Goal: Task Accomplishment & Management: Use online tool/utility

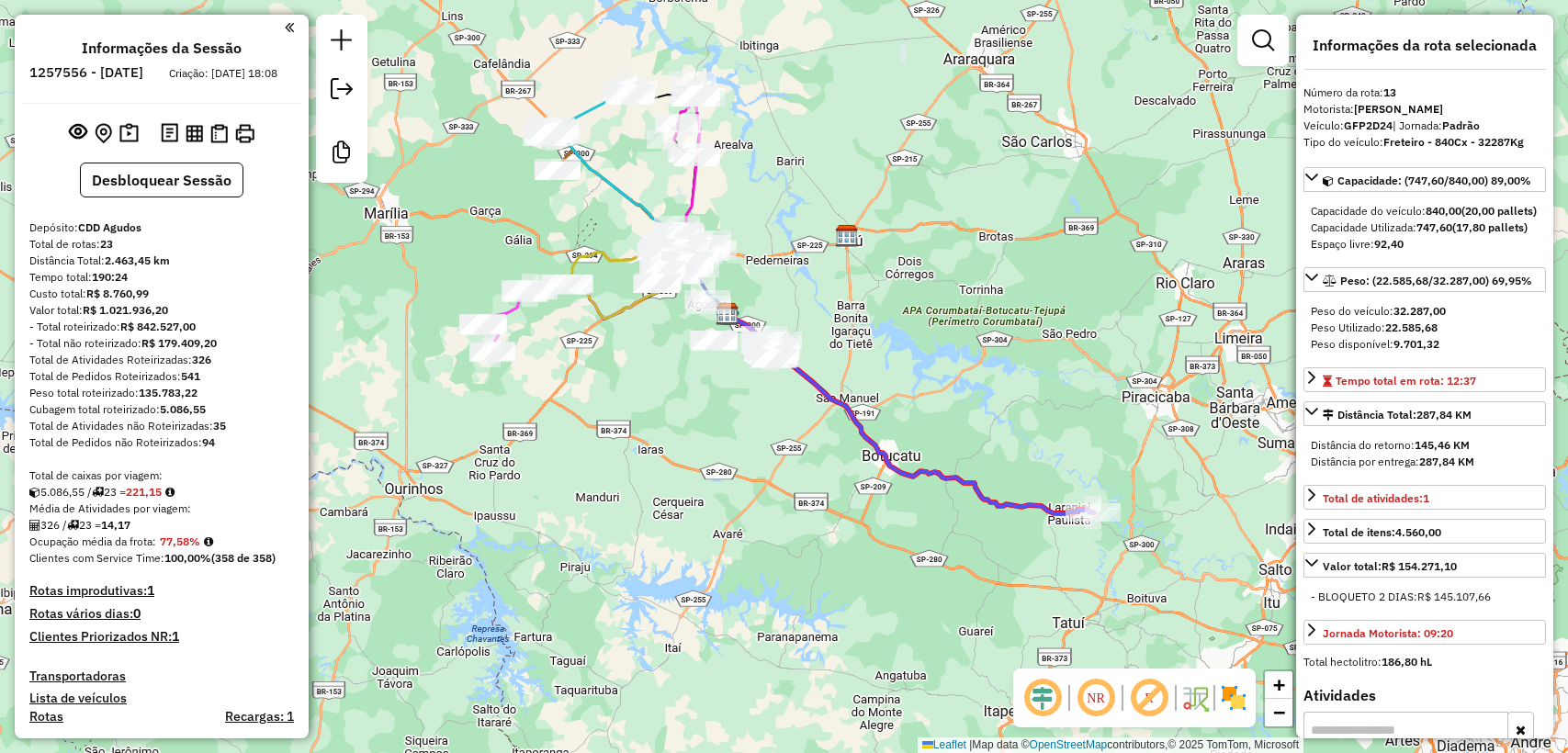
select select "**********"
drag, startPoint x: 106, startPoint y: 259, endPoint x: 128, endPoint y: 265, distance: 22.8
click at [119, 253] on div "Total de rotas: 23" at bounding box center [162, 244] width 265 height 16
click at [245, 286] on div "Tempo total: 190:24" at bounding box center [162, 276] width 265 height 16
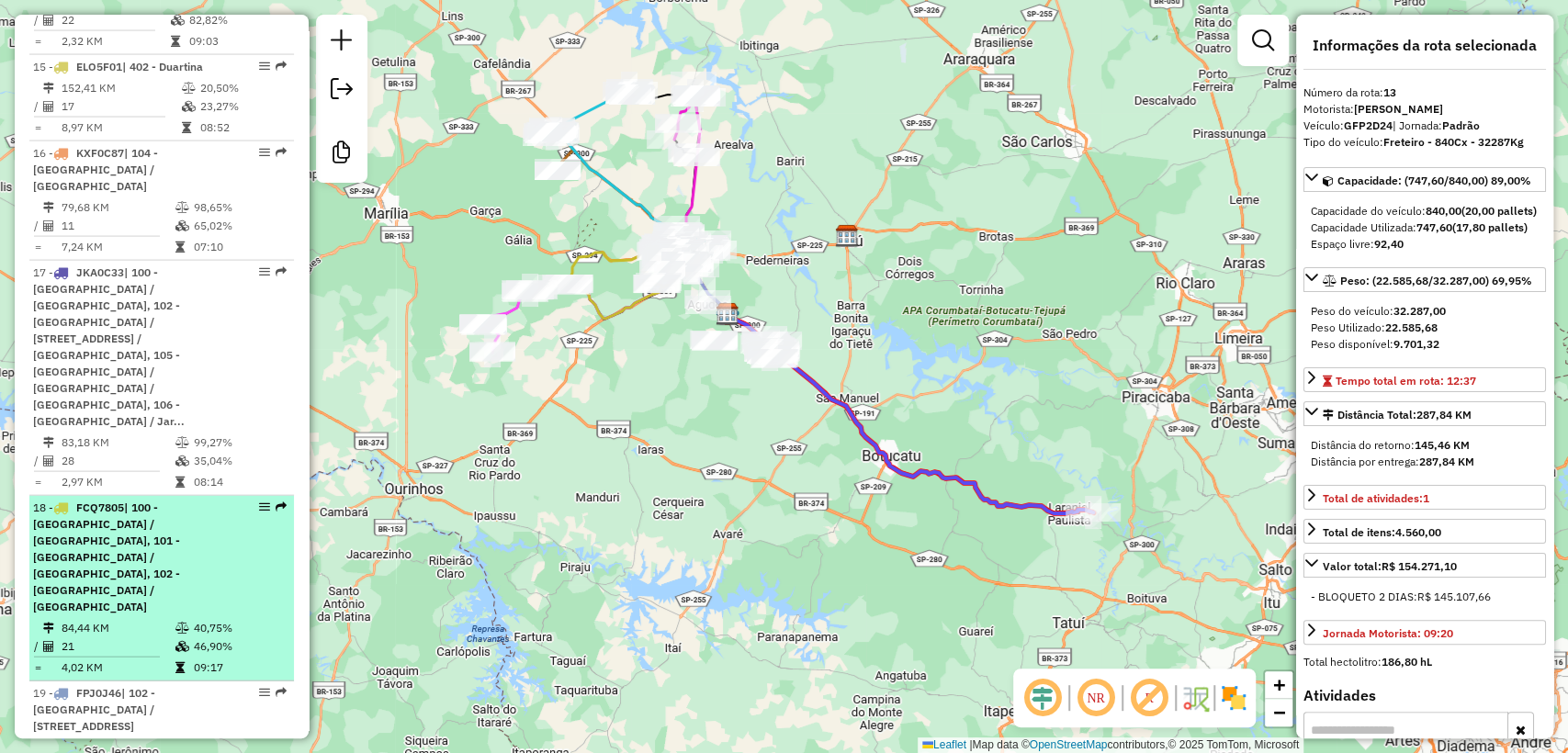
scroll to position [2552, 0]
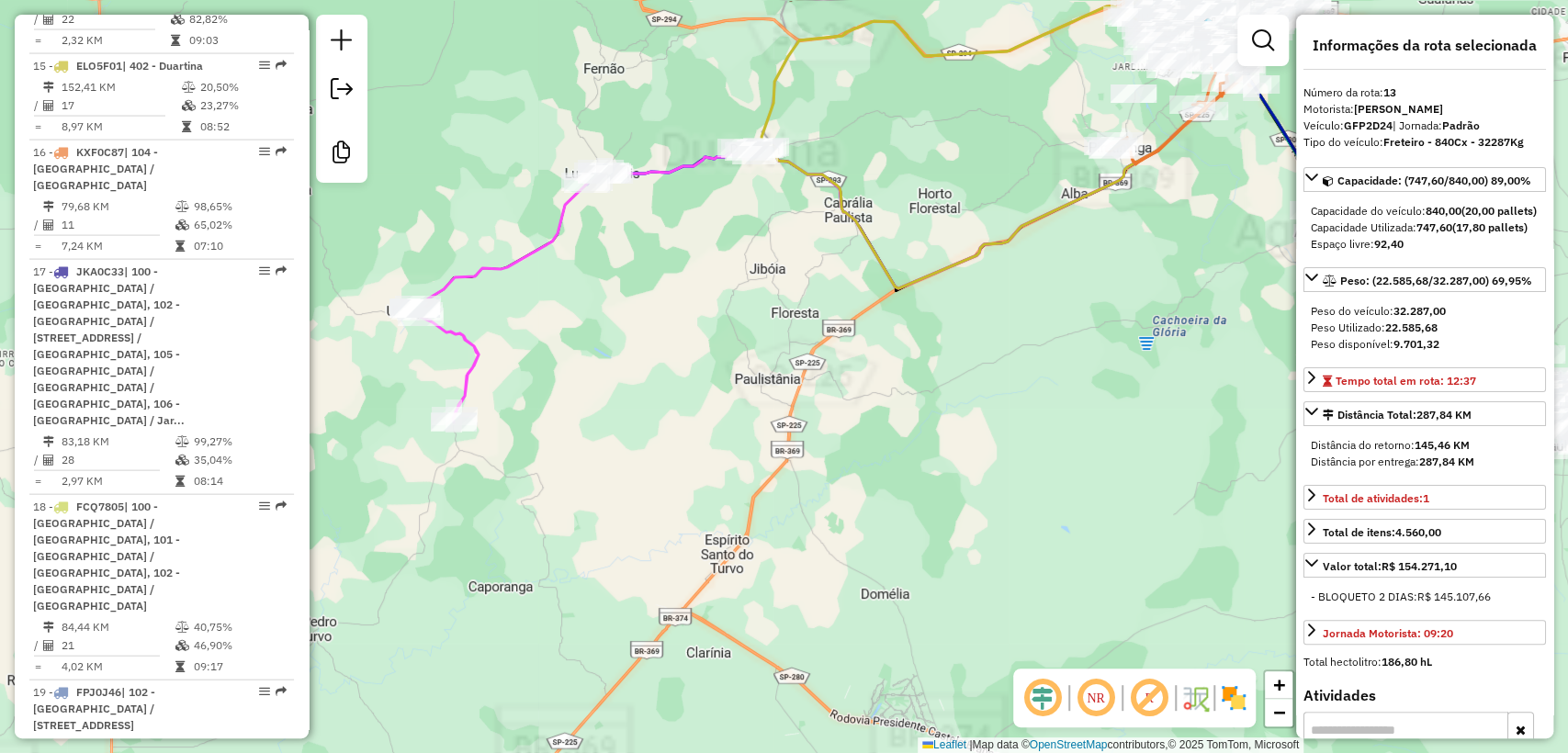
click at [501, 257] on icon at bounding box center [906, 188] width 976 height 234
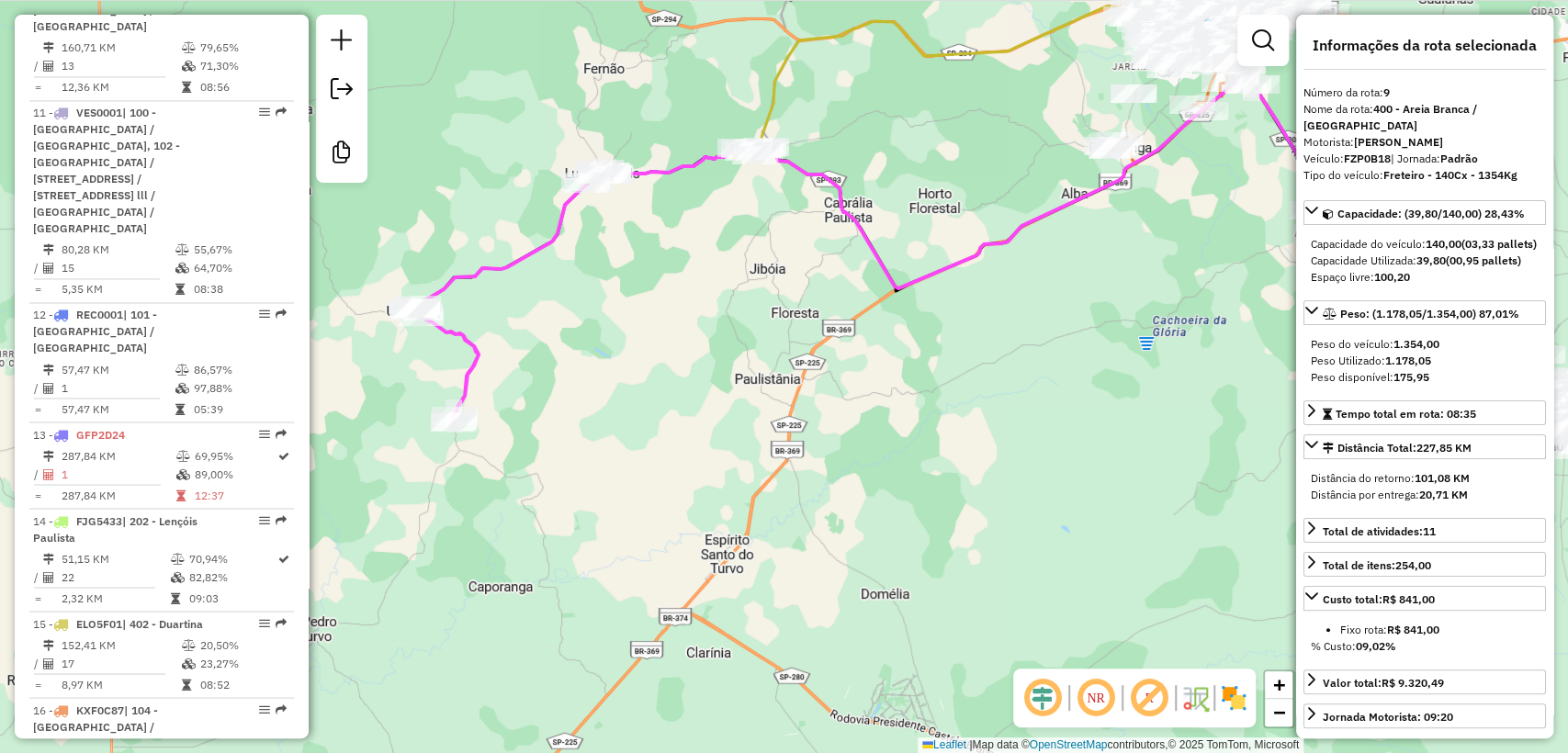
scroll to position [1757, 0]
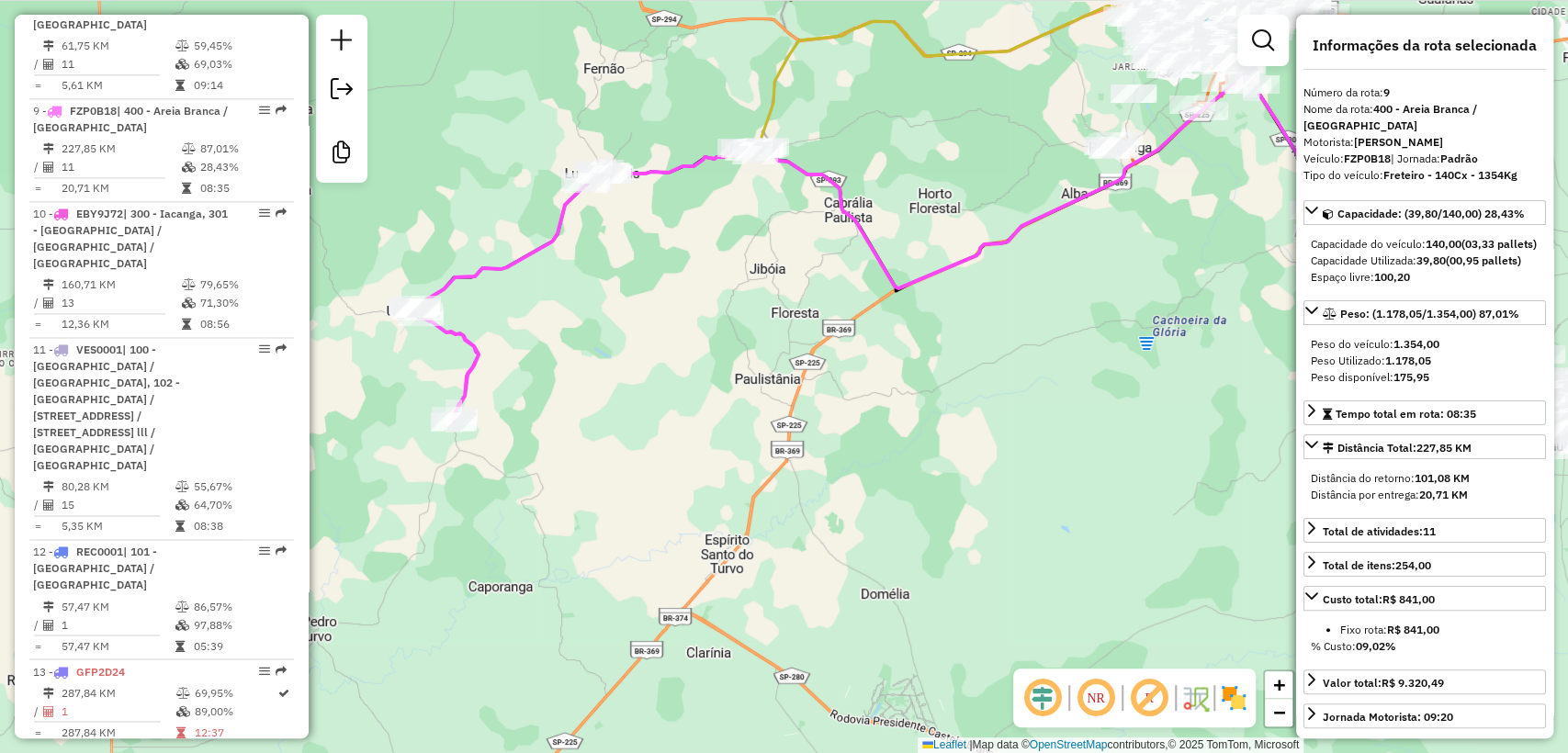
click at [538, 339] on div "Janela de atendimento Grade de atendimento Capacidade Transportadoras Veículos …" at bounding box center [784, 376] width 1568 height 753
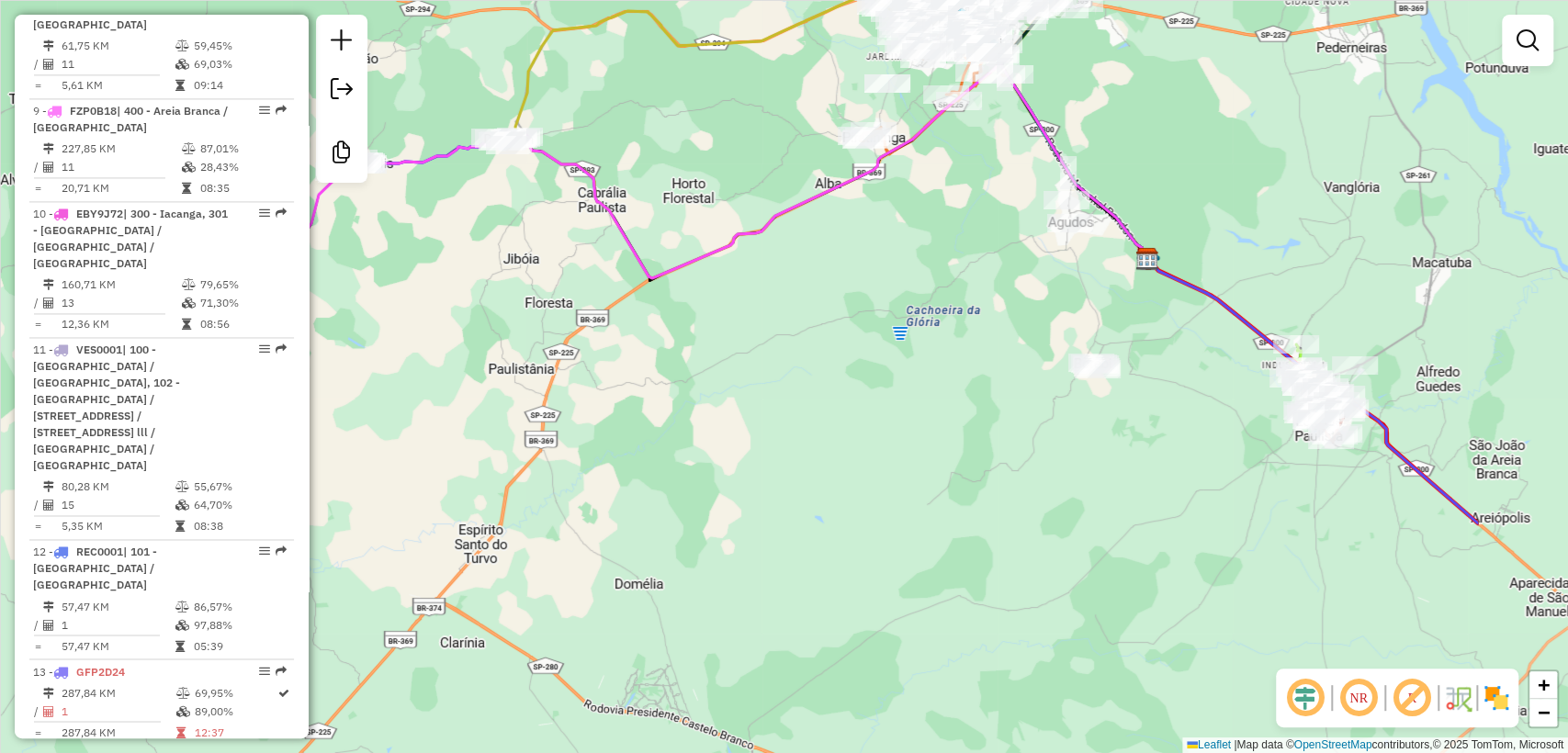
drag, startPoint x: 1065, startPoint y: 399, endPoint x: 819, endPoint y: 390, distance: 246.2
click at [819, 390] on div "Janela de atendimento Grade de atendimento Capacidade Transportadoras Veículos …" at bounding box center [784, 376] width 1568 height 753
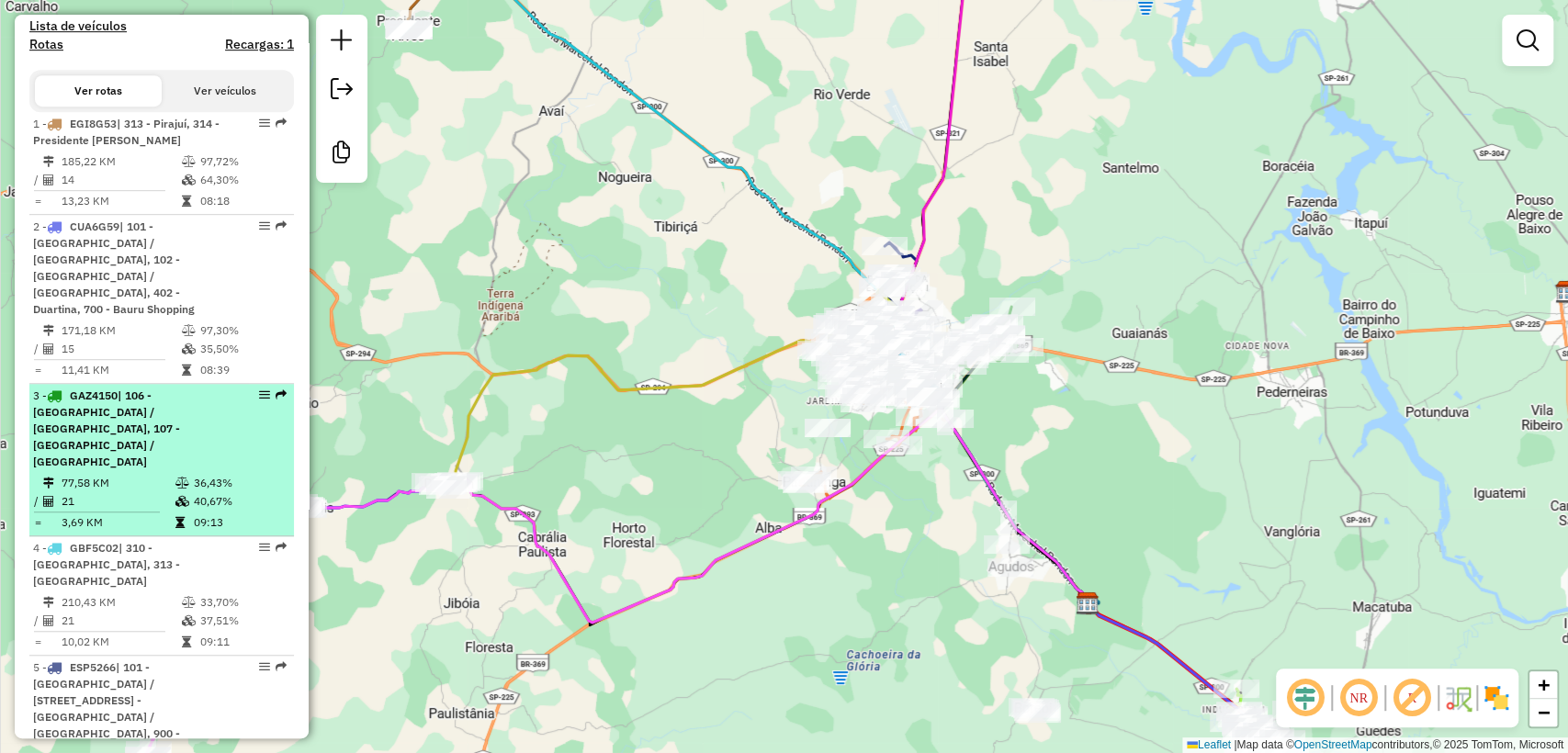
scroll to position [0, 0]
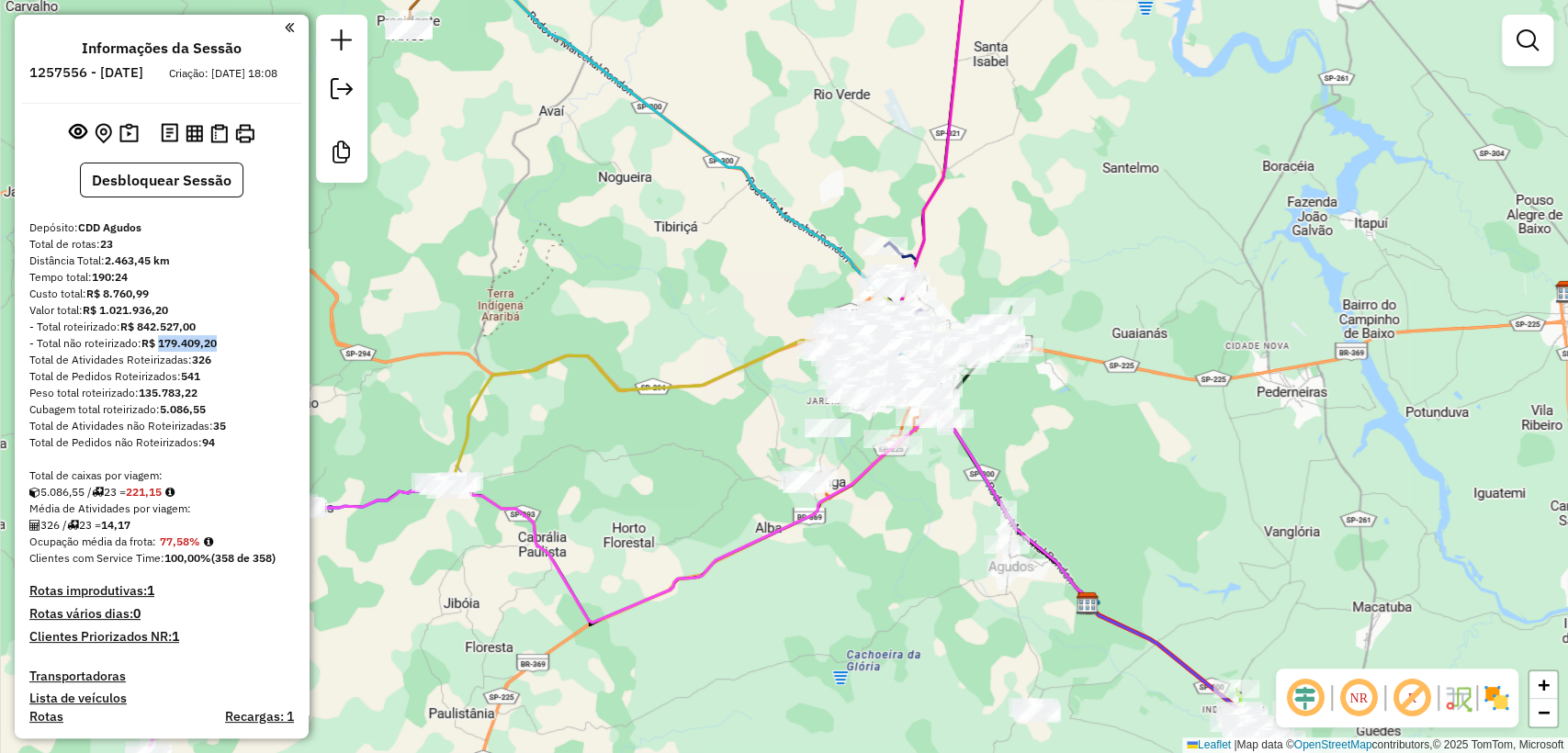
drag, startPoint x: 221, startPoint y: 356, endPoint x: 161, endPoint y: 357, distance: 60.0
click at [161, 352] on div "- Total não roteirizado: R$ 179.409,20" at bounding box center [162, 343] width 265 height 16
click at [214, 350] on strong "R$ 179.409,20" at bounding box center [178, 343] width 75 height 13
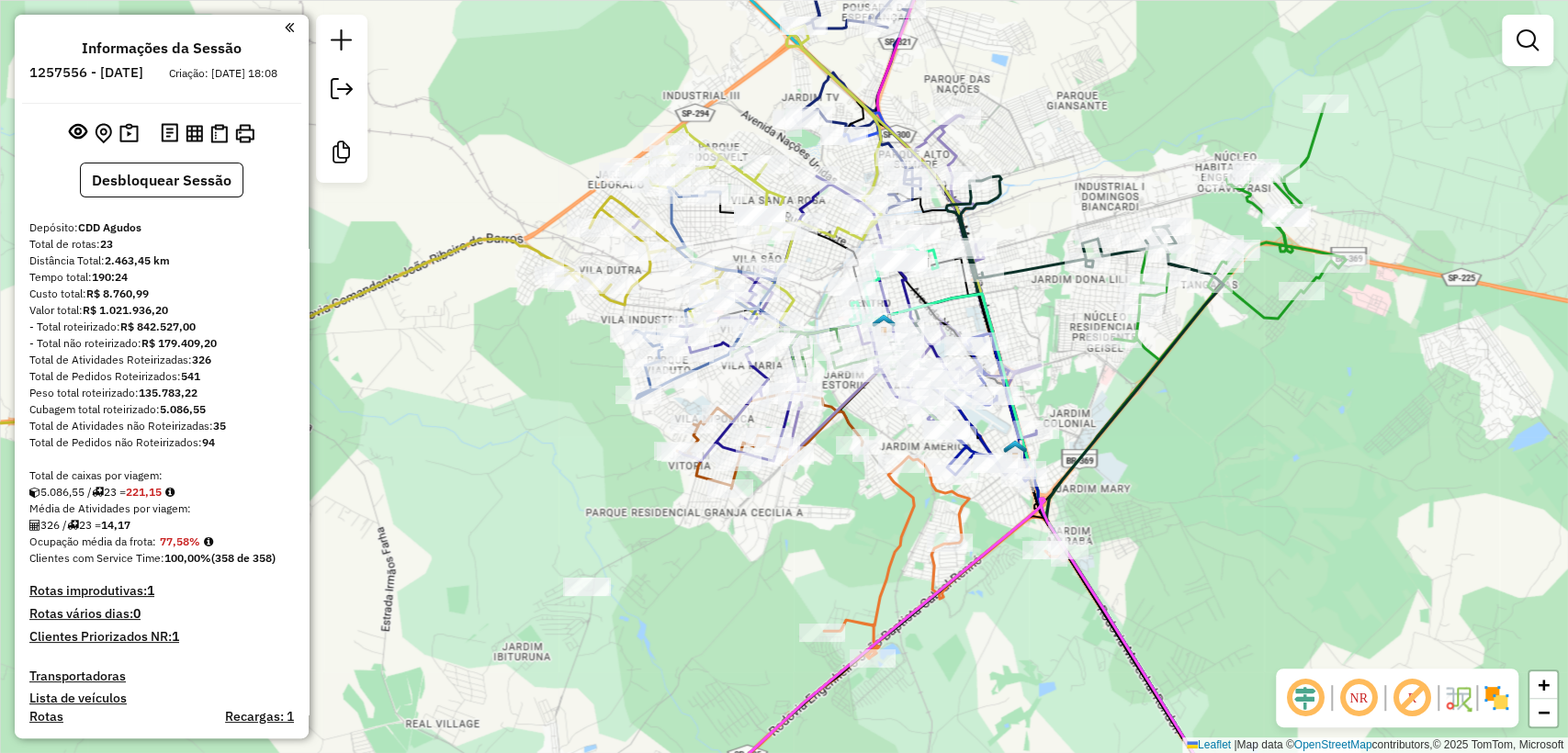
click at [799, 541] on div "Janela de atendimento Grade de atendimento Capacidade Transportadoras Veículos …" at bounding box center [784, 376] width 1568 height 753
click at [904, 555] on icon at bounding box center [769, 642] width 585 height 372
select select "**********"
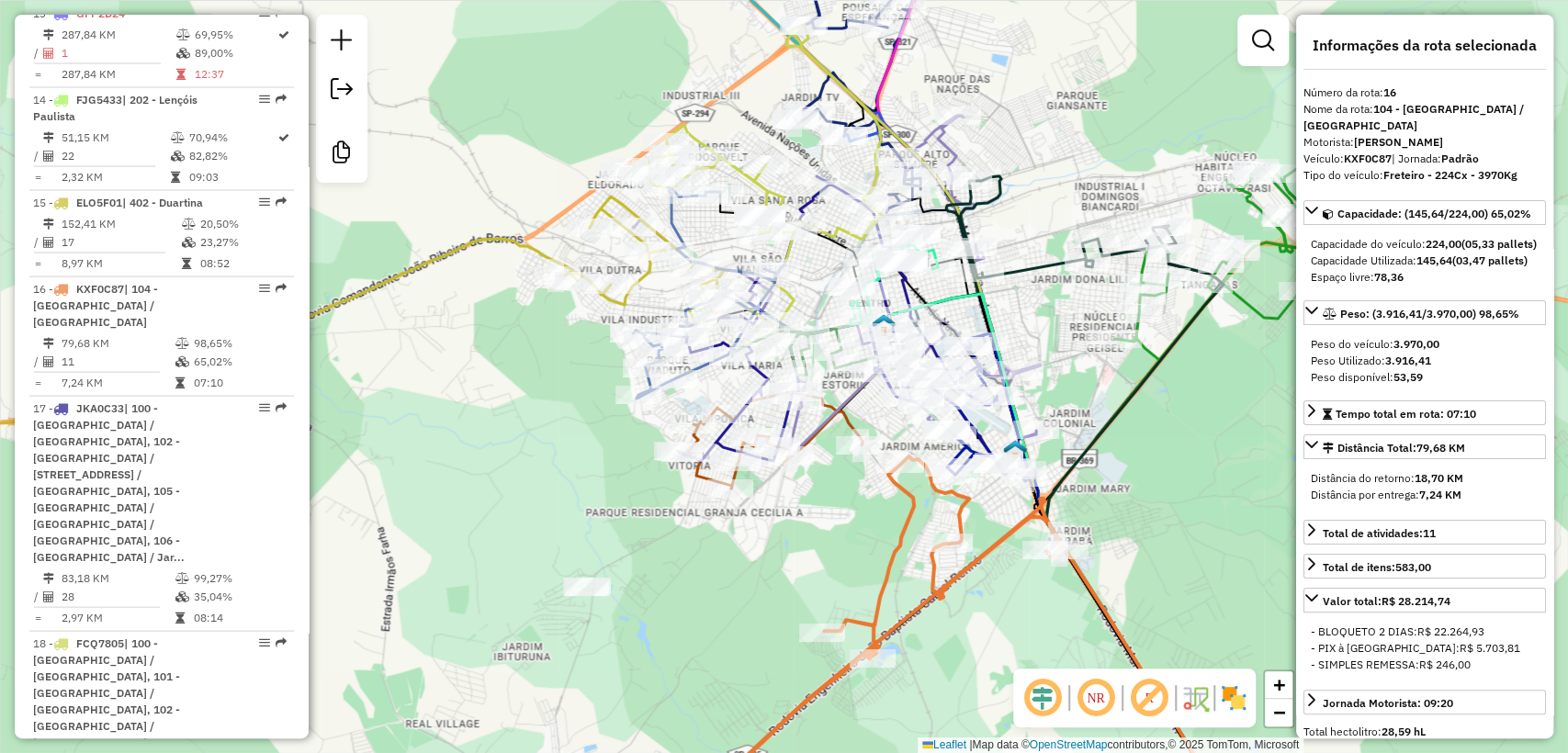
scroll to position [2542, 0]
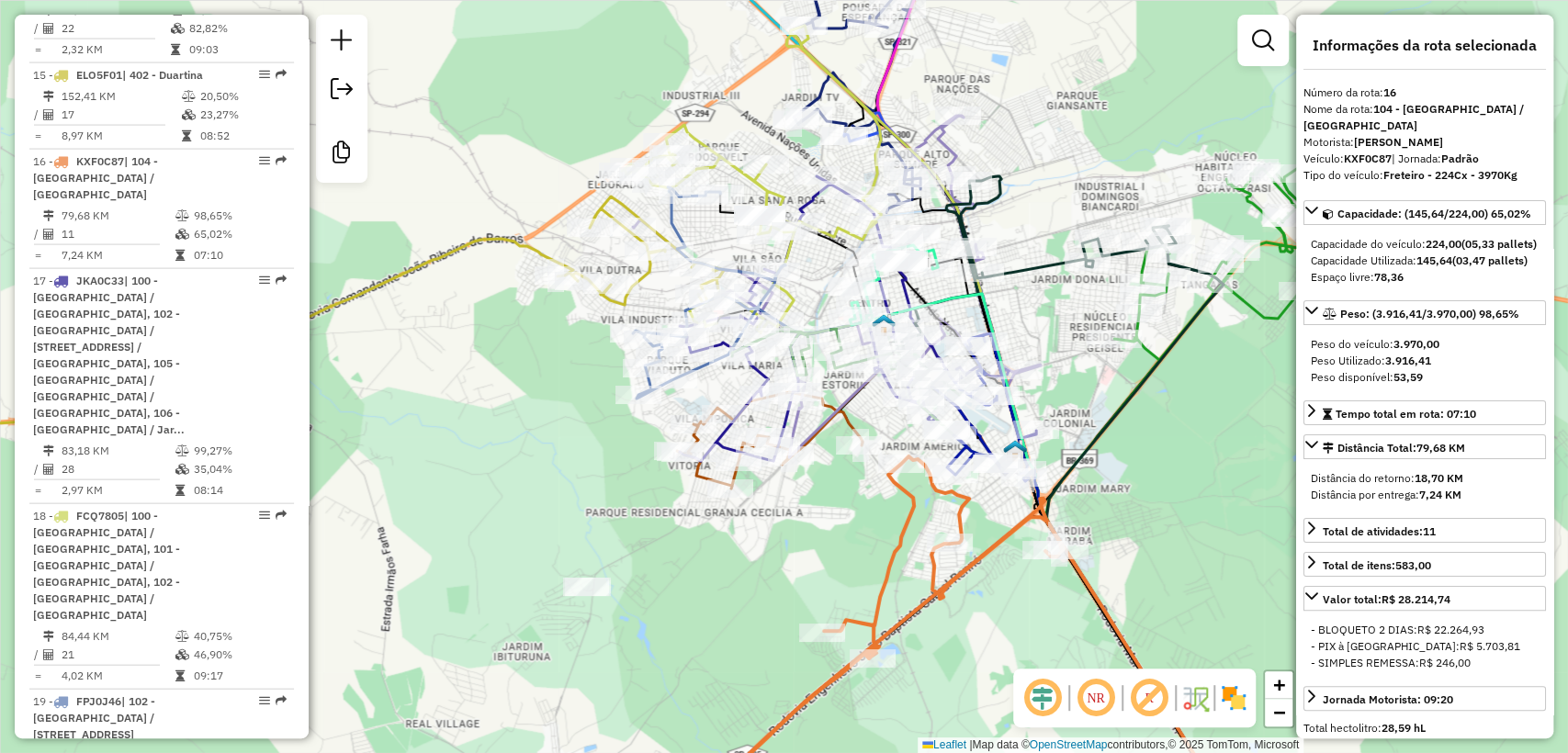
click at [843, 535] on div "Janela de atendimento Grade de atendimento Capacidade Transportadoras Veículos …" at bounding box center [784, 376] width 1568 height 753
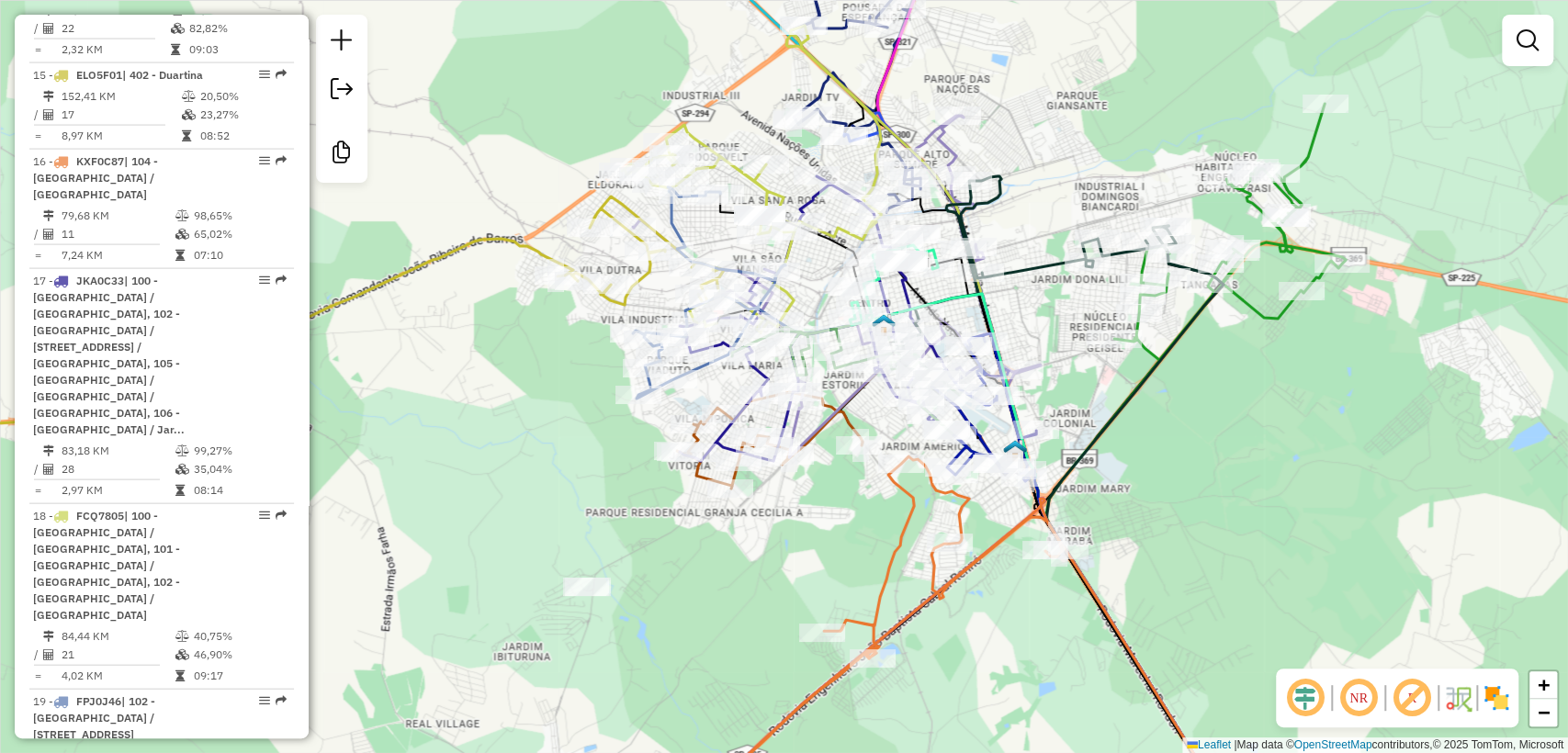
click at [1252, 311] on icon at bounding box center [1229, 232] width 231 height 256
select select "**********"
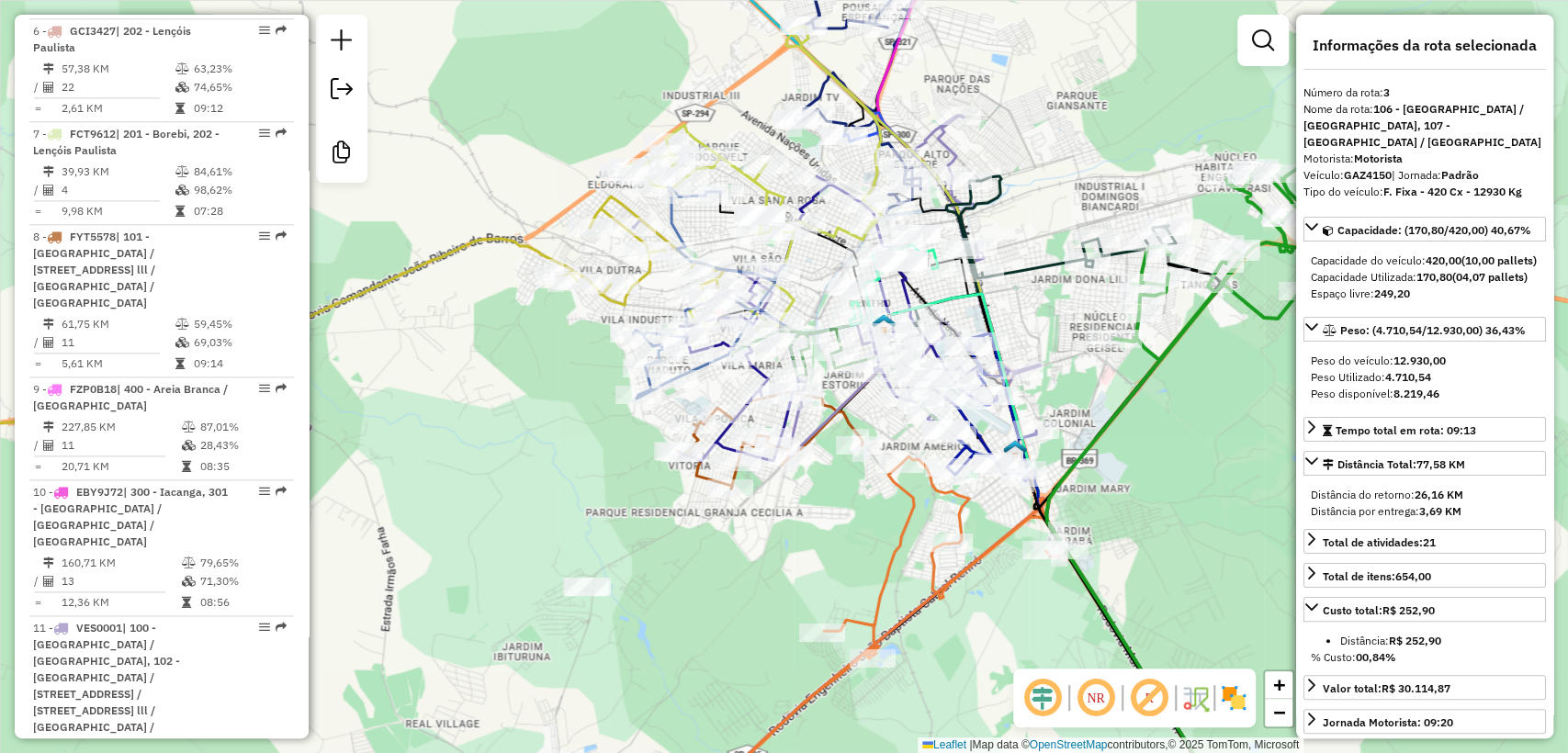
scroll to position [1024, 0]
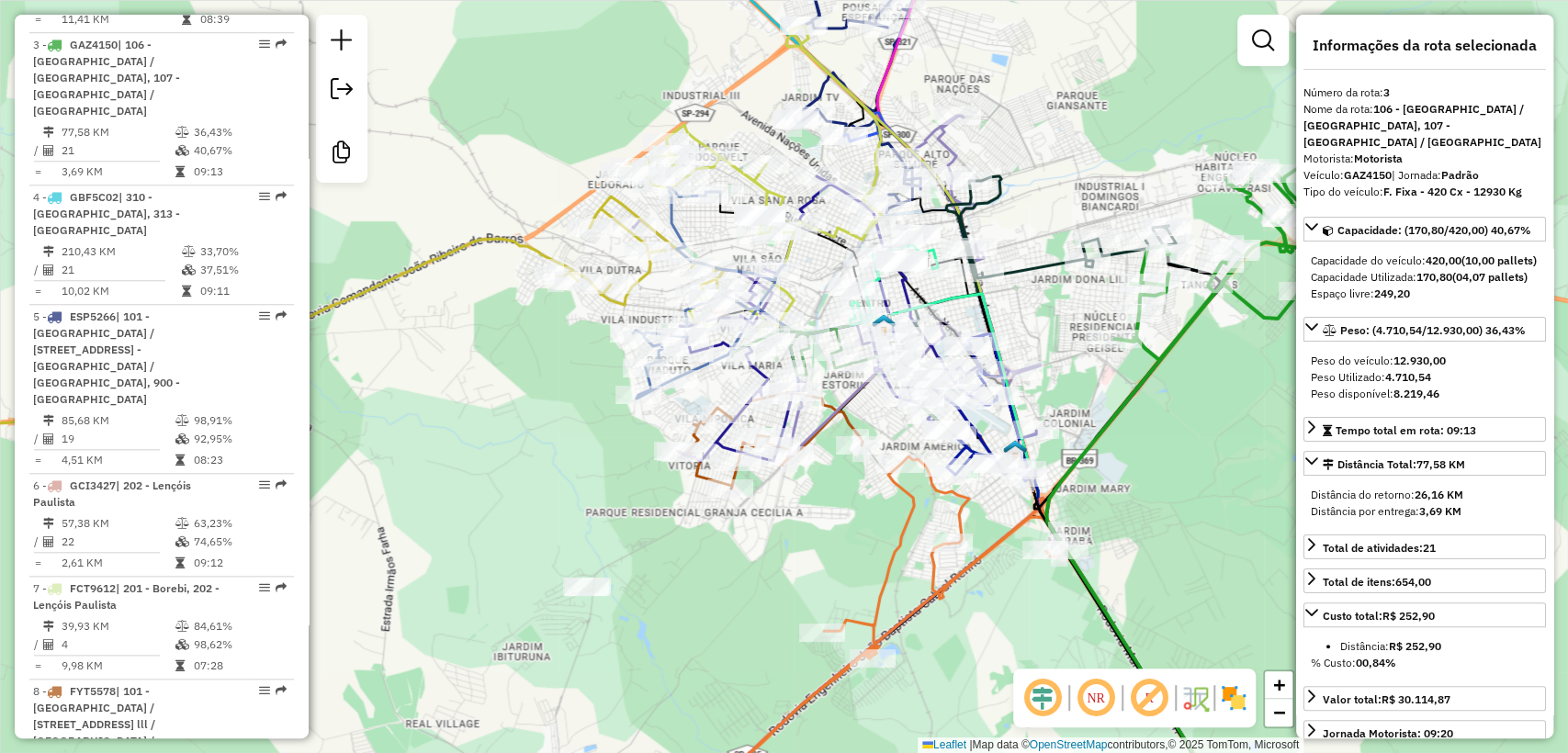
click at [1227, 369] on div "Janela de atendimento Grade de atendimento Capacidade Transportadoras Veículos …" at bounding box center [784, 376] width 1568 height 753
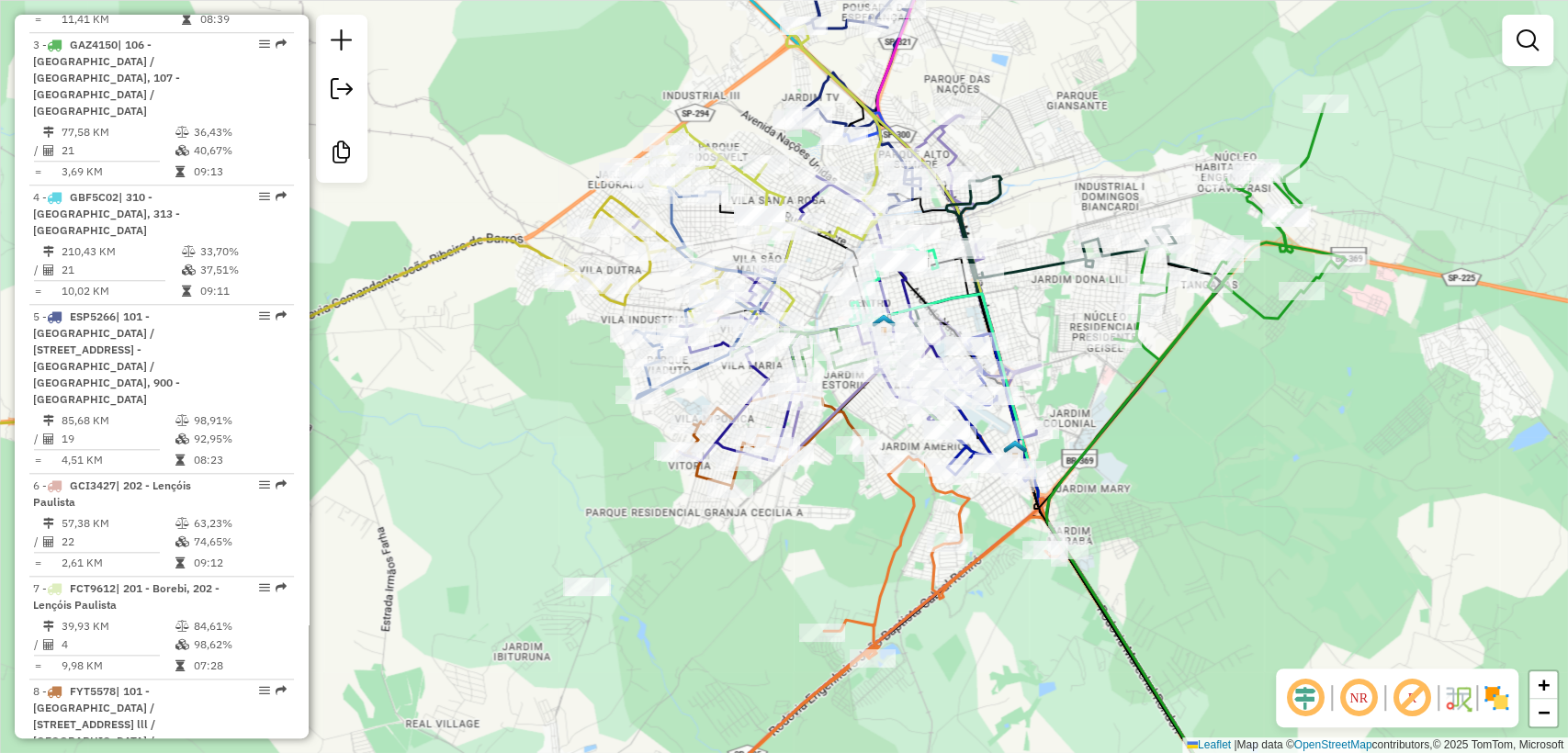
click at [1035, 273] on icon at bounding box center [1035, 264] width 282 height 175
select select "**********"
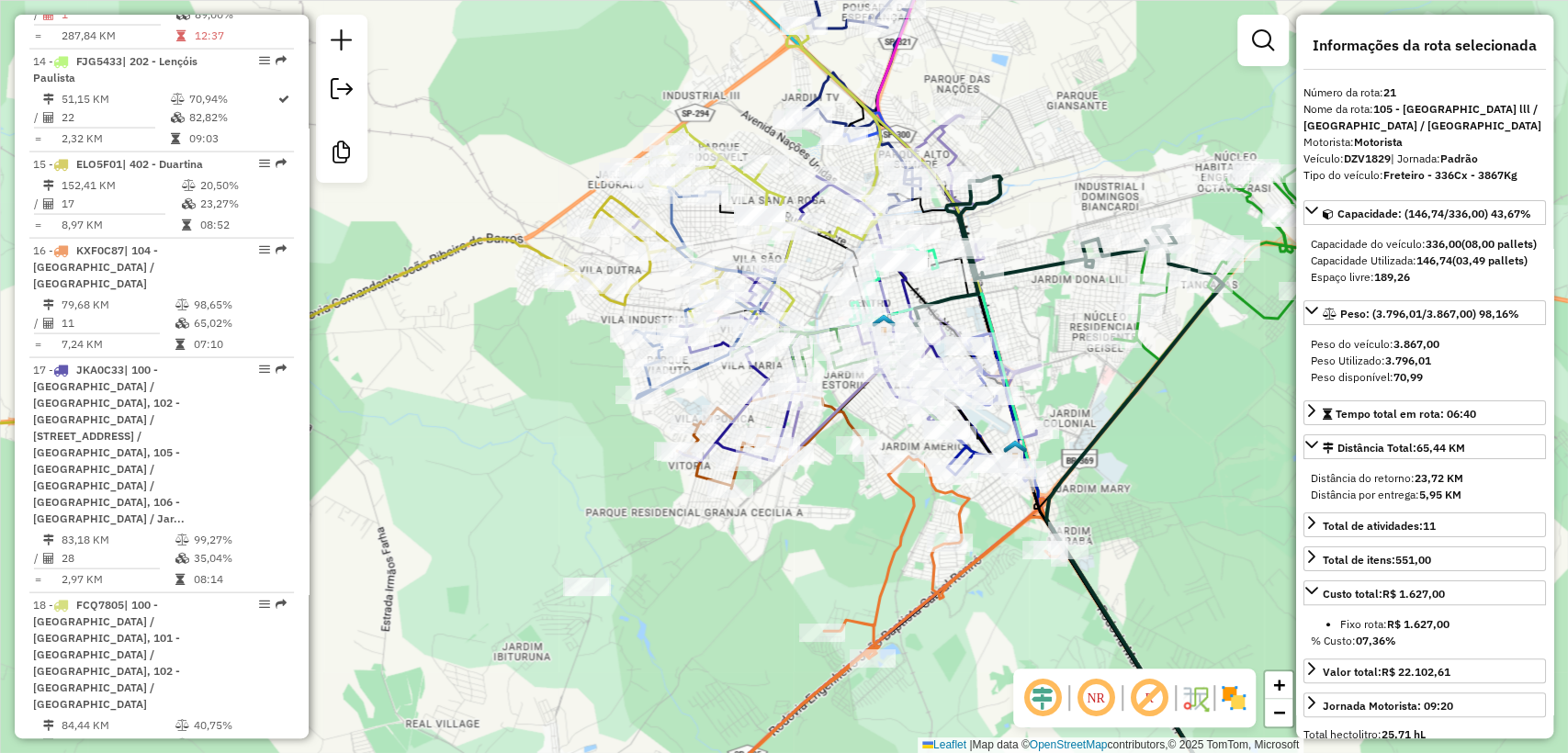
scroll to position [3222, 0]
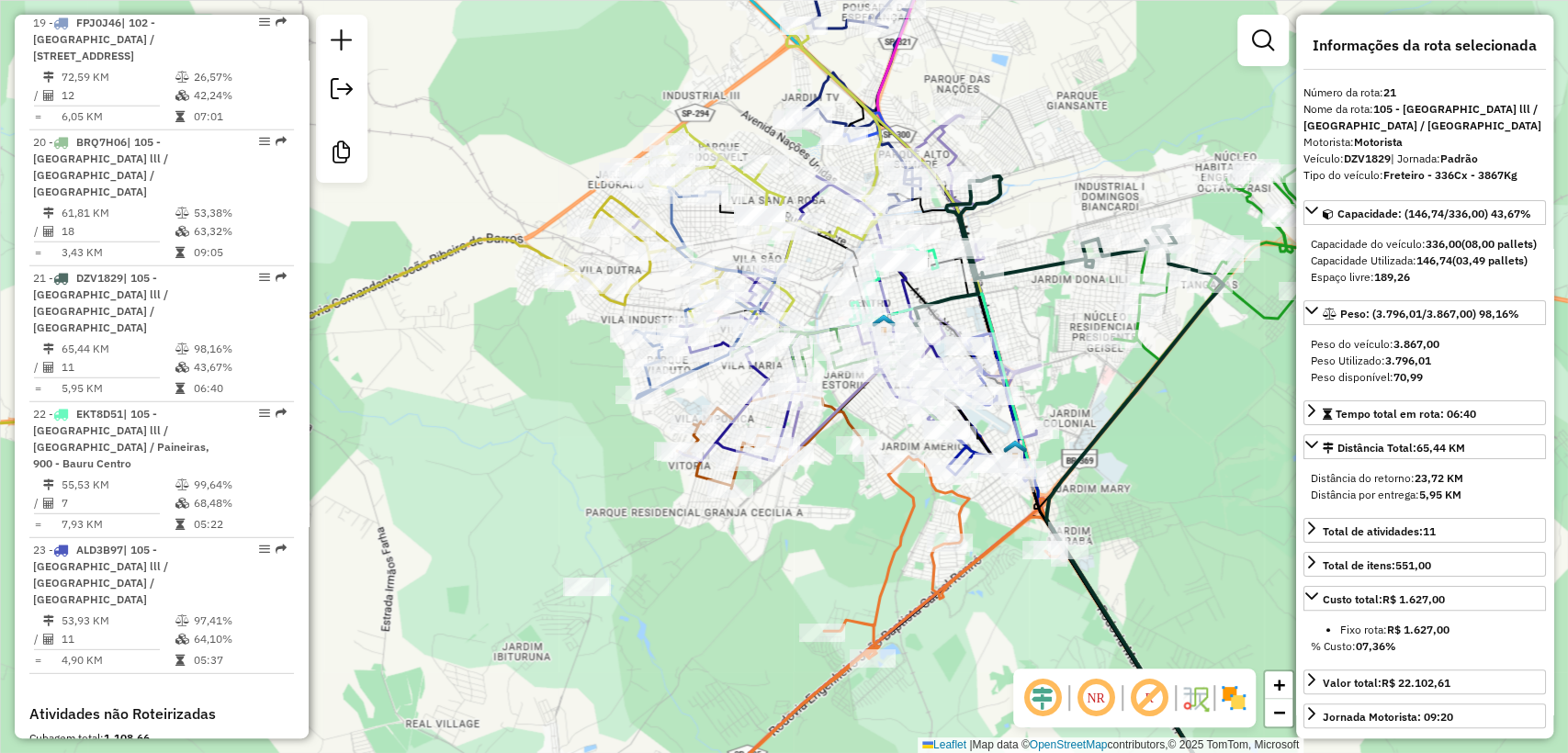
click at [1046, 318] on div "Janela de atendimento Grade de atendimento Capacidade Transportadoras Veículos …" at bounding box center [784, 376] width 1568 height 753
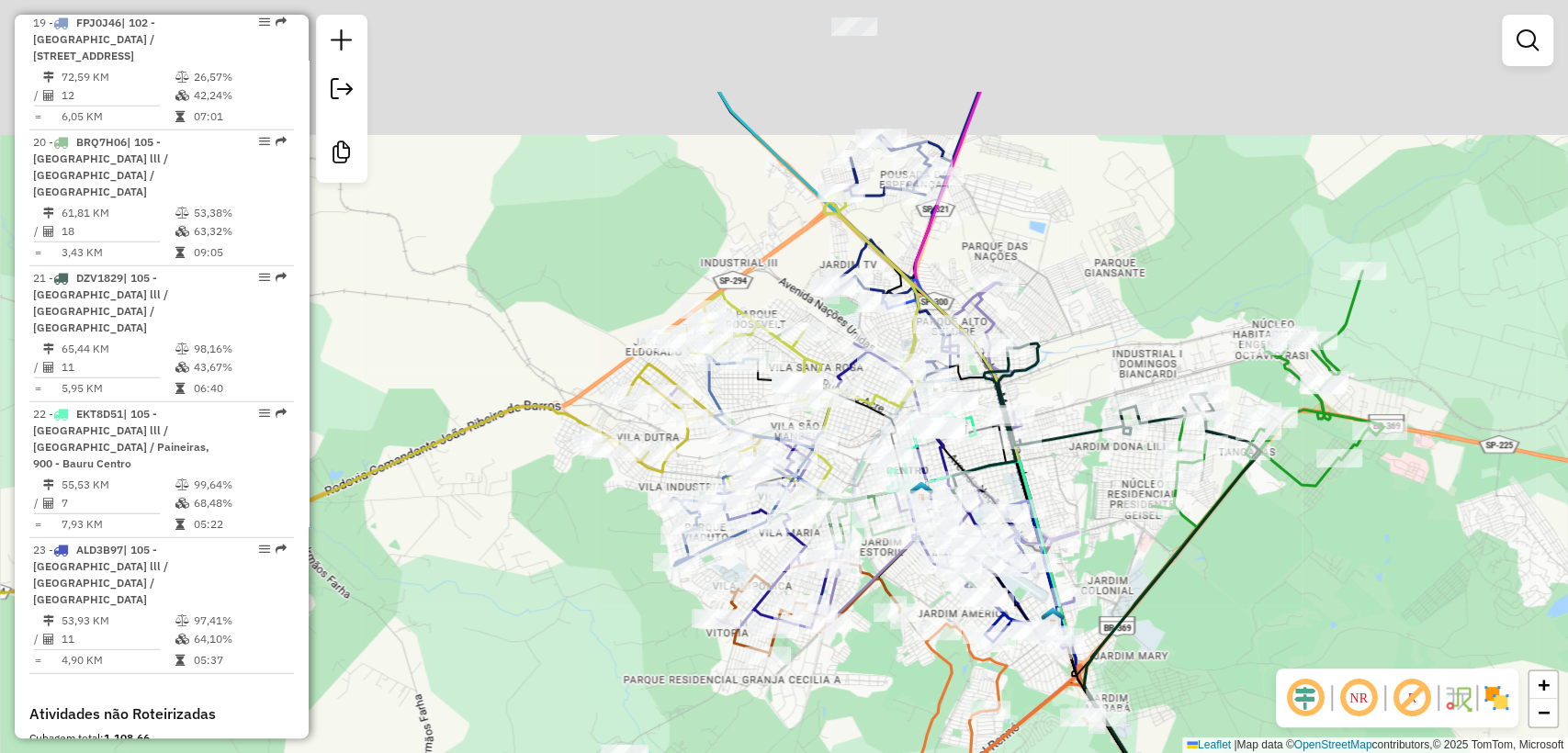
drag, startPoint x: 973, startPoint y: 71, endPoint x: 1023, endPoint y: 252, distance: 187.8
click at [1023, 252] on div "Janela de atendimento Grade de atendimento Capacidade Transportadoras Veículos …" at bounding box center [784, 376] width 1568 height 753
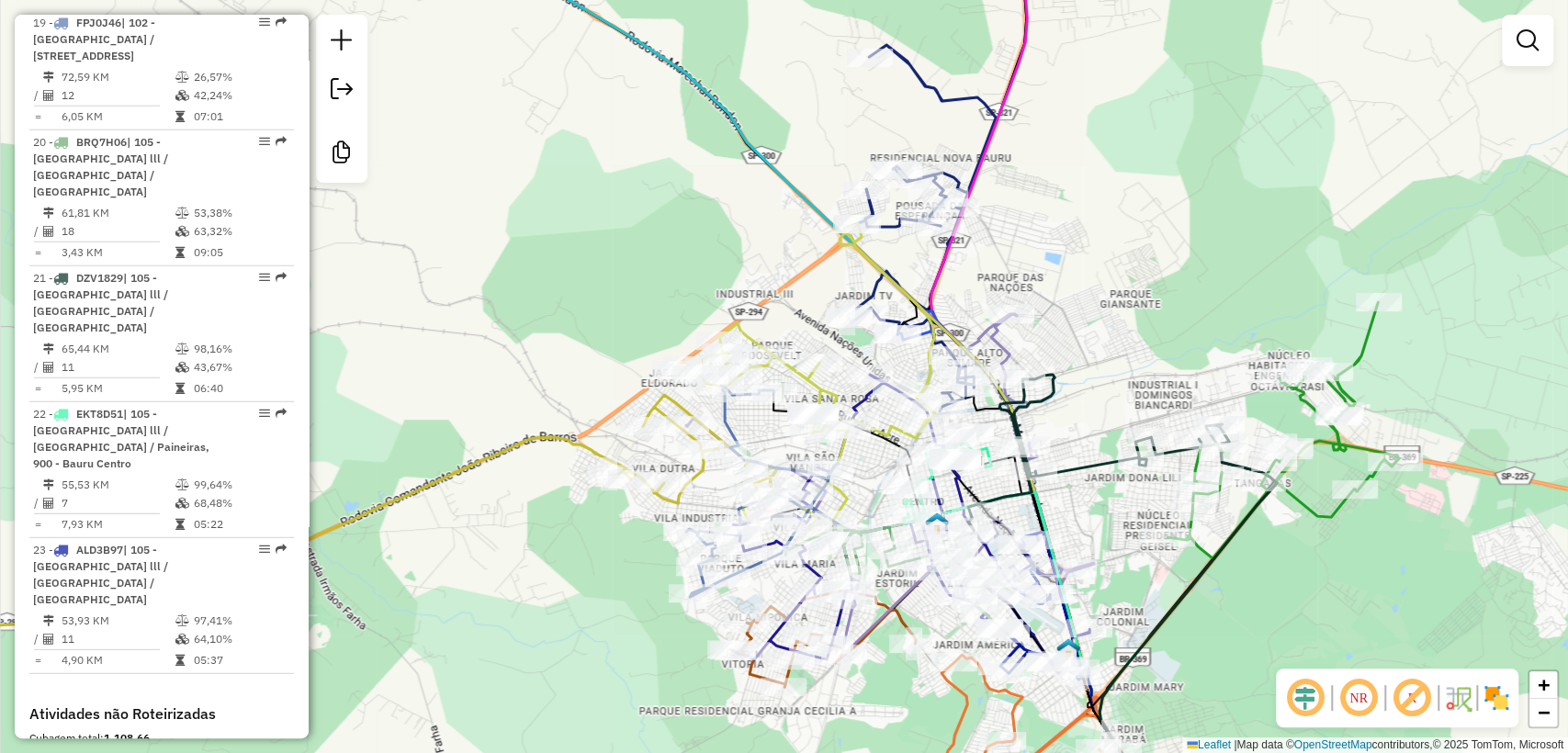
click at [946, 100] on icon at bounding box center [921, 228] width 149 height 366
click at [946, 100] on icon at bounding box center [922, 230] width 149 height 366
select select "**********"
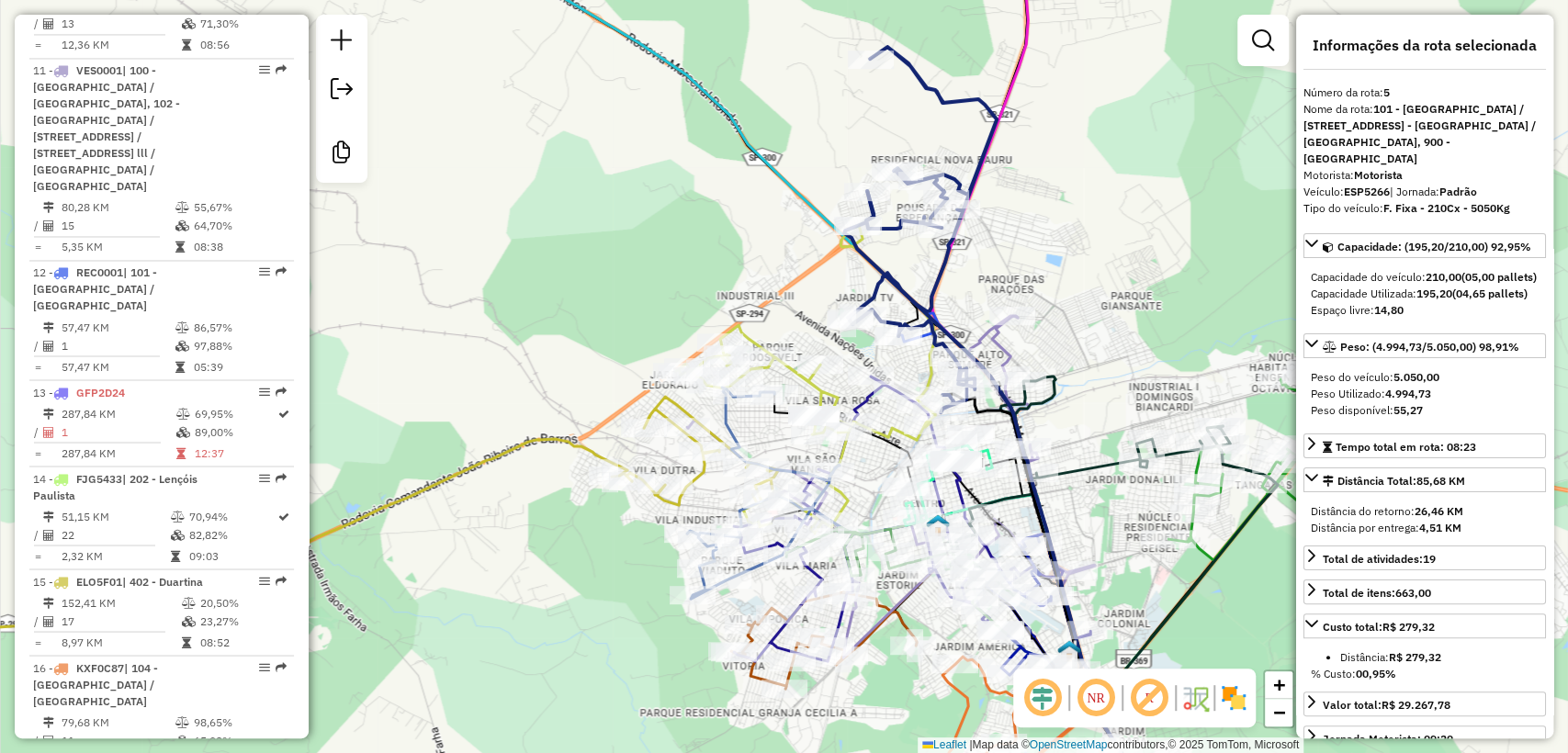
scroll to position [1247, 0]
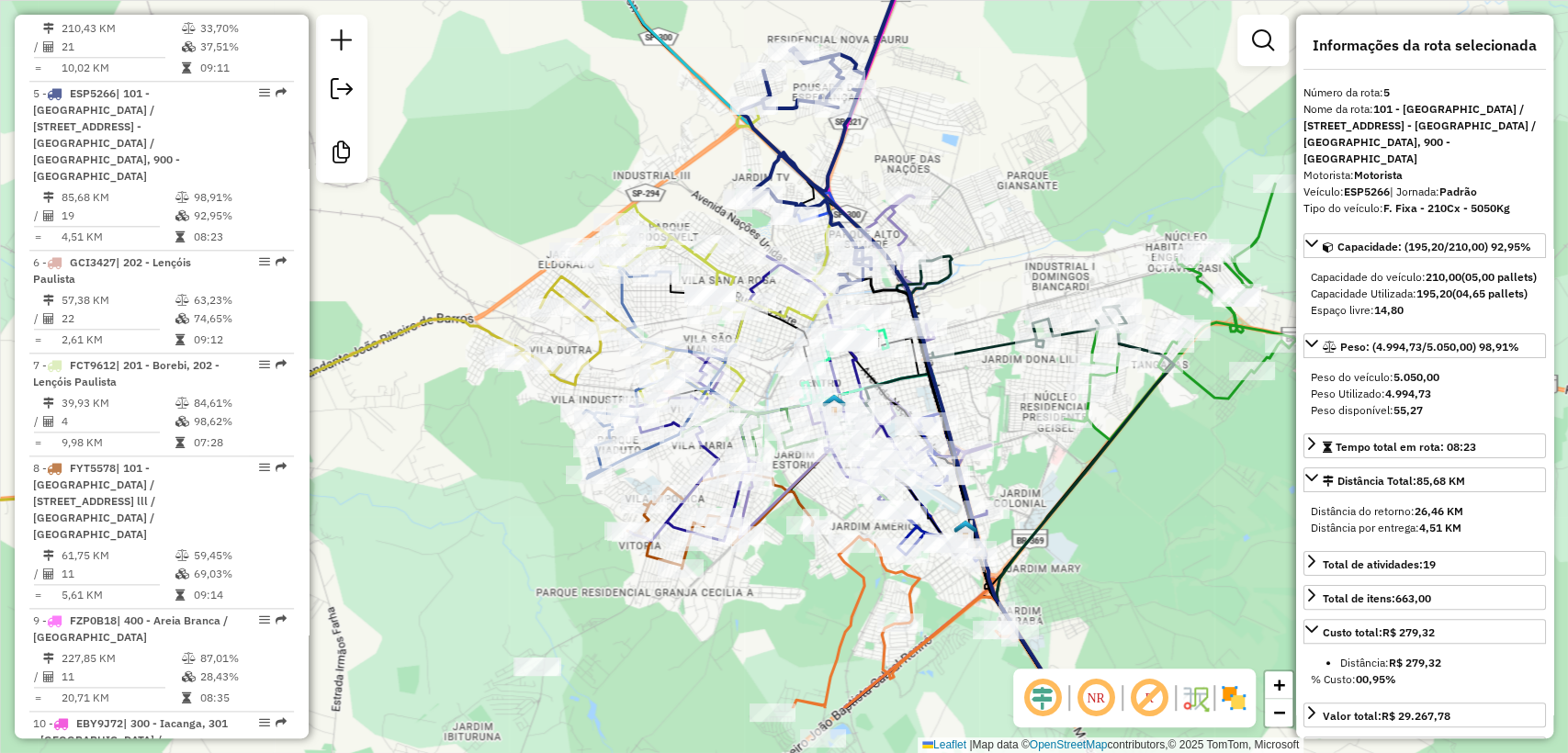
drag, startPoint x: 541, startPoint y: 359, endPoint x: 437, endPoint y: 239, distance: 158.8
click at [437, 239] on div "Janela de atendimento Grade de atendimento Capacidade Transportadoras Veículos …" at bounding box center [784, 376] width 1568 height 753
click at [622, 303] on icon at bounding box center [659, 374] width 152 height 212
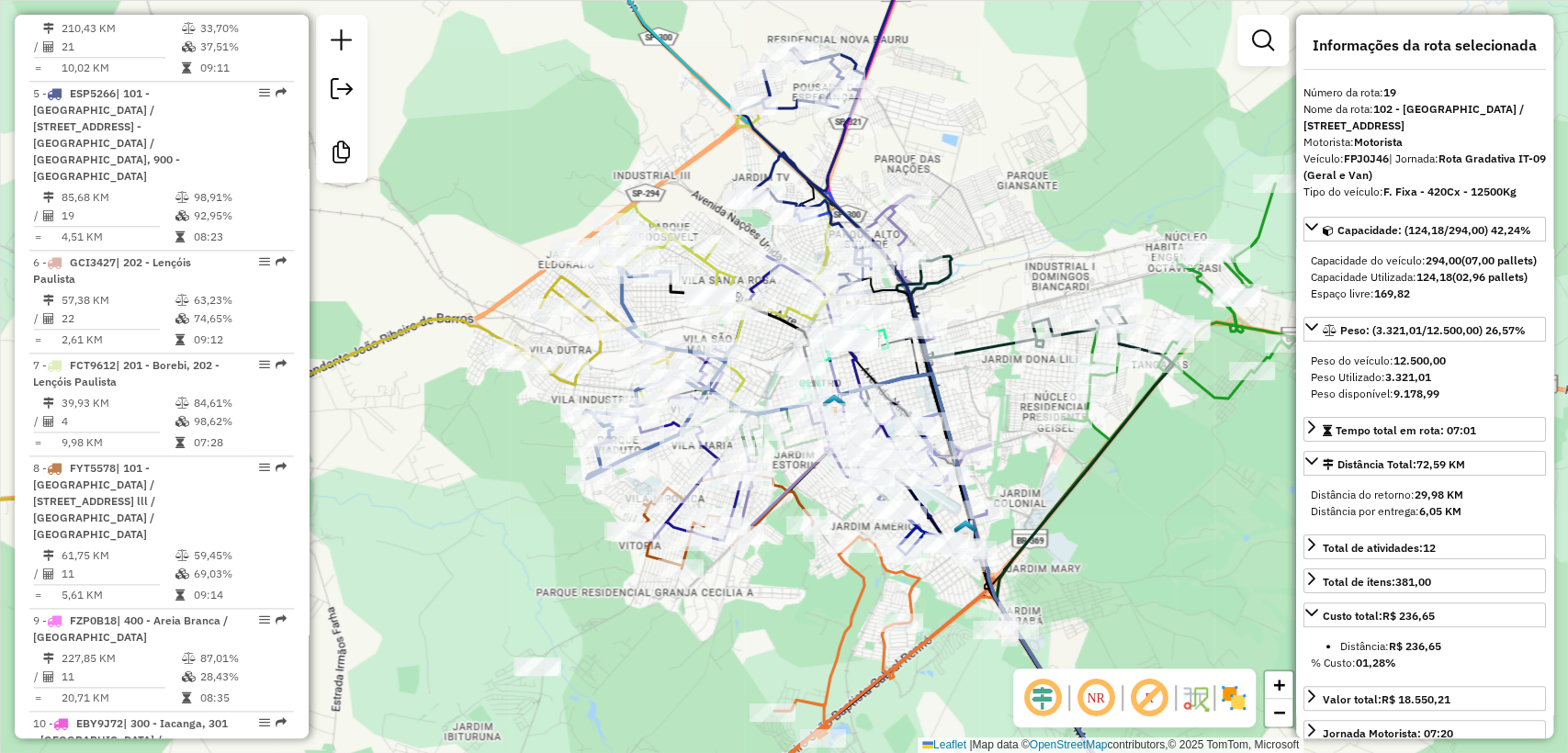
scroll to position [3000, 0]
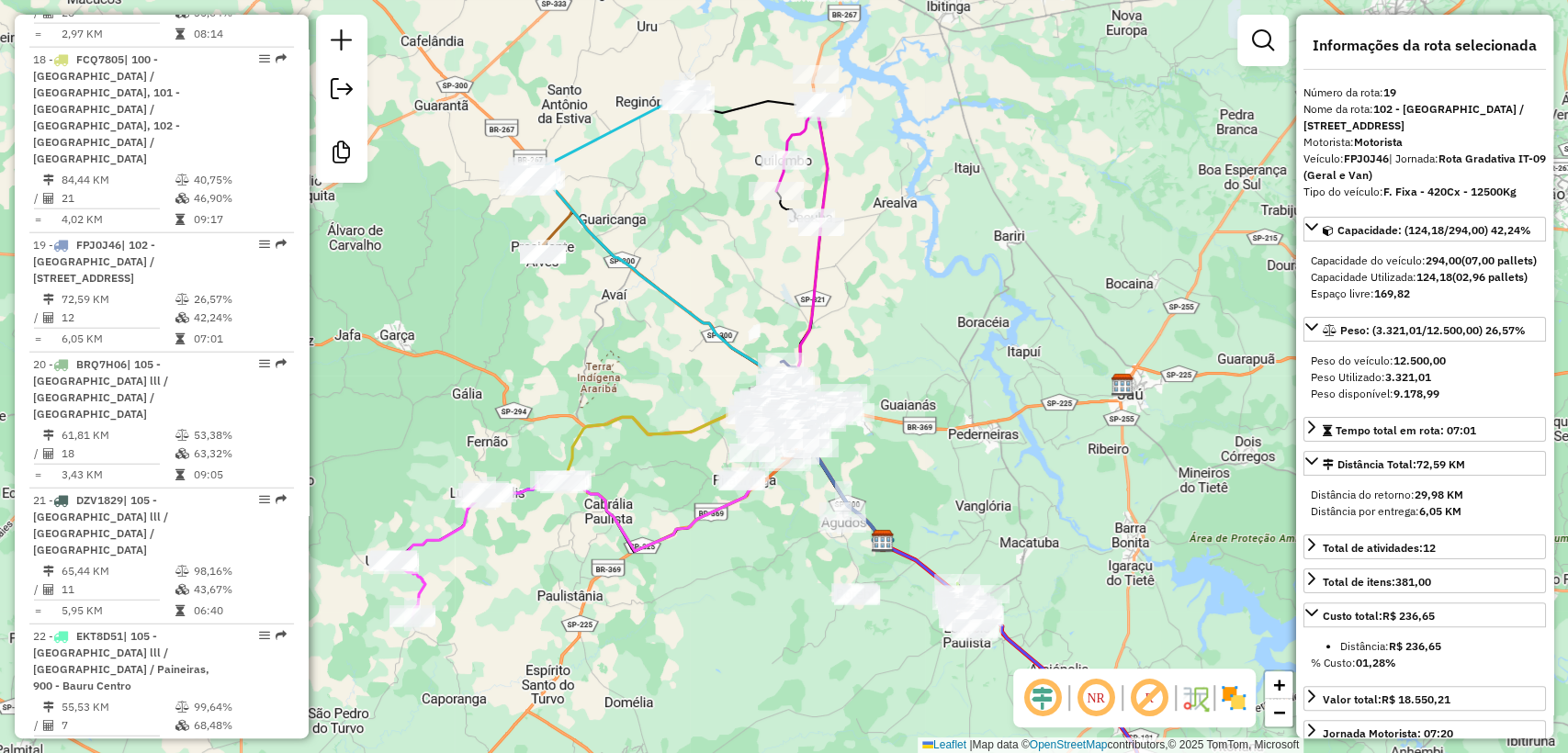
drag, startPoint x: 471, startPoint y: 487, endPoint x: 647, endPoint y: 487, distance: 176.0
click at [647, 487] on div "Janela de atendimento Grade de atendimento Capacidade Transportadoras Veículos …" at bounding box center [784, 376] width 1568 height 753
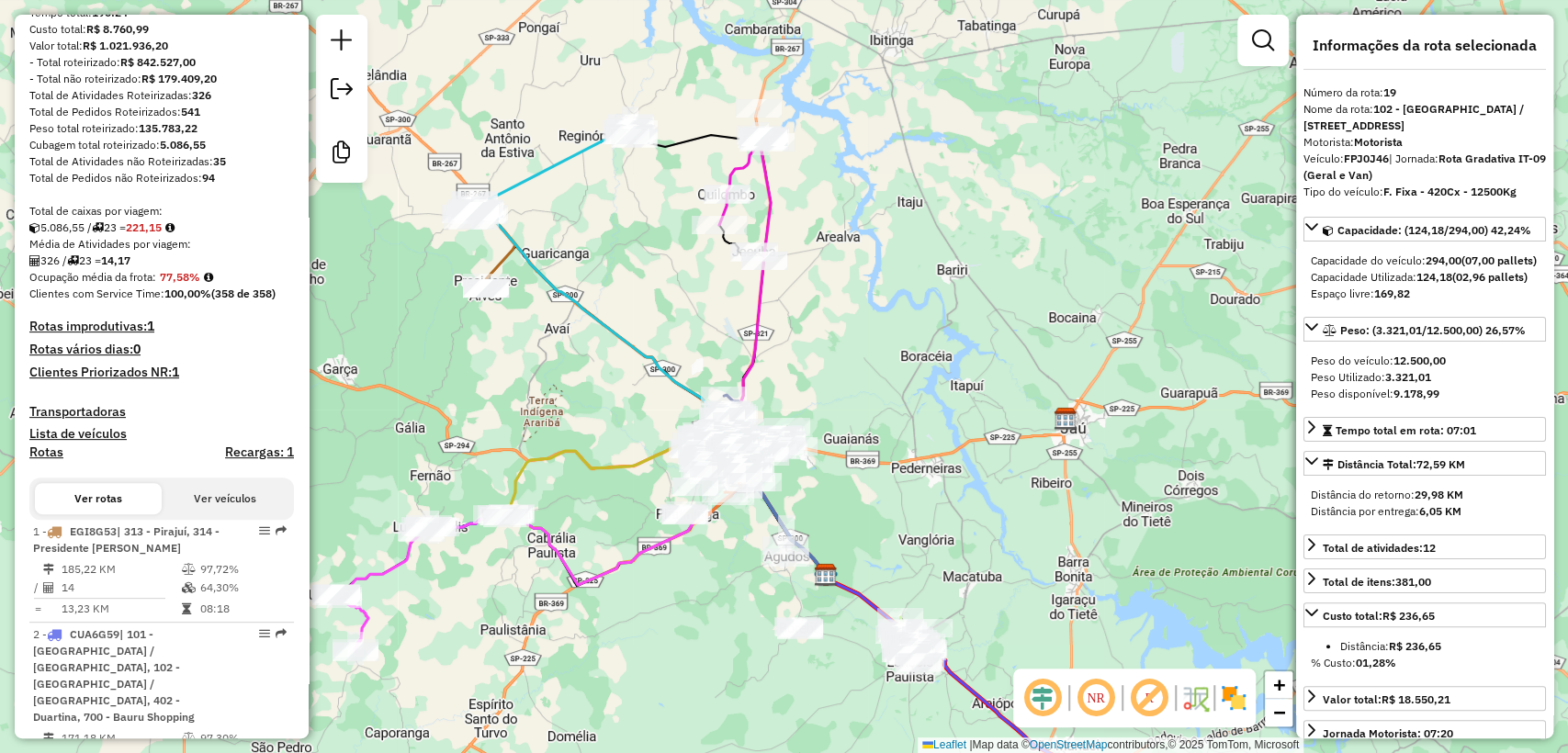
scroll to position [0, 0]
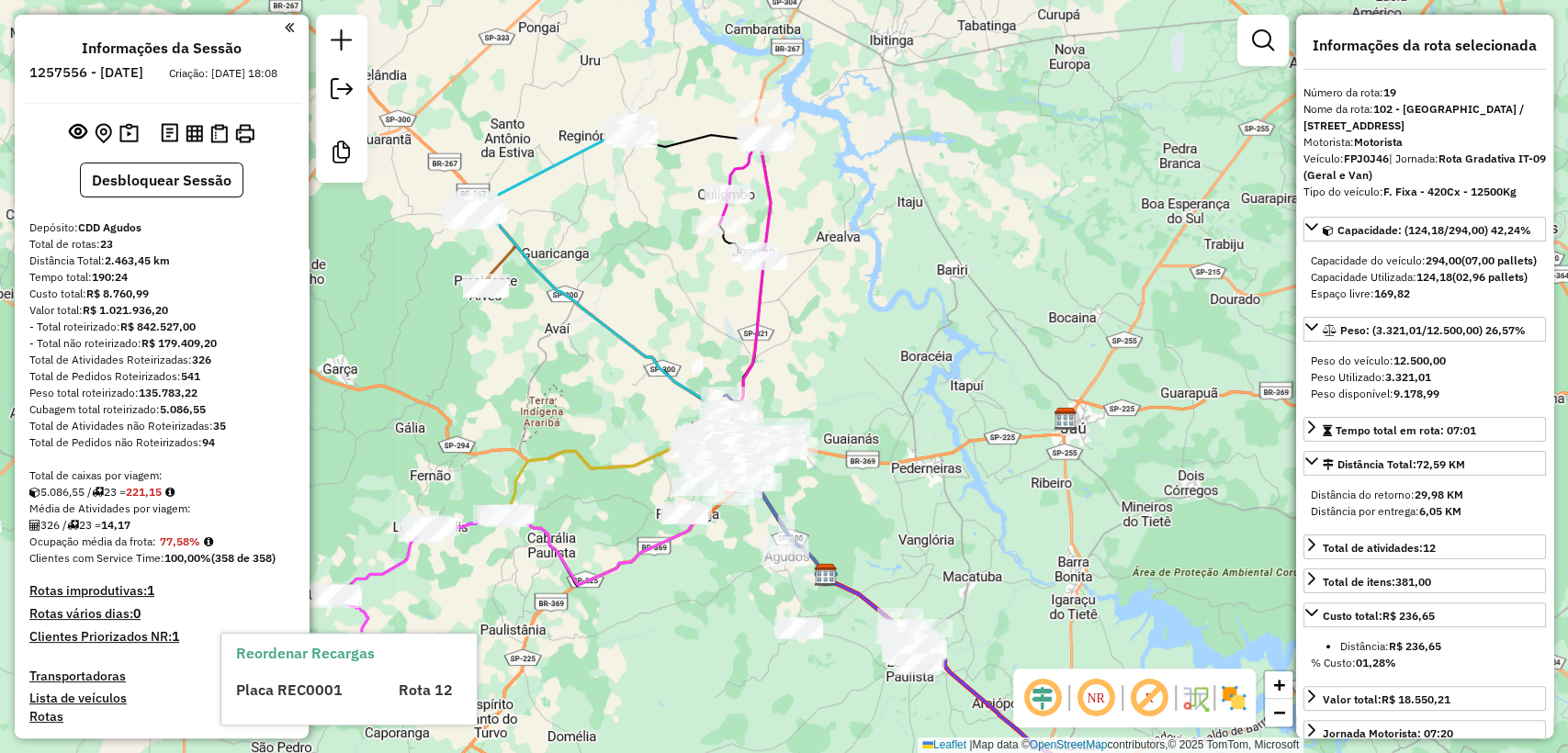
click at [225, 399] on div "Peso total roteirizado: 135.783,22" at bounding box center [162, 393] width 265 height 16
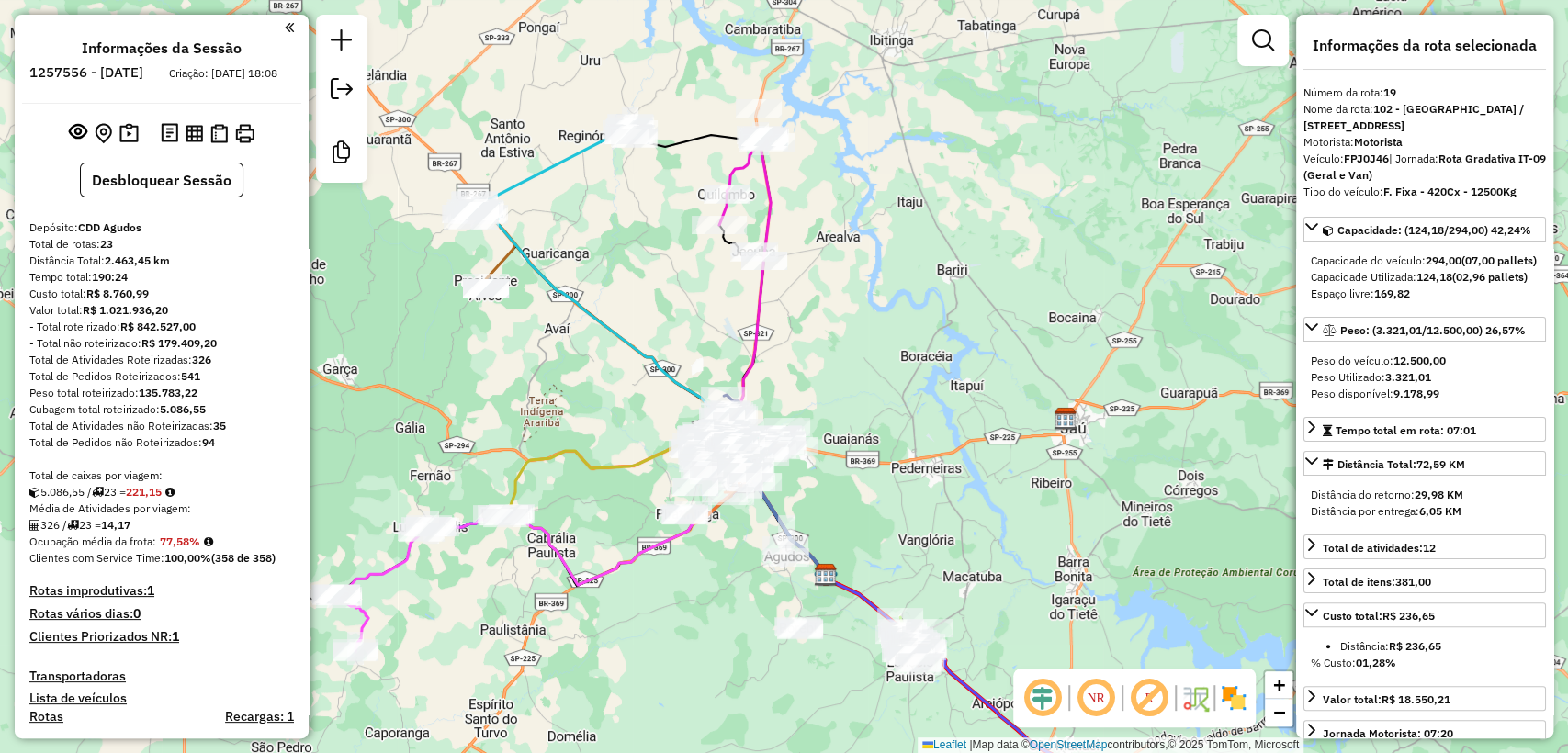
click at [124, 73] on h6 "1257556 - 02/09/2025" at bounding box center [87, 71] width 114 height 16
copy h6 "1257556"
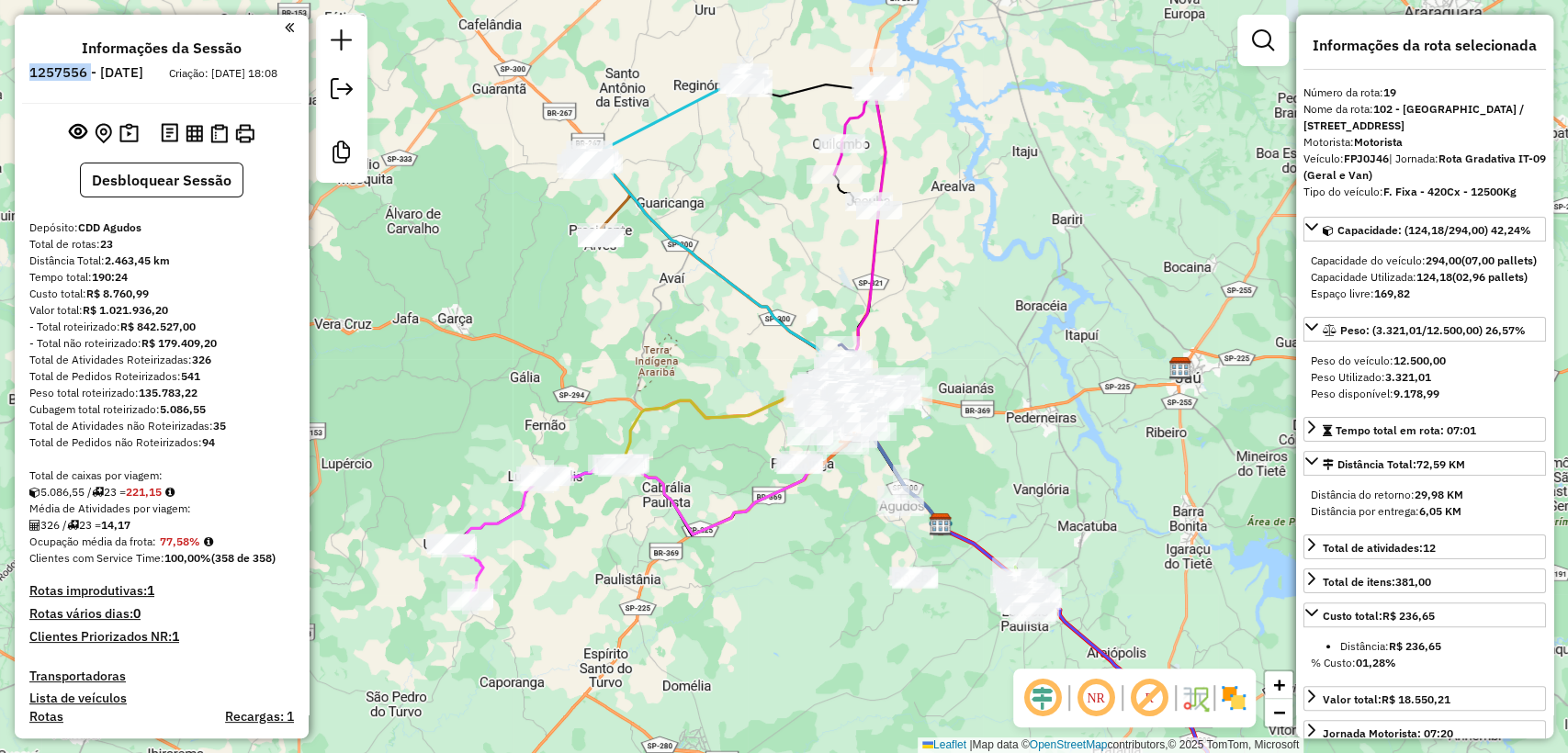
drag, startPoint x: 596, startPoint y: 424, endPoint x: 711, endPoint y: 377, distance: 124.2
click at [711, 377] on div "Janela de atendimento Grade de atendimento Capacidade Transportadoras Veículos …" at bounding box center [784, 376] width 1568 height 753
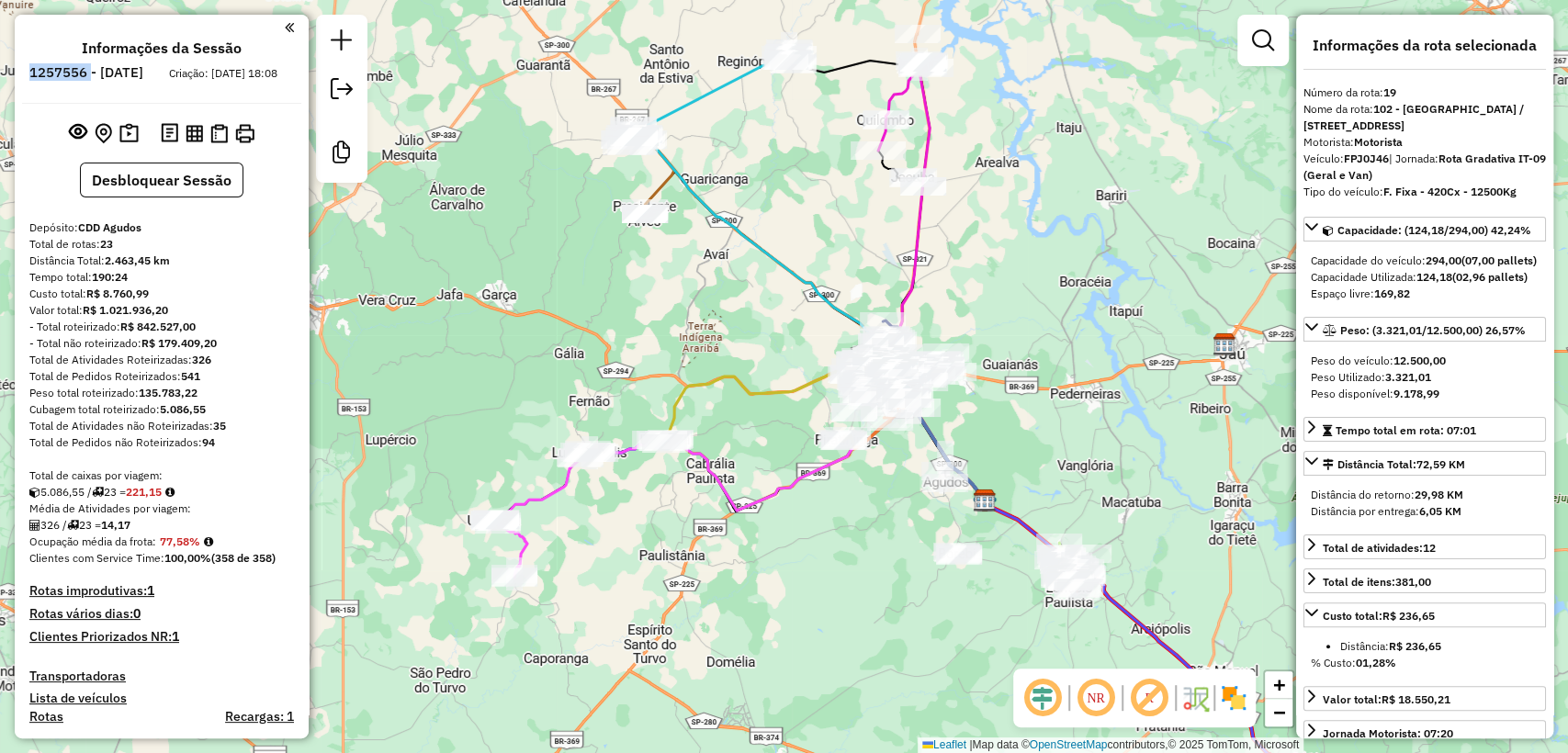
drag, startPoint x: 734, startPoint y: 378, endPoint x: 778, endPoint y: 355, distance: 49.6
click at [778, 355] on div "Janela de atendimento Grade de atendimento Capacidade Transportadoras Veículos …" at bounding box center [784, 376] width 1568 height 753
click at [678, 402] on icon at bounding box center [766, 403] width 211 height 77
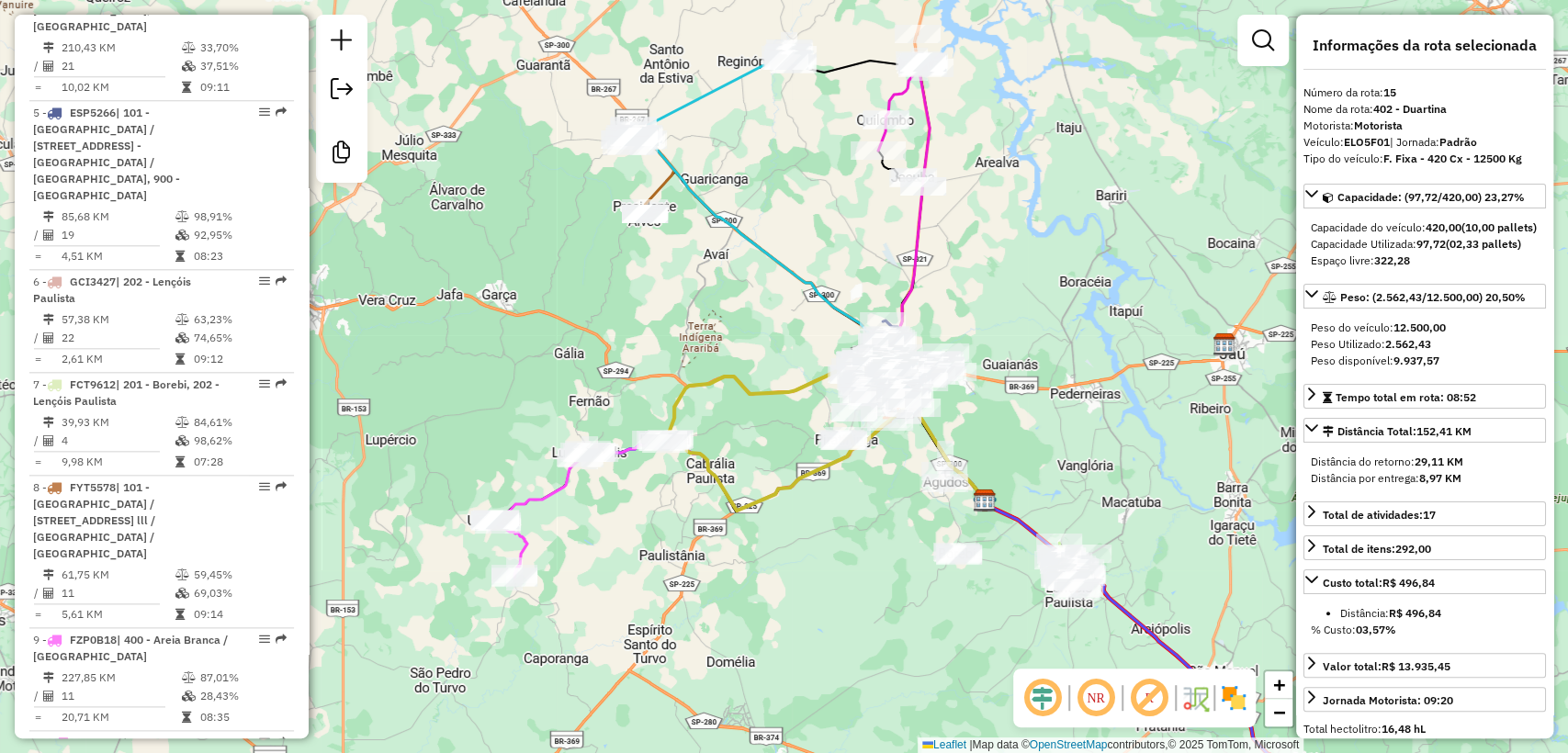
scroll to position [2456, 0]
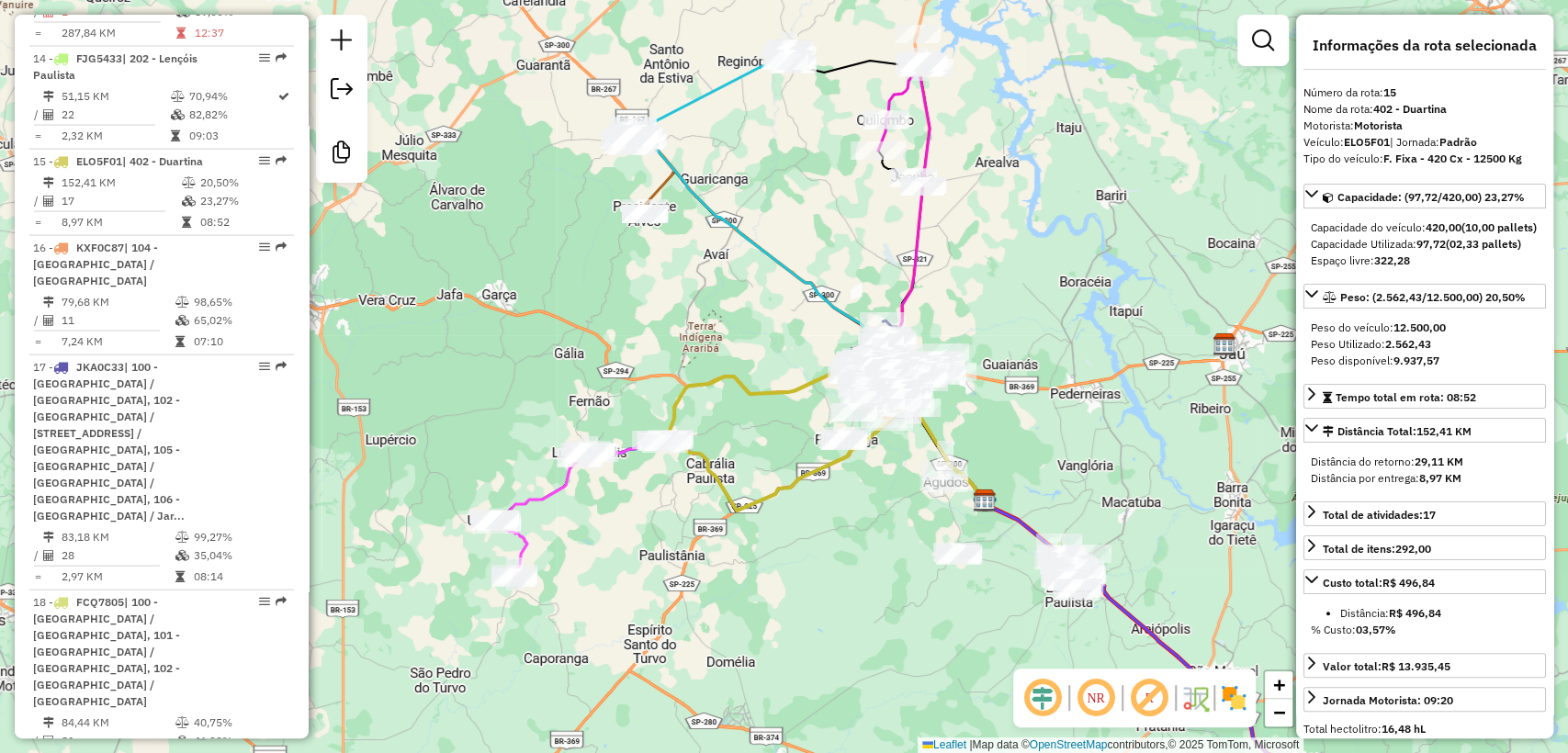
click at [628, 530] on div "Janela de atendimento Grade de atendimento Capacidade Transportadoras Veículos …" at bounding box center [784, 376] width 1568 height 753
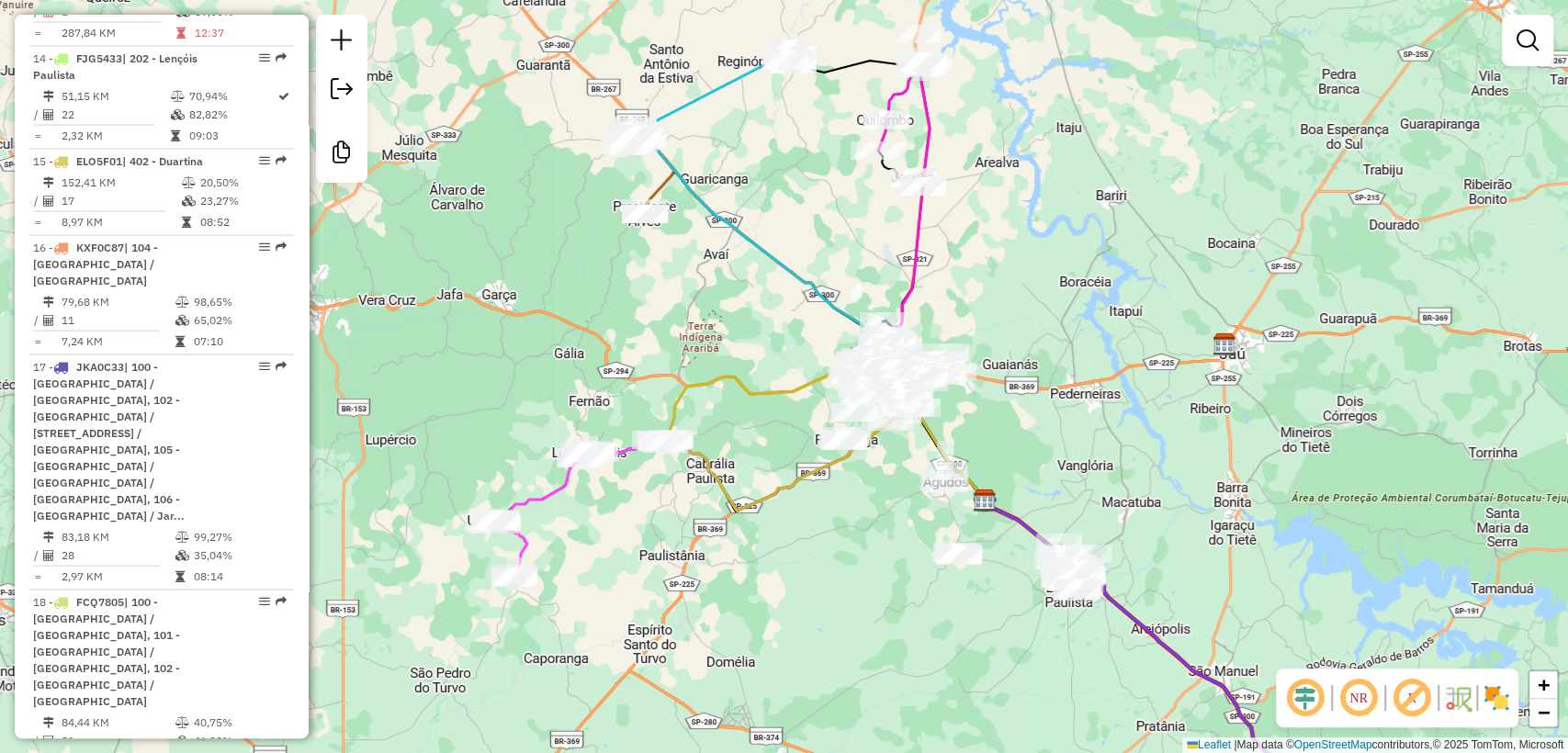
click at [735, 382] on icon at bounding box center [766, 403] width 211 height 77
select select "**********"
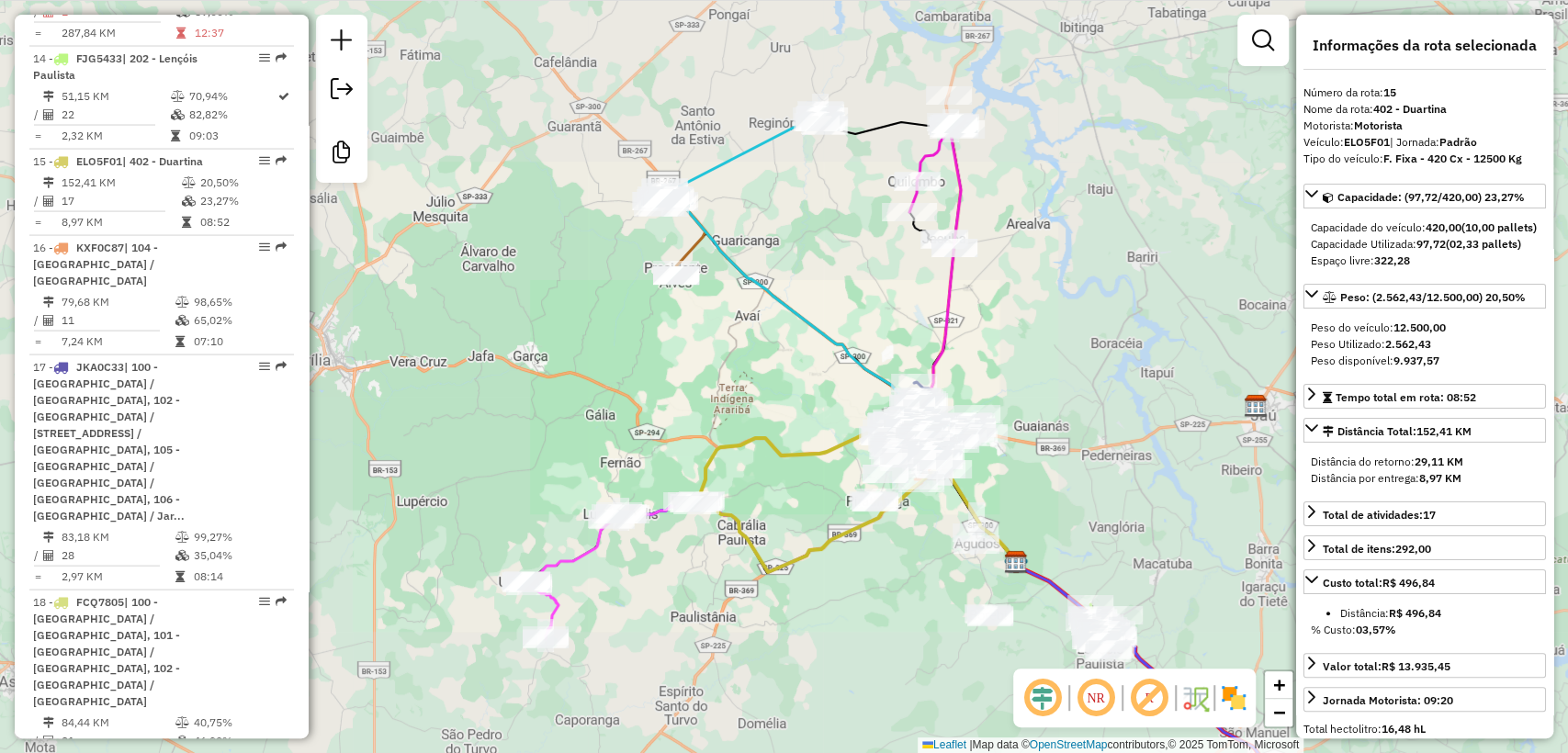
drag, startPoint x: 814, startPoint y: 498, endPoint x: 755, endPoint y: 486, distance: 60.2
click at [755, 486] on div "Janela de atendimento Grade de atendimento Capacidade Transportadoras Veículos …" at bounding box center [784, 376] width 1568 height 753
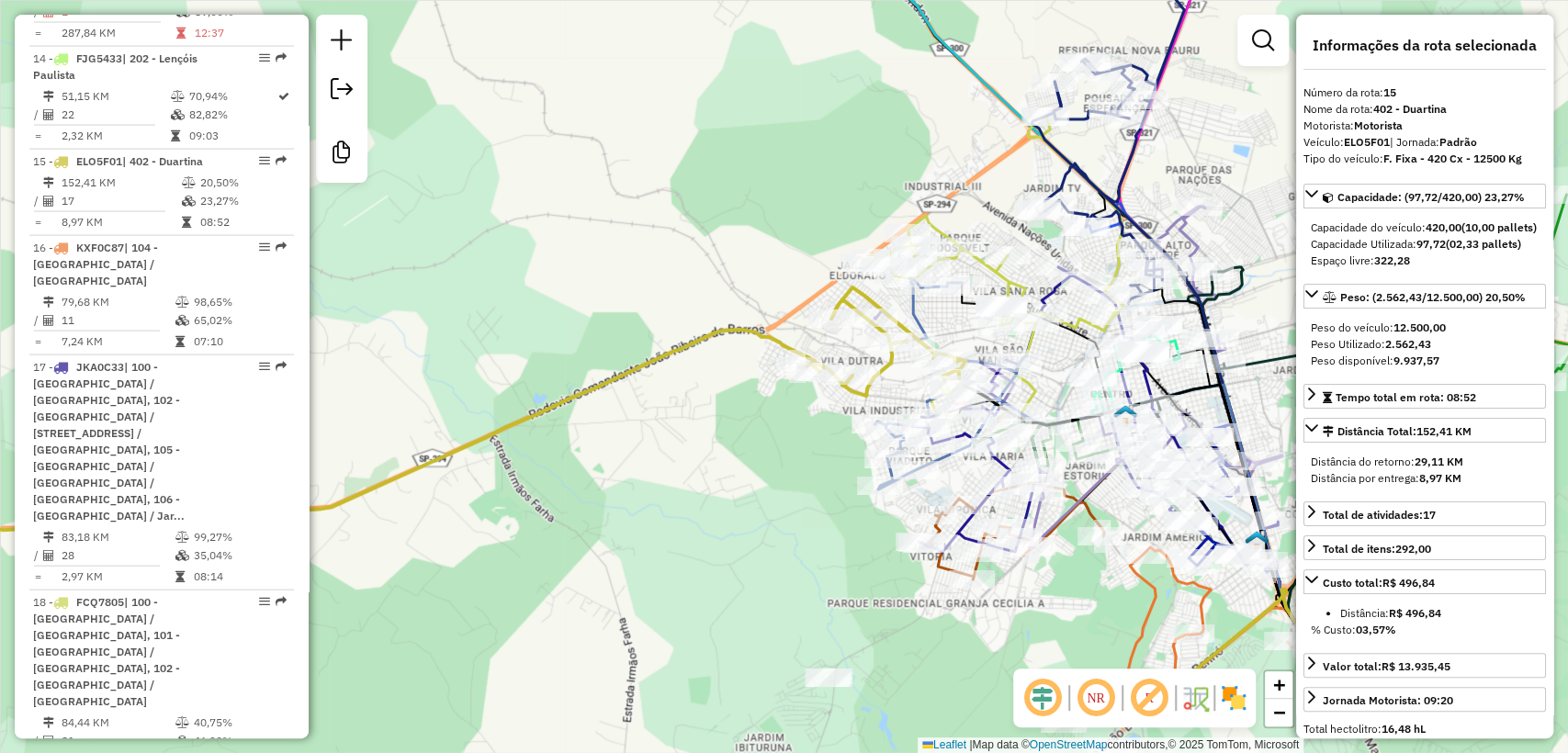
drag, startPoint x: 673, startPoint y: 593, endPoint x: 734, endPoint y: 479, distance: 129.3
click at [734, 479] on div "Janela de atendimento Grade de atendimento Capacidade Transportadoras Veículos …" at bounding box center [784, 376] width 1568 height 753
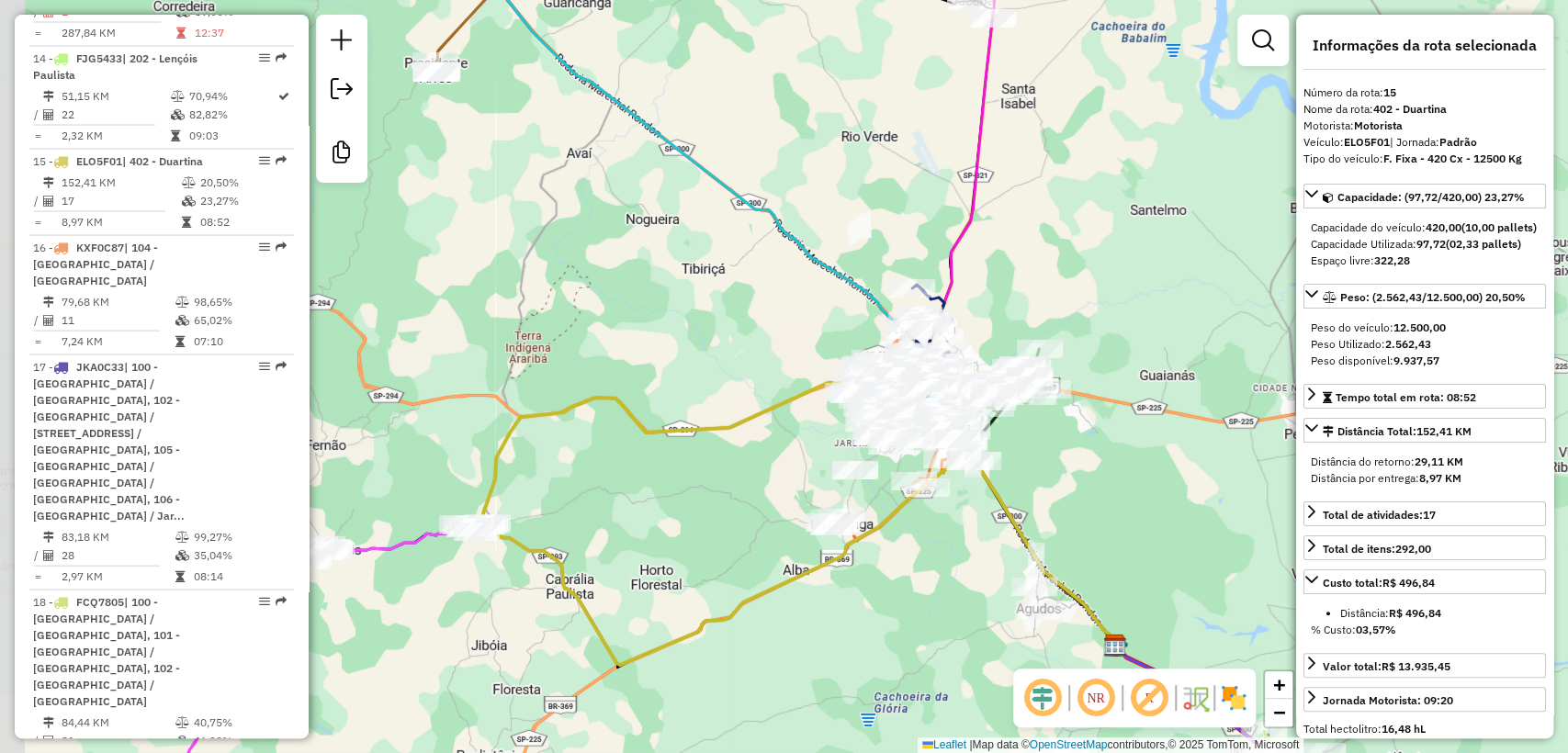
drag, startPoint x: 705, startPoint y: 504, endPoint x: 778, endPoint y: 458, distance: 86.3
click at [778, 458] on div "Janela de atendimento Grade de atendimento Capacidade Transportadoras Veículos …" at bounding box center [784, 376] width 1568 height 753
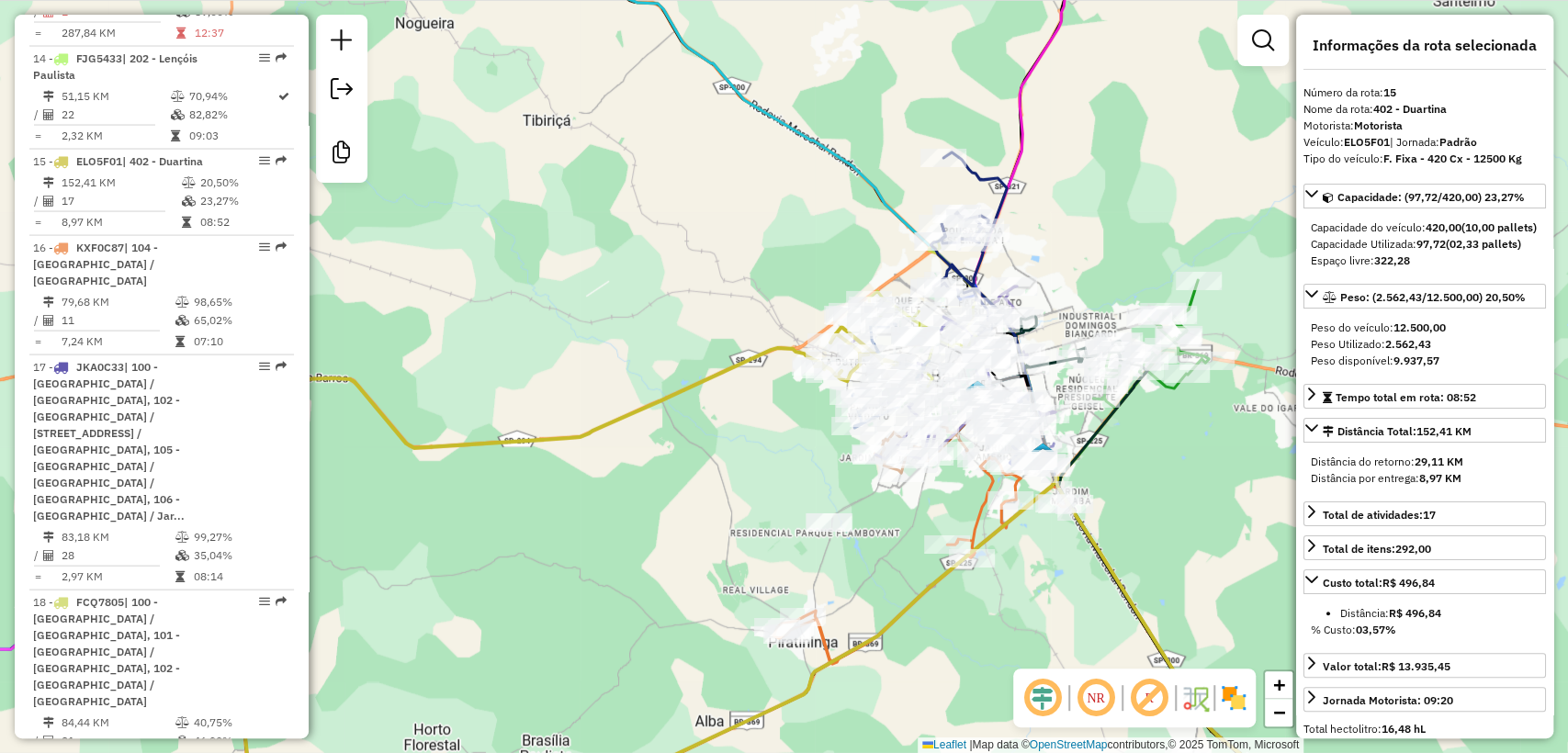
click at [827, 641] on icon at bounding box center [920, 560] width 293 height 207
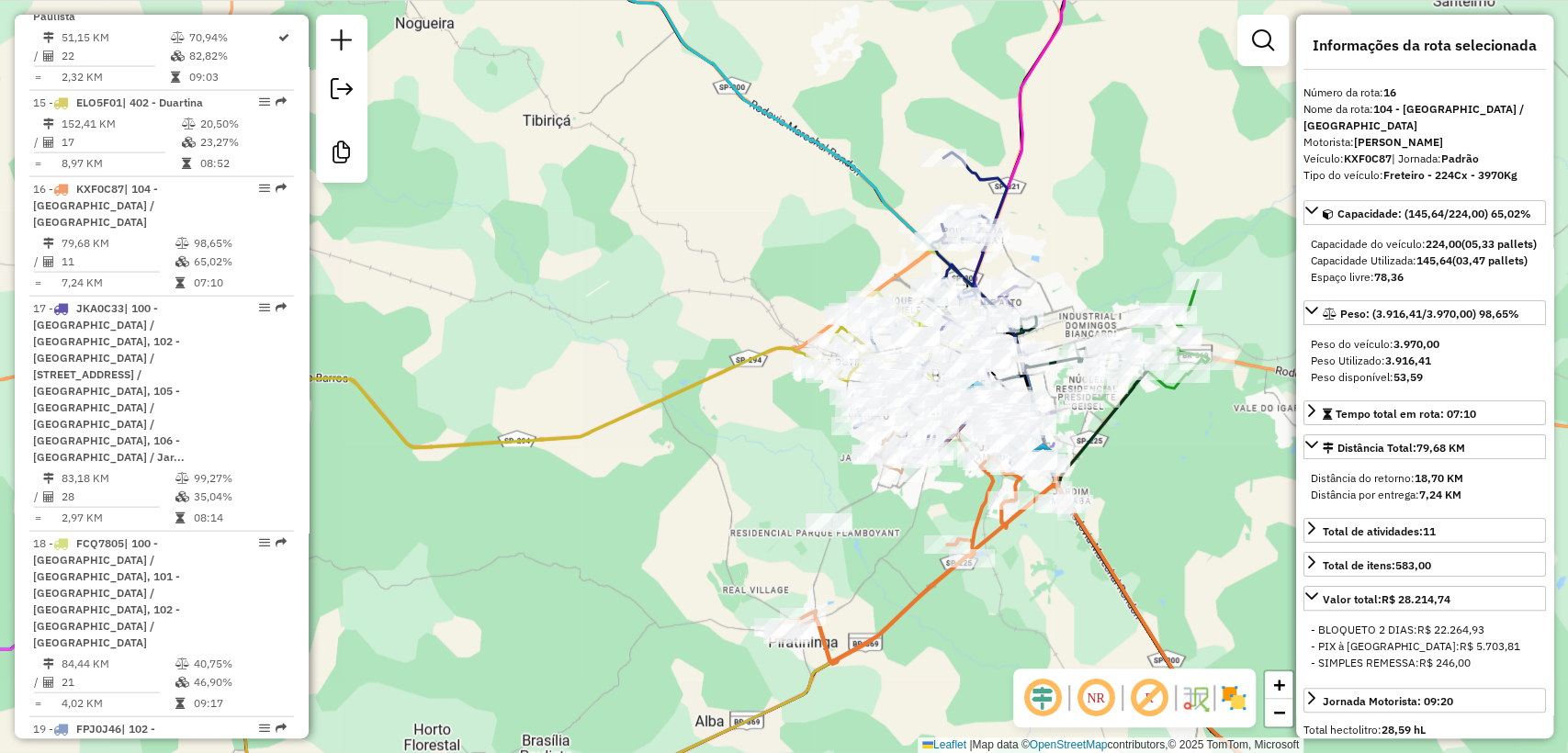
scroll to position [2542, 0]
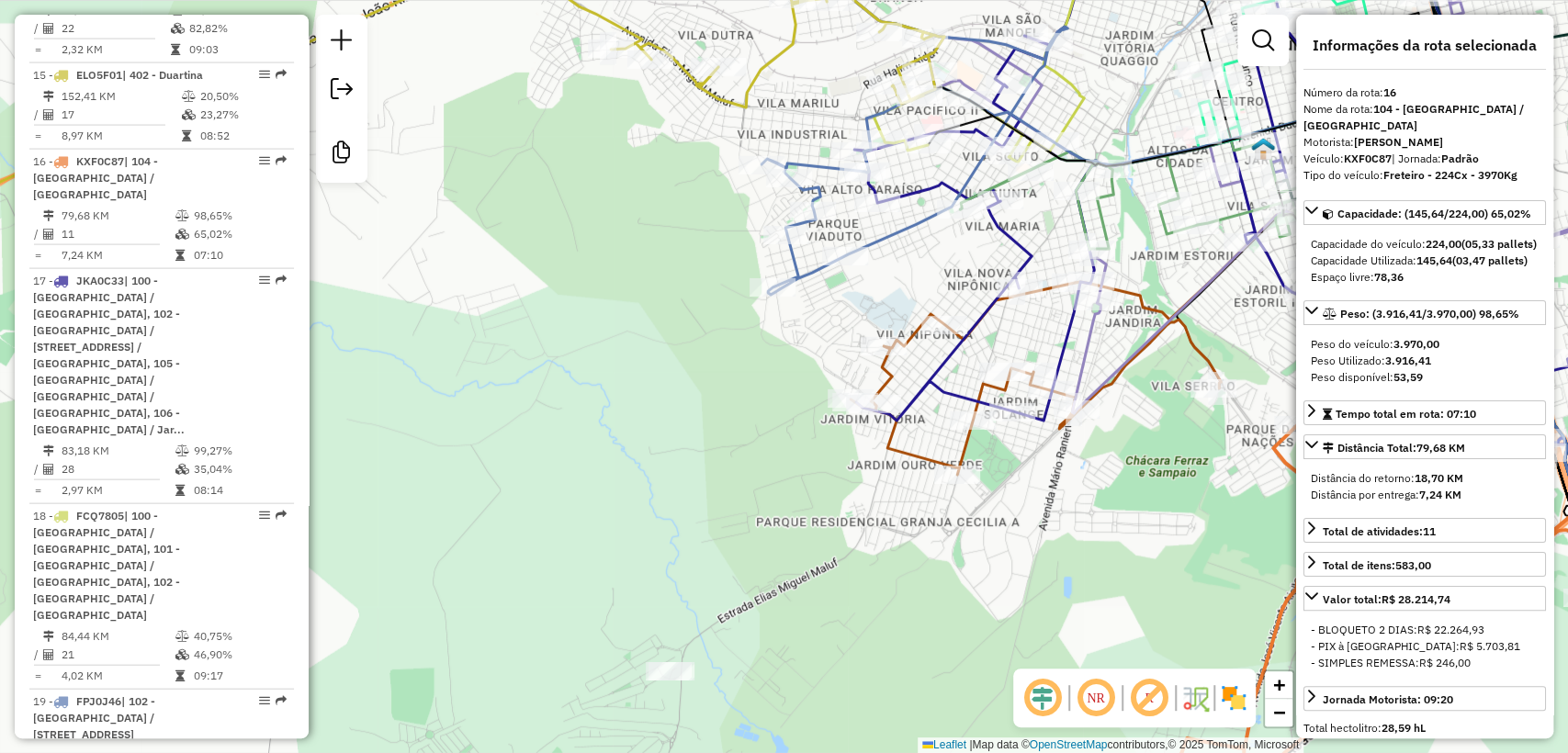
click at [907, 450] on icon at bounding box center [1035, 378] width 371 height 192
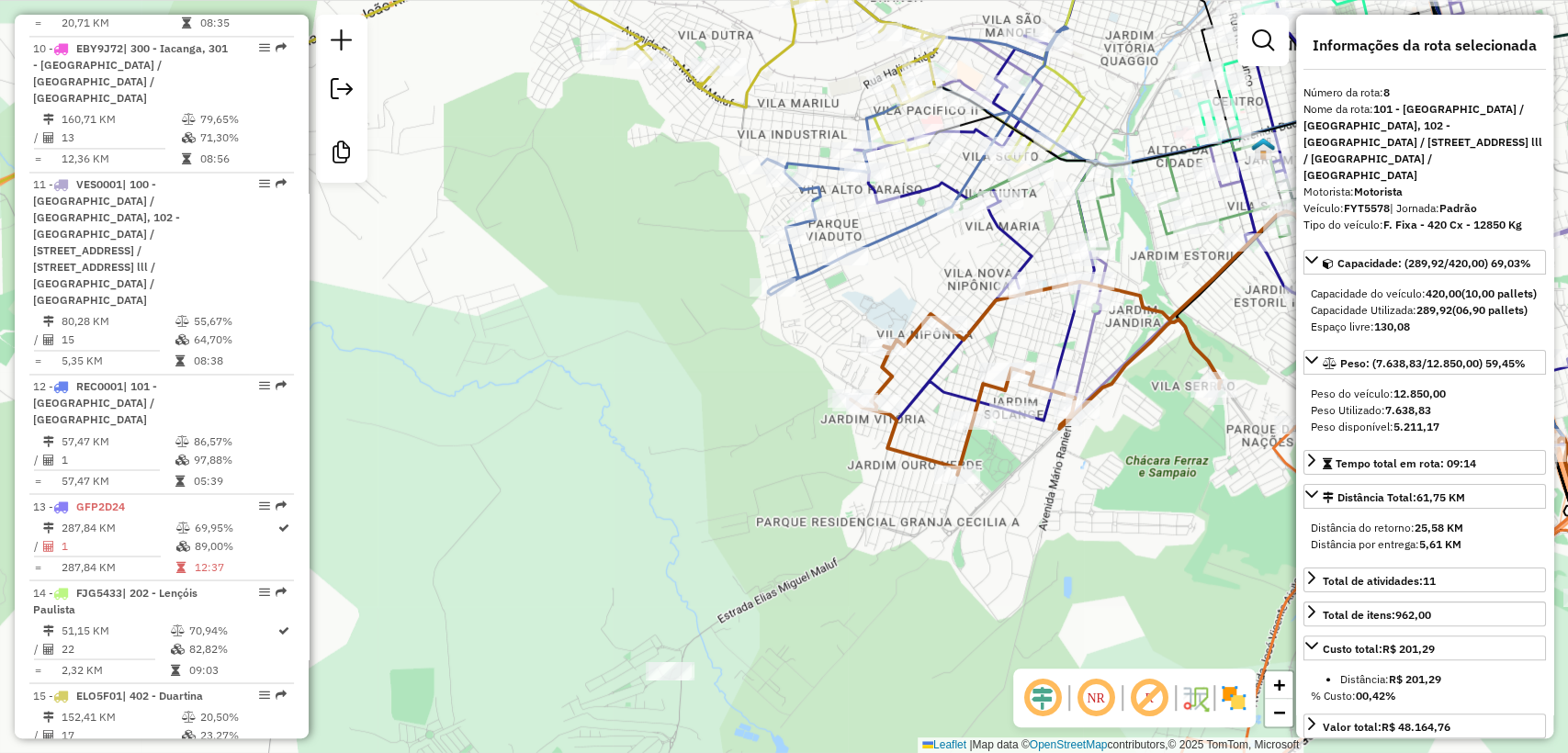
scroll to position [1588, 0]
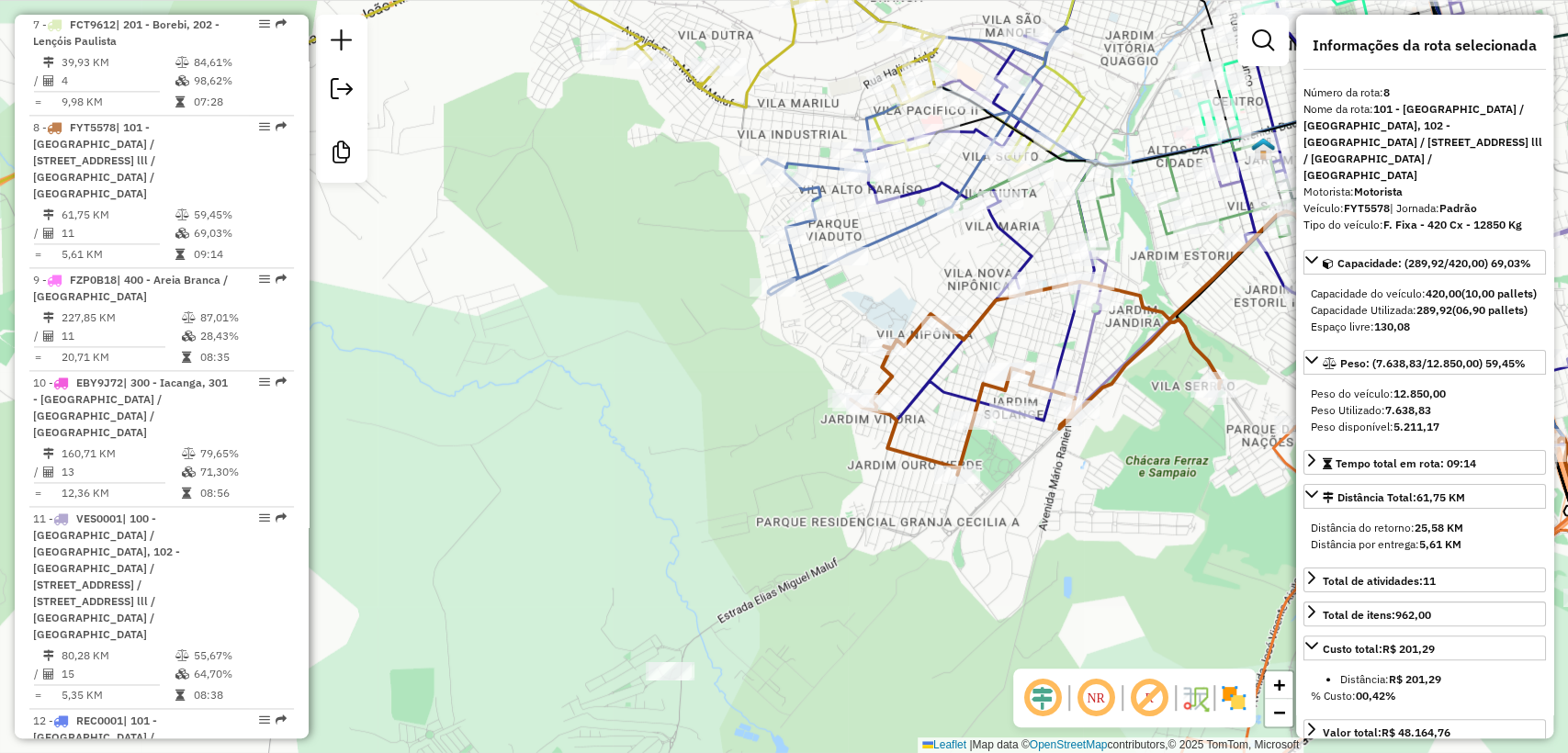
click at [948, 395] on icon at bounding box center [1212, 187] width 714 height 525
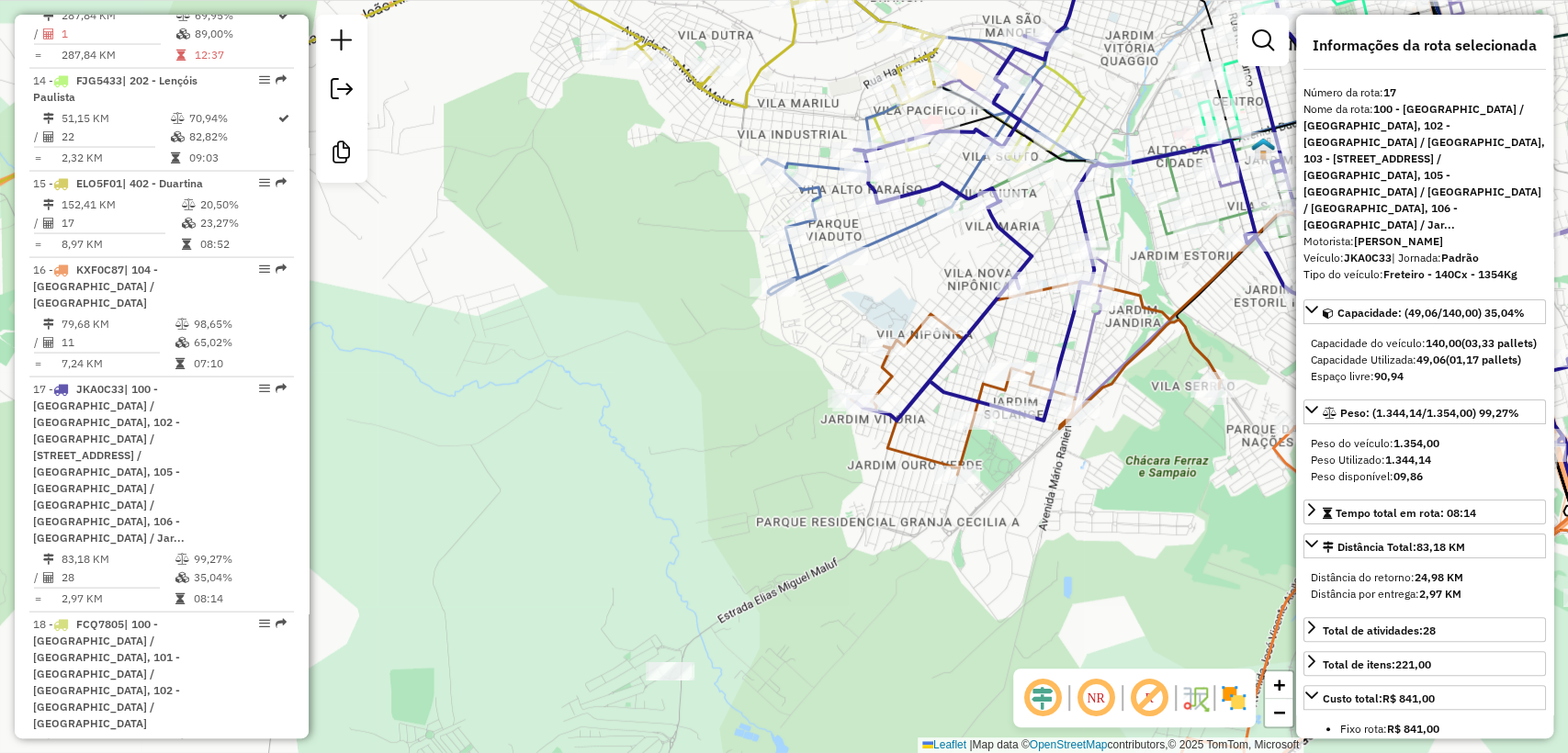
scroll to position [2645, 0]
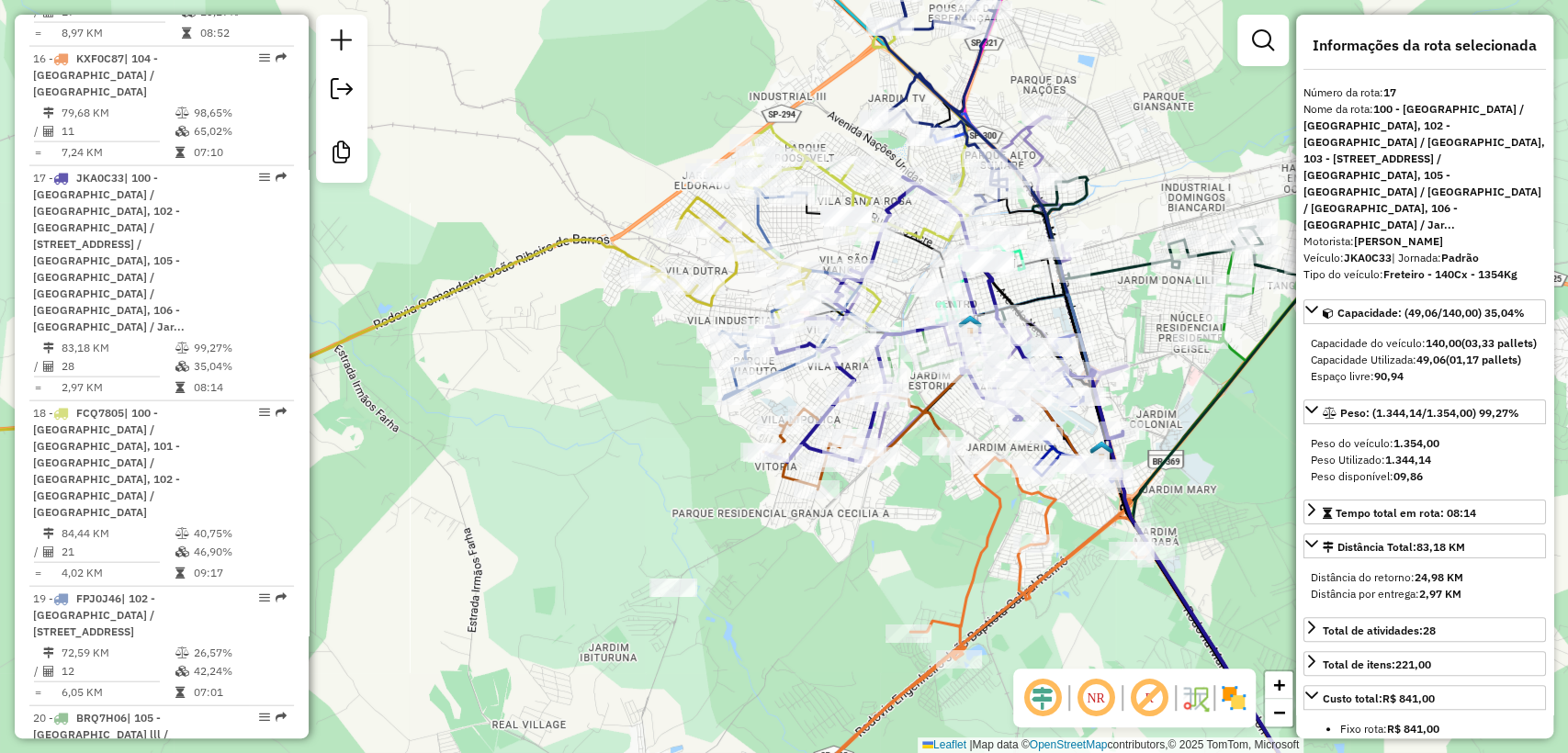
drag, startPoint x: 915, startPoint y: 539, endPoint x: 810, endPoint y: 549, distance: 105.5
click at [810, 549] on div "Janela de atendimento Grade de atendimento Capacidade Transportadoras Veículos …" at bounding box center [784, 376] width 1568 height 753
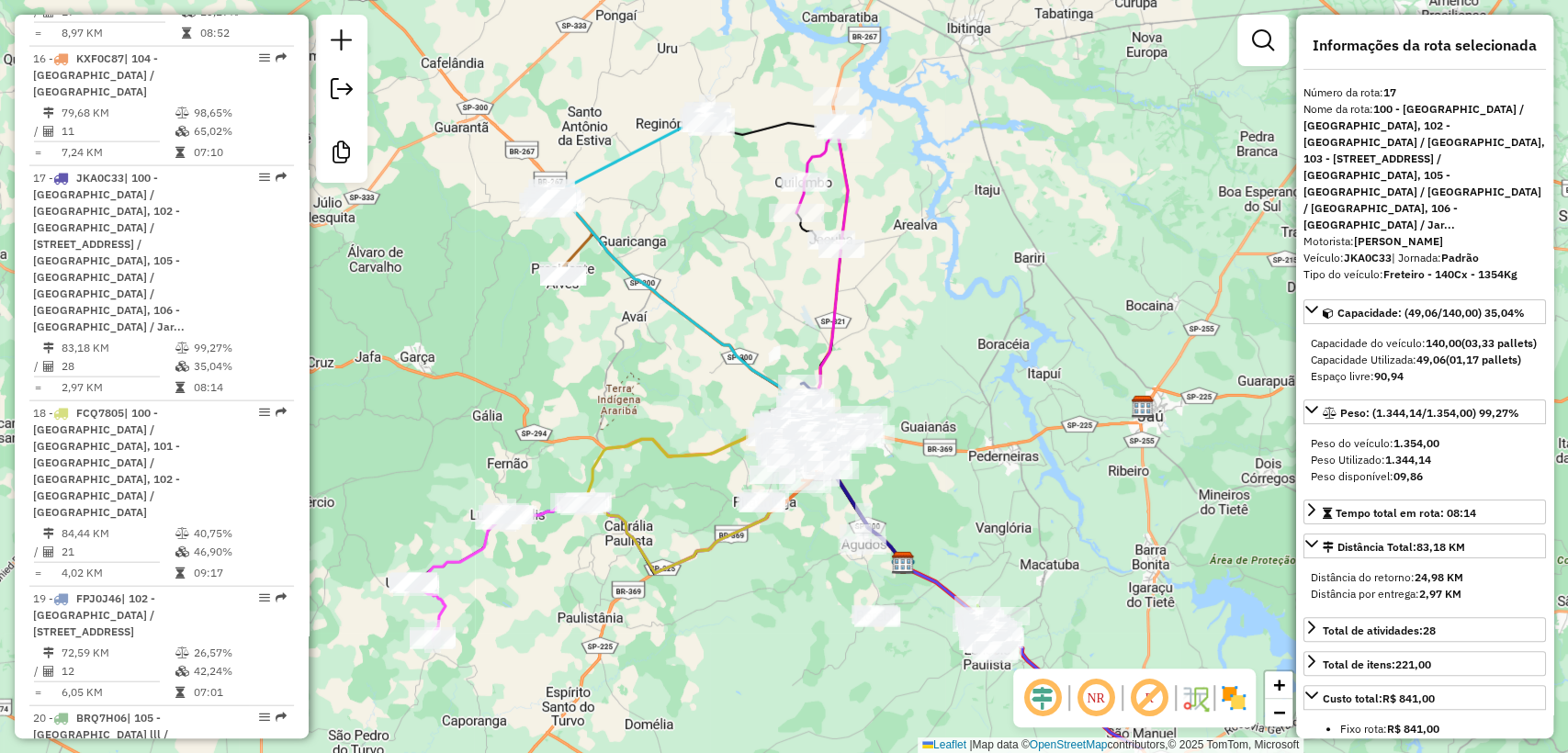
drag, startPoint x: 846, startPoint y: 660, endPoint x: 825, endPoint y: 580, distance: 82.7
click at [825, 580] on div "Janela de atendimento Grade de atendimento Capacidade Transportadoras Veículos …" at bounding box center [784, 376] width 1568 height 753
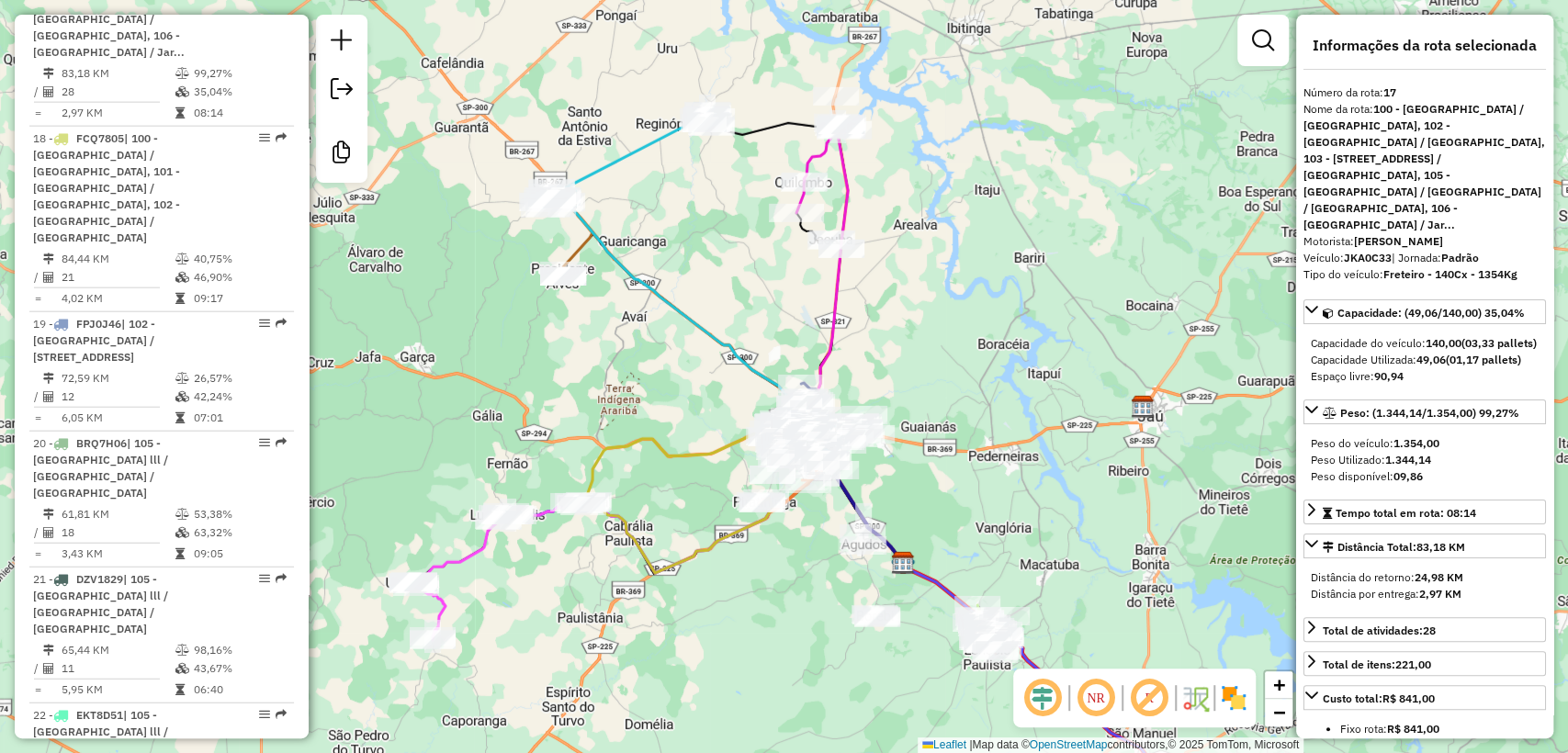
scroll to position [3053, 0]
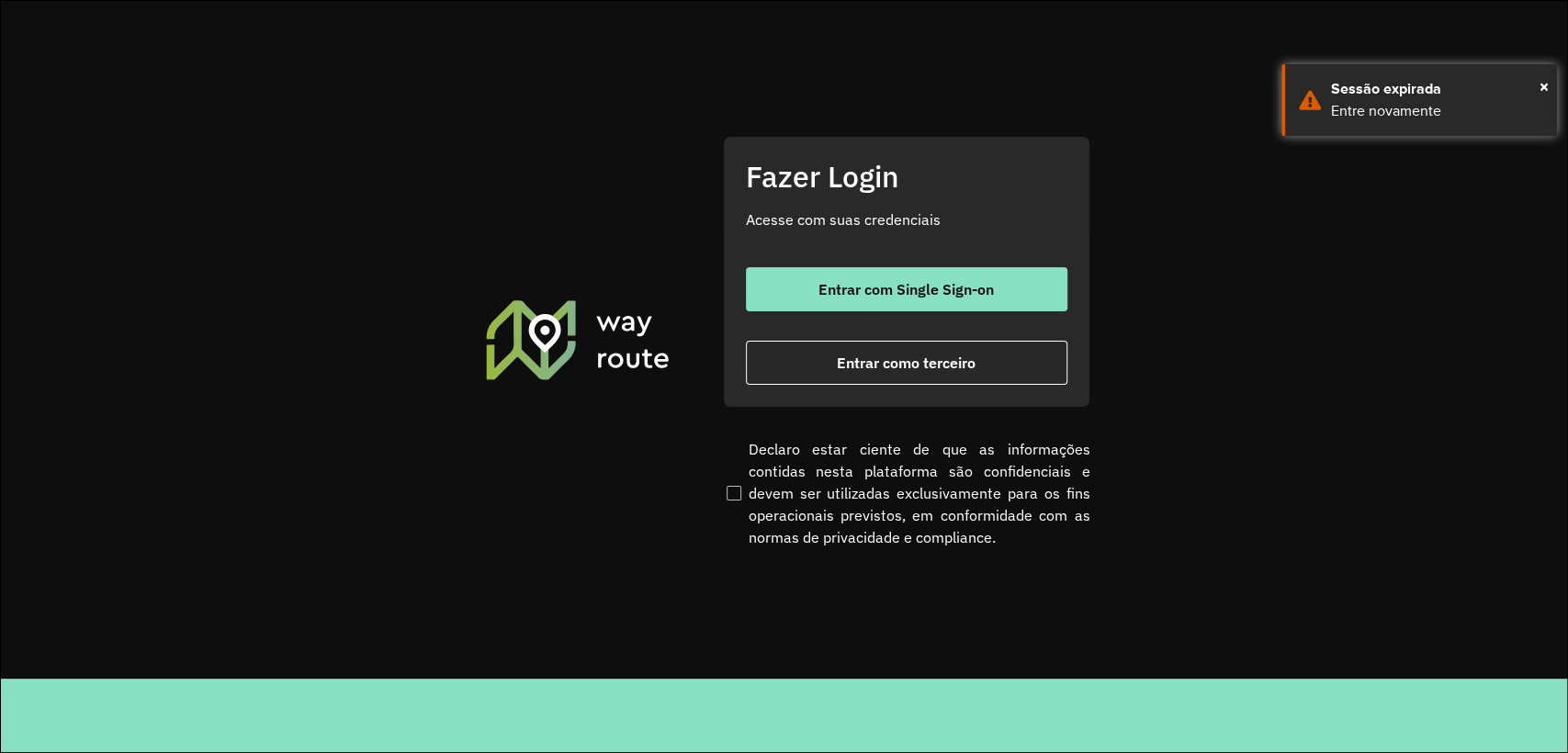
click at [903, 259] on div "Fazer Login Acesse com suas credenciais Entrar com Single Sign-on Entrar como t…" at bounding box center [907, 272] width 368 height 272
click at [904, 266] on div "Fazer Login Acesse com suas credenciais Entrar com Single Sign-on Entrar como t…" at bounding box center [907, 272] width 368 height 272
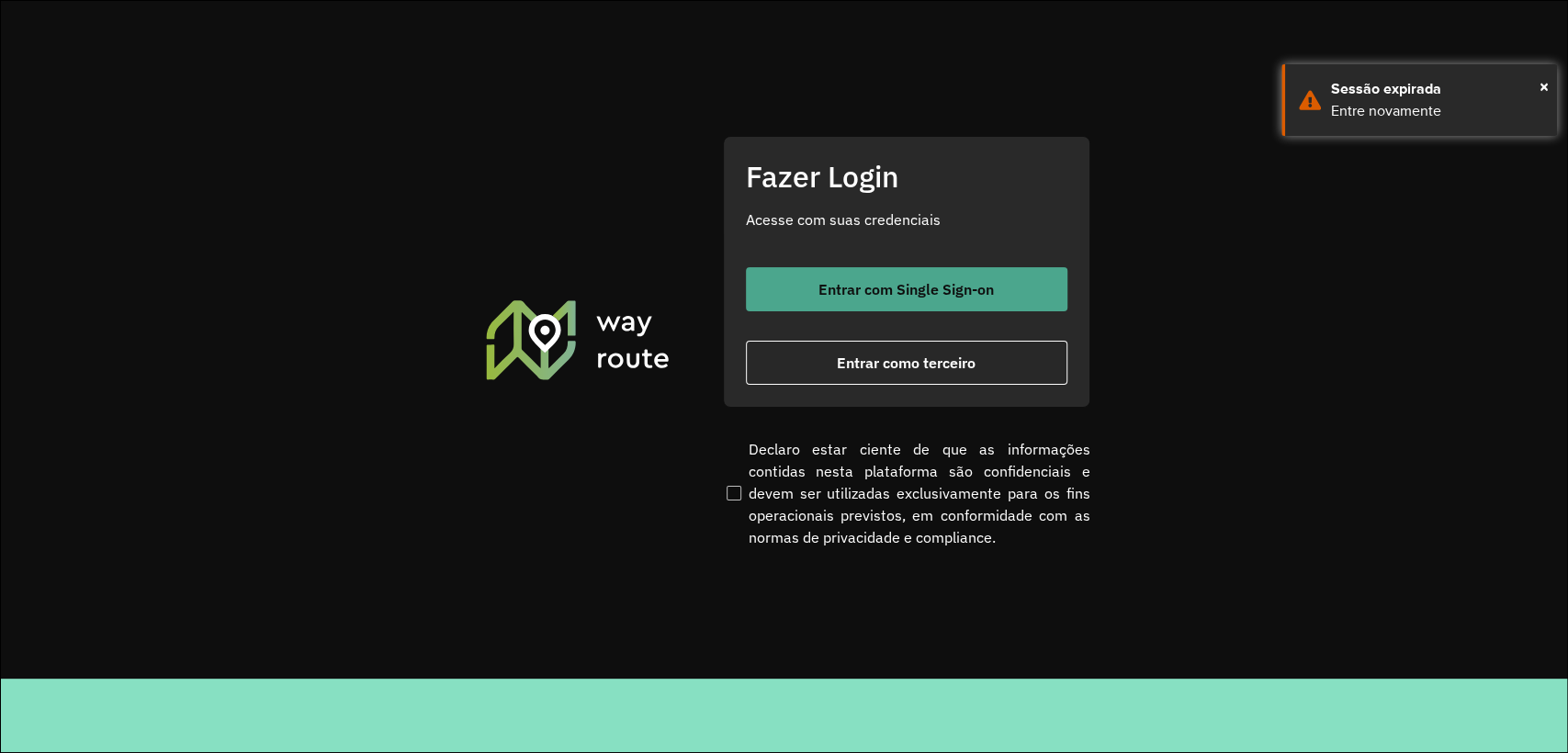
click at [906, 274] on button "Entrar com Single Sign-on" at bounding box center [906, 290] width 321 height 44
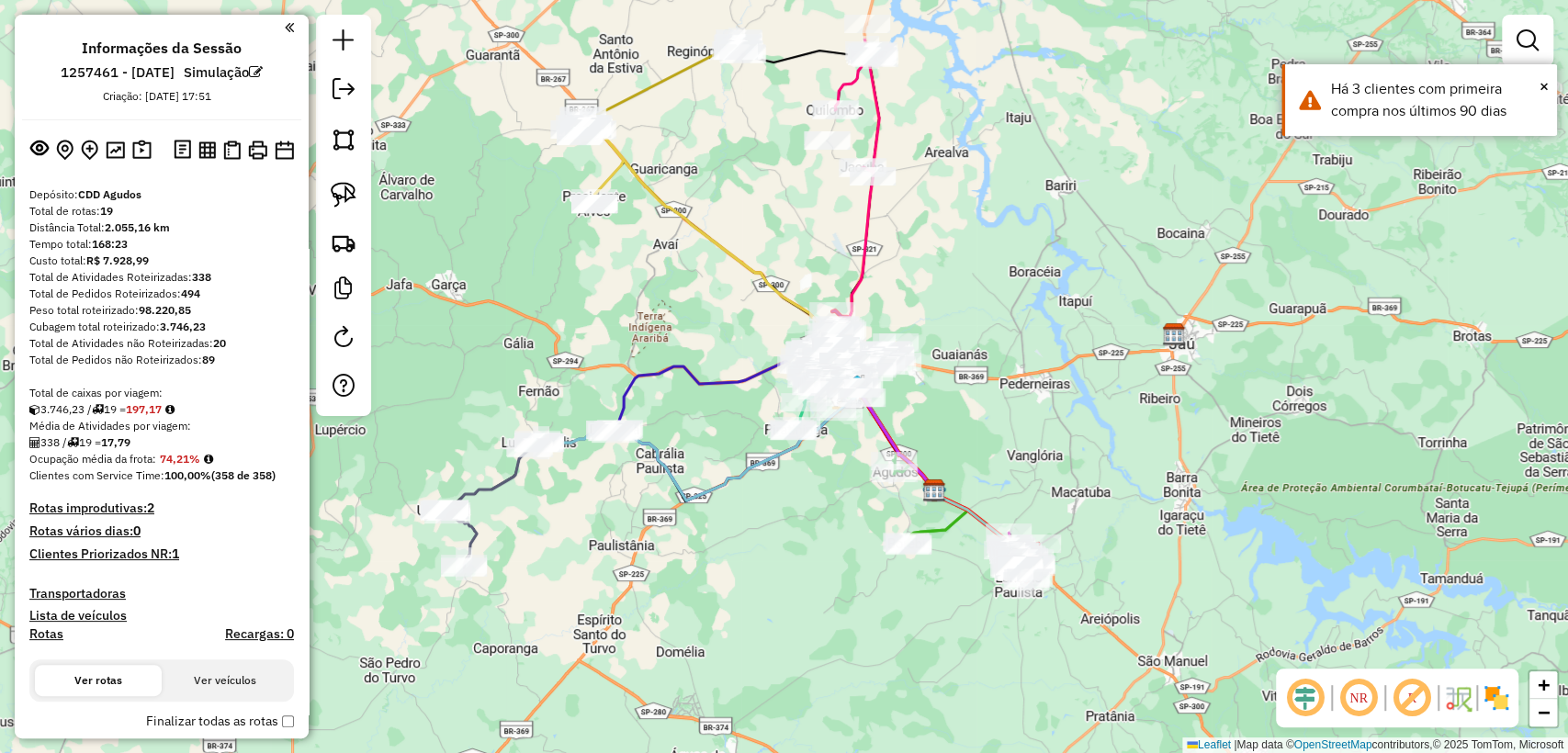
drag, startPoint x: 597, startPoint y: 459, endPoint x: 747, endPoint y: 574, distance: 189.0
click at [747, 574] on div "Janela de atendimento Grade de atendimento Capacidade Transportadoras Veículos …" at bounding box center [784, 376] width 1568 height 753
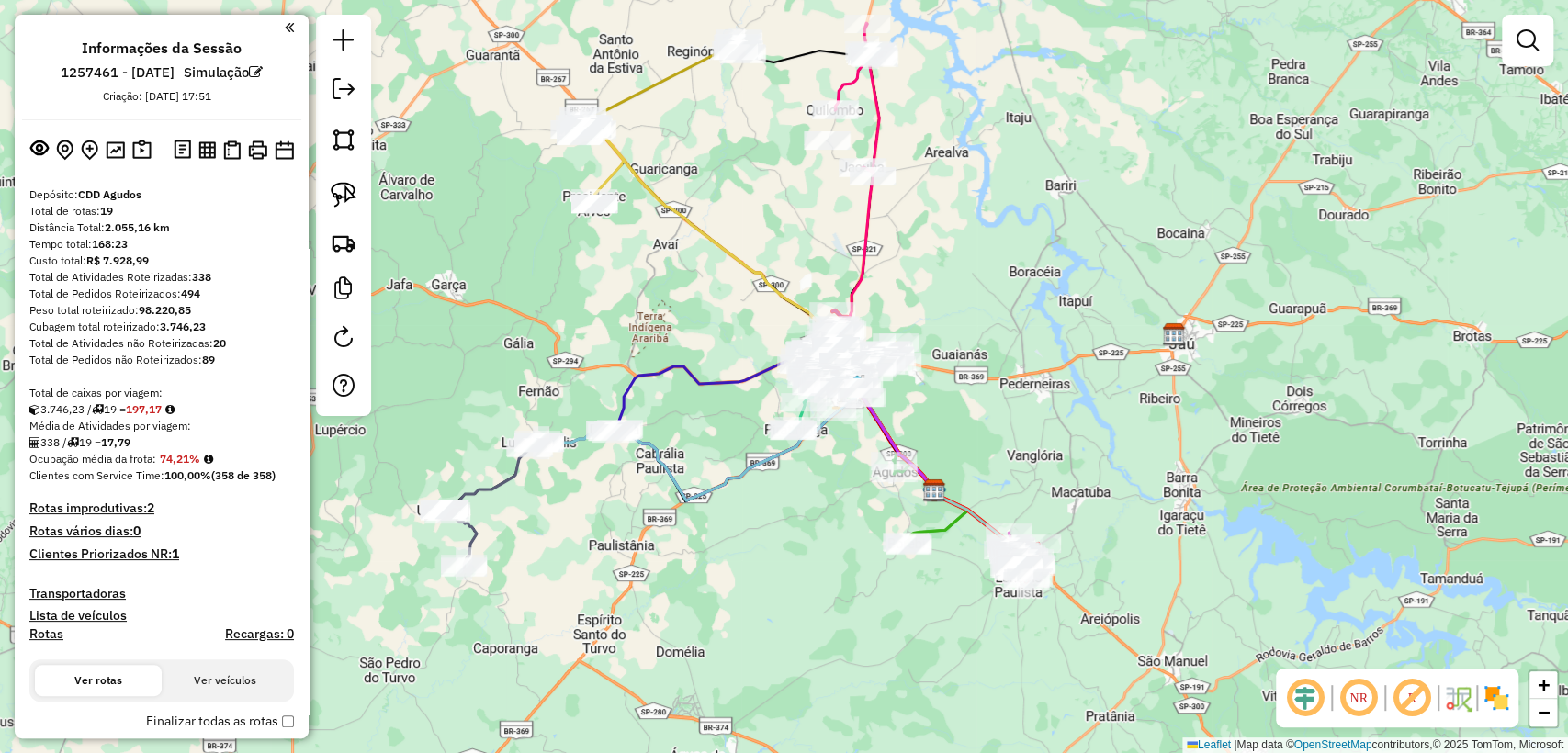
click at [569, 566] on div "Janela de atendimento Grade de atendimento Capacidade Transportadoras Veículos …" at bounding box center [784, 376] width 1568 height 753
click at [476, 536] on icon at bounding box center [460, 539] width 34 height 59
select select "**********"
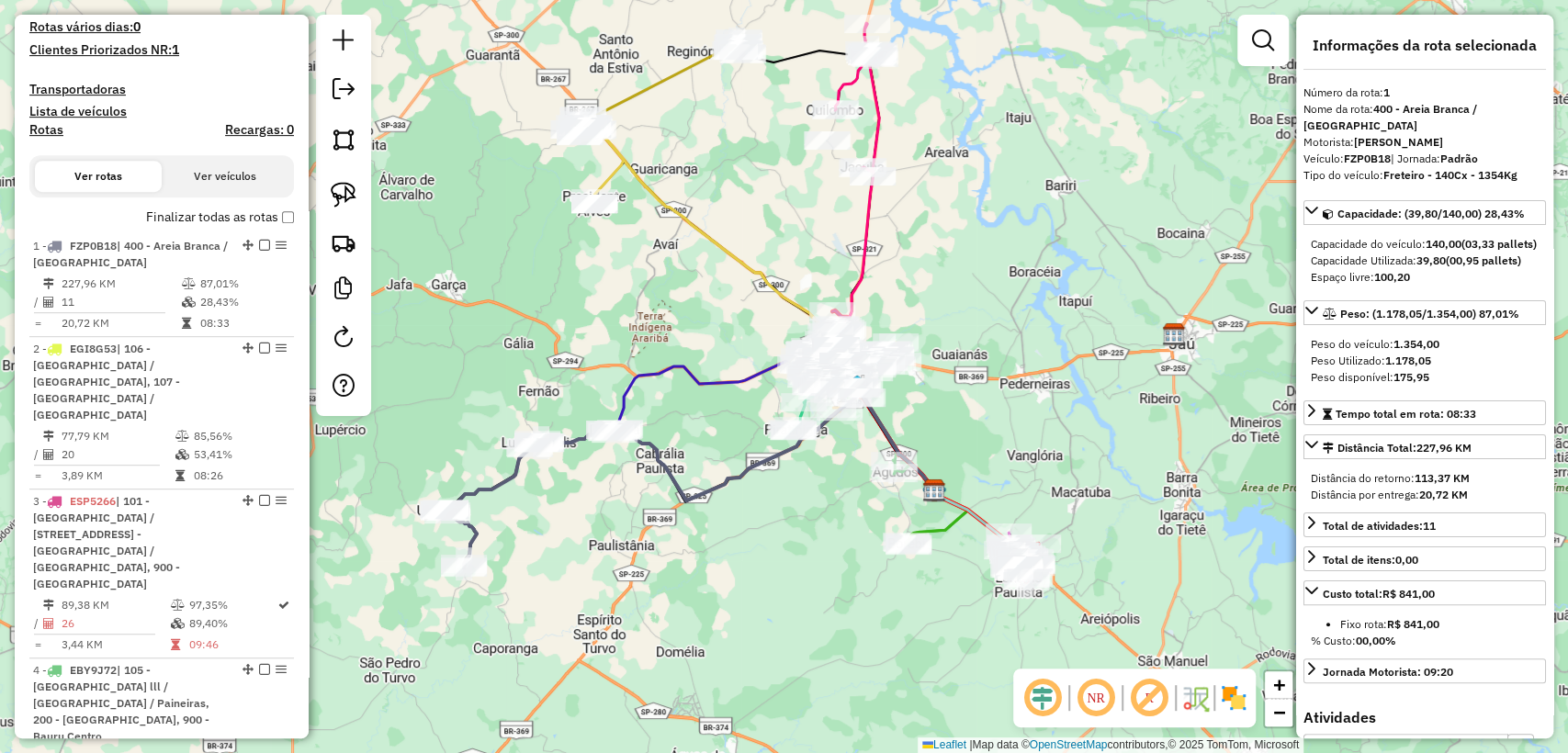
scroll to position [722, 0]
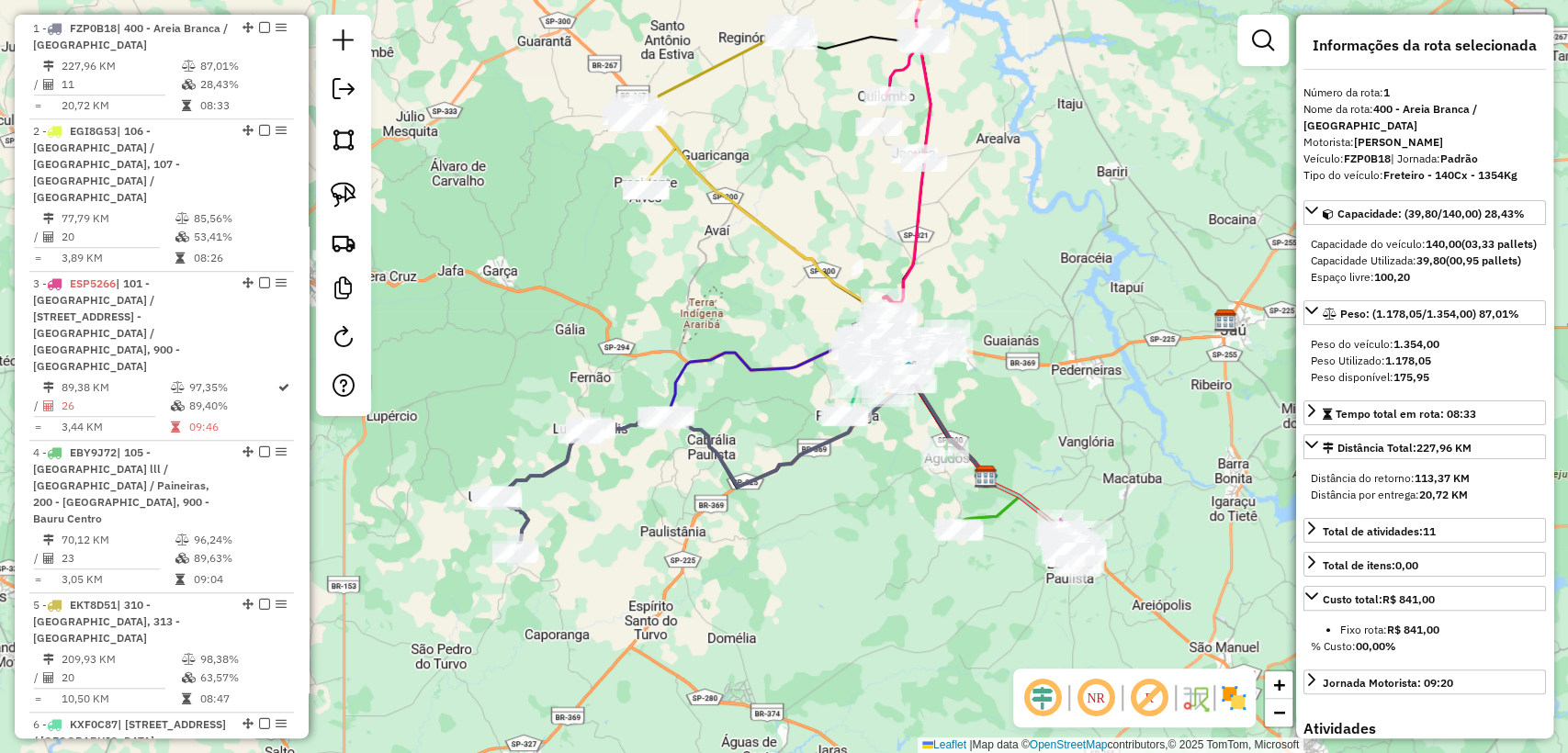
drag, startPoint x: 597, startPoint y: 553, endPoint x: 613, endPoint y: 542, distance: 19.4
click at [613, 542] on div "Janela de atendimento Grade de atendimento Capacidade Transportadoras Veículos …" at bounding box center [784, 376] width 1568 height 753
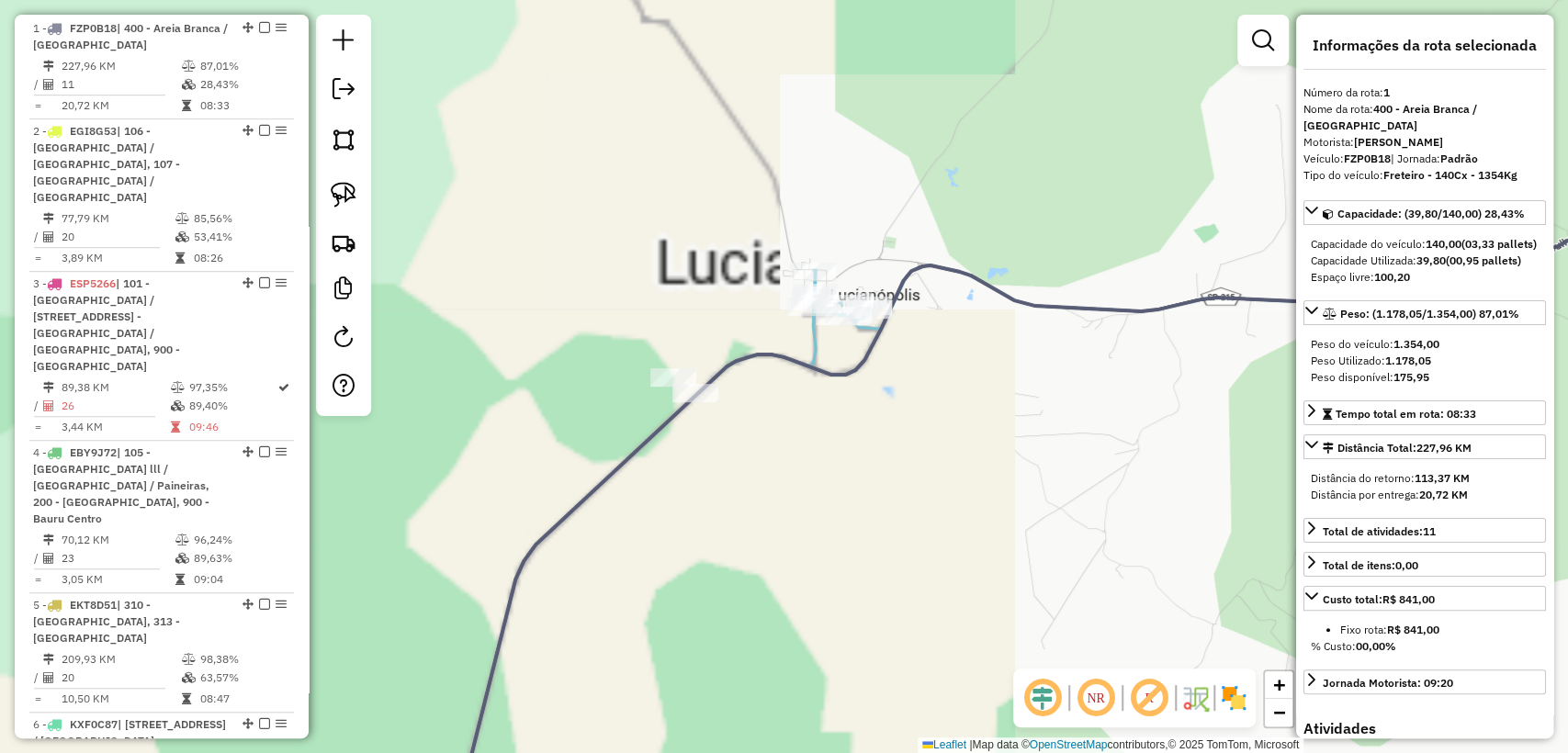
click at [812, 344] on icon at bounding box center [1208, 287] width 1032 height 223
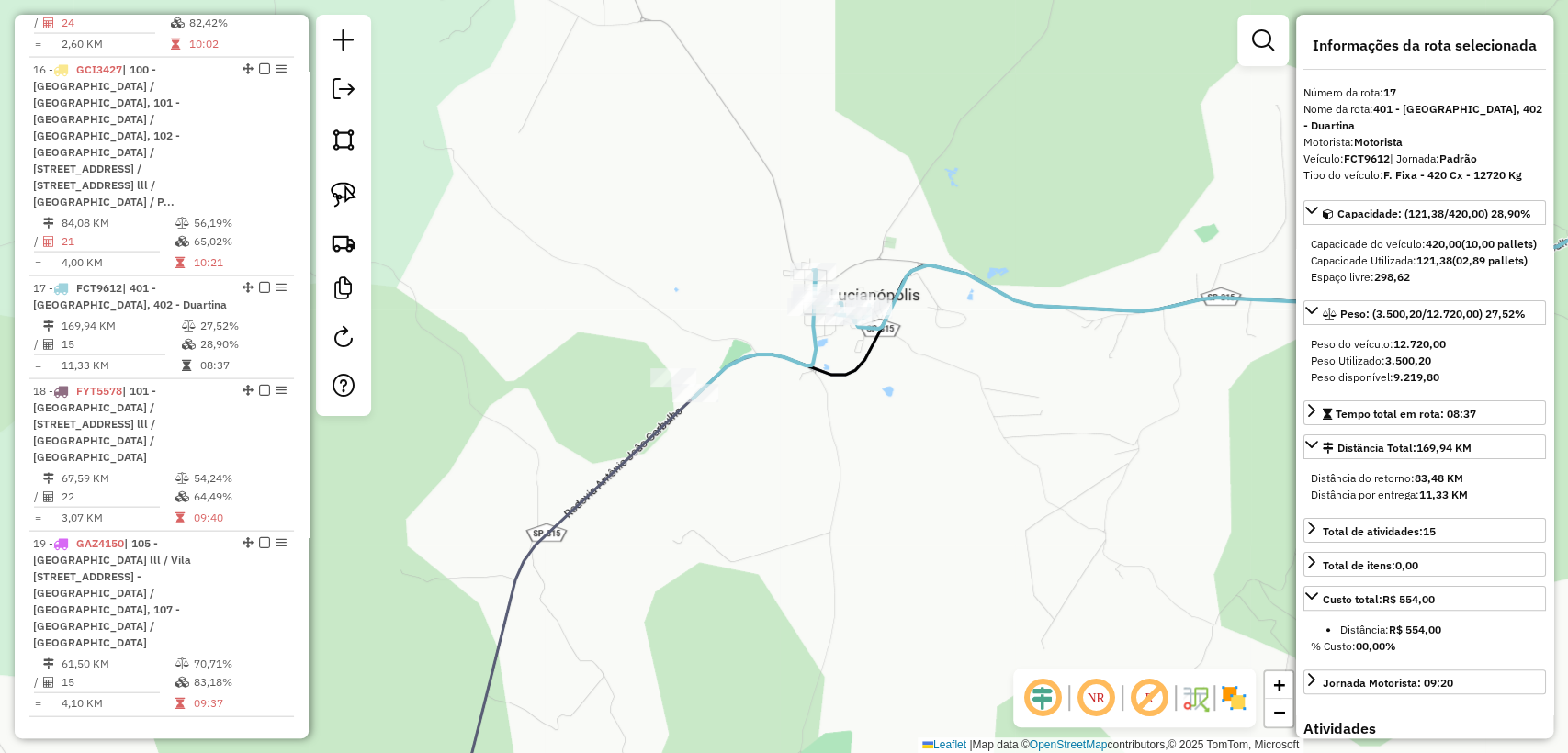
scroll to position [2604, 0]
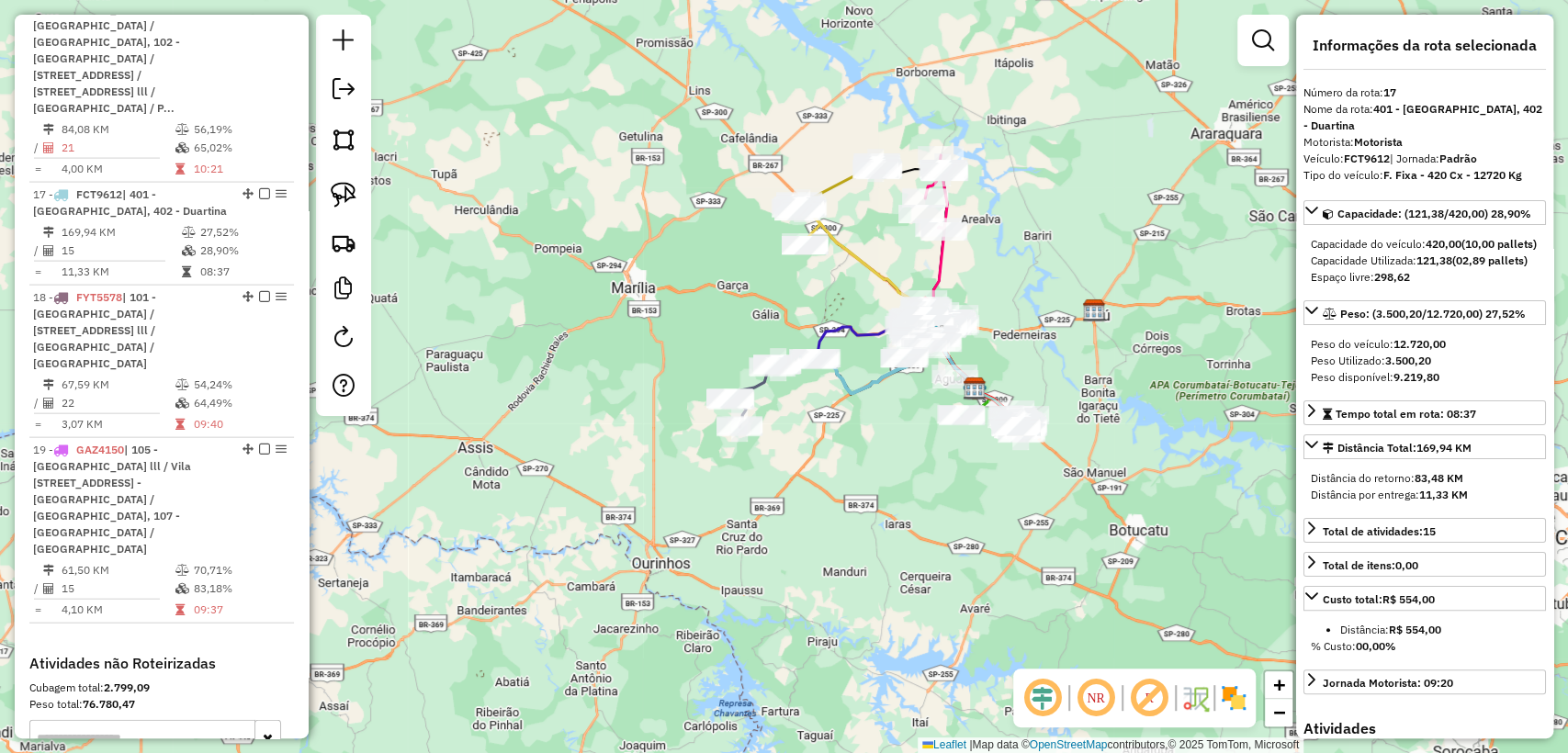
drag, startPoint x: 773, startPoint y: 289, endPoint x: 738, endPoint y: 310, distance: 40.8
click at [738, 310] on div "Janela de atendimento Grade de atendimento Capacidade Transportadoras Veículos …" at bounding box center [784, 376] width 1568 height 753
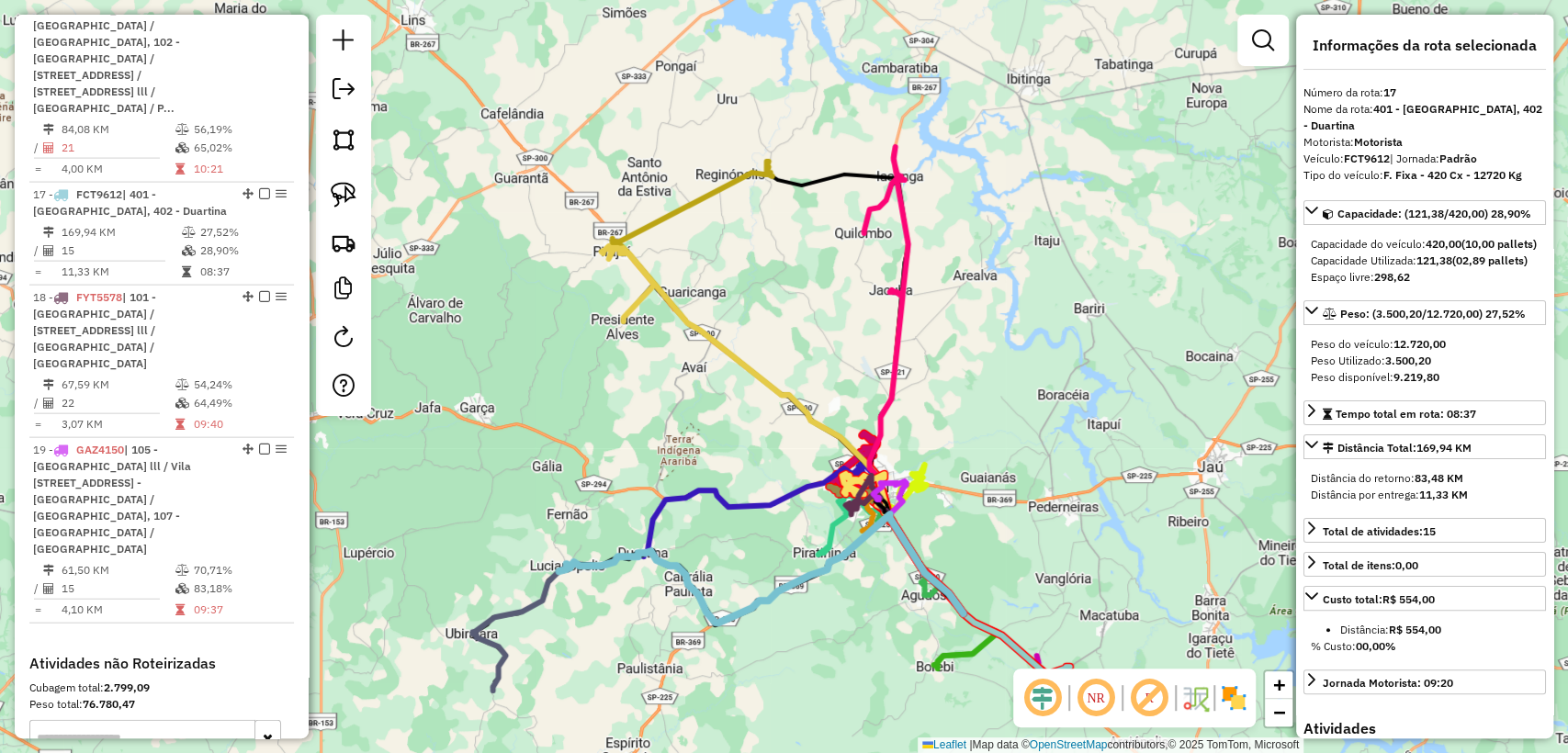
click at [1010, 166] on div "Janela de atendimento Grade de atendimento Capacidade Transportadoras Veículos …" at bounding box center [784, 376] width 1568 height 753
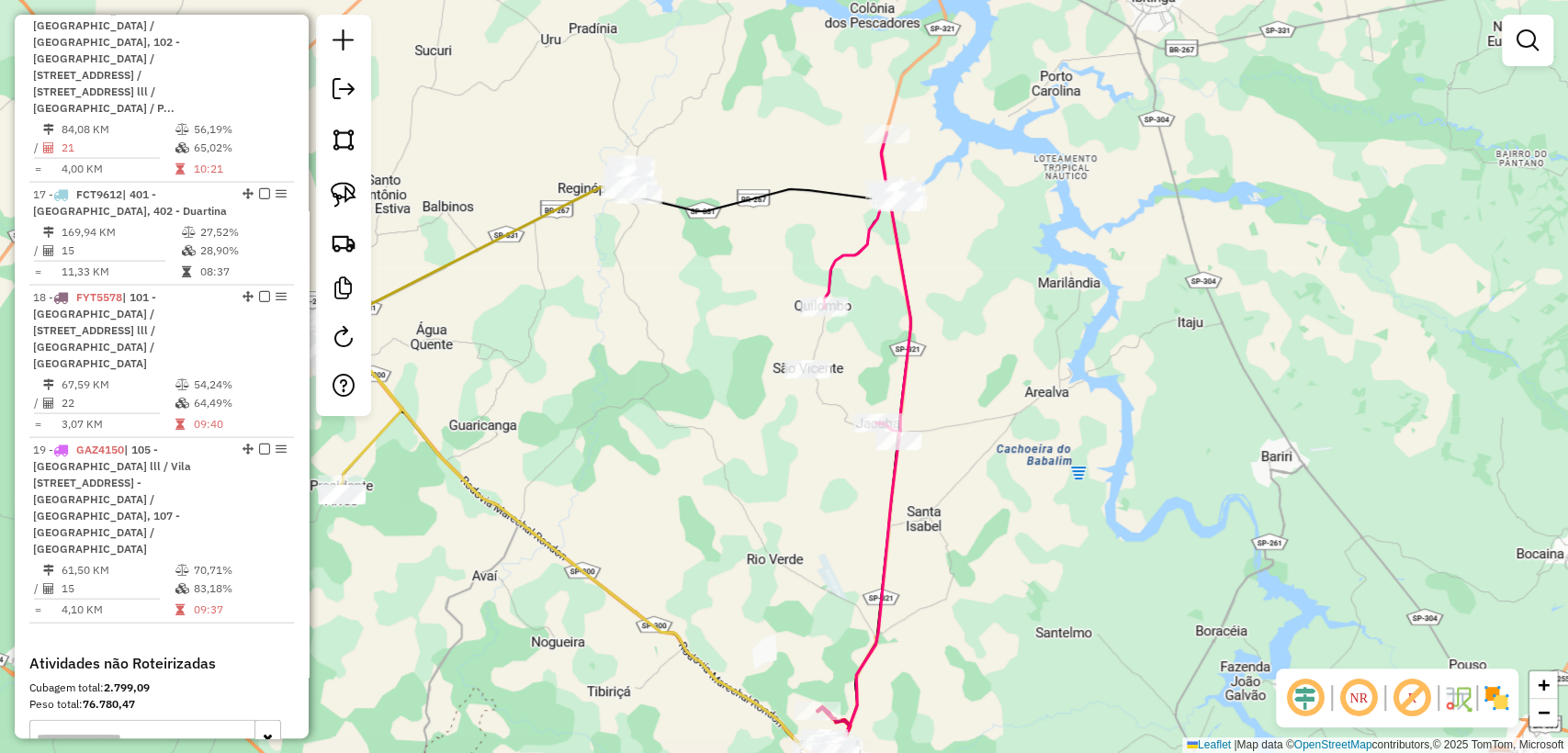
click at [877, 158] on icon at bounding box center [867, 282] width 88 height 299
select select "**********"
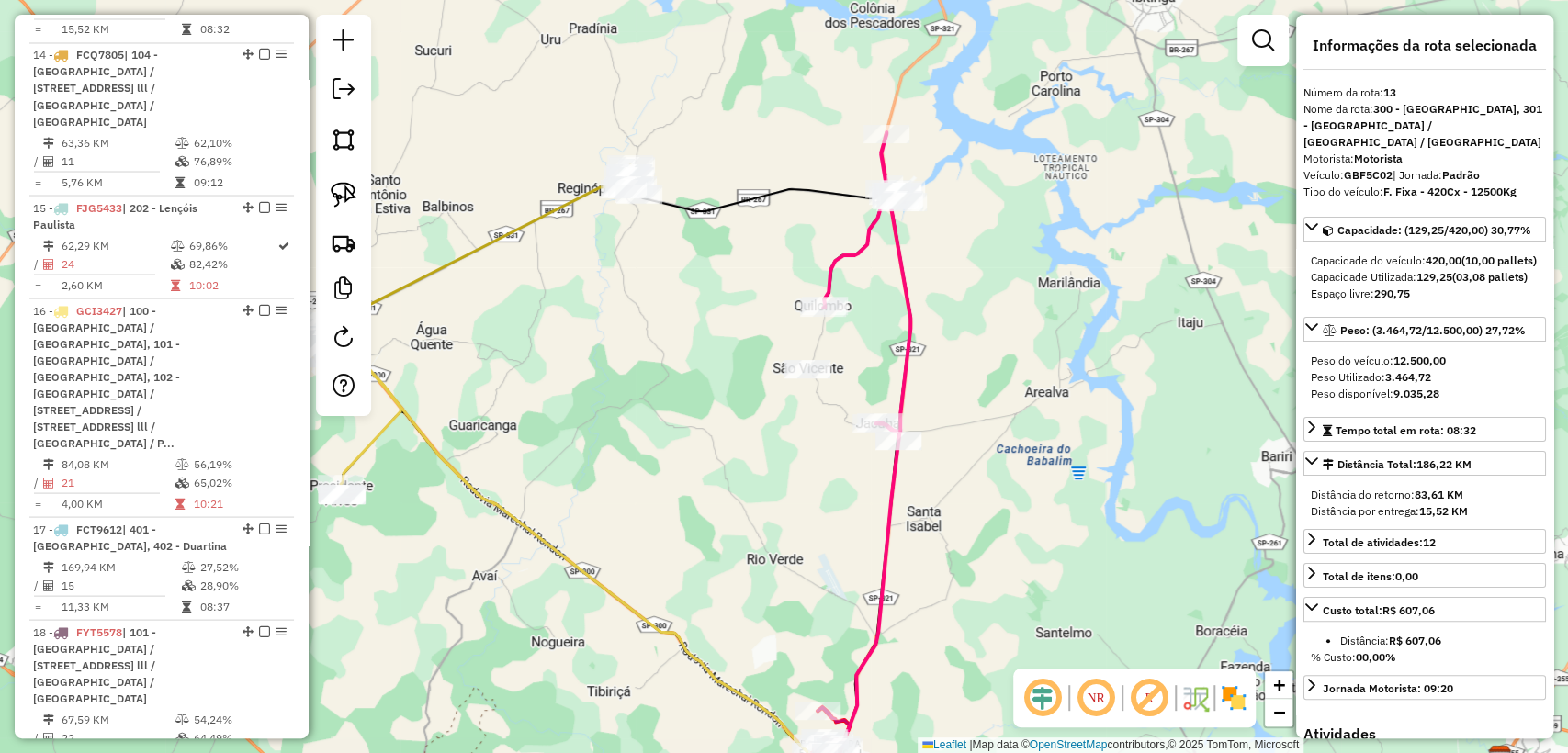
scroll to position [2044, 0]
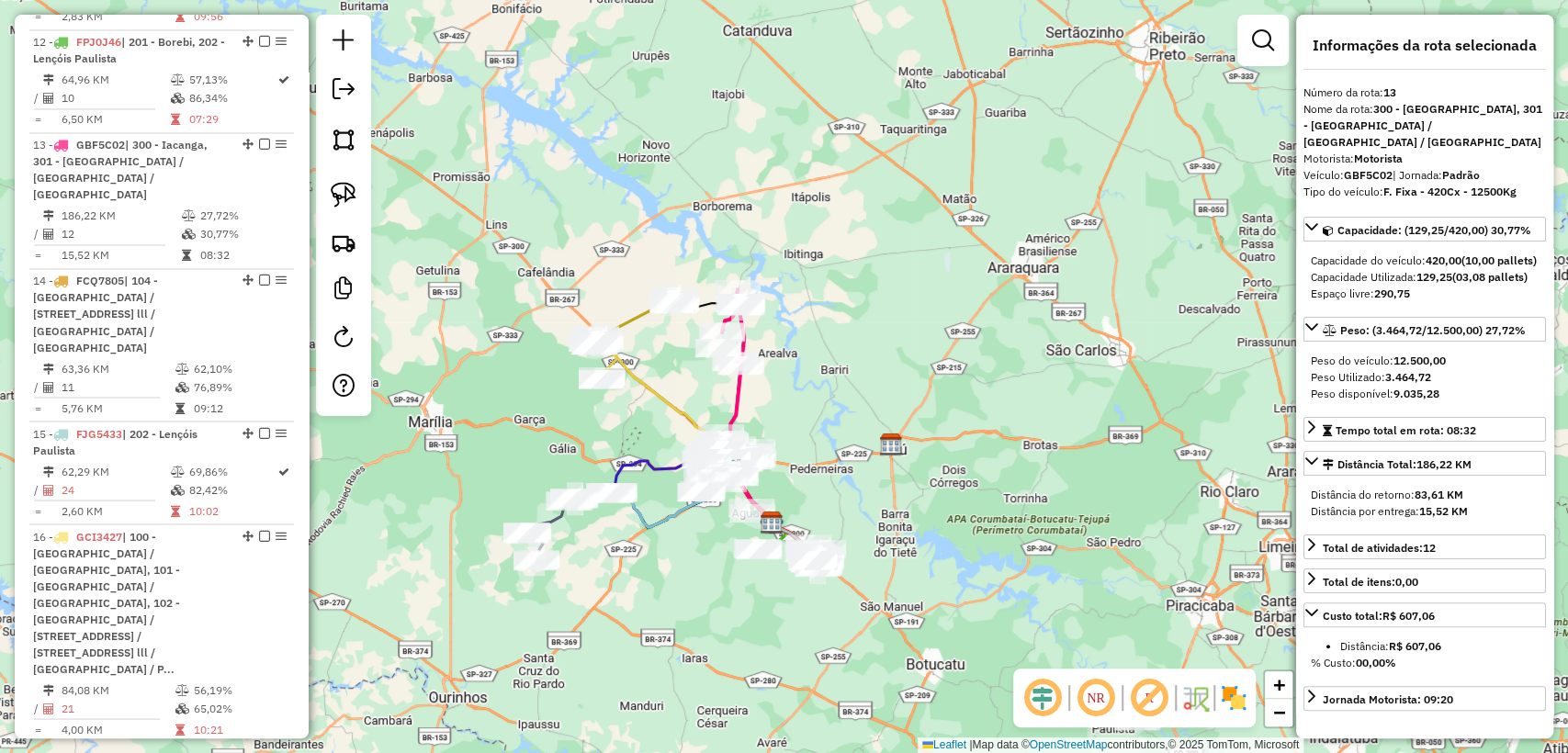
drag, startPoint x: 695, startPoint y: 376, endPoint x: 745, endPoint y: 267, distance: 119.9
click at [745, 267] on div "Janela de atendimento Grade de atendimento Capacidade Transportadoras Veículos …" at bounding box center [784, 376] width 1568 height 753
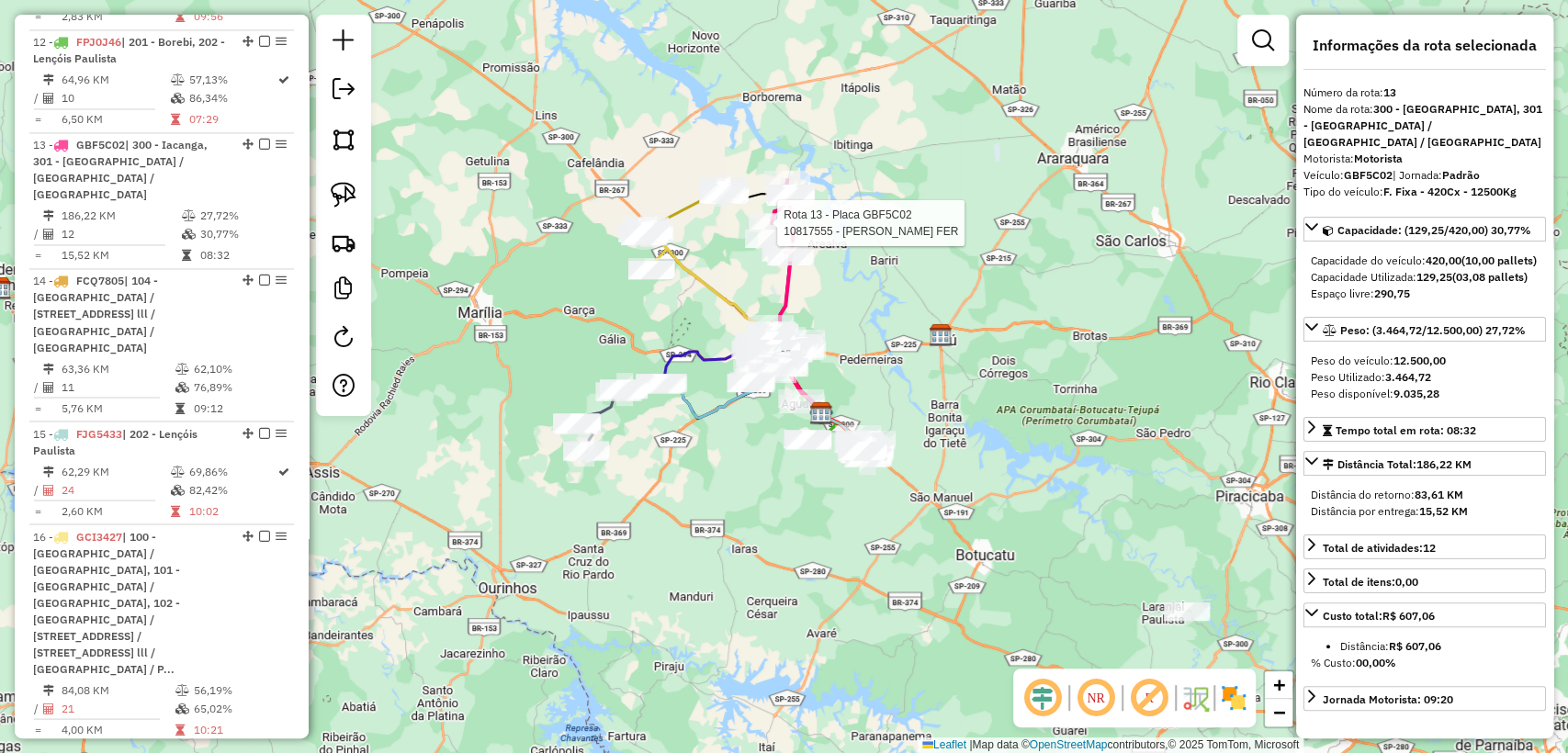
click at [772, 479] on div "Rota 13 - Placa GBF5C02 10817555 - KEILA DOS SANTOS FER Janela de atendimento G…" at bounding box center [784, 376] width 1568 height 753
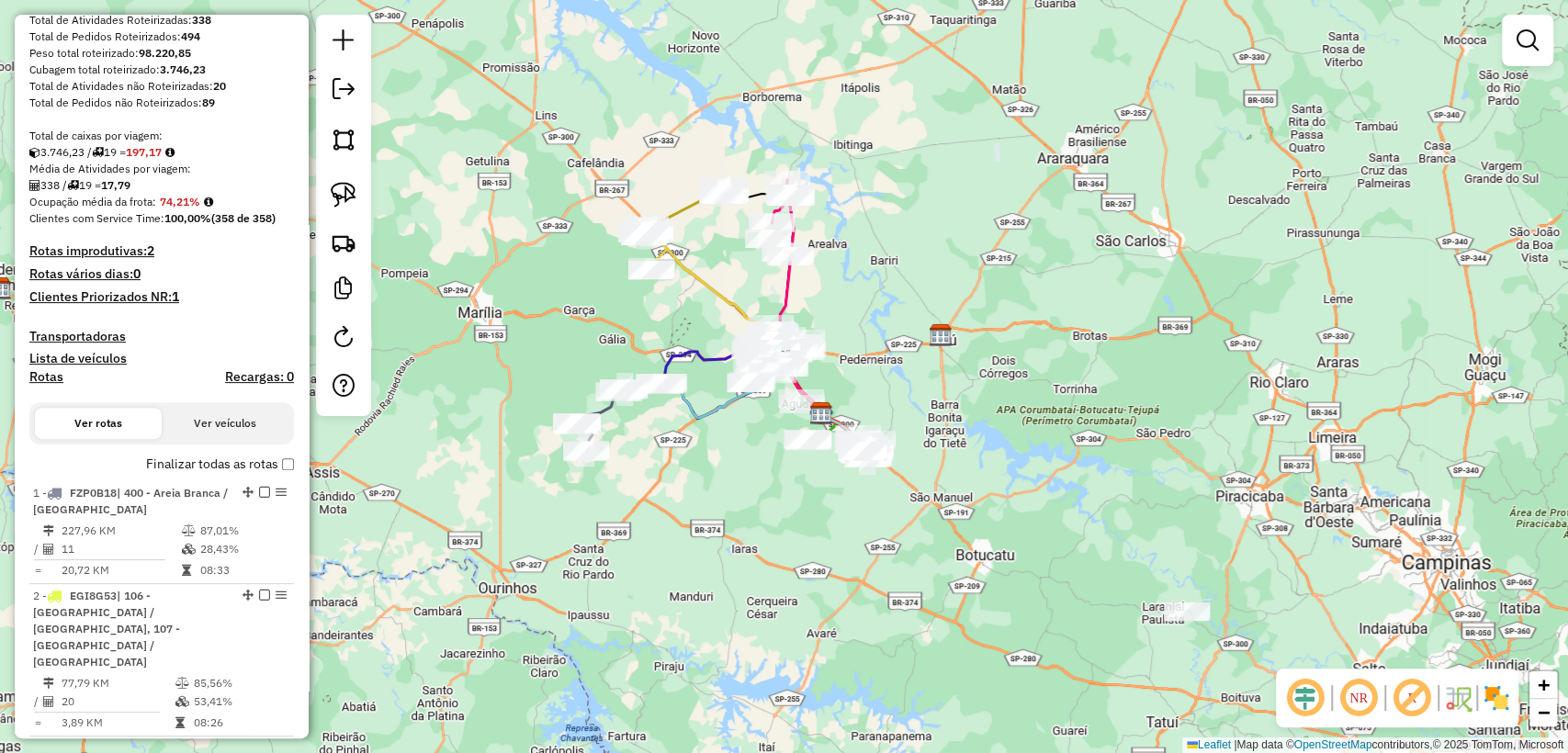
scroll to position [0, 0]
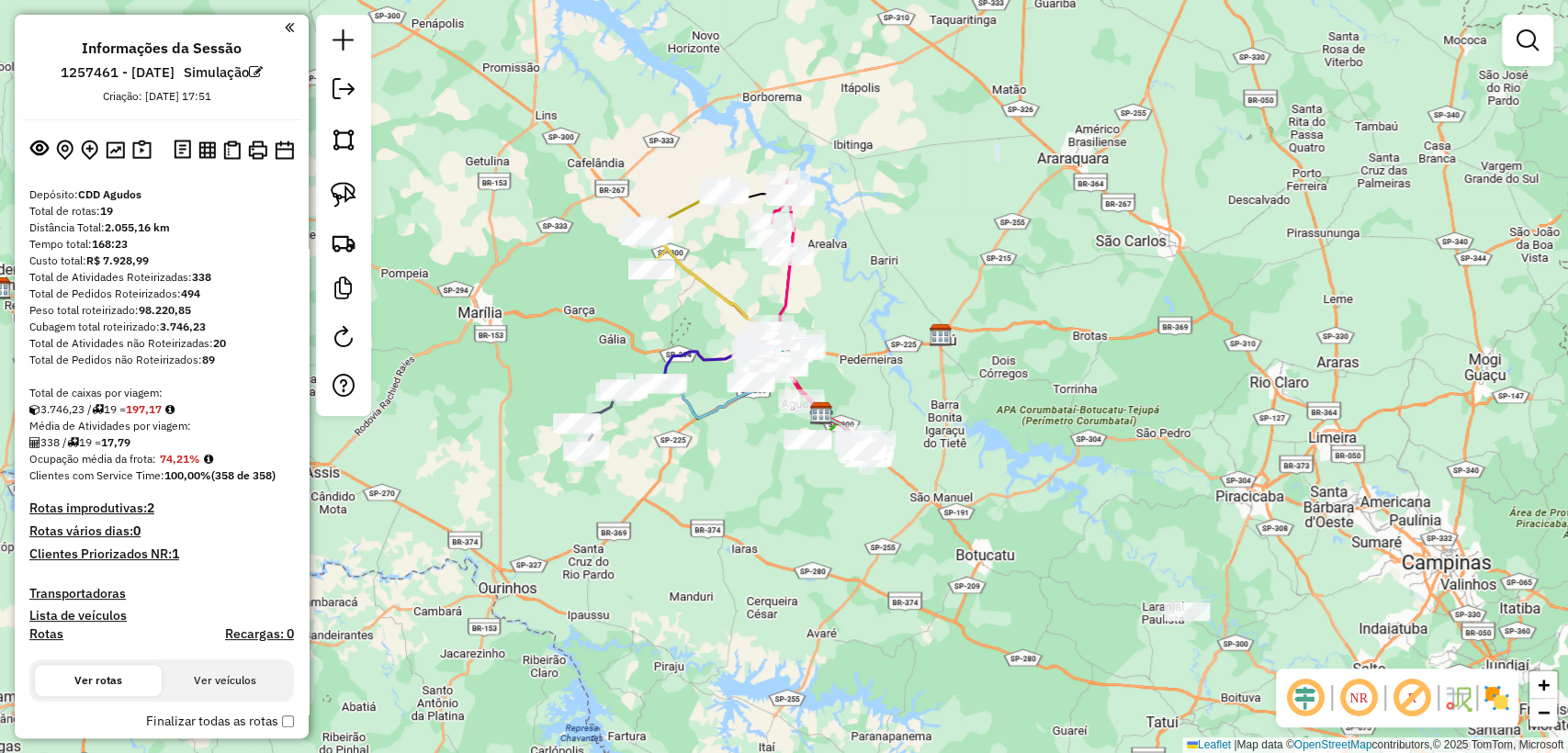
click at [149, 262] on strong "R$ 7.928,99" at bounding box center [118, 260] width 63 height 13
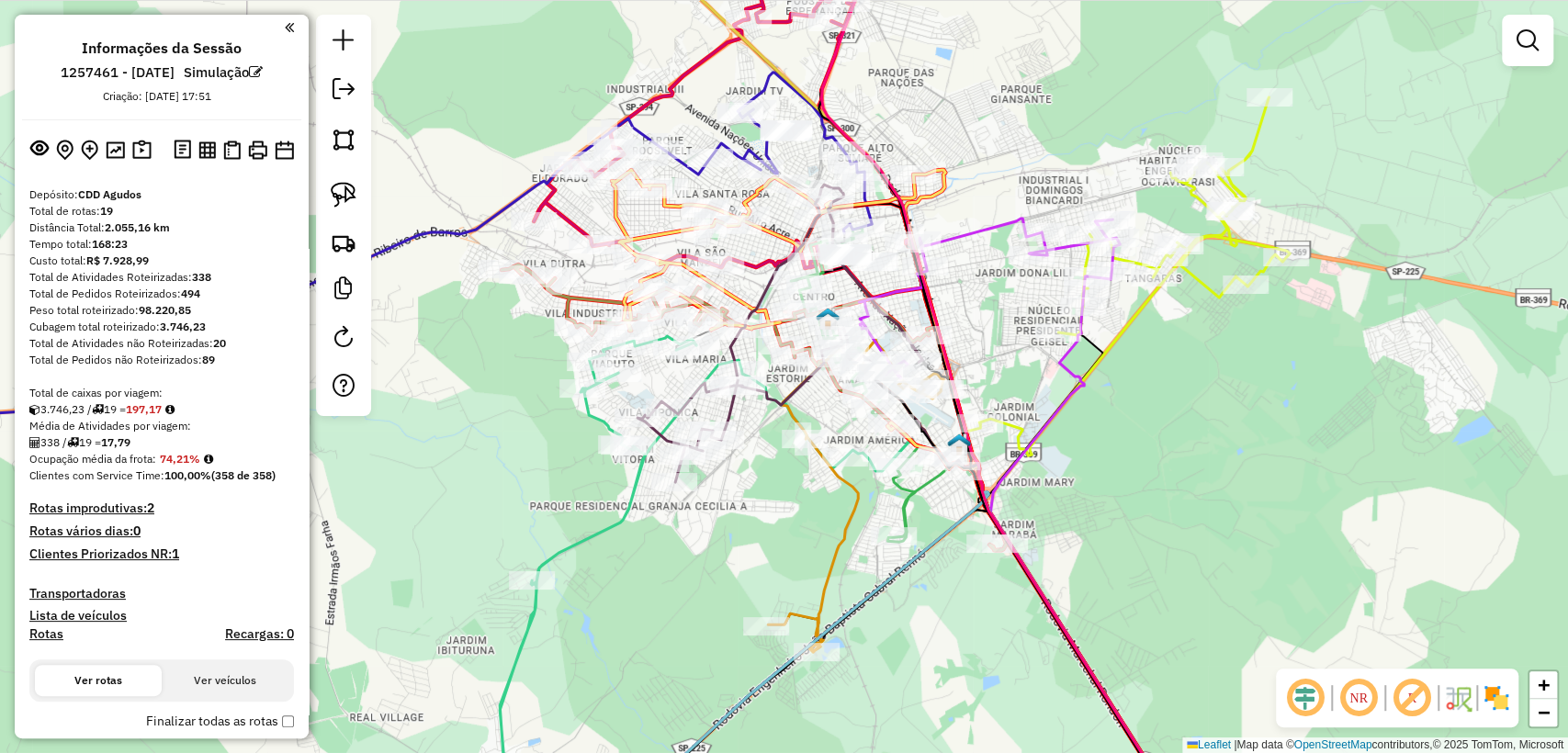
drag, startPoint x: 544, startPoint y: 507, endPoint x: 523, endPoint y: 480, distance: 34.2
click at [523, 480] on div "Janela de atendimento Grade de atendimento Capacidade Transportadoras Veículos …" at bounding box center [784, 376] width 1568 height 753
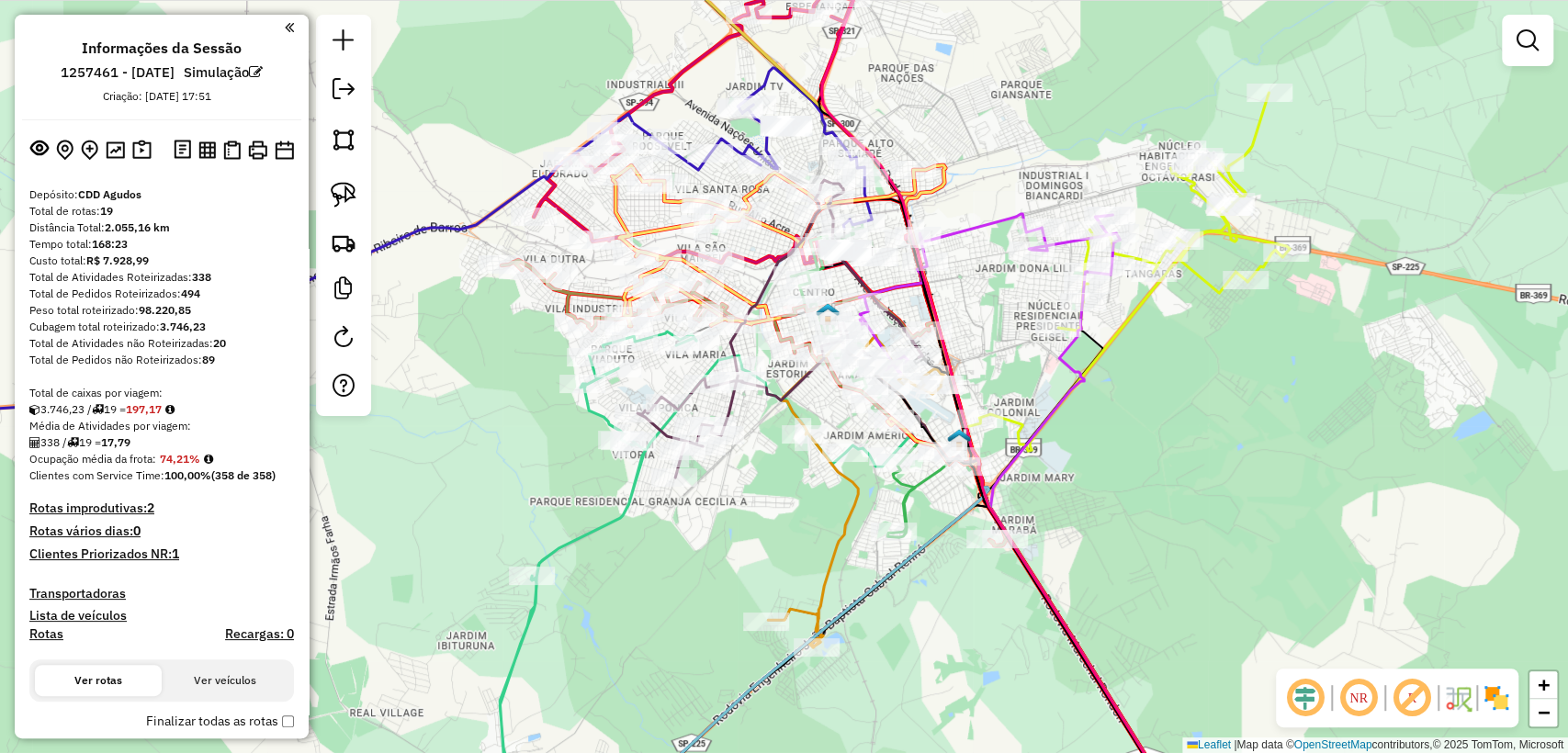
click at [553, 447] on div "Janela de atendimento Grade de atendimento Capacidade Transportadoras Veículos …" at bounding box center [784, 376] width 1568 height 753
click at [985, 242] on div "Janela de atendimento Grade de atendimento Capacidade Transportadoras Veículos …" at bounding box center [784, 376] width 1568 height 753
click at [982, 237] on icon at bounding box center [989, 295] width 261 height 161
select select "**********"
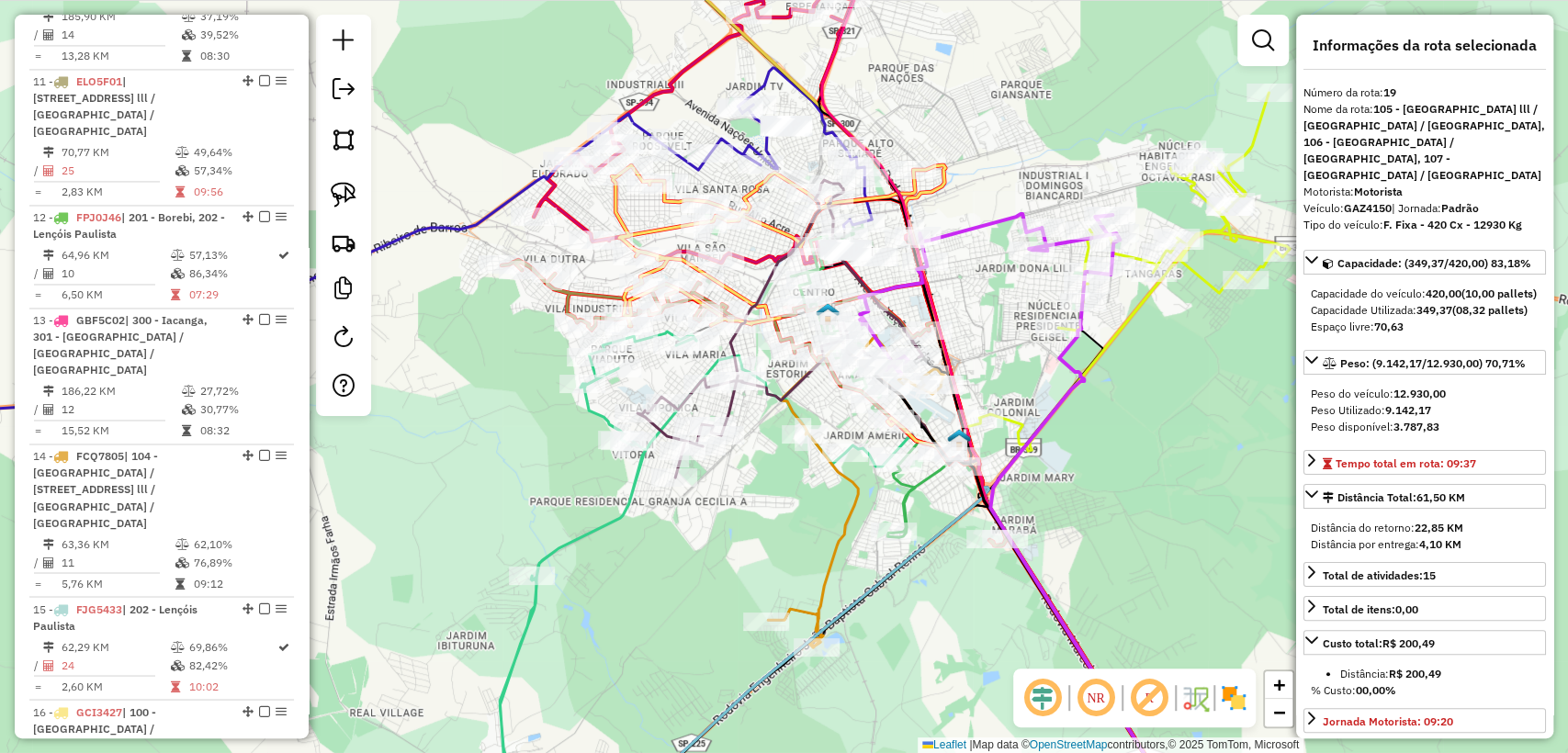
scroll to position [2716, 0]
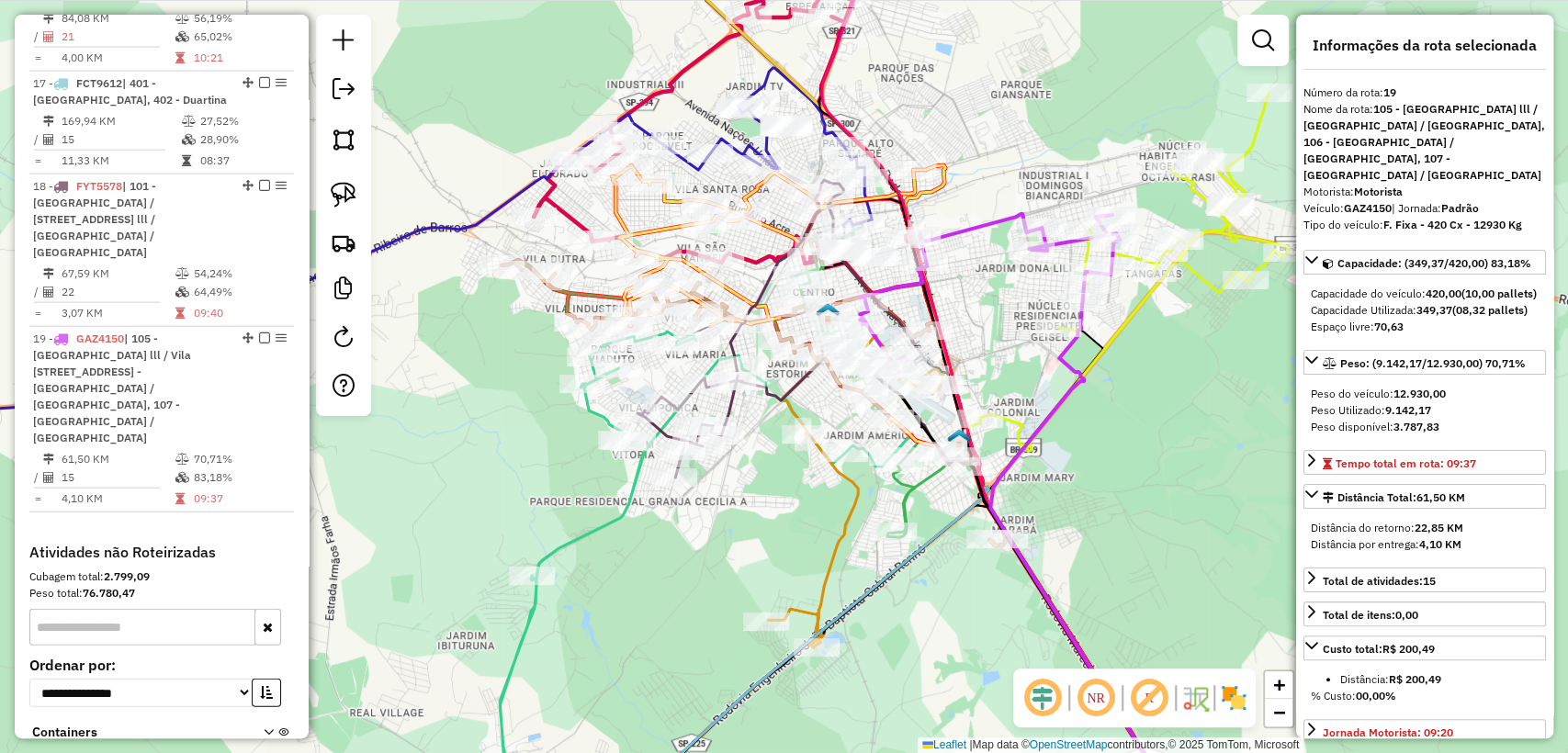
click at [983, 178] on div "Janela de atendimento Grade de atendimento Capacidade Transportadoras Veículos …" at bounding box center [784, 376] width 1568 height 753
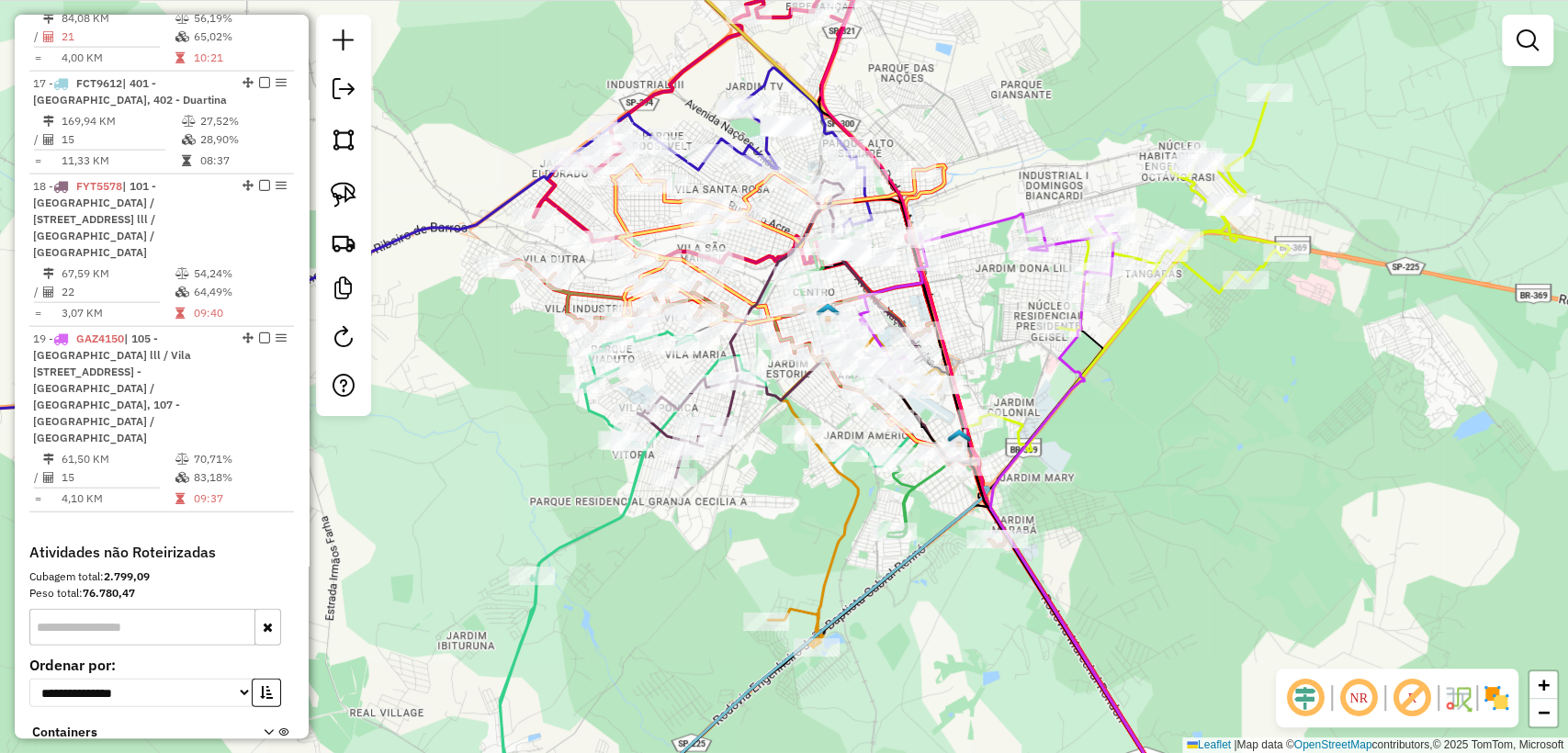
click at [1128, 318] on icon at bounding box center [1135, 272] width 311 height 358
select select "**********"
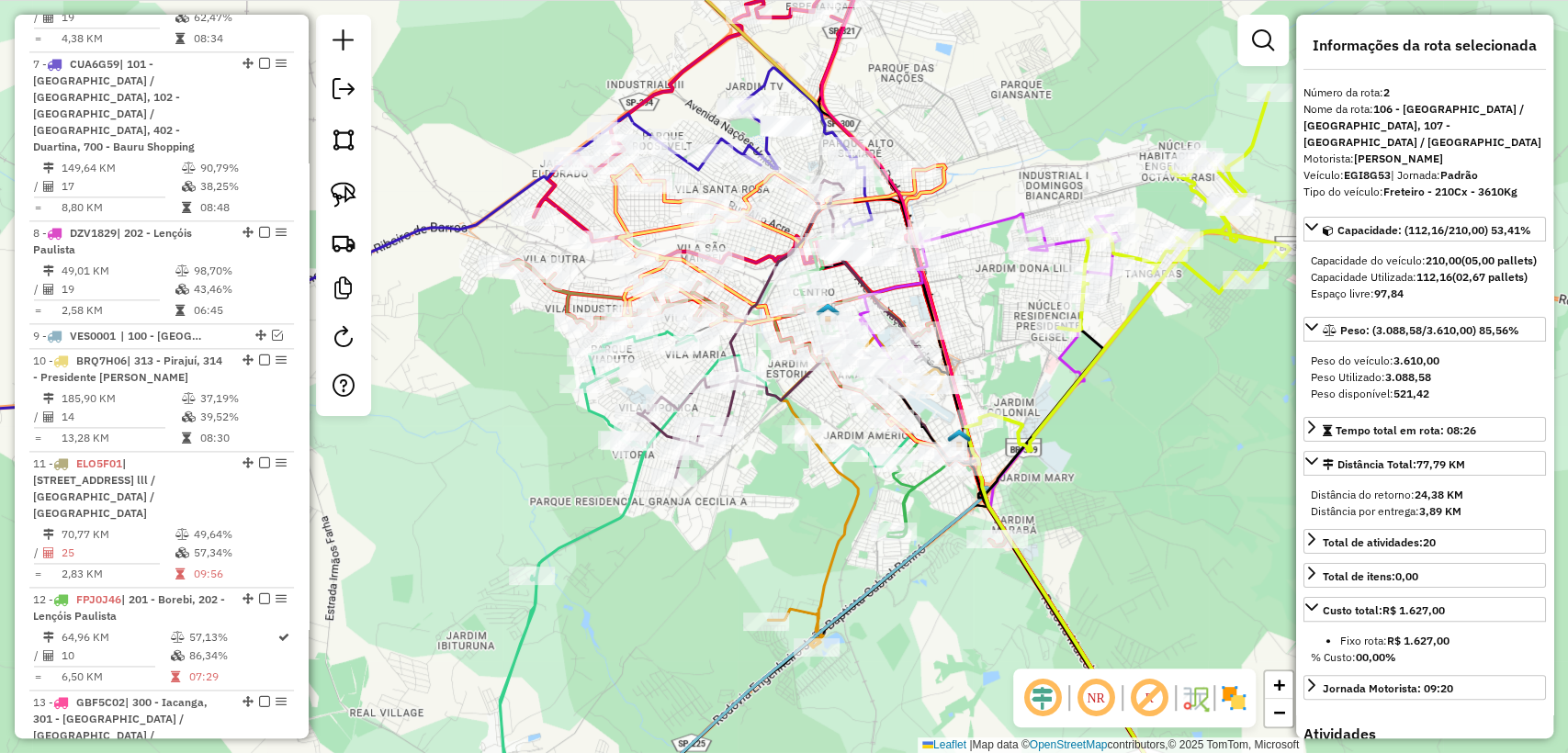
scroll to position [825, 0]
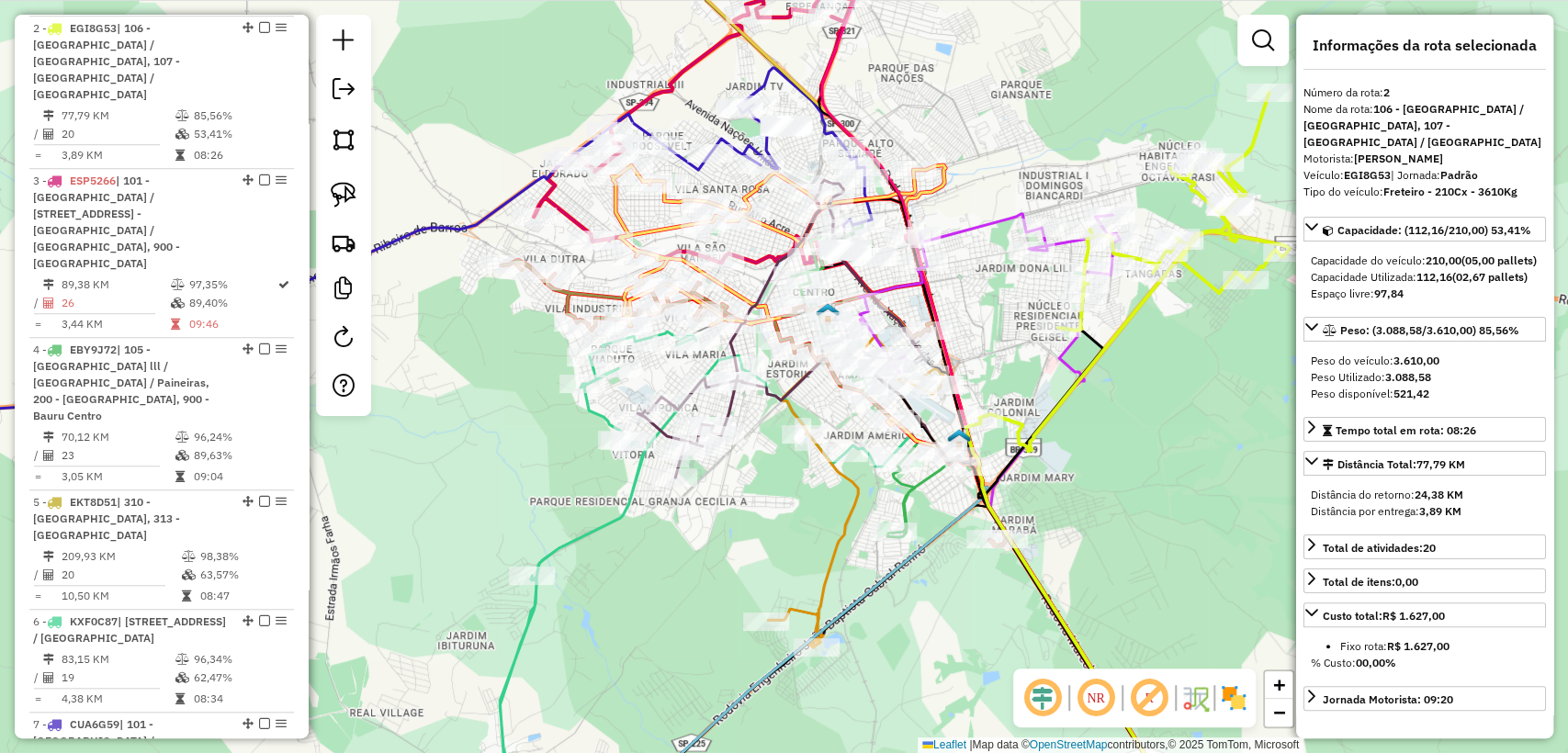
click at [1165, 386] on div "Janela de atendimento Grade de atendimento Capacidade Transportadoras Veículos …" at bounding box center [784, 376] width 1568 height 753
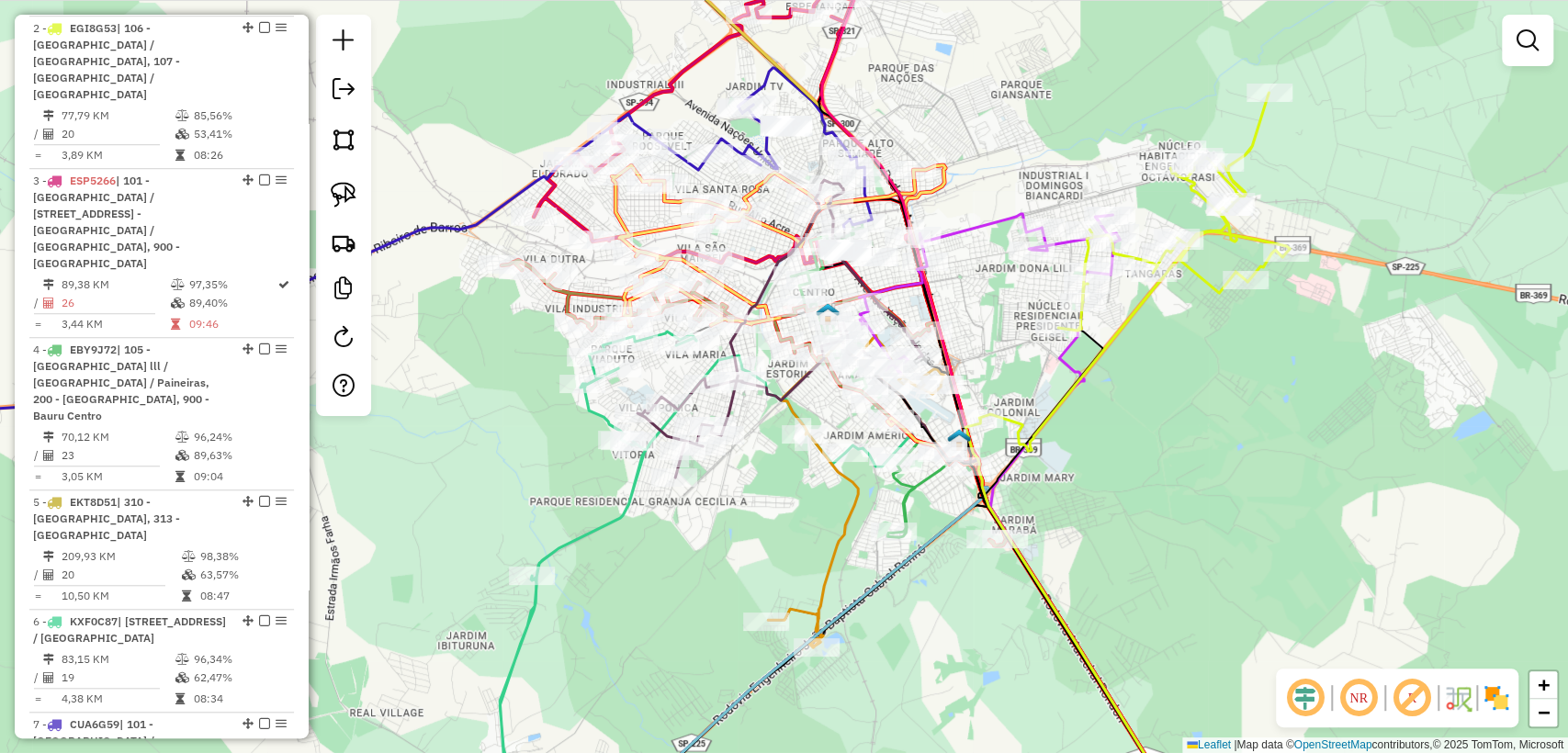
click at [1124, 323] on icon at bounding box center [1135, 272] width 311 height 358
select select "**********"
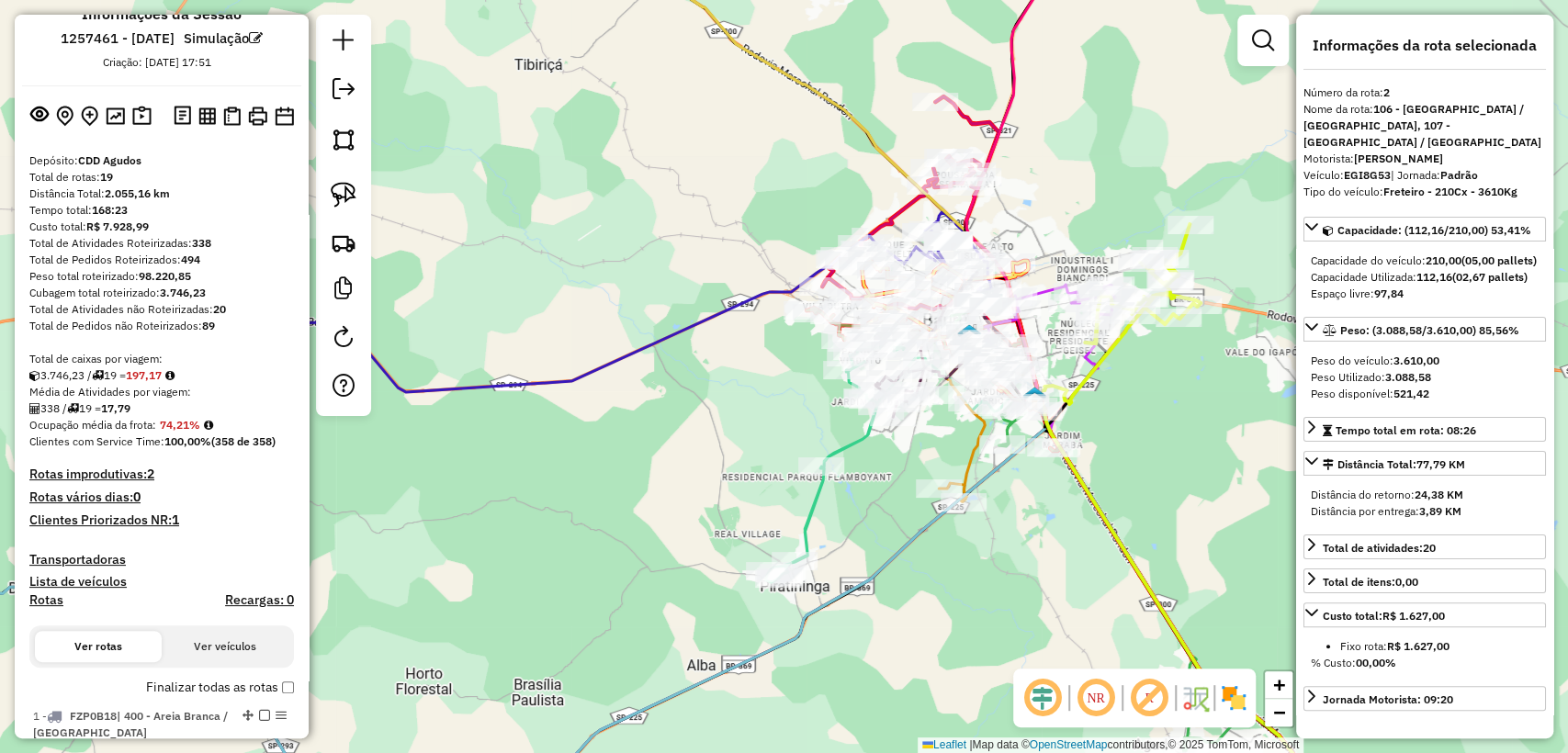
scroll to position [0, 0]
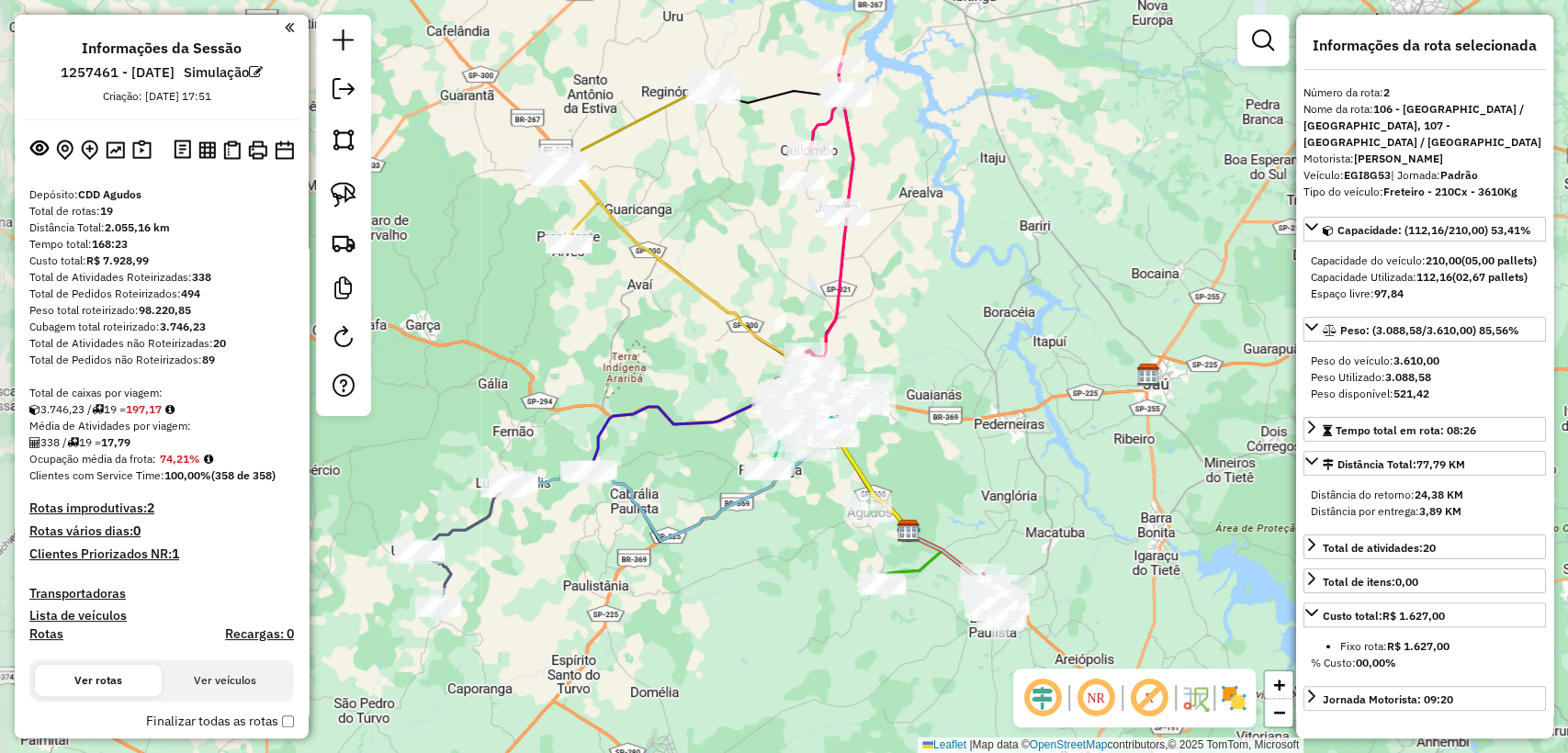
drag, startPoint x: 728, startPoint y: 600, endPoint x: 778, endPoint y: 599, distance: 50.0
click at [778, 599] on div "Janela de atendimento Grade de atendimento Capacidade Transportadoras Veículos …" at bounding box center [784, 376] width 1568 height 753
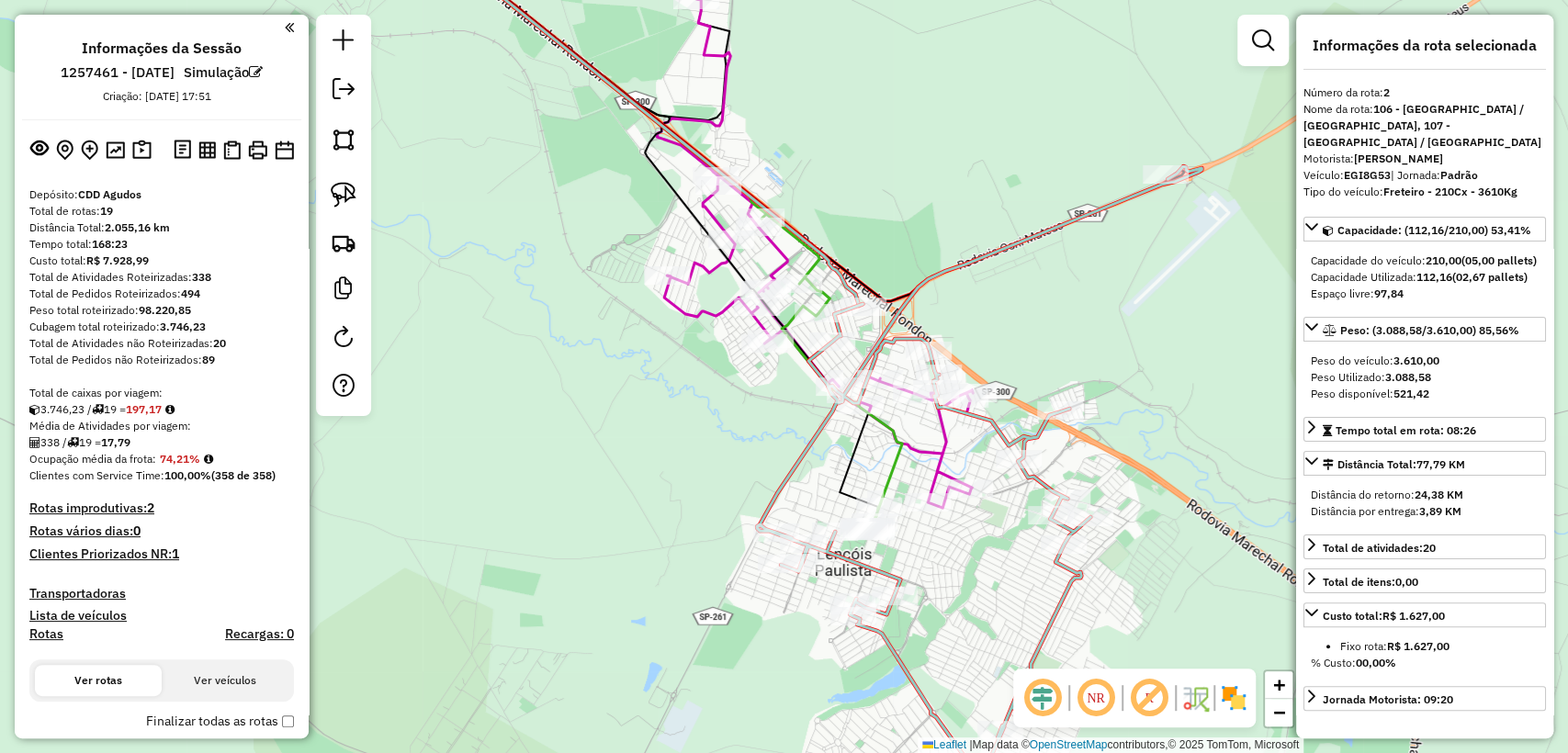
click at [896, 653] on icon at bounding box center [978, 473] width 445 height 615
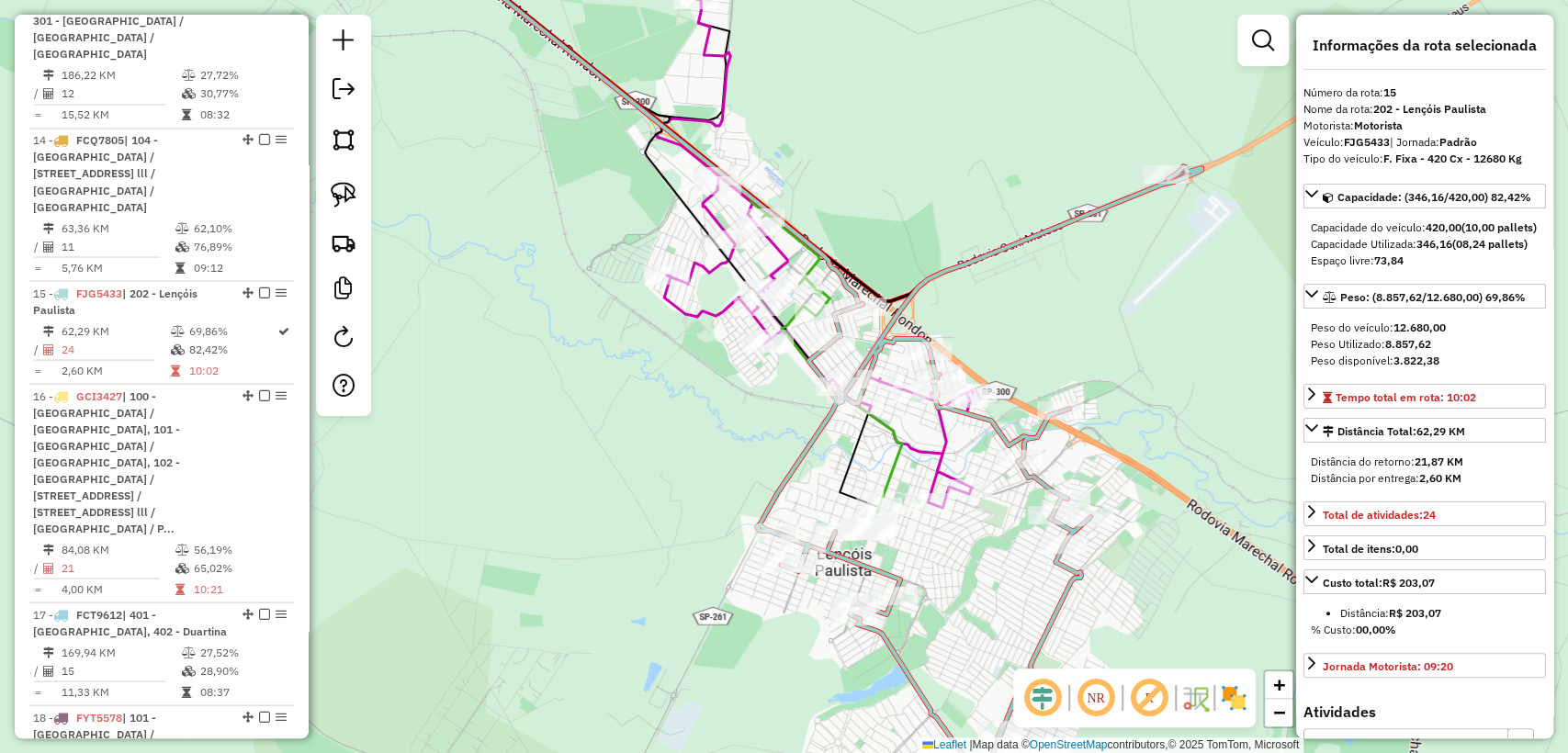
scroll to position [2300, 0]
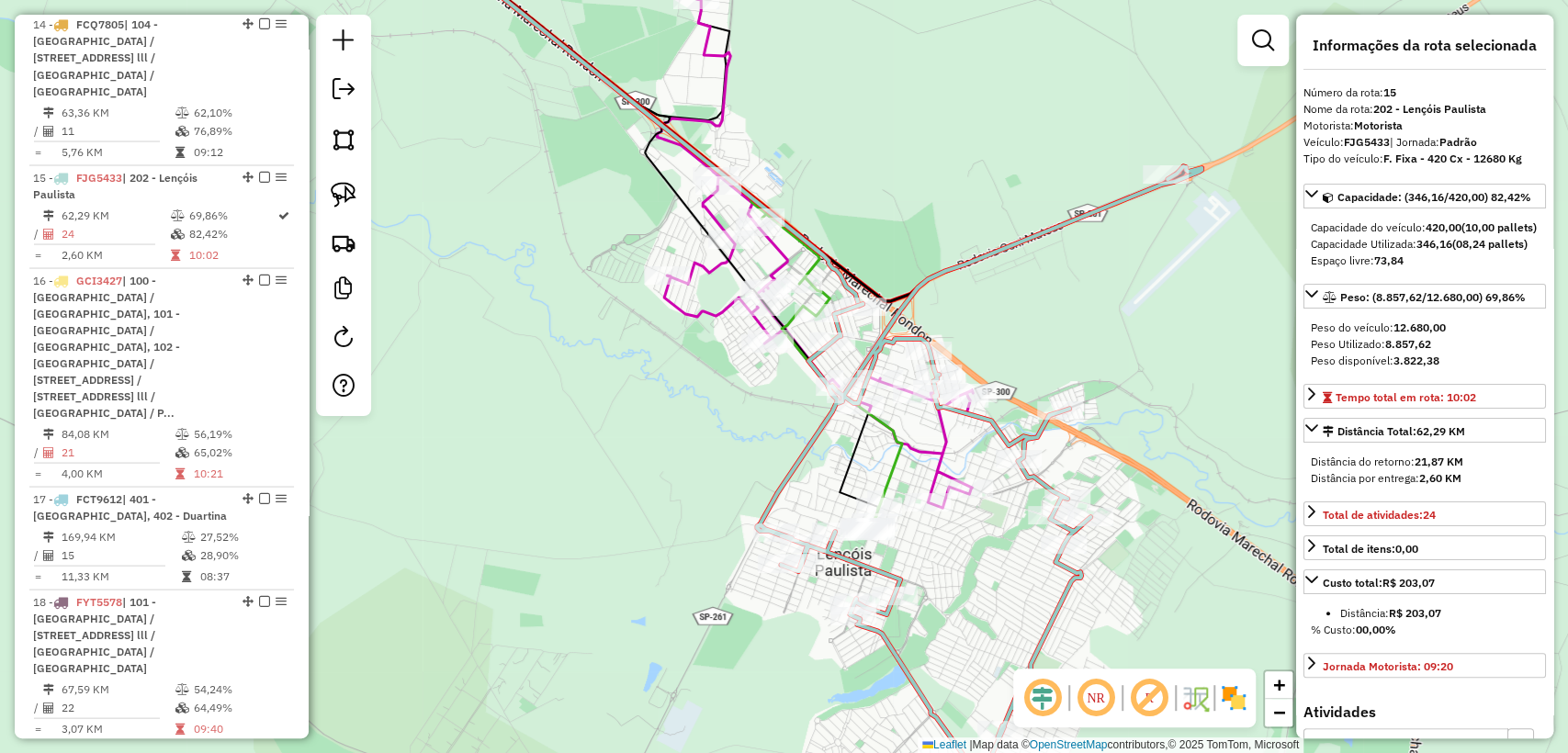
click at [926, 611] on div "Janela de atendimento Grade de atendimento Capacidade Transportadoras Veículos …" at bounding box center [784, 376] width 1568 height 753
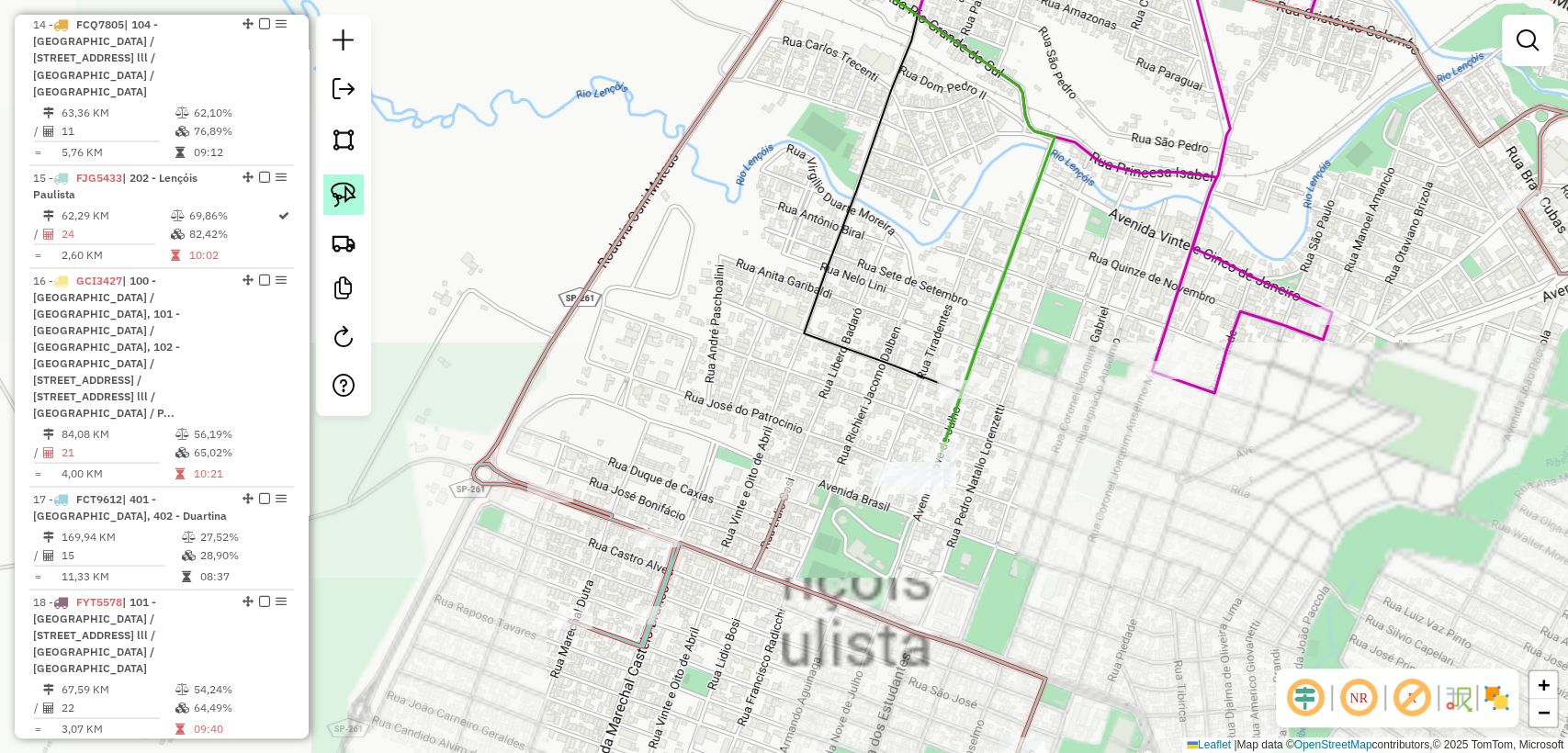
click at [359, 194] on link at bounding box center [343, 194] width 40 height 40
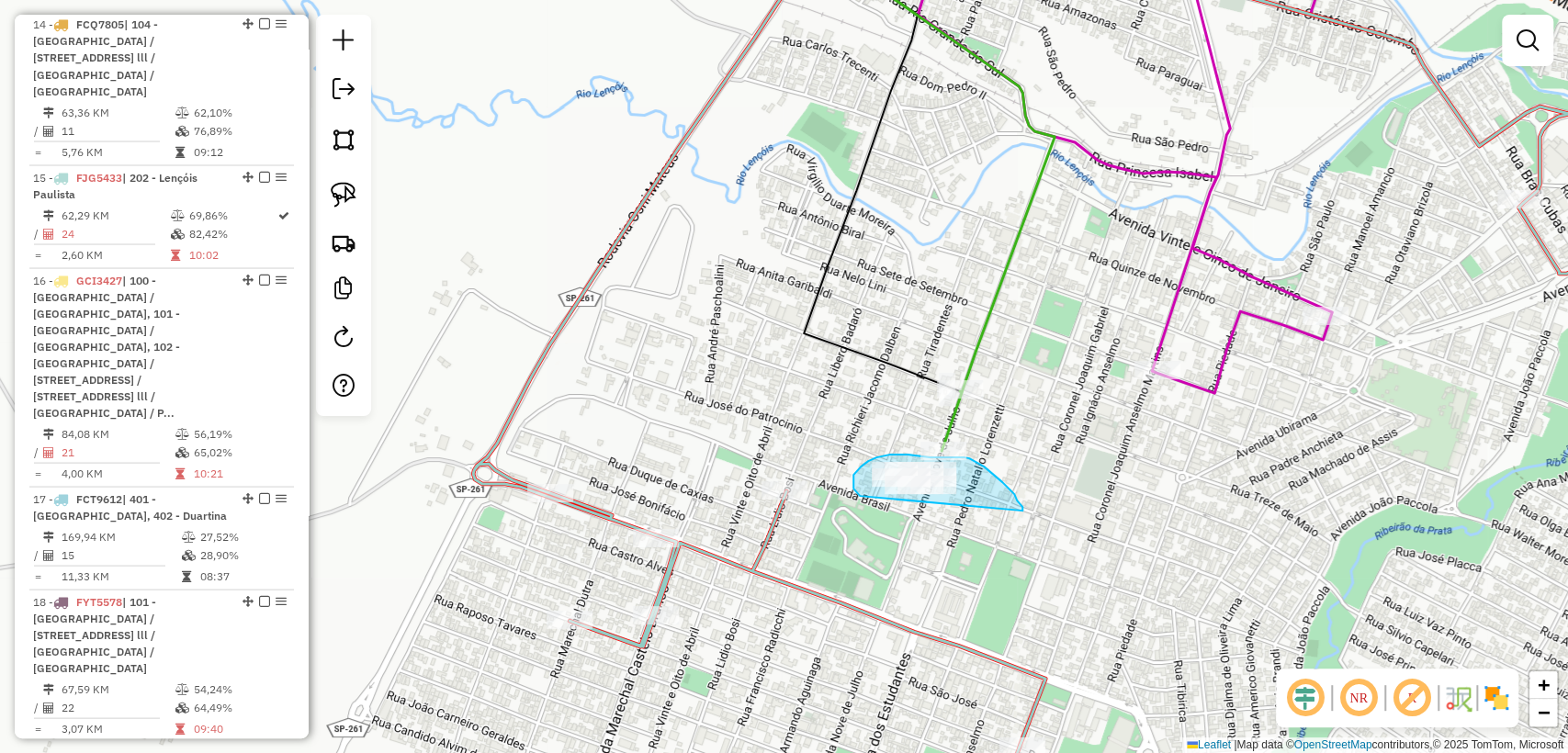
drag, startPoint x: 1022, startPoint y: 507, endPoint x: 869, endPoint y: 505, distance: 153.0
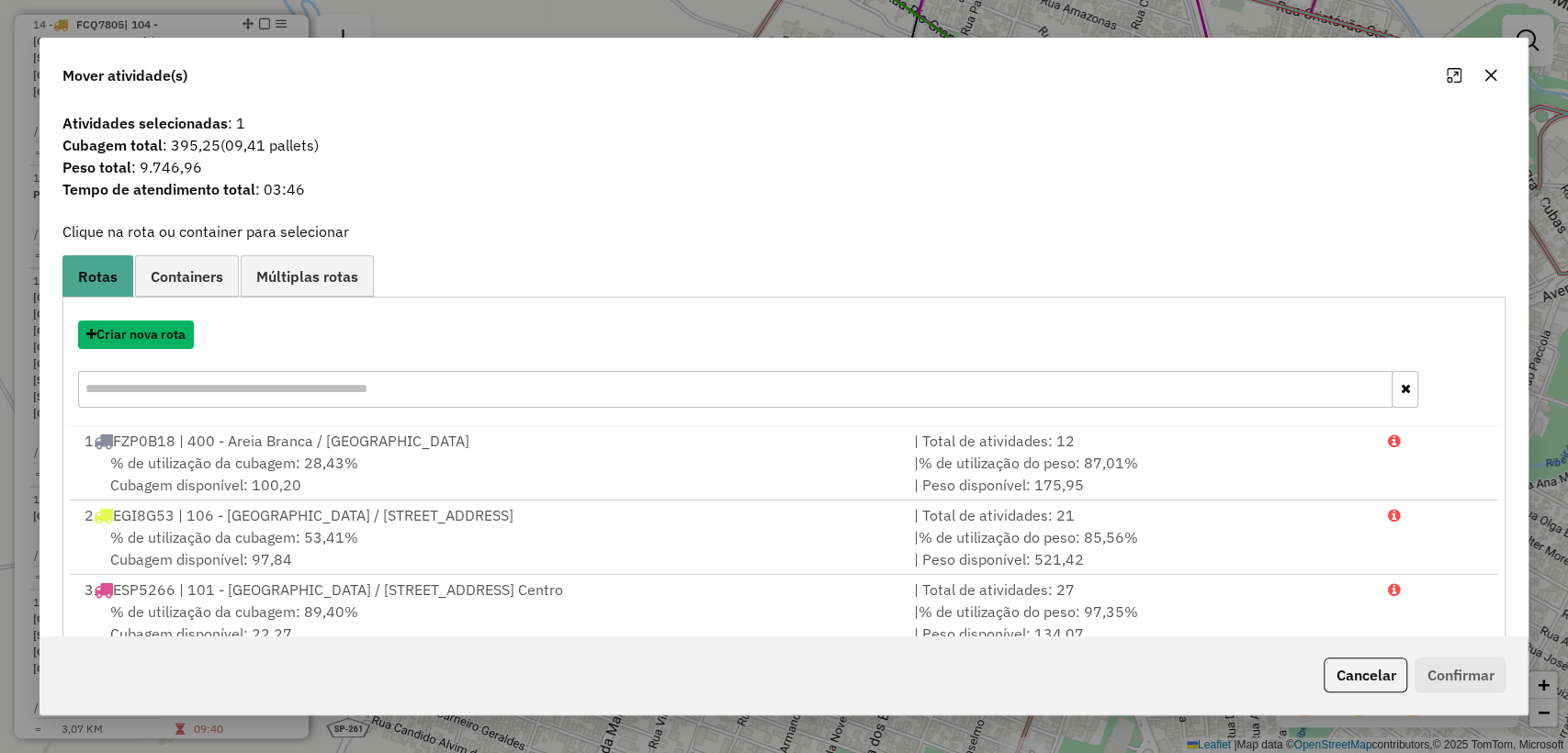
click at [148, 332] on button "Criar nova rota" at bounding box center [135, 335] width 115 height 29
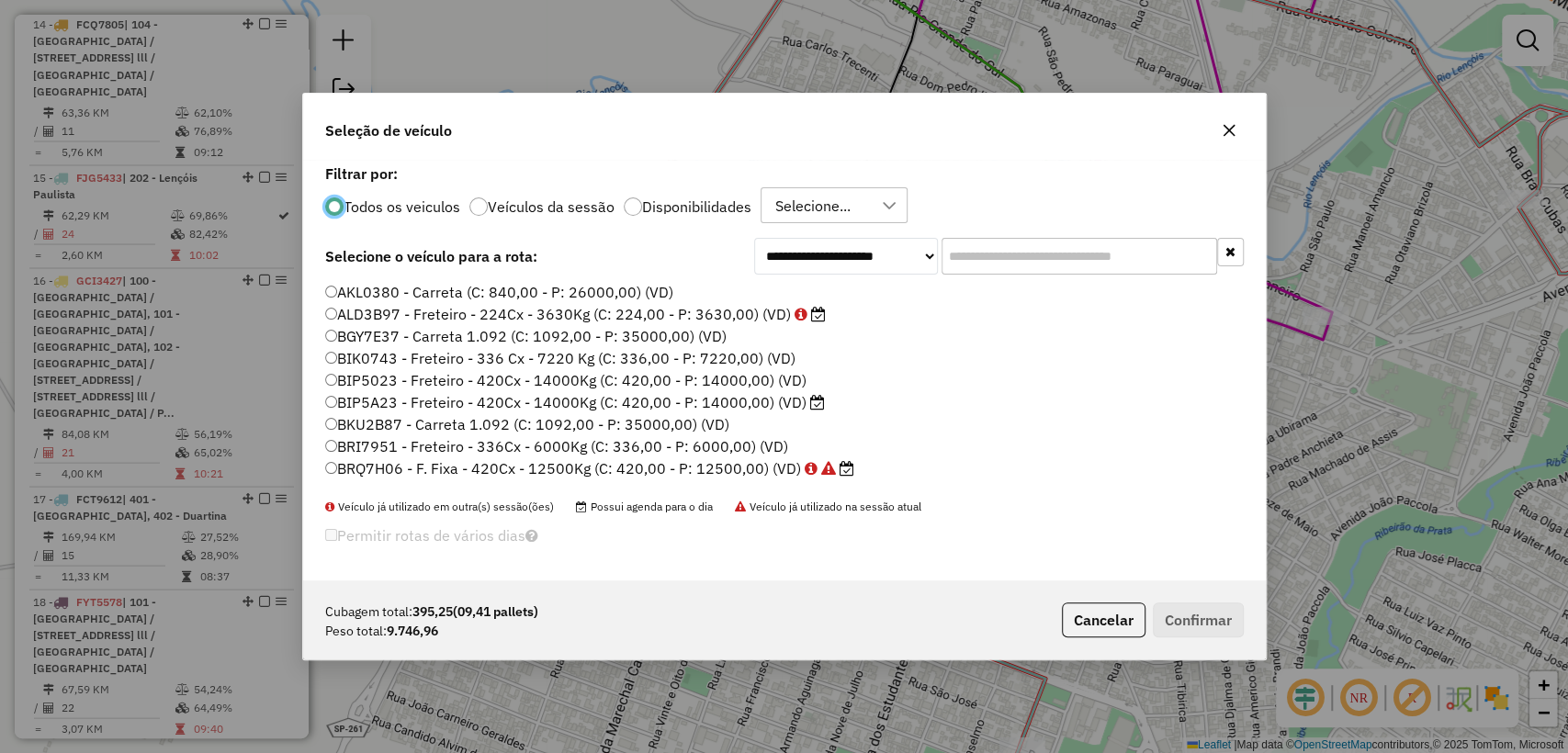
scroll to position [10, 6]
click at [1052, 259] on input "text" at bounding box center [1078, 256] width 275 height 37
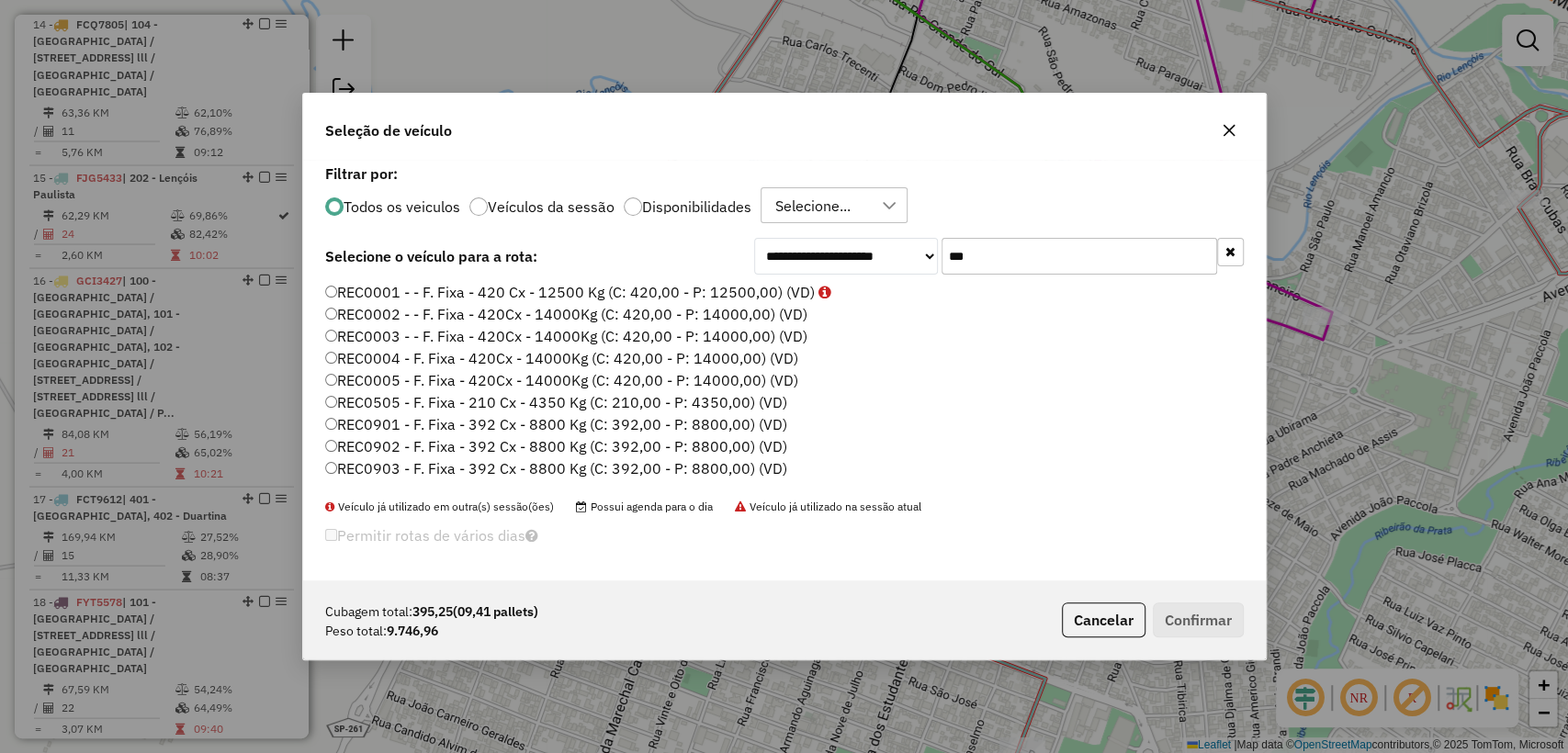
type input "***"
click at [538, 283] on label "REC0001 - - F. Fixa - 420 Cx - 12500 Kg (C: 420,00 - P: 12500,00) (VD)" at bounding box center [577, 292] width 506 height 22
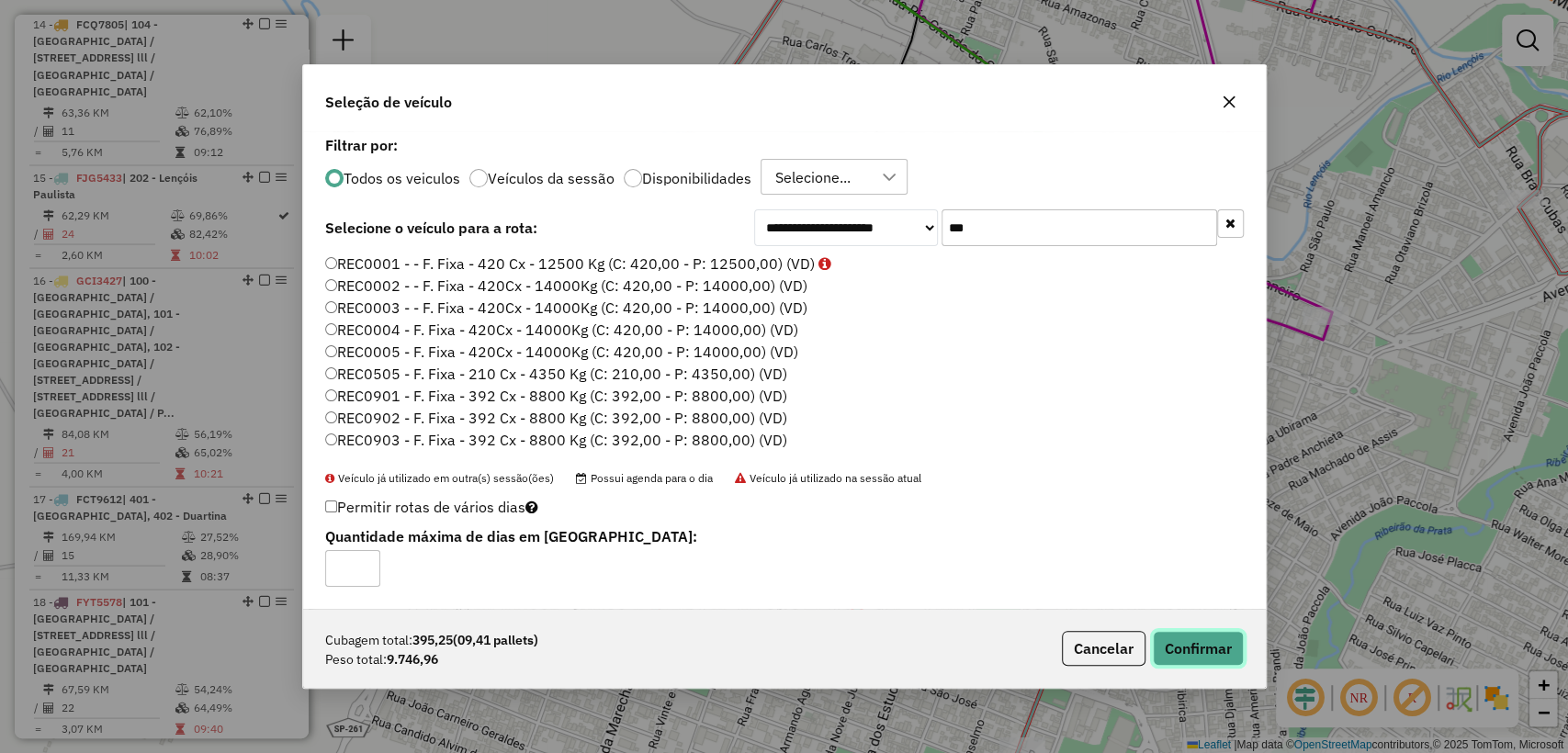
click at [1206, 661] on button "Confirmar" at bounding box center [1197, 648] width 90 height 35
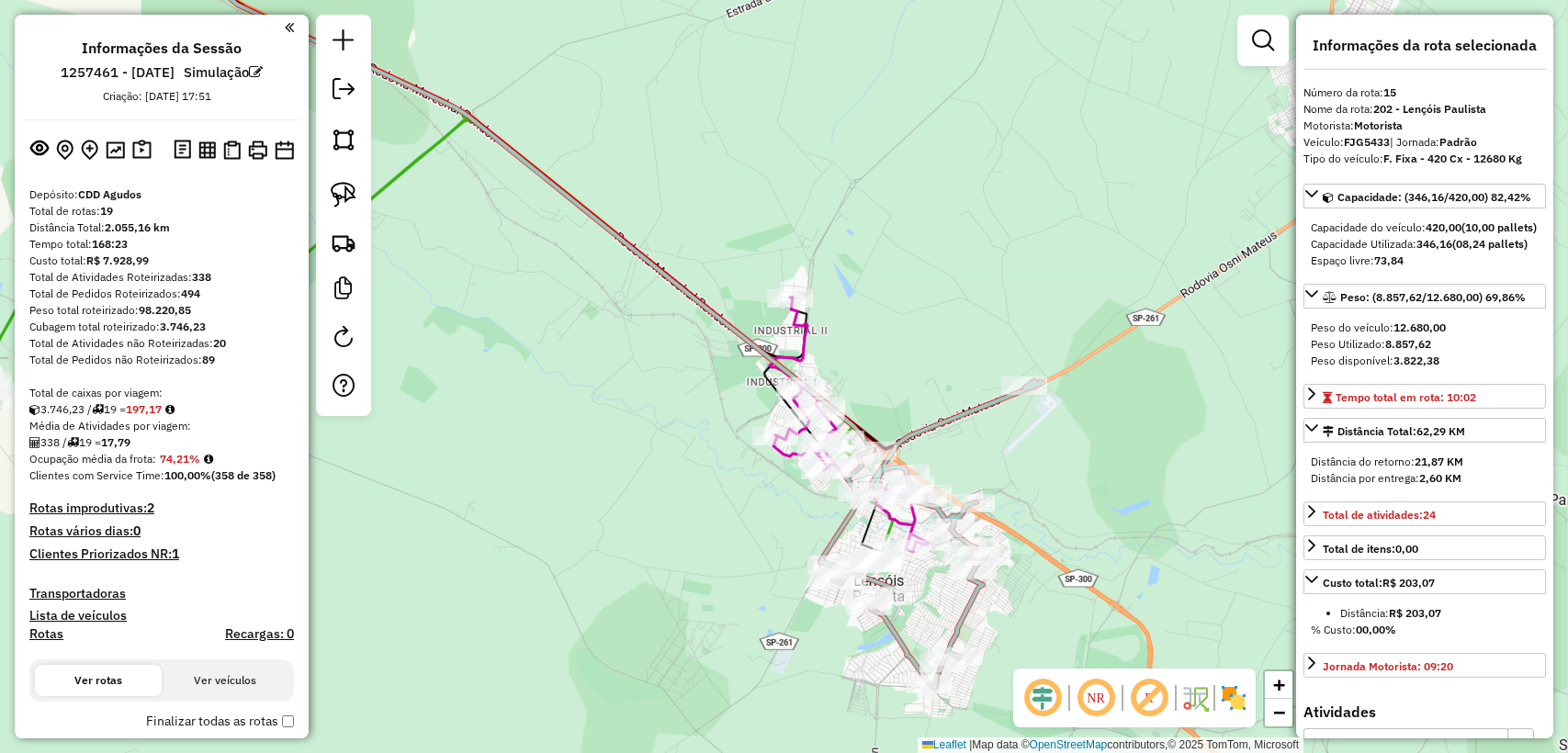
select select "**********"
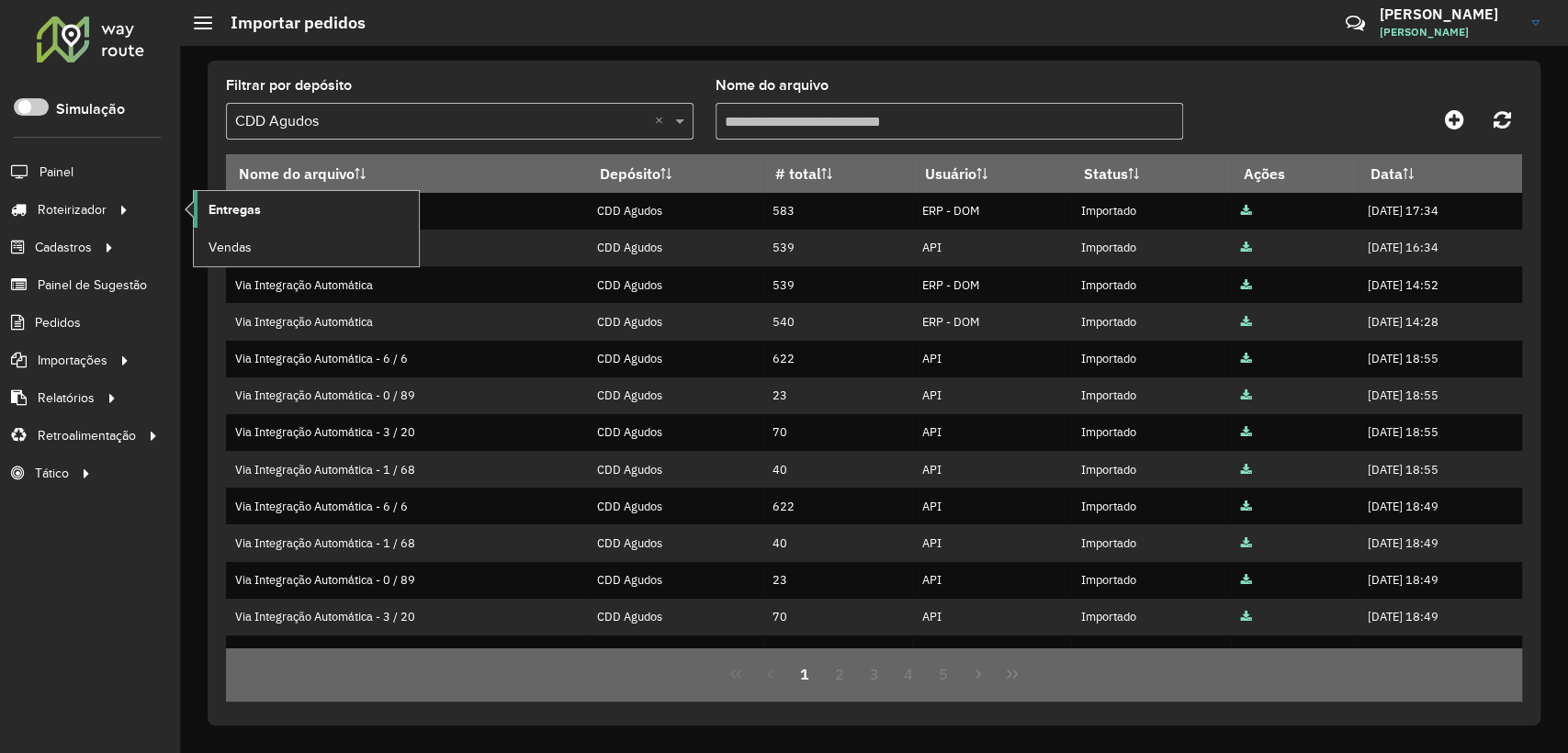
click at [220, 216] on span "Entregas" at bounding box center [234, 210] width 52 height 19
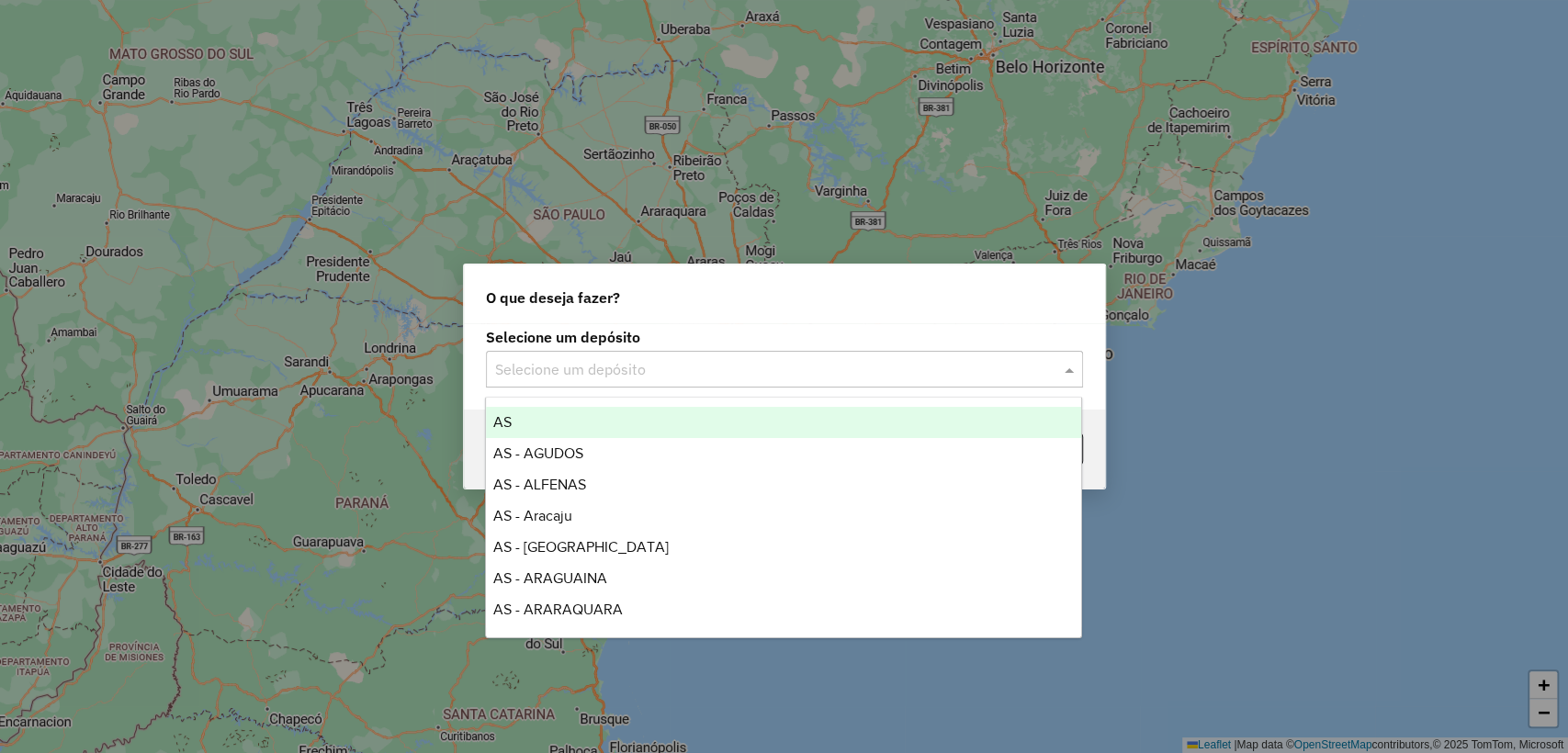
click at [624, 370] on input "text" at bounding box center [766, 370] width 542 height 22
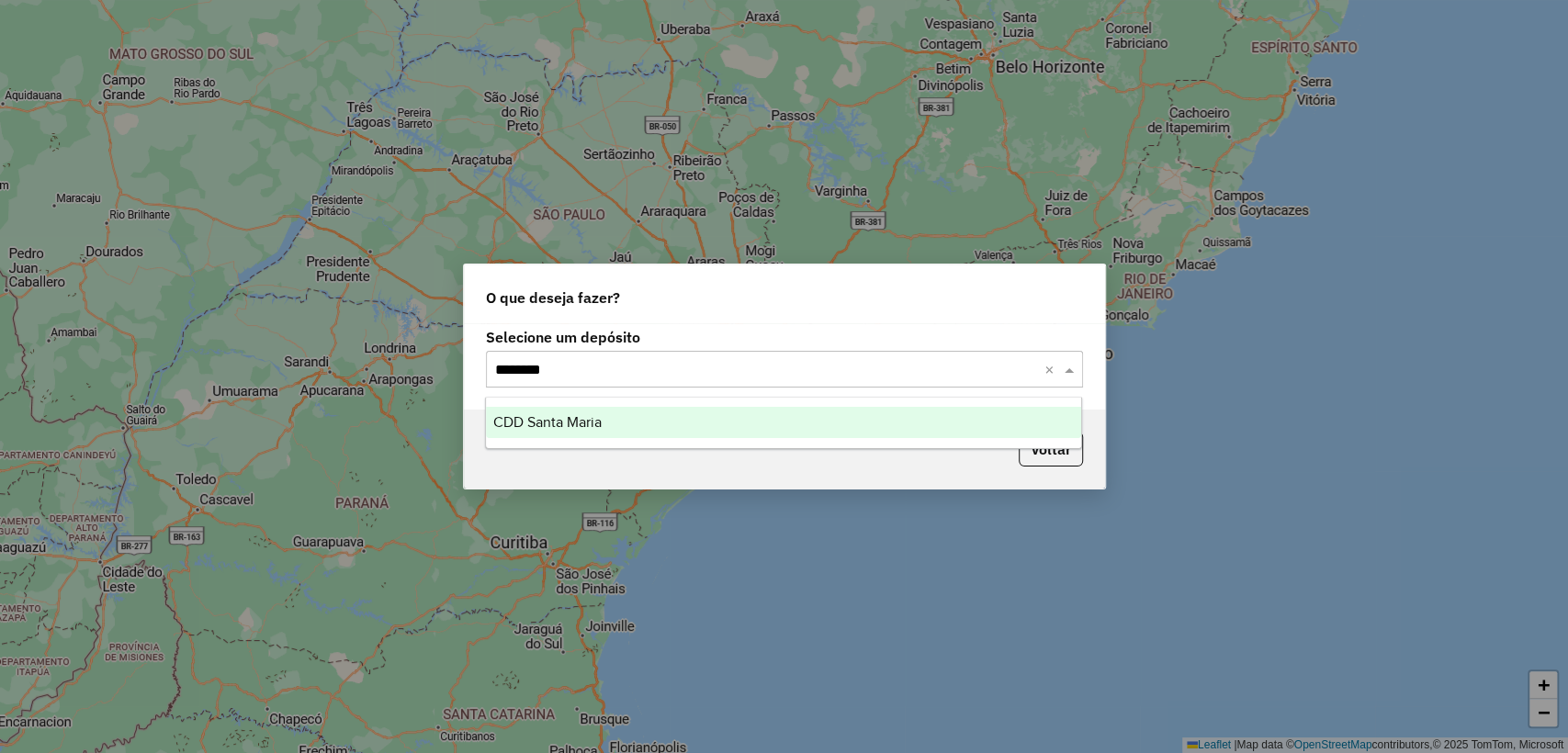
type input "*********"
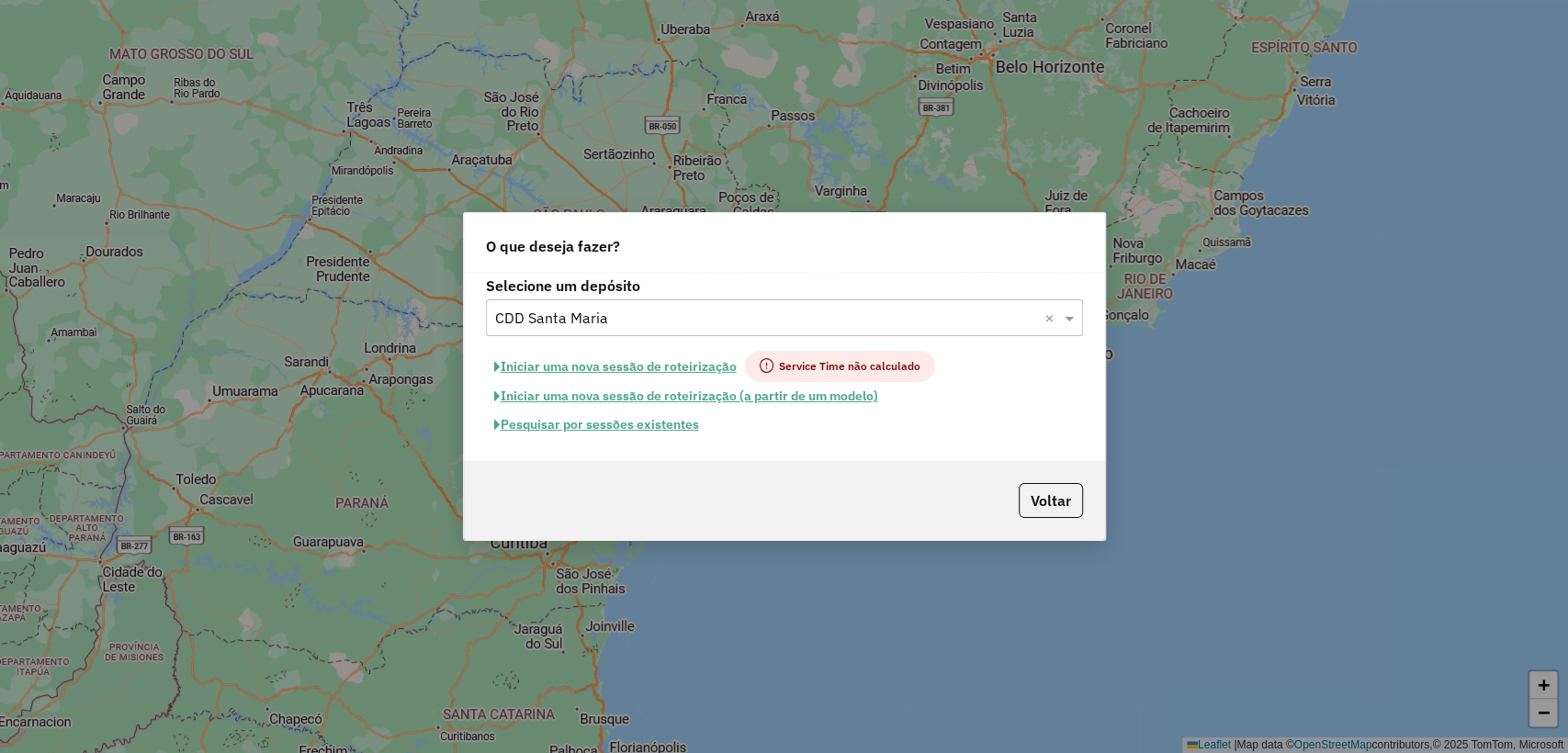
click at [647, 425] on button "Pesquisar por sessões existentes" at bounding box center [596, 425] width 221 height 29
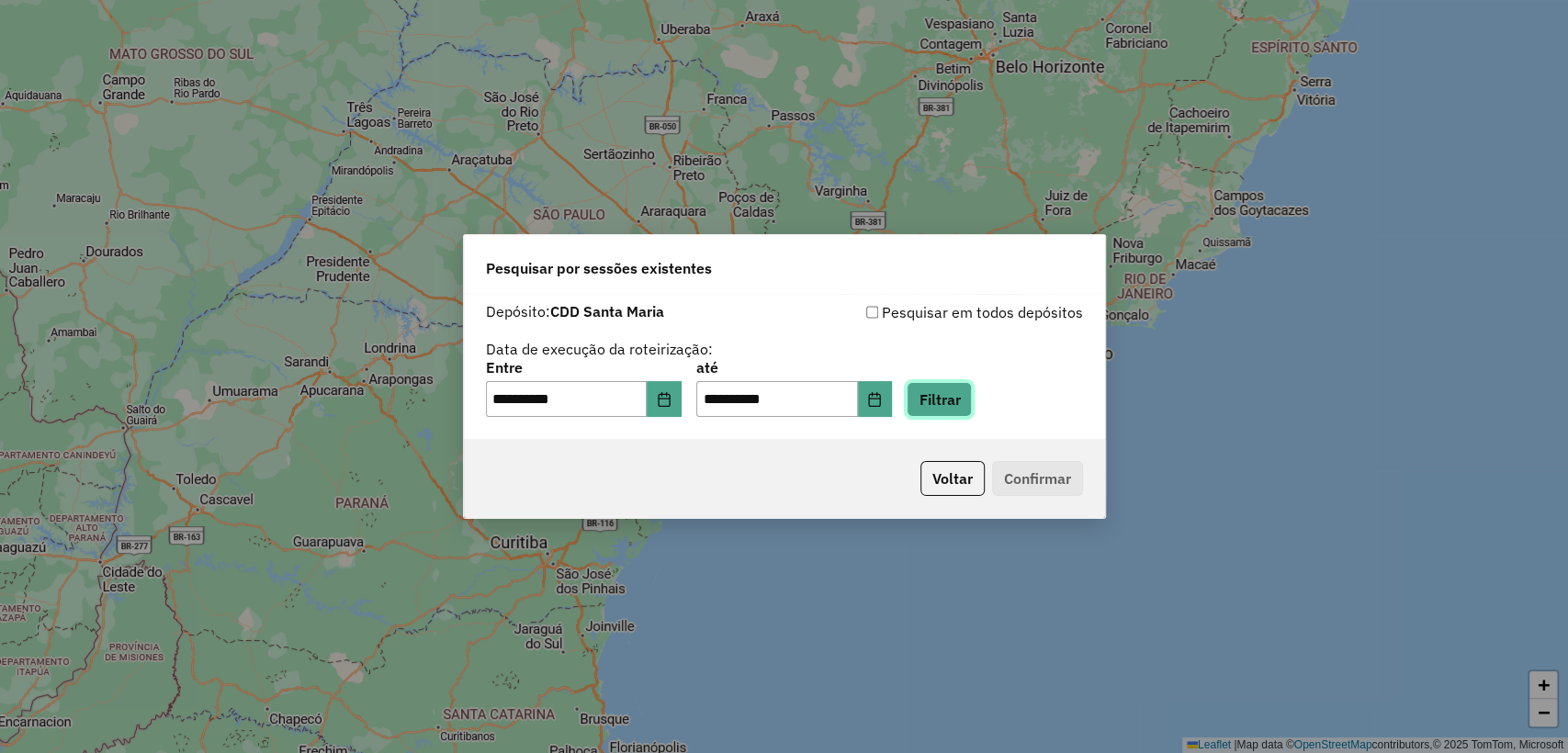
click at [951, 410] on button "Filtrar" at bounding box center [938, 399] width 65 height 35
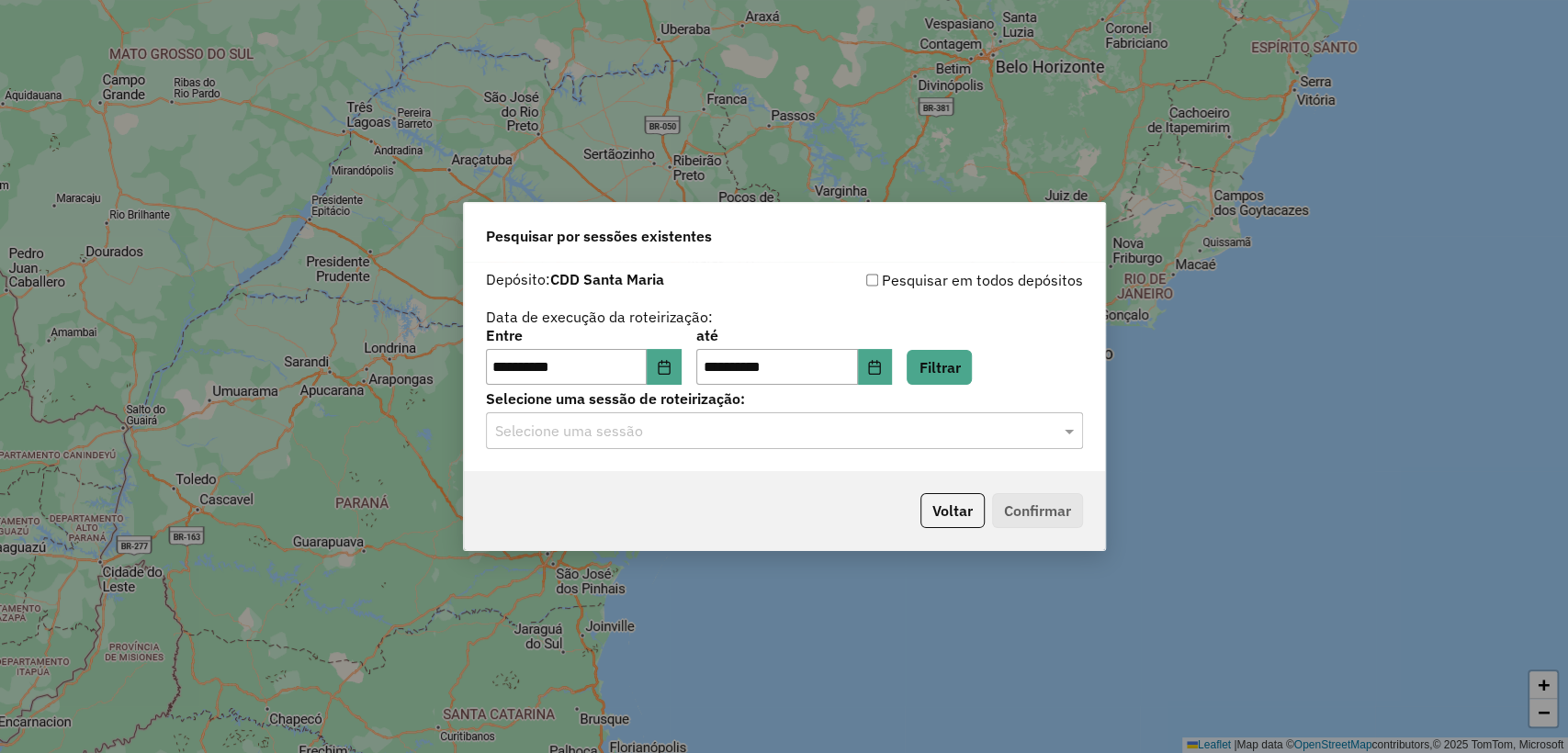
click at [711, 435] on input "text" at bounding box center [766, 432] width 542 height 22
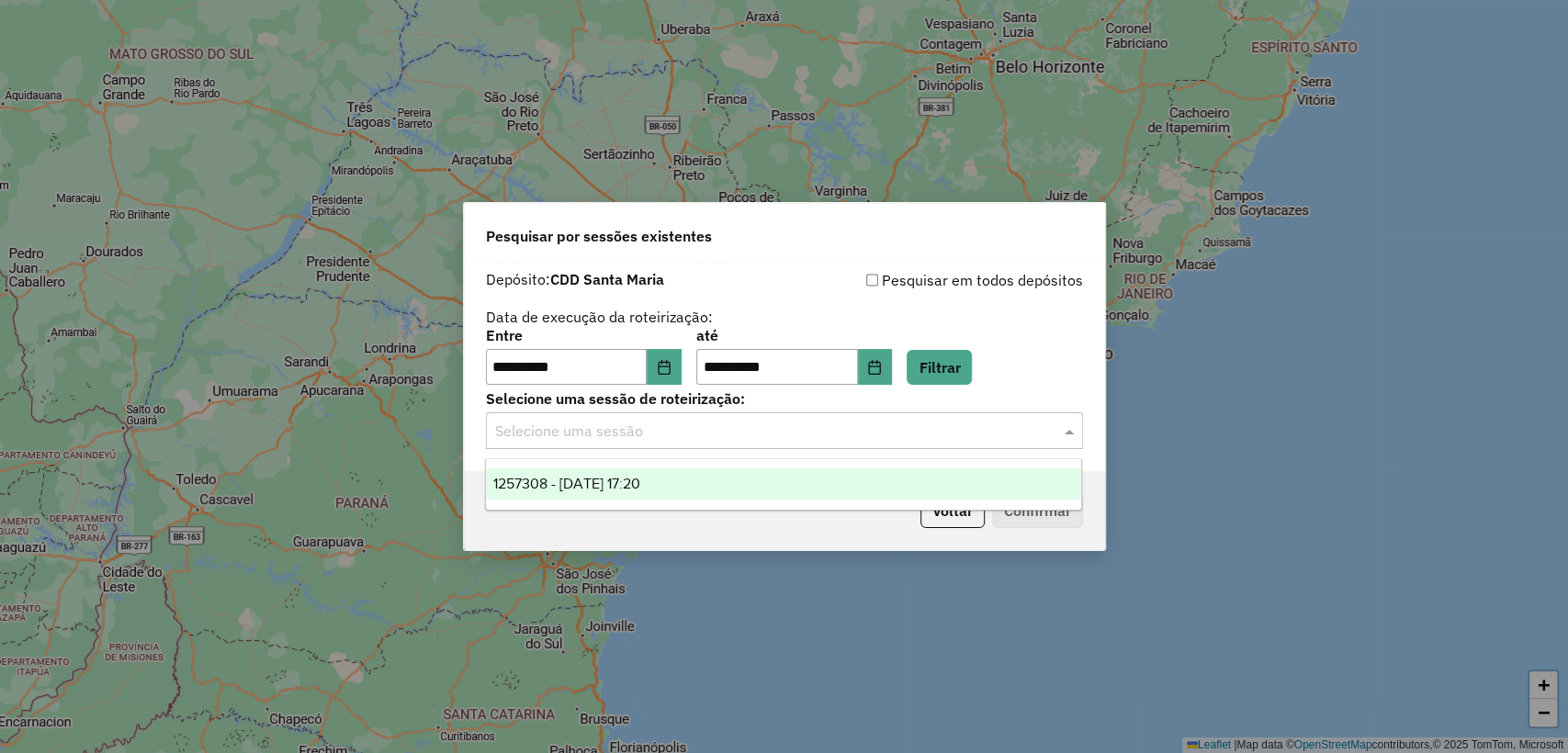
drag, startPoint x: 712, startPoint y: 497, endPoint x: 843, endPoint y: 487, distance: 131.4
click at [711, 497] on div "1257308 - 02/09/2025 17:20" at bounding box center [783, 484] width 595 height 31
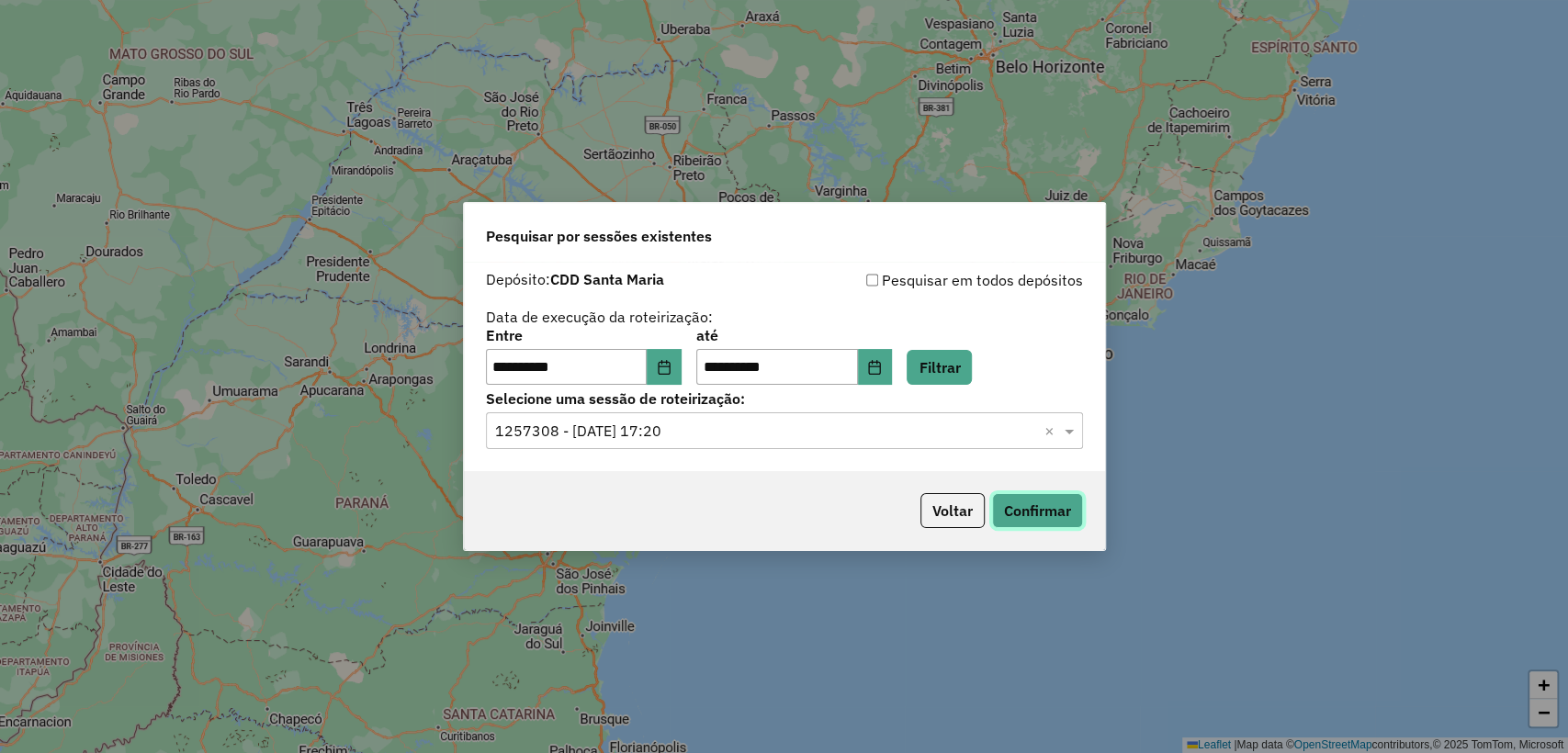
click at [1057, 495] on button "Confirmar" at bounding box center [1036, 511] width 90 height 35
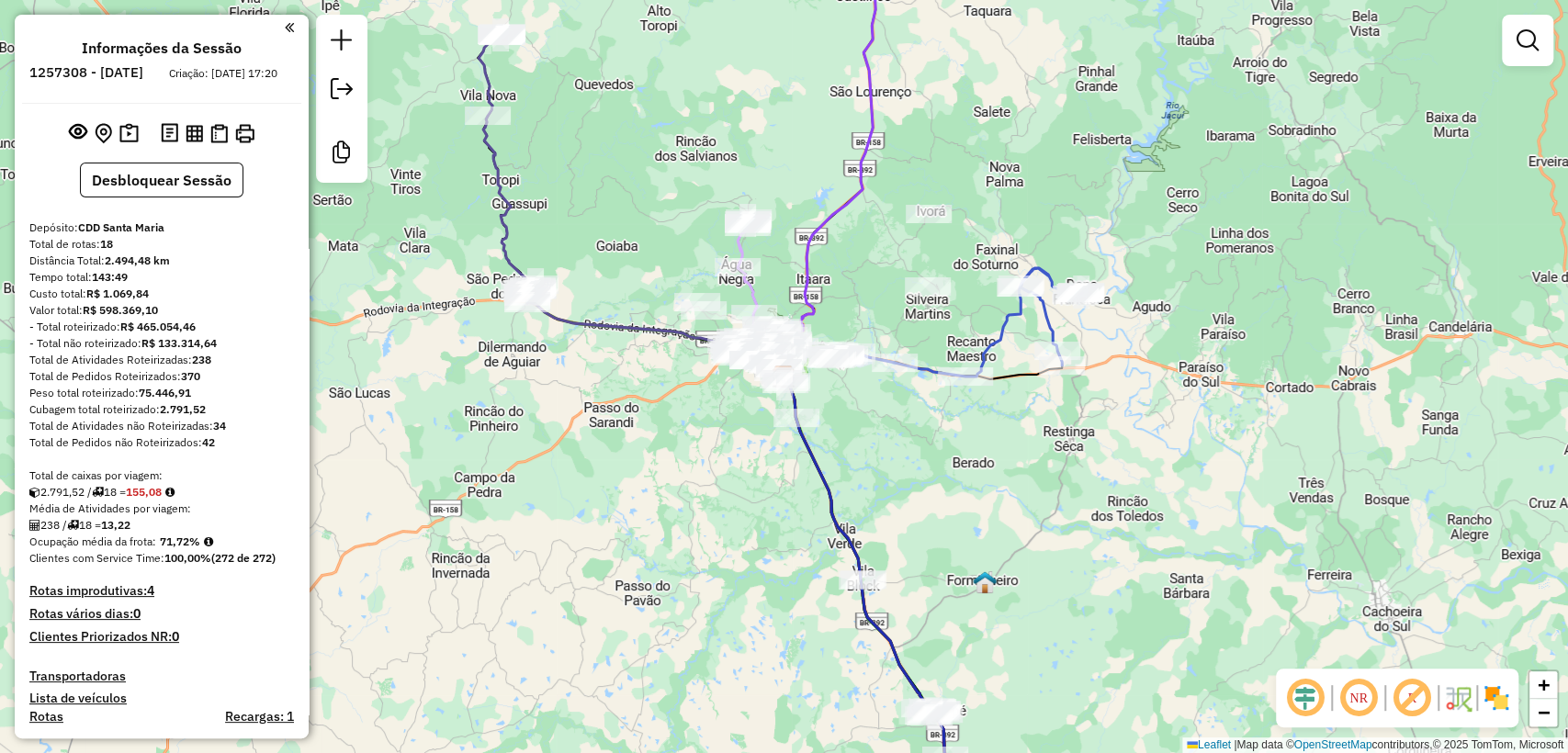
click at [111, 71] on h6 "1257308 - [DATE]" at bounding box center [87, 71] width 114 height 16
click at [111, 71] on h6 "1257308 - 02/09/2025" at bounding box center [87, 71] width 114 height 16
copy h6 "1257308"
click at [281, 319] on div "Valor total: R$ 598.369,10" at bounding box center [162, 310] width 265 height 16
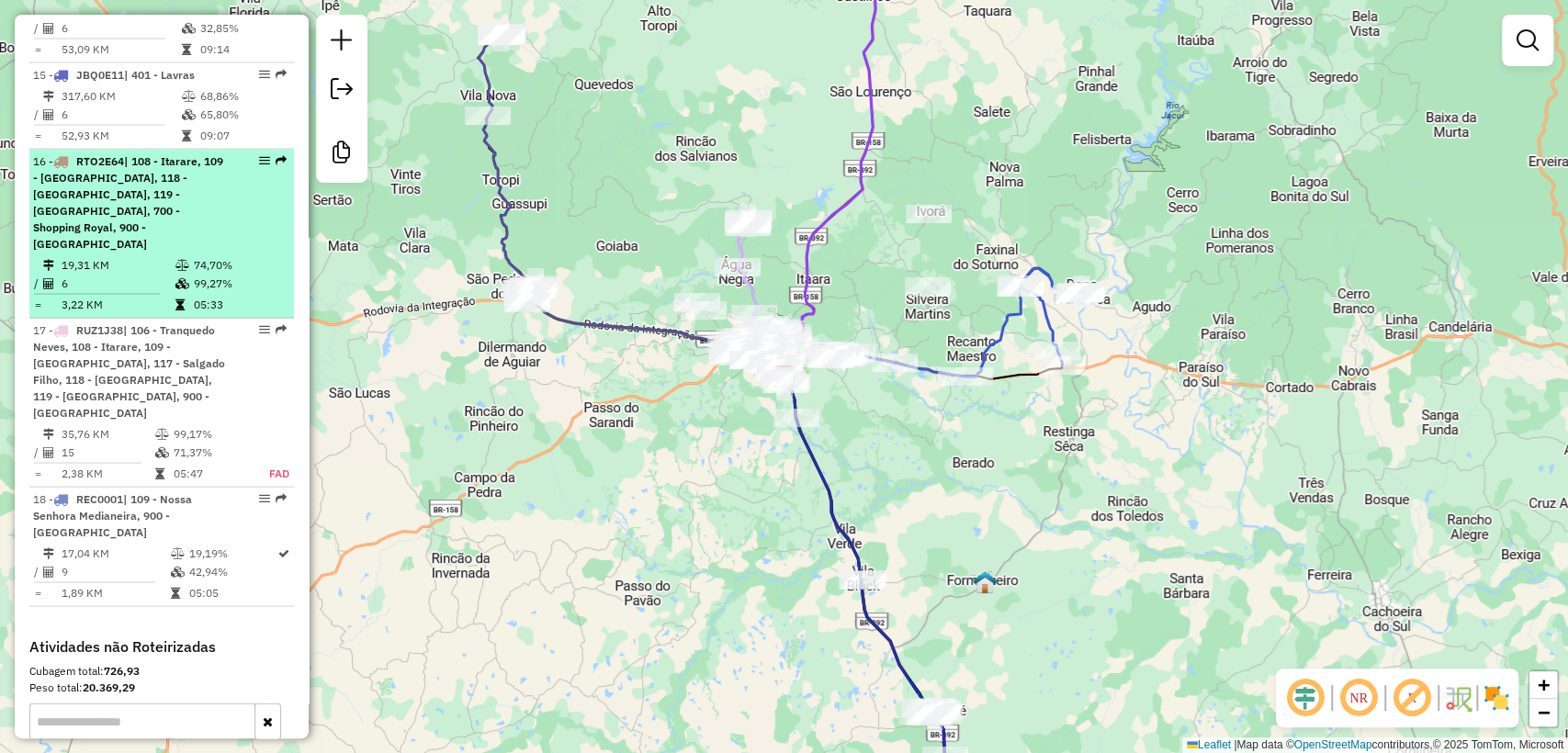
scroll to position [2496, 0]
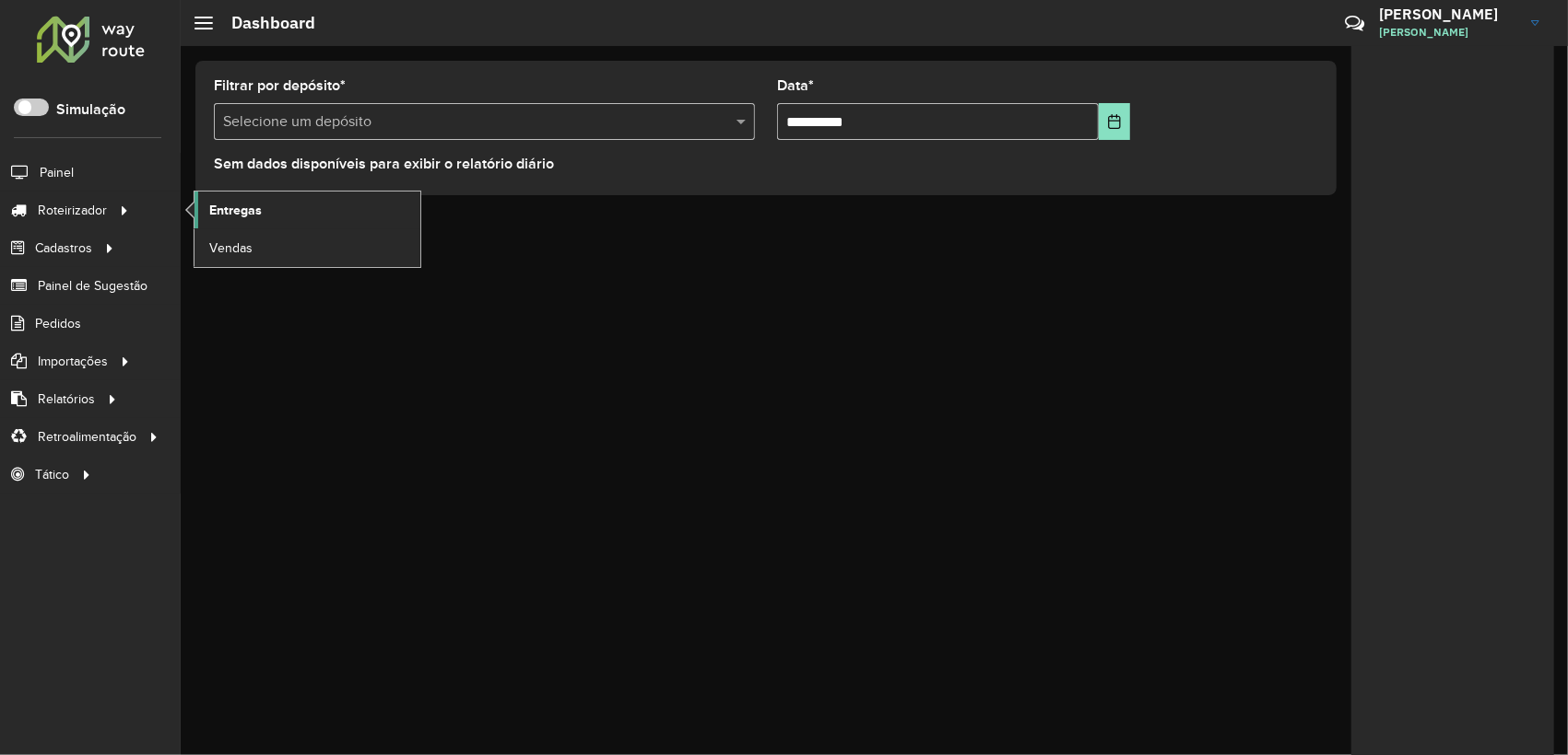
click at [252, 192] on link "Entregas" at bounding box center [307, 210] width 226 height 37
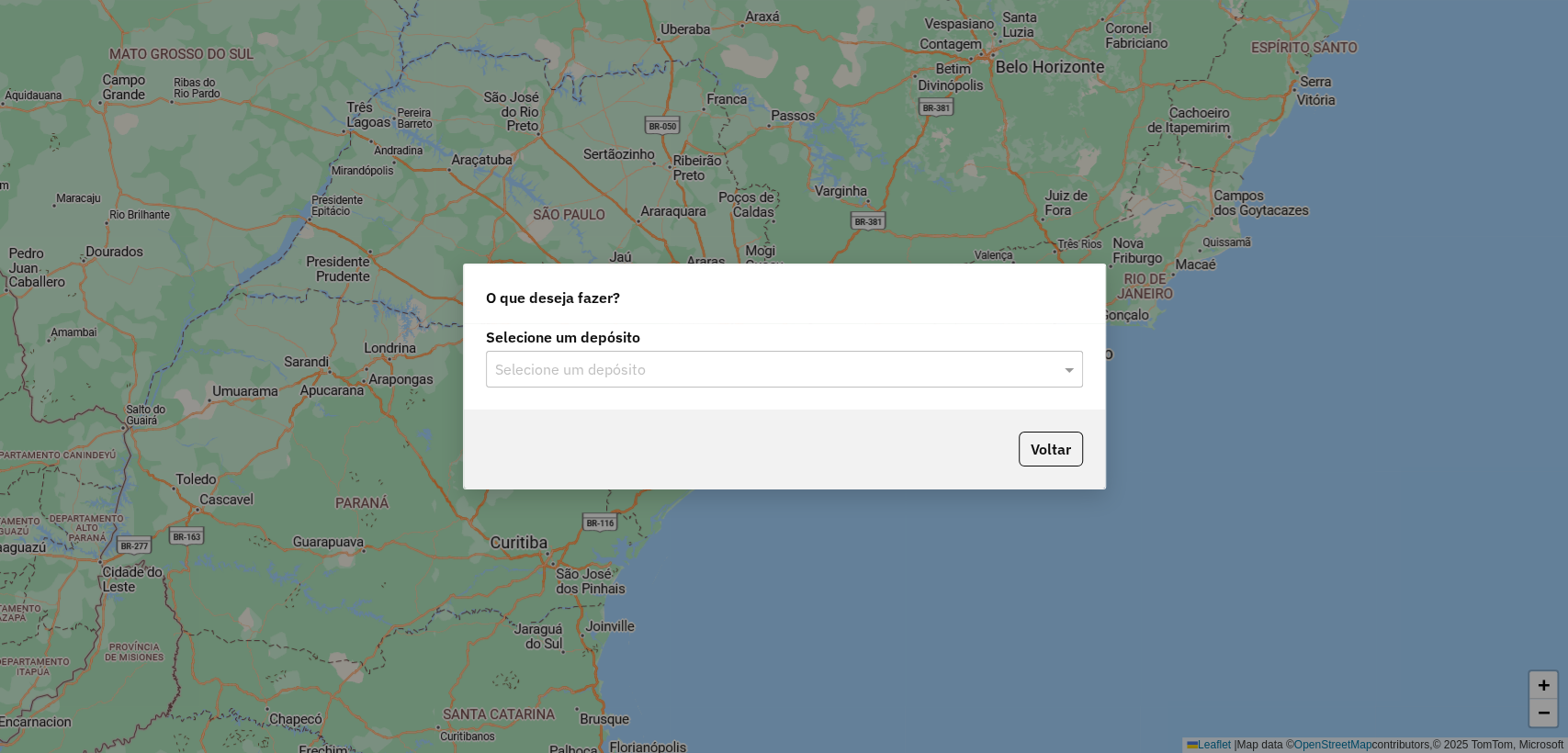
click at [608, 374] on input "text" at bounding box center [766, 370] width 542 height 22
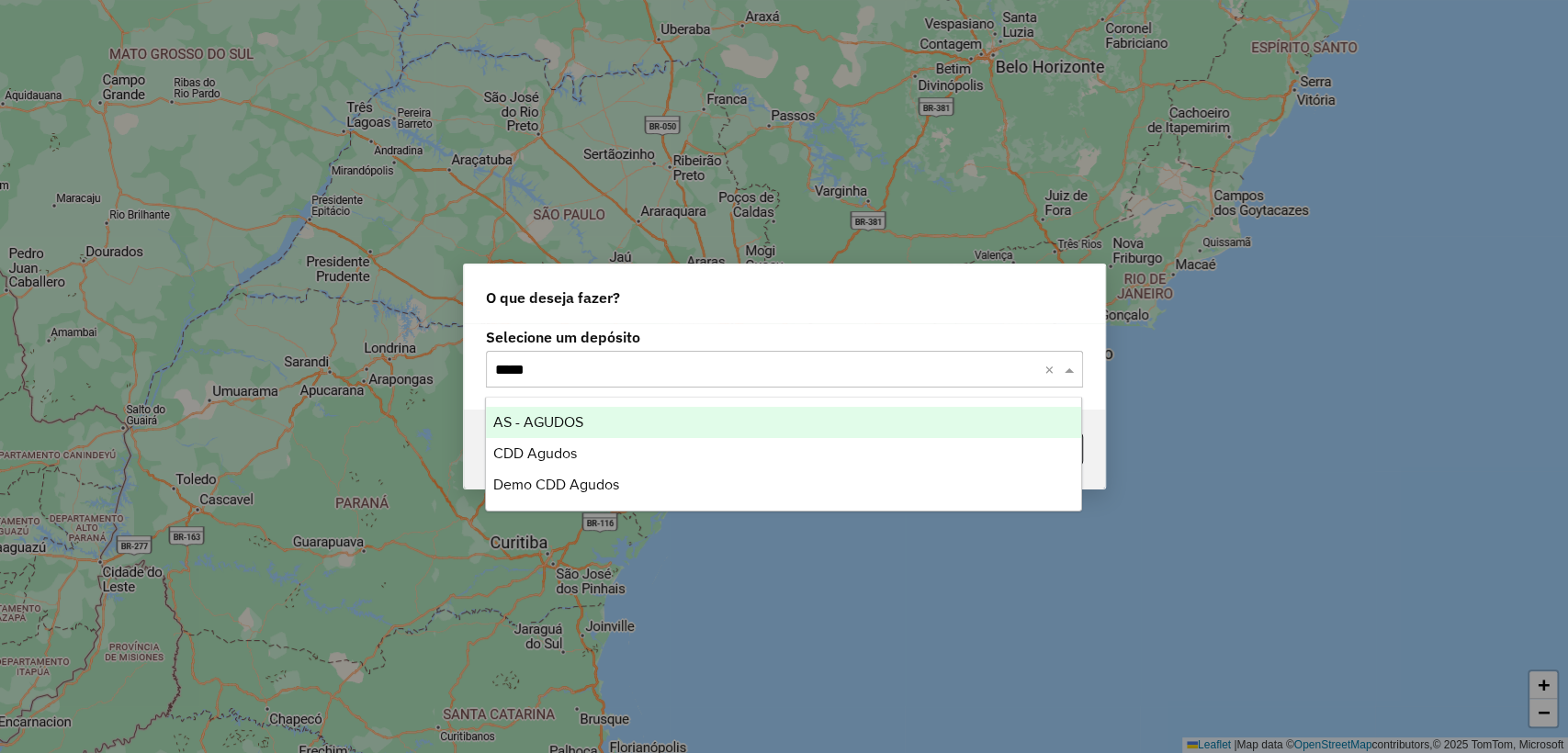
type input "******"
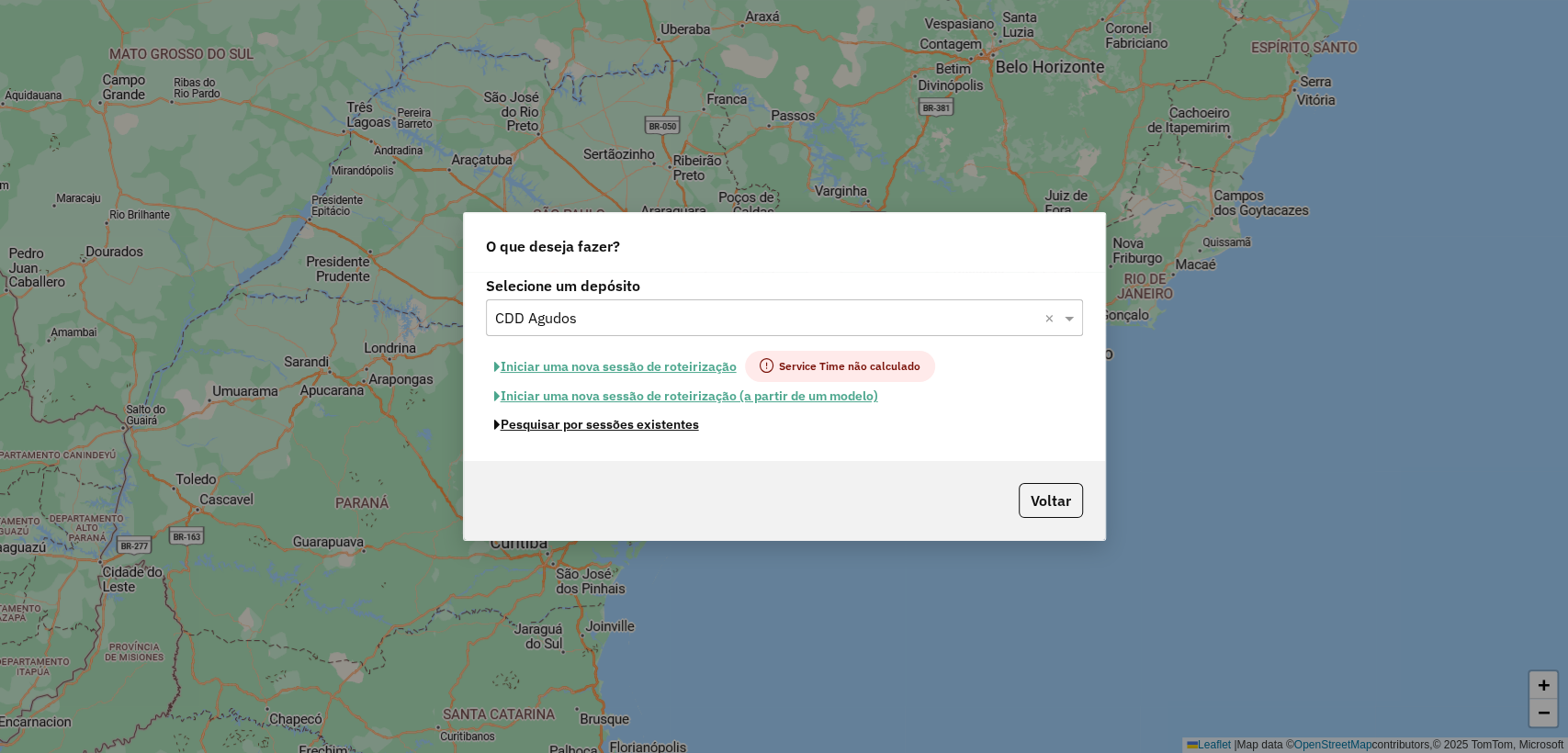
click at [648, 424] on button "Pesquisar por sessões existentes" at bounding box center [596, 425] width 221 height 29
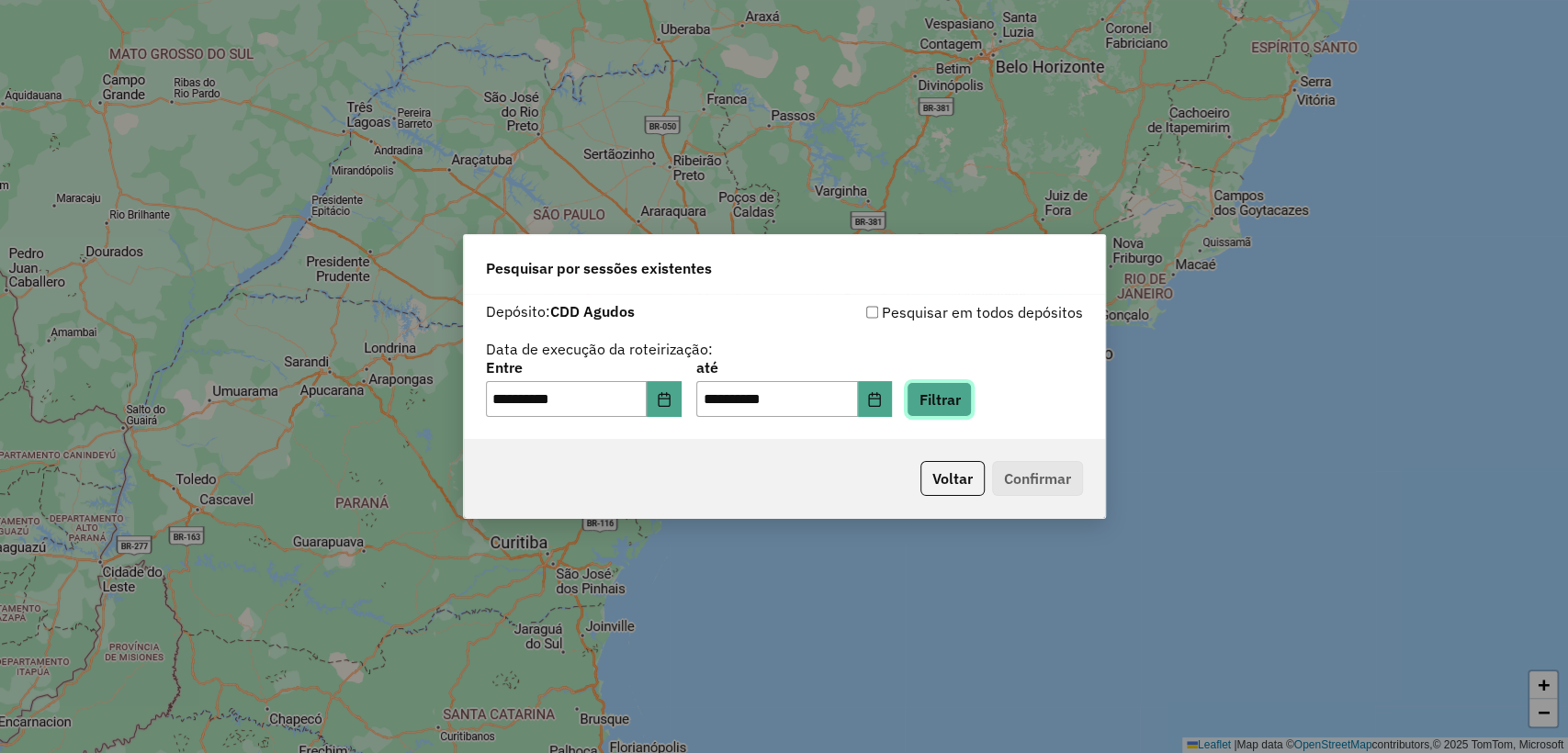
click at [960, 408] on button "Filtrar" at bounding box center [938, 399] width 65 height 35
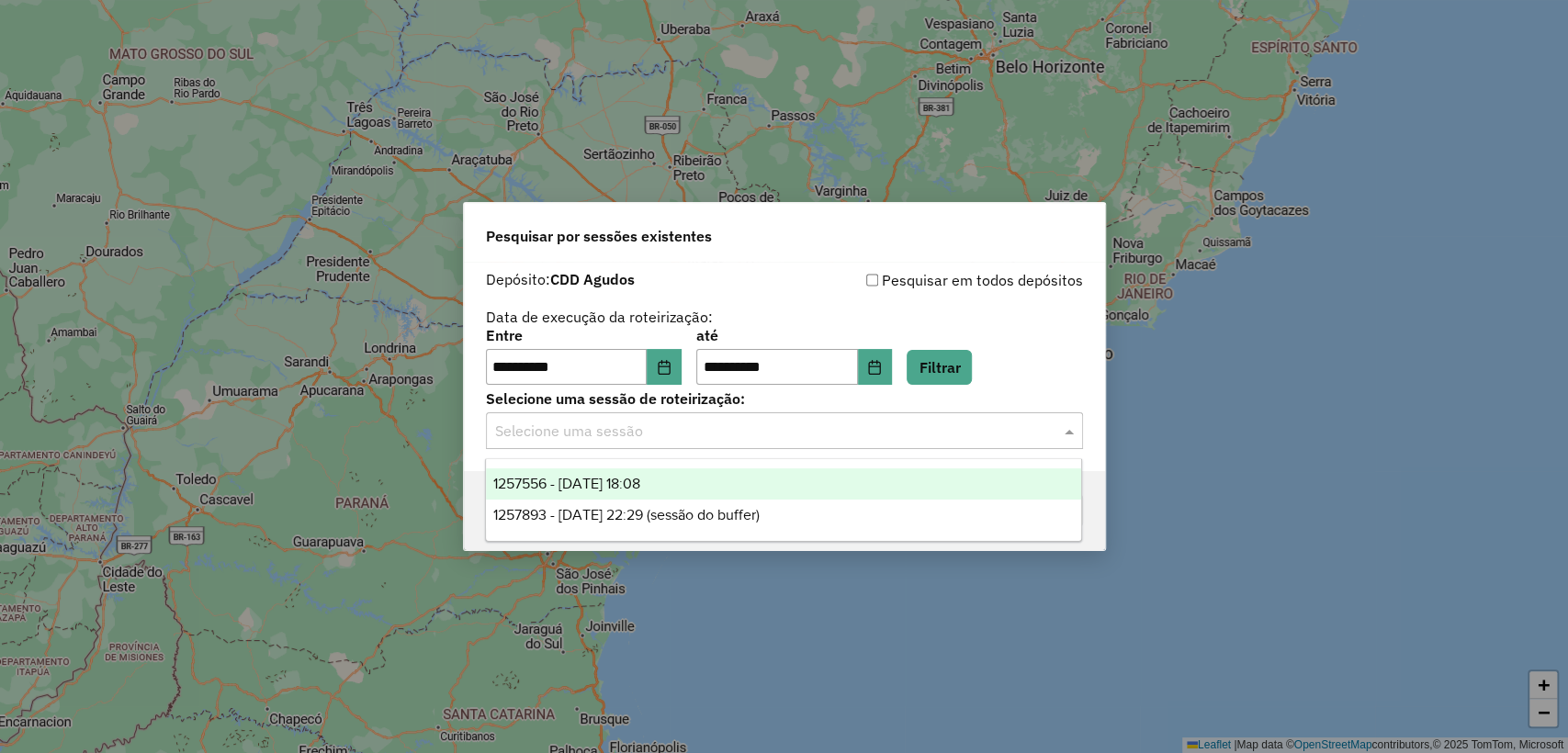
click at [732, 436] on input "text" at bounding box center [766, 432] width 542 height 22
click at [711, 484] on div "1257556 - 02/09/2025 18:08" at bounding box center [783, 484] width 595 height 31
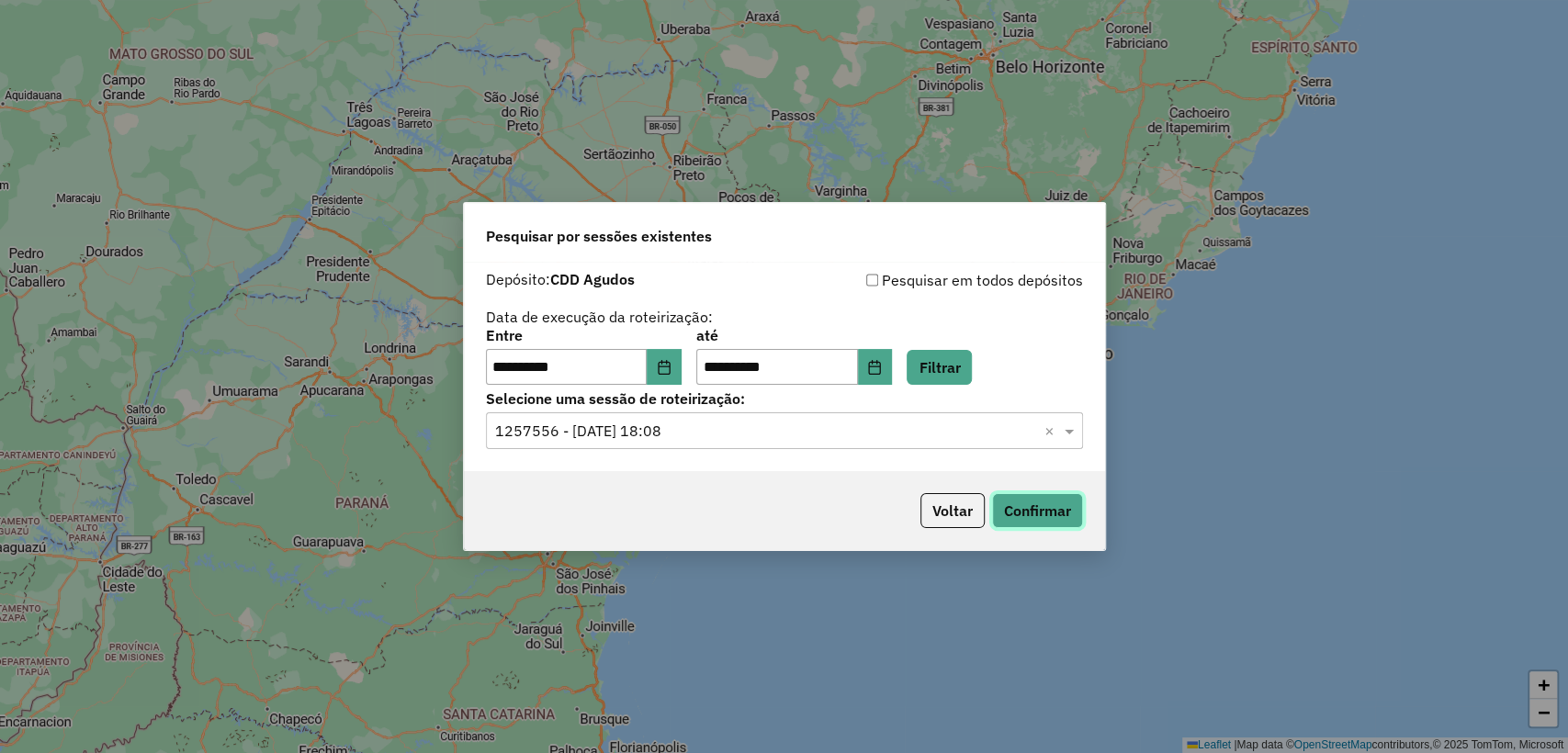
click at [1034, 514] on button "Confirmar" at bounding box center [1036, 511] width 90 height 35
click at [749, 435] on input "text" at bounding box center [766, 432] width 542 height 22
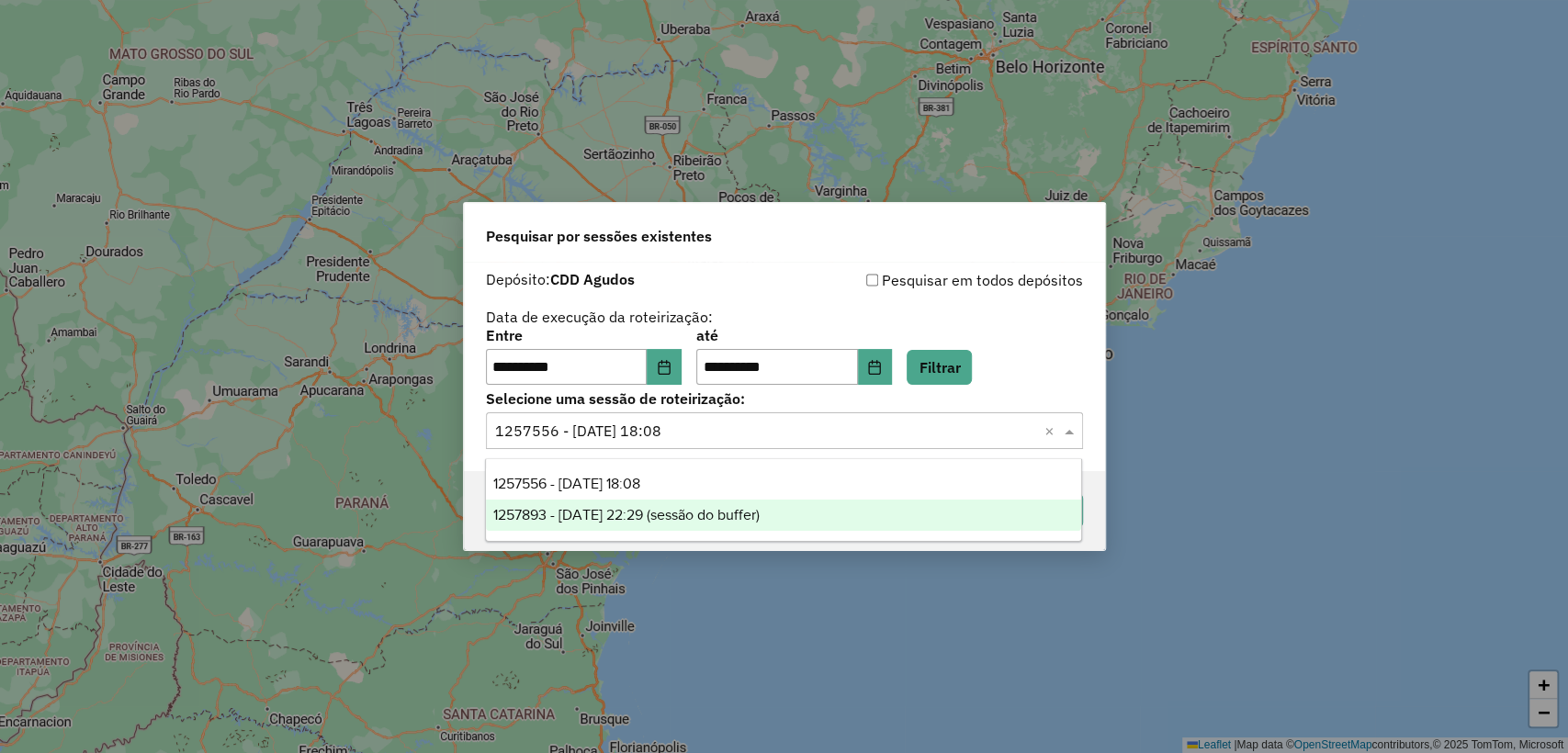
click at [708, 508] on span "1257893 - 02/09/2025 22:29 (sessão do buffer)" at bounding box center [627, 515] width 267 height 15
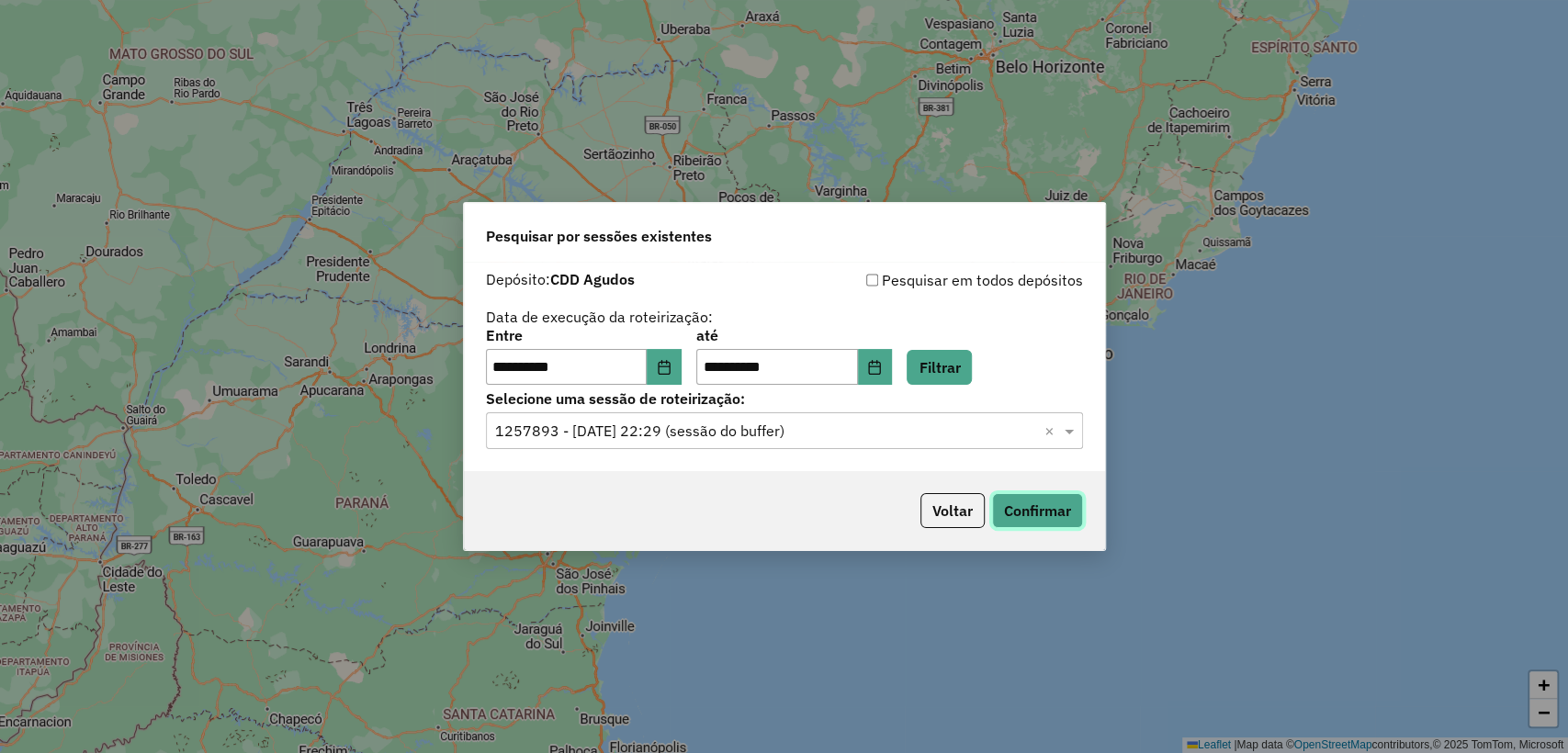
click at [1046, 518] on button "Confirmar" at bounding box center [1036, 511] width 90 height 35
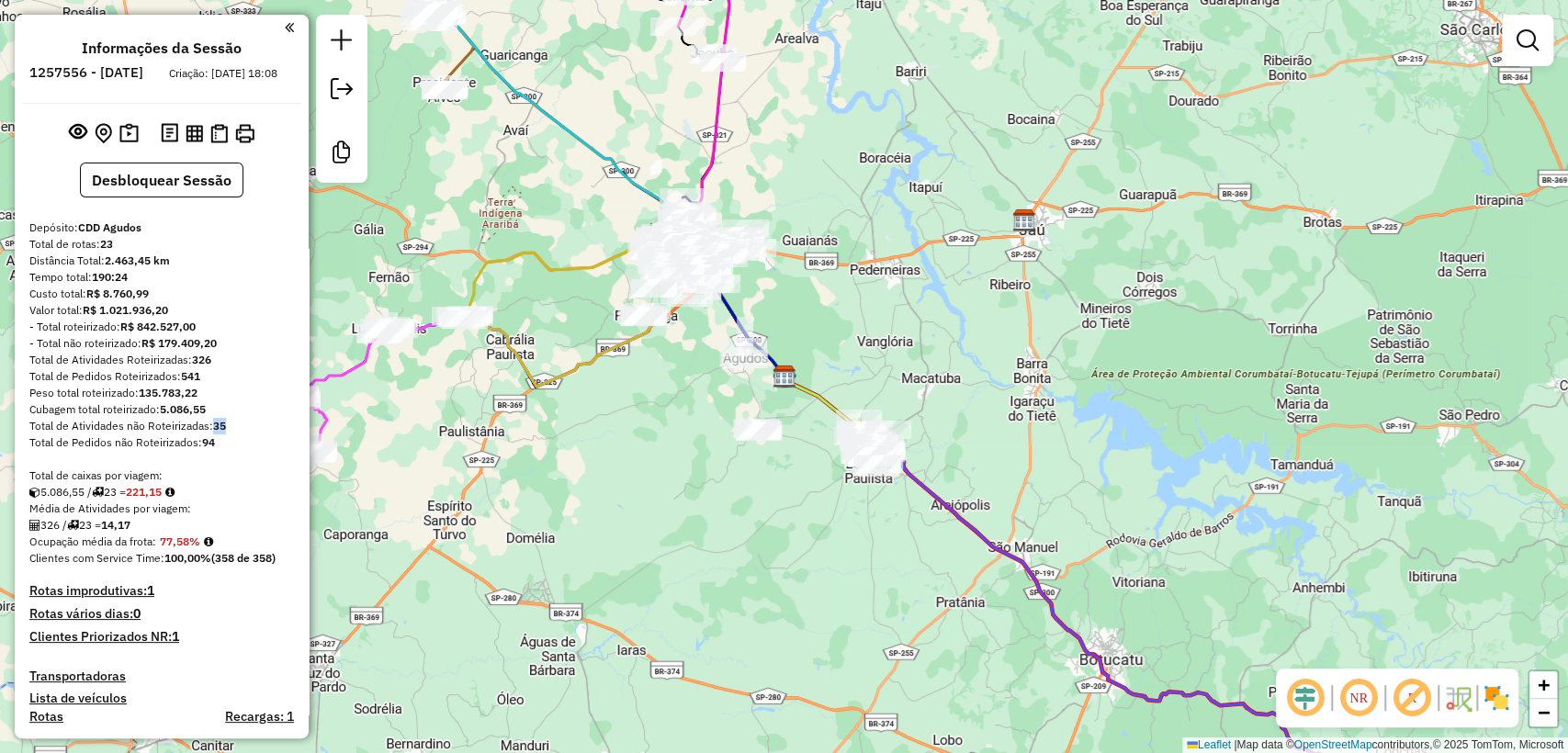
drag, startPoint x: 223, startPoint y: 441, endPoint x: 213, endPoint y: 442, distance: 10.0
click at [213, 433] on strong "35" at bounding box center [219, 426] width 12 height 13
click at [231, 435] on div "Total de Atividades não Roteirizadas: 35" at bounding box center [162, 426] width 265 height 16
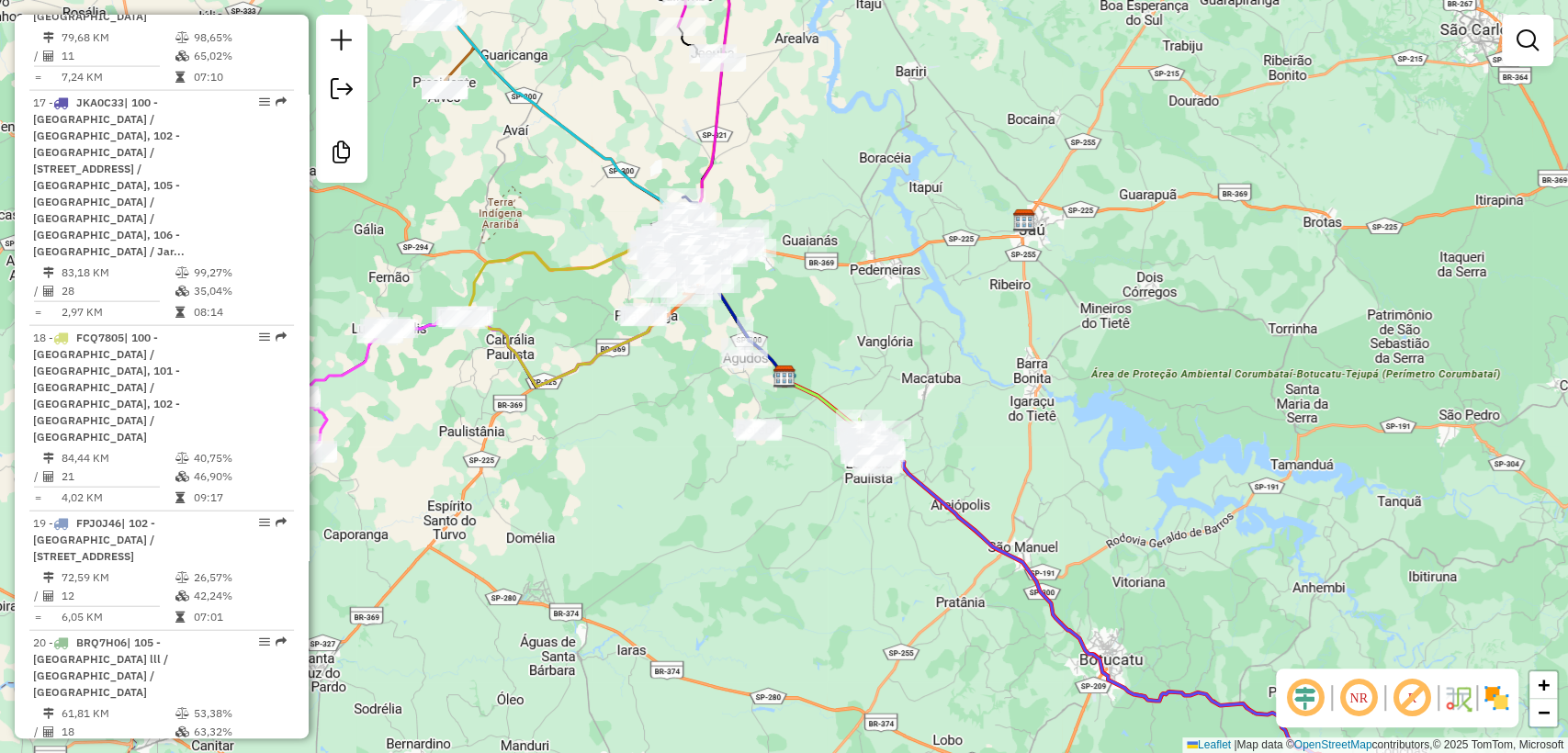
scroll to position [3165, 0]
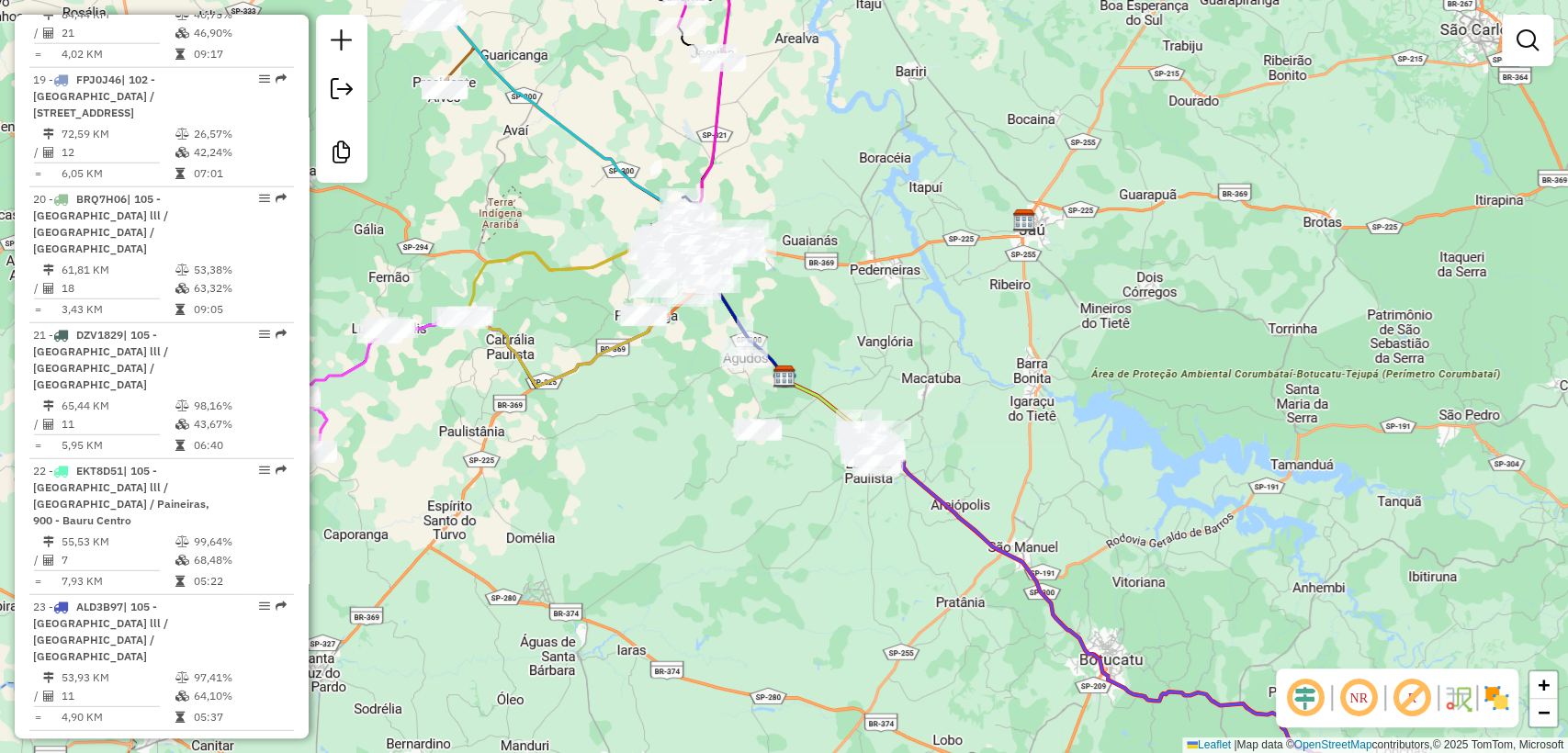
drag, startPoint x: 156, startPoint y: 454, endPoint x: 106, endPoint y: 459, distance: 50.2
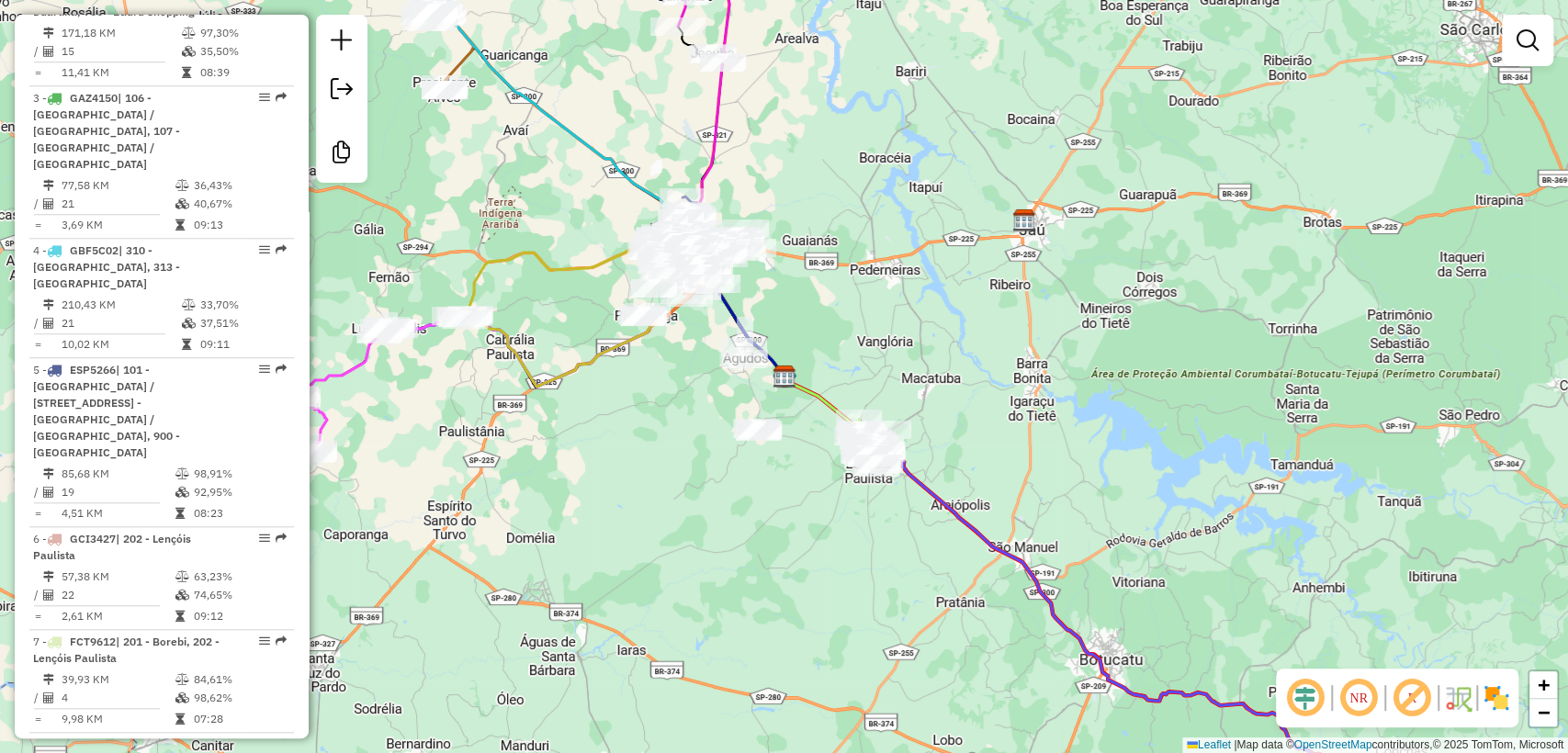
scroll to position [714, 0]
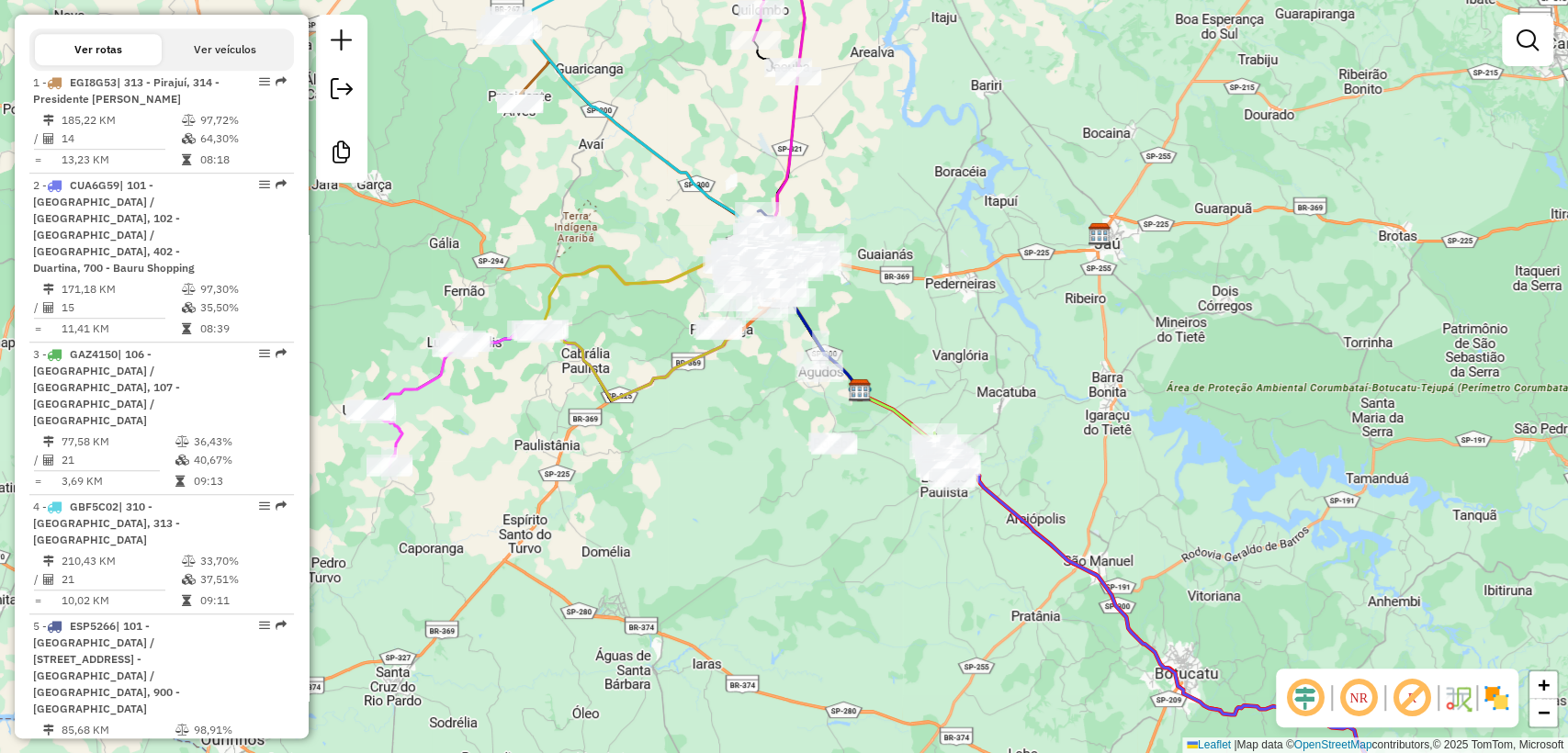
drag, startPoint x: 592, startPoint y: 480, endPoint x: 667, endPoint y: 495, distance: 76.5
click at [667, 495] on div "Janela de atendimento Grade de atendimento Capacidade Transportadoras Veículos …" at bounding box center [784, 376] width 1568 height 753
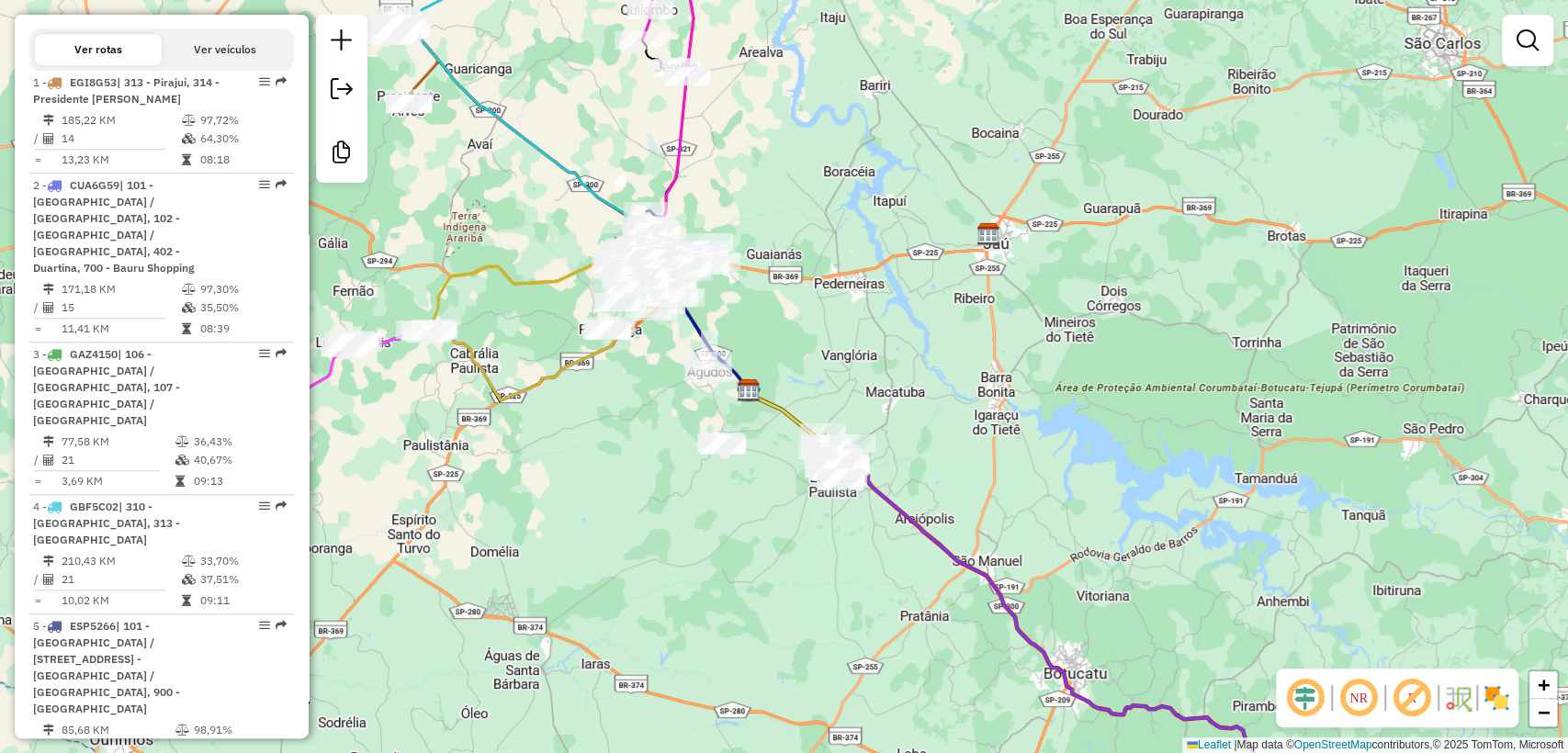
drag, startPoint x: 608, startPoint y: 478, endPoint x: 549, endPoint y: 495, distance: 61.4
click at [549, 495] on div "Janela de atendimento Grade de atendimento Capacidade Transportadoras Veículos …" at bounding box center [784, 376] width 1568 height 753
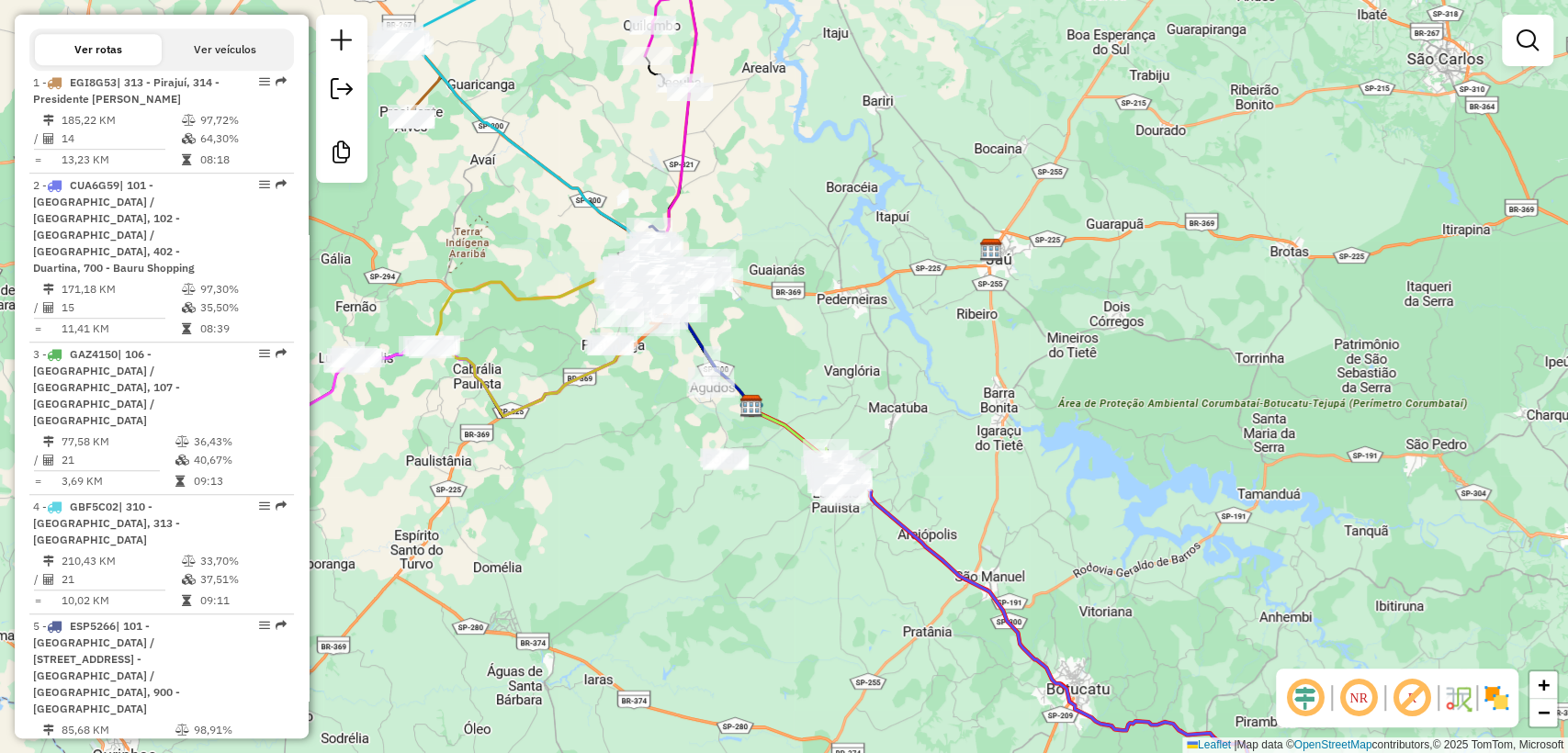
click at [600, 449] on div "Janela de atendimento Grade de atendimento Capacidade Transportadoras Veículos …" at bounding box center [784, 376] width 1568 height 753
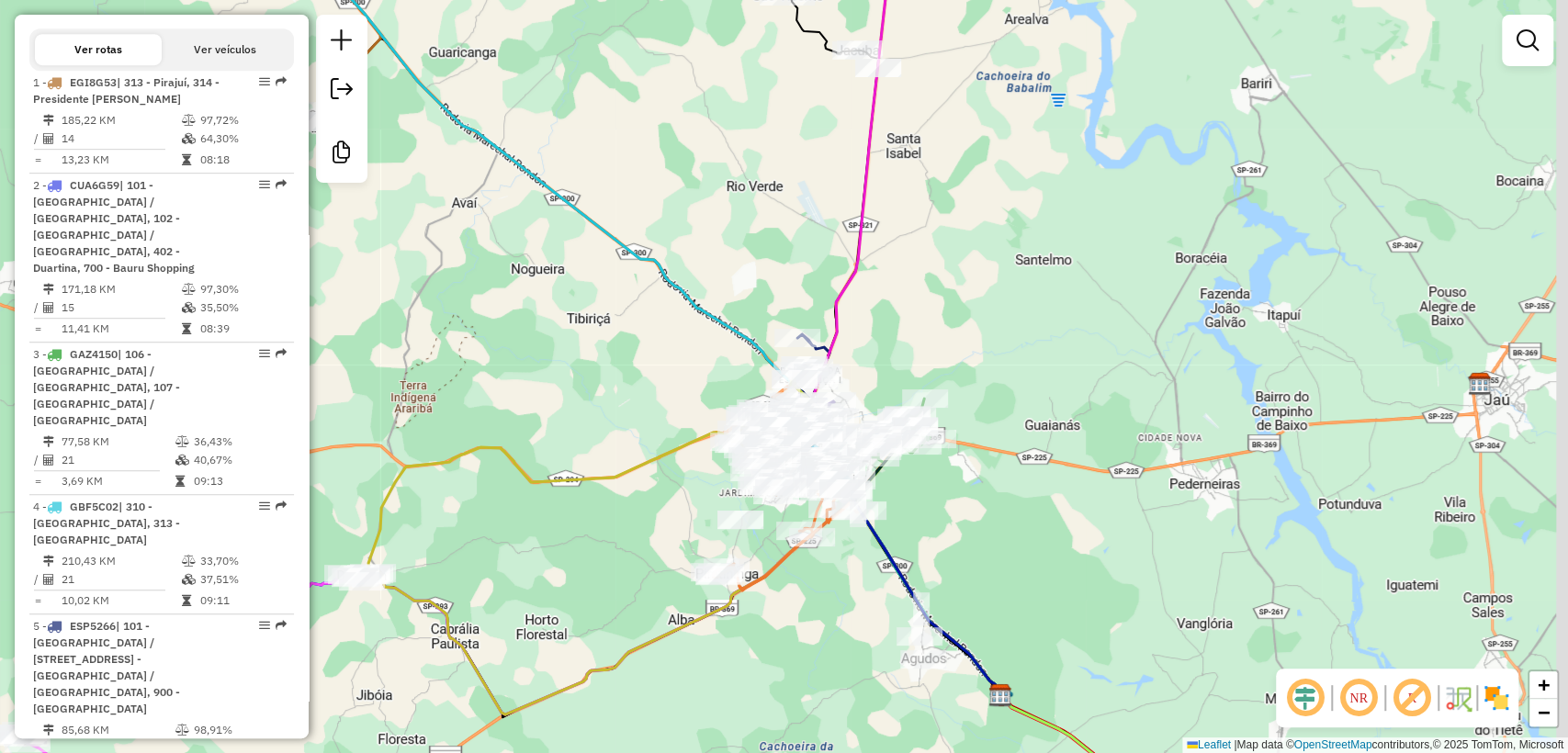
drag, startPoint x: 845, startPoint y: 632, endPoint x: 812, endPoint y: 598, distance: 47.4
click at [813, 599] on div "Janela de atendimento Grade de atendimento Capacidade Transportadoras Veículos …" at bounding box center [784, 376] width 1568 height 753
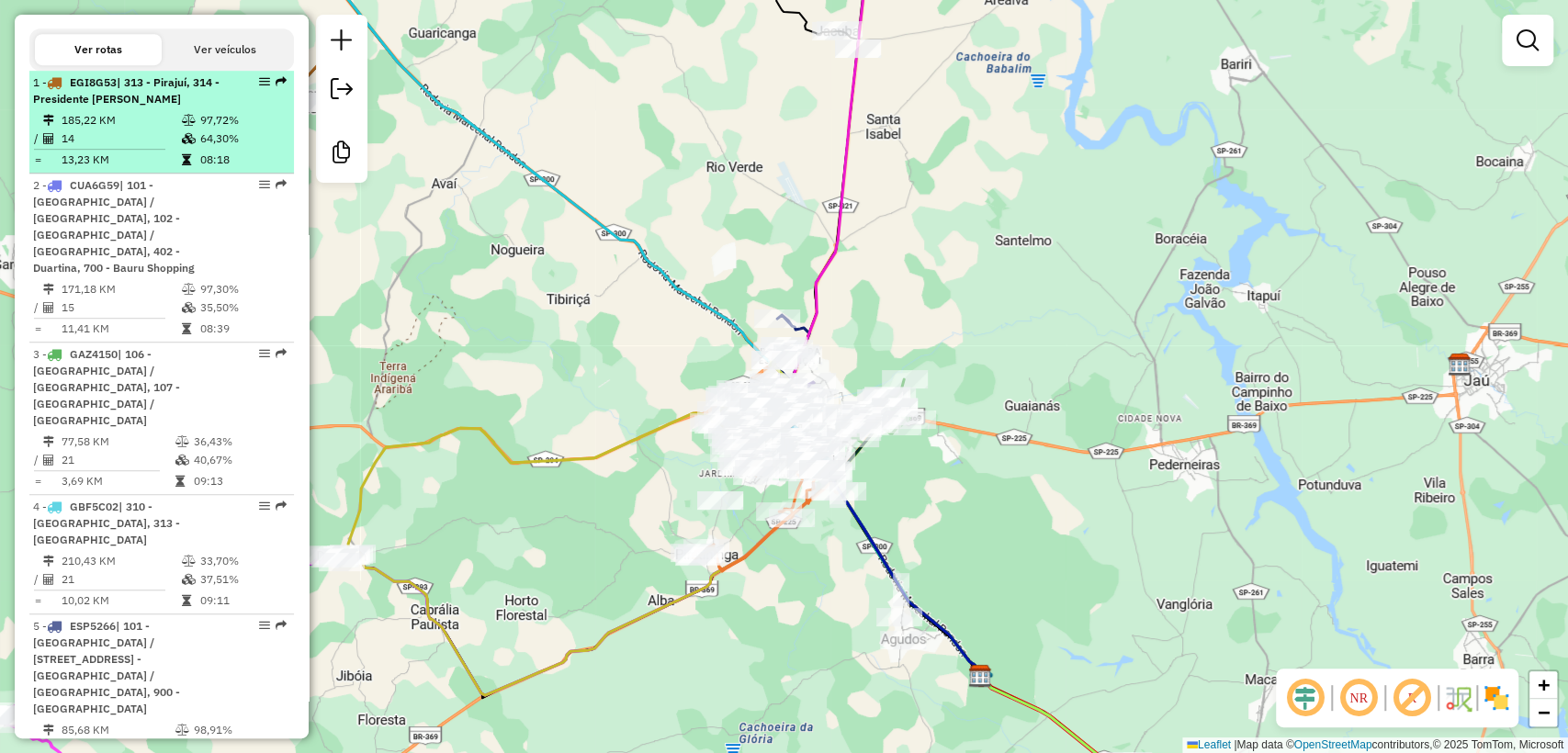
scroll to position [0, 0]
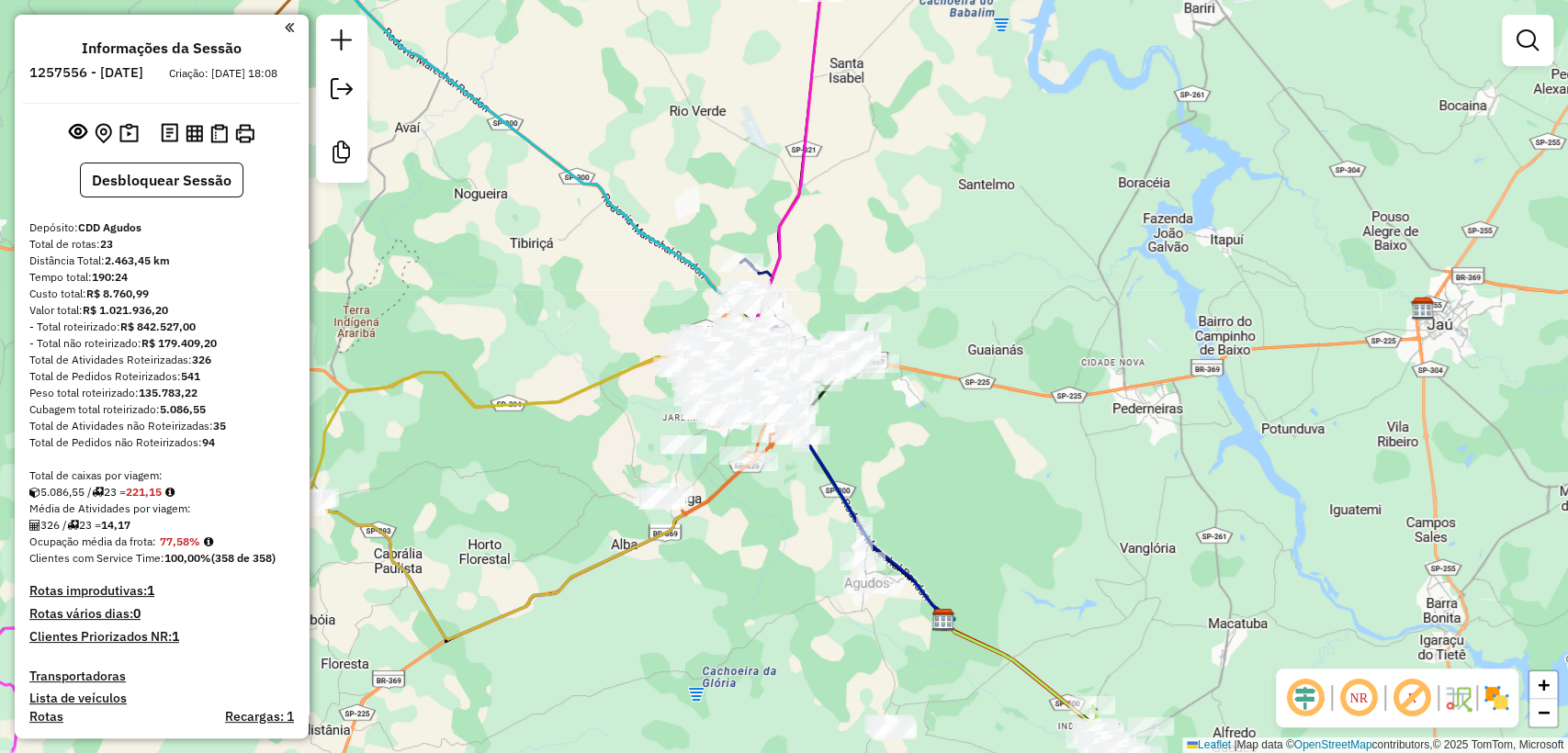
drag, startPoint x: 964, startPoint y: 538, endPoint x: 783, endPoint y: 417, distance: 217.7
click at [765, 402] on div "Rota 16 - Placa KXF0C87 10825380 - SUPERMERCADO SERVE TODOS PIRAJUI LTDA Rota 1…" at bounding box center [784, 376] width 1568 height 753
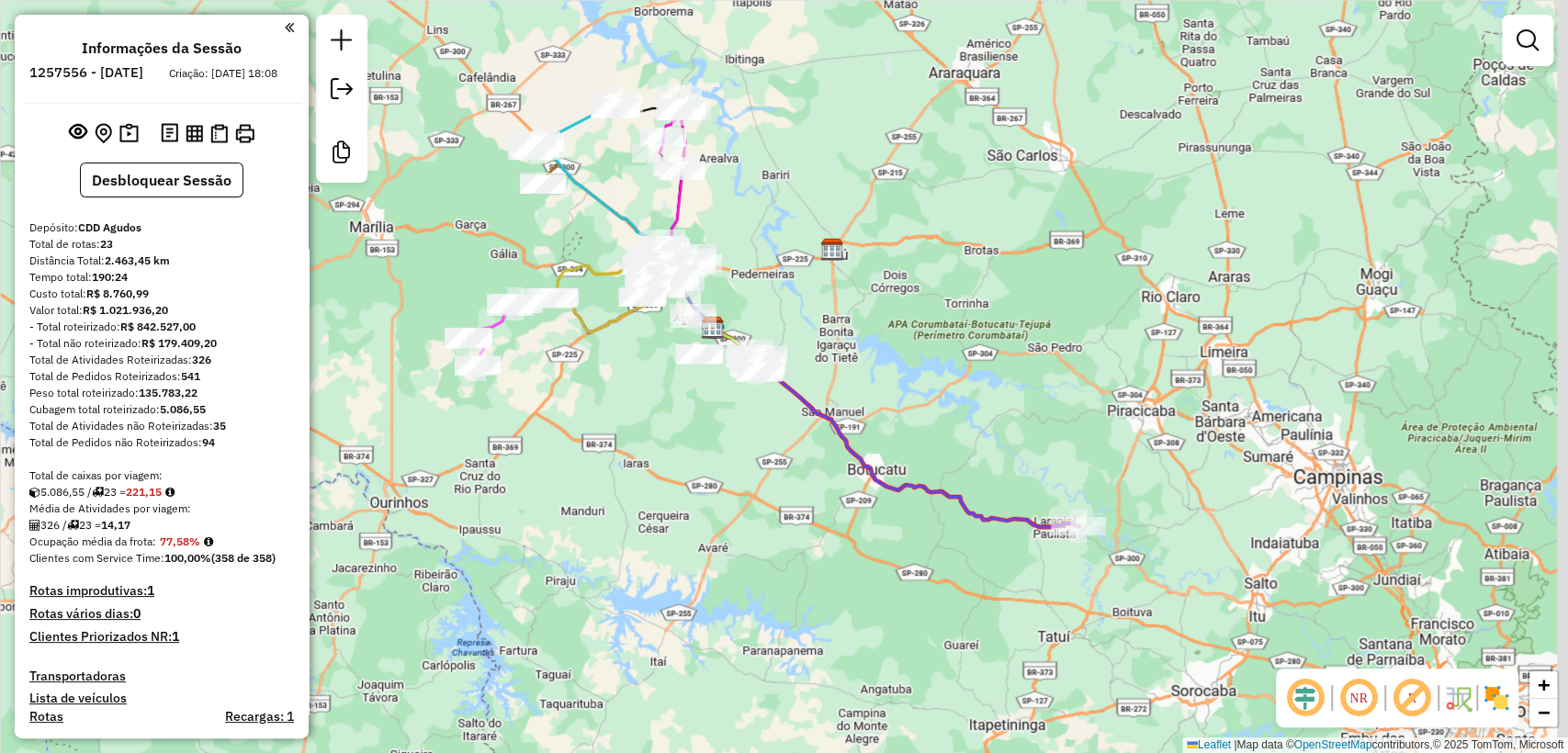
drag, startPoint x: 987, startPoint y: 477, endPoint x: 908, endPoint y: 372, distance: 131.4
click at [908, 372] on div "Janela de atendimento Grade de atendimento Capacidade Transportadoras Veículos …" at bounding box center [784, 376] width 1568 height 753
click at [970, 506] on icon at bounding box center [894, 425] width 366 height 199
select select "**********"
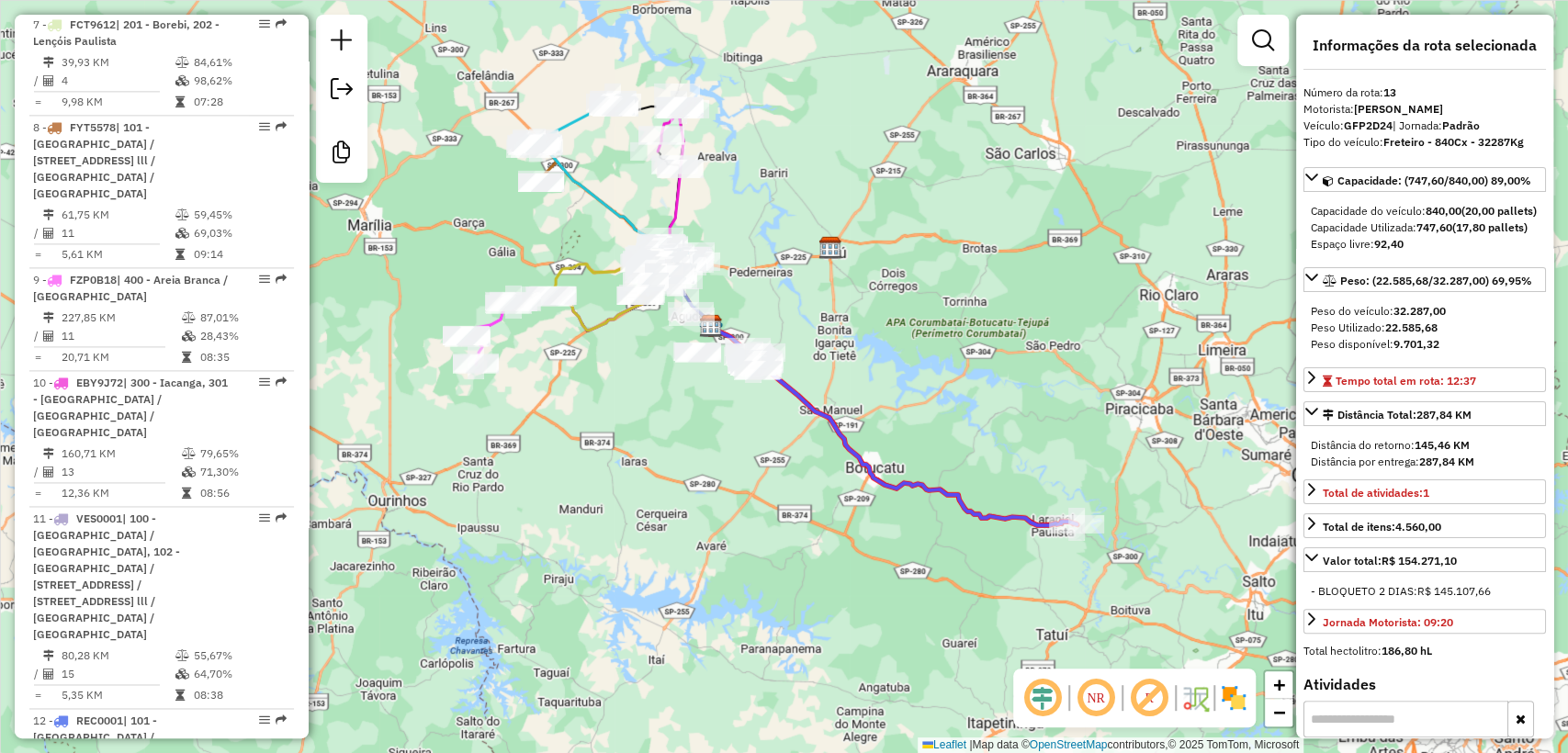
scroll to position [2268, 0]
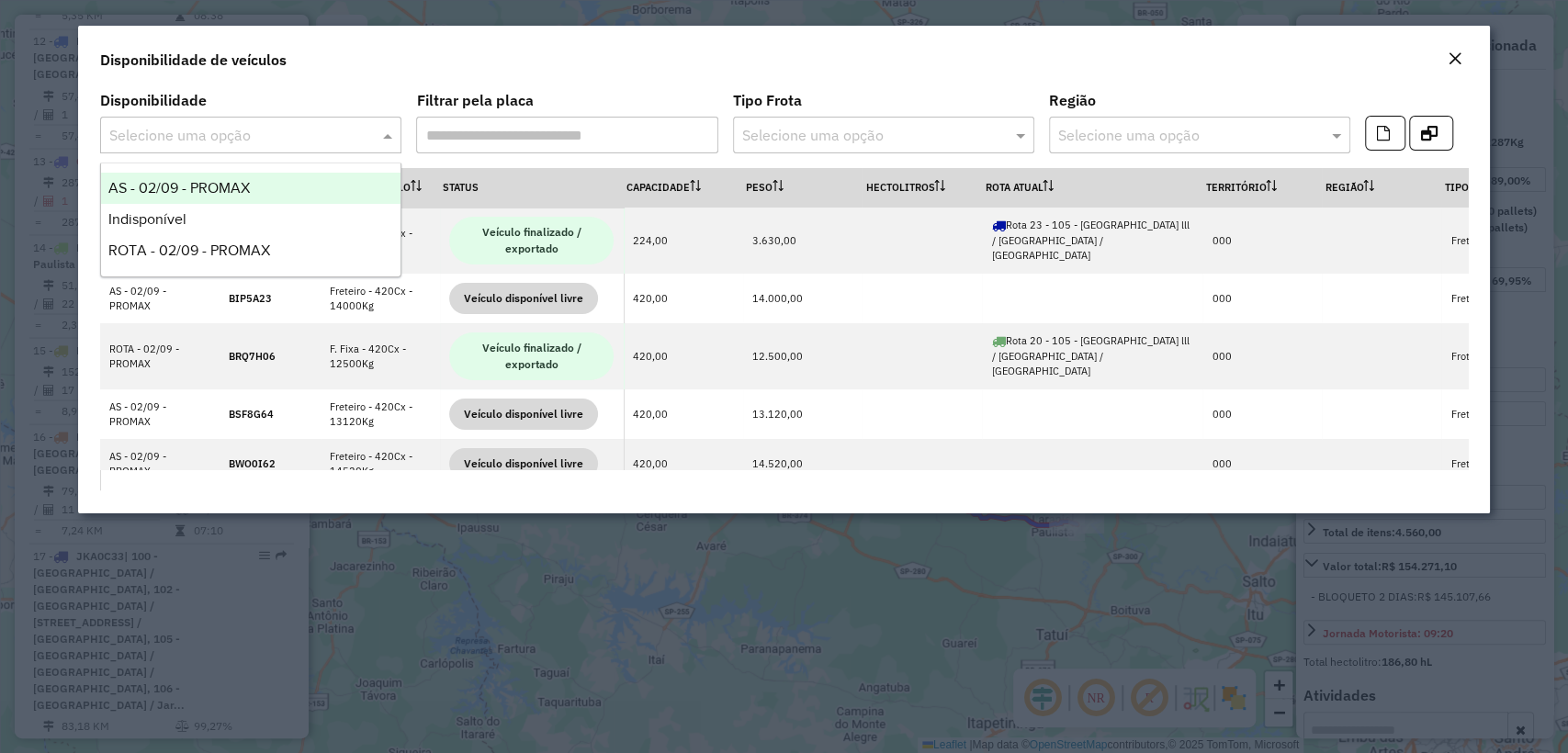
click at [239, 137] on input "text" at bounding box center [232, 135] width 246 height 22
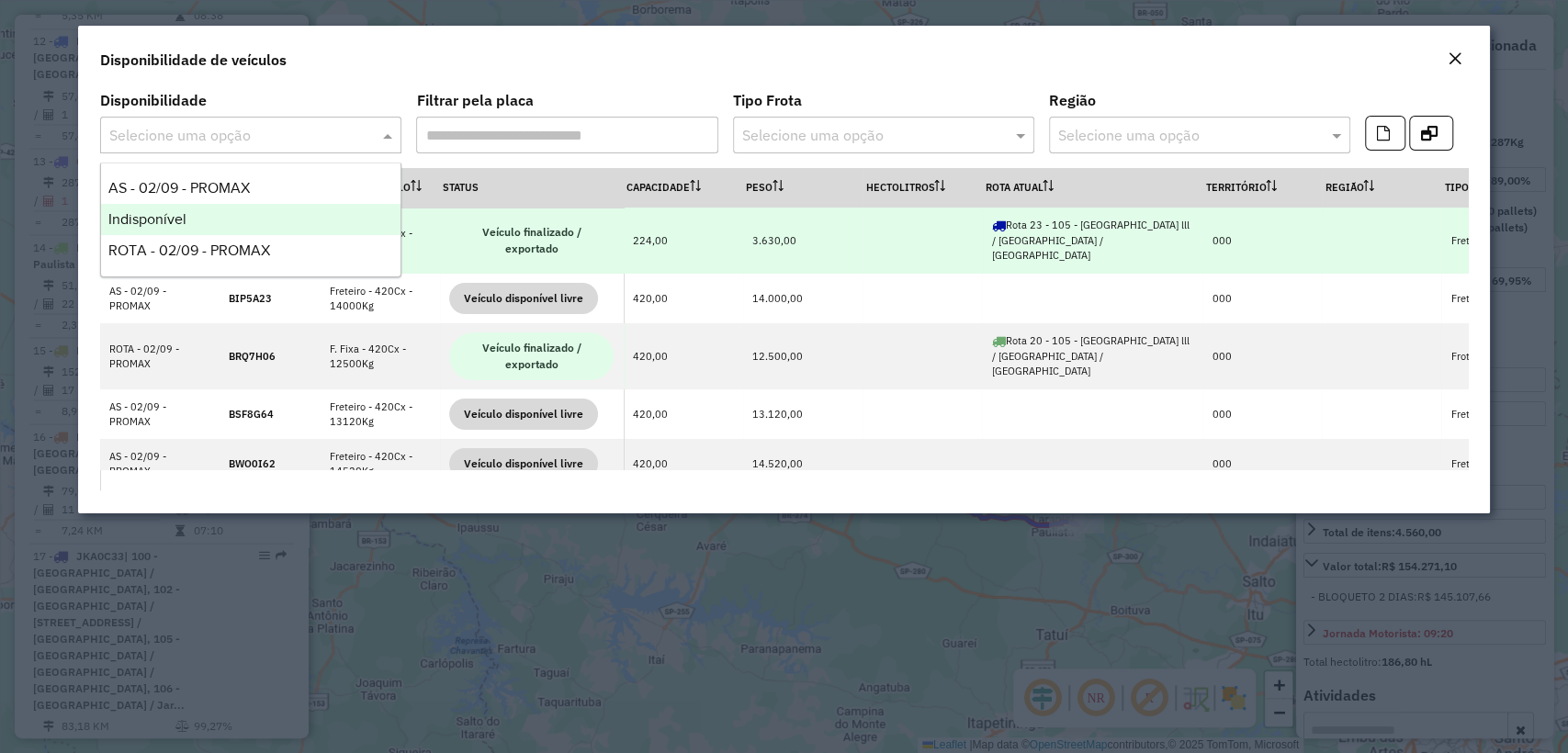
click at [196, 215] on div "Indisponível" at bounding box center [251, 219] width 299 height 31
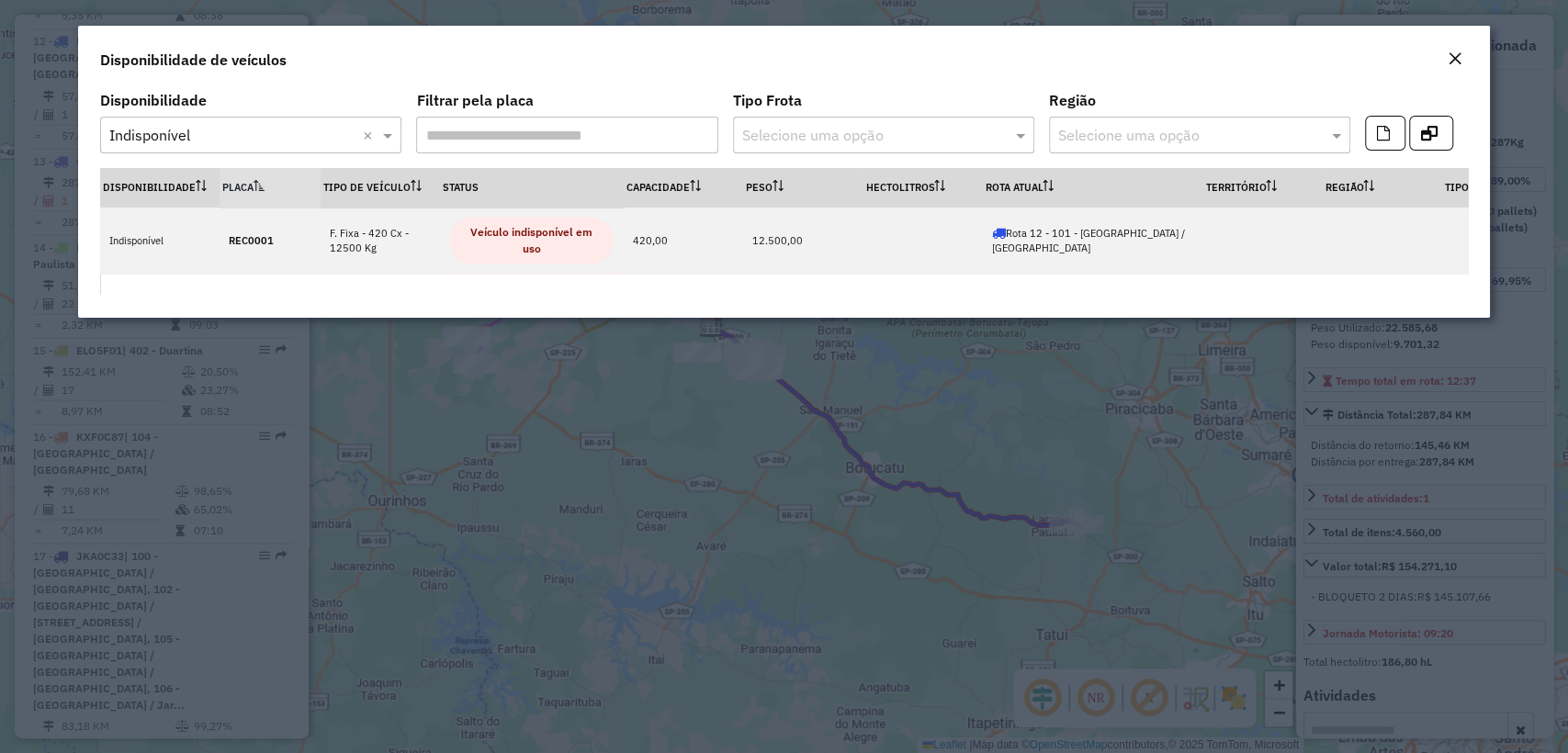
click at [300, 134] on input "text" at bounding box center [232, 135] width 246 height 22
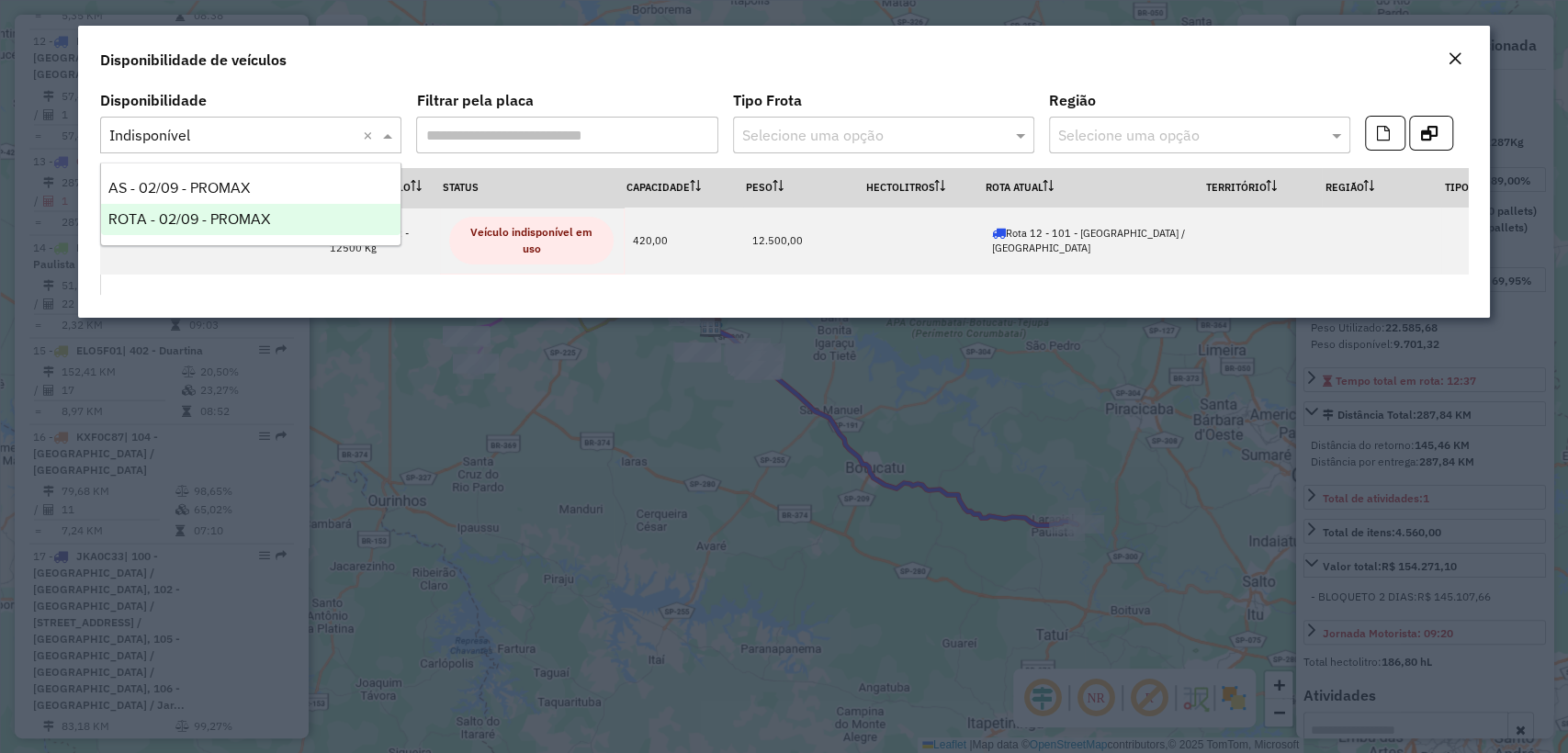
click at [250, 220] on span "ROTA - 02/09 - PROMAX" at bounding box center [190, 219] width 162 height 15
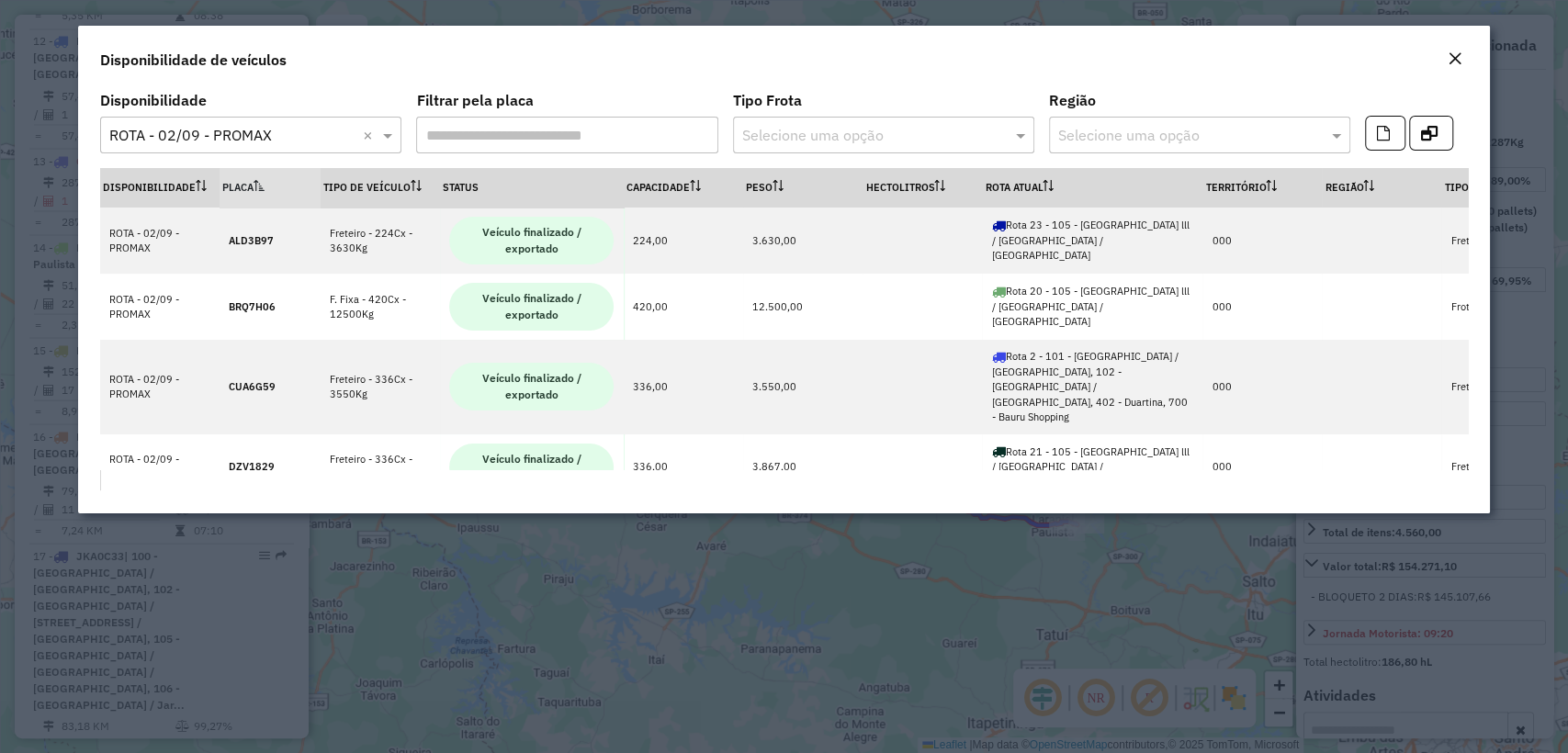
click at [331, 135] on input "text" at bounding box center [232, 135] width 246 height 22
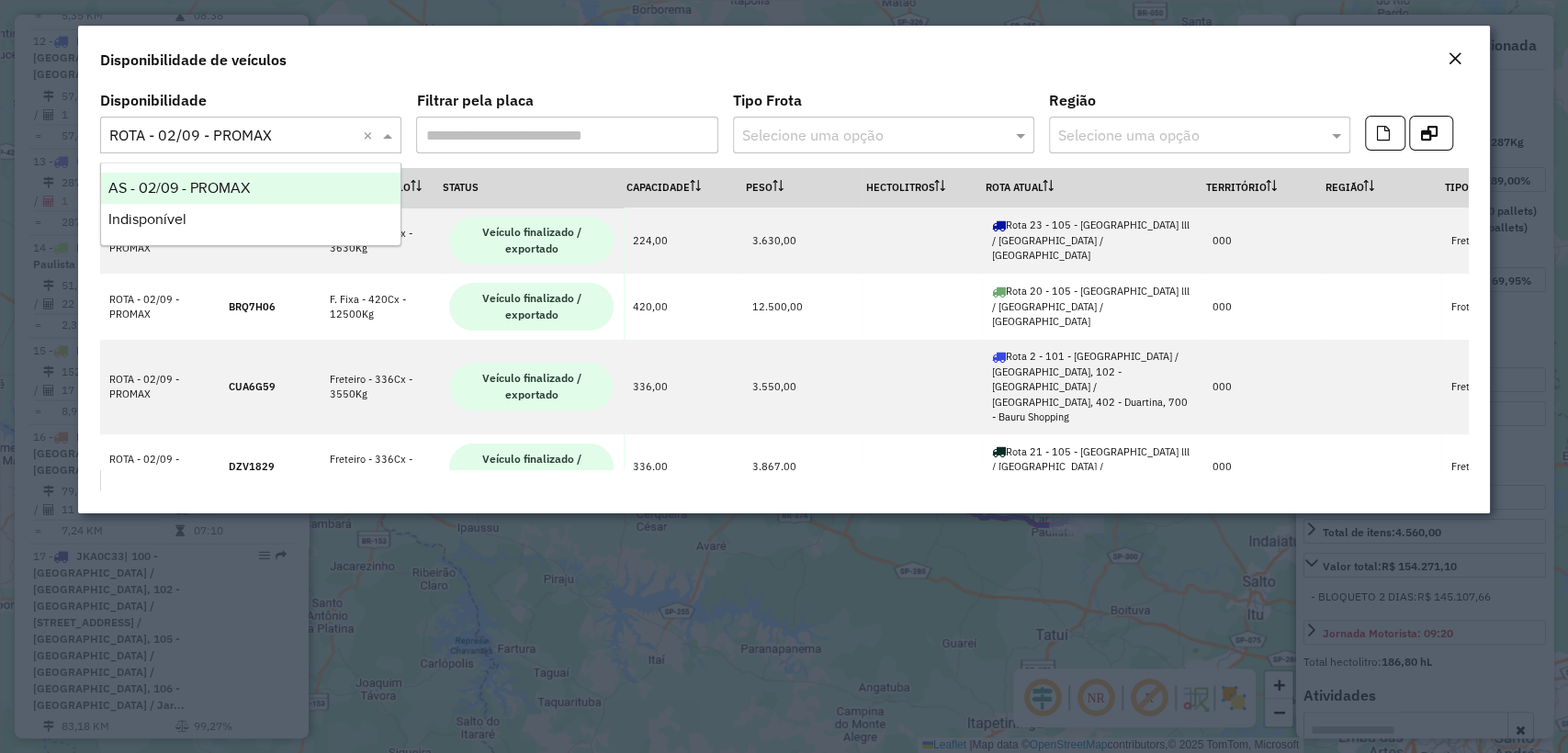
click at [265, 182] on div "AS - 02/09 - PROMAX" at bounding box center [251, 188] width 299 height 31
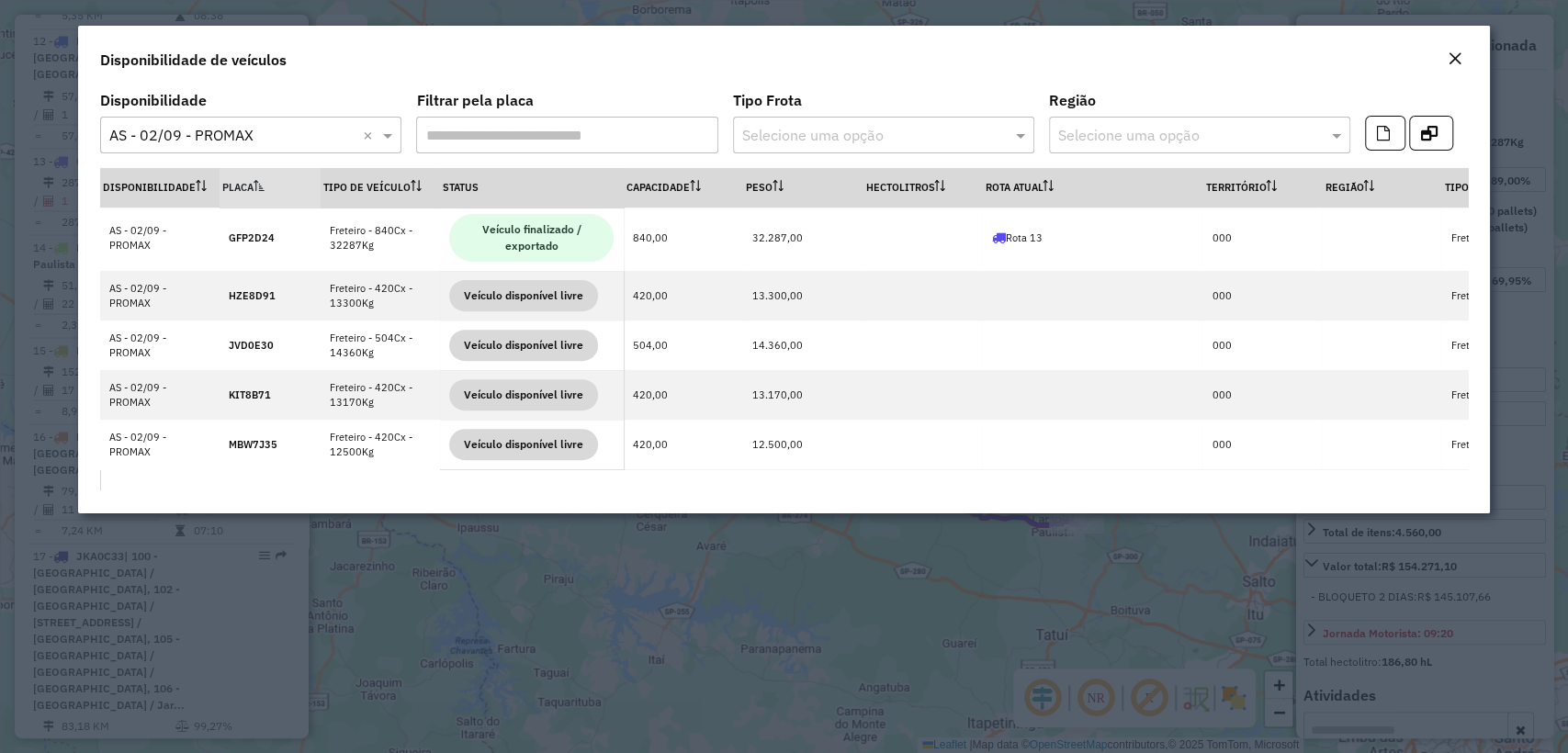
scroll to position [352, 0]
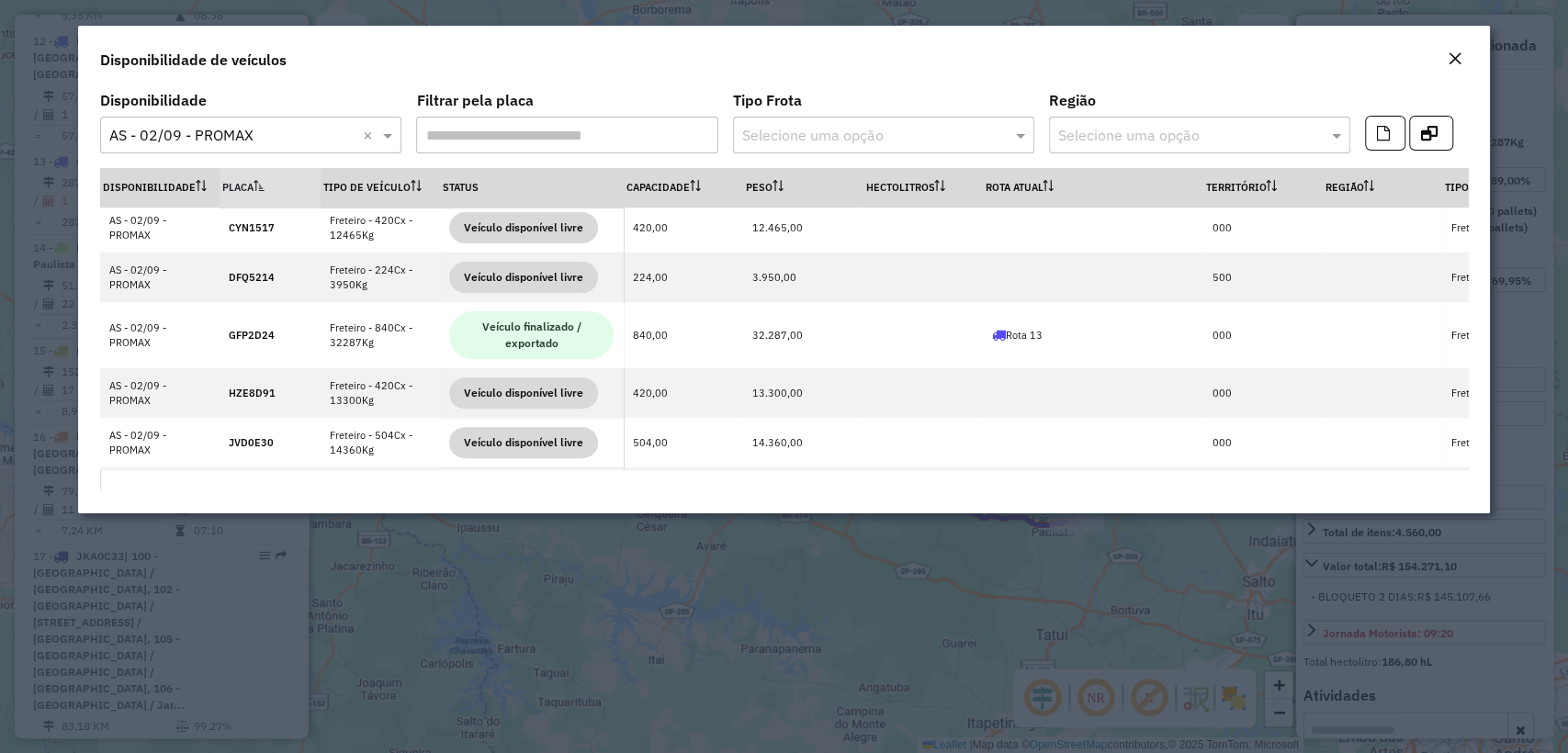
click at [1457, 58] on em "Close" at bounding box center [1454, 58] width 14 height 14
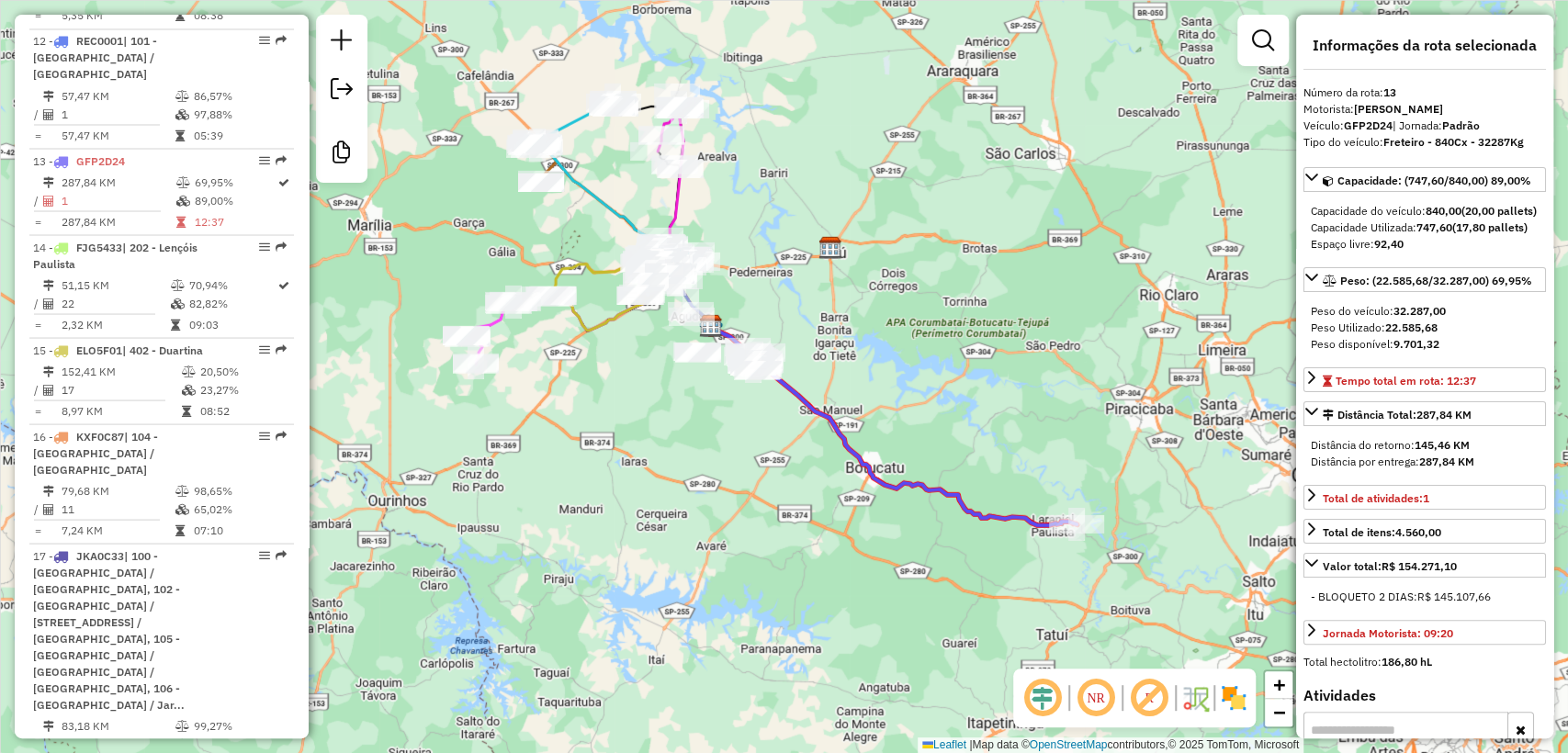
click at [948, 488] on icon at bounding box center [894, 425] width 366 height 199
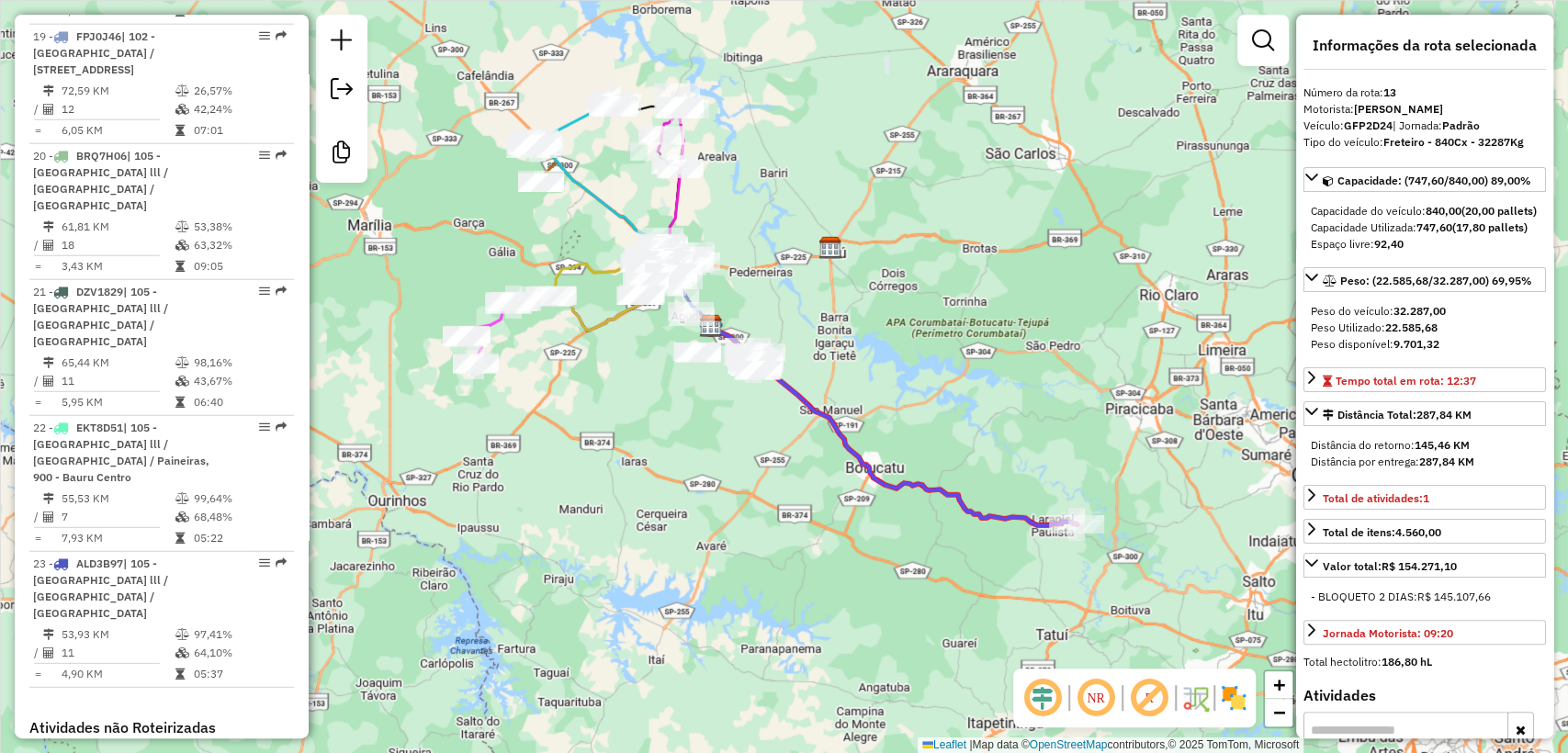
scroll to position [3226, 0]
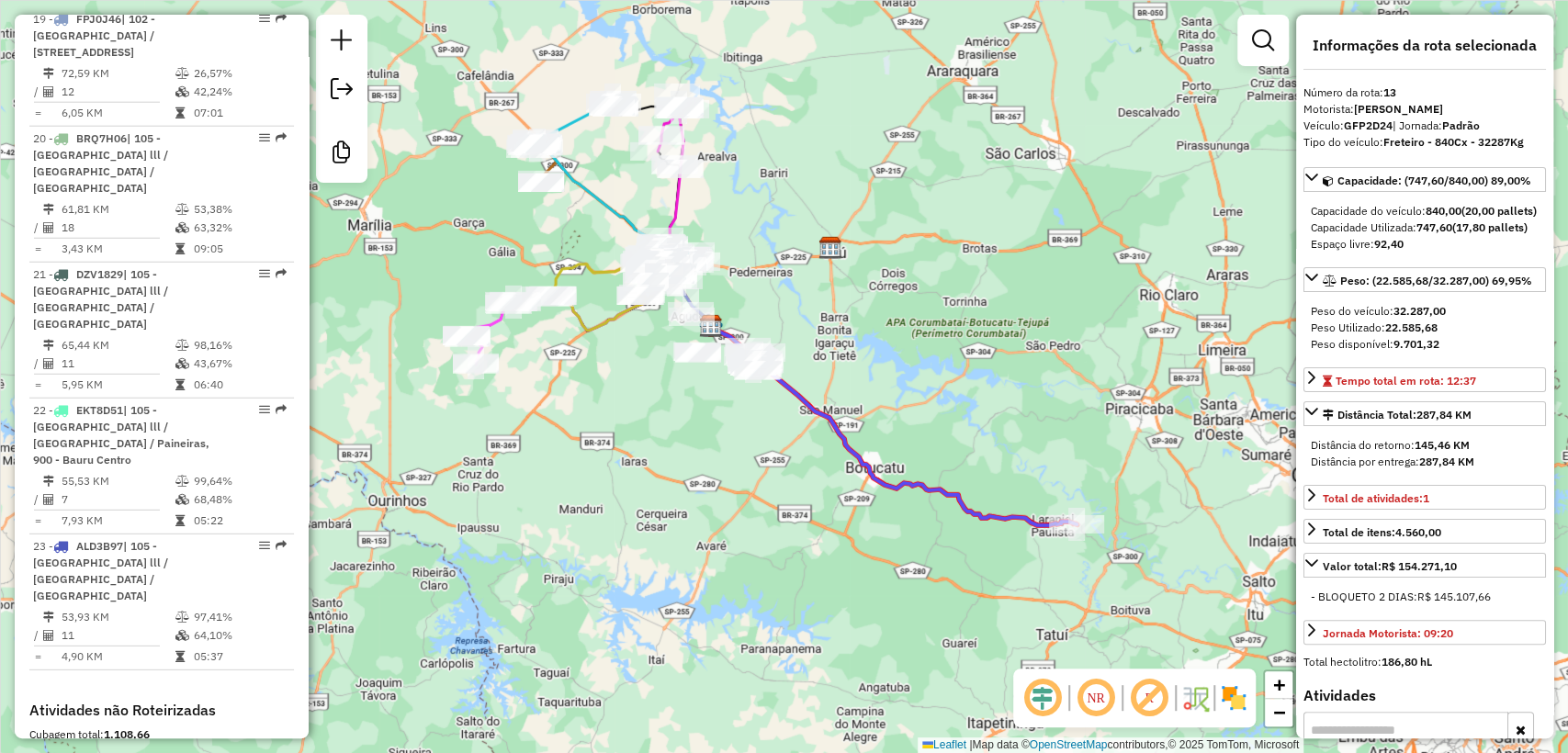
click at [827, 423] on icon at bounding box center [894, 425] width 366 height 199
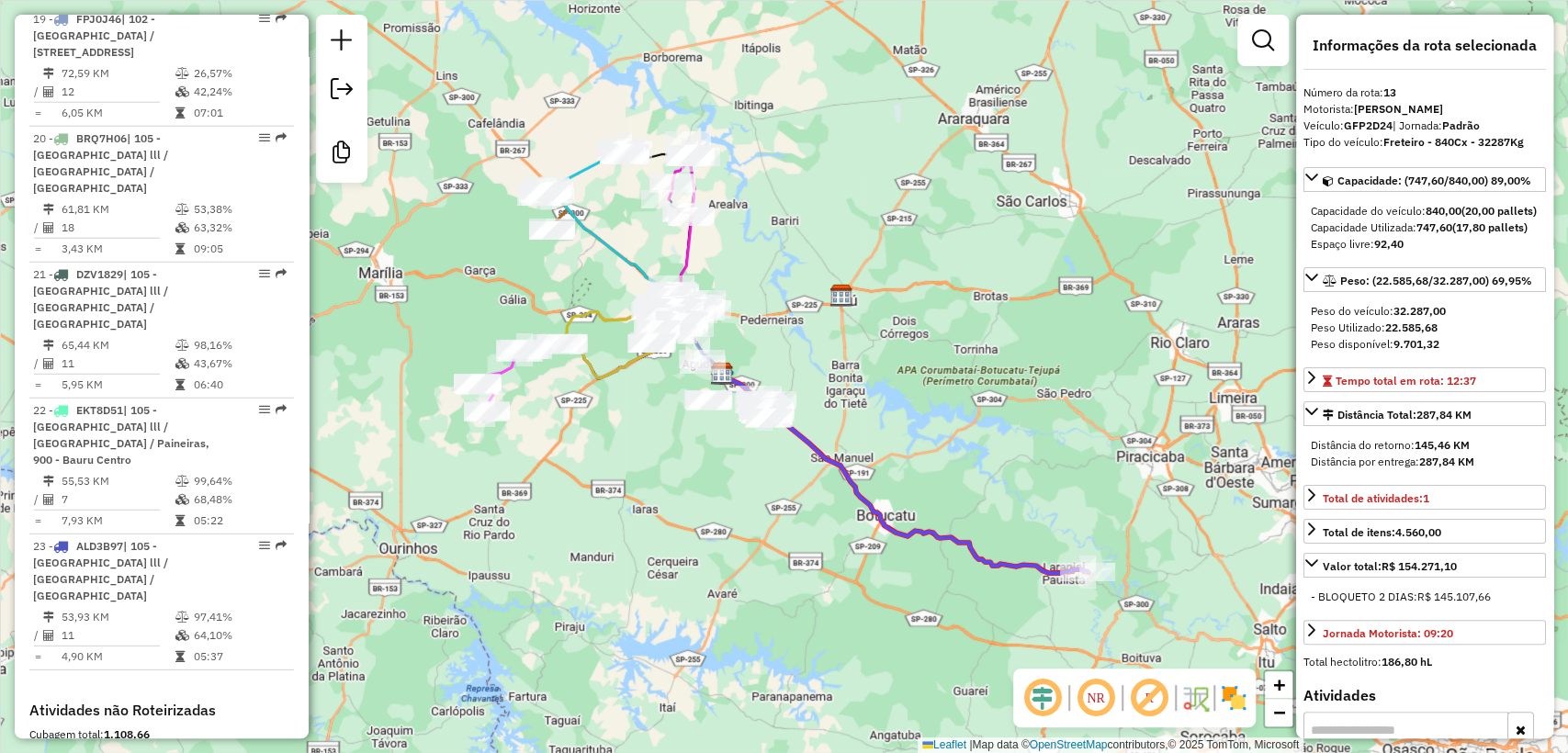
drag, startPoint x: 618, startPoint y: 389, endPoint x: 629, endPoint y: 430, distance: 42.4
click at [629, 430] on div "Janela de atendimento Grade de atendimento Capacidade Transportadoras Veículos …" at bounding box center [784, 376] width 1568 height 753
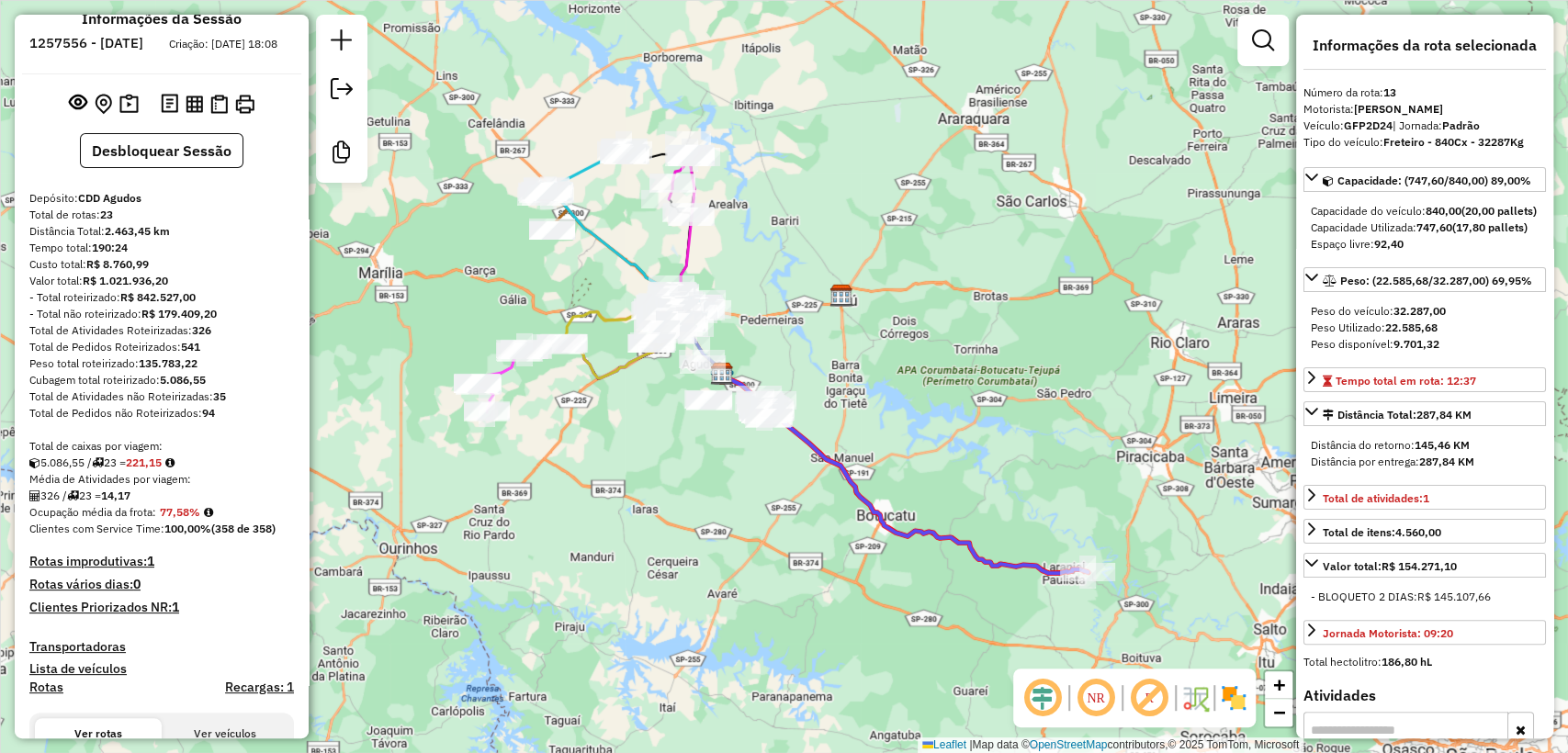
scroll to position [0, 0]
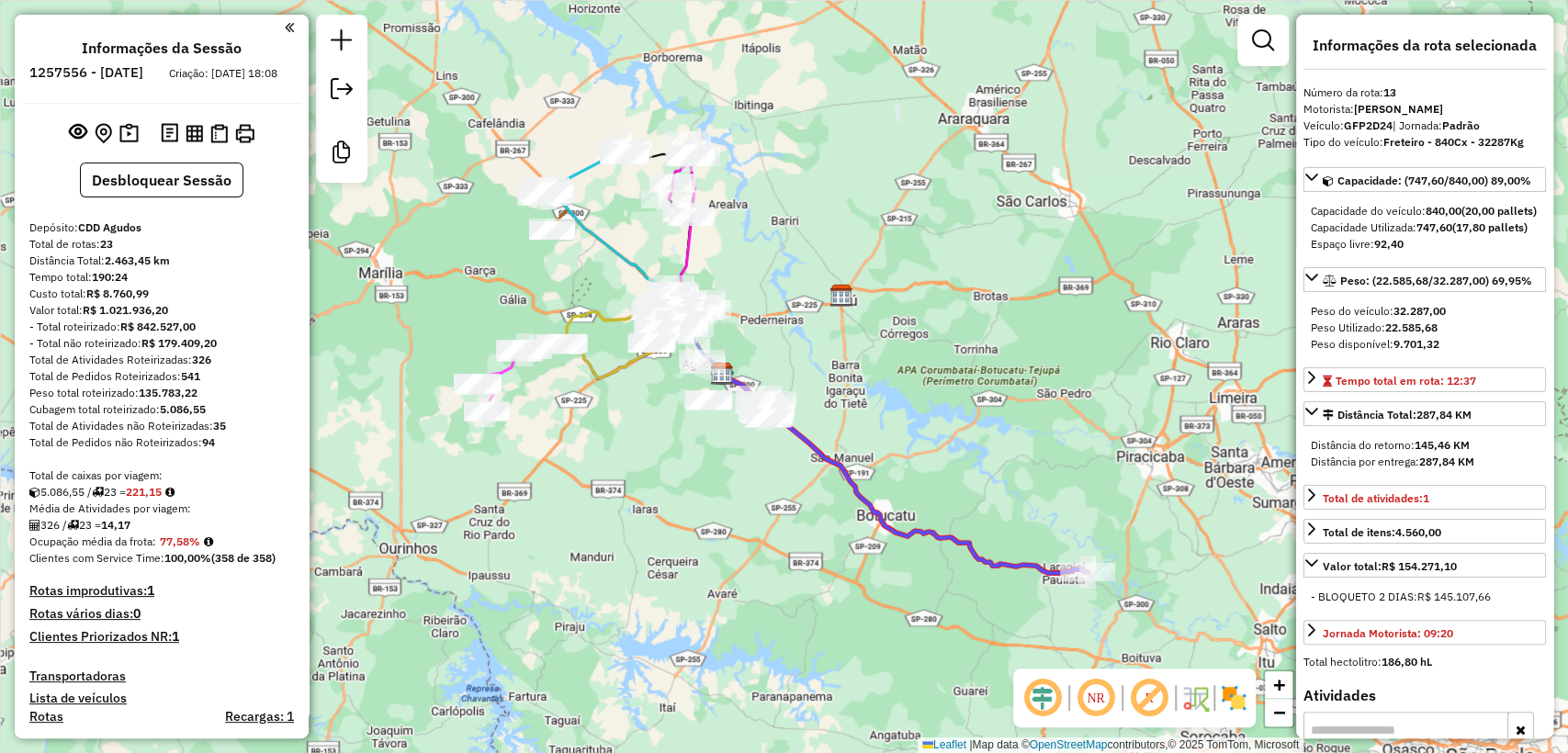
click at [503, 295] on div "Janela de atendimento Grade de atendimento Capacidade Transportadoras Veículos …" at bounding box center [784, 376] width 1568 height 753
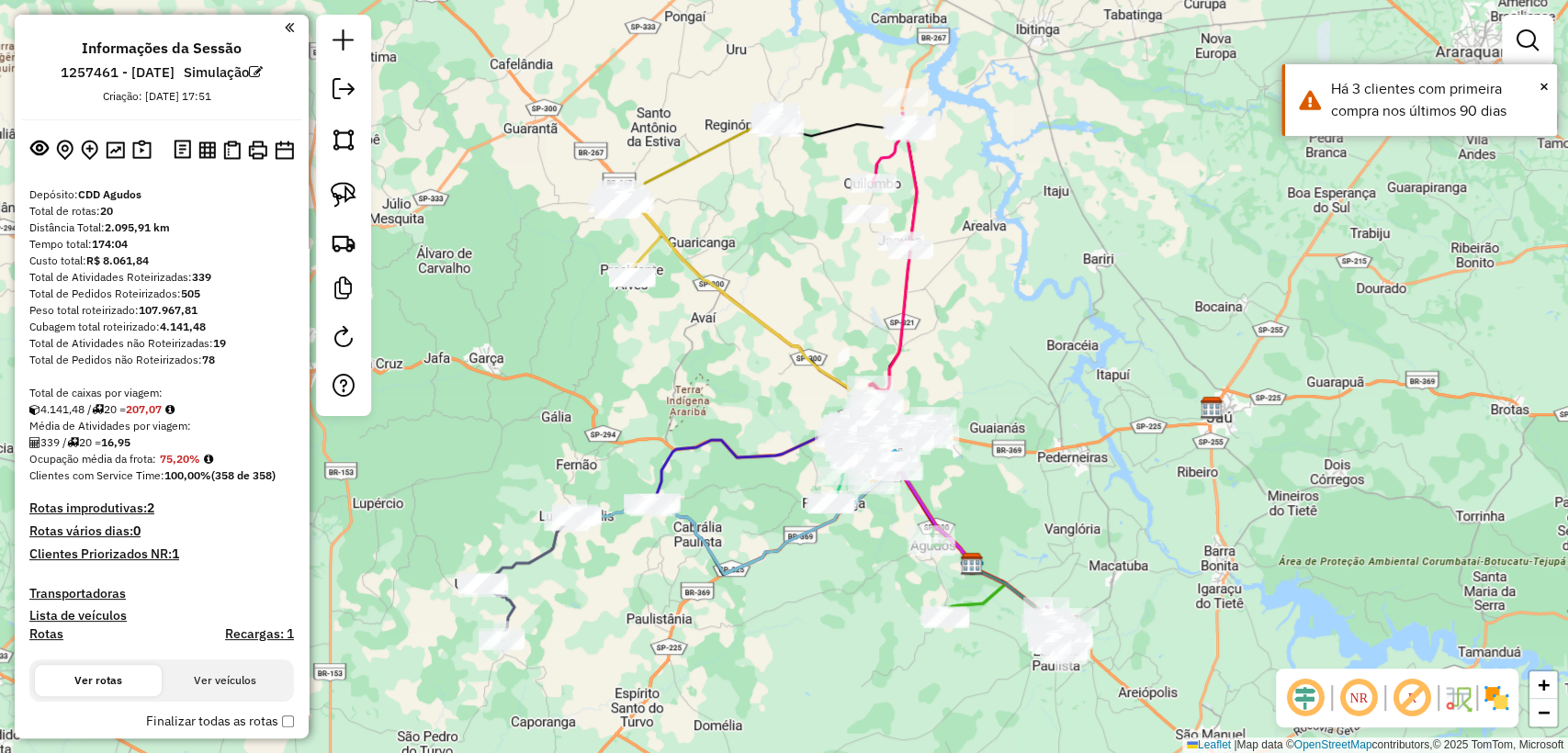
drag, startPoint x: 633, startPoint y: 462, endPoint x: 767, endPoint y: 598, distance: 190.9
click at [767, 598] on div "Janela de atendimento Grade de atendimento Capacidade Transportadoras Veículos …" at bounding box center [784, 376] width 1568 height 753
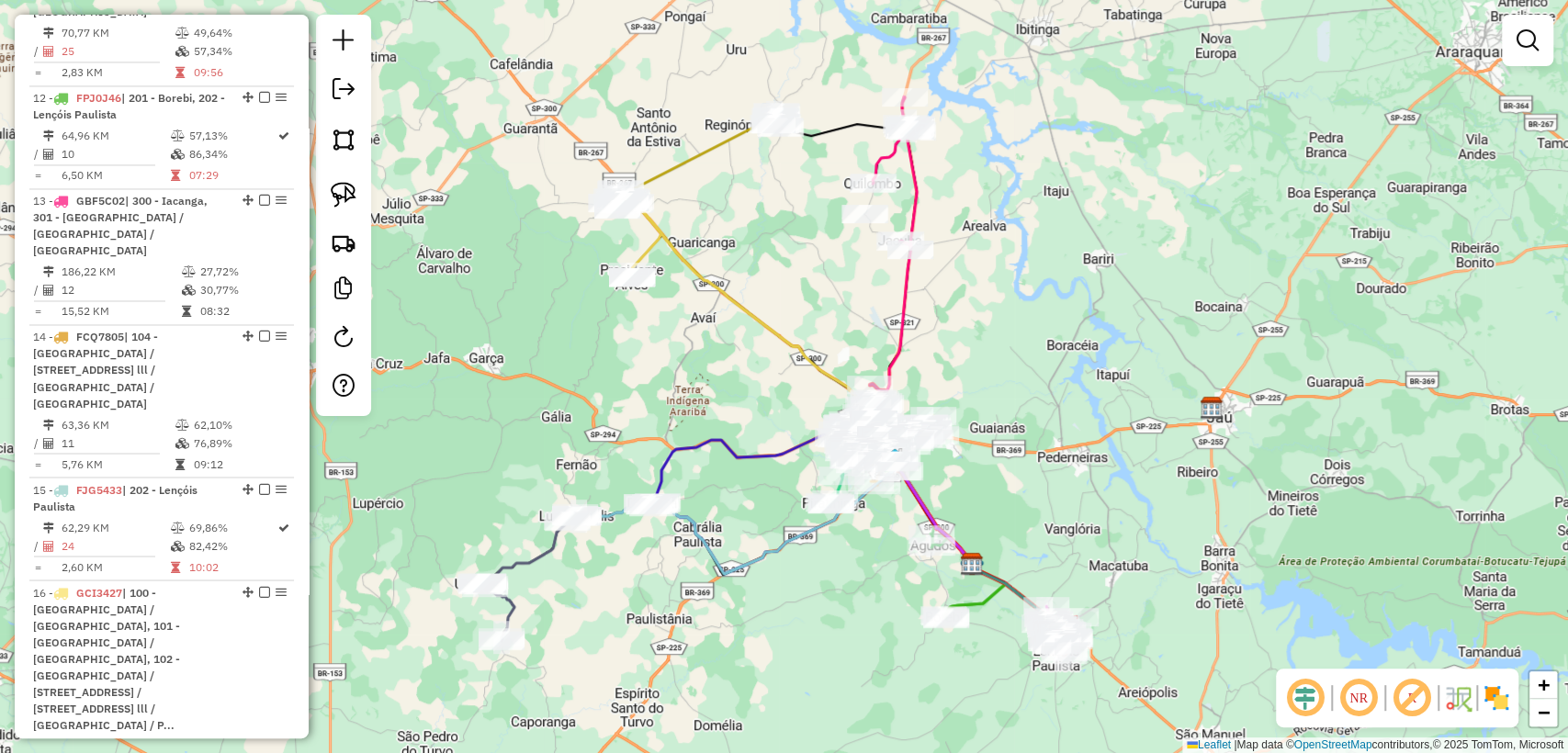
scroll to position [2552, 0]
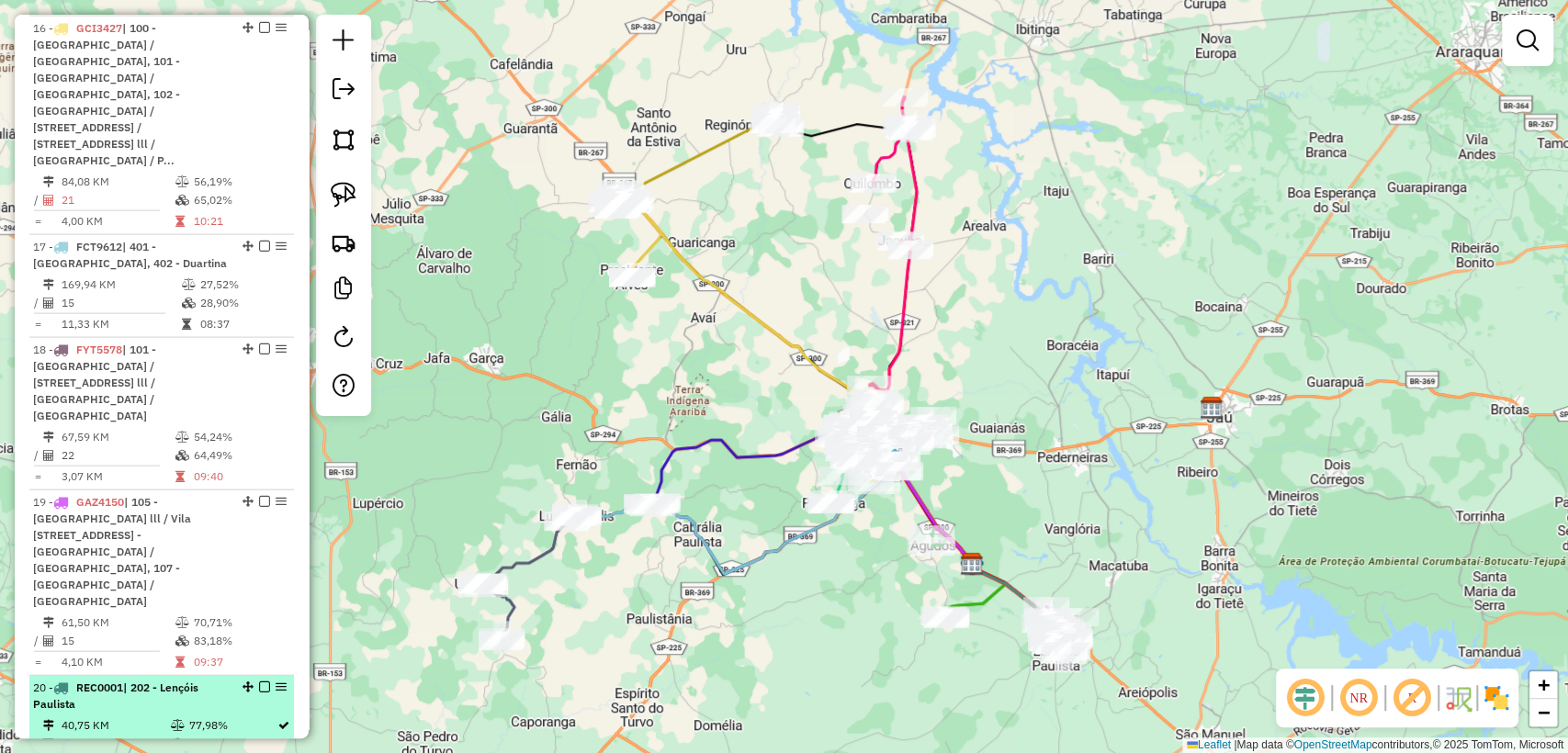
click at [277, 682] on em at bounding box center [281, 687] width 11 height 11
select select "**********"
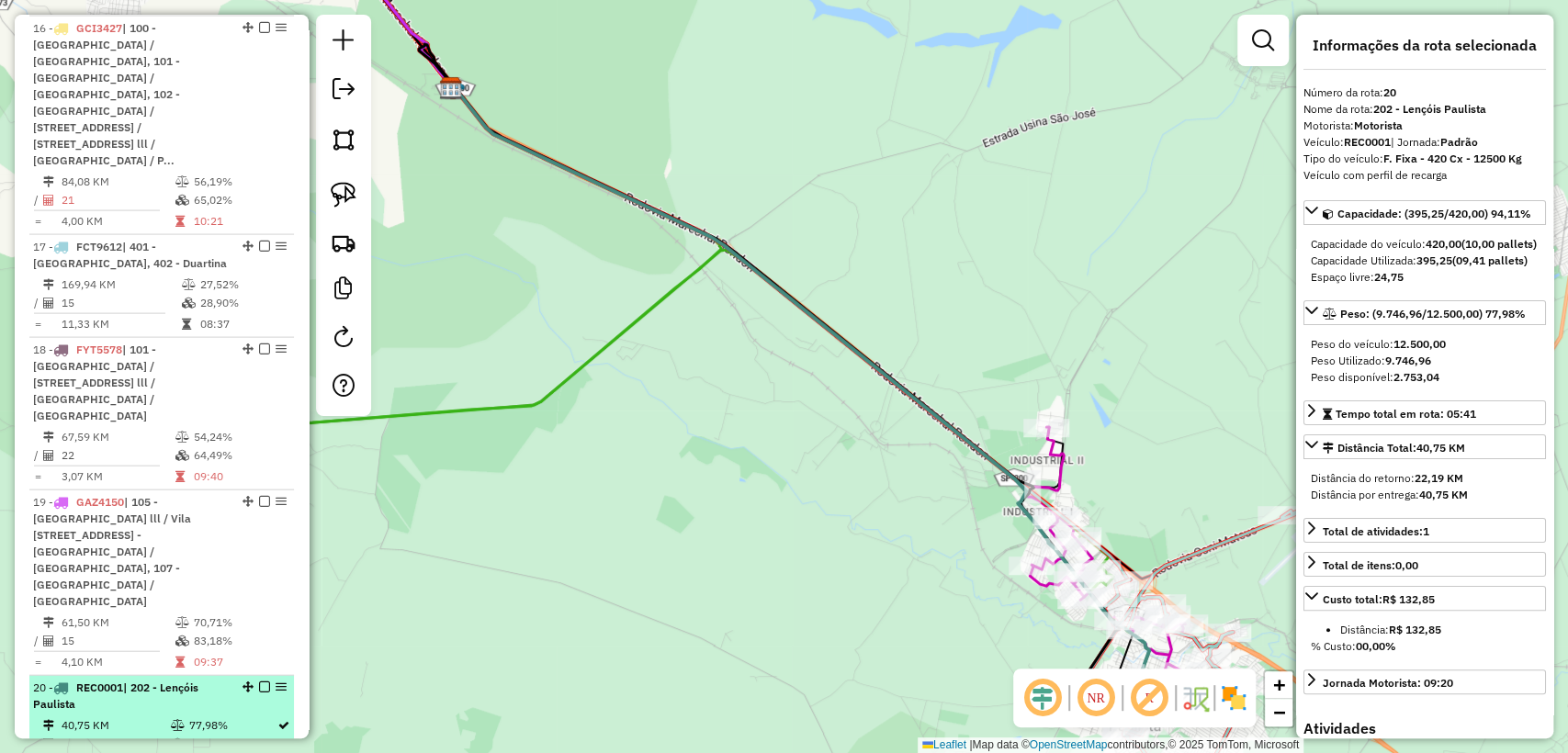
click at [275, 682] on em at bounding box center [281, 687] width 11 height 11
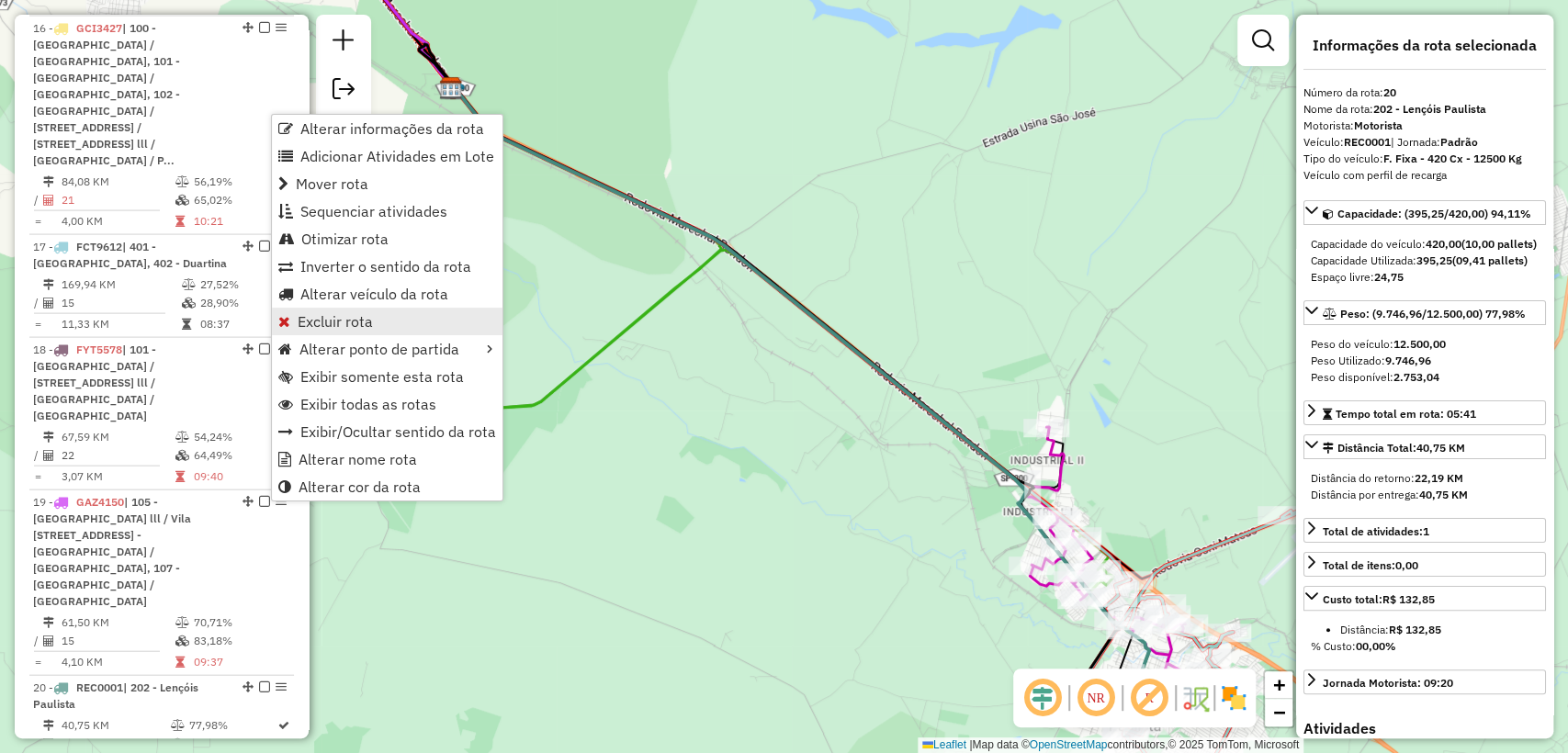
click at [365, 318] on span "Excluir rota" at bounding box center [334, 321] width 75 height 14
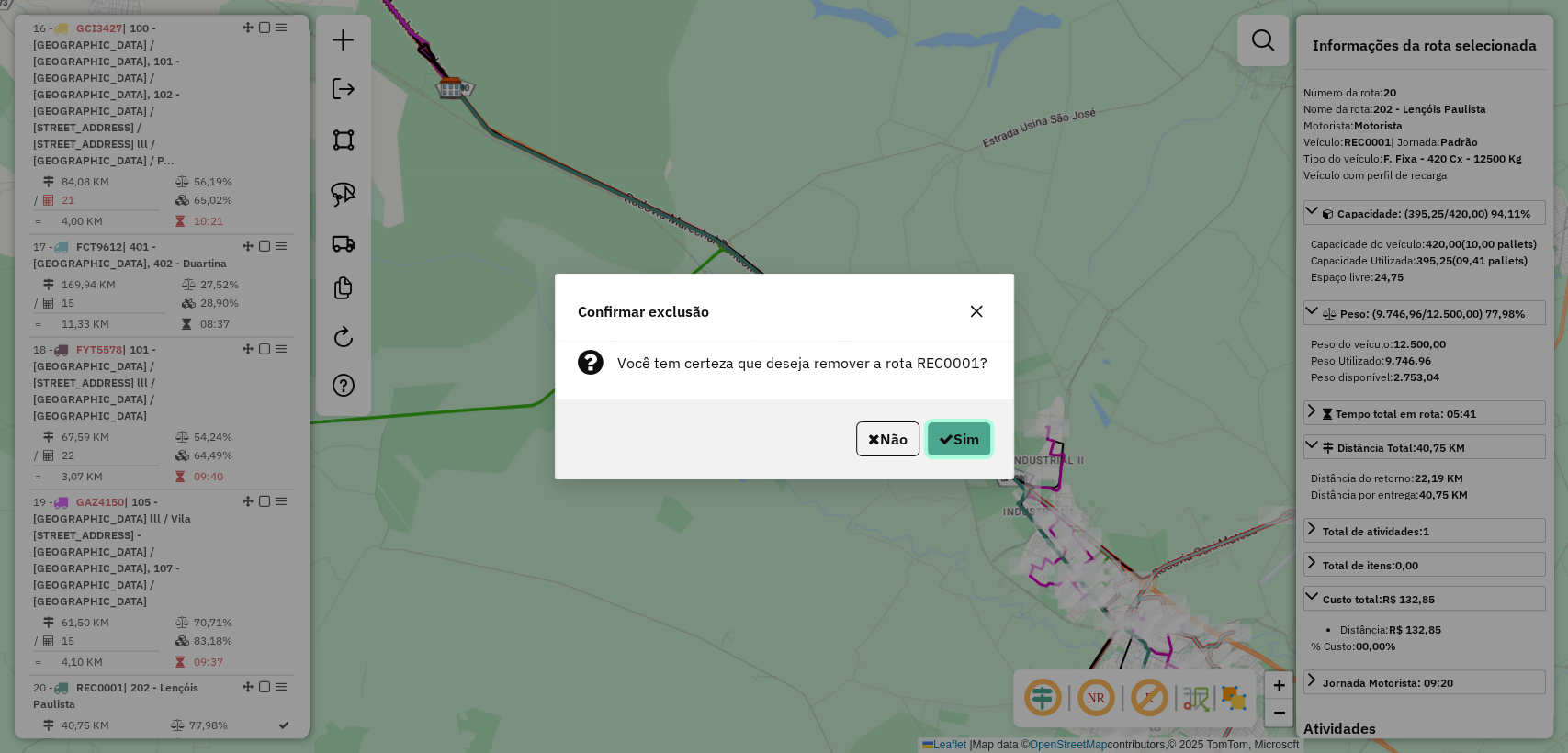
click at [946, 438] on icon "button" at bounding box center [945, 438] width 14 height 14
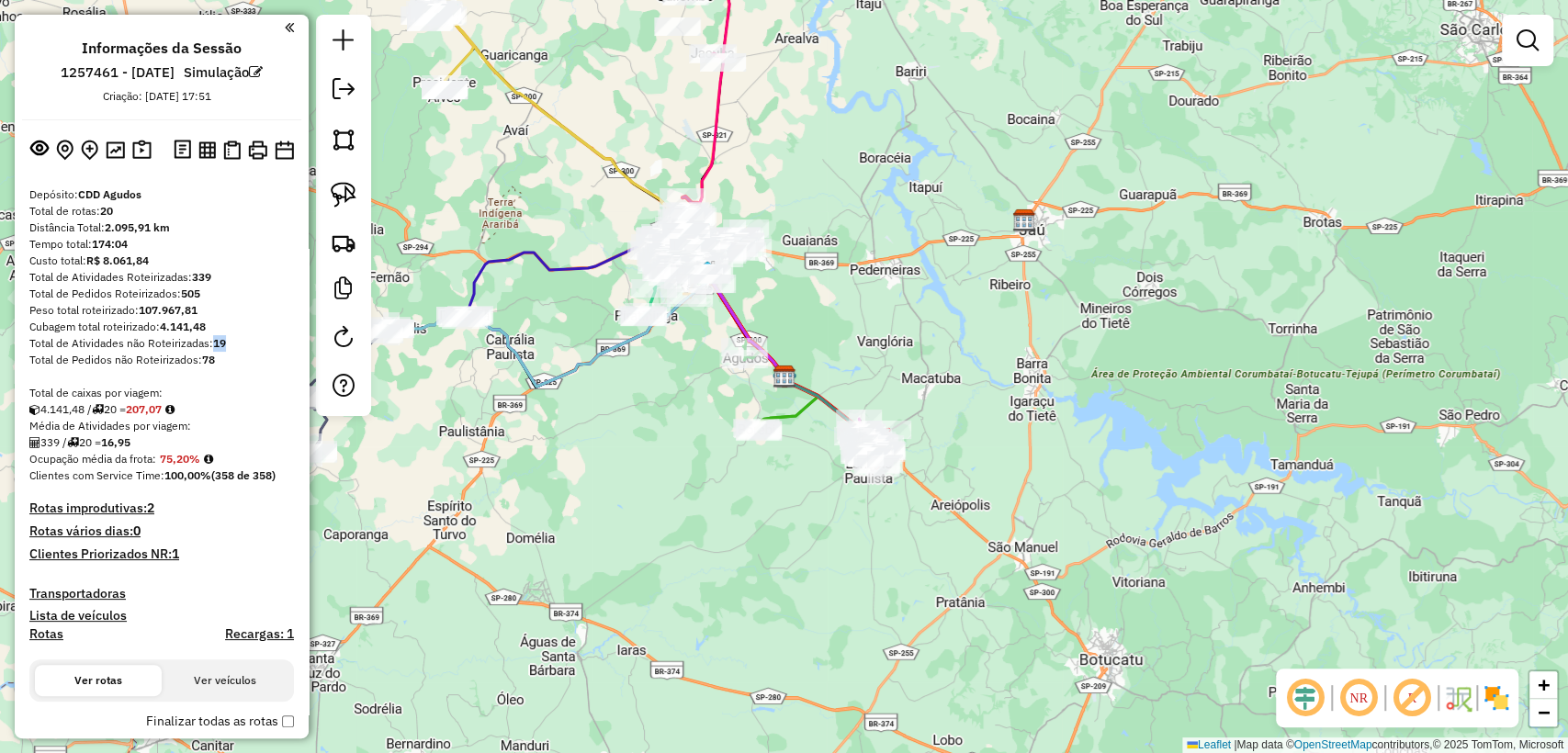
drag, startPoint x: 227, startPoint y: 345, endPoint x: 214, endPoint y: 343, distance: 13.2
click at [214, 343] on strong "19" at bounding box center [219, 343] width 12 height 13
click at [243, 347] on div "Total de Atividades não Roteirizadas: 19" at bounding box center [162, 343] width 265 height 16
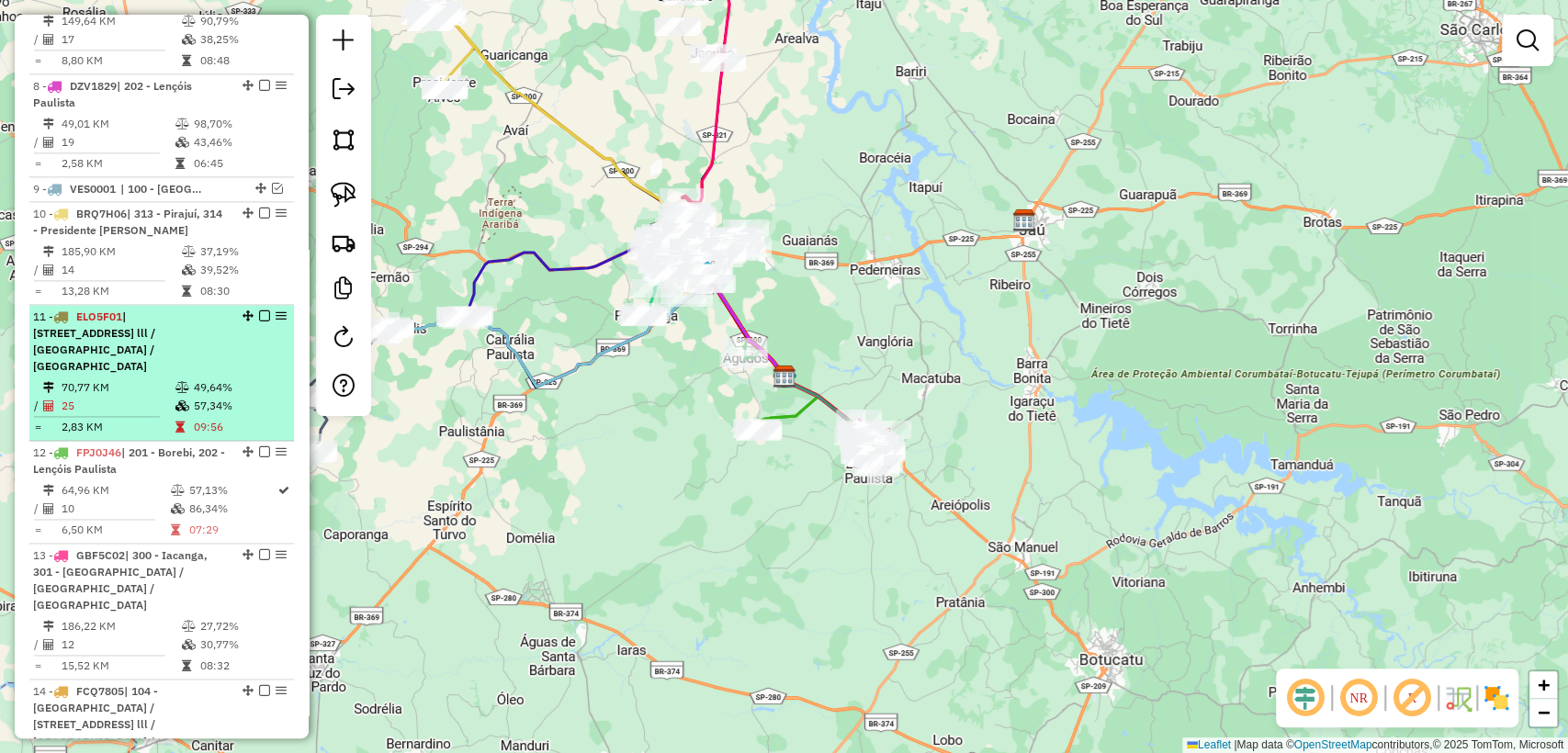
scroll to position [1838, 0]
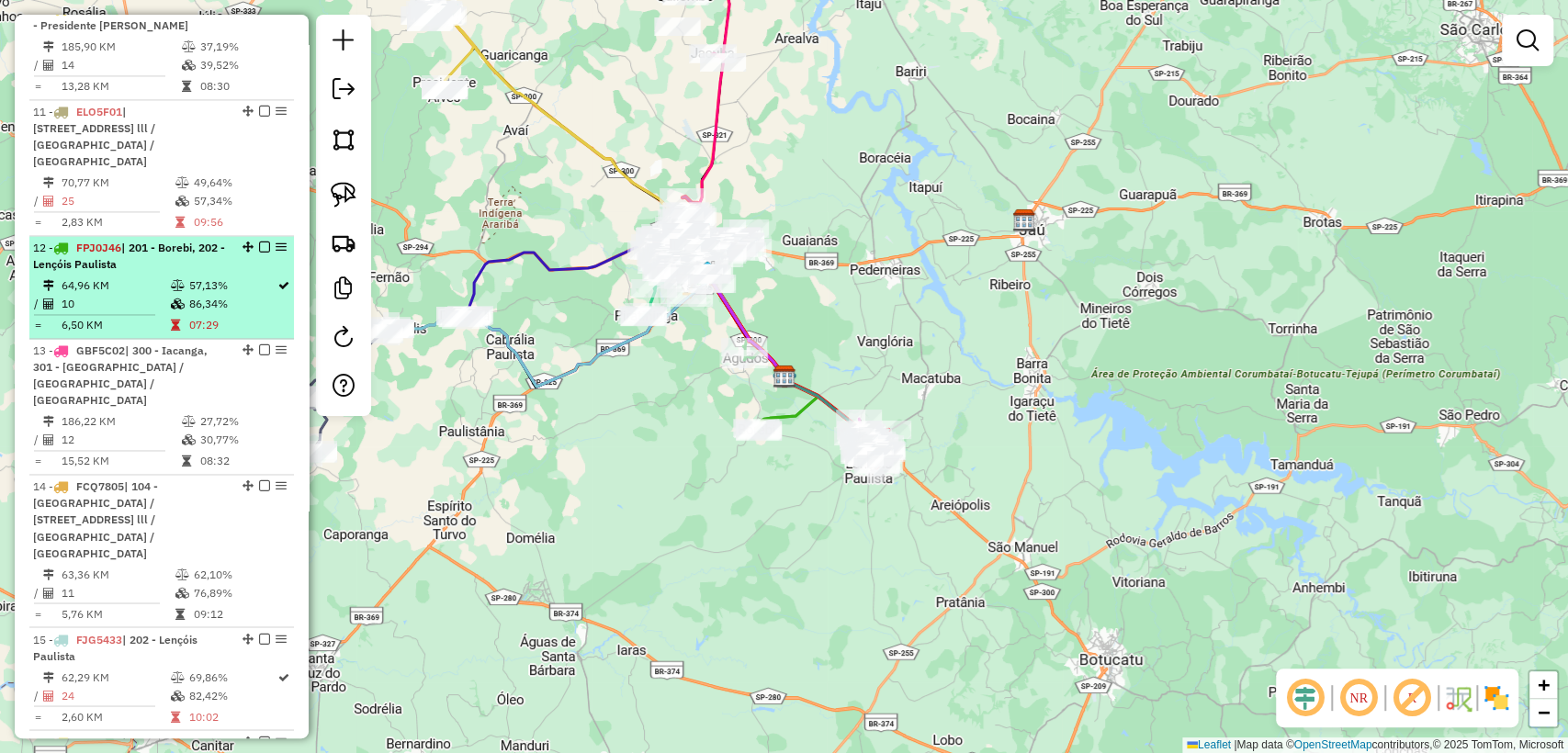
click at [231, 316] on td "07:29" at bounding box center [232, 325] width 90 height 18
select select "**********"
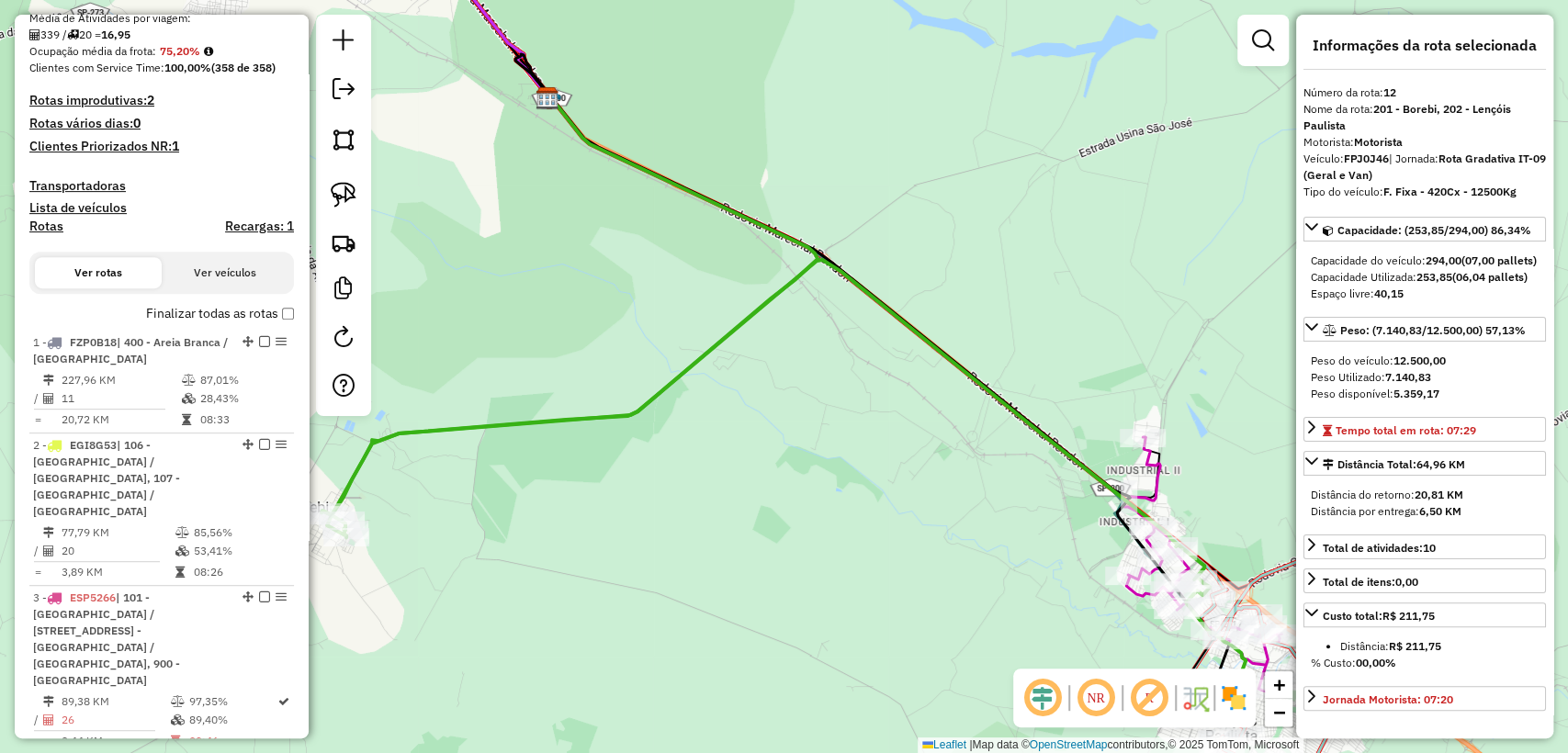
scroll to position [204, 0]
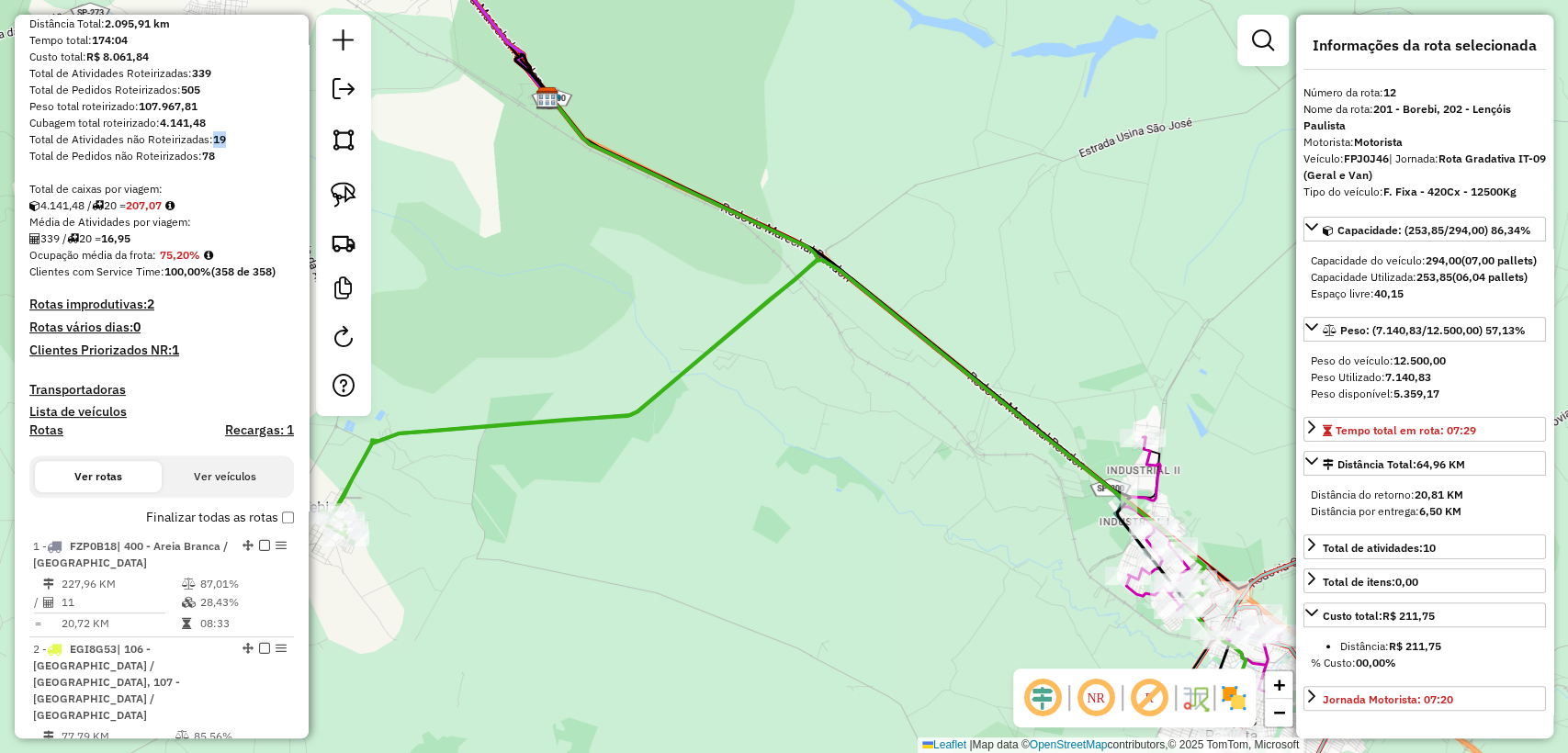
drag, startPoint x: 229, startPoint y: 139, endPoint x: 217, endPoint y: 139, distance: 12.0
click at [217, 139] on div "Total de Atividades não Roteirizadas: 19" at bounding box center [162, 139] width 265 height 16
click at [236, 182] on div "Total de caixas por viagem:" at bounding box center [162, 189] width 265 height 16
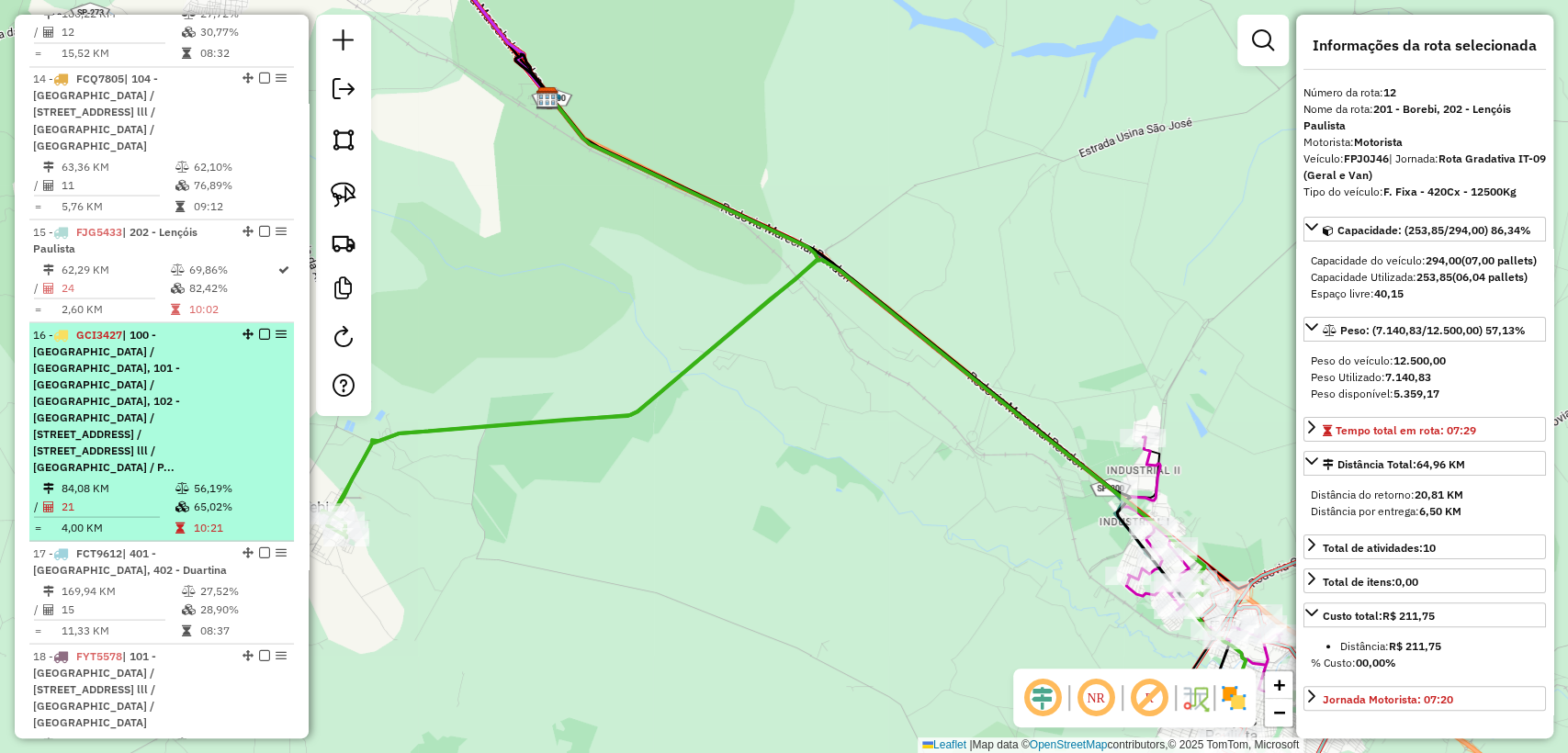
scroll to position [2819, 0]
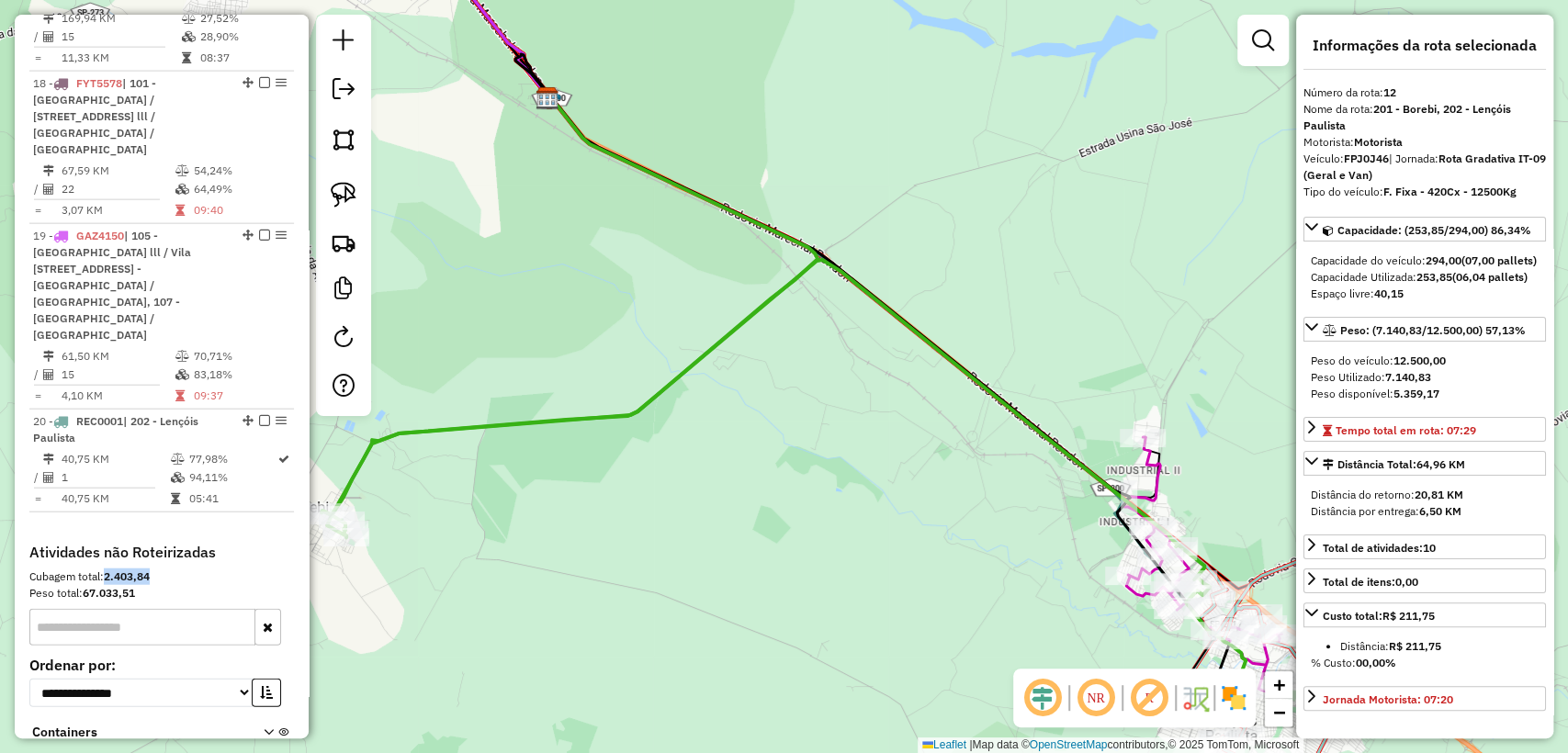
drag, startPoint x: 110, startPoint y: 391, endPoint x: 159, endPoint y: 393, distance: 49.0
click at [159, 569] on div "Cubagem total: 2.403,84" at bounding box center [162, 577] width 265 height 16
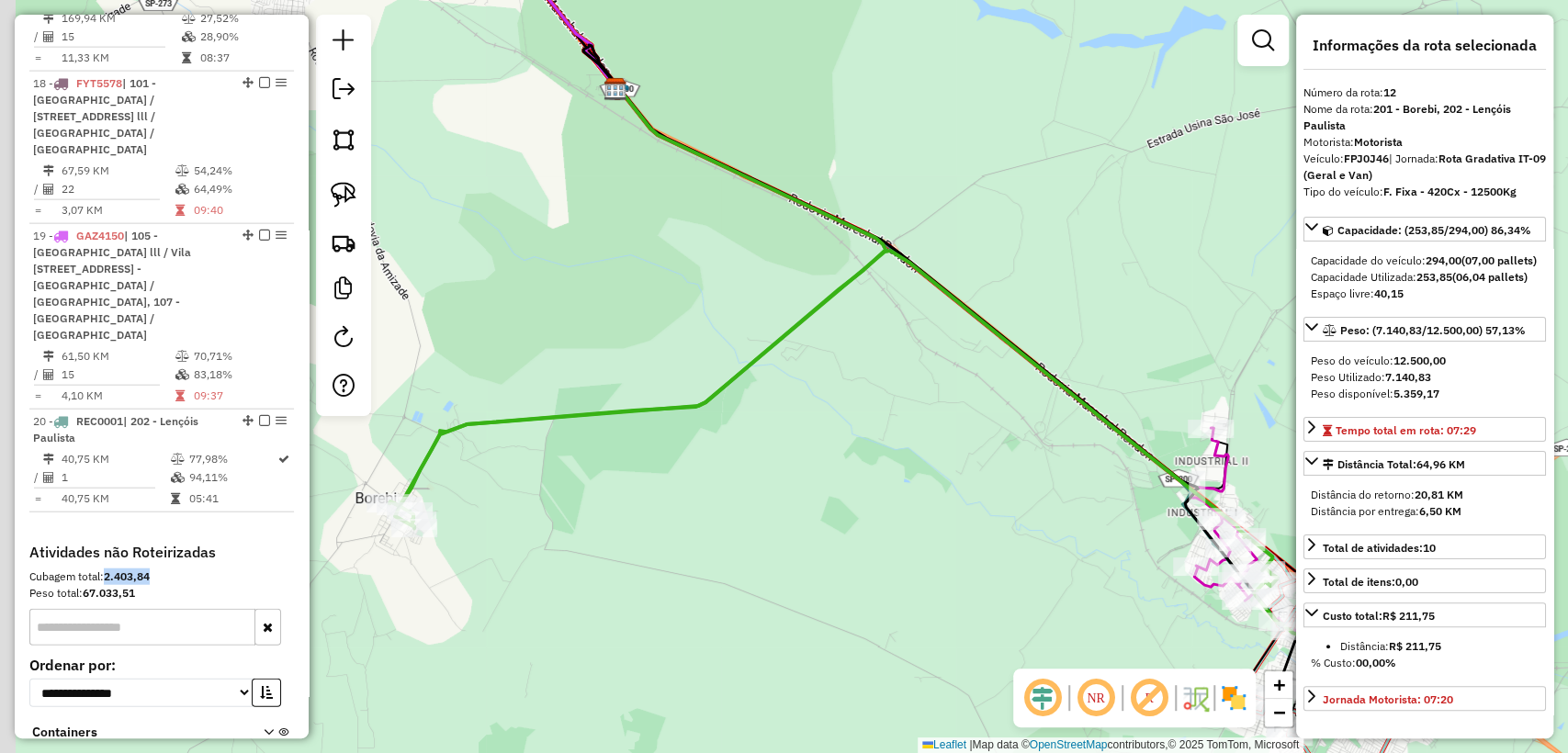
drag, startPoint x: 452, startPoint y: 458, endPoint x: 521, endPoint y: 448, distance: 69.7
click at [521, 448] on div "Janela de atendimento Grade de atendimento Capacidade Transportadoras Veículos …" at bounding box center [784, 376] width 1568 height 753
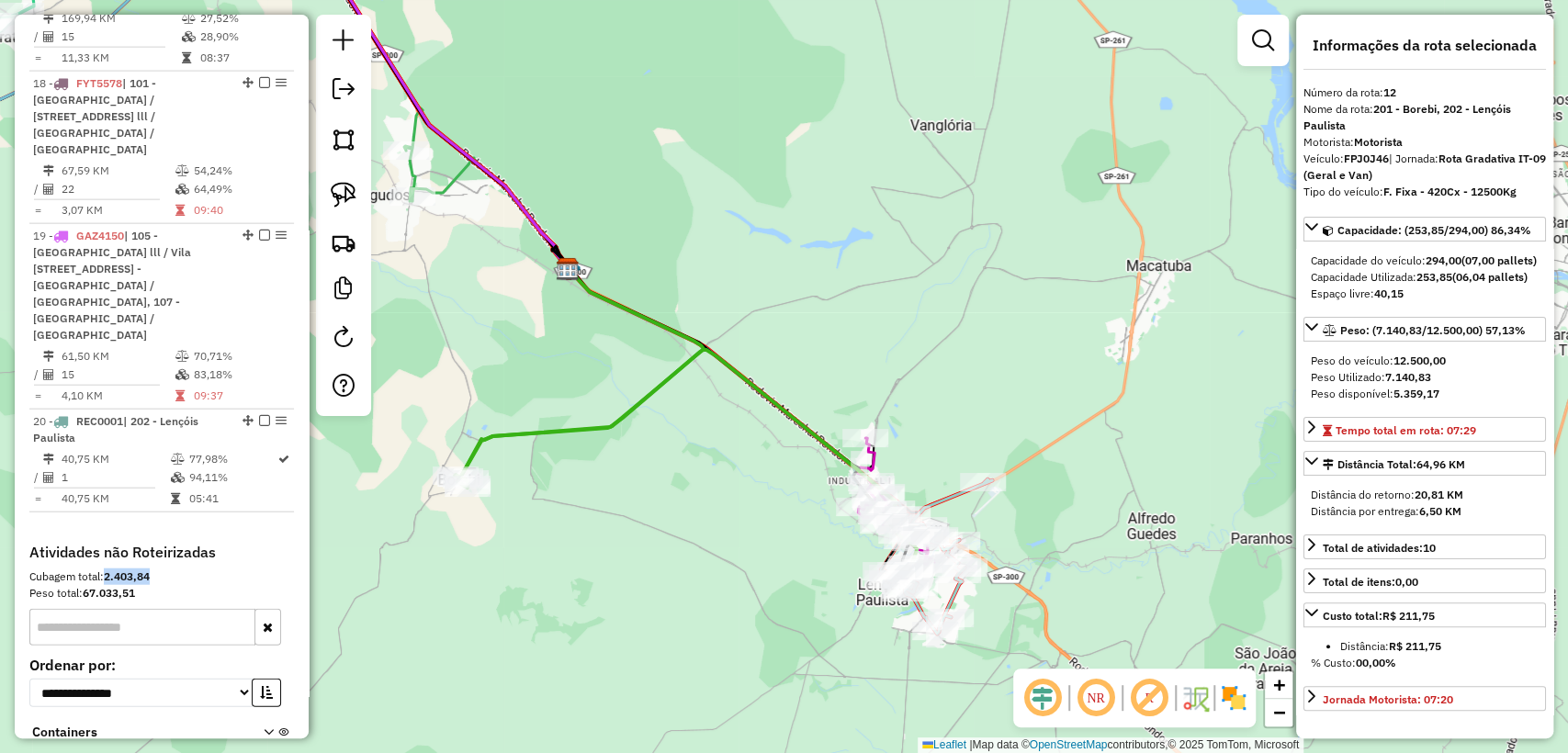
click at [166, 569] on div "Cubagem total: 2.403,84" at bounding box center [162, 577] width 265 height 16
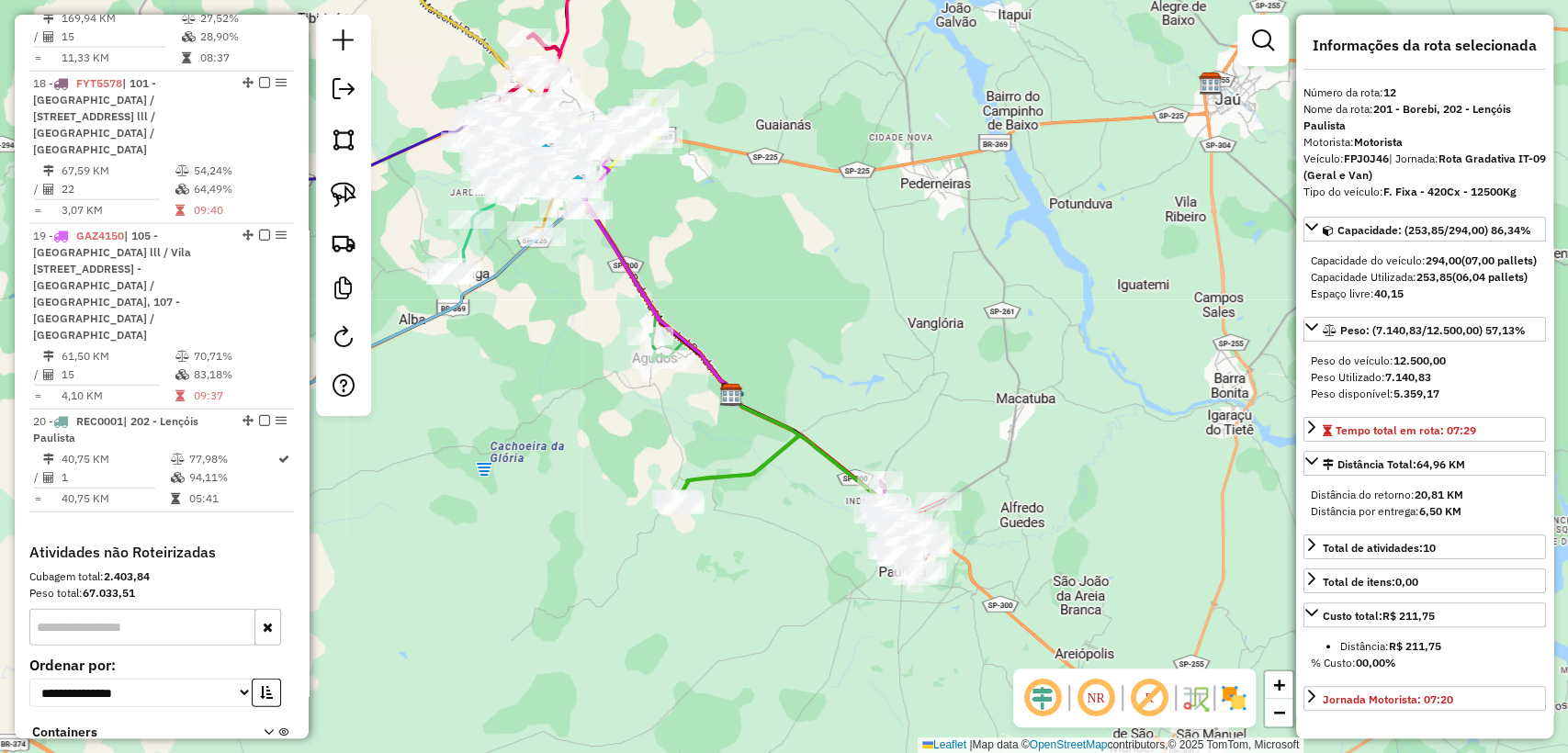
drag, startPoint x: 628, startPoint y: 590, endPoint x: 725, endPoint y: 569, distance: 99.2
click at [725, 569] on div "Janela de atendimento Grade de atendimento Capacidade Transportadoras Veículos …" at bounding box center [784, 376] width 1568 height 753
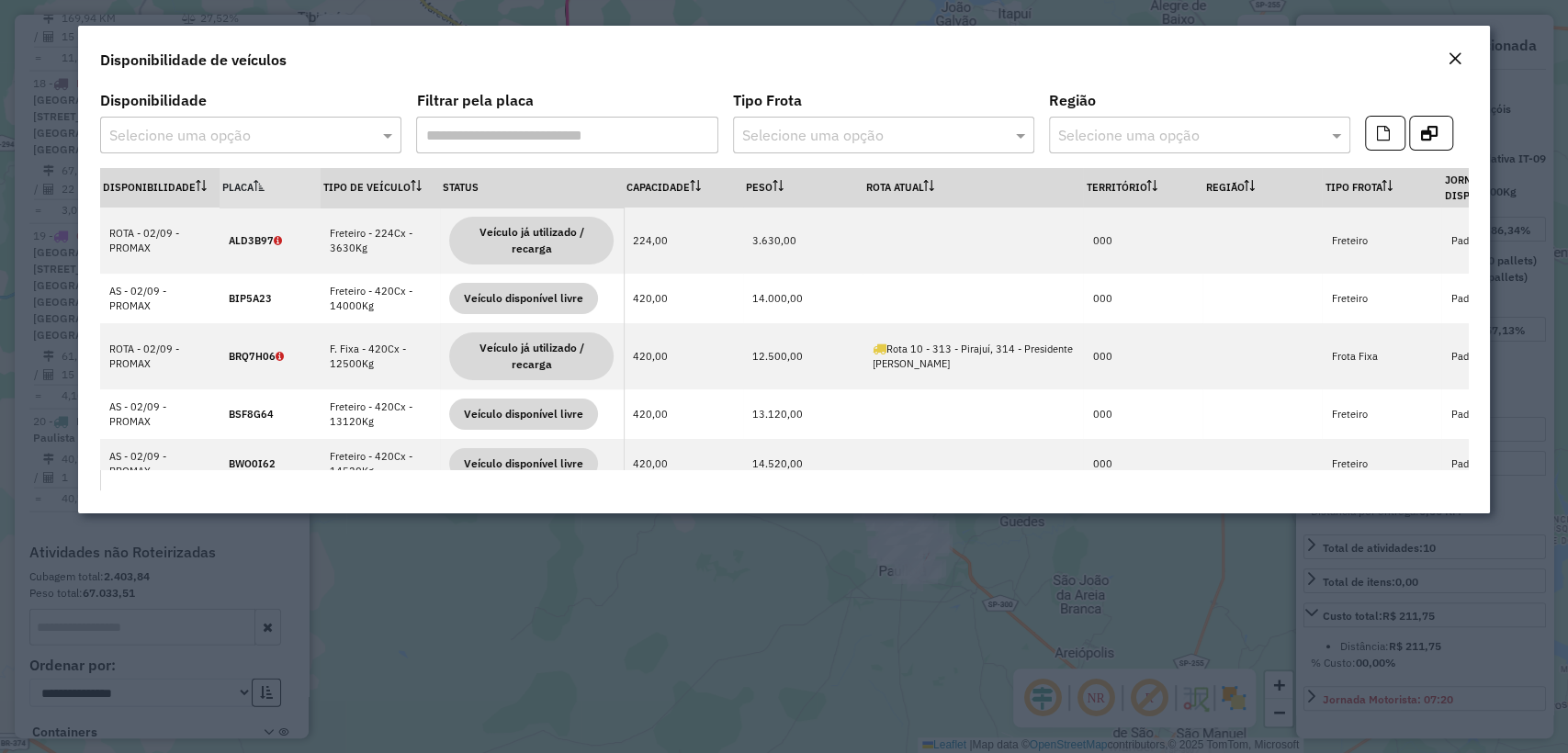
click at [349, 132] on input "text" at bounding box center [232, 135] width 246 height 22
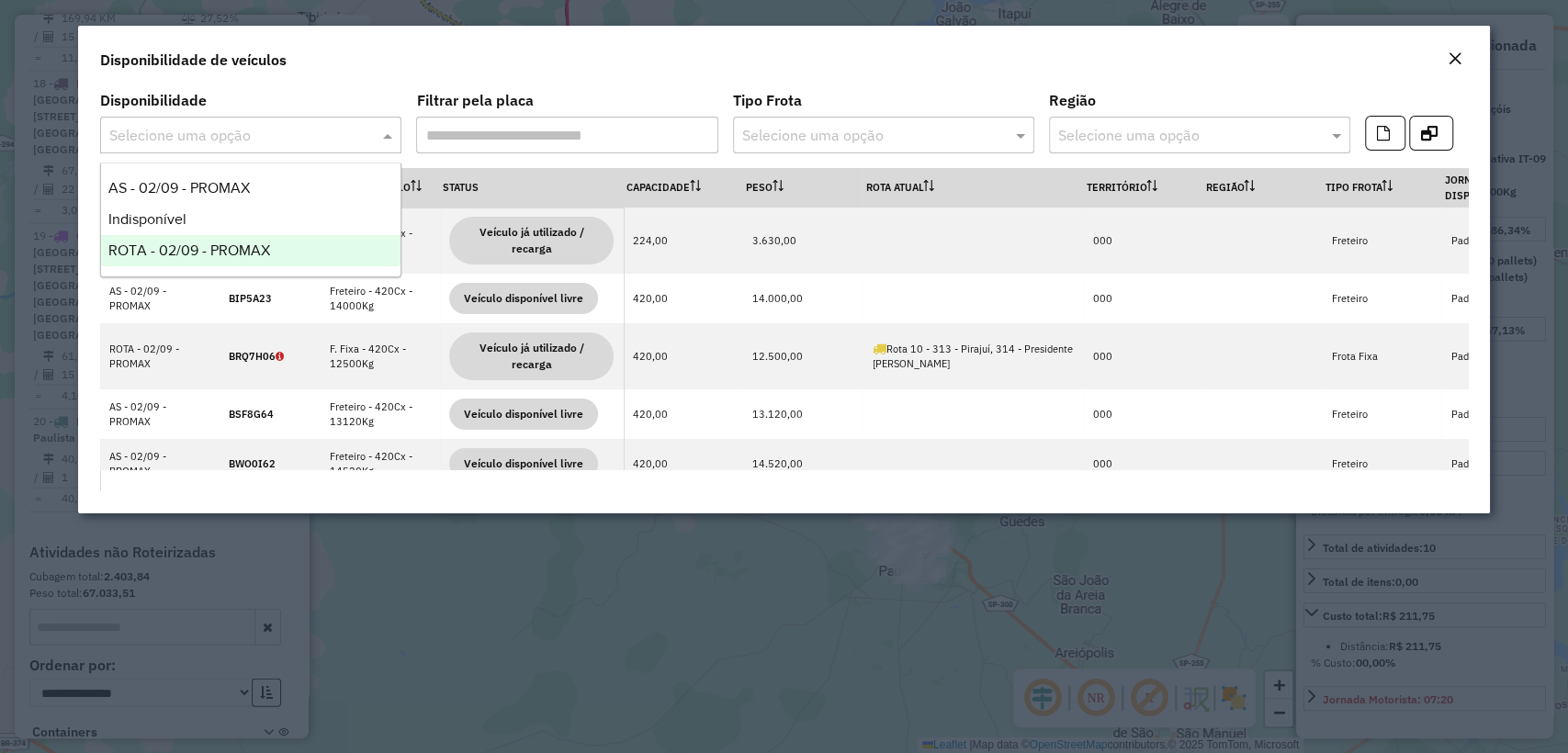
click at [267, 236] on div "ROTA - 02/09 - PROMAX" at bounding box center [251, 251] width 299 height 31
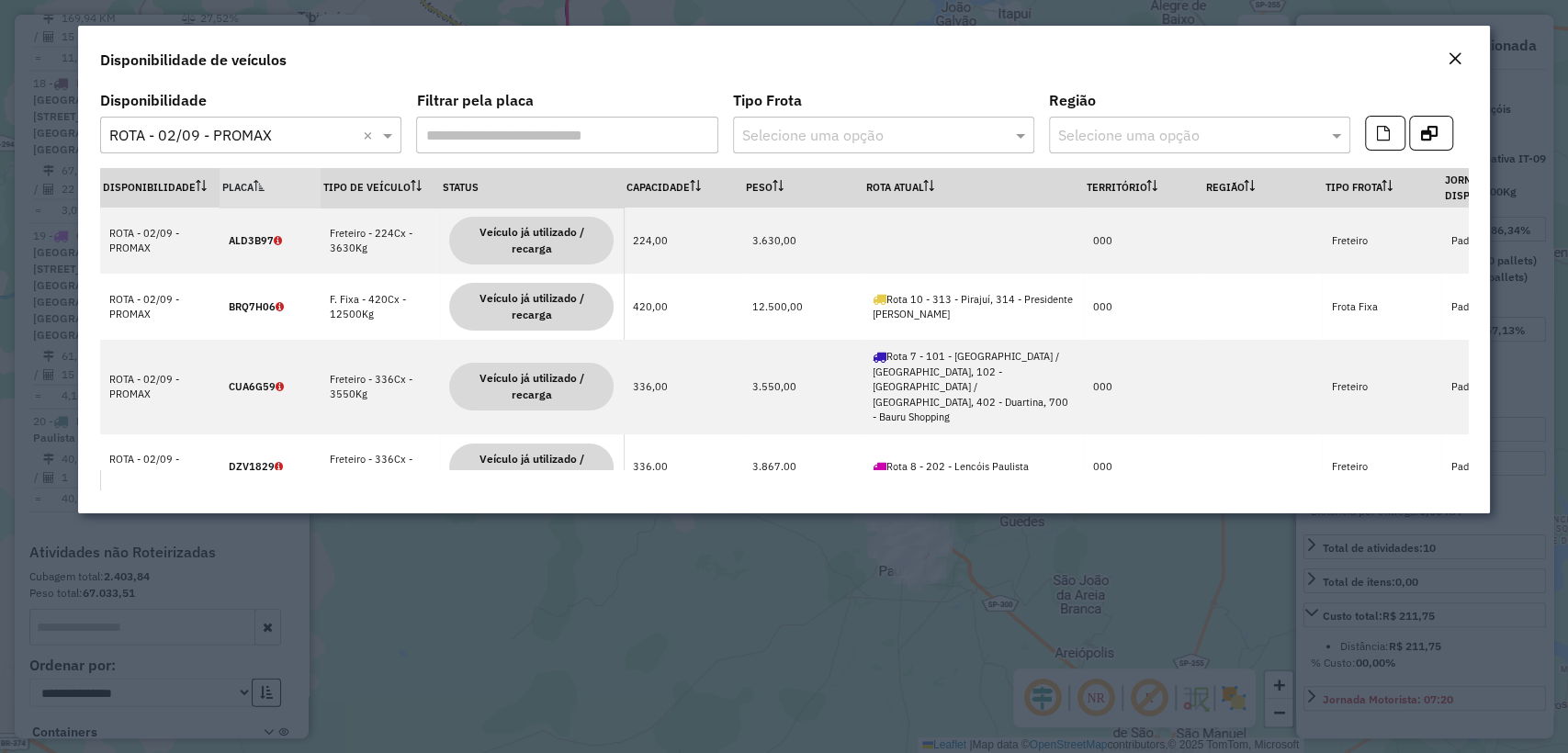
click at [1066, 69] on div "Disponibilidade de veículos" at bounding box center [783, 56] width 1411 height 61
drag, startPoint x: 953, startPoint y: 180, endPoint x: 941, endPoint y: 179, distance: 12.0
click at [952, 180] on th "Rota Atual" at bounding box center [972, 187] width 220 height 39
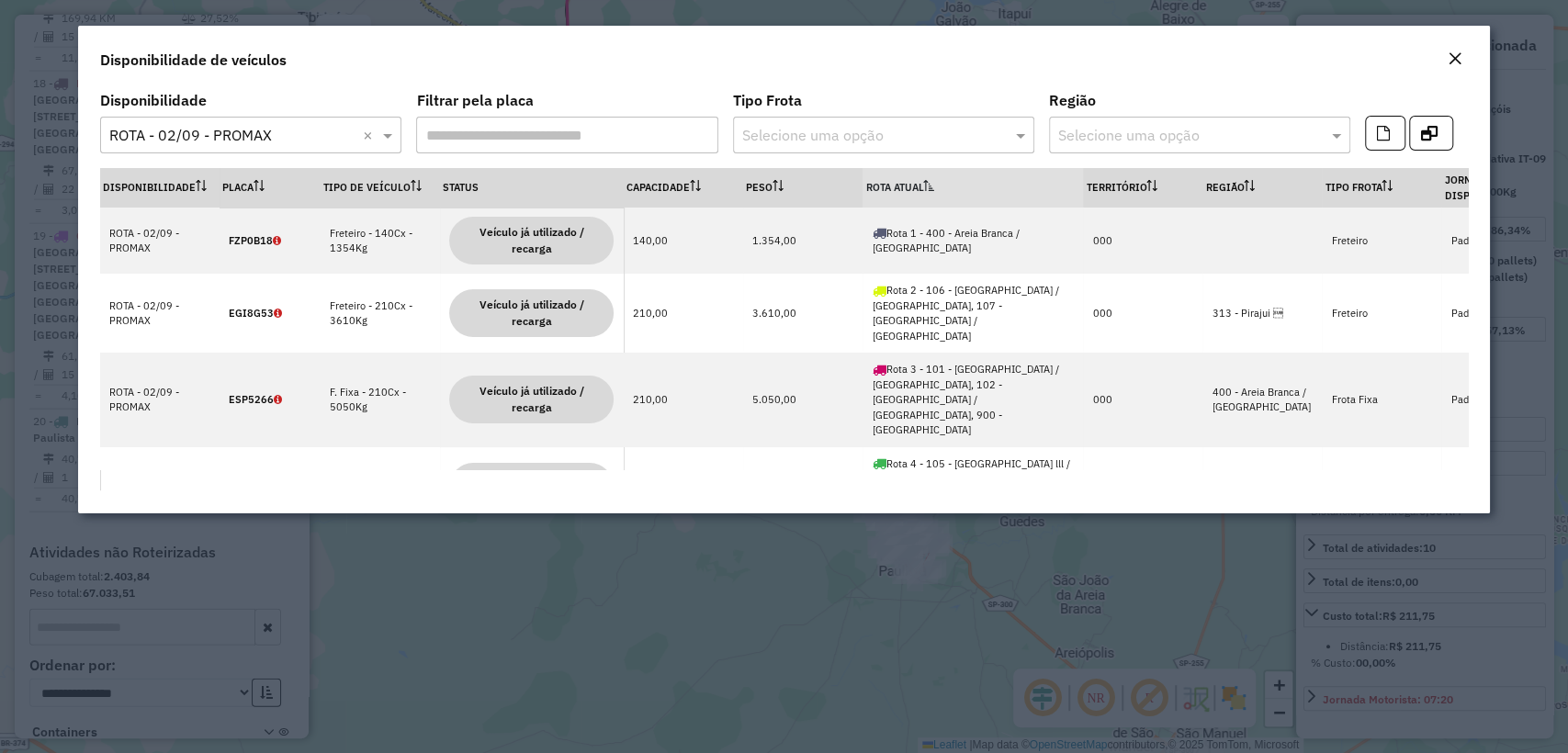
click at [938, 178] on th "Rota Atual" at bounding box center [972, 187] width 220 height 39
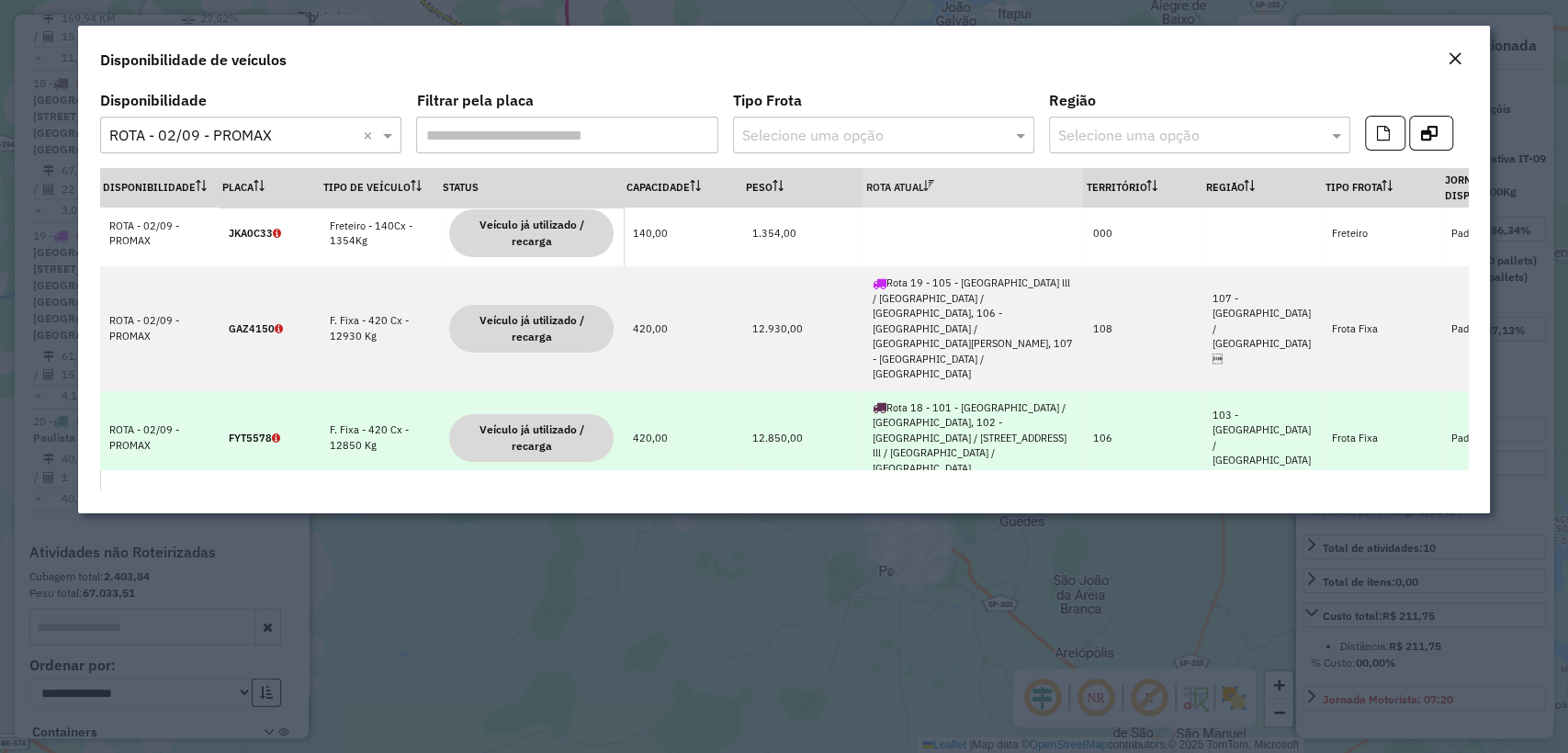
scroll to position [102, 0]
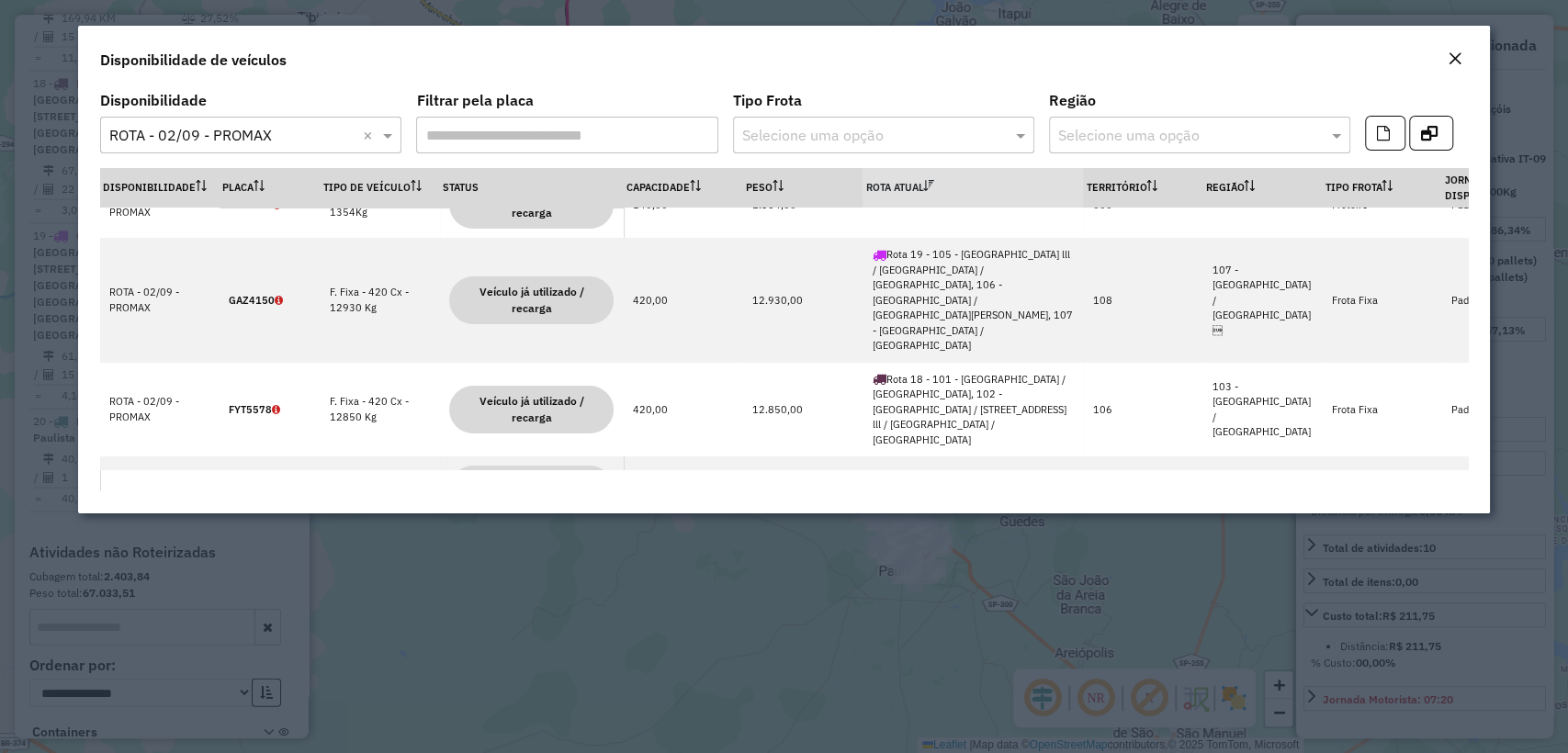
click at [1451, 52] on em "Close" at bounding box center [1454, 58] width 14 height 14
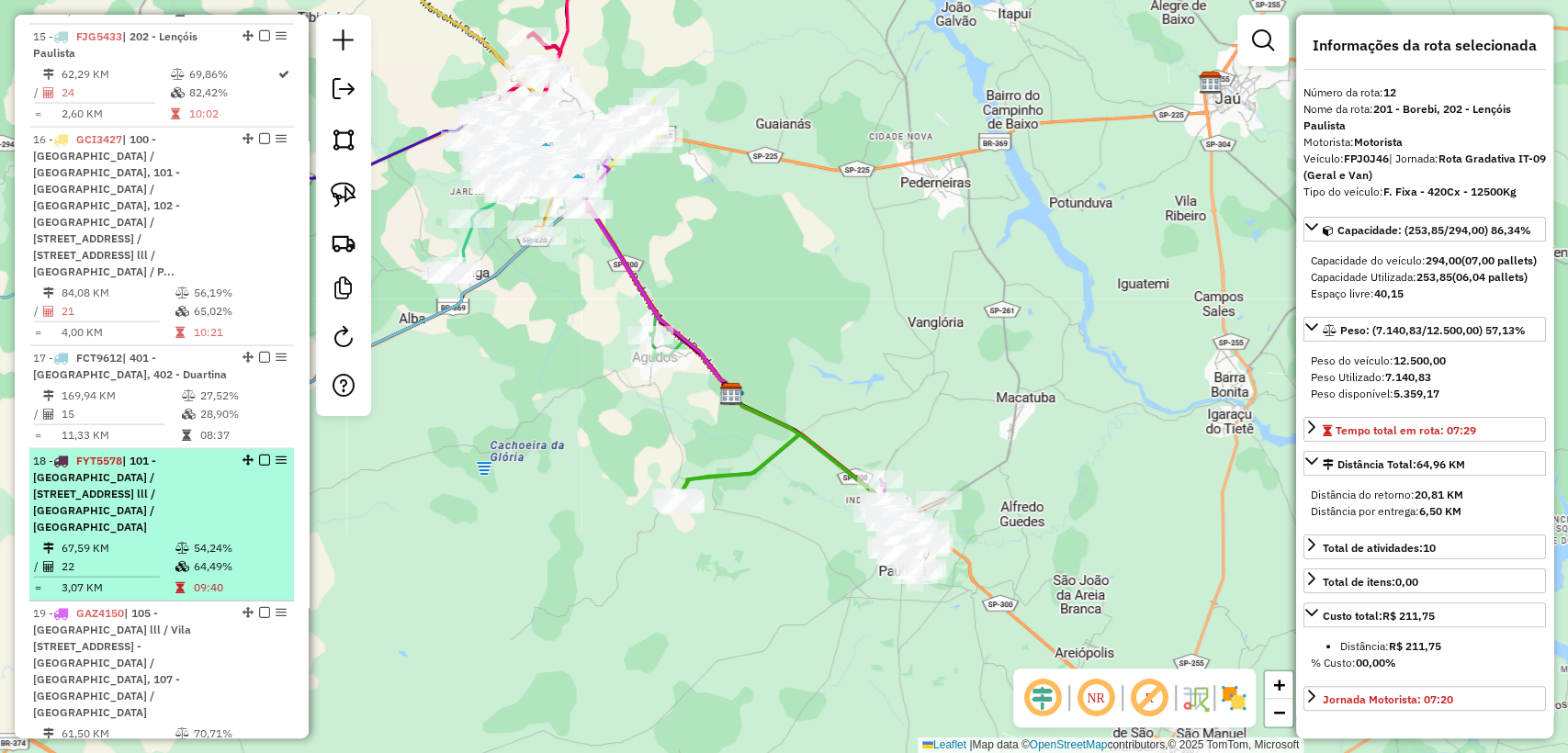
scroll to position [2411, 0]
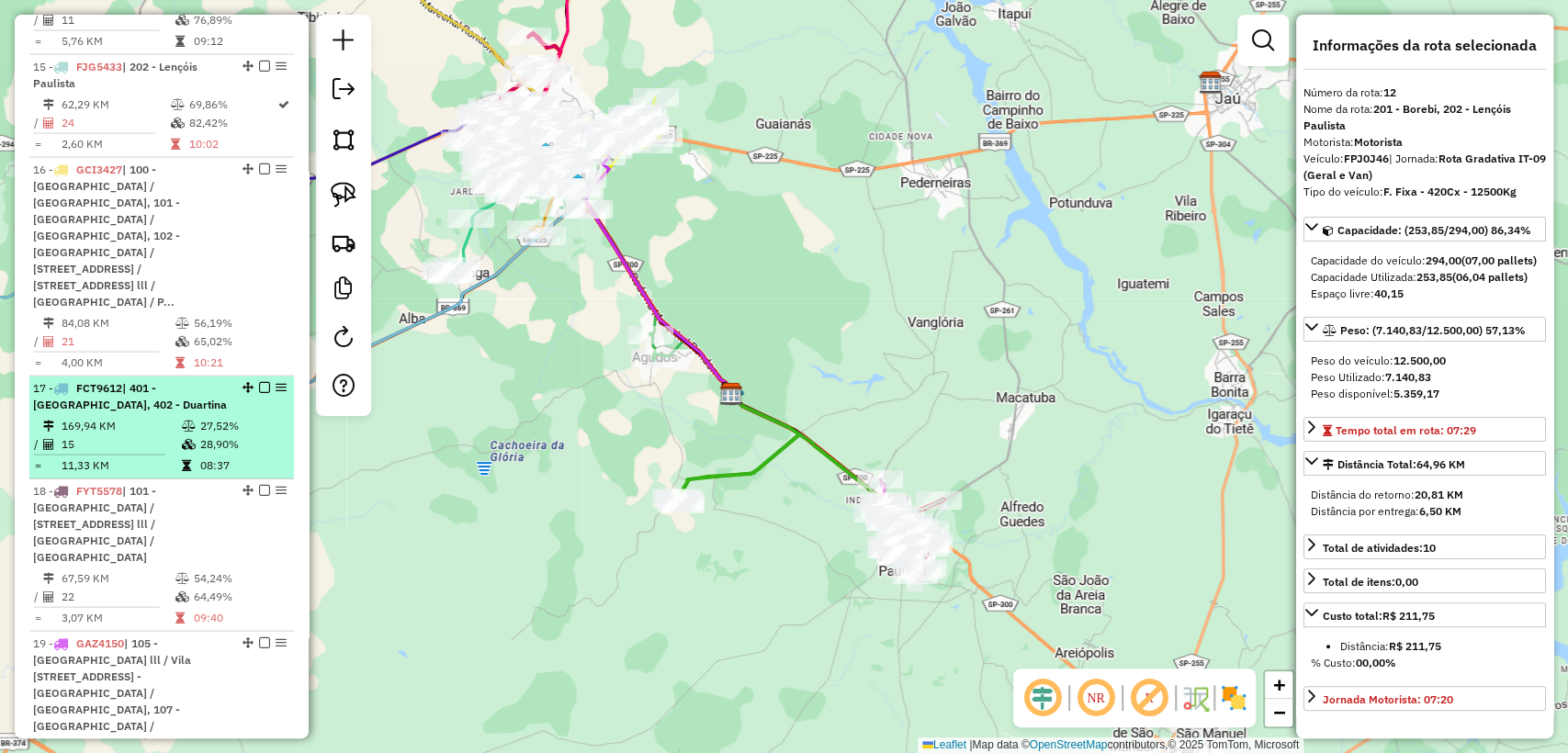
click at [153, 457] on td "11,33 KM" at bounding box center [121, 465] width 120 height 18
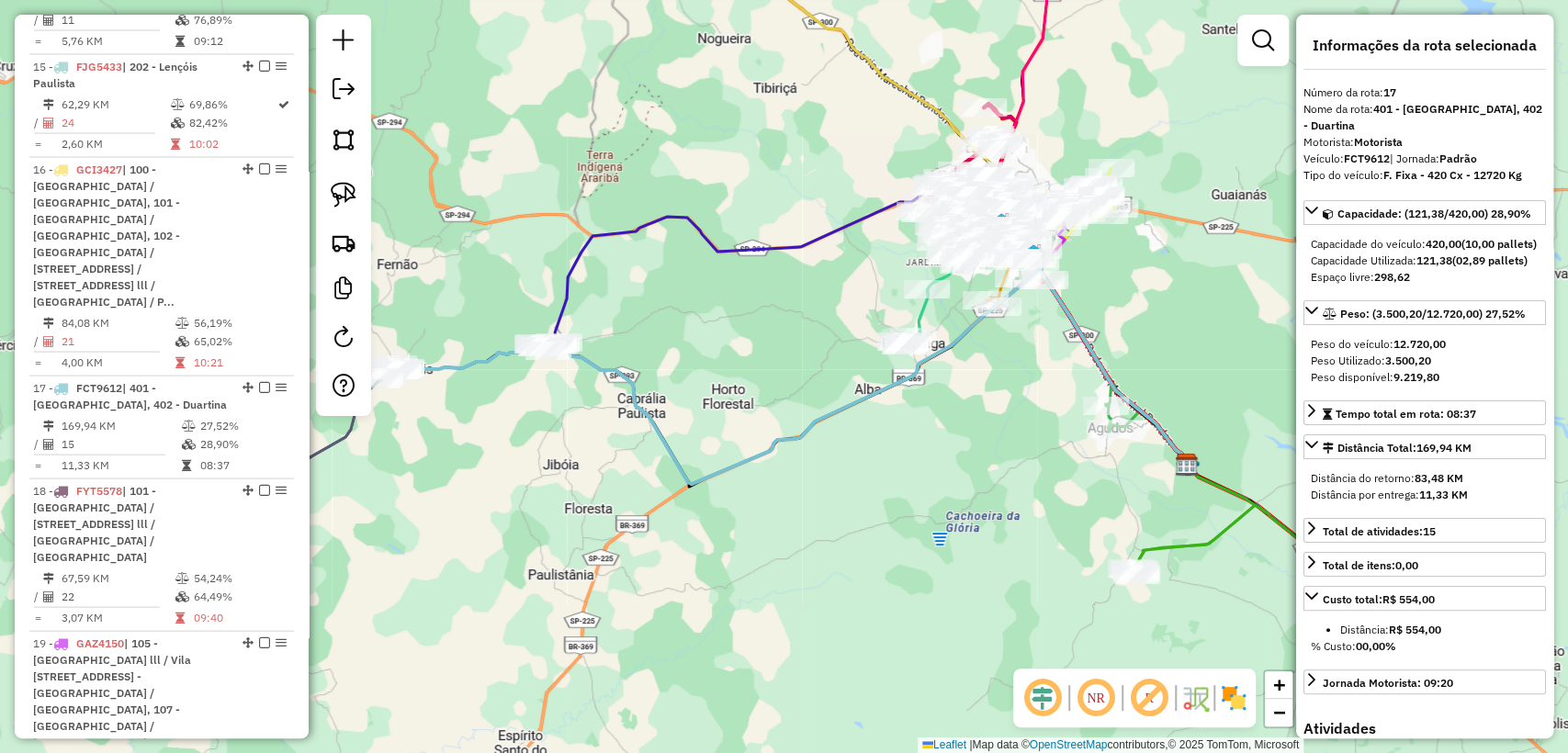
click at [720, 371] on div "Janela de atendimento Grade de atendimento Capacidade Transportadoras Veículos …" at bounding box center [784, 376] width 1568 height 753
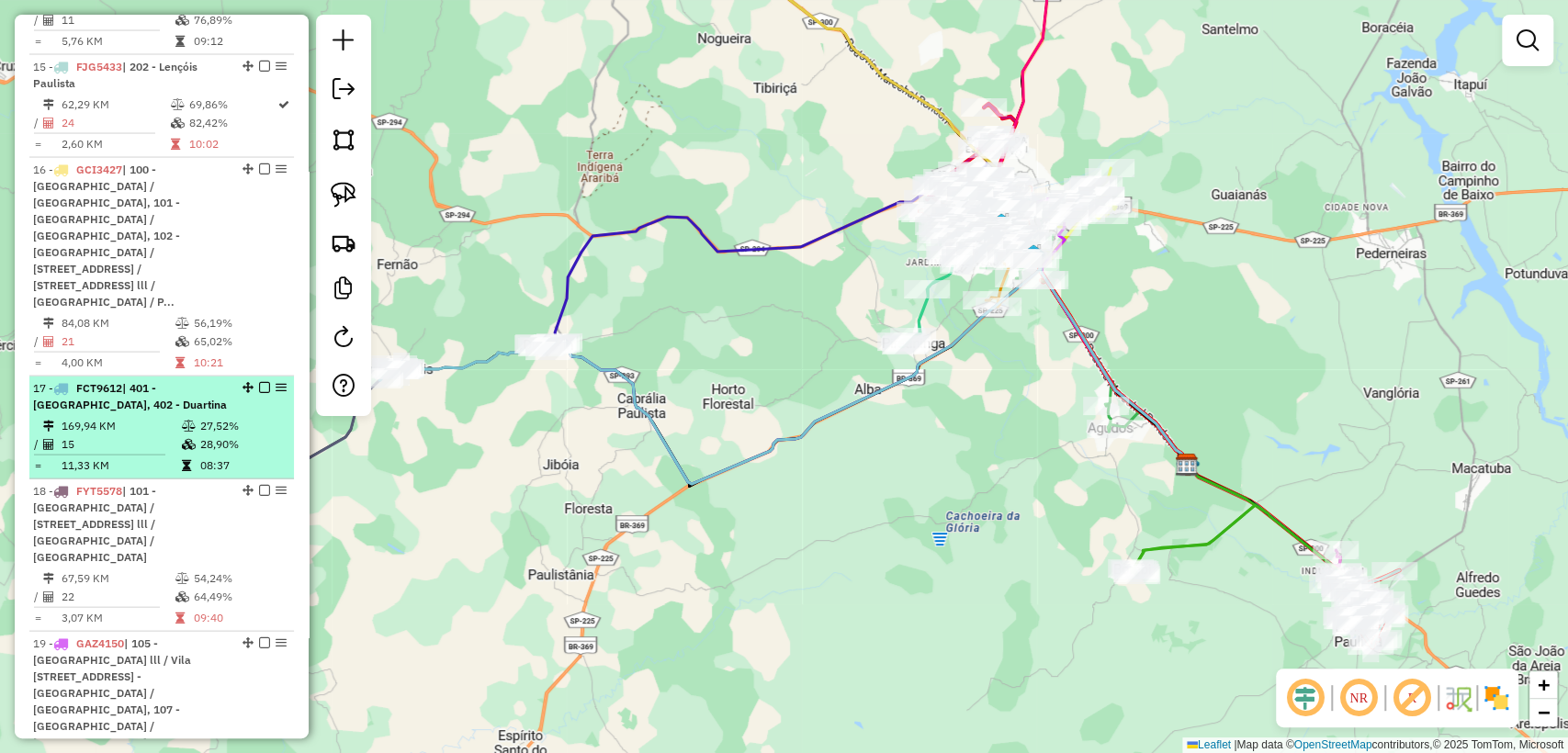
click at [166, 436] on td "15" at bounding box center [121, 444] width 120 height 18
select select "**********"
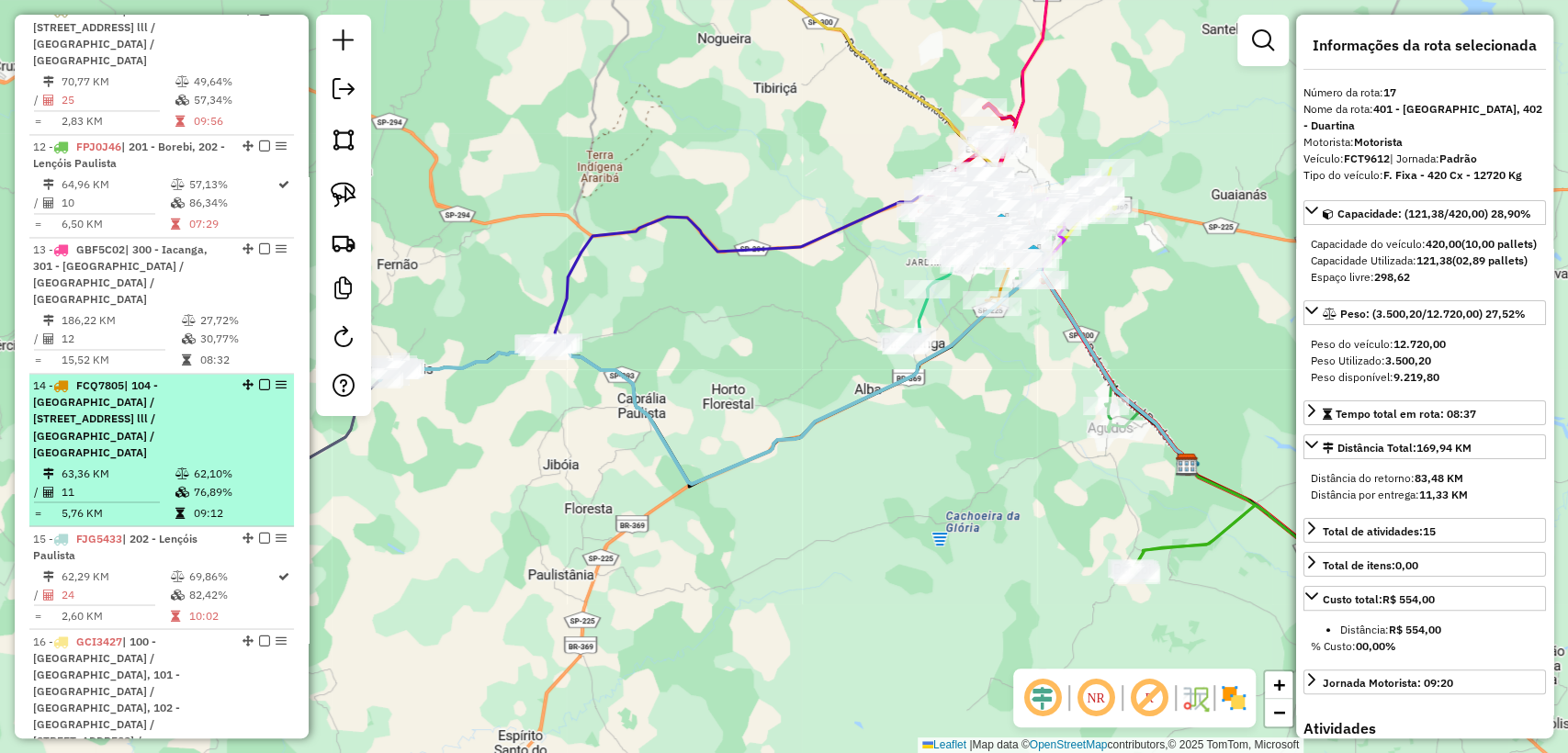
scroll to position [1900, 0]
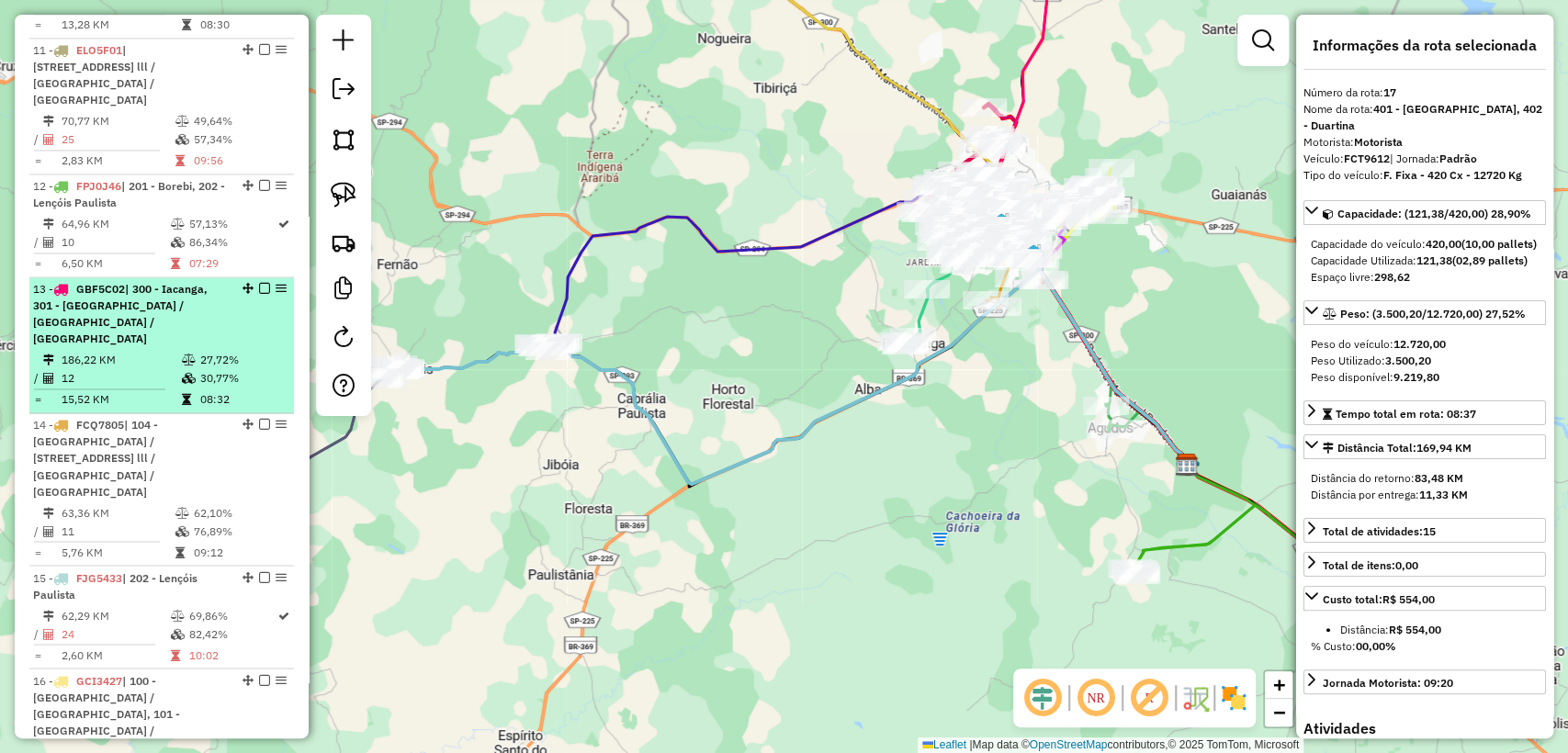
click at [169, 281] on div "13 - GBF5C02 | 300 - Iacanga, 301 - [GEOGRAPHIC_DATA] / [GEOGRAPHIC_DATA] / [GE…" at bounding box center [131, 314] width 194 height 66
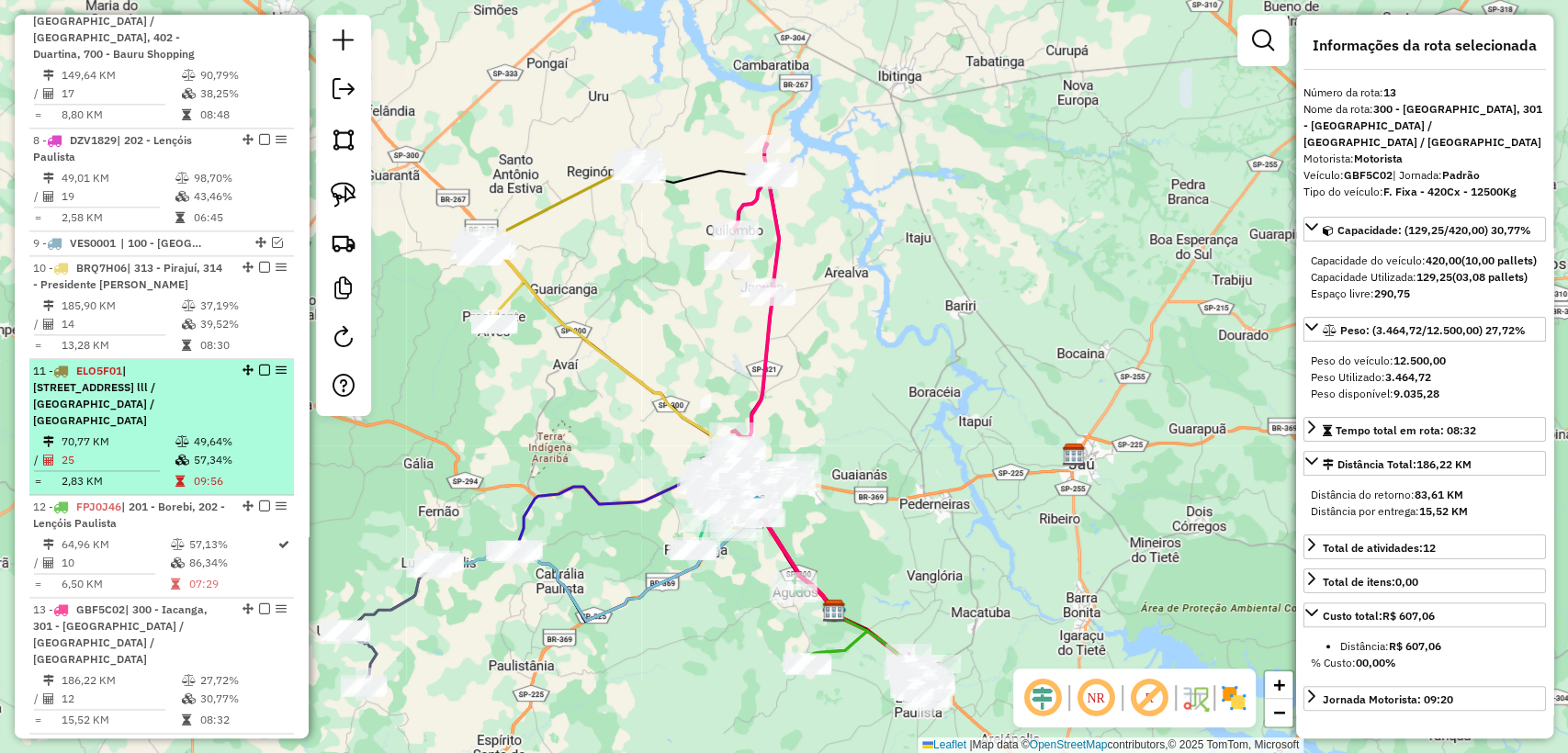
scroll to position [1492, 0]
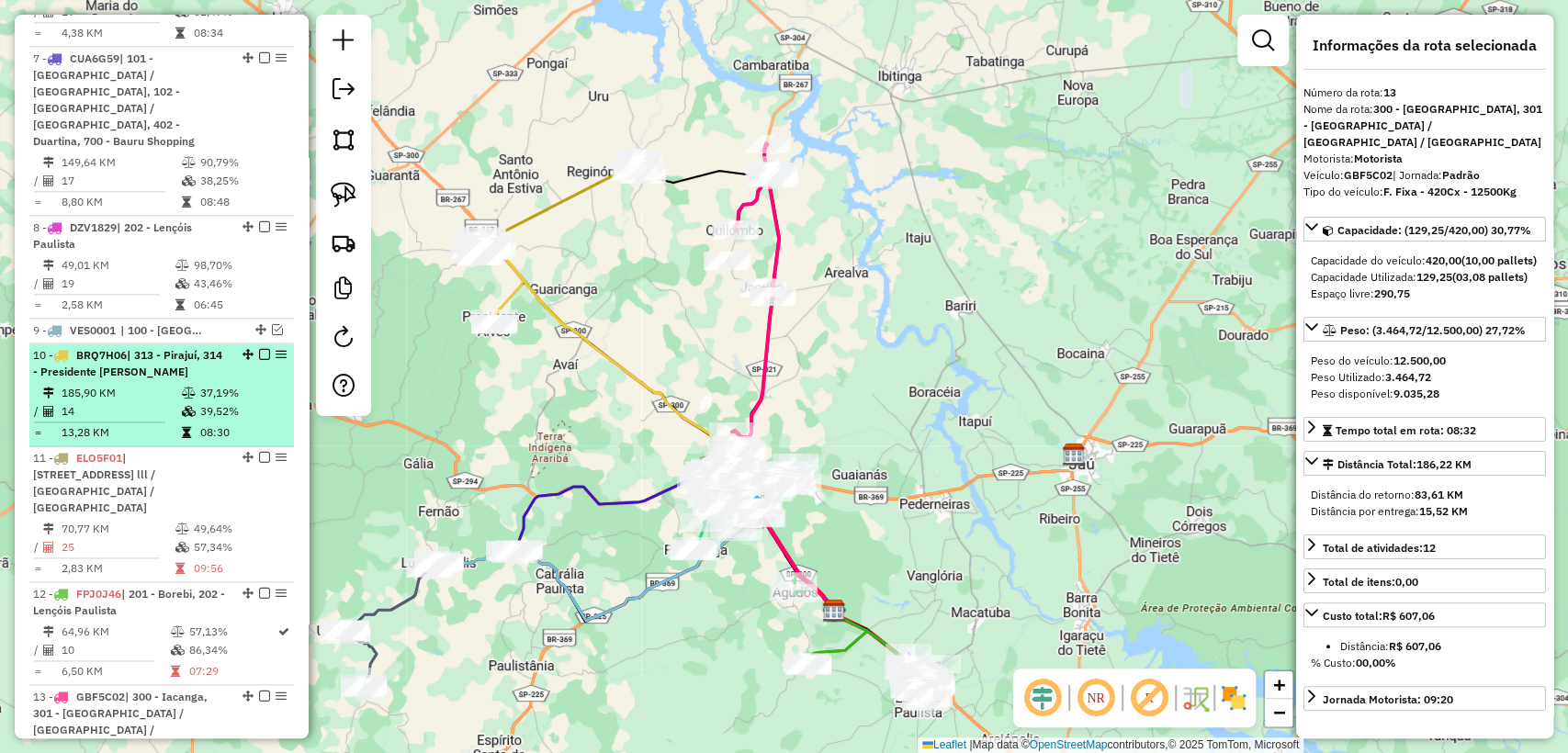
click at [147, 402] on td "14" at bounding box center [121, 411] width 120 height 18
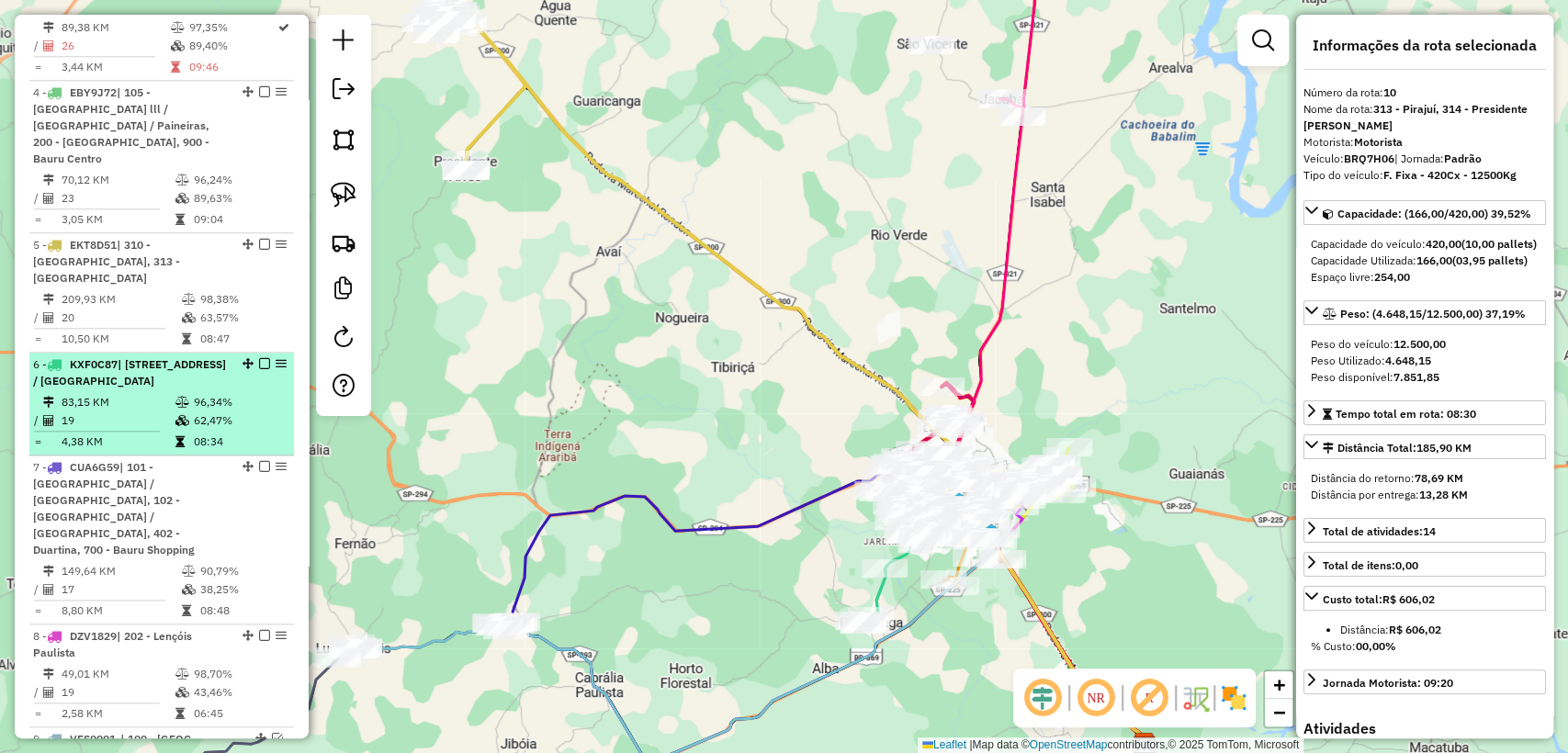
scroll to position [981, 0]
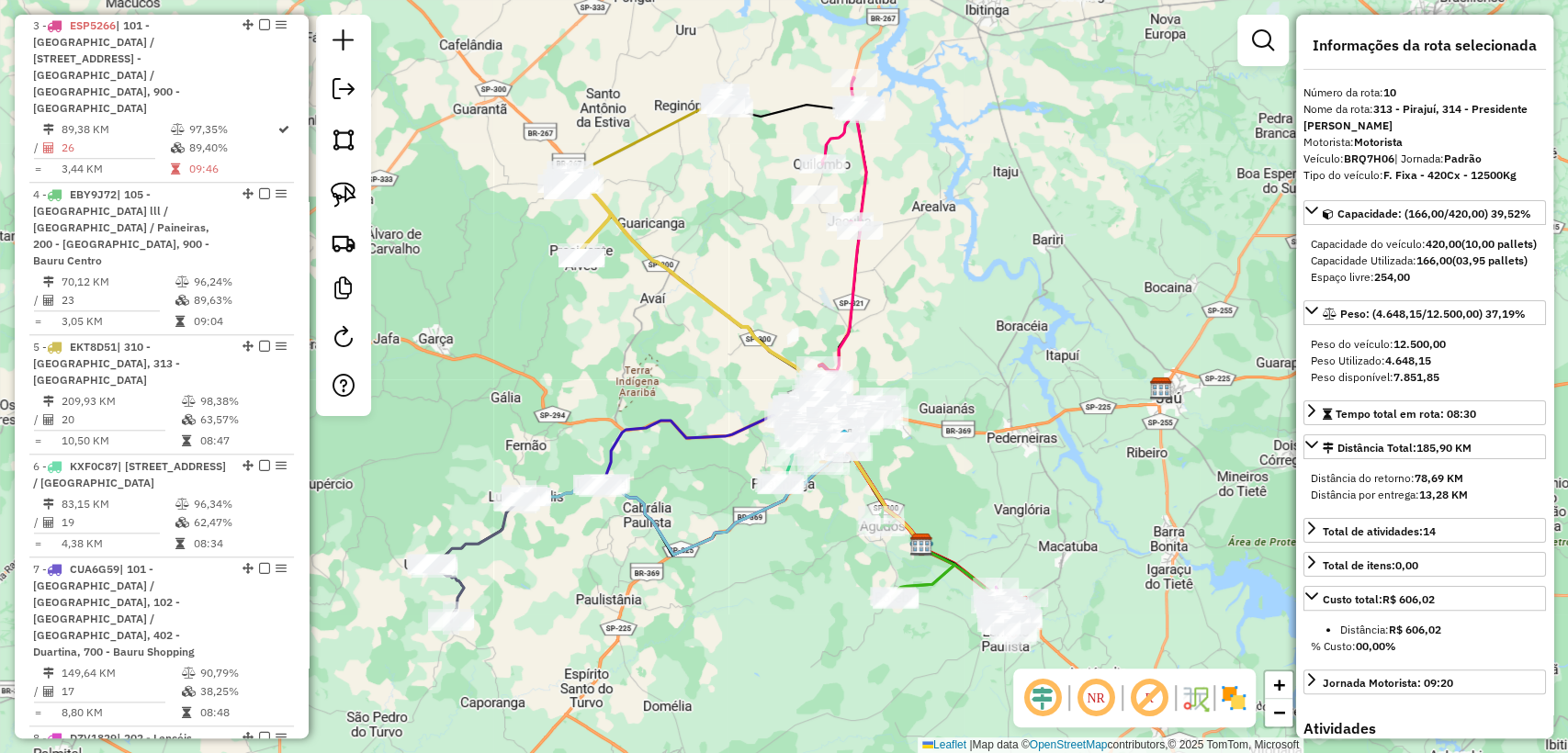
drag, startPoint x: 694, startPoint y: 377, endPoint x: 694, endPoint y: 367, distance: 10.0
click at [694, 367] on div "Janela de atendimento Grade de atendimento Capacidade Transportadoras Veículos …" at bounding box center [784, 376] width 1568 height 753
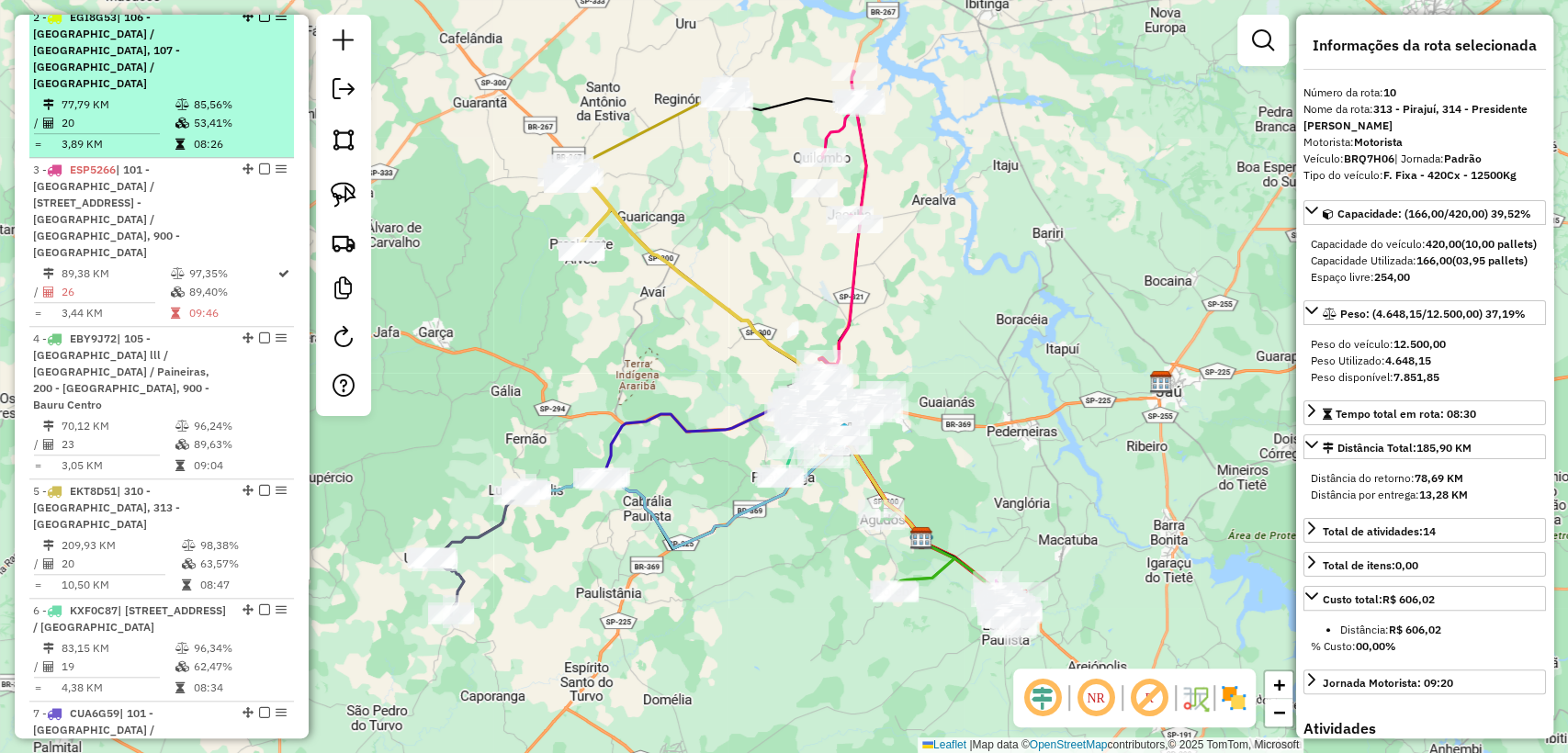
scroll to position [471, 0]
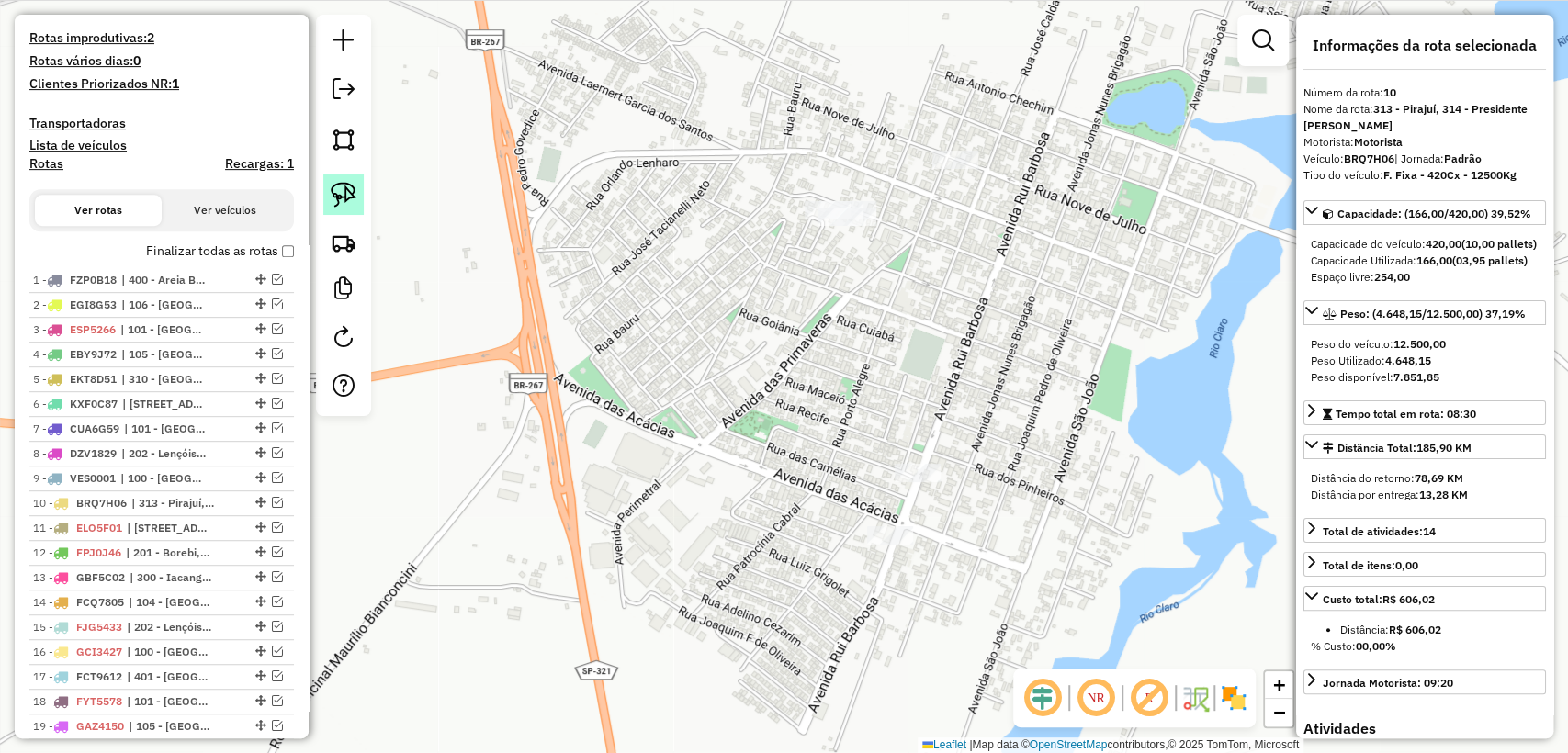
click at [352, 202] on img at bounding box center [343, 194] width 26 height 26
drag, startPoint x: 867, startPoint y: 279, endPoint x: 754, endPoint y: 200, distance: 137.9
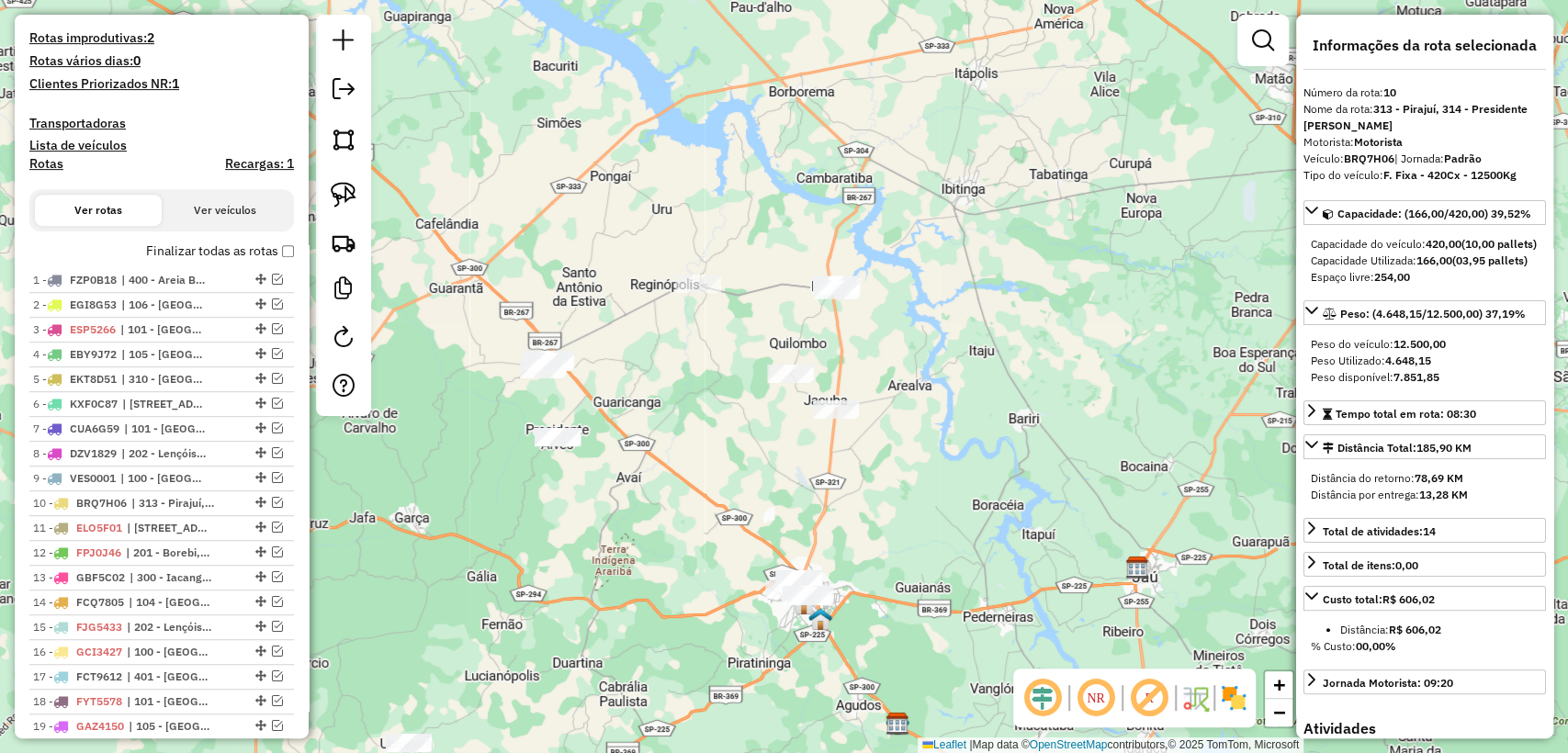
drag, startPoint x: 690, startPoint y: 397, endPoint x: 734, endPoint y: 336, distance: 75.2
click at [734, 336] on div "Janela de atendimento Grade de atendimento Capacidade Transportadoras Veículos …" at bounding box center [784, 376] width 1568 height 753
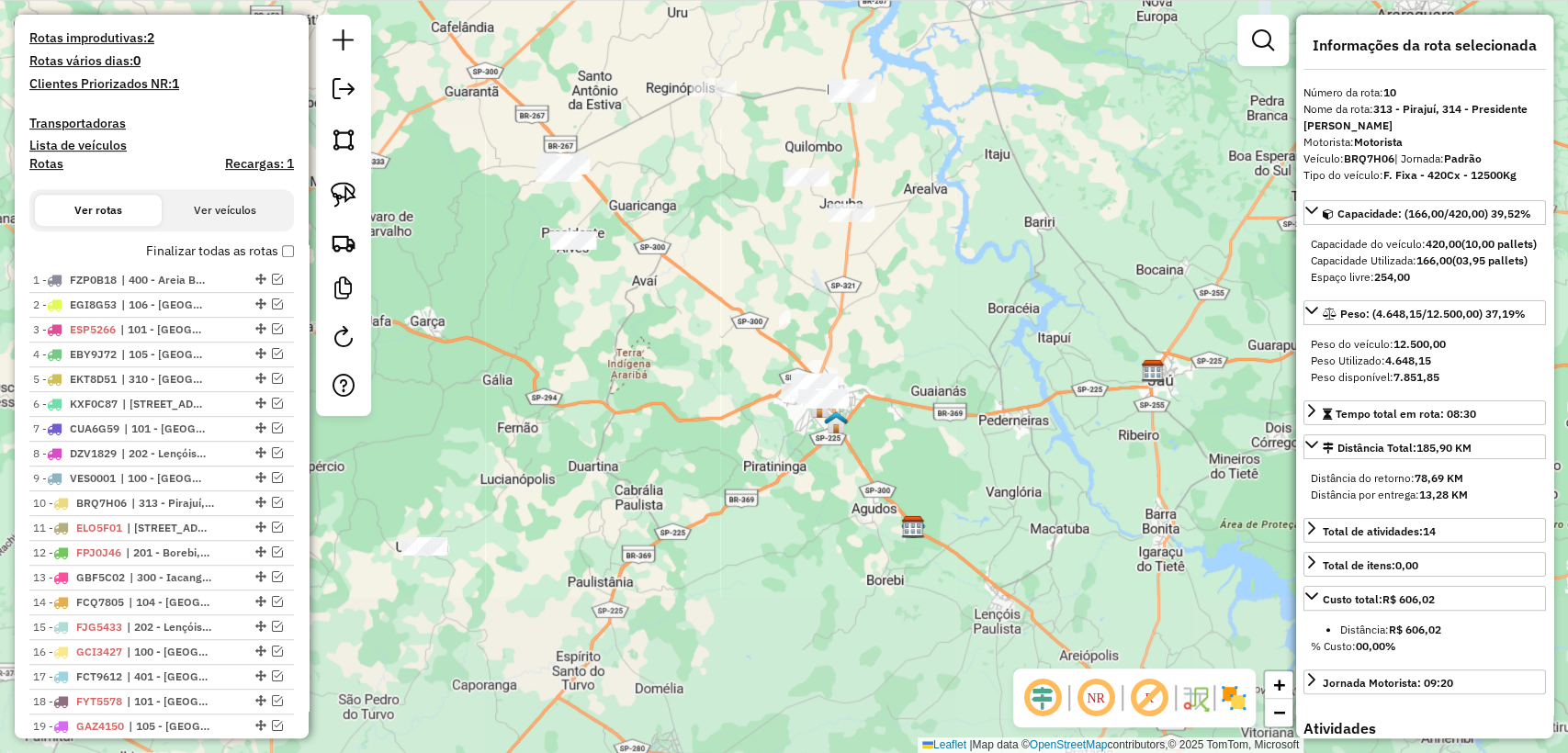
drag, startPoint x: 763, startPoint y: 385, endPoint x: 689, endPoint y: 371, distance: 75.3
click at [689, 371] on div "Janela de atendimento Grade de atendimento Capacidade Transportadoras Veículos …" at bounding box center [784, 376] width 1568 height 753
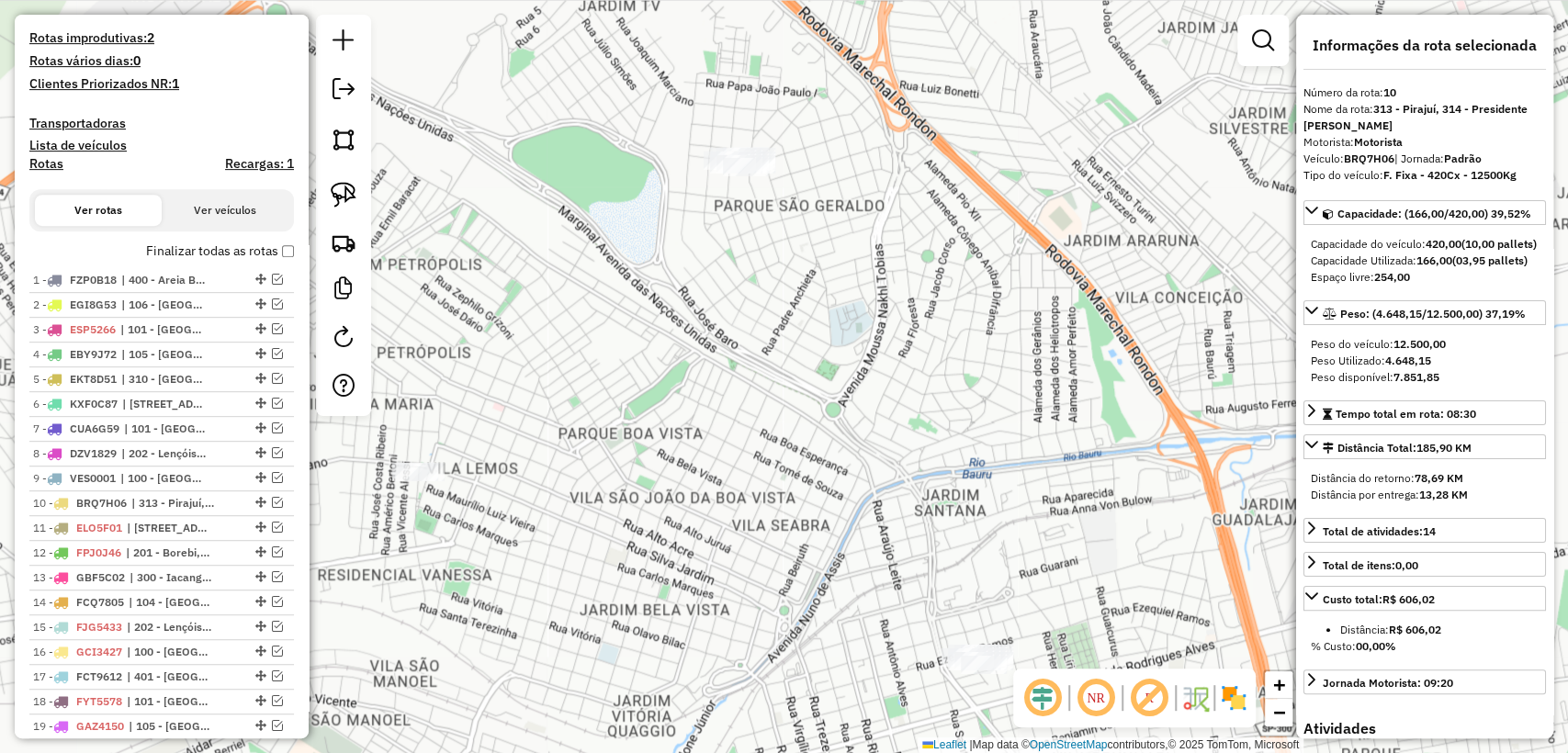
drag, startPoint x: 352, startPoint y: 188, endPoint x: 909, endPoint y: 252, distance: 560.7
click at [351, 188] on img at bounding box center [343, 194] width 26 height 26
drag, startPoint x: 832, startPoint y: 185, endPoint x: 653, endPoint y: 130, distance: 187.3
click at [336, 189] on img at bounding box center [343, 194] width 26 height 26
drag, startPoint x: 974, startPoint y: 612, endPoint x: 1001, endPoint y: 682, distance: 75.0
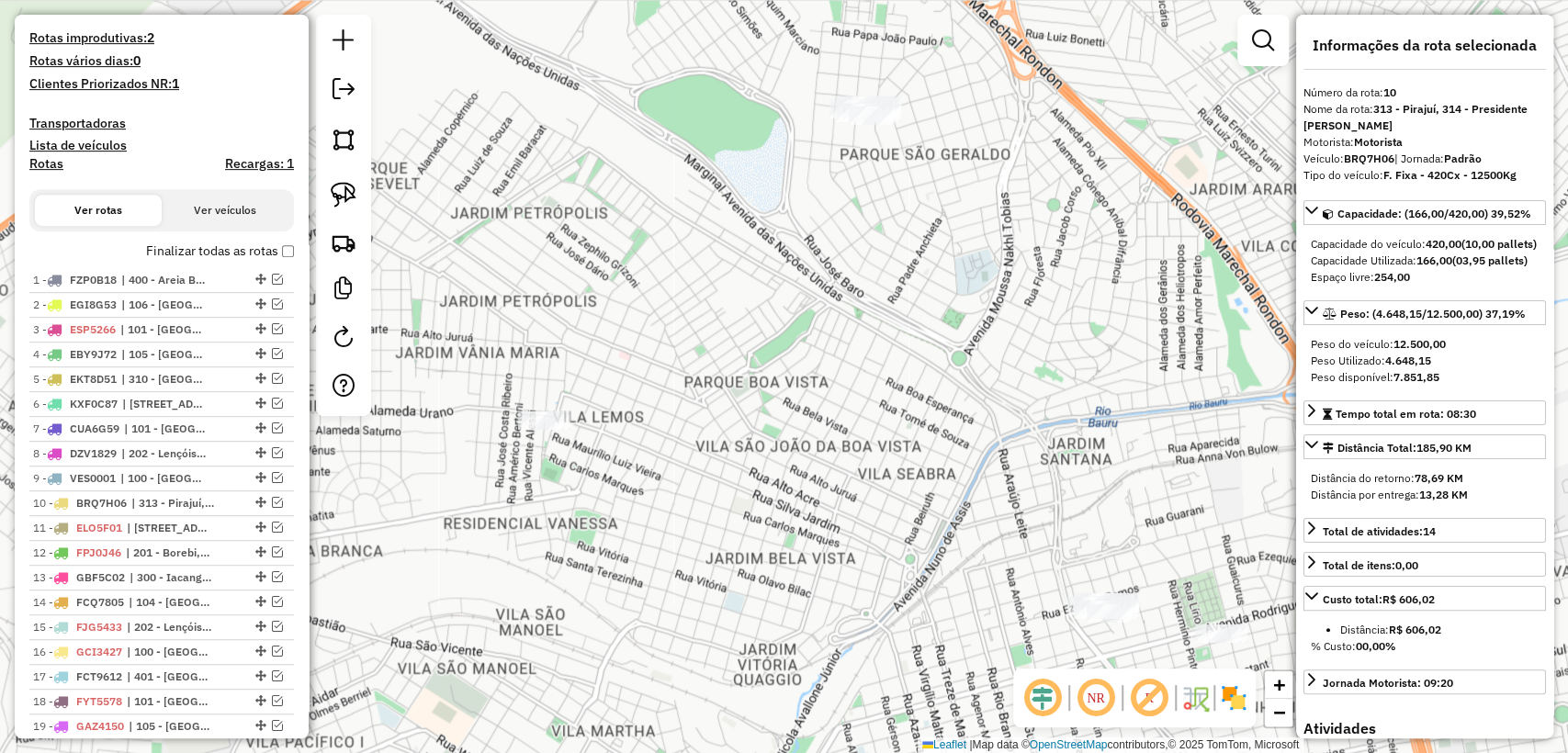
drag, startPoint x: 853, startPoint y: 591, endPoint x: 935, endPoint y: 523, distance: 106.5
click at [935, 523] on div "Janela de atendimento Grade de atendimento Capacidade Transportadoras Veículos …" at bounding box center [784, 376] width 1568 height 753
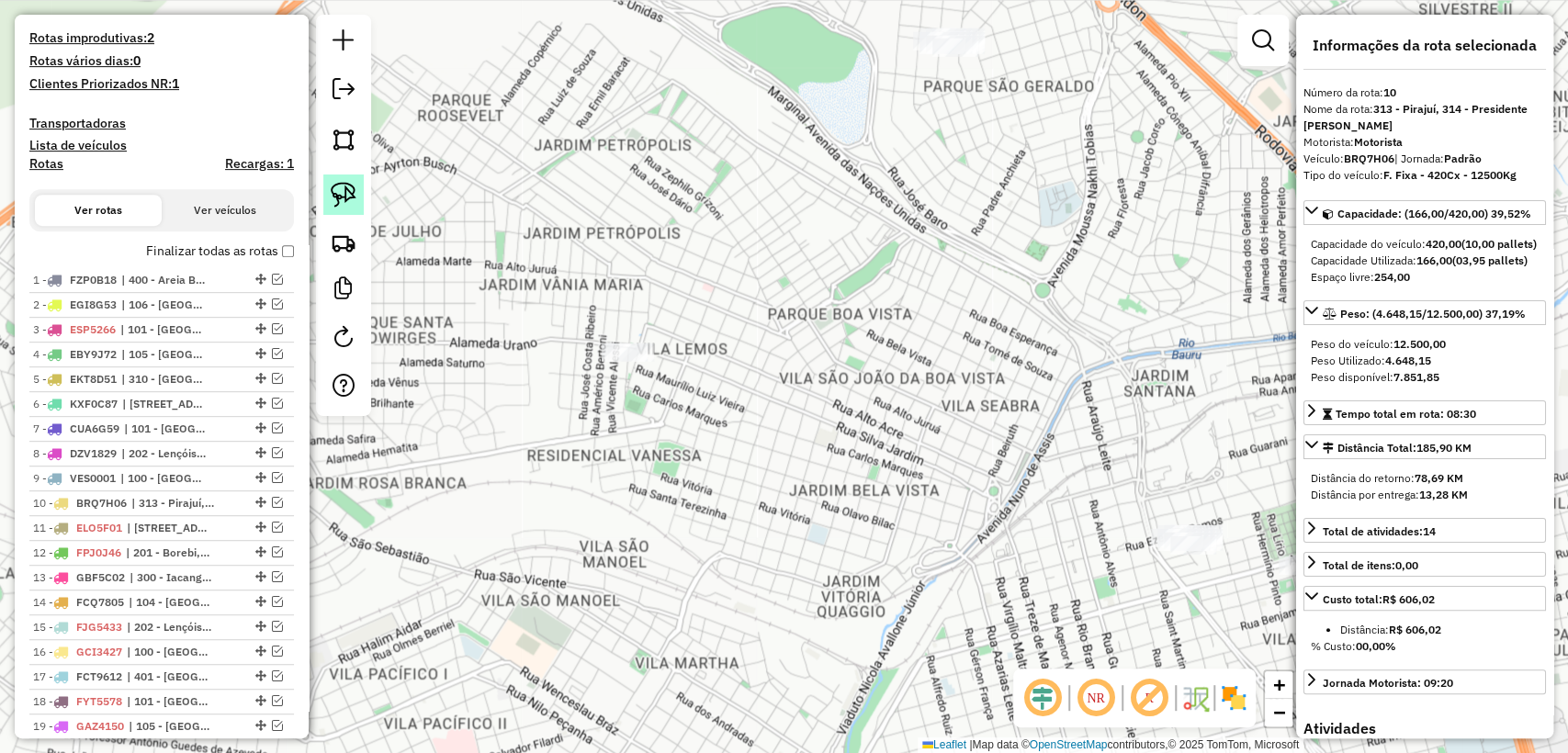
click at [345, 205] on img at bounding box center [343, 194] width 26 height 26
drag, startPoint x: 666, startPoint y: 326, endPoint x: 576, endPoint y: 393, distance: 112.2
click at [576, 393] on div "Janela de atendimento Grade de atendimento Capacidade Transportadoras Veículos …" at bounding box center [784, 376] width 1568 height 753
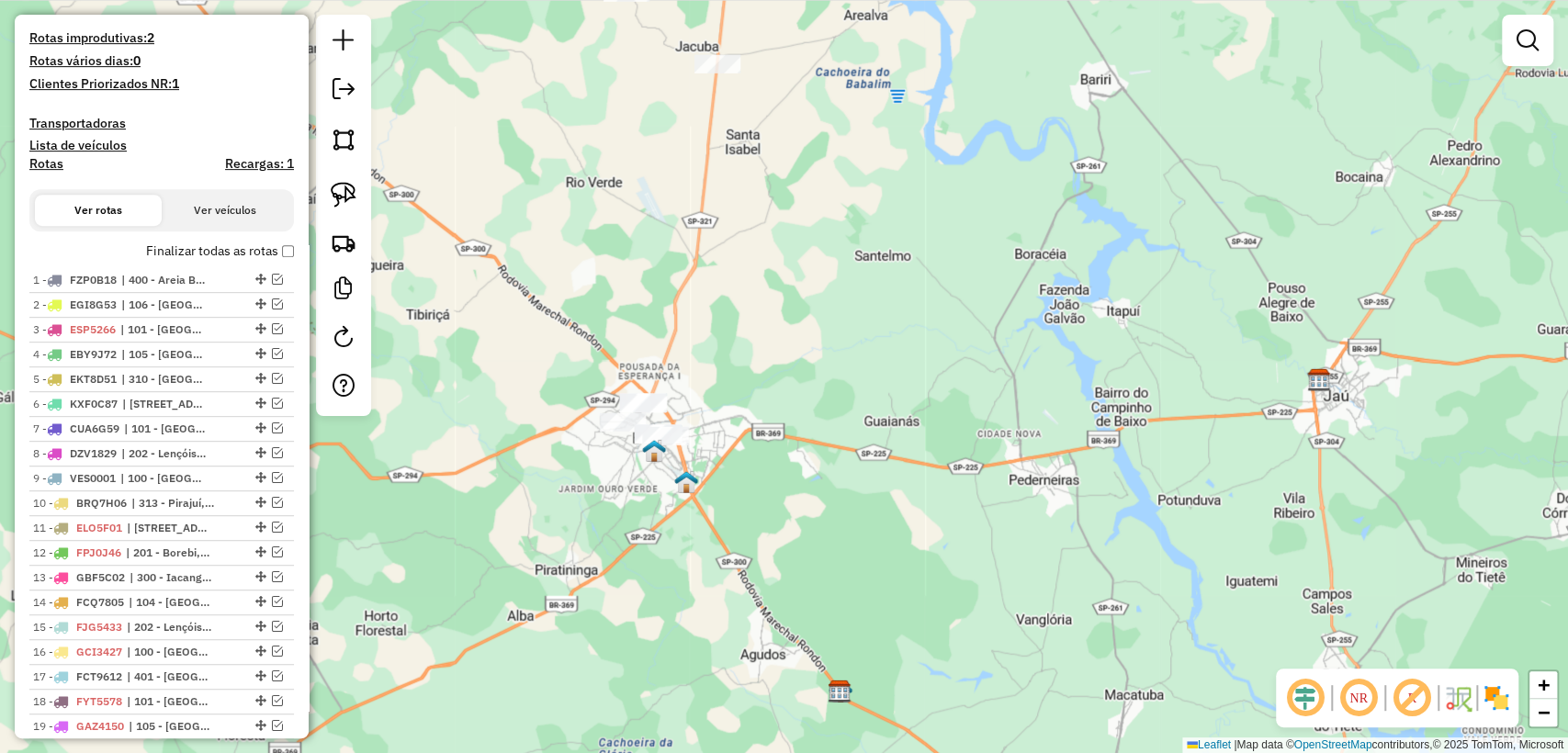
drag, startPoint x: 547, startPoint y: 510, endPoint x: 866, endPoint y: 392, distance: 340.1
click at [866, 392] on div "Janela de atendimento Grade de atendimento Capacidade Transportadoras Veículos …" at bounding box center [784, 376] width 1568 height 753
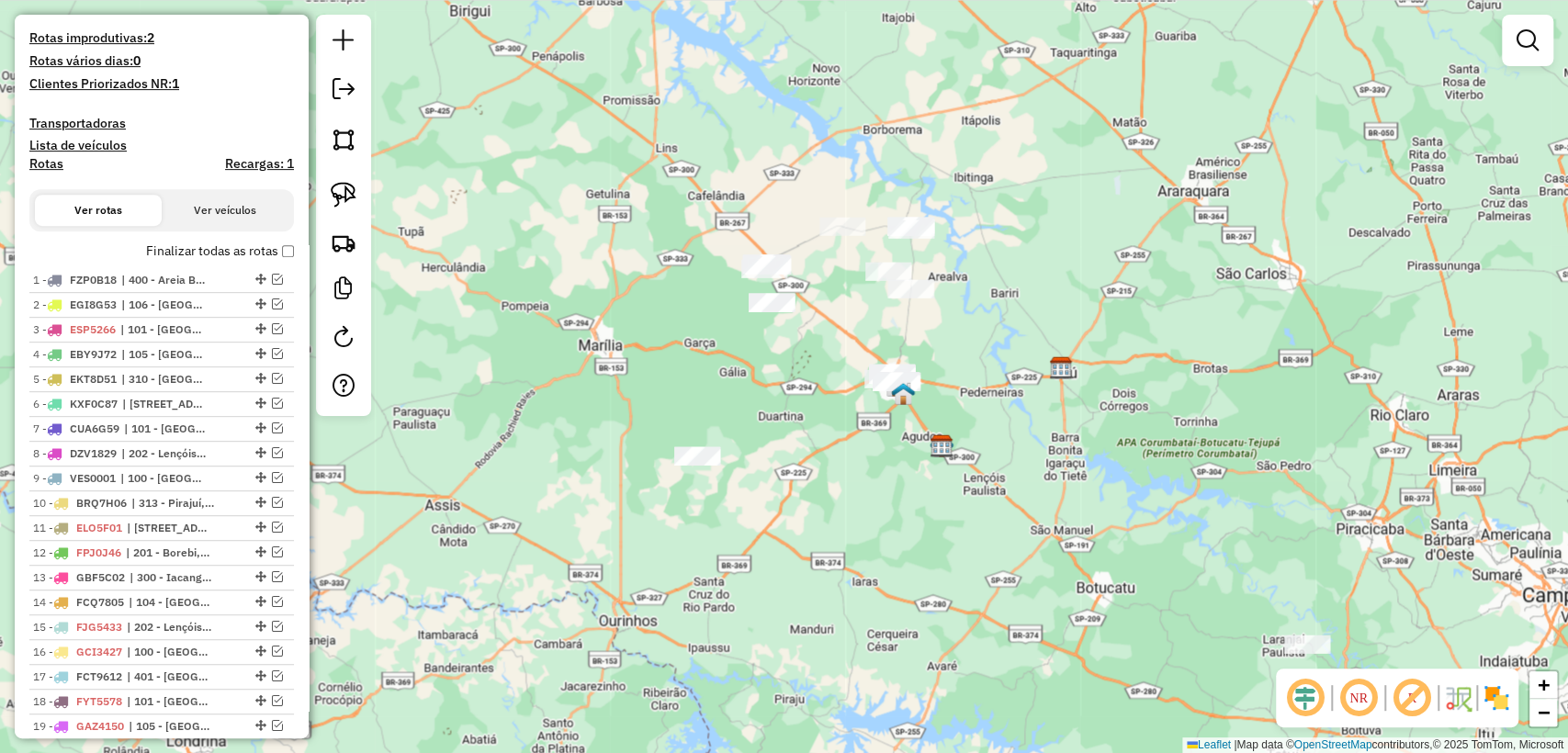
click at [692, 444] on div "Janela de atendimento Grade de atendimento Capacidade Transportadoras Veículos …" at bounding box center [784, 376] width 1568 height 753
click at [322, 189] on div at bounding box center [344, 214] width 55 height 401
click at [336, 186] on img at bounding box center [343, 194] width 26 height 26
drag, startPoint x: 760, startPoint y: 450, endPoint x: 676, endPoint y: 493, distance: 94.4
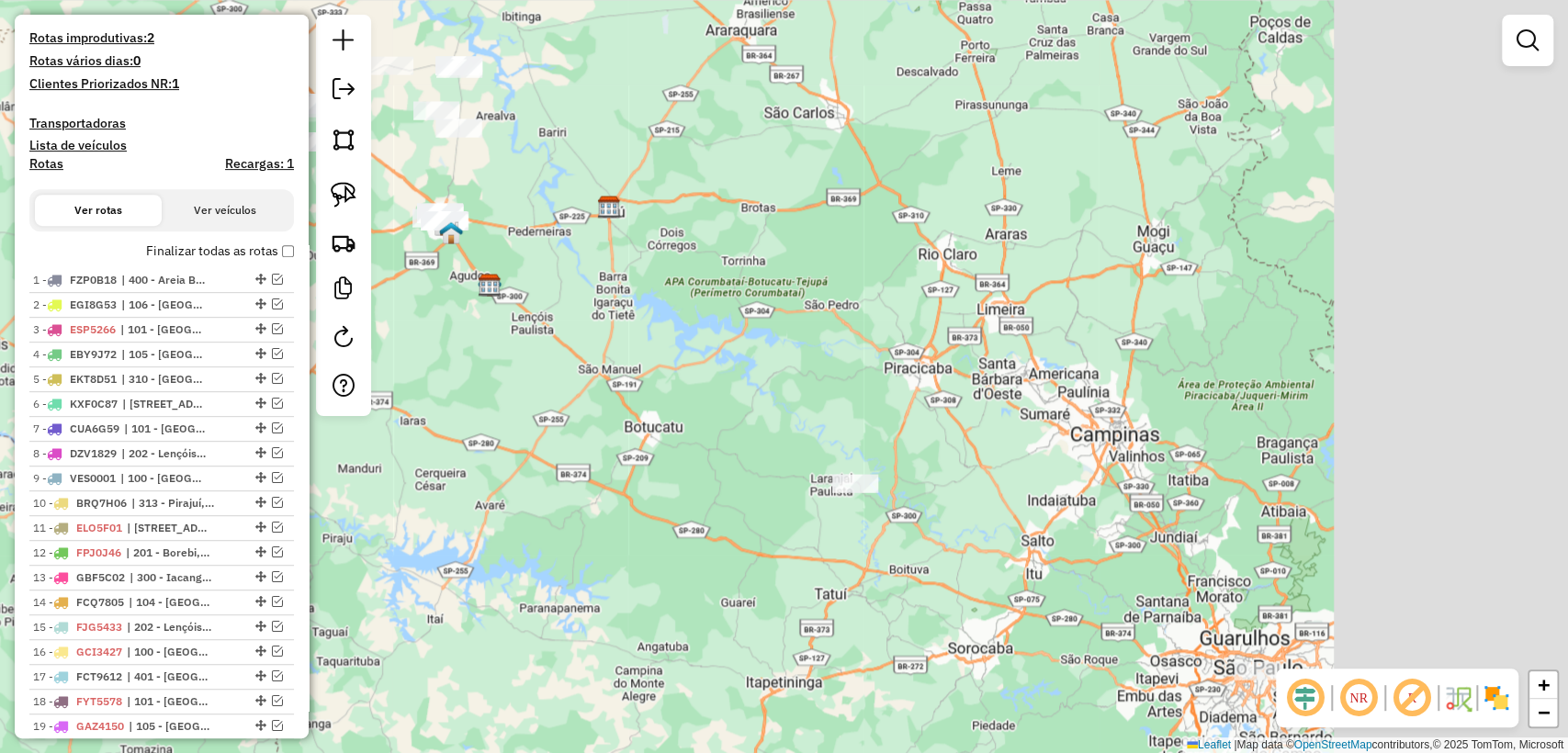
drag, startPoint x: 1072, startPoint y: 571, endPoint x: 794, endPoint y: 458, distance: 300.1
click at [620, 411] on div "Janela de atendimento Grade de atendimento Capacidade Transportadoras Veículos …" at bounding box center [784, 376] width 1568 height 753
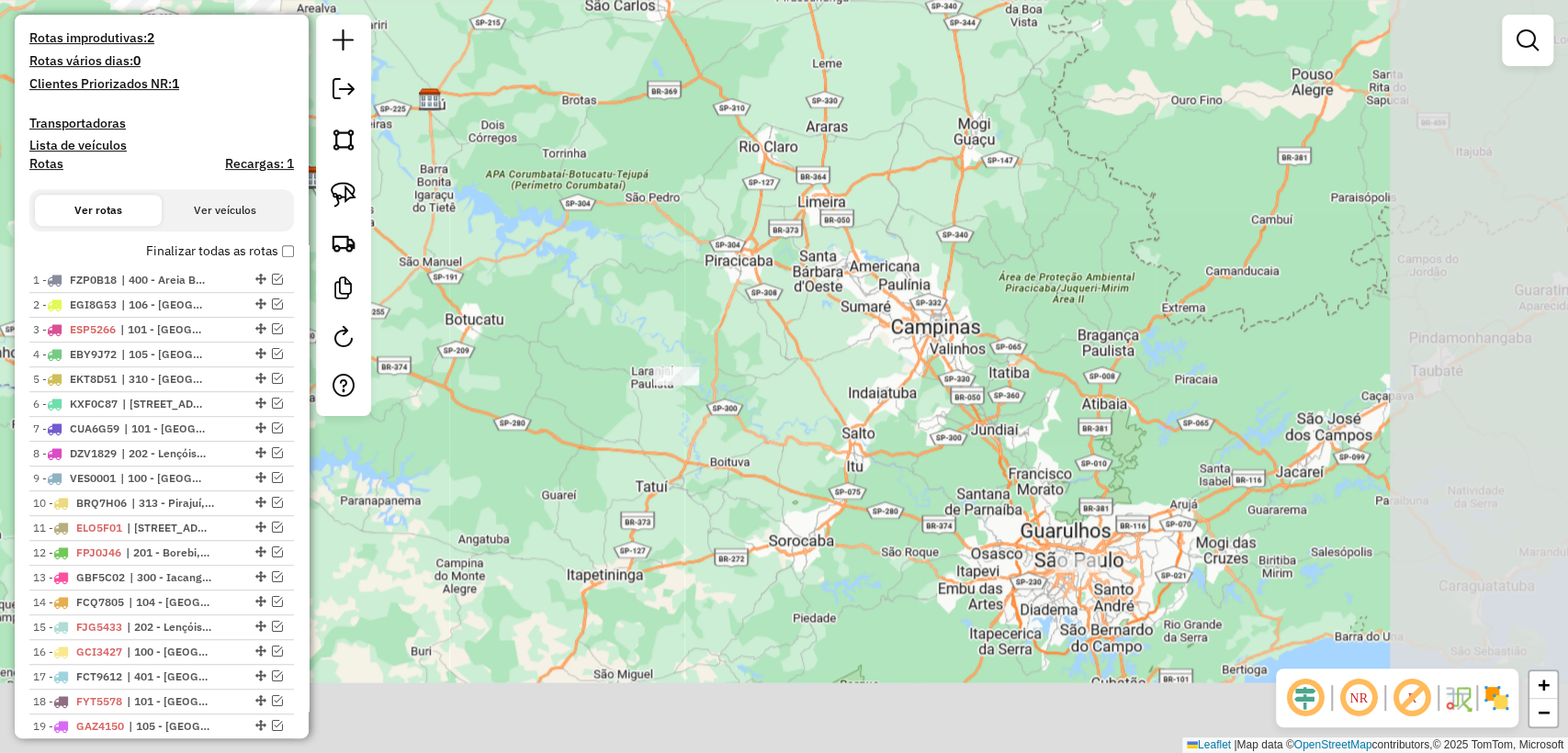
drag, startPoint x: 948, startPoint y: 588, endPoint x: 769, endPoint y: 479, distance: 209.6
click at [769, 479] on div "Janela de atendimento Grade de atendimento Capacidade Transportadoras Veículos …" at bounding box center [784, 376] width 1568 height 753
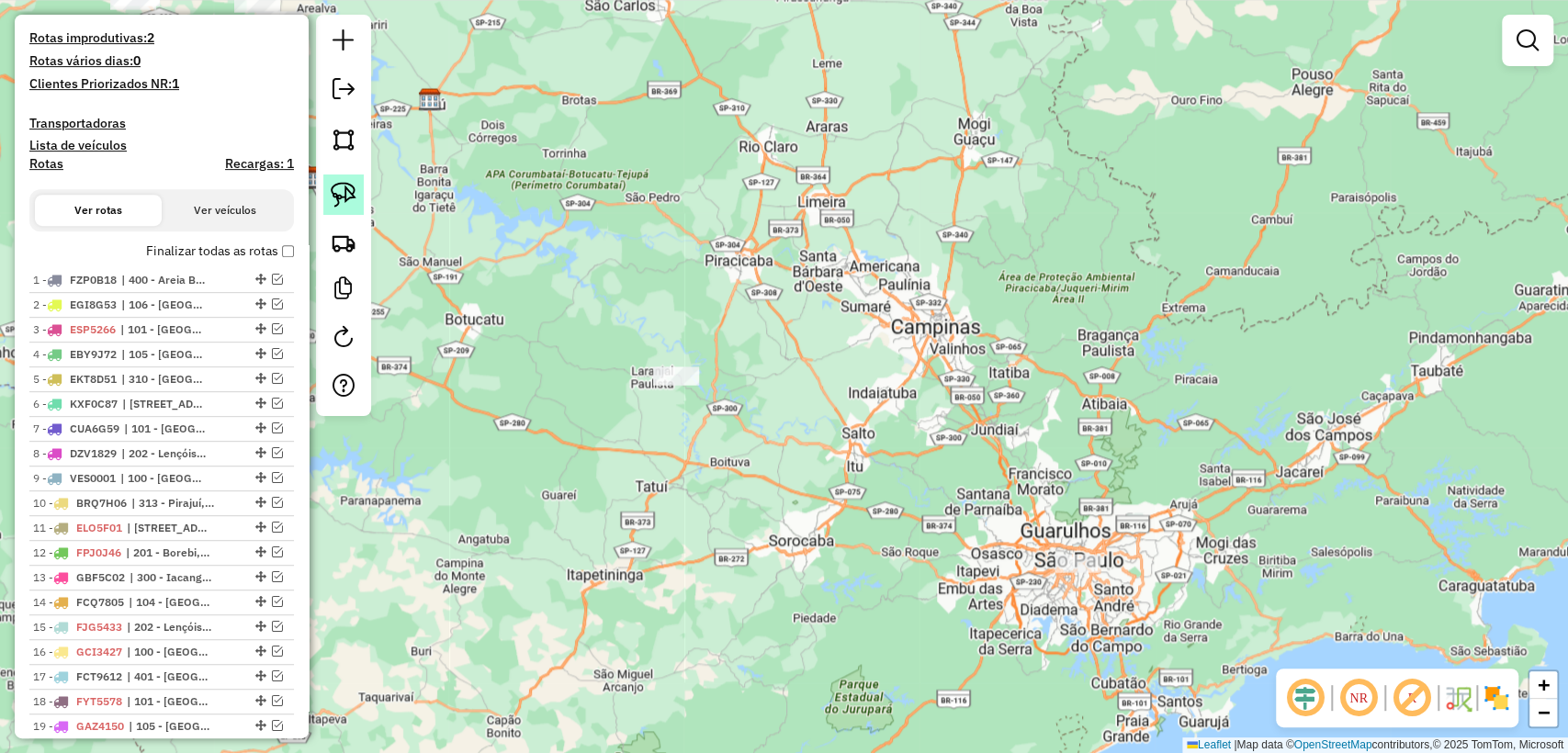
click at [326, 196] on link at bounding box center [343, 194] width 40 height 40
drag, startPoint x: 651, startPoint y: 409, endPoint x: 629, endPoint y: 325, distance: 86.8
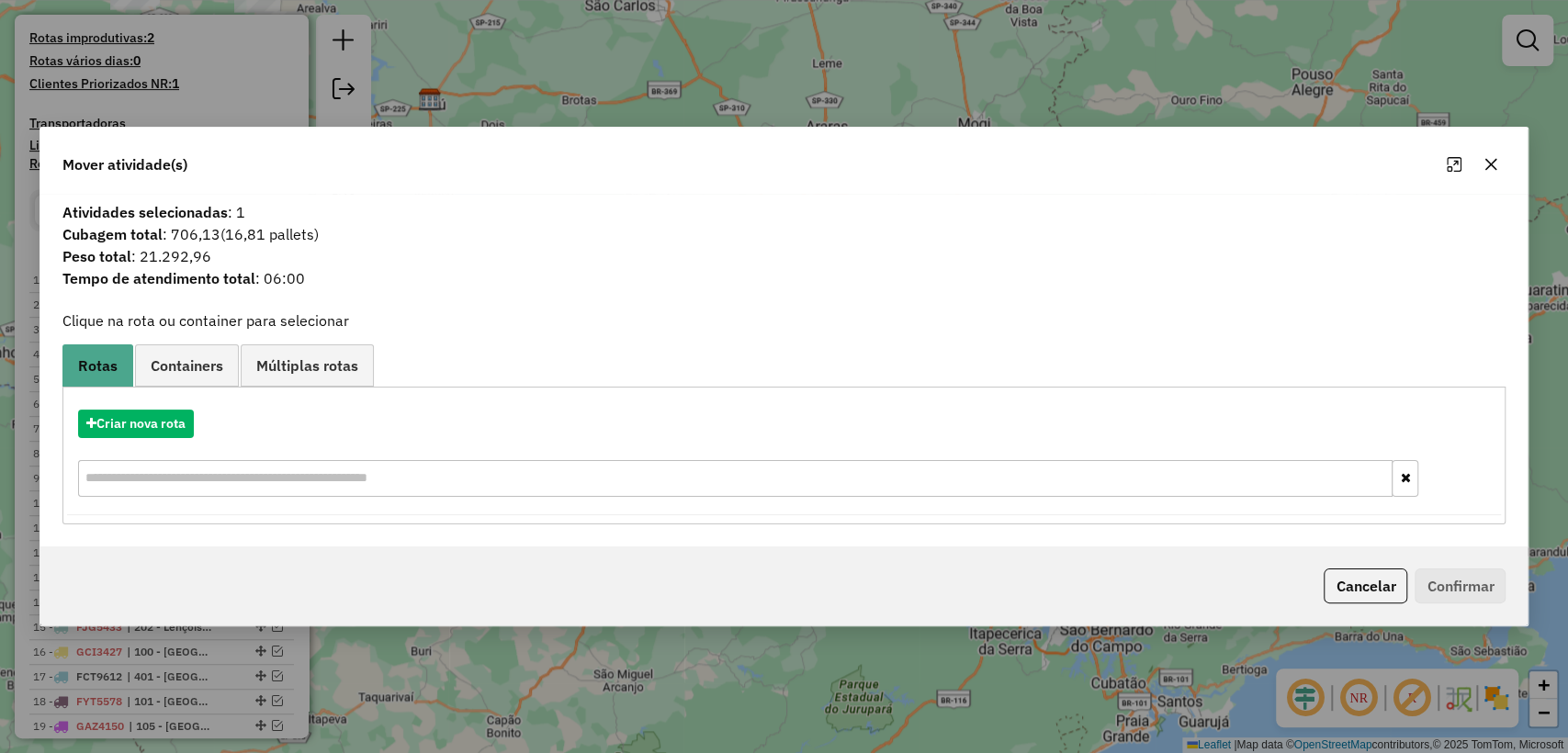
click at [1498, 159] on button "button" at bounding box center [1490, 164] width 30 height 30
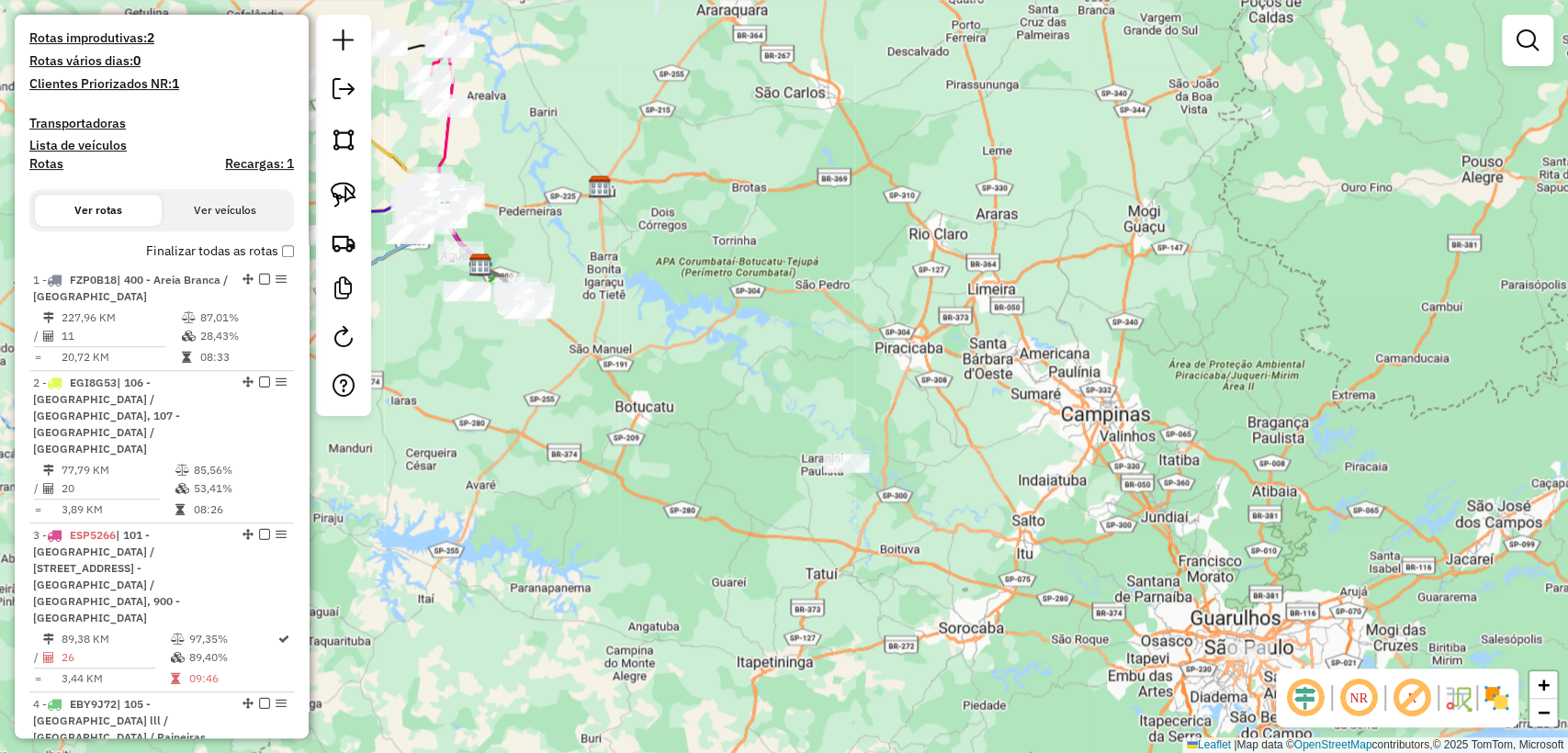
drag, startPoint x: 659, startPoint y: 397, endPoint x: 808, endPoint y: 493, distance: 177.2
click at [822, 493] on div "Janela de atendimento Grade de atendimento Capacidade Transportadoras Veículos …" at bounding box center [784, 376] width 1568 height 753
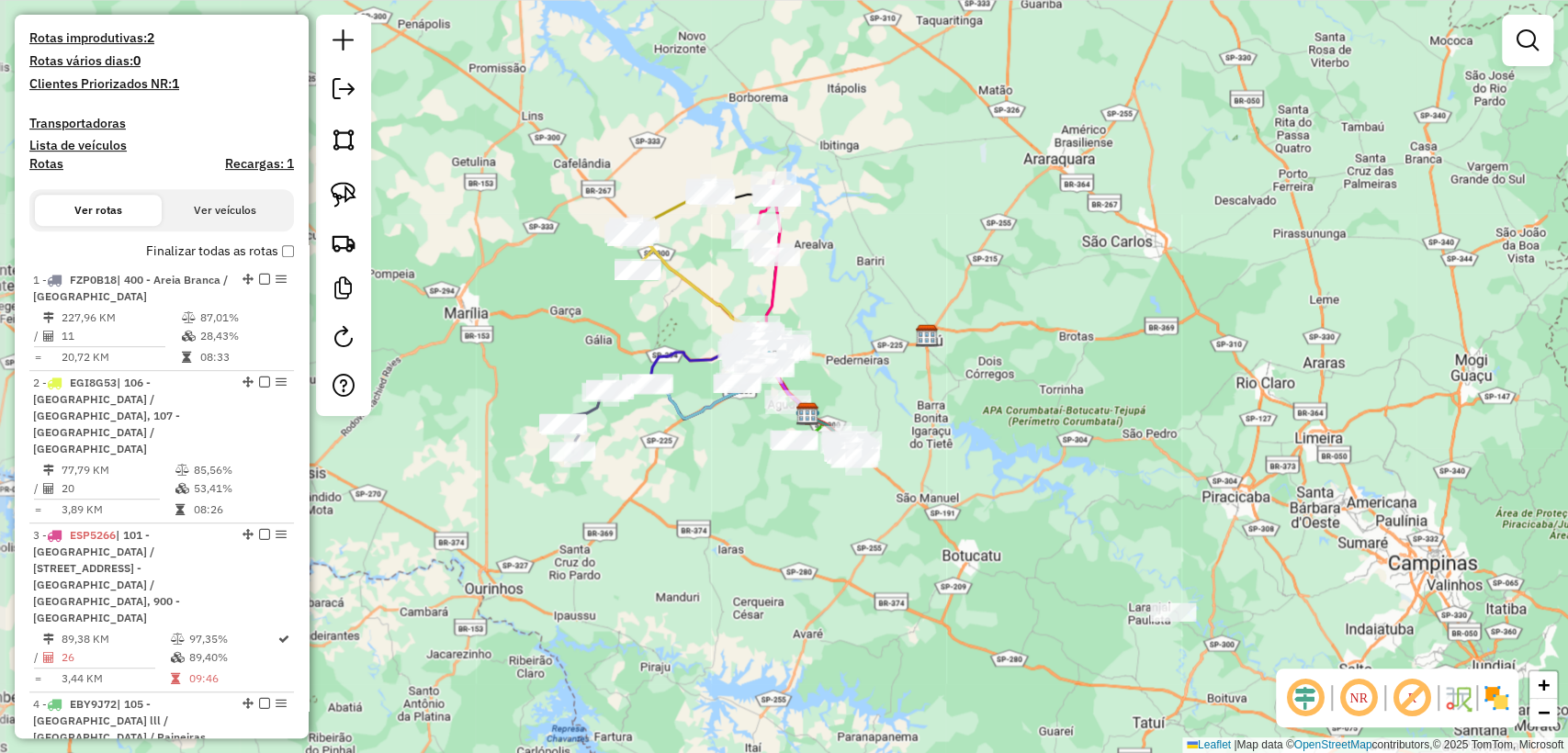
drag, startPoint x: 515, startPoint y: 451, endPoint x: 761, endPoint y: 529, distance: 258.1
click at [761, 529] on div "Janela de atendimento Grade de atendimento Capacidade Transportadoras Veículos …" at bounding box center [784, 376] width 1568 height 753
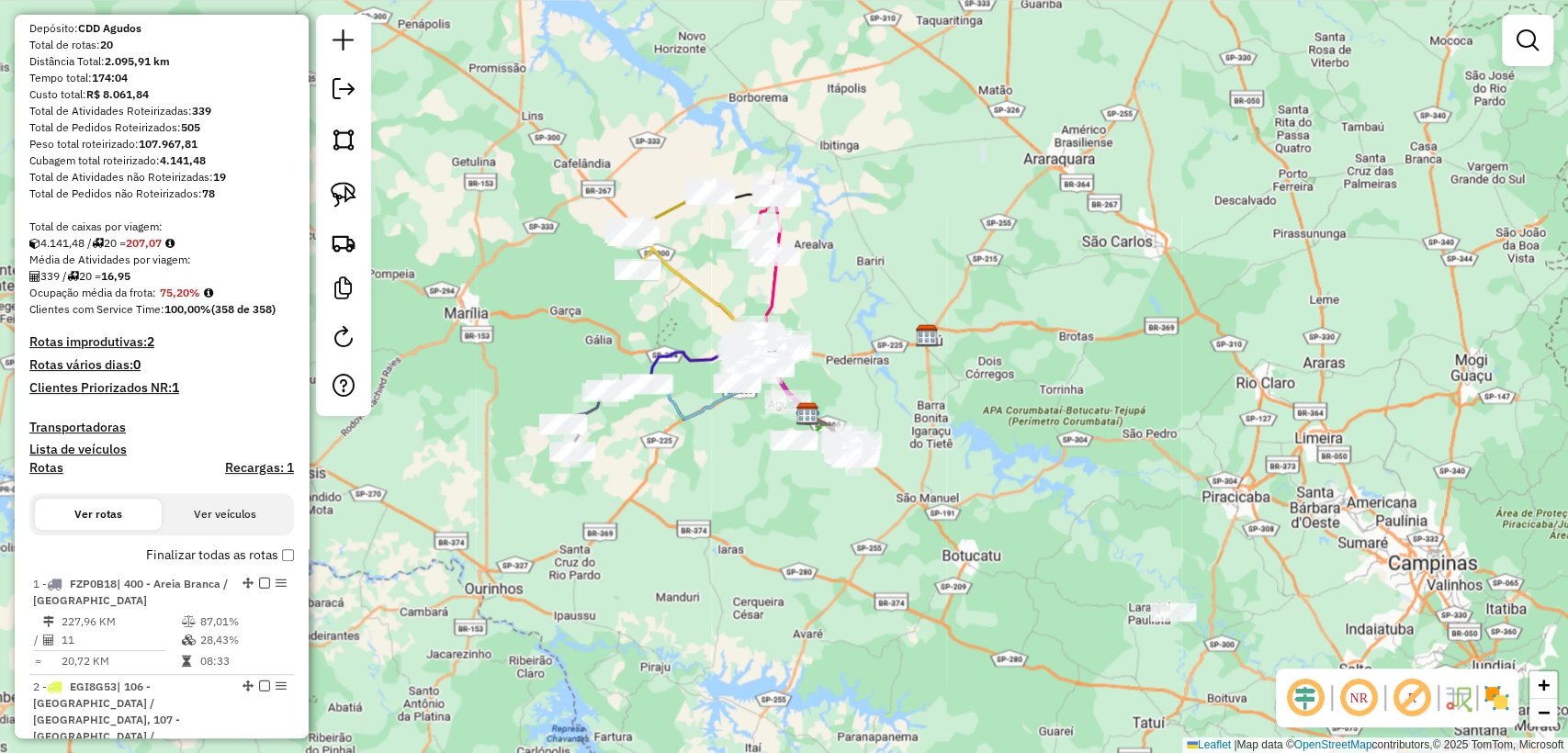
scroll to position [164, 0]
click at [338, 189] on img at bounding box center [343, 194] width 26 height 26
drag, startPoint x: 1207, startPoint y: 596, endPoint x: 1165, endPoint y: 640, distance: 60.8
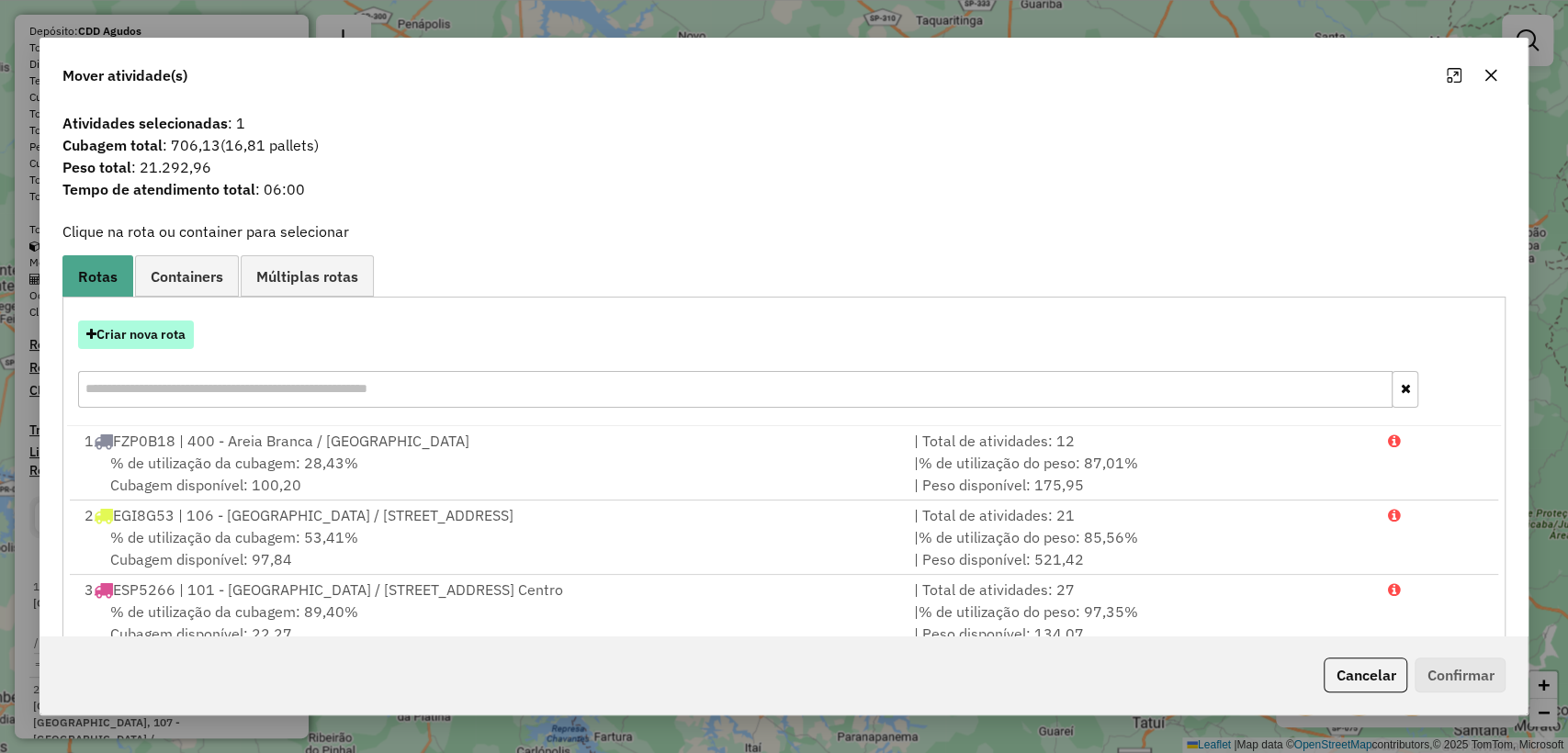
click at [162, 334] on button "Criar nova rota" at bounding box center [135, 335] width 115 height 29
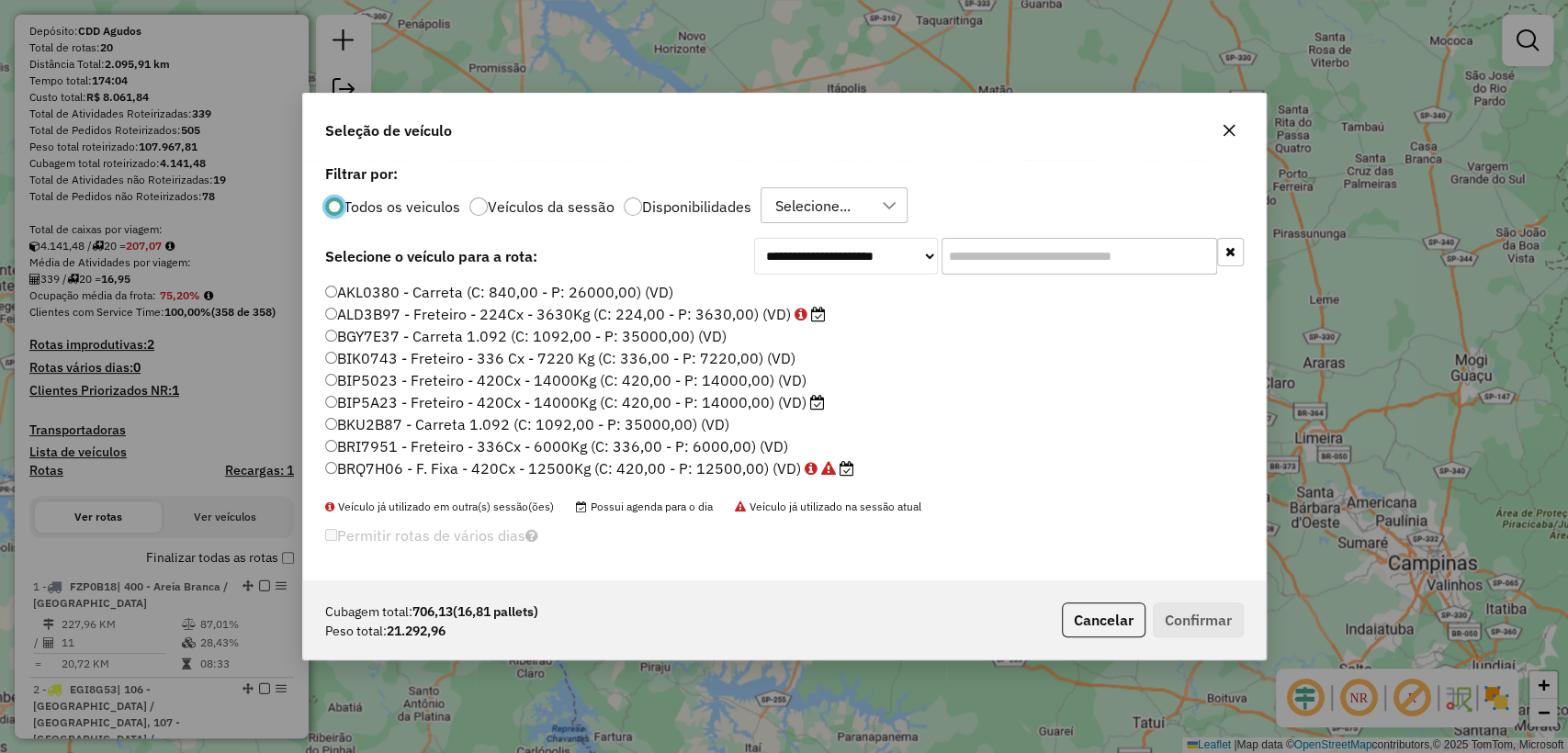
scroll to position [10, 6]
click at [632, 206] on div at bounding box center [633, 206] width 18 height 18
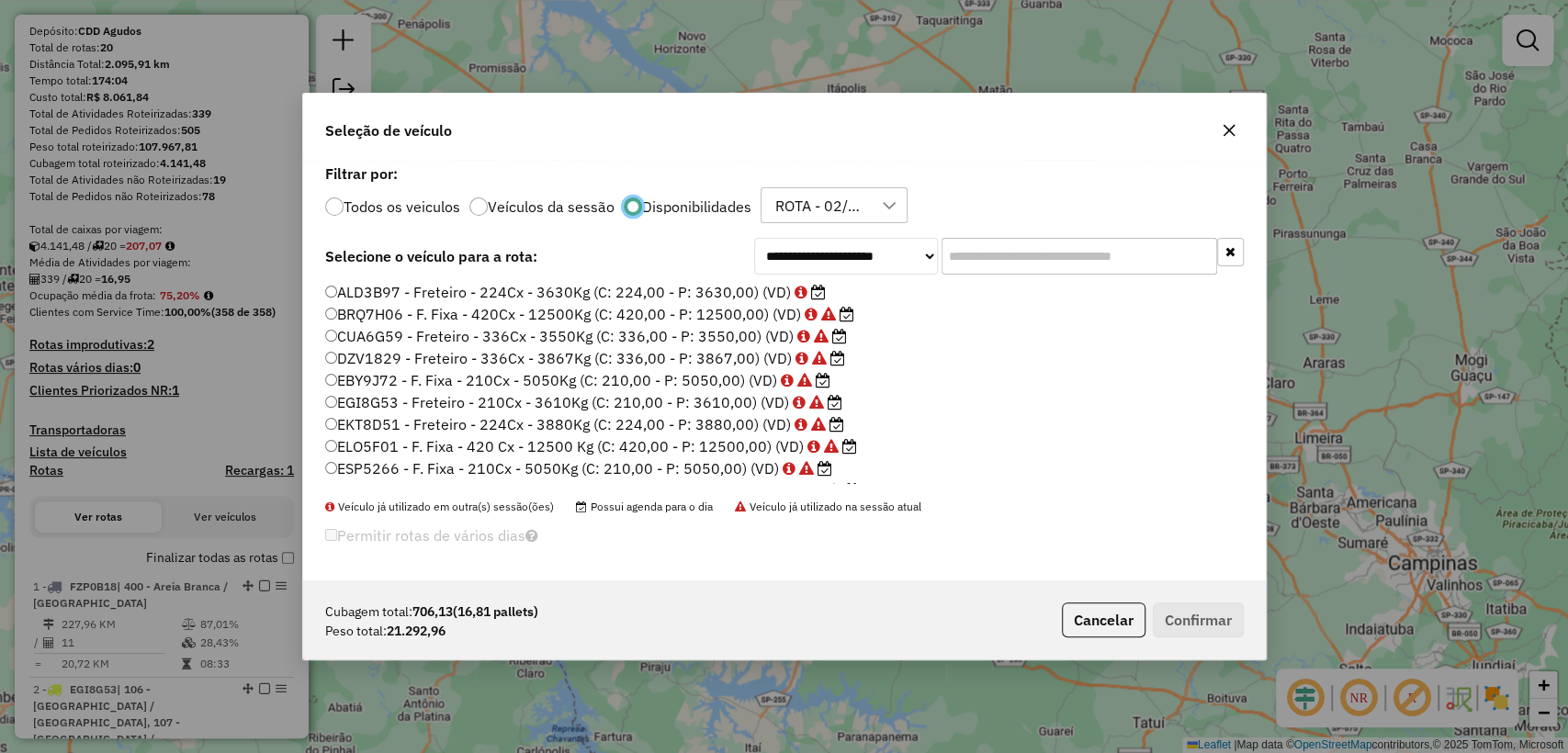
scroll to position [10, 6]
click at [872, 196] on div at bounding box center [889, 206] width 35 height 35
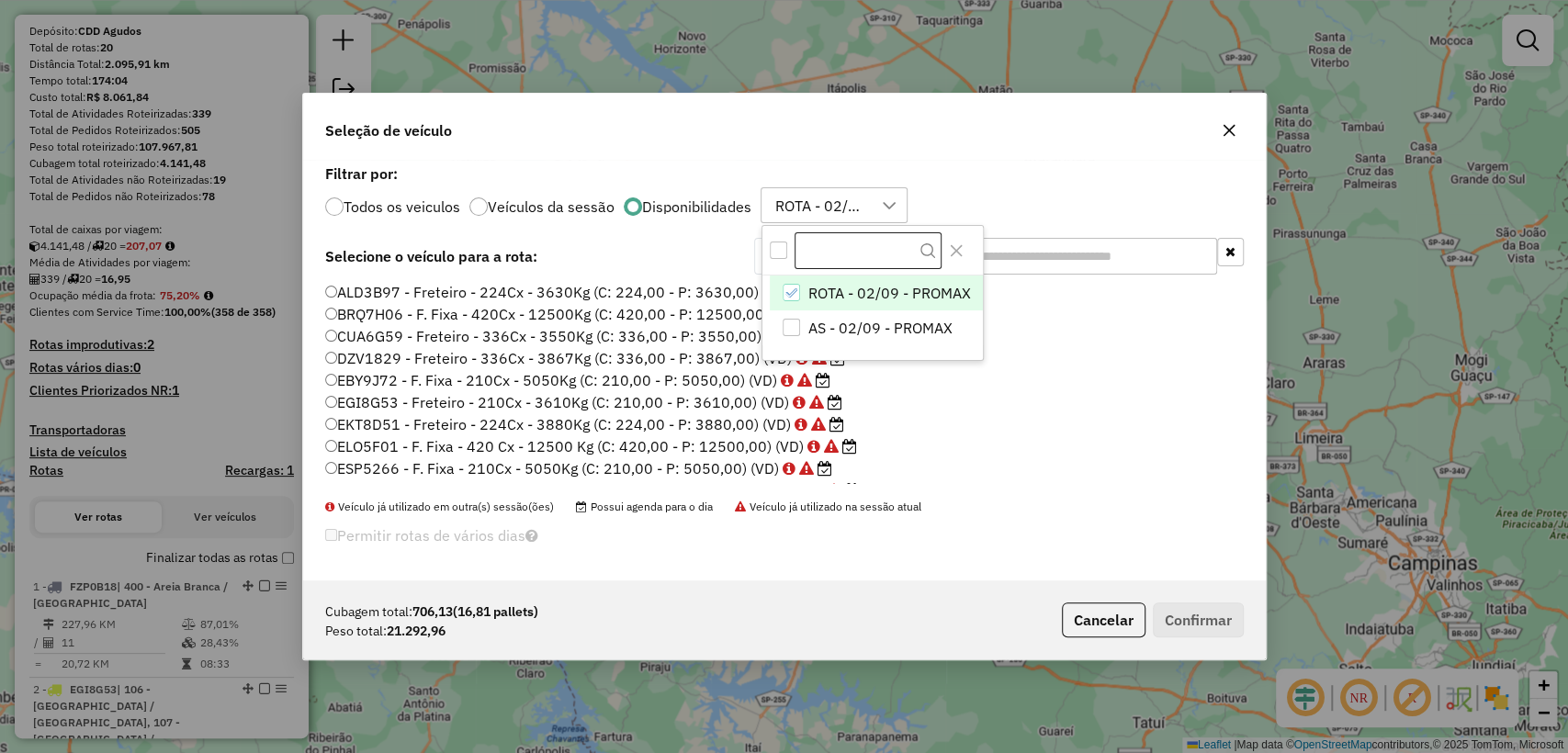
scroll to position [13, 83]
click at [794, 321] on div "AS - 02/09 - PROMAX" at bounding box center [790, 328] width 17 height 17
click at [786, 291] on icon "ROTA - 02/09 - PROMAX" at bounding box center [790, 292] width 12 height 12
click at [995, 178] on label "Filtrar por:" at bounding box center [784, 173] width 918 height 22
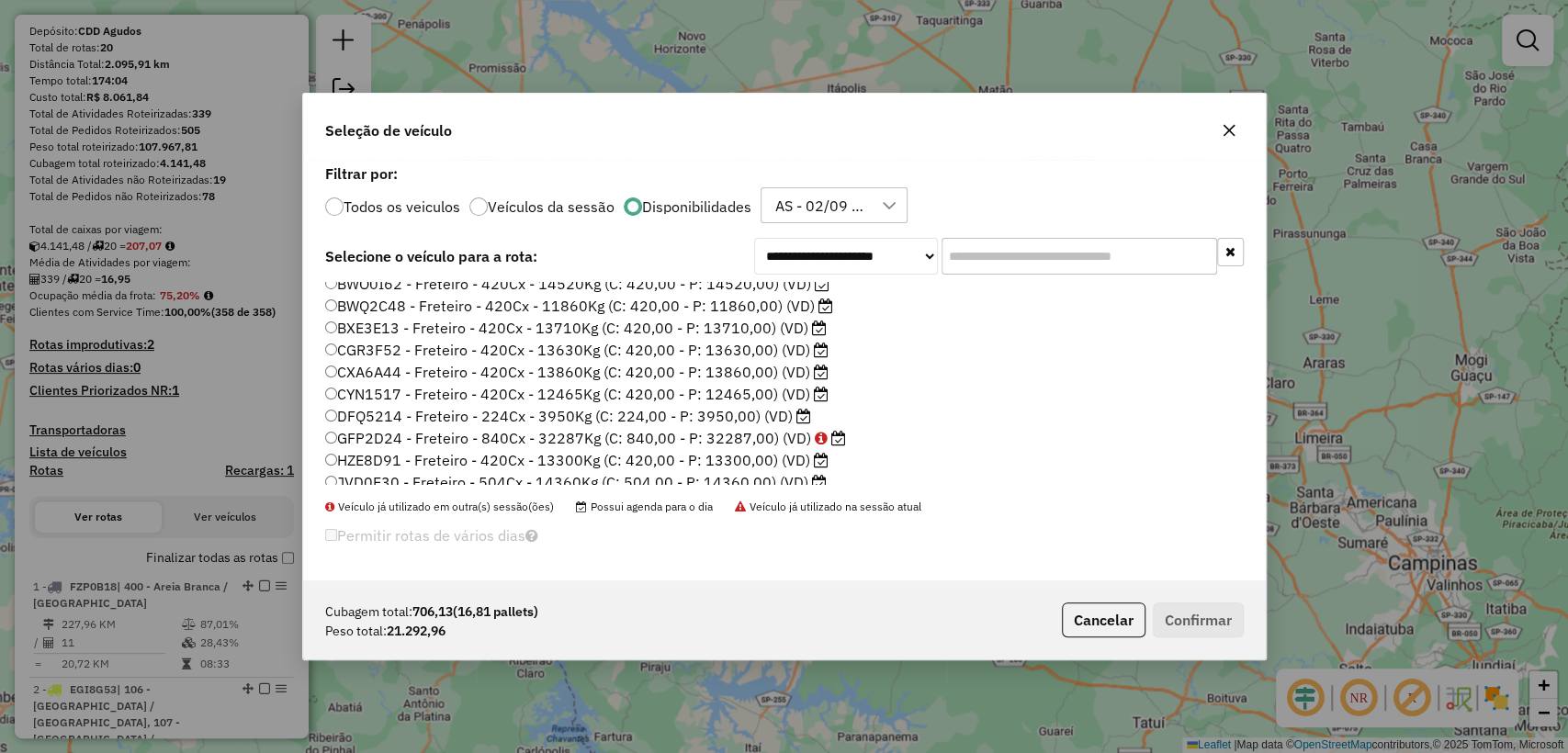
scroll to position [106, 0]
click at [566, 379] on label "GFP2D24 - Freteiro - 840Cx - 32287Kg (C: 840,00 - P: 32287,00) (VD)" at bounding box center [585, 384] width 521 height 22
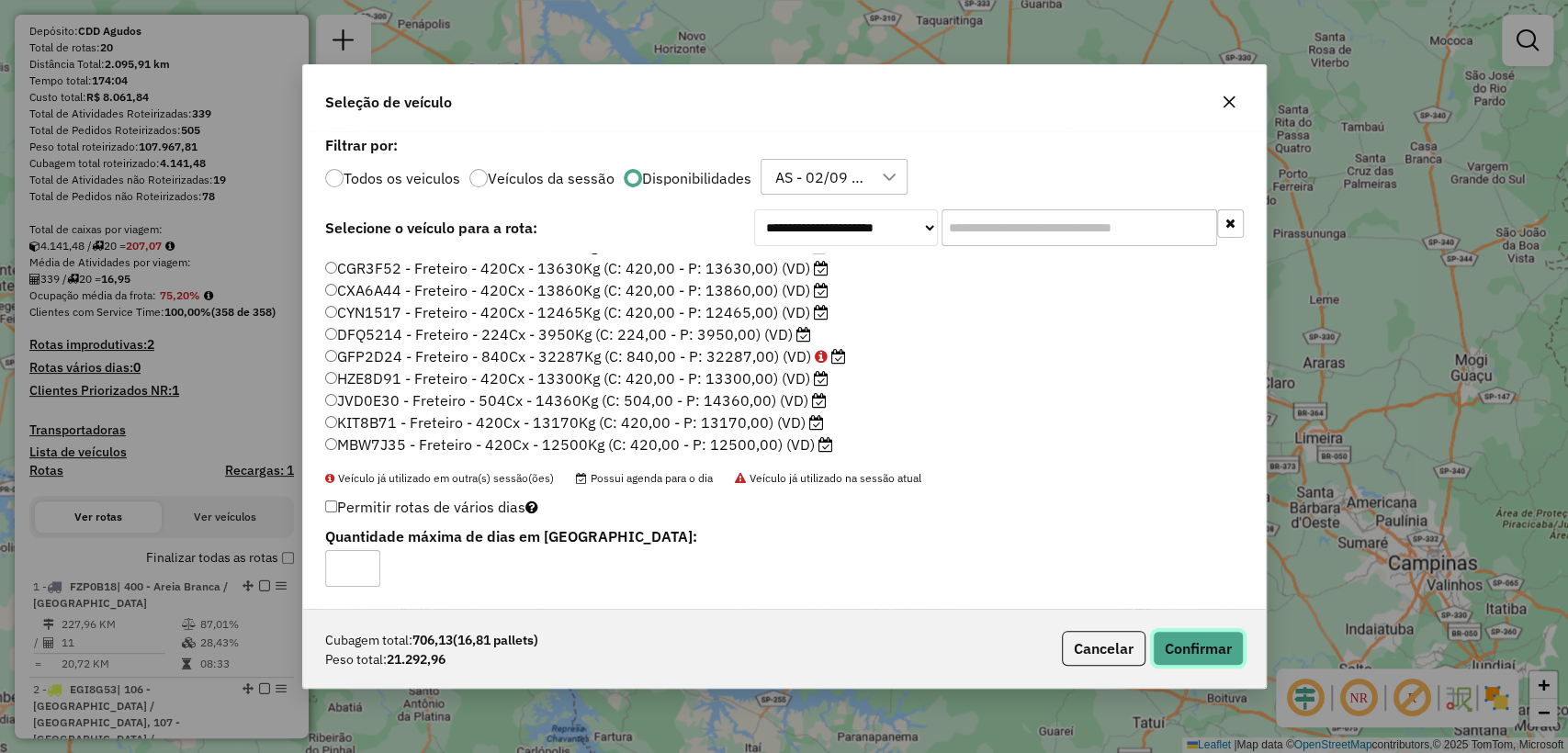
click at [1174, 658] on button "Confirmar" at bounding box center [1197, 648] width 90 height 35
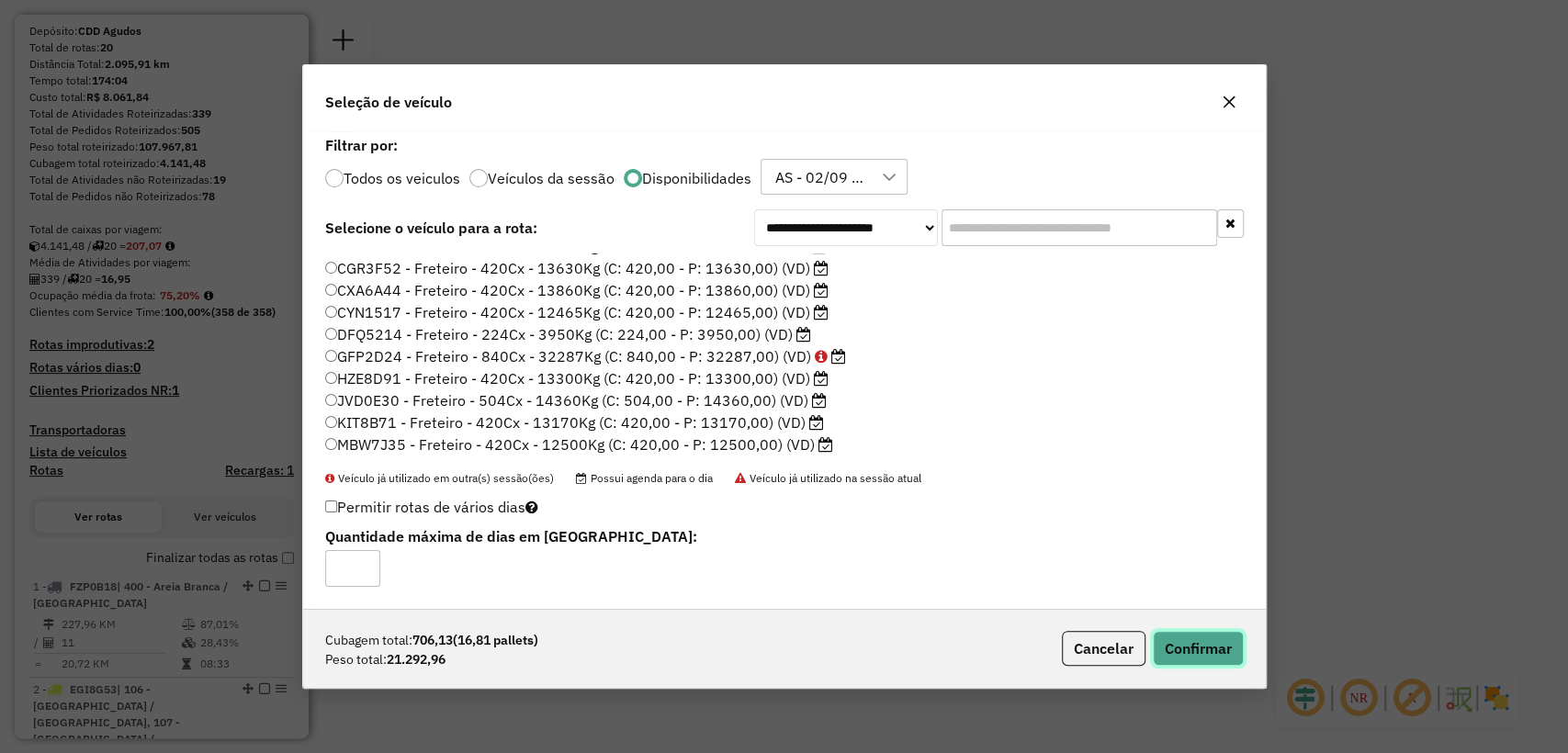
click at [1191, 645] on button "Confirmar" at bounding box center [1197, 648] width 90 height 35
click at [1196, 638] on button "Confirmar" at bounding box center [1197, 648] width 90 height 35
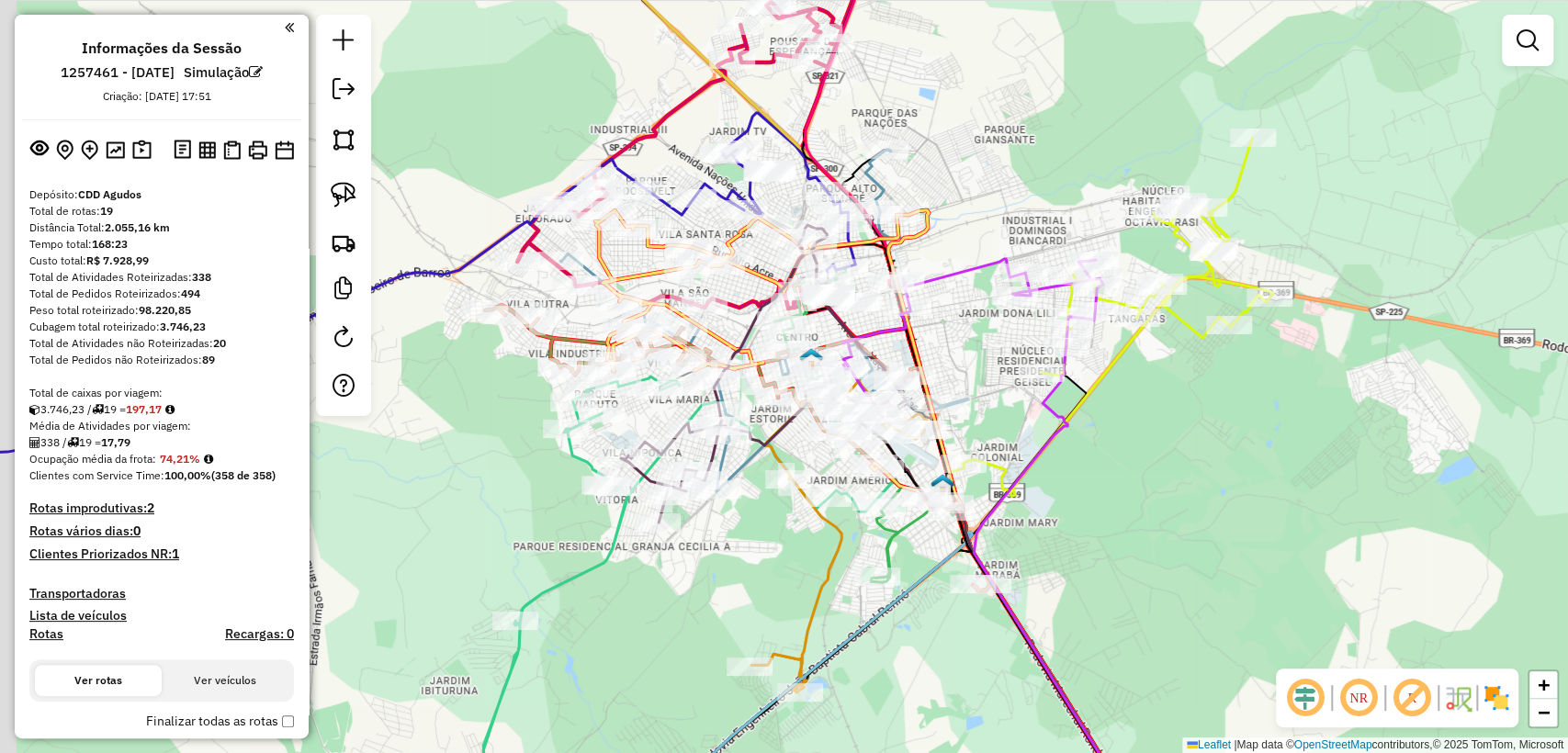
drag, startPoint x: 416, startPoint y: 497, endPoint x: 563, endPoint y: 467, distance: 150.0
click at [563, 467] on div "Janela de atendimento Grade de atendimento Capacidade Transportadoras Veículos …" at bounding box center [784, 376] width 1568 height 753
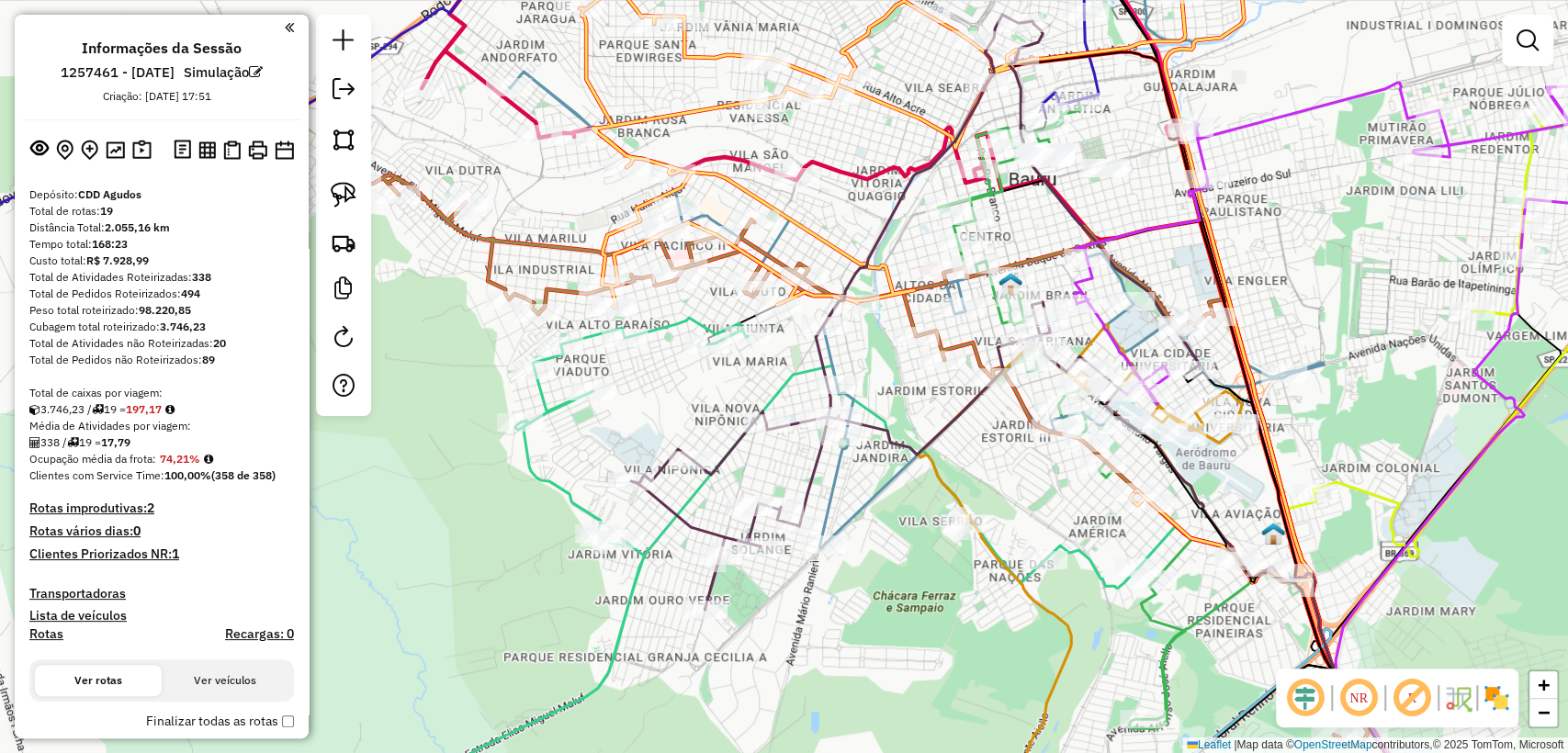
click at [663, 332] on icon at bounding box center [777, 574] width 721 height 511
select select "**********"
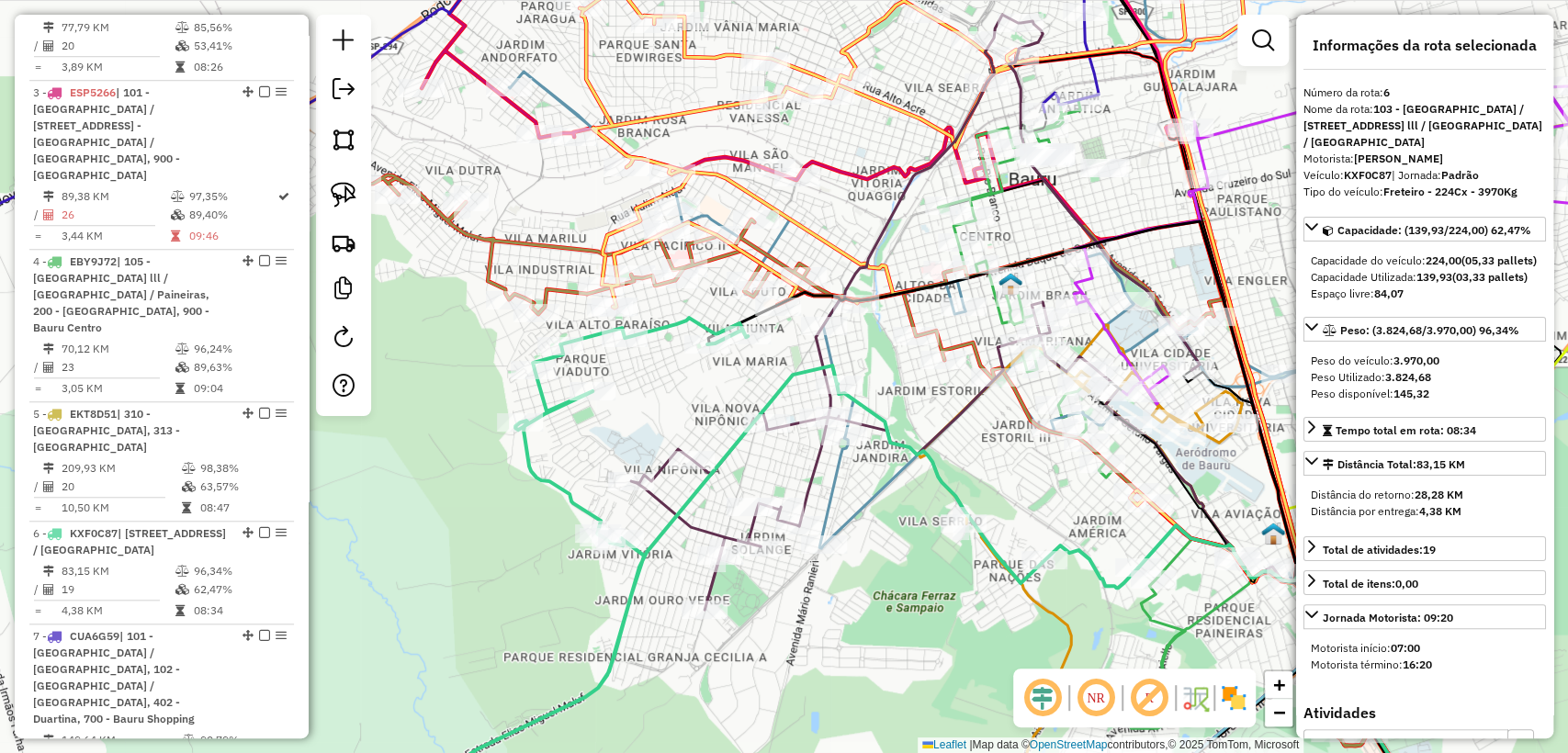
scroll to position [1303, 0]
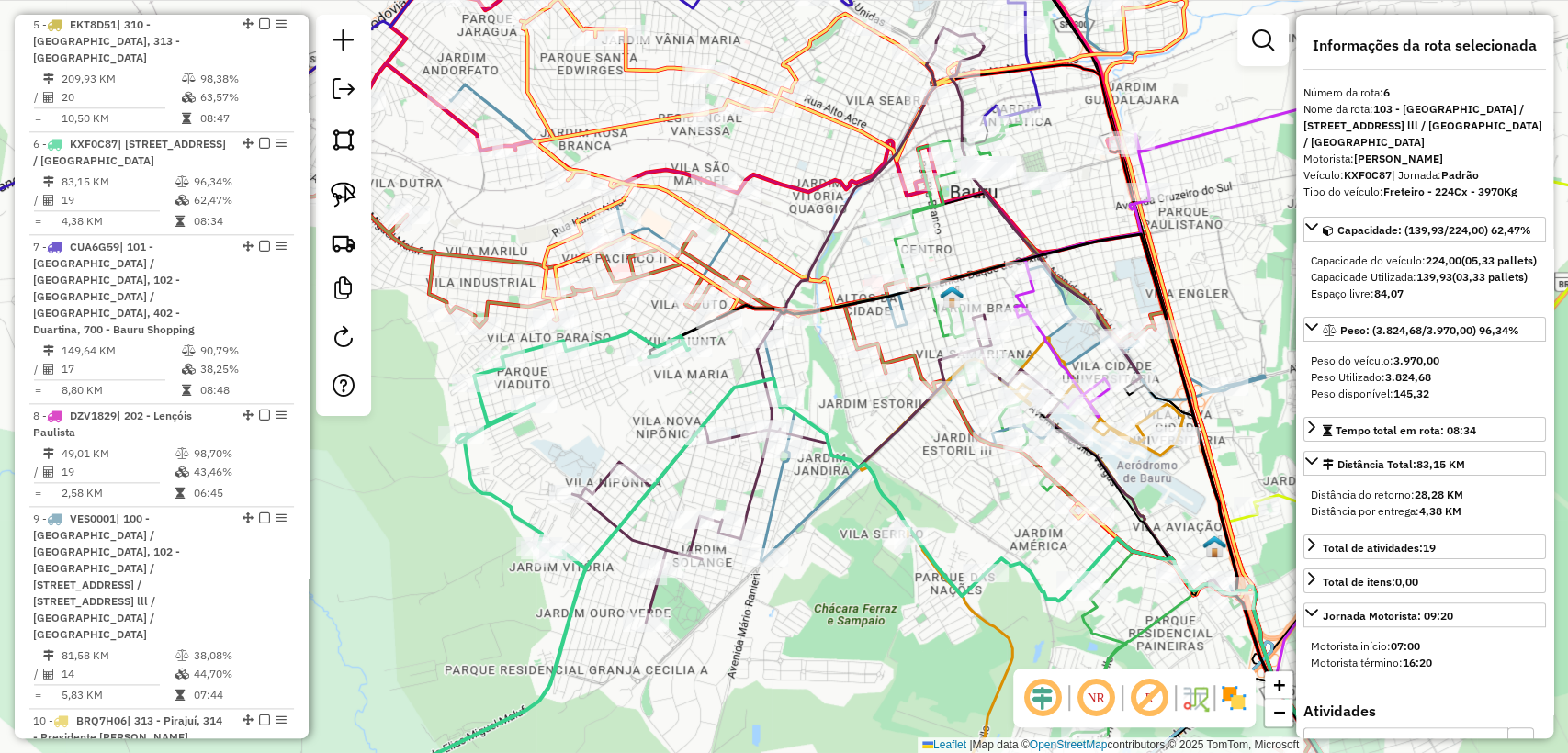
drag, startPoint x: 672, startPoint y: 404, endPoint x: 576, endPoint y: 435, distance: 100.9
click at [576, 435] on div "Janela de atendimento Grade de atendimento Capacidade Transportadoras Veículos …" at bounding box center [784, 376] width 1568 height 753
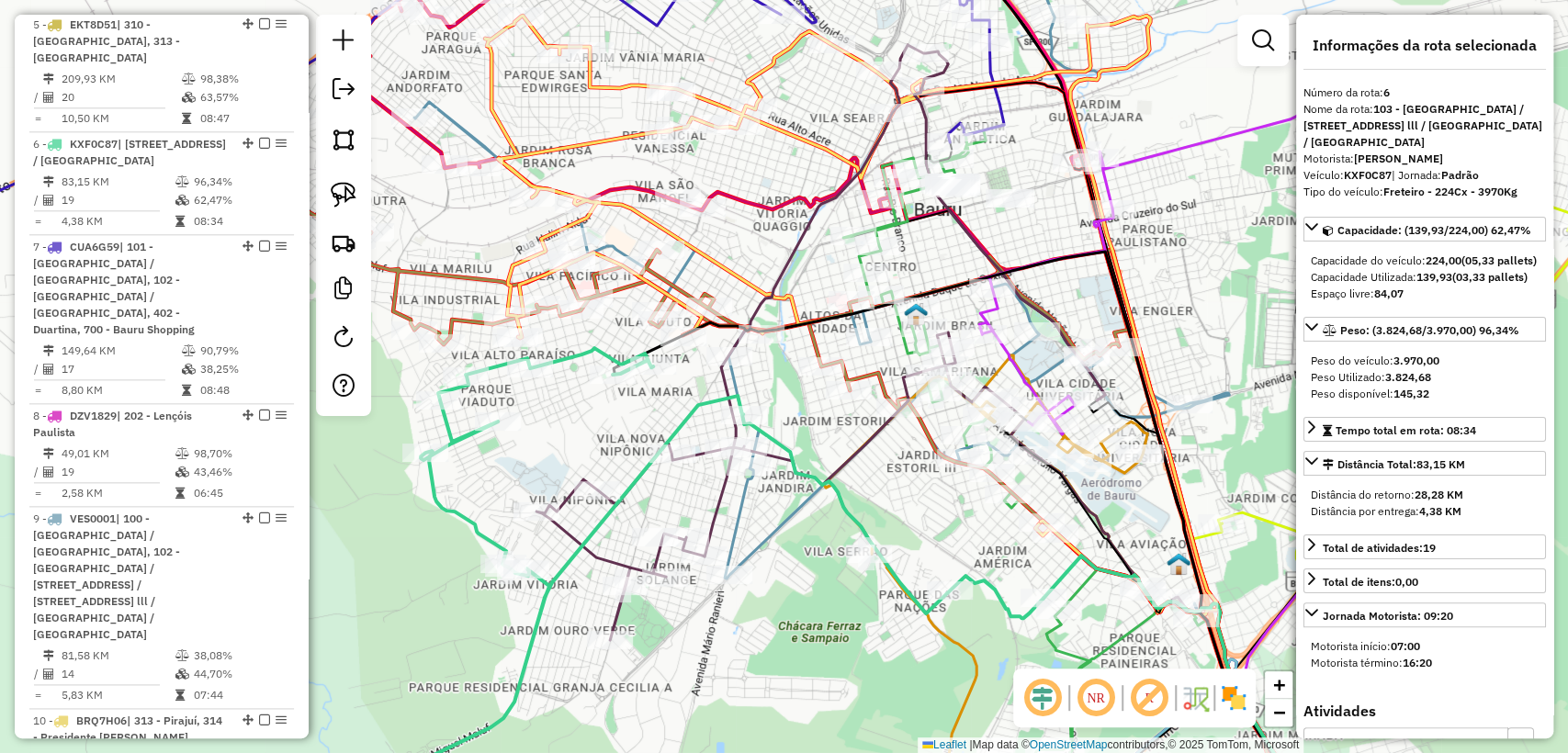
click at [982, 307] on icon at bounding box center [1240, 274] width 522 height 321
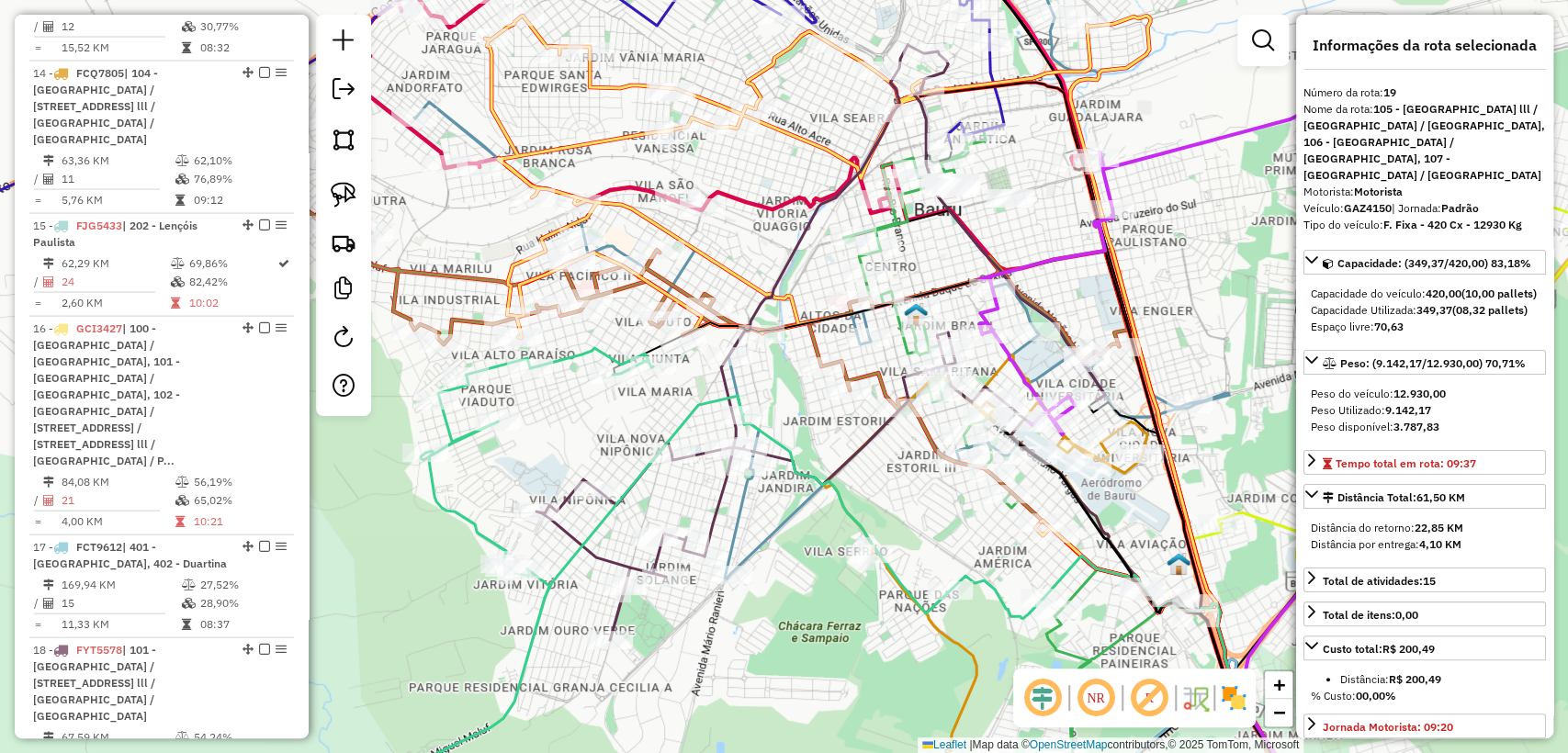
scroll to position [2876, 0]
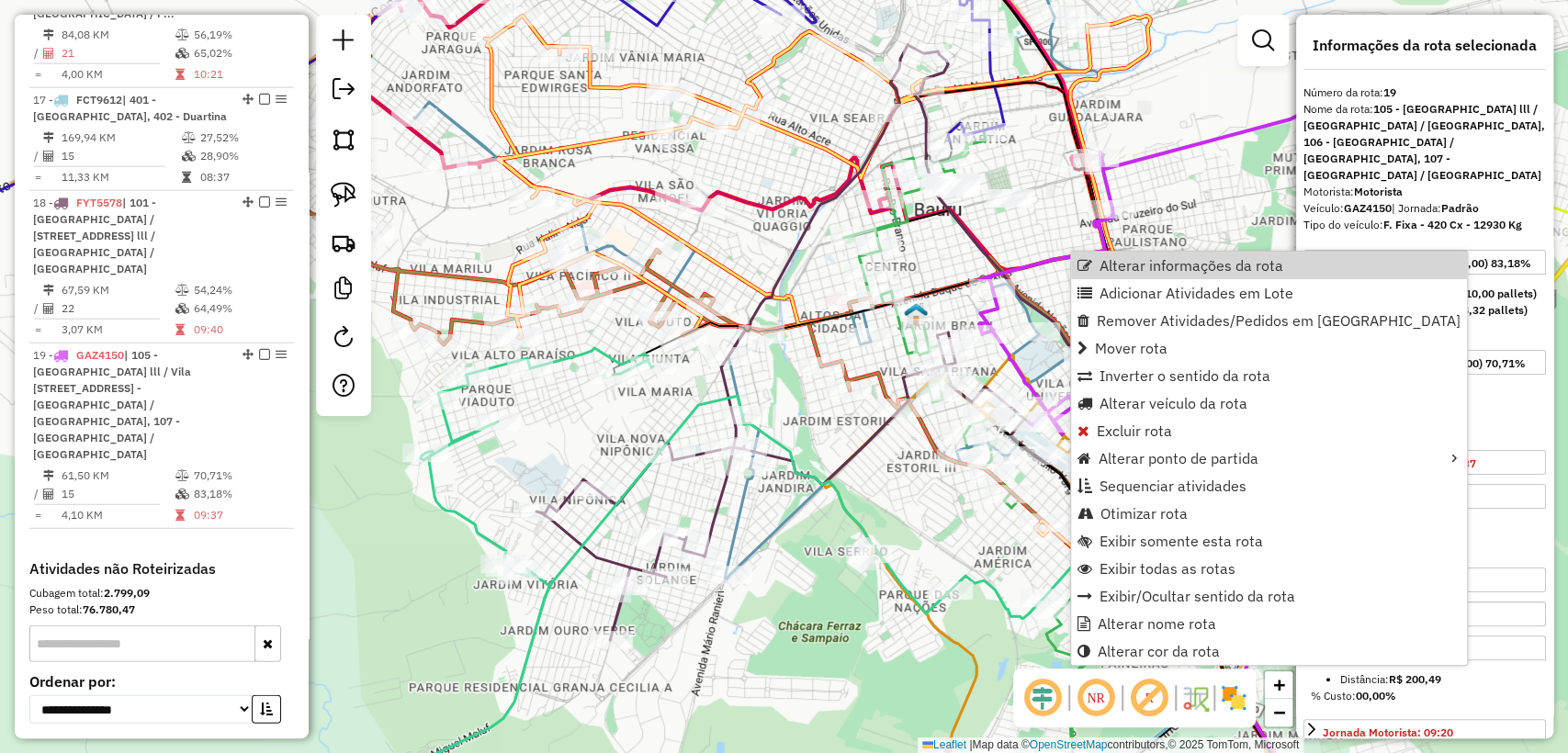
click at [1173, 230] on div "Janela de atendimento Grade de atendimento Capacidade Transportadoras Veículos …" at bounding box center [784, 376] width 1568 height 753
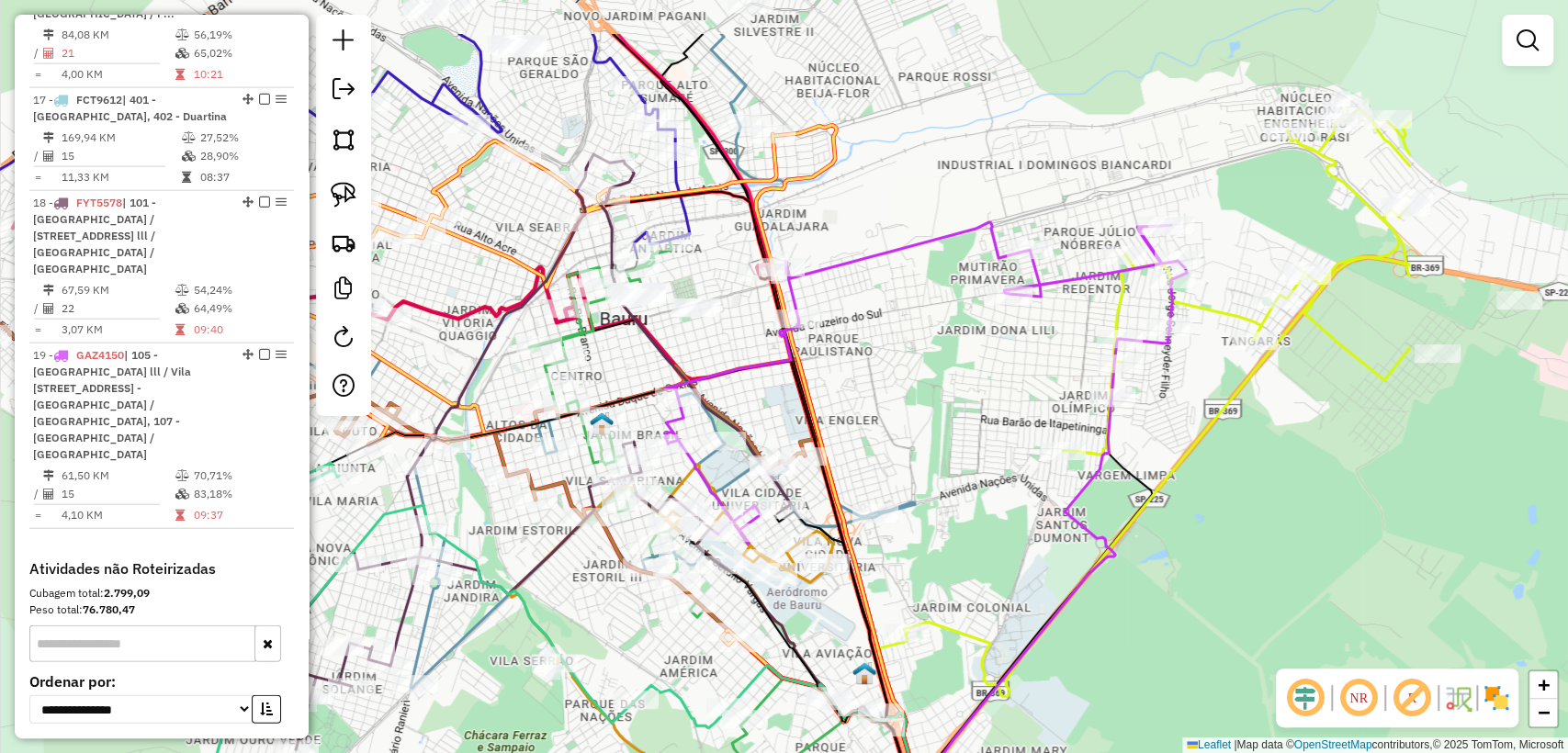
drag, startPoint x: 1205, startPoint y: 272, endPoint x: 895, endPoint y: 381, distance: 328.6
click at [895, 381] on div "Janela de atendimento Grade de atendimento Capacidade Transportadoras Veículos …" at bounding box center [784, 376] width 1568 height 753
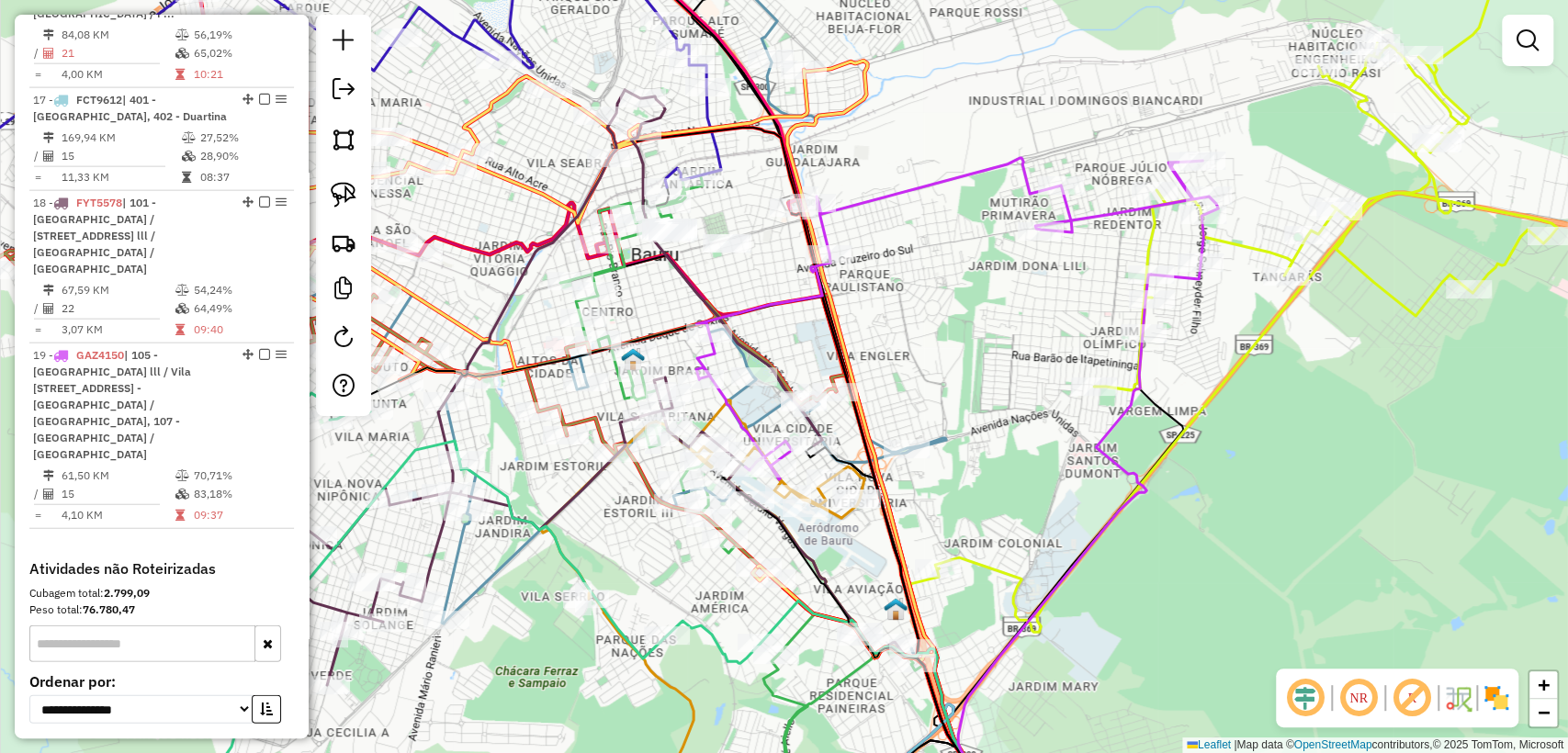
drag, startPoint x: 882, startPoint y: 445, endPoint x: 915, endPoint y: 371, distance: 81.0
click at [915, 371] on div "Janela de atendimento Grade de atendimento Capacidade Transportadoras Veículos …" at bounding box center [784, 376] width 1568 height 753
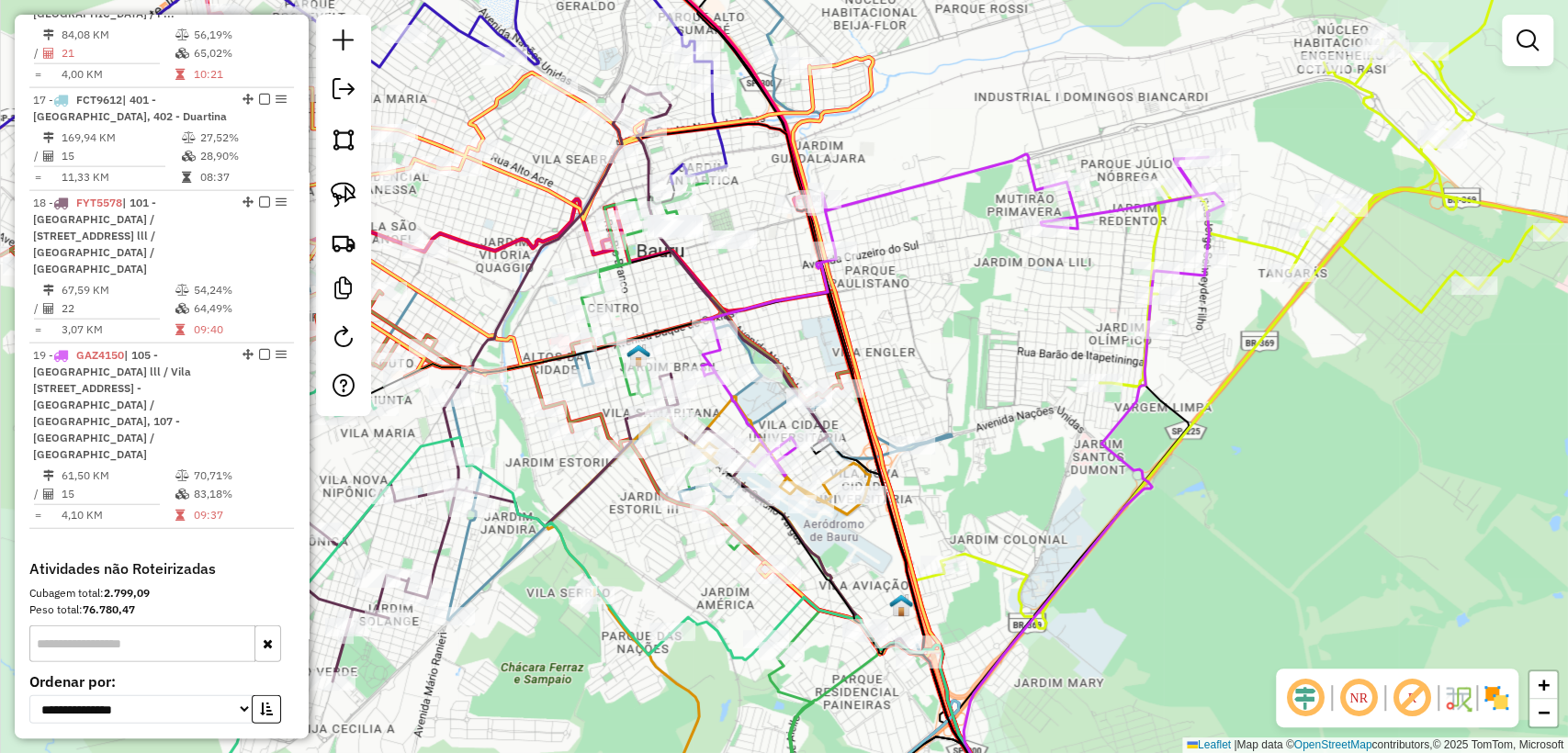
drag, startPoint x: 797, startPoint y: 329, endPoint x: 860, endPoint y: 371, distance: 75.7
click at [860, 371] on div "Janela de atendimento Grade de atendimento Capacidade Transportadoras Veículos …" at bounding box center [784, 376] width 1568 height 753
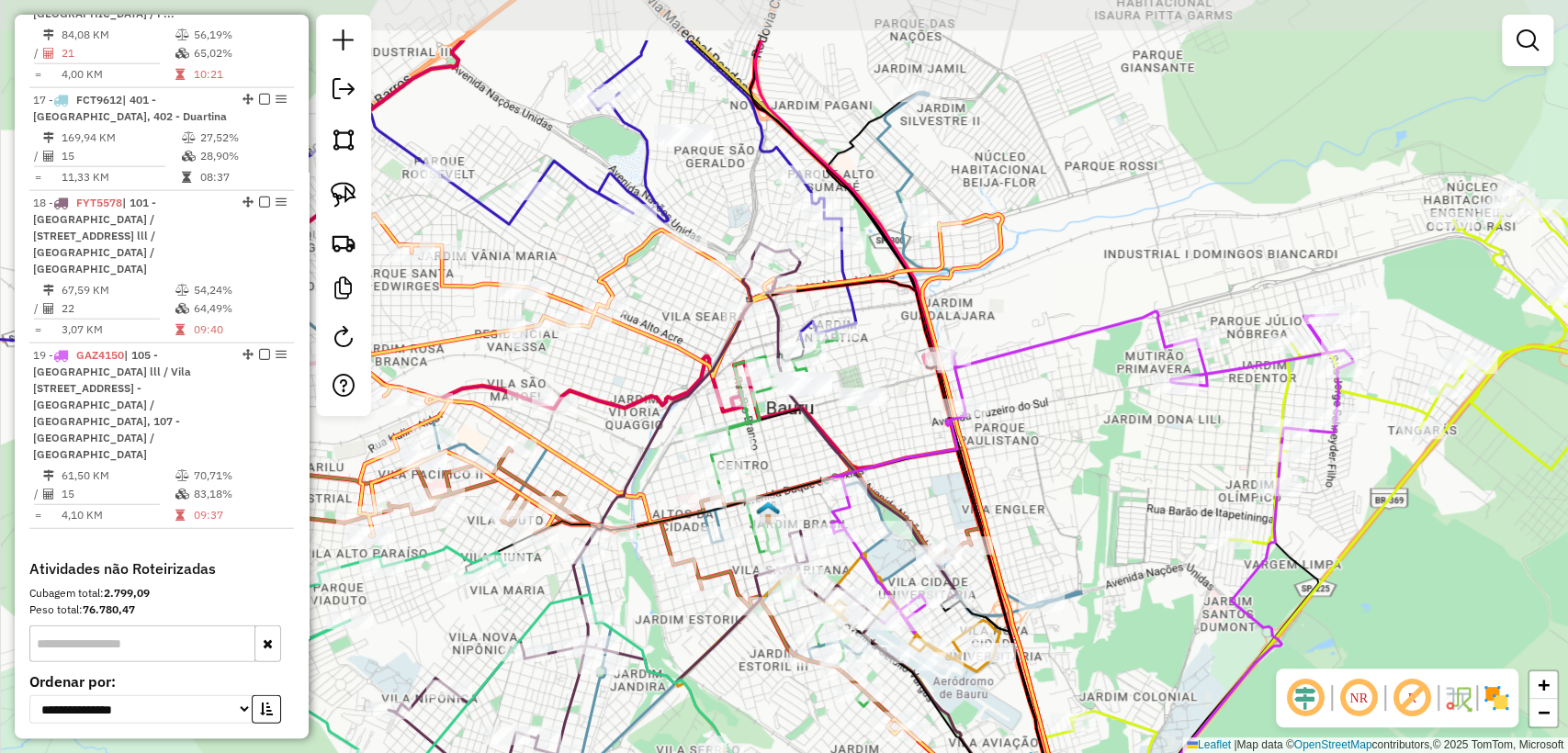
drag, startPoint x: 858, startPoint y: 346, endPoint x: 912, endPoint y: 423, distance: 94.0
click at [918, 442] on div "Janela de atendimento Grade de atendimento Capacidade Transportadoras Veículos …" at bounding box center [784, 376] width 1568 height 753
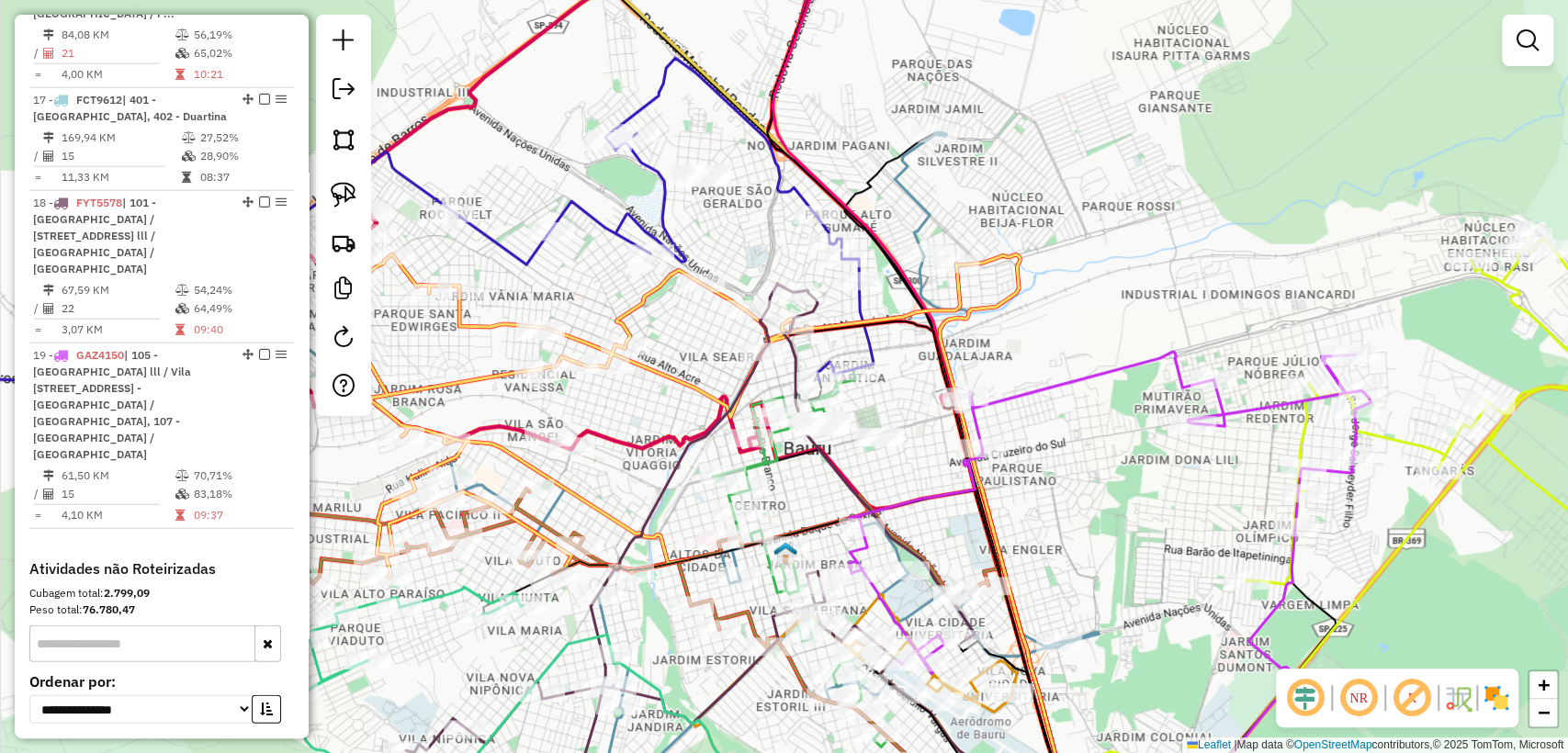
drag, startPoint x: 881, startPoint y: 324, endPoint x: 898, endPoint y: 363, distance: 42.5
click at [898, 363] on div "Janela de atendimento Grade de atendimento Capacidade Transportadoras Veículos …" at bounding box center [784, 376] width 1568 height 753
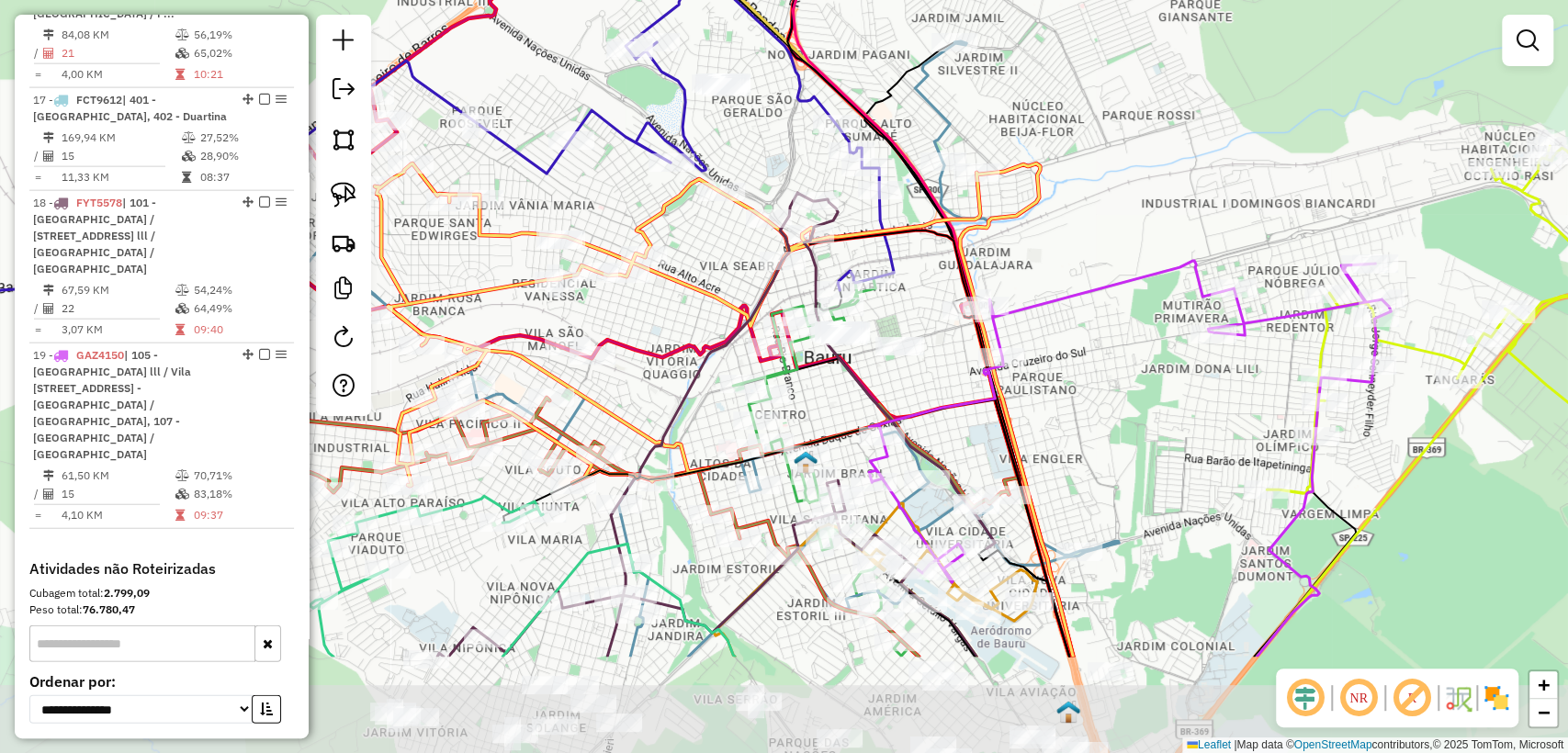
drag, startPoint x: 772, startPoint y: 582, endPoint x: 829, endPoint y: 390, distance: 200.3
click at [830, 404] on div "Janela de atendimento Grade de atendimento Capacidade Transportadoras Veículos …" at bounding box center [784, 376] width 1568 height 753
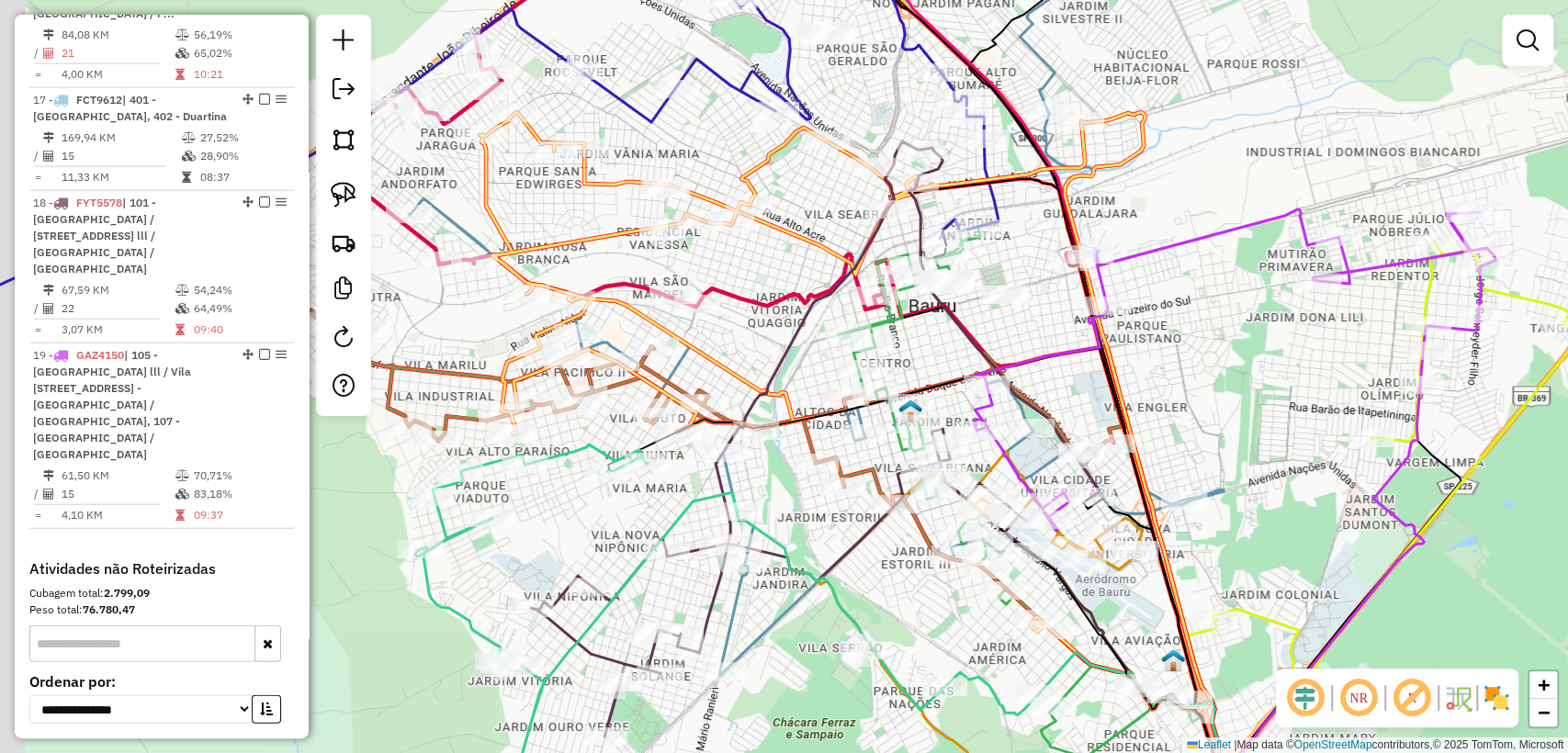
drag, startPoint x: 669, startPoint y: 381, endPoint x: 595, endPoint y: 379, distance: 74.0
click at [745, 355] on div "Janela de atendimento Grade de atendimento Capacidade Transportadoras Veículos …" at bounding box center [784, 376] width 1568 height 753
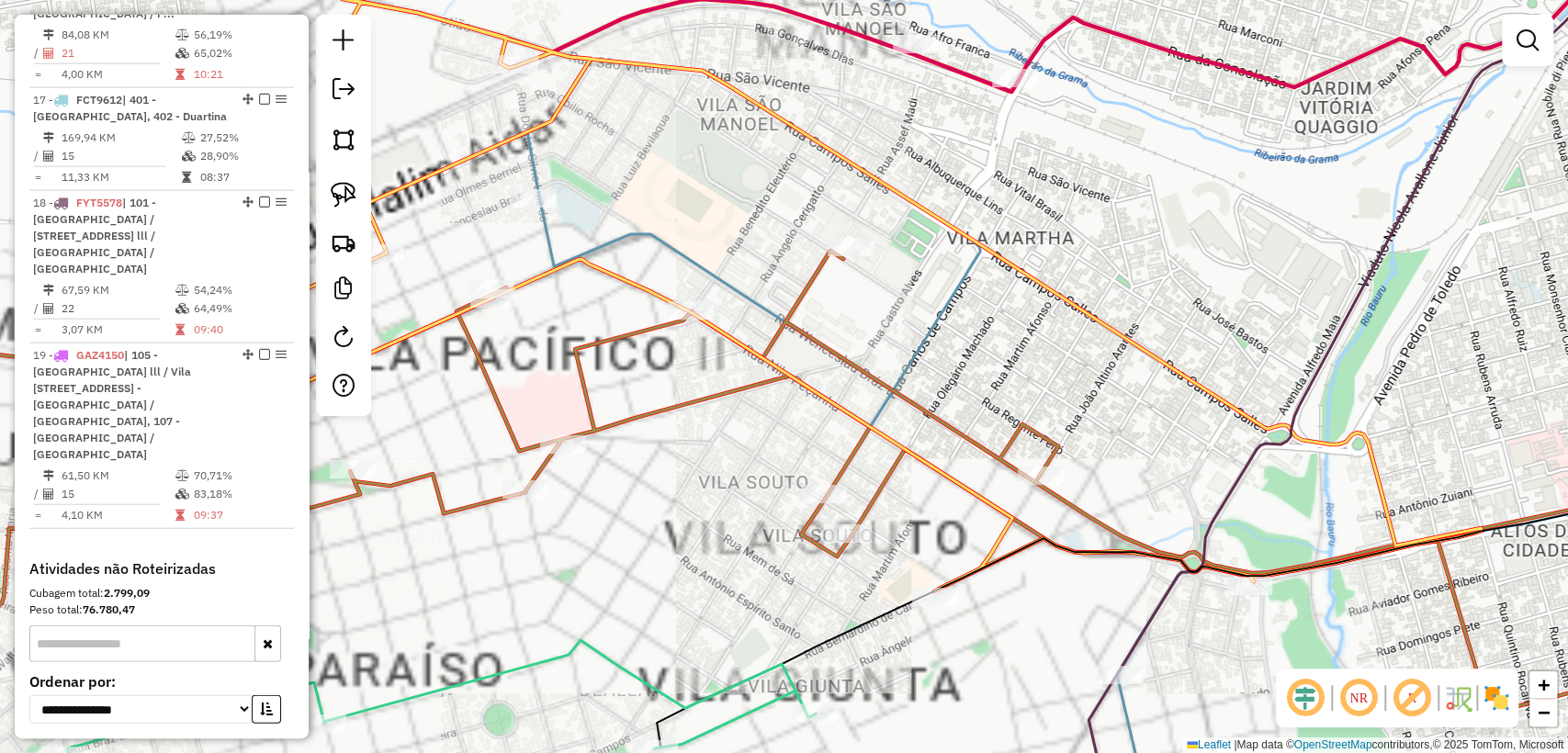
drag, startPoint x: 549, startPoint y: 375, endPoint x: 654, endPoint y: 349, distance: 108.2
click at [654, 349] on div "Janela de atendimento Grade de atendimento Capacidade Transportadoras Veículos …" at bounding box center [784, 376] width 1568 height 753
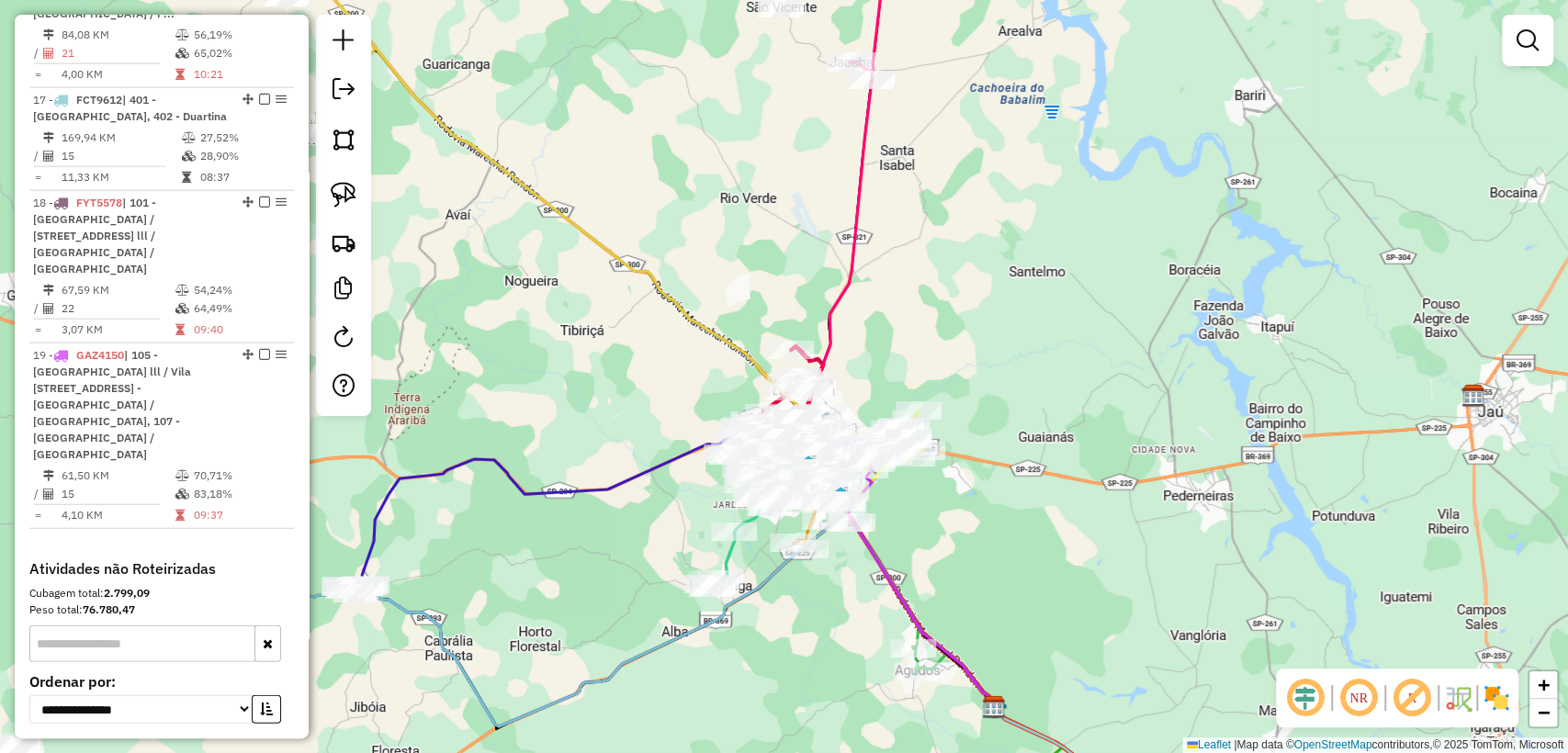
drag, startPoint x: 759, startPoint y: 629, endPoint x: 792, endPoint y: 600, distance: 43.9
click at [792, 600] on div "Janela de atendimento Grade de atendimento Capacidade Transportadoras Veículos …" at bounding box center [784, 376] width 1568 height 753
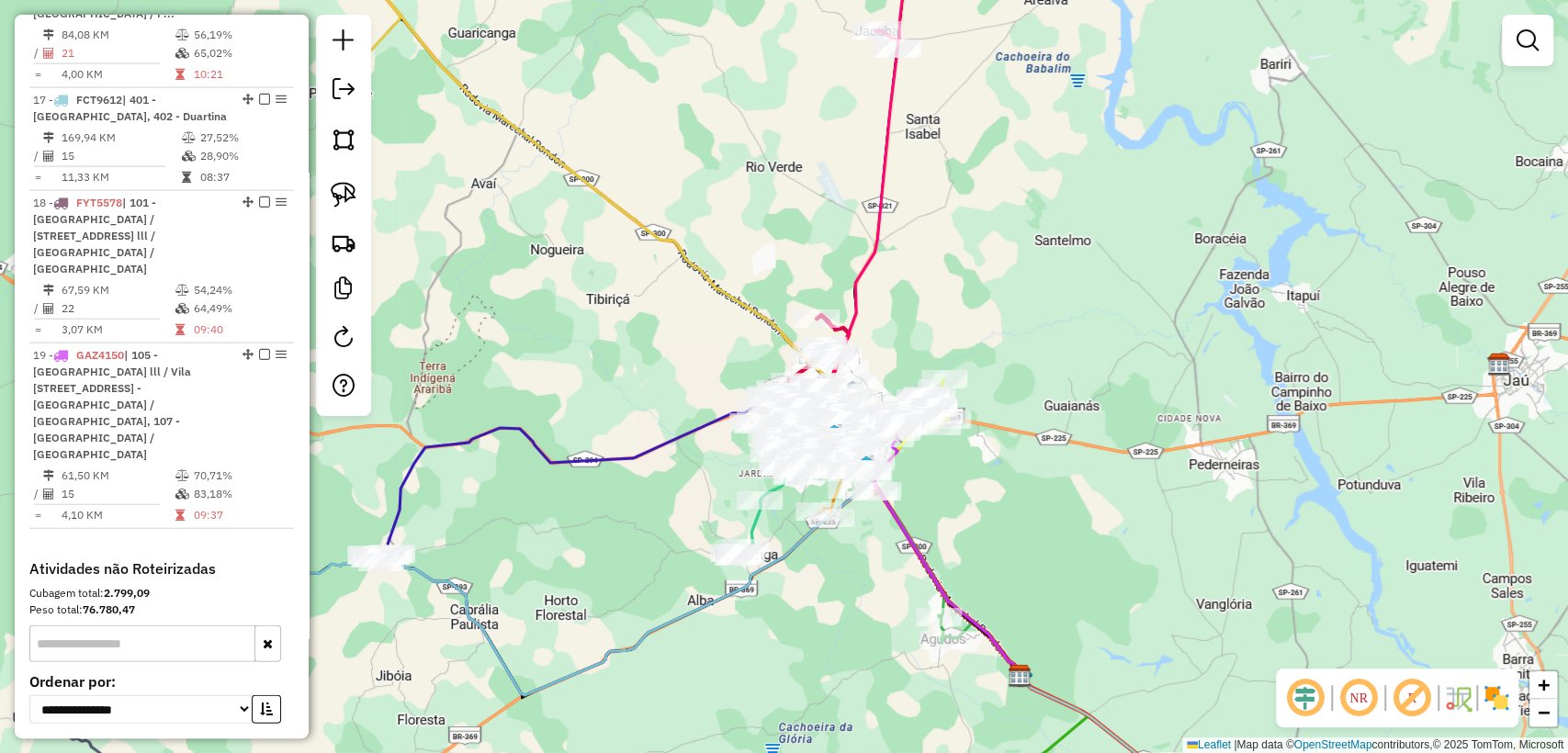
drag, startPoint x: 632, startPoint y: 539, endPoint x: 676, endPoint y: 504, distance: 56.2
click at [679, 505] on div "Janela de atendimento Grade de atendimento Capacidade Transportadoras Veículos …" at bounding box center [784, 376] width 1568 height 753
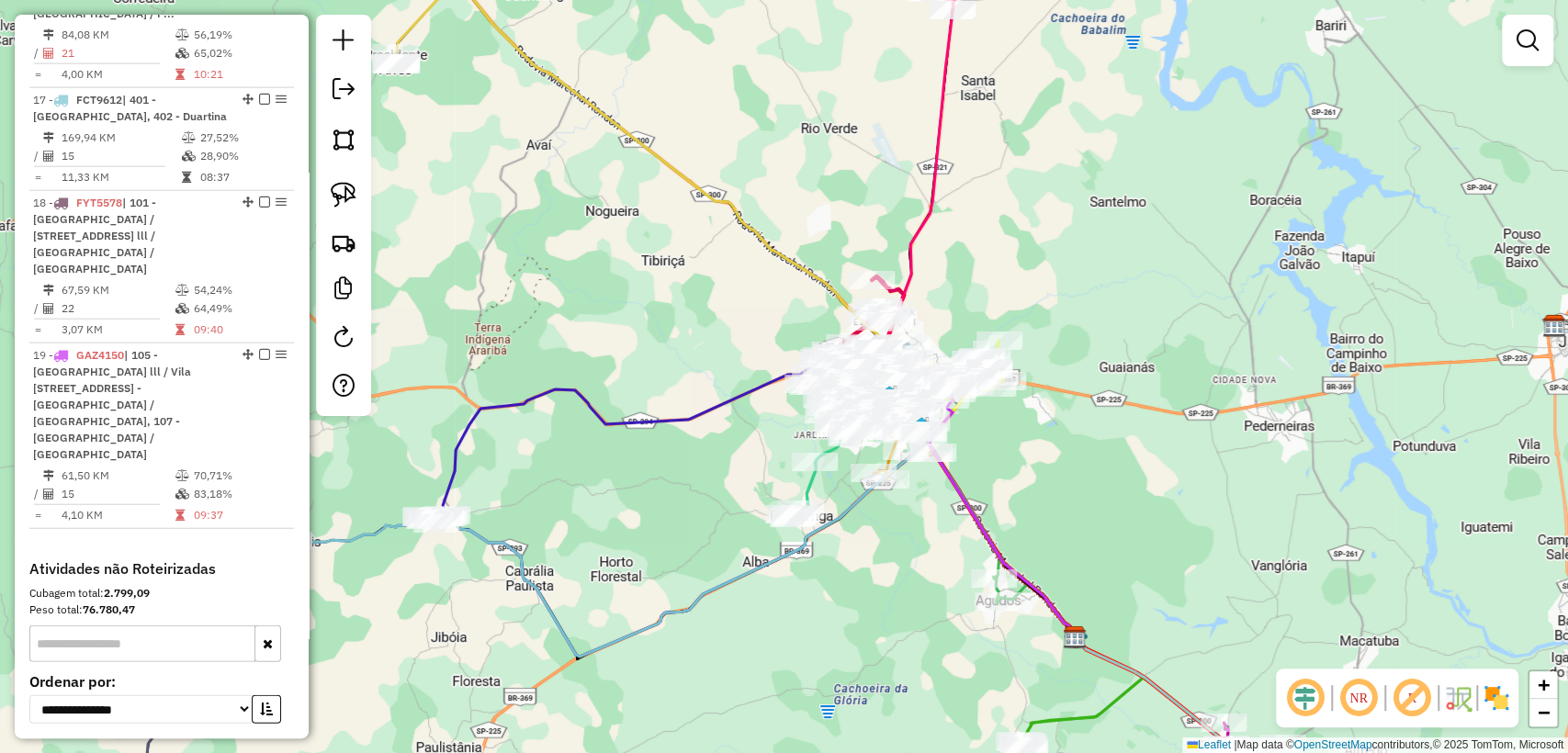
click at [656, 510] on div "Janela de atendimento Grade de atendimento Capacidade Transportadoras Veículos …" at bounding box center [784, 376] width 1568 height 753
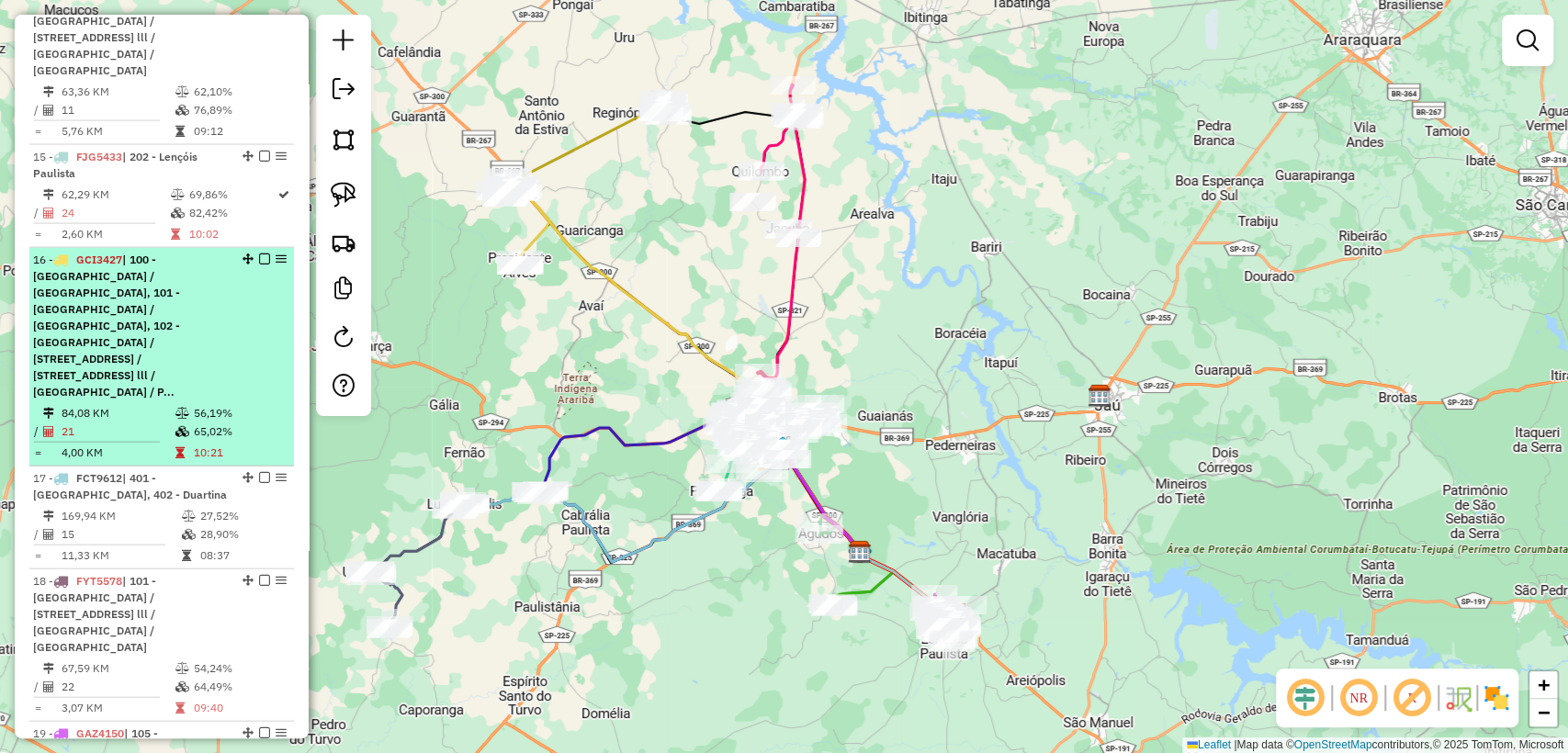
scroll to position [2468, 0]
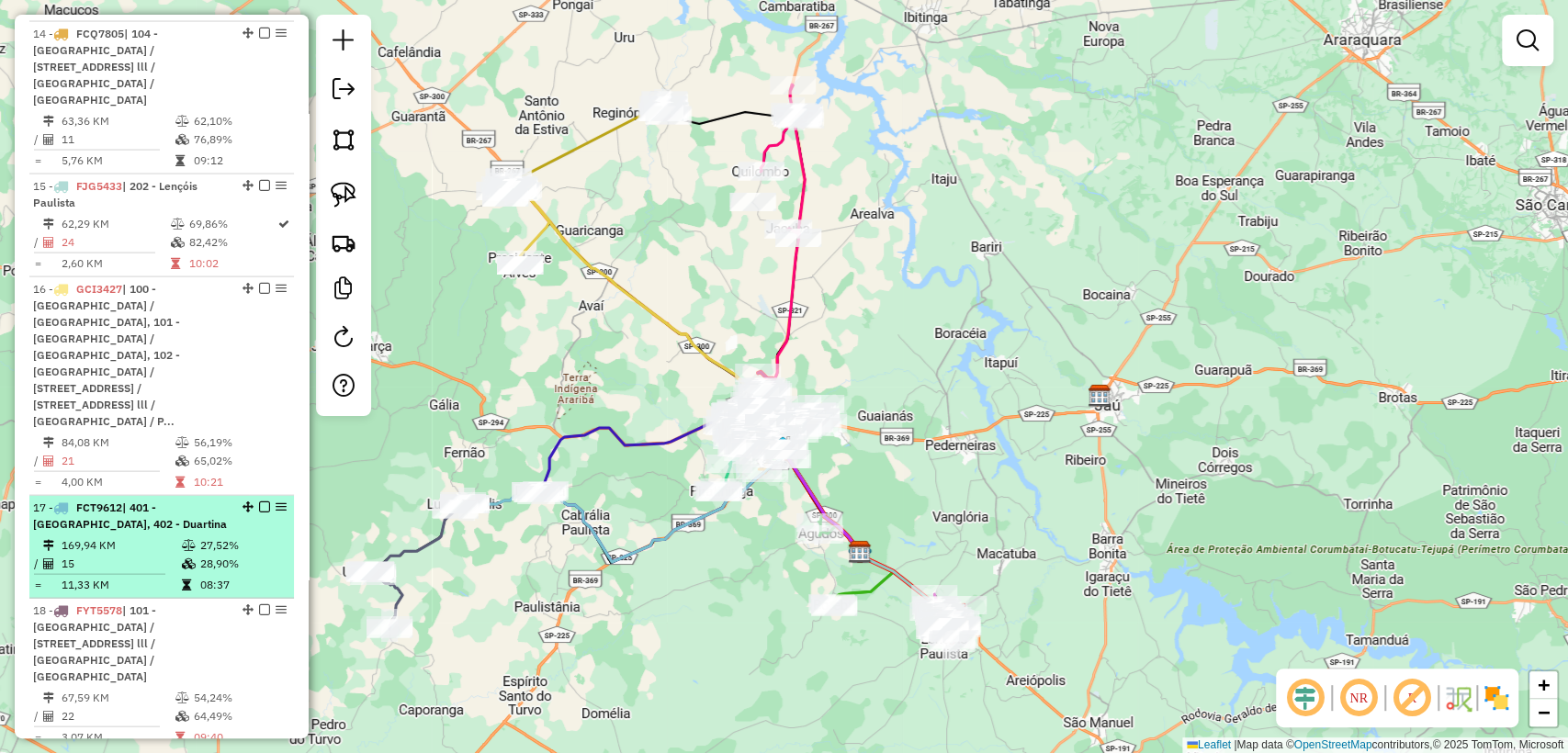
click at [223, 576] on td "08:37" at bounding box center [243, 584] width 88 height 18
select select "**********"
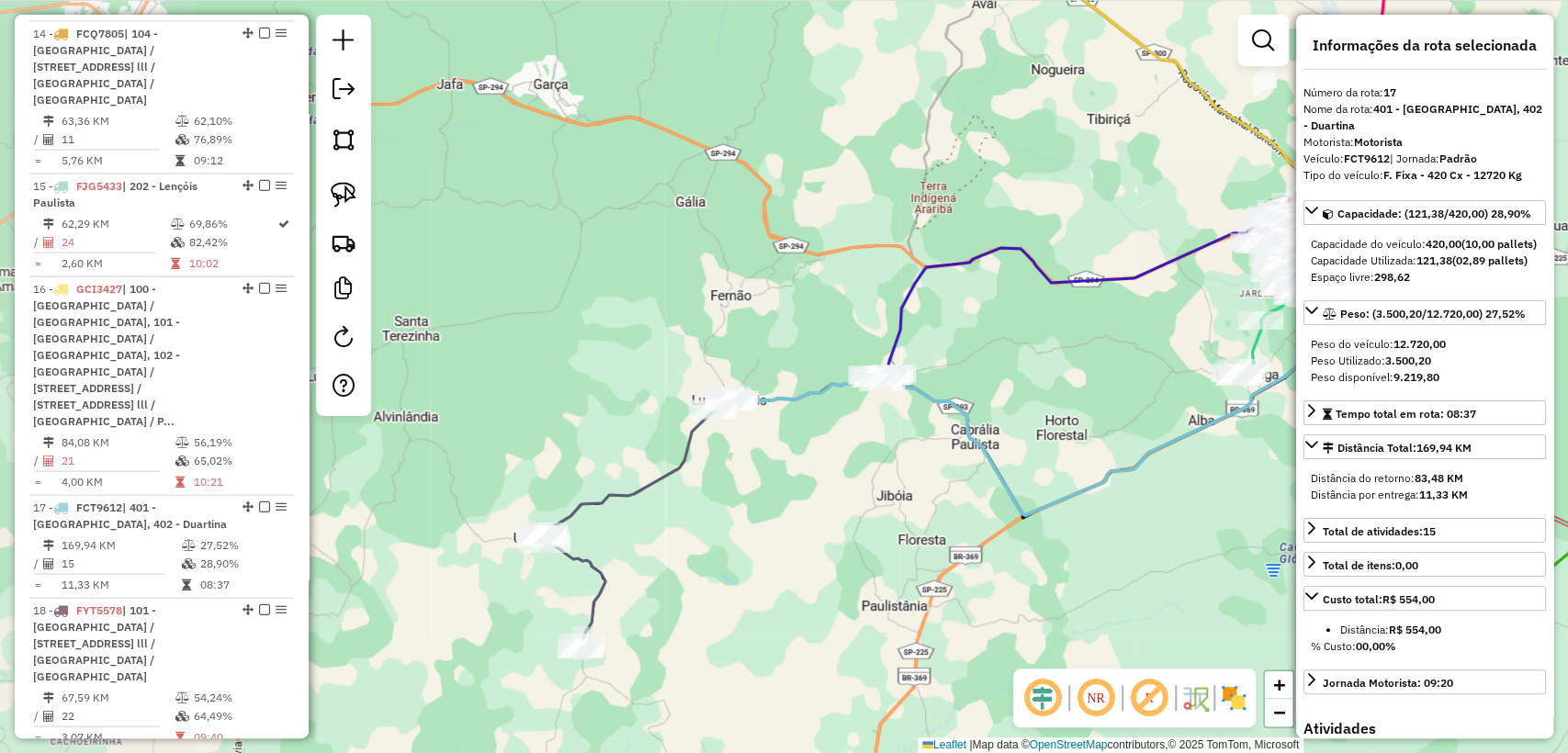
drag, startPoint x: 543, startPoint y: 463, endPoint x: 796, endPoint y: 487, distance: 254.1
click at [804, 482] on div "Janela de atendimento Grade de atendimento Capacidade Transportadoras Veículos …" at bounding box center [784, 376] width 1568 height 753
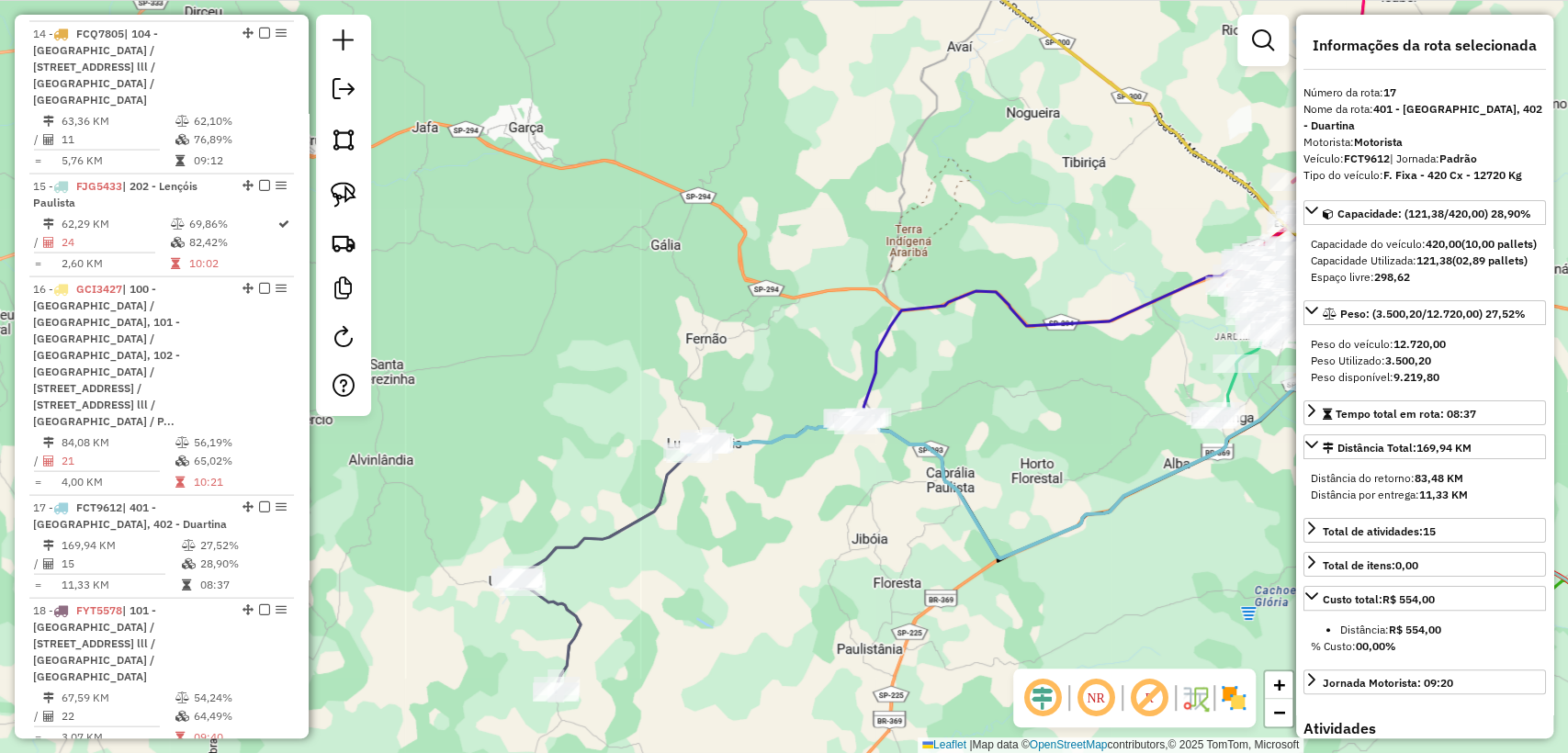
click at [841, 493] on div "Janela de atendimento Grade de atendimento Capacidade Transportadoras Veículos …" at bounding box center [784, 376] width 1568 height 753
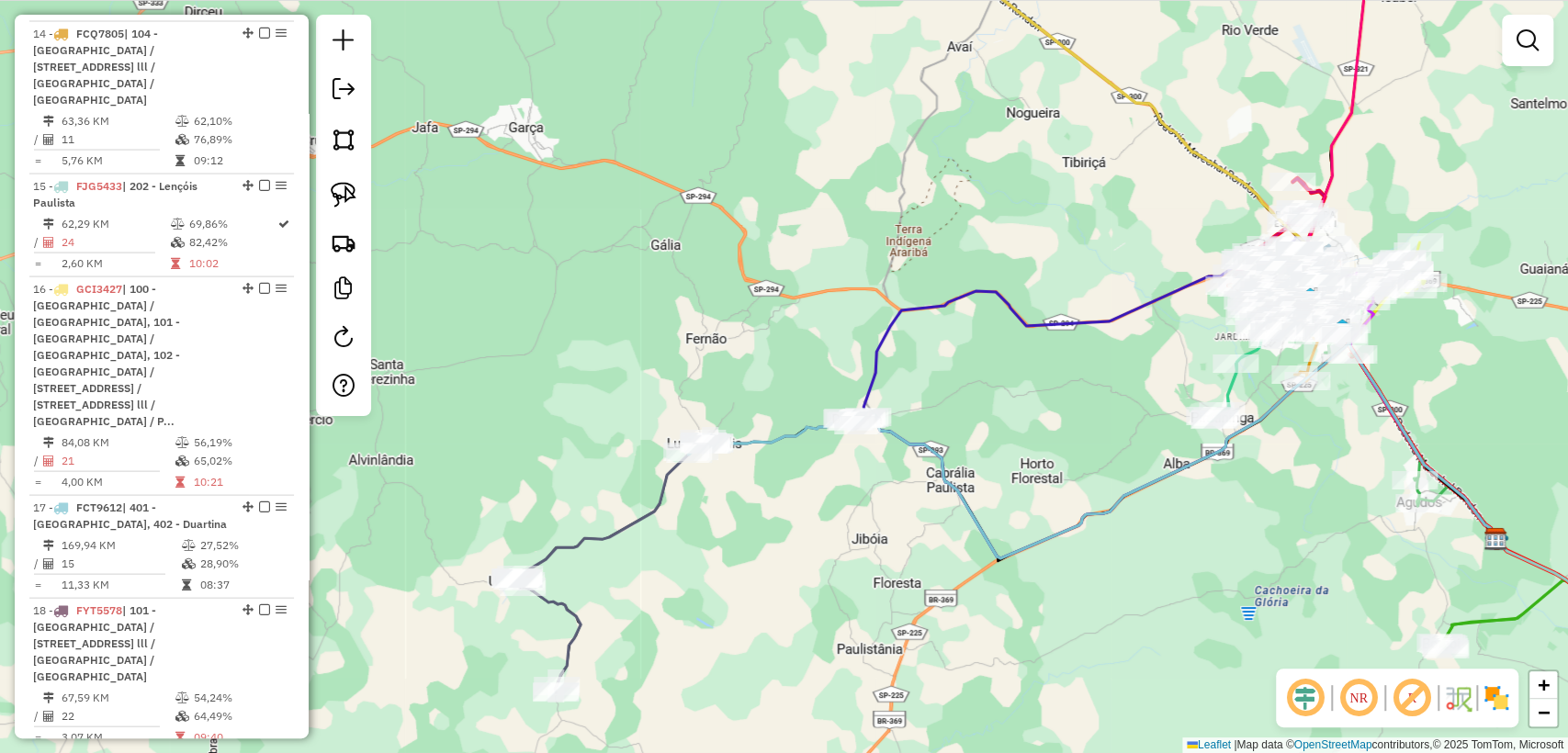
click at [793, 443] on icon at bounding box center [774, 437] width 173 height 37
select select "**********"
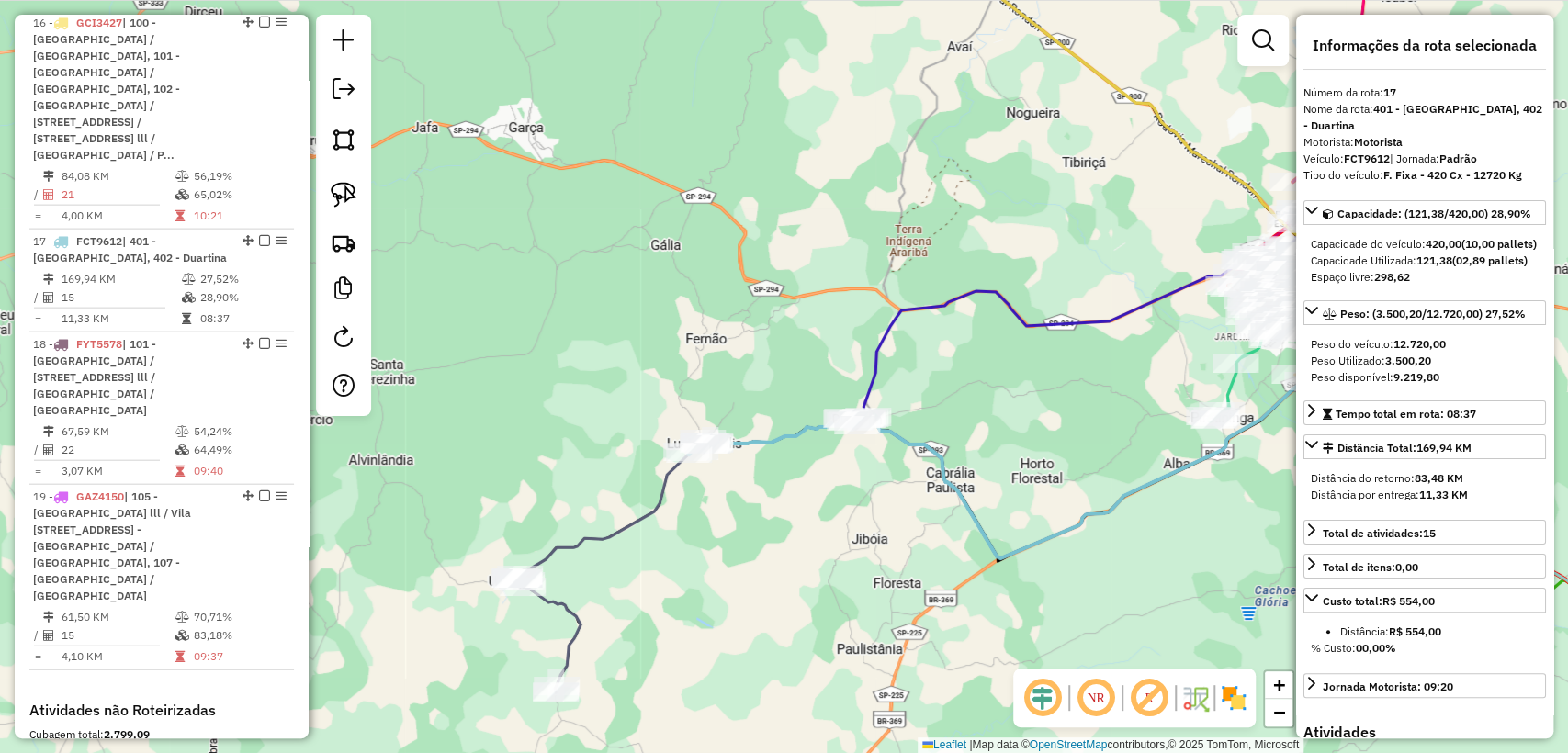
scroll to position [2765, 0]
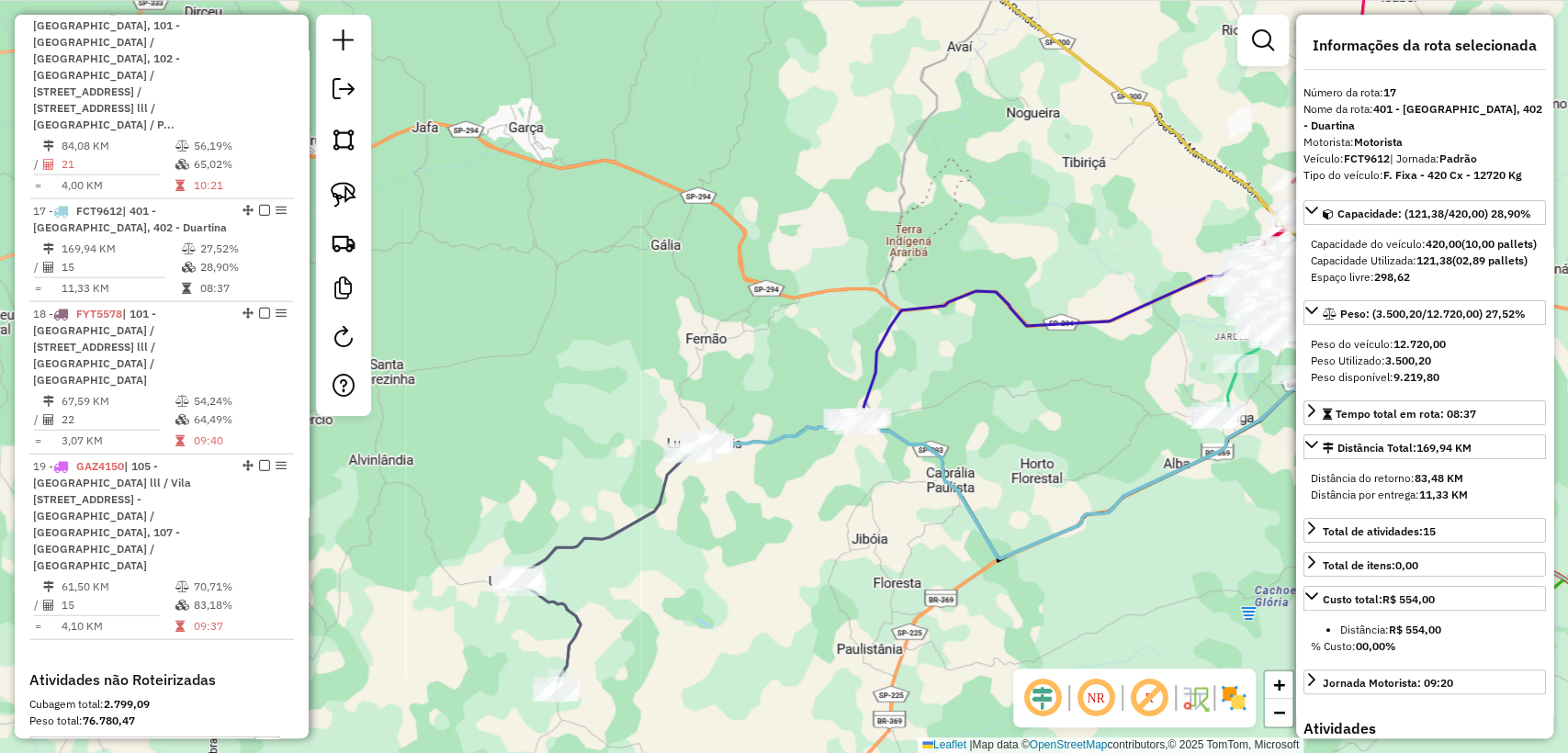
click at [820, 493] on div "Janela de atendimento Grade de atendimento Capacidade Transportadoras Veículos …" at bounding box center [784, 376] width 1568 height 753
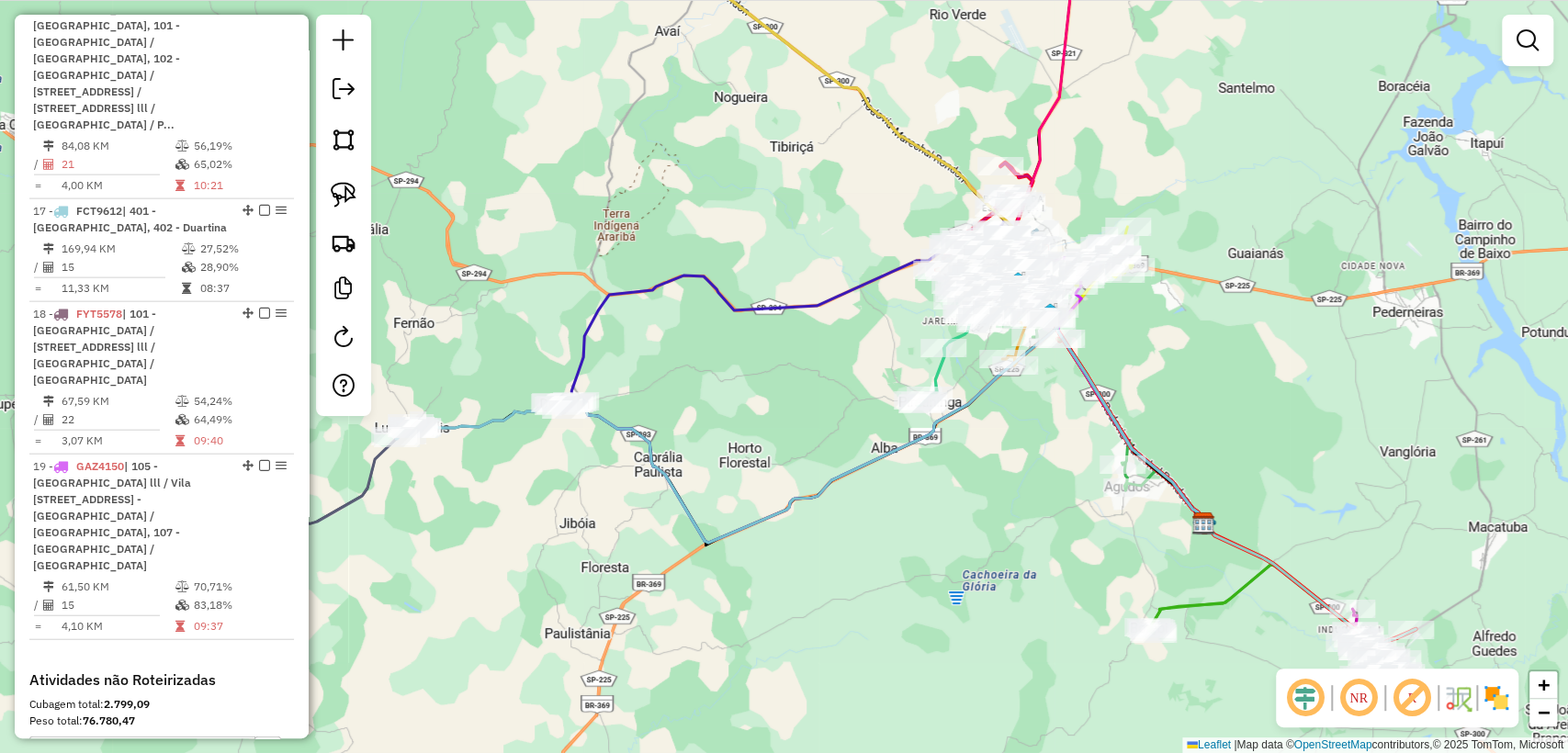
drag, startPoint x: 856, startPoint y: 503, endPoint x: 566, endPoint y: 488, distance: 290.4
click at [566, 488] on div "Janela de atendimento Grade de atendimento Capacidade Transportadoras Veículos …" at bounding box center [784, 376] width 1568 height 753
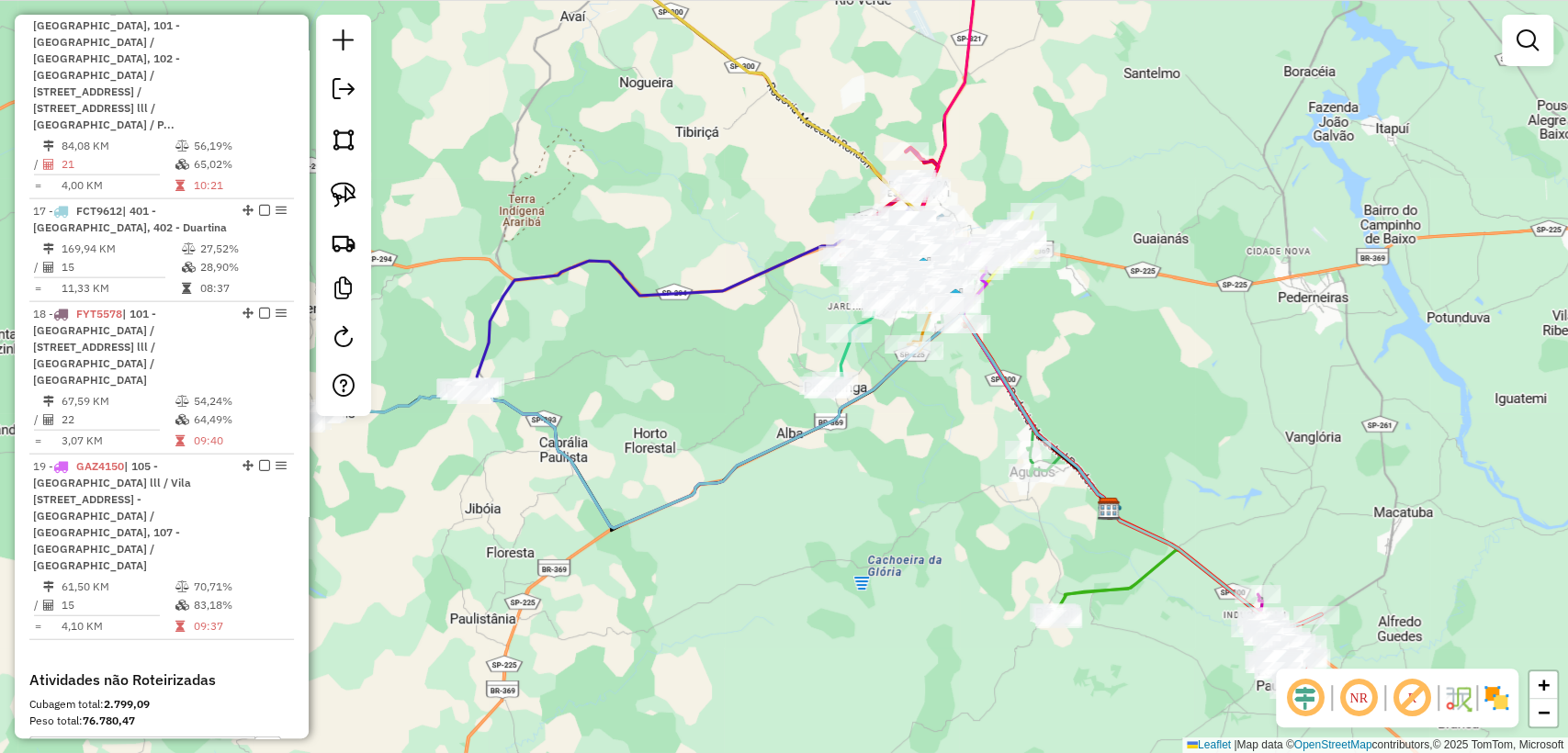
drag, startPoint x: 889, startPoint y: 543, endPoint x: 517, endPoint y: 414, distance: 393.7
click at [794, 528] on div "Janela de atendimento Grade de atendimento Capacidade Transportadoras Veículos …" at bounding box center [784, 376] width 1568 height 753
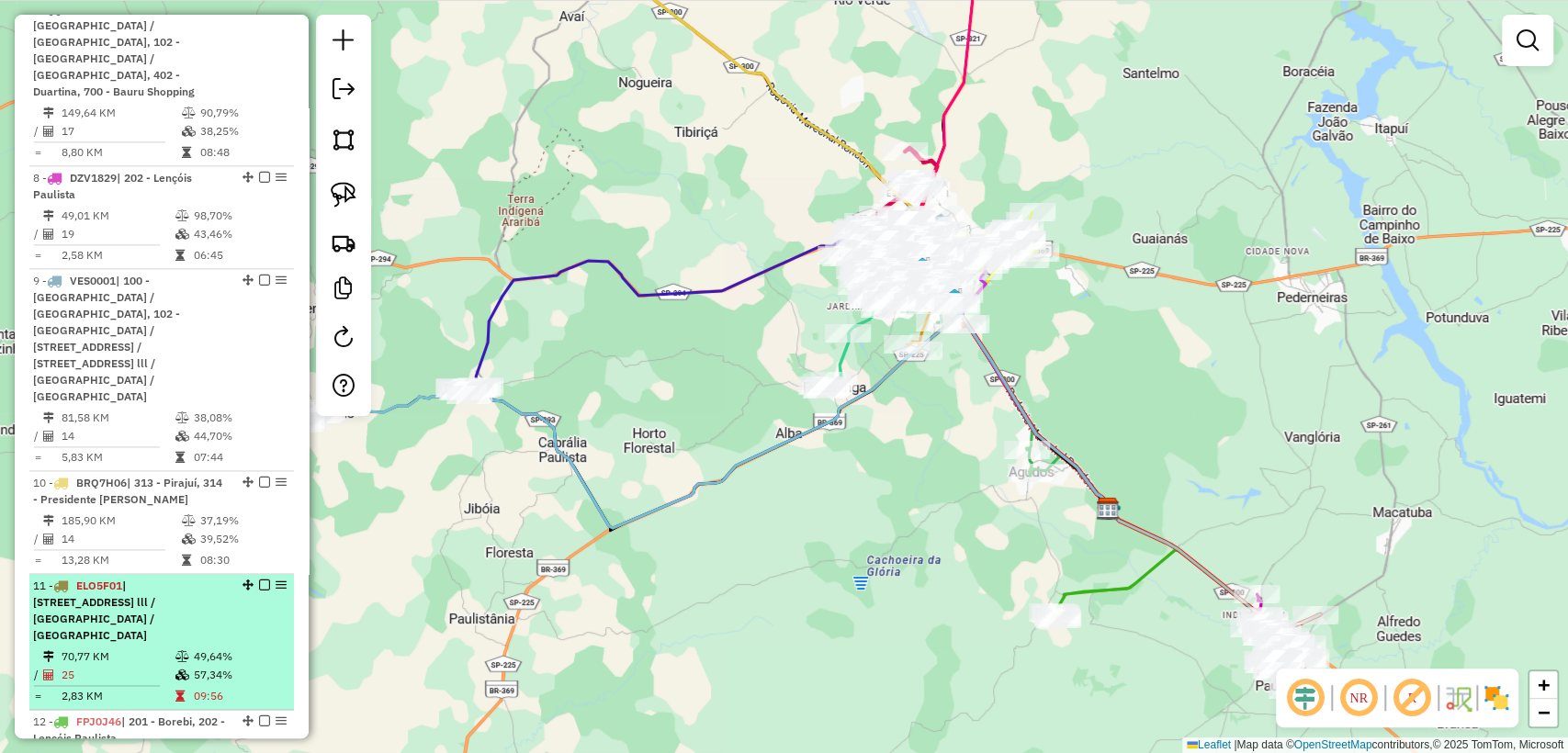
scroll to position [1540, 0]
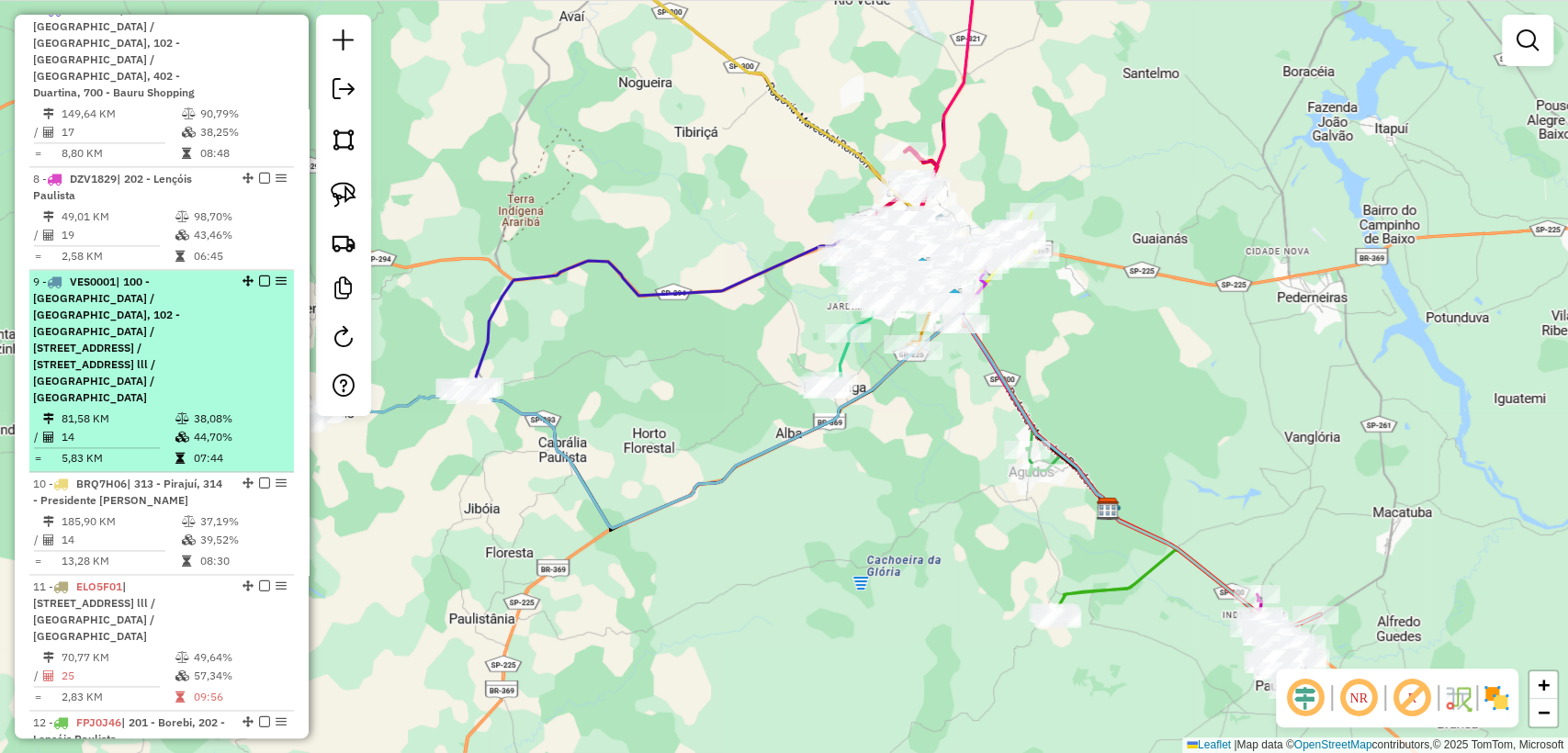
click at [144, 410] on td "81,58 KM" at bounding box center [118, 418] width 114 height 18
select select "**********"
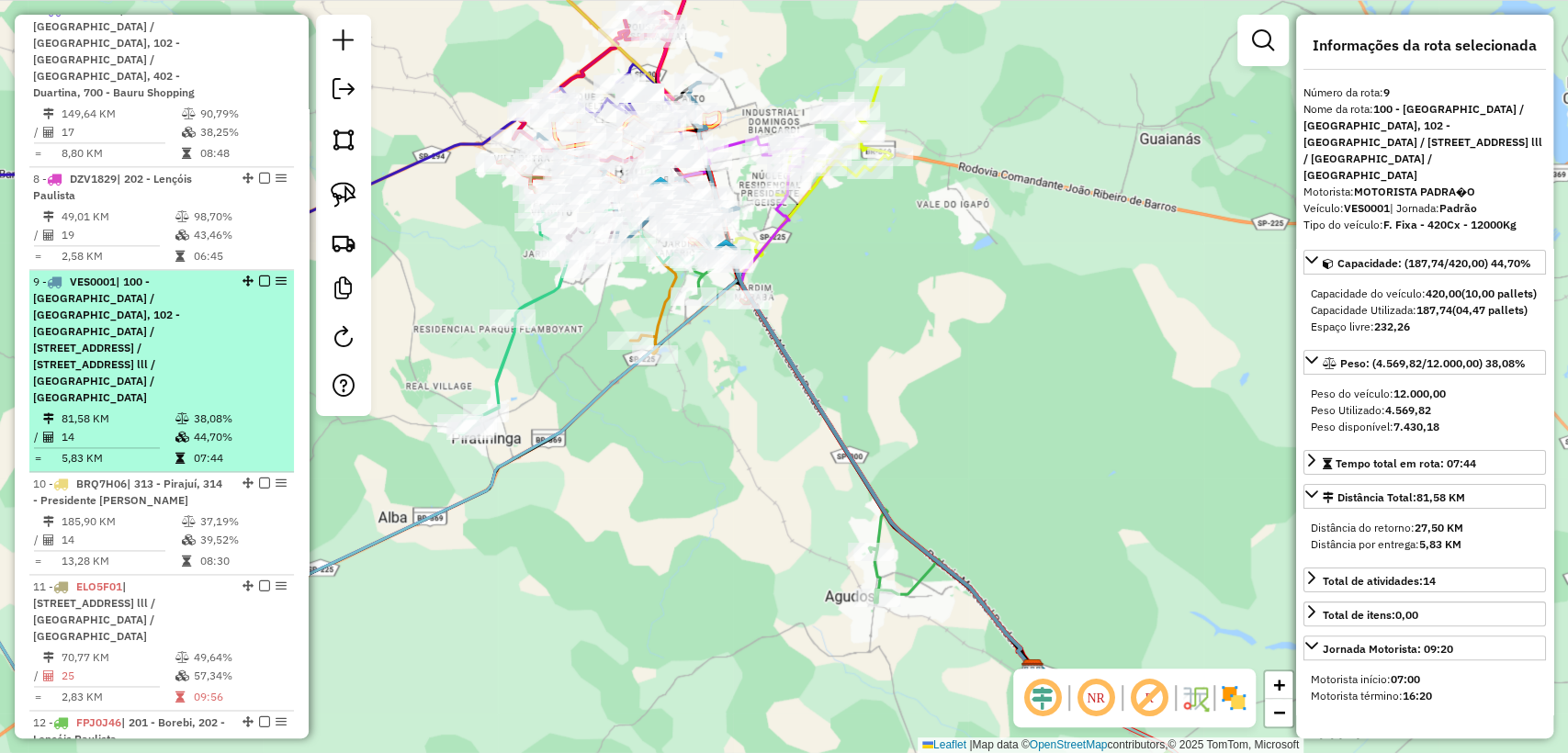
click at [148, 275] on span "| 100 - Parque das Nações / Parque Rossi, 102 - Parque Roosevelt / Jardim Rosa …" at bounding box center [107, 339] width 147 height 130
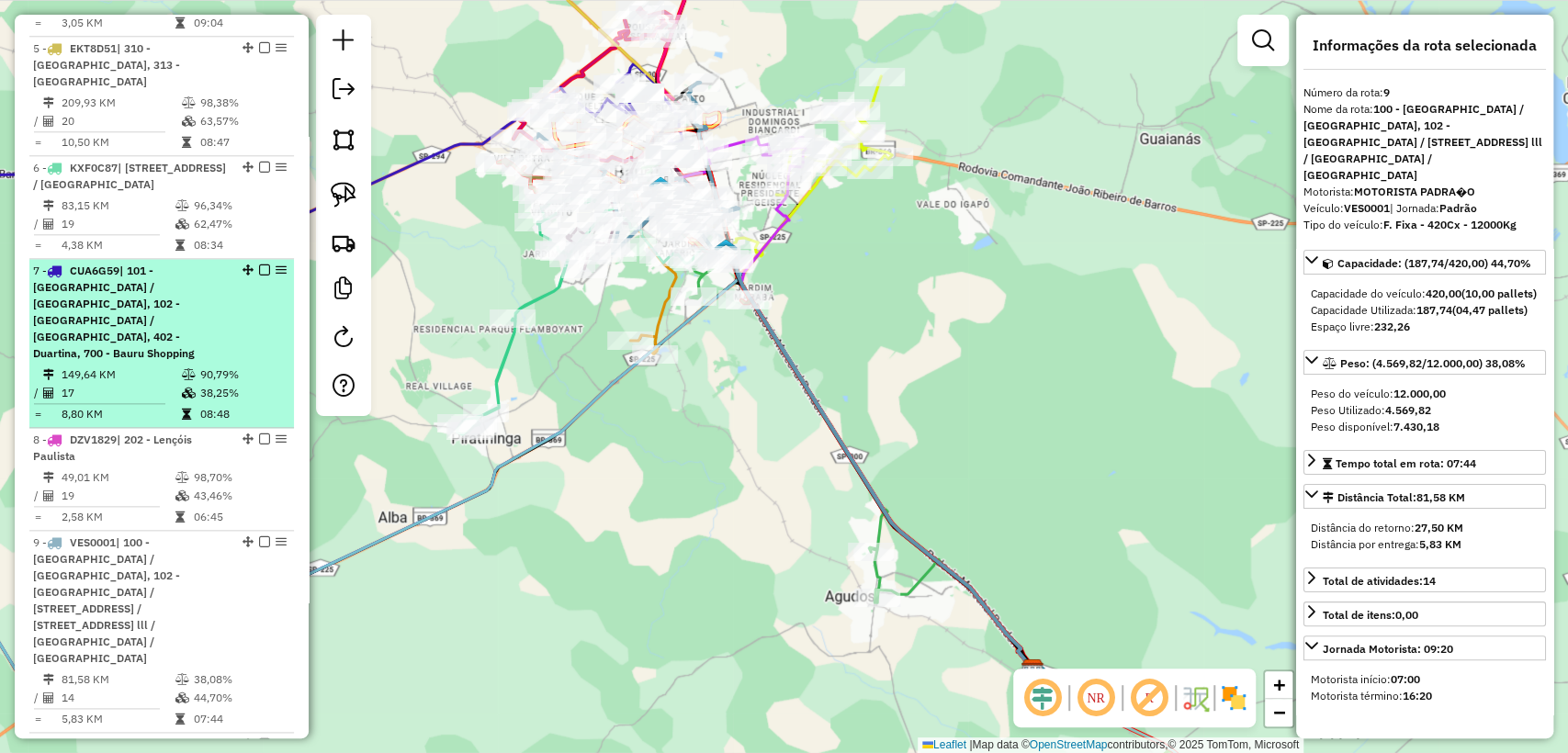
scroll to position [1234, 0]
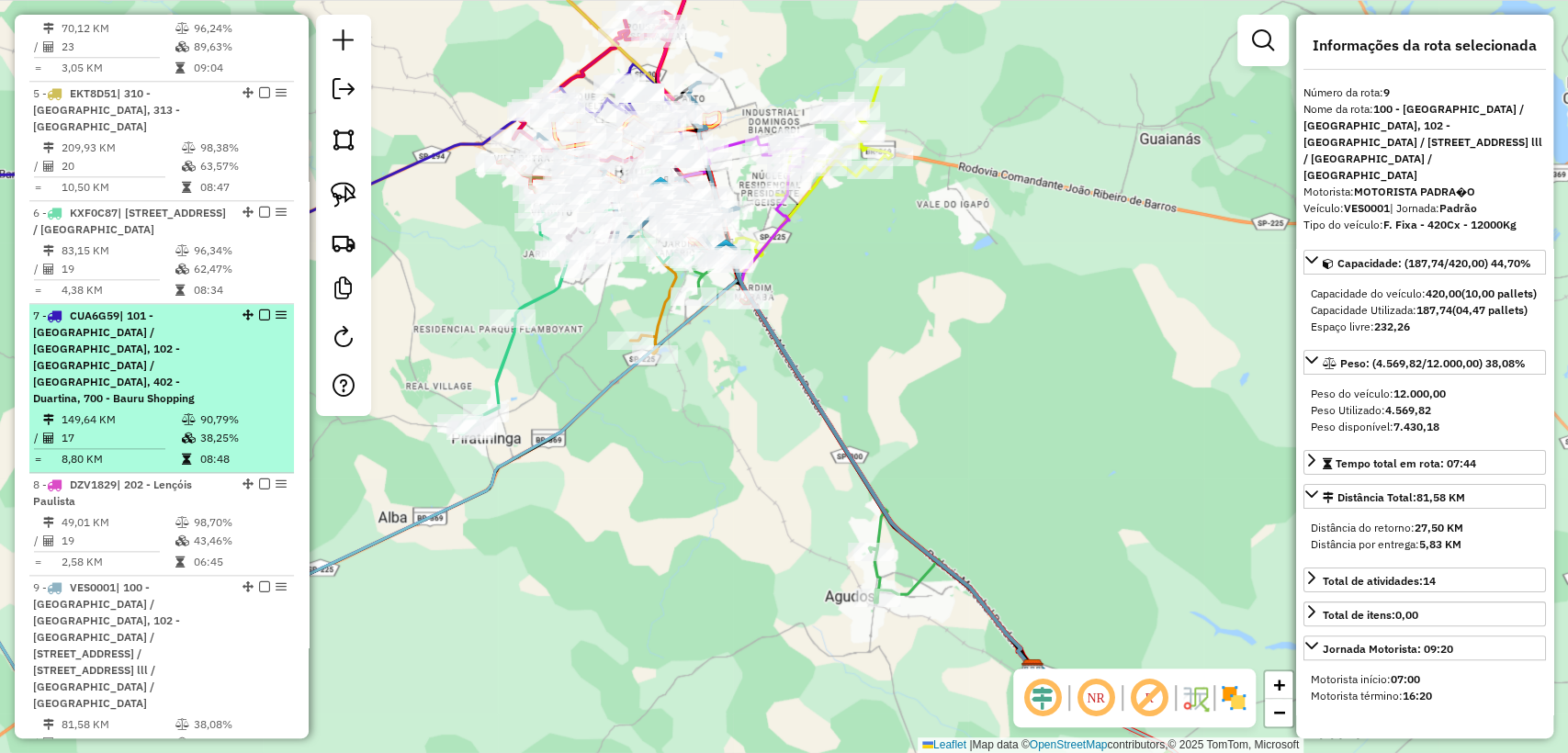
click at [137, 411] on td "149,64 KM" at bounding box center [121, 419] width 120 height 18
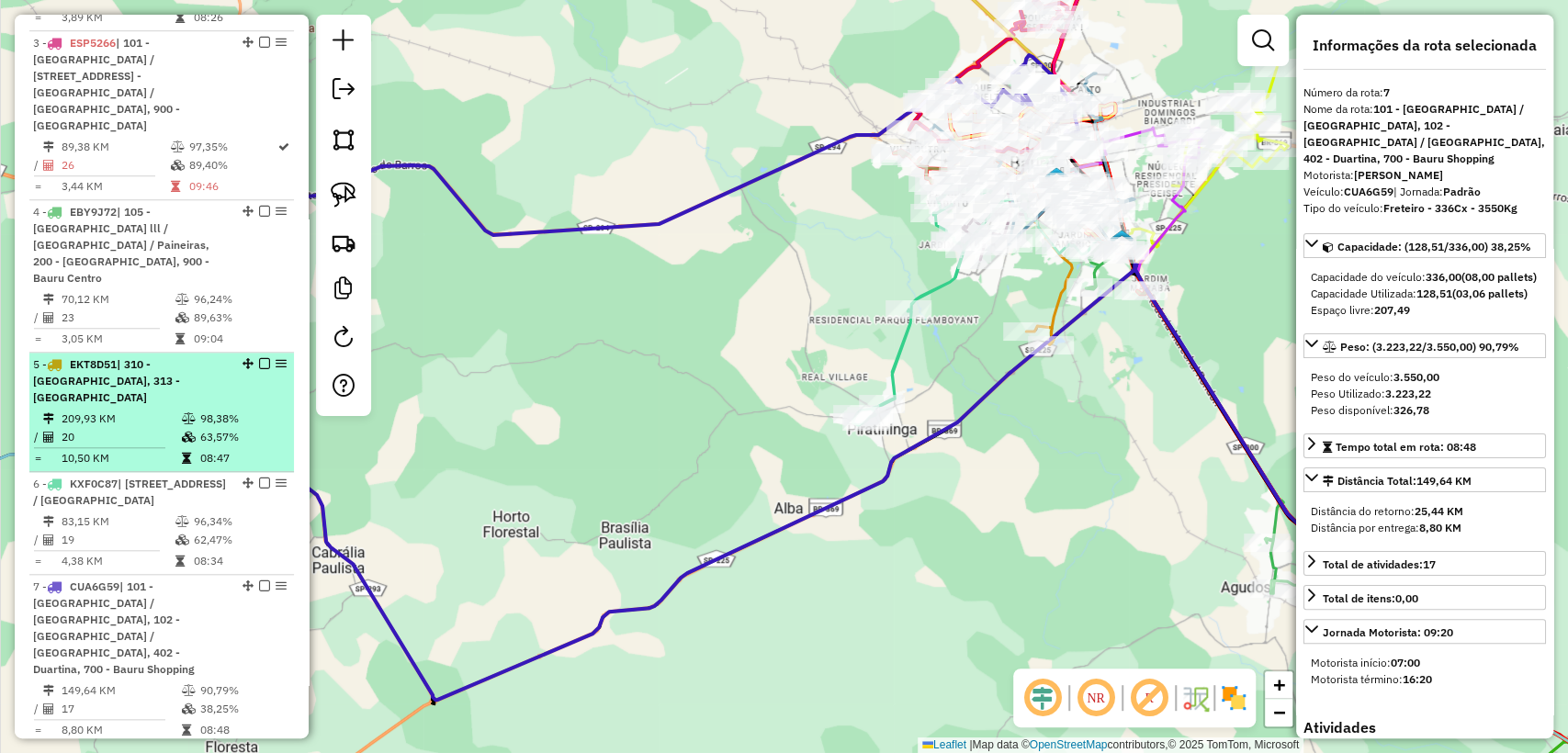
scroll to position [927, 0]
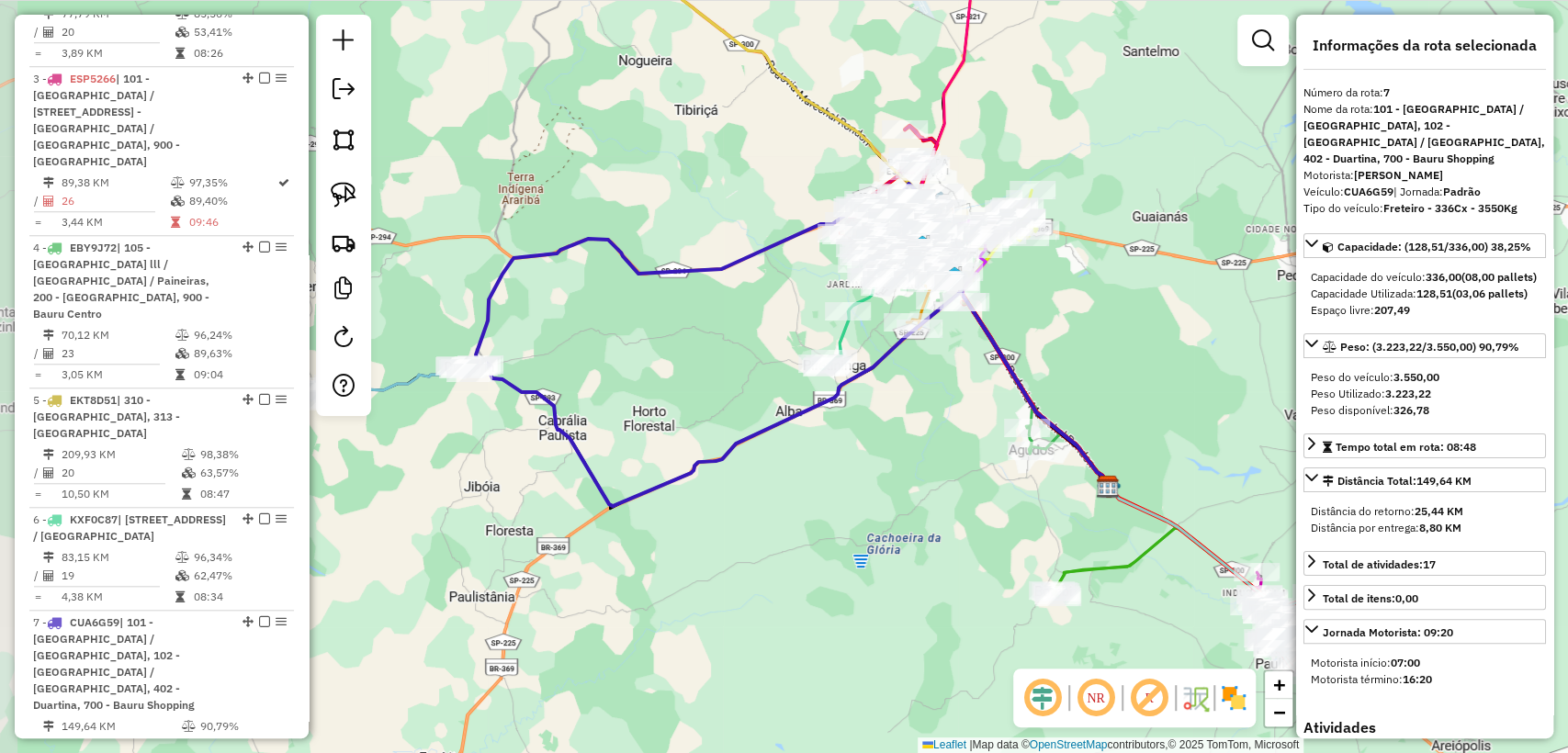
drag, startPoint x: 627, startPoint y: 416, endPoint x: 692, endPoint y: 360, distance: 85.8
click at [692, 360] on div "Janela de atendimento Grade de atendimento Capacidade Transportadoras Veículos …" at bounding box center [784, 376] width 1568 height 753
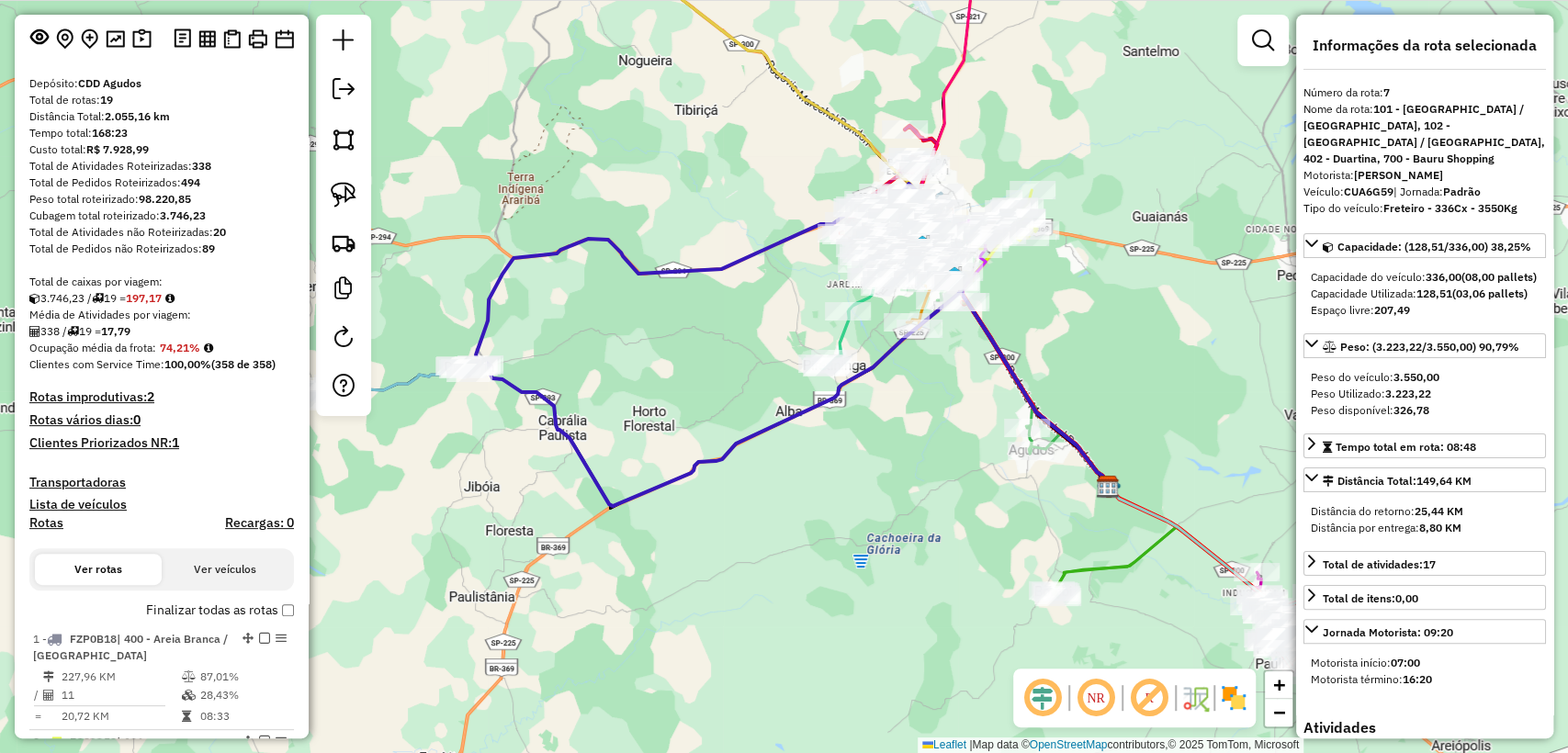
scroll to position [0, 0]
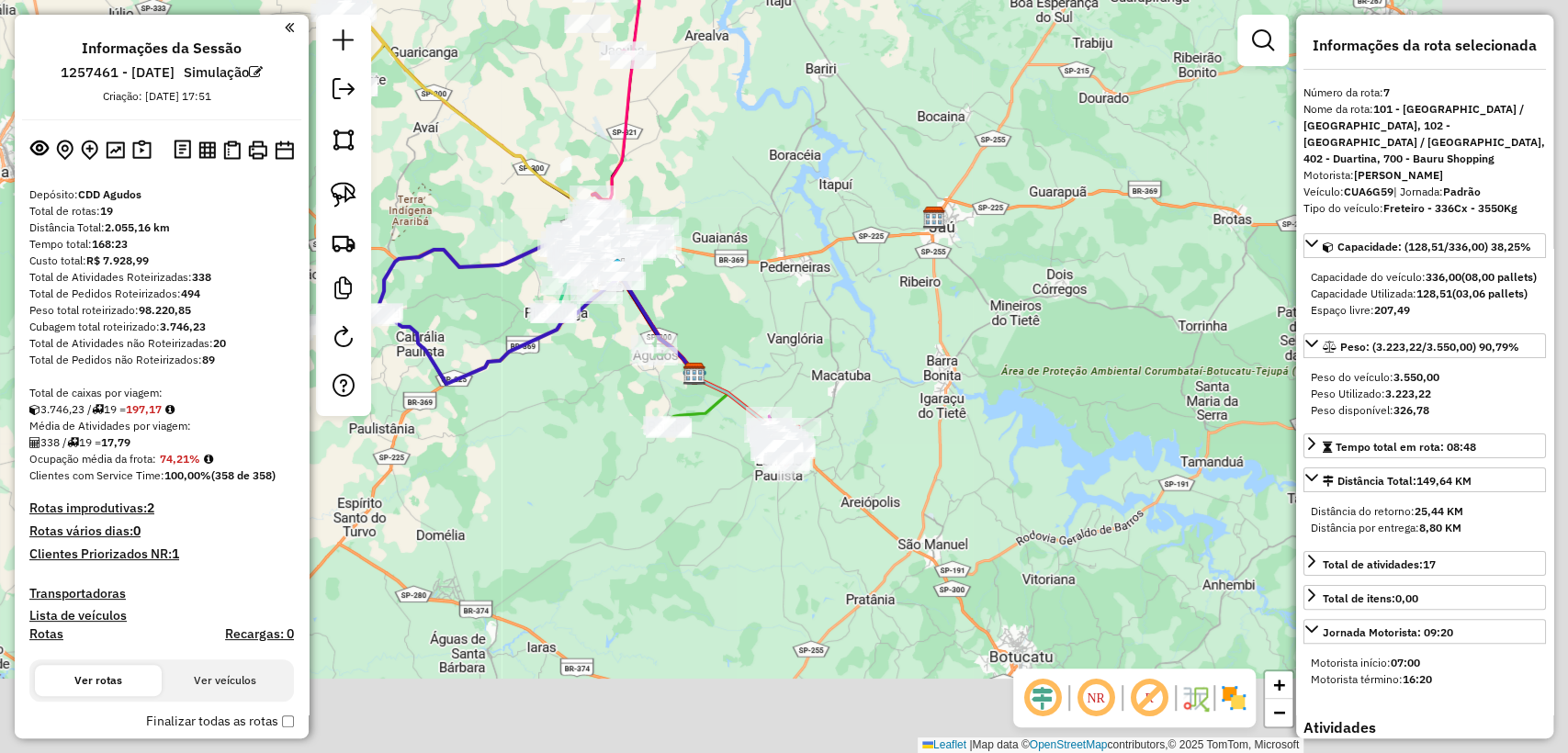
drag, startPoint x: 573, startPoint y: 452, endPoint x: 430, endPoint y: 407, distance: 149.9
click at [430, 407] on div "Janela de atendimento Grade de atendimento Capacidade Transportadoras Veículos …" at bounding box center [784, 376] width 1568 height 753
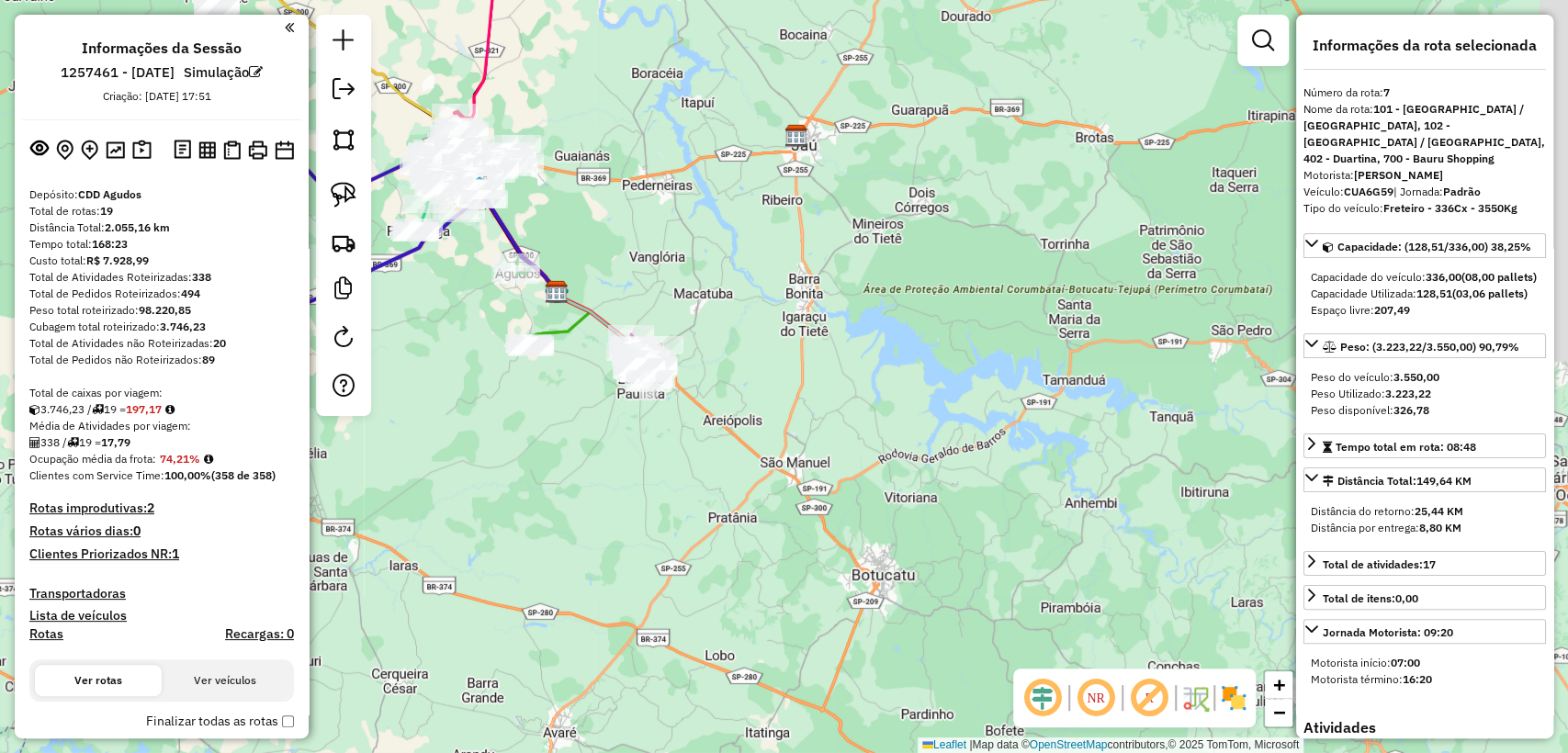
drag, startPoint x: 880, startPoint y: 509, endPoint x: 867, endPoint y: 436, distance: 74.1
click at [867, 436] on div "Janela de atendimento Grade de atendimento Capacidade Transportadoras Veículos …" at bounding box center [784, 376] width 1568 height 753
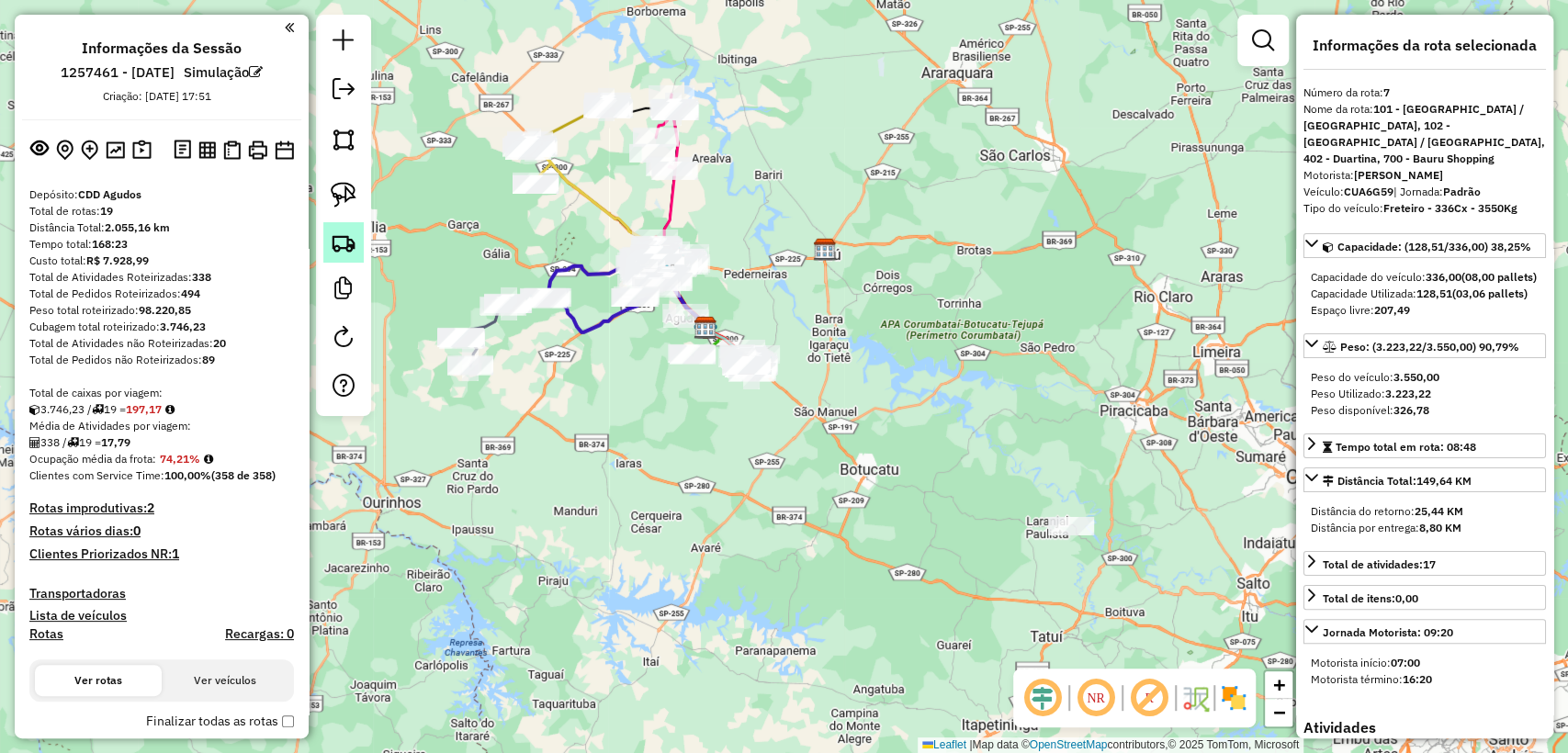
click at [352, 234] on img at bounding box center [343, 242] width 26 height 26
click at [343, 186] on img at bounding box center [343, 194] width 26 height 26
drag, startPoint x: 1075, startPoint y: 564, endPoint x: 1006, endPoint y: 506, distance: 90.1
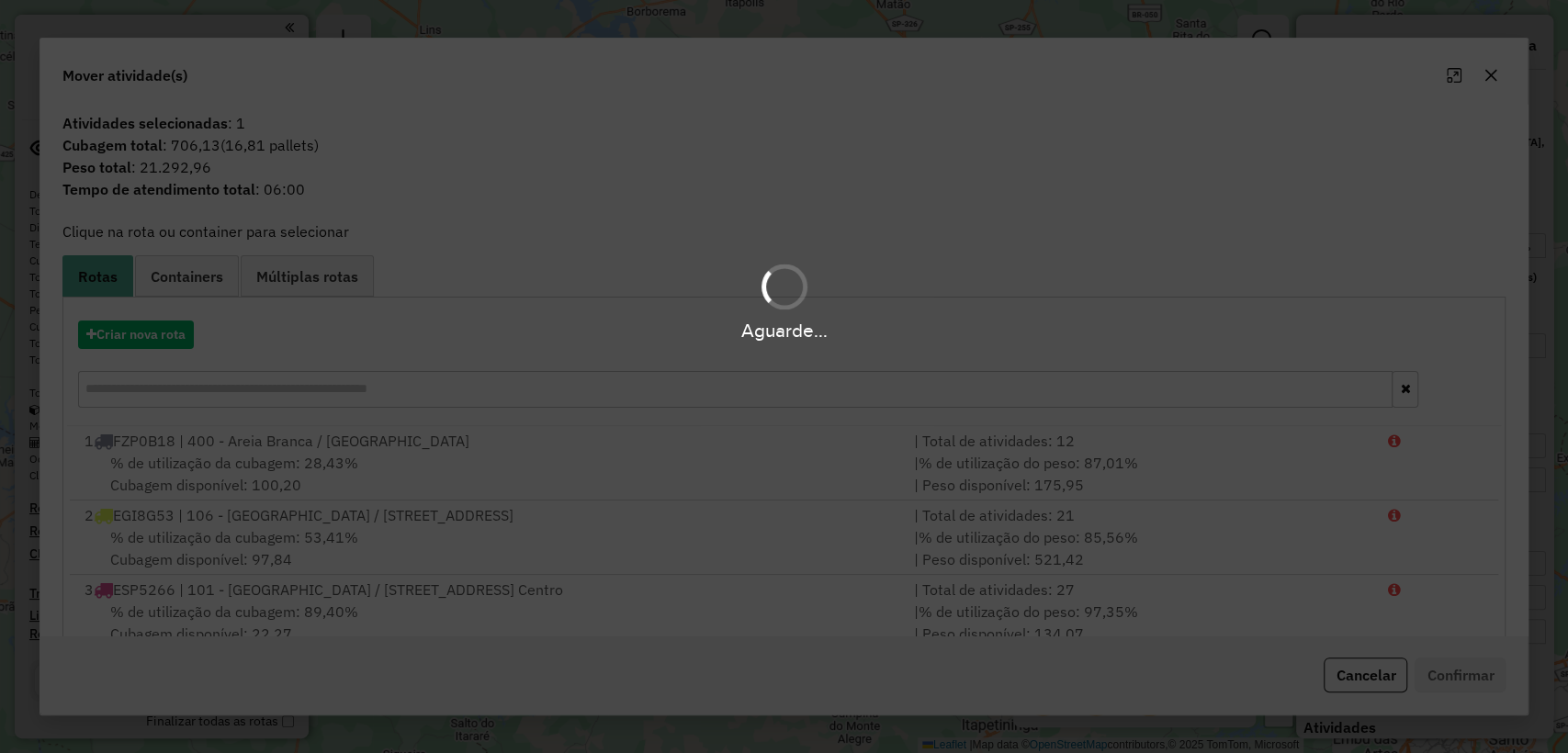
click at [155, 336] on div "Aguarde..." at bounding box center [784, 331] width 1568 height 29
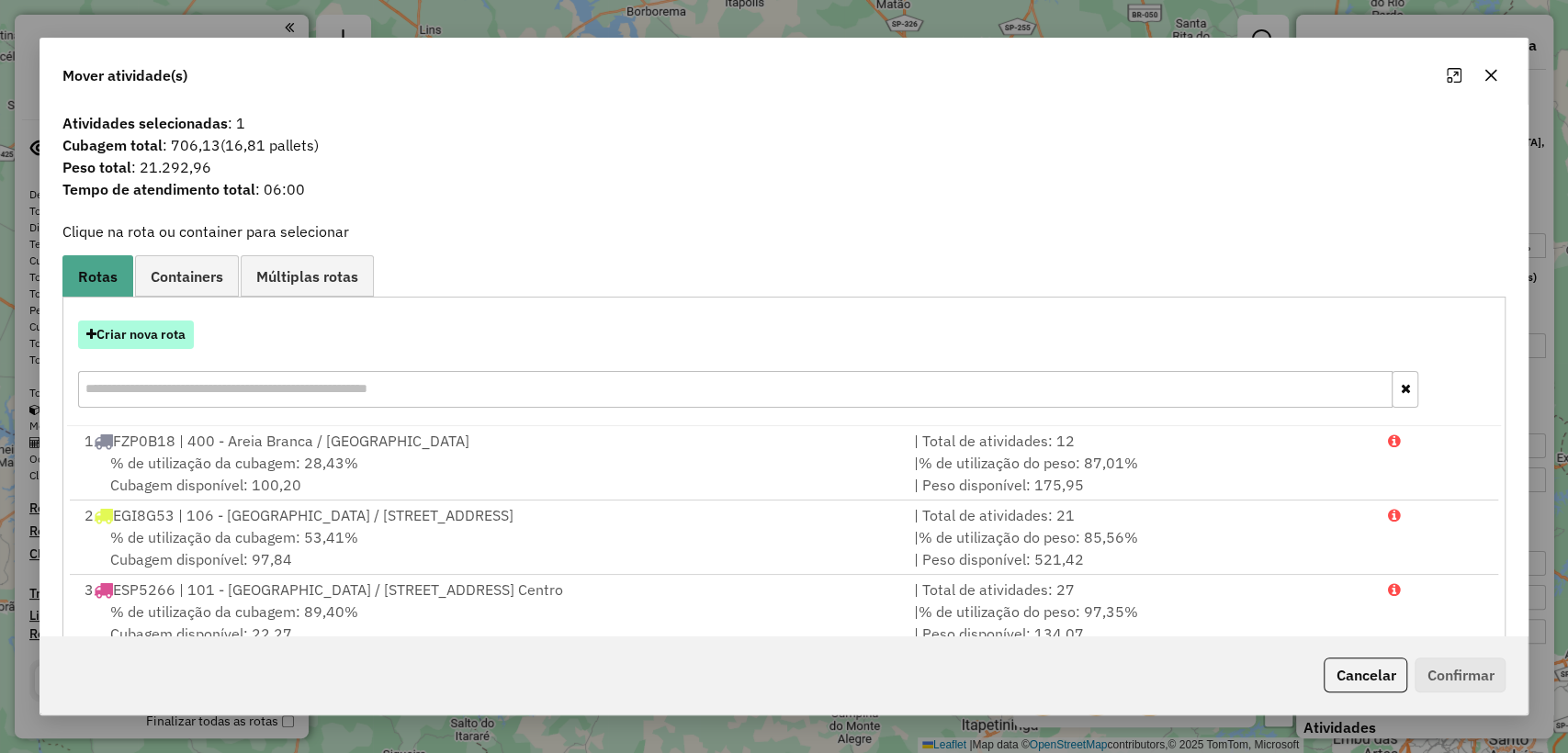
click at [153, 334] on button "Criar nova rota" at bounding box center [135, 335] width 115 height 29
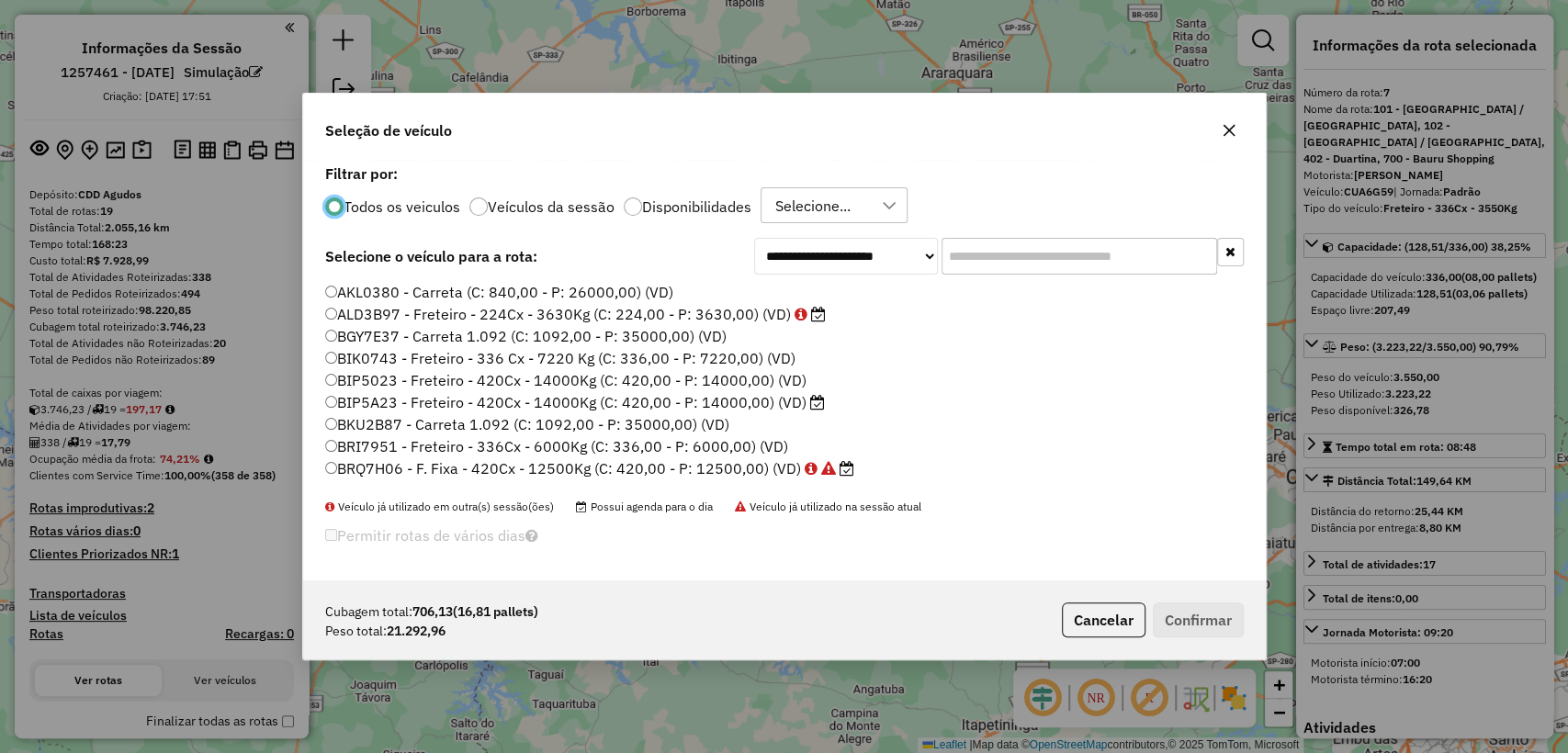
scroll to position [10, 6]
click at [724, 218] on div "Todos os veiculos Veículos da sessão Disponibilidades Selecione..." at bounding box center [784, 206] width 918 height 37
click at [692, 210] on label "Disponibilidades" at bounding box center [696, 206] width 110 height 14
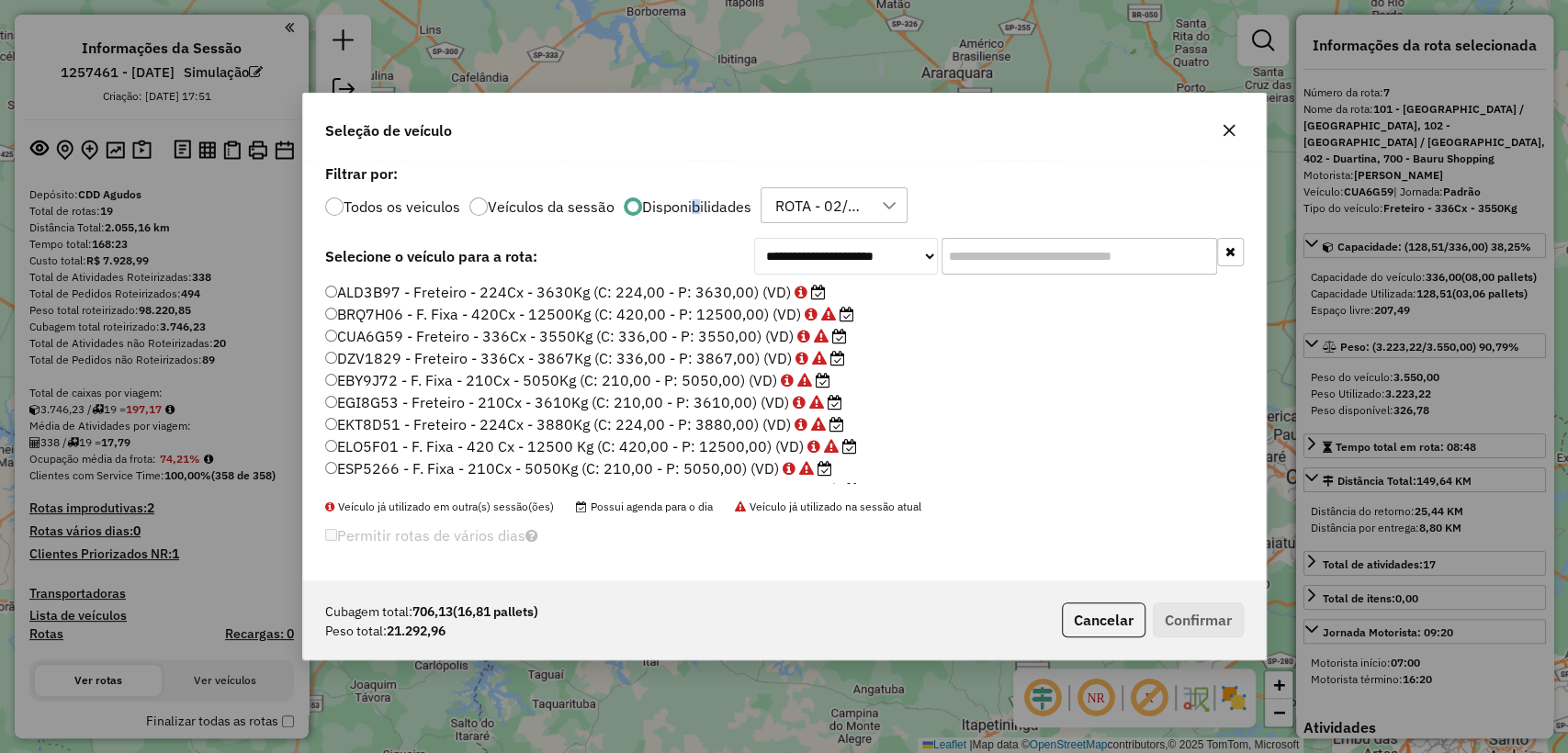
click at [778, 199] on div "ROTA - 02/09 - PROMAX" at bounding box center [820, 206] width 103 height 35
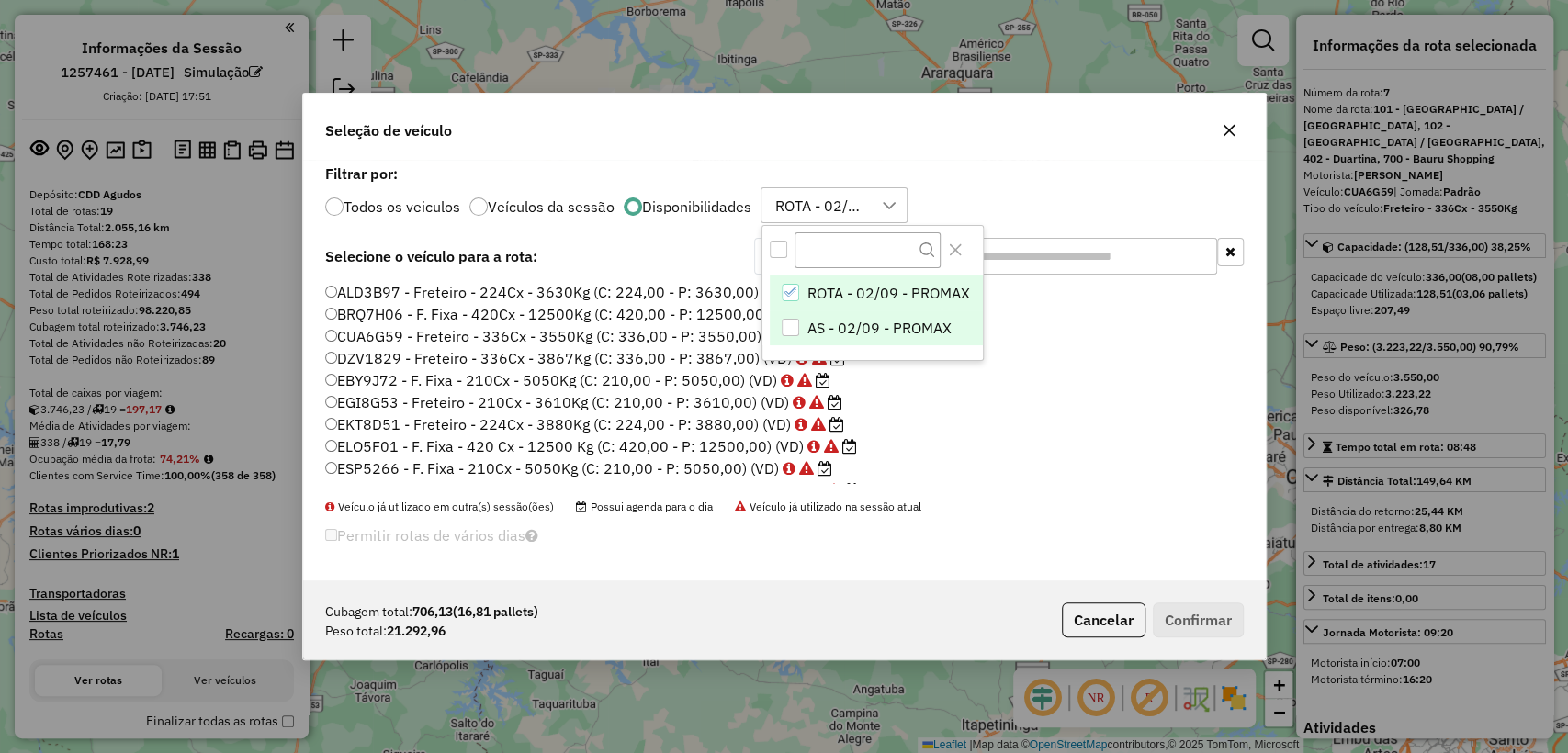
click at [782, 330] on div "AS - 02/09 - PROMAX" at bounding box center [790, 328] width 17 height 17
click at [786, 296] on icon "ROTA - 02/09 - PROMAX" at bounding box center [790, 292] width 12 height 12
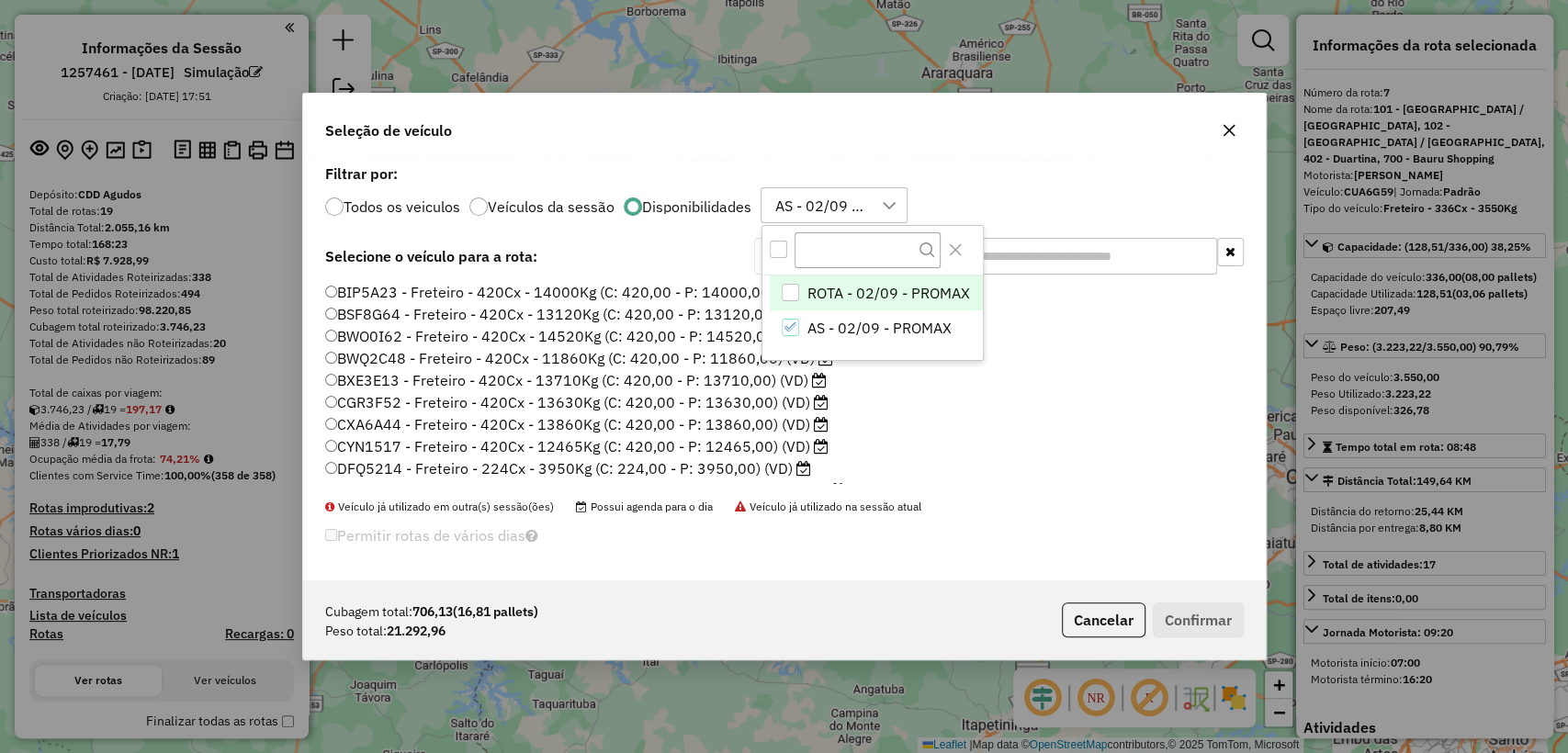
click at [1054, 179] on label "Filtrar por:" at bounding box center [784, 173] width 918 height 22
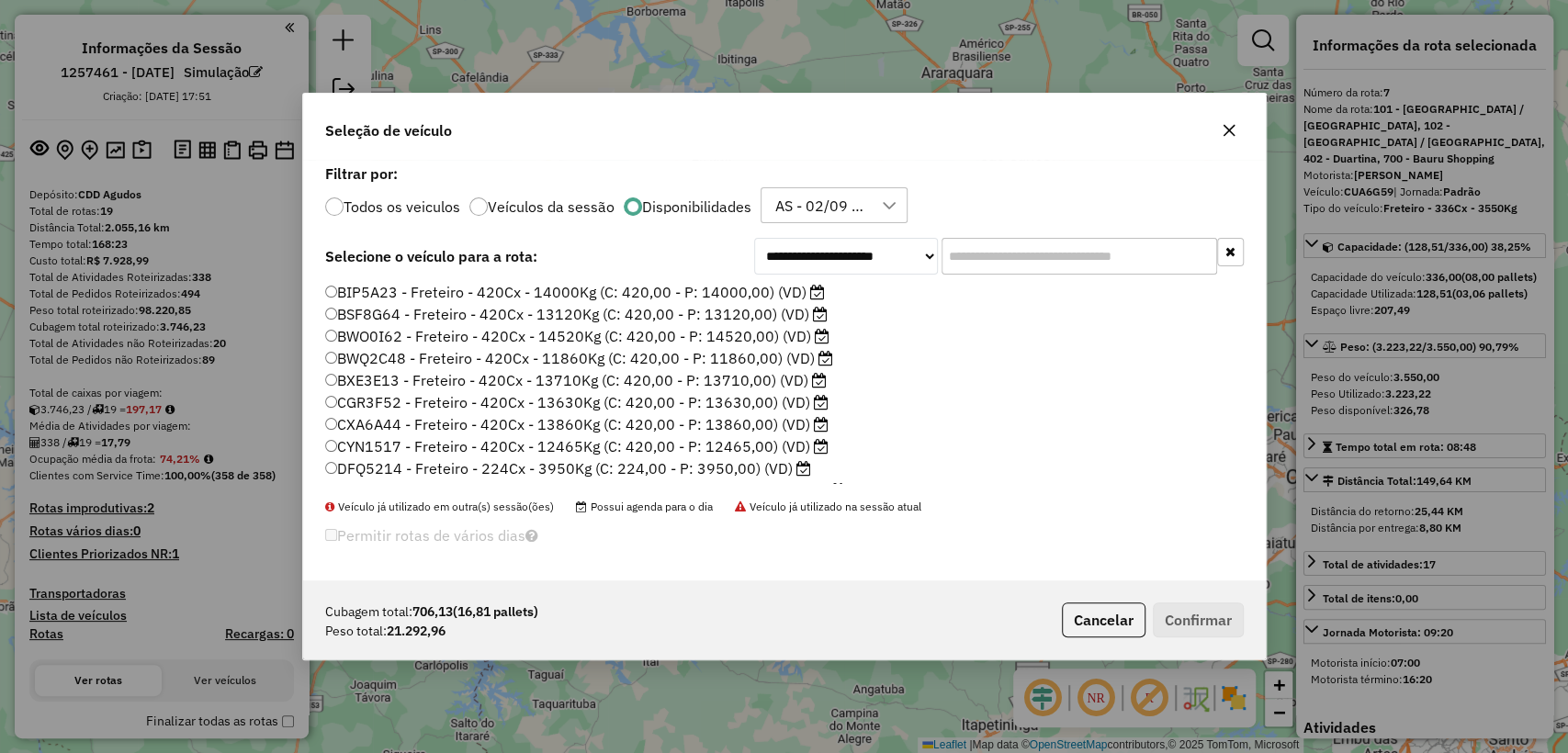
scroll to position [102, 0]
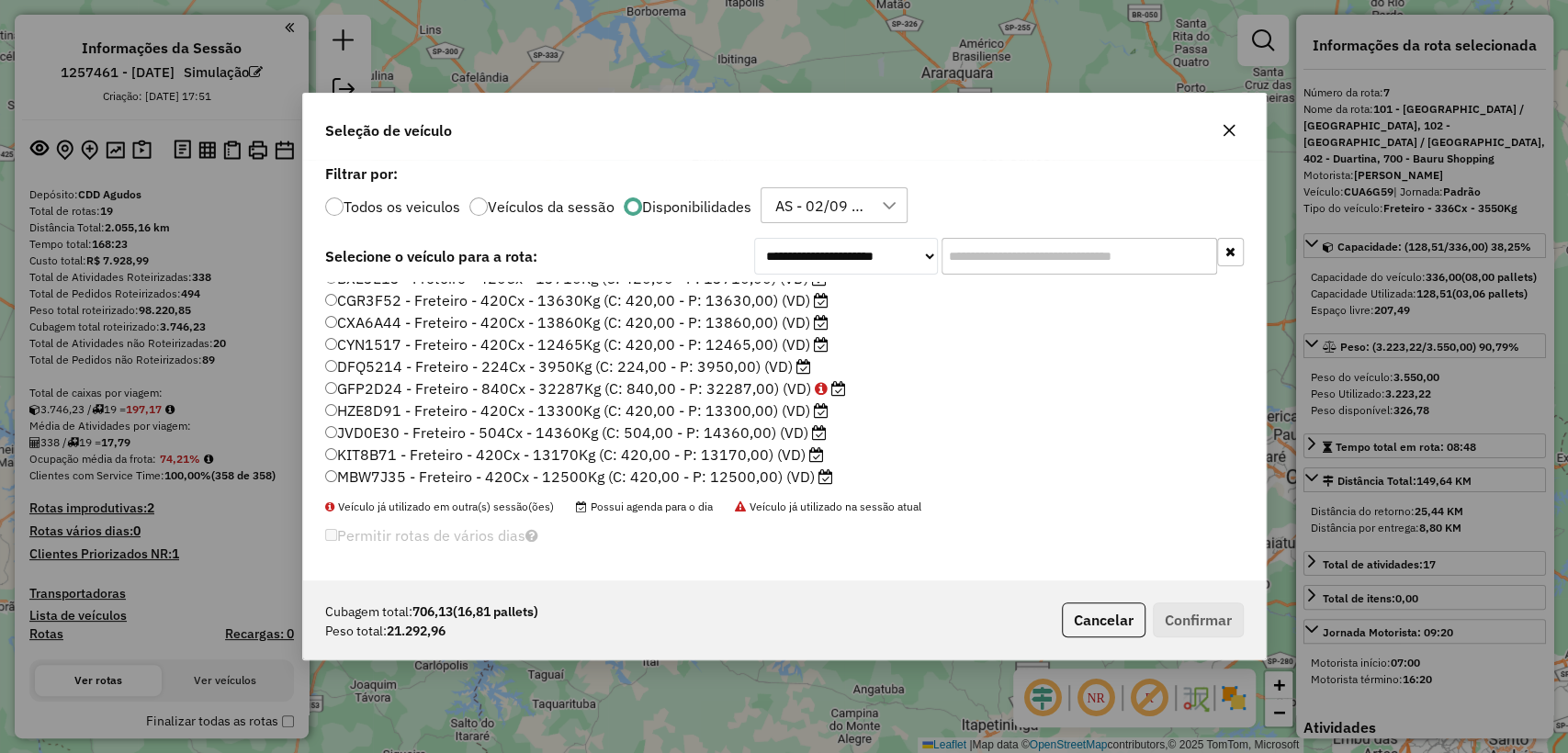
click at [646, 396] on label "GFP2D24 - Freteiro - 840Cx - 32287Kg (C: 840,00 - P: 32287,00) (VD)" at bounding box center [585, 388] width 521 height 22
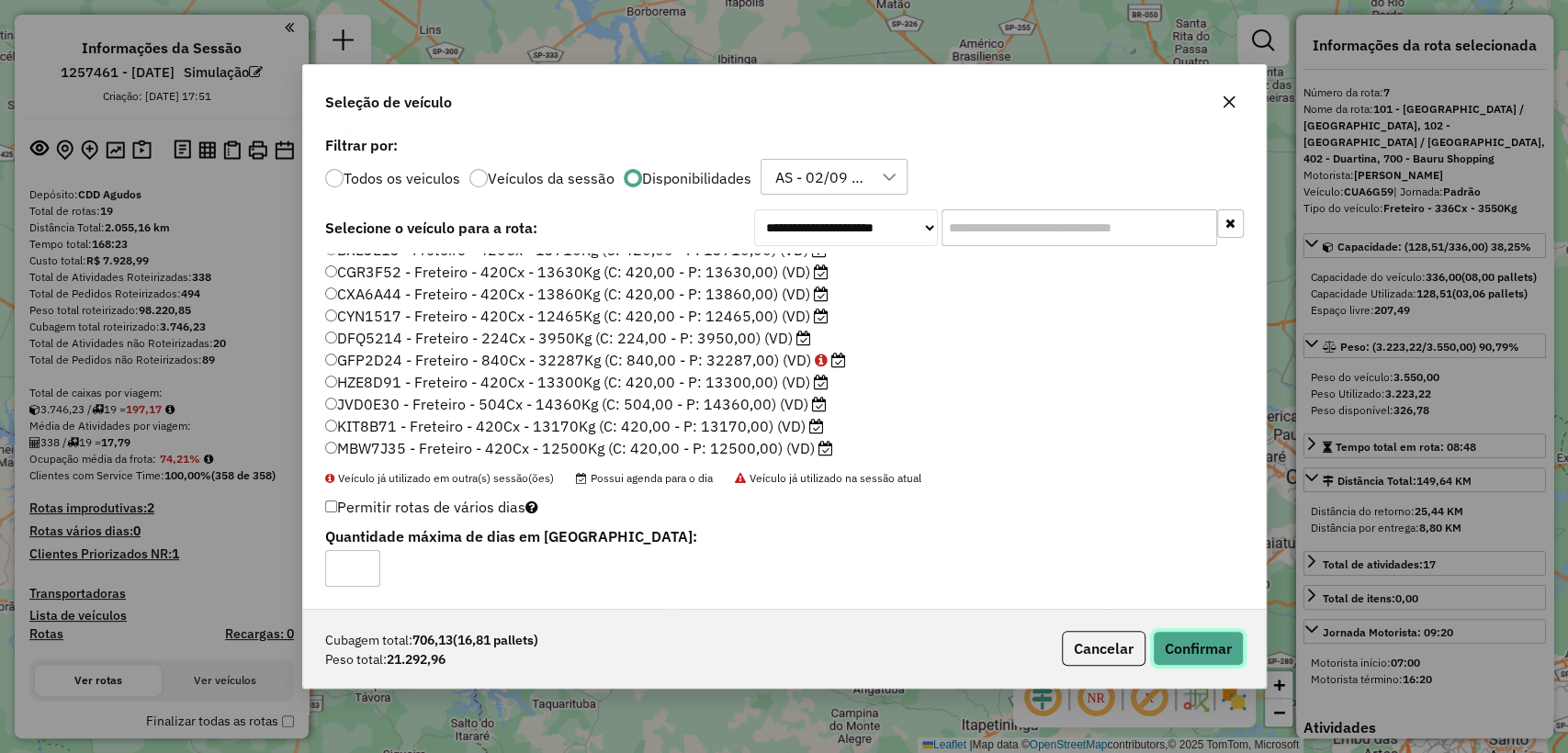
drag, startPoint x: 1179, startPoint y: 655, endPoint x: 1202, endPoint y: 702, distance: 52.3
click at [1180, 654] on button "Confirmar" at bounding box center [1197, 648] width 90 height 35
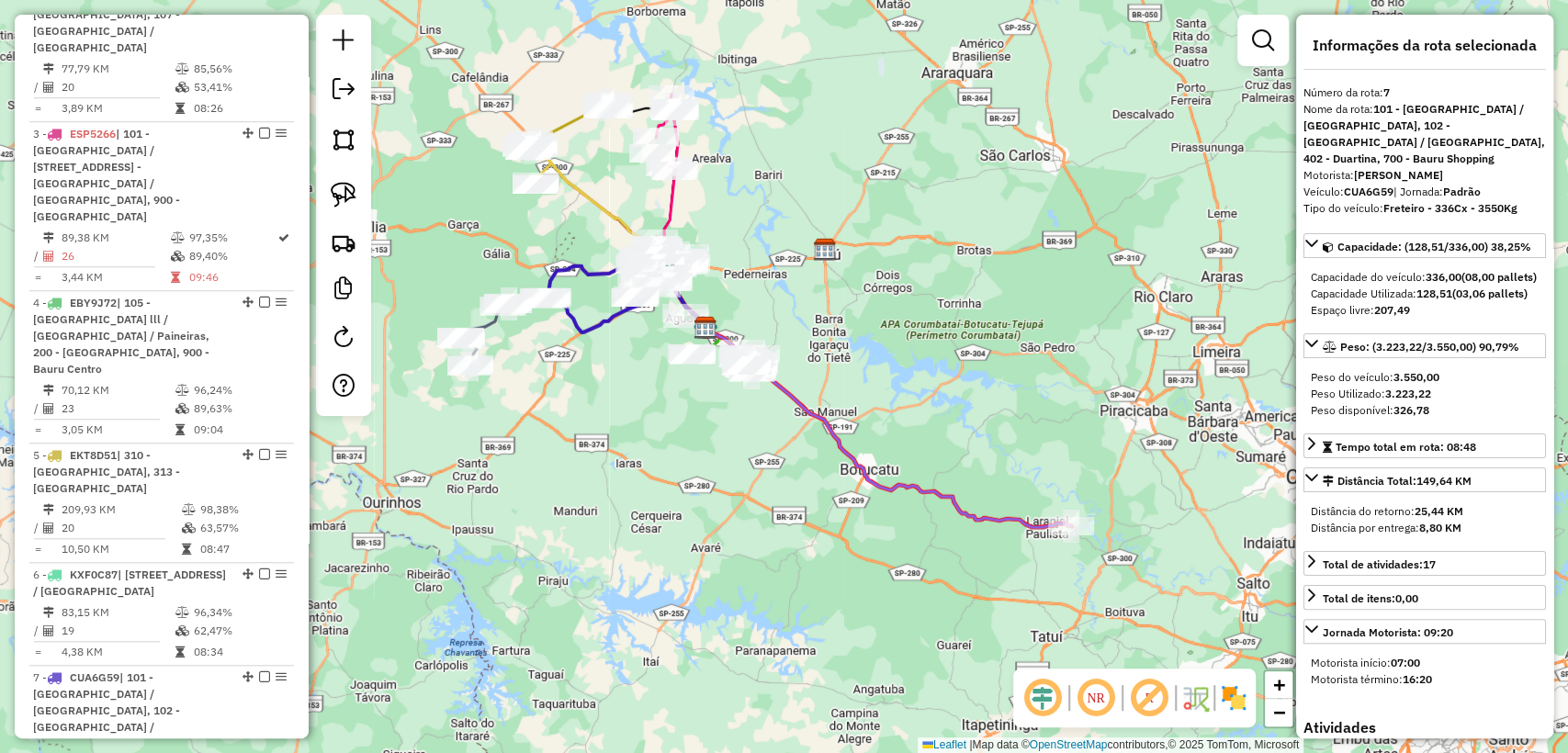
scroll to position [1455, 0]
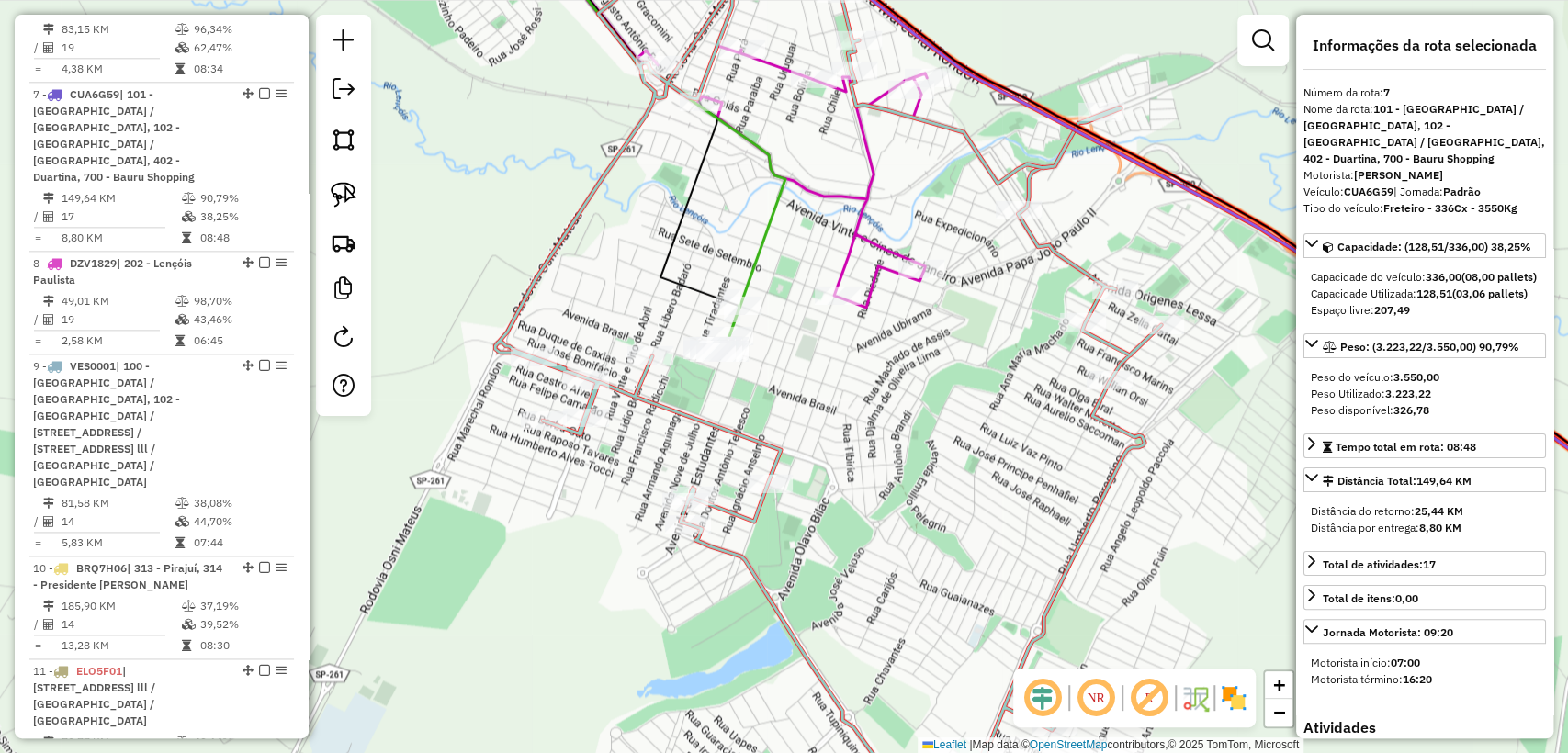
drag, startPoint x: 349, startPoint y: 200, endPoint x: 396, endPoint y: 237, distance: 59.8
click at [348, 200] on img at bounding box center [343, 194] width 26 height 26
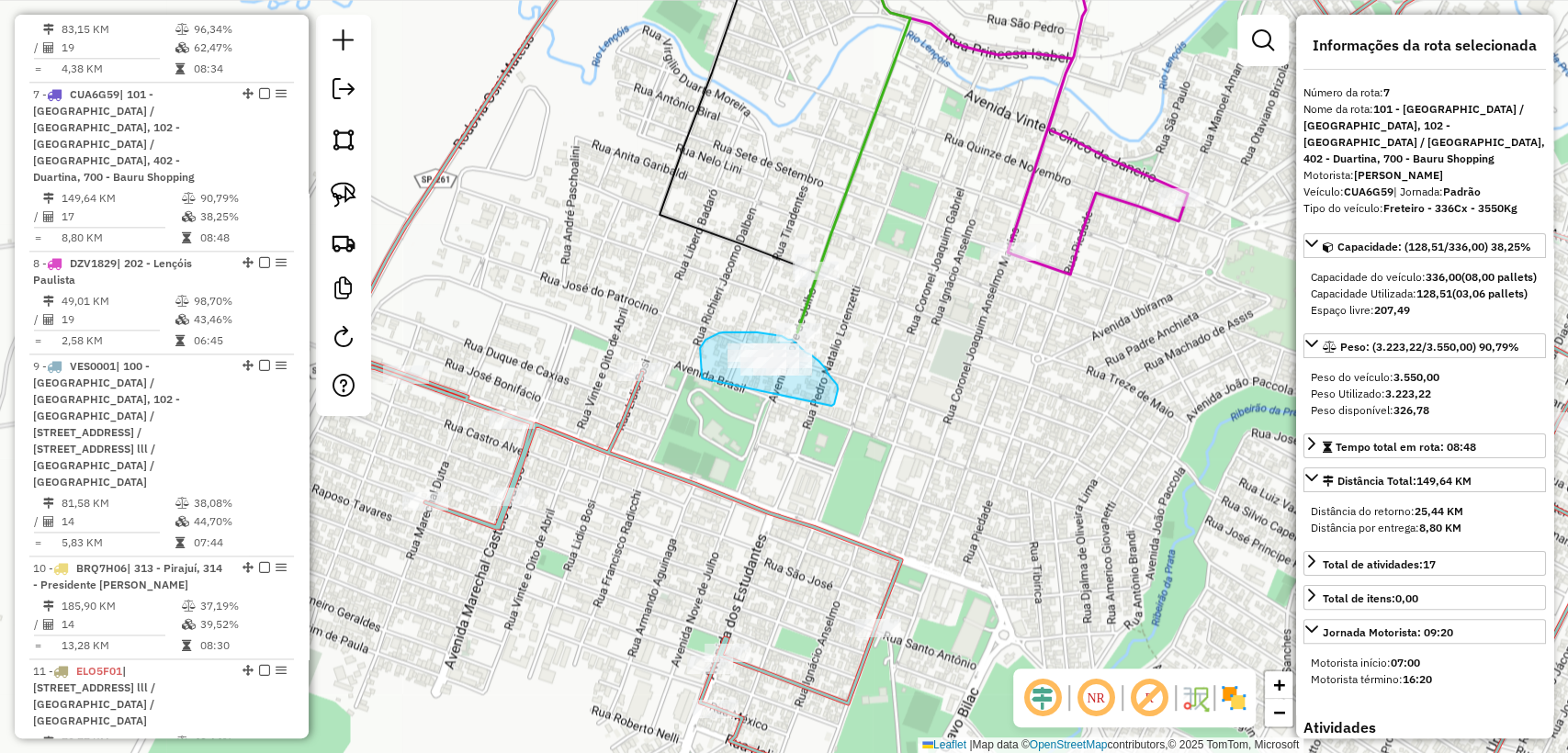
drag, startPoint x: 831, startPoint y: 406, endPoint x: 709, endPoint y: 387, distance: 123.5
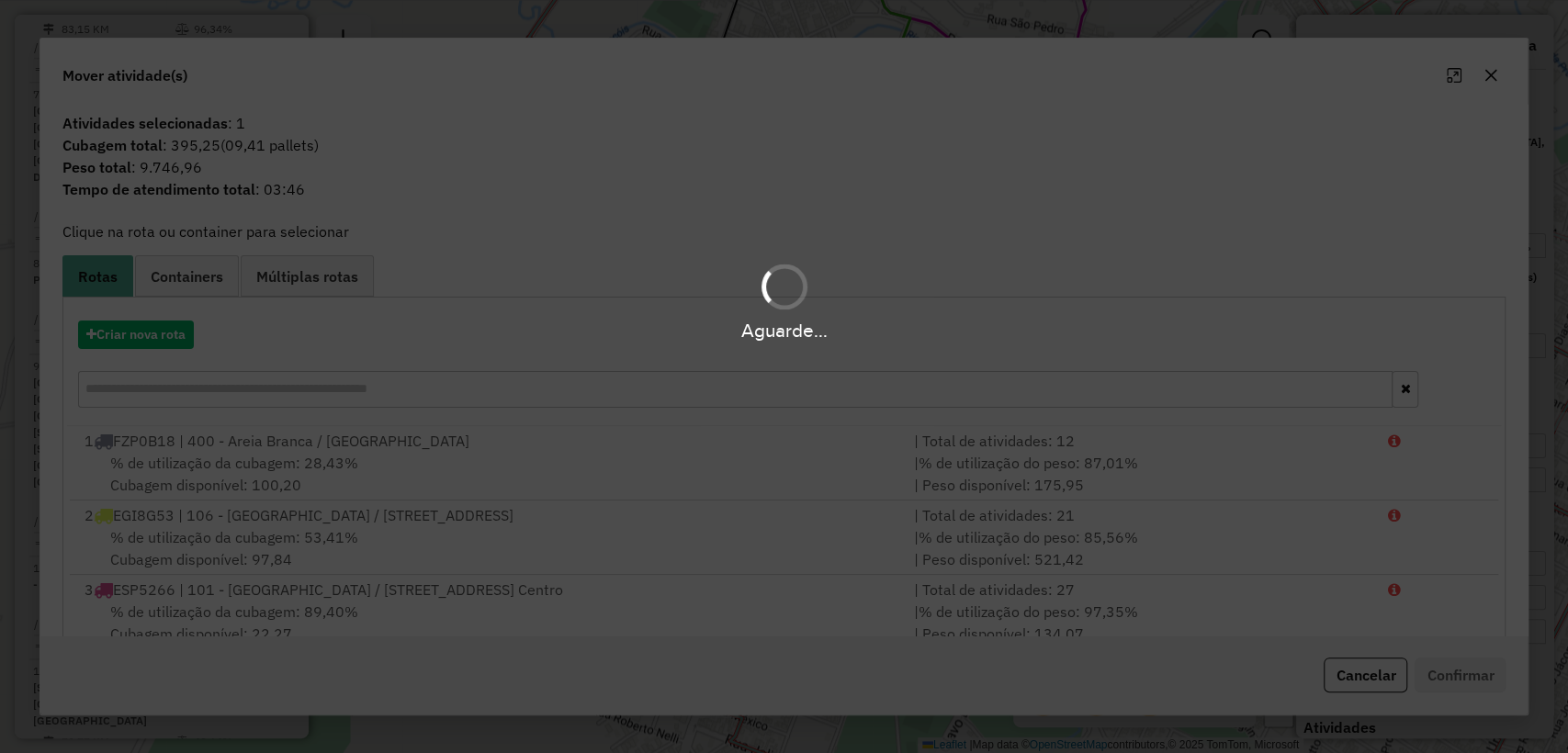
click at [147, 332] on div "Aguarde..." at bounding box center [784, 331] width 1568 height 29
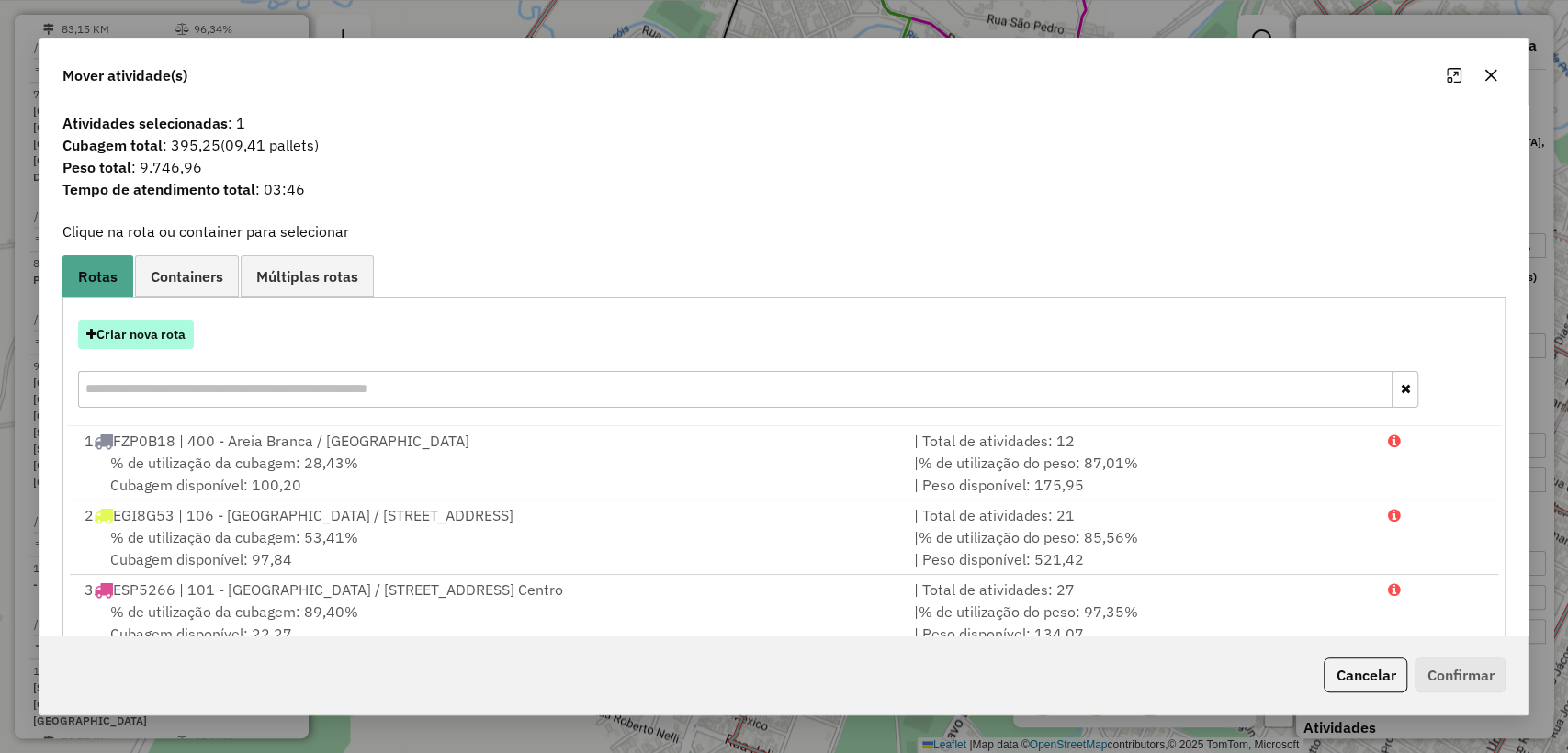
click at [137, 333] on button "Criar nova rota" at bounding box center [135, 335] width 115 height 29
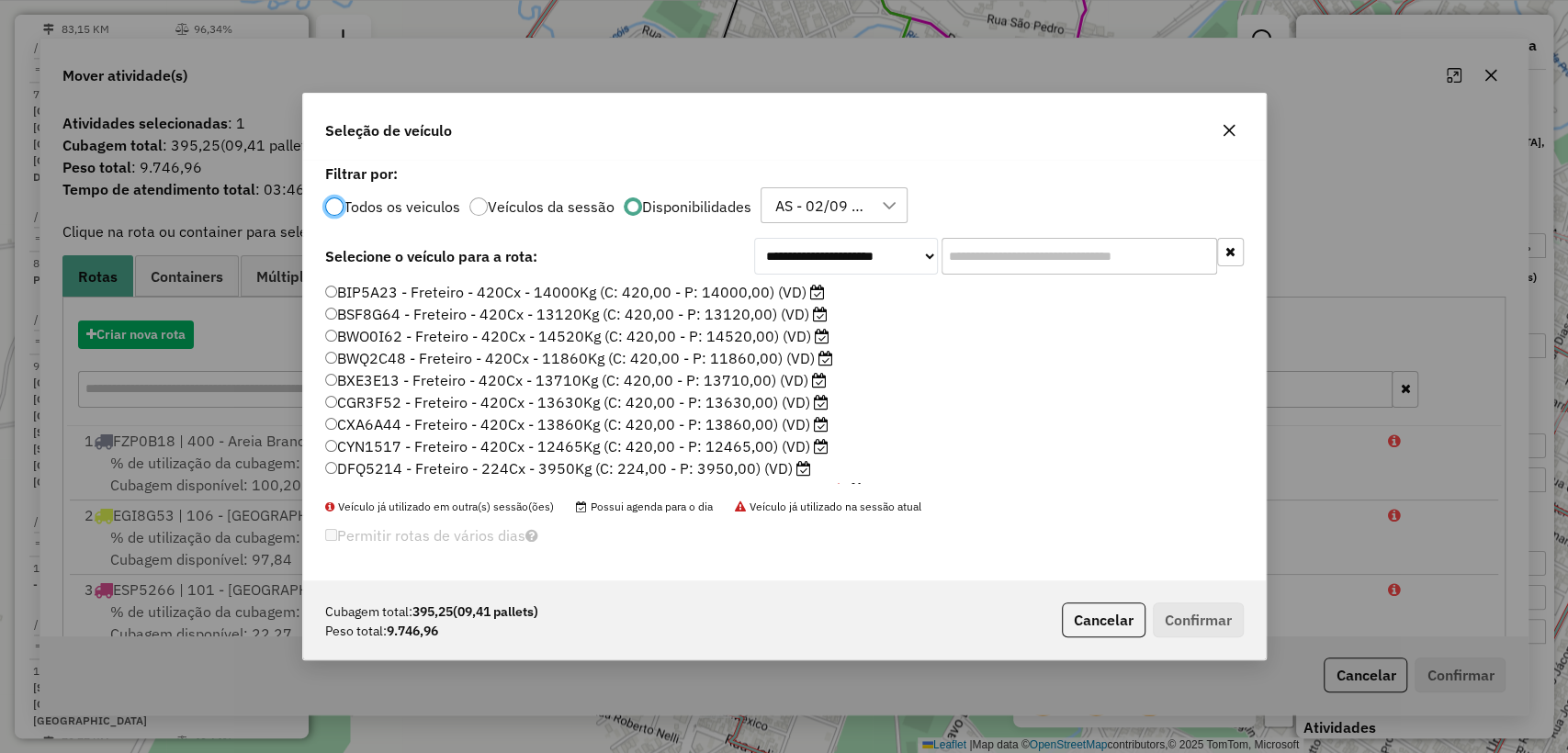
scroll to position [10, 6]
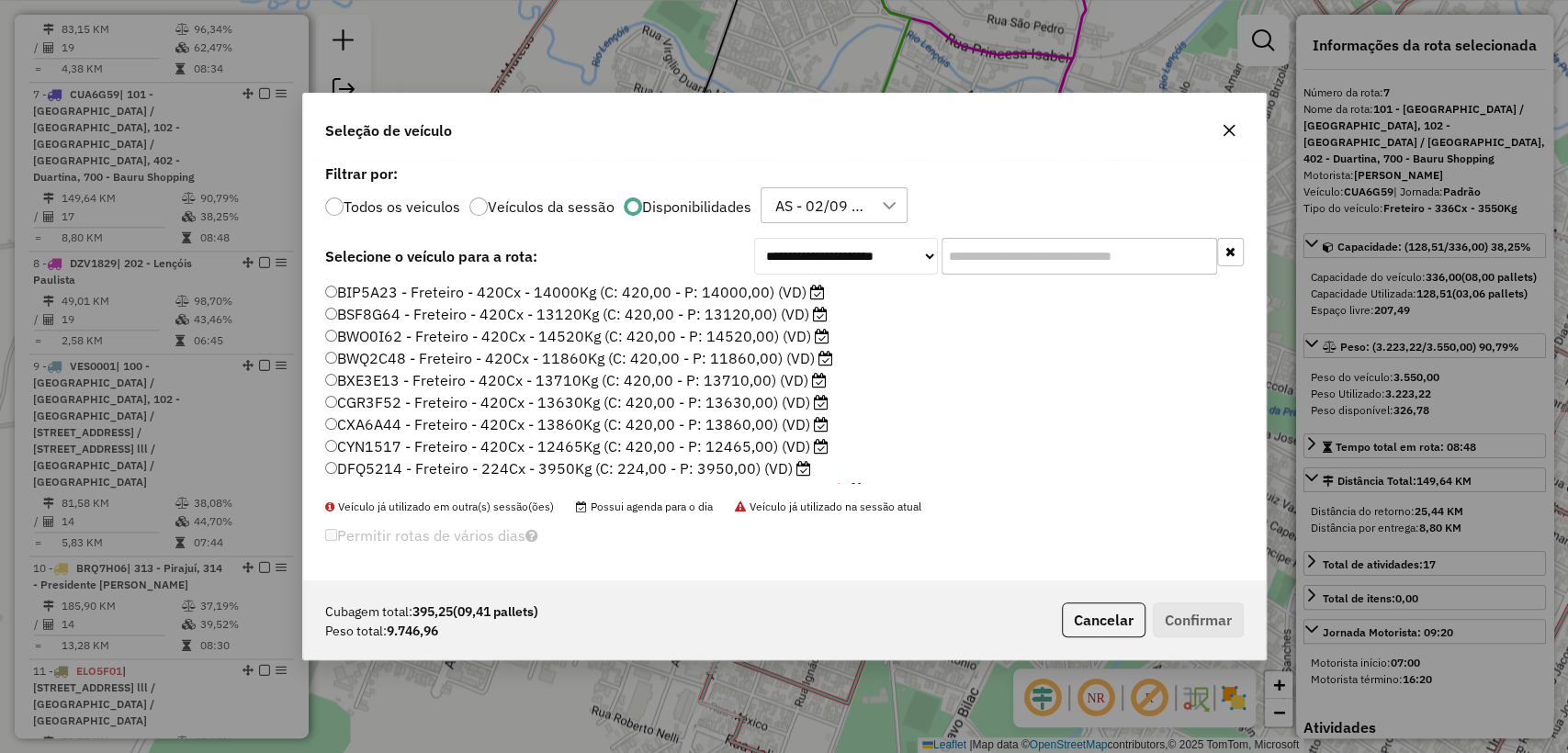
click at [412, 192] on div "Todos os veiculos Veículos da sessão Disponibilidades AS - 02/09 - PROMAX" at bounding box center [784, 206] width 918 height 37
click at [396, 215] on p-radiobutton "Todos os veiculos" at bounding box center [392, 206] width 135 height 18
click at [421, 201] on label "Todos os veiculos" at bounding box center [402, 206] width 116 height 14
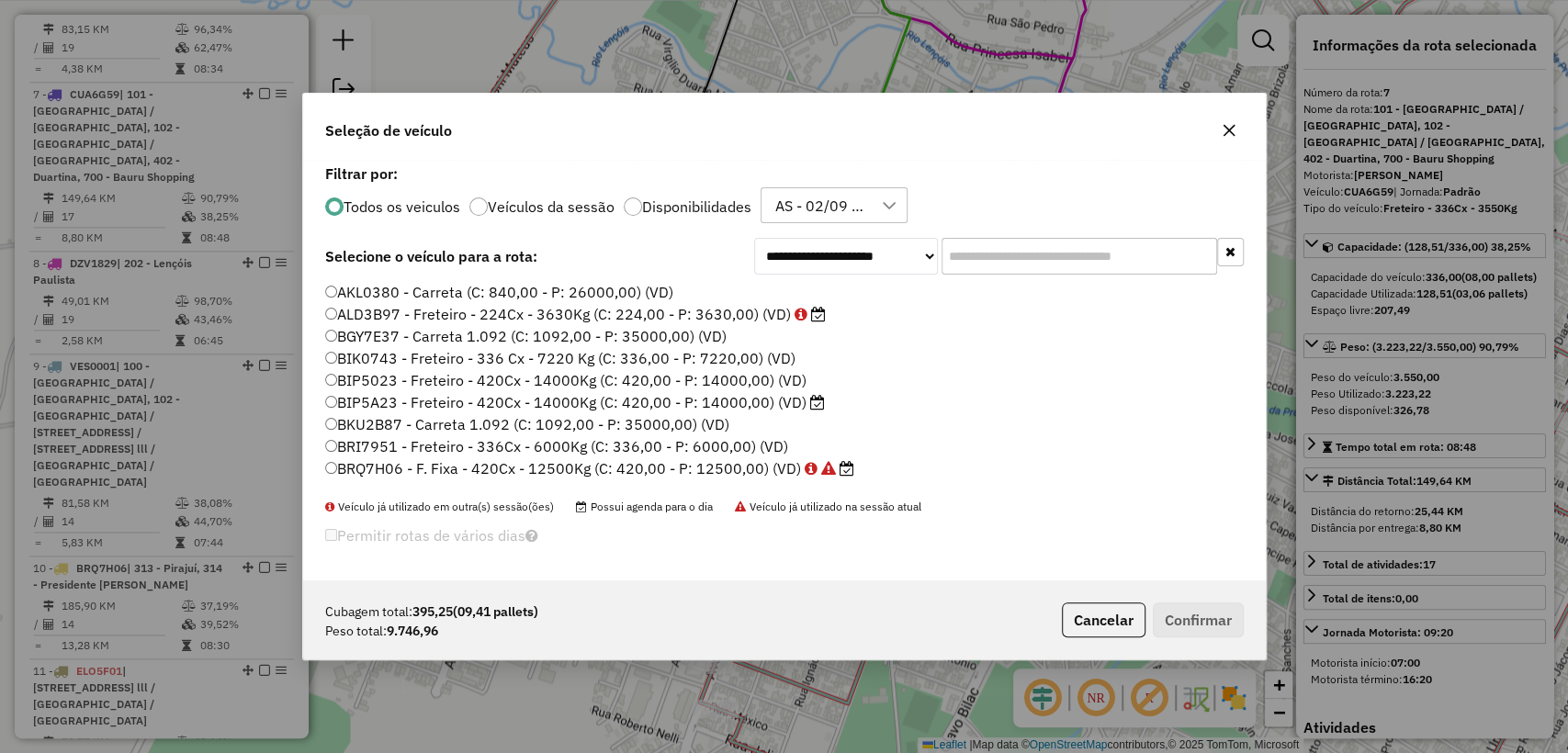
click at [1020, 257] on input "text" at bounding box center [1078, 256] width 275 height 37
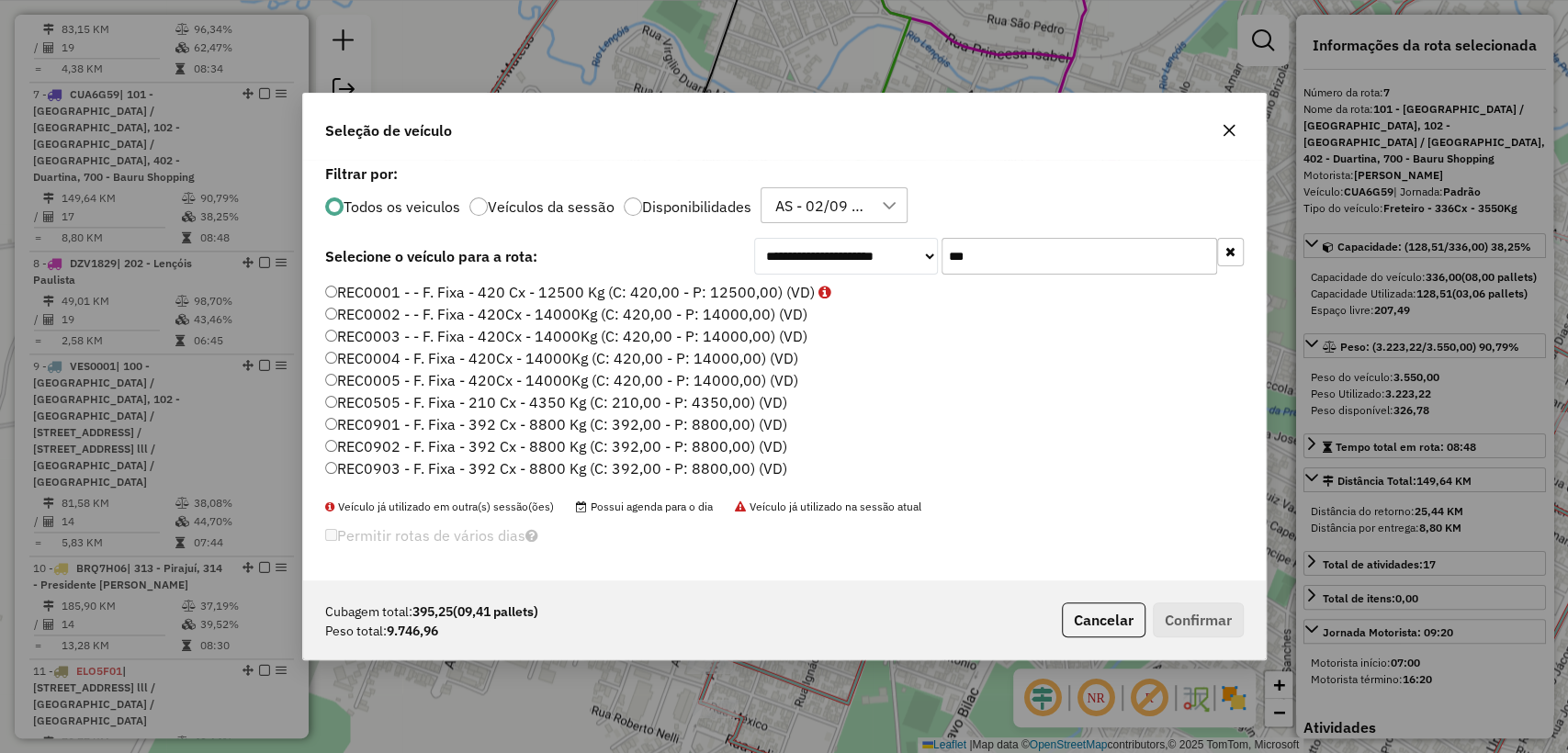
type input "***"
click at [702, 288] on label "REC0001 - - F. Fixa - 420 Cx - 12500 Kg (C: 420,00 - P: 12500,00) (VD)" at bounding box center [577, 292] width 506 height 22
click at [469, 294] on label "REC0001 - - F. Fixa - 420 Cx - 12500 Kg (C: 420,00 - P: 12500,00) (VD)" at bounding box center [577, 292] width 506 height 22
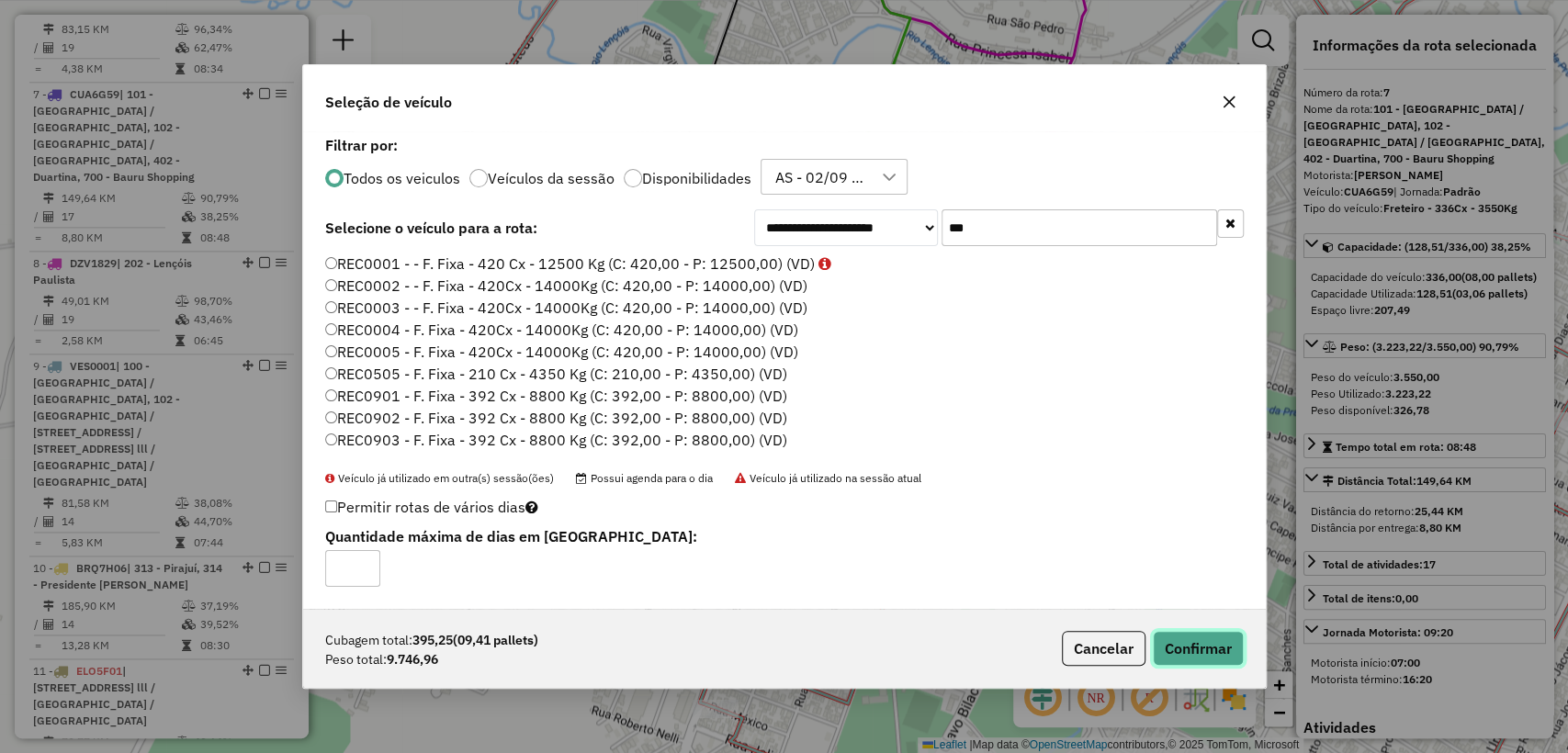
click at [1191, 654] on button "Confirmar" at bounding box center [1197, 648] width 90 height 35
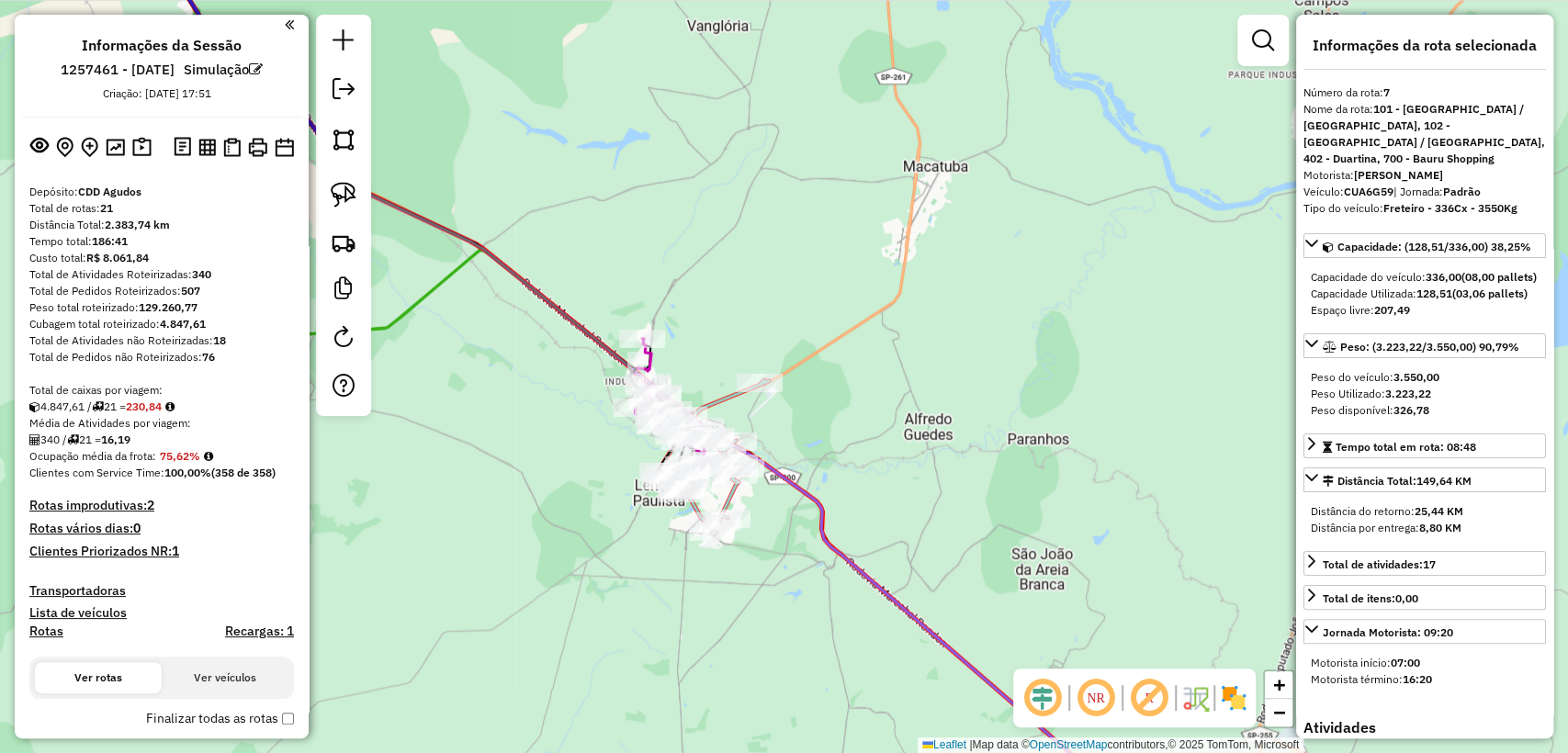
scroll to position [0, 0]
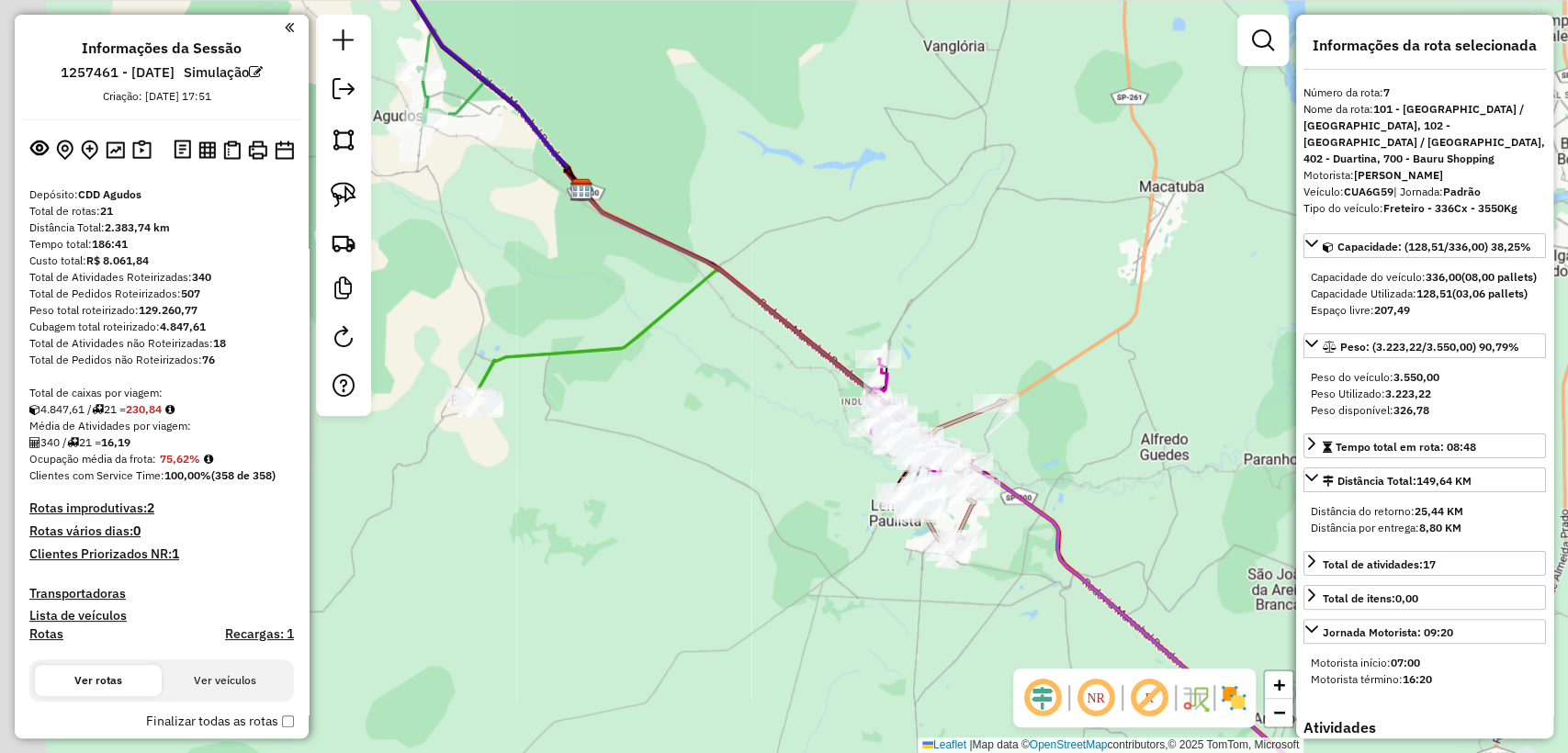
drag, startPoint x: 435, startPoint y: 473, endPoint x: 675, endPoint y: 495, distance: 241.0
click at [673, 493] on div "Janela de atendimento Grade de atendimento Capacidade Transportadoras Veículos …" at bounding box center [784, 376] width 1568 height 753
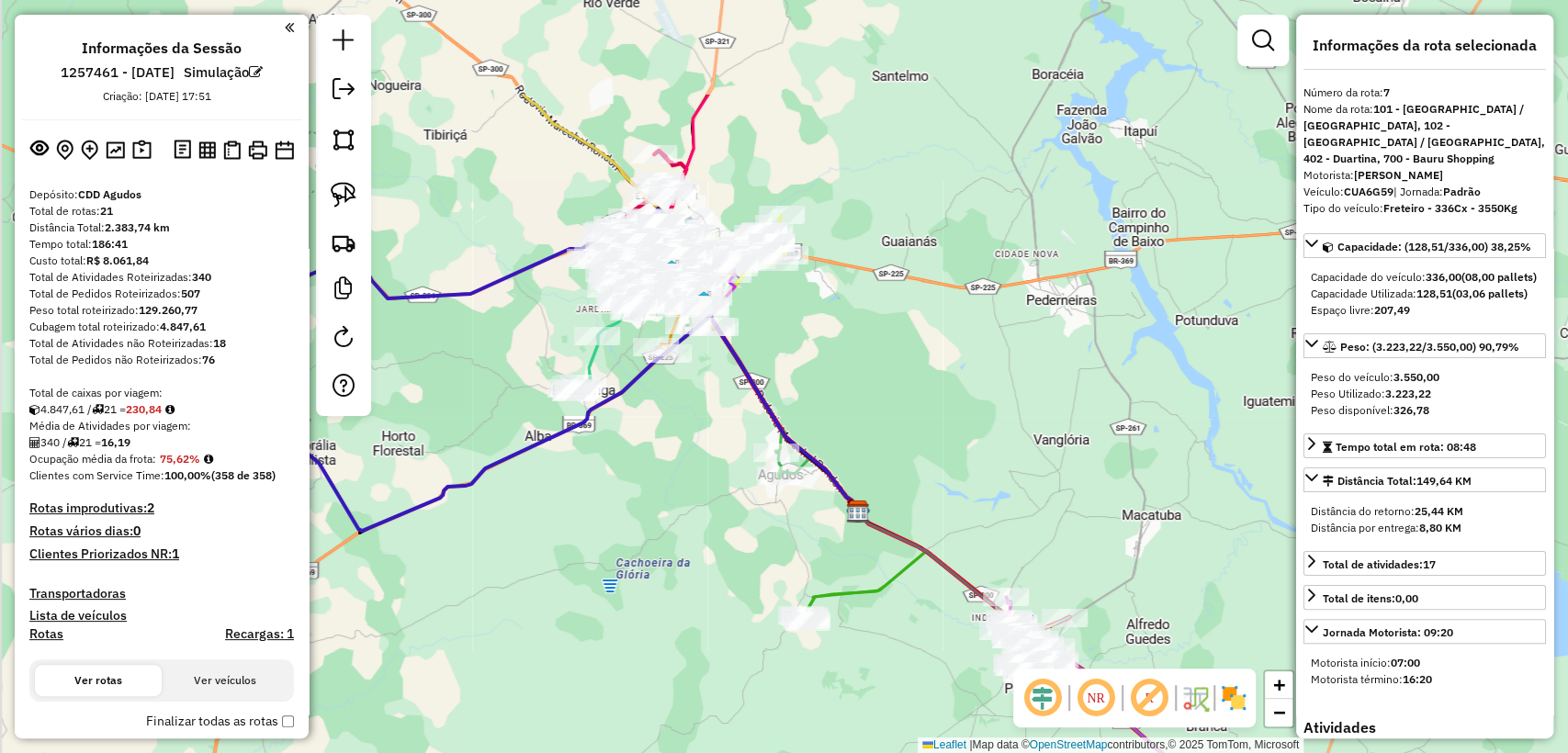
drag, startPoint x: 480, startPoint y: 428, endPoint x: 739, endPoint y: 620, distance: 322.4
click at [739, 620] on div "Janela de atendimento Grade de atendimento Capacidade Transportadoras Veículos …" at bounding box center [784, 376] width 1568 height 753
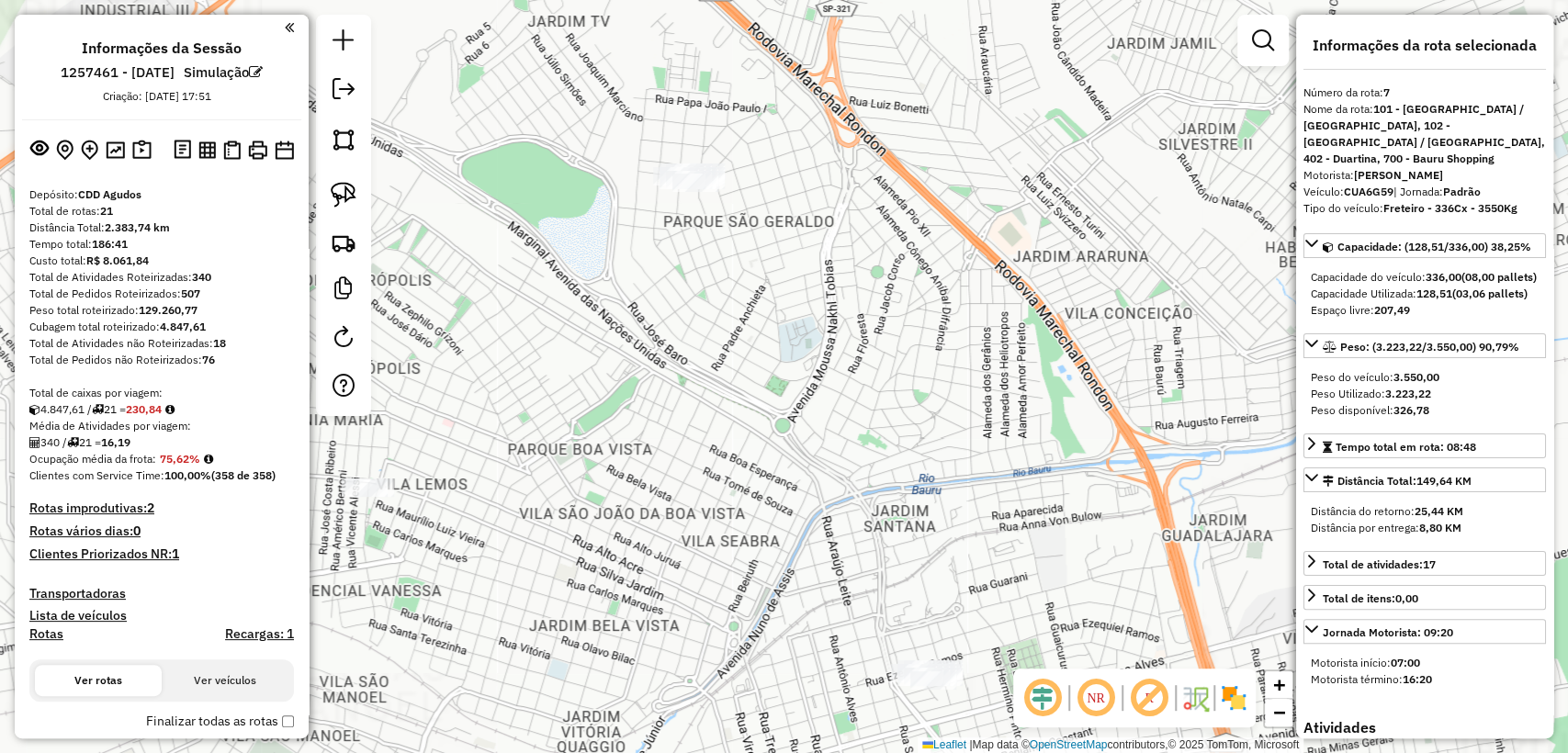
drag, startPoint x: 636, startPoint y: 153, endPoint x: 612, endPoint y: 267, distance: 116.5
click at [626, 278] on div "Janela de atendimento Grade de atendimento Capacidade Transportadoras Veículos …" at bounding box center [784, 376] width 1568 height 753
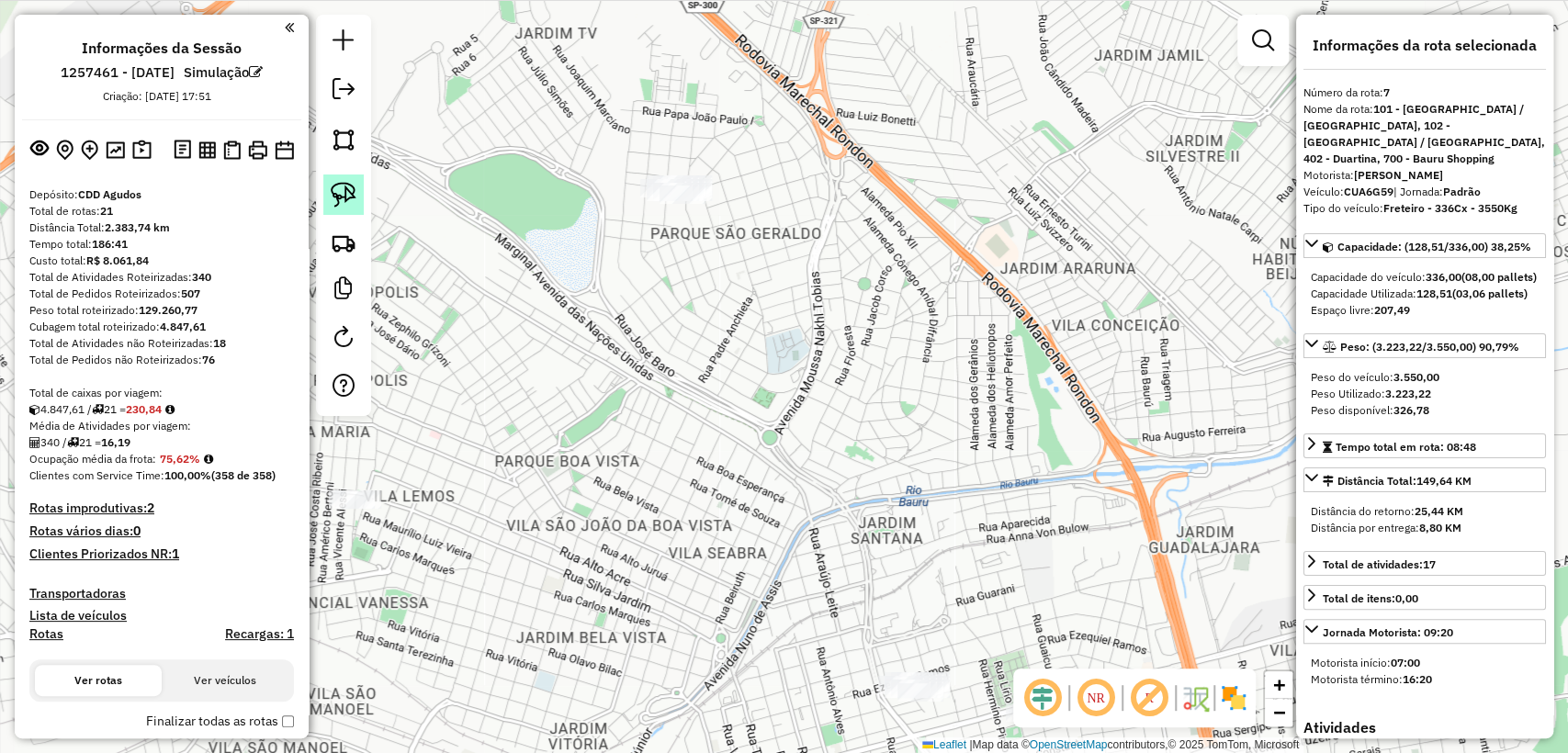
click at [326, 179] on link at bounding box center [343, 194] width 40 height 40
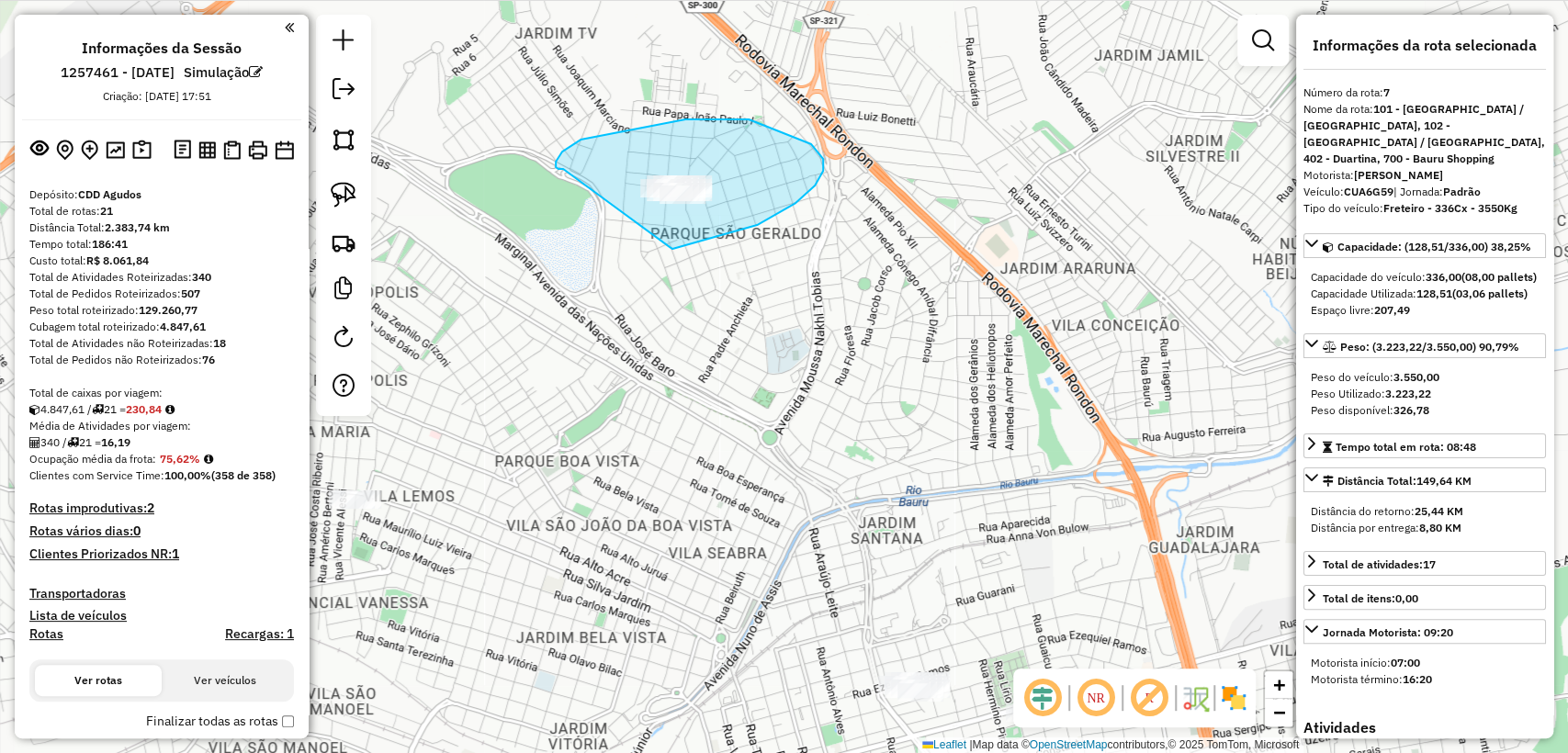
drag, startPoint x: 670, startPoint y: 248, endPoint x: 565, endPoint y: 169, distance: 131.4
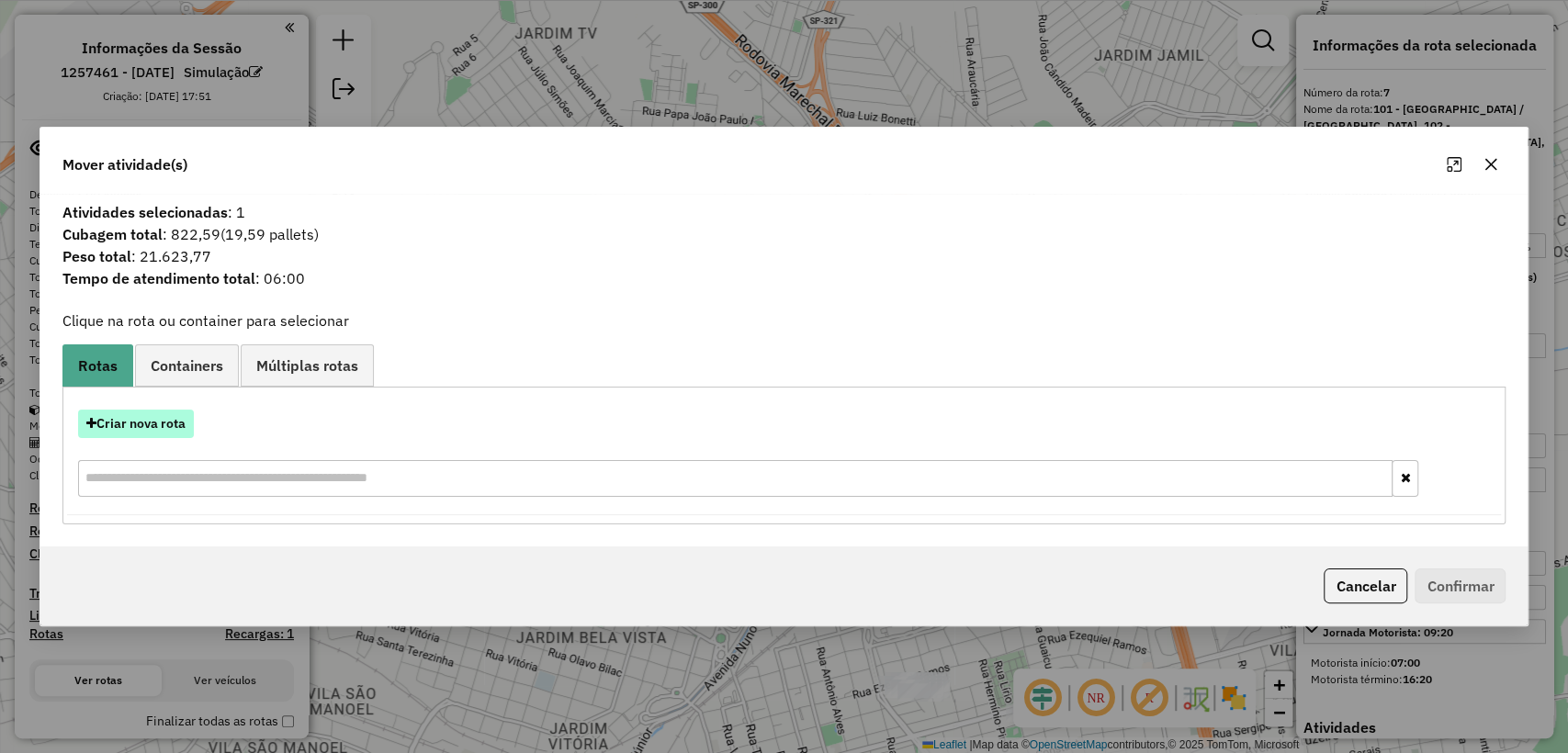
click at [155, 421] on button "Criar nova rota" at bounding box center [135, 424] width 115 height 29
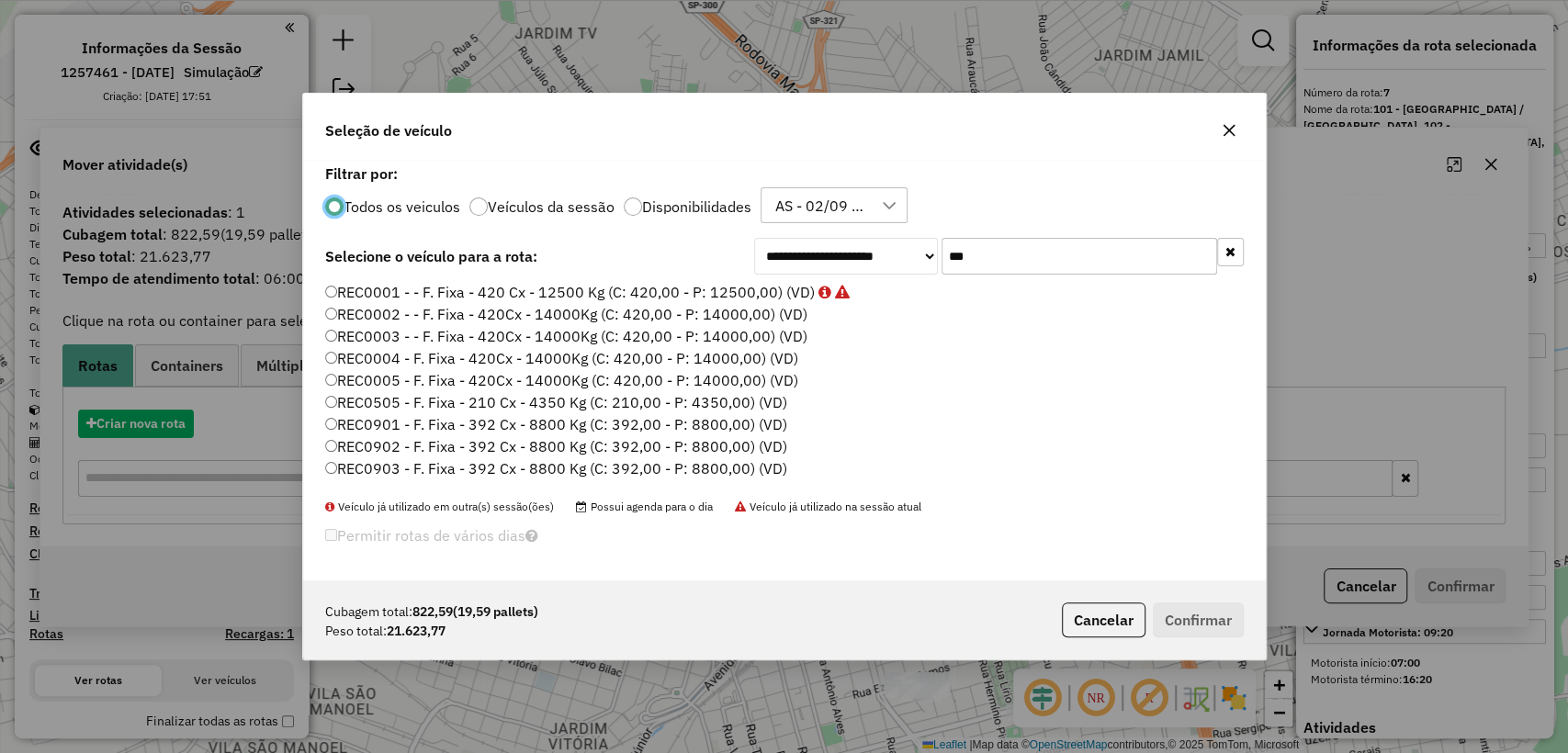
scroll to position [10, 6]
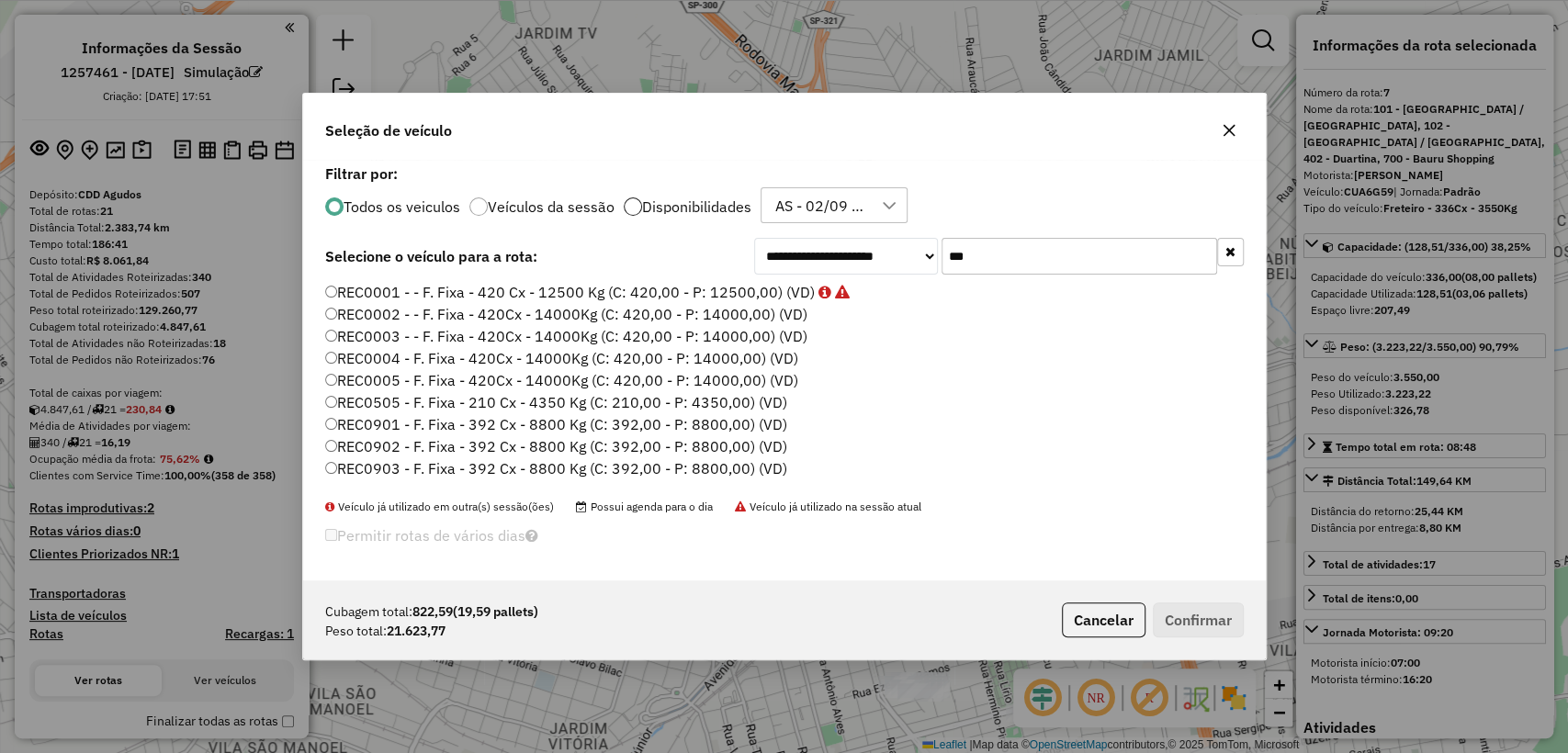
click at [635, 208] on div at bounding box center [633, 206] width 18 height 18
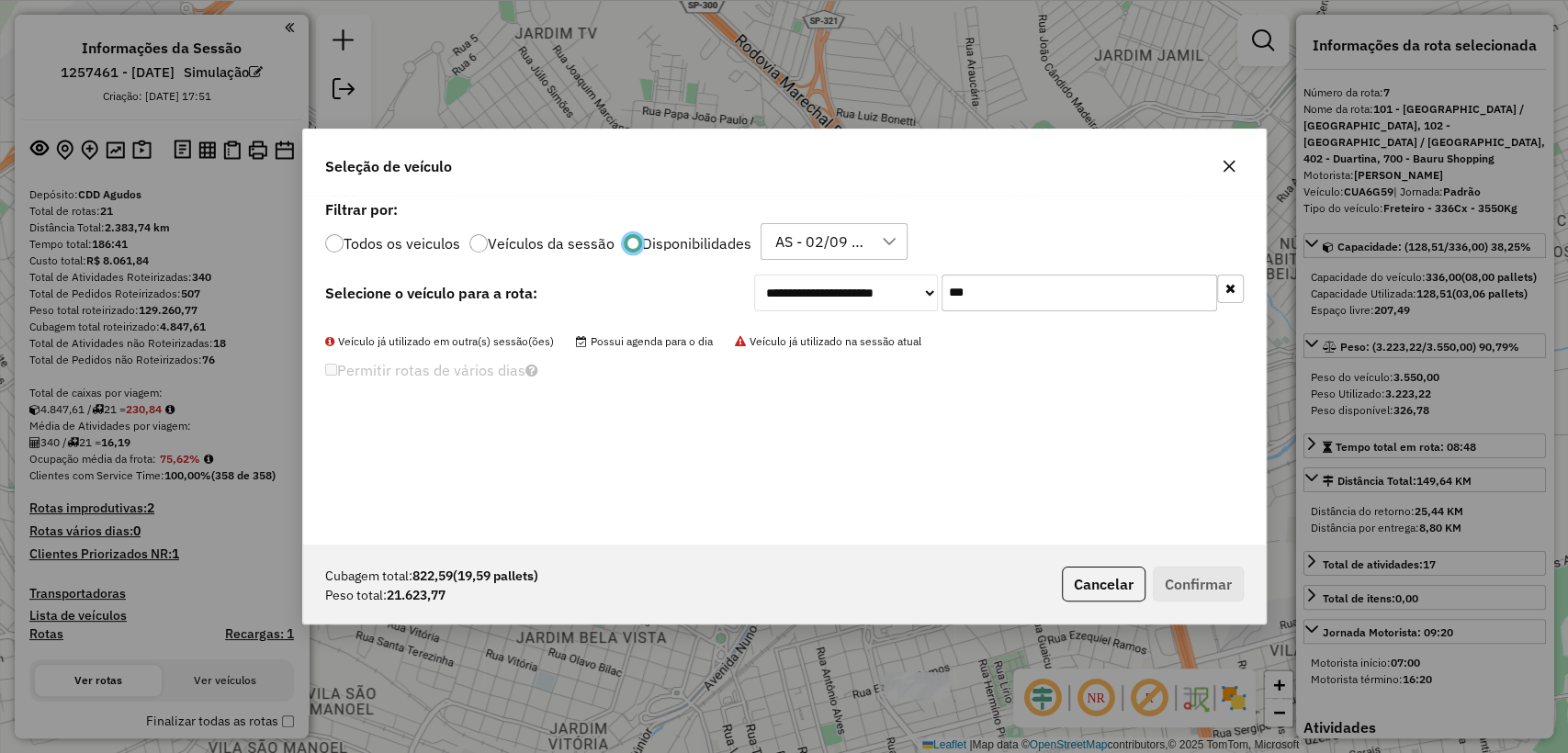
click at [1232, 289] on icon "button" at bounding box center [1230, 288] width 10 height 12
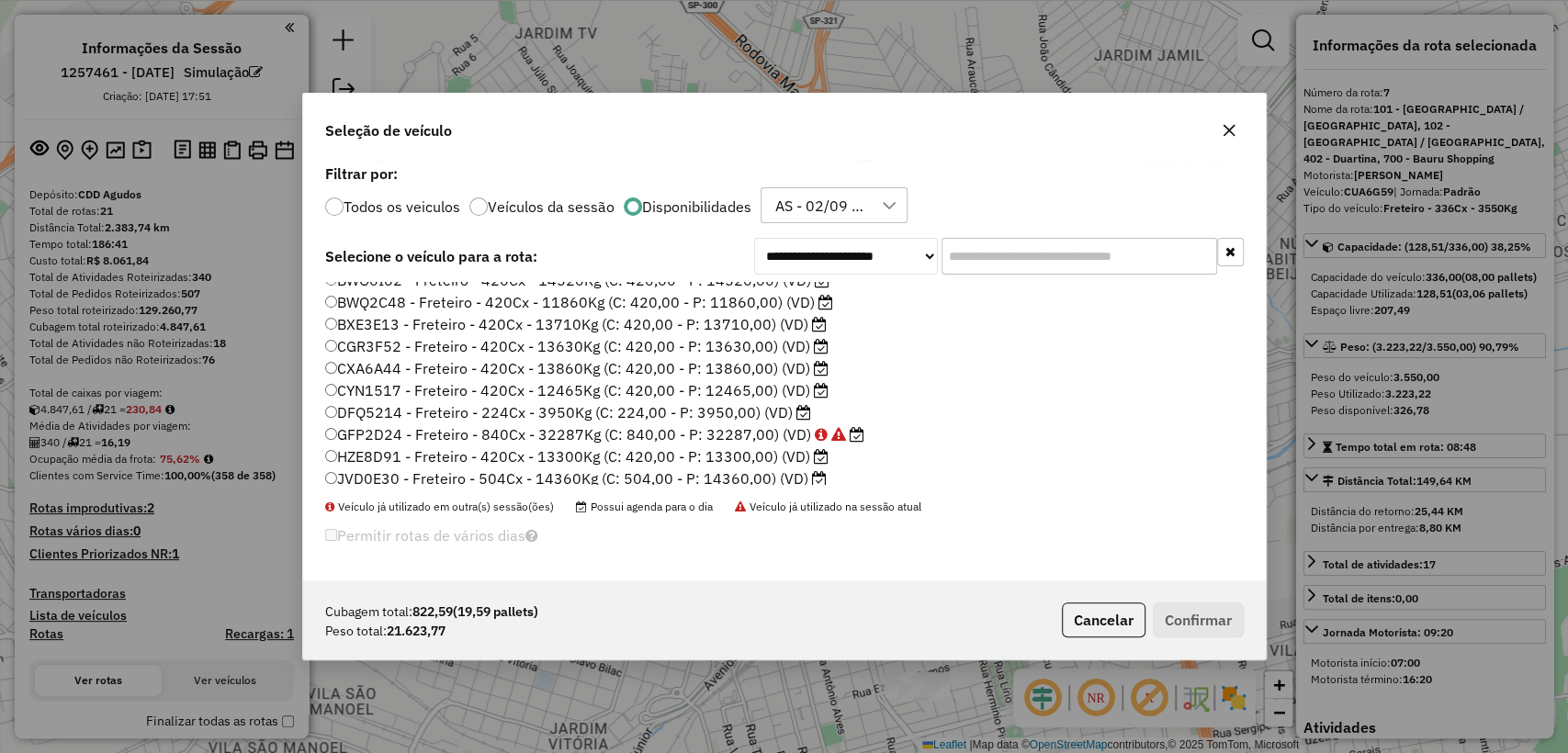
scroll to position [106, 0]
click at [1093, 611] on button "Cancelar" at bounding box center [1103, 620] width 84 height 35
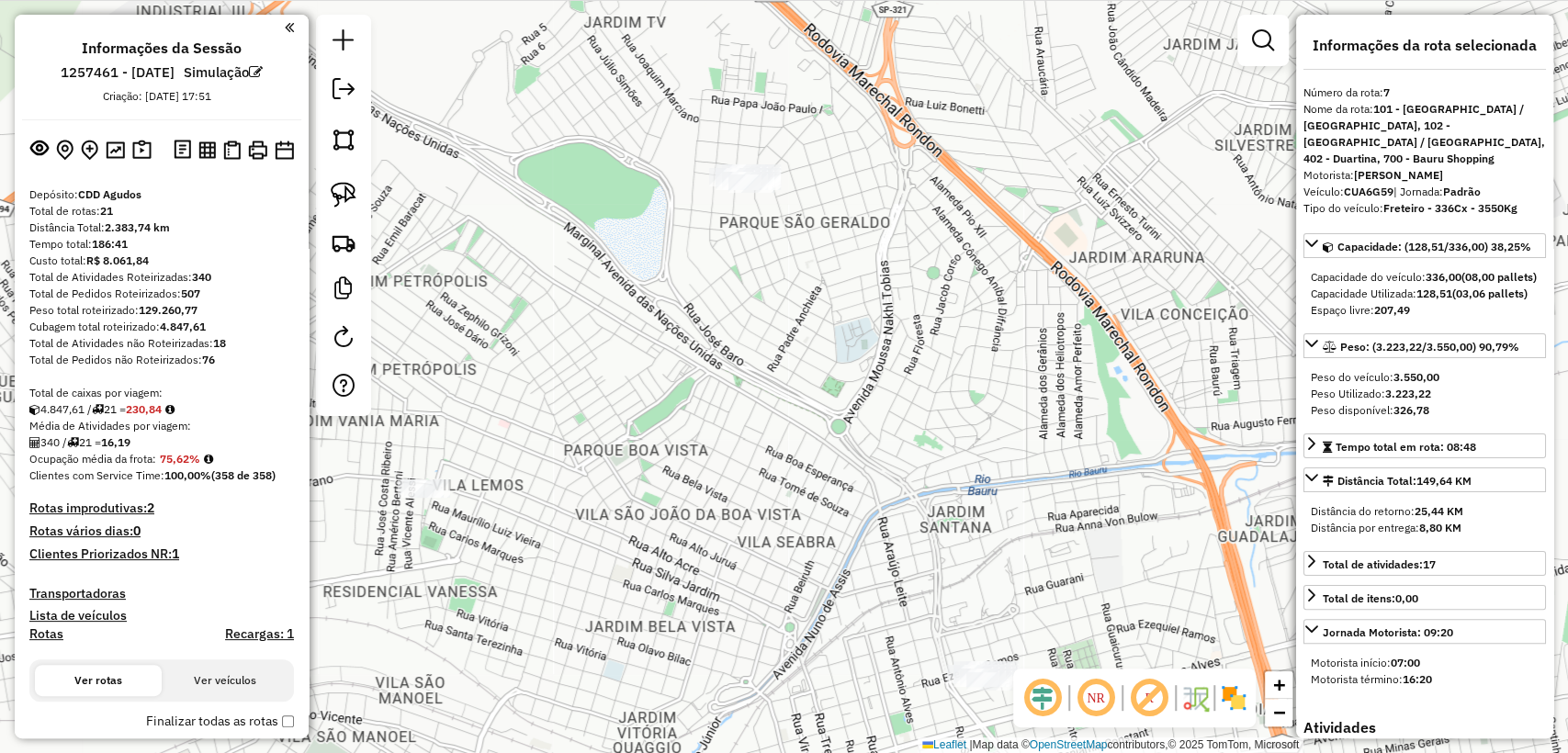
drag, startPoint x: 874, startPoint y: 601, endPoint x: 943, endPoint y: 596, distance: 69.2
click at [943, 596] on div "Janela de atendimento Grade de atendimento Capacidade Transportadoras Veículos …" at bounding box center [784, 376] width 1568 height 753
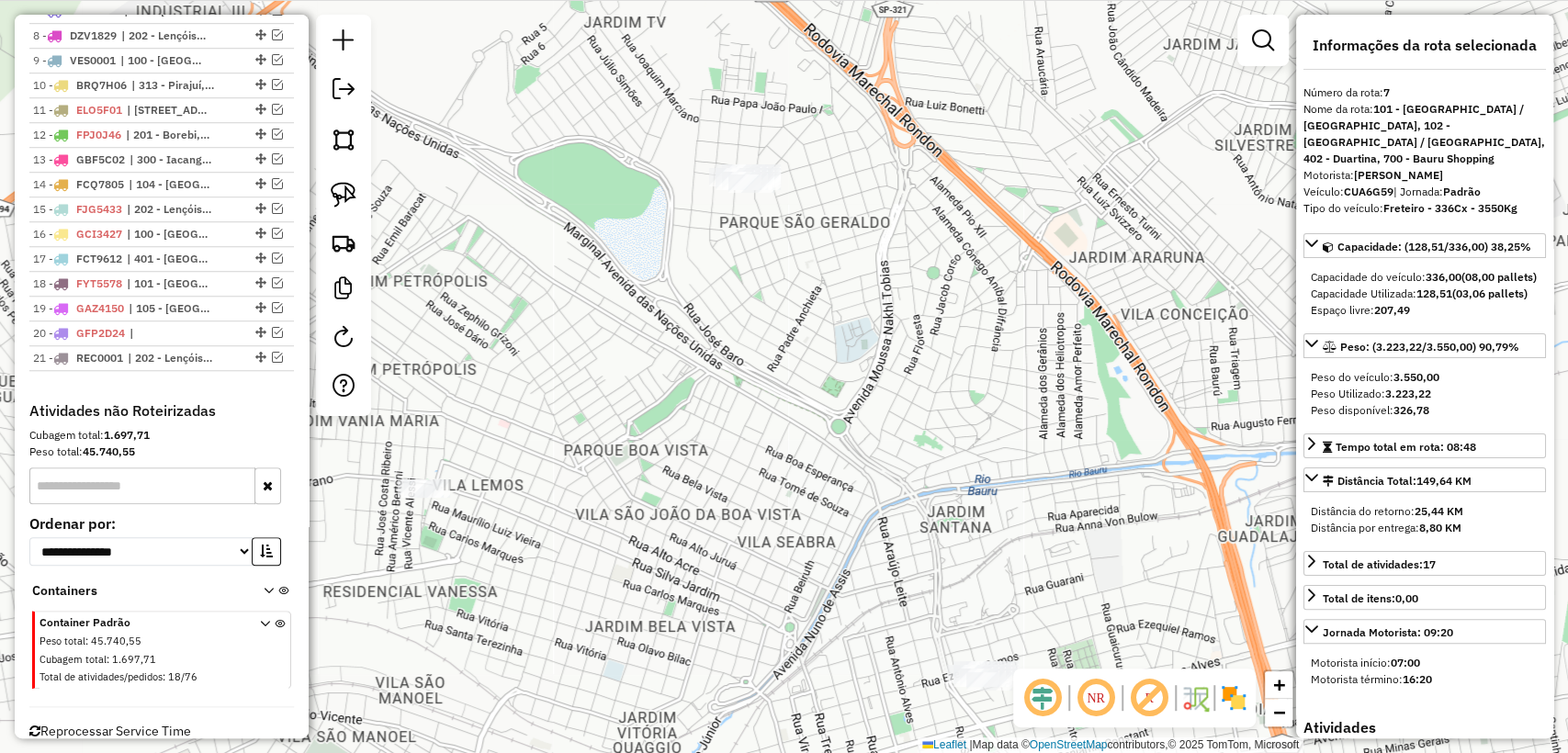
scroll to position [929, 0]
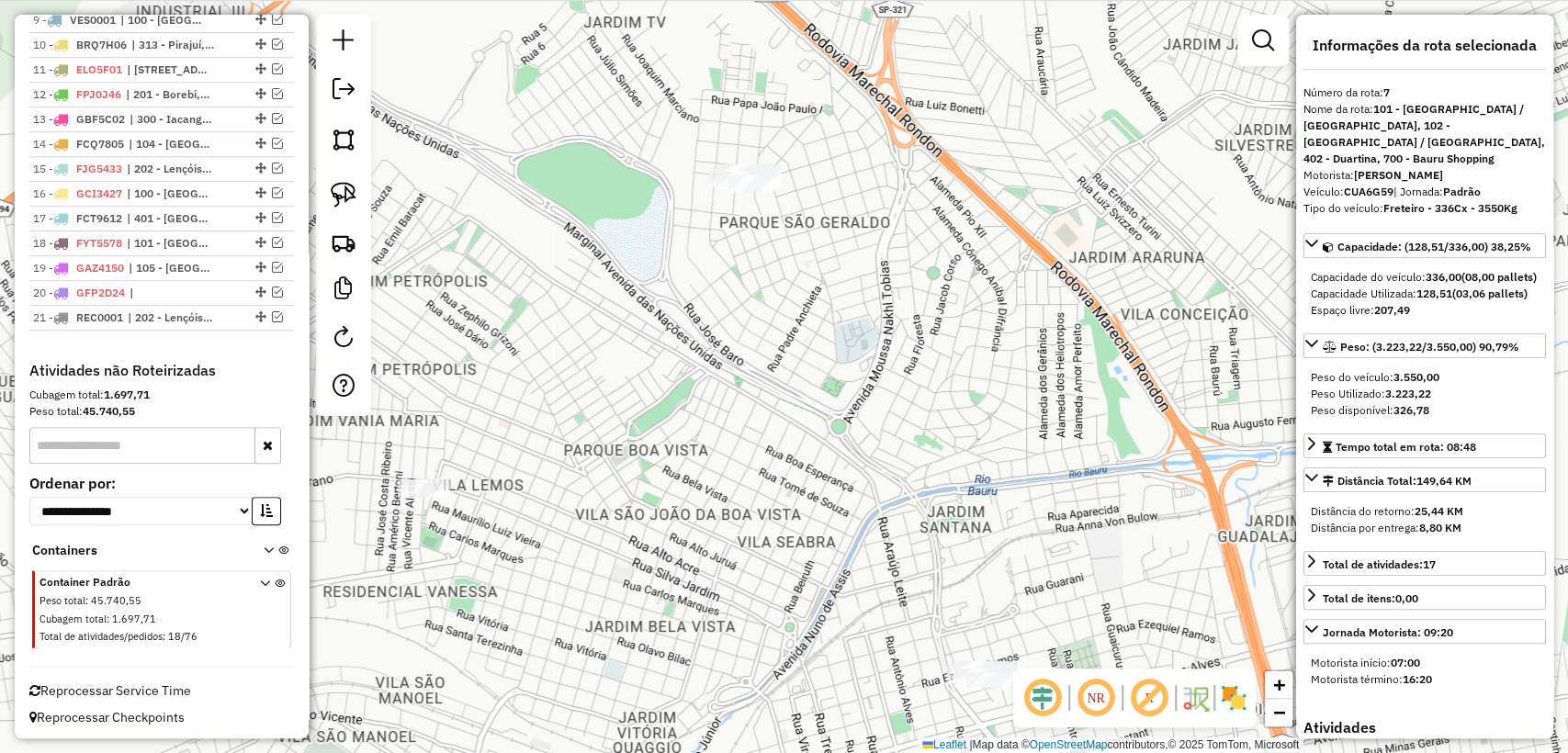
drag, startPoint x: 103, startPoint y: 390, endPoint x: 166, endPoint y: 392, distance: 63.0
click at [165, 391] on div "Cubagem total: 1.697,71" at bounding box center [162, 395] width 265 height 16
click at [173, 396] on div "Cubagem total: 1.697,71" at bounding box center [162, 395] width 265 height 16
click at [174, 396] on div "Cubagem total: 1.697,71" at bounding box center [162, 395] width 265 height 16
drag, startPoint x: 156, startPoint y: 396, endPoint x: 111, endPoint y: 391, distance: 45.3
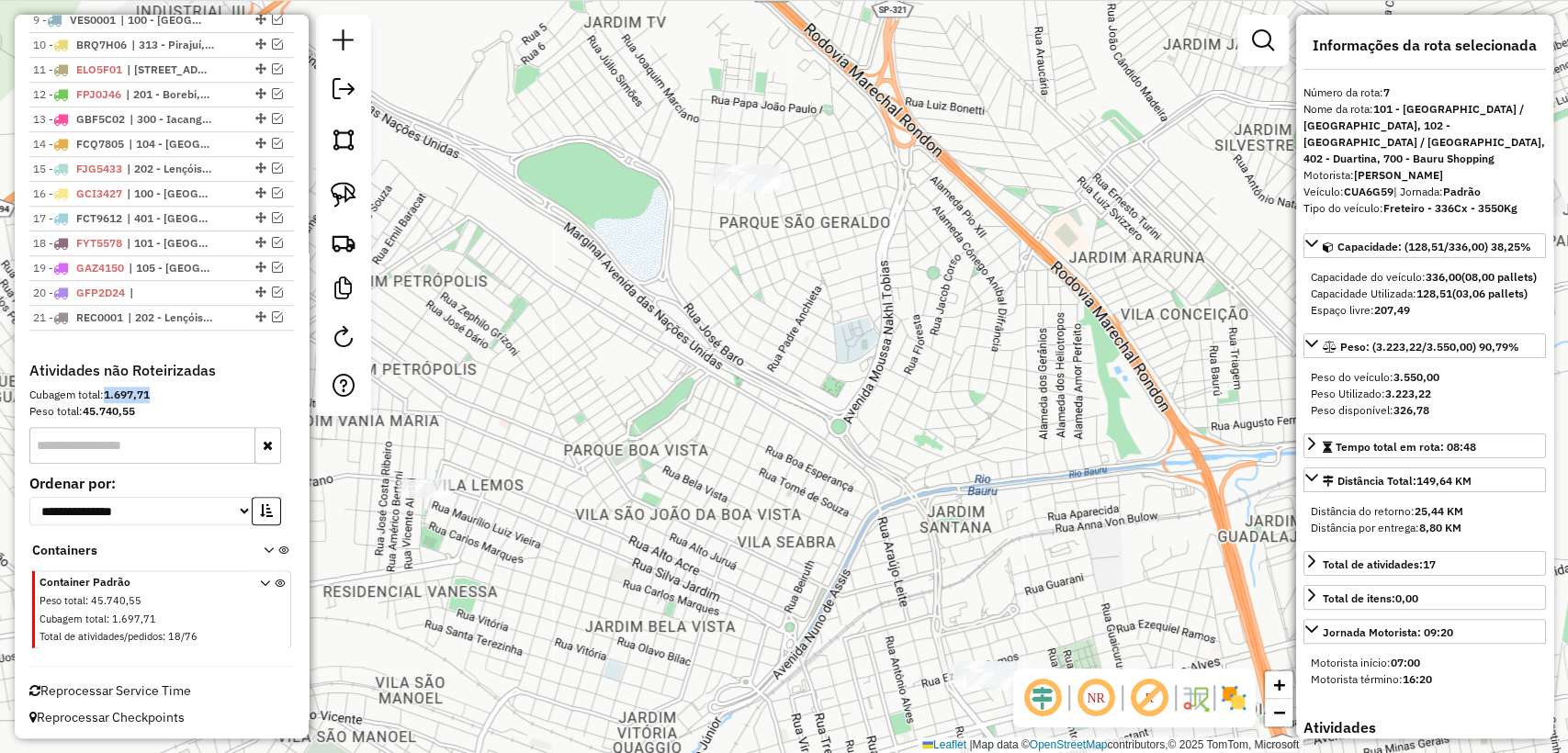
click at [111, 391] on div "Cubagem total: 1.697,71" at bounding box center [162, 395] width 265 height 16
click at [166, 396] on div "Cubagem total: 1.697,71" at bounding box center [162, 395] width 265 height 16
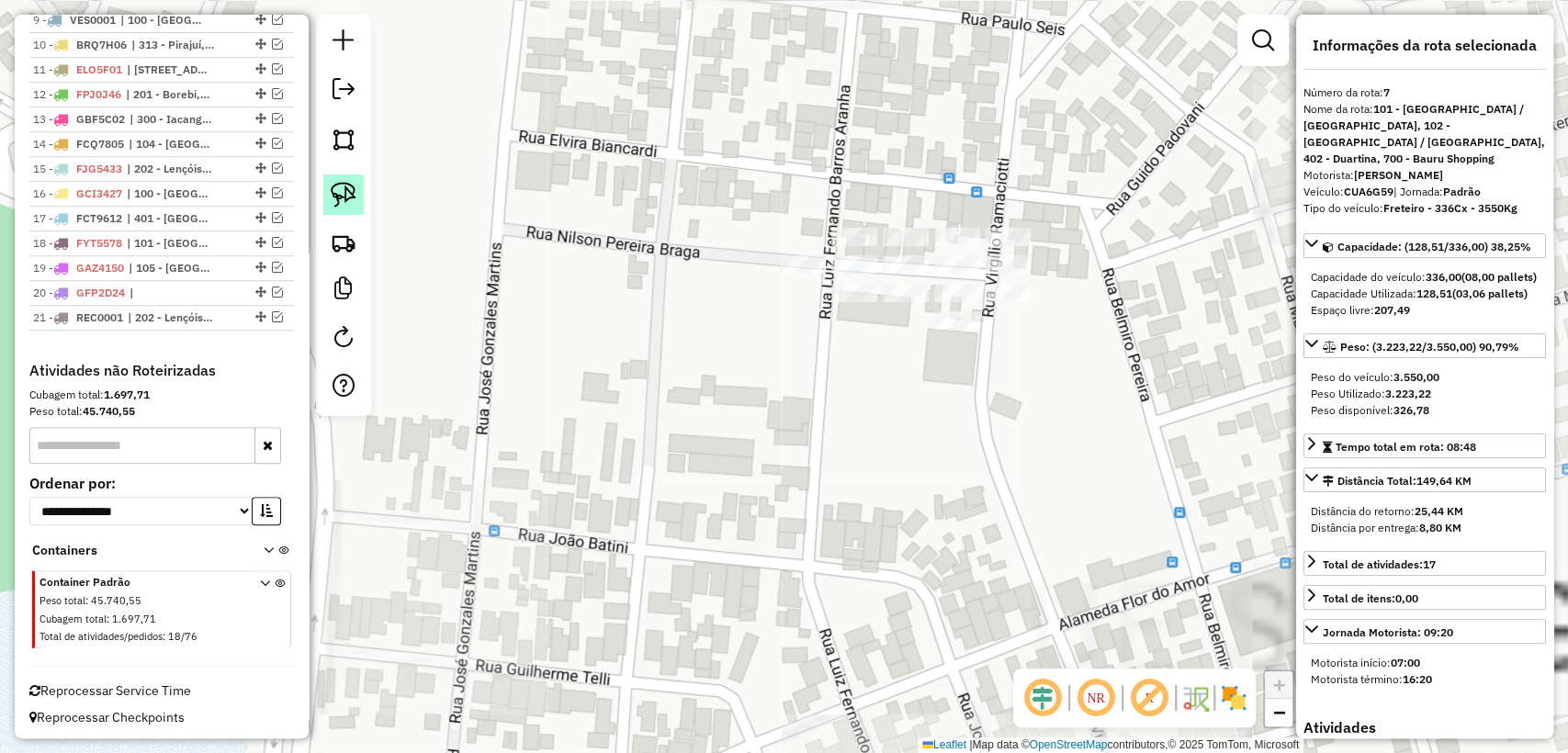
click at [338, 185] on img at bounding box center [343, 194] width 26 height 26
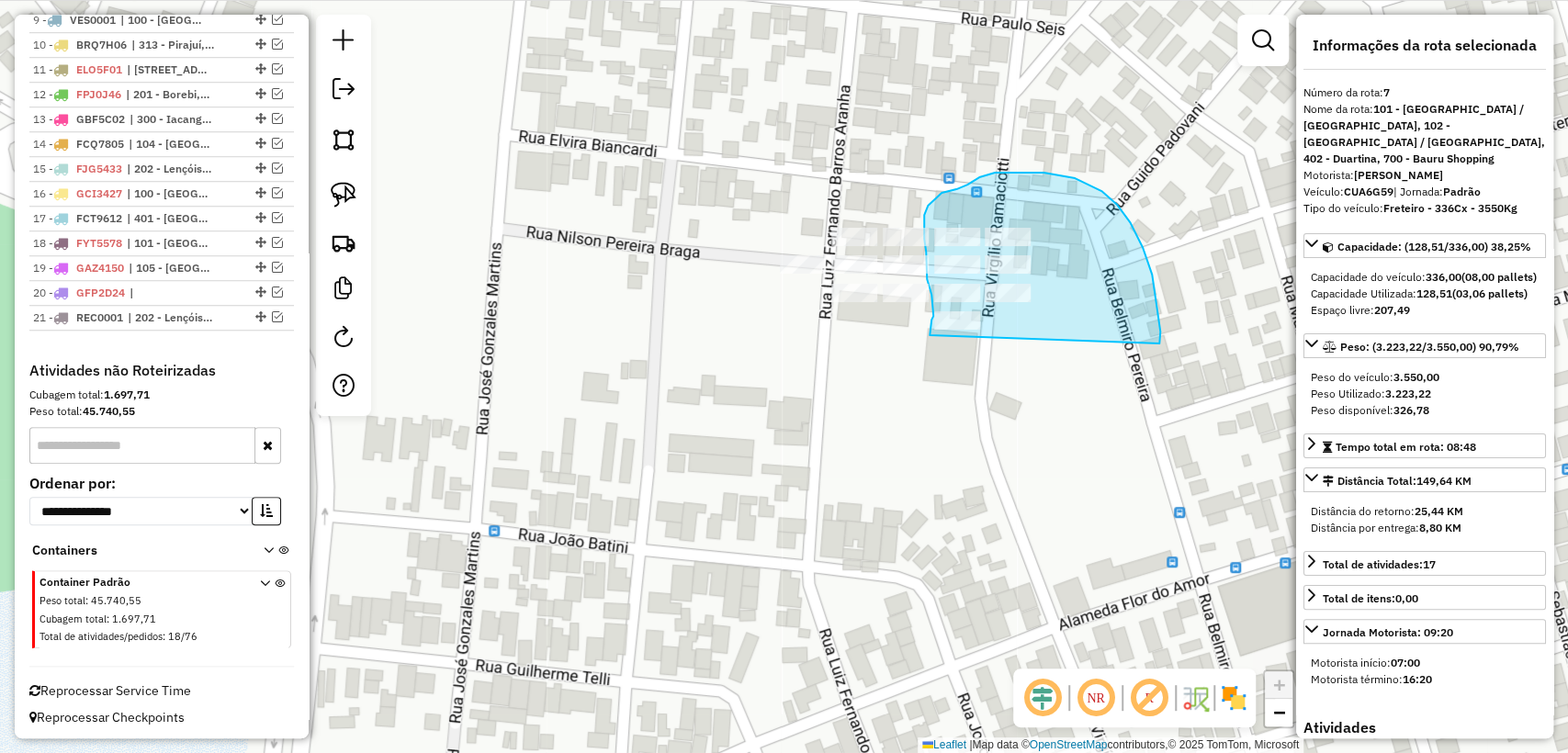
drag, startPoint x: 1101, startPoint y: 192, endPoint x: 933, endPoint y: 358, distance: 236.2
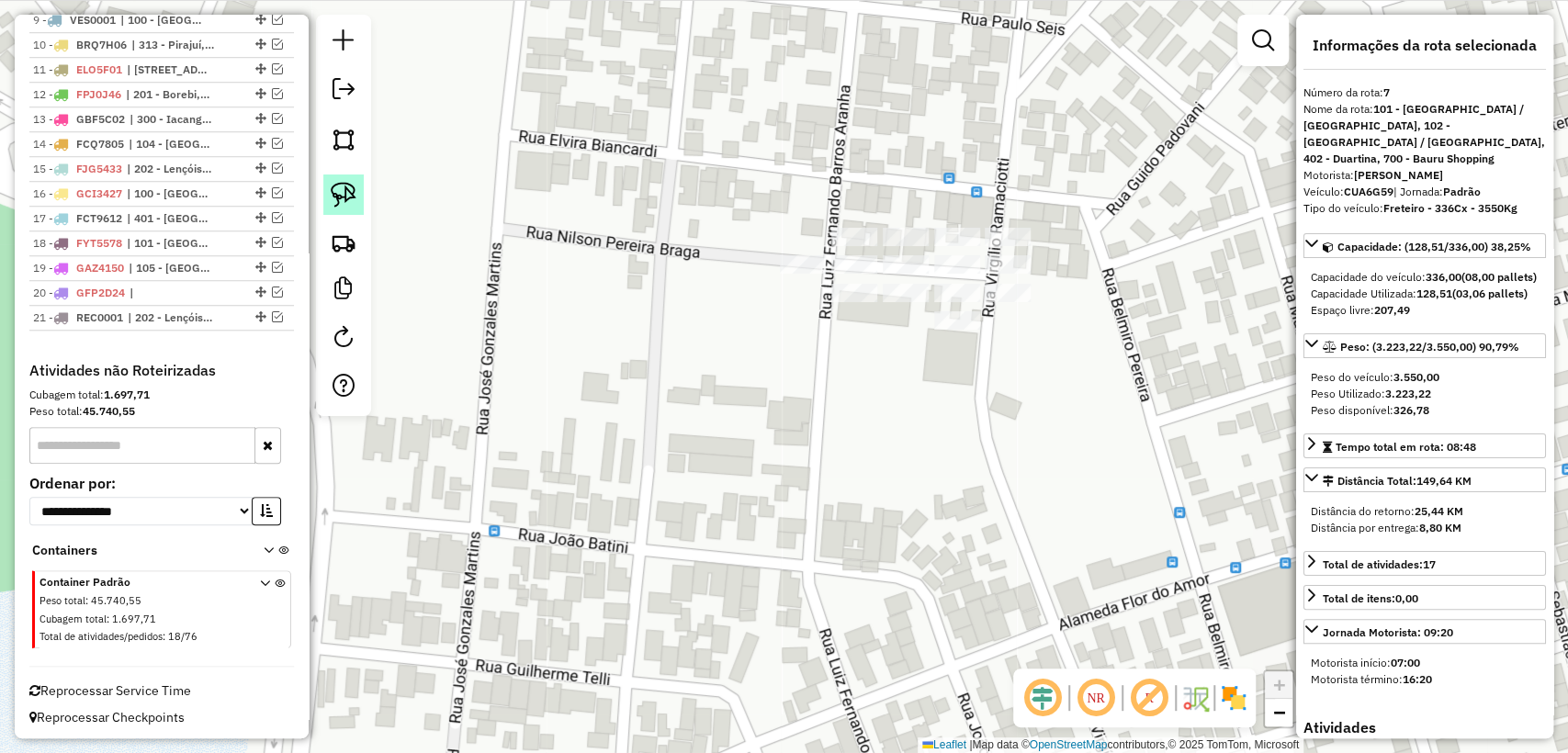
click at [362, 192] on link at bounding box center [343, 194] width 40 height 40
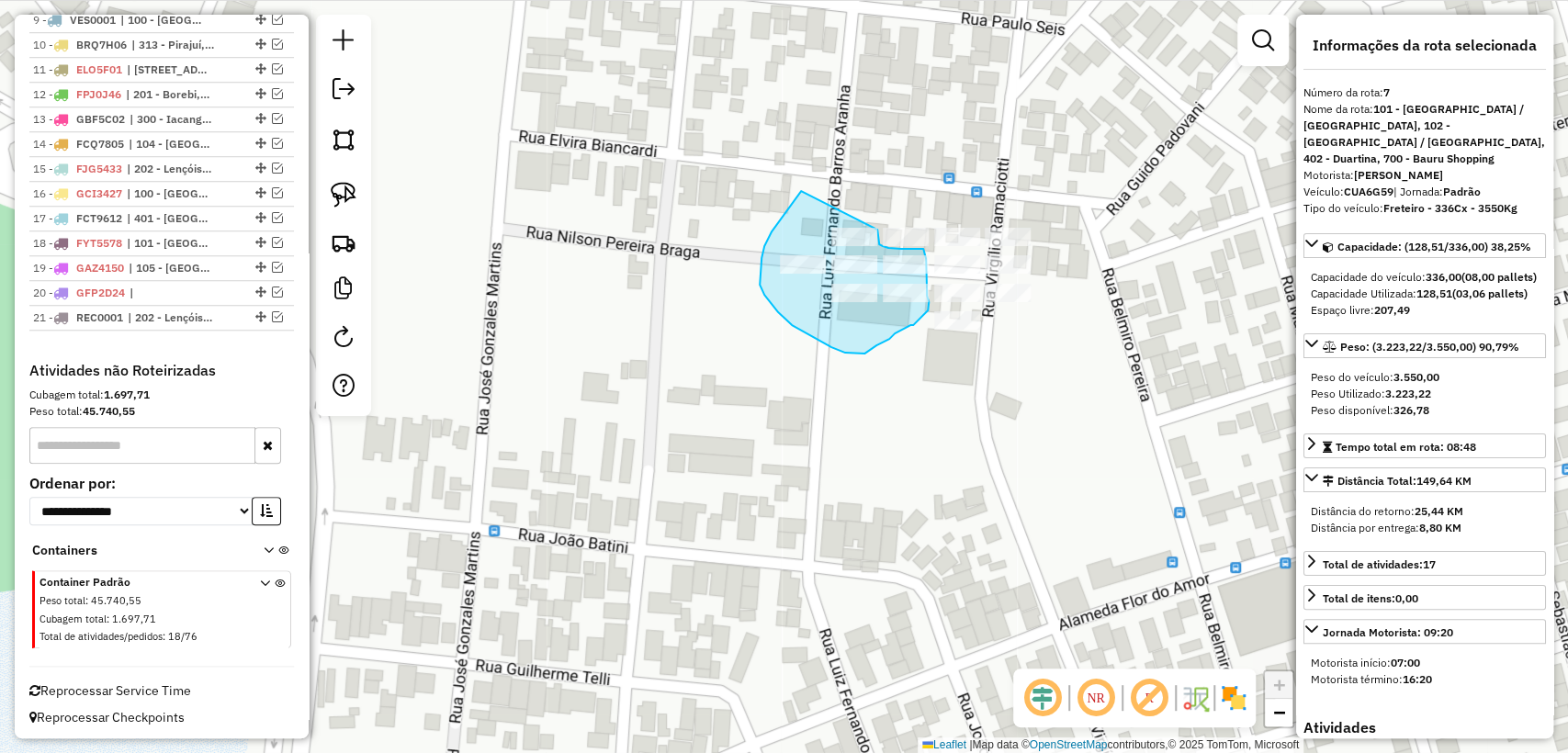
drag, startPoint x: 761, startPoint y: 258, endPoint x: 876, endPoint y: 226, distance: 119.4
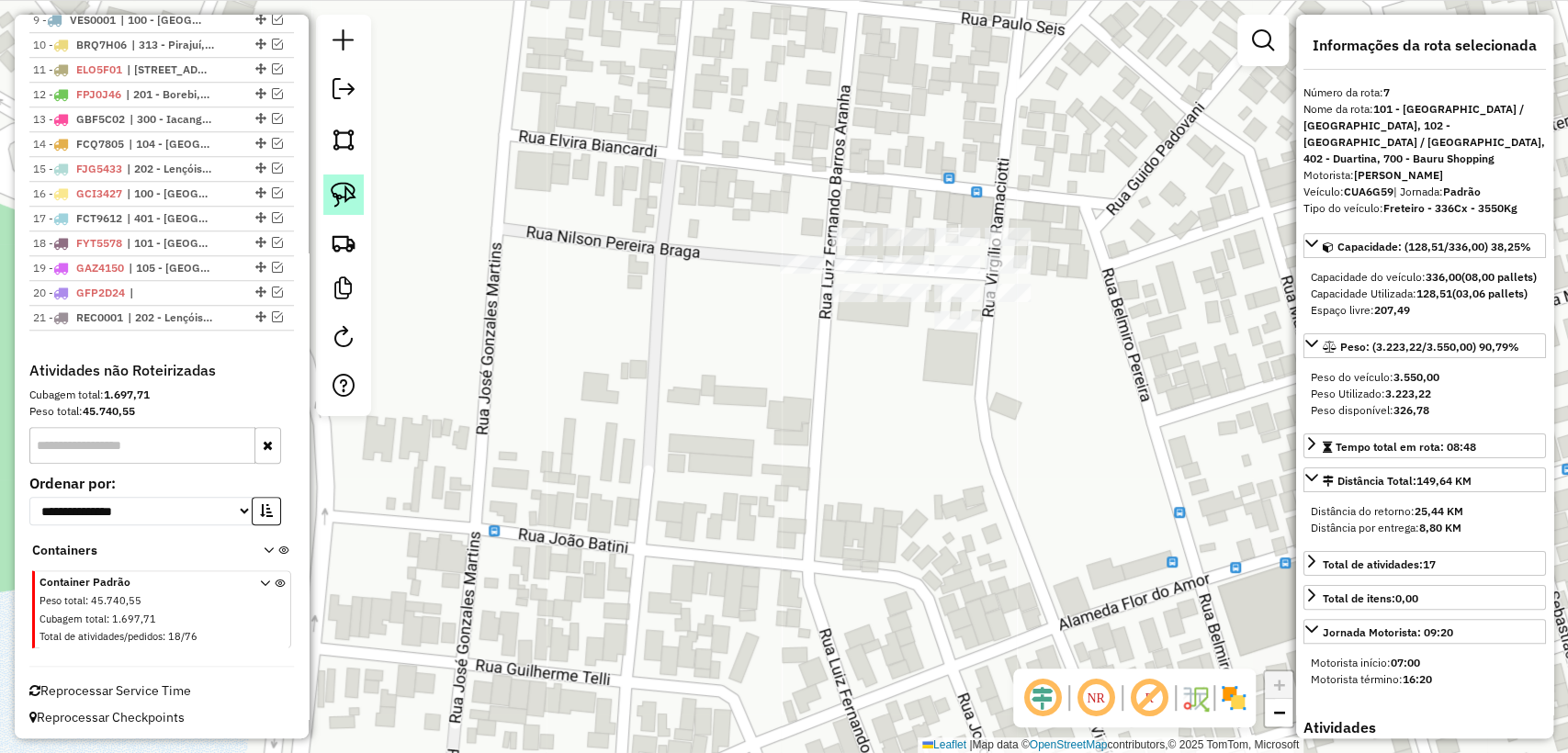
click at [340, 198] on img at bounding box center [343, 194] width 26 height 26
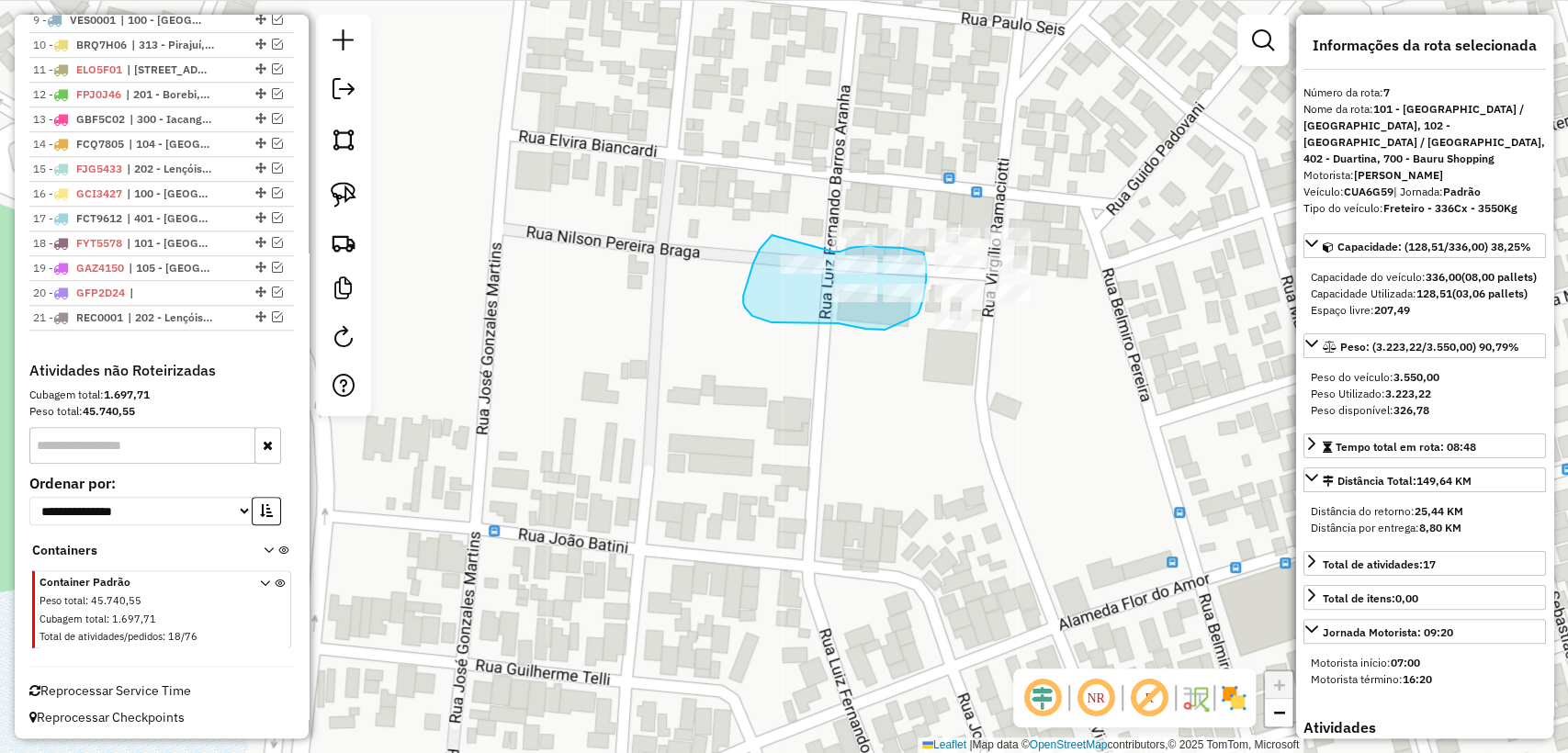
drag, startPoint x: 770, startPoint y: 237, endPoint x: 825, endPoint y: 253, distance: 57.3
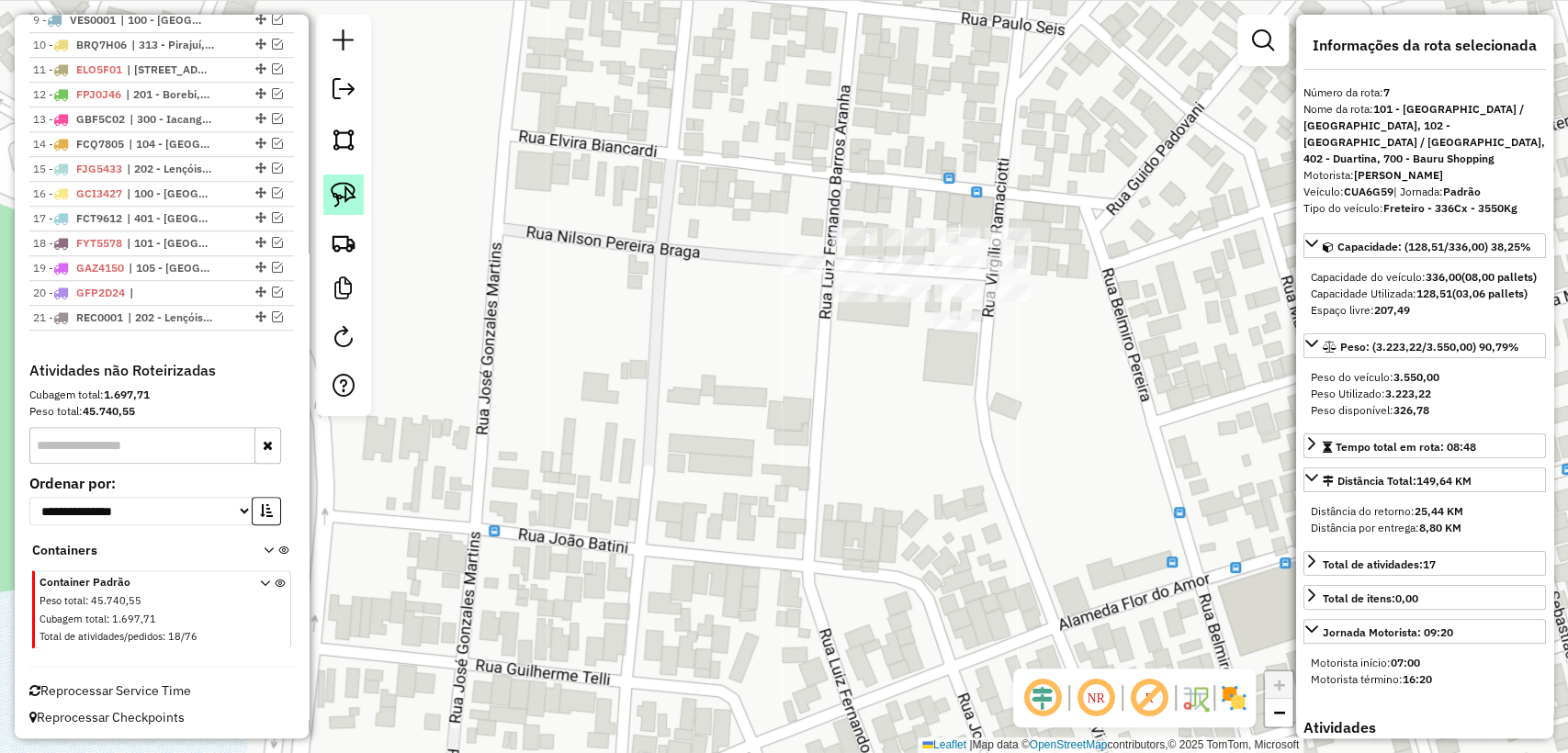
click at [343, 200] on img at bounding box center [343, 194] width 26 height 26
drag, startPoint x: 750, startPoint y: 312, endPoint x: 819, endPoint y: 244, distance: 96.9
click at [347, 194] on img at bounding box center [343, 194] width 26 height 26
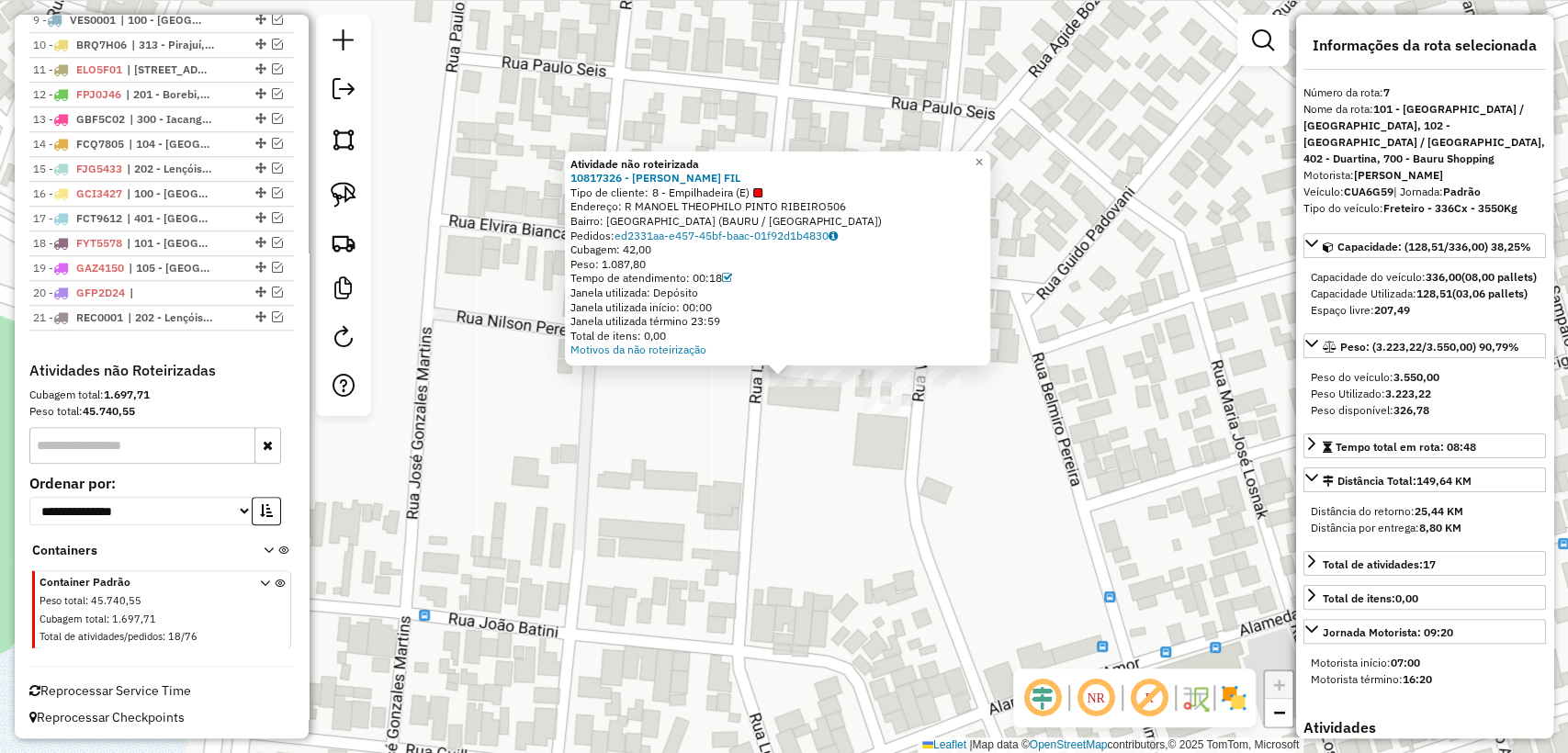
click at [740, 449] on div "Atividade não roteirizada 10817326 - NELSON GUTIERREZ FIL Tipo de cliente: 8 - …" at bounding box center [784, 376] width 1568 height 753
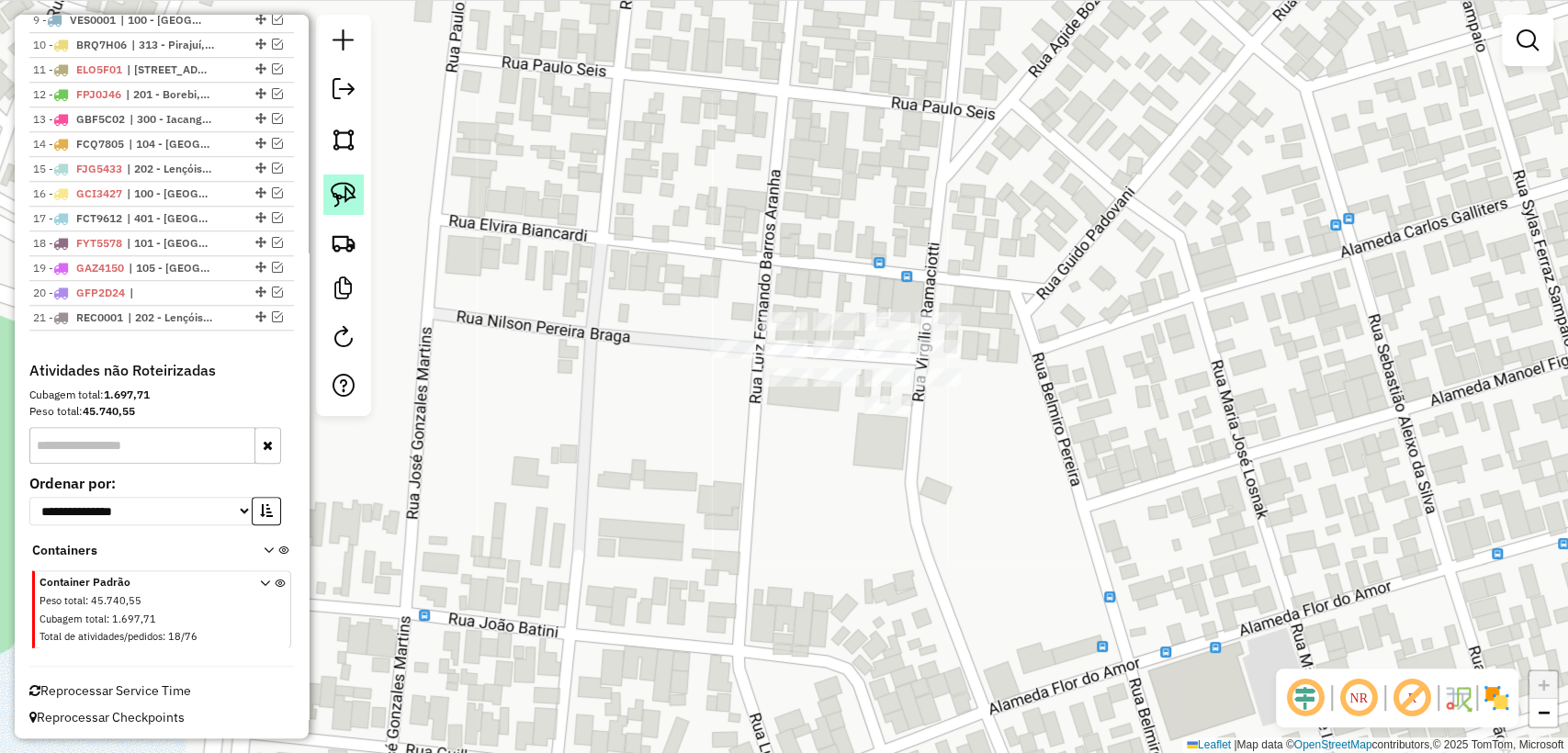
click at [341, 190] on img at bounding box center [343, 194] width 26 height 26
drag, startPoint x: 705, startPoint y: 329, endPoint x: 748, endPoint y: 333, distance: 43.2
click at [343, 191] on img at bounding box center [343, 194] width 26 height 26
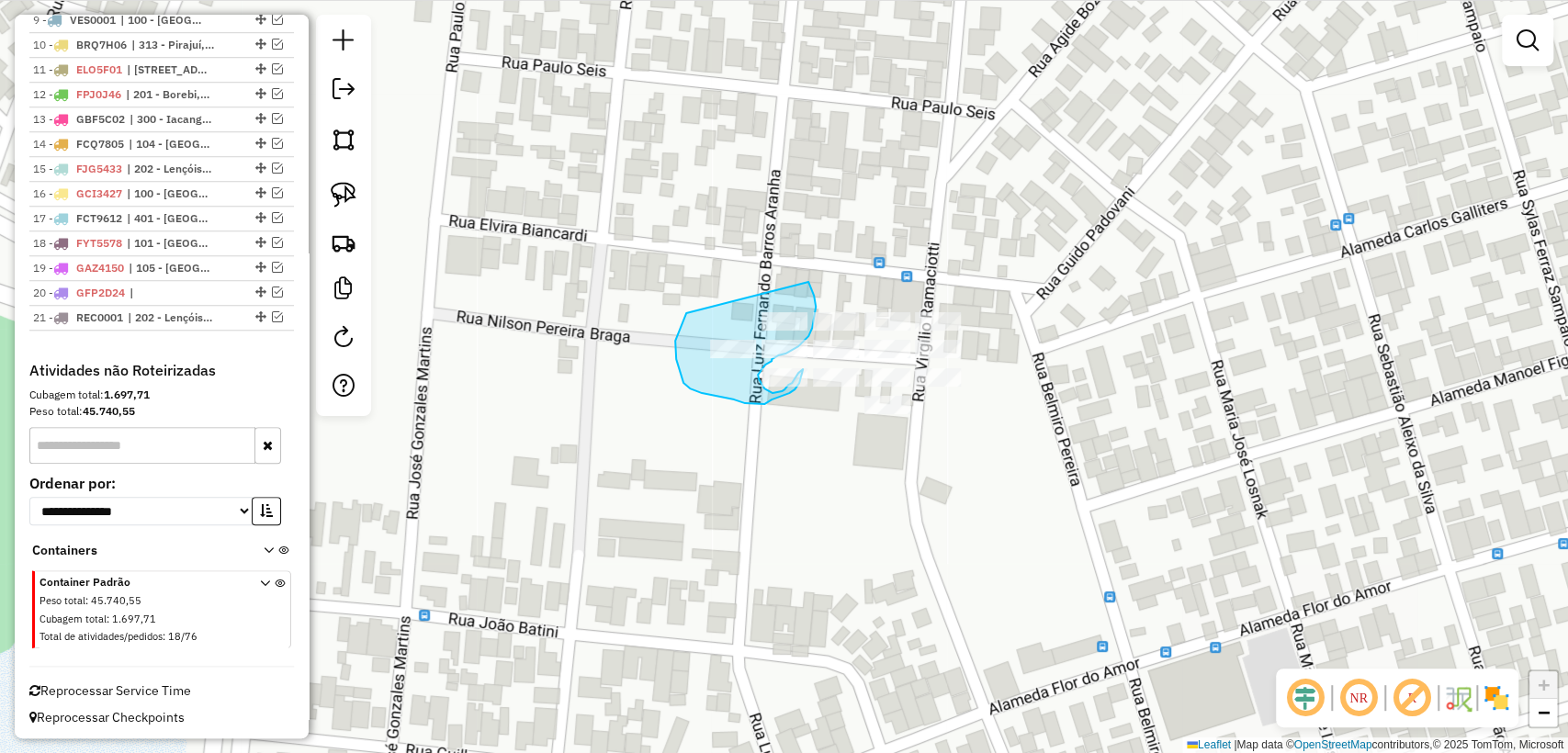
drag, startPoint x: 675, startPoint y: 349, endPoint x: 803, endPoint y: 280, distance: 145.4
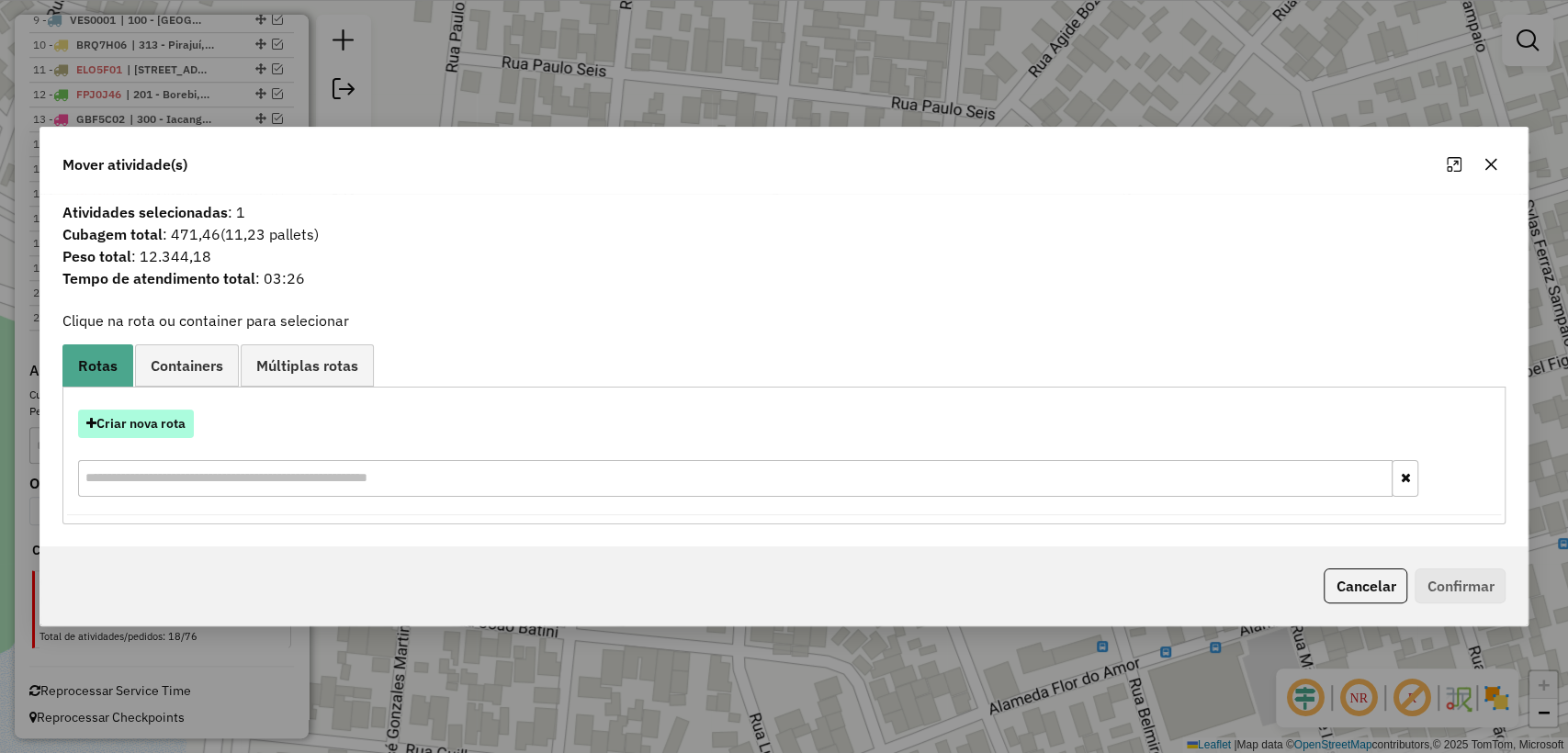
click at [158, 414] on button "Criar nova rota" at bounding box center [135, 424] width 115 height 29
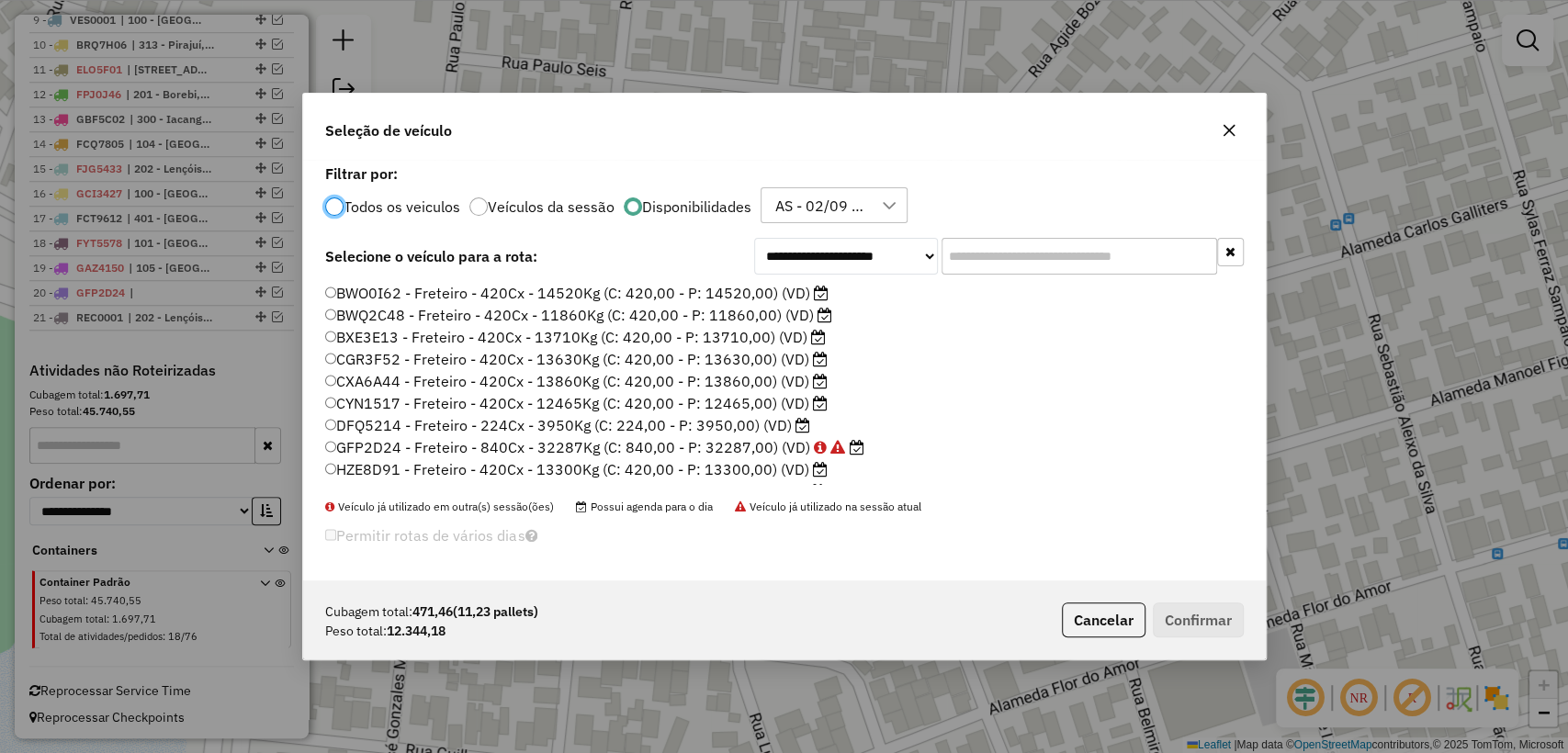
scroll to position [106, 0]
click at [456, 429] on label "JVD0E30 - Freteiro - 504Cx - 14360Kg (C: 504,00 - P: 14360,00) (VD)" at bounding box center [575, 429] width 501 height 22
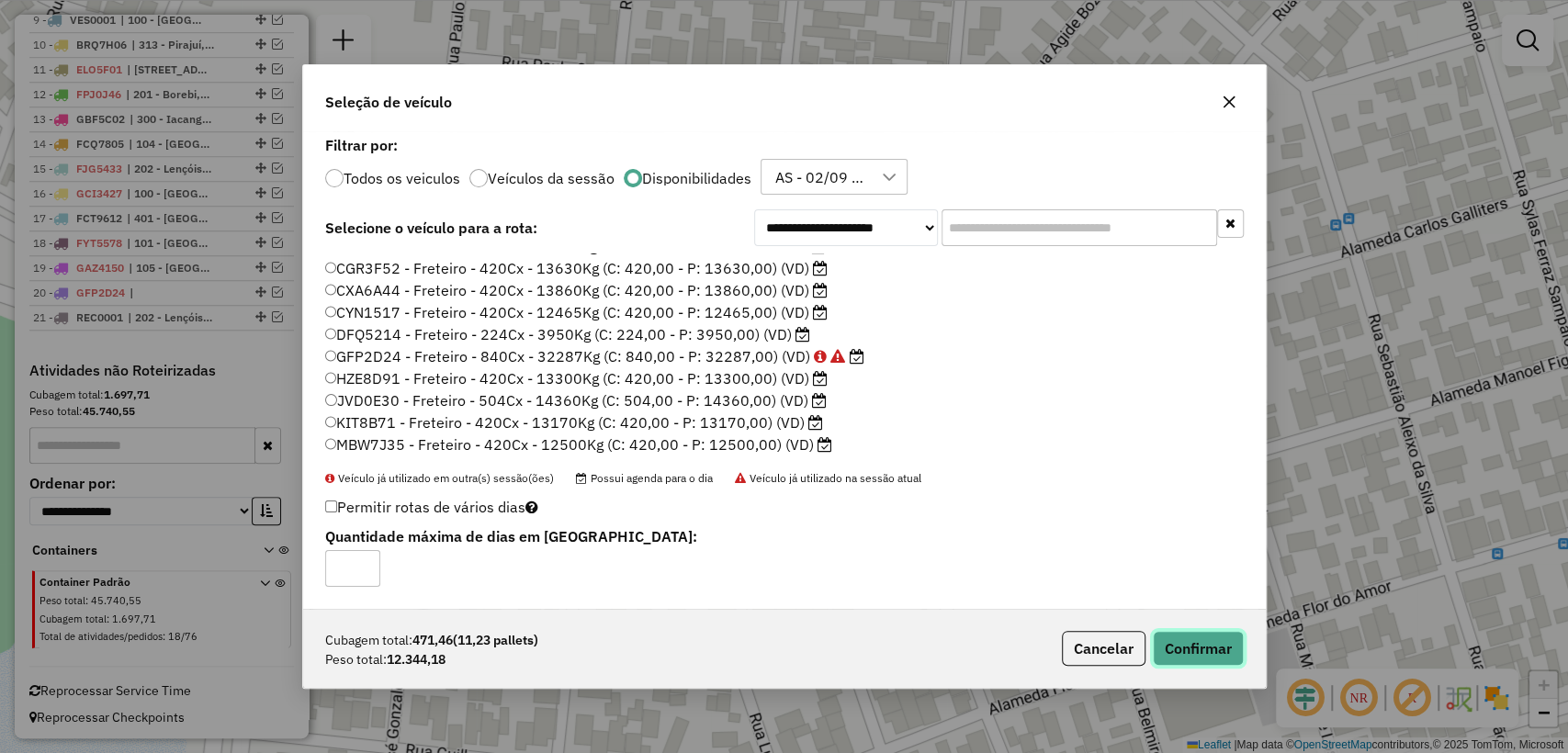
click at [1231, 654] on button "Confirmar" at bounding box center [1197, 648] width 90 height 35
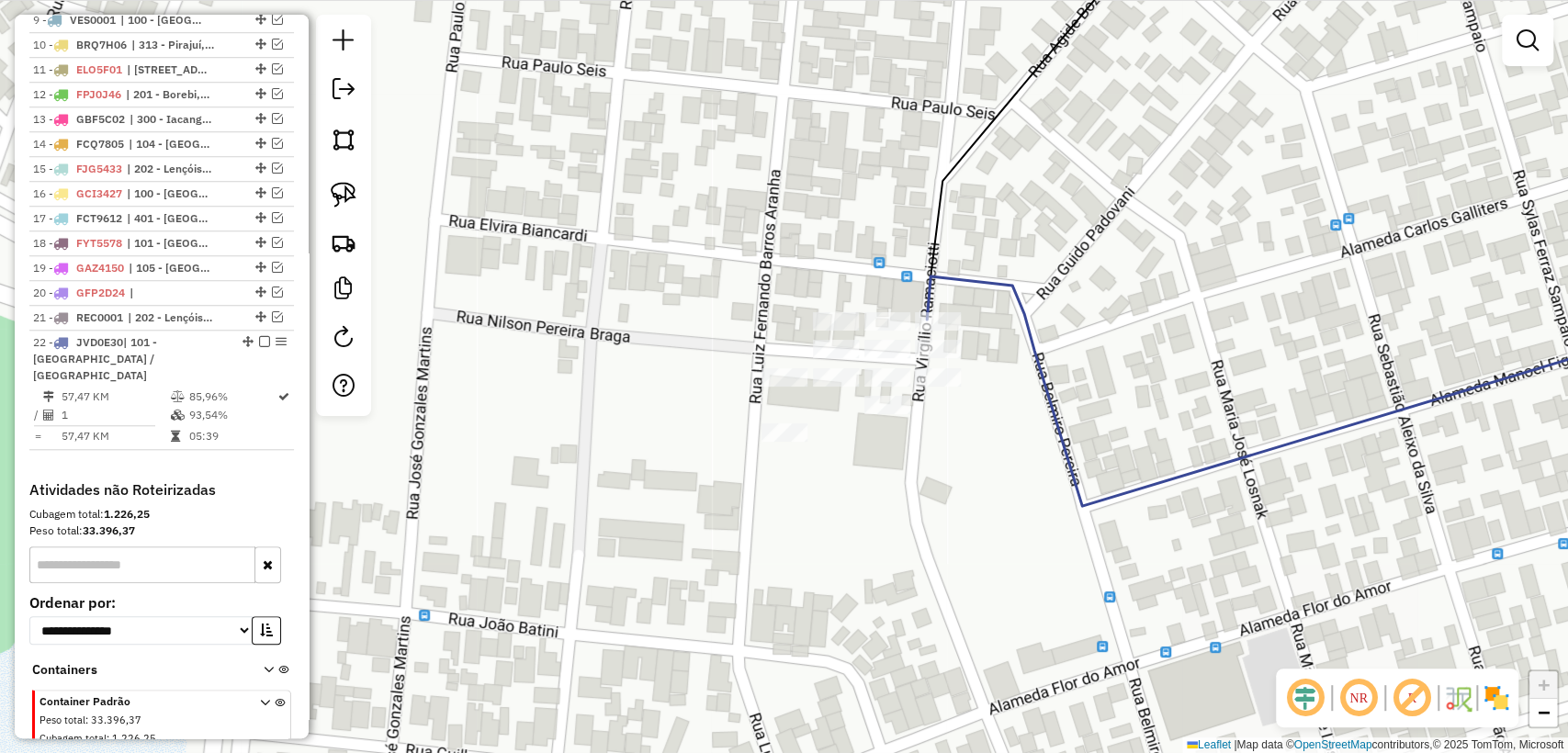
drag, startPoint x: 346, startPoint y: 191, endPoint x: 811, endPoint y: 311, distance: 480.2
click at [347, 191] on img at bounding box center [343, 194] width 26 height 26
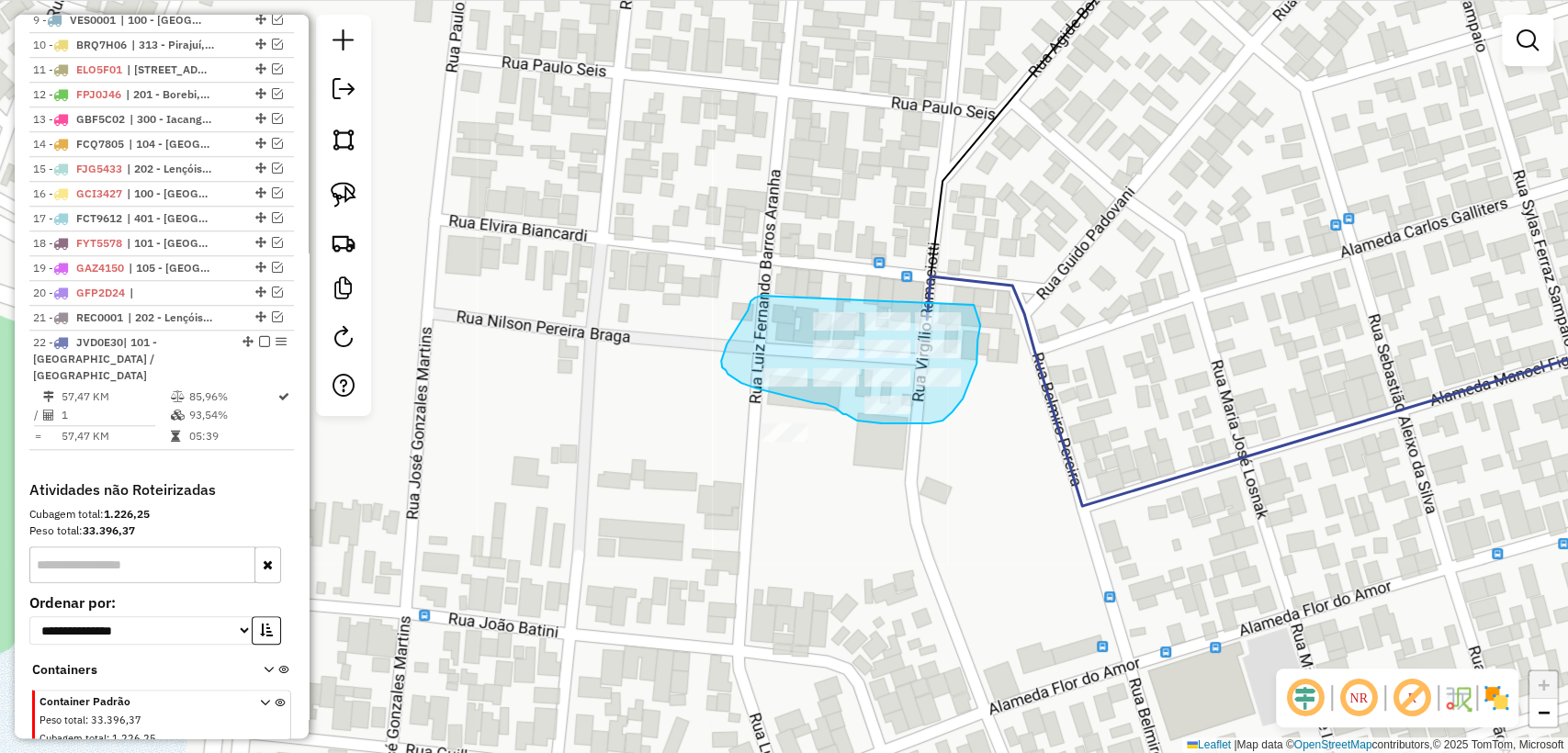
drag, startPoint x: 751, startPoint y: 301, endPoint x: 976, endPoint y: 322, distance: 226.0
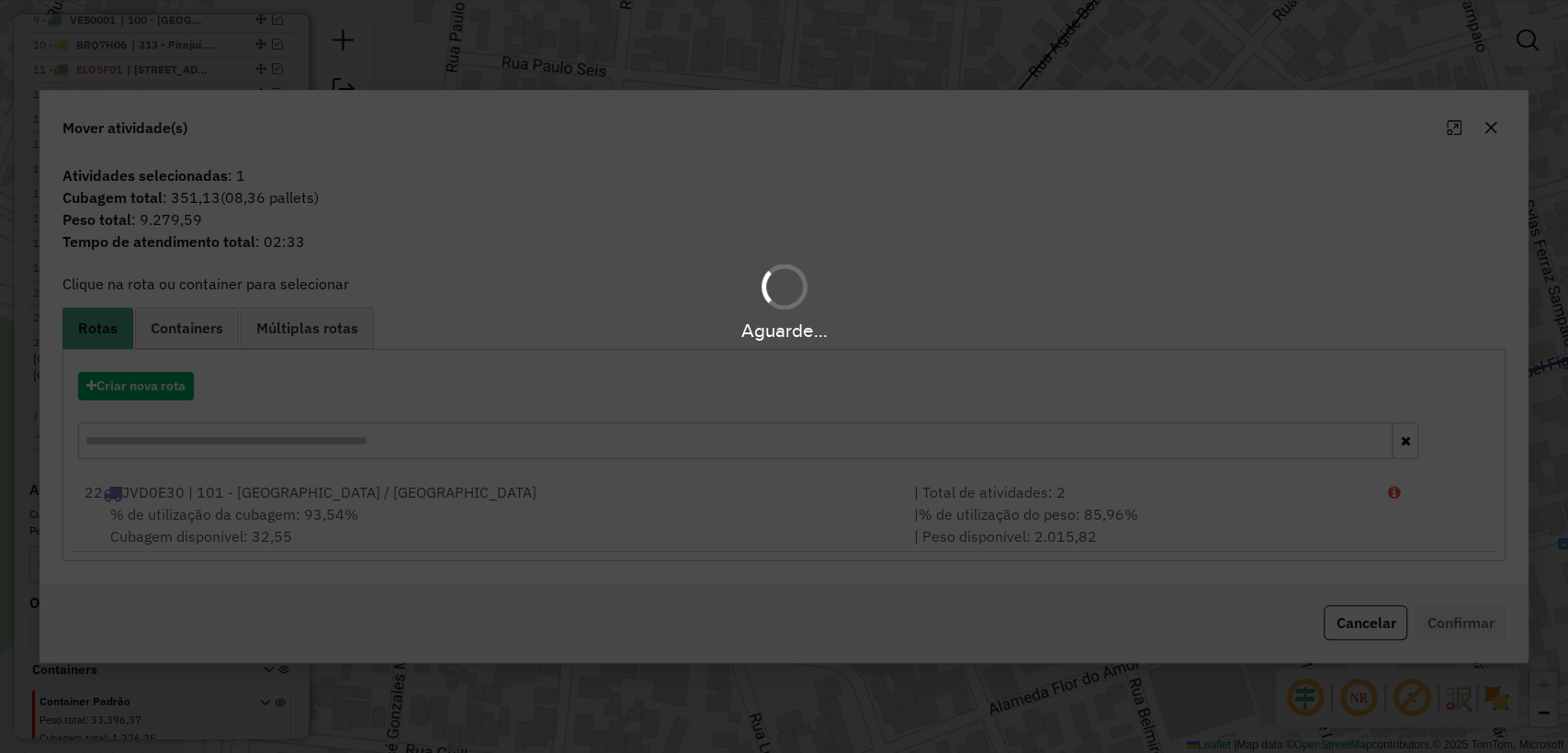
click at [128, 390] on hb-app "Aguarde... Pop-up bloqueado! Seu navegador bloqueou automáticamente a abertura …" at bounding box center [784, 376] width 1568 height 753
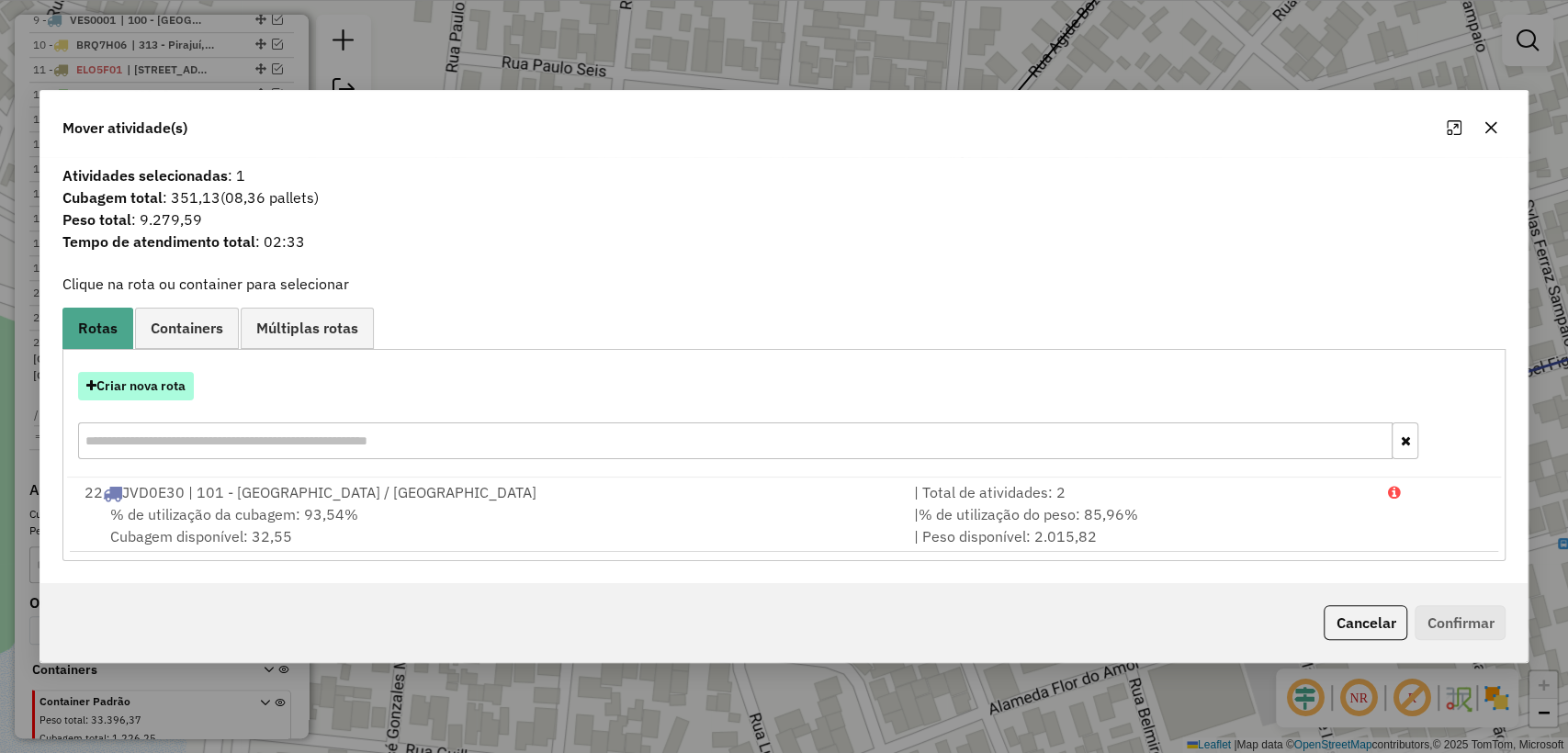
click at [134, 388] on button "Criar nova rota" at bounding box center [135, 386] width 115 height 29
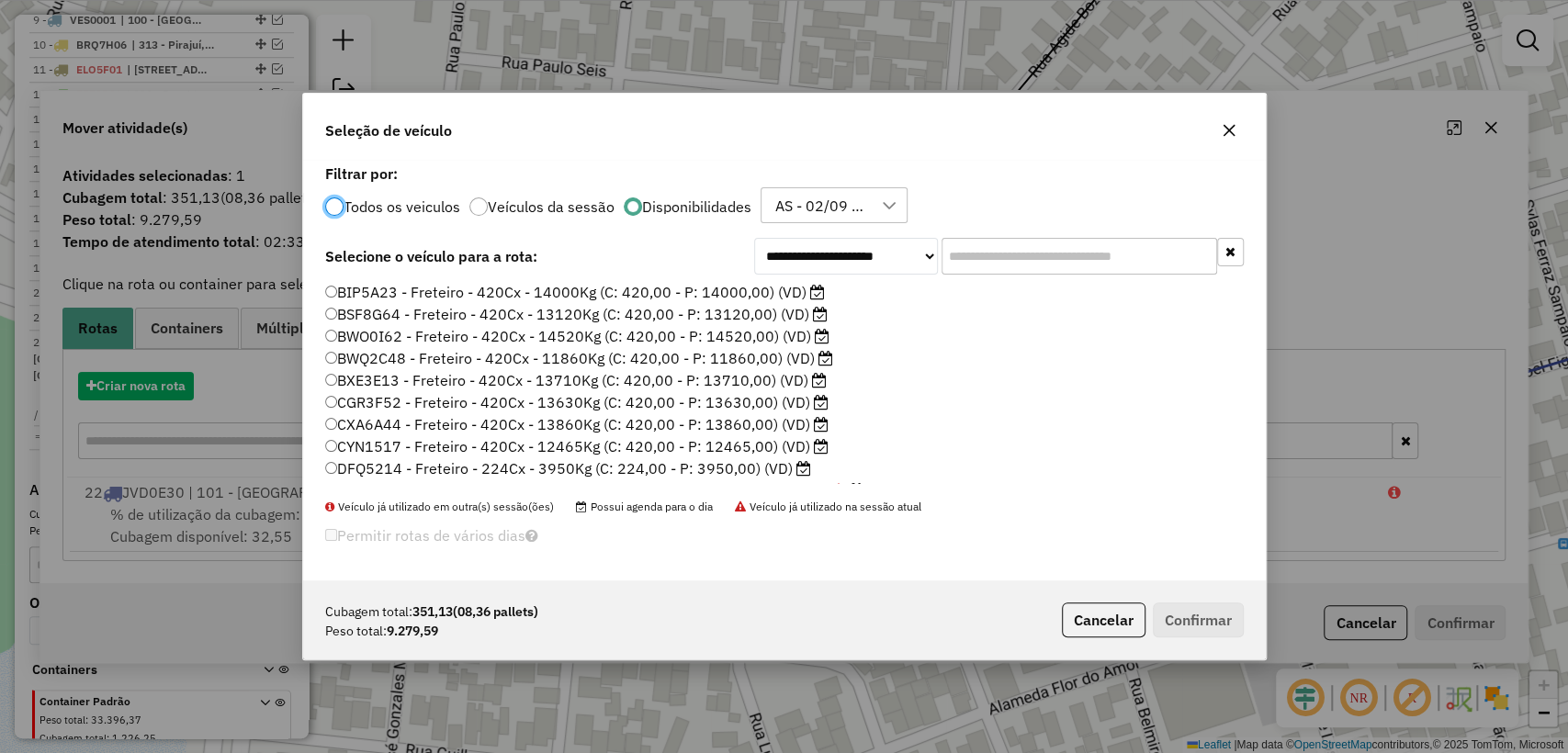
scroll to position [10, 6]
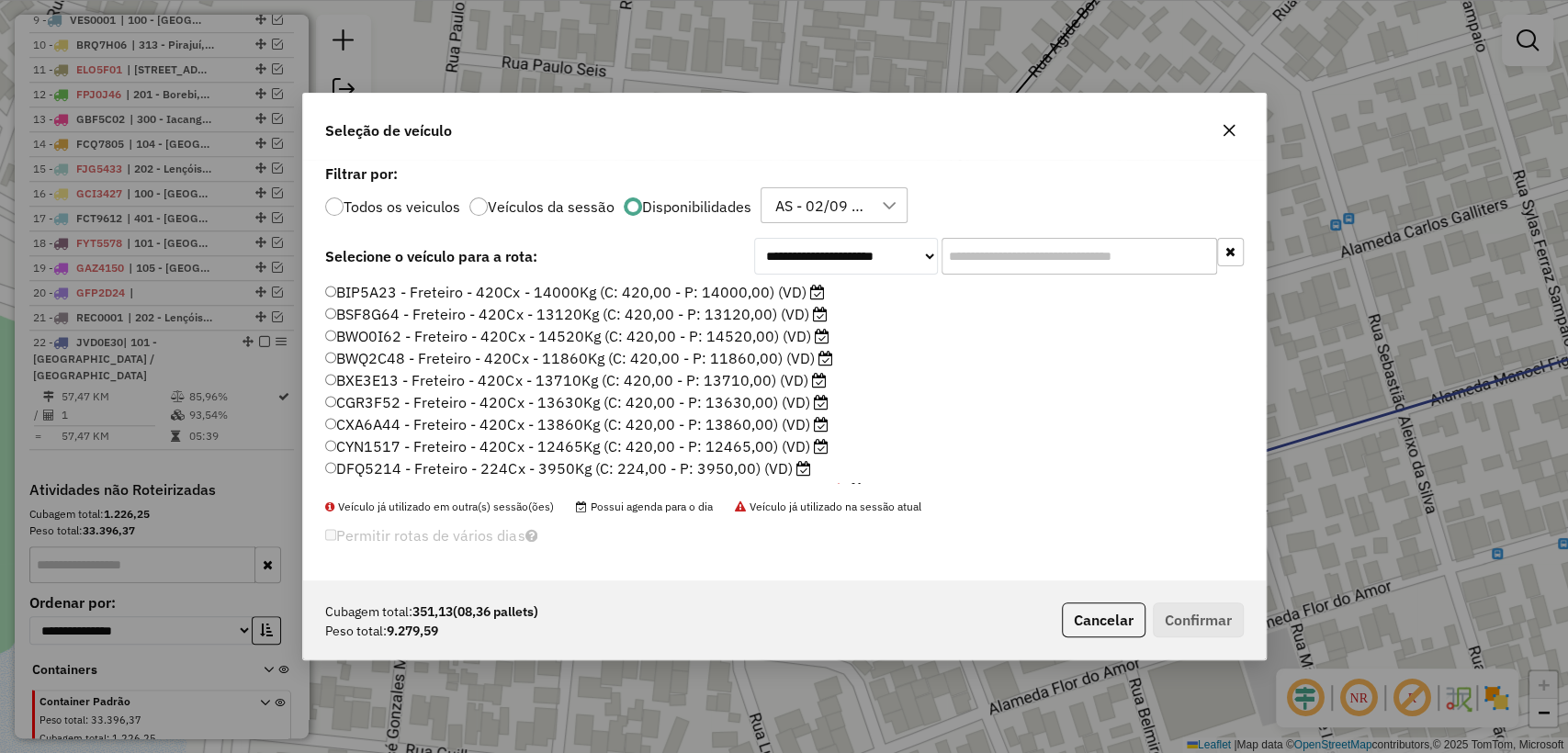
click at [524, 294] on label "BIP5A23 - Freteiro - 420Cx - 14000Kg (C: 420,00 - P: 14000,00) (VD)" at bounding box center [574, 292] width 499 height 22
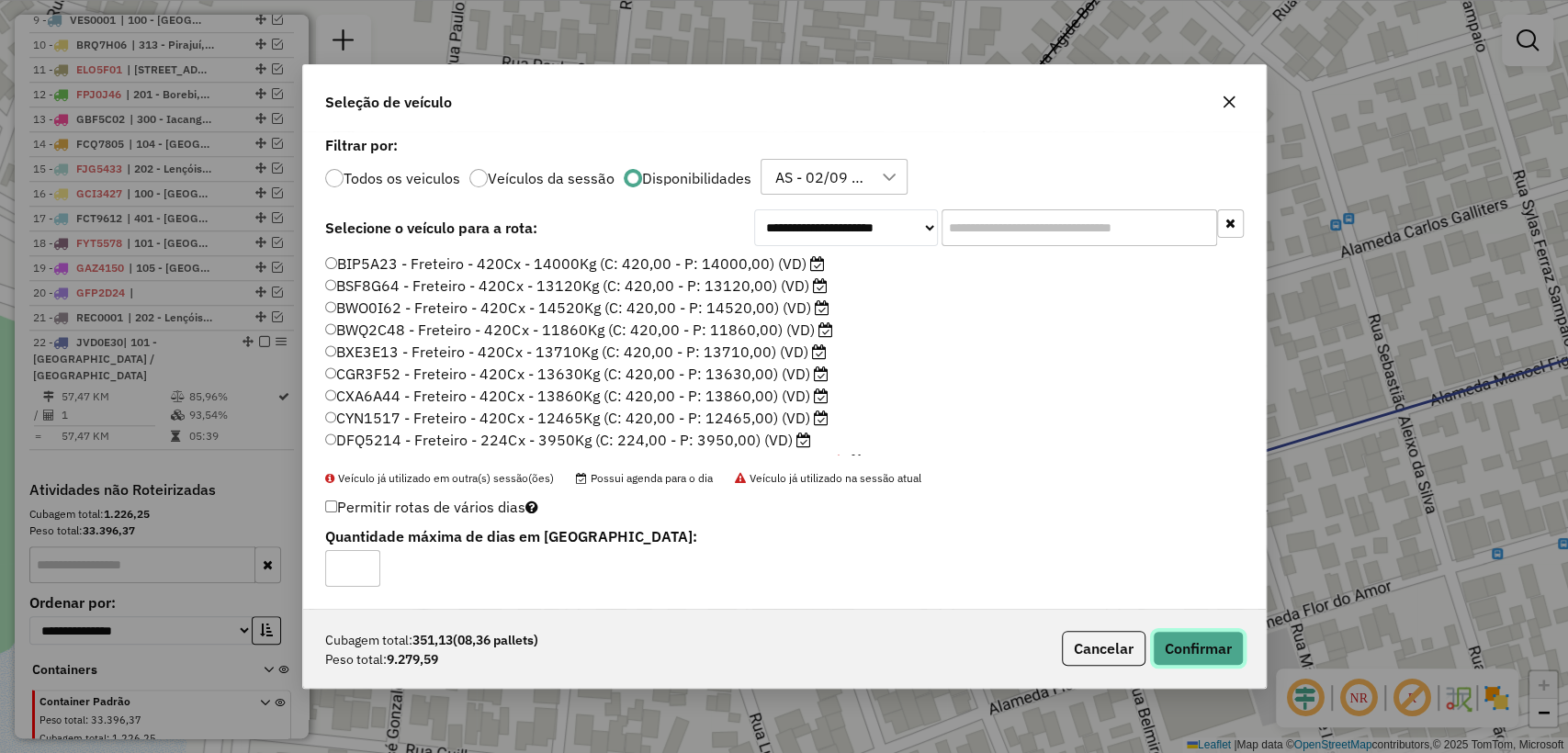
click at [1167, 635] on button "Confirmar" at bounding box center [1197, 648] width 90 height 35
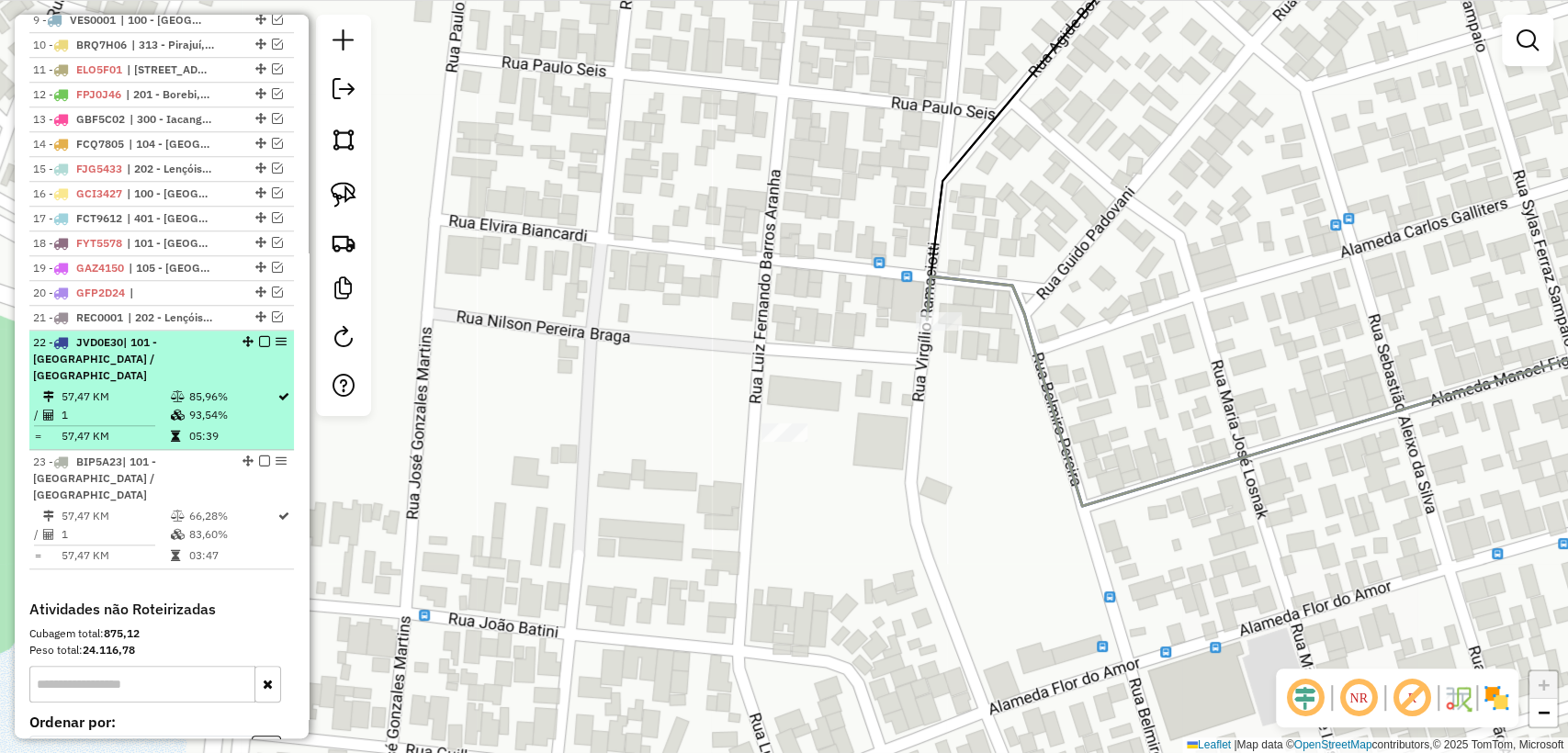
click at [231, 406] on td "93,54%" at bounding box center [232, 415] width 90 height 18
select select "**********"
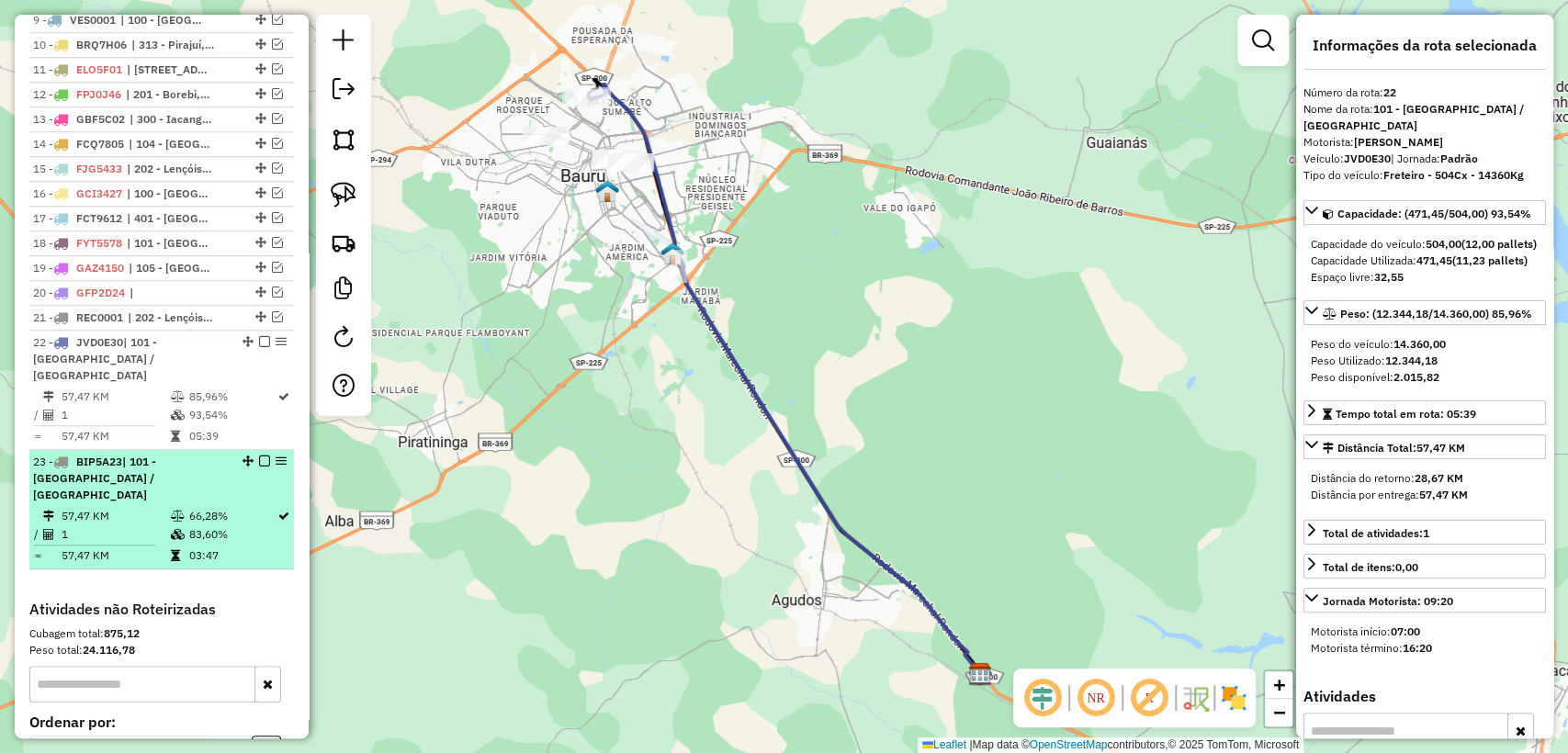
click at [235, 507] on td "66,28%" at bounding box center [232, 516] width 90 height 18
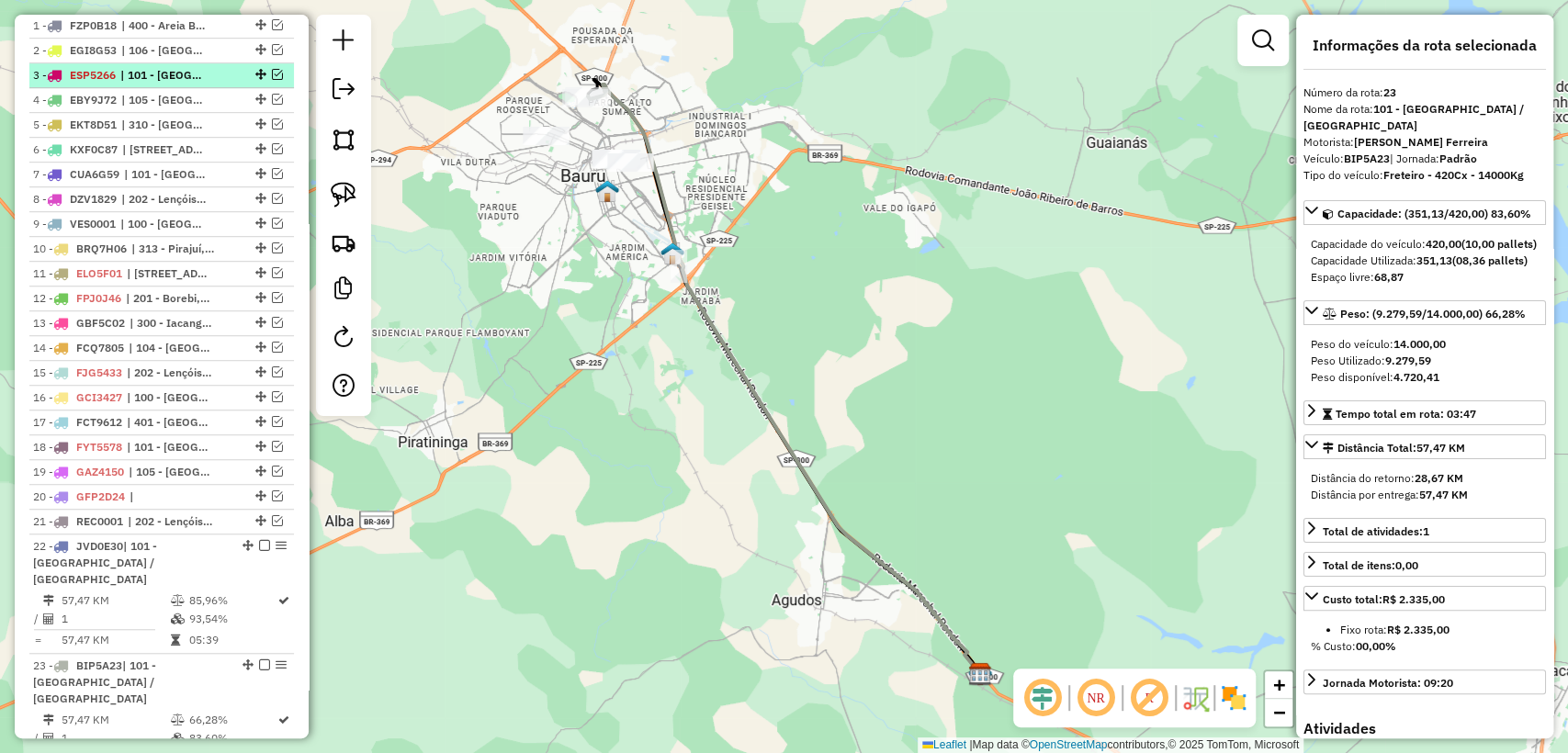
scroll to position [316, 0]
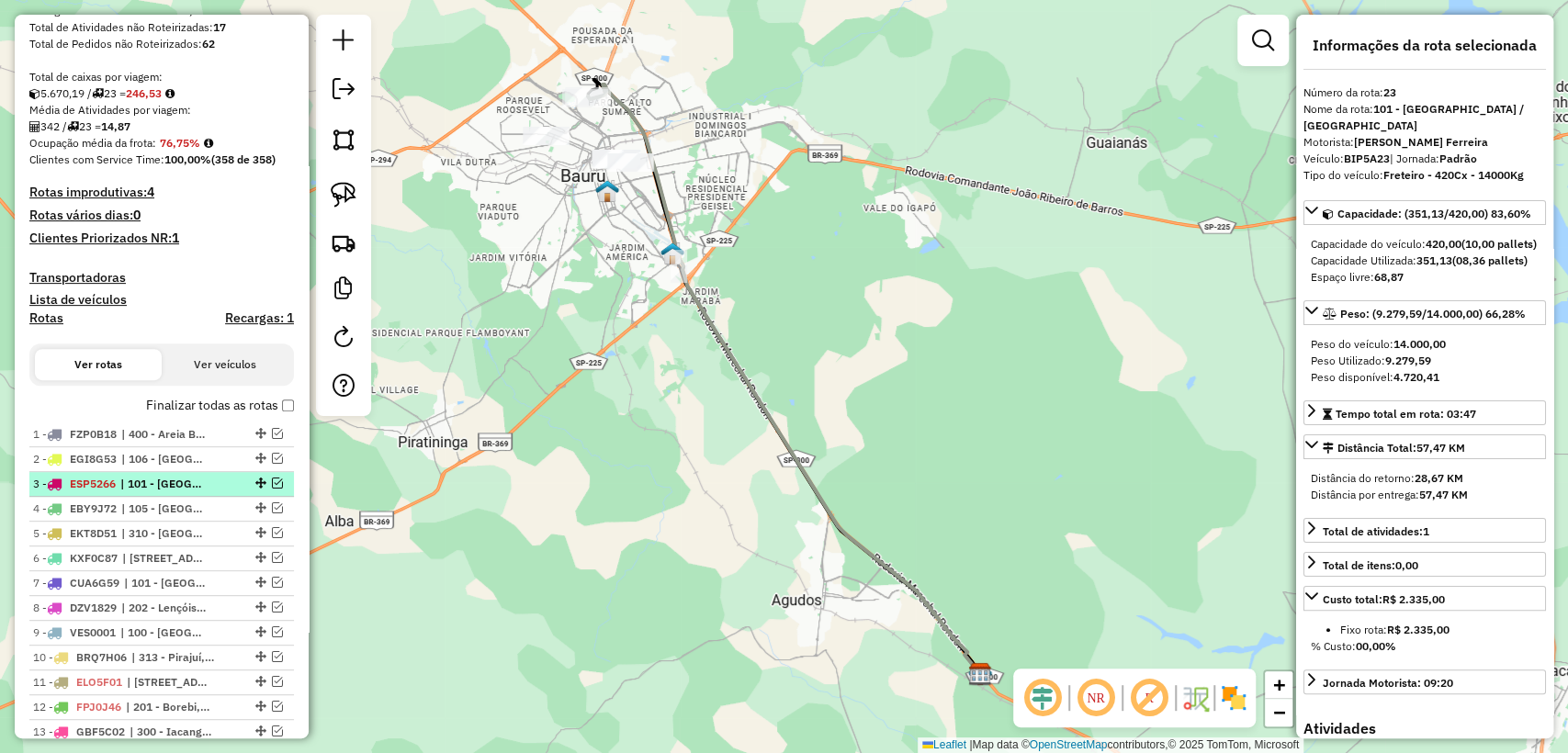
click at [274, 479] on em at bounding box center [277, 483] width 11 height 11
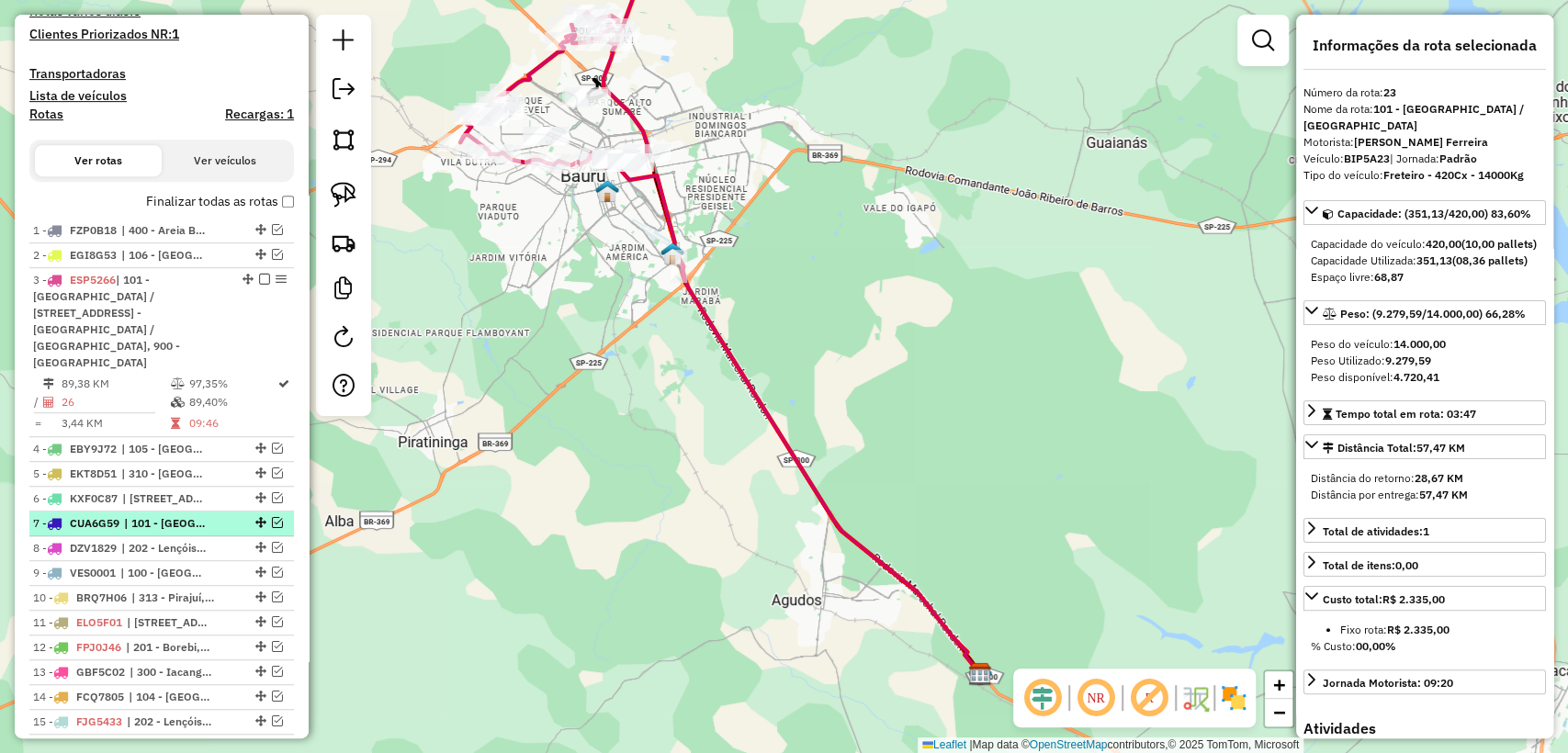
scroll to position [521, 0]
click at [280, 213] on div "Finalizar todas as rotas" at bounding box center [162, 206] width 265 height 22
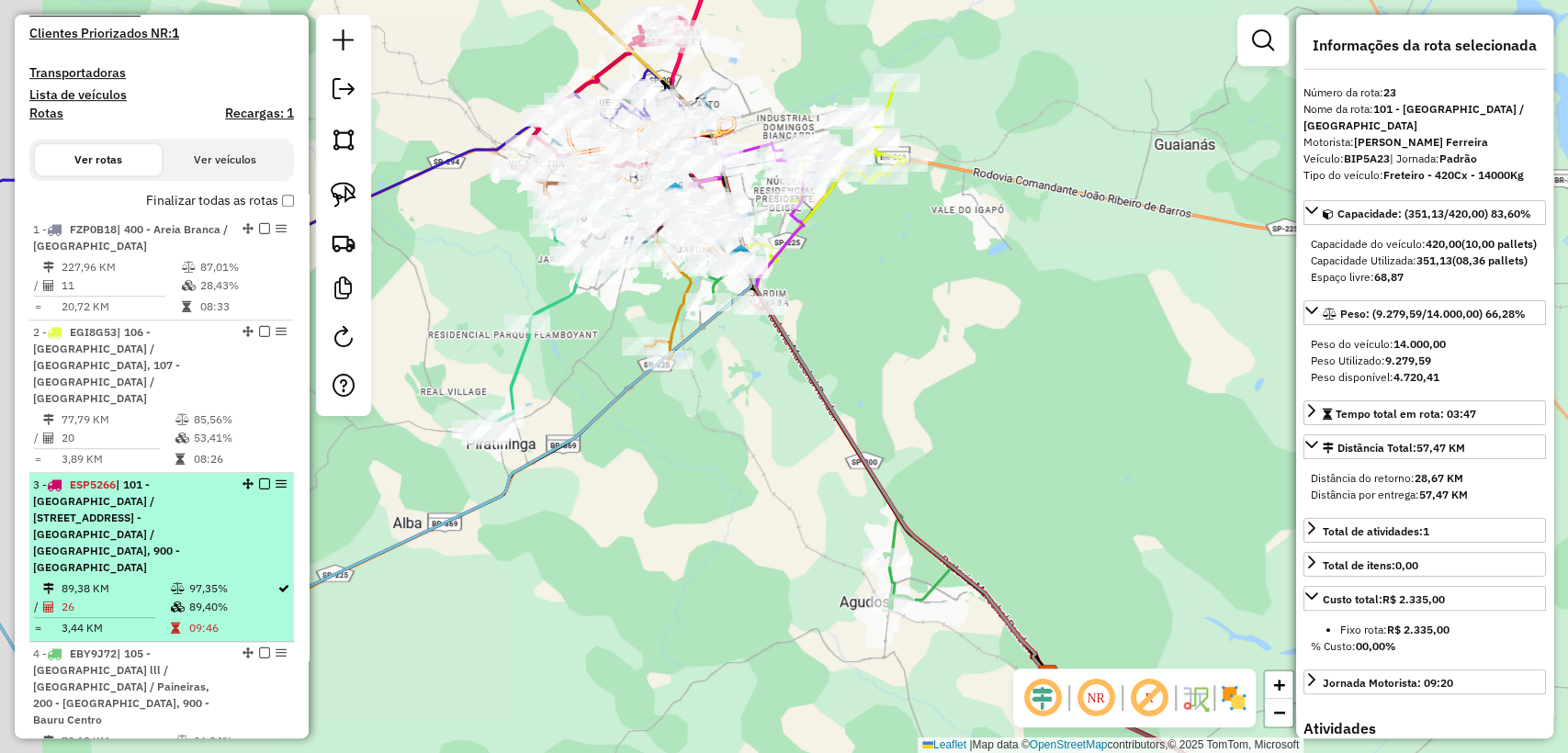
drag, startPoint x: 517, startPoint y: 518, endPoint x: 204, endPoint y: 521, distance: 313.0
click at [511, 515] on div "Janela de atendimento Grade de atendimento Capacidade Transportadoras Veículos …" at bounding box center [784, 376] width 1568 height 753
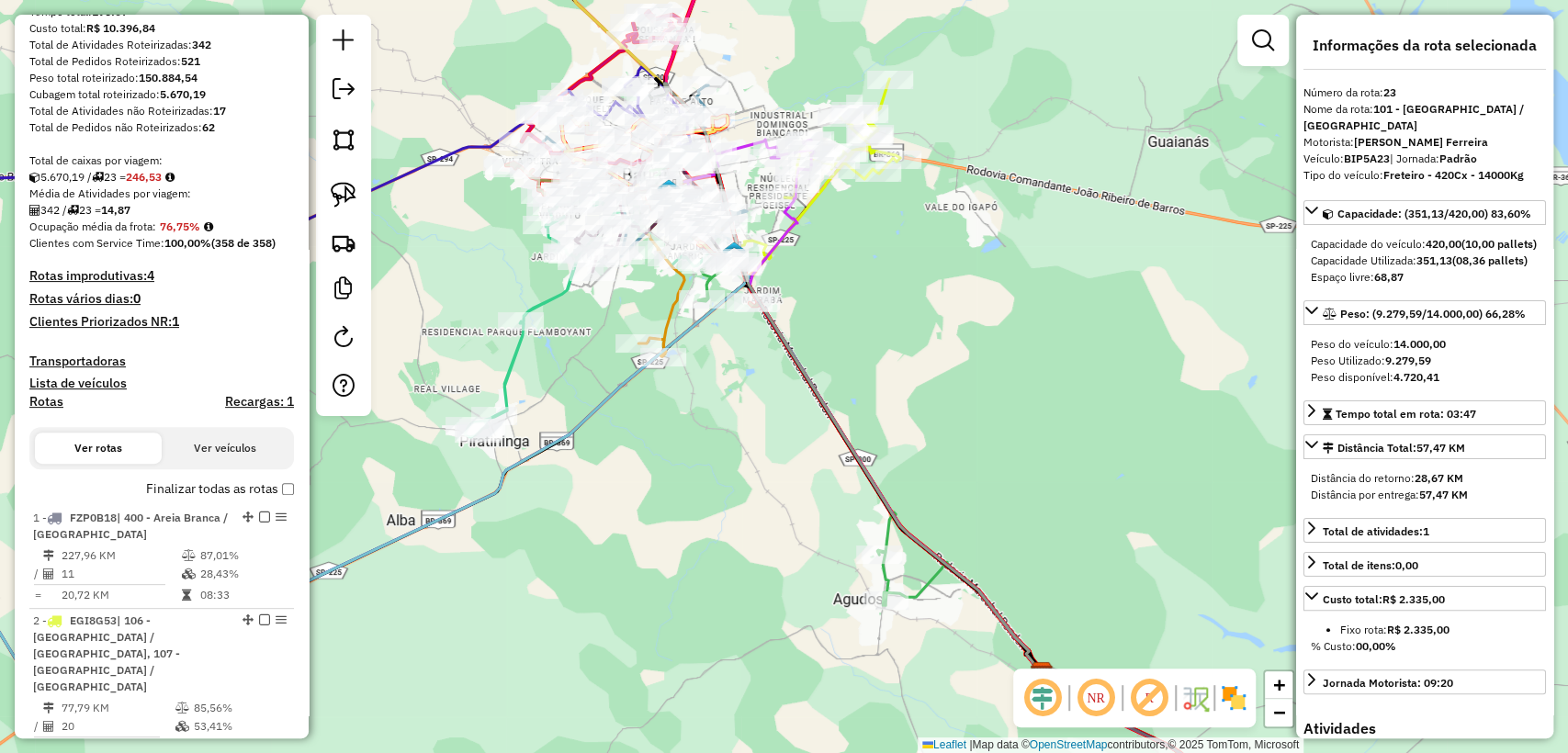
scroll to position [0, 0]
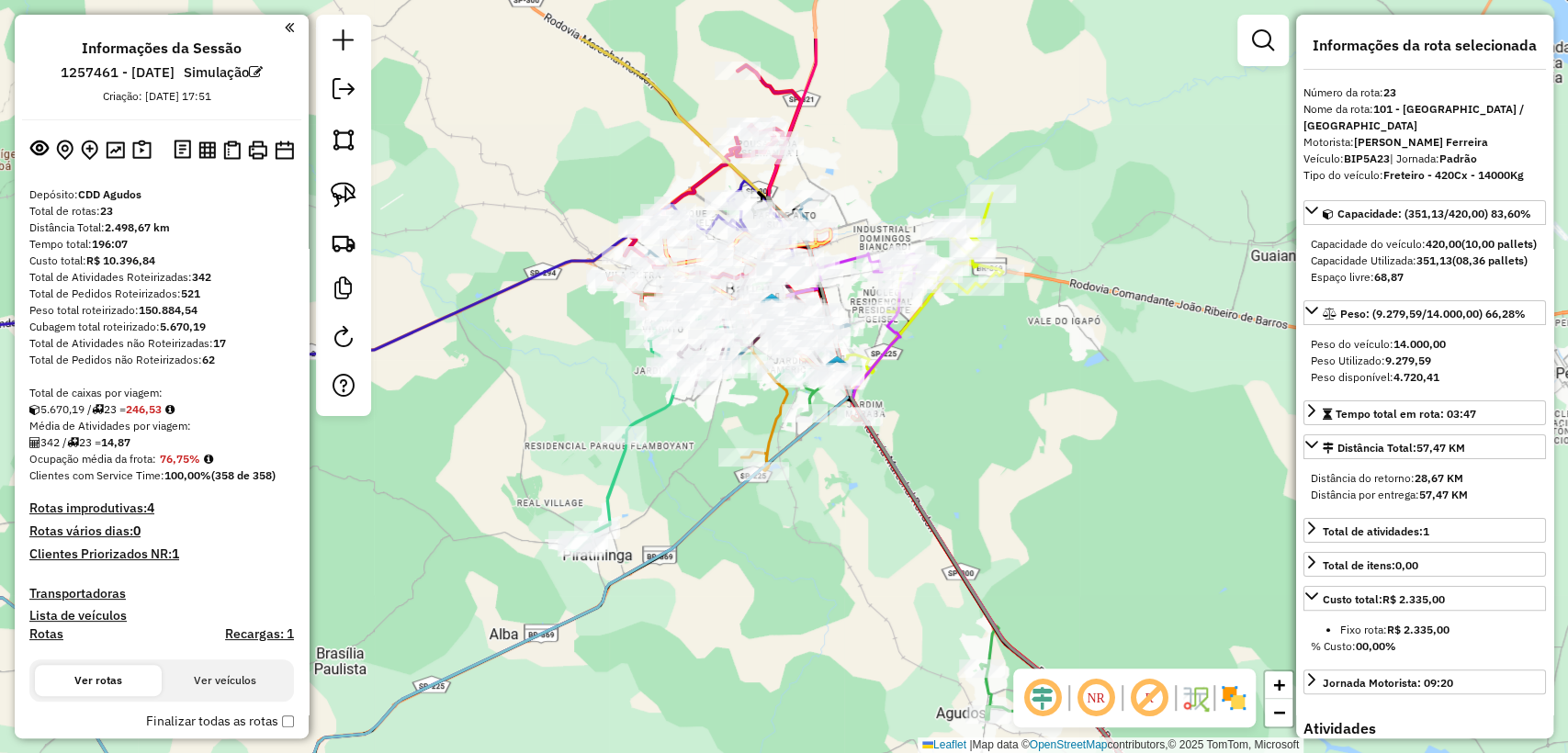
drag, startPoint x: 673, startPoint y: 462, endPoint x: 759, endPoint y: 541, distance: 116.8
click at [759, 541] on div "Janela de atendimento Grade de atendimento Capacidade Transportadoras Veículos …" at bounding box center [784, 376] width 1568 height 753
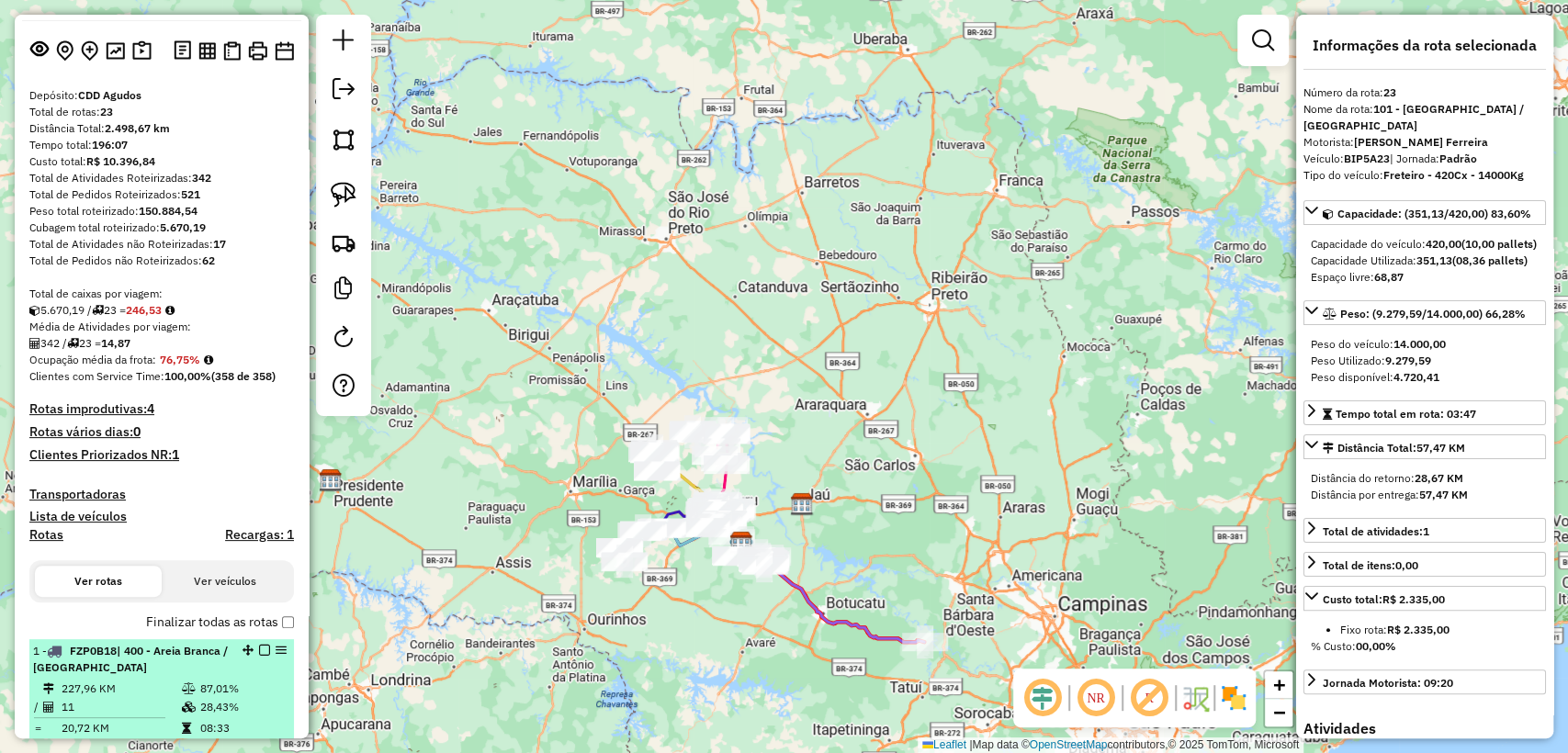
scroll to position [204, 0]
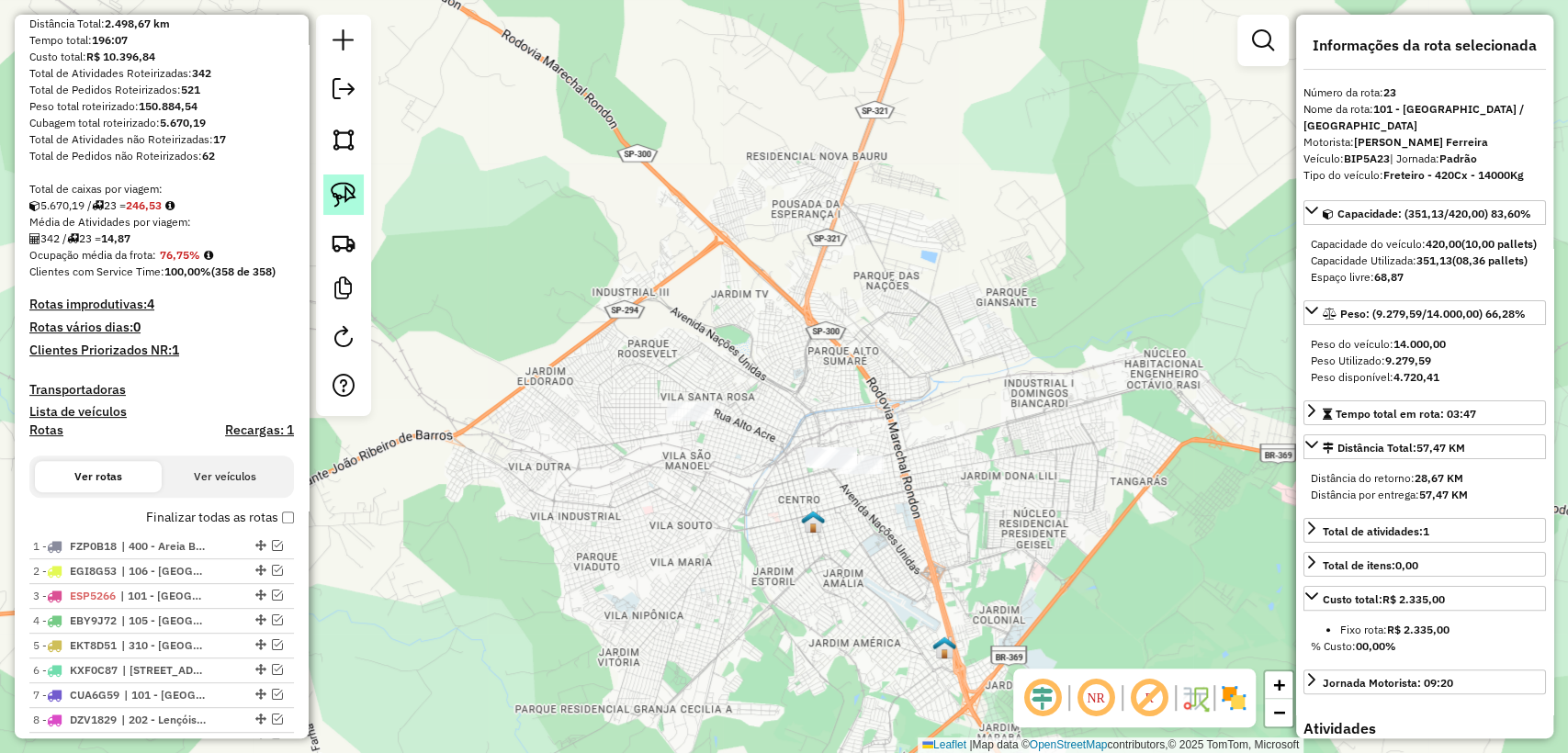
click at [351, 193] on img at bounding box center [343, 194] width 26 height 26
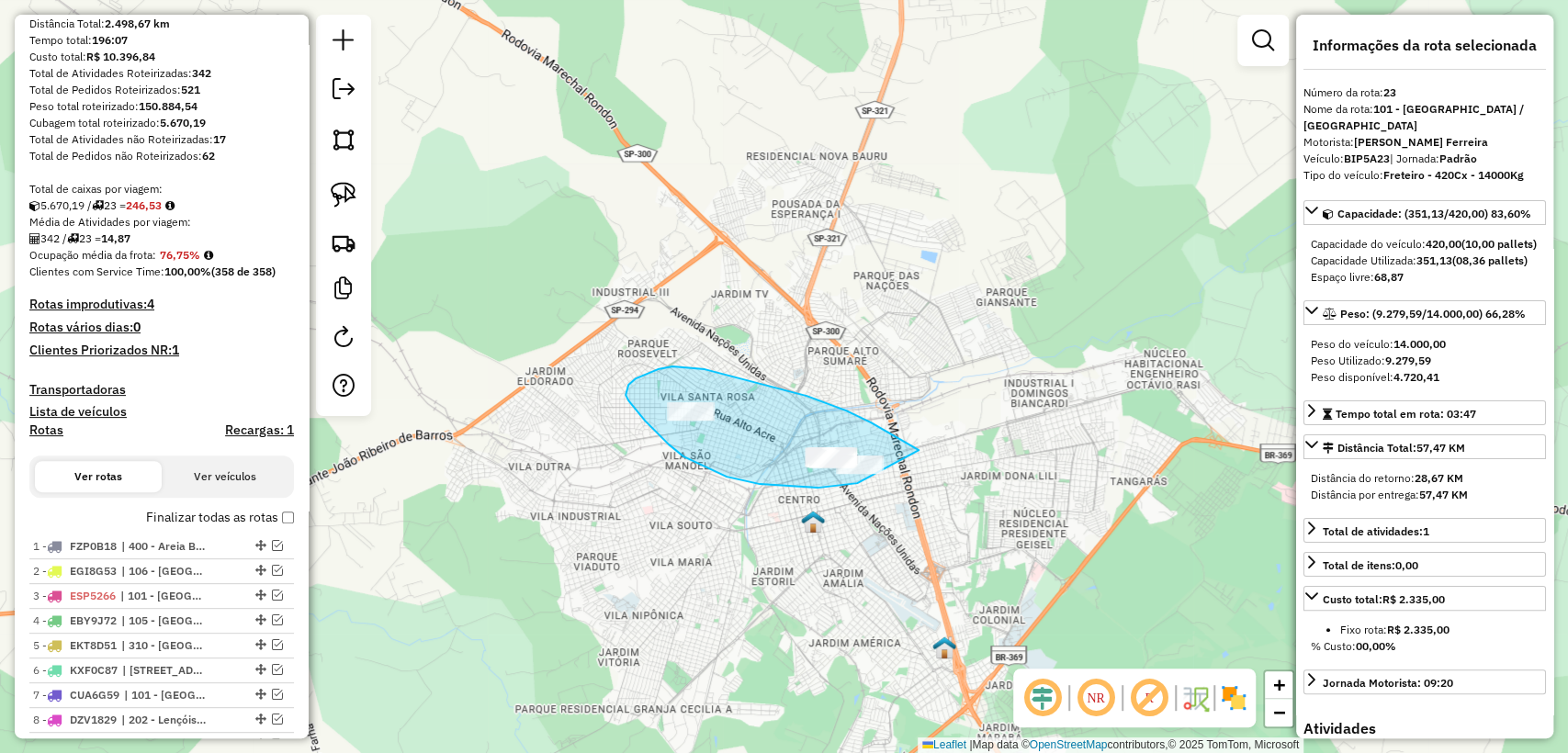
drag, startPoint x: 918, startPoint y: 450, endPoint x: 931, endPoint y: 468, distance: 22.2
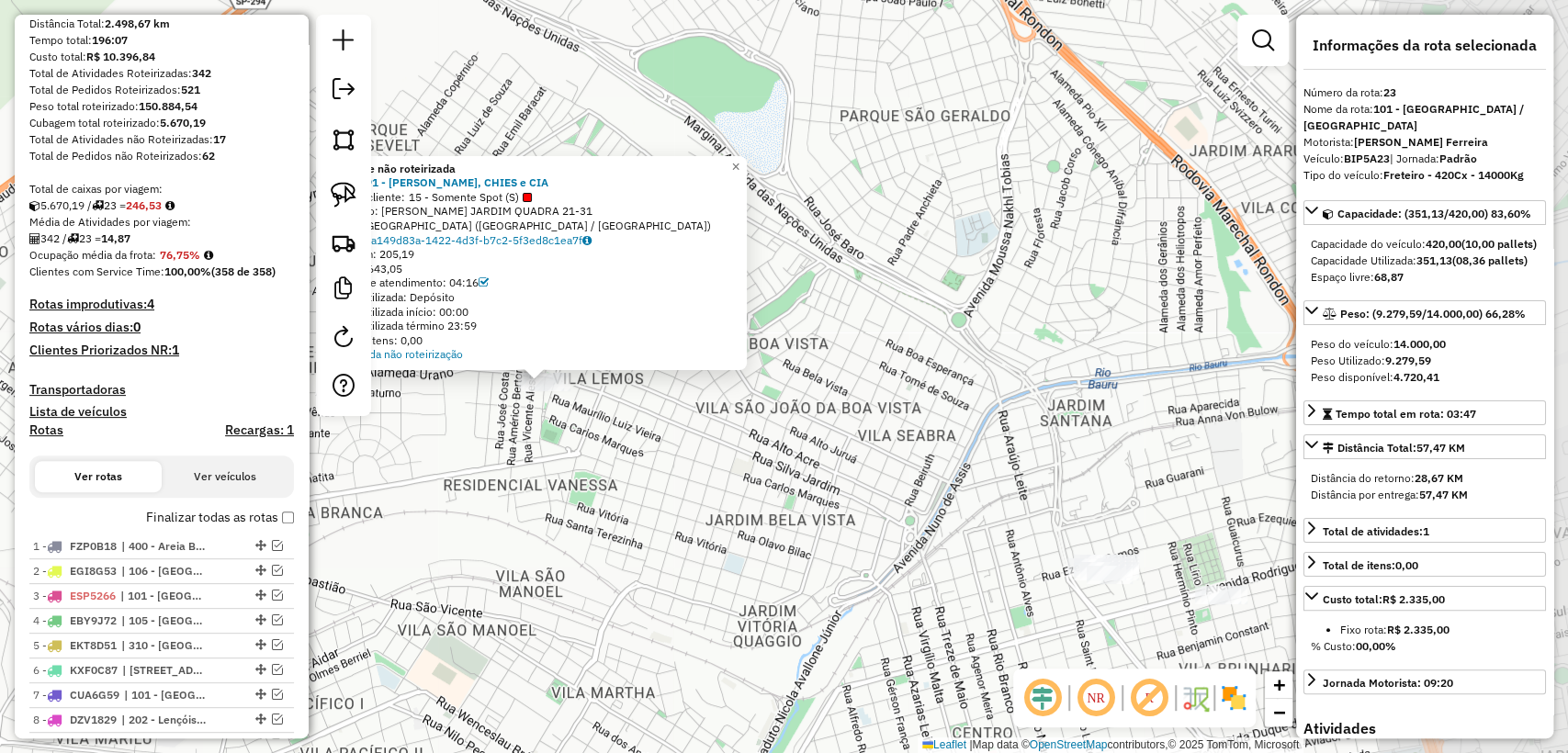
drag, startPoint x: 993, startPoint y: 537, endPoint x: 672, endPoint y: 460, distance: 330.1
click at [672, 460] on div "Atividade não roteirizada 10881091 - MODOLIN, CHIES e CIA Tipo de cliente: 15 -…" at bounding box center [784, 376] width 1568 height 753
click at [1171, 631] on div "Atividade não roteirizada 10881091 - MODOLIN, CHIES e CIA Tipo de cliente: 15 -…" at bounding box center [784, 376] width 1568 height 753
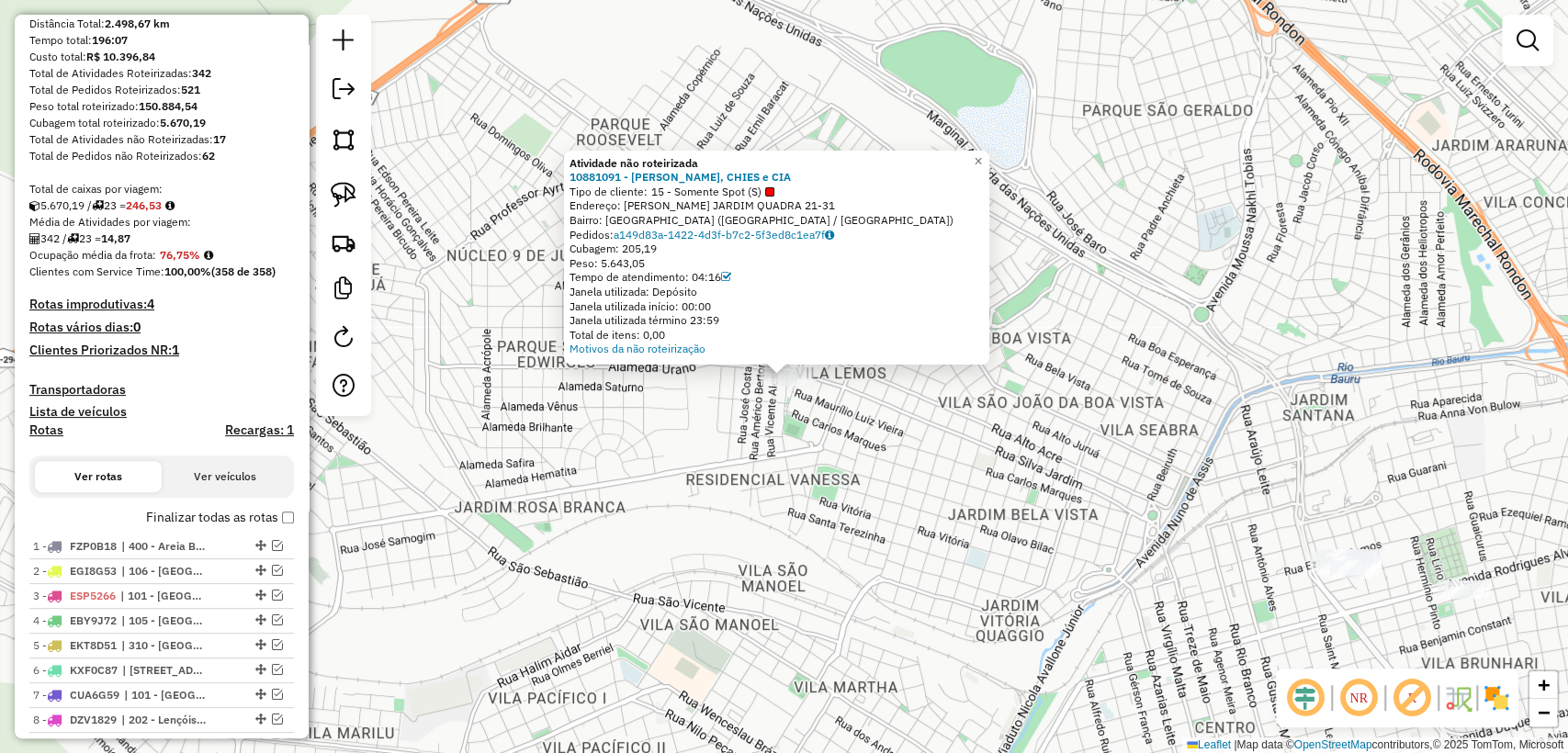
click at [1038, 456] on div "Atividade não roteirizada 10881091 - MODOLIN, CHIES e CIA Tipo de cliente: 15 -…" at bounding box center [784, 376] width 1568 height 753
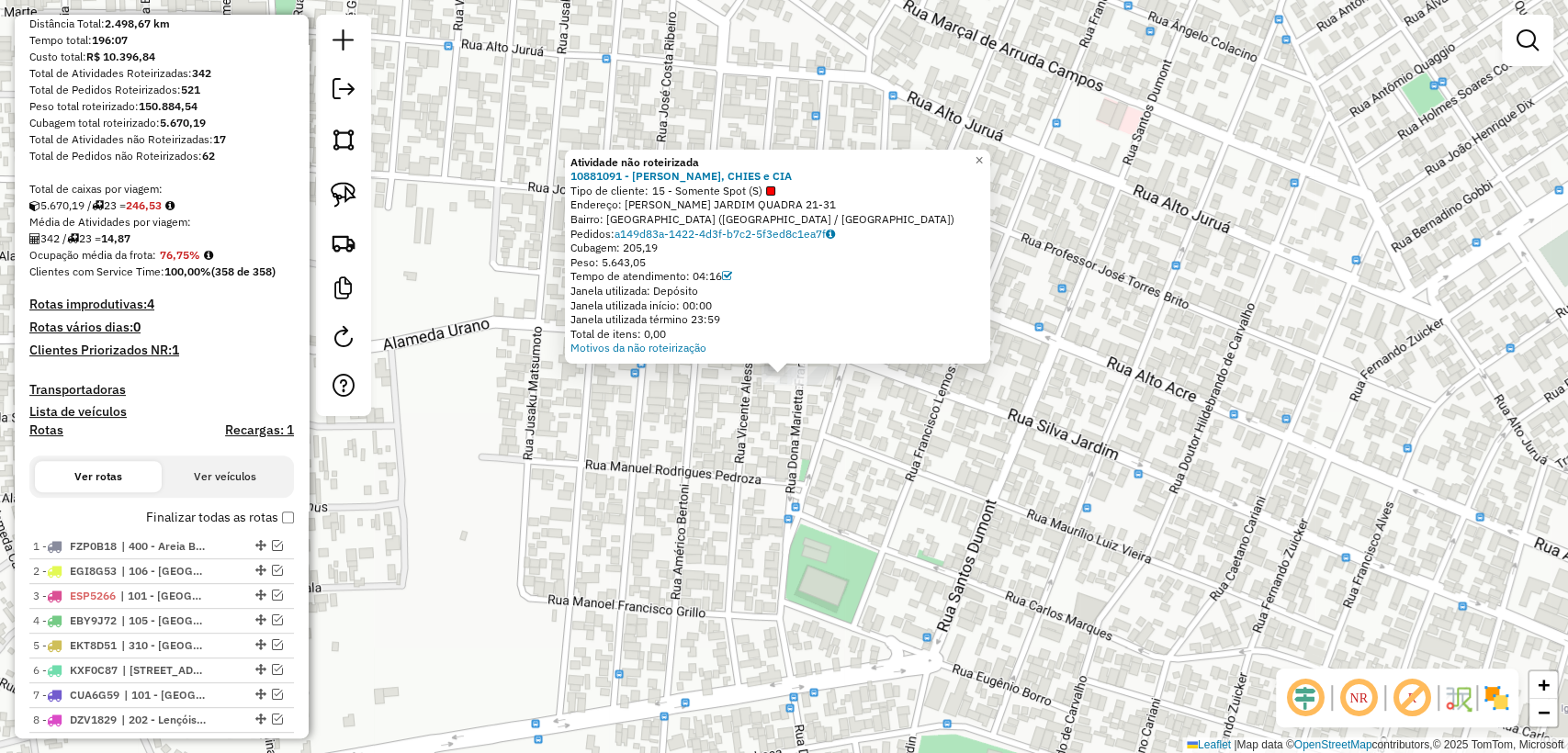
click at [812, 446] on div "Atividade não roteirizada 10881091 - MODOLIN, CHIES e CIA Tipo de cliente: 15 -…" at bounding box center [784, 376] width 1568 height 753
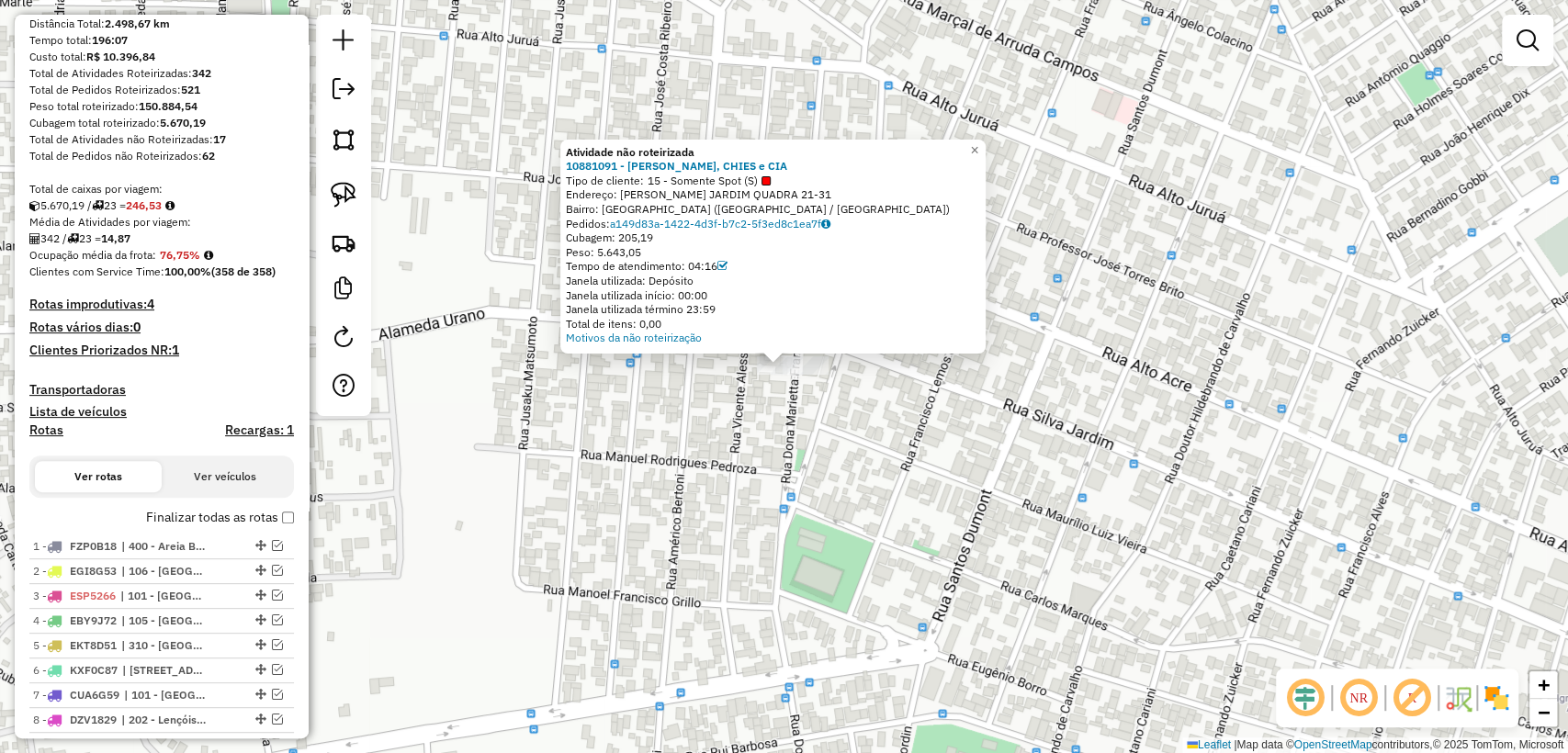
click at [832, 430] on div "Atividade não roteirizada 10881091 - MODOLIN, CHIES e CIA Tipo de cliente: 15 -…" at bounding box center [784, 376] width 1568 height 753
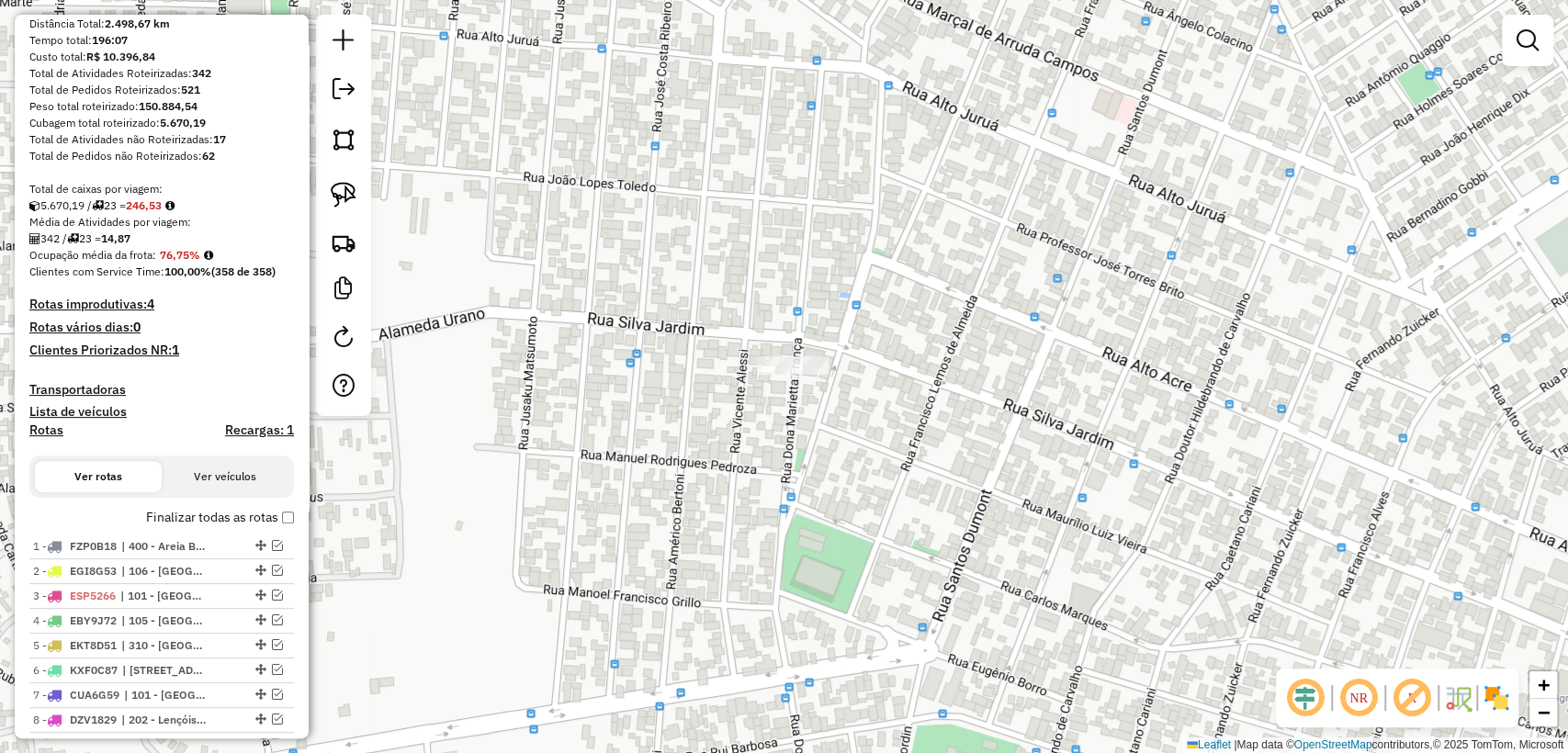
click at [838, 419] on div "Janela de atendimento Grade de atendimento Capacidade Transportadoras Veículos …" at bounding box center [784, 376] width 1568 height 753
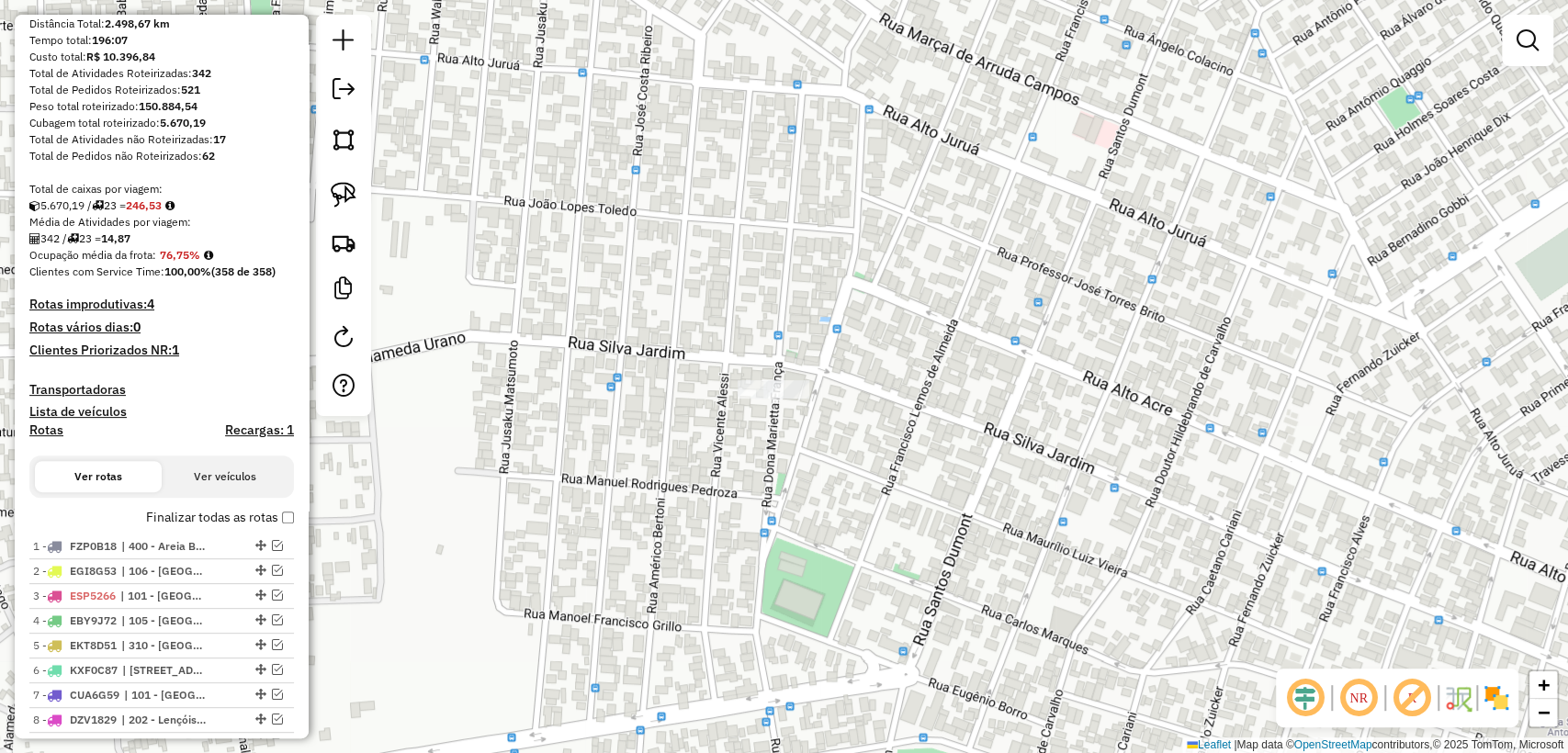
drag, startPoint x: 927, startPoint y: 341, endPoint x: 867, endPoint y: 436, distance: 112.4
click at [867, 436] on div "Janela de atendimento Grade de atendimento Capacidade Transportadoras Veículos …" at bounding box center [784, 376] width 1568 height 753
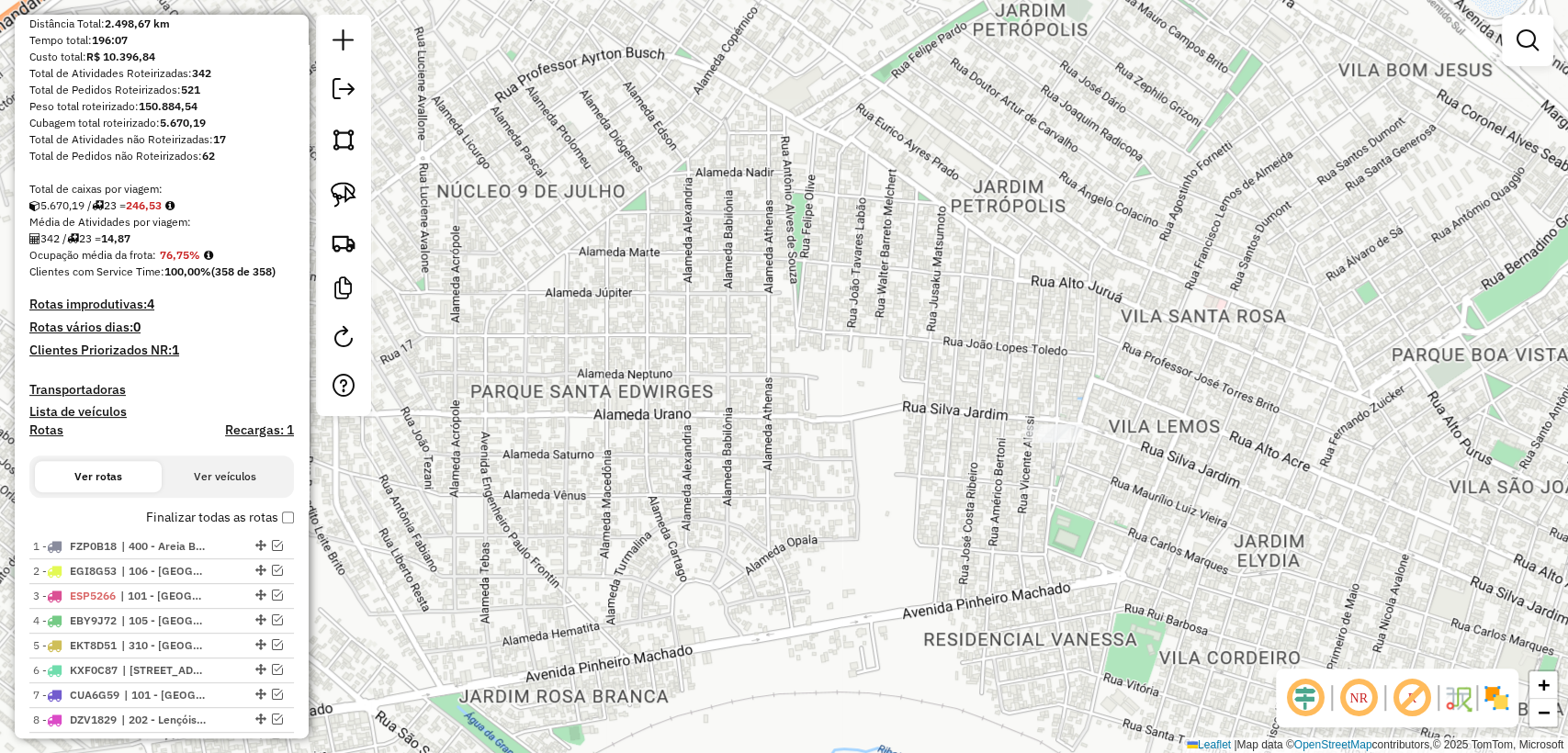
drag, startPoint x: 720, startPoint y: 458, endPoint x: 964, endPoint y: 479, distance: 244.9
click at [964, 479] on div "Janela de atendimento Grade de atendimento Capacidade Transportadoras Veículos …" at bounding box center [784, 376] width 1568 height 753
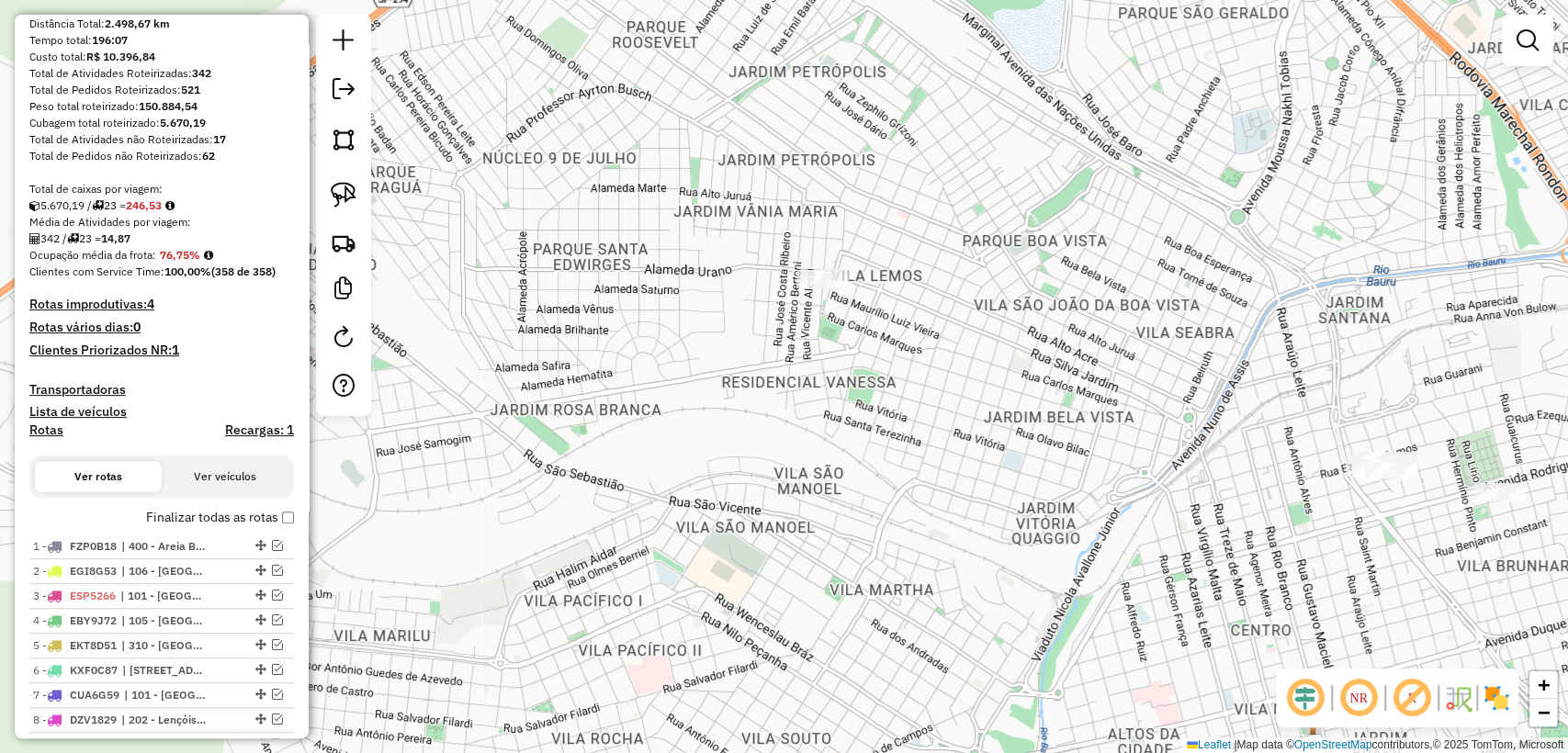
drag, startPoint x: 715, startPoint y: 474, endPoint x: 570, endPoint y: 300, distance: 226.5
click at [570, 300] on div "Janela de atendimento Grade de atendimento Capacidade Transportadoras Veículos …" at bounding box center [784, 376] width 1568 height 753
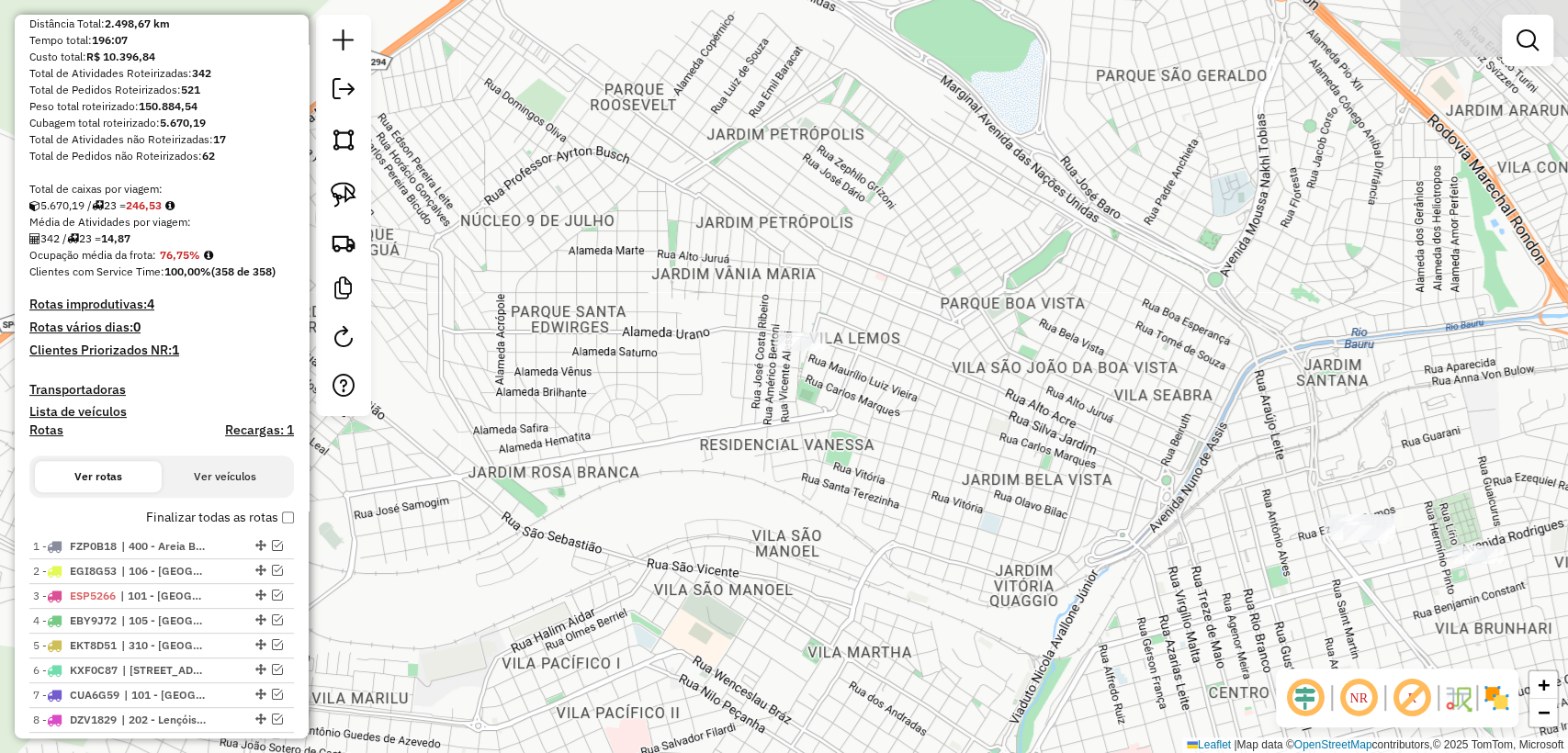
drag, startPoint x: 810, startPoint y: 195, endPoint x: 786, endPoint y: 271, distance: 79.7
click at [786, 271] on div "Janela de atendimento Grade de atendimento Capacidade Transportadoras Veículos …" at bounding box center [784, 376] width 1568 height 753
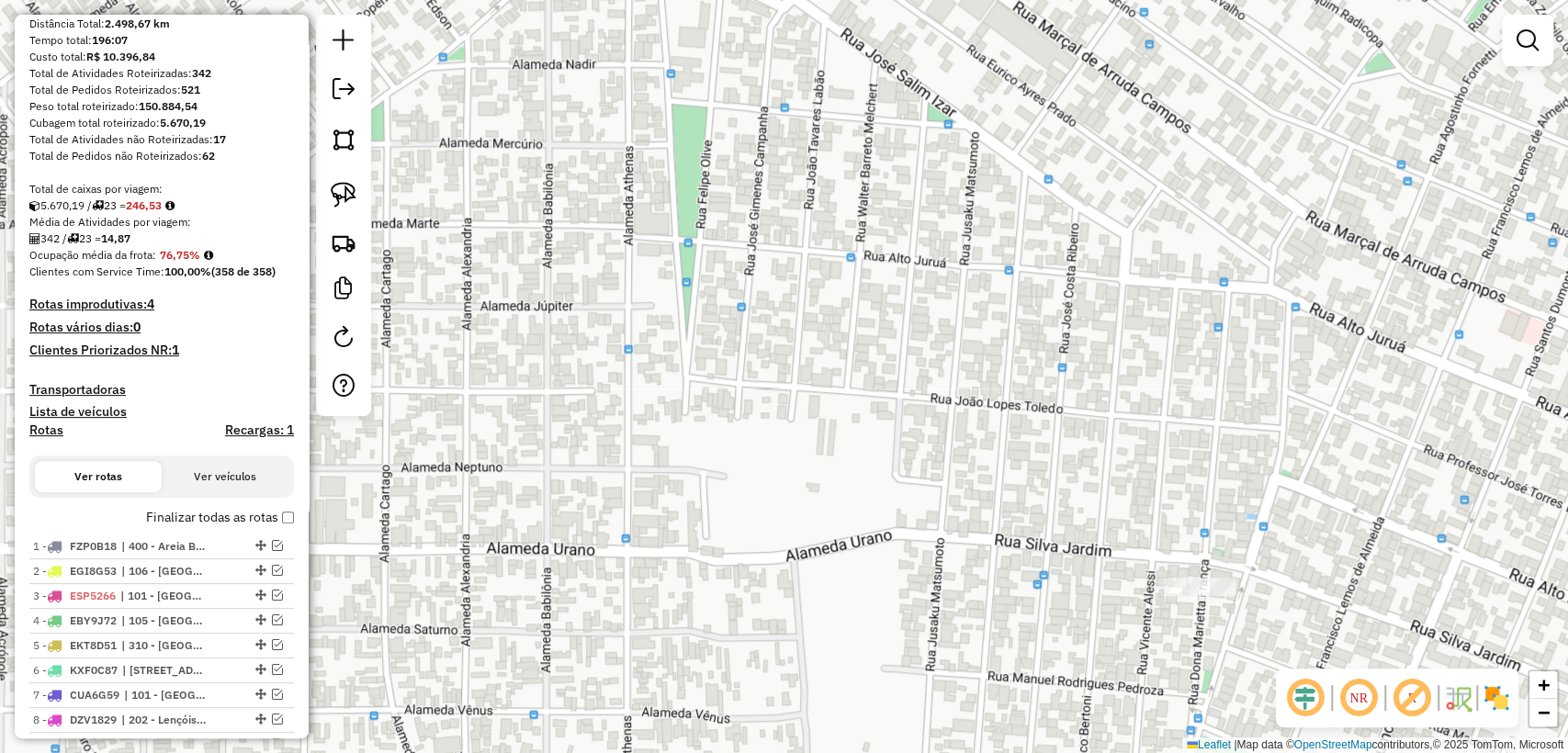
drag, startPoint x: 558, startPoint y: 234, endPoint x: 1007, endPoint y: 519, distance: 531.8
click at [1007, 519] on div "Janela de atendimento Grade de atendimento Capacidade Transportadoras Veículos …" at bounding box center [784, 376] width 1568 height 753
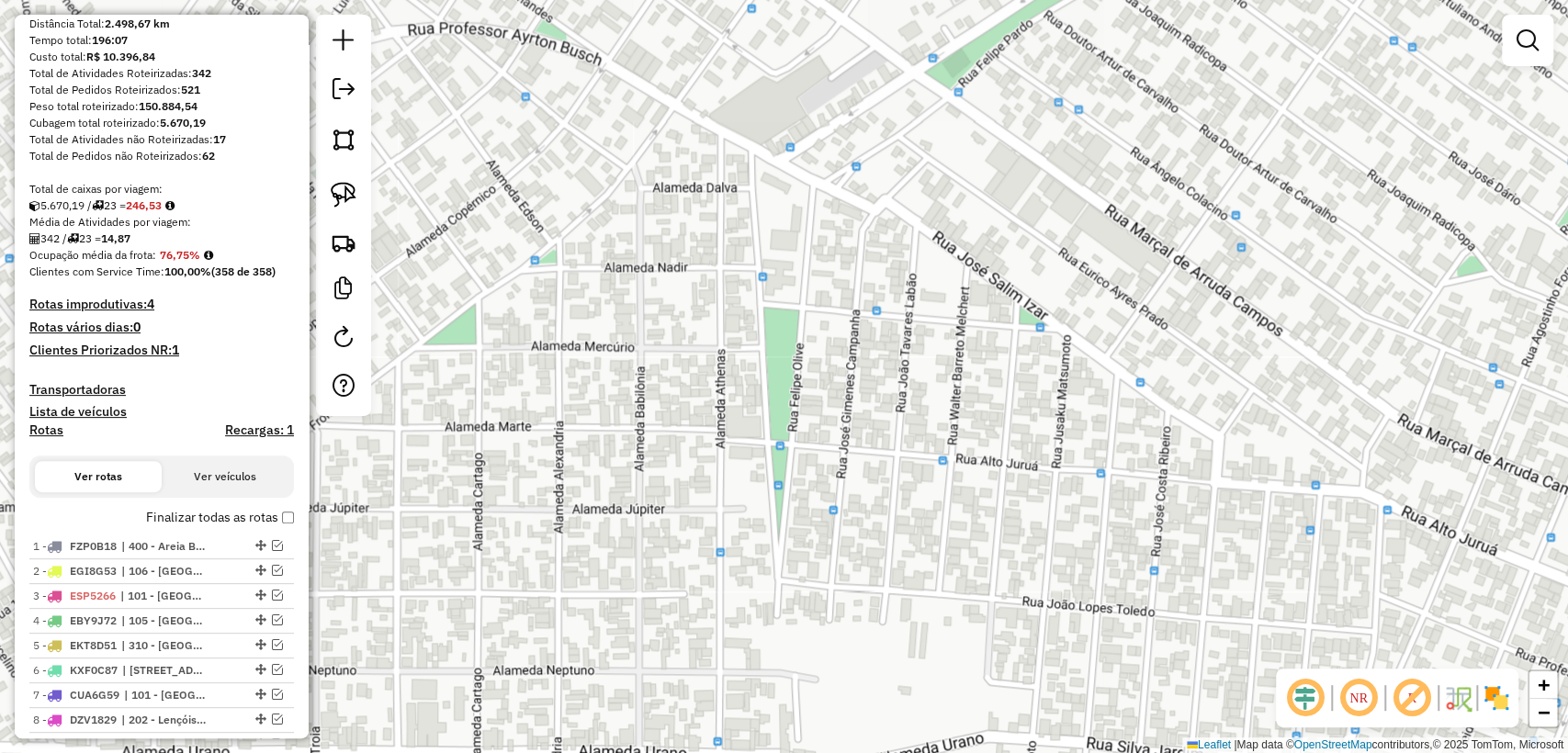
drag, startPoint x: 825, startPoint y: 427, endPoint x: 911, endPoint y: 573, distance: 169.4
click at [911, 573] on div "Janela de atendimento Grade de atendimento Capacidade Transportadoras Veículos …" at bounding box center [784, 376] width 1568 height 753
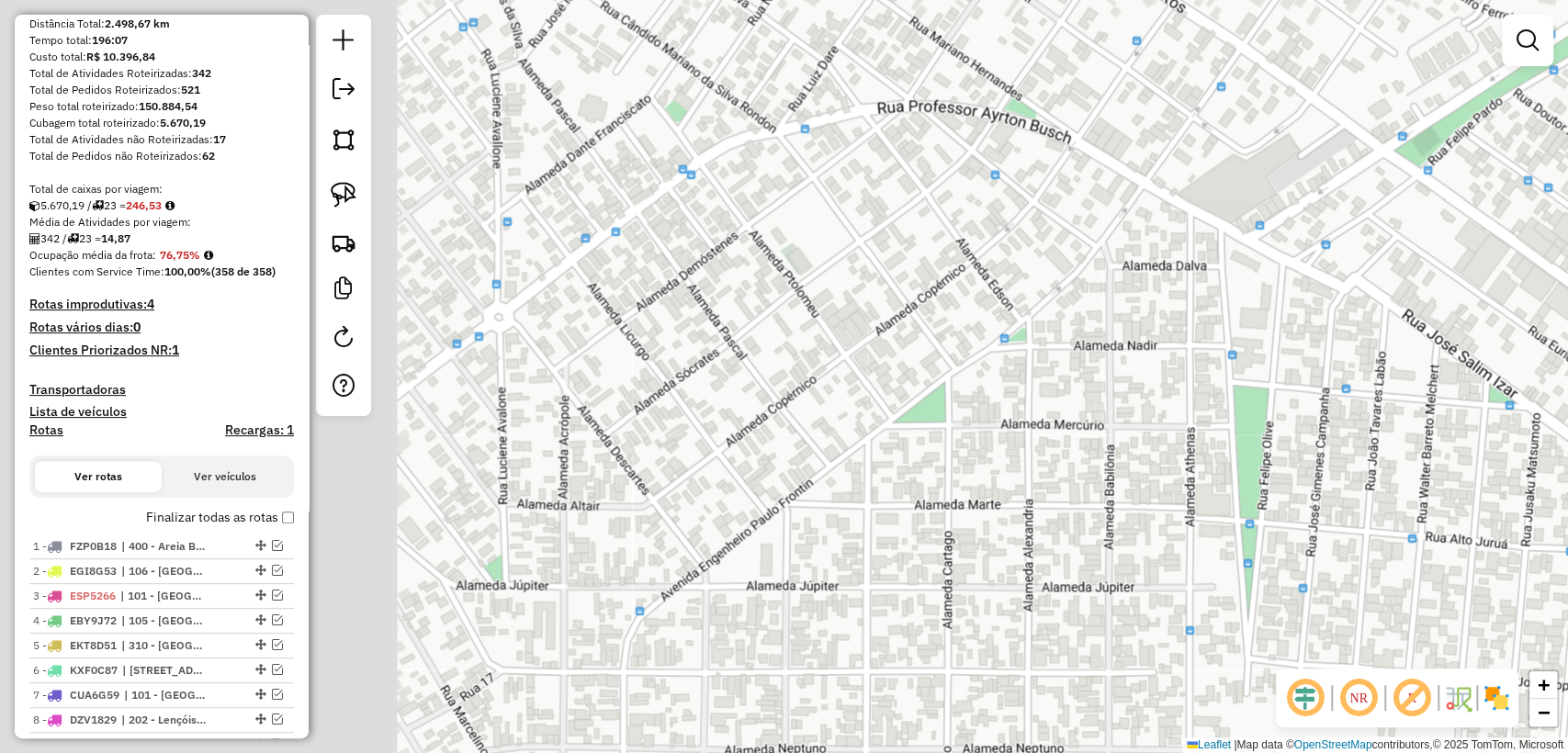
drag, startPoint x: 717, startPoint y: 444, endPoint x: 1179, endPoint y: 512, distance: 467.0
click at [1179, 512] on div "Janela de atendimento Grade de atendimento Capacidade Transportadoras Veículos …" at bounding box center [784, 376] width 1568 height 753
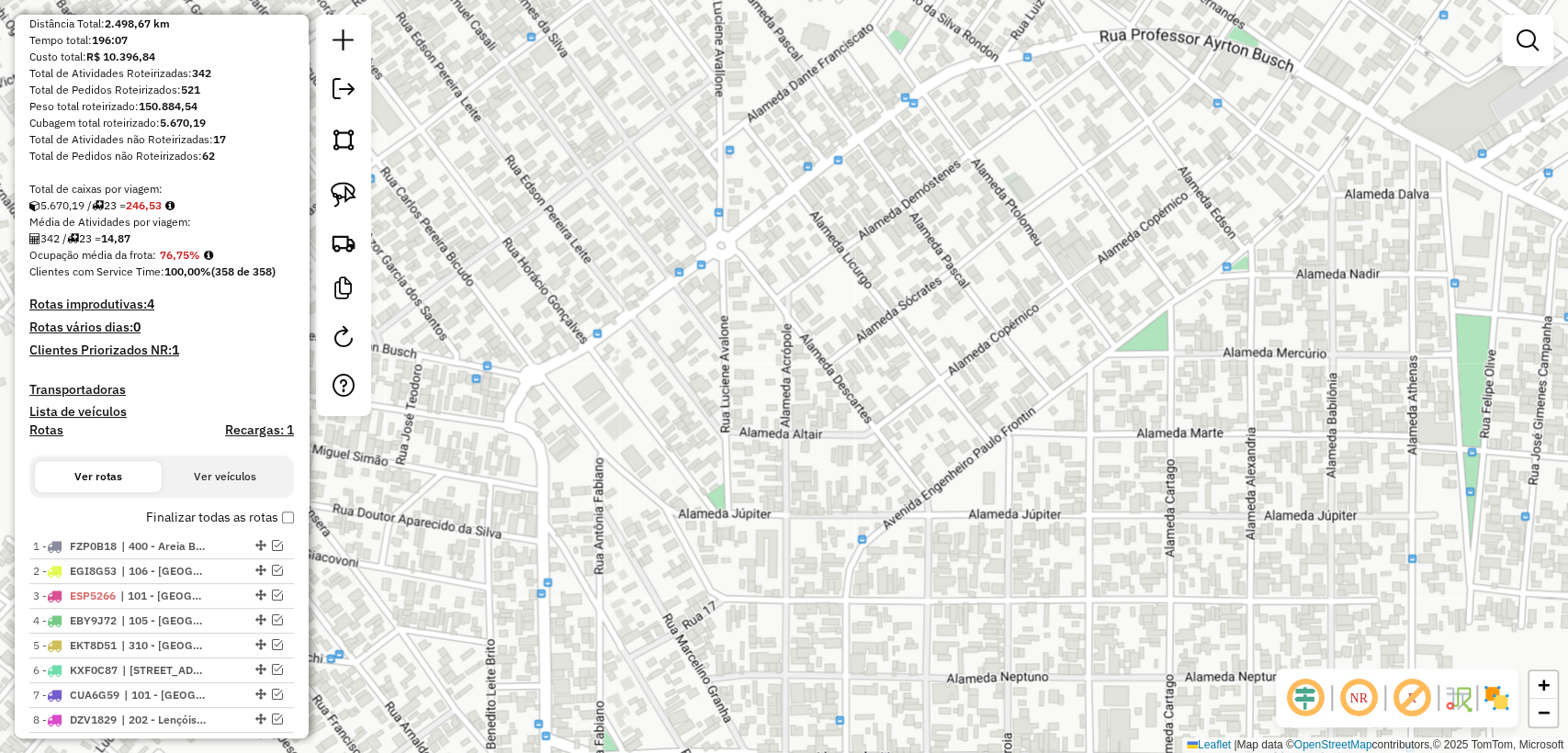
drag, startPoint x: 694, startPoint y: 511, endPoint x: 918, endPoint y: 439, distance: 235.3
click at [918, 439] on div "Janela de atendimento Grade de atendimento Capacidade Transportadoras Veículos …" at bounding box center [784, 376] width 1568 height 753
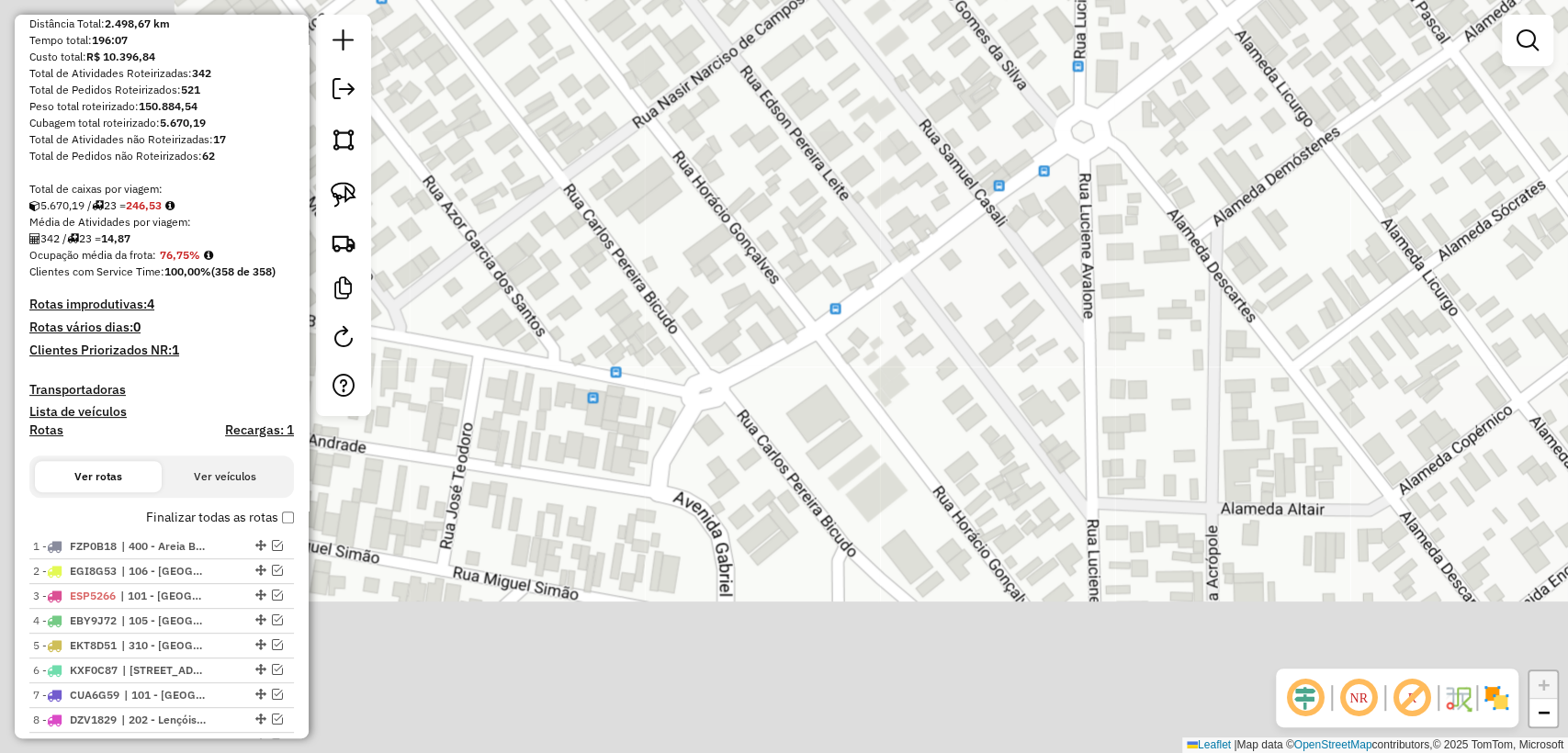
drag, startPoint x: 669, startPoint y: 438, endPoint x: 883, endPoint y: 448, distance: 214.2
click at [972, 283] on div "Janela de atendimento Grade de atendimento Capacidade Transportadoras Veículos …" at bounding box center [784, 376] width 1568 height 753
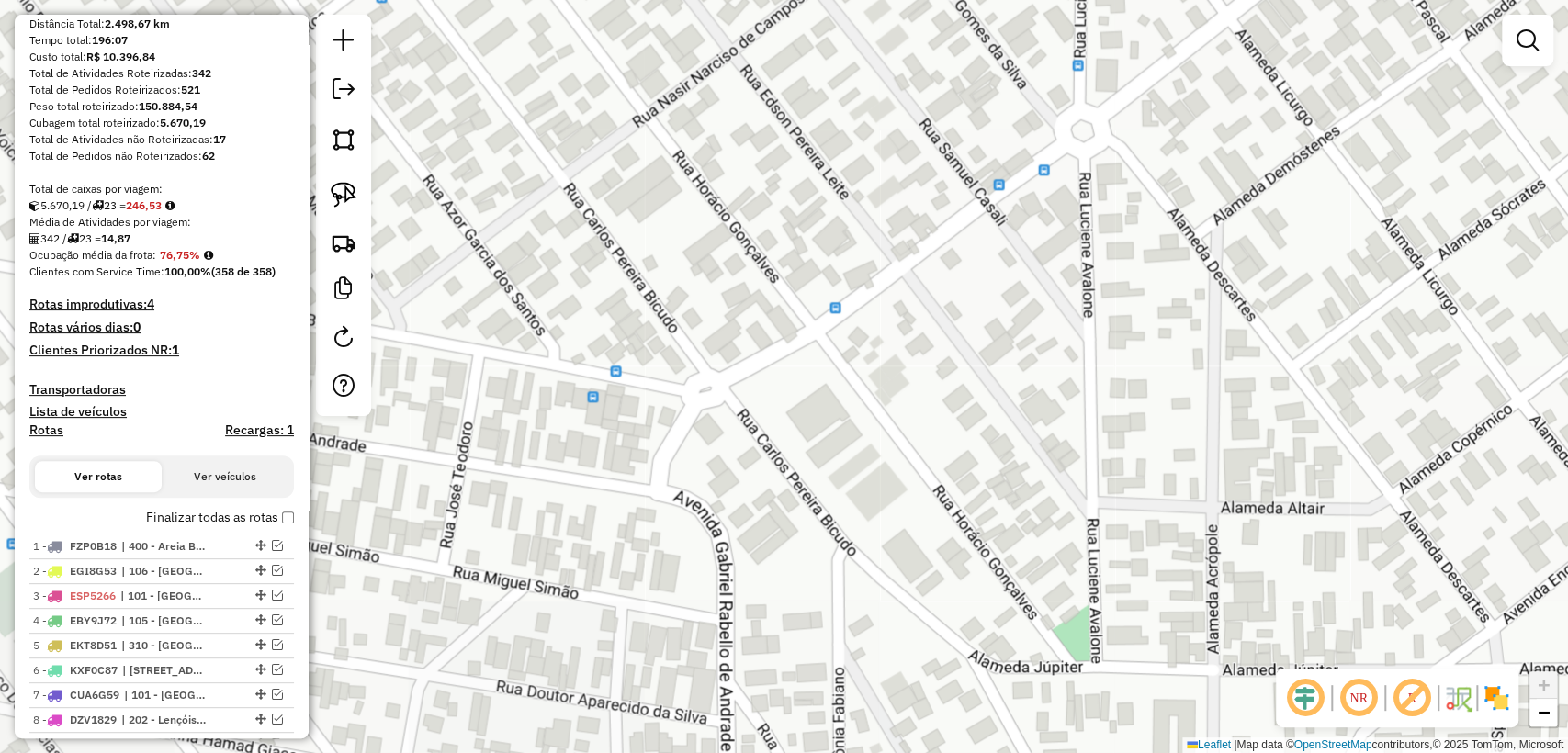
drag, startPoint x: 805, startPoint y: 440, endPoint x: 792, endPoint y: 281, distance: 159.5
click at [792, 281] on div "Janela de atendimento Grade de atendimento Capacidade Transportadoras Veículos …" at bounding box center [784, 376] width 1568 height 753
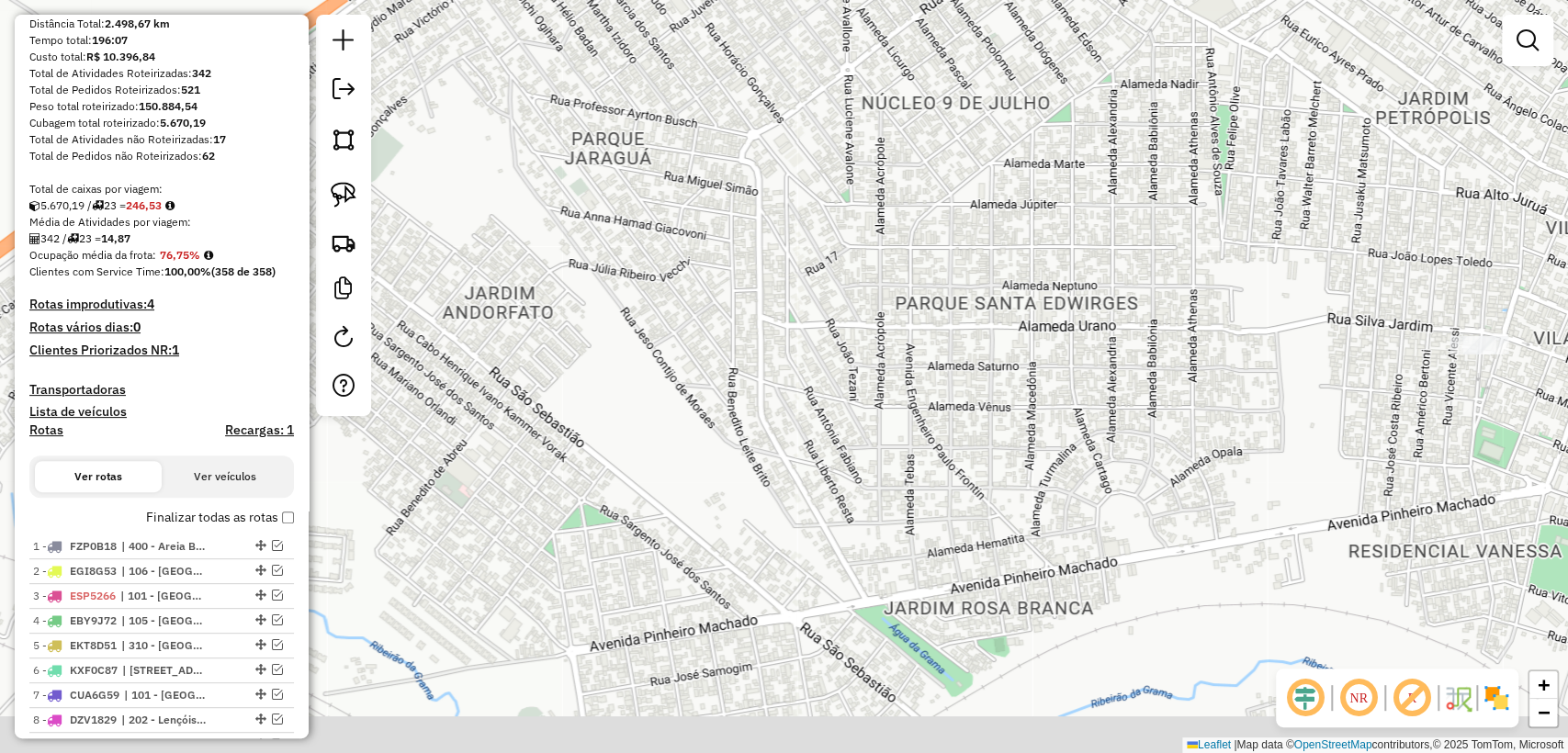
drag, startPoint x: 834, startPoint y: 529, endPoint x: 806, endPoint y: 380, distance: 151.6
click at [806, 380] on div "Janela de atendimento Grade de atendimento Capacidade Transportadoras Veículos …" at bounding box center [784, 376] width 1568 height 753
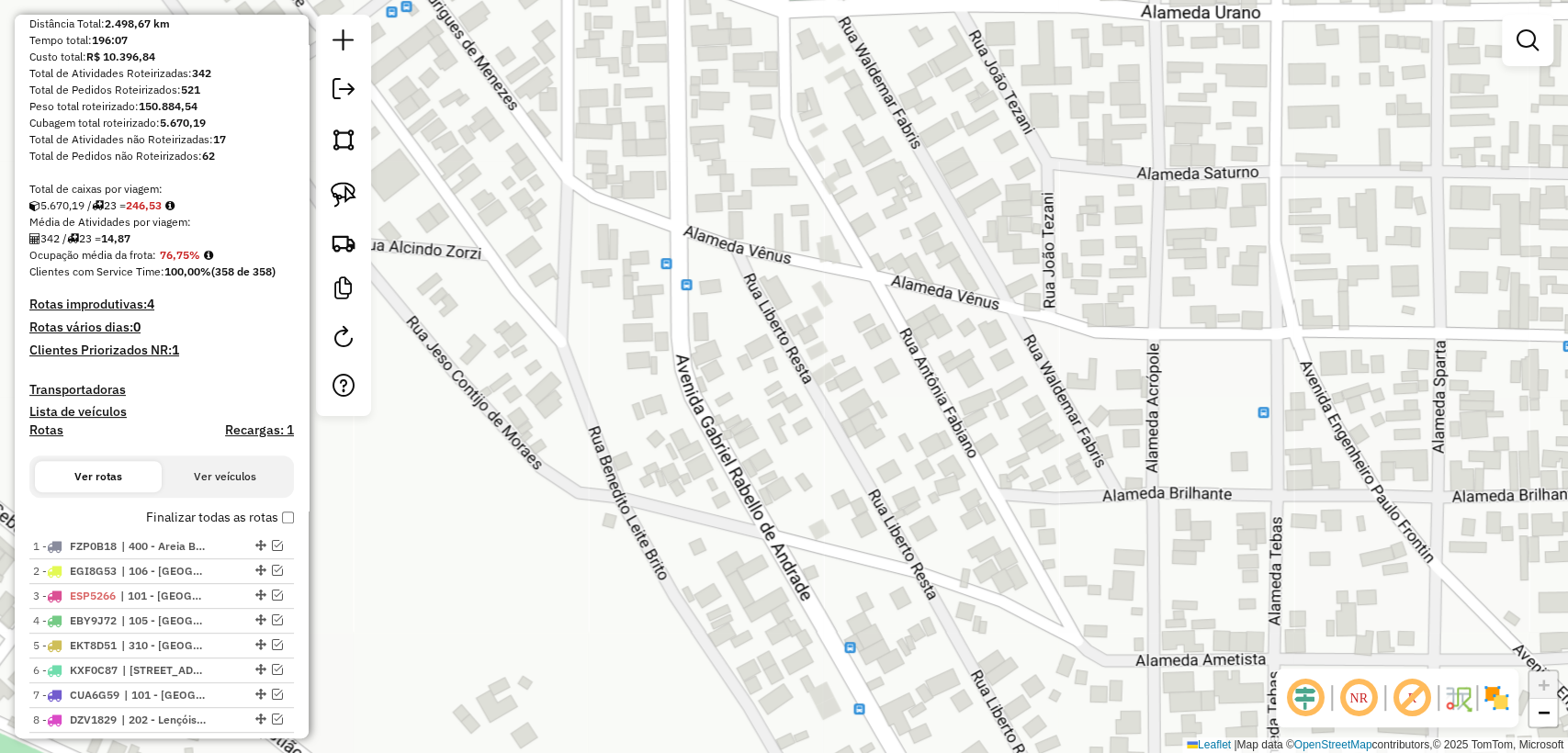
drag, startPoint x: 778, startPoint y: 266, endPoint x: 808, endPoint y: 538, distance: 273.6
click at [808, 537] on div "Janela de atendimento Grade de atendimento Capacidade Transportadoras Veículos …" at bounding box center [784, 376] width 1568 height 753
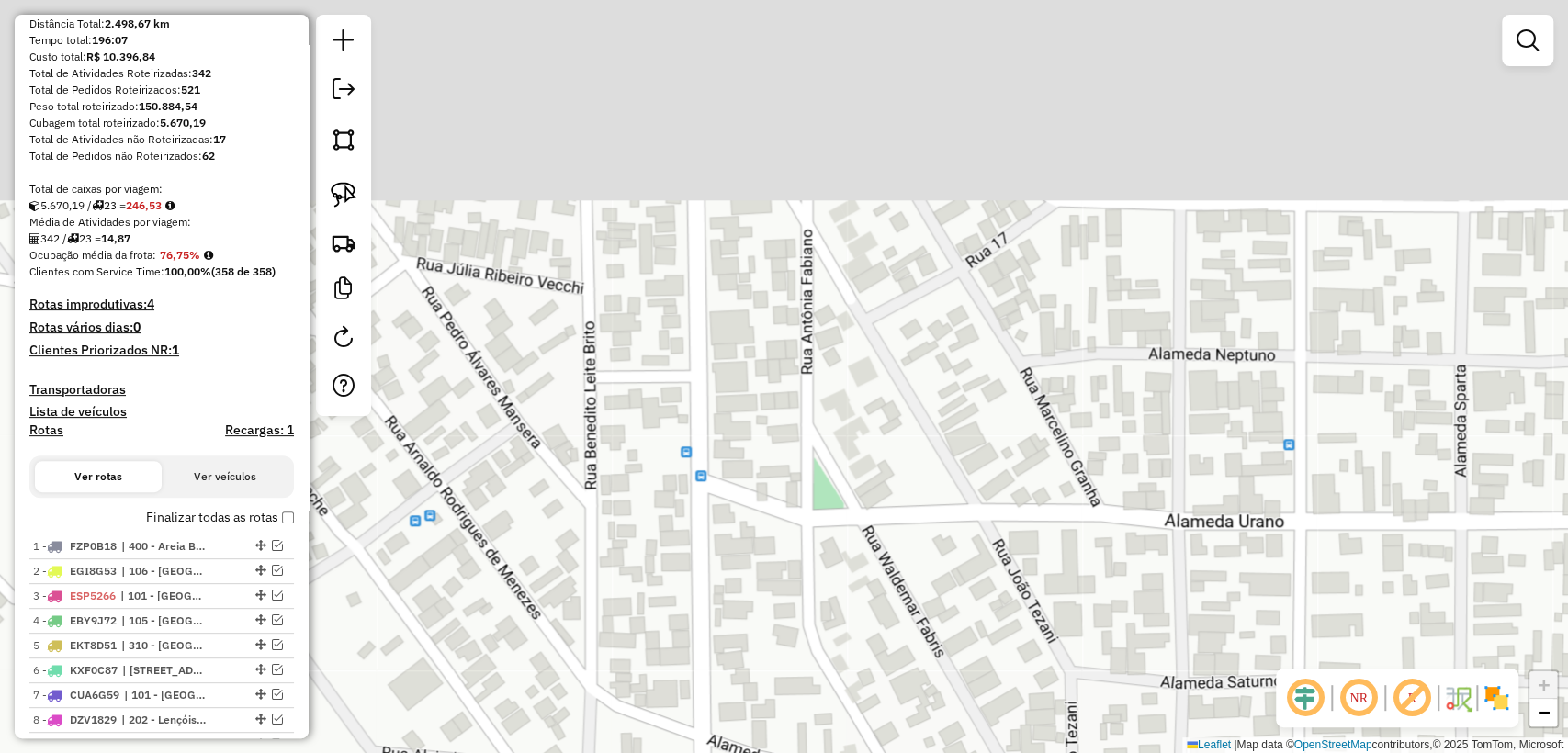
drag, startPoint x: 787, startPoint y: 258, endPoint x: 823, endPoint y: 243, distance: 39.0
click at [806, 482] on div "Janela de atendimento Grade de atendimento Capacidade Transportadoras Veículos …" at bounding box center [784, 376] width 1568 height 753
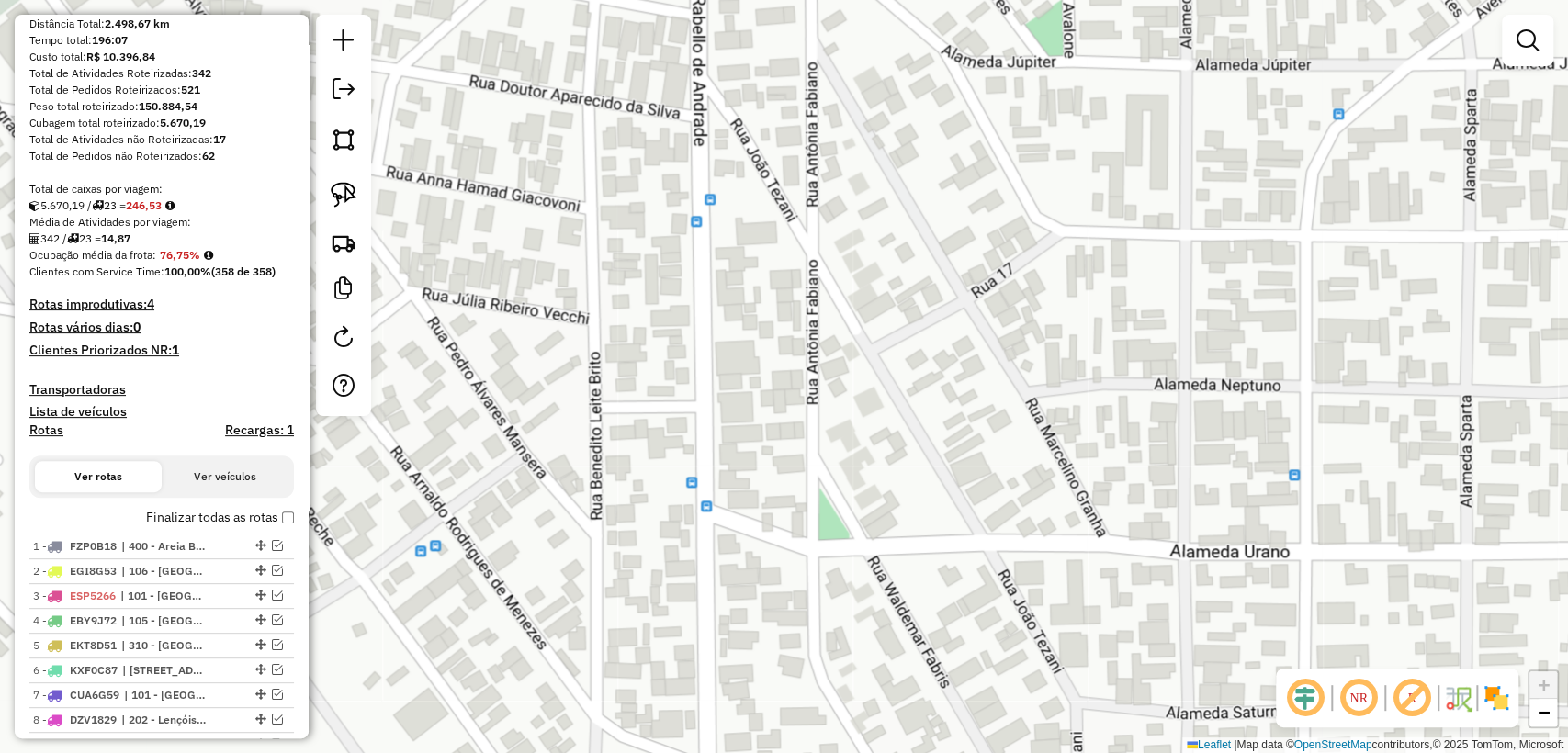
drag, startPoint x: 758, startPoint y: 485, endPoint x: 760, endPoint y: 495, distance: 10.2
click at [760, 495] on div "Janela de atendimento Grade de atendimento Capacidade Transportadoras Veículos …" at bounding box center [784, 376] width 1568 height 753
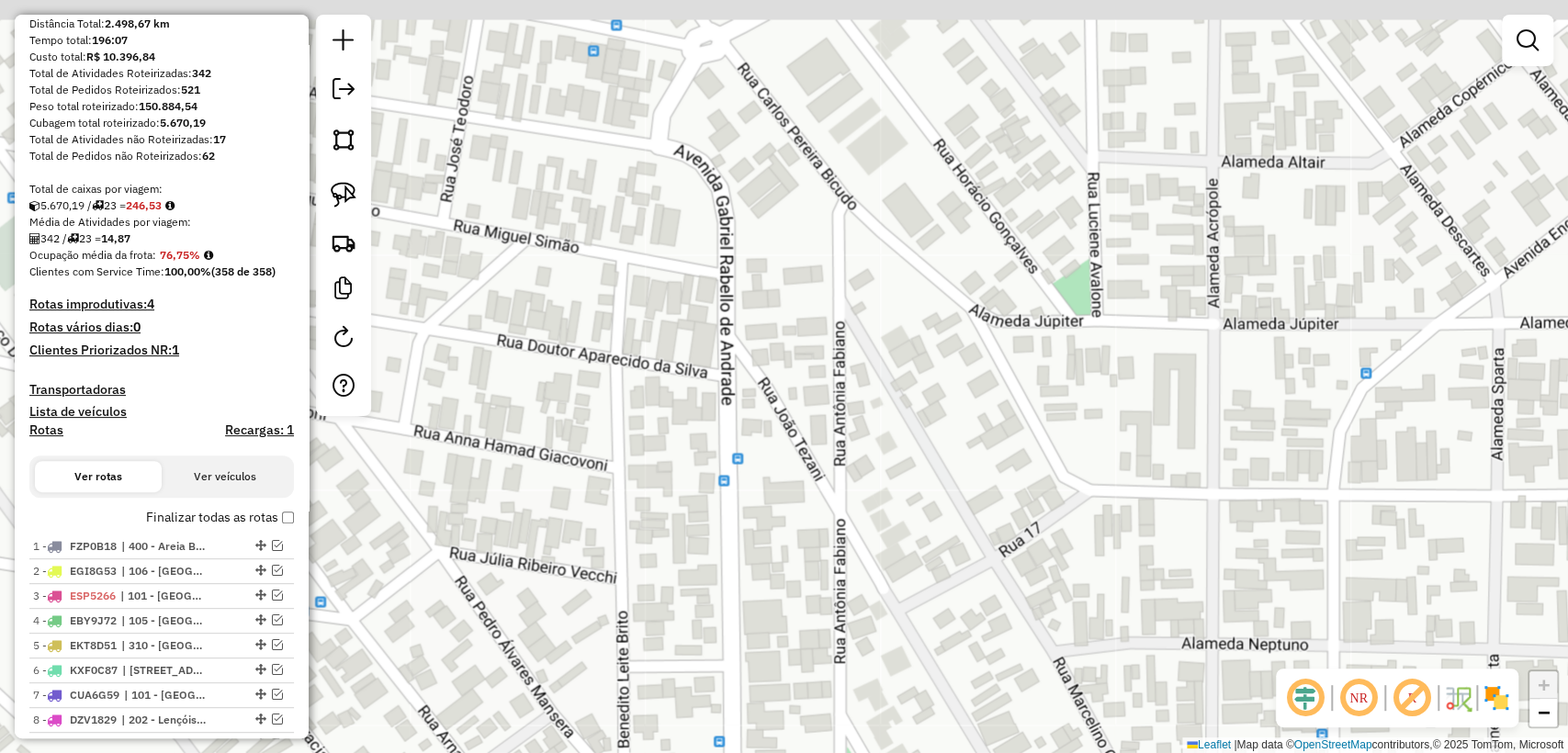
drag, startPoint x: 775, startPoint y: 112, endPoint x: 821, endPoint y: 442, distance: 333.2
click at [821, 442] on div "Janela de atendimento Grade de atendimento Capacidade Transportadoras Veículos …" at bounding box center [784, 376] width 1568 height 753
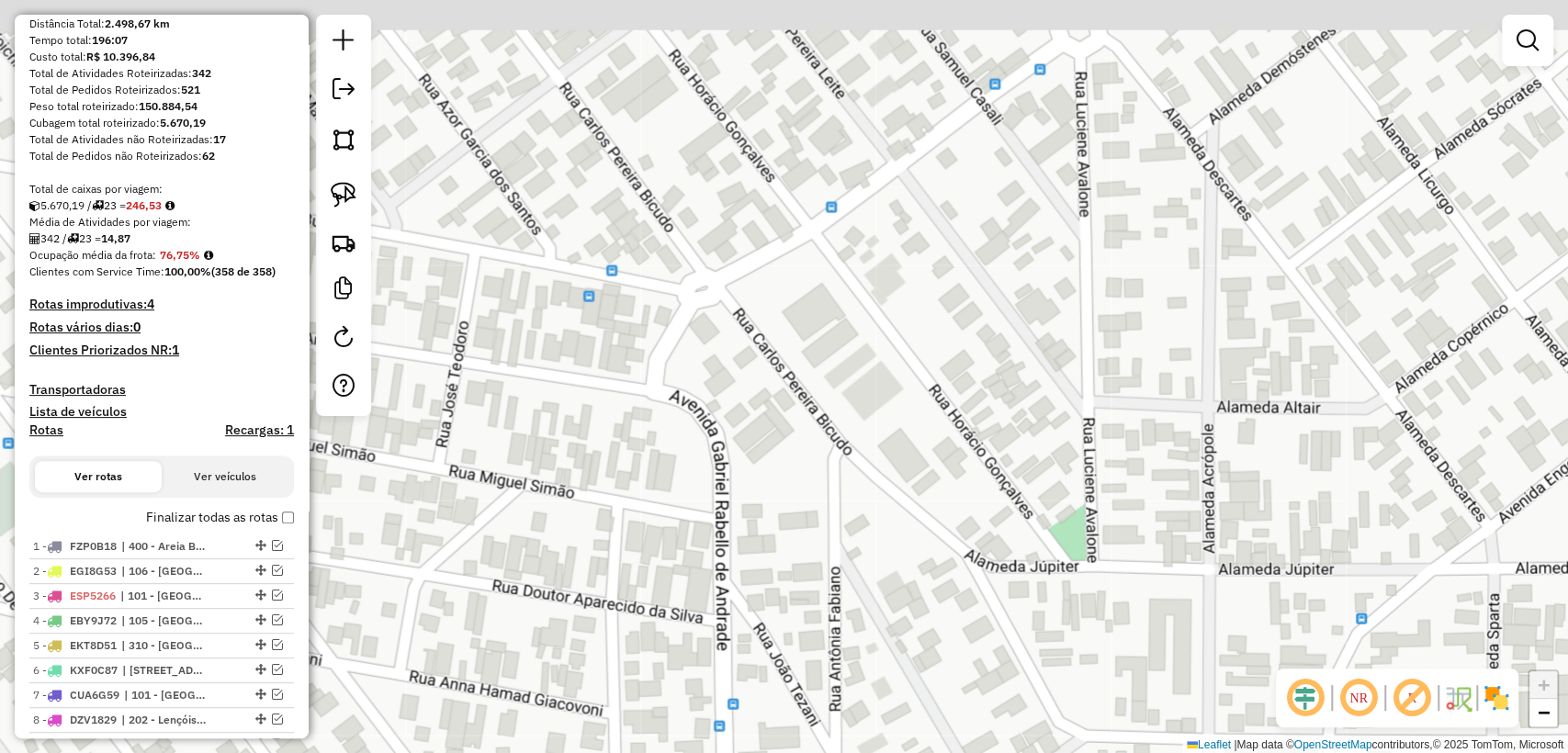
drag, startPoint x: 829, startPoint y: 230, endPoint x: 822, endPoint y: 503, distance: 273.1
click at [816, 521] on div "Janela de atendimento Grade de atendimento Capacidade Transportadoras Veículos …" at bounding box center [784, 376] width 1568 height 753
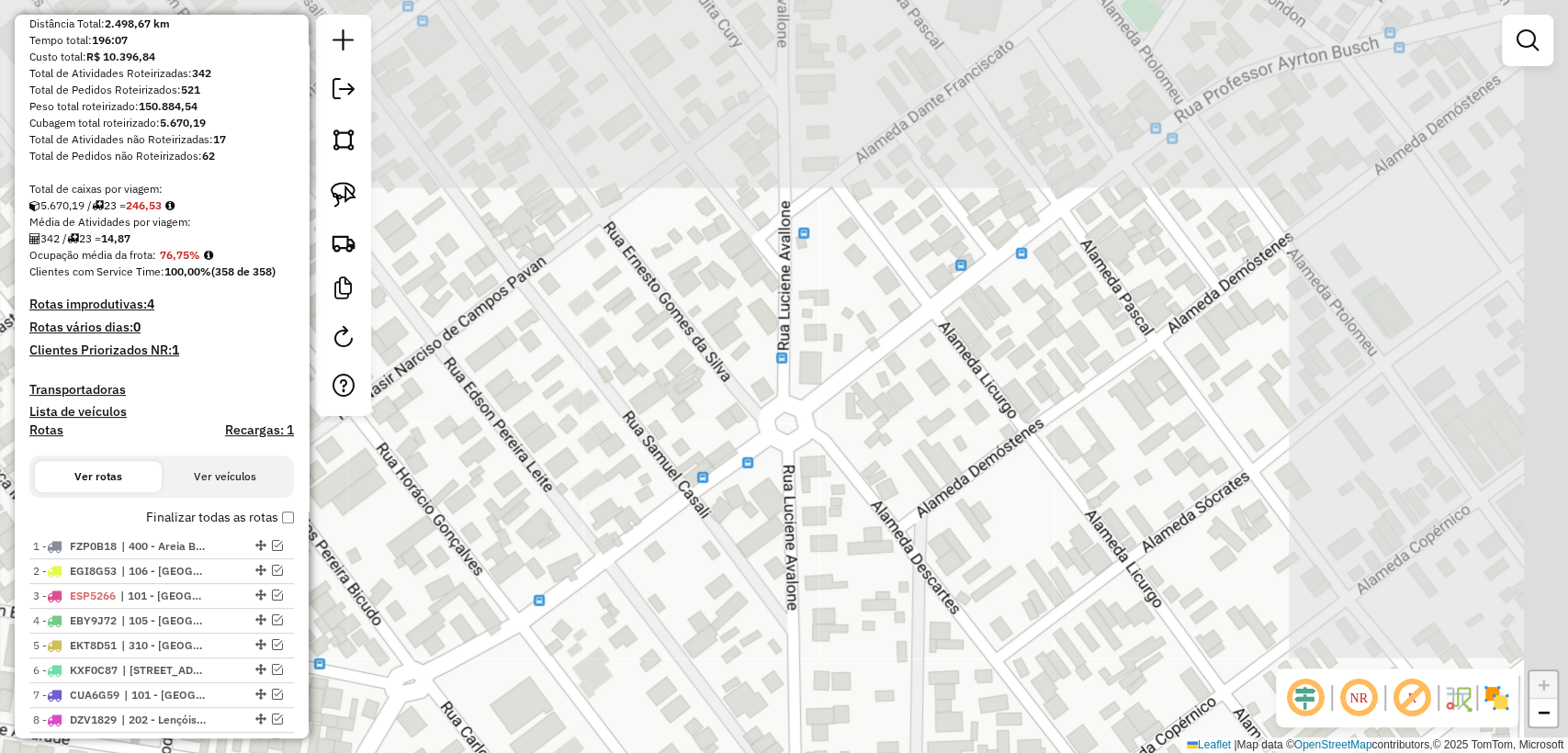
drag, startPoint x: 1015, startPoint y: 232, endPoint x: 654, endPoint y: 540, distance: 474.5
click at [654, 540] on div "Janela de atendimento Grade de atendimento Capacidade Transportadoras Veículos …" at bounding box center [784, 376] width 1568 height 753
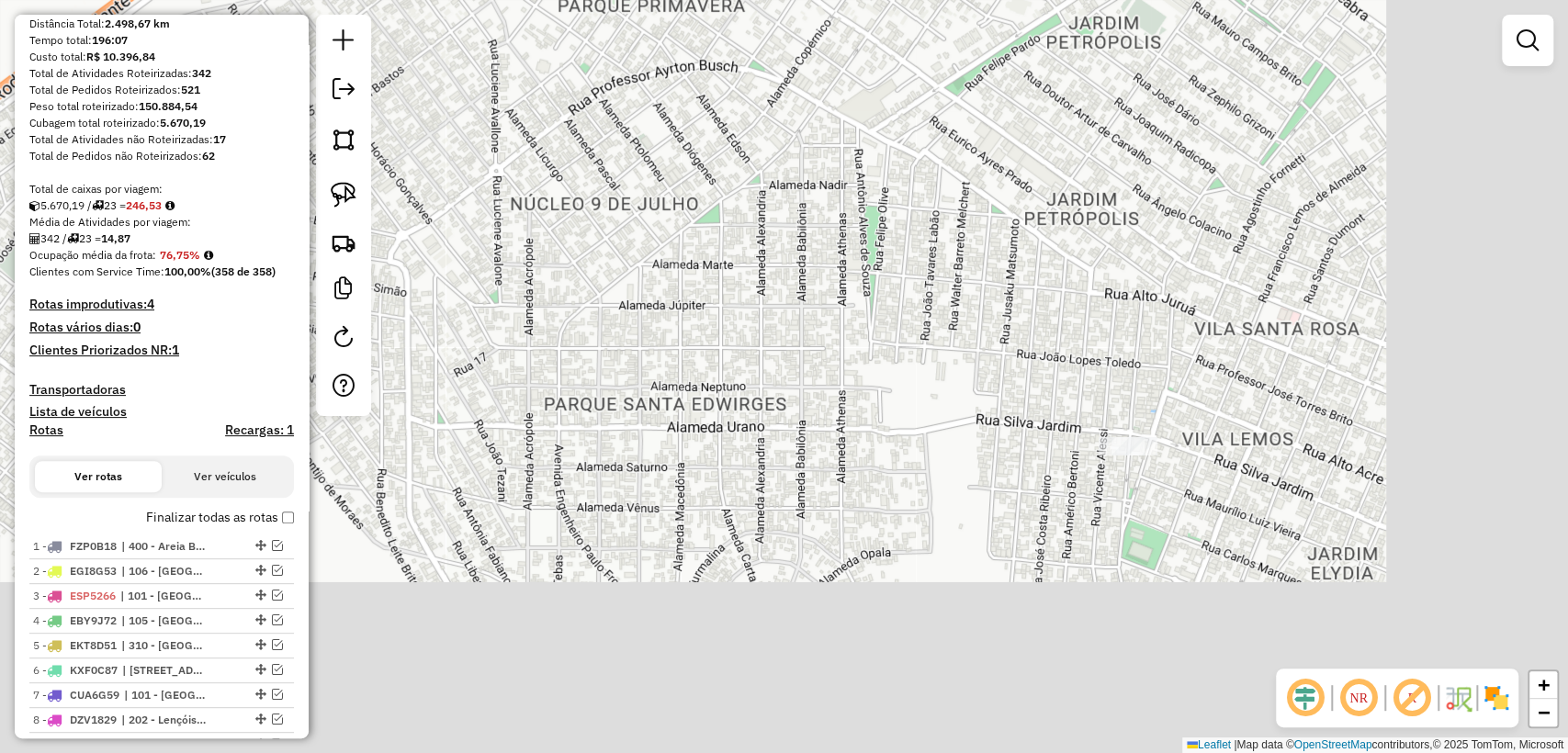
drag, startPoint x: 1102, startPoint y: 376, endPoint x: 750, endPoint y: 222, distance: 384.2
click at [750, 222] on div "Janela de atendimento Grade de atendimento Capacidade Transportadoras Veículos …" at bounding box center [784, 376] width 1568 height 753
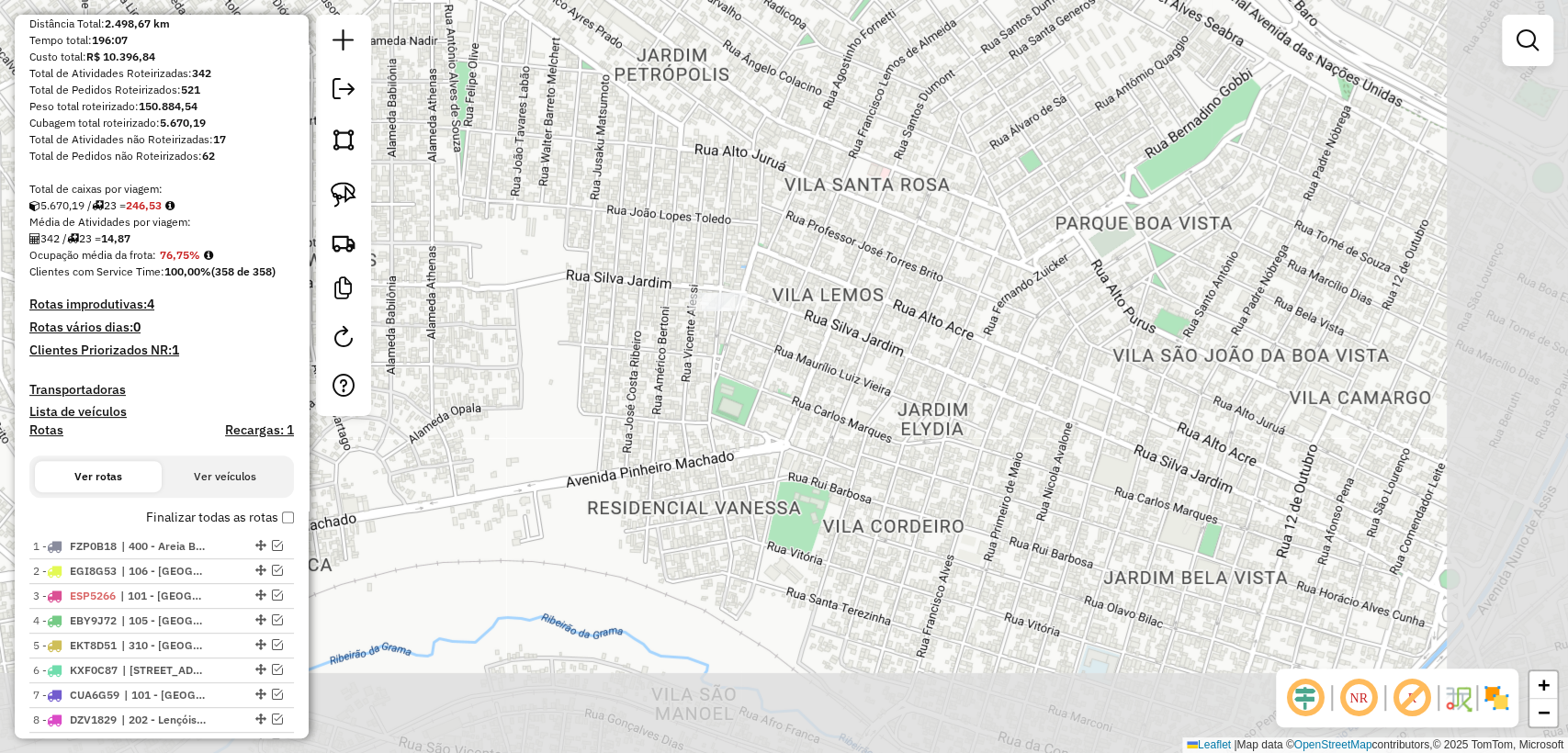
drag, startPoint x: 1112, startPoint y: 377, endPoint x: 814, endPoint y: 270, distance: 316.6
click at [814, 270] on div "Janela de atendimento Grade de atendimento Capacidade Transportadoras Veículos …" at bounding box center [784, 376] width 1568 height 753
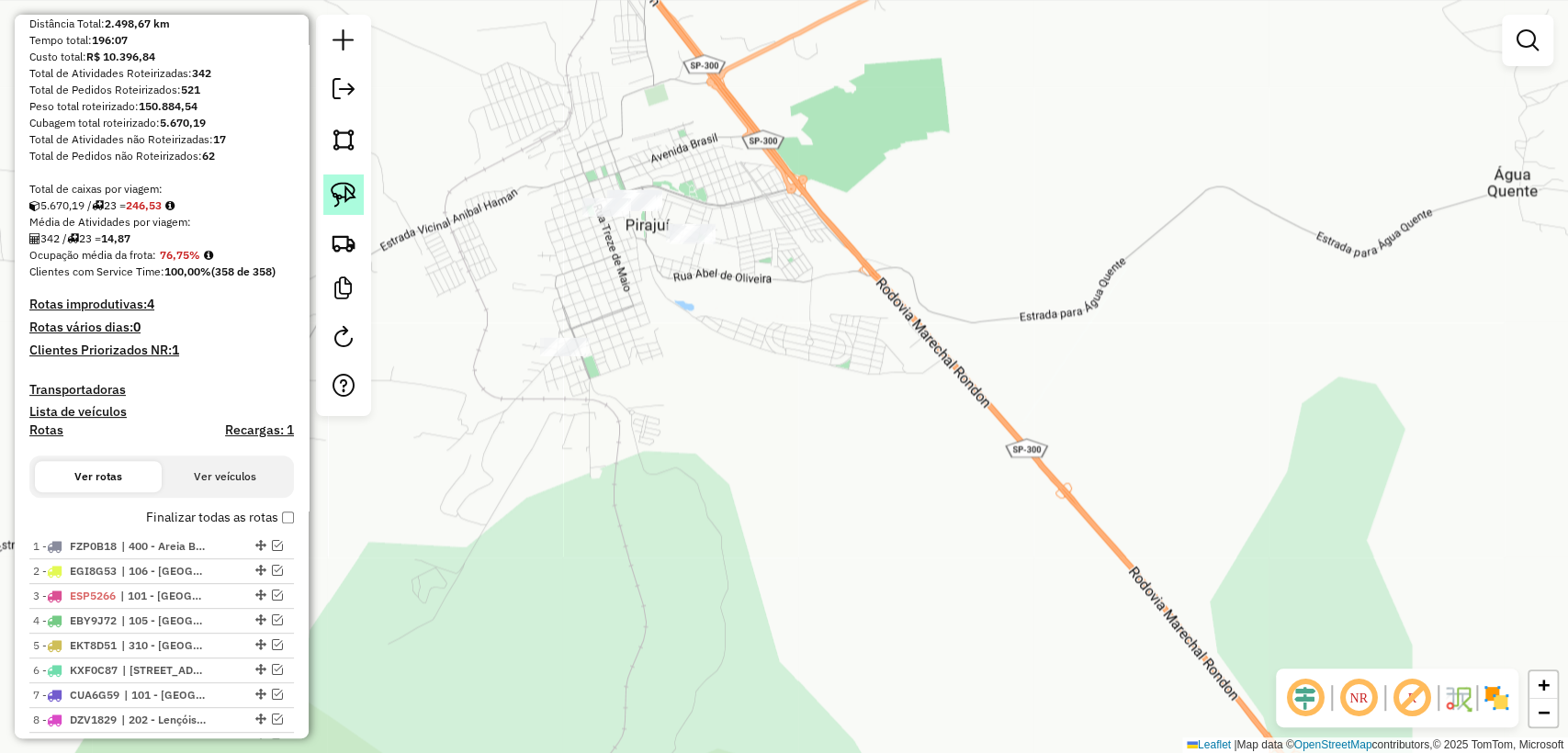
click at [360, 202] on link at bounding box center [343, 194] width 40 height 40
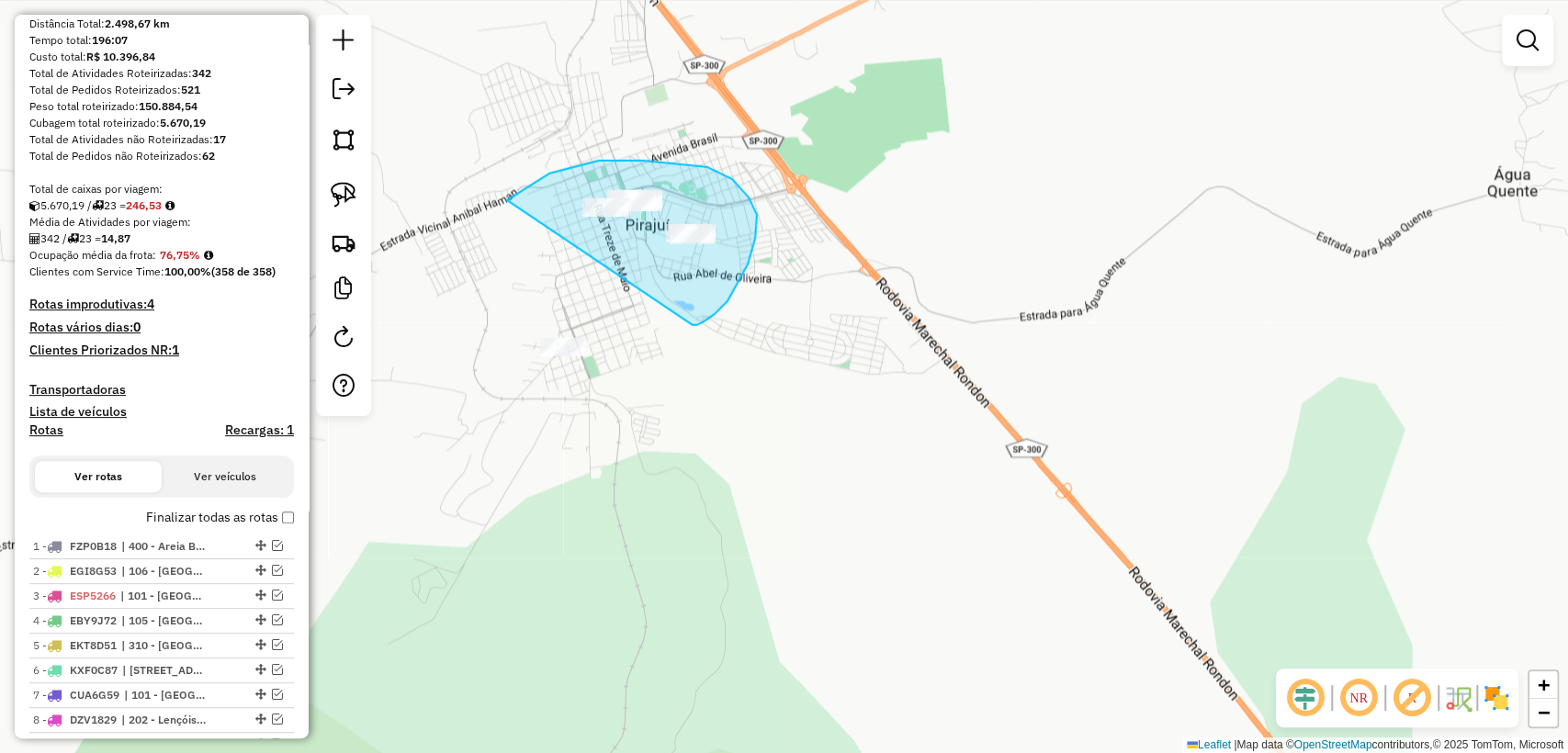
drag, startPoint x: 749, startPoint y: 197, endPoint x: 535, endPoint y: 252, distance: 221.0
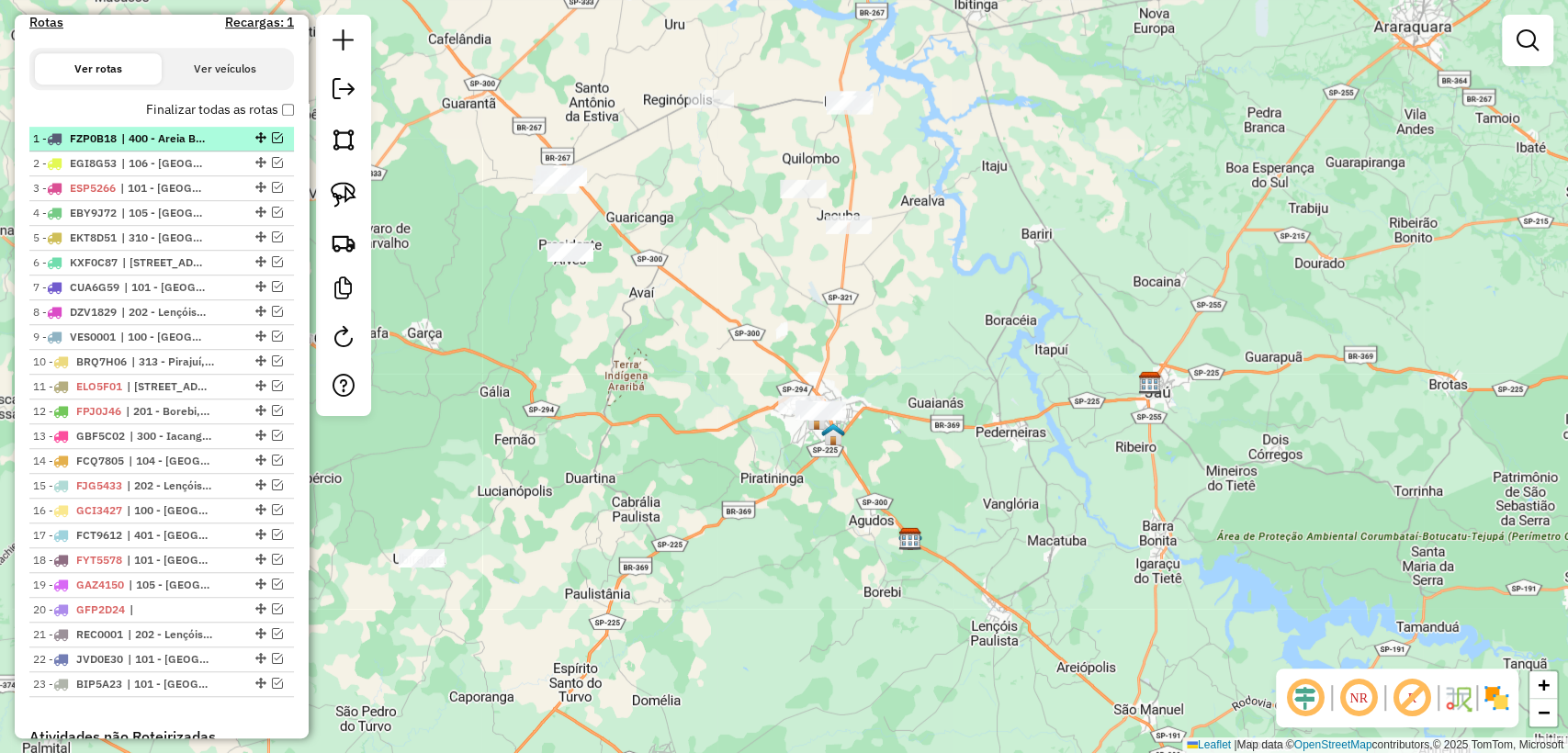
scroll to position [510, 0]
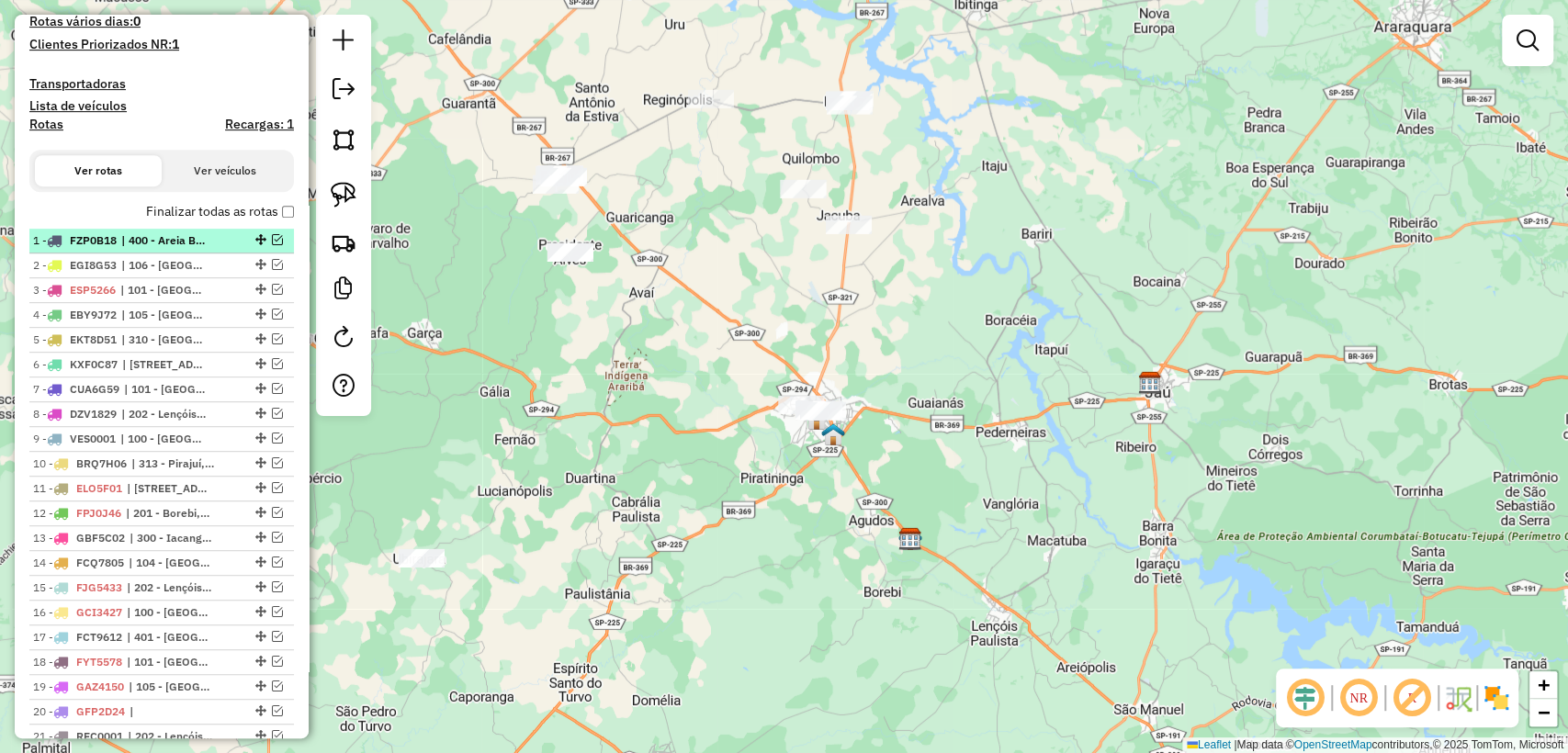
click at [271, 238] on em at bounding box center [277, 240] width 11 height 11
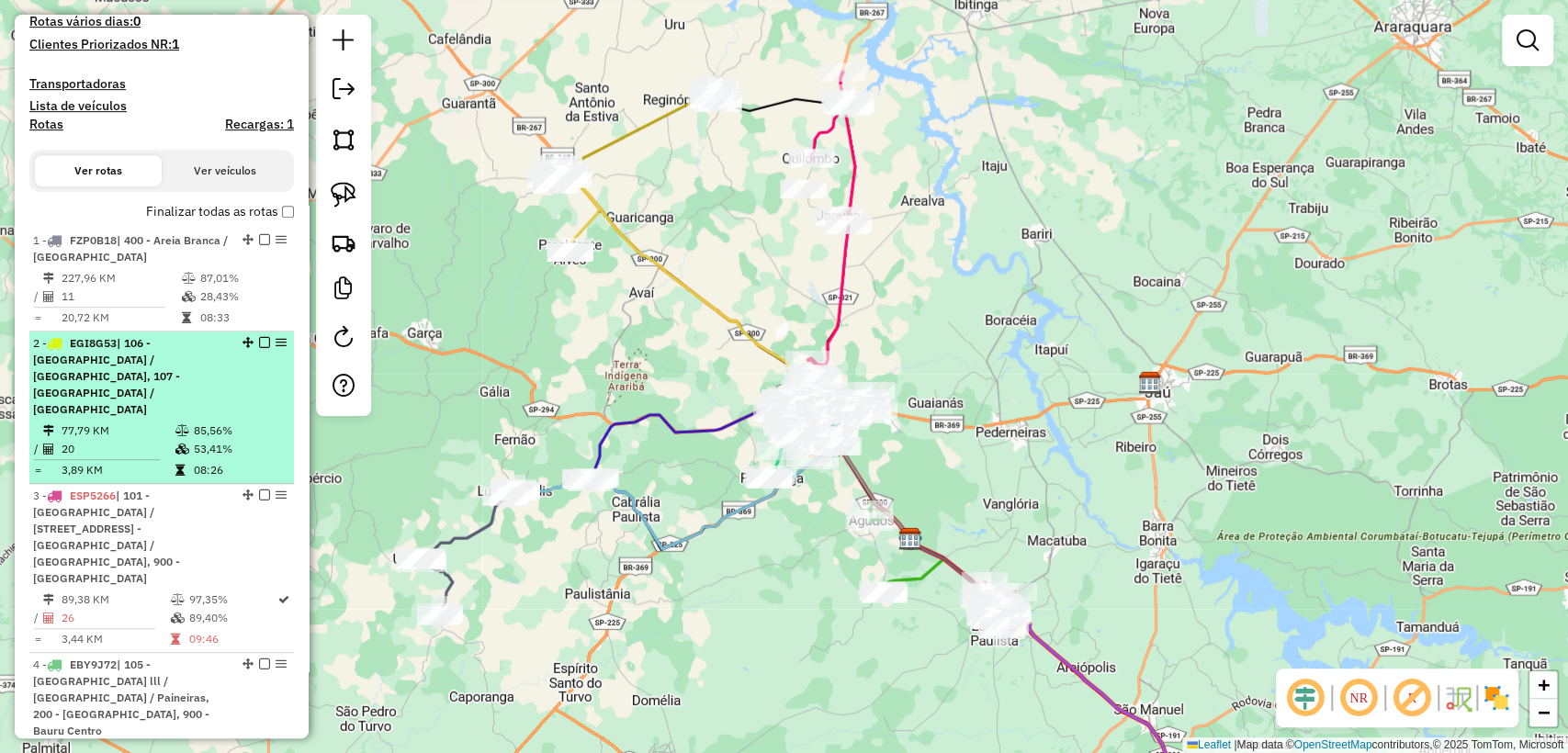
scroll to position [714, 0]
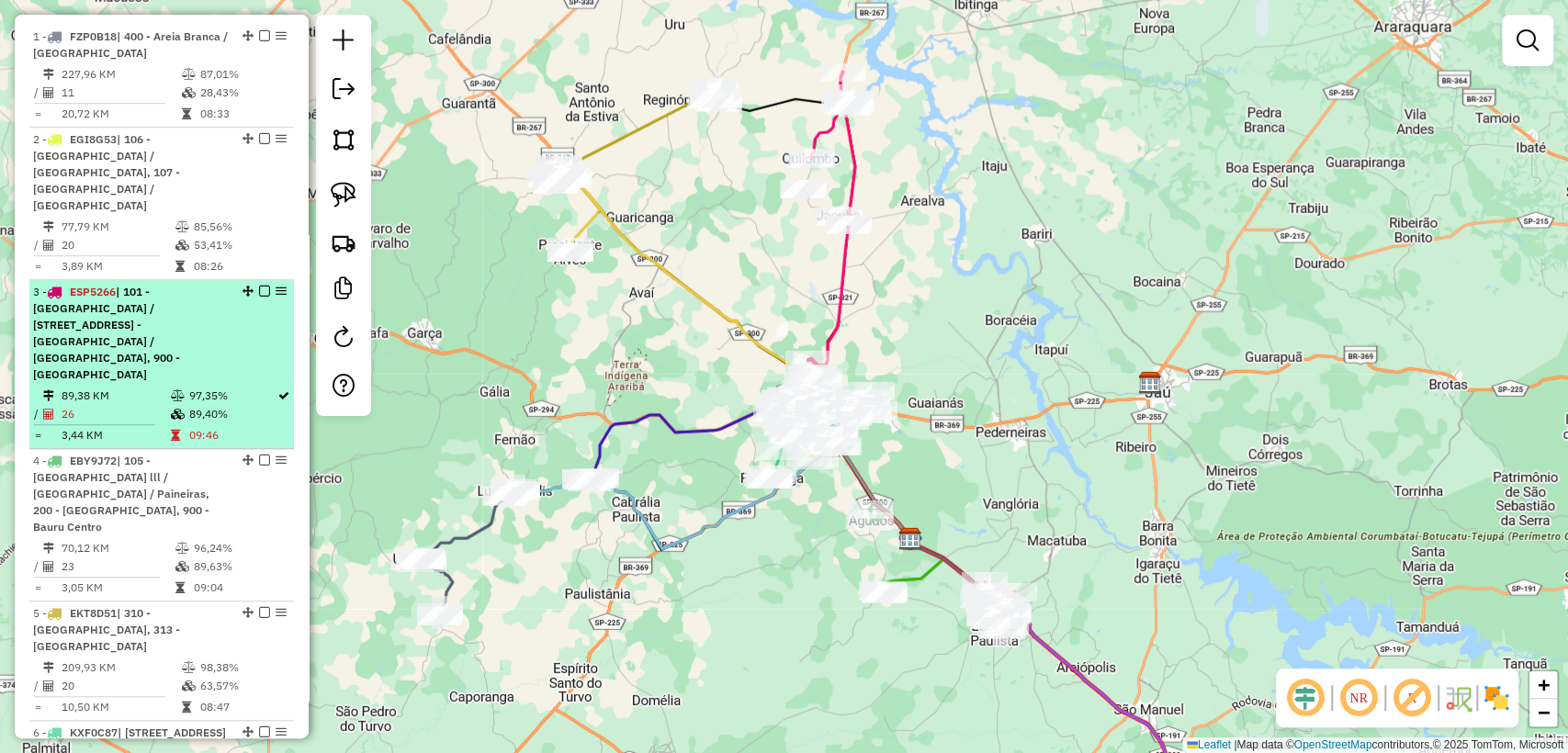
click at [226, 405] on td "89,40%" at bounding box center [232, 414] width 90 height 18
select select "**********"
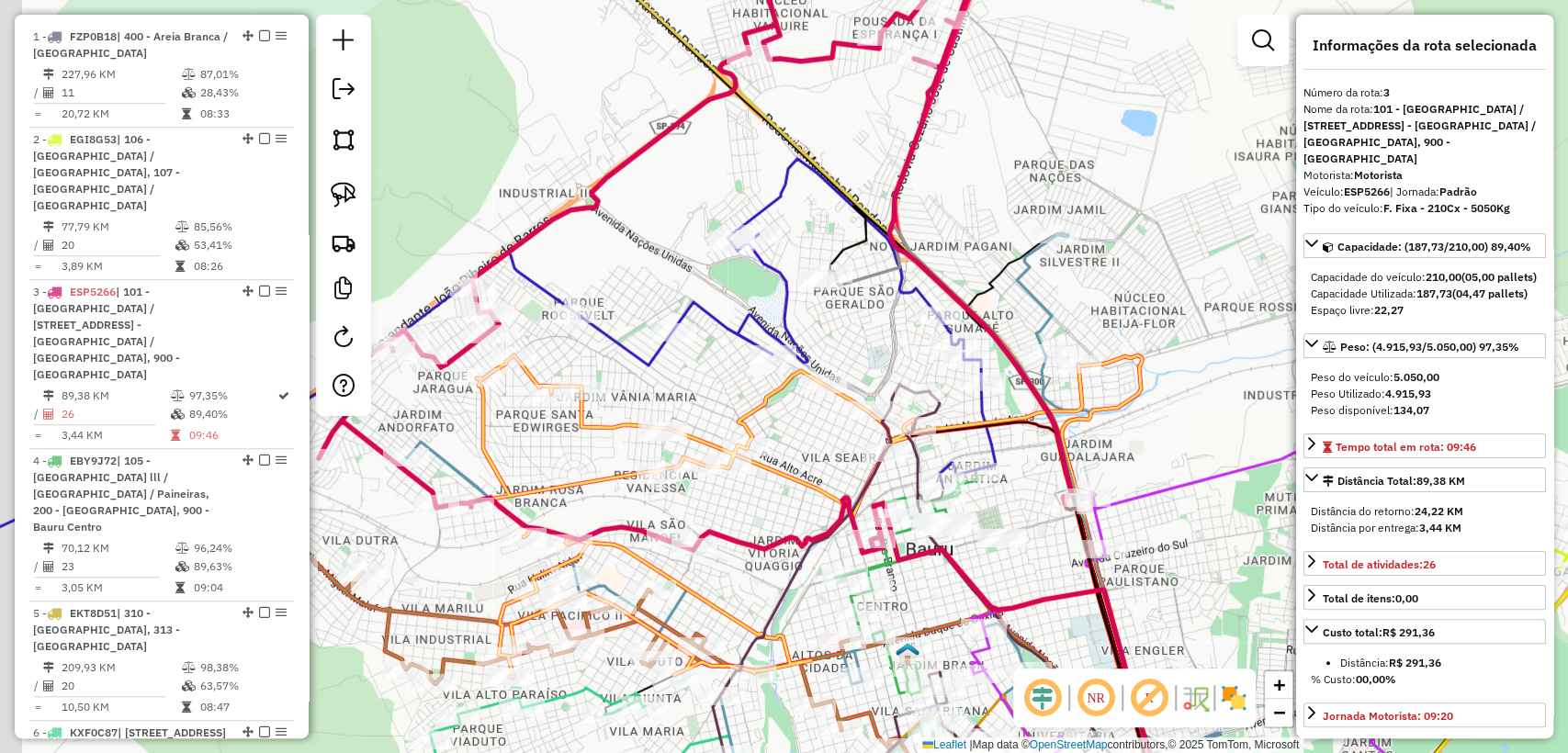
drag, startPoint x: 539, startPoint y: 256, endPoint x: 729, endPoint y: 225, distance: 192.5
click at [729, 225] on div "Rota 7 - Placa CUA6G59 10822768 - ELIANE COSTA Janela de atendimento Grade de a…" at bounding box center [784, 376] width 1568 height 753
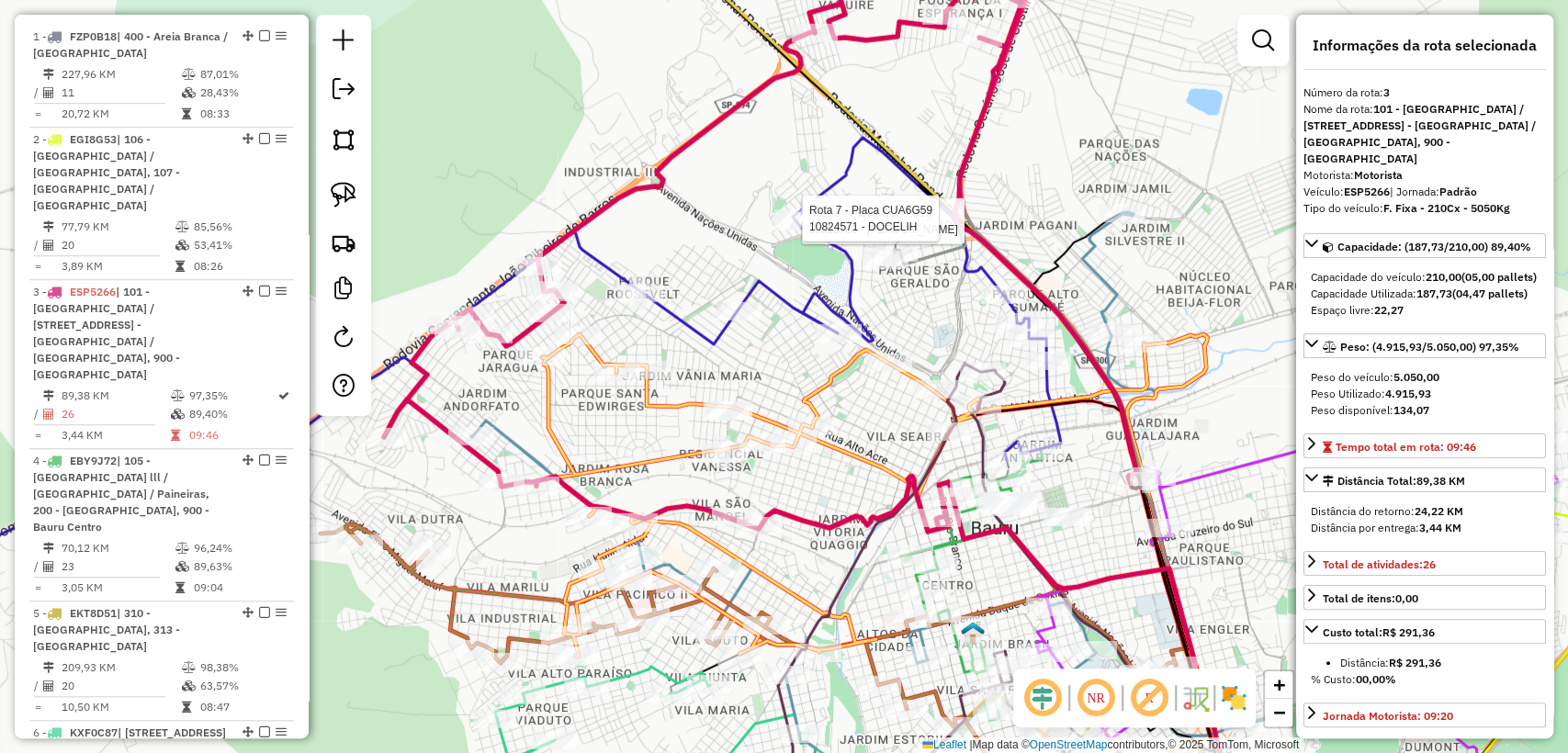
drag, startPoint x: 625, startPoint y: 230, endPoint x: 681, endPoint y: 208, distance: 60.2
click at [681, 208] on div "Rota 7 - Placa CUA6G59 10822768 - ELIANE COSTA Rota 7 - Placa CUA6G59 10824571 …" at bounding box center [784, 376] width 1568 height 753
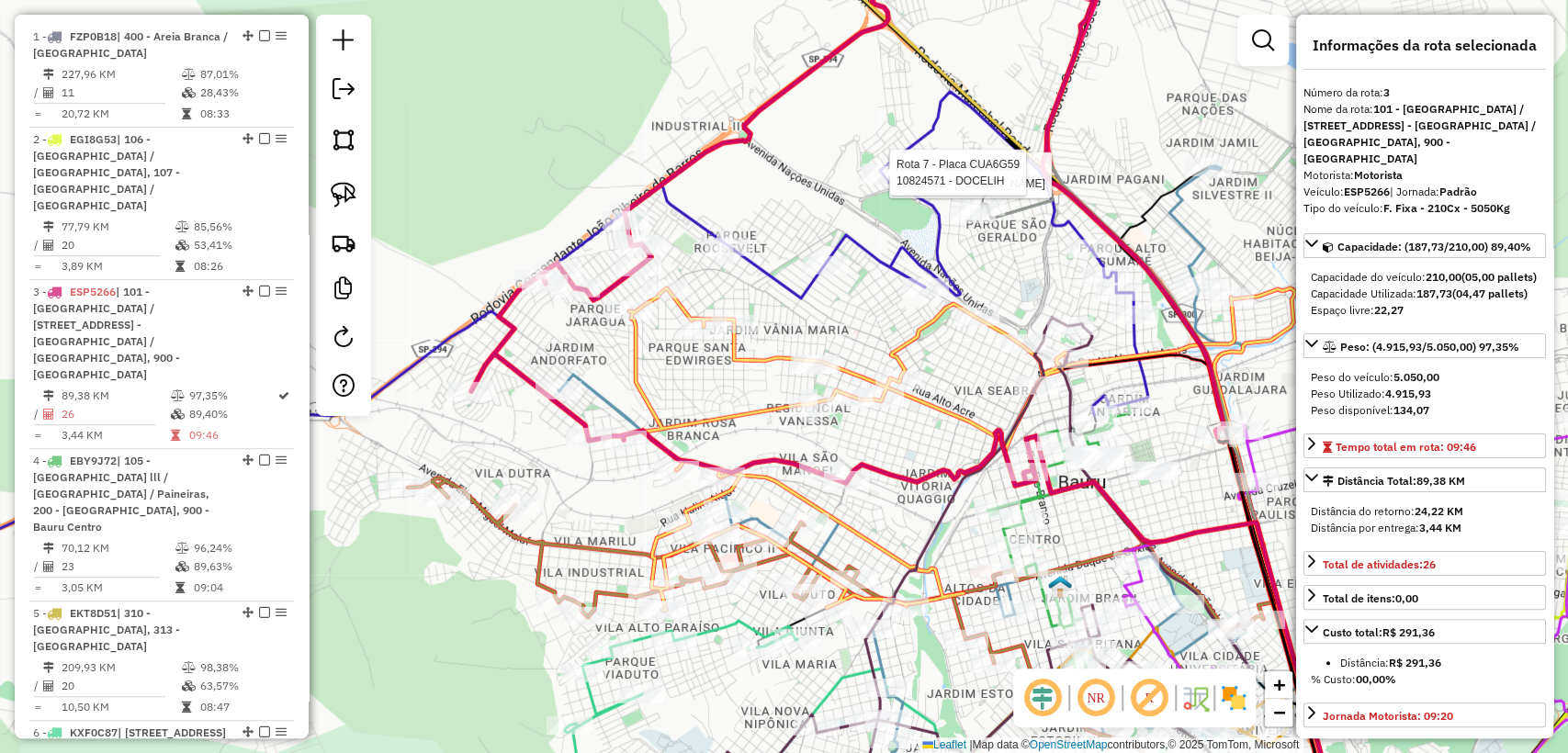
drag, startPoint x: 533, startPoint y: 372, endPoint x: 593, endPoint y: 341, distance: 67.5
click at [591, 332] on div "Rota 7 - Placa CUA6G59 10822768 - ELIANE COSTA Rota 7 - Placa CUA6G59 10824571 …" at bounding box center [784, 376] width 1568 height 753
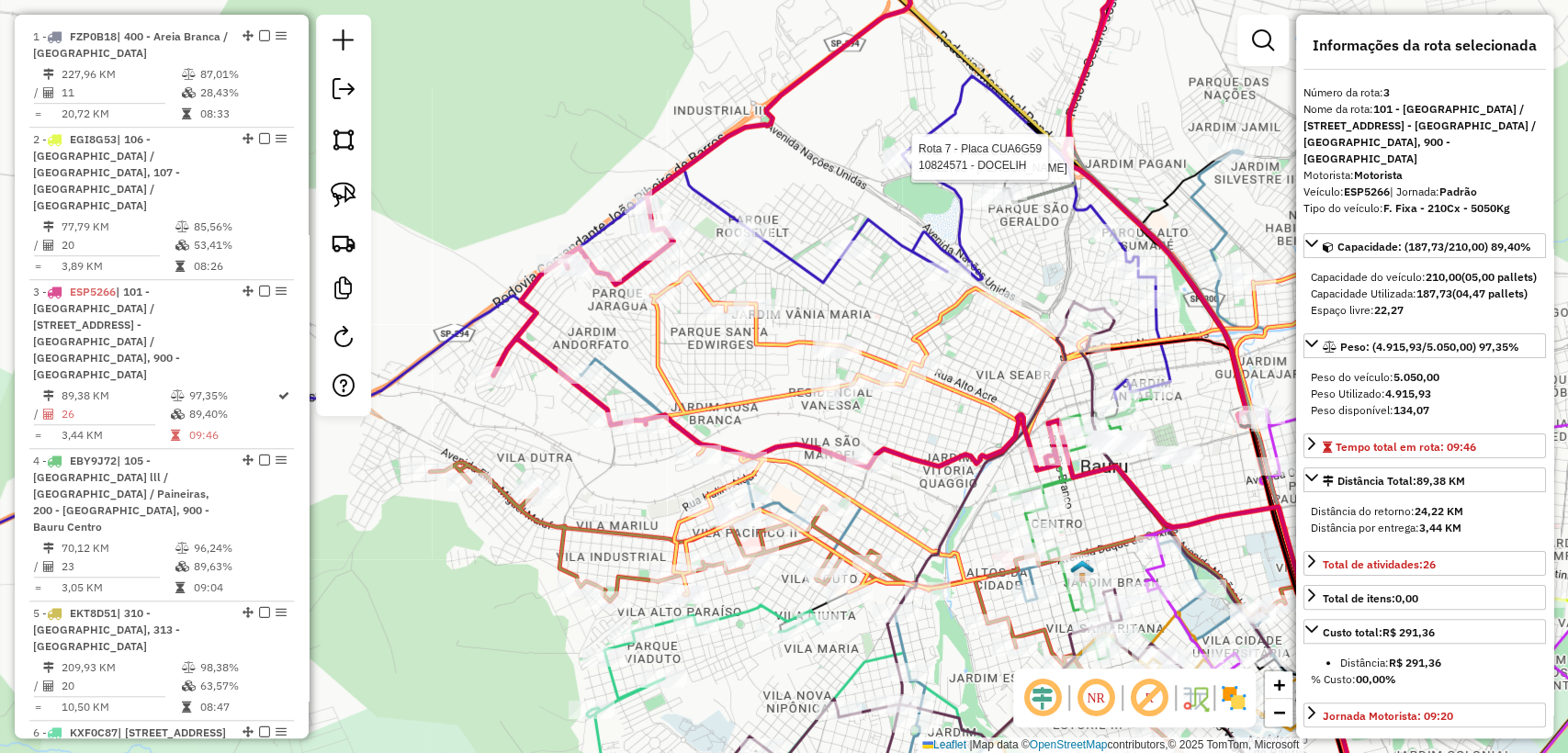
click at [618, 374] on icon at bounding box center [987, 489] width 814 height 678
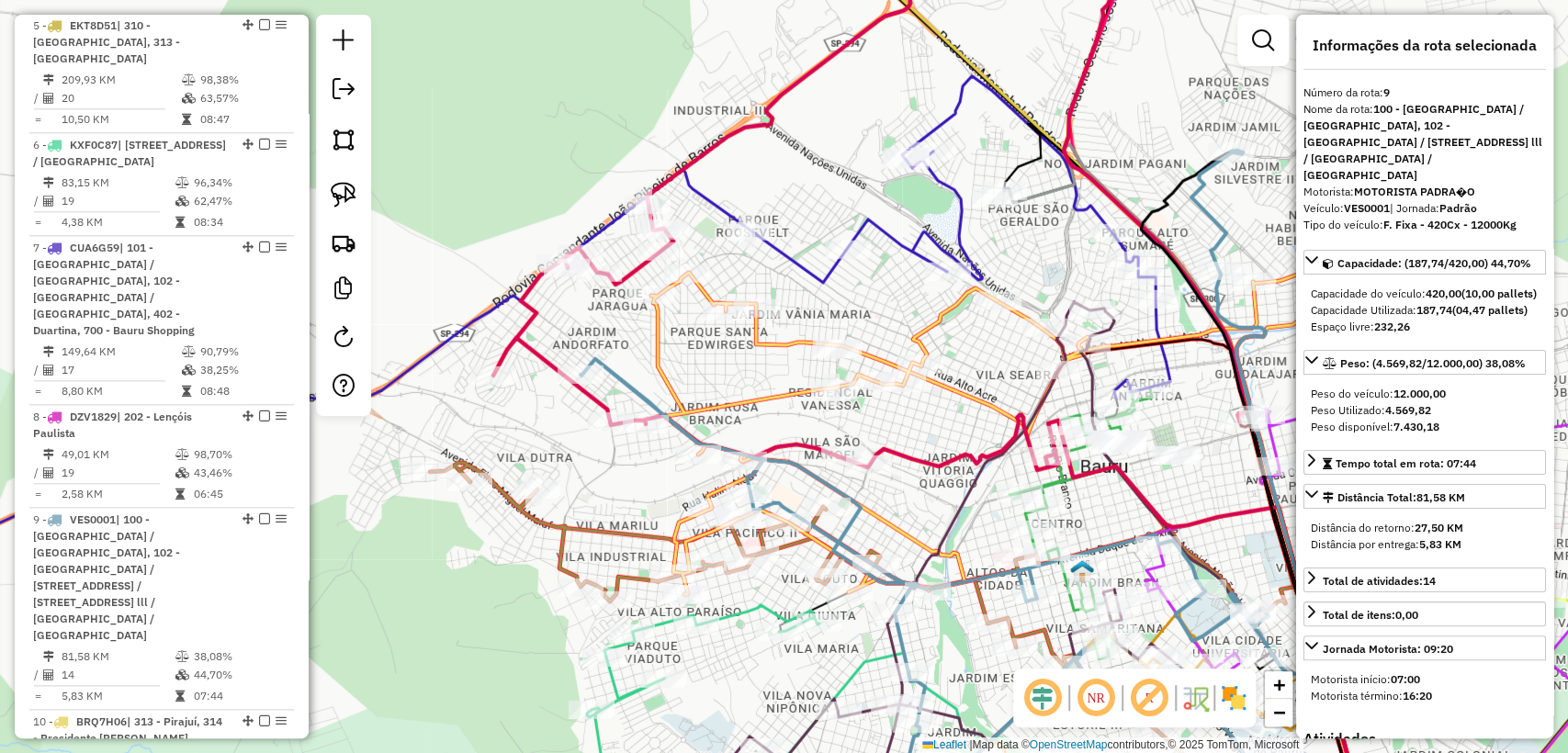
scroll to position [1695, 0]
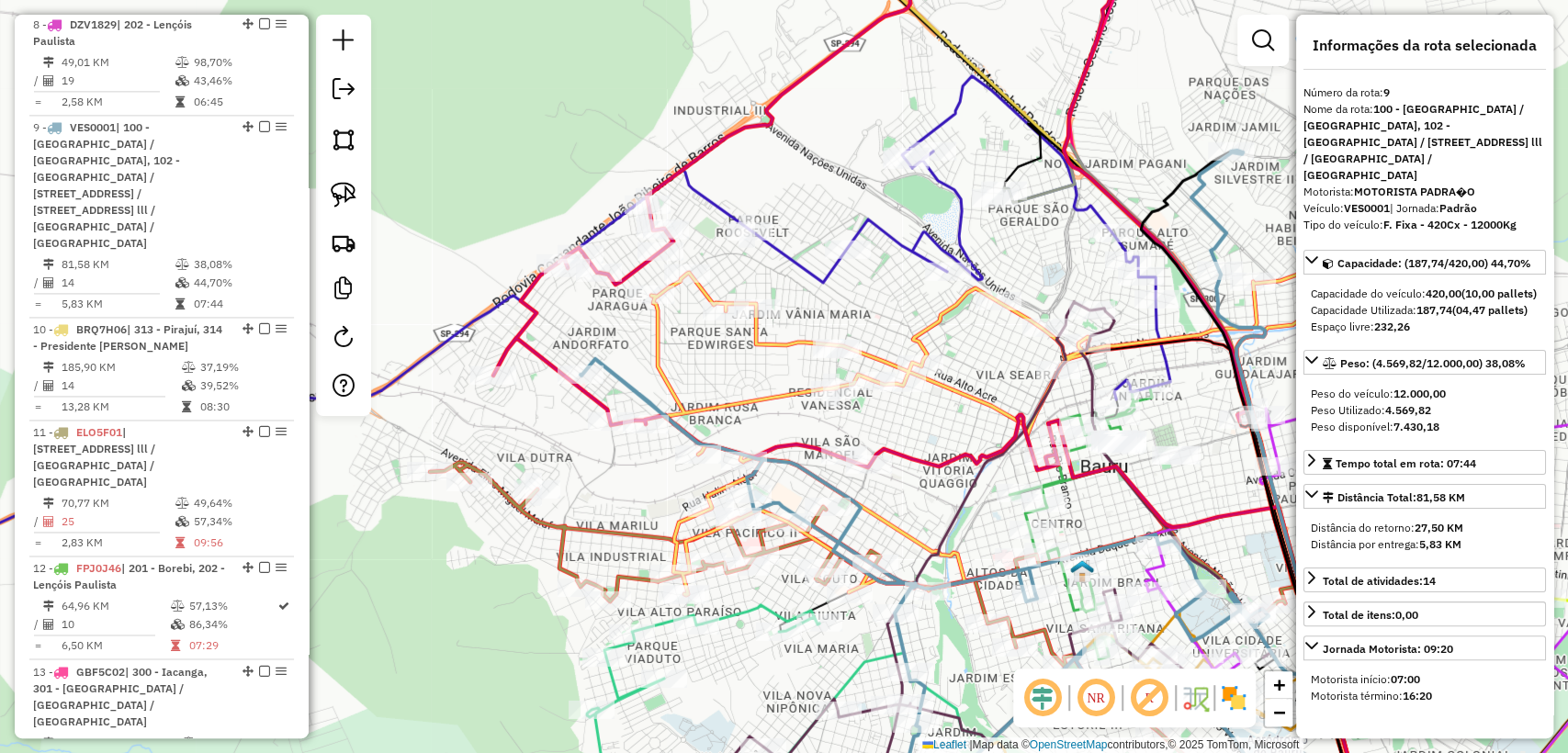
click at [617, 331] on div "Janela de atendimento Grade de atendimento Capacidade Transportadoras Veículos …" at bounding box center [784, 376] width 1568 height 753
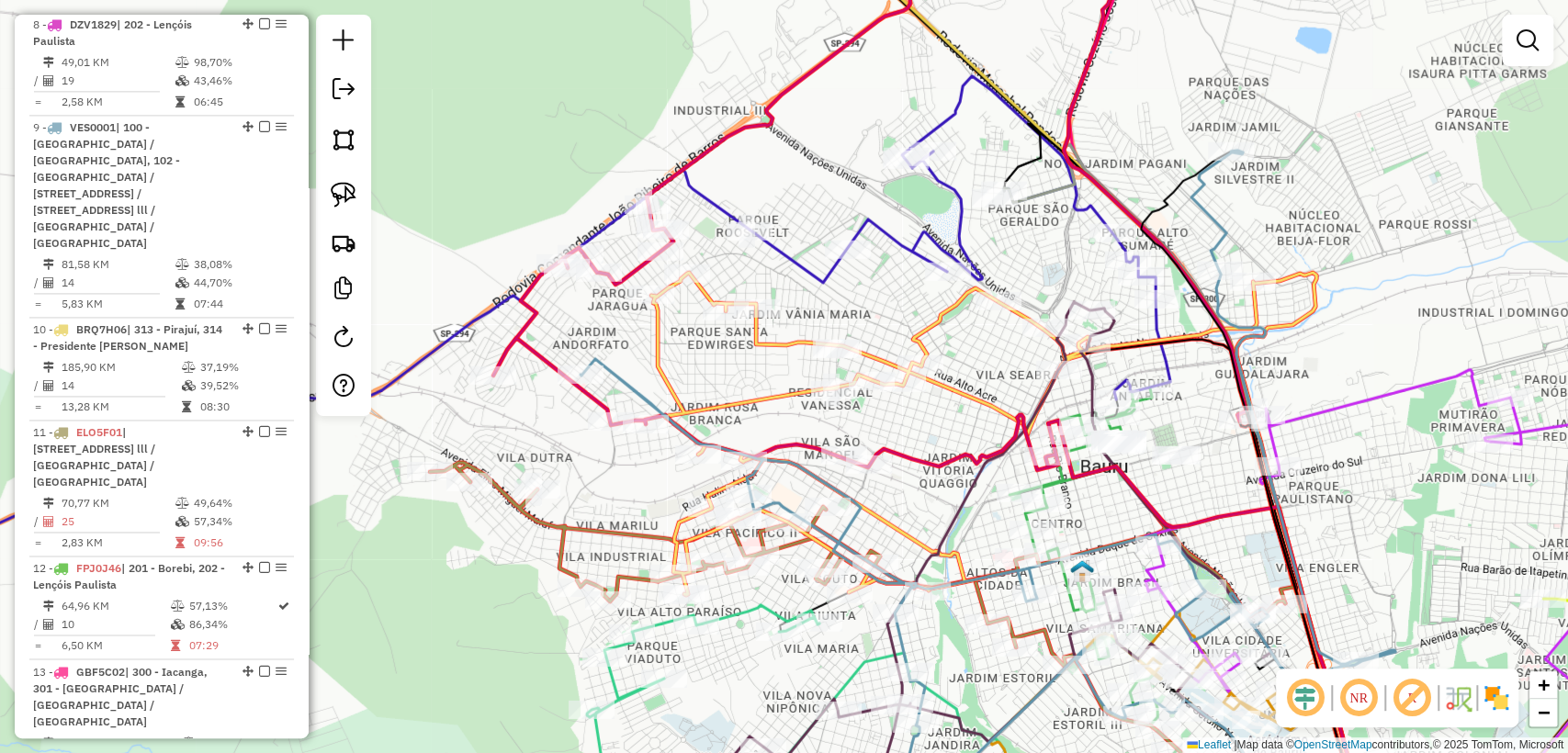
click at [514, 336] on icon at bounding box center [870, 197] width 753 height 546
select select "**********"
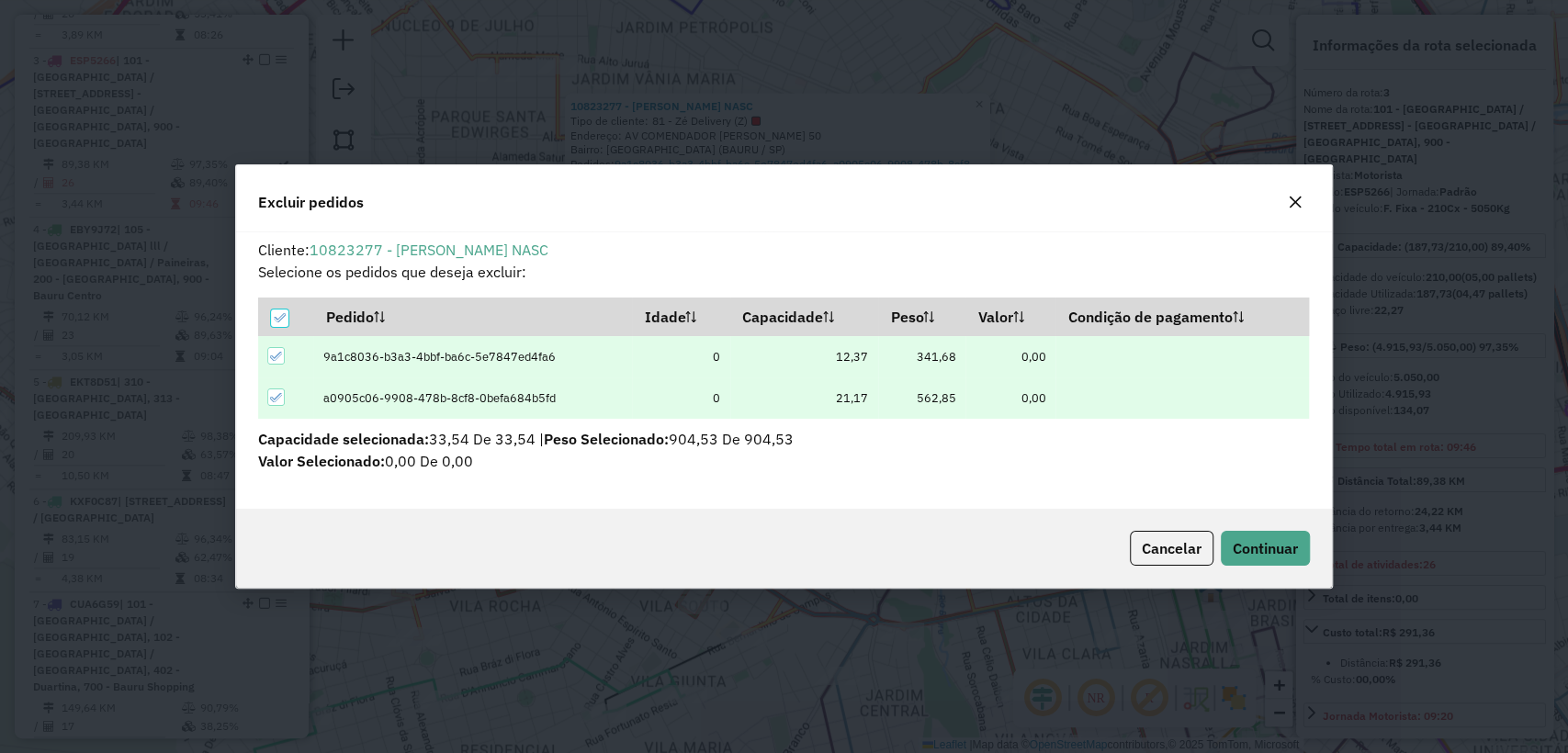
scroll to position [0, 0]
click at [1273, 556] on span "Continuar" at bounding box center [1265, 548] width 65 height 18
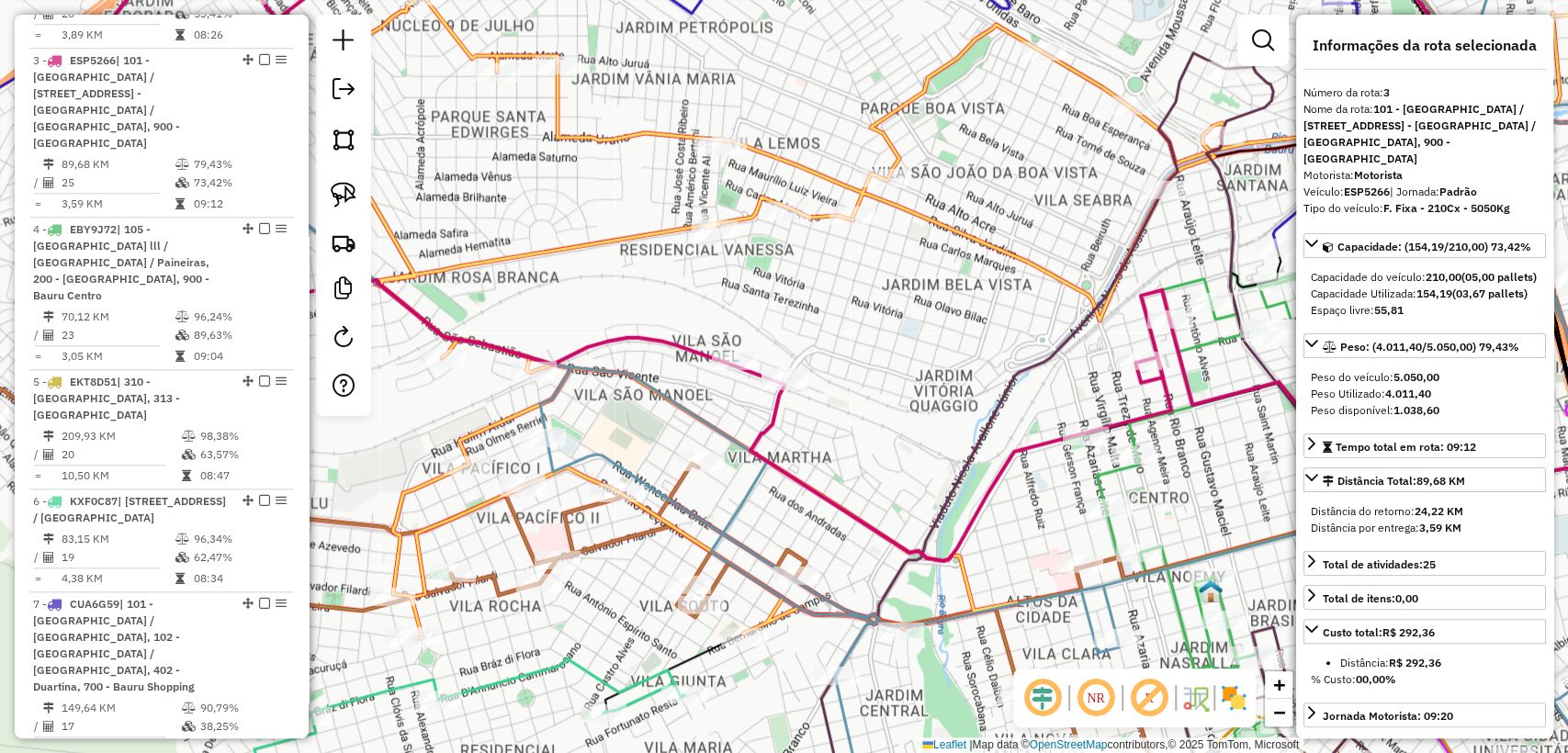
click at [684, 346] on icon at bounding box center [784, 243] width 1502 height 637
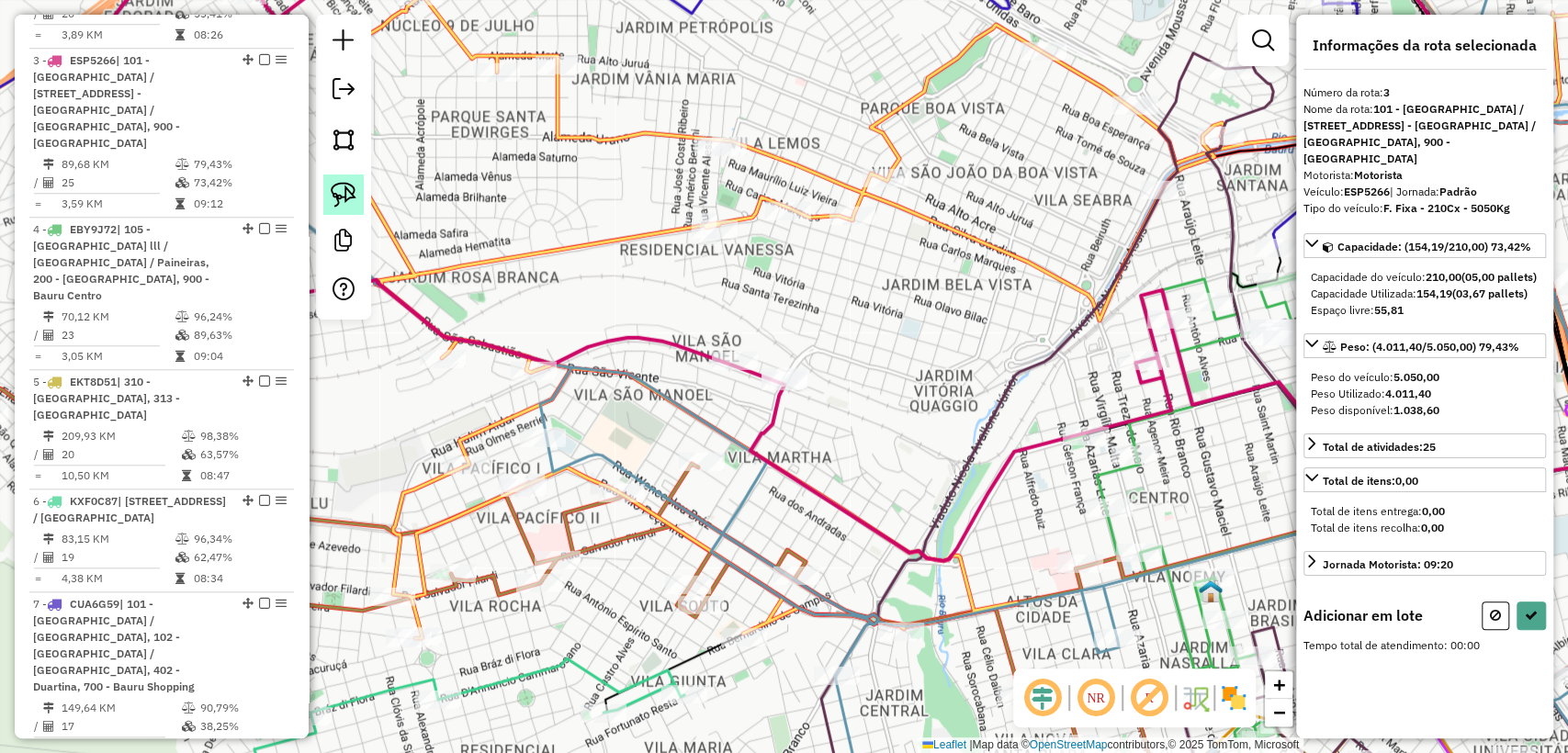
click at [343, 191] on img at bounding box center [343, 194] width 26 height 26
drag, startPoint x: 820, startPoint y: 381, endPoint x: 756, endPoint y: 384, distance: 64.1
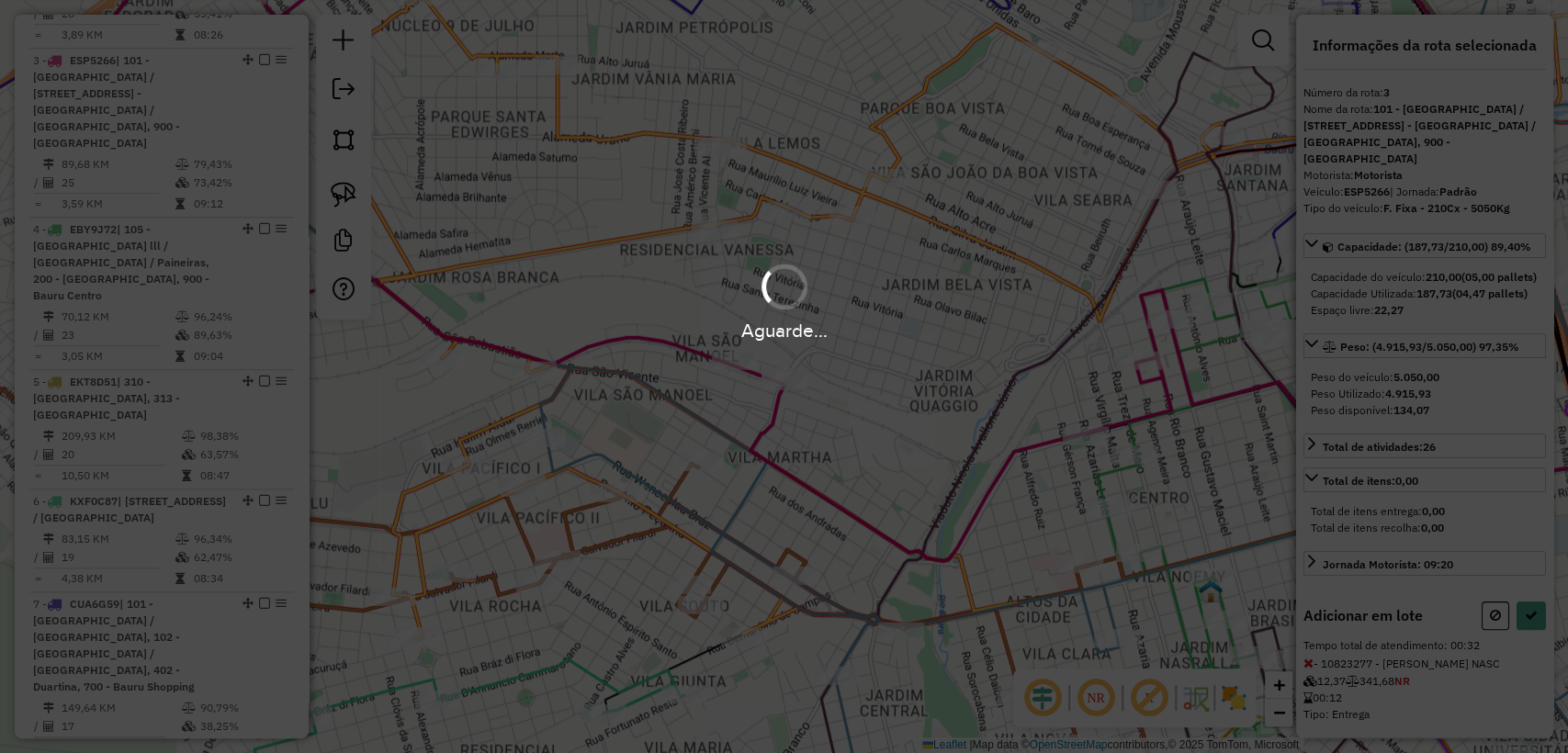
click at [1529, 633] on div "Aguarde..." at bounding box center [784, 376] width 1568 height 753
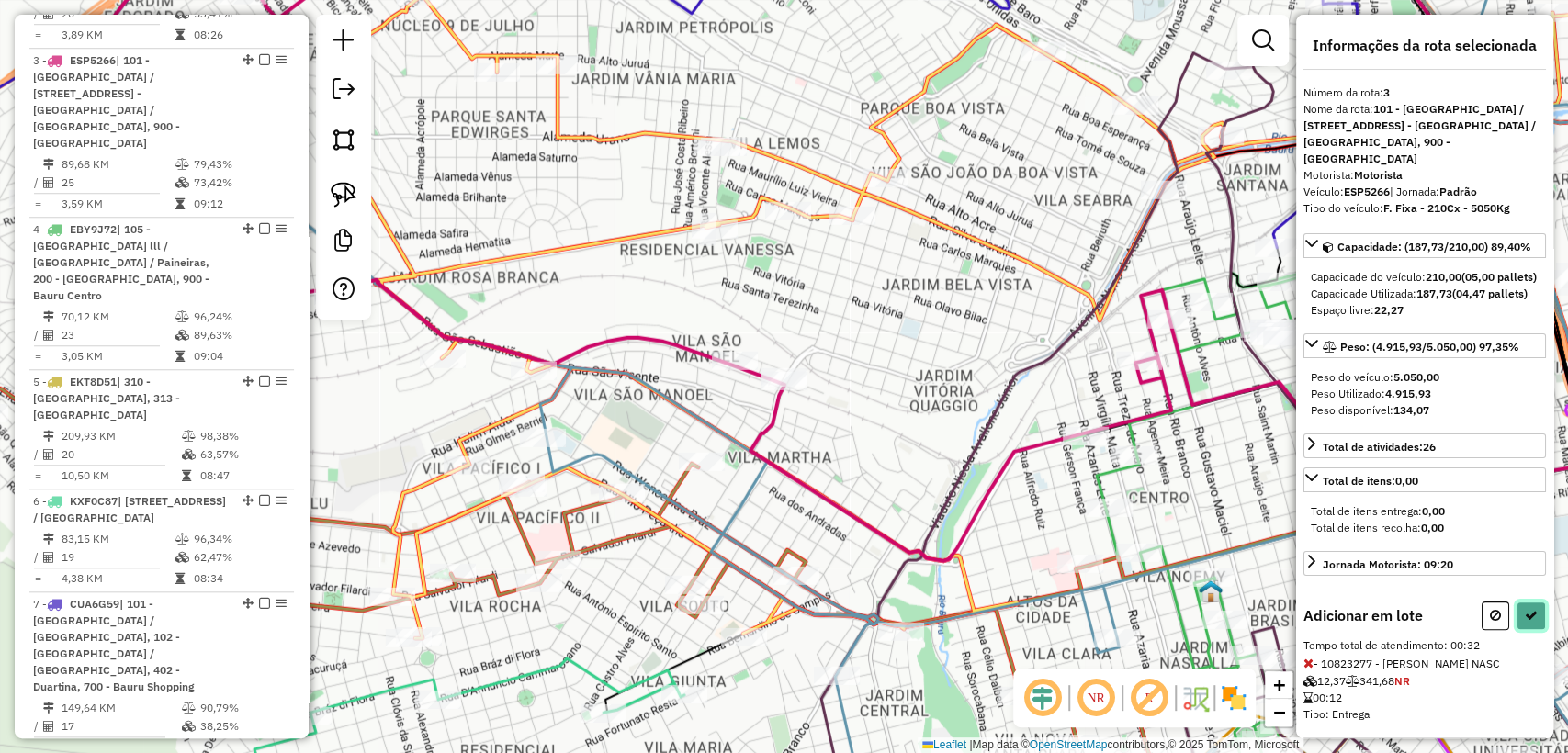
click at [1526, 622] on icon at bounding box center [1530, 615] width 12 height 12
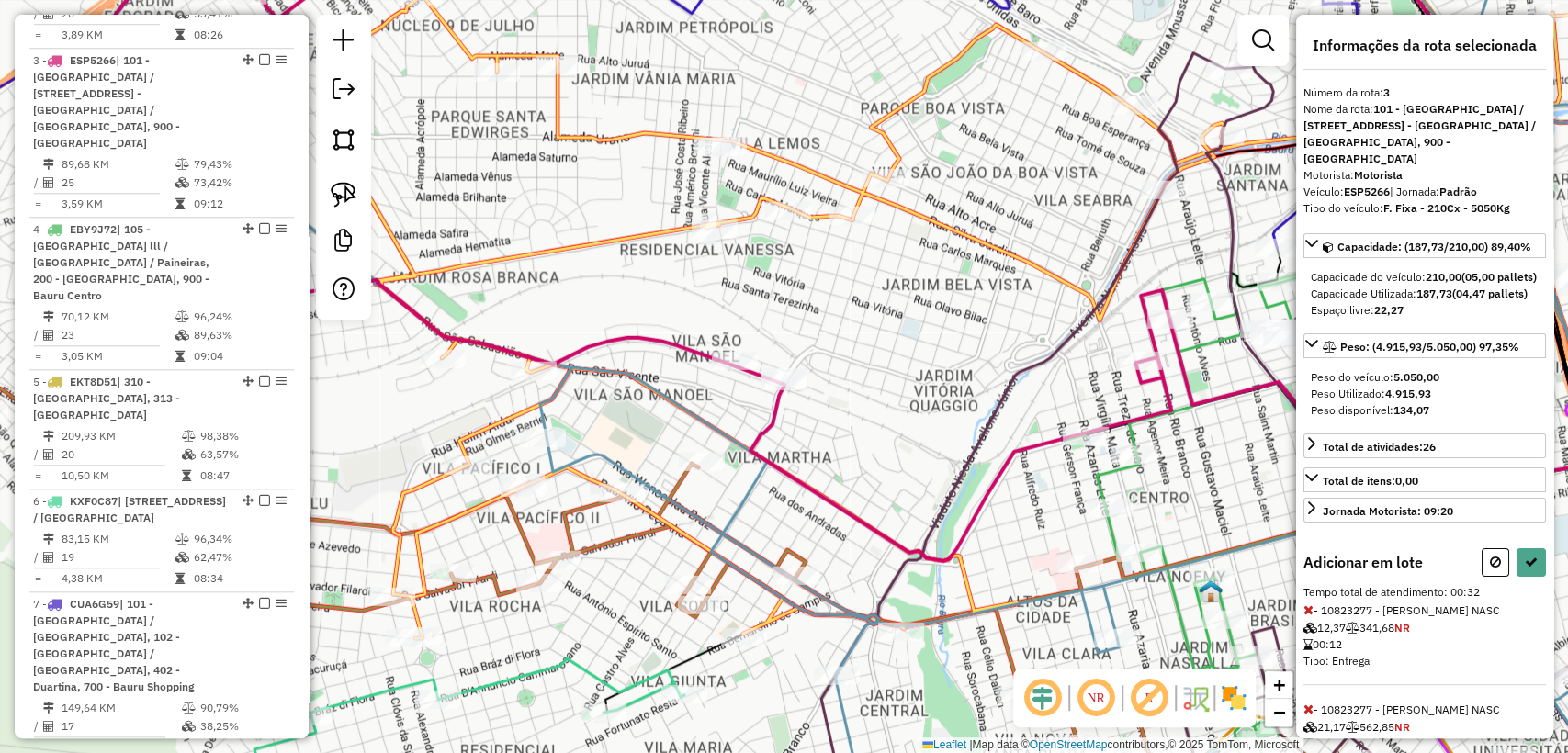
select select "**********"
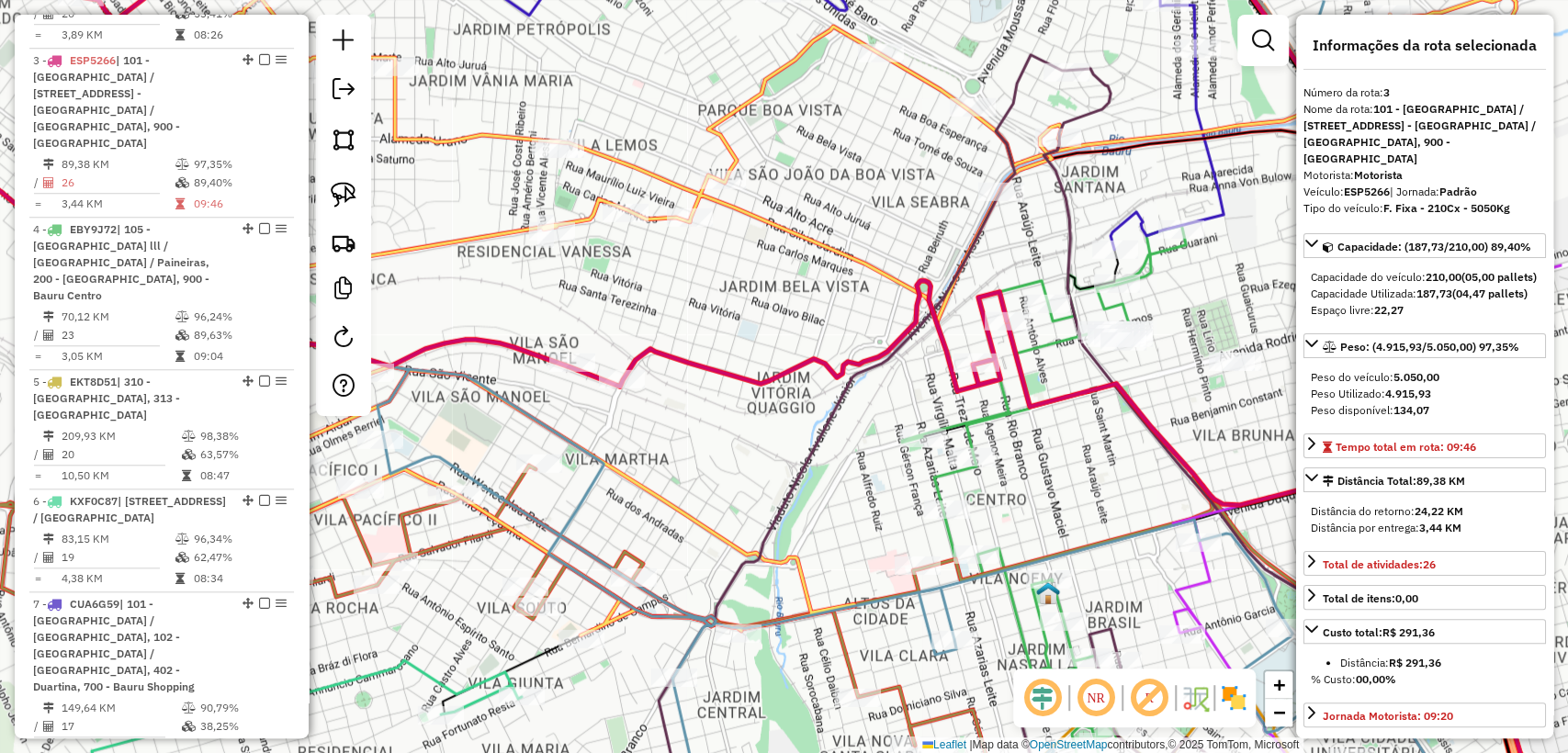
drag, startPoint x: 971, startPoint y: 371, endPoint x: 567, endPoint y: 406, distance: 405.5
click at [567, 392] on icon at bounding box center [621, 159] width 1502 height 465
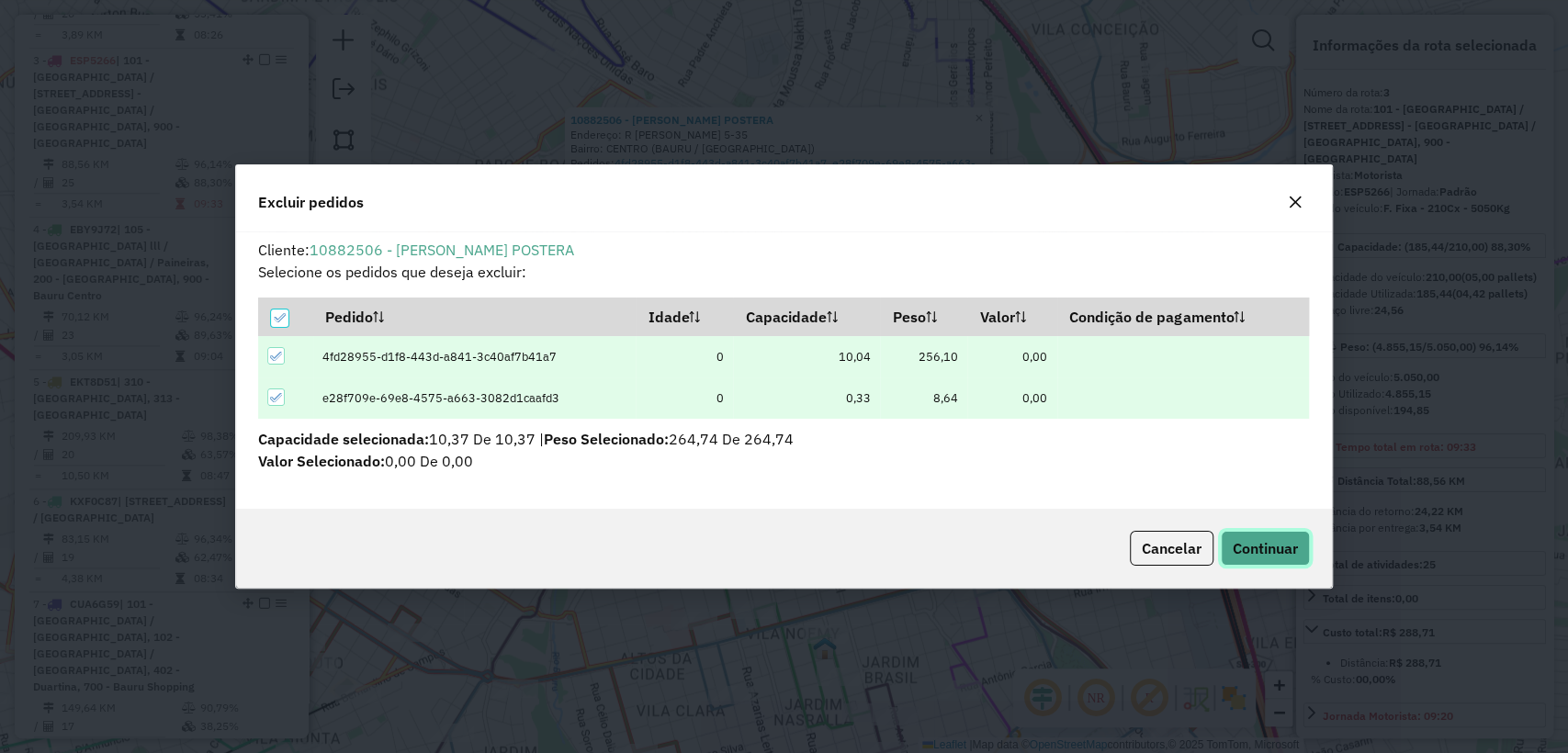
click at [1278, 555] on span "Continuar" at bounding box center [1265, 548] width 65 height 18
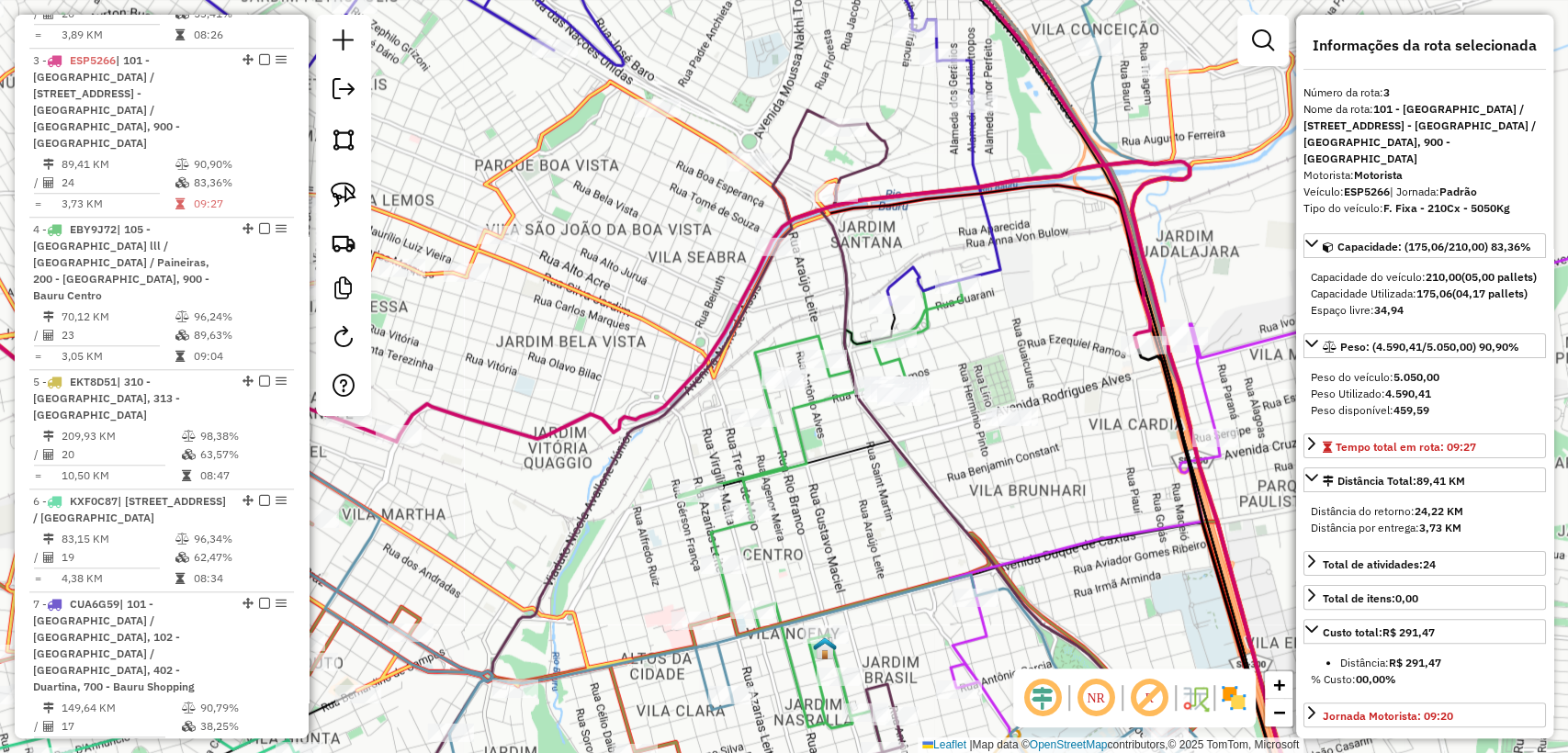
click at [591, 420] on icon at bounding box center [851, 496] width 903 height 667
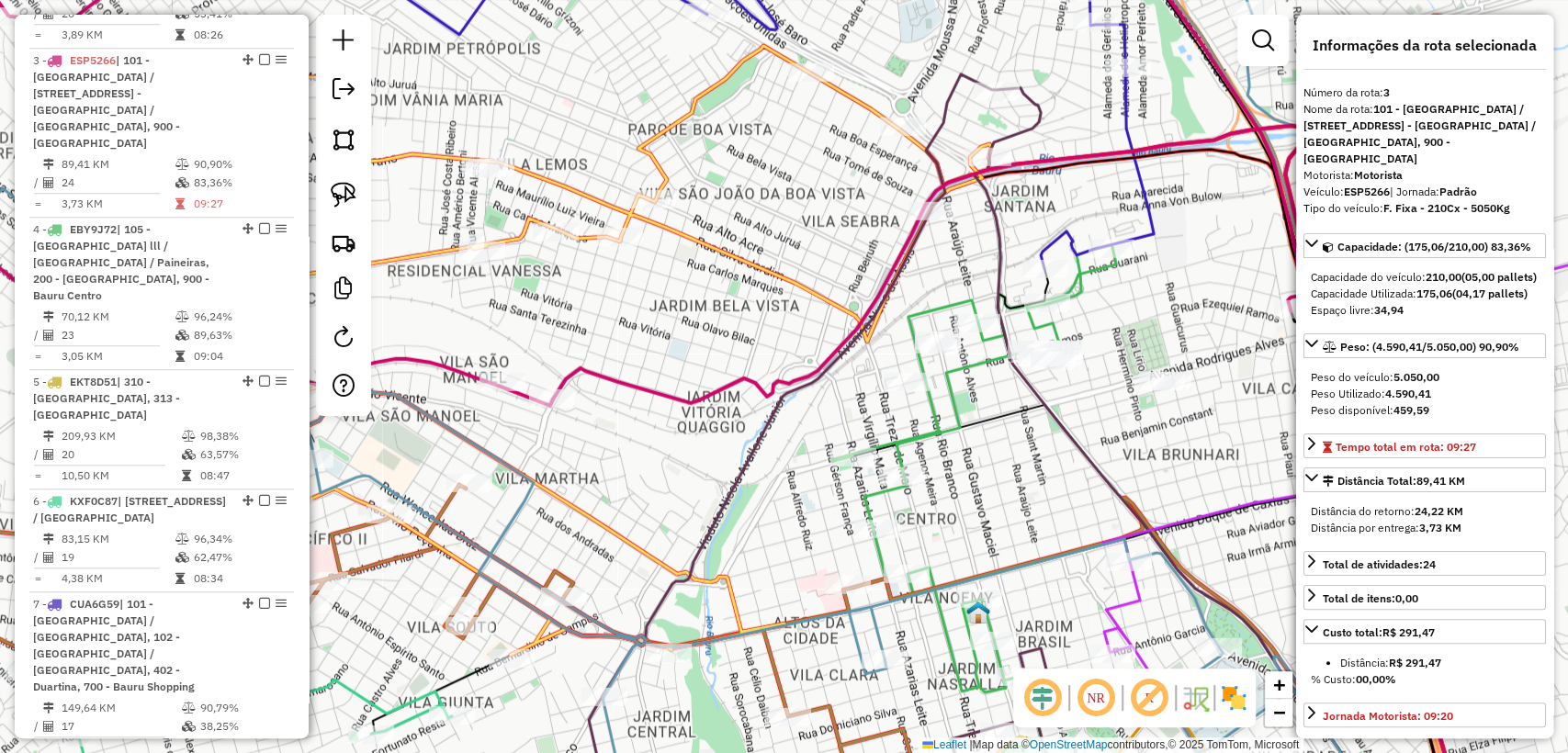
drag, startPoint x: 498, startPoint y: 380, endPoint x: 661, endPoint y: 342, distance: 167.4
click at [661, 342] on div "Janela de atendimento Grade de atendimento Capacidade Transportadoras Veículos …" at bounding box center [784, 376] width 1568 height 753
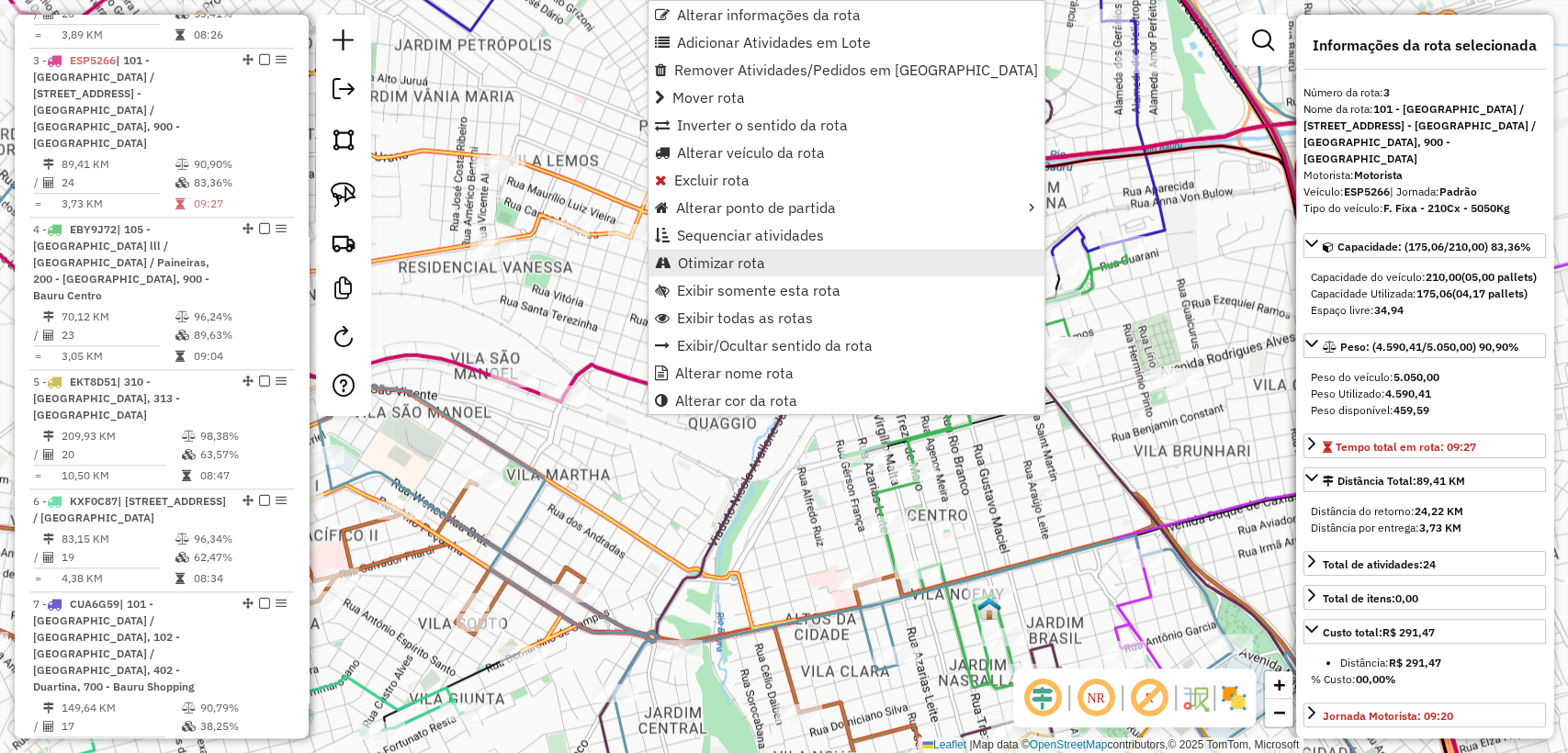
click at [727, 262] on span "Otimizar rota" at bounding box center [721, 262] width 88 height 14
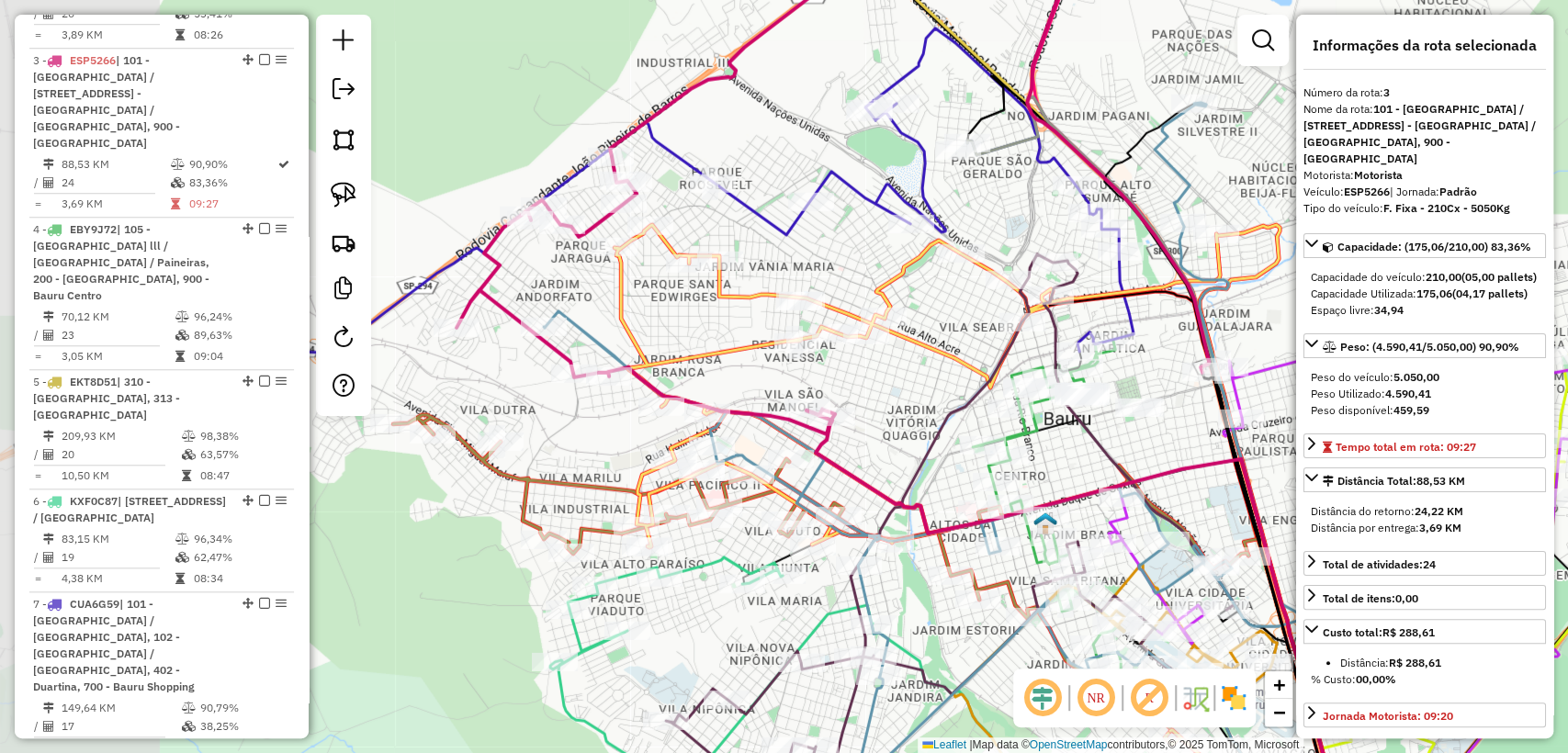
drag, startPoint x: 531, startPoint y: 315, endPoint x: 711, endPoint y: 324, distance: 180.2
click at [712, 325] on div "Janela de atendimento Grade de atendimento Capacidade Transportadoras Veículos …" at bounding box center [784, 376] width 1568 height 753
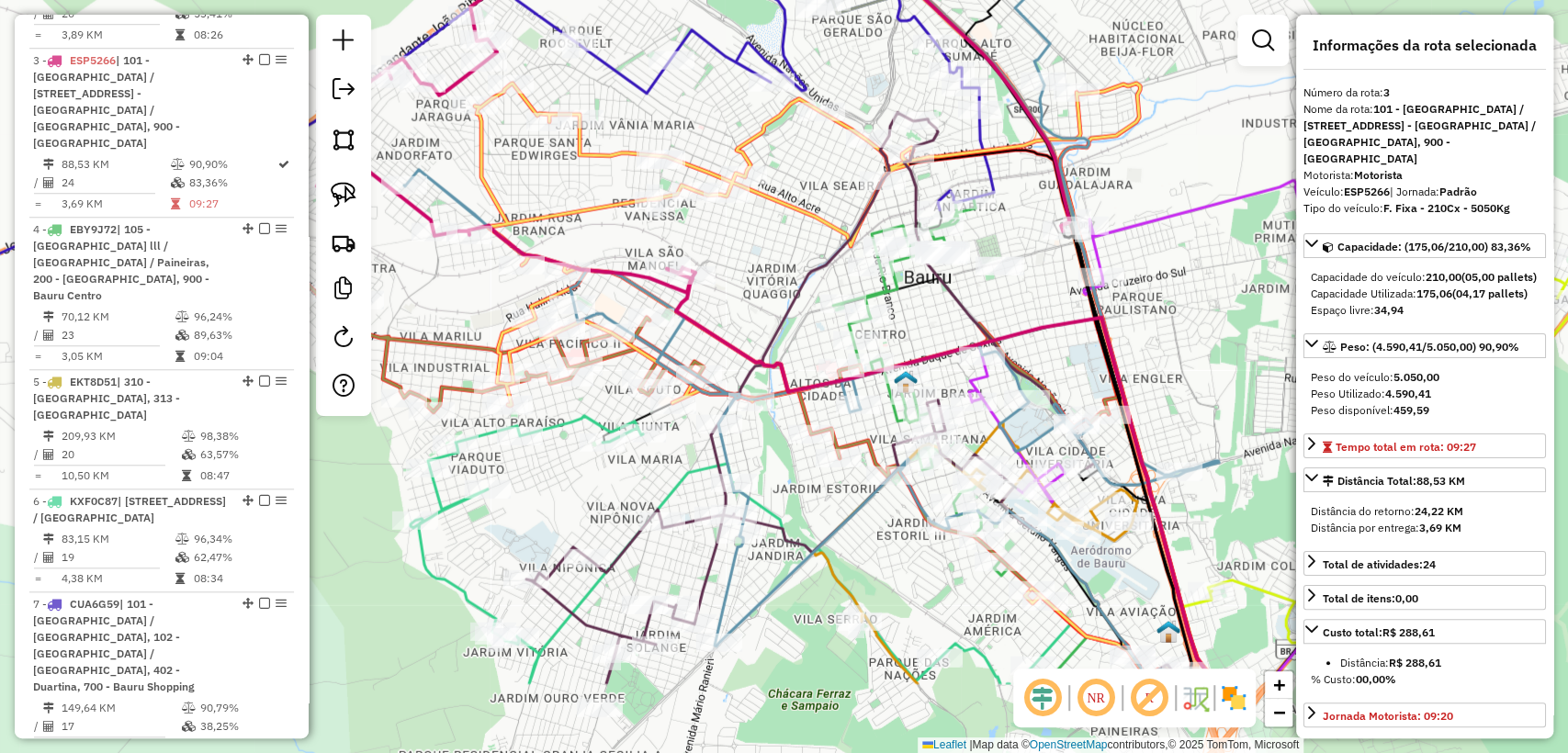
drag, startPoint x: 890, startPoint y: 434, endPoint x: 754, endPoint y: 295, distance: 194.5
click at [754, 295] on div "Janela de atendimento Grade de atendimento Capacidade Transportadoras Veículos …" at bounding box center [784, 376] width 1568 height 753
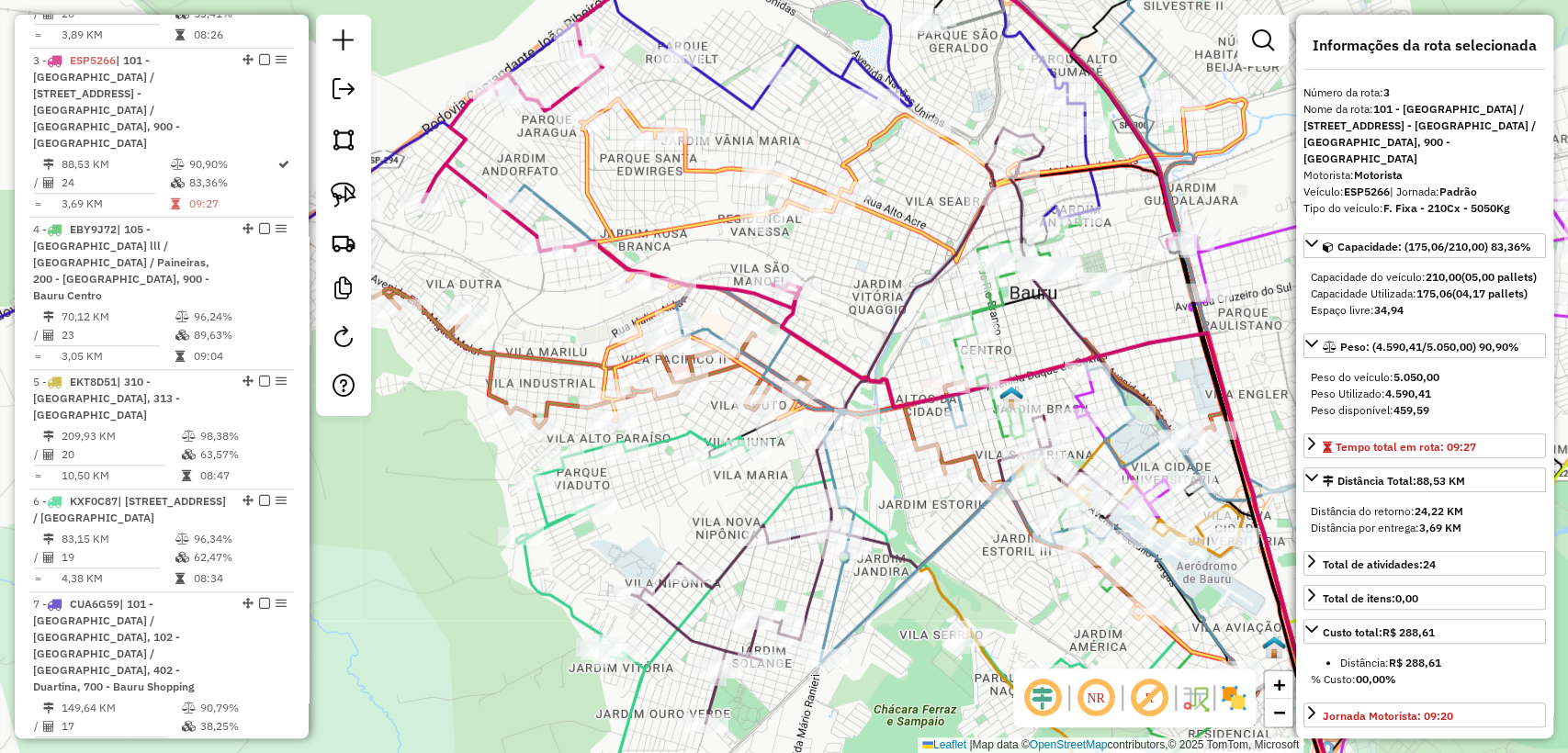
drag, startPoint x: 796, startPoint y: 322, endPoint x: 860, endPoint y: 329, distance: 64.4
click at [860, 329] on div "Janela de atendimento Grade de atendimento Capacidade Transportadoras Veículos …" at bounding box center [784, 376] width 1568 height 753
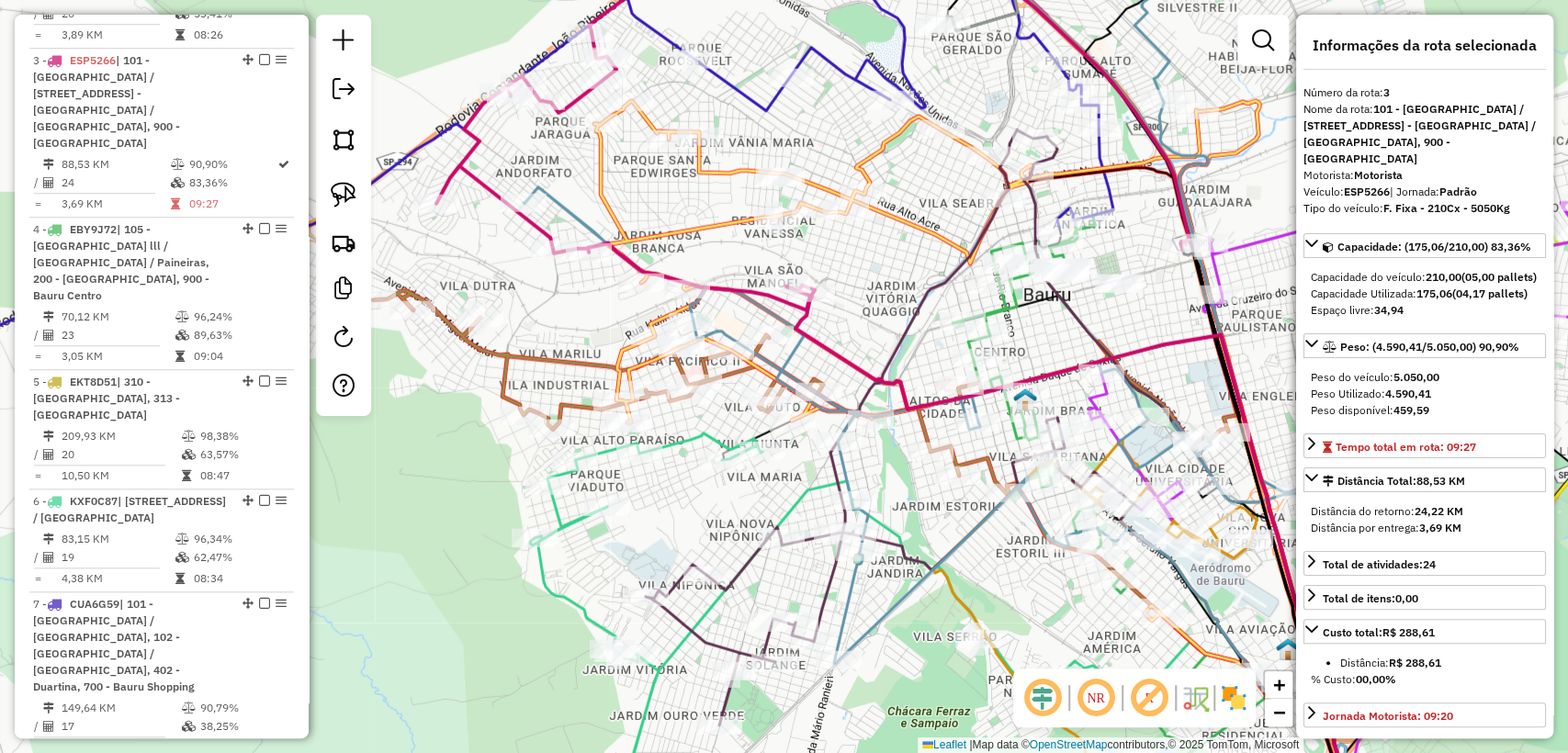
click at [603, 155] on icon at bounding box center [960, 401] width 733 height 600
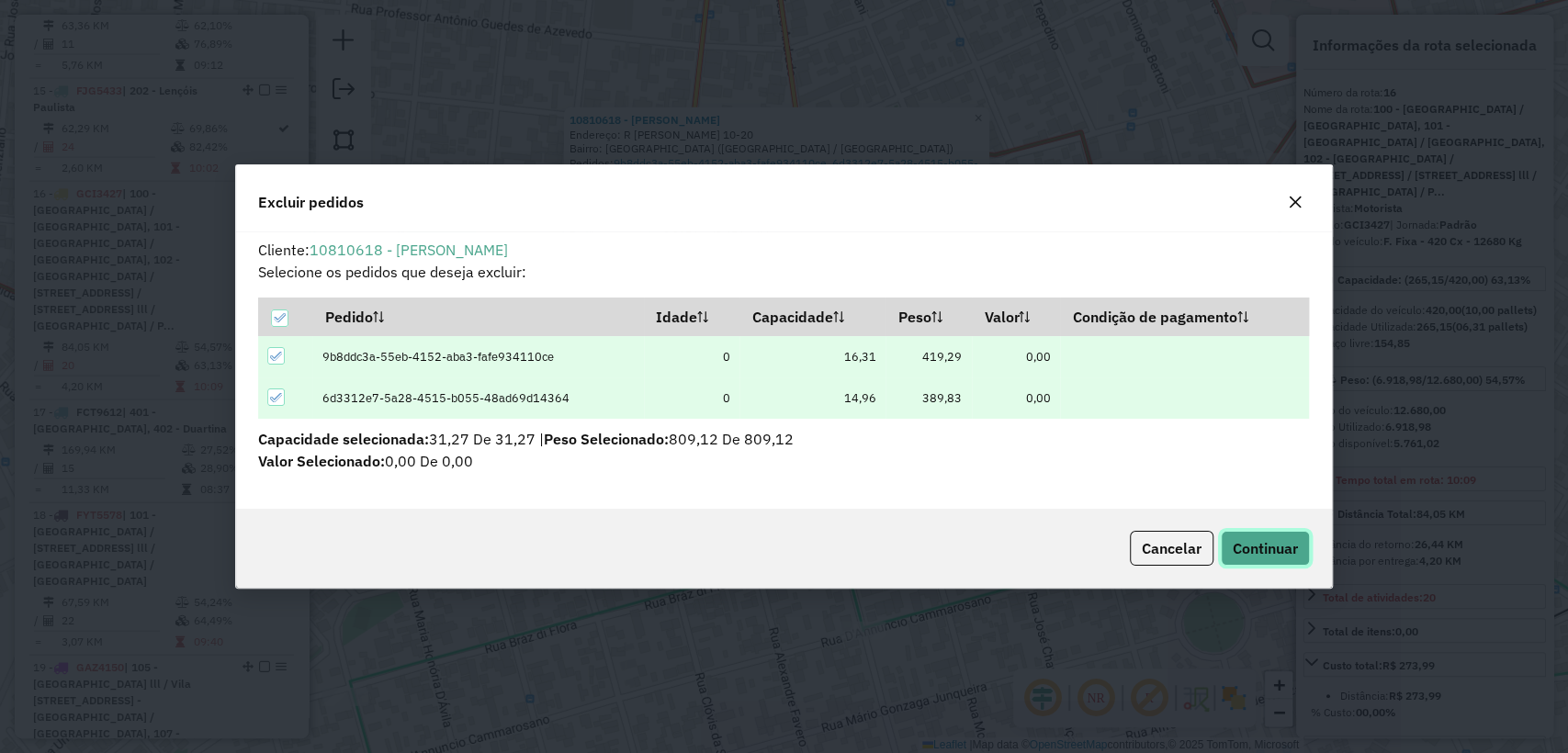
click at [1251, 546] on span "Continuar" at bounding box center [1265, 548] width 65 height 18
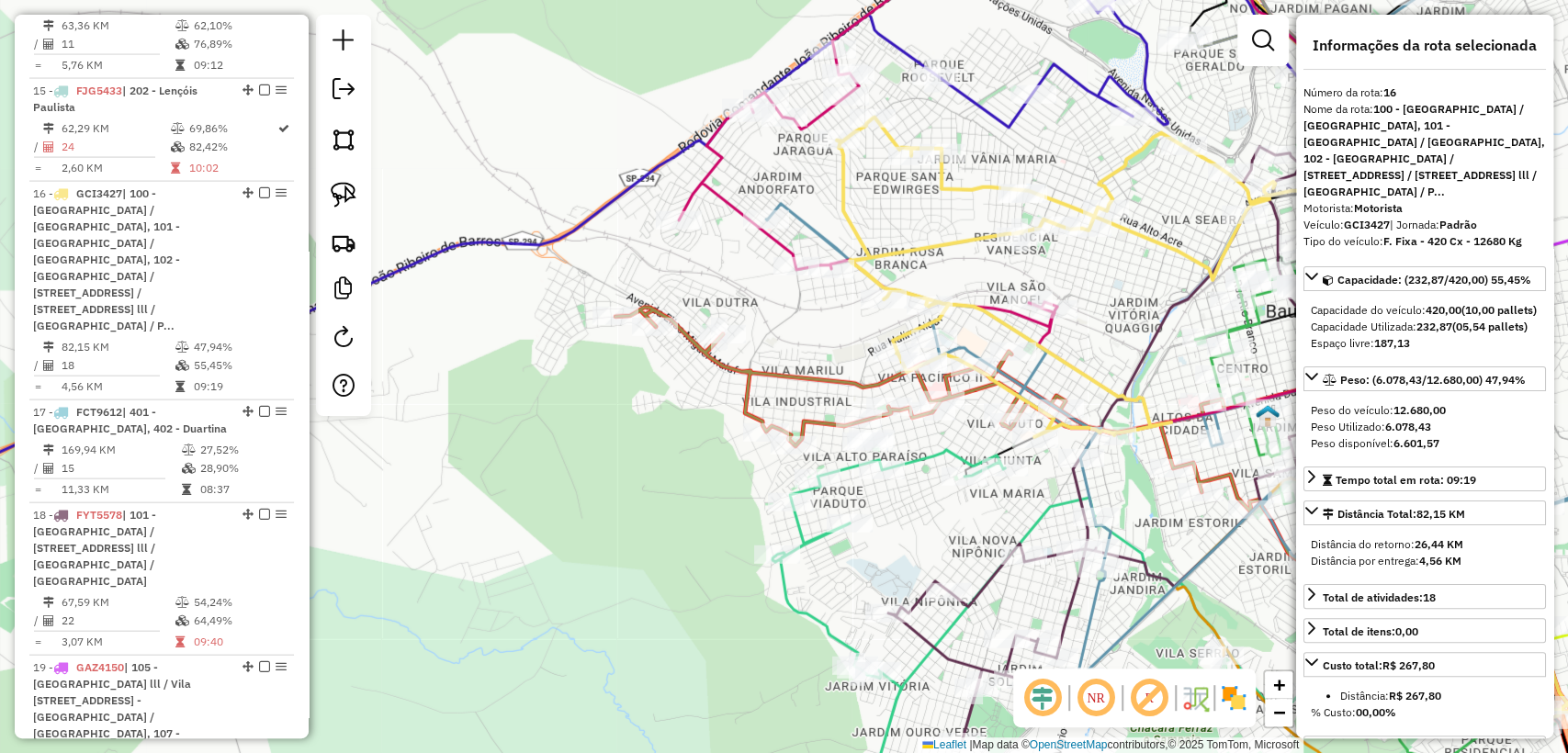
click at [908, 246] on icon at bounding box center [1202, 417] width 733 height 600
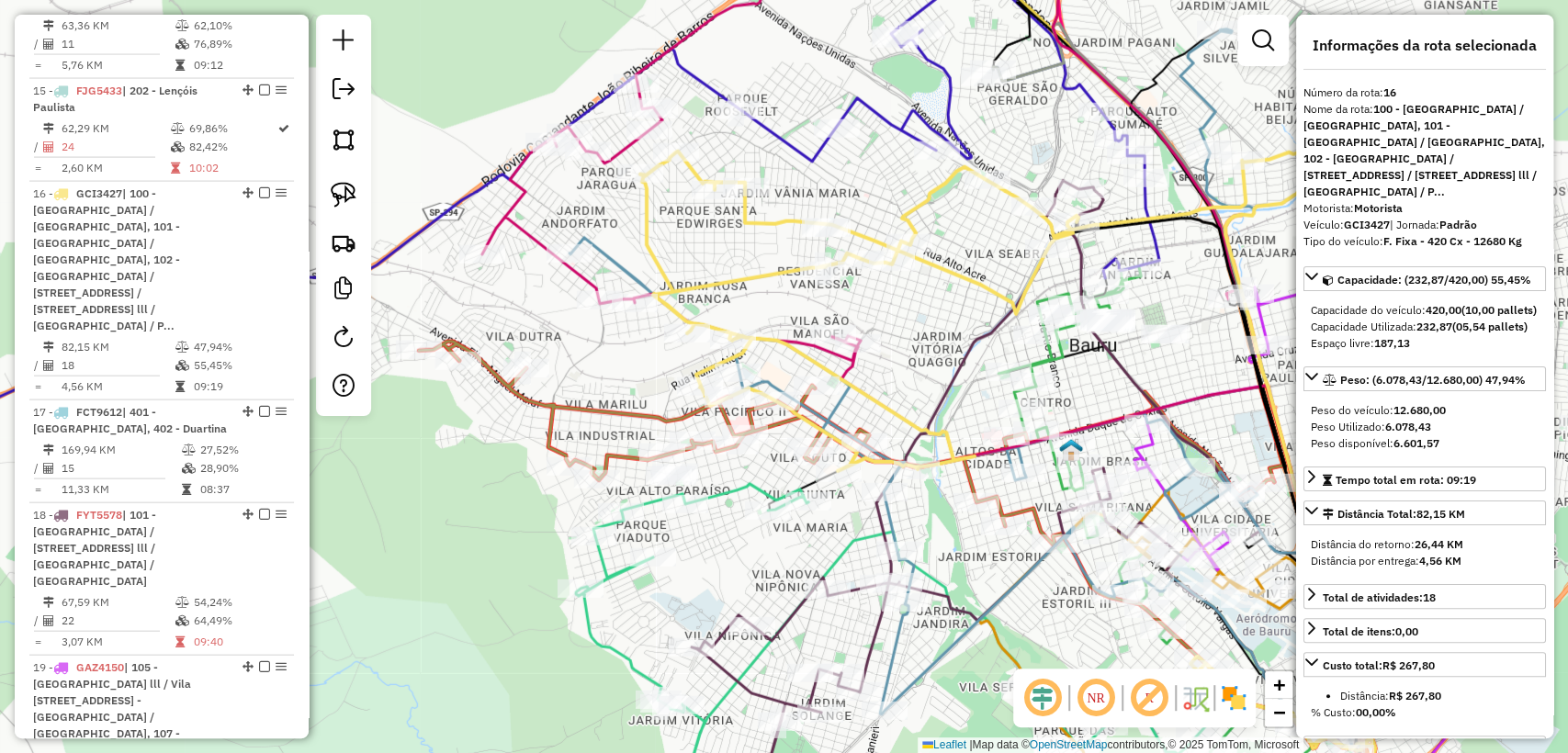
drag, startPoint x: 967, startPoint y: 267, endPoint x: 772, endPoint y: 300, distance: 197.8
click at [772, 300] on div "Janela de atendimento Grade de atendimento Capacidade Transportadoras Veículos …" at bounding box center [784, 376] width 1568 height 753
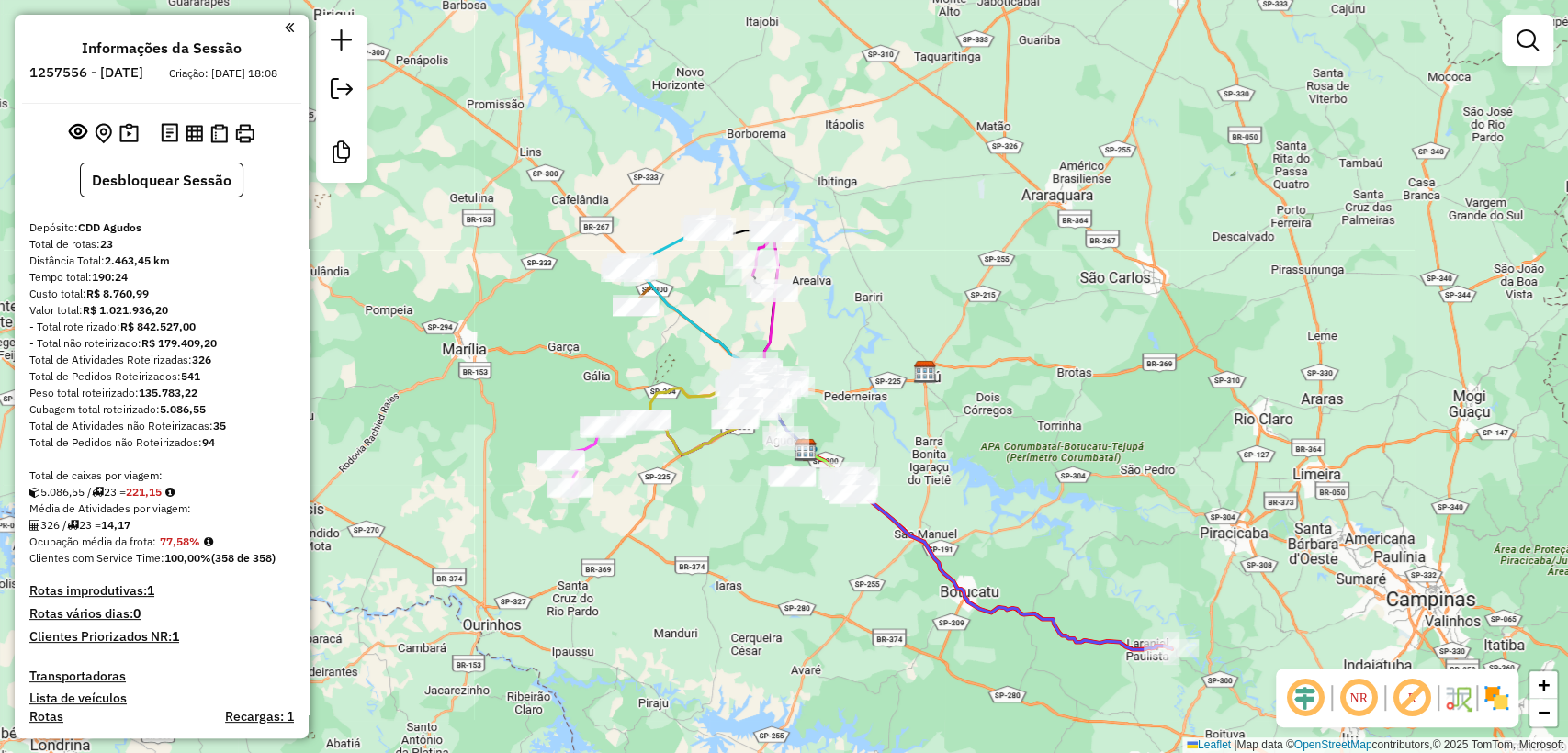
click at [984, 604] on icon at bounding box center [988, 549] width 366 height 199
select select "**********"
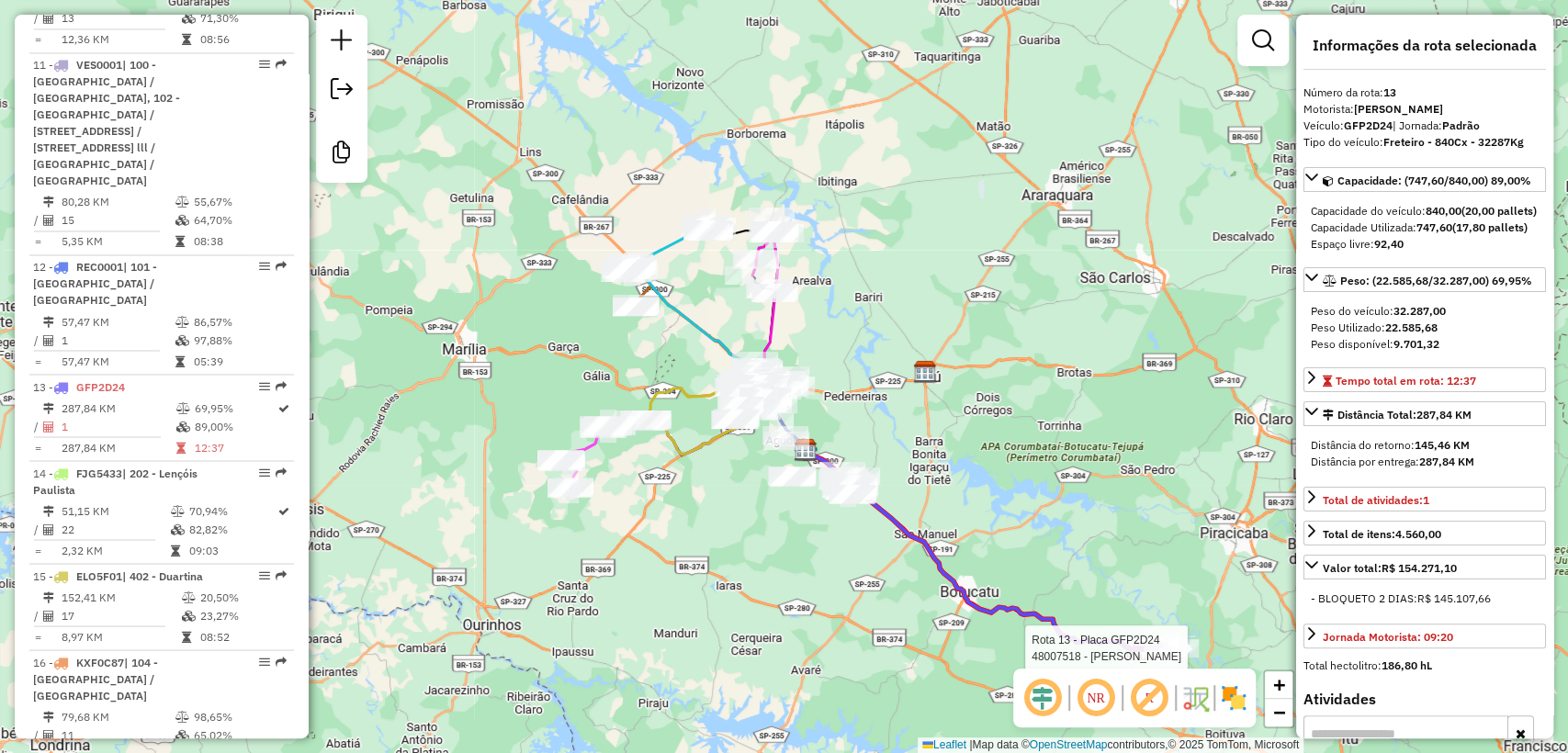
scroll to position [2268, 0]
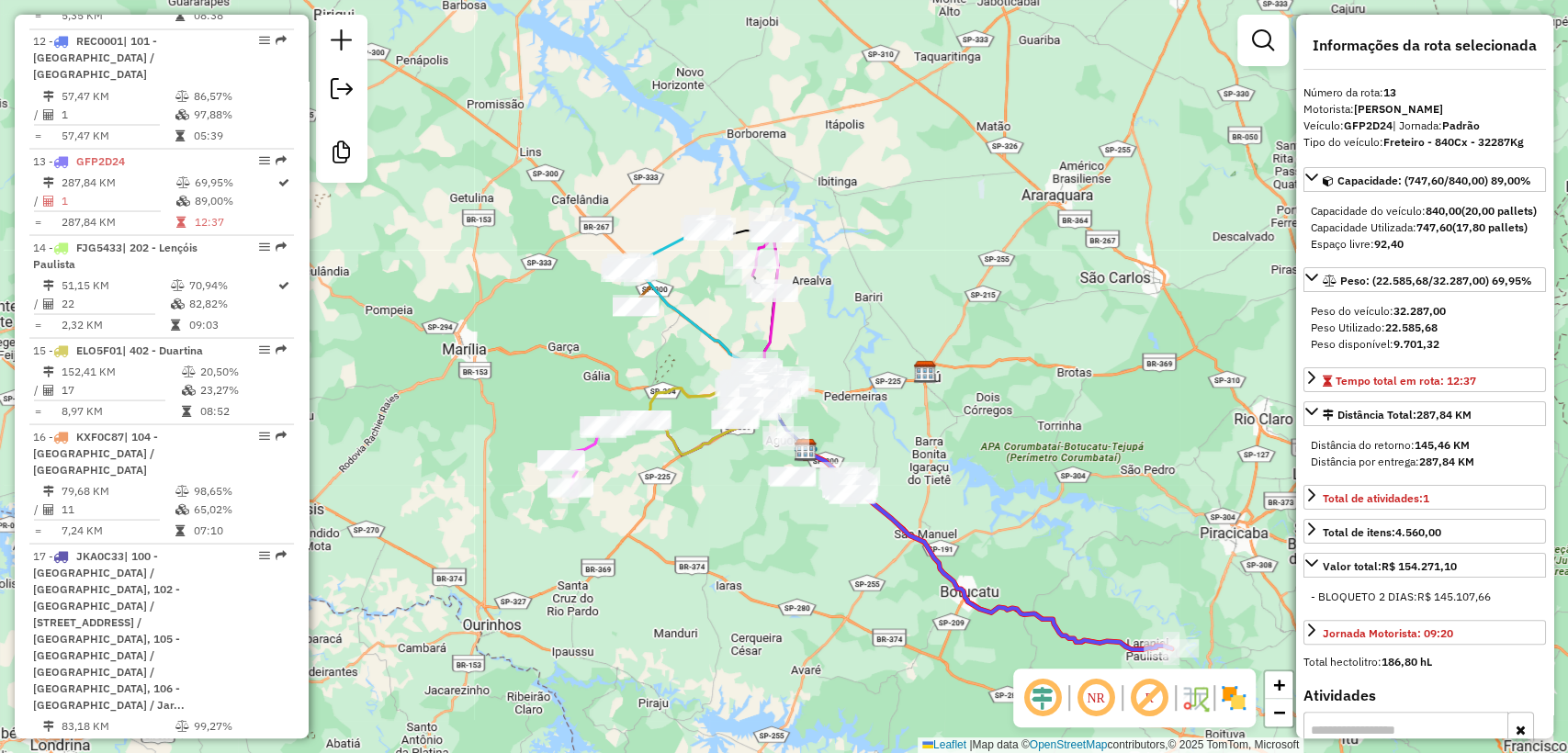
click at [1139, 544] on div "Rota 13 - Placa GFP2D24 48007518 - [PERSON_NAME] de atendimento Grade de atendi…" at bounding box center [784, 376] width 1568 height 753
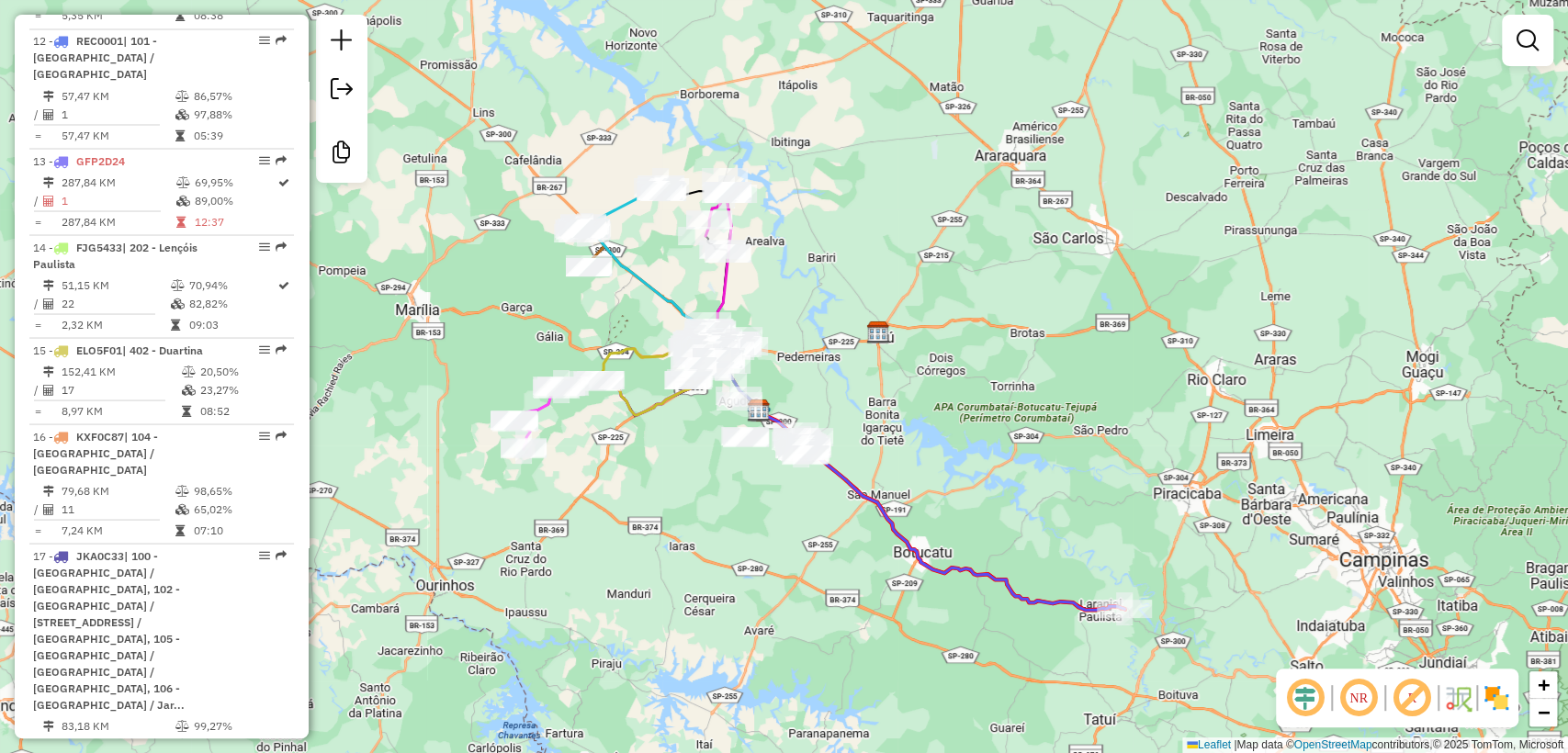
drag, startPoint x: 1061, startPoint y: 546, endPoint x: 918, endPoint y: 417, distance: 192.6
click at [1025, 515] on div "Janela de atendimento Grade de atendimento Capacidade Transportadoras Veículos …" at bounding box center [784, 376] width 1568 height 753
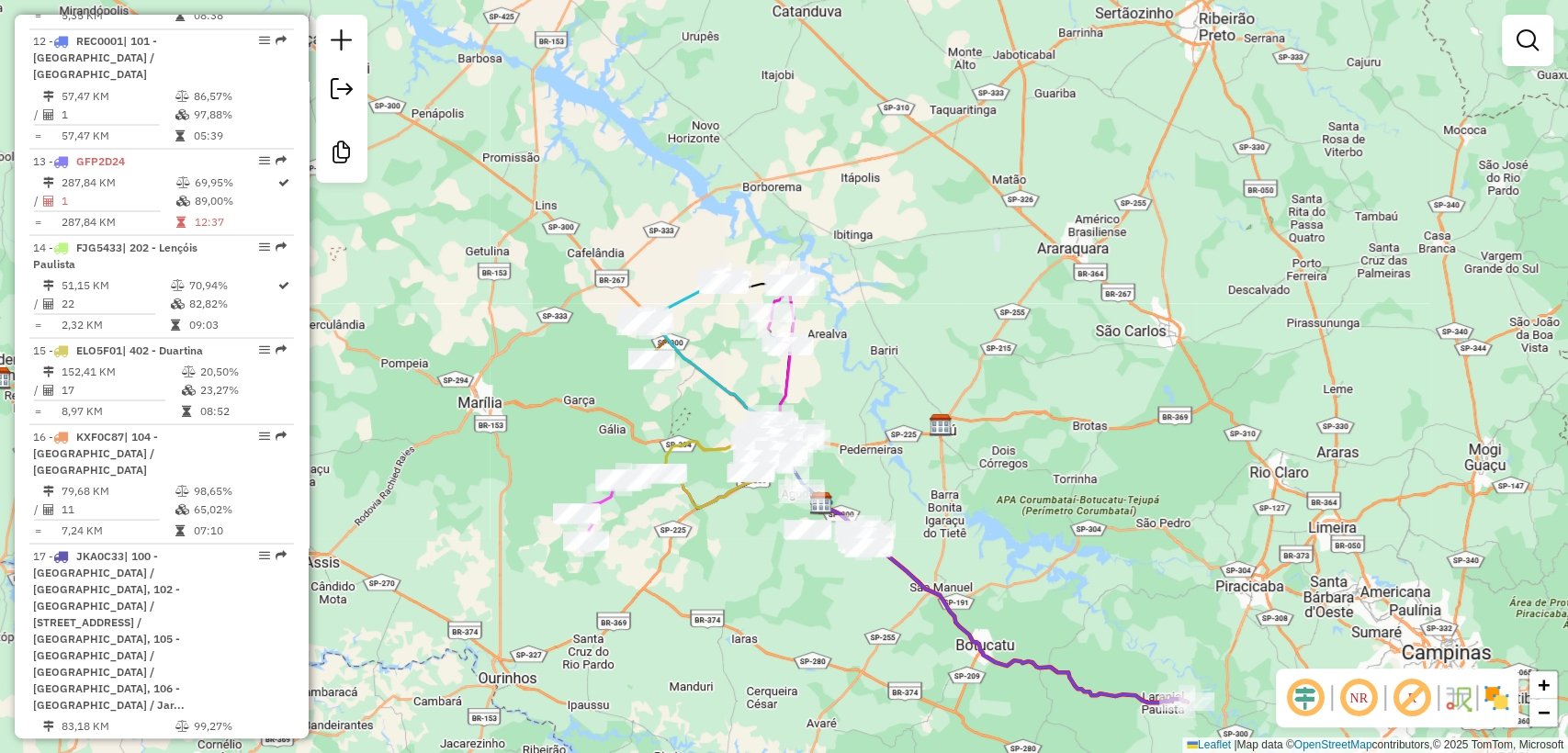
drag, startPoint x: 844, startPoint y: 400, endPoint x: 823, endPoint y: 460, distance: 63.6
click at [897, 466] on div "Janela de atendimento Grade de atendimento Capacidade Transportadoras Veículos …" at bounding box center [784, 376] width 1568 height 753
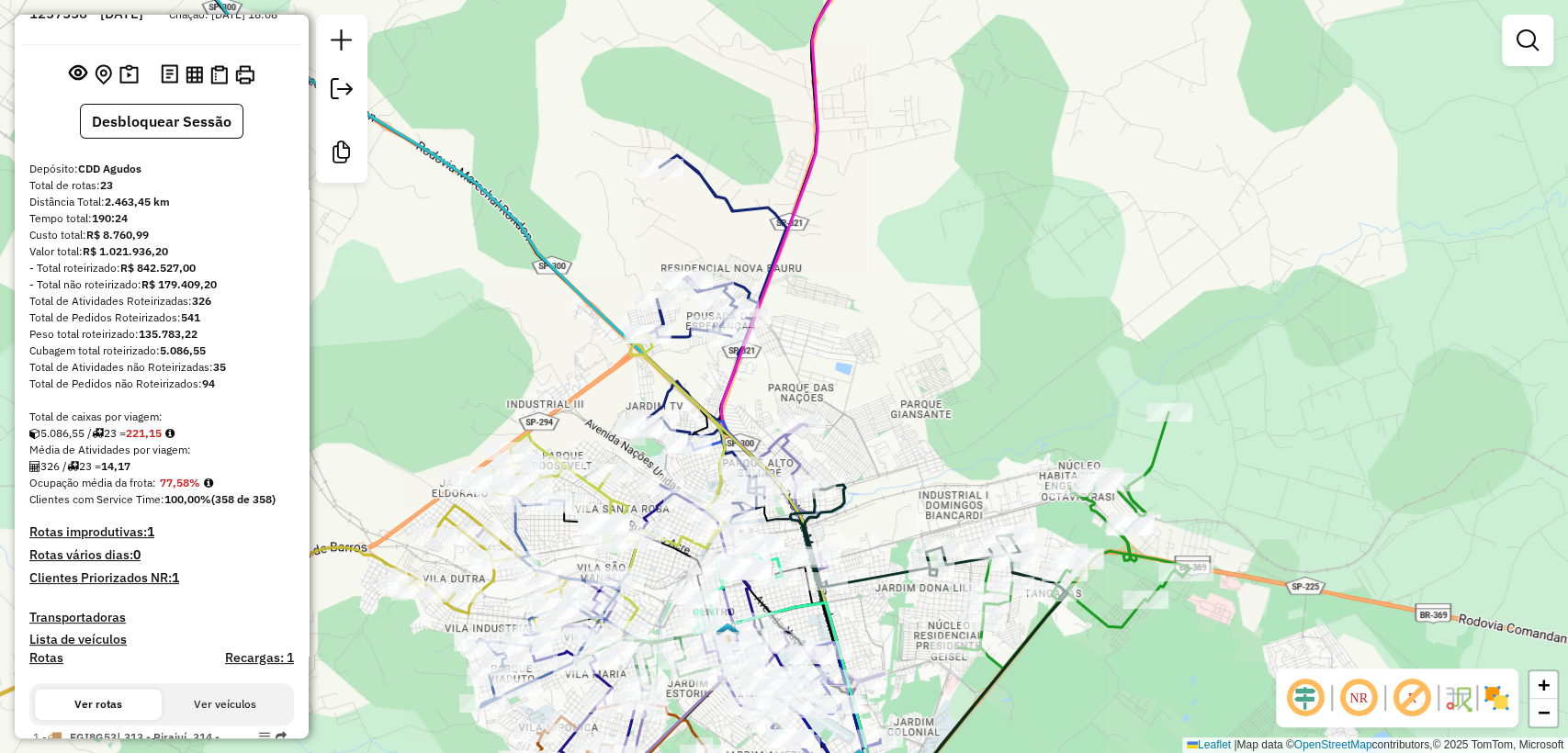
scroll to position [0, 0]
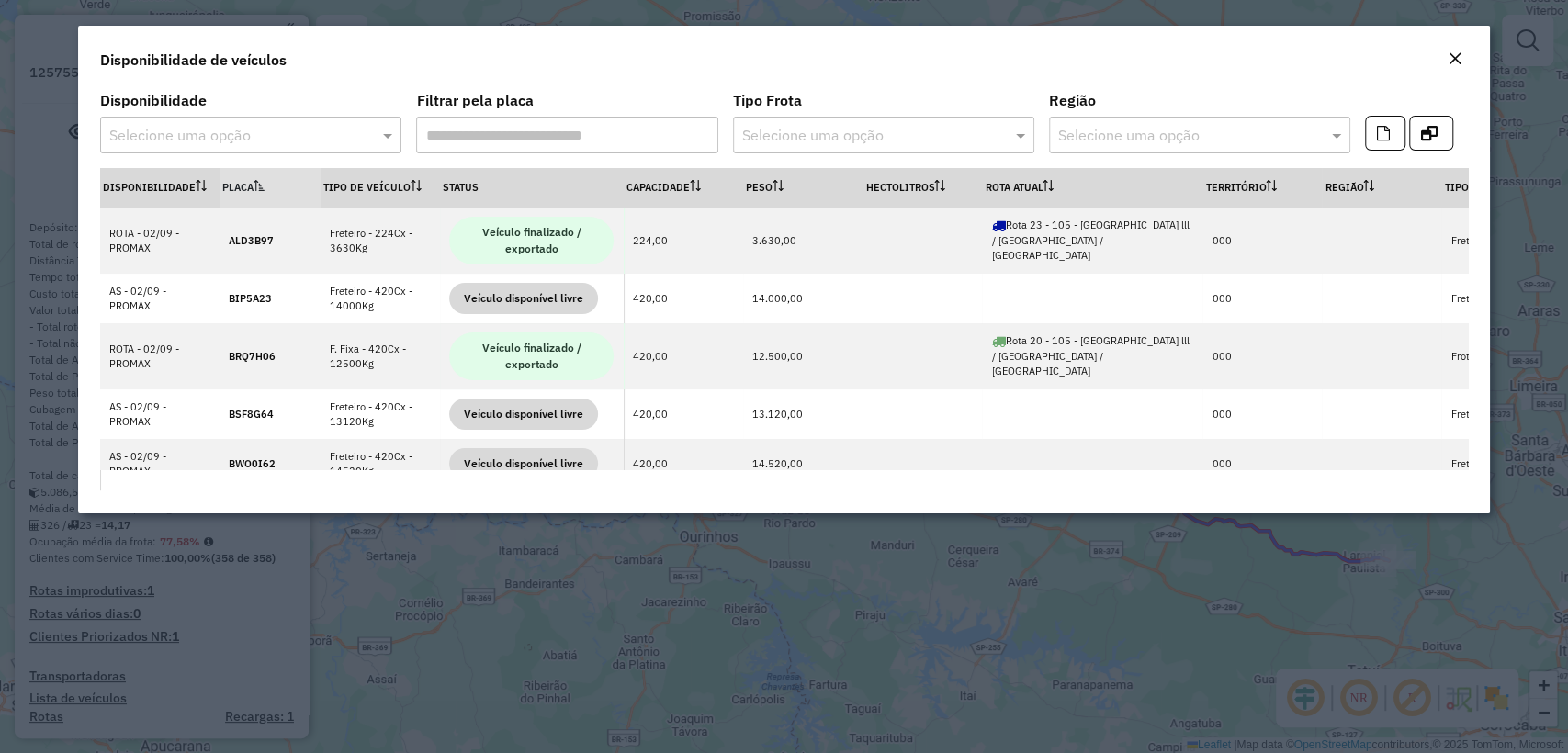
click at [298, 134] on input "text" at bounding box center [232, 135] width 246 height 22
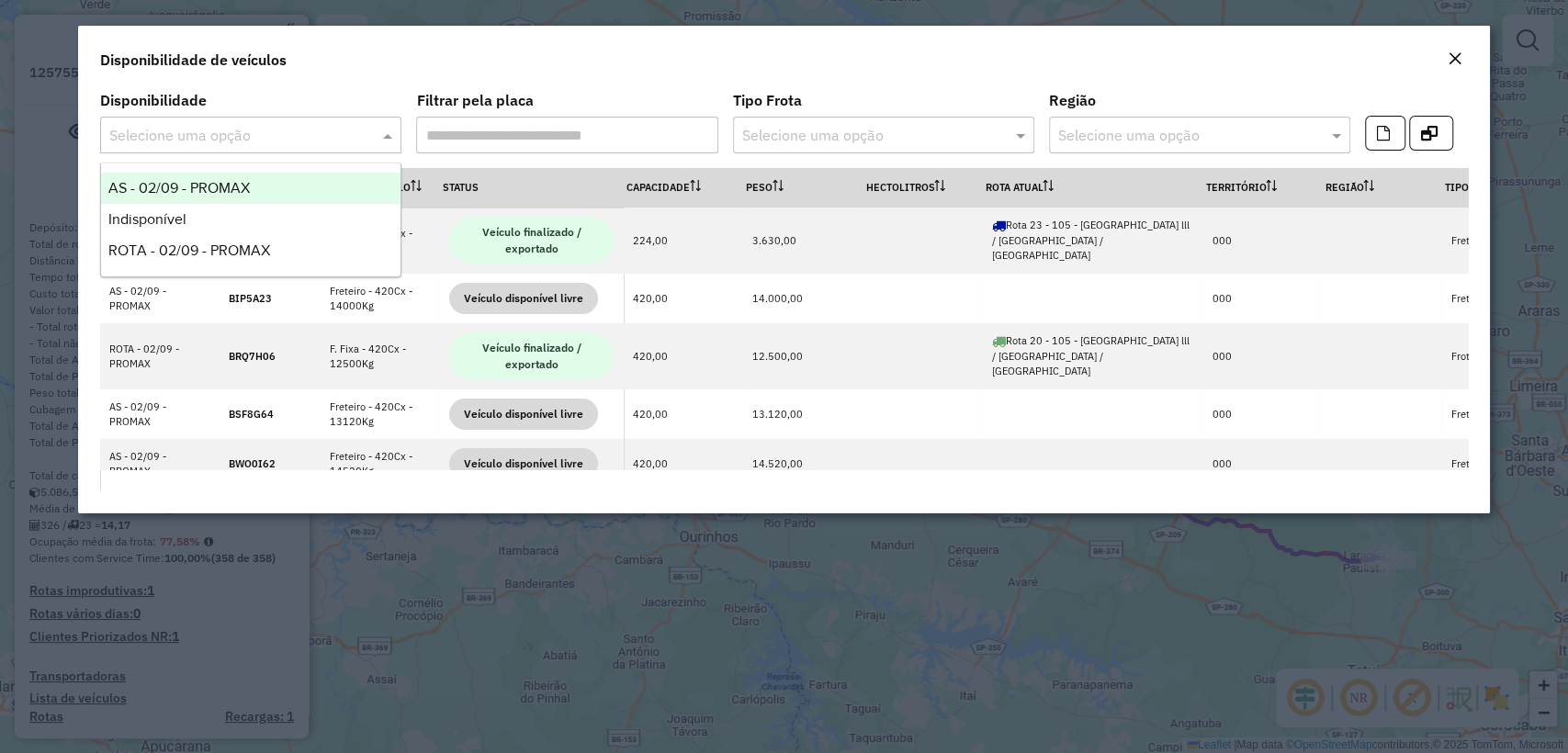
click at [192, 190] on span "AS - 02/09 - PROMAX" at bounding box center [179, 188] width 141 height 15
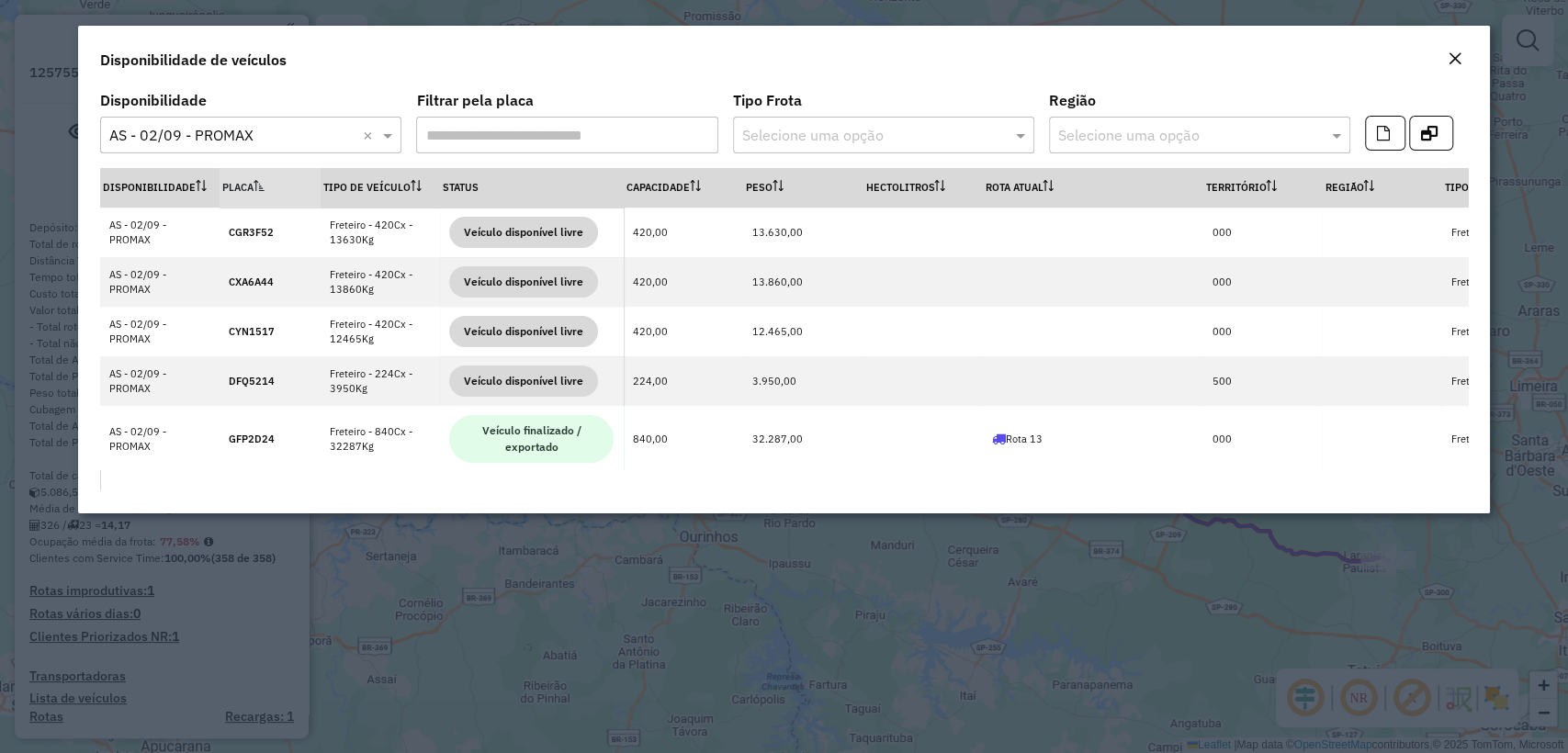
scroll to position [454, 0]
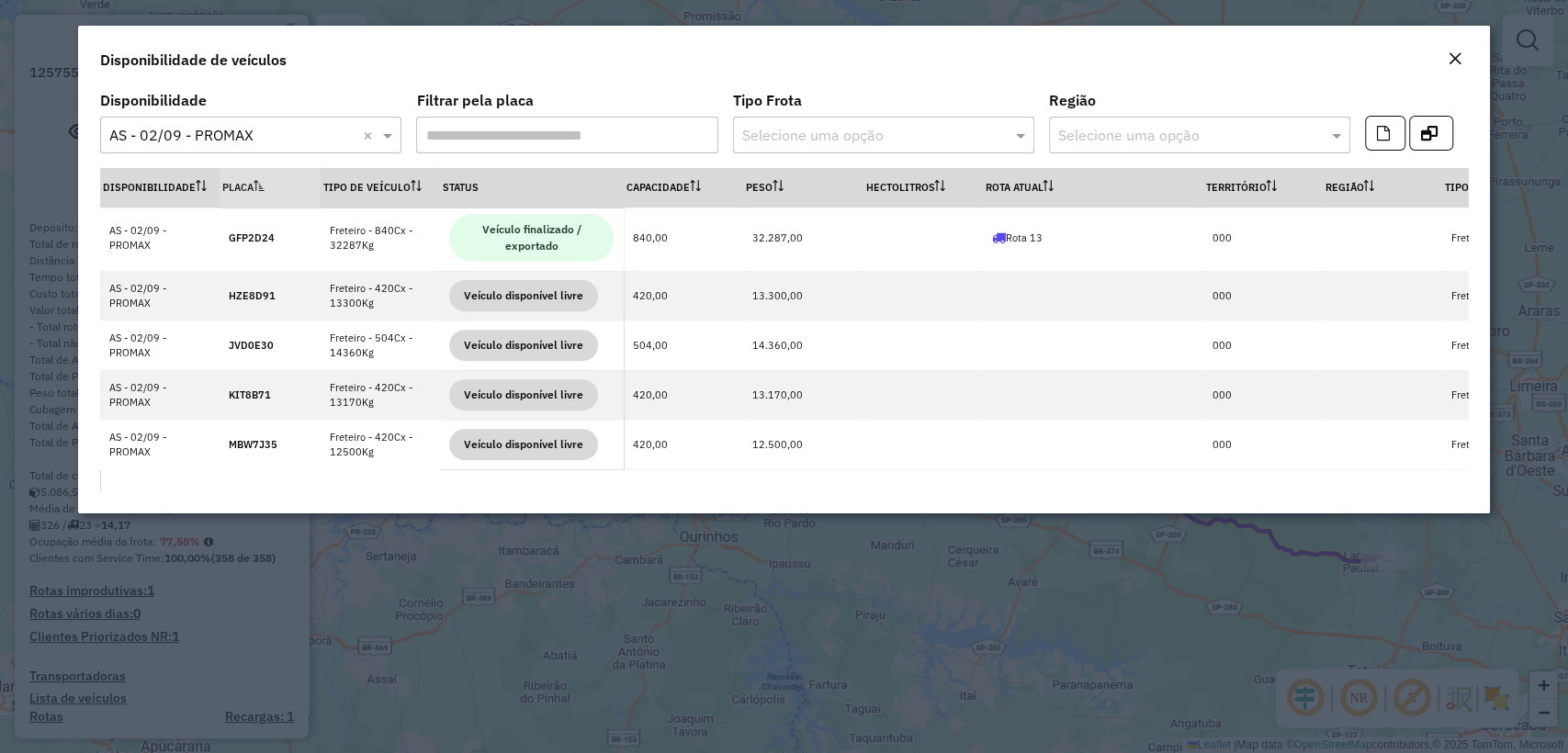
click at [1455, 62] on em "Close" at bounding box center [1454, 58] width 14 height 14
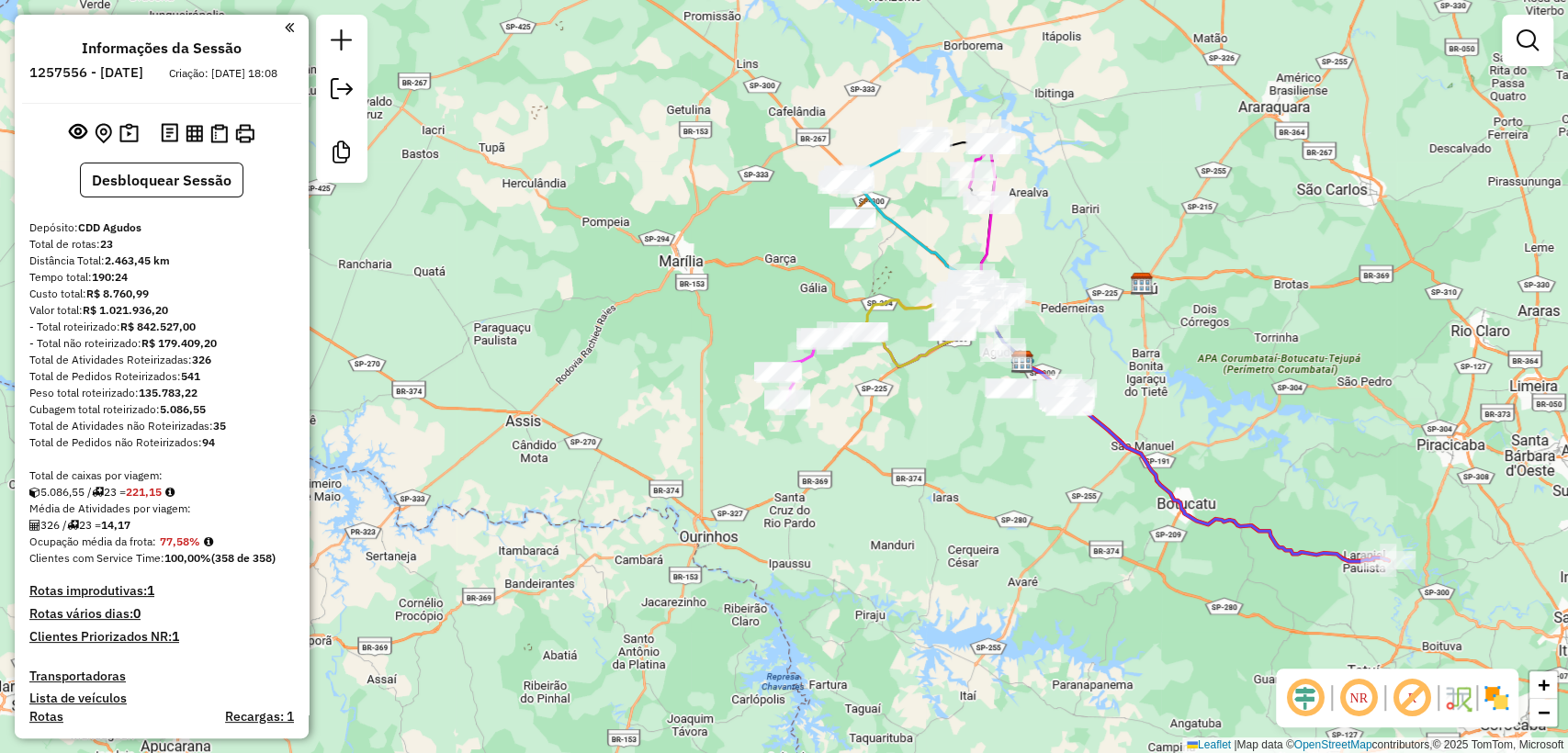
click at [862, 456] on div "Janela de atendimento Grade de atendimento Capacidade Transportadoras Veículos …" at bounding box center [784, 376] width 1568 height 753
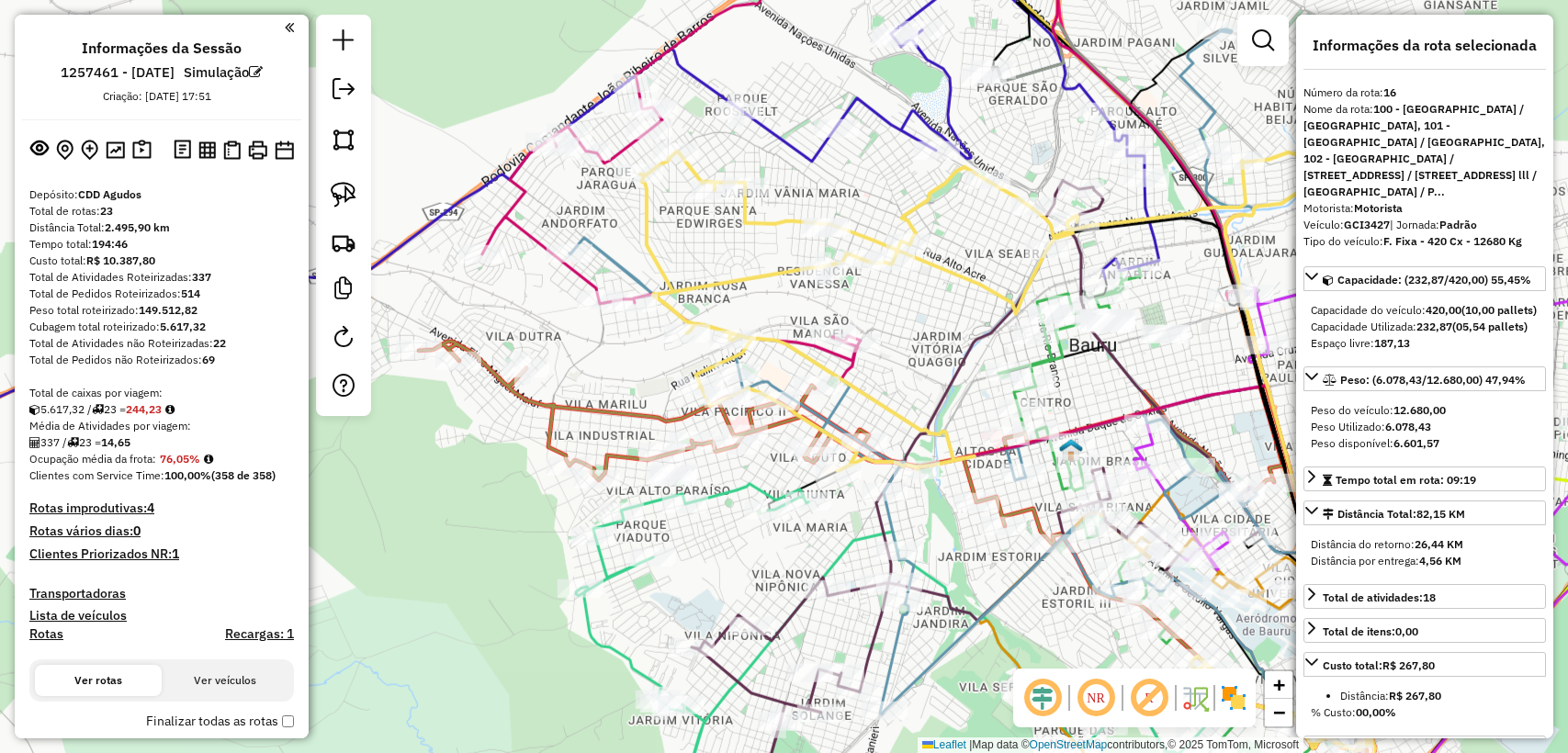
select select "**********"
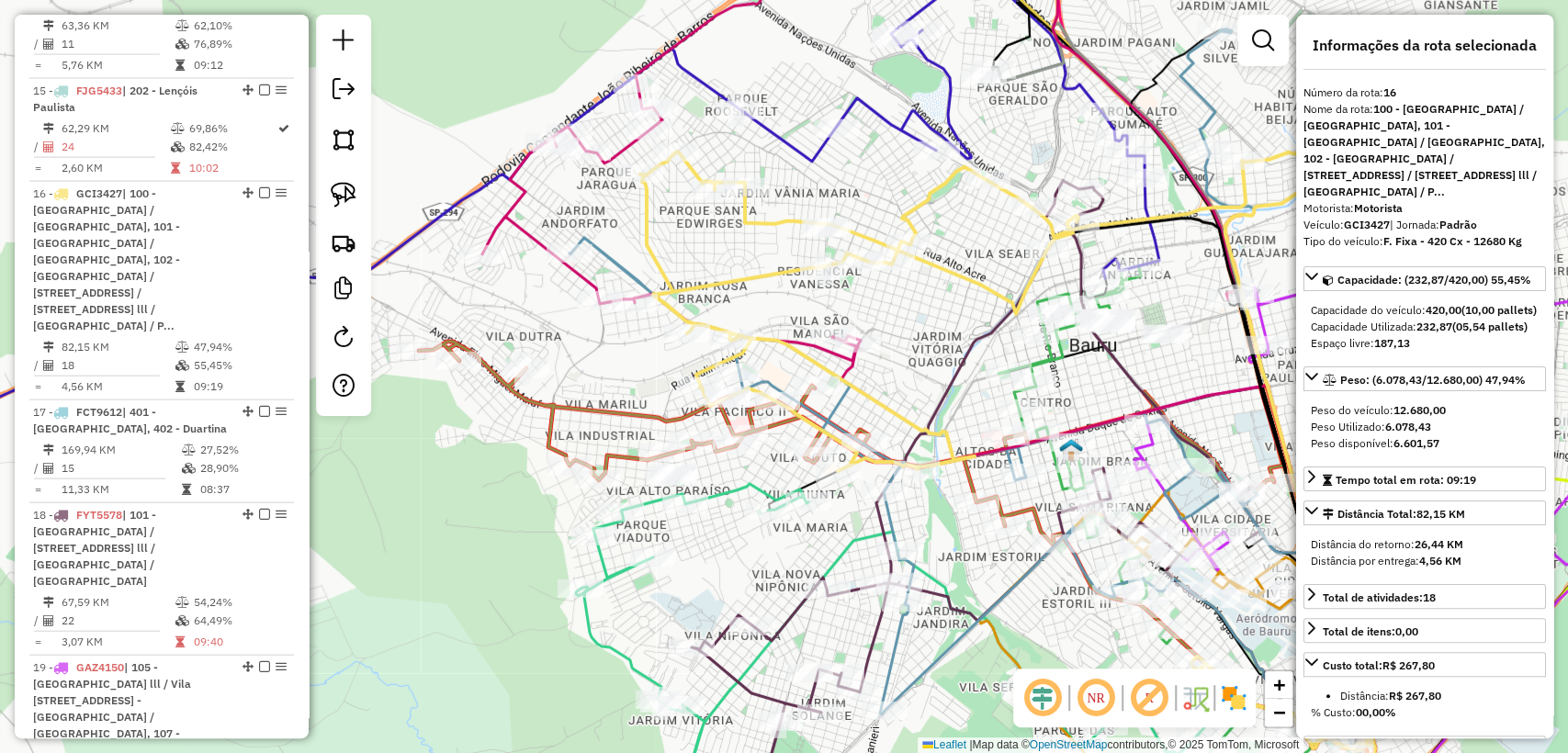
click at [514, 230] on icon at bounding box center [858, 143] width 753 height 437
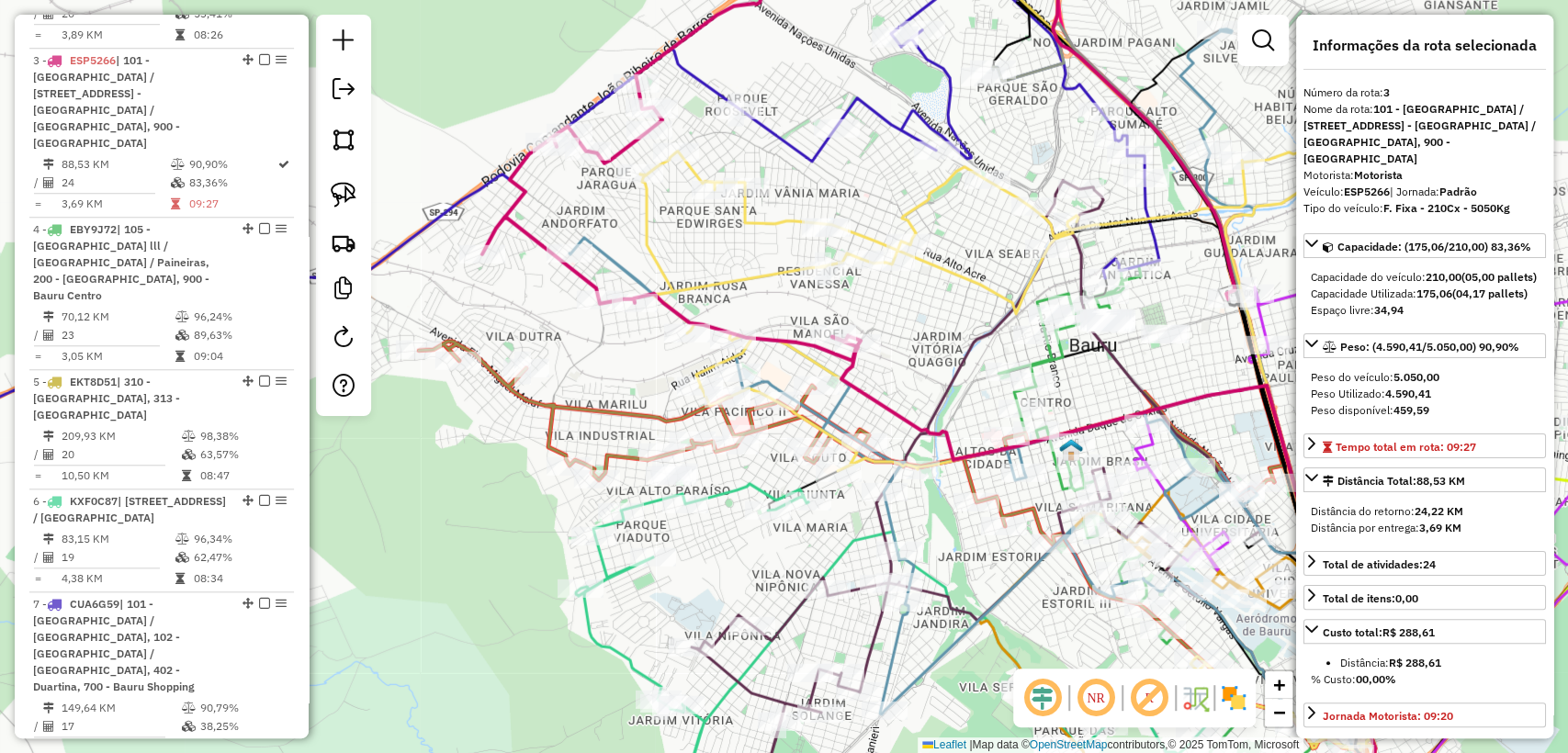
click at [527, 408] on icon at bounding box center [903, 585] width 968 height 487
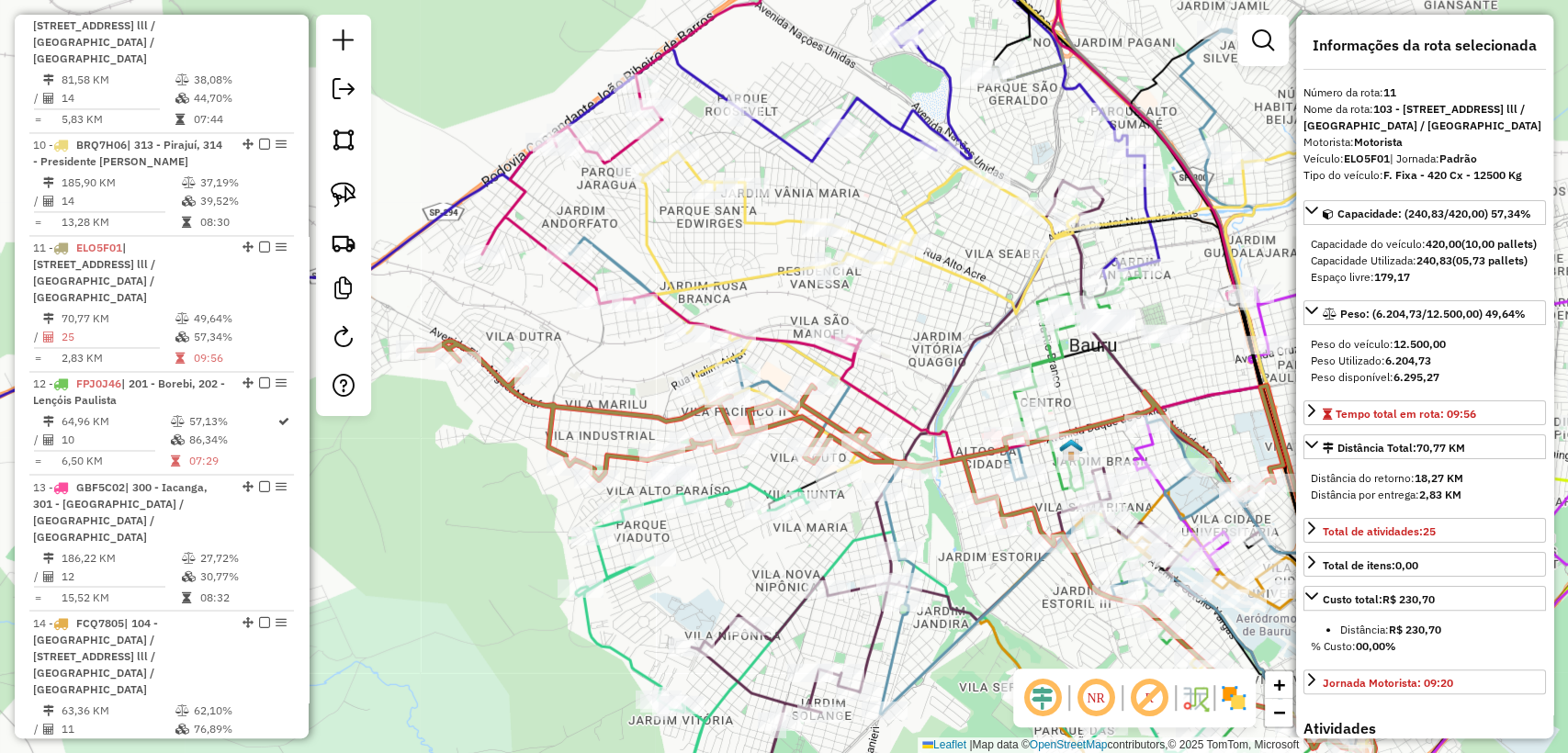
scroll to position [1983, 0]
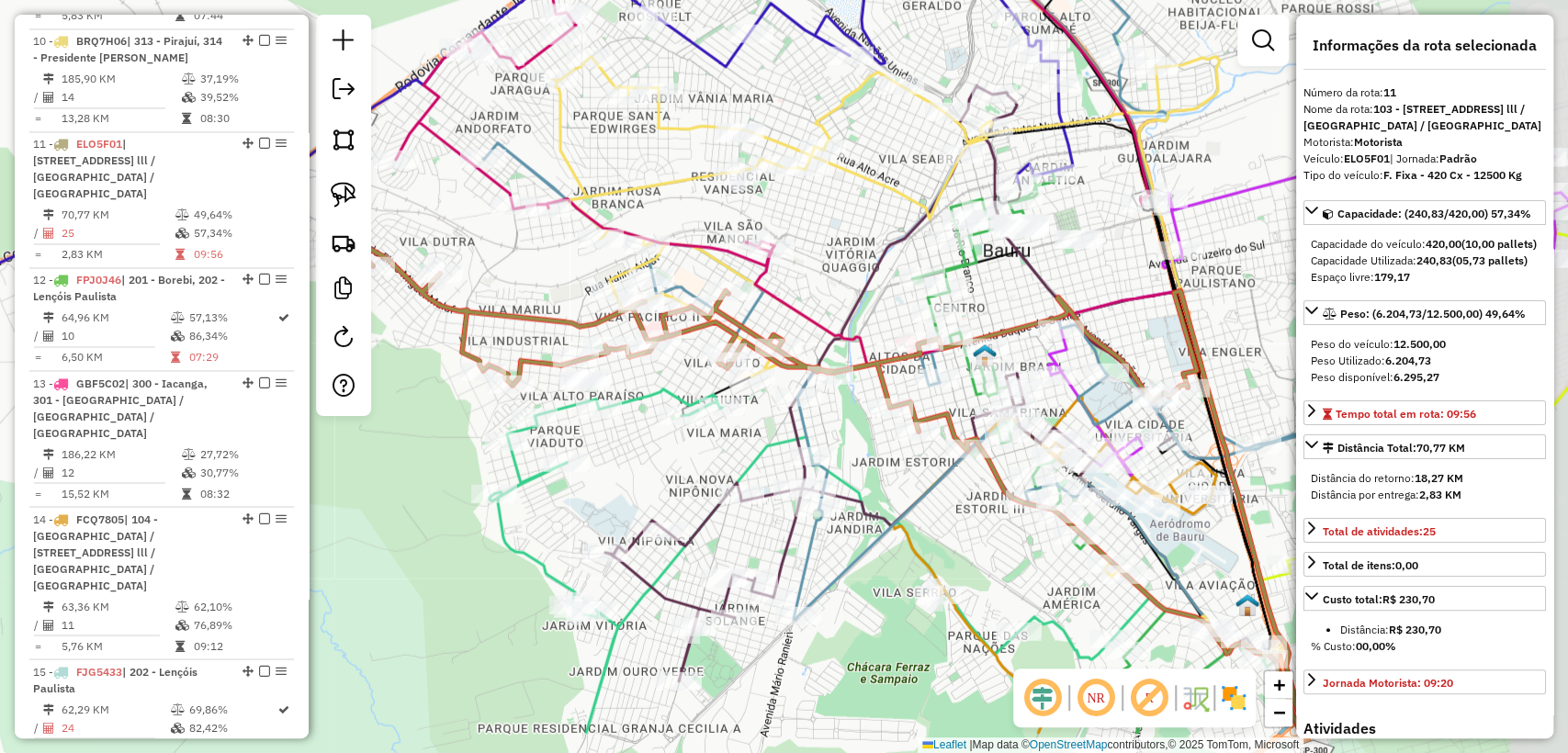
drag, startPoint x: 498, startPoint y: 441, endPoint x: 412, endPoint y: 346, distance: 128.1
click at [412, 346] on div "Janela de atendimento Grade de atendimento Capacidade Transportadoras Veículos …" at bounding box center [784, 376] width 1568 height 753
click at [565, 401] on icon at bounding box center [776, 609] width 673 height 439
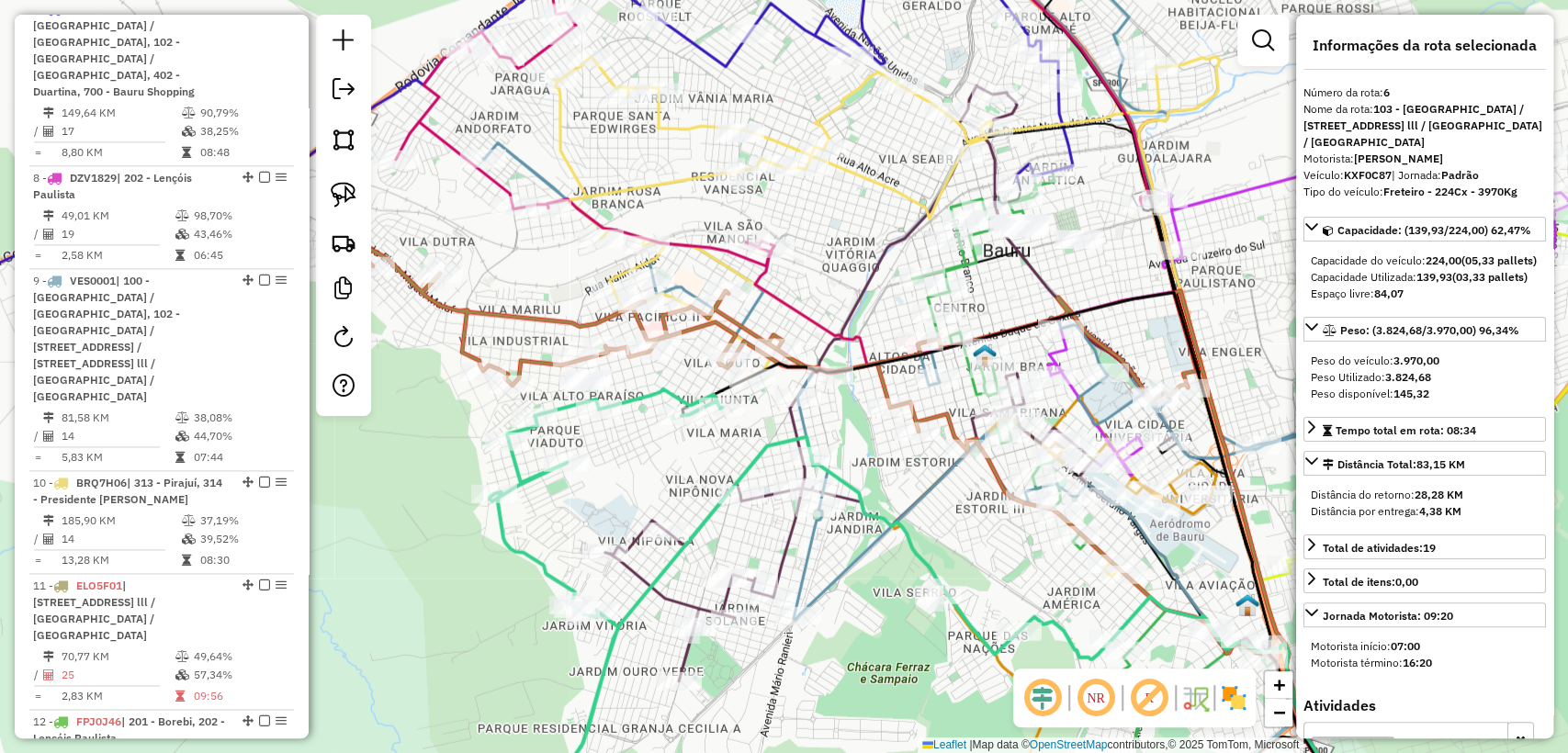
scroll to position [1303, 0]
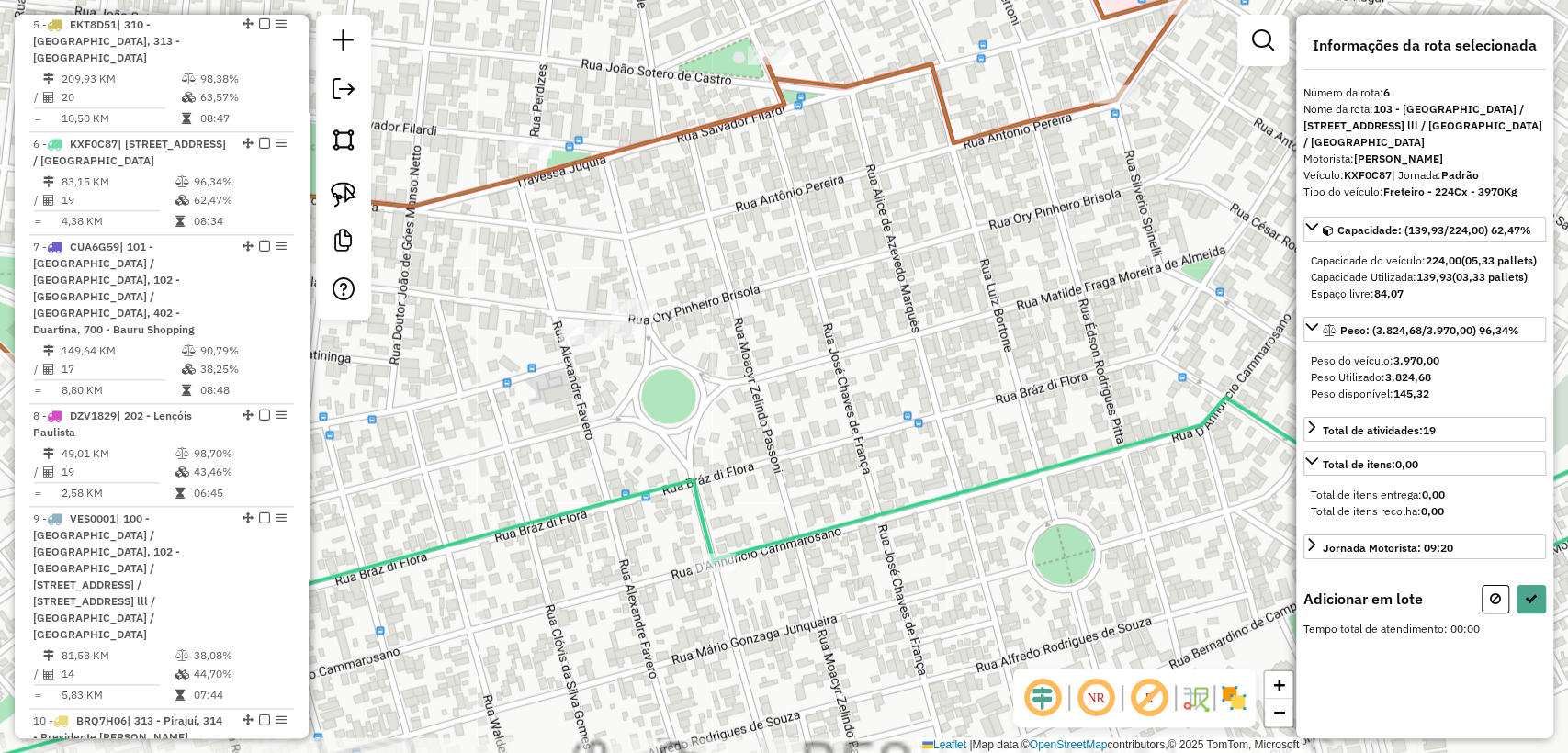
click at [589, 345] on div at bounding box center [582, 336] width 46 height 18
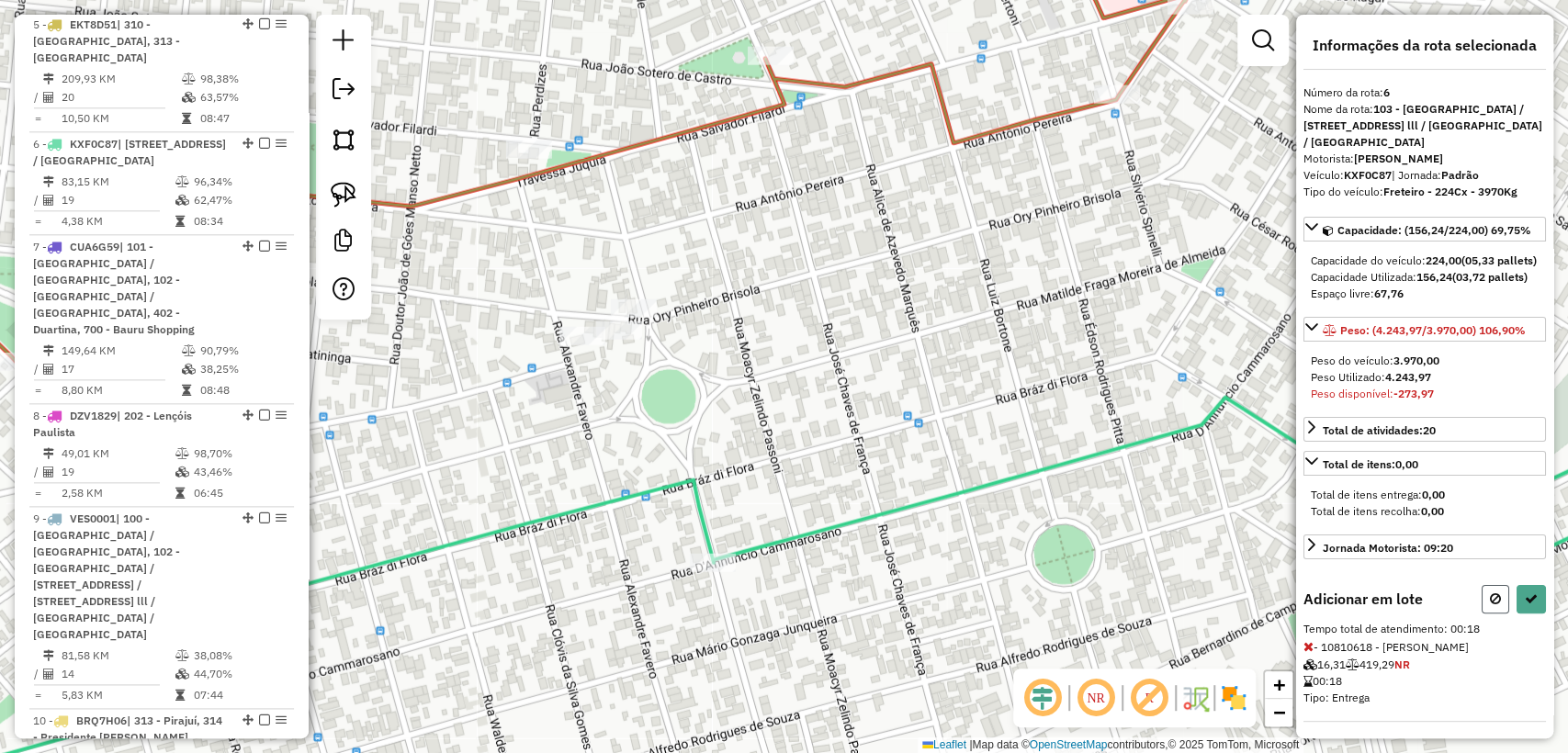
click at [1494, 605] on icon at bounding box center [1496, 599] width 11 height 12
select select "**********"
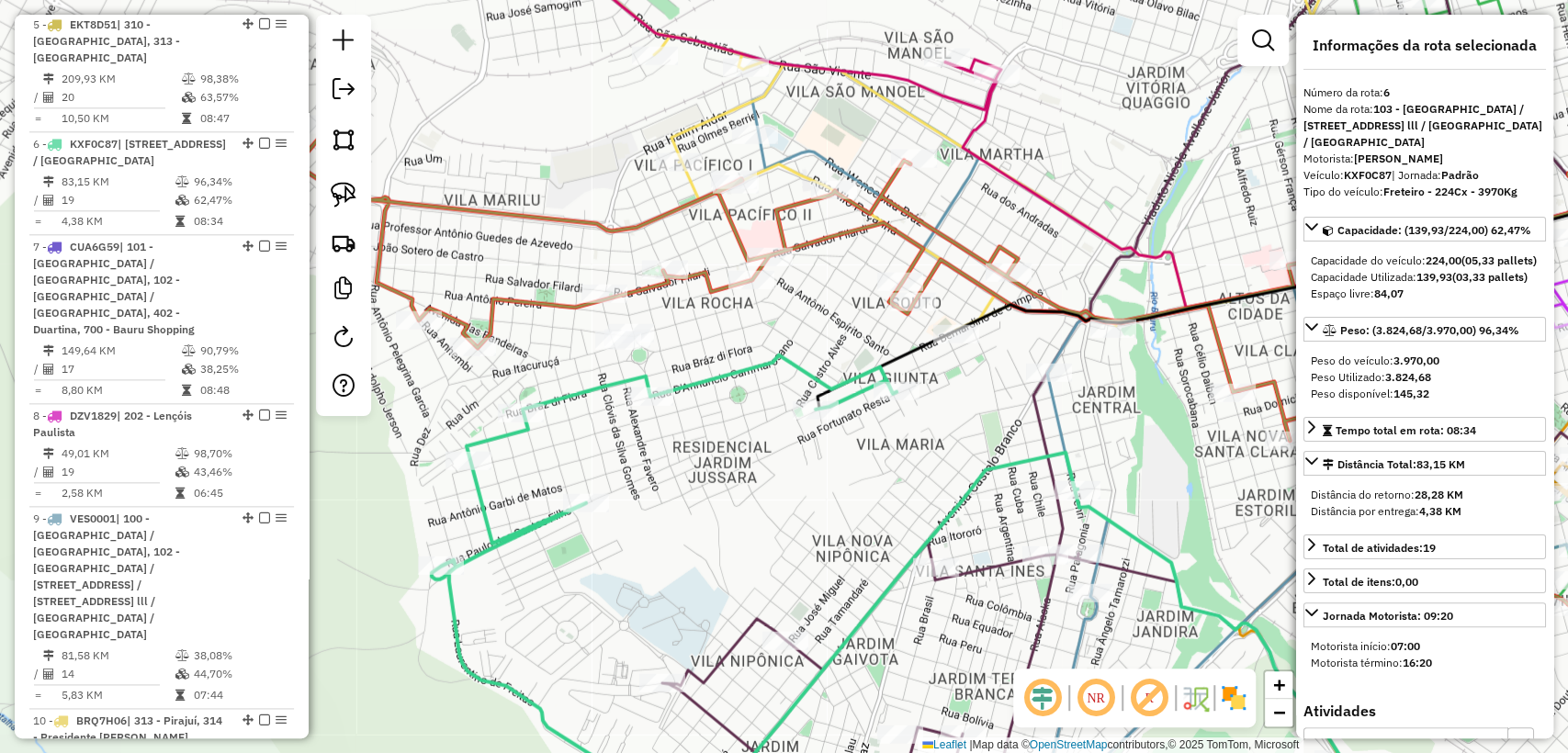
drag, startPoint x: 493, startPoint y: 375, endPoint x: 675, endPoint y: 374, distance: 182.0
click at [675, 374] on div "Janela de atendimento Grade de atendimento Capacidade Transportadoras Veículos …" at bounding box center [784, 376] width 1568 height 753
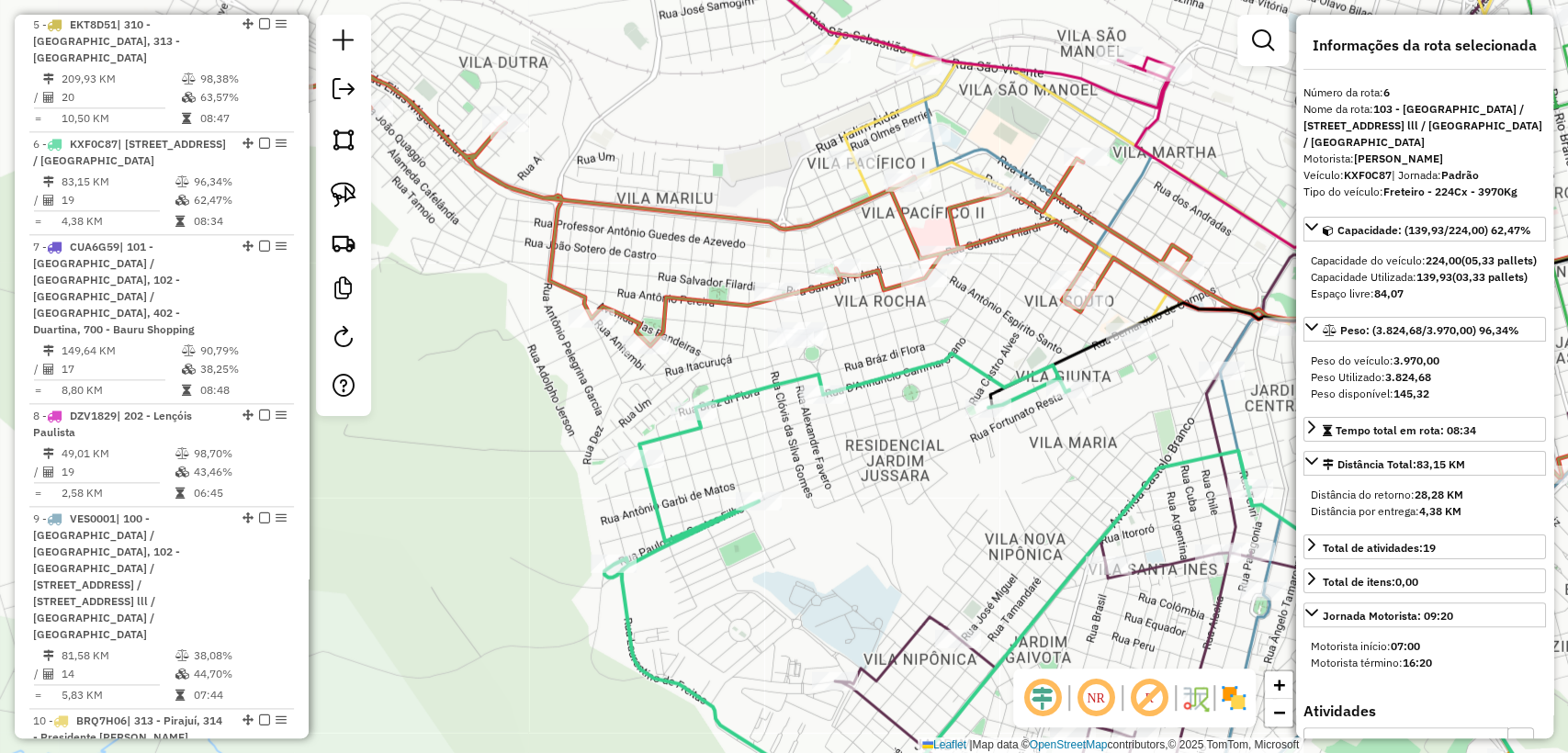
click at [731, 398] on icon at bounding box center [1163, 591] width 1119 height 475
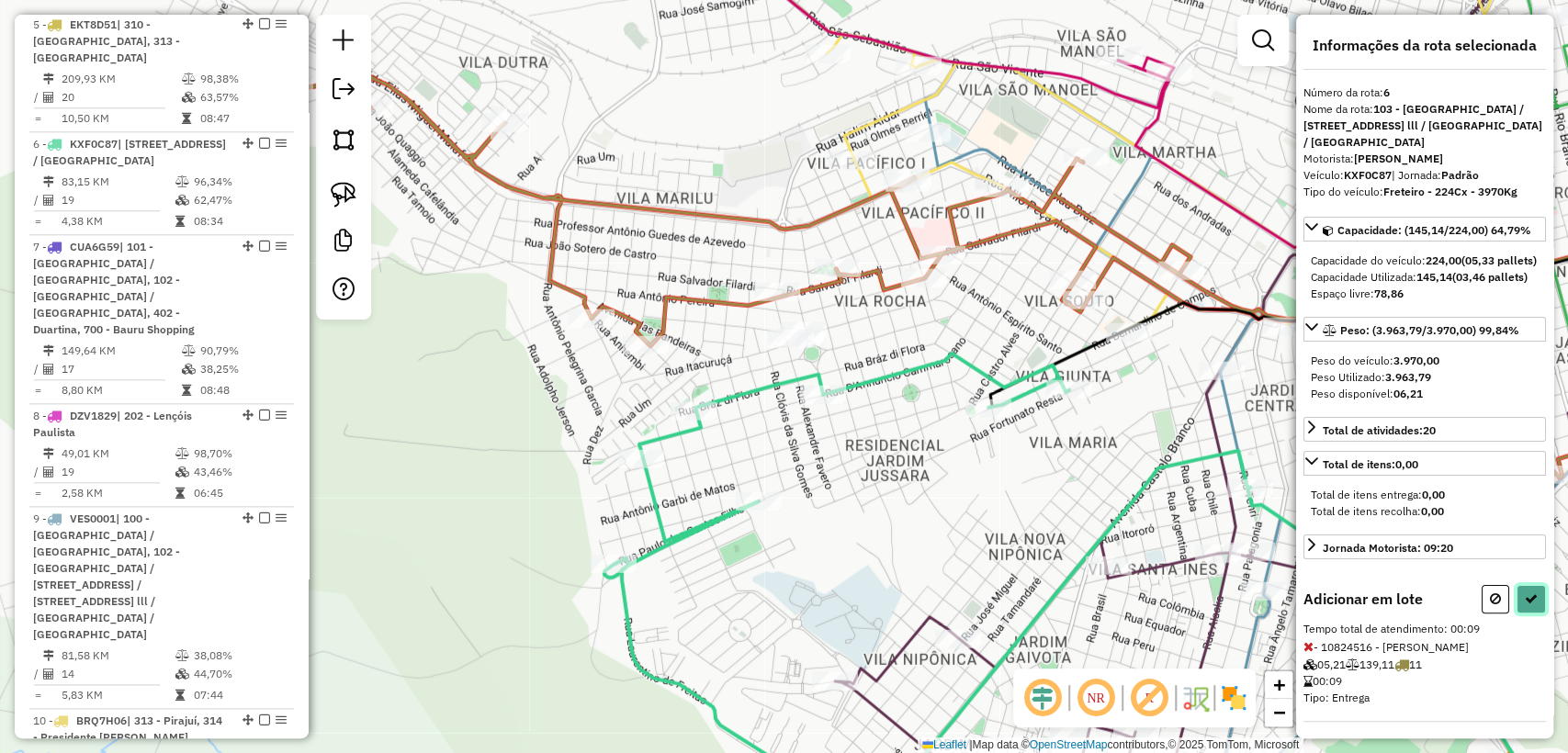
click at [1532, 614] on button at bounding box center [1531, 600] width 30 height 29
select select "**********"
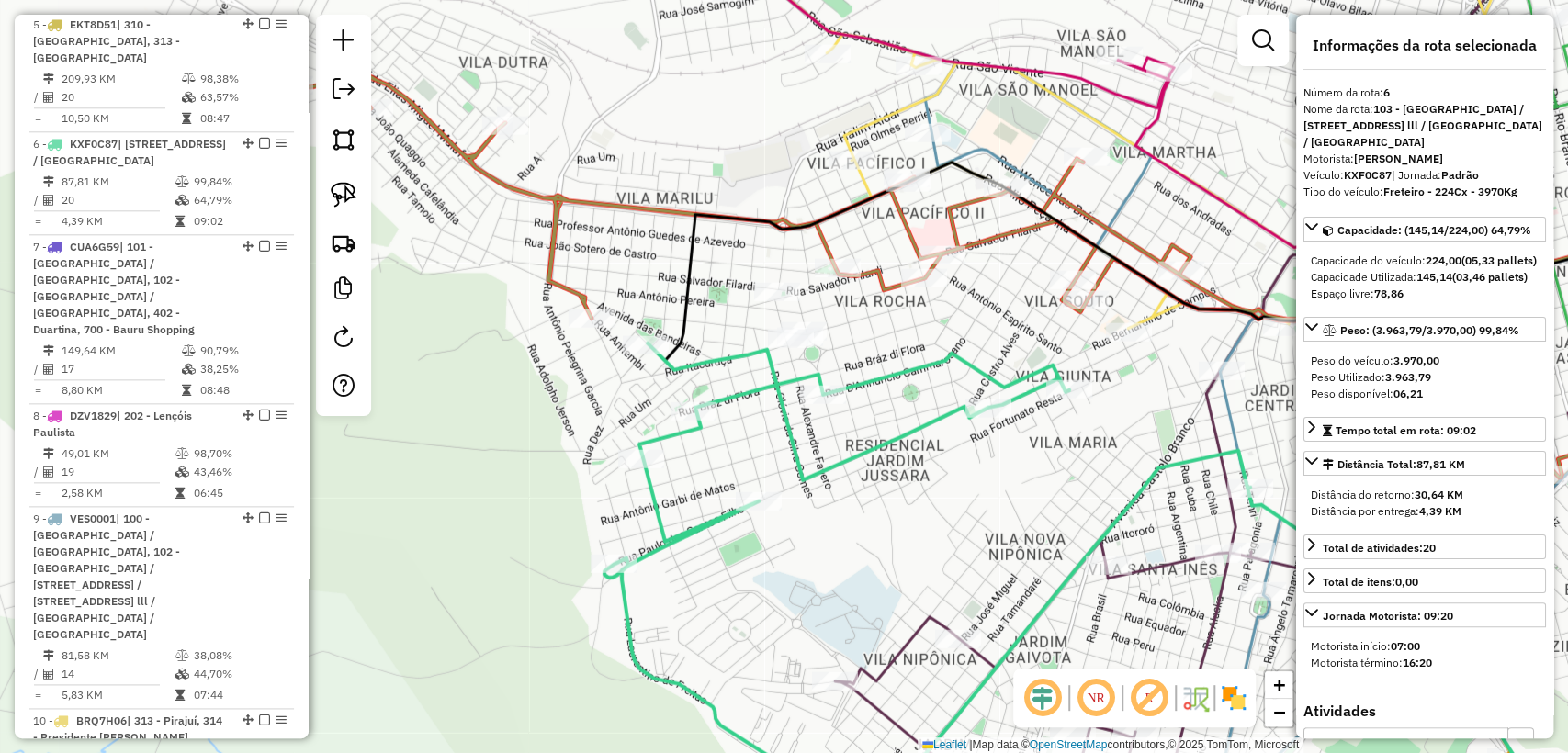
click at [550, 245] on icon at bounding box center [1007, 330] width 1434 height 526
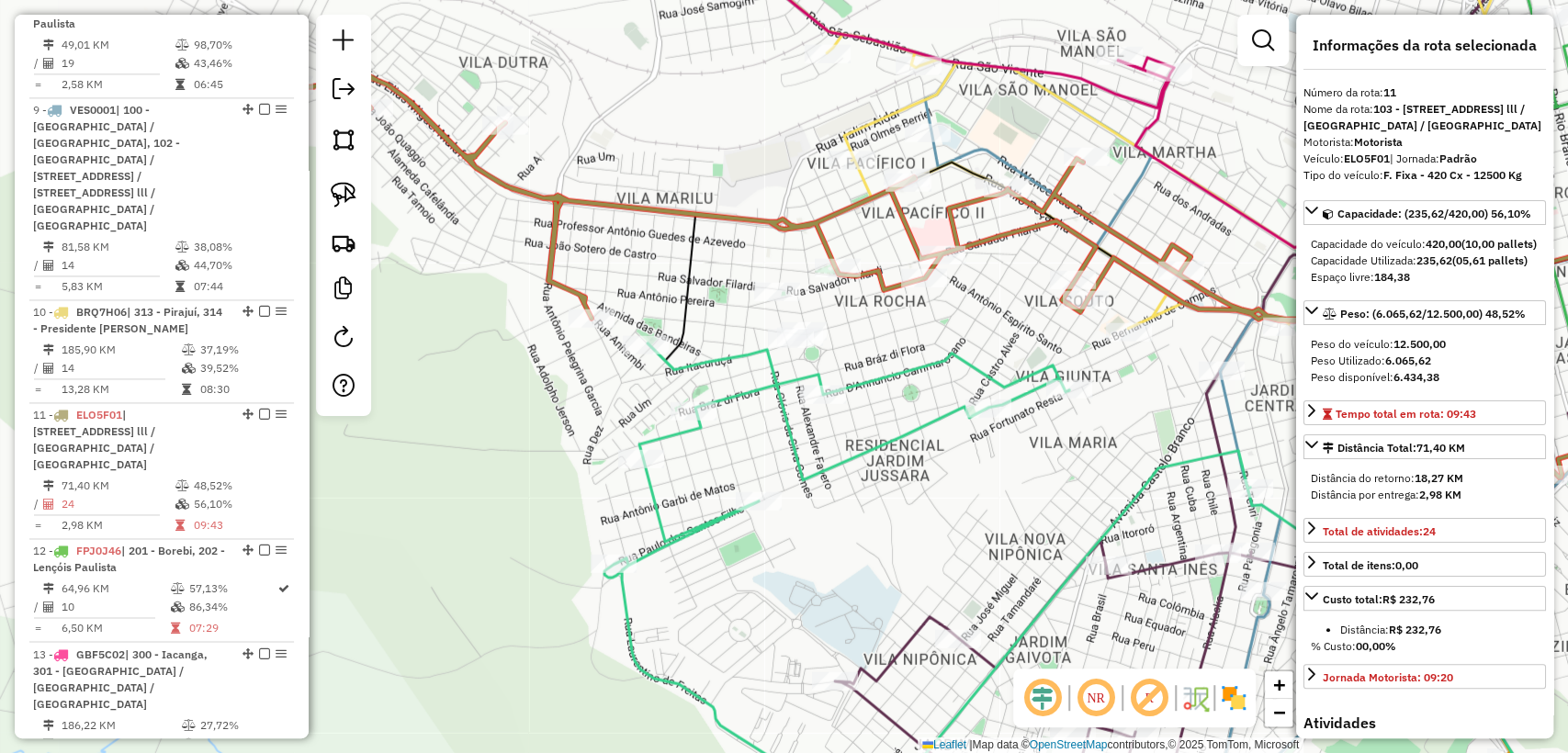
scroll to position [1983, 0]
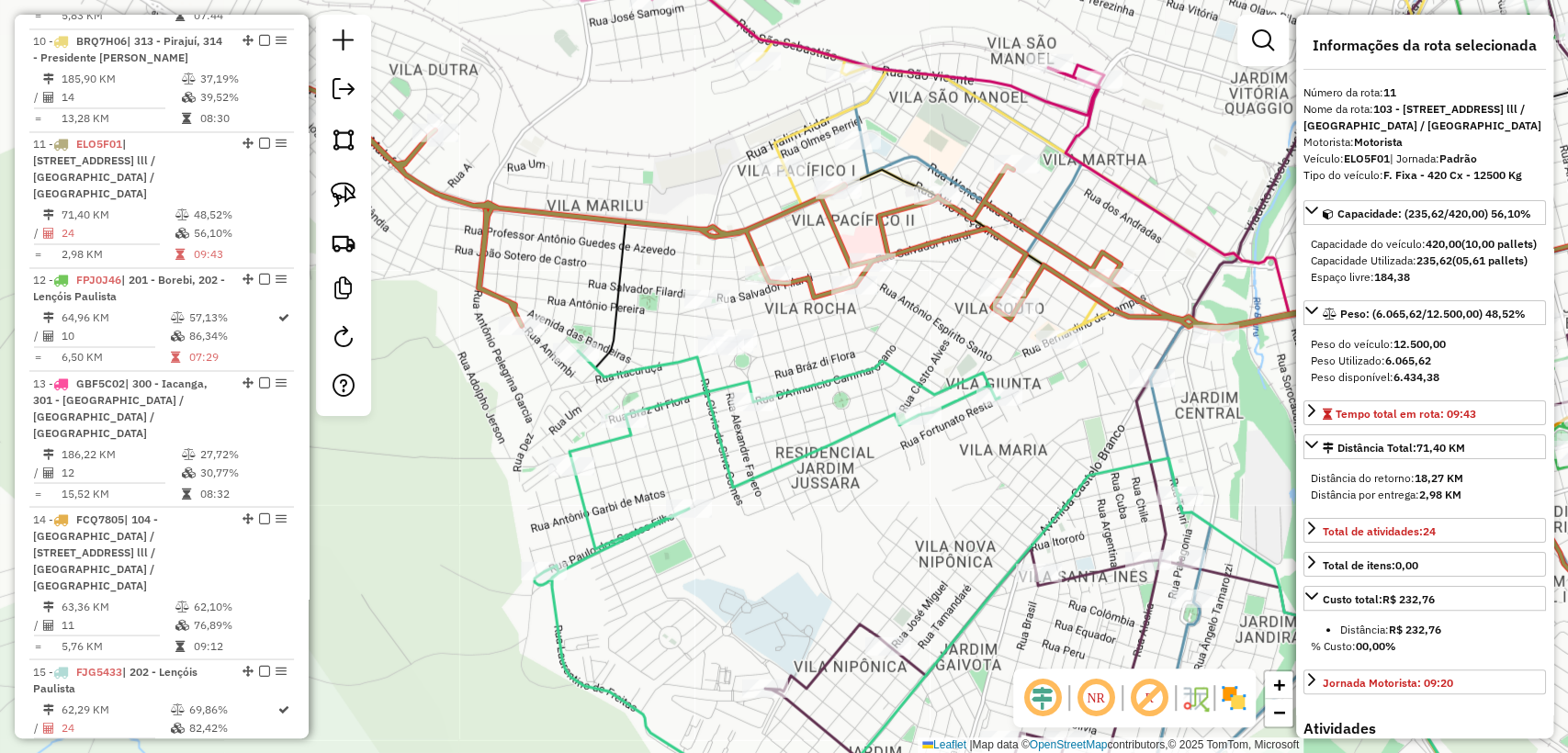
drag, startPoint x: 939, startPoint y: 350, endPoint x: 542, endPoint y: 362, distance: 397.2
click at [538, 362] on icon at bounding box center [1094, 593] width 1119 height 485
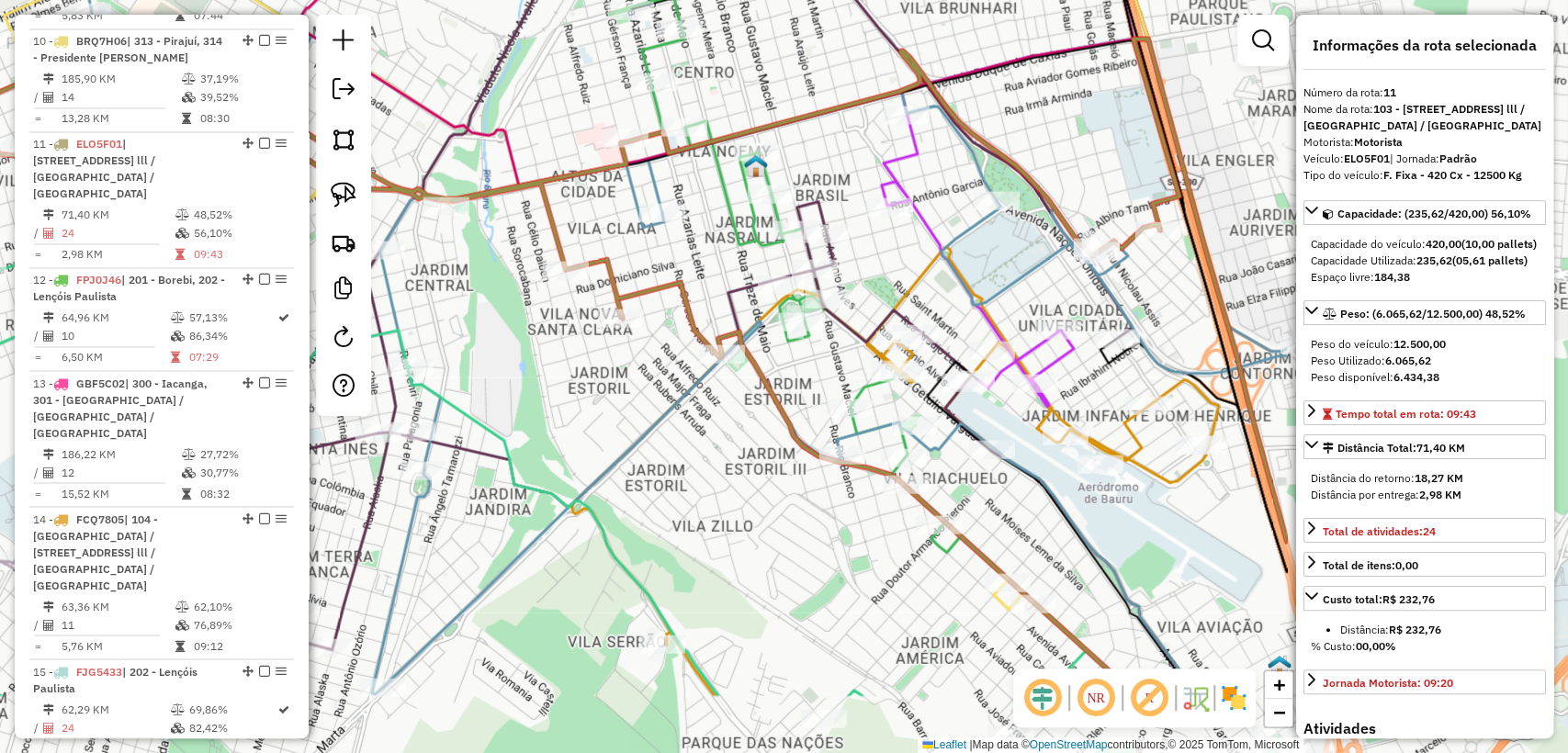
drag, startPoint x: 960, startPoint y: 473, endPoint x: 523, endPoint y: 340, distance: 456.8
click at [523, 340] on div "Janela de atendimento Grade de atendimento Capacidade Transportadoras Veículos …" at bounding box center [784, 376] width 1568 height 753
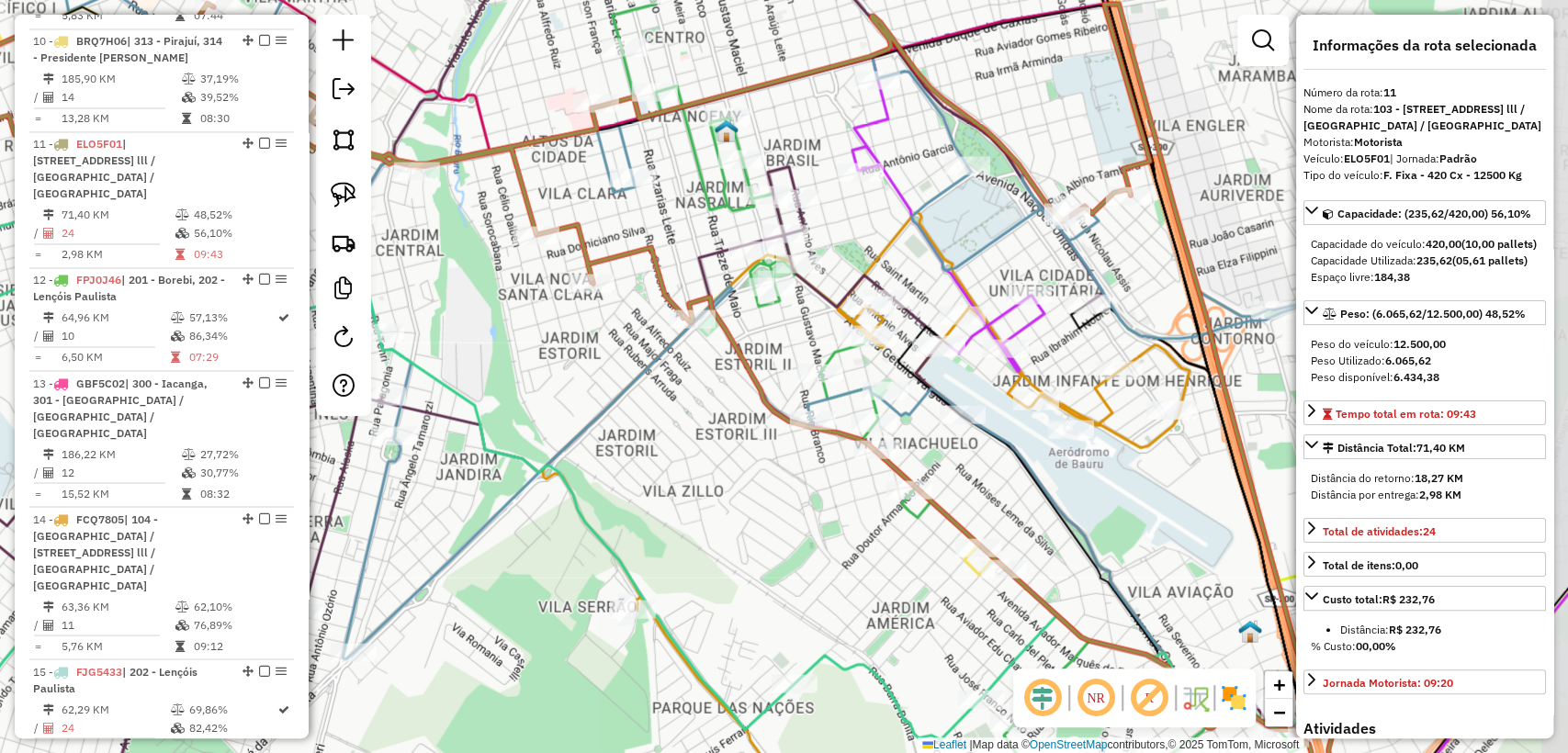
drag, startPoint x: 889, startPoint y: 539, endPoint x: 869, endPoint y: 517, distance: 29.7
click at [869, 517] on div "Janela de atendimento Grade de atendimento Capacidade Transportadoras Veículos …" at bounding box center [784, 376] width 1568 height 753
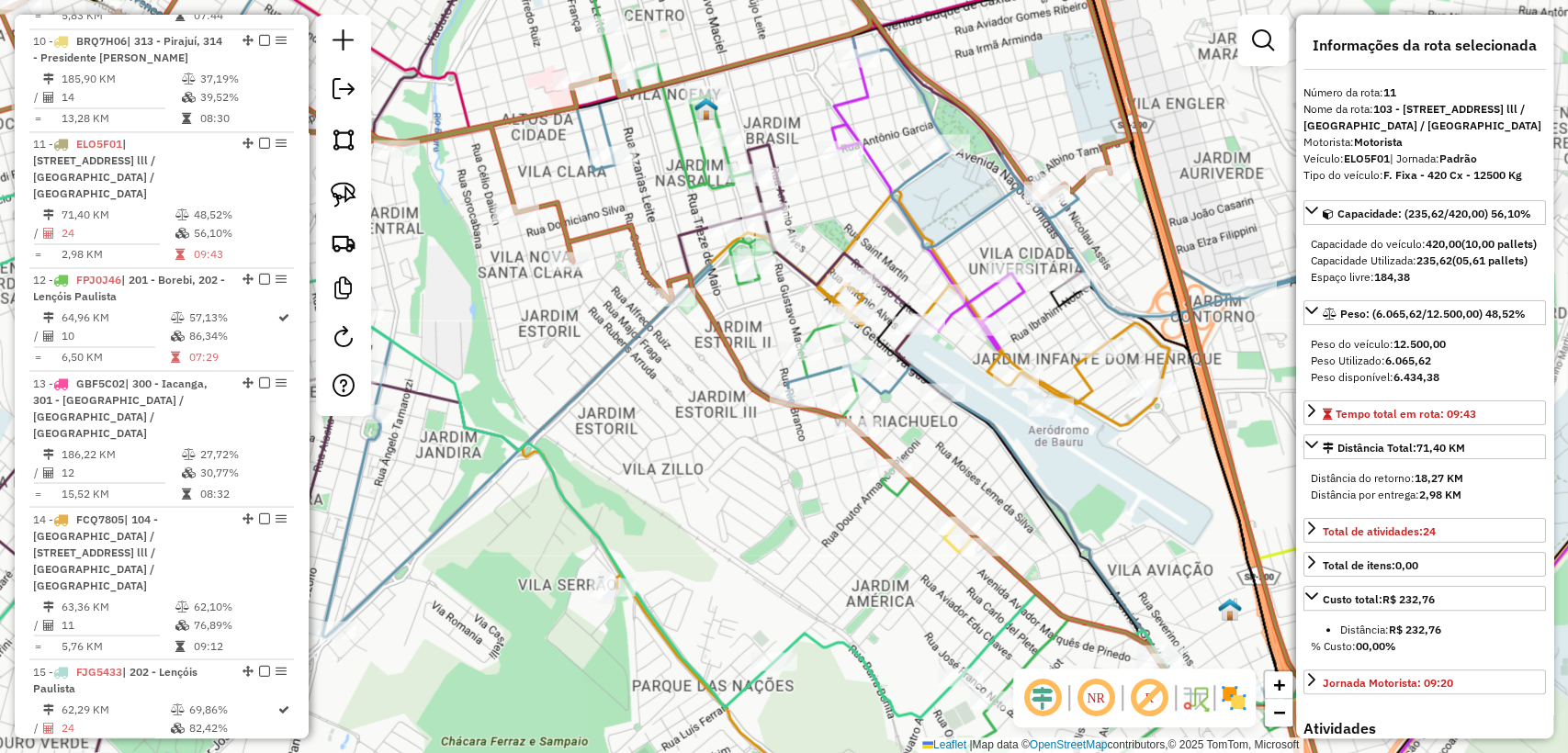
click at [812, 328] on icon at bounding box center [947, 376] width 774 height 905
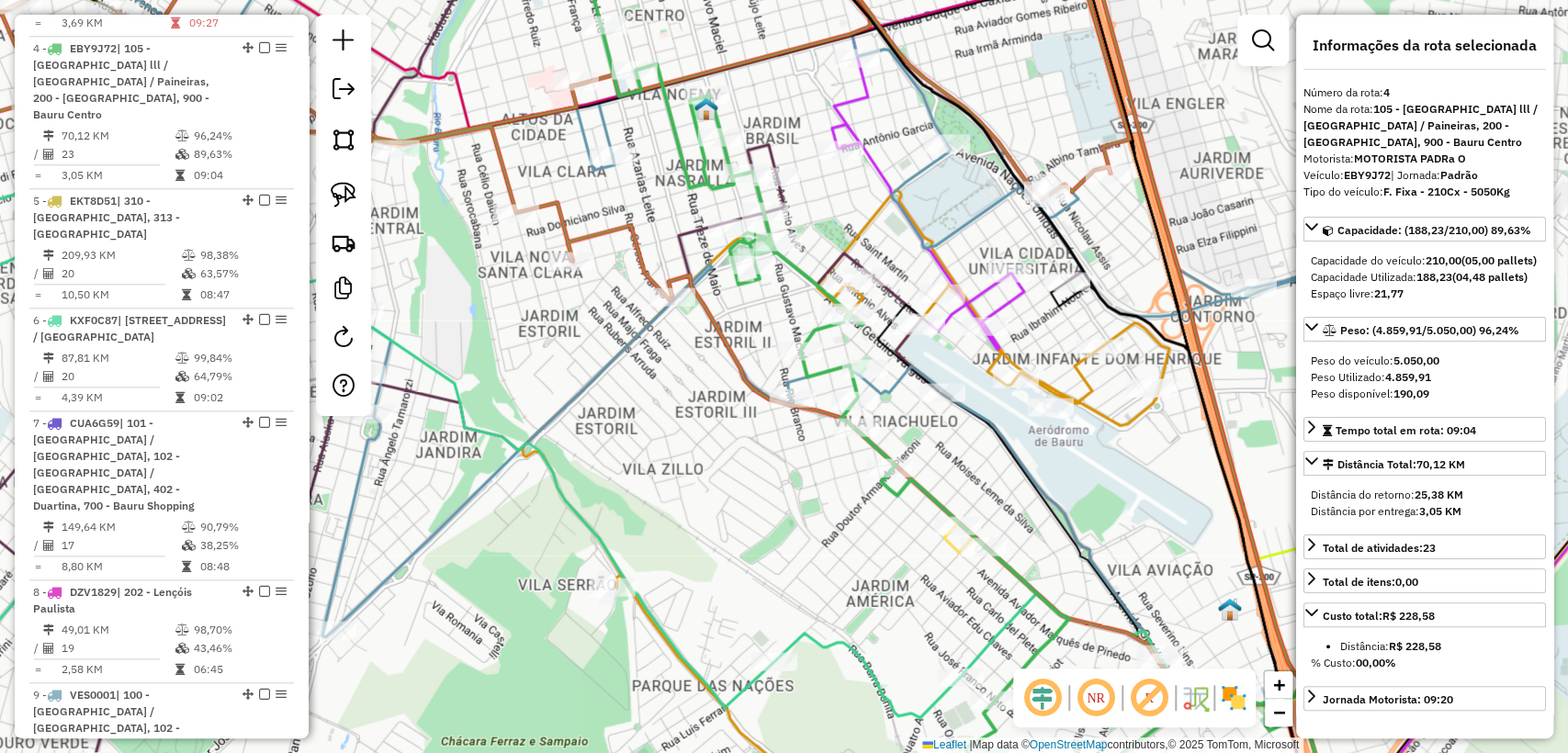
scroll to position [1081, 0]
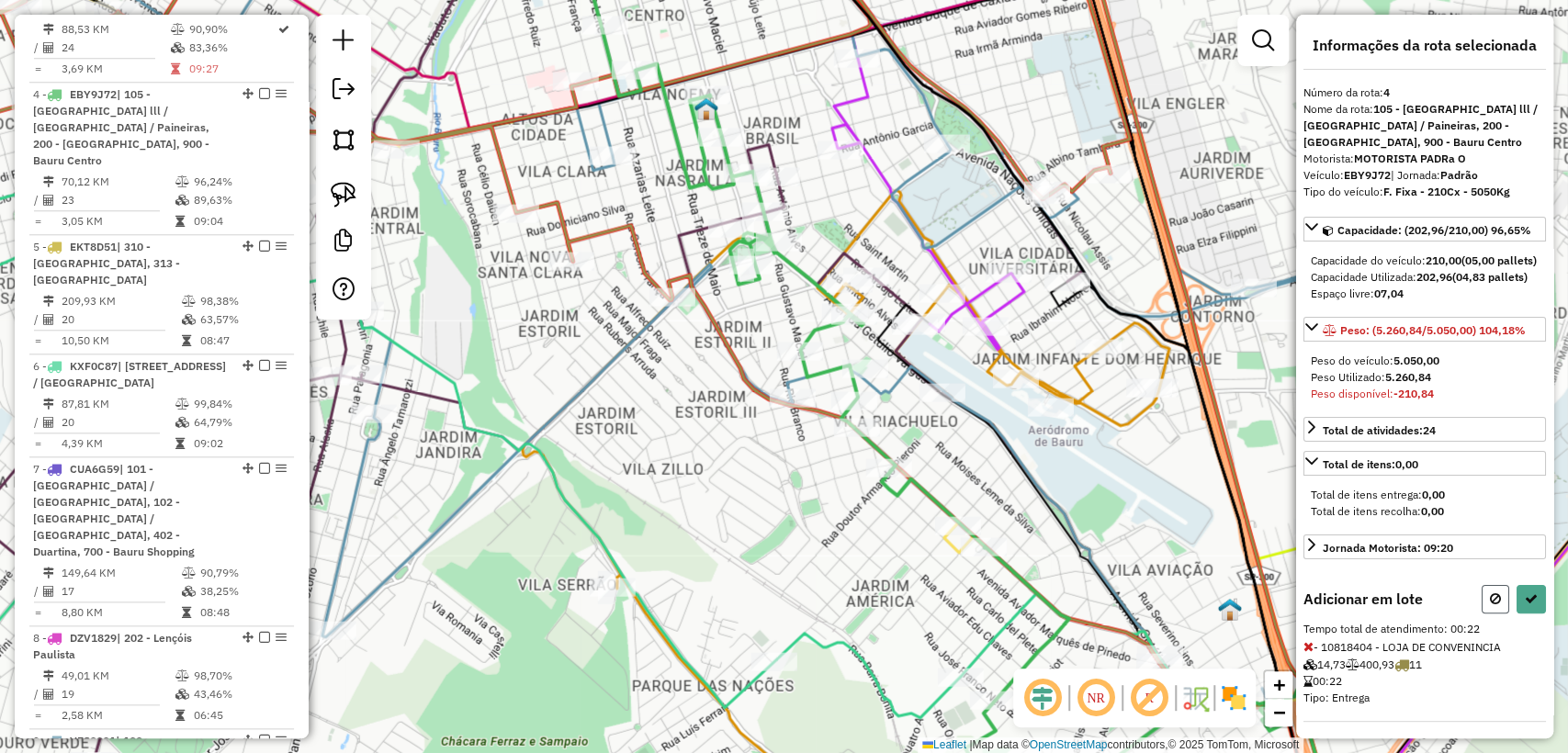
click at [1493, 605] on icon at bounding box center [1496, 599] width 11 height 12
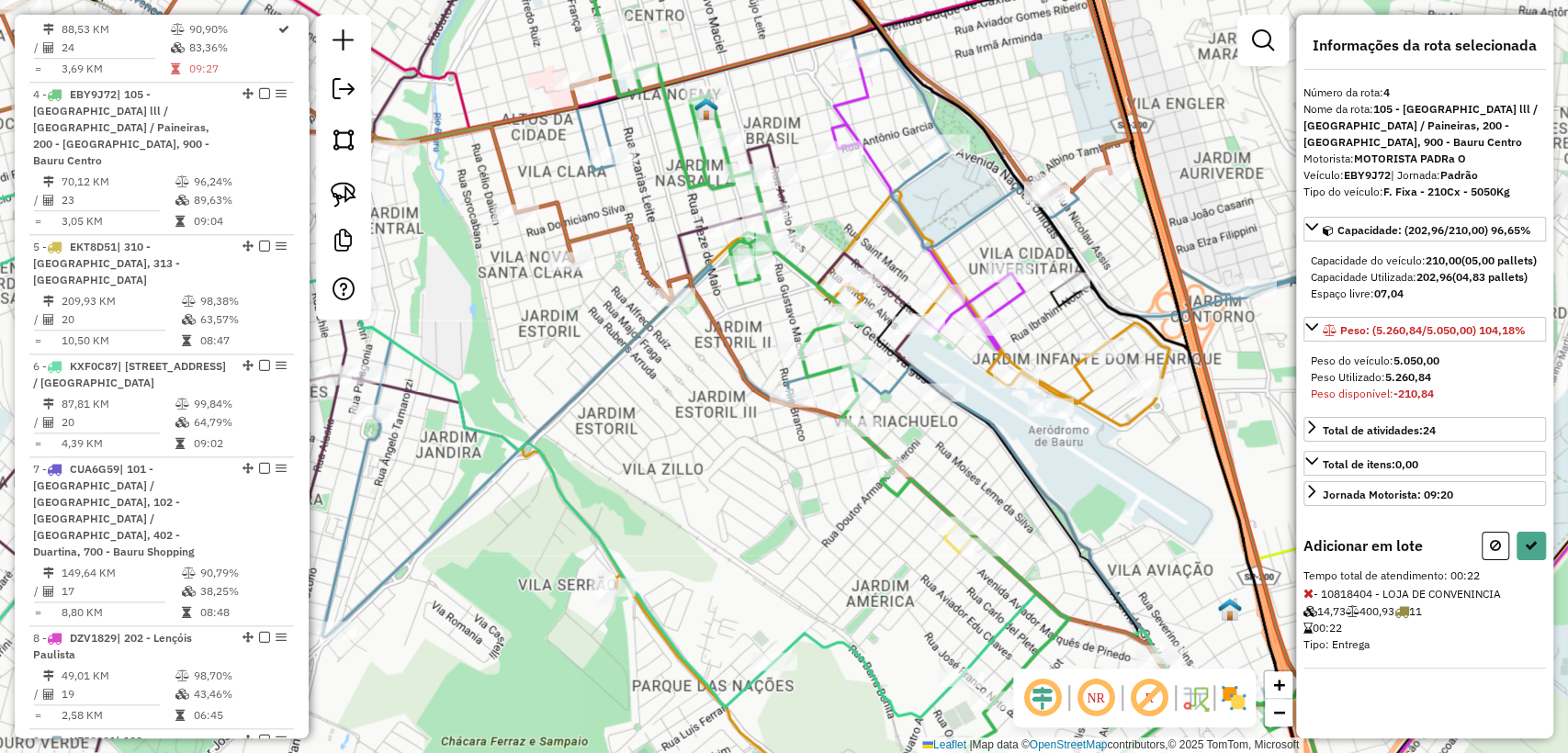
select select "**********"
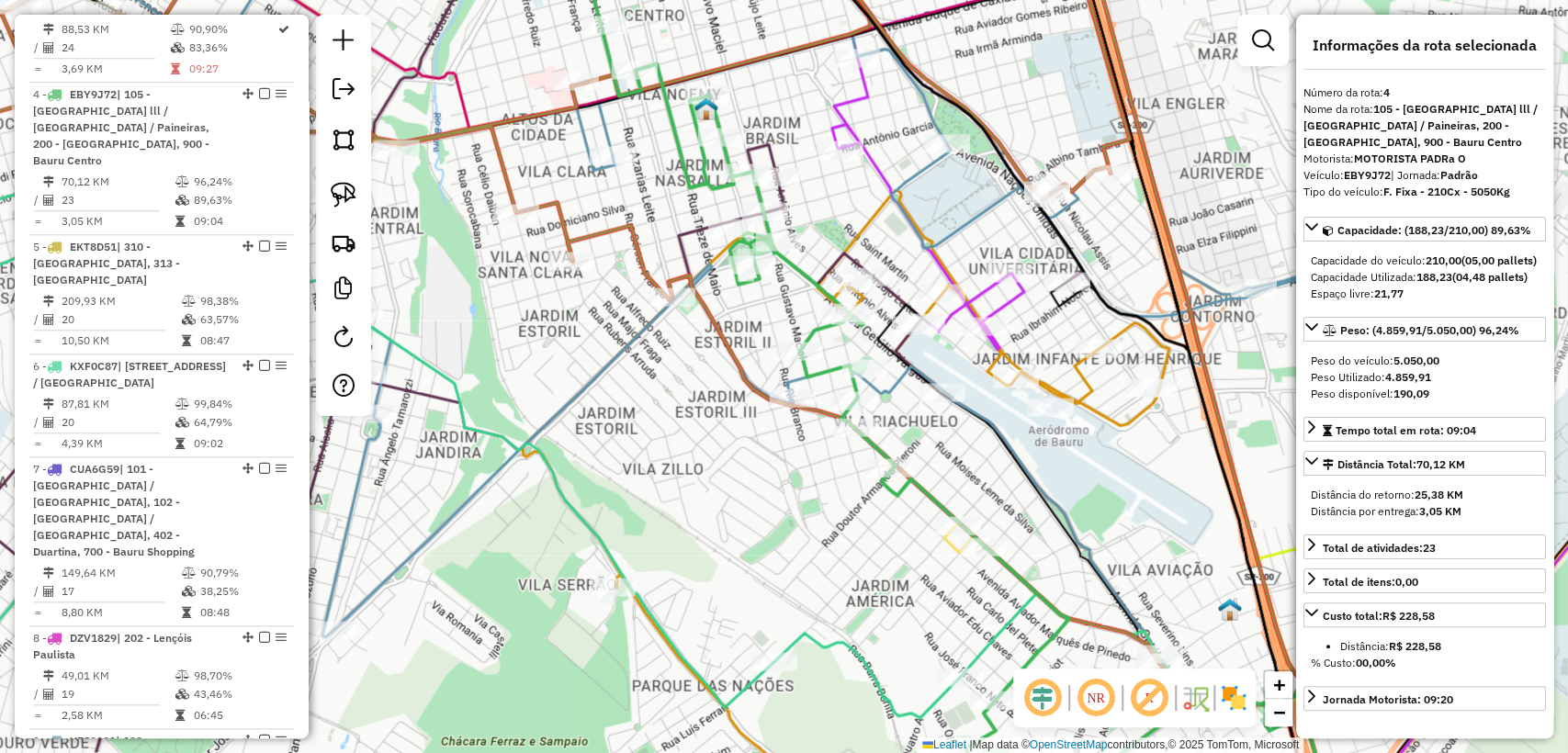
click at [916, 445] on div "Janela de atendimento Grade de atendimento Capacidade Transportadoras Veículos …" at bounding box center [784, 376] width 1568 height 753
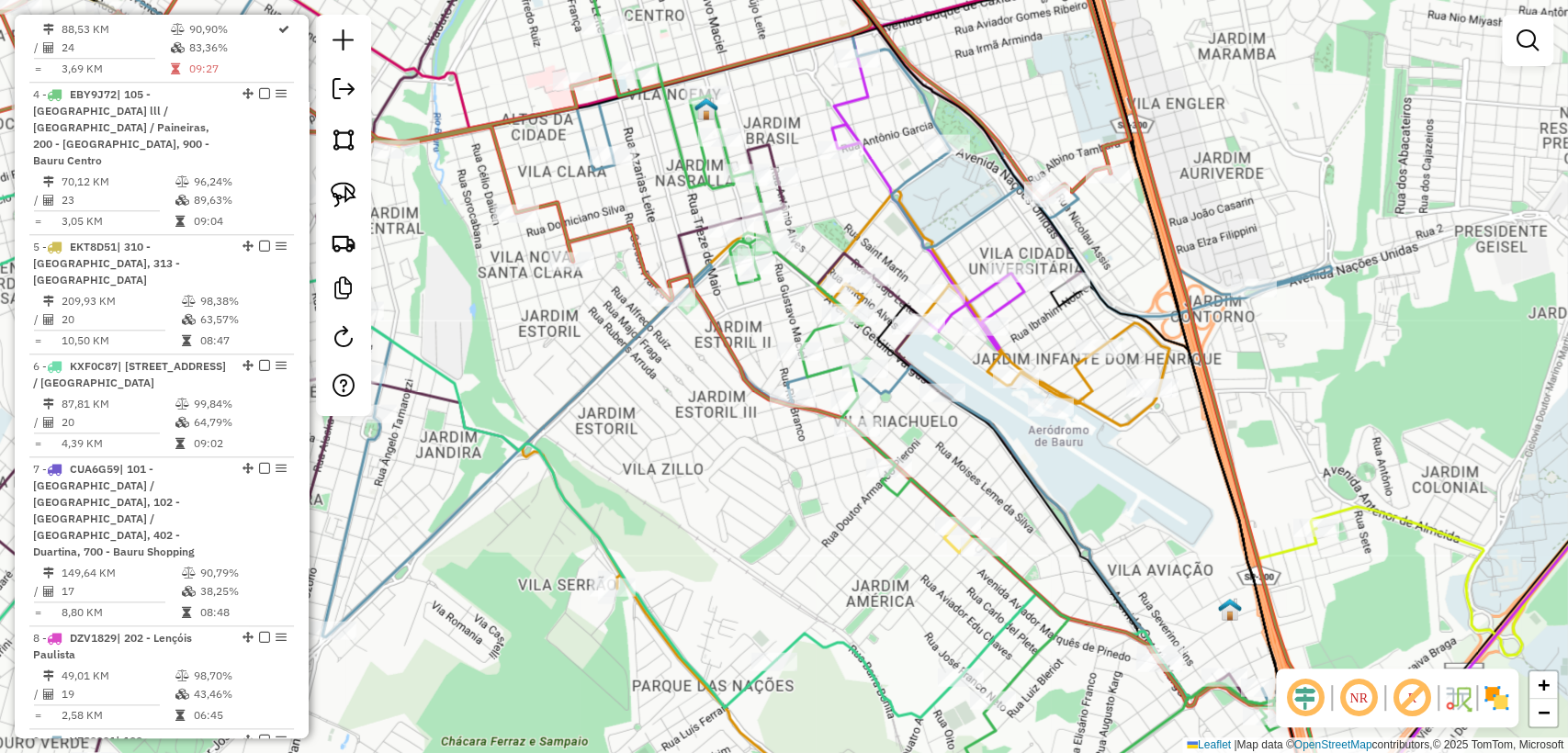
click at [895, 395] on icon at bounding box center [684, 315] width 1295 height 780
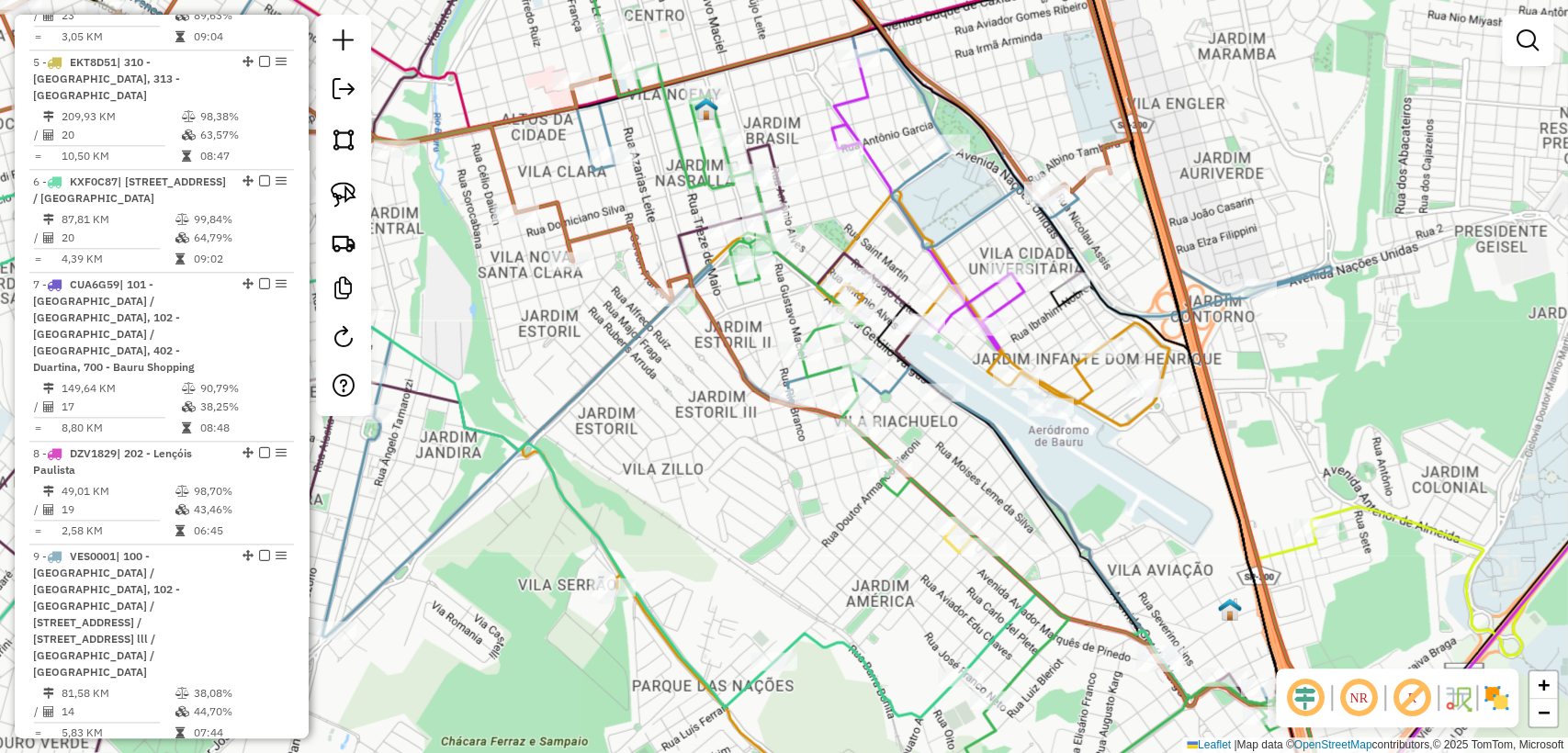
select select "**********"
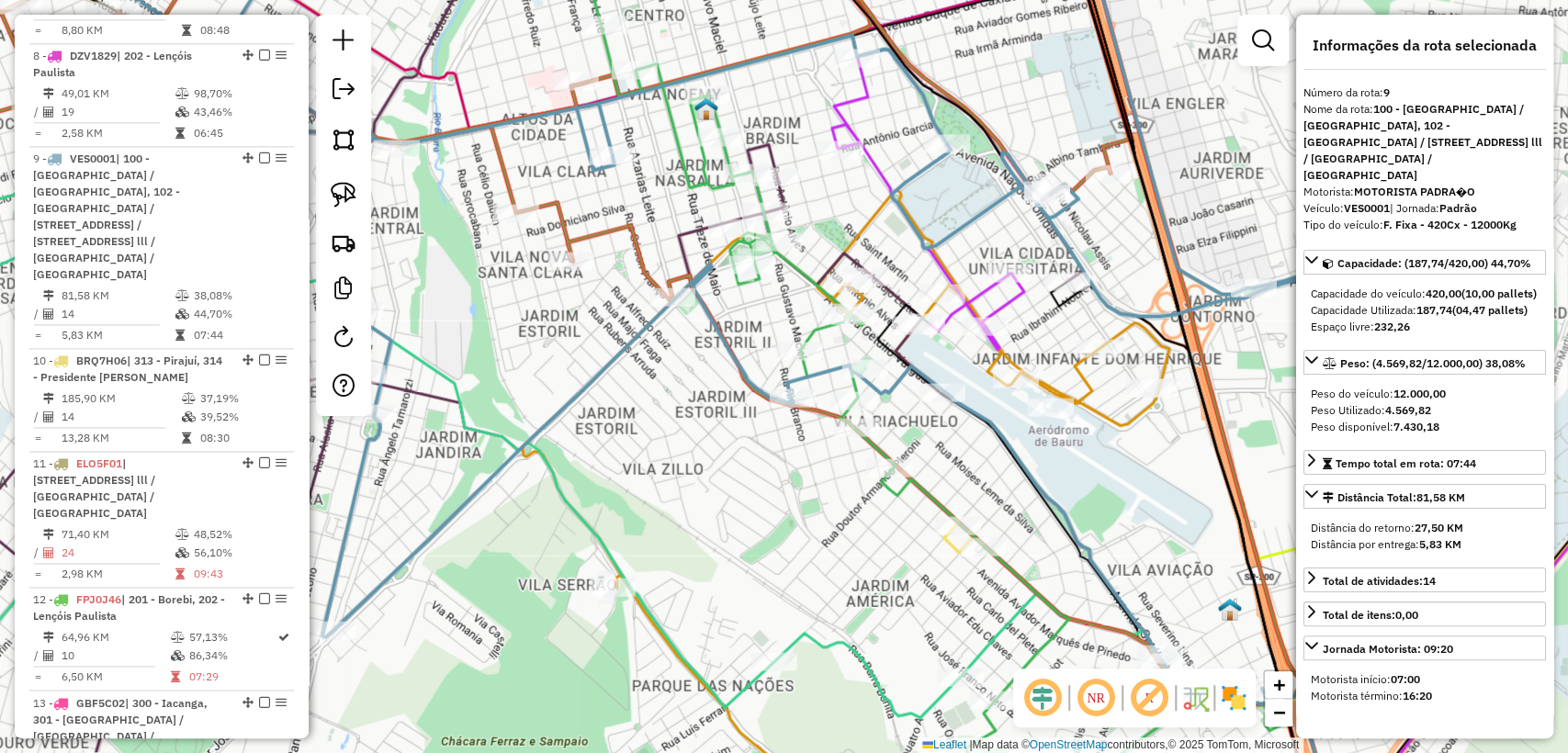
scroll to position [1695, 0]
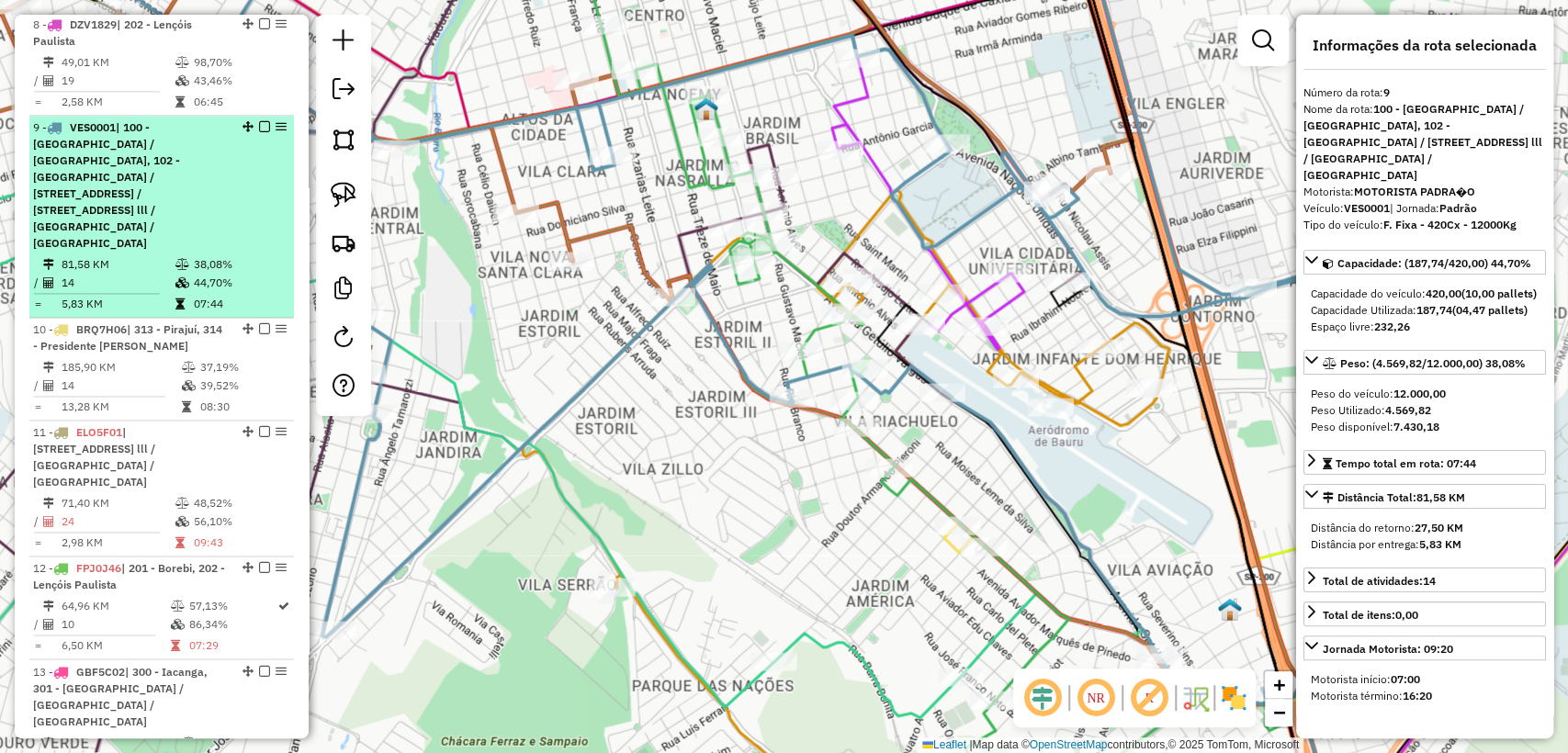
click at [263, 121] on em at bounding box center [265, 127] width 11 height 11
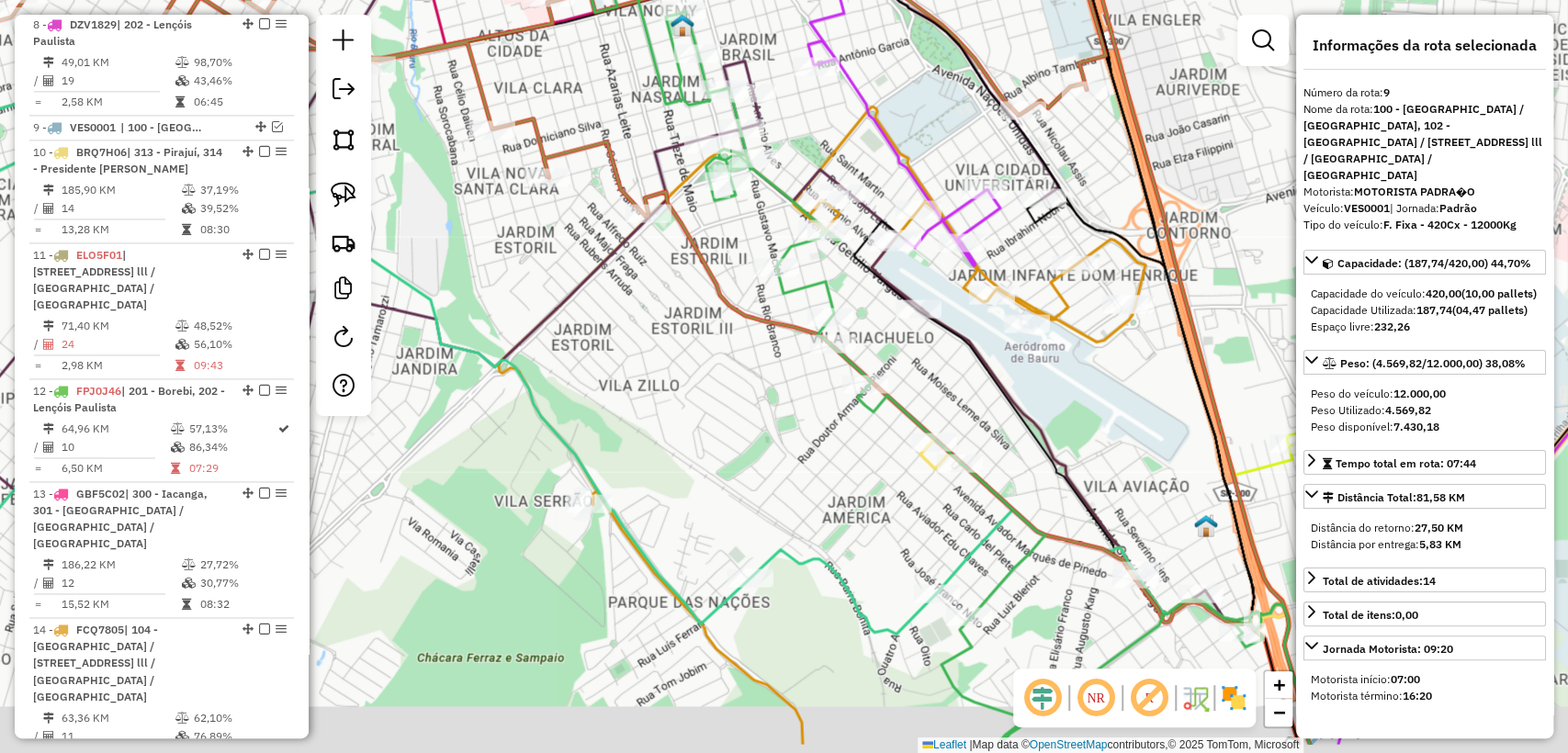
drag, startPoint x: 964, startPoint y: 481, endPoint x: 940, endPoint y: 397, distance: 87.4
click at [940, 397] on div "Janela de atendimento Grade de atendimento Capacidade Transportadoras Veículos …" at bounding box center [784, 376] width 1568 height 753
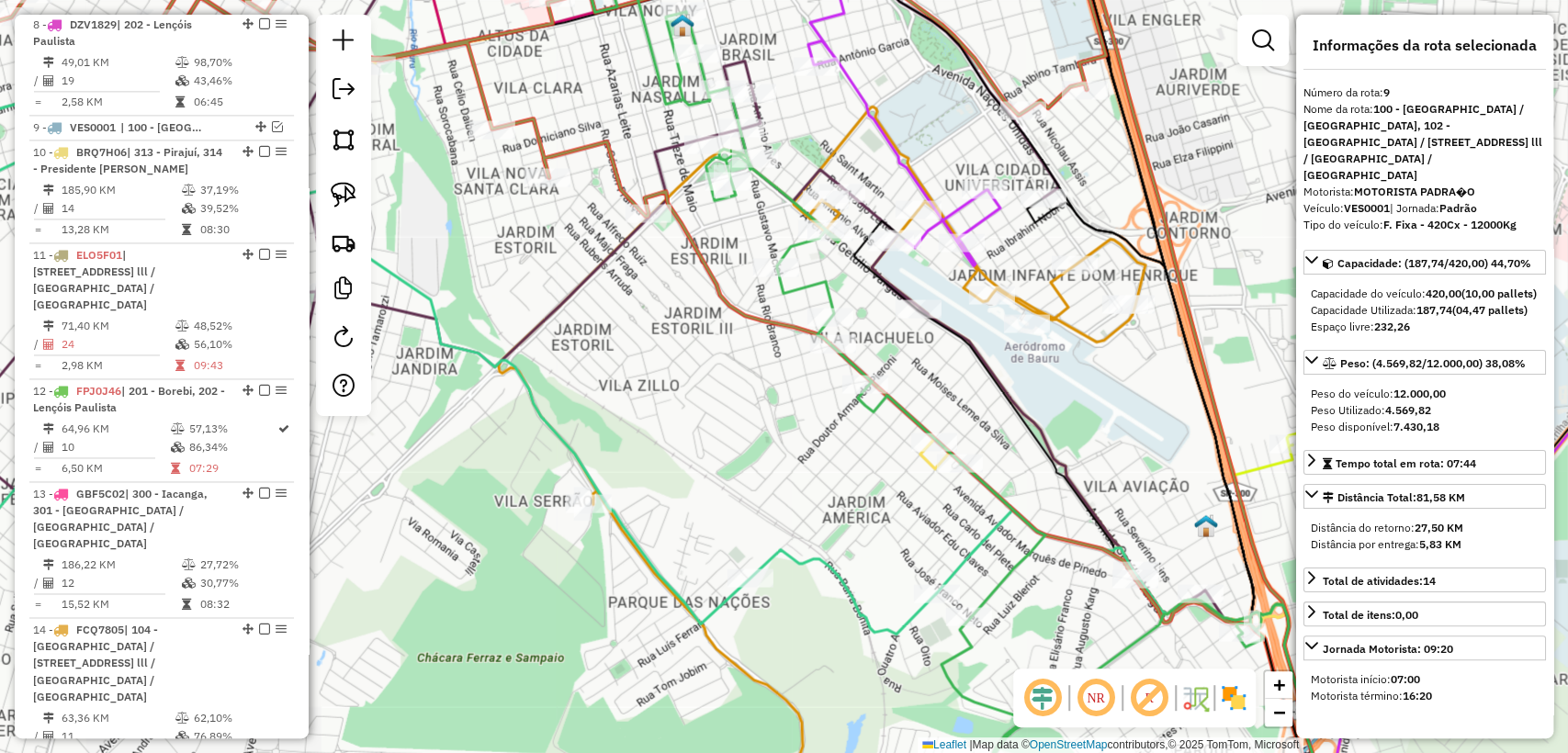
click at [922, 465] on icon at bounding box center [1136, 635] width 431 height 388
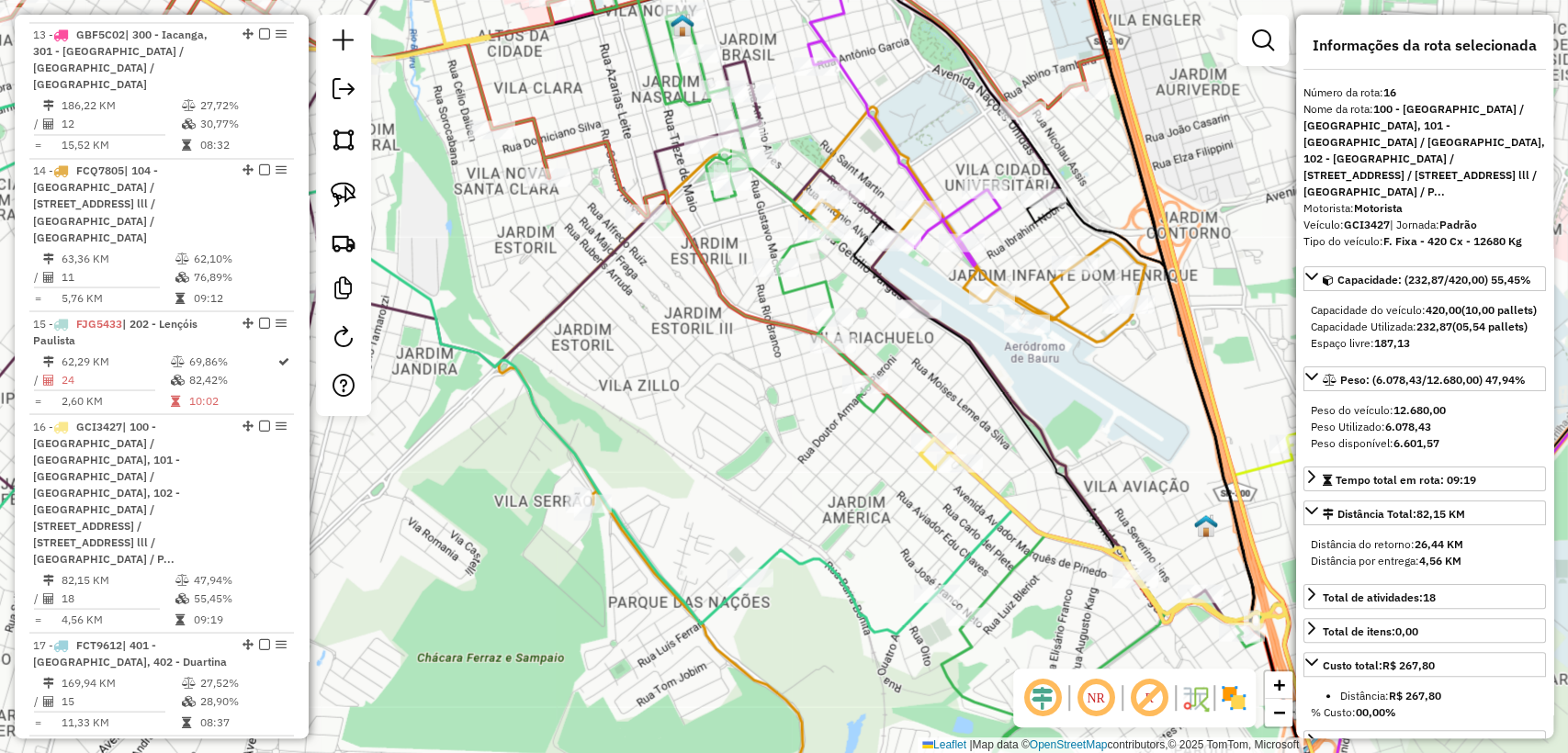
scroll to position [2403, 0]
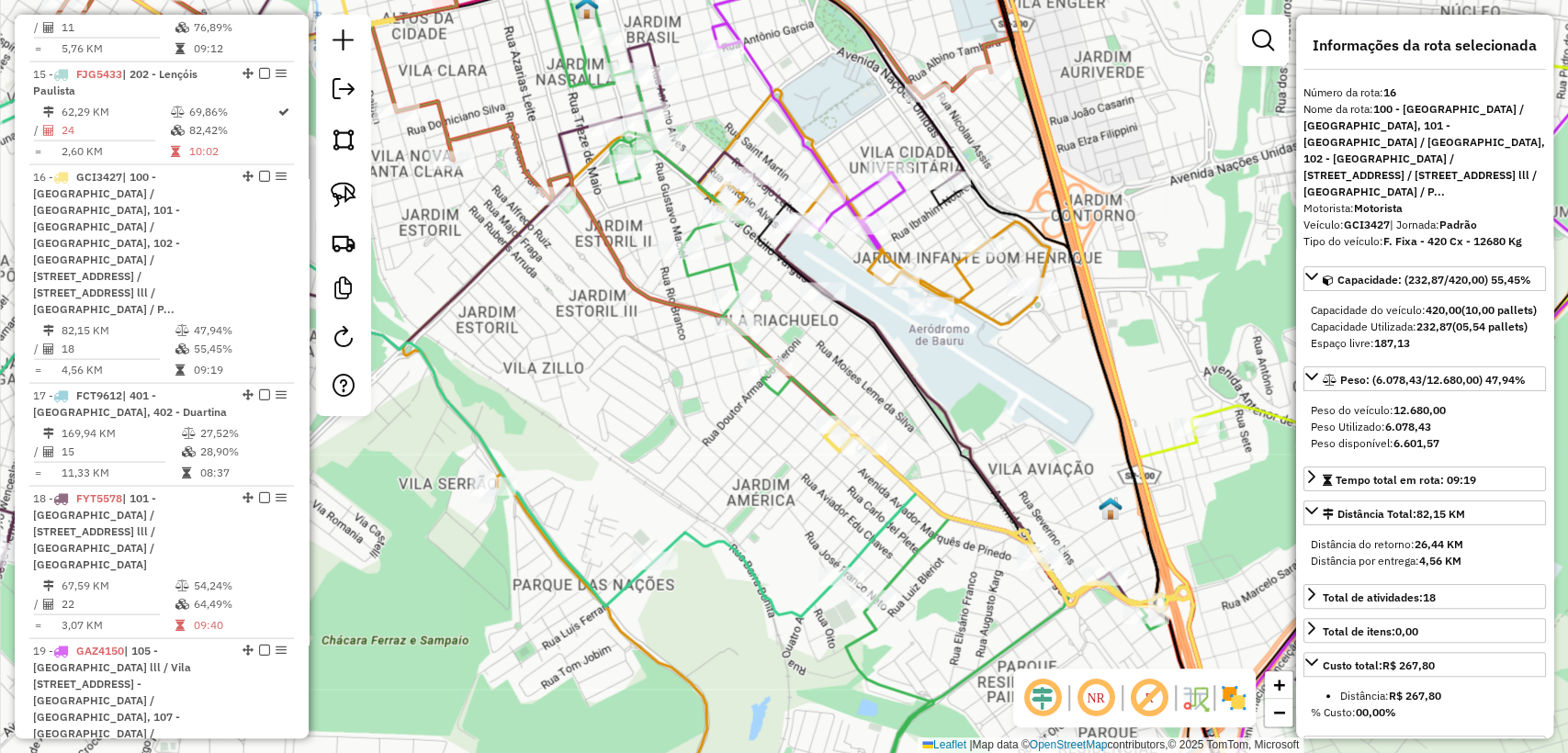
drag, startPoint x: 819, startPoint y: 423, endPoint x: 724, endPoint y: 406, distance: 96.5
click at [724, 406] on div "Janela de atendimento Grade de atendimento Capacidade Transportadoras Veículos …" at bounding box center [784, 376] width 1568 height 753
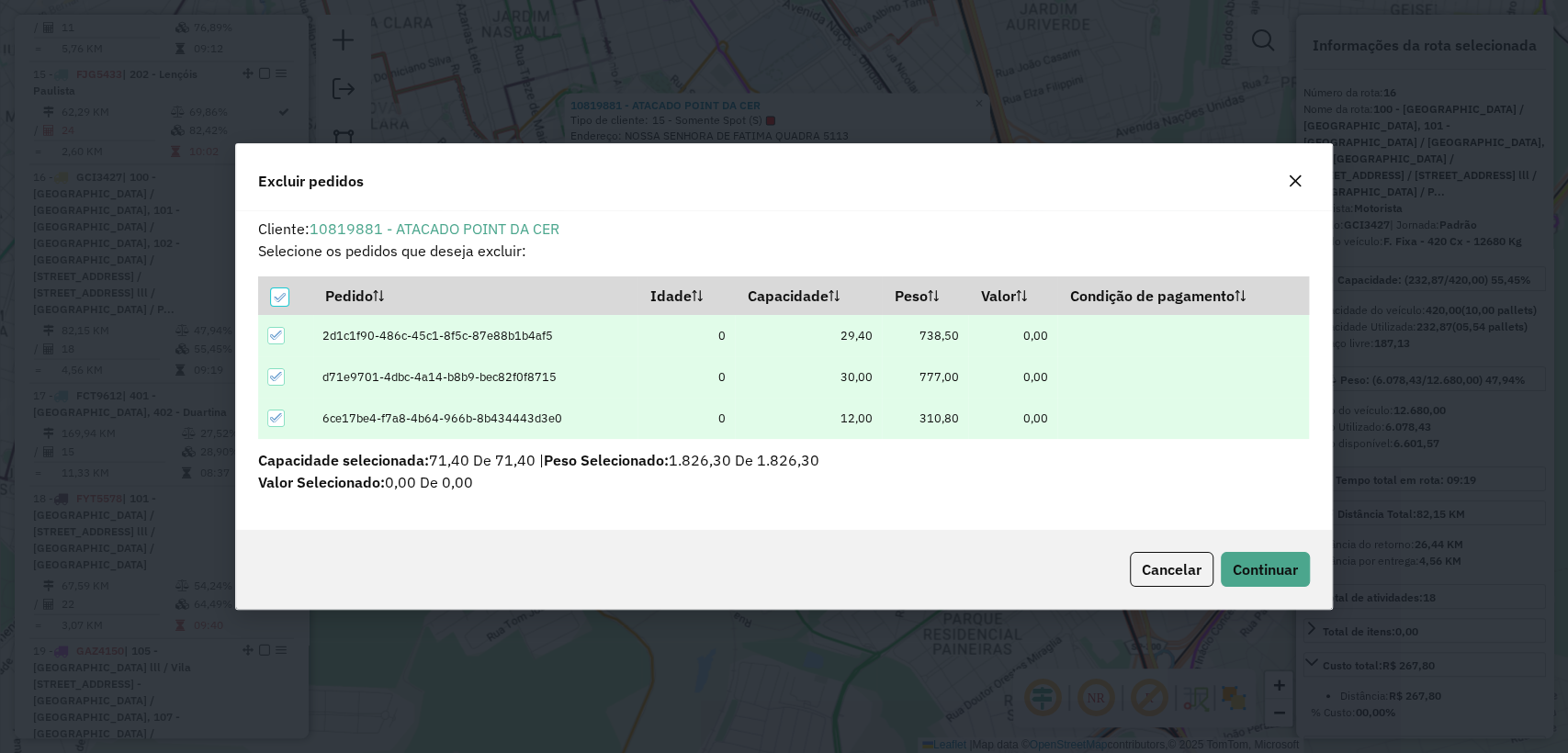
scroll to position [0, 0]
click at [1278, 567] on span "Continuar" at bounding box center [1265, 569] width 65 height 18
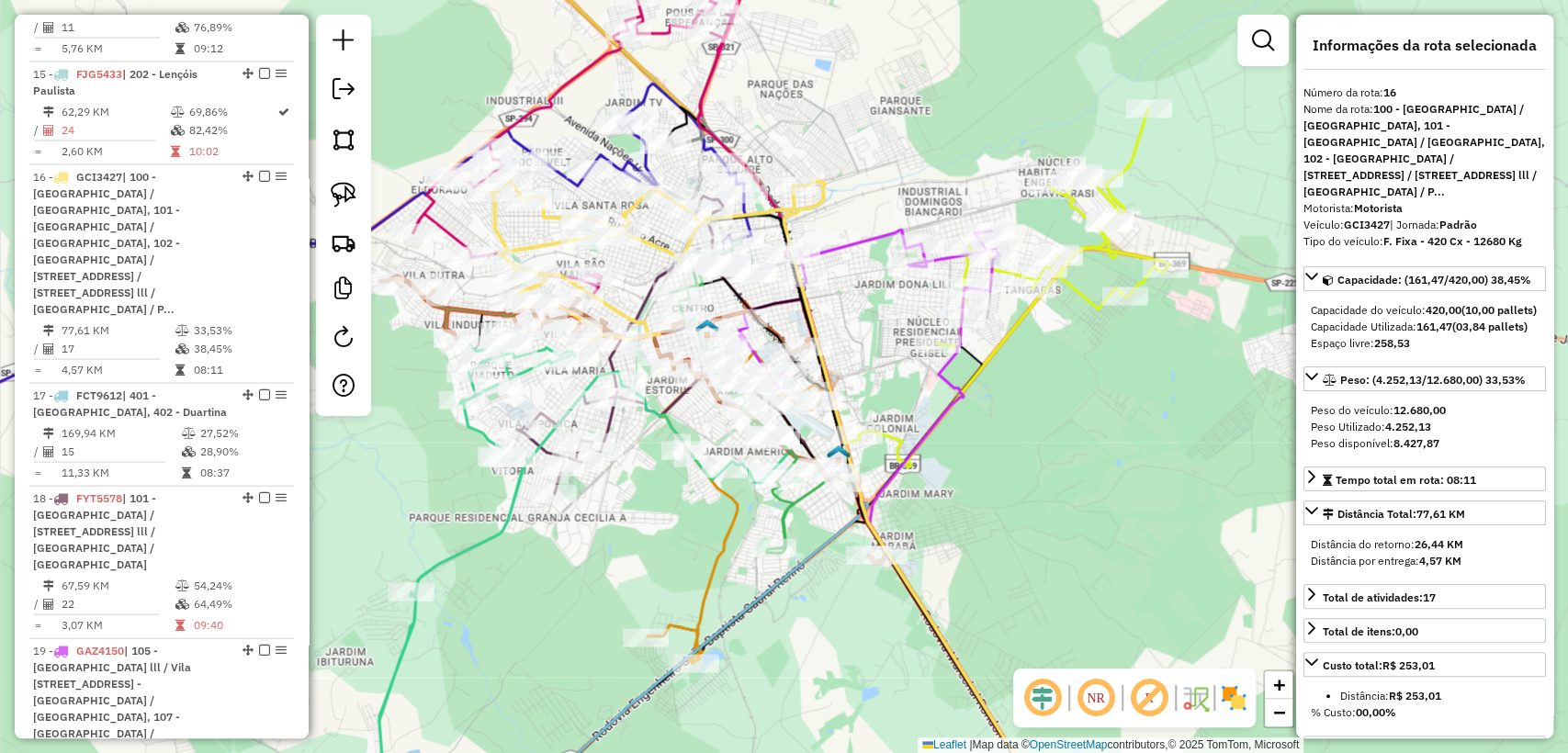
click at [1097, 288] on div "Janela de atendimento Grade de atendimento Capacidade Transportadoras Veículos …" at bounding box center [784, 376] width 1568 height 753
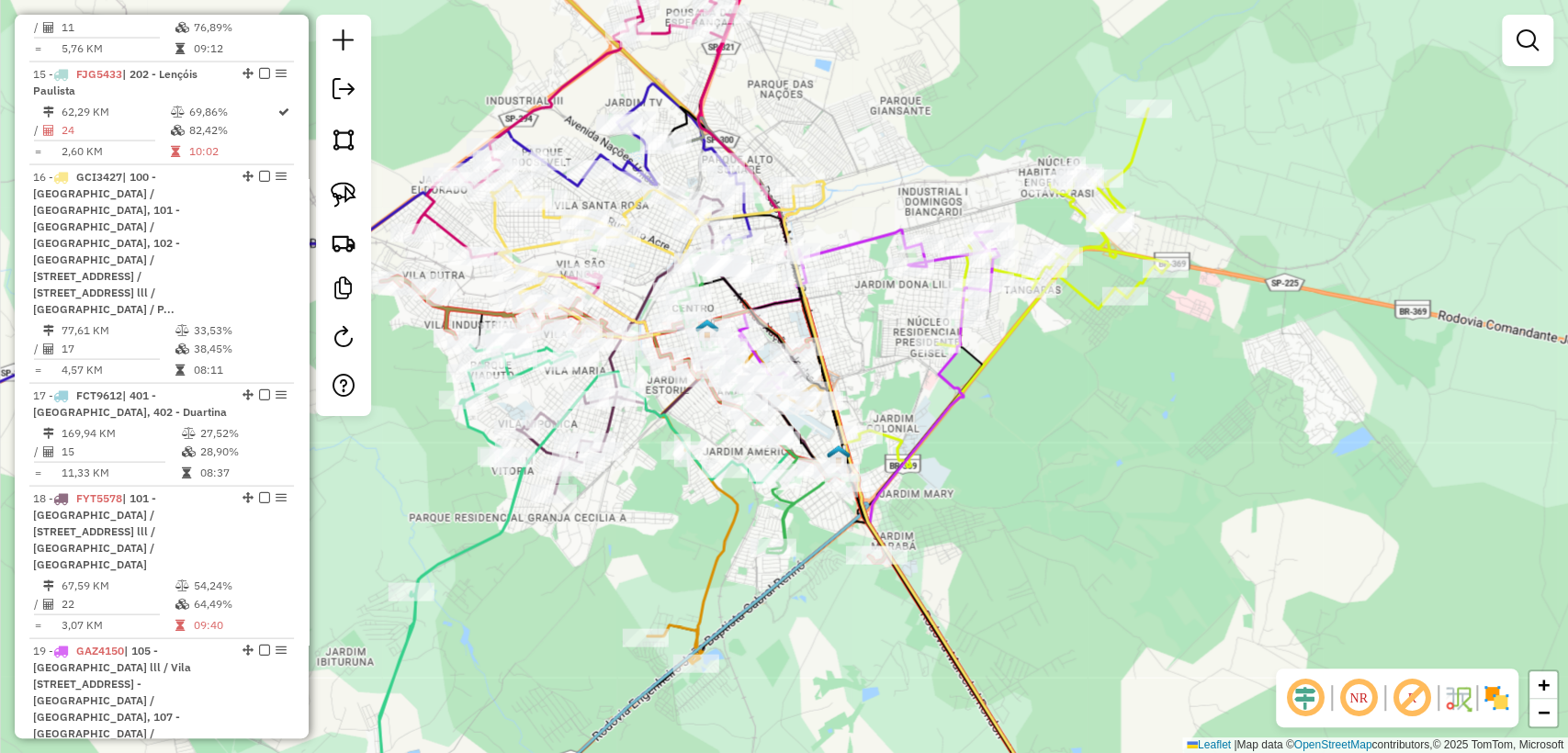
click at [1090, 292] on icon at bounding box center [1014, 288] width 311 height 358
select select "**********"
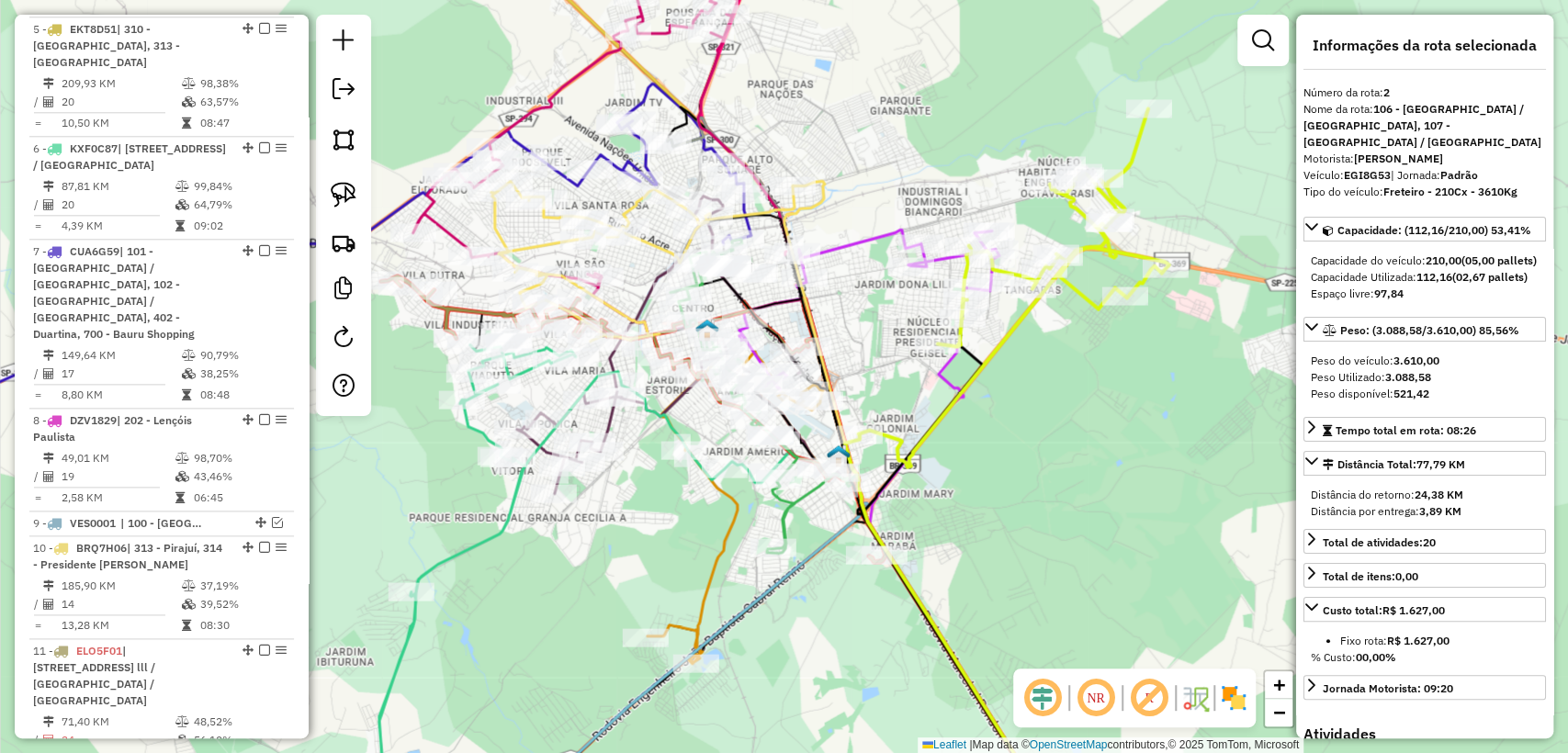
scroll to position [825, 0]
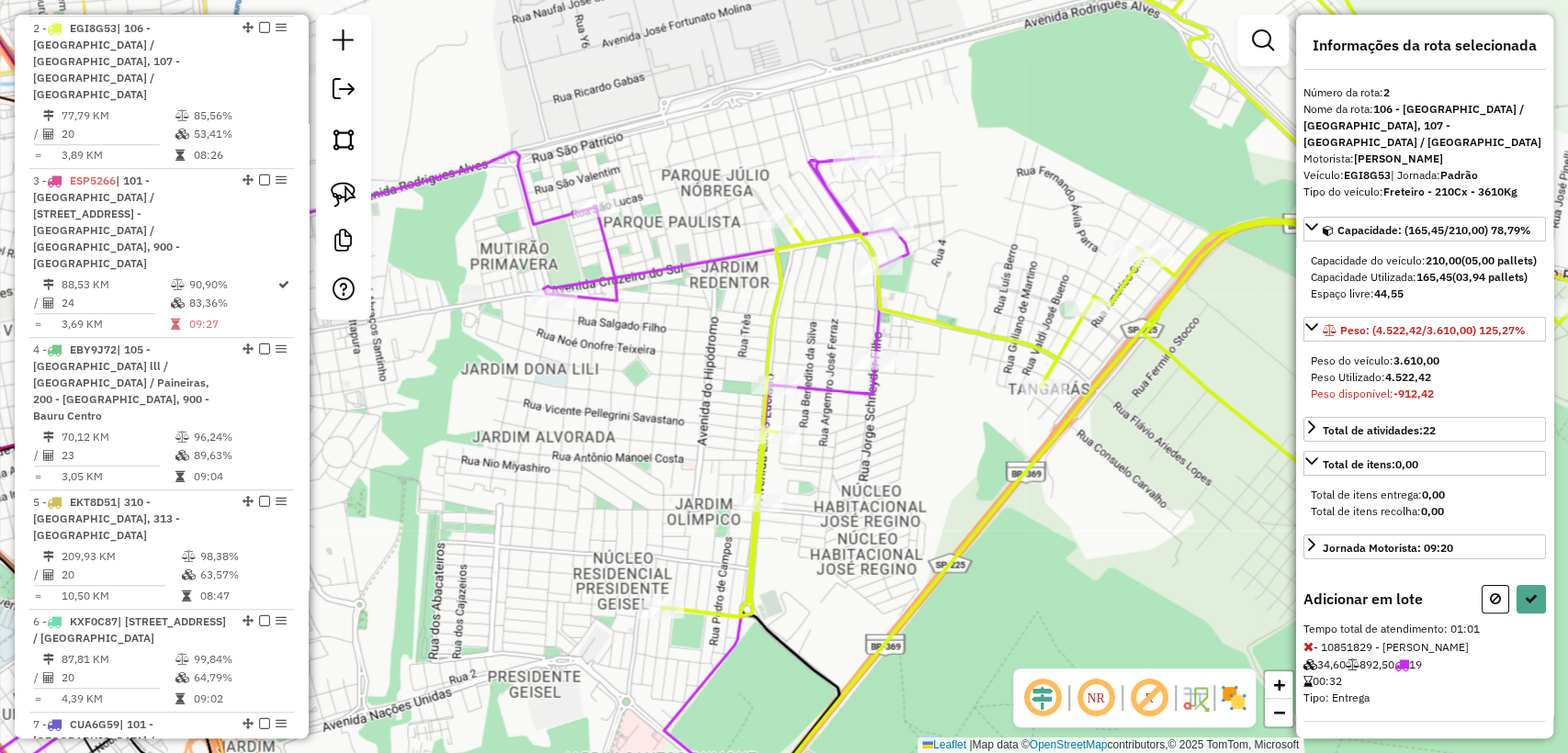
click at [1492, 605] on icon at bounding box center [1496, 599] width 11 height 12
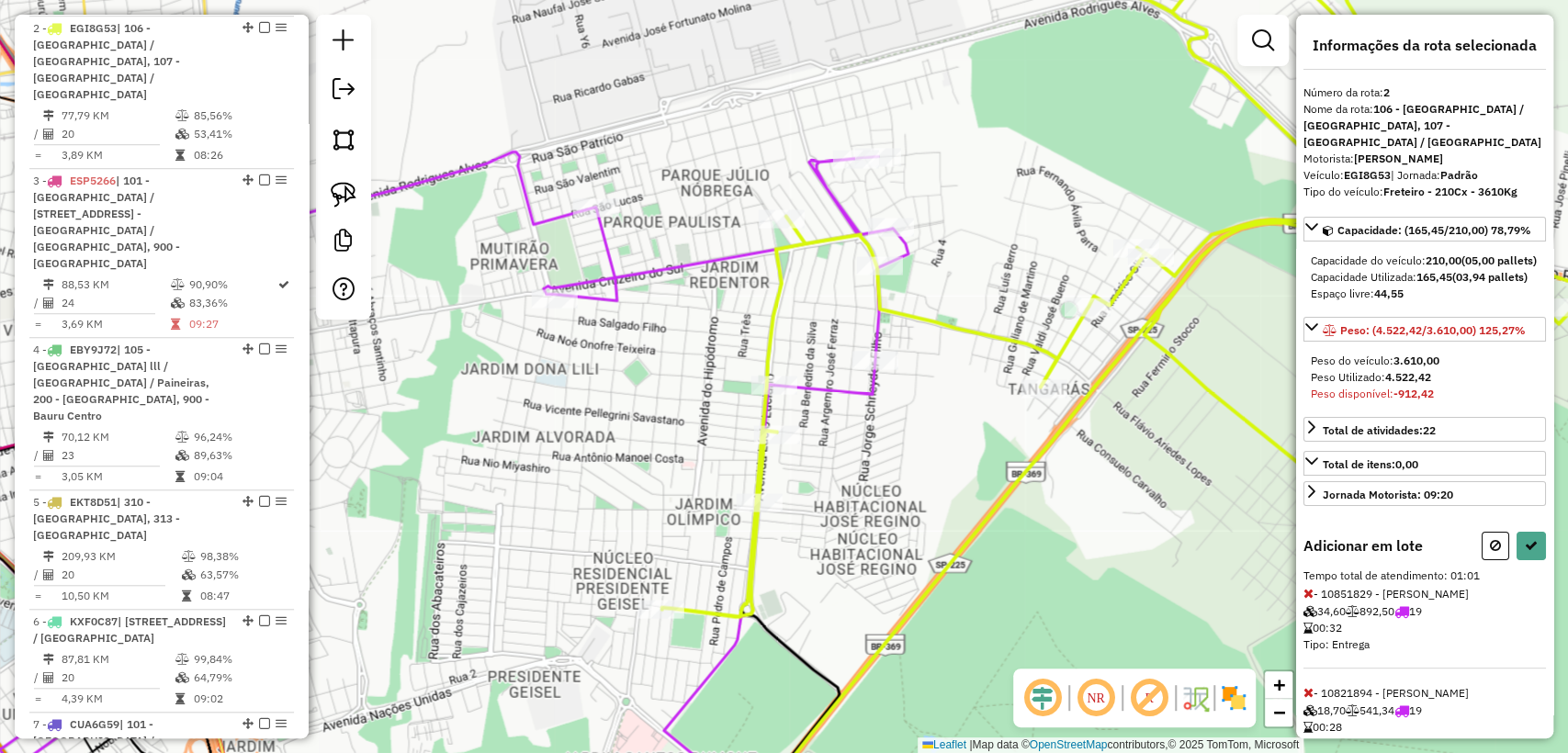
select select "**********"
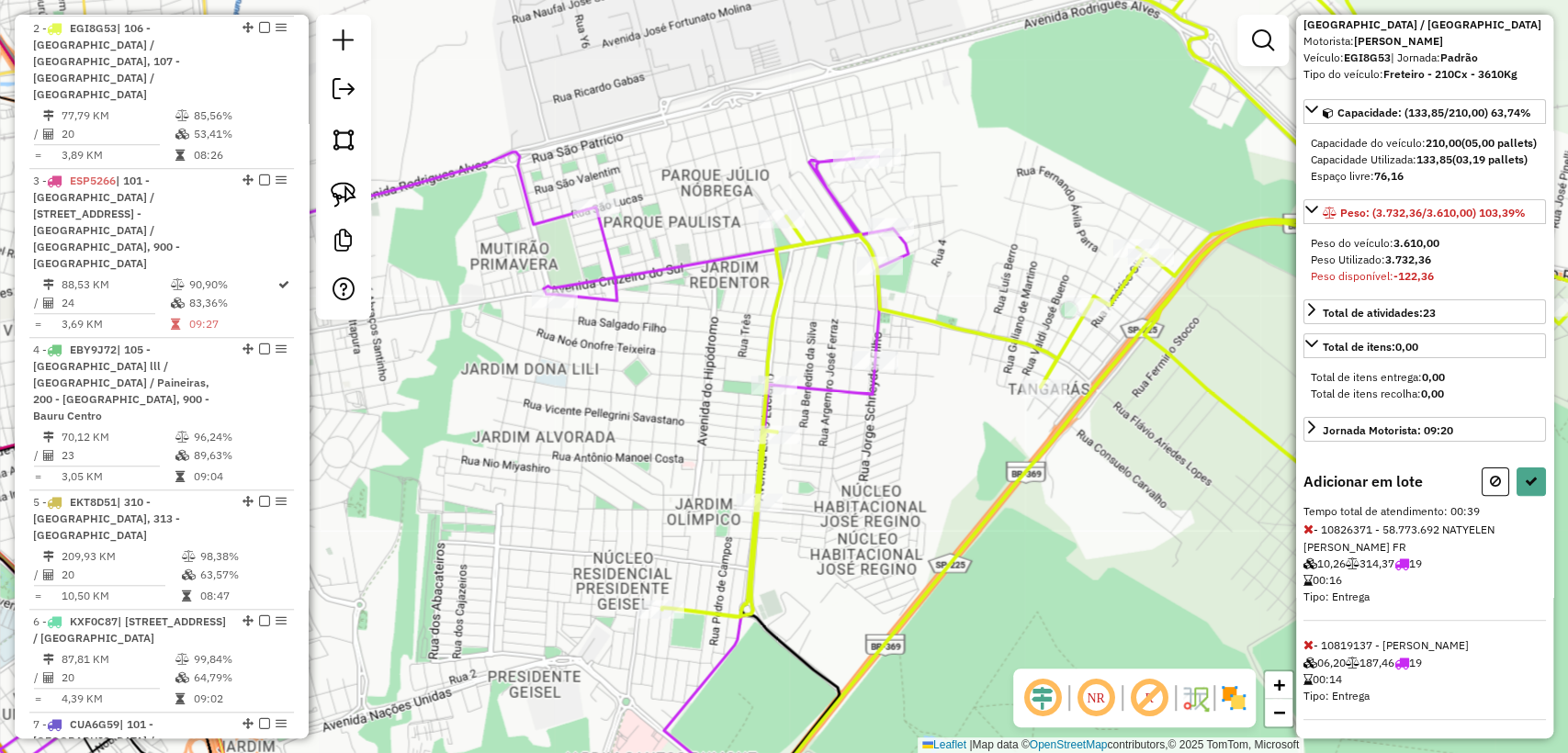
scroll to position [250, 0]
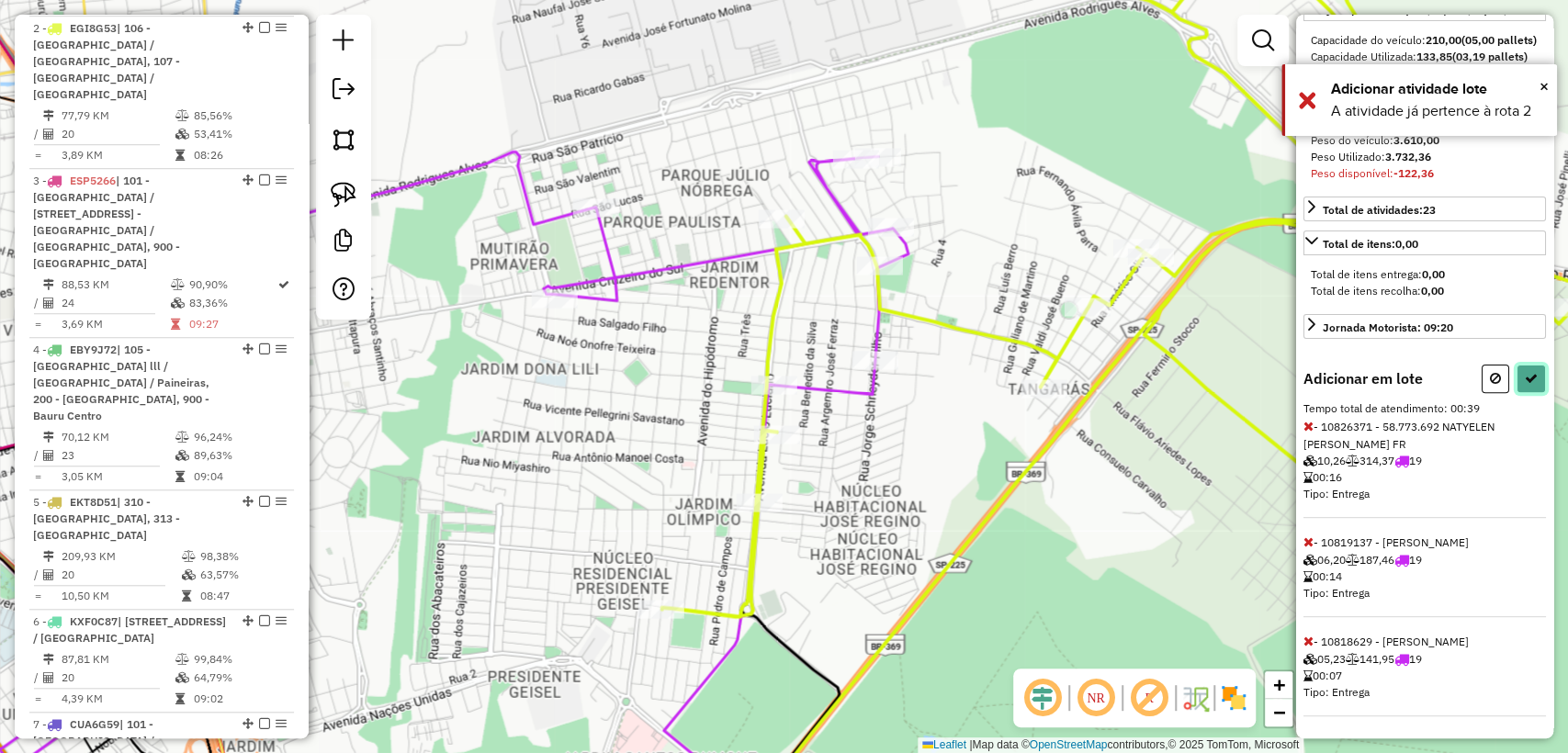
click at [1524, 376] on icon at bounding box center [1530, 377] width 12 height 12
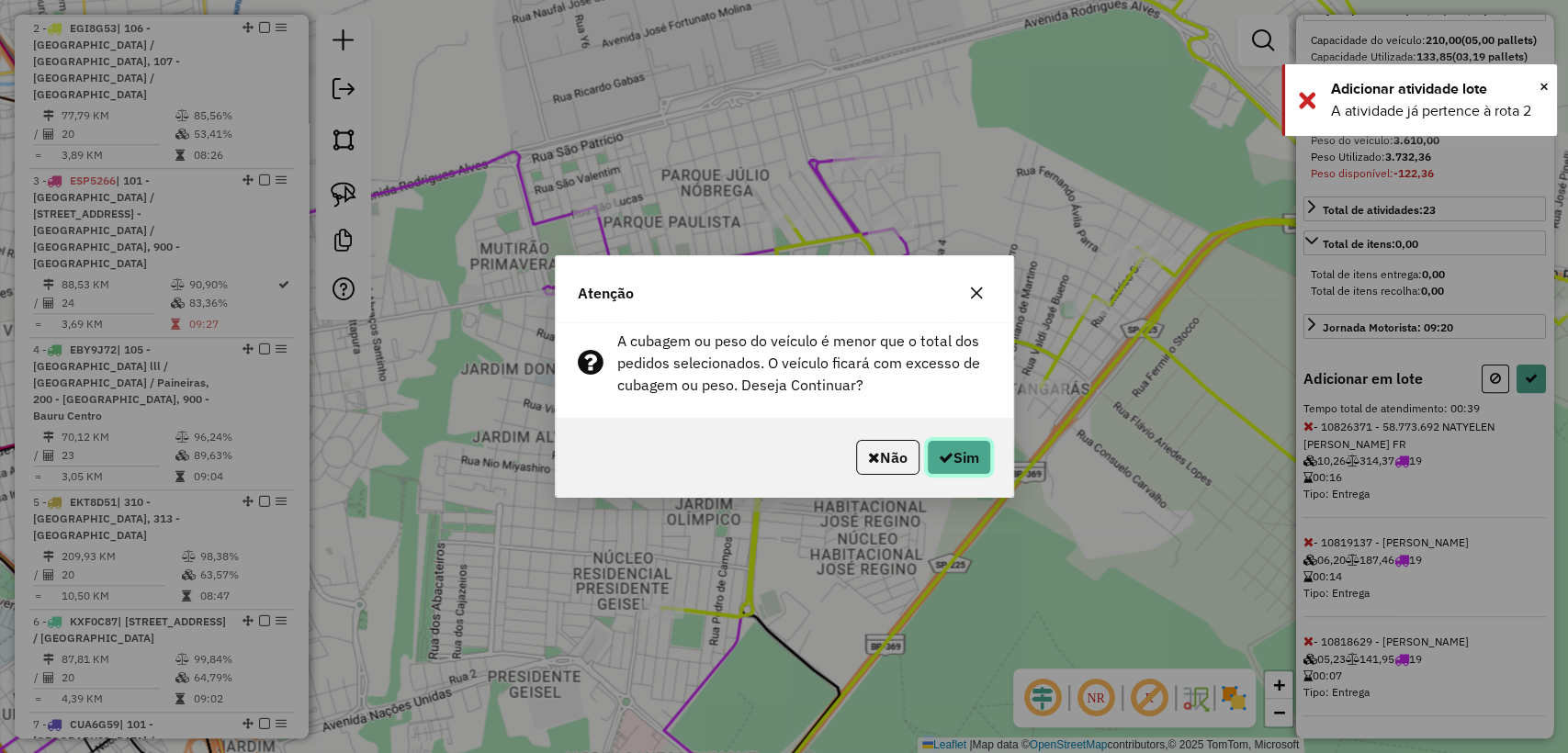
click at [953, 473] on button "Sim" at bounding box center [958, 458] width 64 height 35
select select "**********"
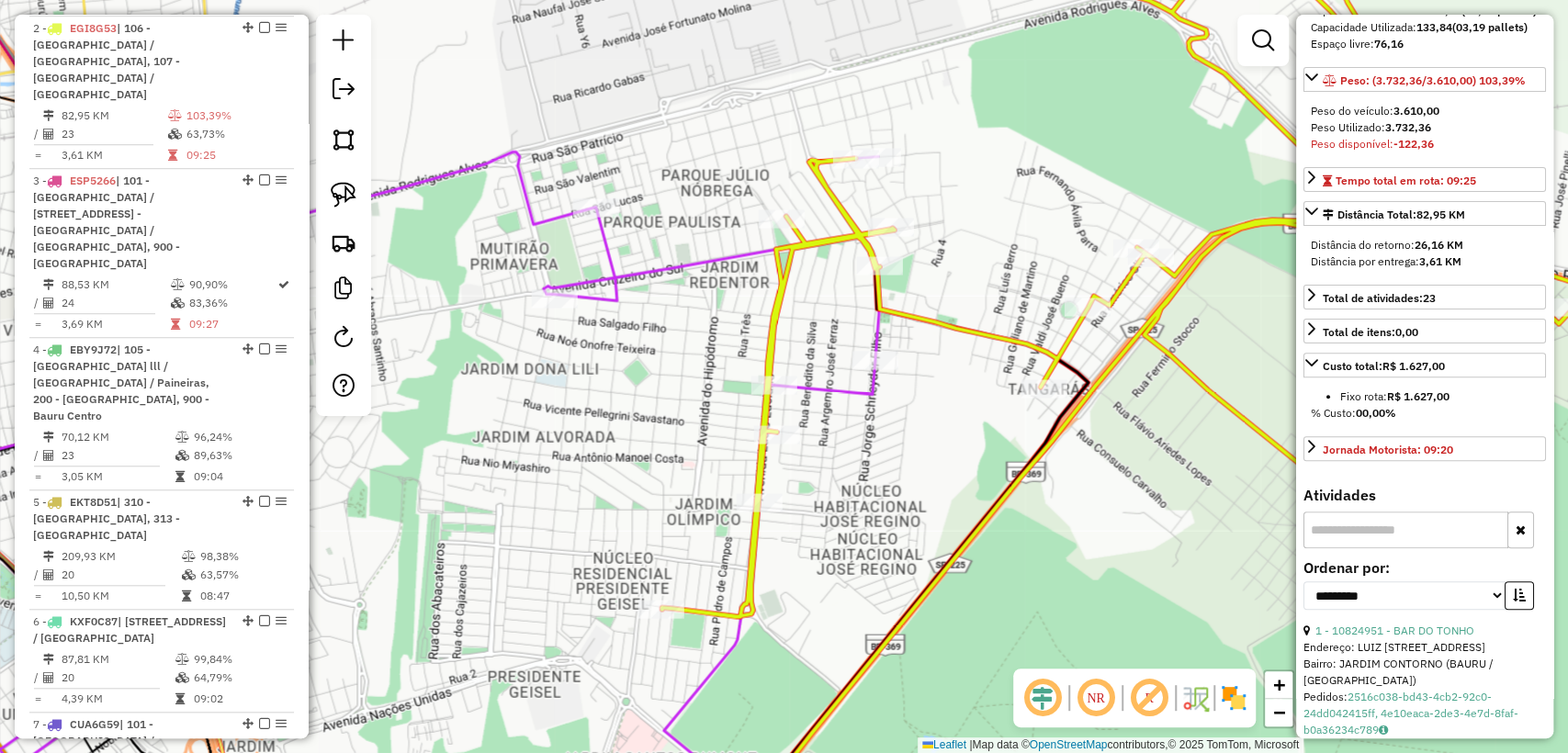
click at [720, 255] on icon at bounding box center [372, 473] width 1014 height 643
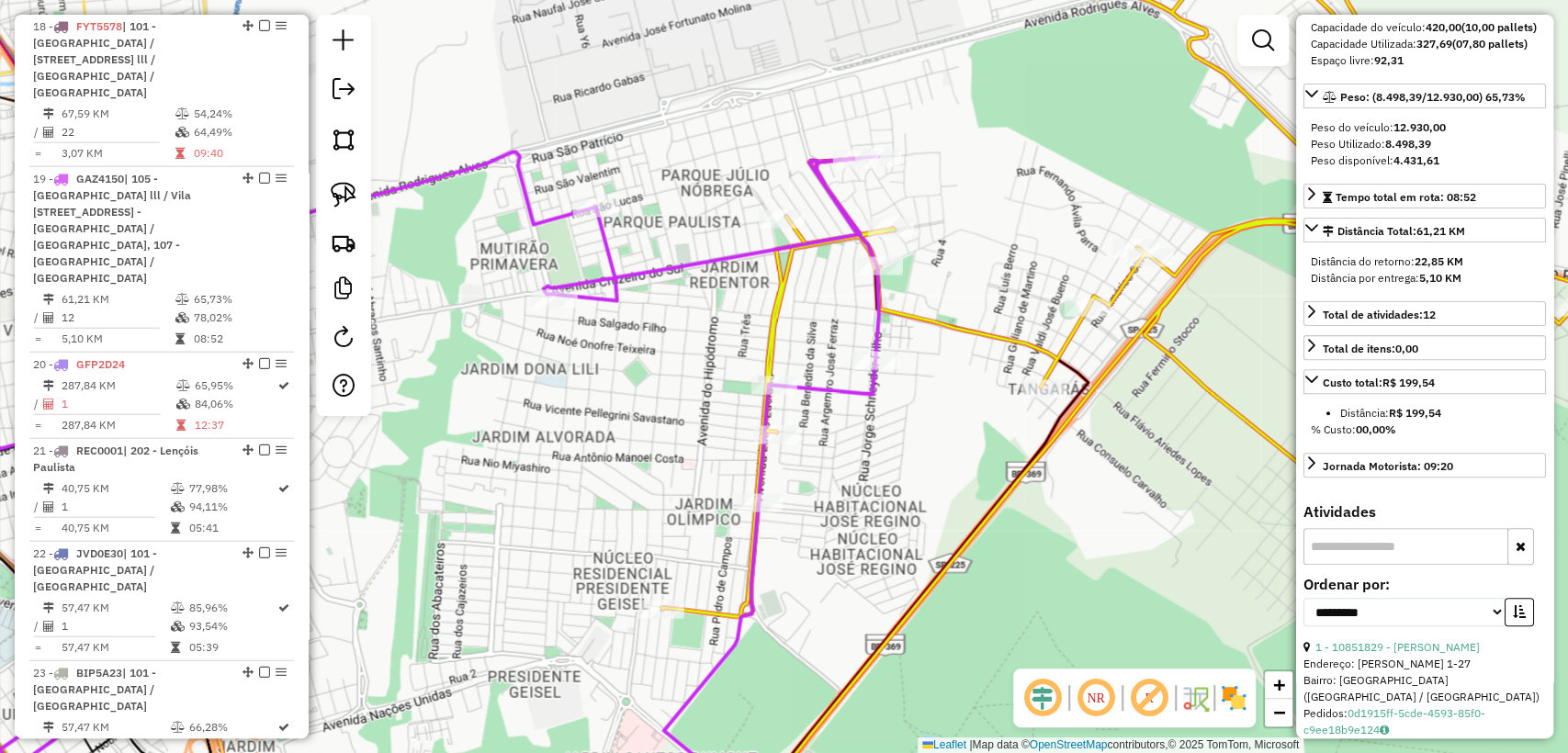
scroll to position [0, 0]
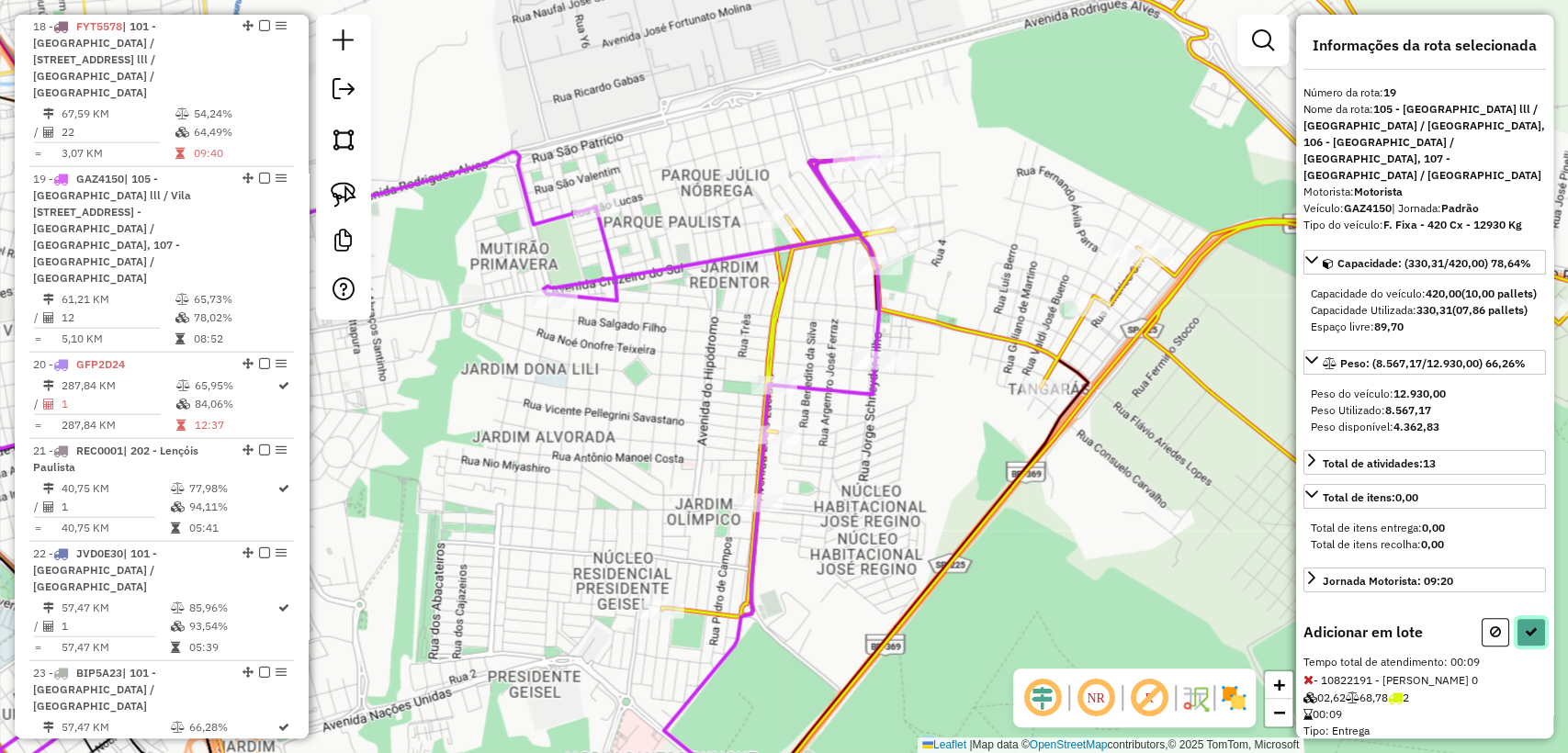
click at [1538, 646] on button at bounding box center [1531, 633] width 30 height 29
select select "**********"
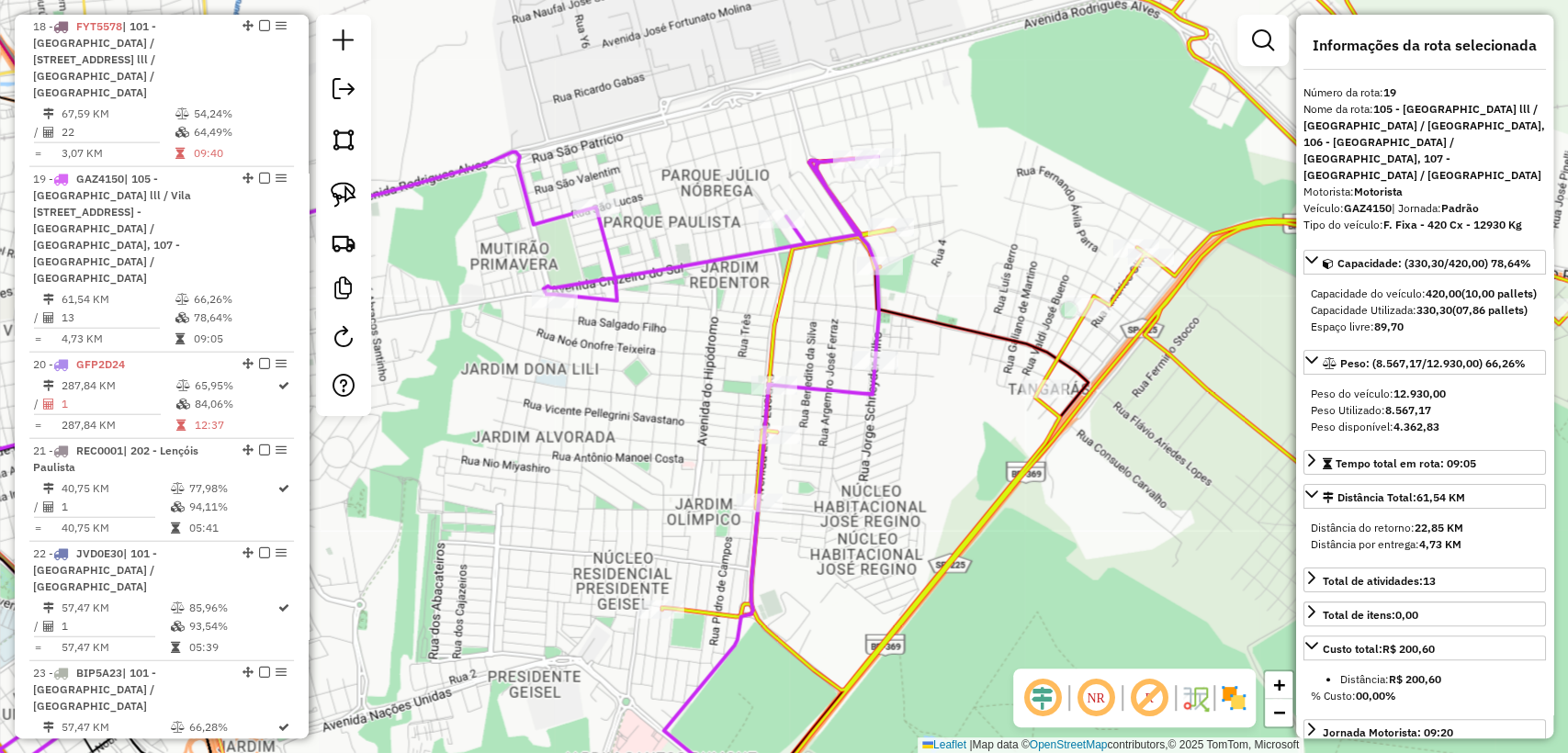
click at [774, 302] on icon at bounding box center [1124, 376] width 925 height 905
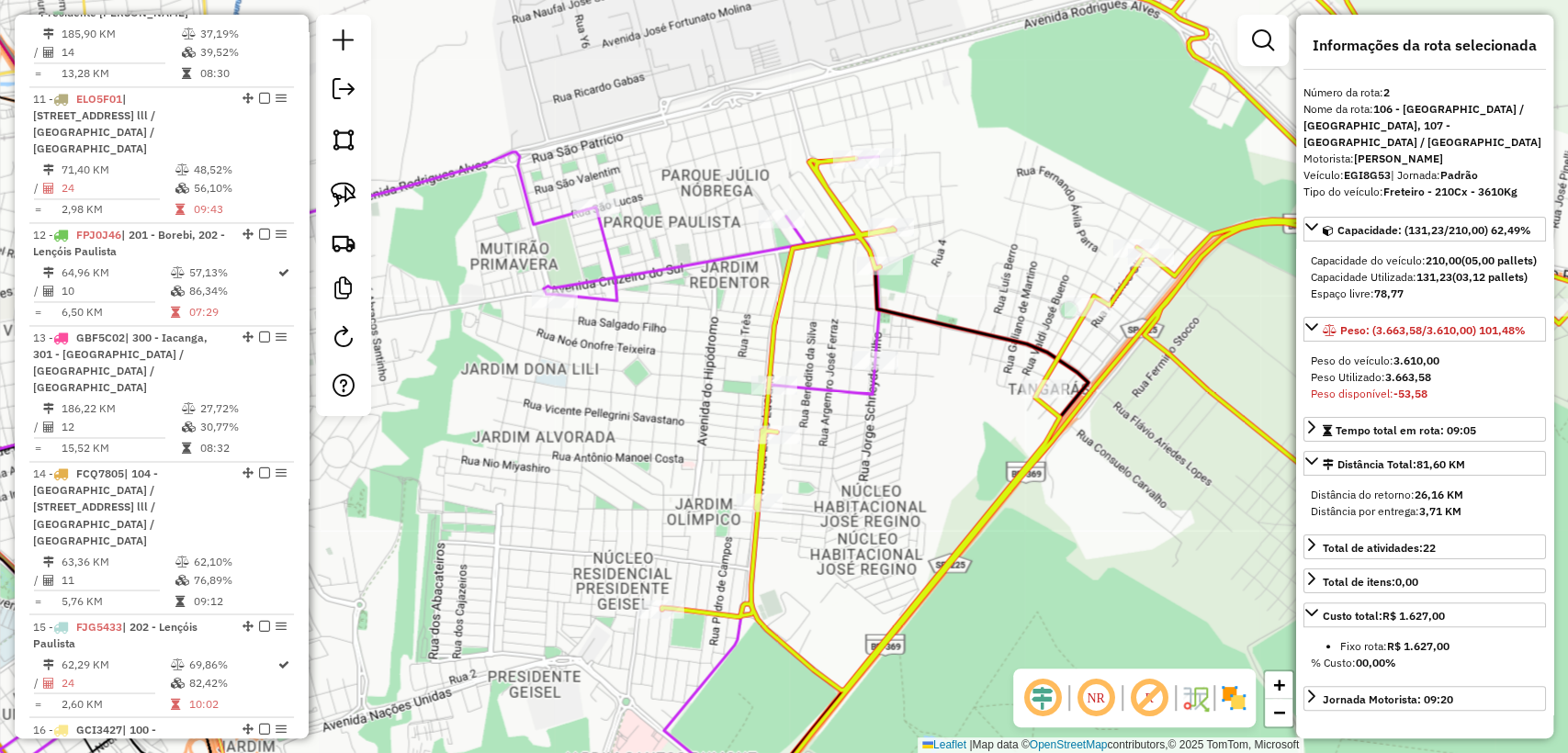
scroll to position [825, 0]
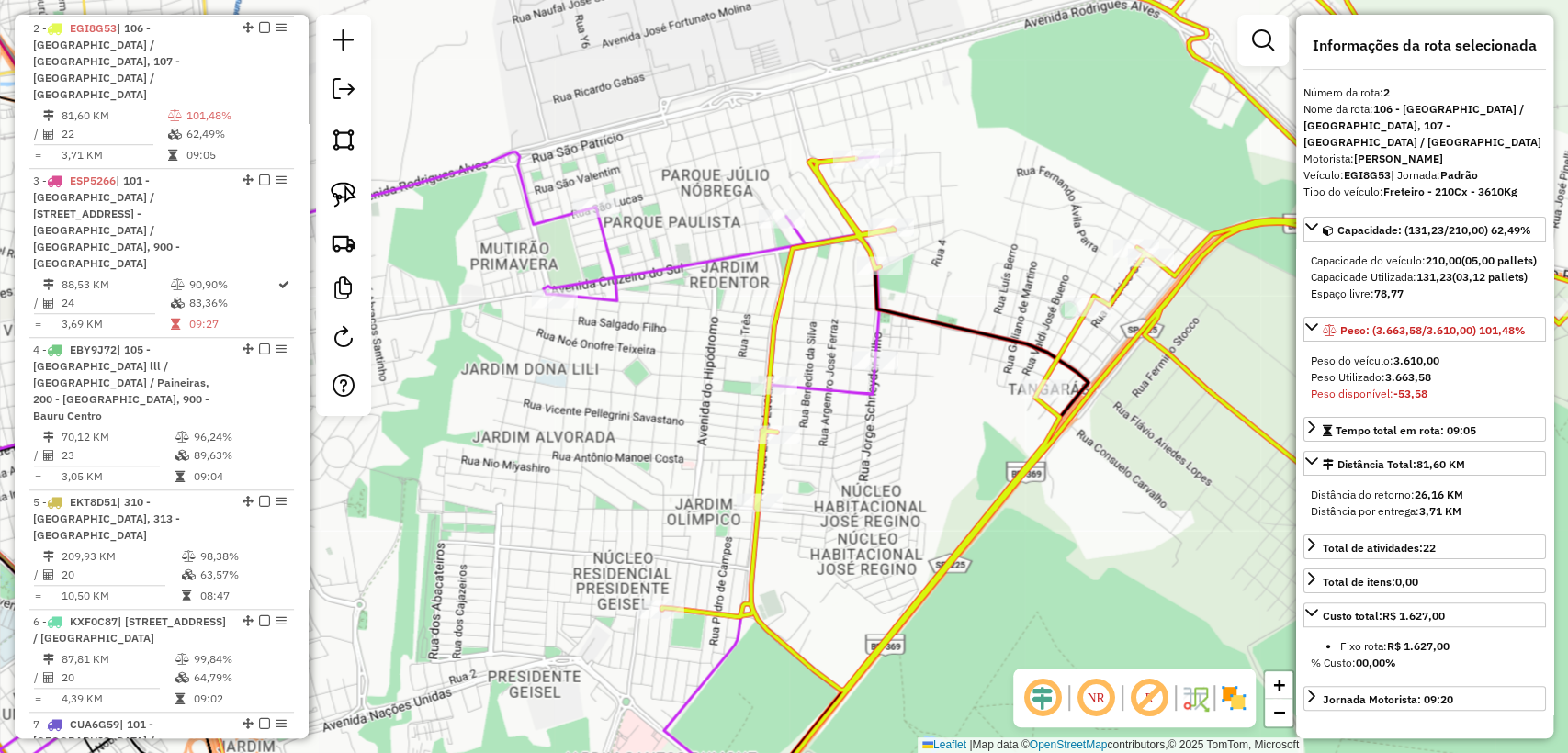
click at [734, 253] on icon at bounding box center [372, 473] width 1014 height 643
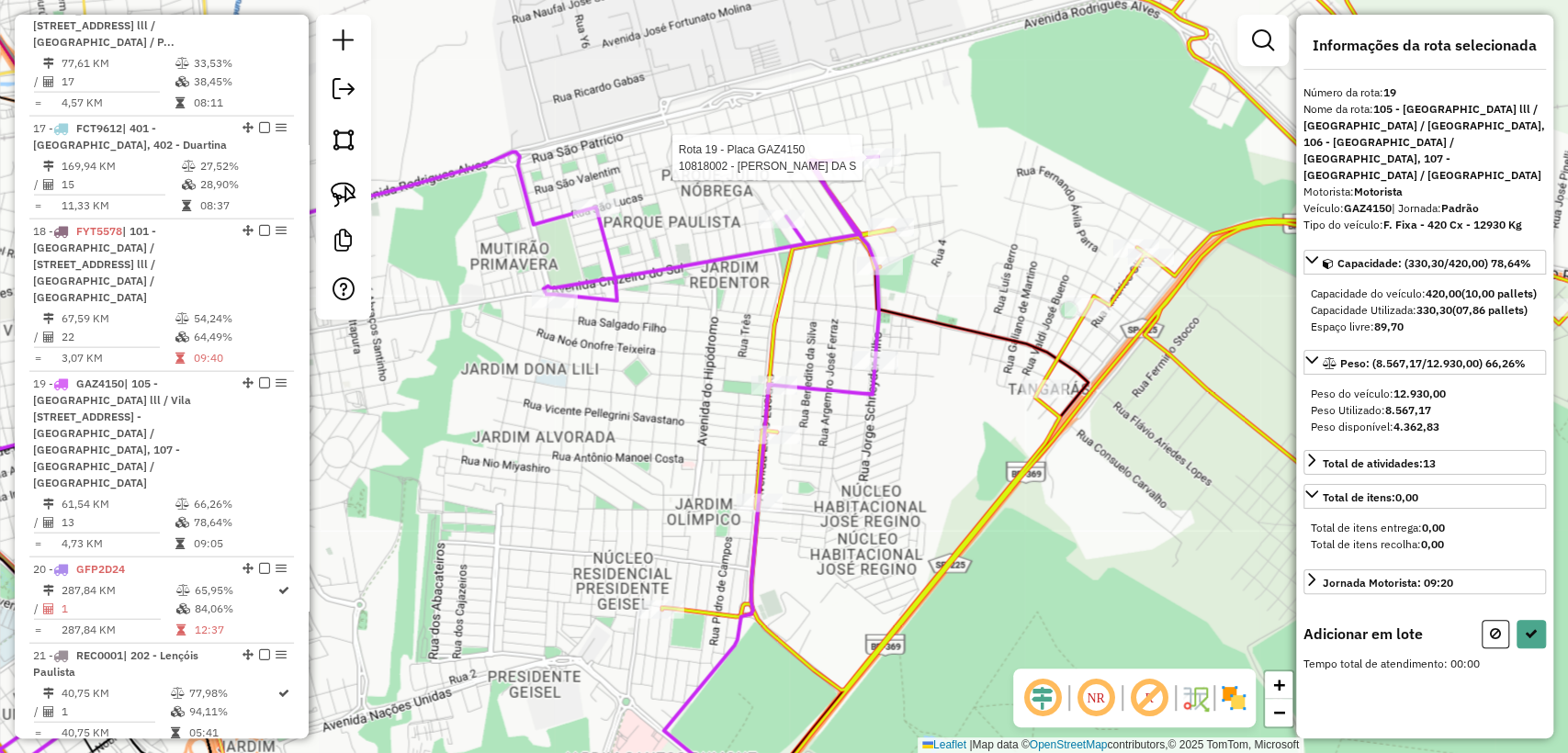
scroll to position [2875, 0]
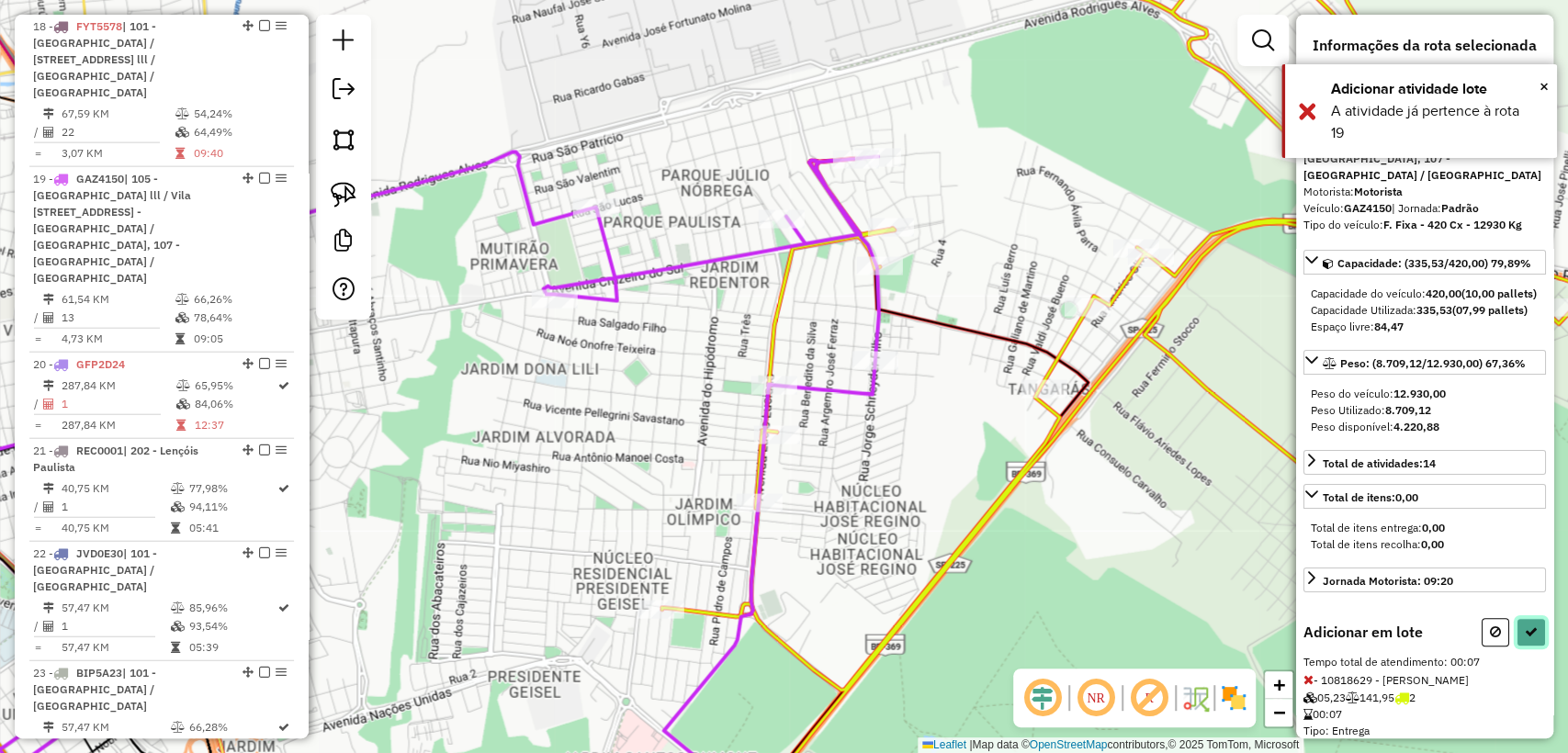
click at [1527, 639] on icon at bounding box center [1530, 631] width 12 height 12
select select "**********"
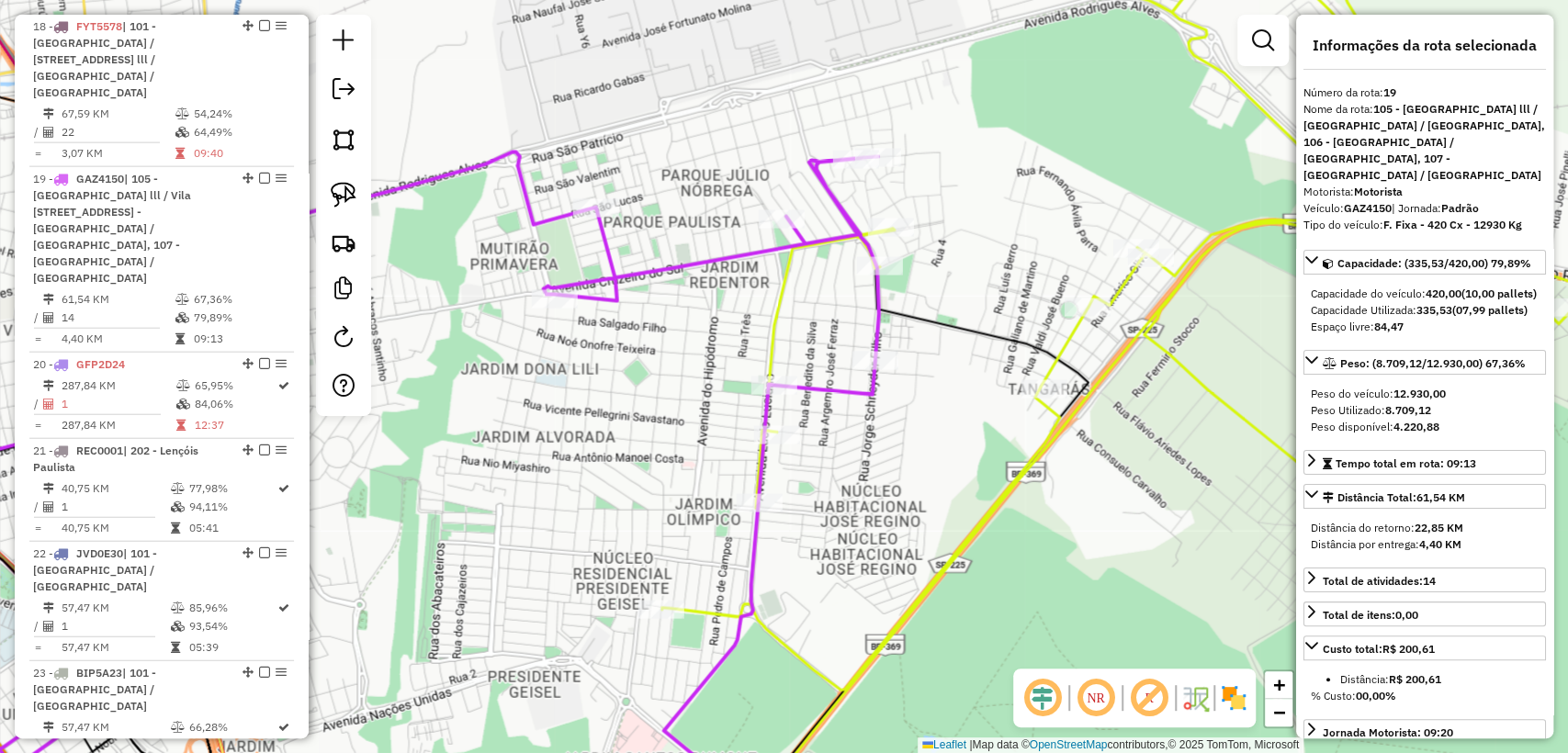
click at [1049, 421] on icon at bounding box center [1124, 376] width 925 height 905
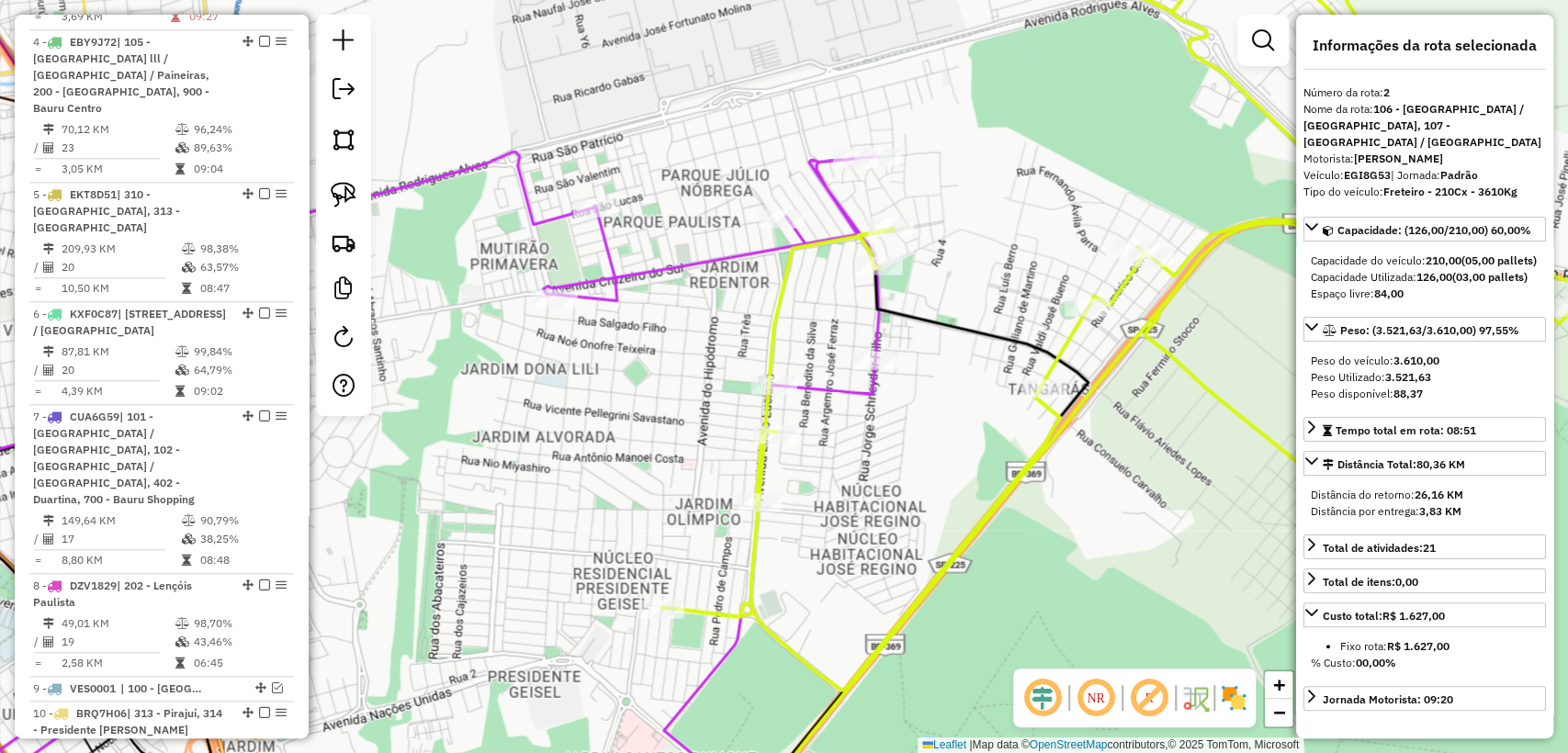
scroll to position [825, 0]
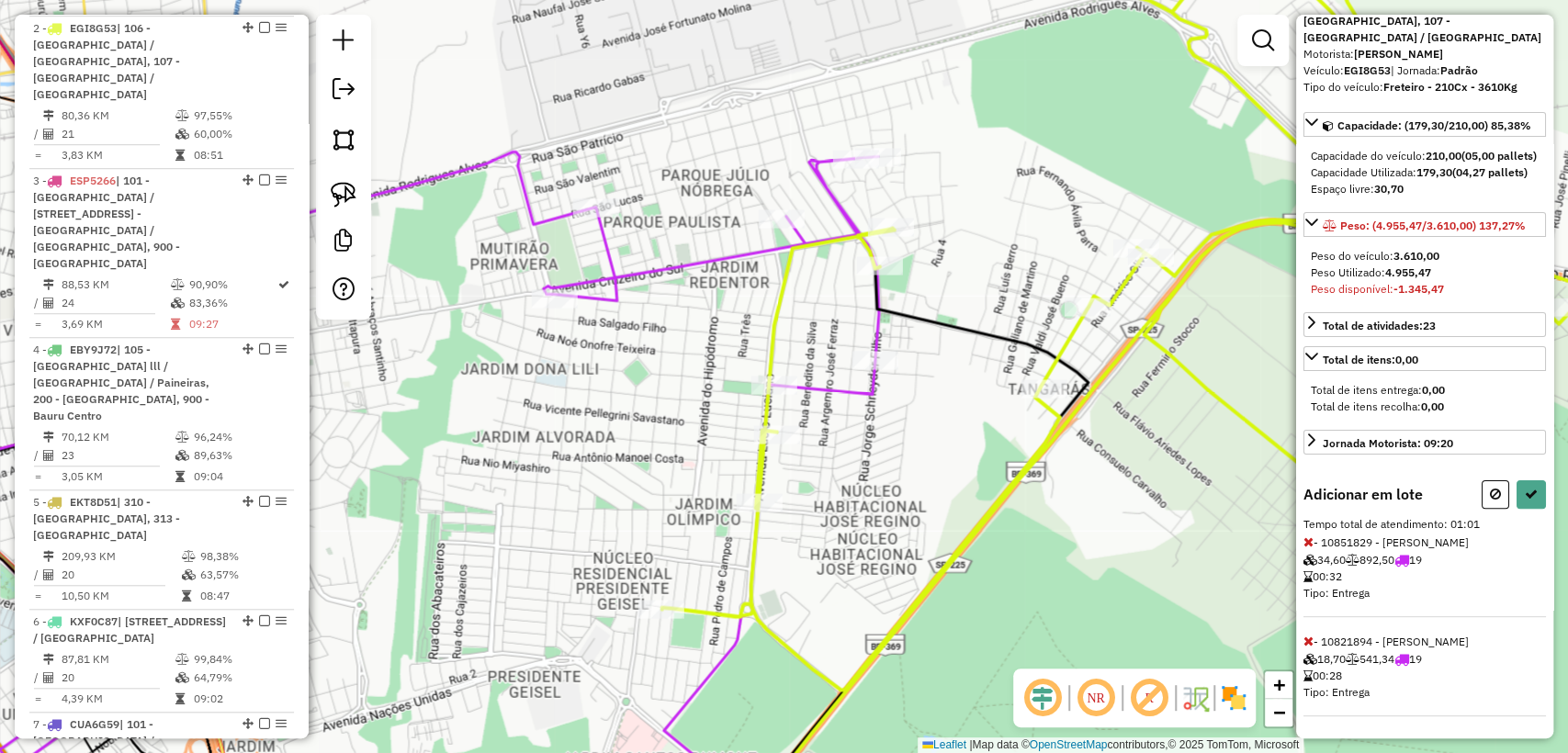
click at [1303, 539] on icon at bounding box center [1308, 541] width 10 height 12
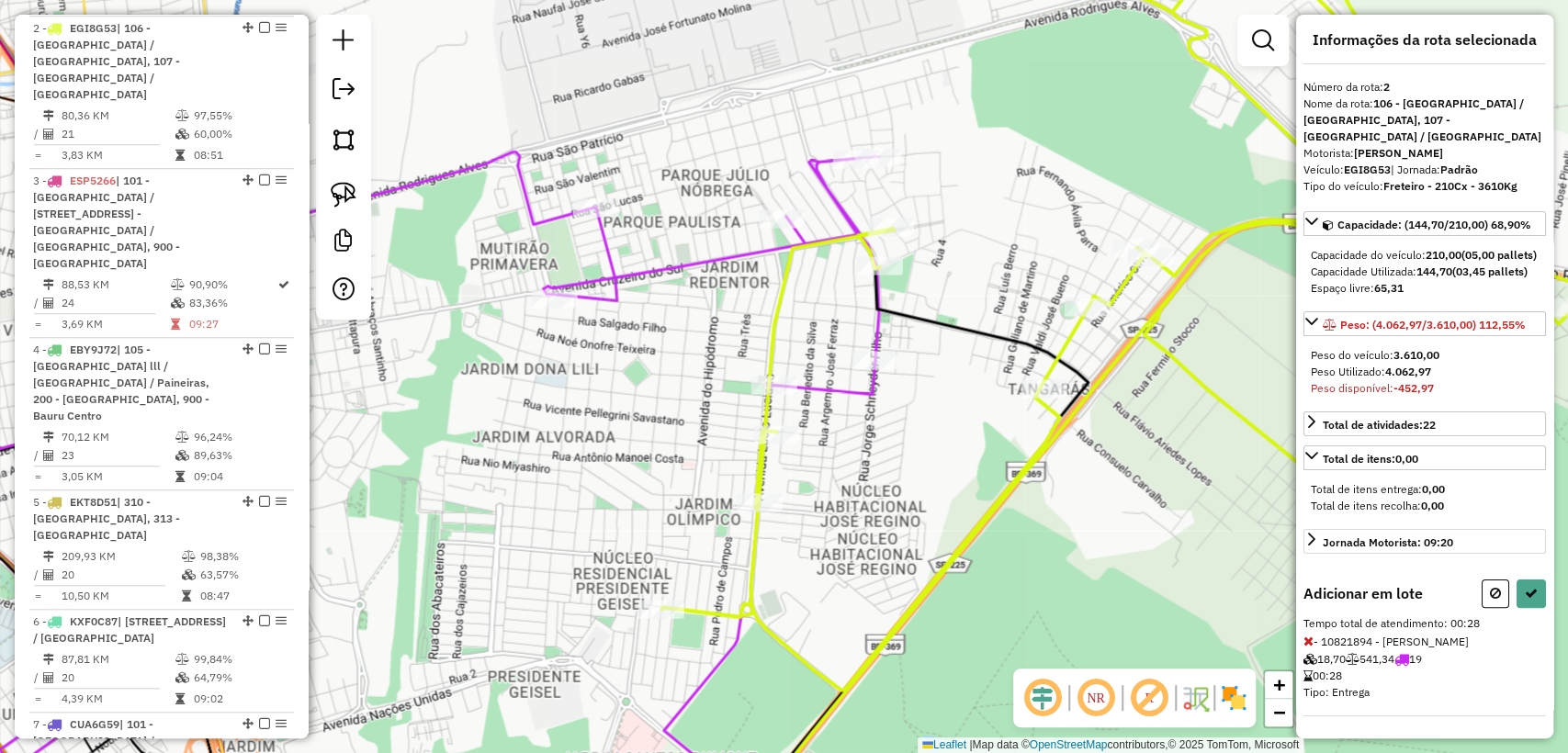
scroll to position [36, 0]
click at [1313, 642] on span "- 10821894 - GABRIEL GOMES VITORI 18,70 541,34 19 00:28 Tipo: Entrega" at bounding box center [1424, 676] width 243 height 82
click at [1156, 526] on div "Janela de atendimento Grade de atendimento Capacidade Transportadoras Veículos …" at bounding box center [784, 376] width 1568 height 753
click at [1307, 641] on icon at bounding box center [1308, 641] width 10 height 12
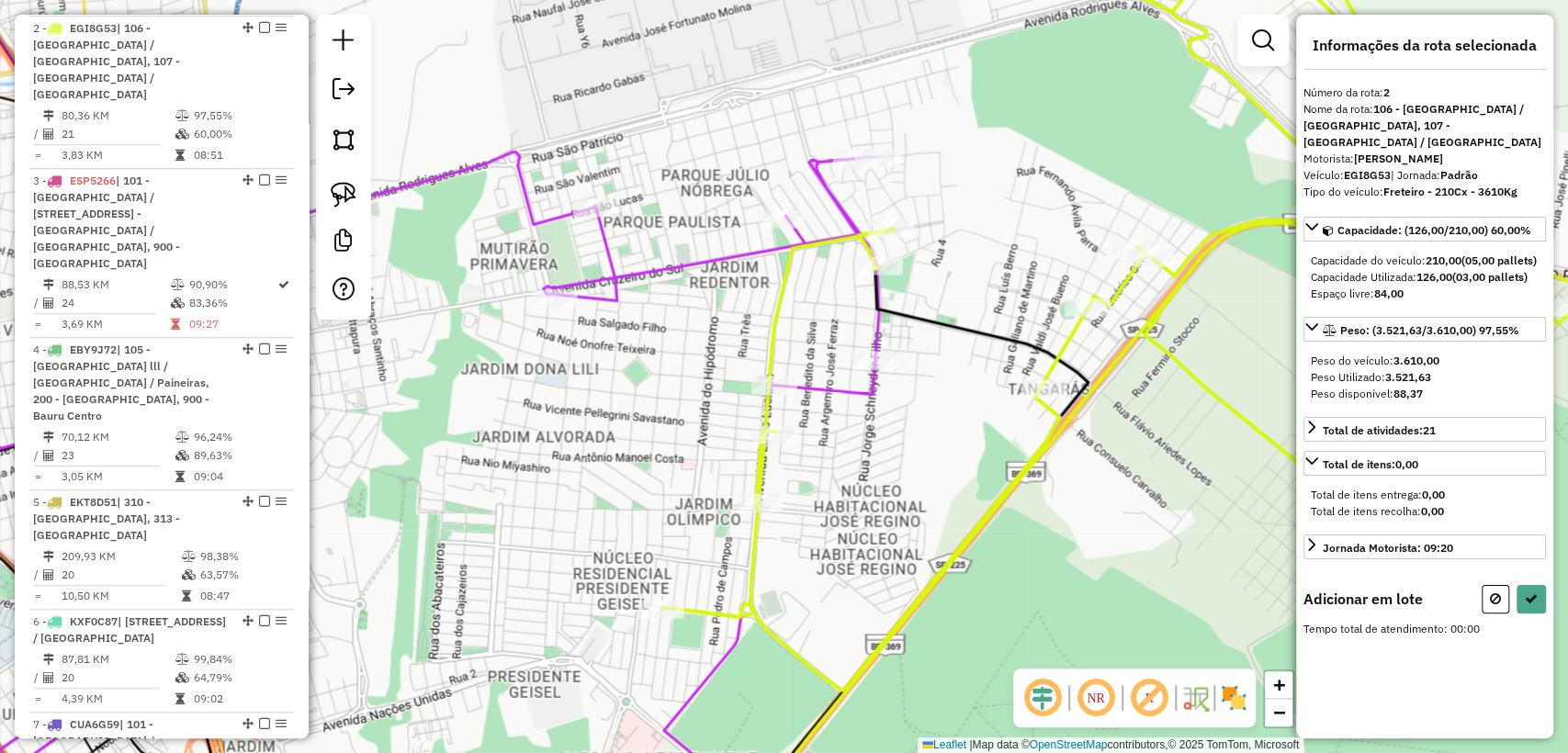
drag, startPoint x: 1073, startPoint y: 389, endPoint x: 1071, endPoint y: 375, distance: 14.1
click at [1069, 356] on div "Janela de atendimento Grade de atendimento Capacidade Transportadoras Veículos …" at bounding box center [784, 376] width 1568 height 753
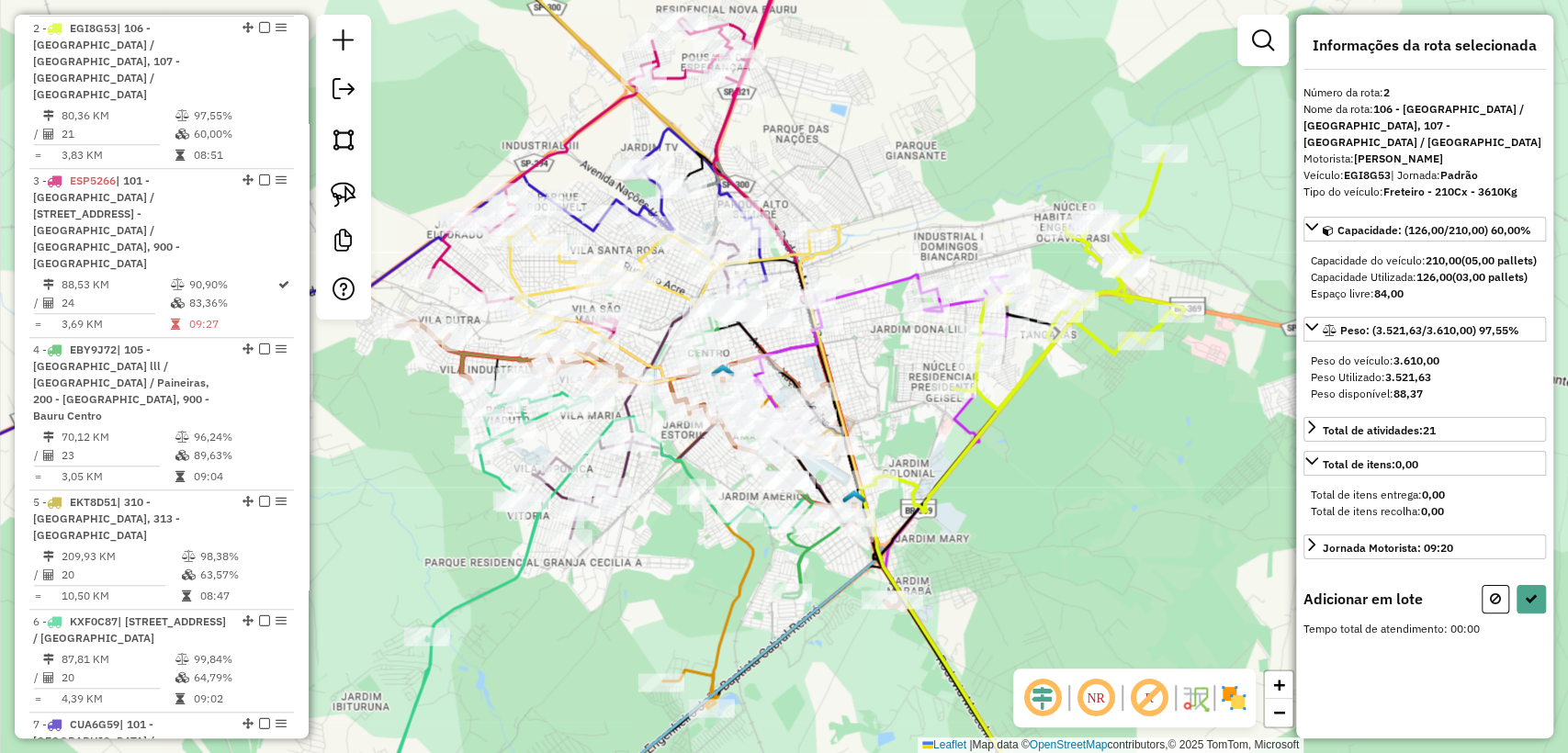
click at [1088, 412] on div "Janela de atendimento Grade de atendimento Capacidade Transportadoras Veículos …" at bounding box center [784, 376] width 1568 height 753
click at [914, 495] on icon at bounding box center [1030, 333] width 311 height 358
click at [1491, 605] on icon at bounding box center [1496, 599] width 11 height 12
select select "**********"
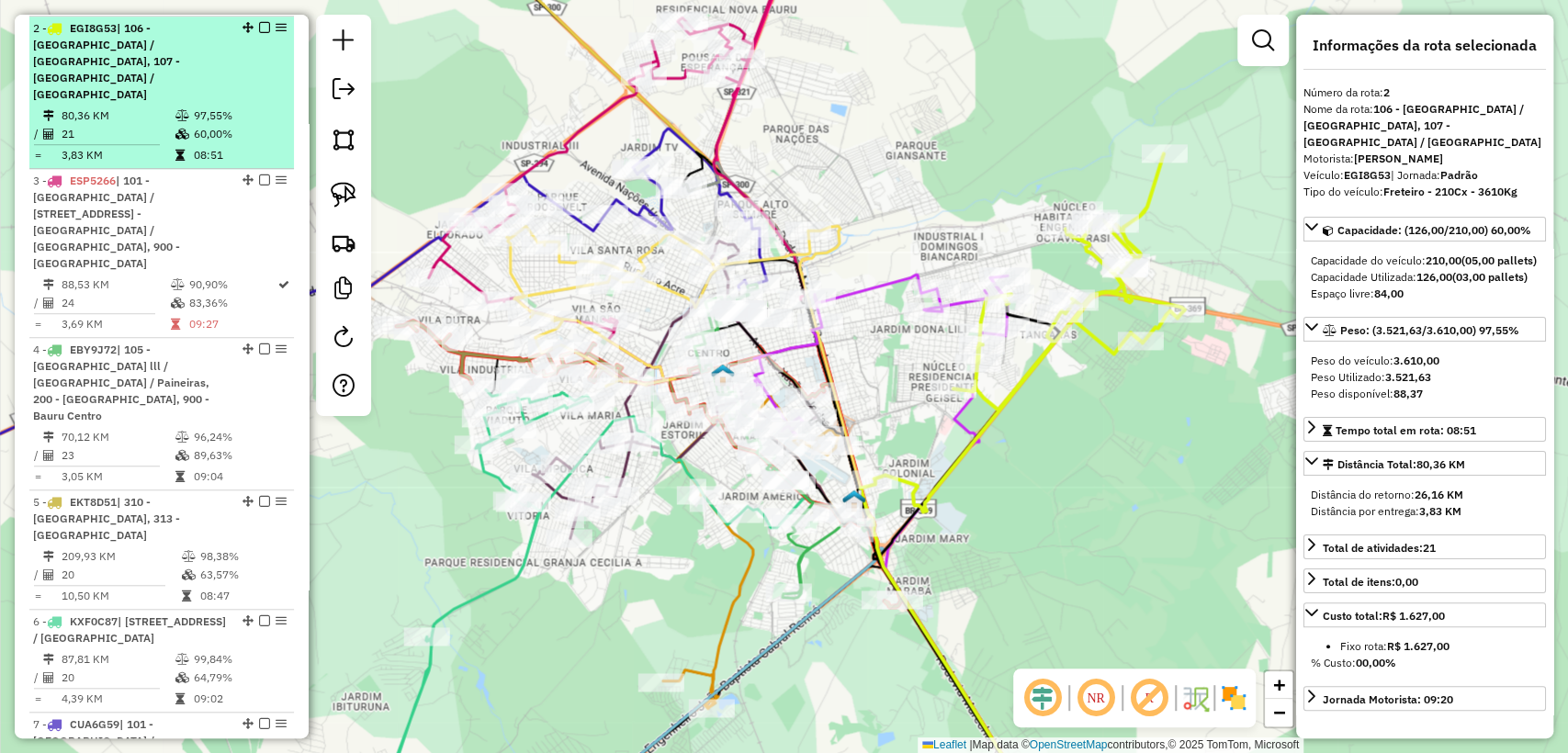
click at [259, 24] on em at bounding box center [265, 28] width 11 height 11
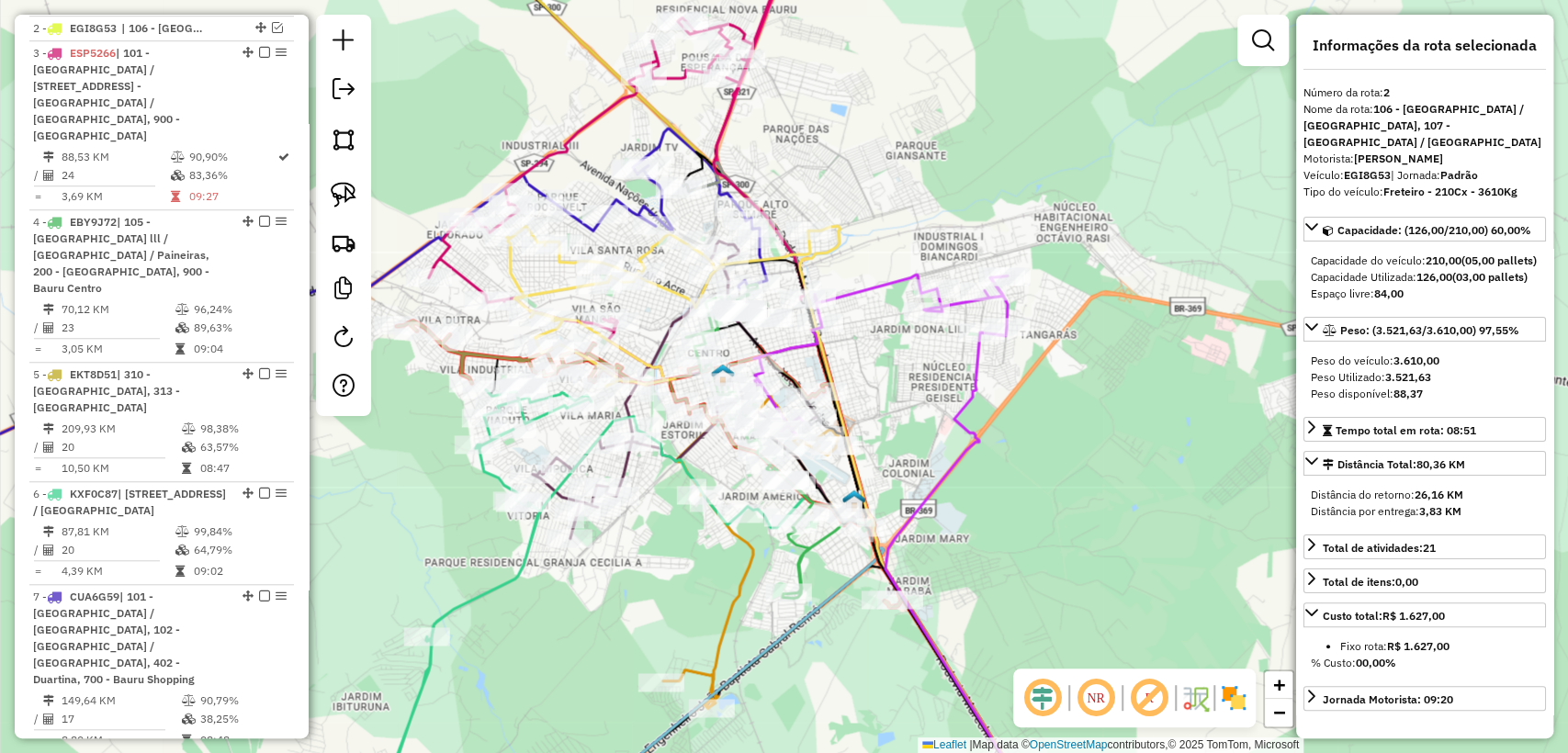
click at [974, 381] on icon at bounding box center [966, 580] width 163 height 497
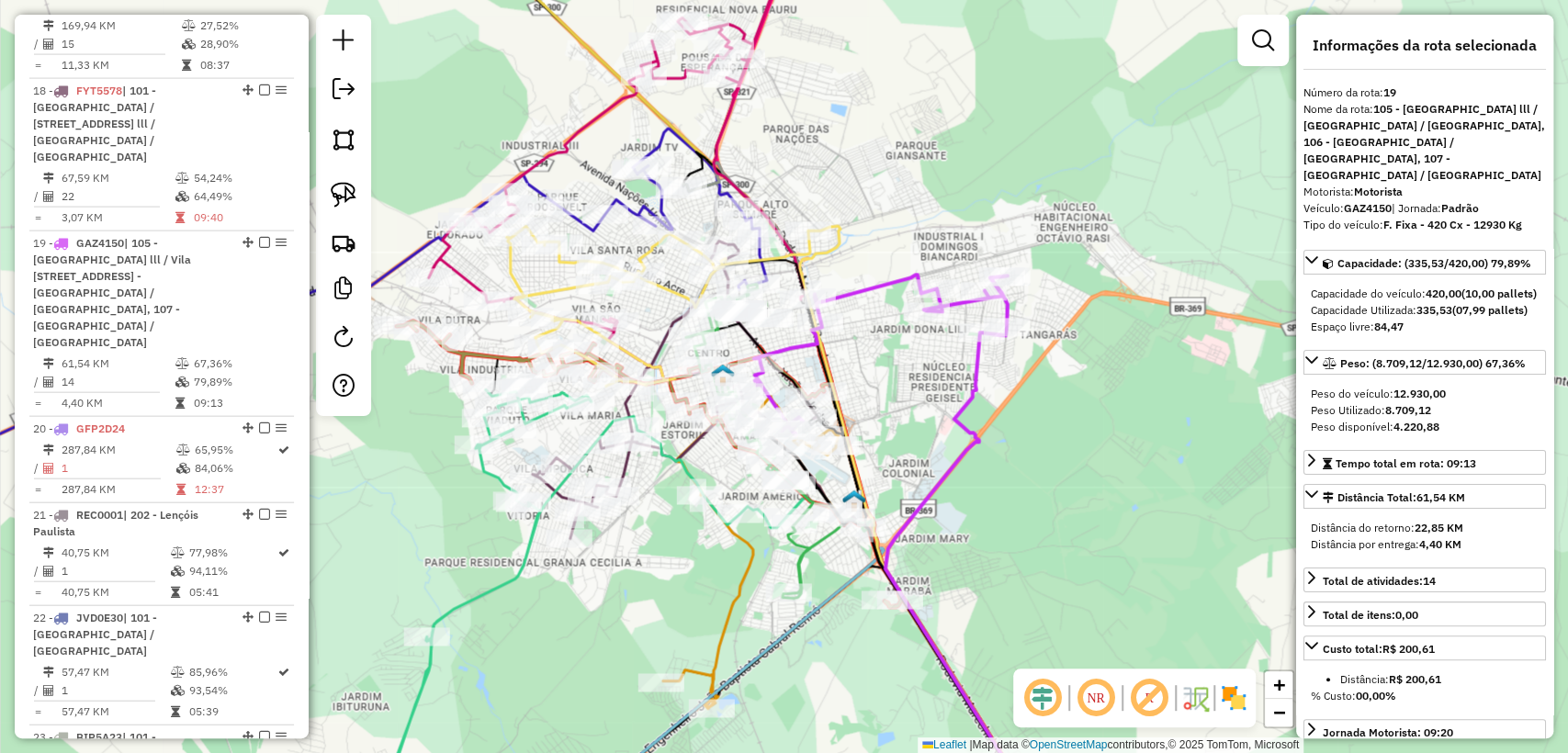
scroll to position [2780, 0]
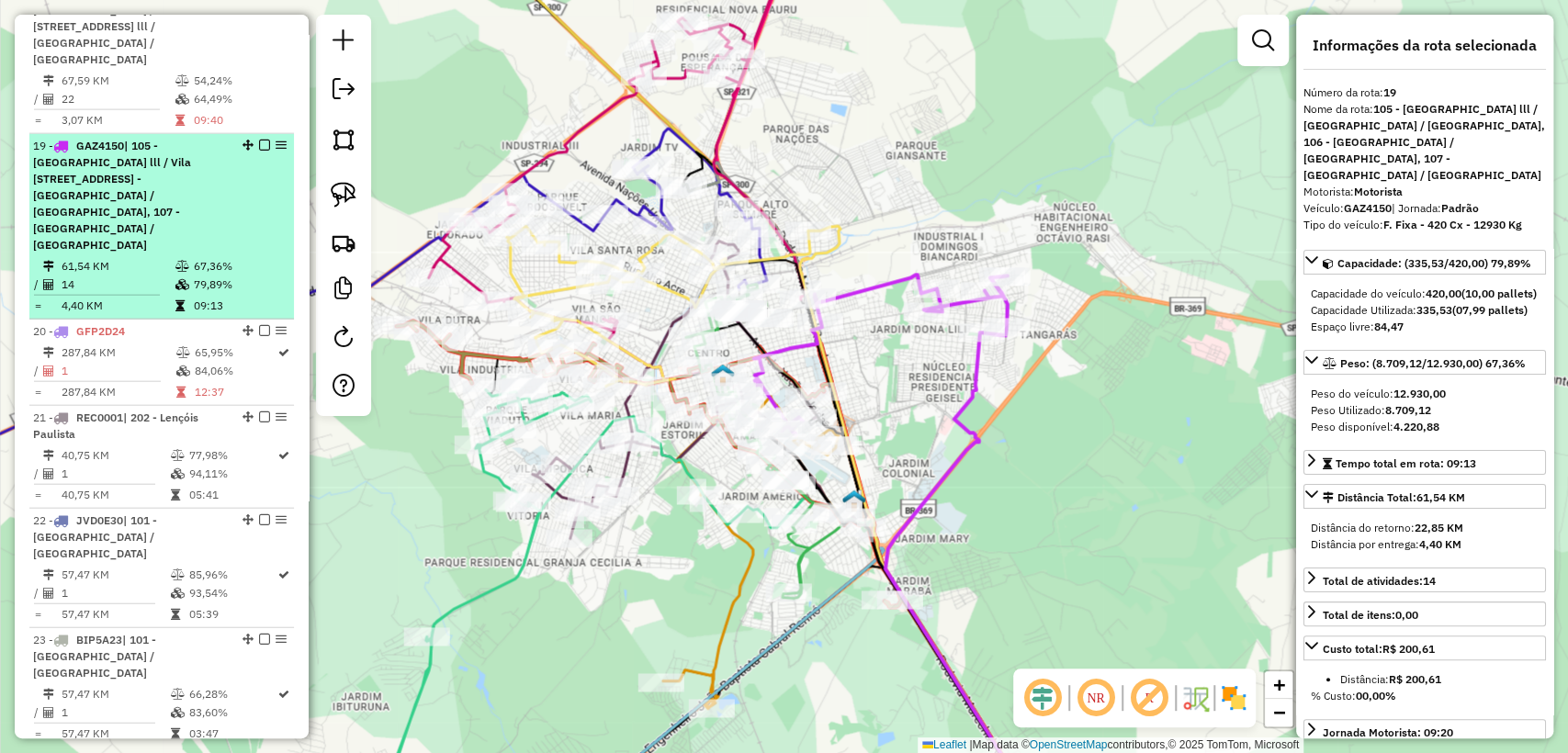
click at [259, 140] on em at bounding box center [265, 146] width 11 height 11
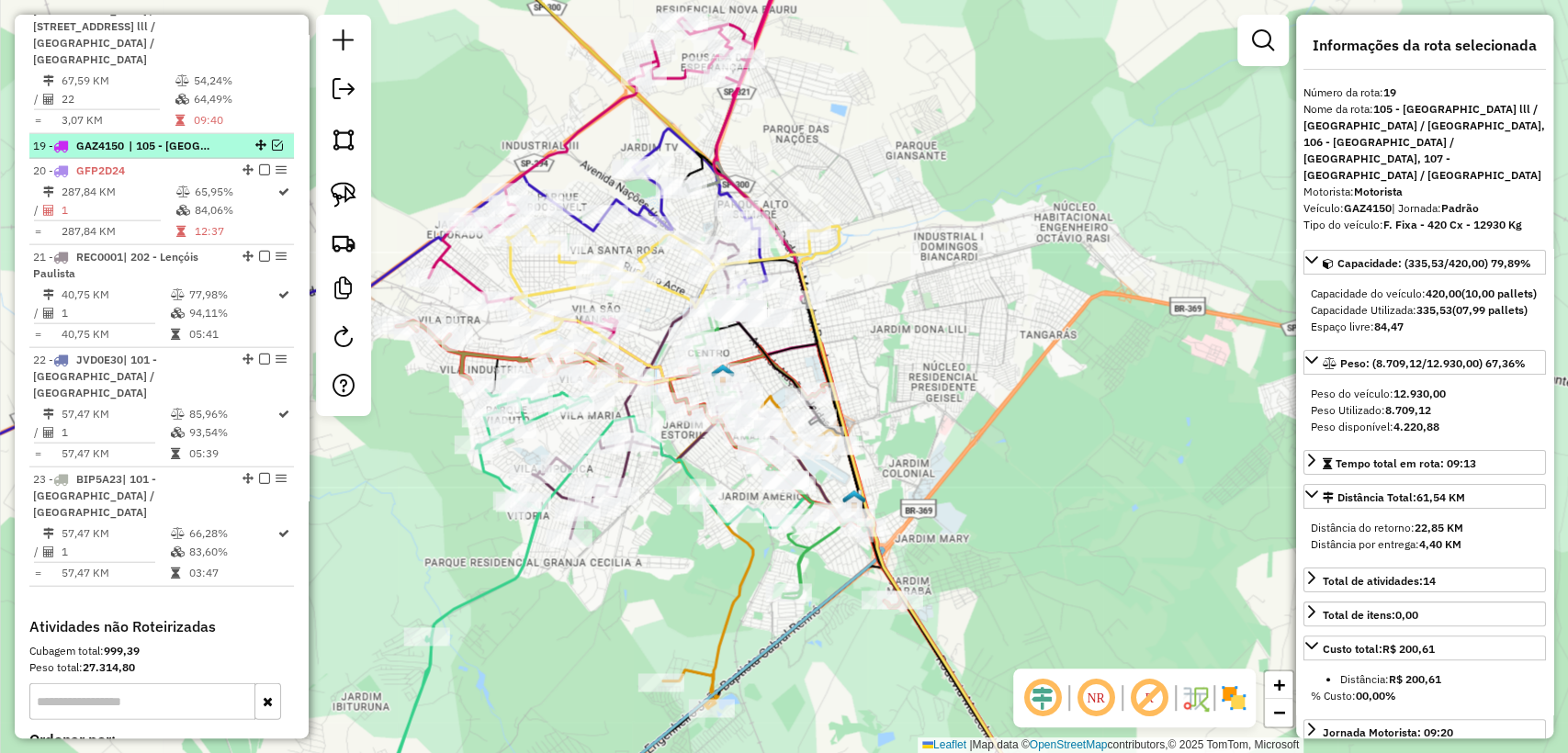
click at [271, 140] on em at bounding box center [277, 146] width 11 height 11
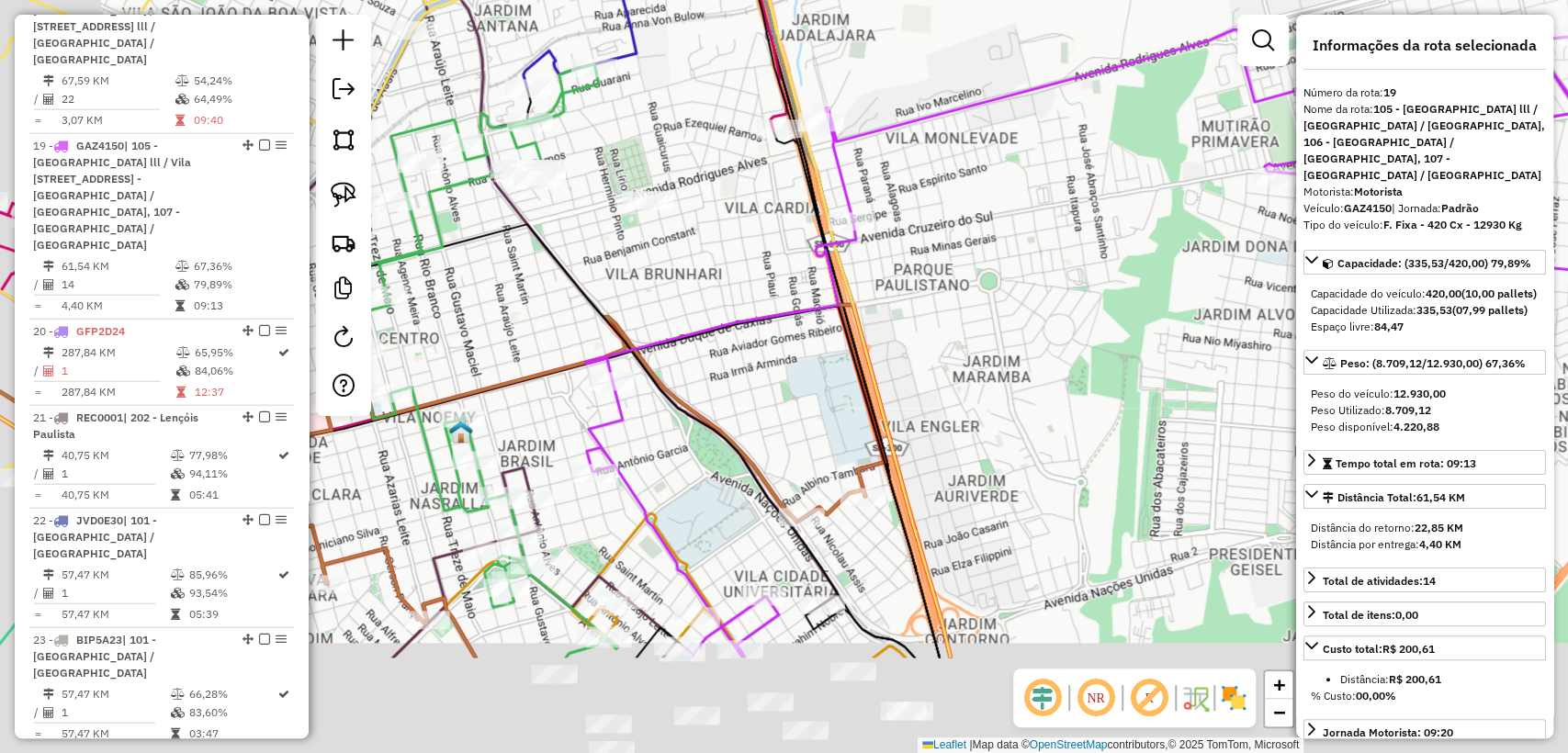
drag, startPoint x: 745, startPoint y: 347, endPoint x: 883, endPoint y: 176, distance: 219.7
click at [883, 176] on div "Janela de atendimento Grade de atendimento Capacidade Transportadoras Veículos …" at bounding box center [784, 376] width 1568 height 753
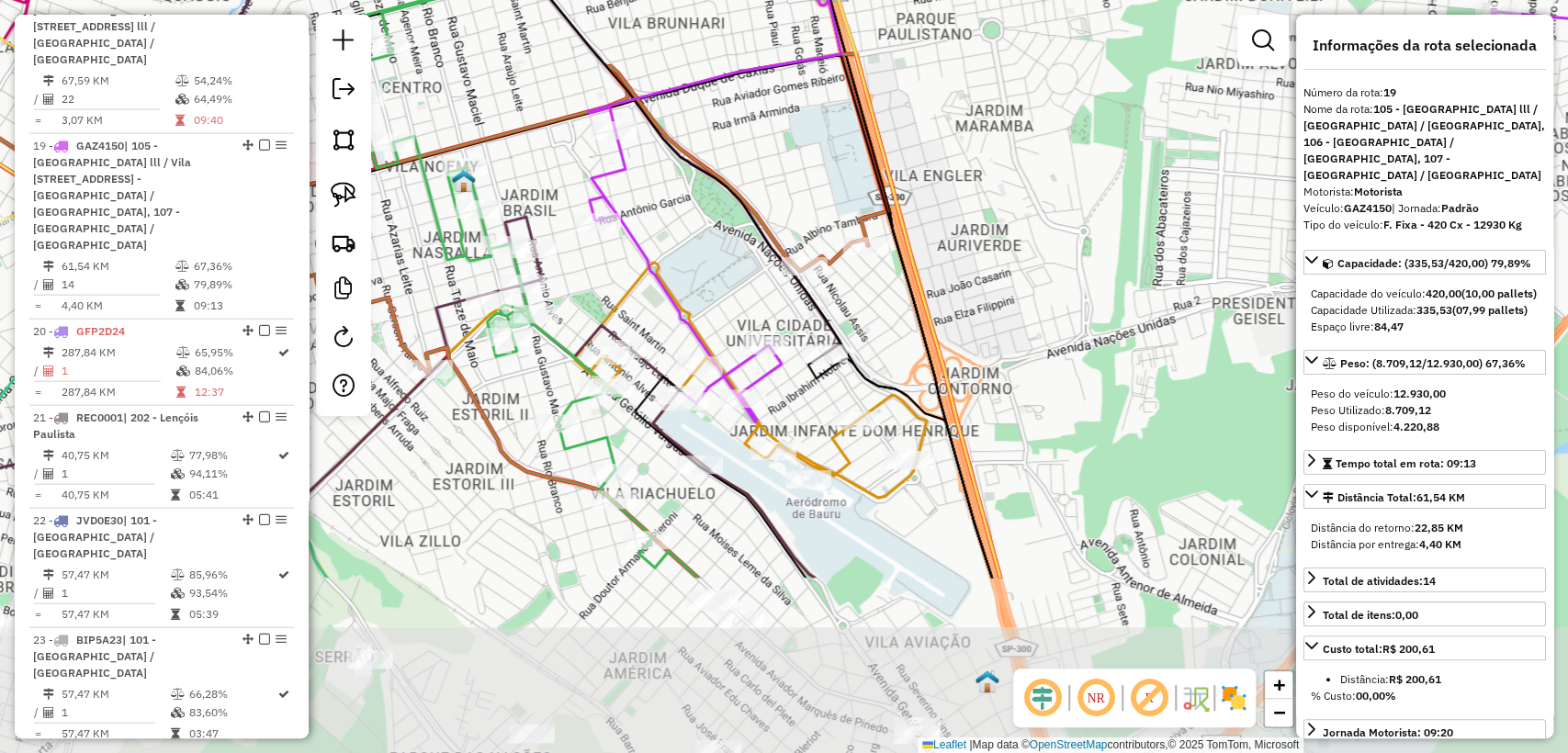
drag, startPoint x: 786, startPoint y: 398, endPoint x: 789, endPoint y: 148, distance: 250.0
click at [789, 148] on div "Janela de atendimento Grade de atendimento Capacidade Transportadoras Veículos …" at bounding box center [784, 376] width 1568 height 753
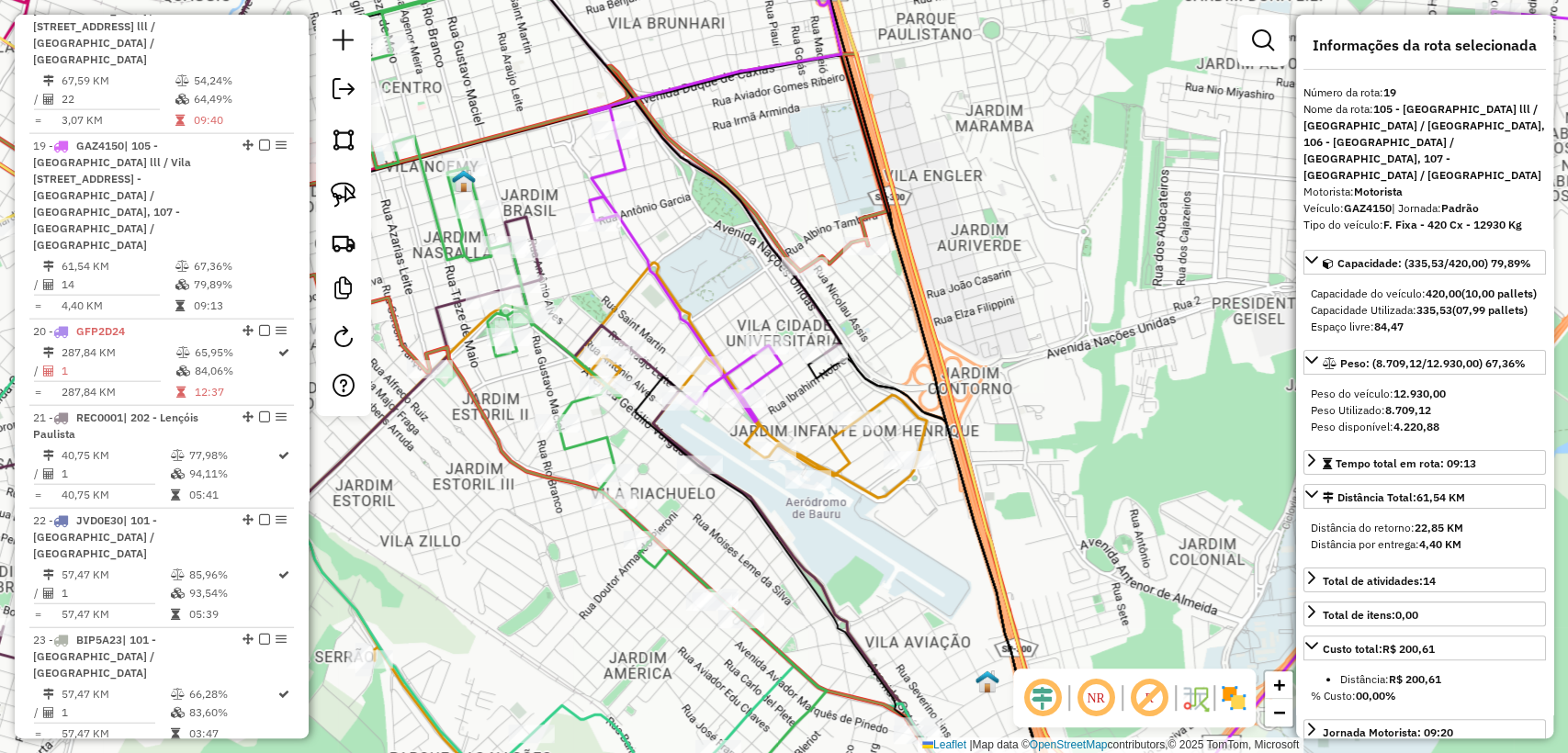
click at [828, 251] on icon at bounding box center [450, 441] width 1212 height 776
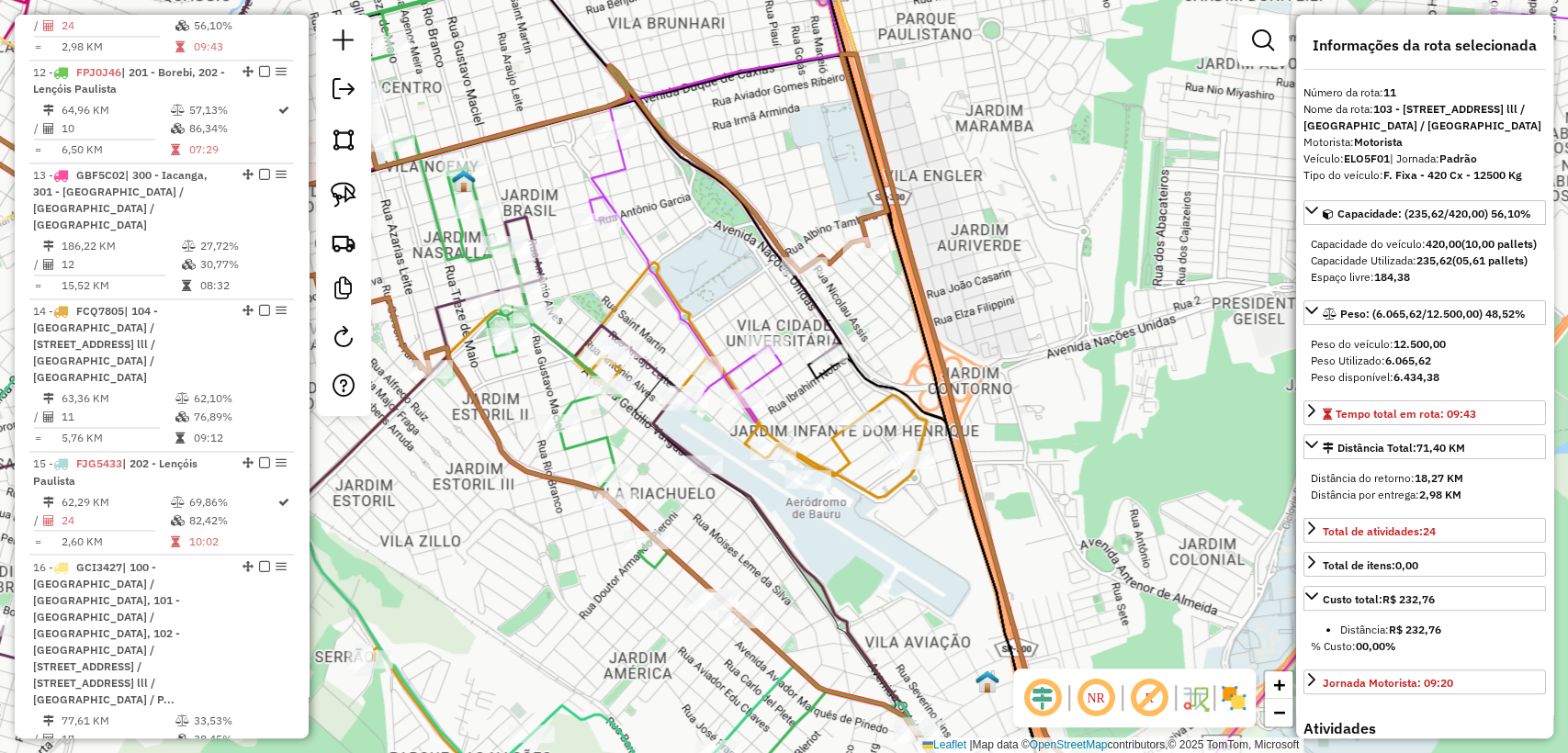
scroll to position [1727, 0]
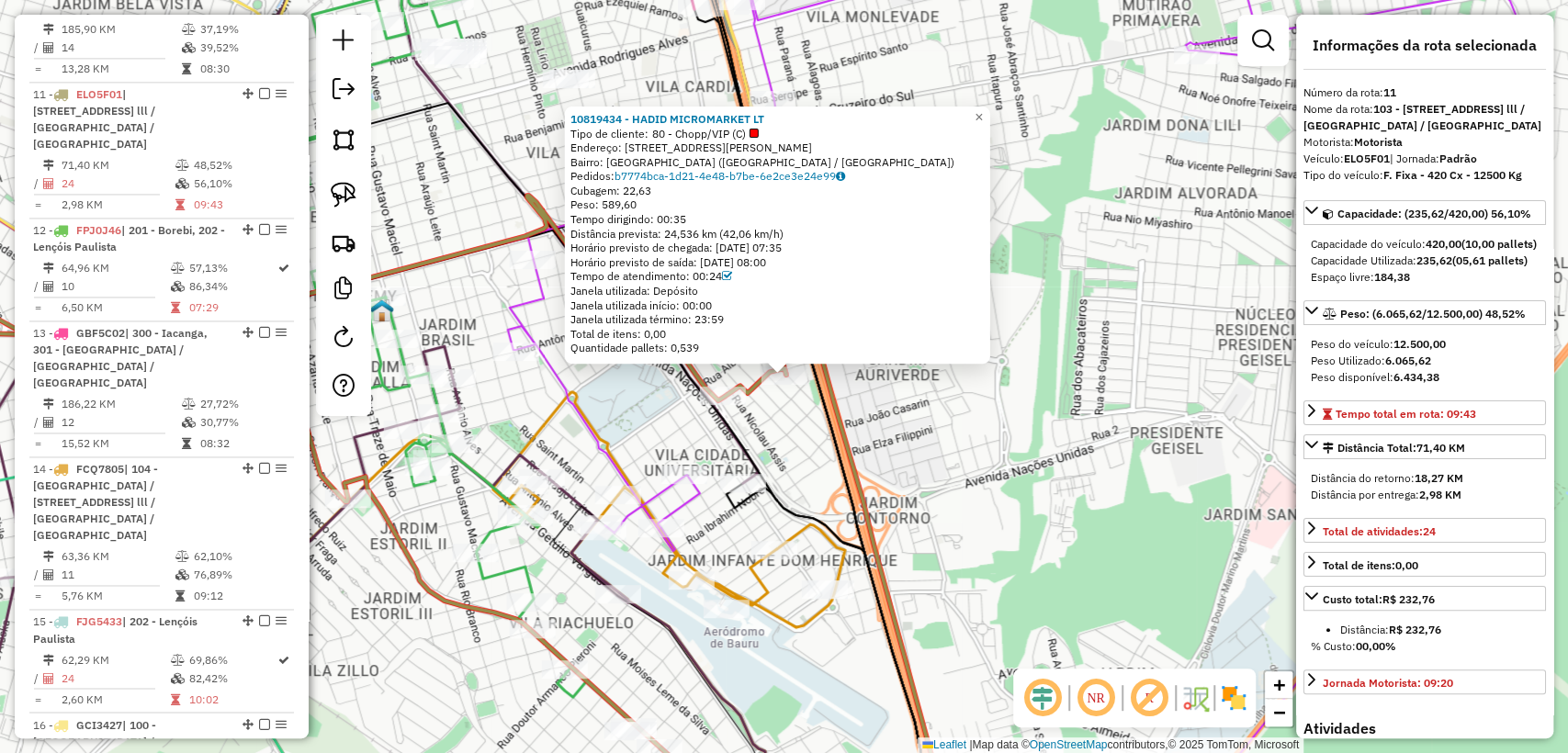
click at [933, 449] on div "10819434 - HADID MICROMARKET LT Tipo de cliente: 80 - Chopp/VIP (C) Endereço: R…" at bounding box center [784, 376] width 1568 height 753
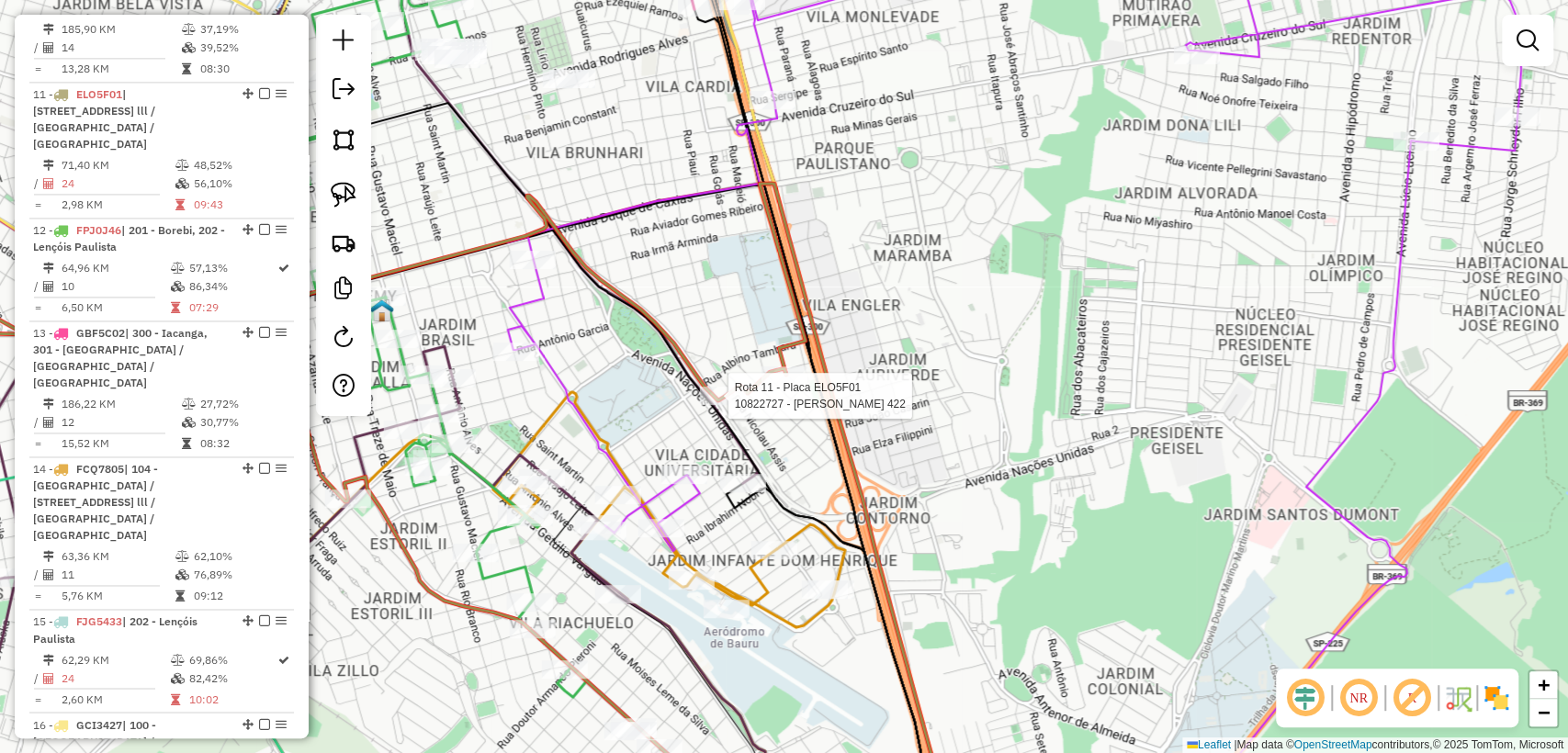
select select "**********"
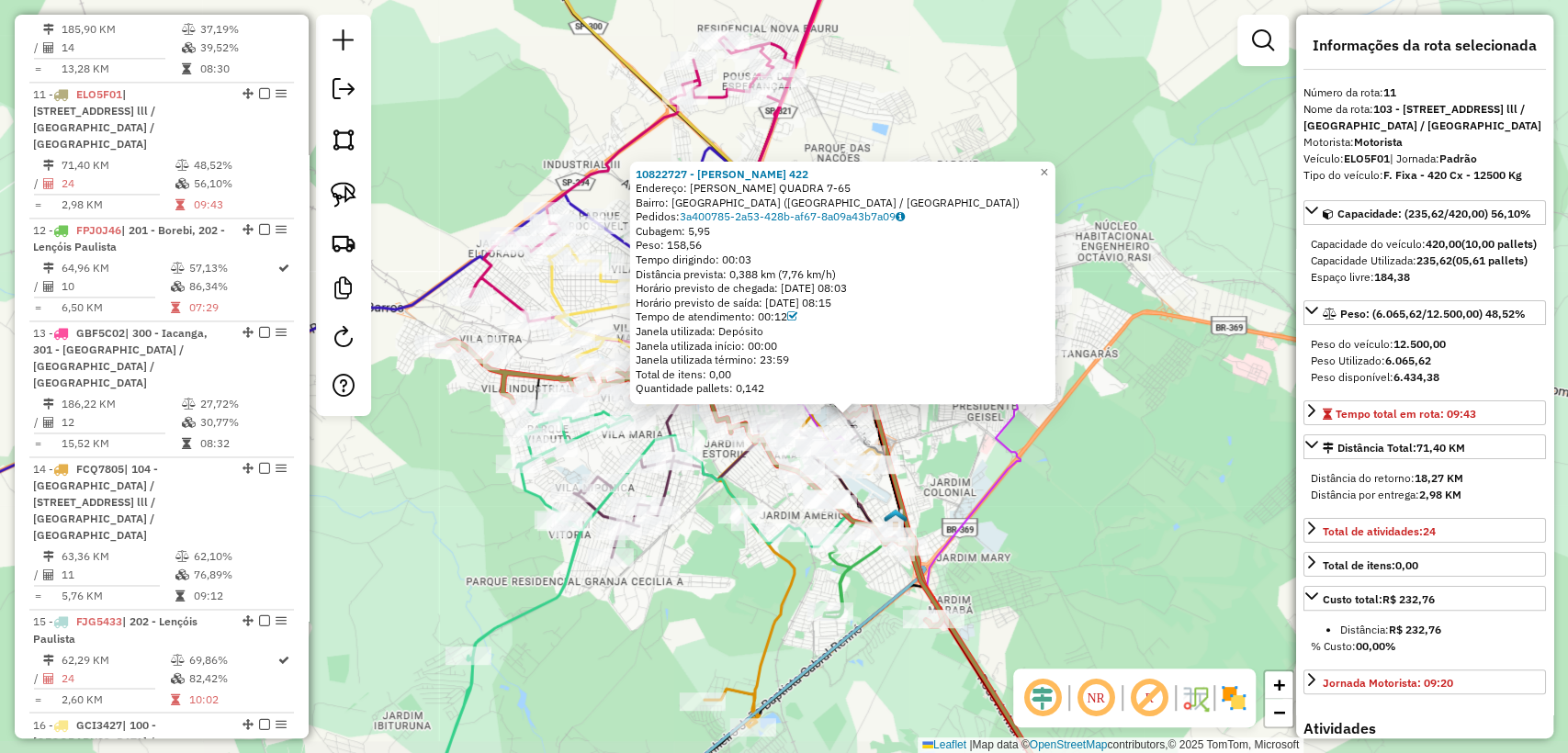
click at [983, 469] on div "10822727 - DANIEL ZARAMELLO 422 Endereço: CAETANO SAMPIERI QUADRA 7-65 Bairro: …" at bounding box center [784, 376] width 1568 height 753
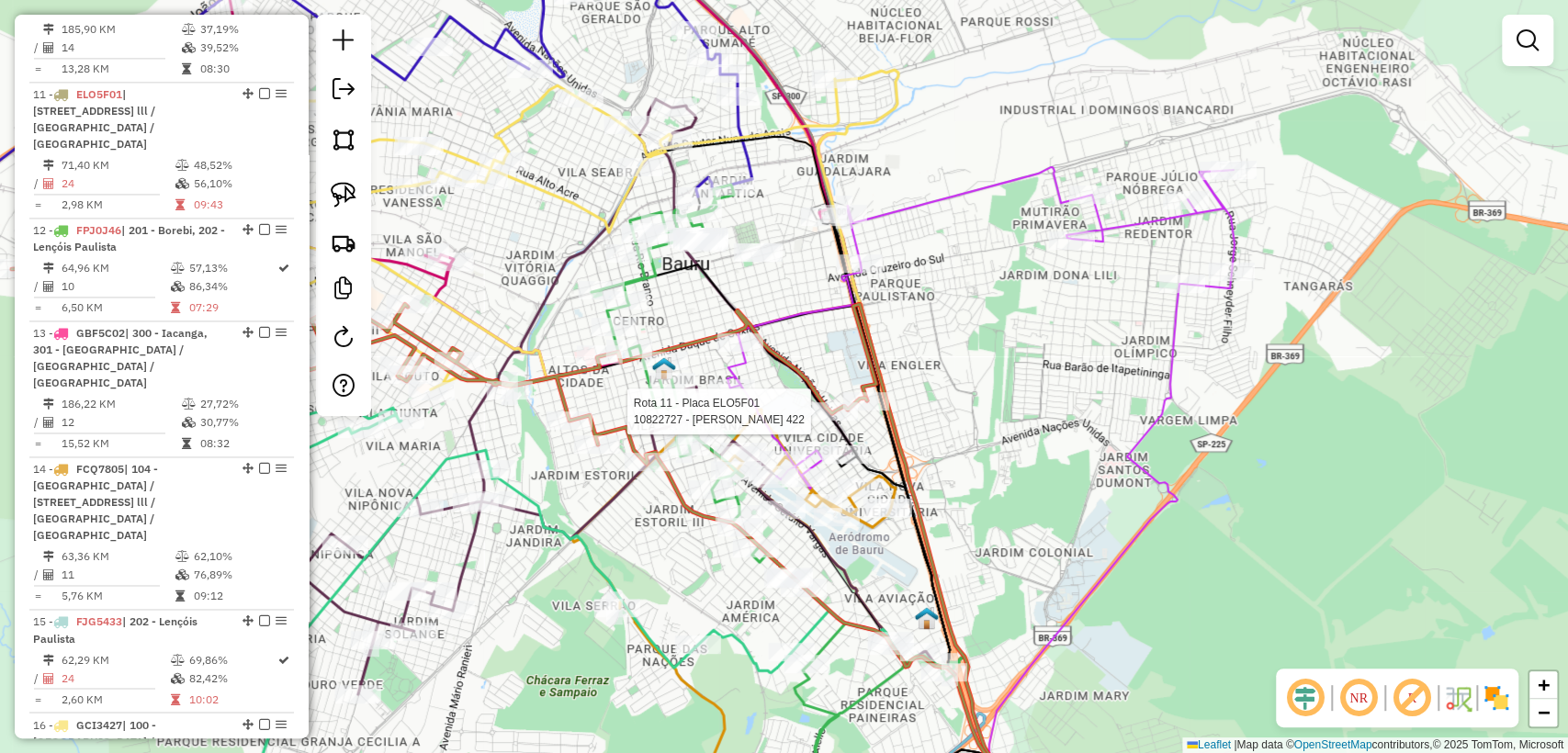
select select "**********"
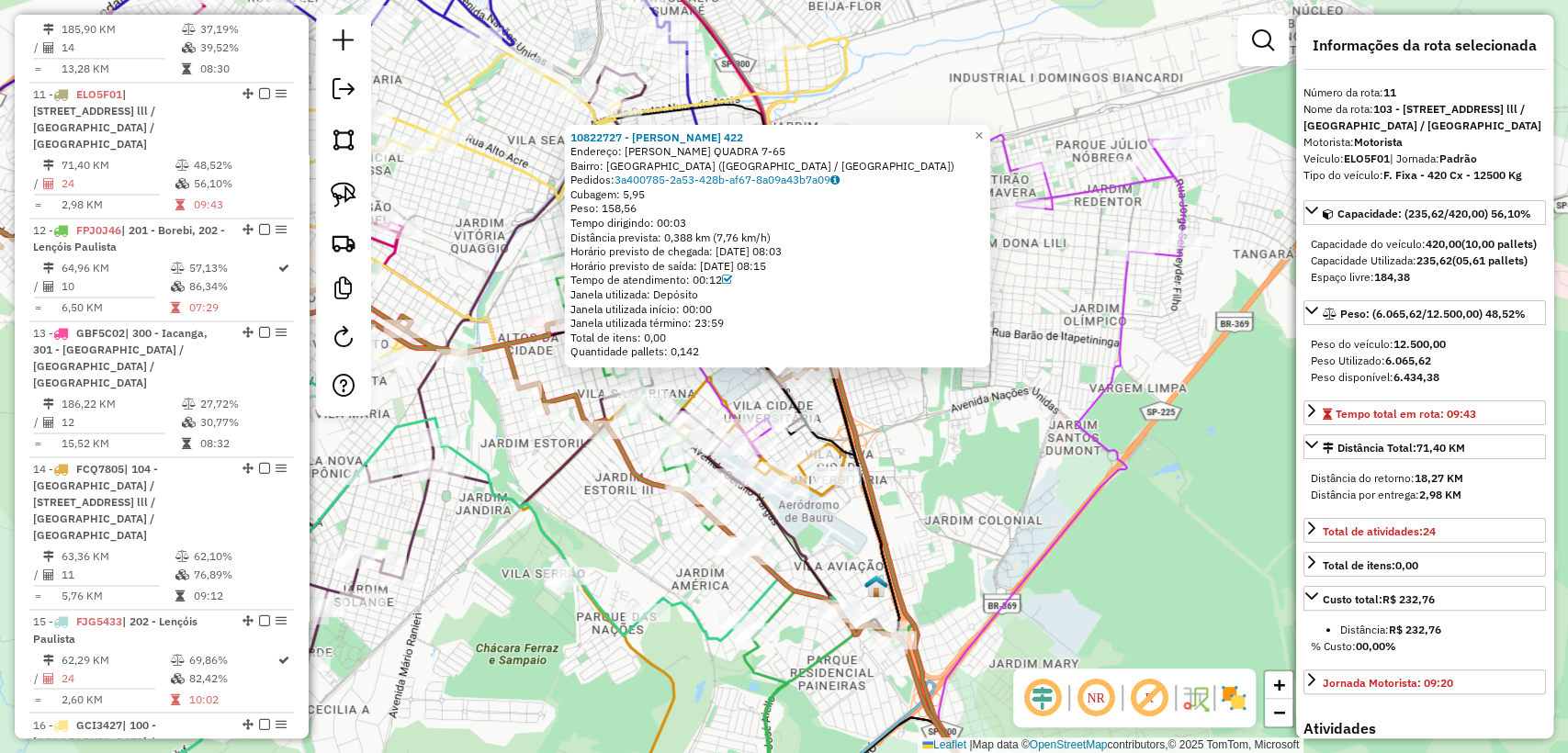
click at [946, 449] on div "10822727 - DANIEL ZARAMELLO 422 Endereço: CAETANO SAMPIERI QUADRA 7-65 Bairro: …" at bounding box center [784, 376] width 1568 height 753
click at [869, 407] on div "10822727 - DANIEL ZARAMELLO 422 Endereço: CAETANO SAMPIERI QUADRA 7-65 Bairro: …" at bounding box center [784, 376] width 1568 height 753
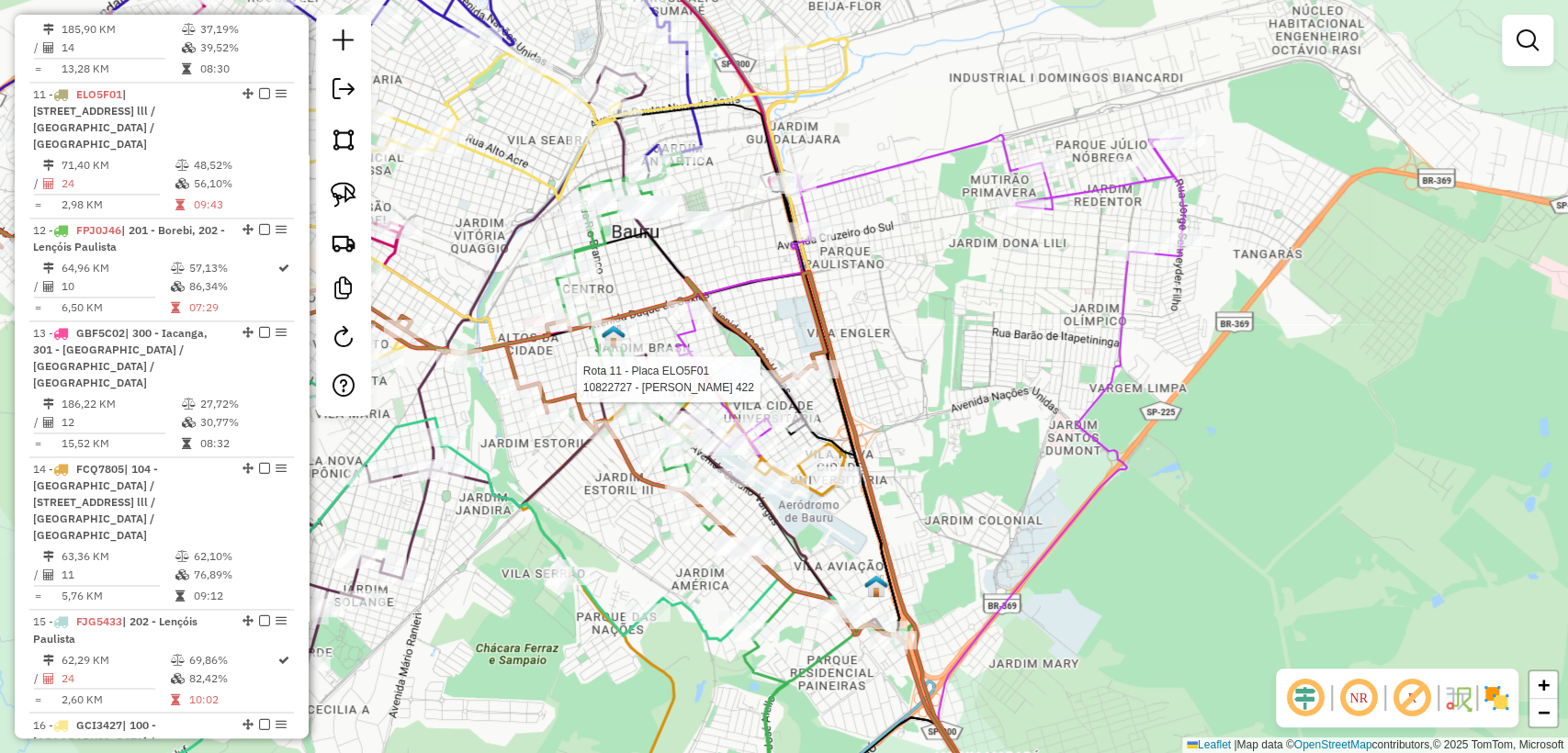
select select "**********"
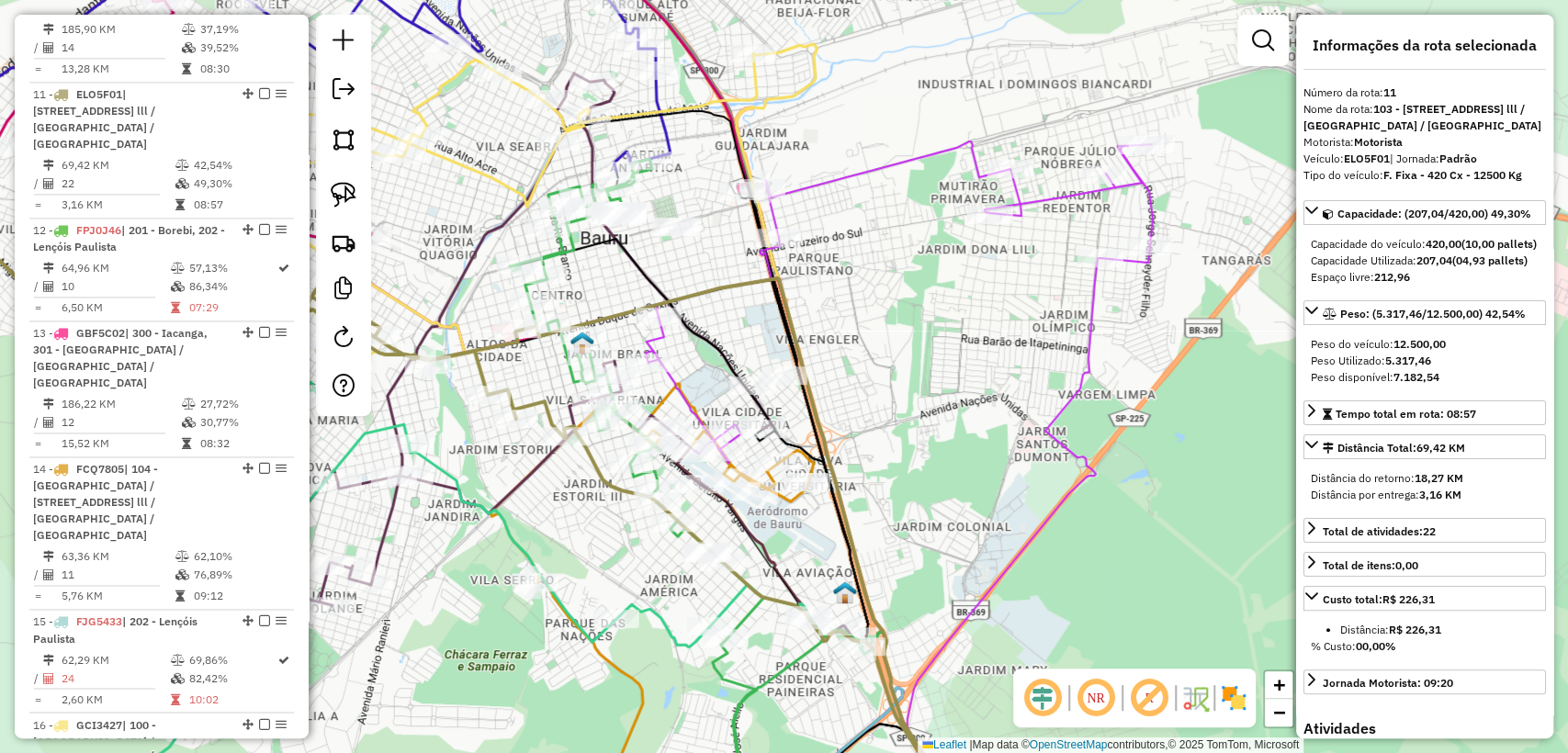
drag, startPoint x: 861, startPoint y: 336, endPoint x: 1112, endPoint y: 316, distance: 251.8
click at [1113, 315] on div "Janela de atendimento Grade de atendimento Capacidade Transportadoras Veículos …" at bounding box center [784, 376] width 1568 height 753
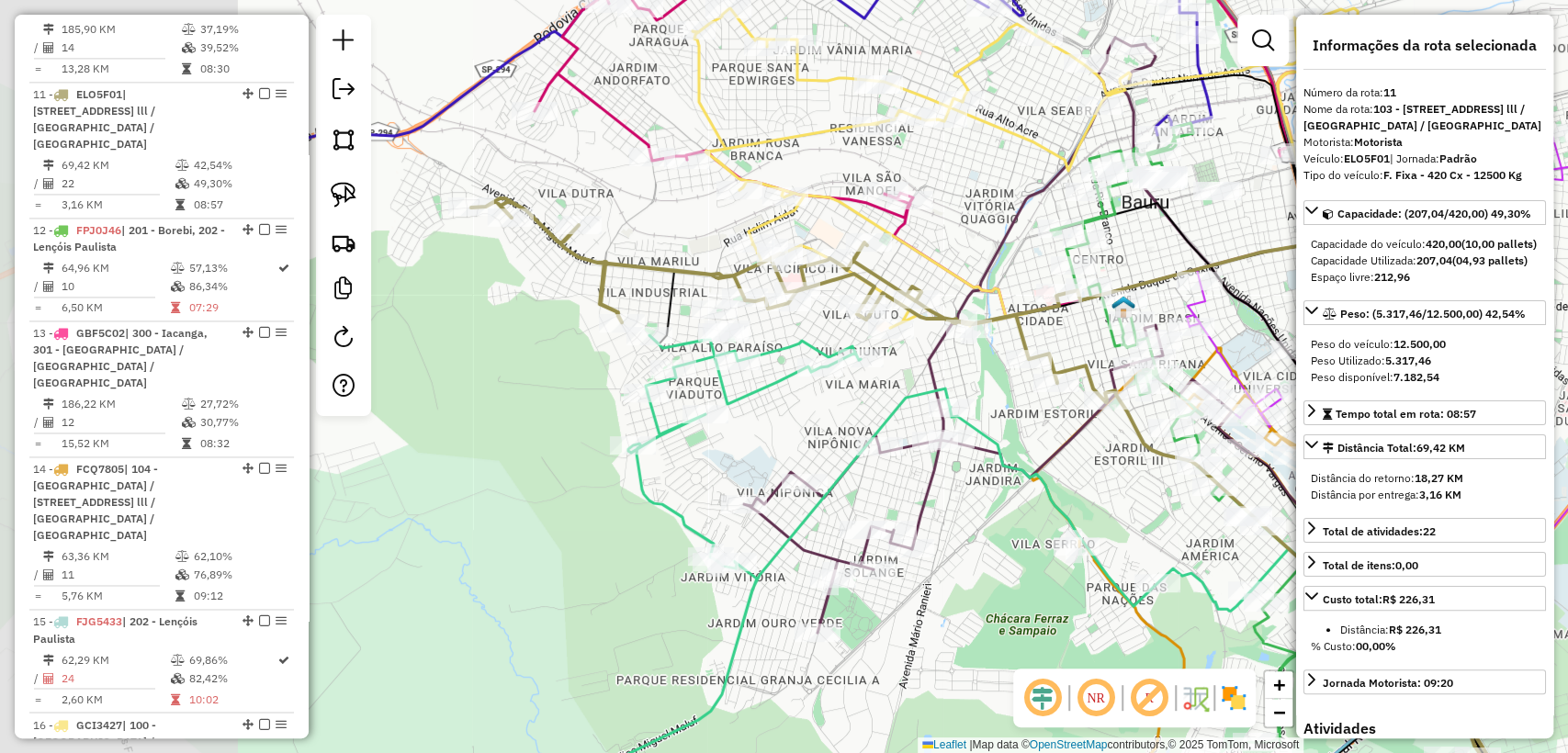
drag, startPoint x: 633, startPoint y: 266, endPoint x: 919, endPoint y: 251, distance: 286.4
click at [919, 251] on icon at bounding box center [995, 168] width 605 height 319
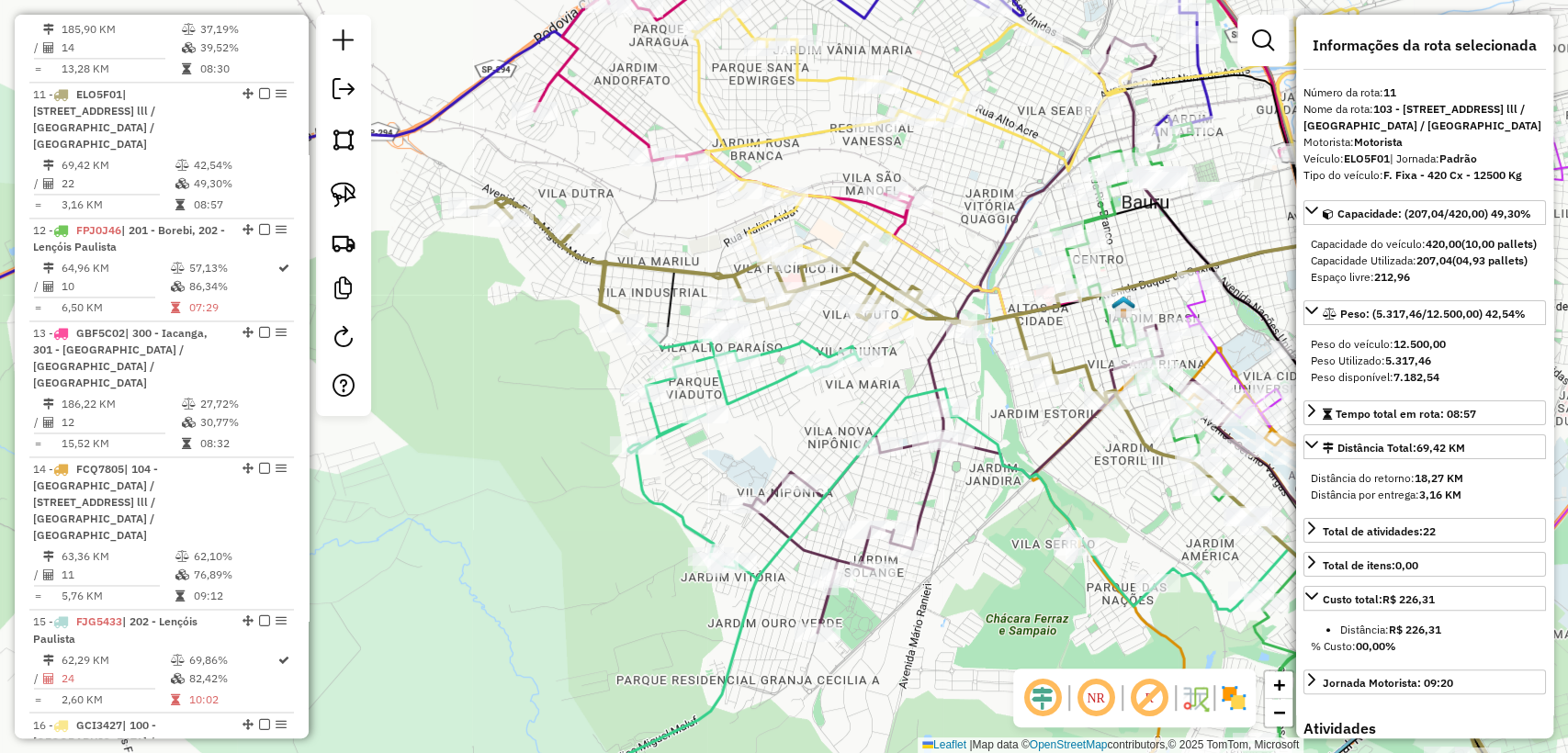
click at [659, 277] on icon at bounding box center [975, 483] width 1009 height 571
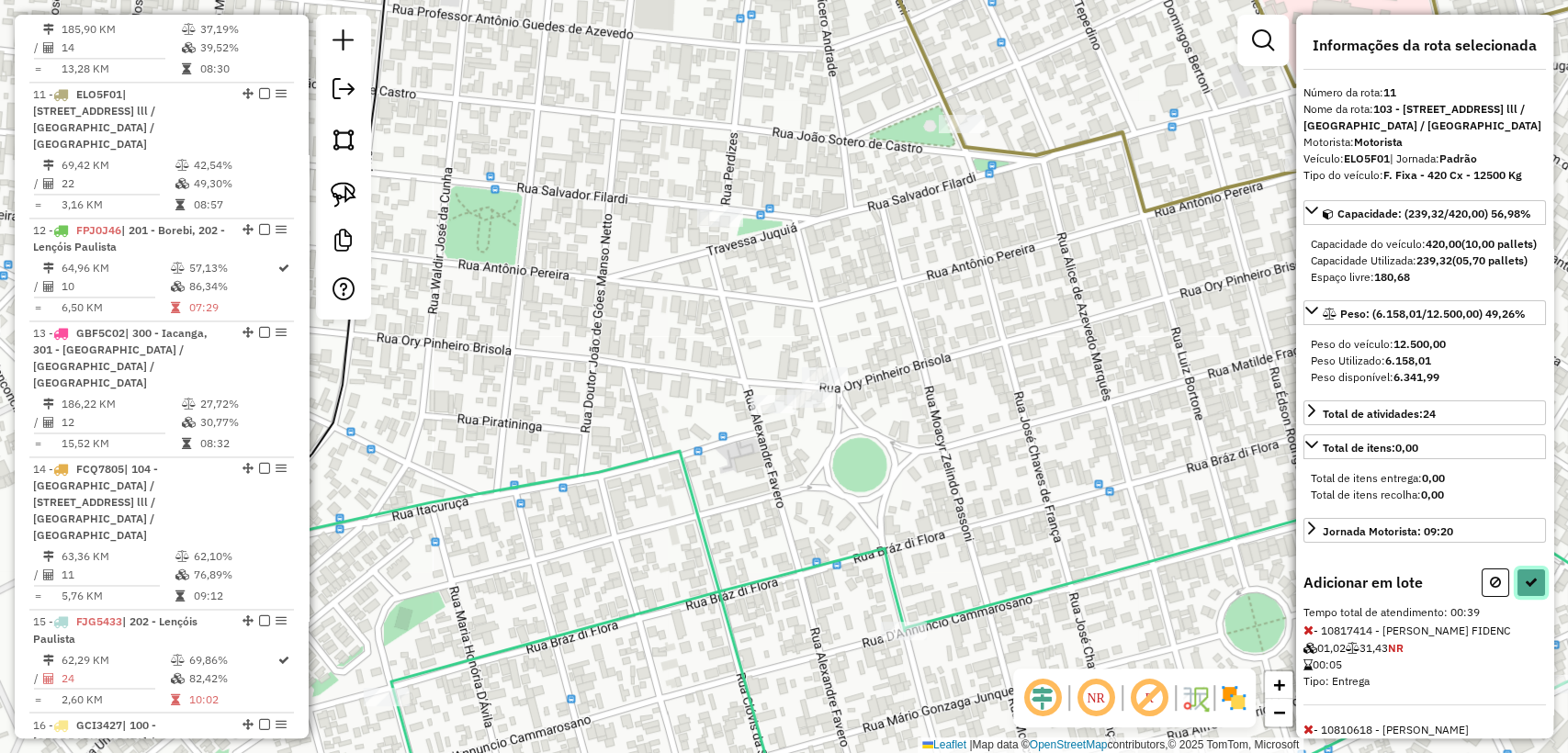
click at [1534, 598] on button at bounding box center [1531, 583] width 30 height 29
select select "**********"
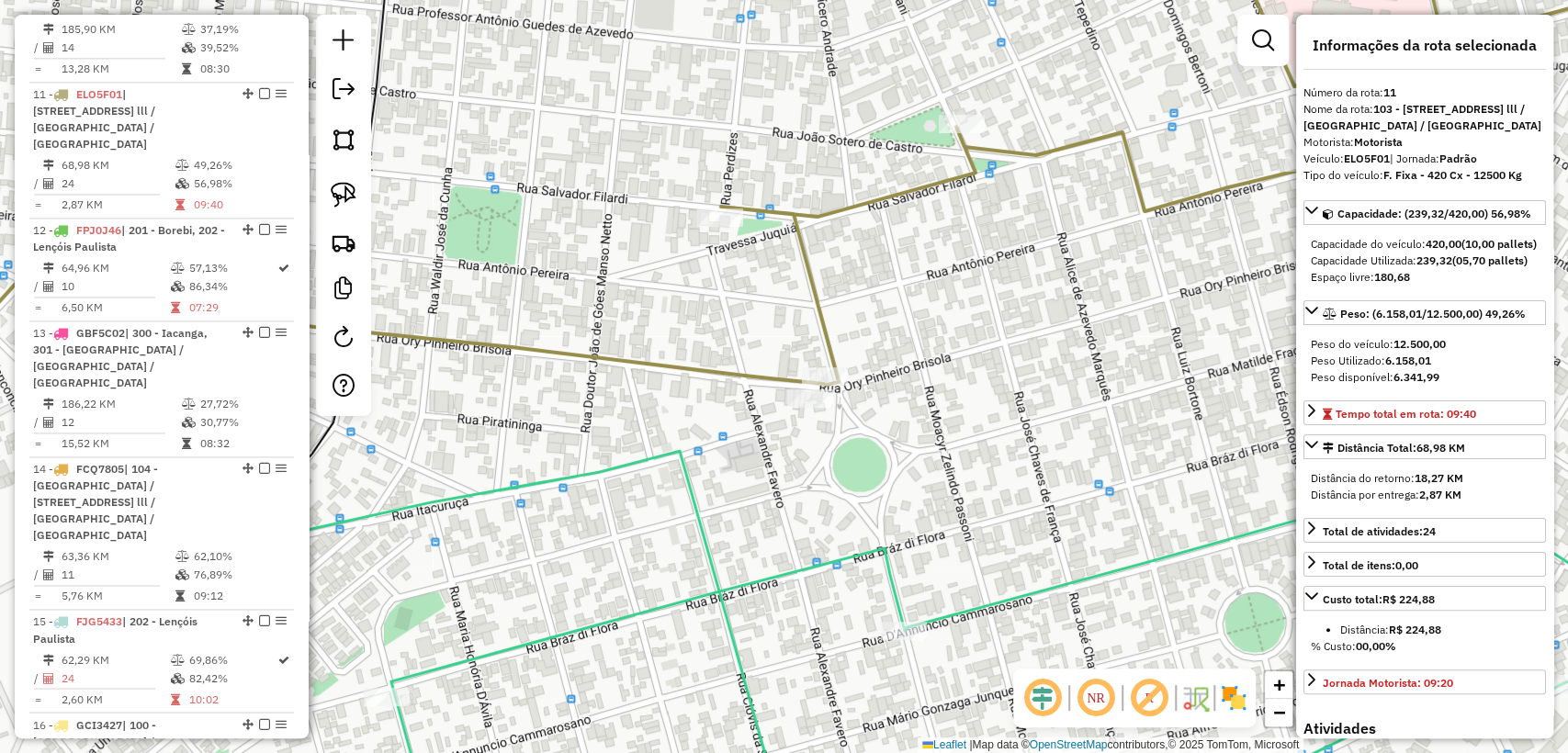
click at [704, 368] on icon at bounding box center [784, 154] width 1880 height 460
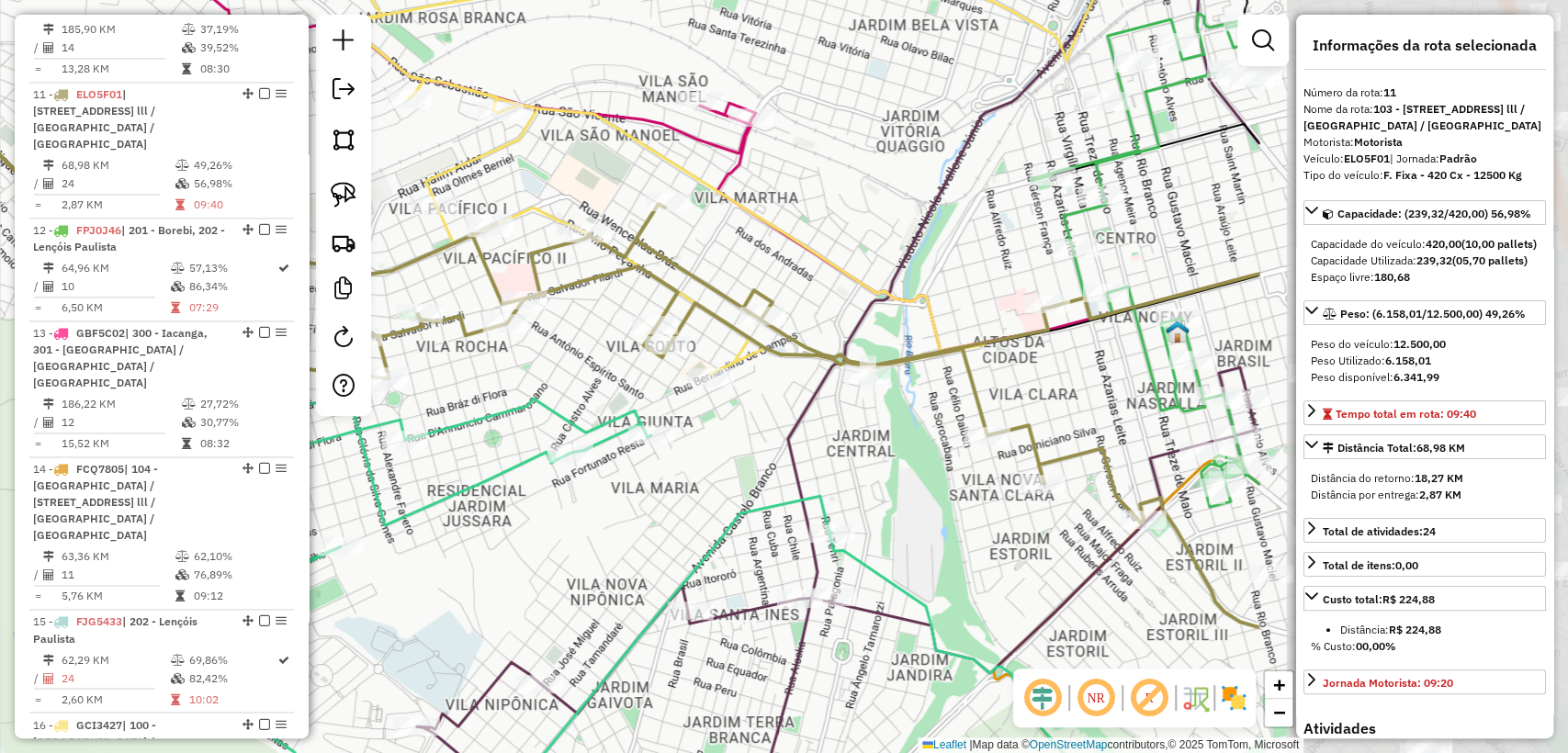
drag, startPoint x: 1004, startPoint y: 417, endPoint x: 538, endPoint y: 402, distance: 466.2
click at [538, 402] on icon at bounding box center [645, 601] width 917 height 426
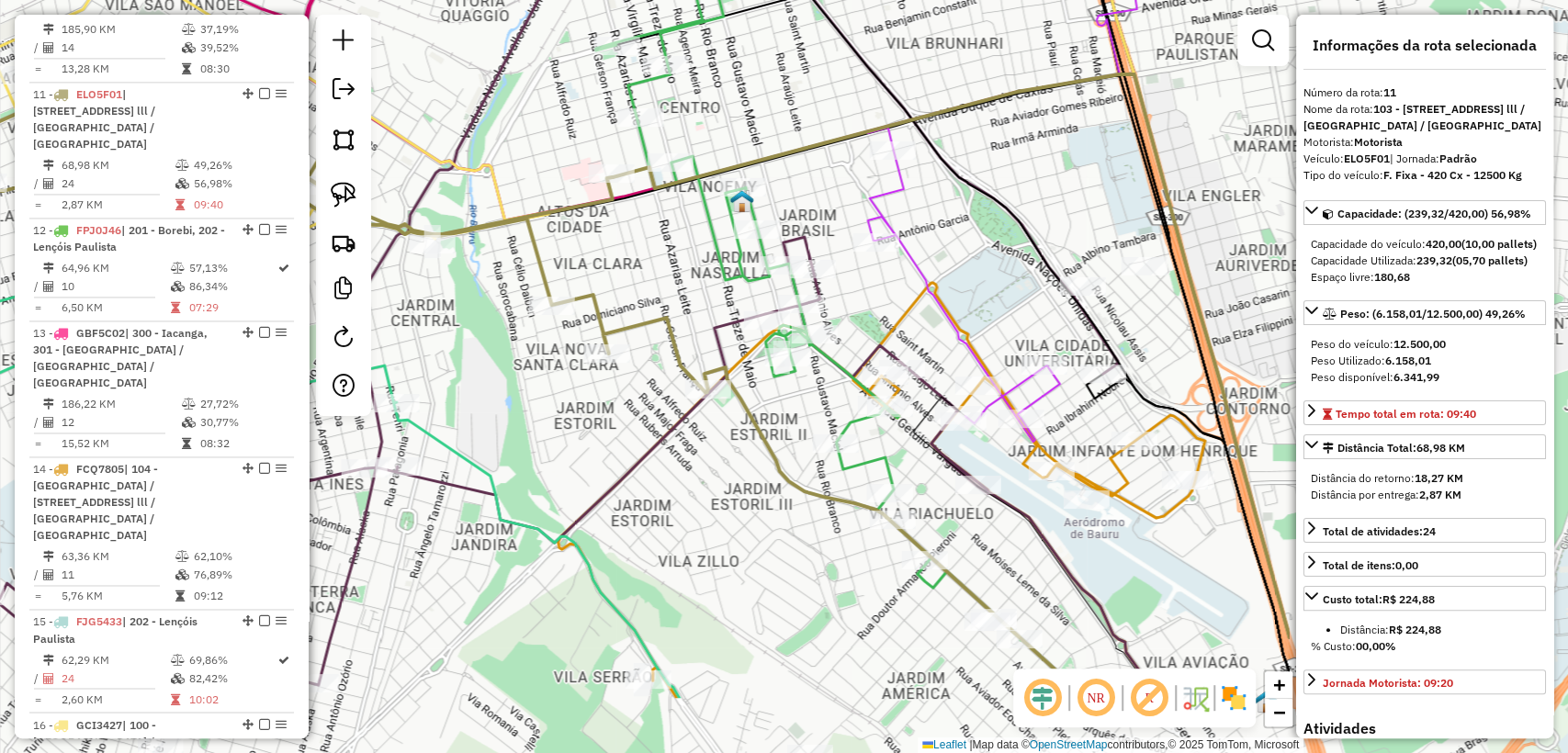
drag, startPoint x: 953, startPoint y: 506, endPoint x: 522, endPoint y: 376, distance: 450.2
click at [522, 376] on div "Janela de atendimento Grade de atendimento Capacidade Transportadoras Veículos …" at bounding box center [784, 376] width 1568 height 753
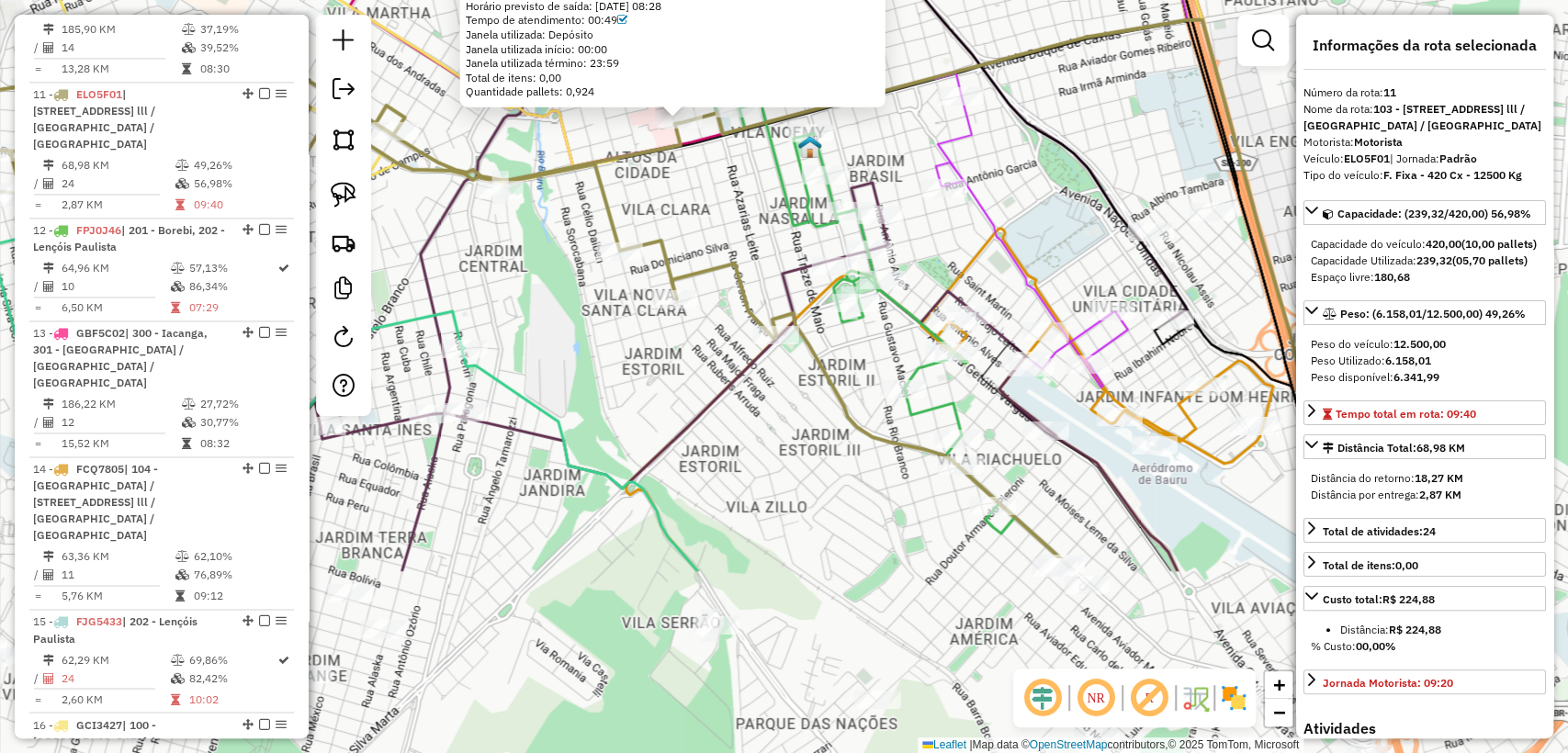
drag, startPoint x: 788, startPoint y: 398, endPoint x: 736, endPoint y: 208, distance: 197.0
click at [736, 208] on div "10822882 - IGOR AUGUSTO - CONVE Tipo de cliente: 81 - Zé Delivery (Z) Endereço:…" at bounding box center [784, 376] width 1568 height 753
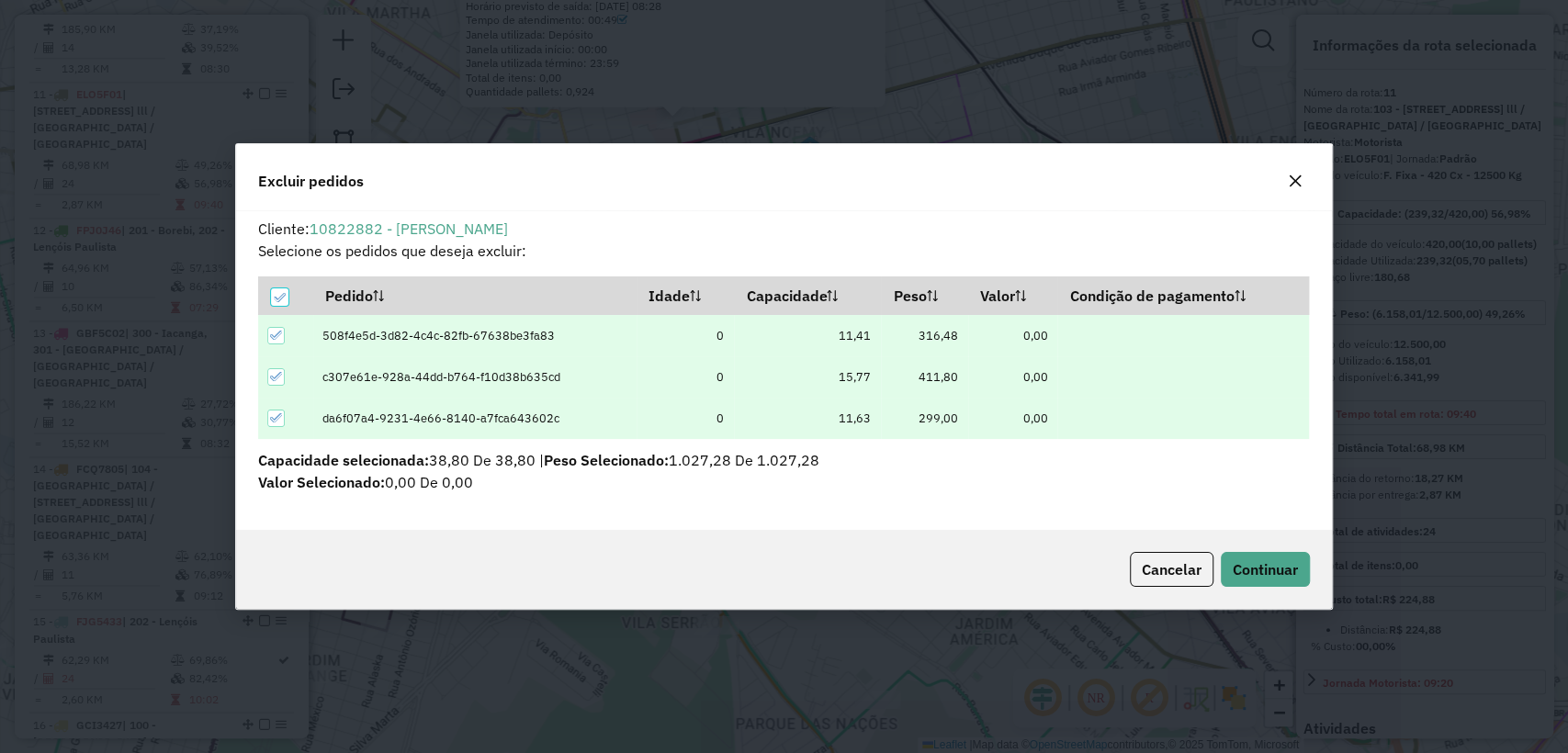
scroll to position [0, 0]
click at [1255, 565] on span "Continuar" at bounding box center [1265, 569] width 65 height 18
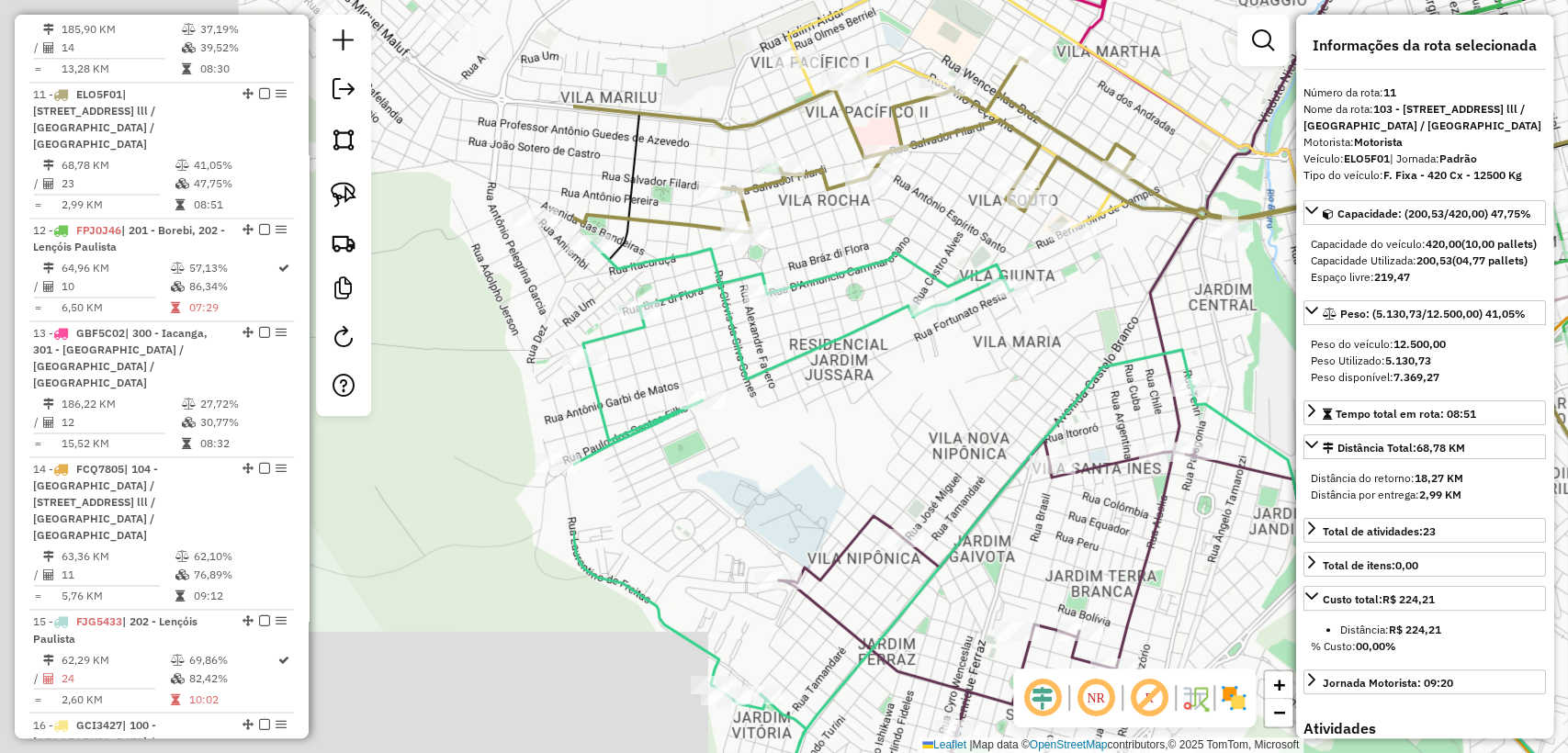
drag, startPoint x: 529, startPoint y: 319, endPoint x: 1279, endPoint y: 356, distance: 750.9
click at [1279, 356] on div "Janela de atendimento Grade de atendimento Capacidade Transportadoras Veículos …" at bounding box center [784, 376] width 1568 height 753
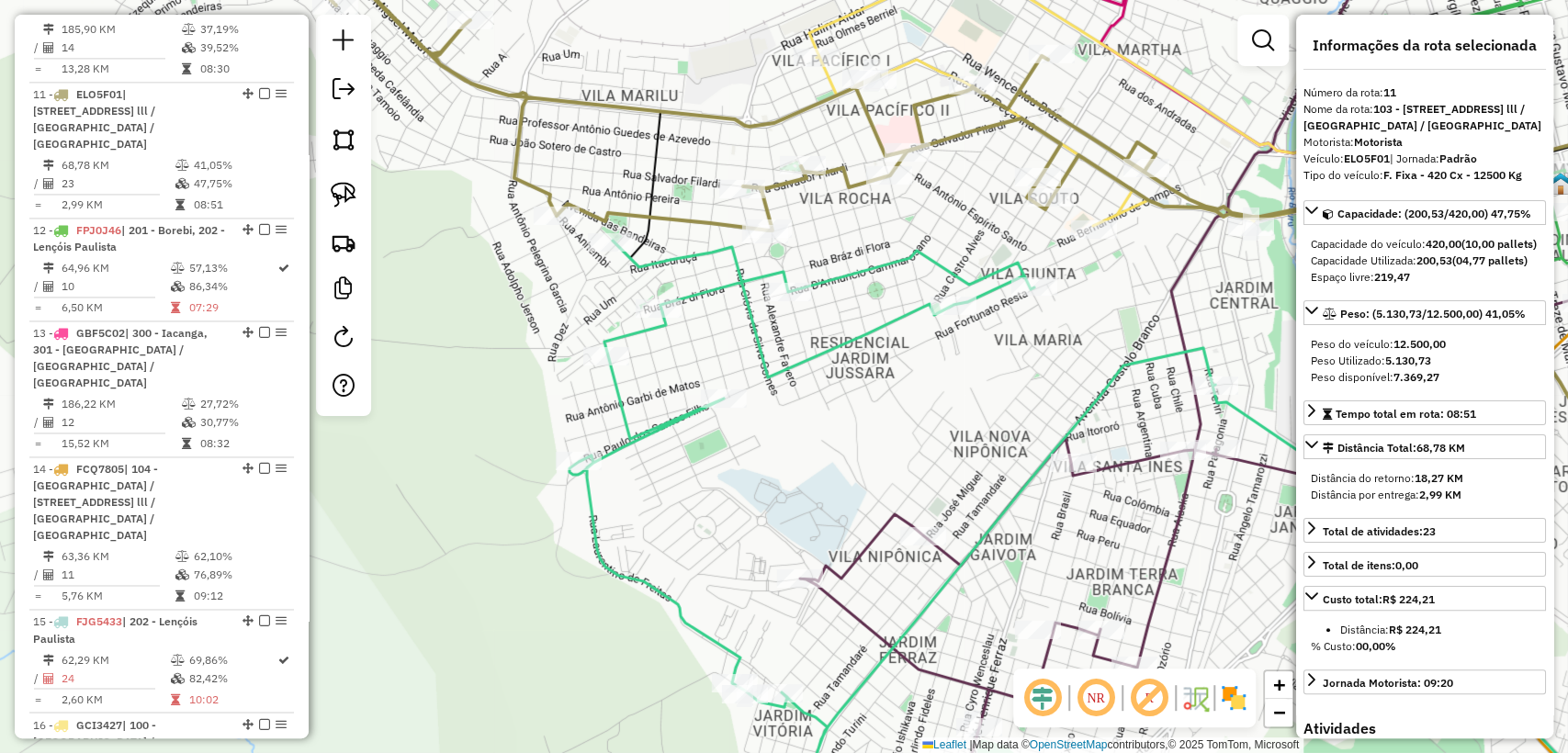
click at [693, 215] on icon at bounding box center [990, 240] width 1469 height 553
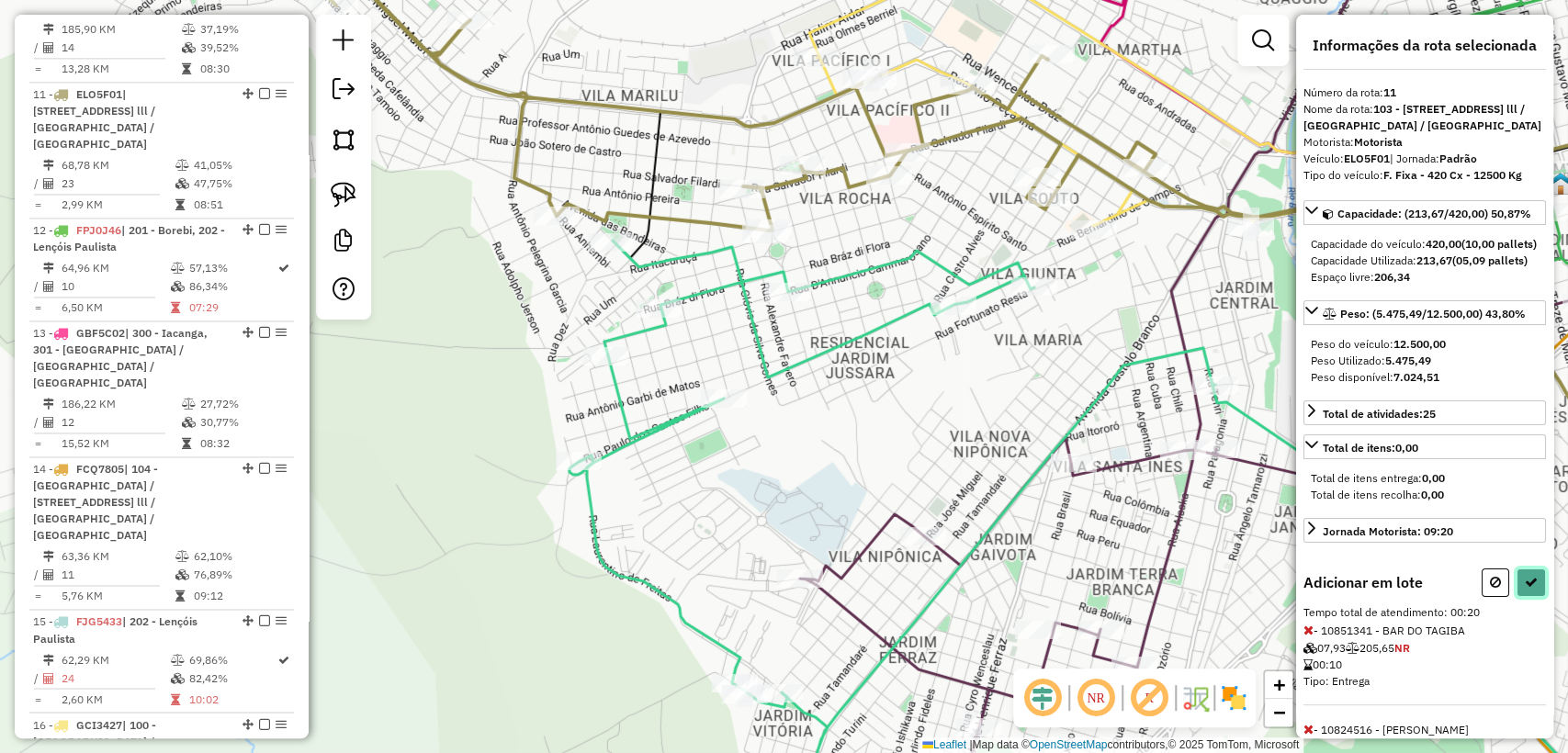
click at [1533, 598] on button at bounding box center [1531, 583] width 30 height 29
select select "**********"
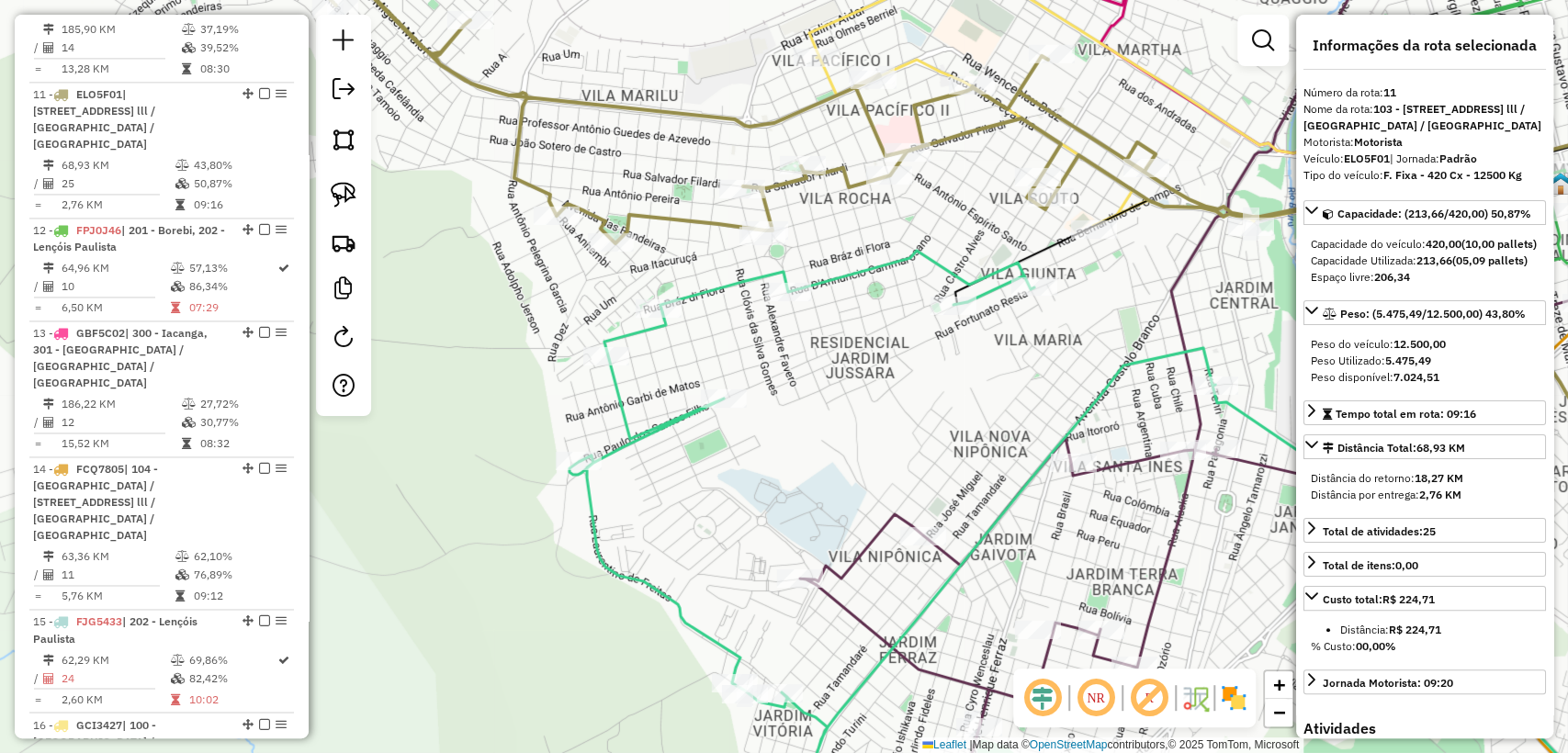
click at [669, 222] on icon at bounding box center [990, 240] width 1469 height 553
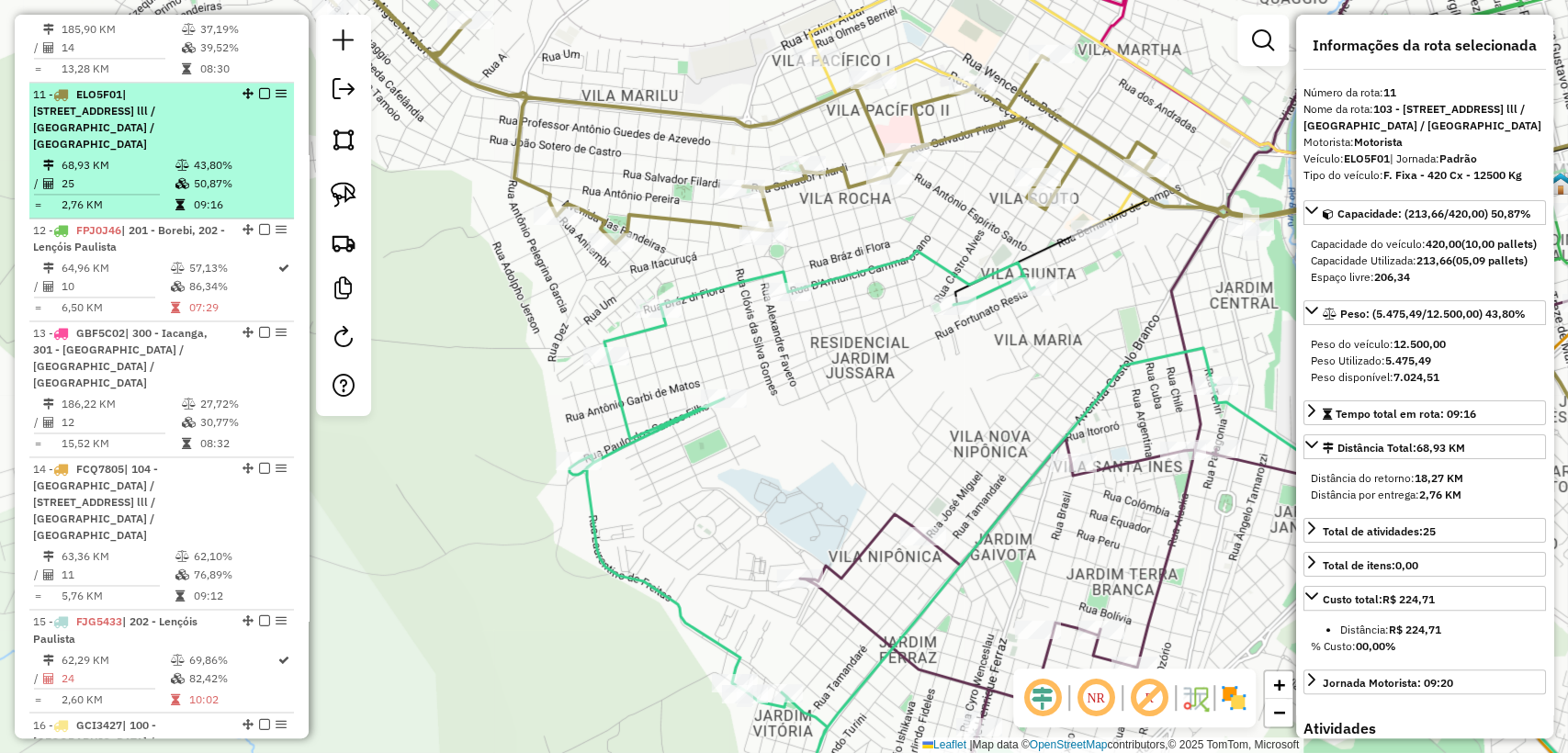
click at [259, 89] on em at bounding box center [265, 94] width 11 height 11
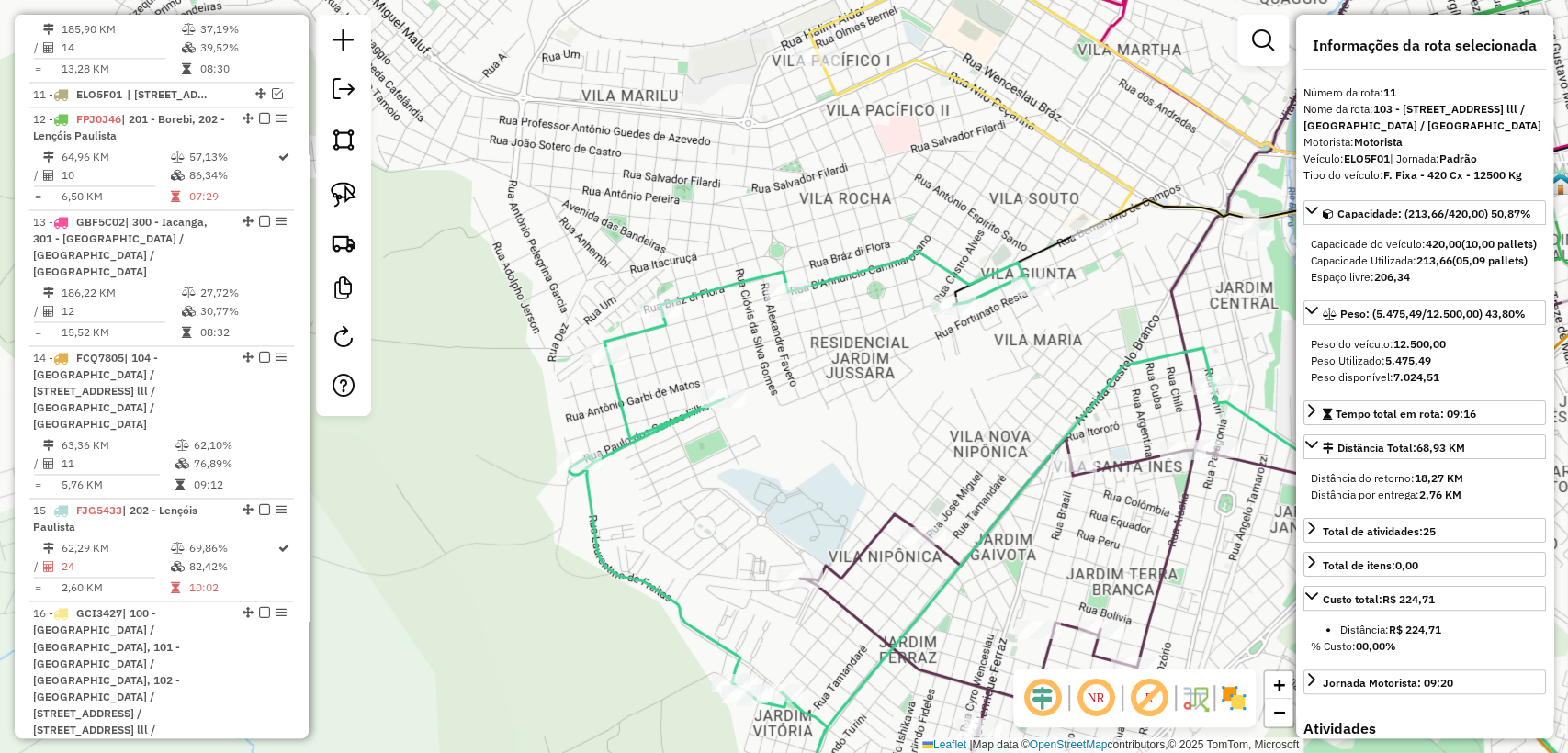
click at [685, 428] on icon at bounding box center [1147, 539] width 1156 height 578
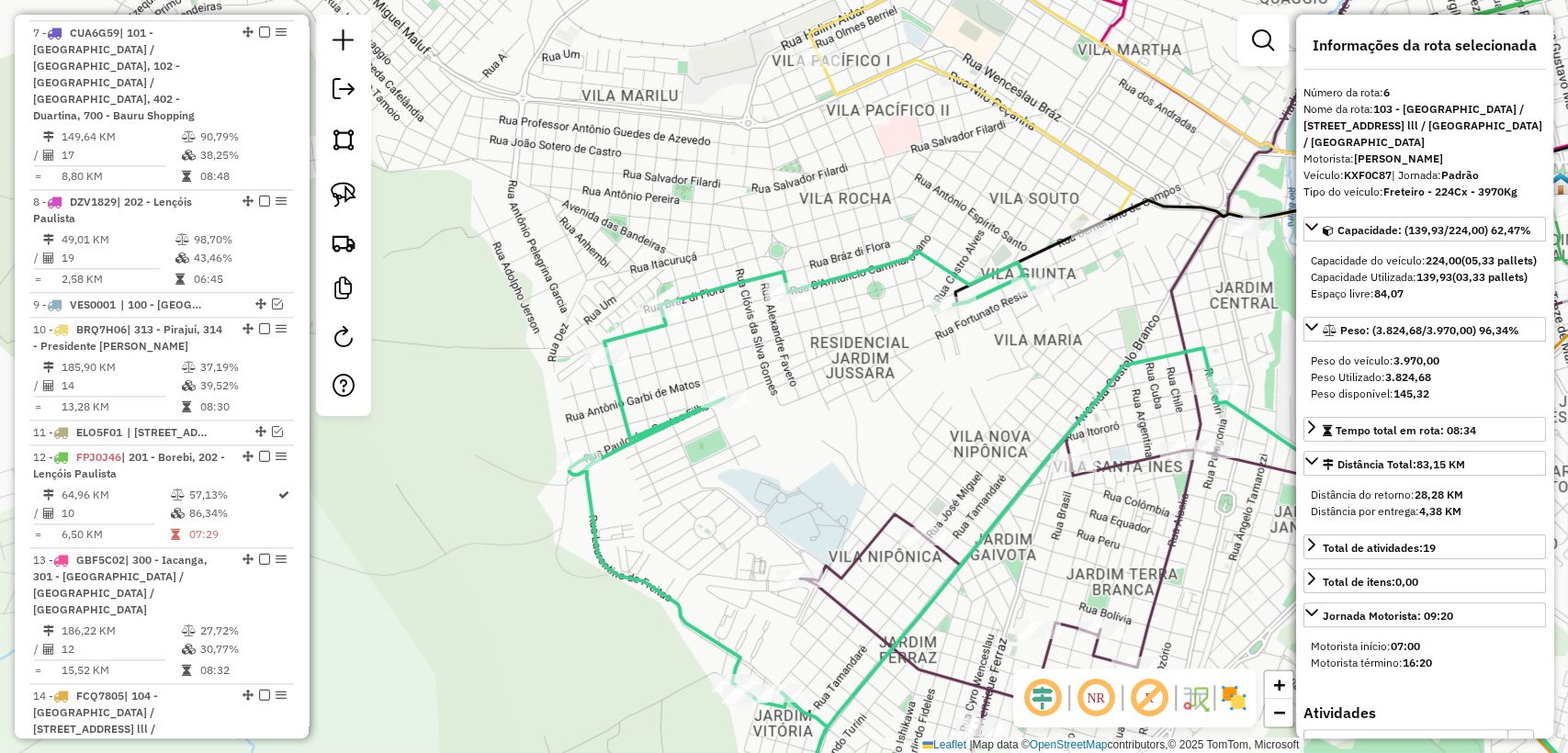
scroll to position [1210, 0]
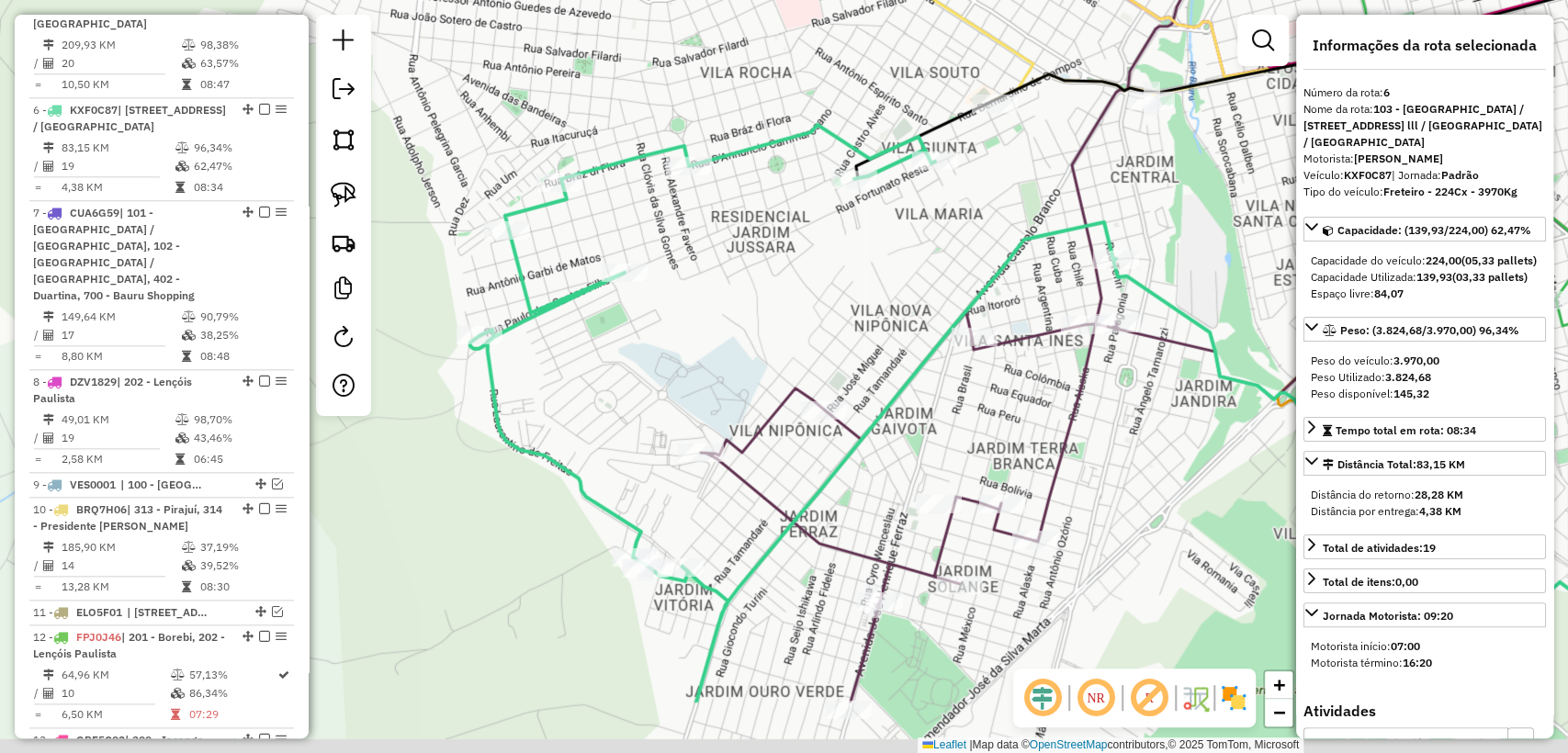
drag, startPoint x: 799, startPoint y: 436, endPoint x: 789, endPoint y: 426, distance: 14.1
click at [789, 426] on div "Janela de atendimento Grade de atendimento Capacidade Transportadoras Veículos …" at bounding box center [784, 376] width 1568 height 753
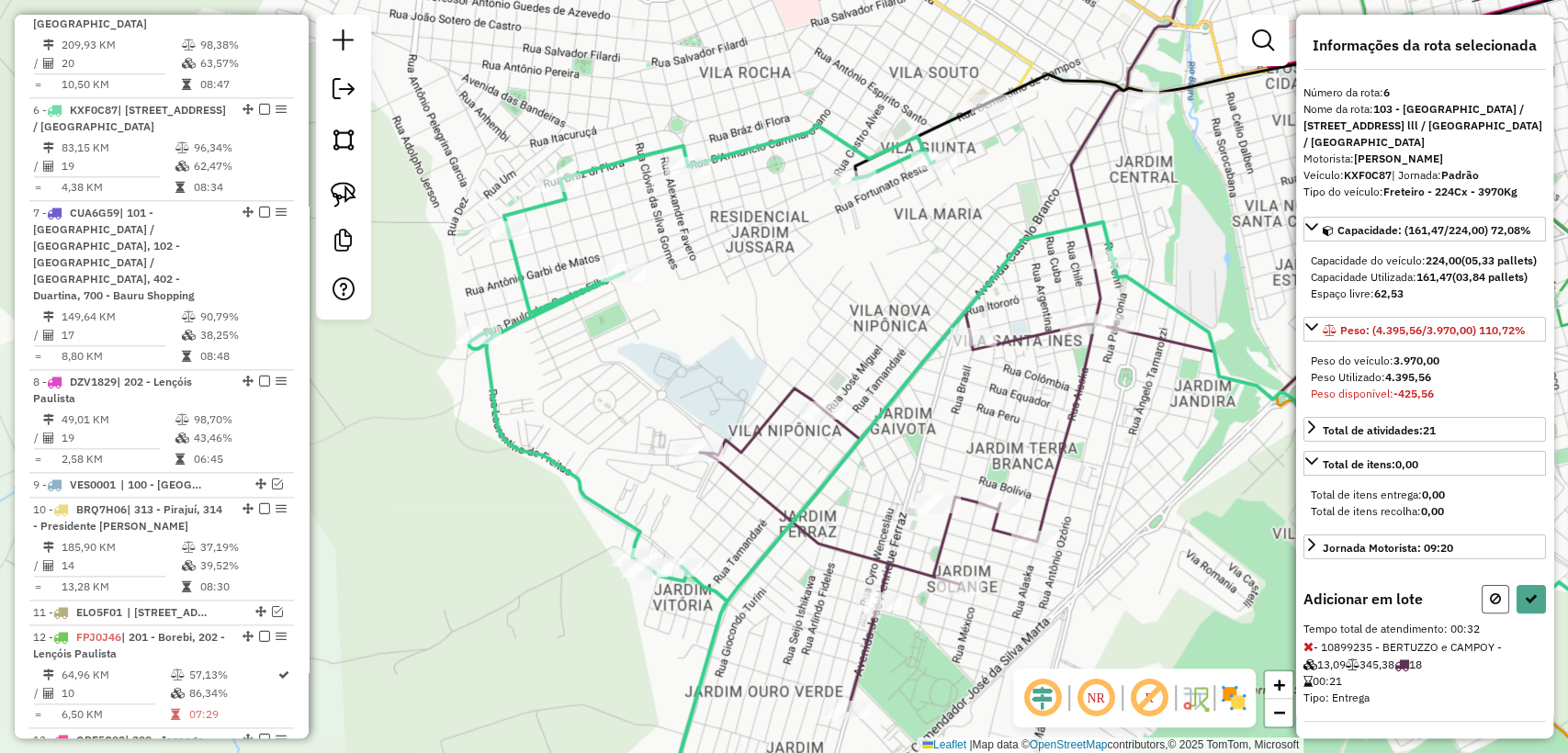
click at [1481, 614] on button at bounding box center [1495, 600] width 28 height 29
select select "**********"
click at [1498, 614] on button at bounding box center [1495, 600] width 28 height 29
select select "**********"
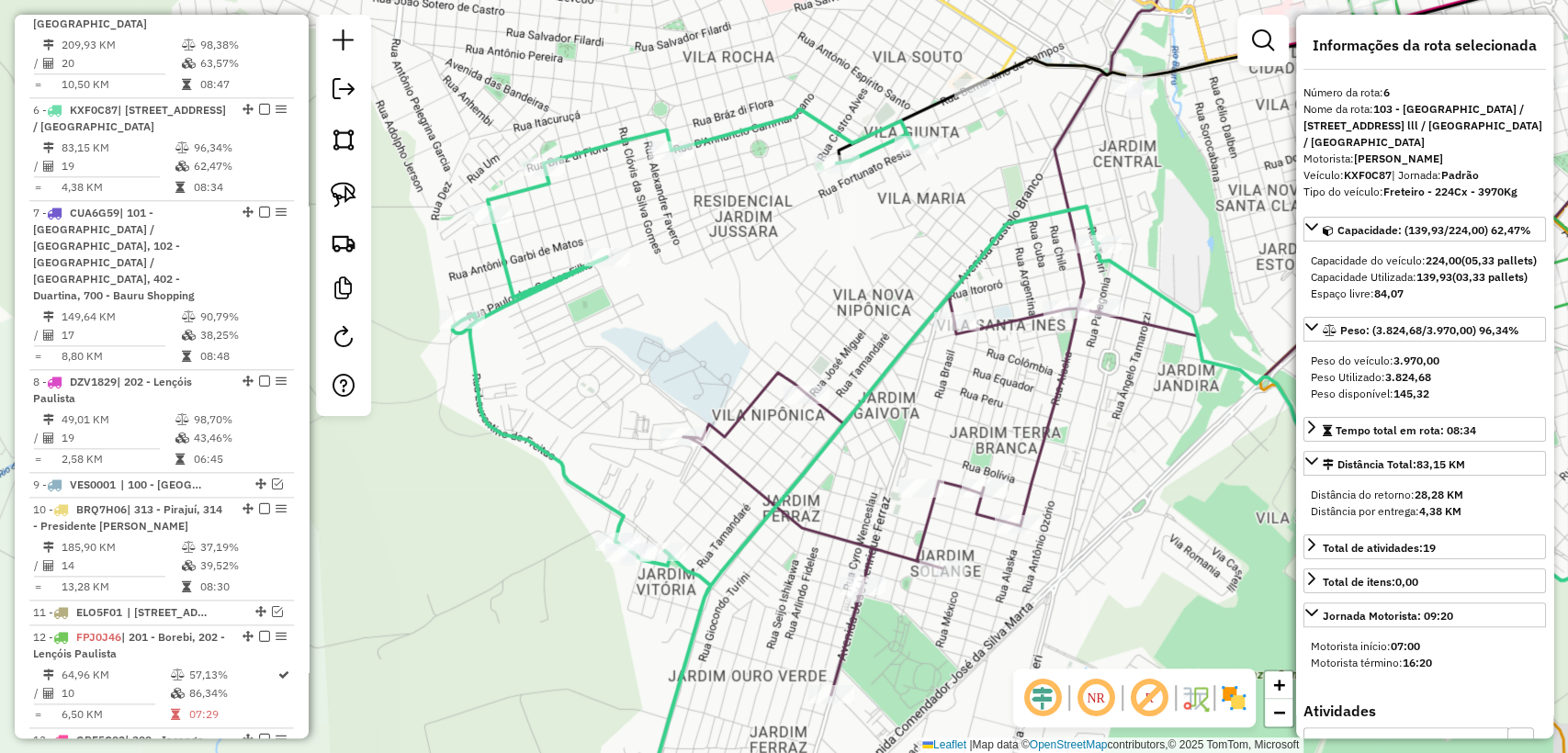
drag, startPoint x: 979, startPoint y: 439, endPoint x: 964, endPoint y: 426, distance: 19.8
click at [964, 426] on div "Janela de atendimento Grade de atendimento Capacidade Transportadoras Veículos …" at bounding box center [784, 376] width 1568 height 753
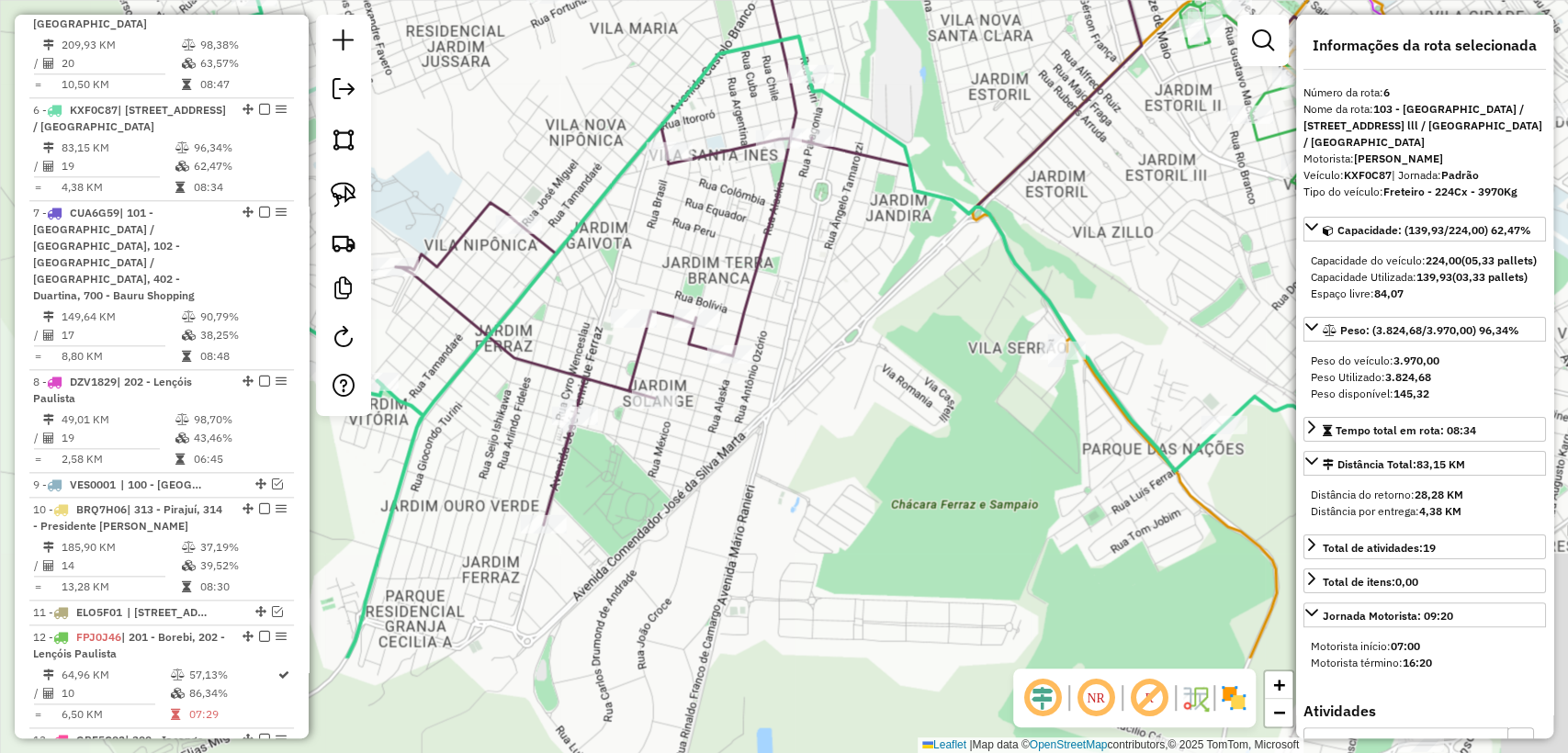
drag, startPoint x: 973, startPoint y: 396, endPoint x: 661, endPoint y: 193, distance: 372.2
click at [661, 193] on div "Janela de atendimento Grade de atendimento Capacidade Transportadoras Veículos …" at bounding box center [784, 376] width 1568 height 753
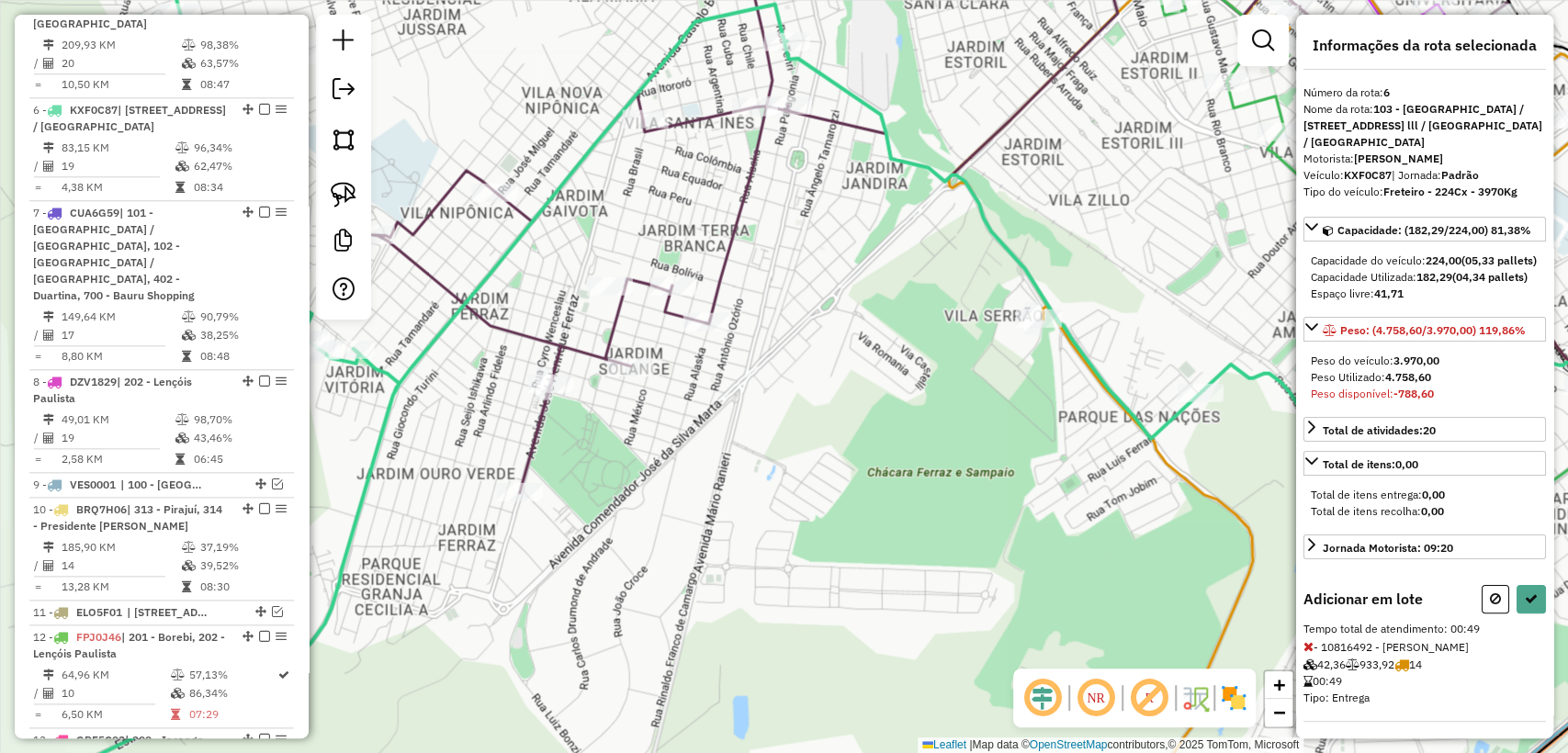
drag, startPoint x: 1489, startPoint y: 664, endPoint x: 1272, endPoint y: 592, distance: 228.6
click at [1490, 605] on icon at bounding box center [1496, 599] width 11 height 12
select select "**********"
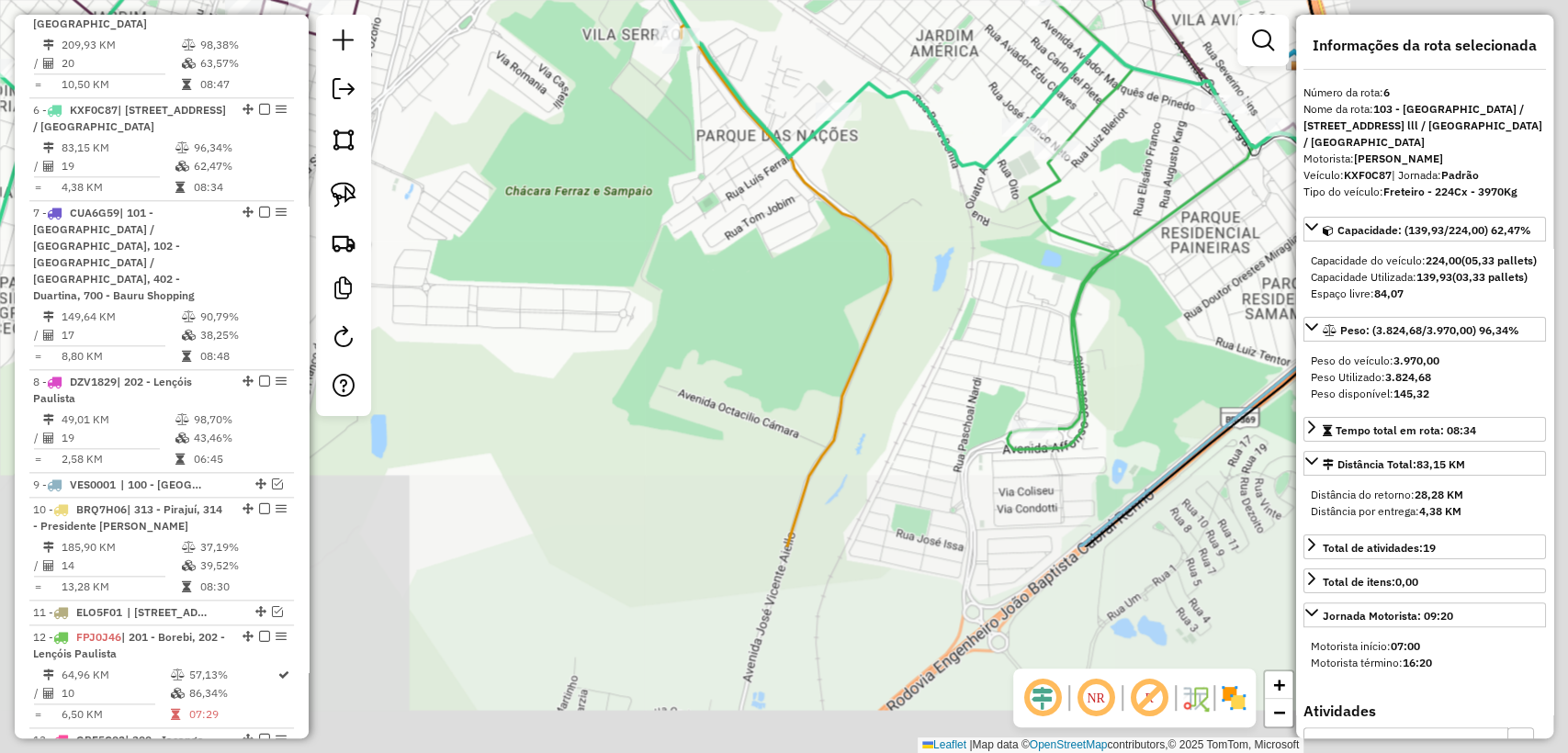
drag, startPoint x: 947, startPoint y: 424, endPoint x: 767, endPoint y: 275, distance: 233.7
click at [767, 275] on div "Janela de atendimento Grade de atendimento Capacidade Transportadoras Veículos …" at bounding box center [784, 376] width 1568 height 753
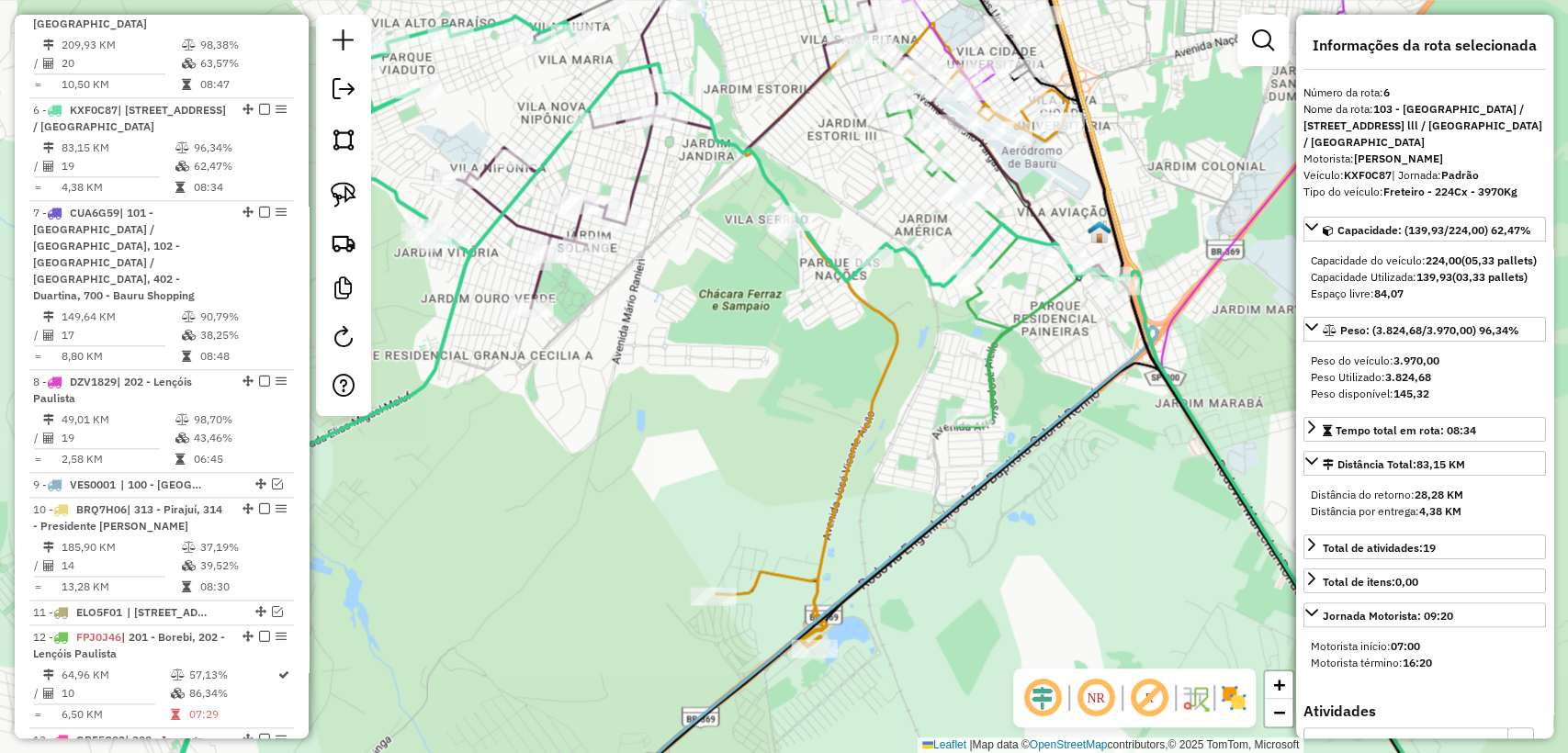
click at [914, 259] on icon at bounding box center [573, 421] width 783 height 813
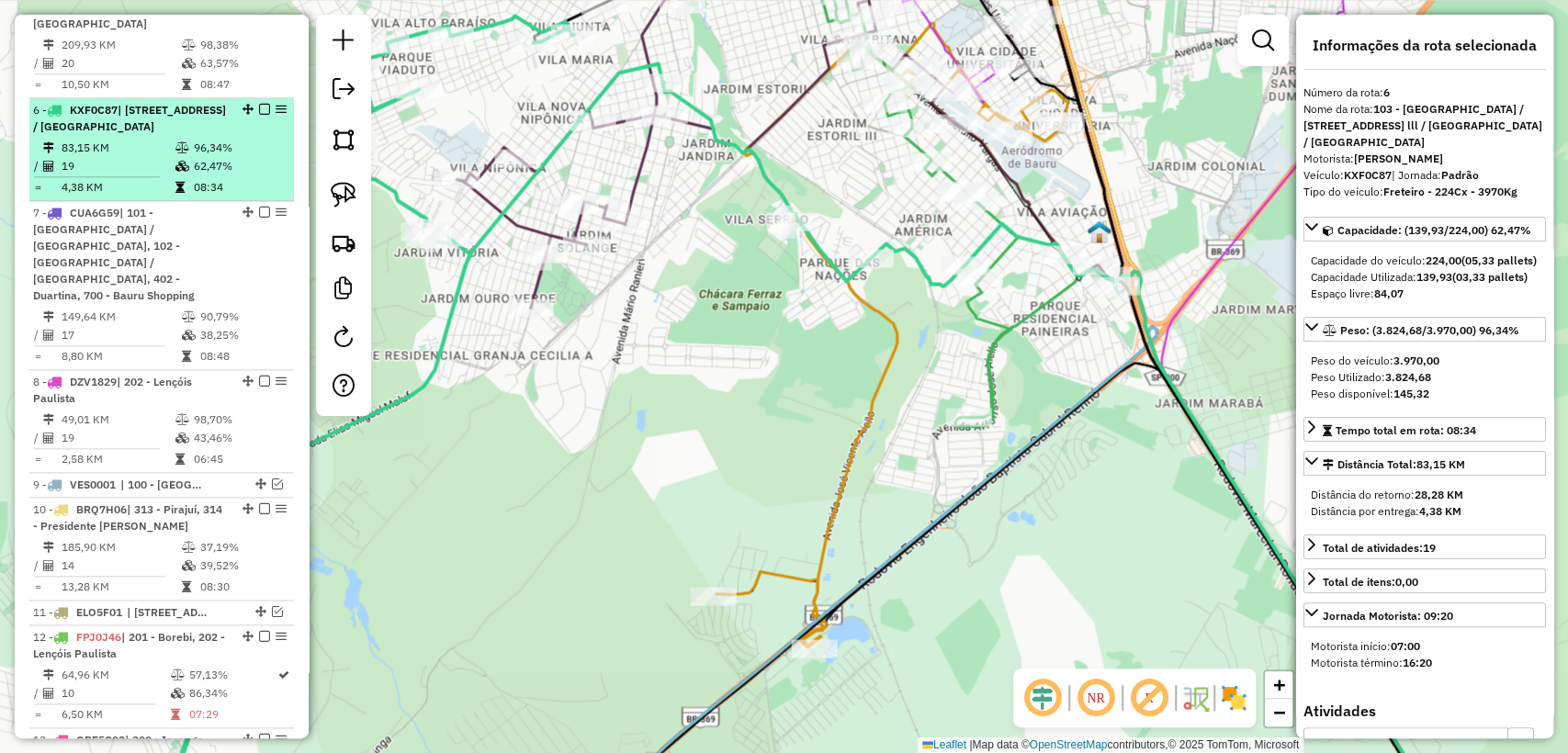
click at [260, 104] on em at bounding box center [265, 110] width 11 height 11
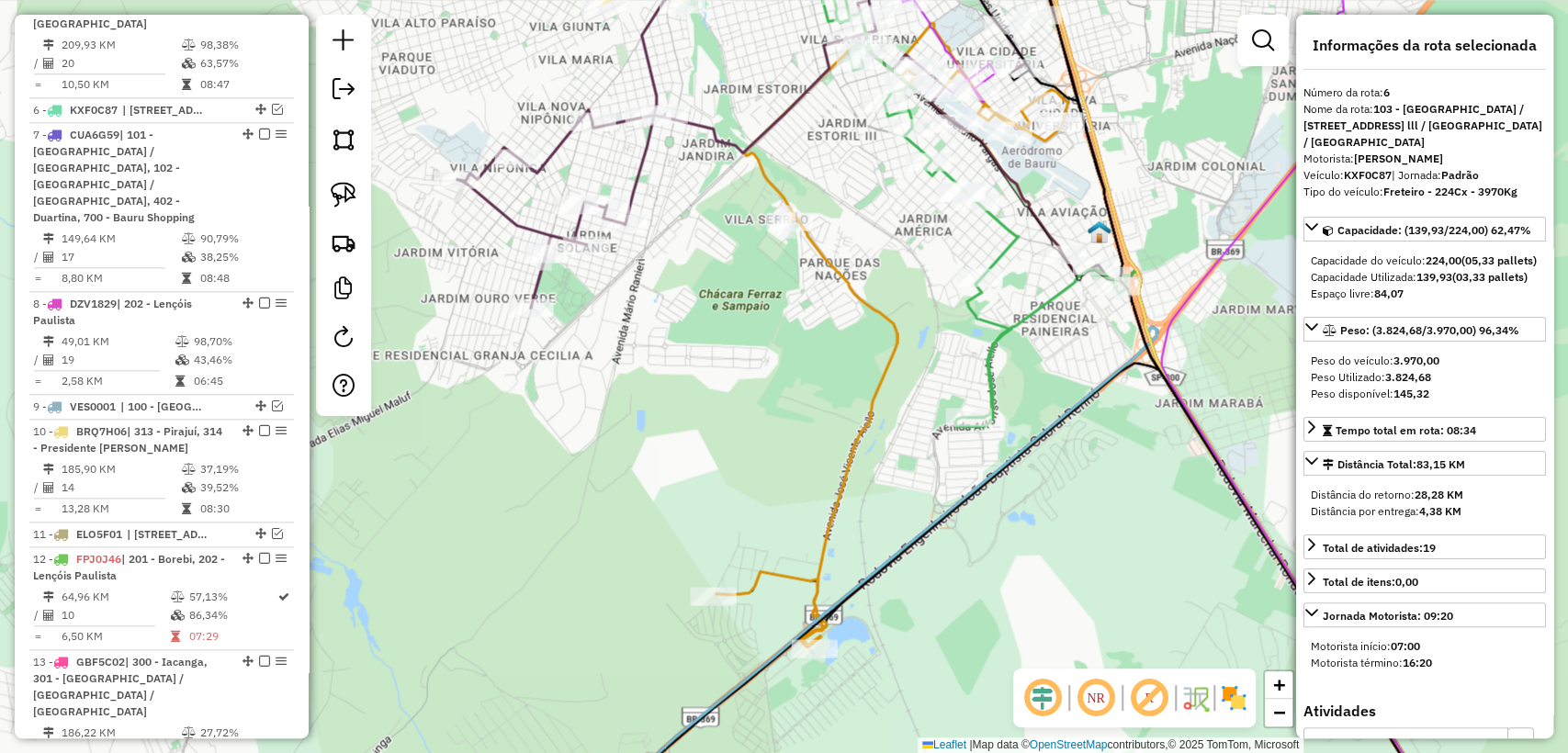
click at [493, 214] on icon at bounding box center [776, 116] width 638 height 383
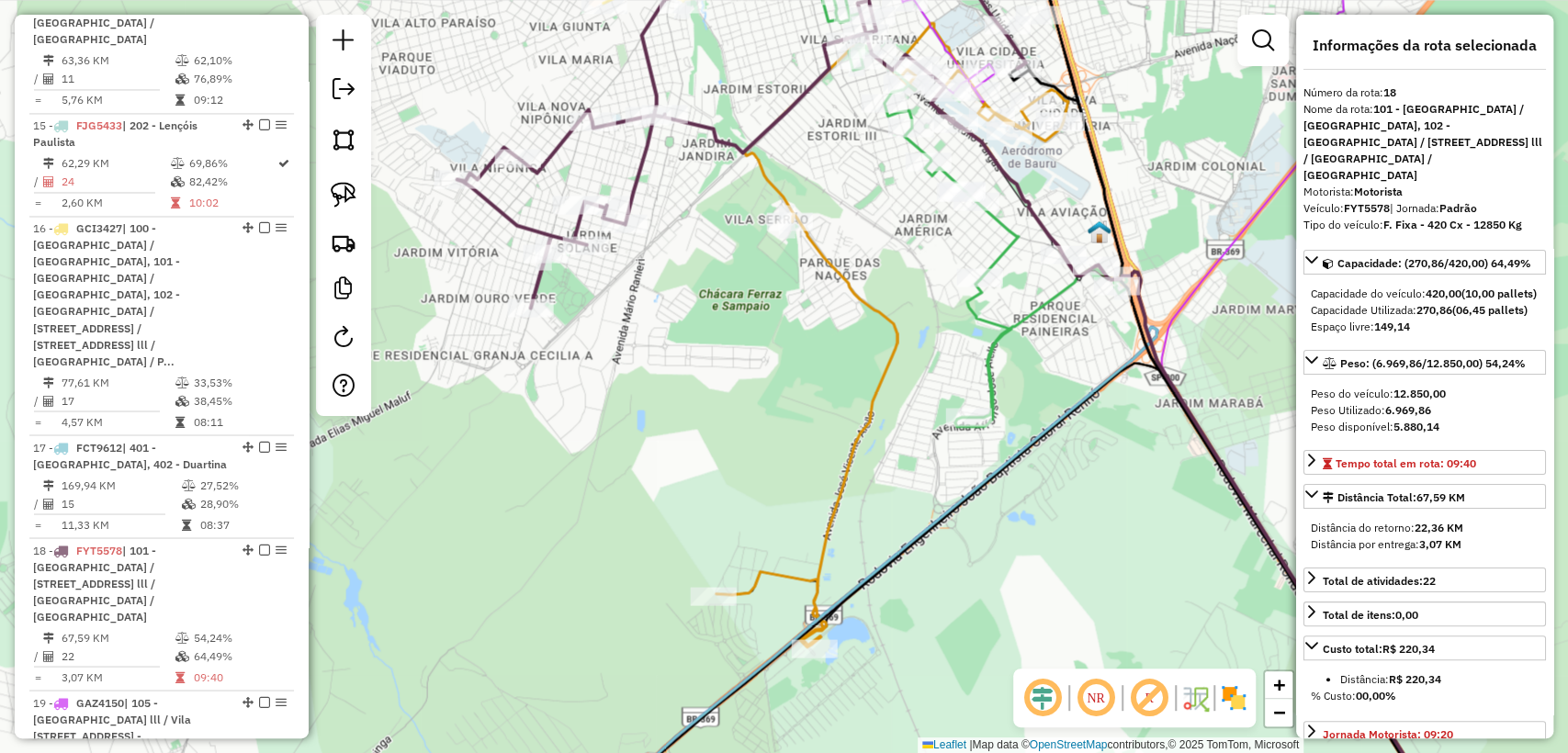
scroll to position [2389, 0]
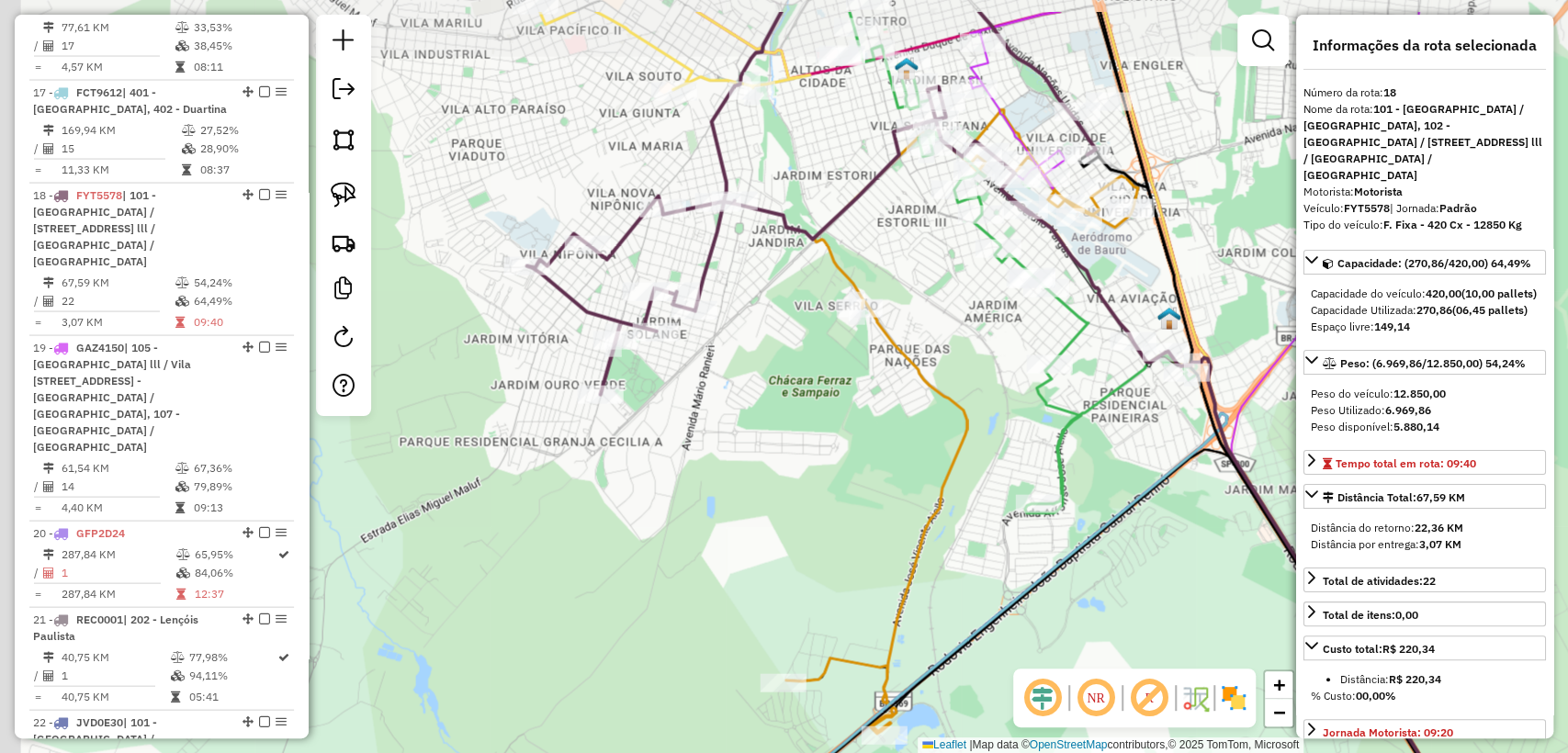
drag, startPoint x: 494, startPoint y: 336, endPoint x: 543, endPoint y: 397, distance: 78.2
click at [543, 397] on div "Janela de atendimento Grade de atendimento Capacidade Transportadoras Veículos …" at bounding box center [784, 376] width 1568 height 753
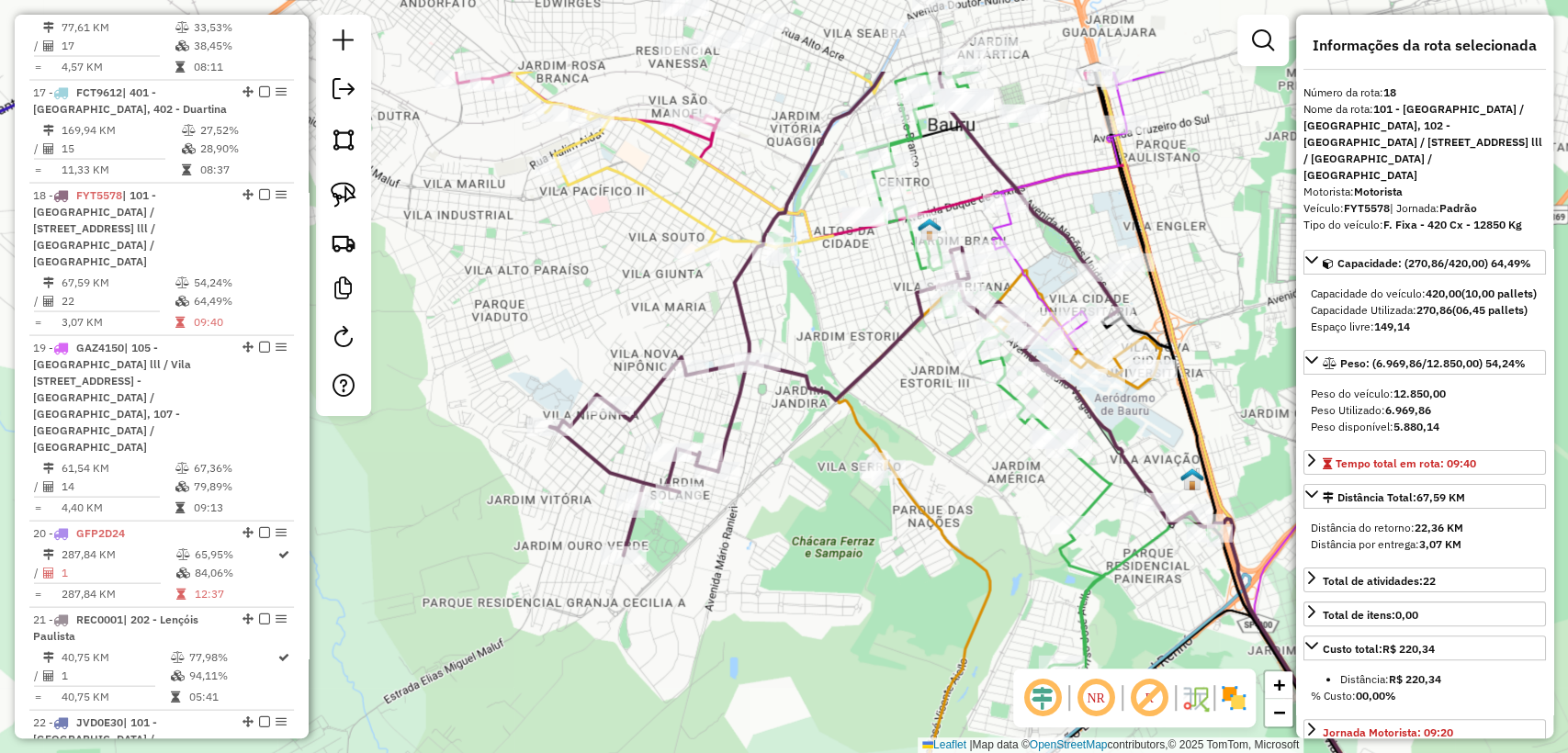
drag, startPoint x: 789, startPoint y: 392, endPoint x: 812, endPoint y: 539, distance: 148.8
click at [814, 547] on div "Janela de atendimento Grade de atendimento Capacidade Transportadoras Veículos …" at bounding box center [784, 376] width 1568 height 753
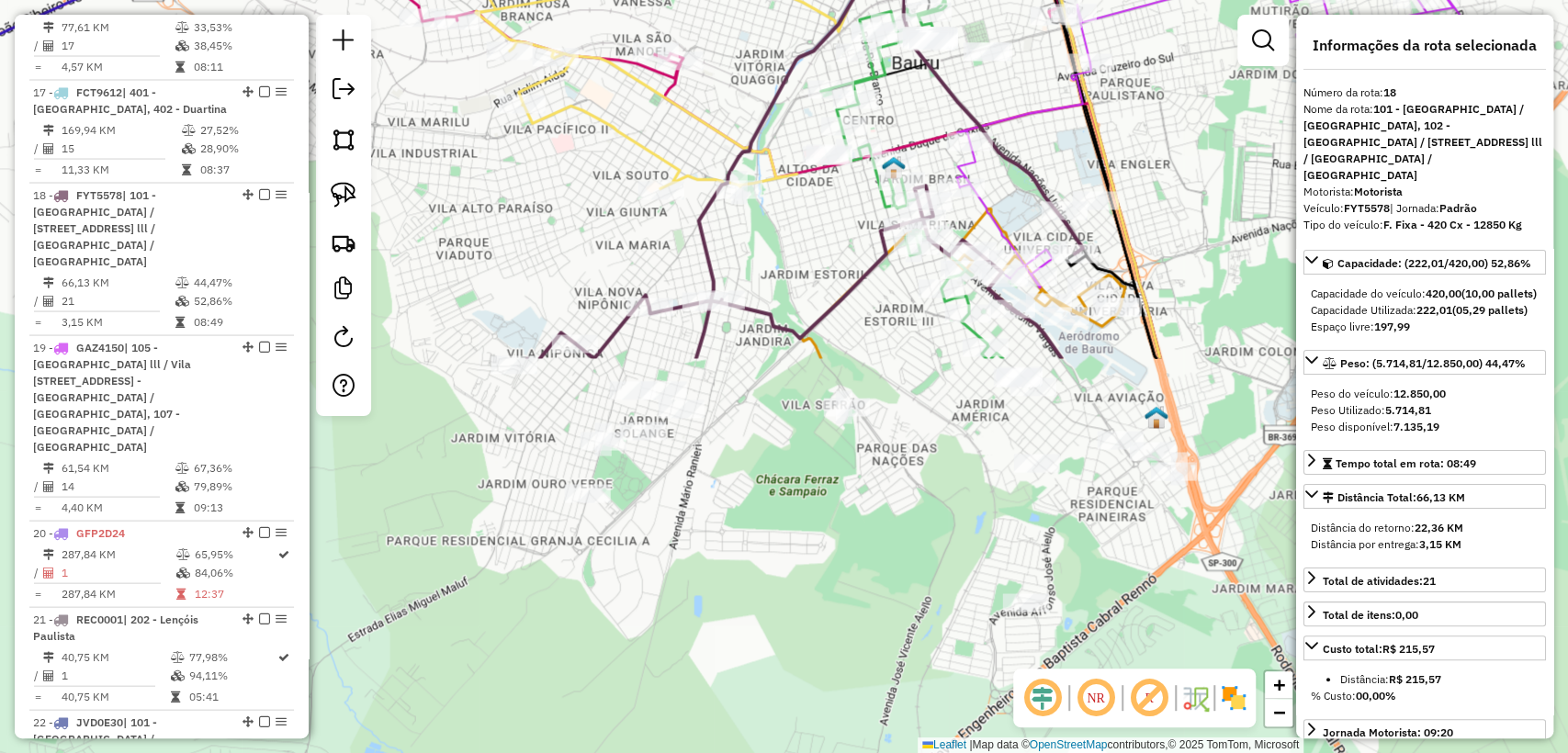
drag, startPoint x: 476, startPoint y: 694, endPoint x: 596, endPoint y: 224, distance: 485.1
click at [596, 224] on div "Janela de atendimento Grade de atendimento Capacidade Transportadoras Veículos …" at bounding box center [784, 376] width 1568 height 753
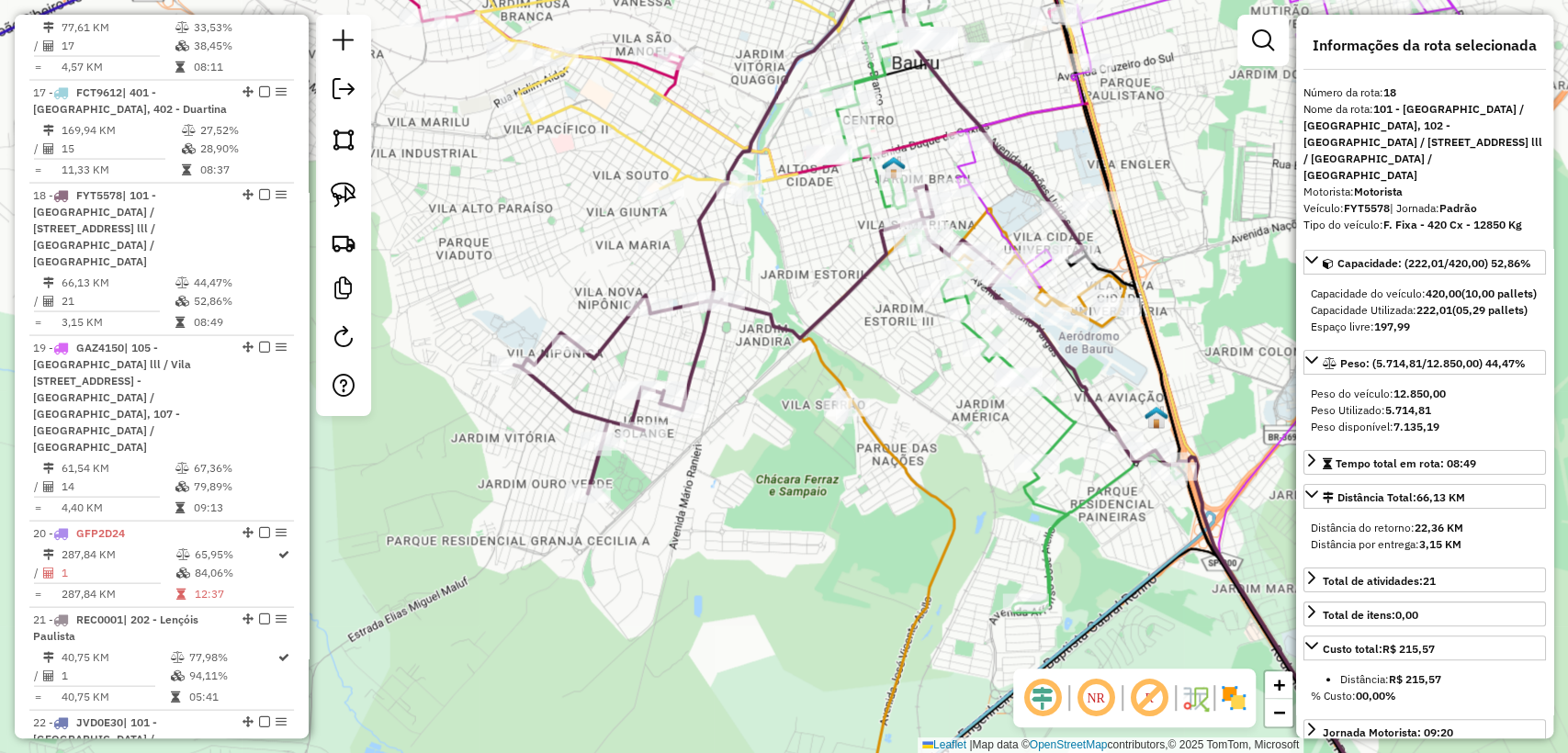
click at [700, 348] on icon at bounding box center [834, 222] width 638 height 542
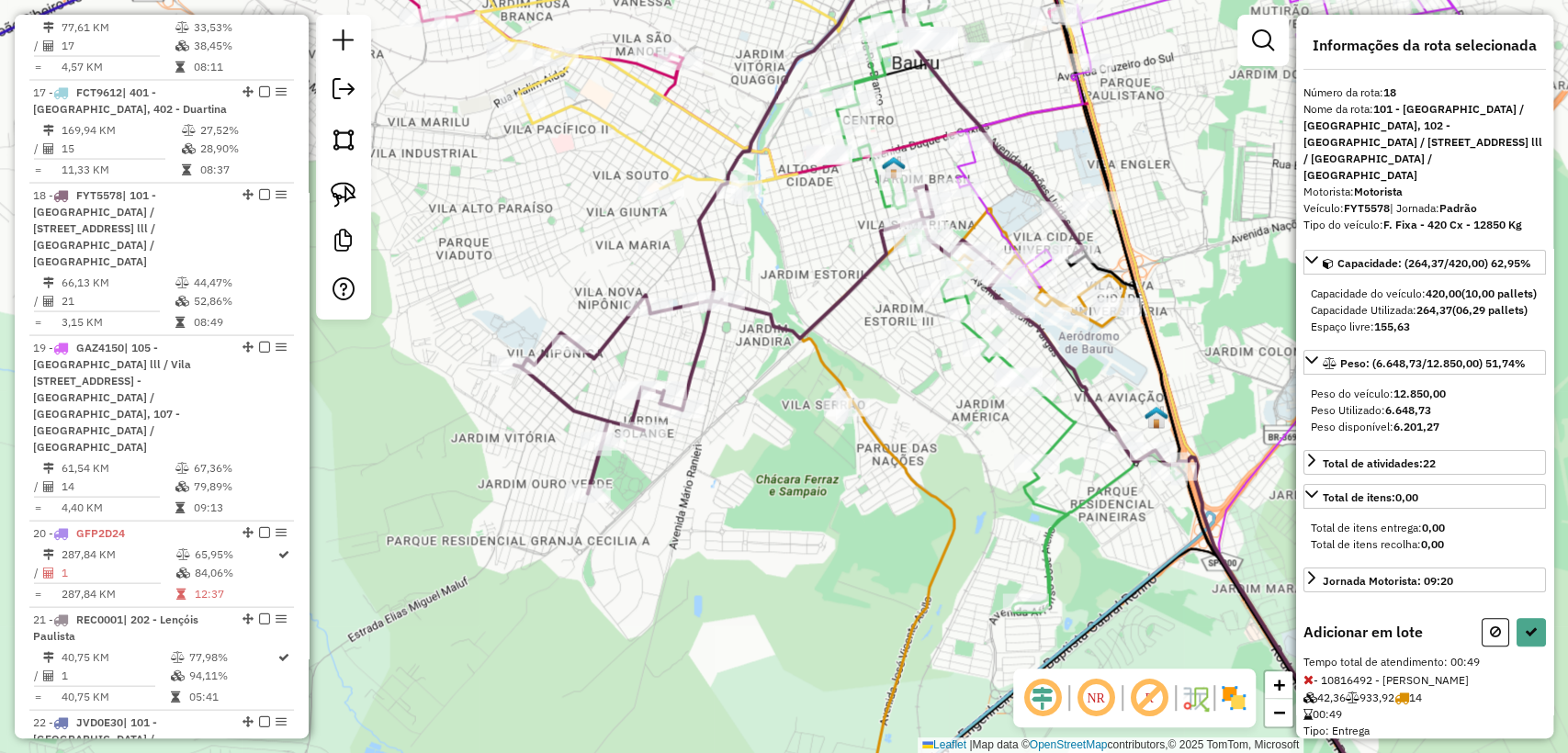
drag, startPoint x: 889, startPoint y: 574, endPoint x: 882, endPoint y: 378, distance: 196.1
click at [882, 378] on div "Rota 4 - Placa EBY9J72 10825380 - SUPERMERCADO SERVE TODOS PIRAJUI LTDA Janela …" at bounding box center [784, 376] width 1568 height 753
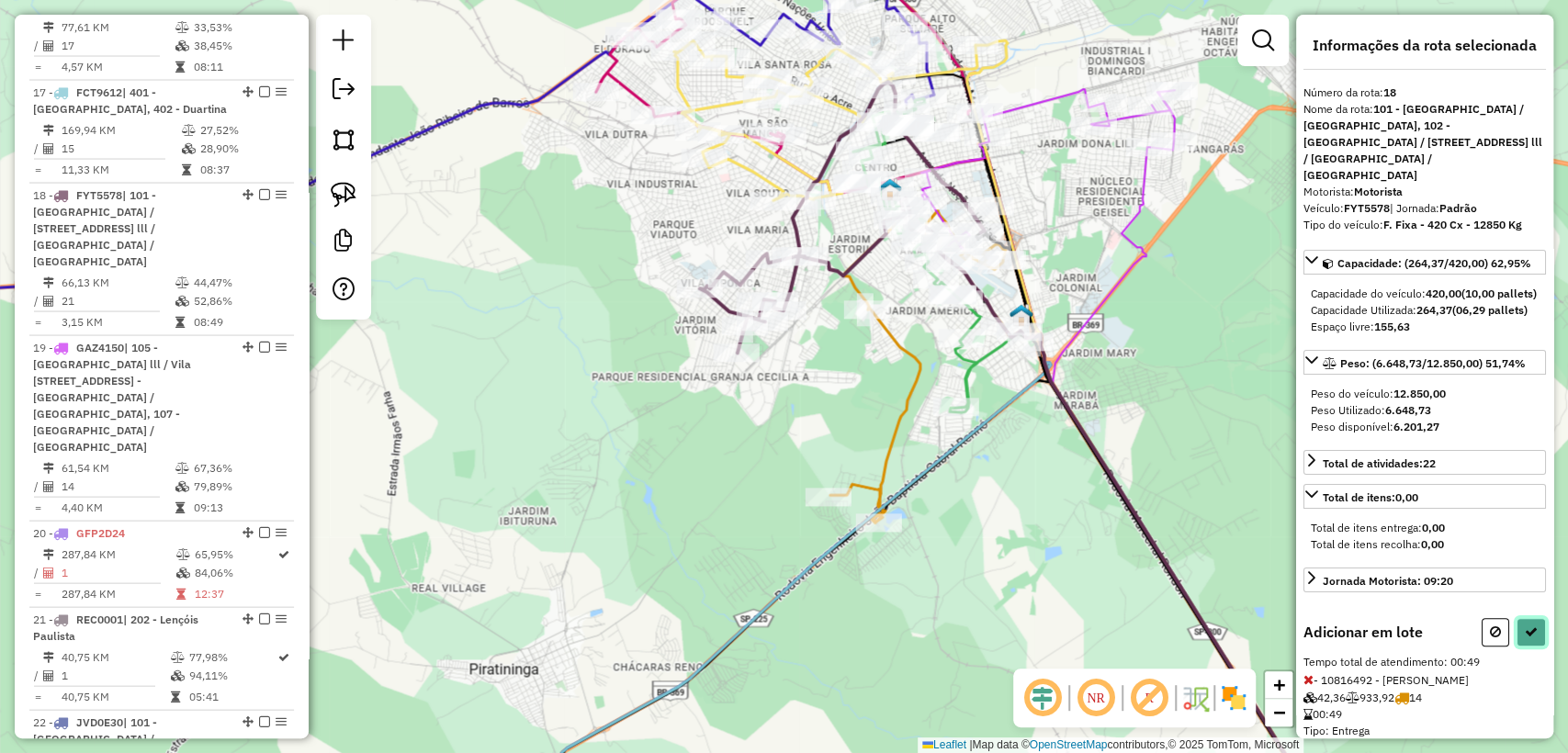
click at [1532, 647] on button at bounding box center [1531, 633] width 30 height 29
select select "**********"
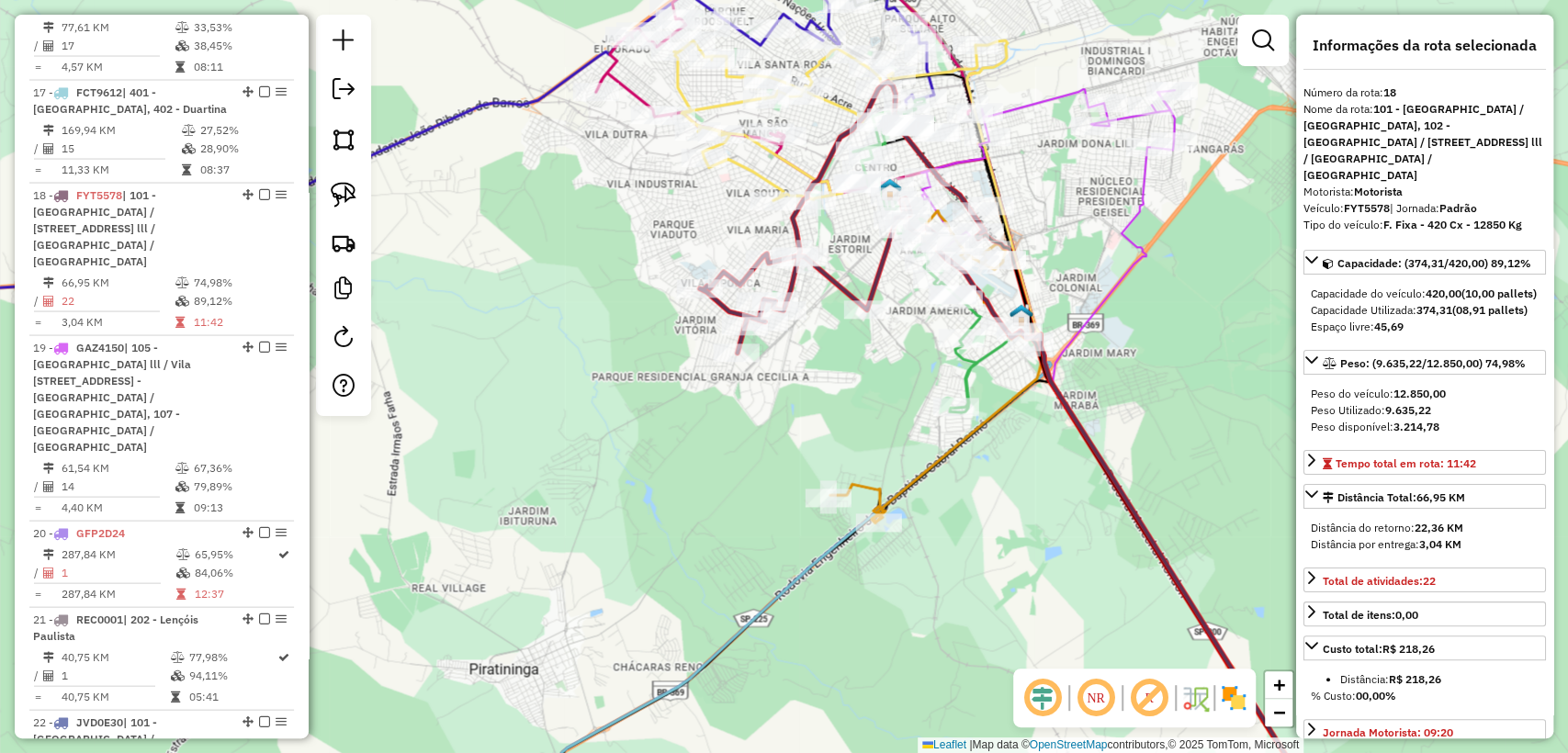
click at [834, 281] on icon at bounding box center [859, 217] width 319 height 271
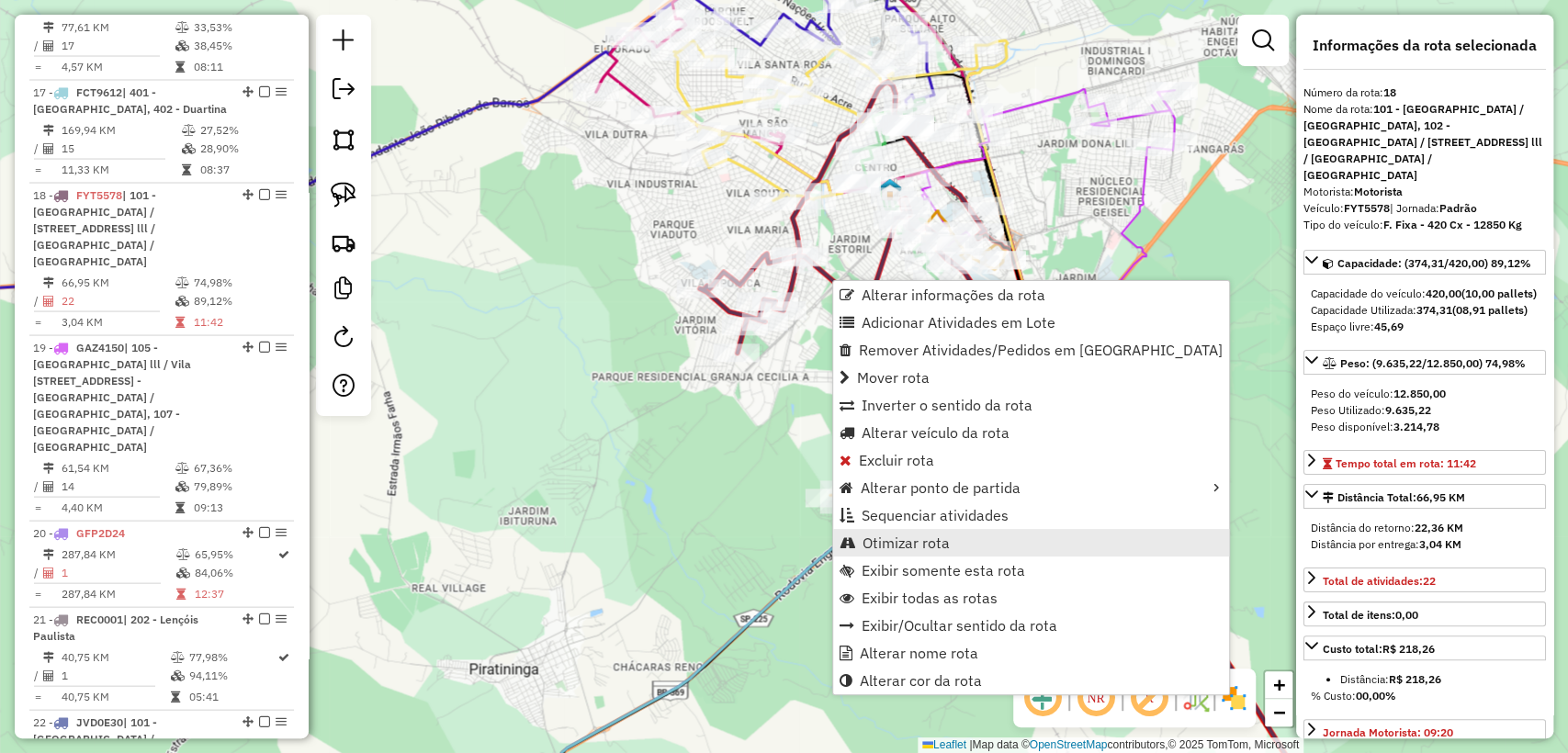
click at [914, 549] on span "Otimizar rota" at bounding box center [906, 542] width 88 height 14
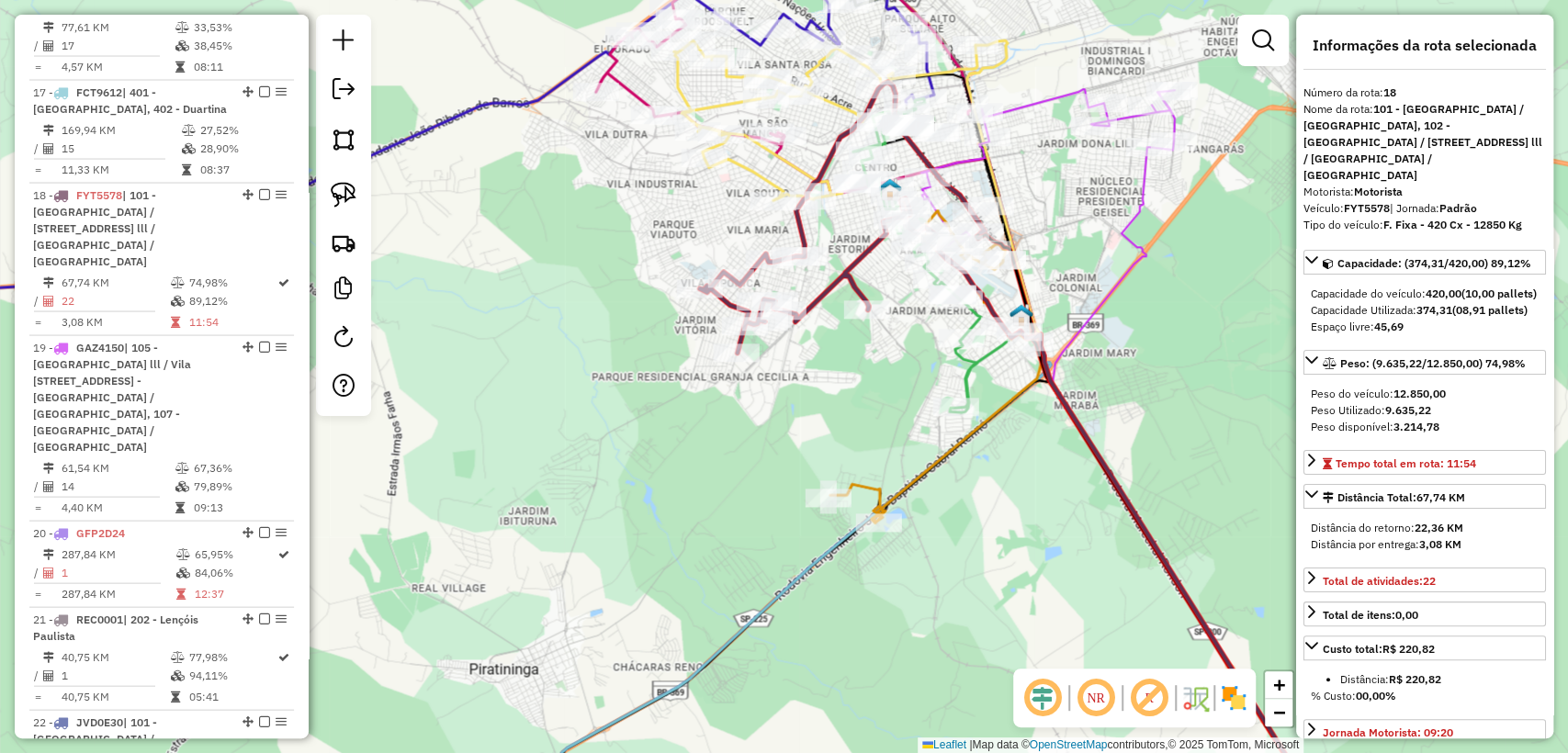
click at [870, 487] on icon at bounding box center [935, 367] width 211 height 313
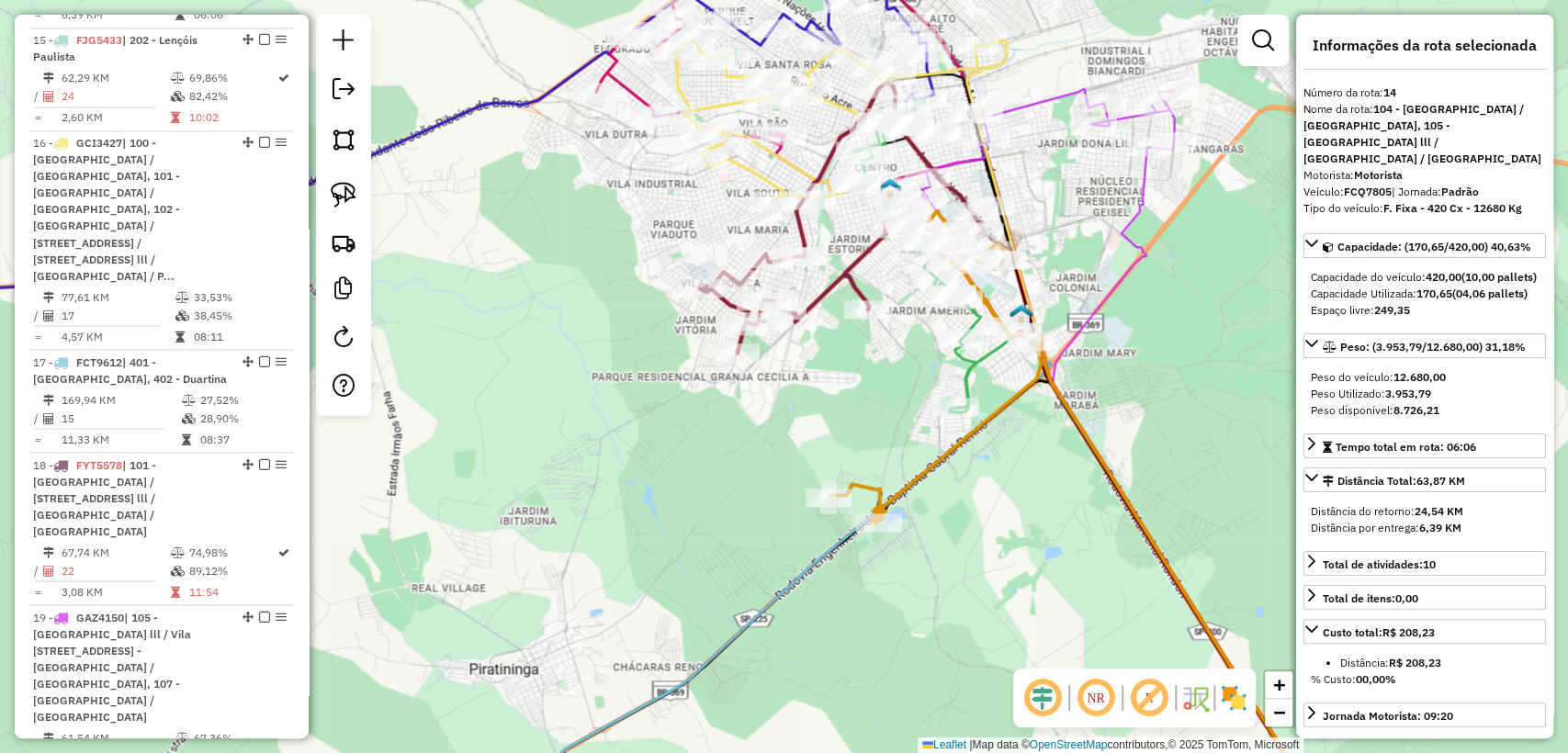
scroll to position [1846, 0]
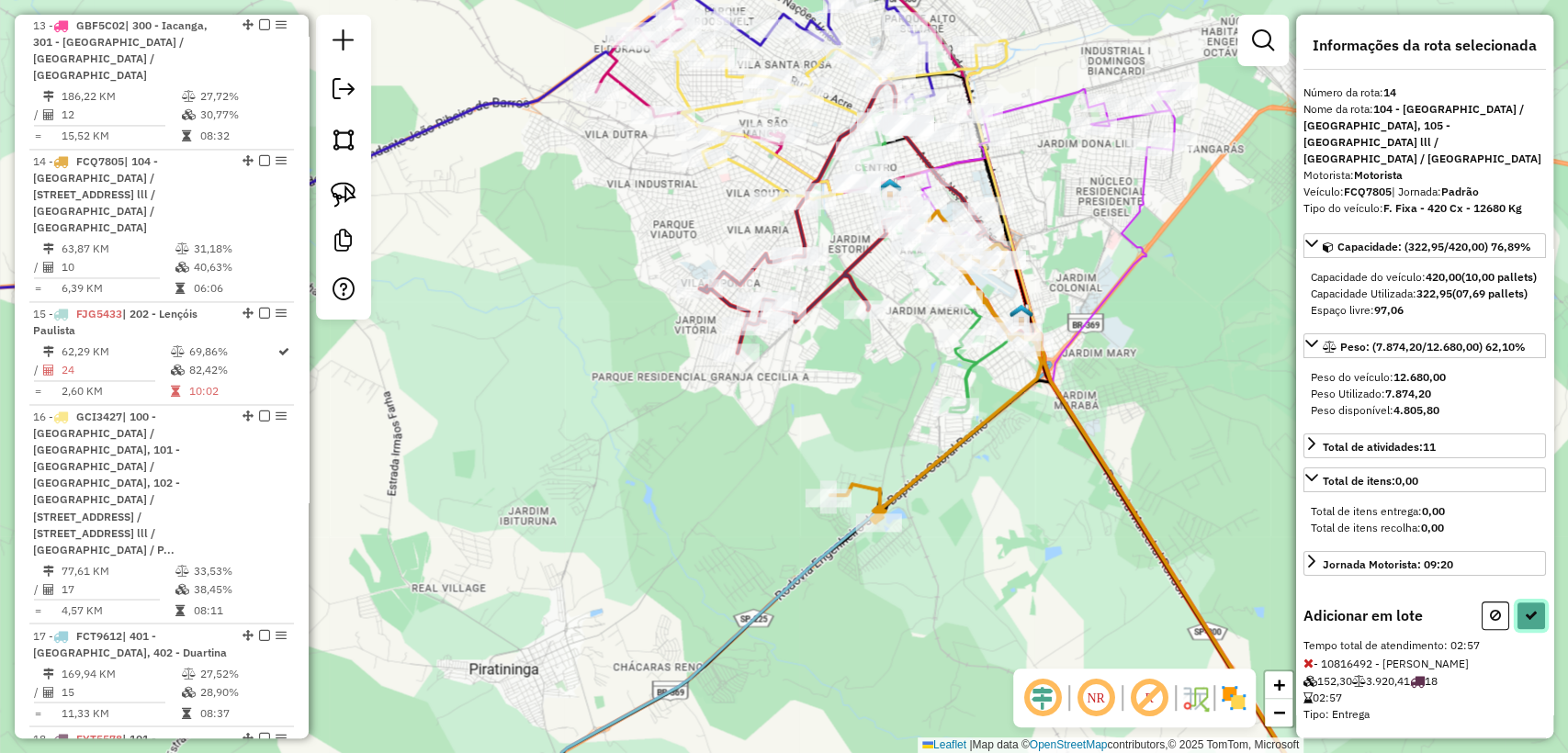
click at [1524, 622] on icon at bounding box center [1530, 615] width 12 height 12
select select "**********"
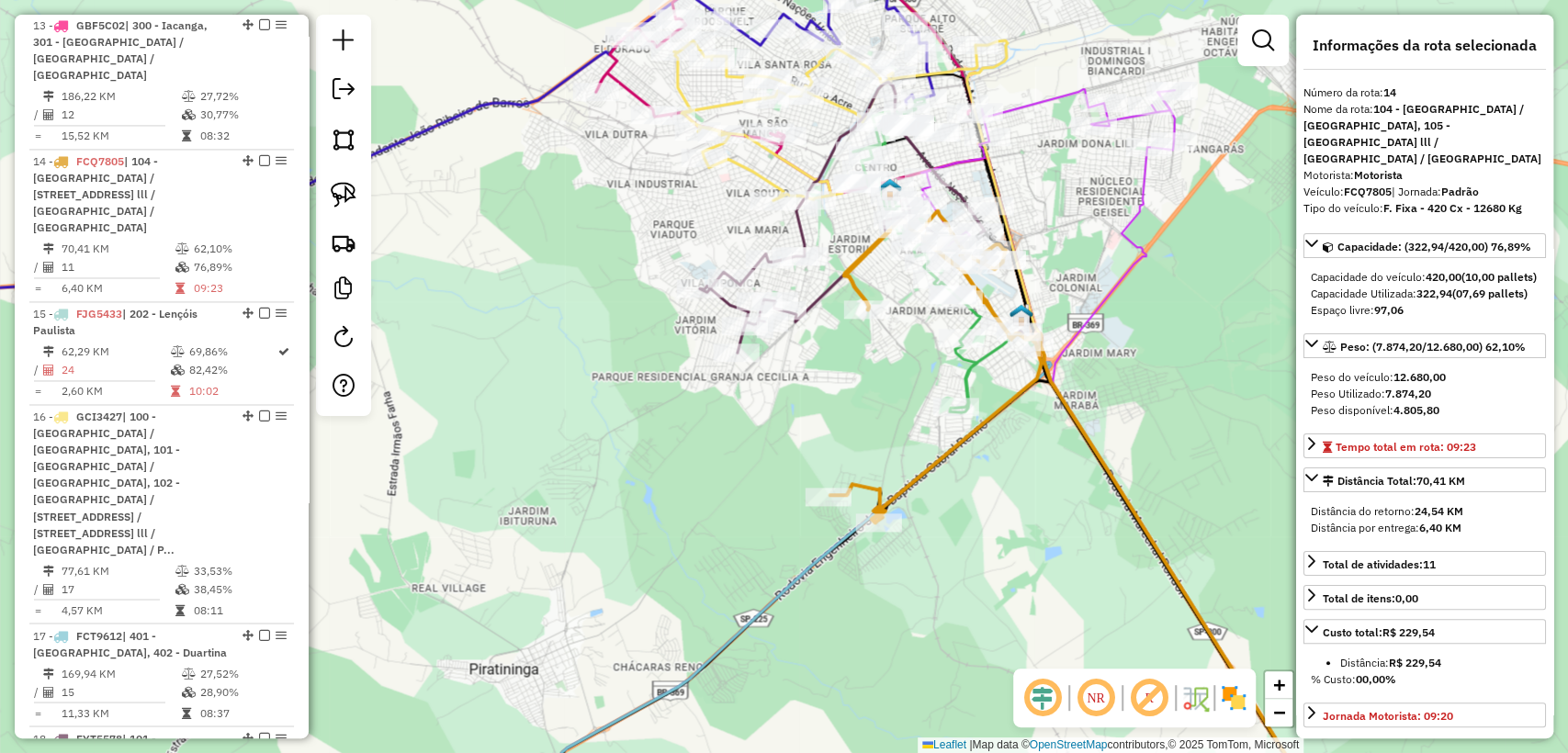
click at [826, 297] on icon at bounding box center [859, 217] width 319 height 271
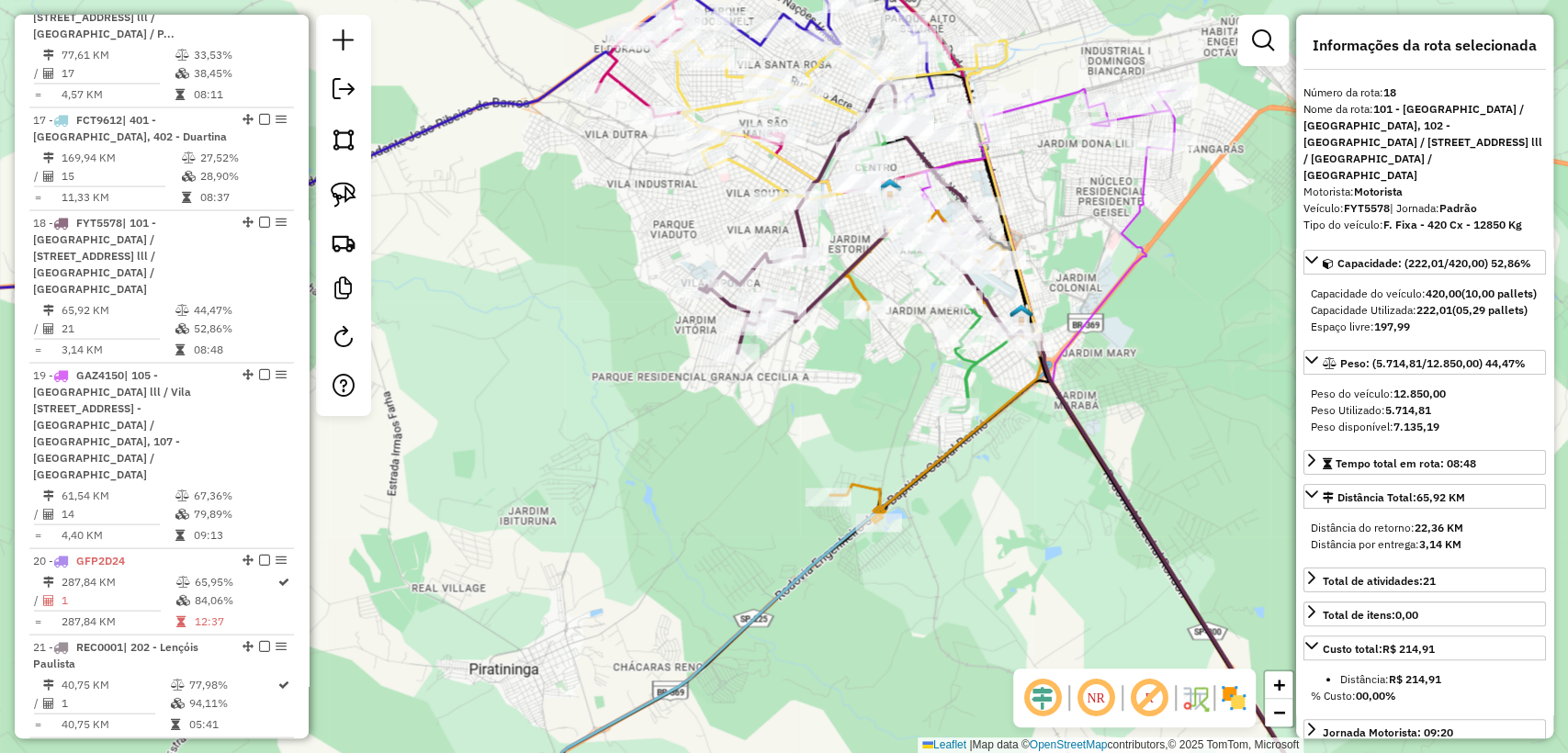
scroll to position [2389, 0]
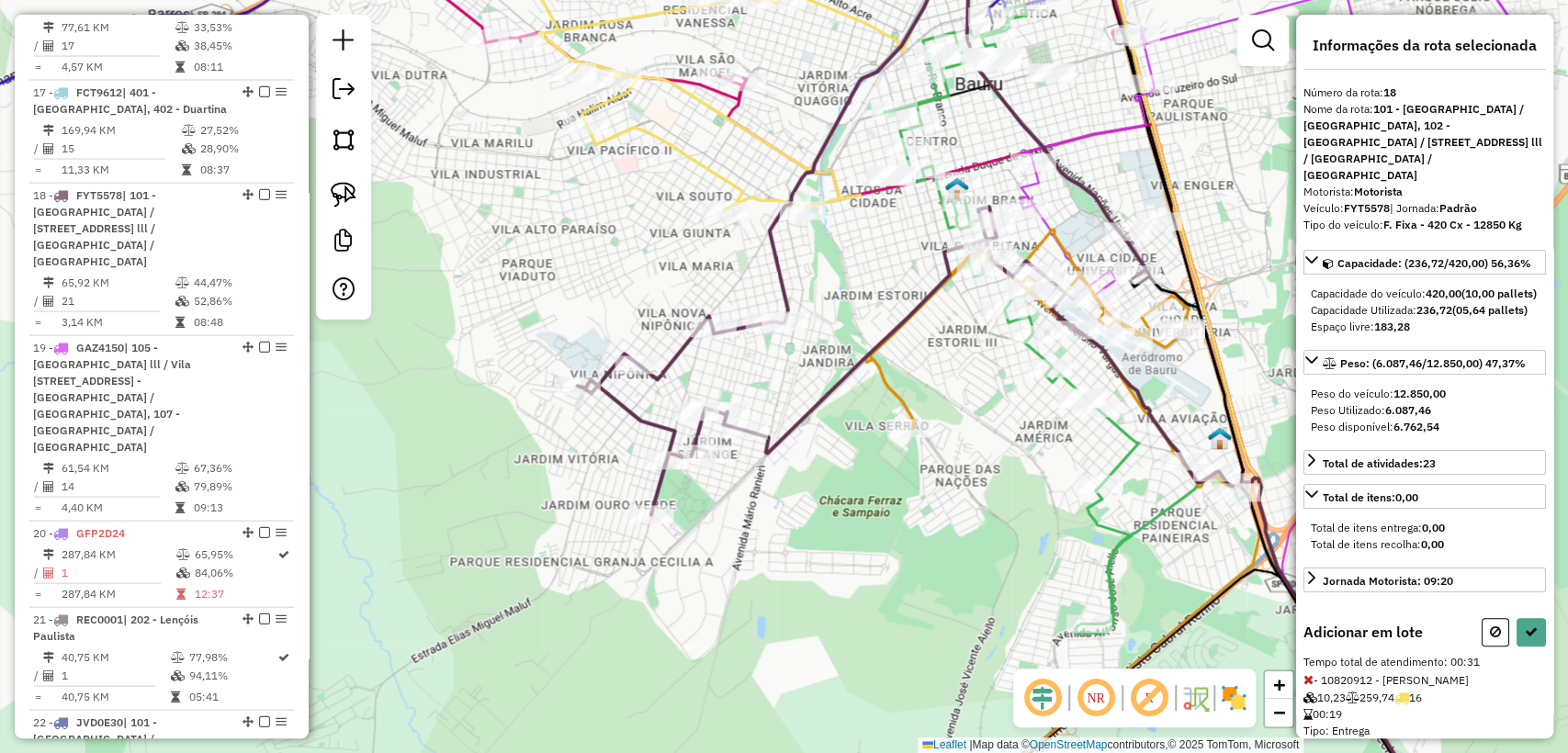
drag, startPoint x: 1545, startPoint y: 686, endPoint x: 1522, endPoint y: 689, distance: 23.2
click at [1531, 685] on div "Informações da rota selecionada Número da rota: 18 Nome da rota: 101 - Nova Bau…" at bounding box center [1424, 376] width 257 height 724
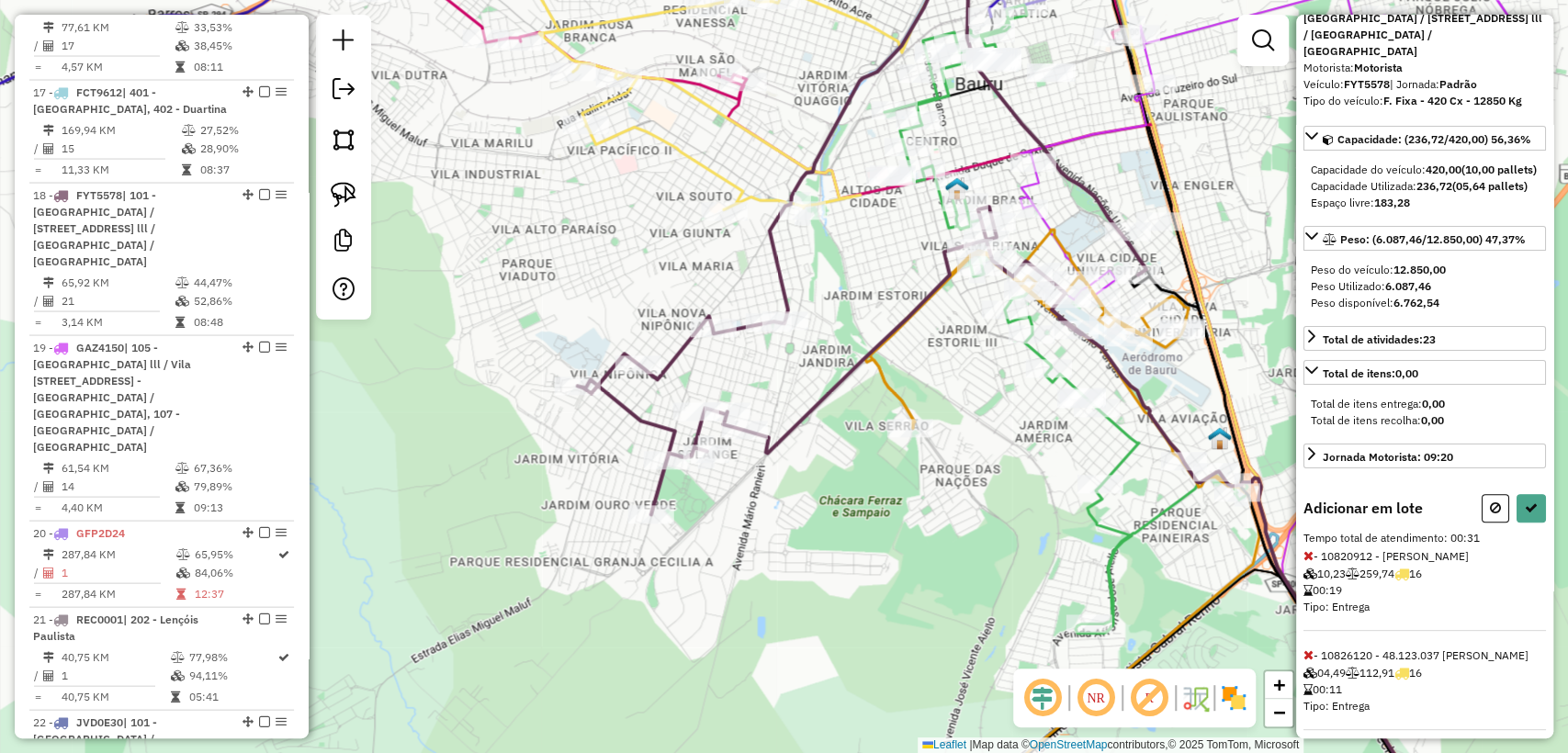
scroll to position [184, 0]
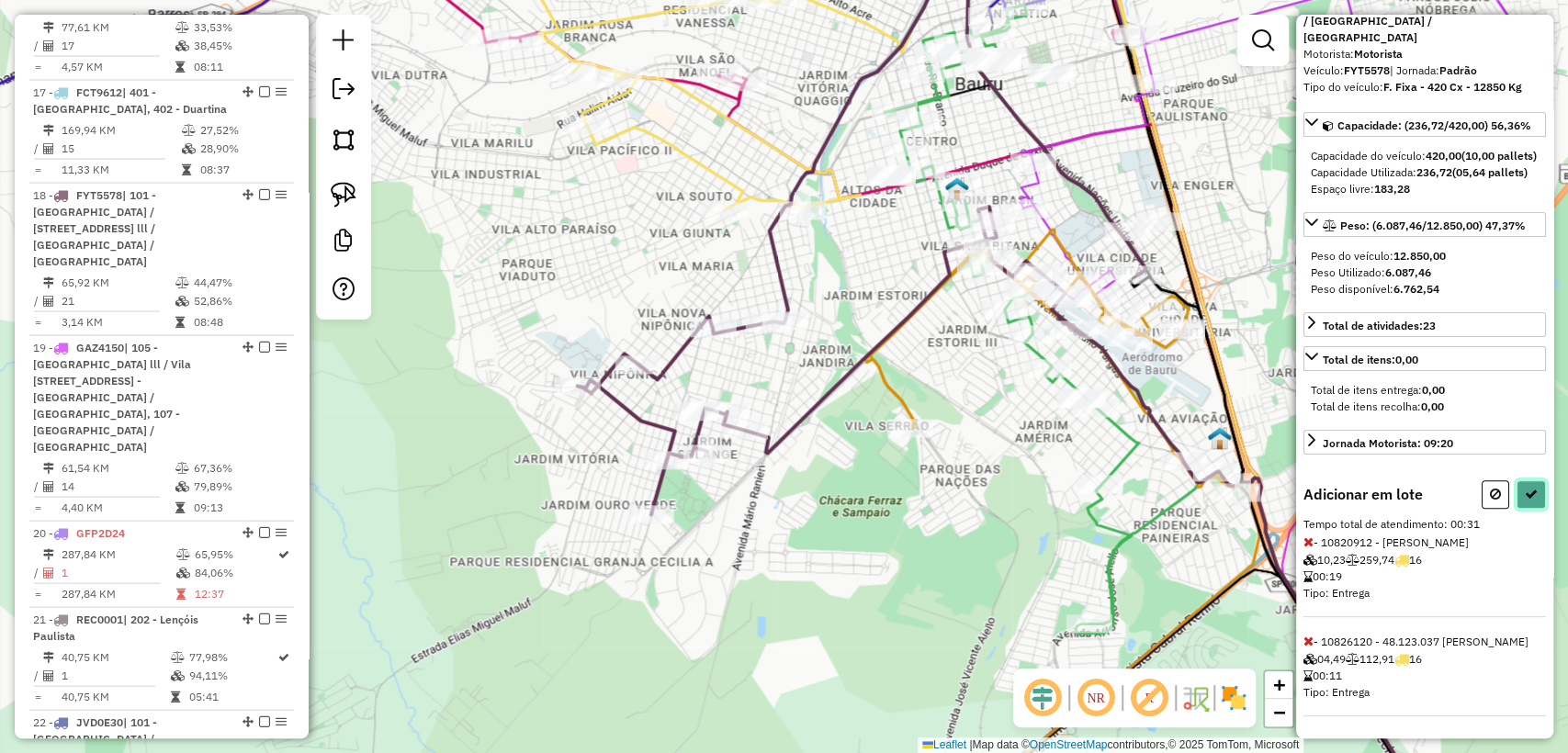
click at [1517, 482] on button at bounding box center [1531, 495] width 30 height 29
select select "**********"
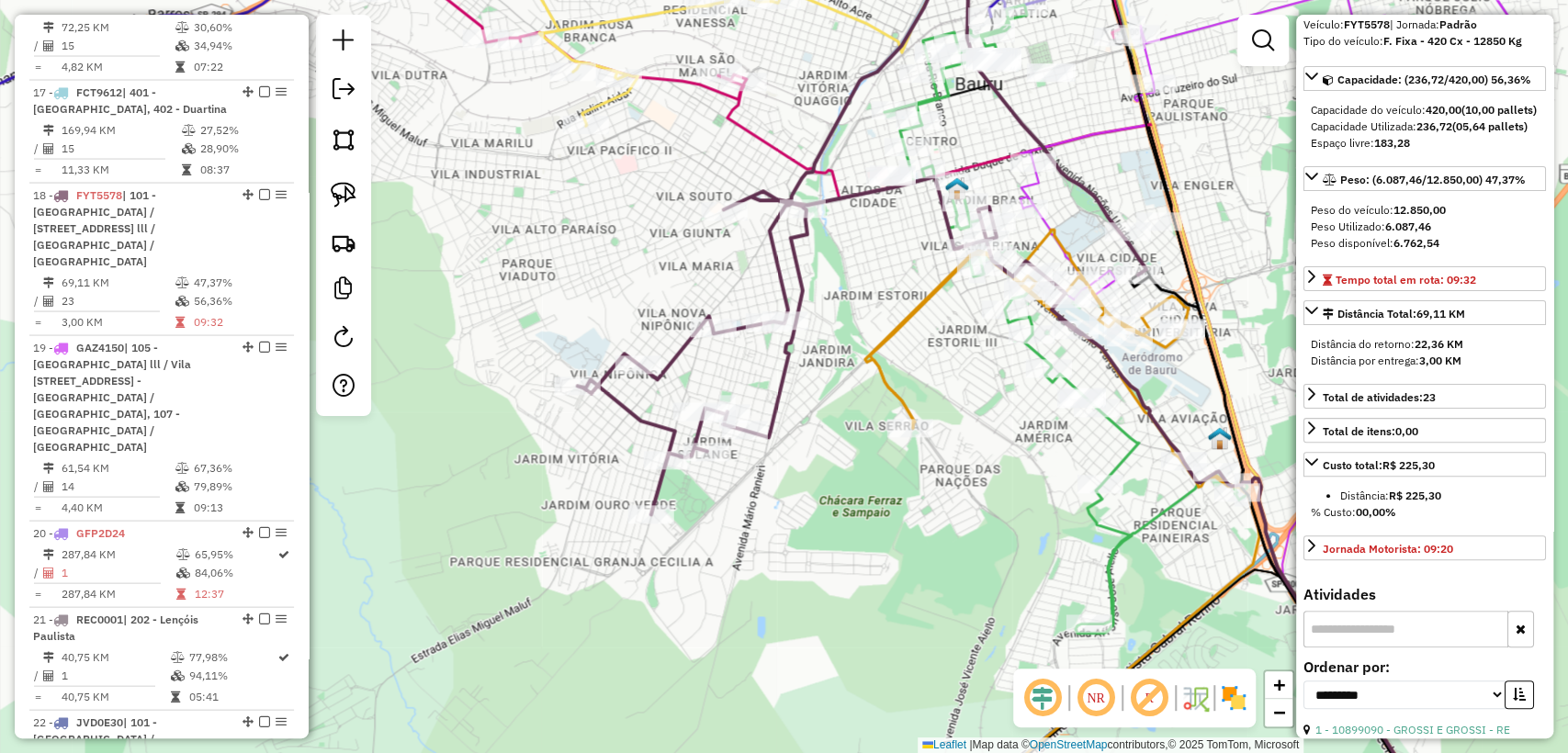
click at [757, 196] on icon at bounding box center [896, 243] width 638 height 542
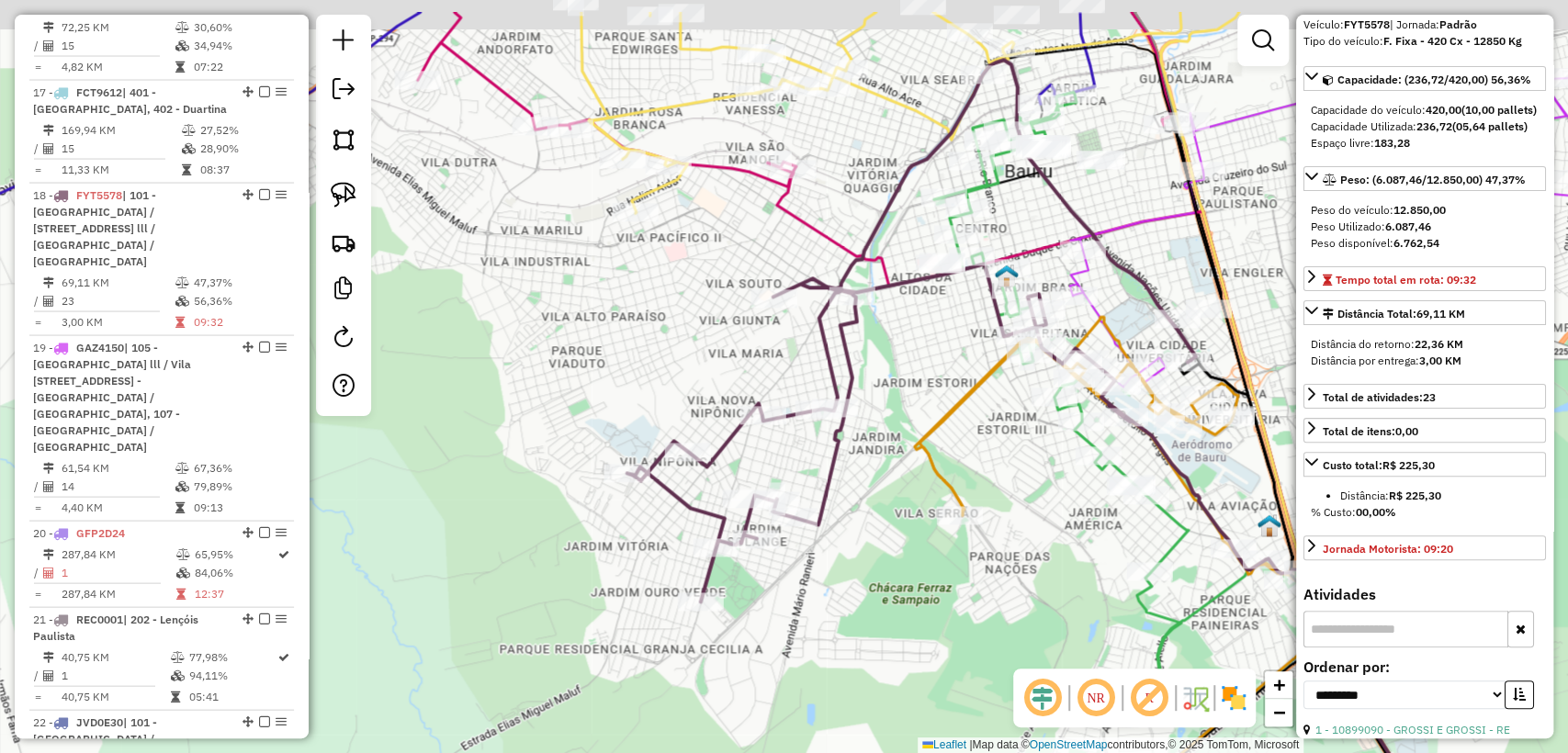
drag, startPoint x: 698, startPoint y: 164, endPoint x: 779, endPoint y: 273, distance: 135.8
click at [803, 311] on div "Janela de atendimento Grade de atendimento Capacidade Transportadoras Veículos …" at bounding box center [784, 376] width 1568 height 753
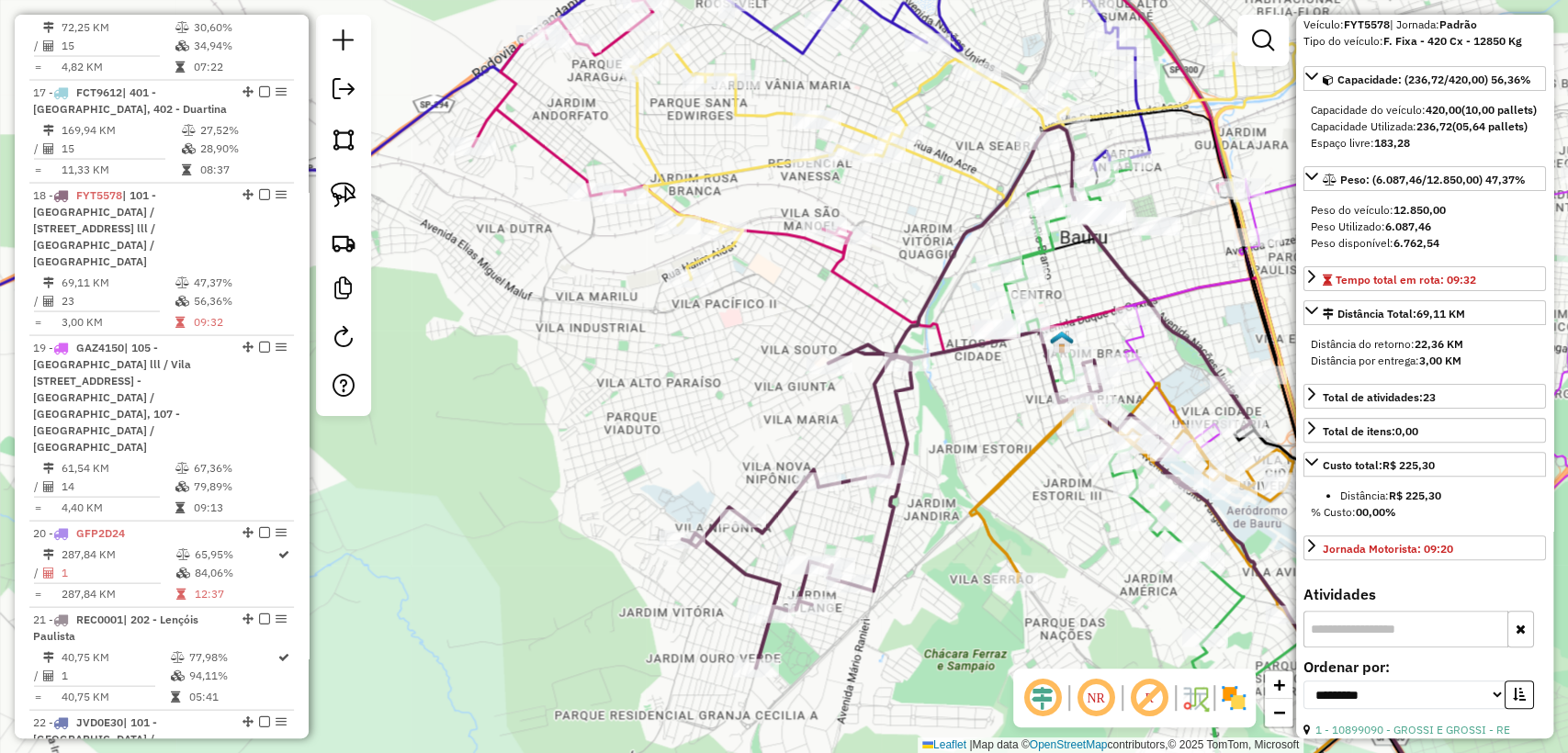
click at [719, 173] on icon at bounding box center [933, 161] width 605 height 236
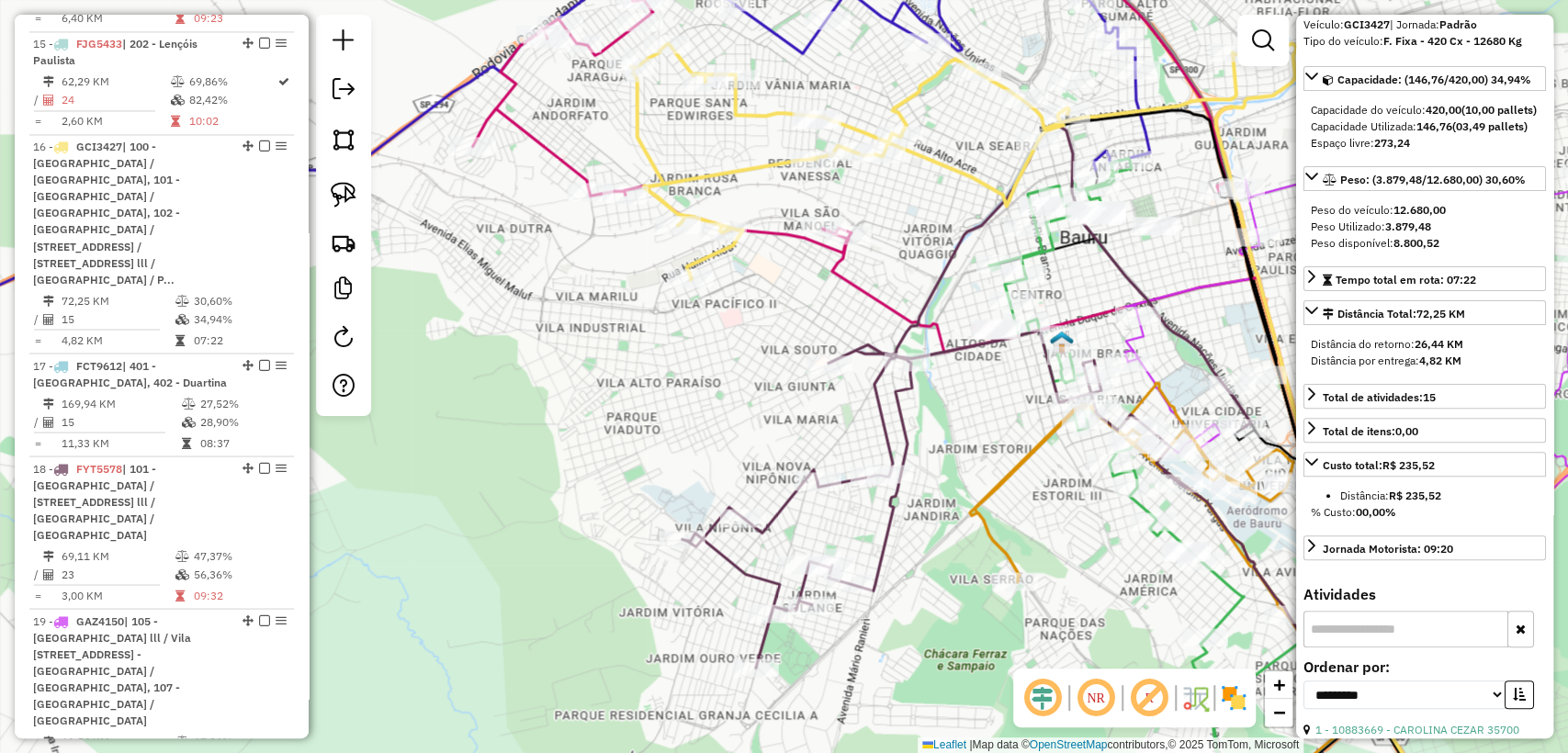
scroll to position [2086, 0]
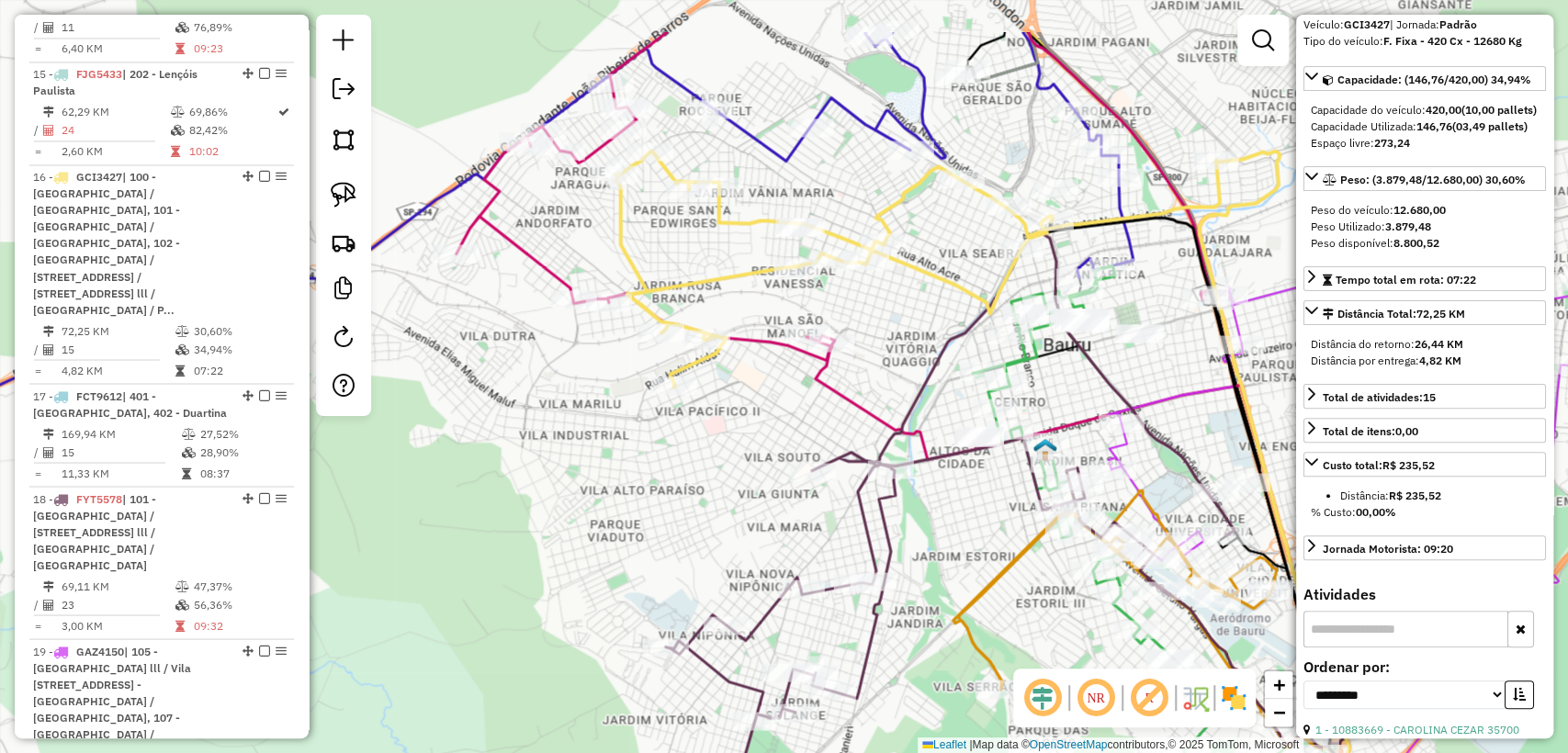
drag, startPoint x: 713, startPoint y: 132, endPoint x: 696, endPoint y: 234, distance: 103.4
click at [696, 234] on div "Janela de atendimento Grade de atendimento Capacidade Transportadoras Veículos …" at bounding box center [784, 376] width 1568 height 753
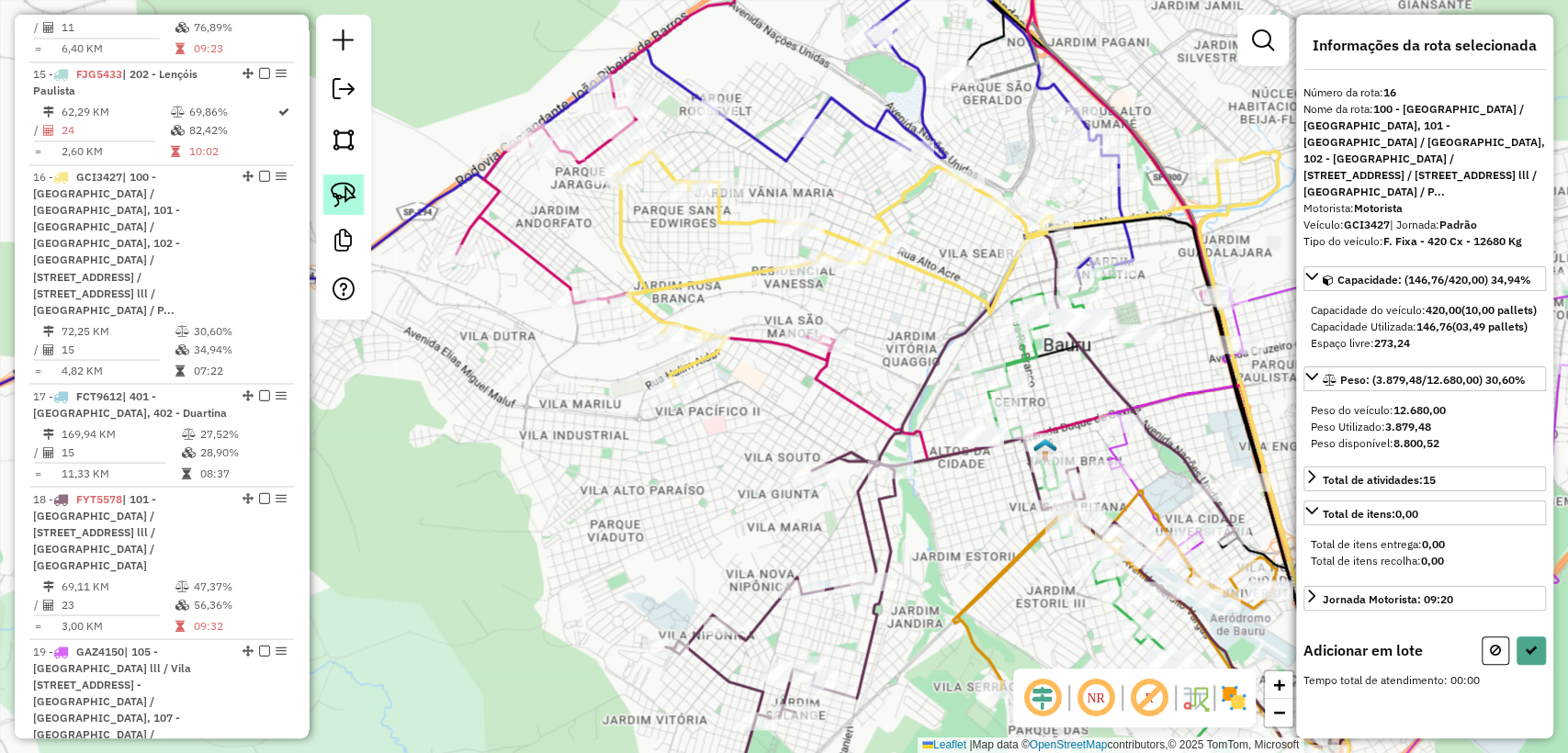
scroll to position [0, 0]
click at [336, 189] on img at bounding box center [343, 194] width 26 height 26
drag, startPoint x: 832, startPoint y: 213, endPoint x: 827, endPoint y: 239, distance: 26.5
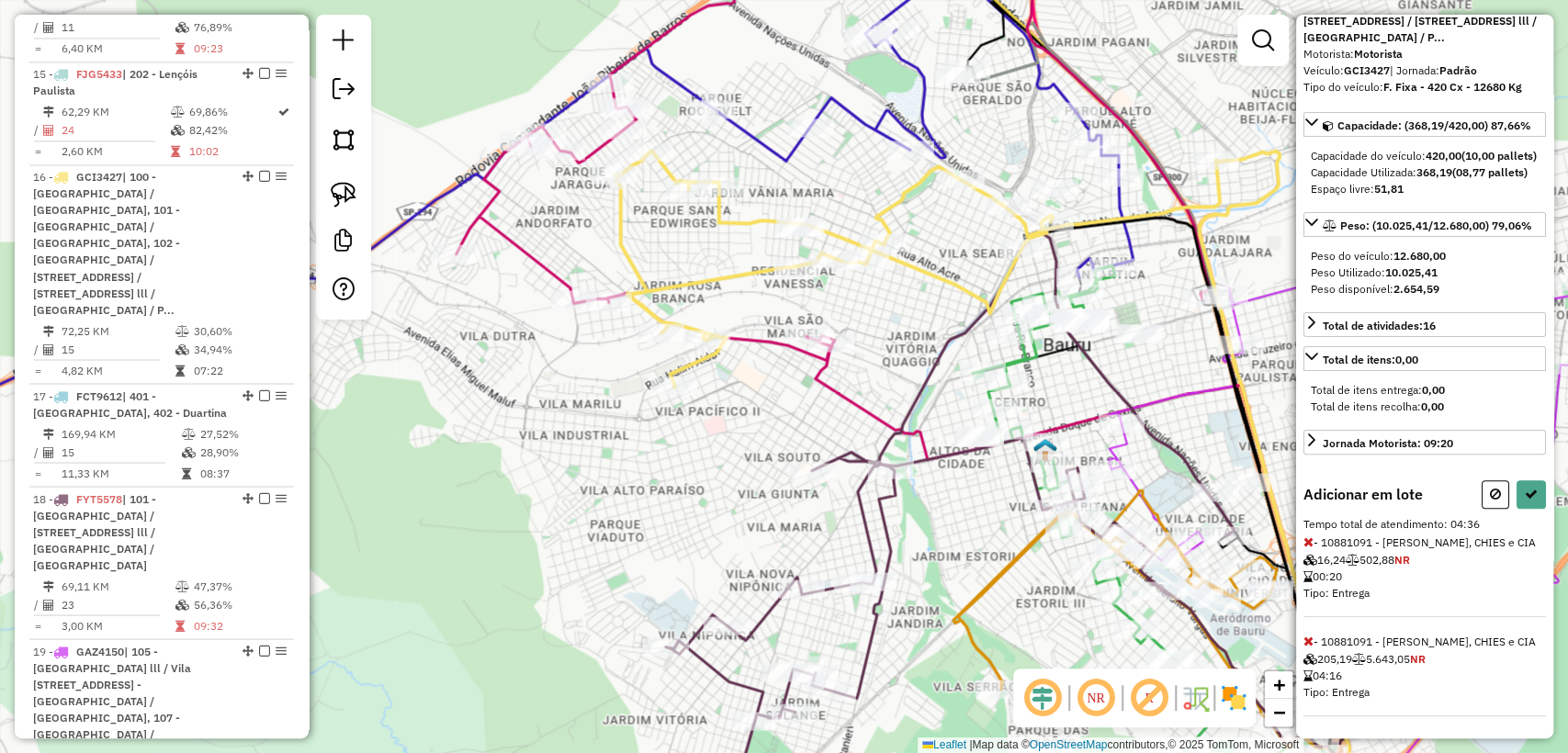
scroll to position [184, 0]
click at [1481, 501] on button at bounding box center [1495, 495] width 28 height 29
select select "**********"
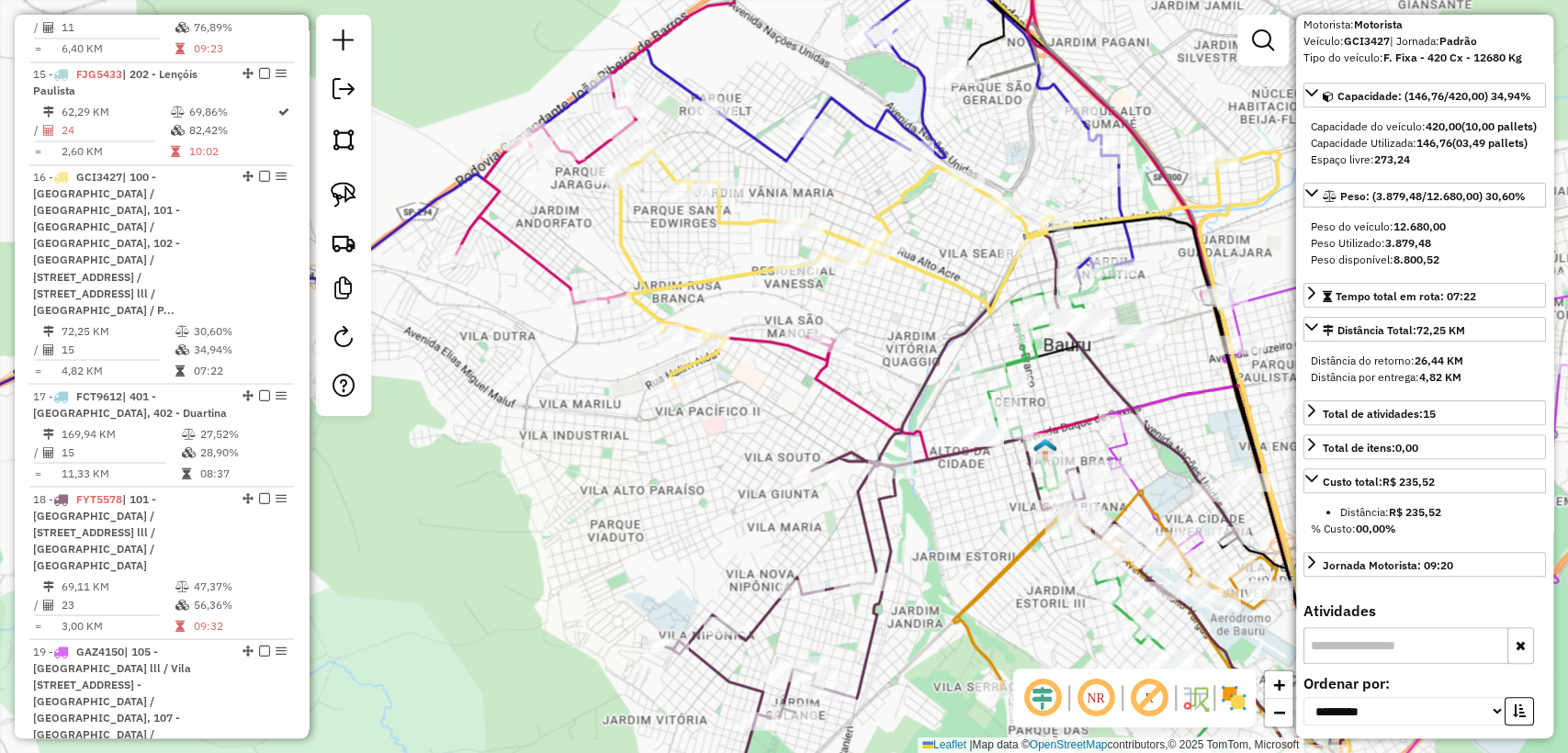
click at [536, 272] on icon at bounding box center [833, 142] width 753 height 436
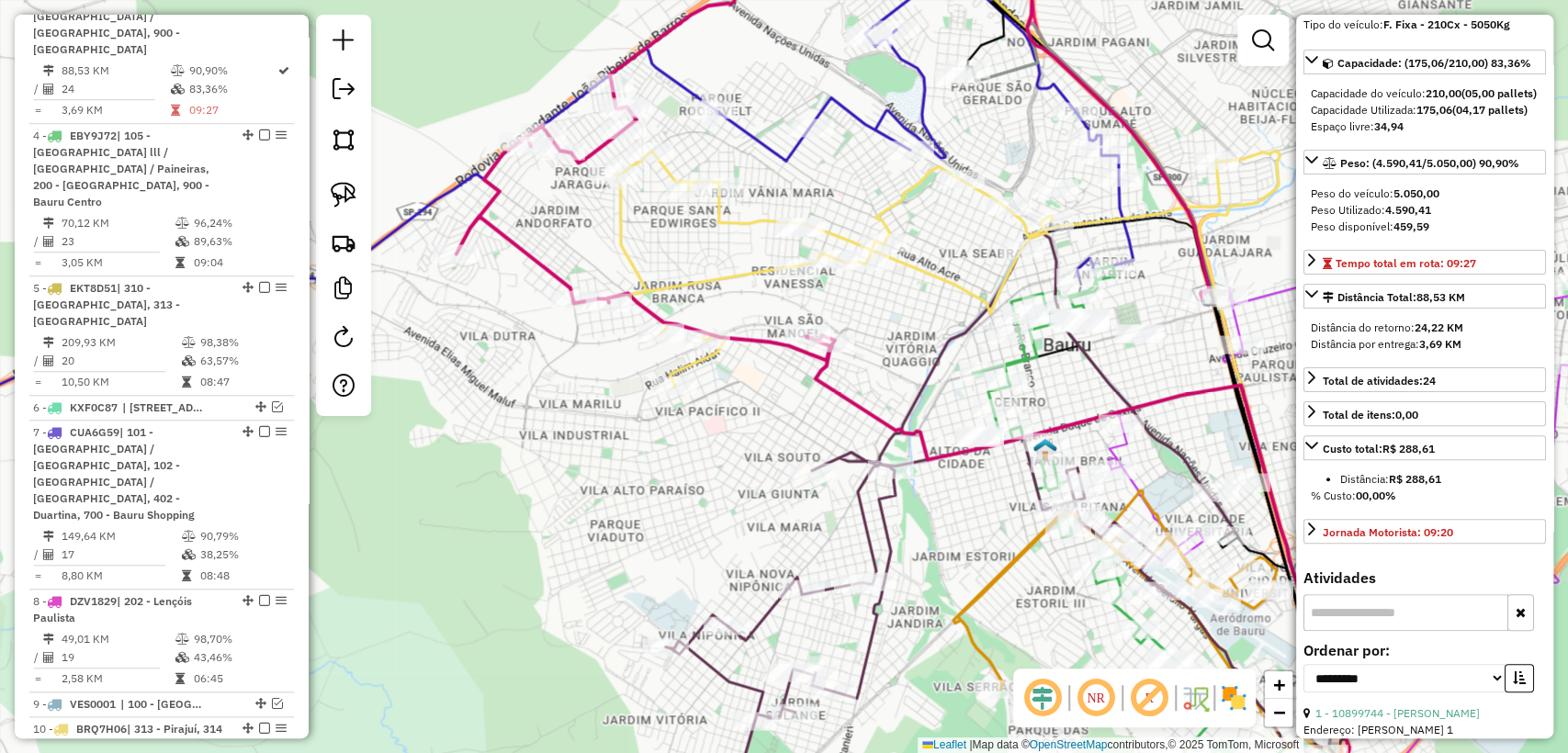
scroll to position [851, 0]
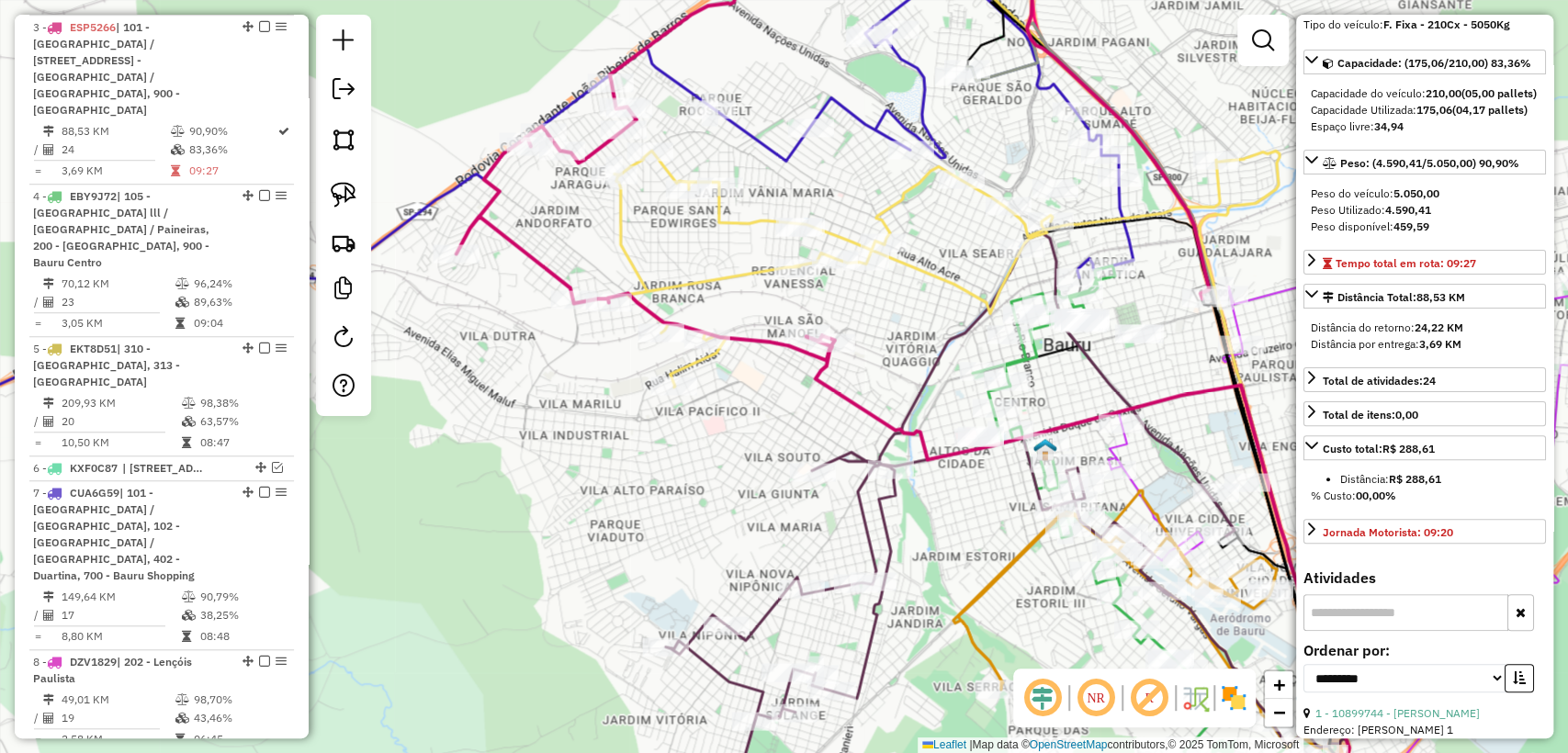
click at [672, 281] on icon at bounding box center [916, 269] width 605 height 236
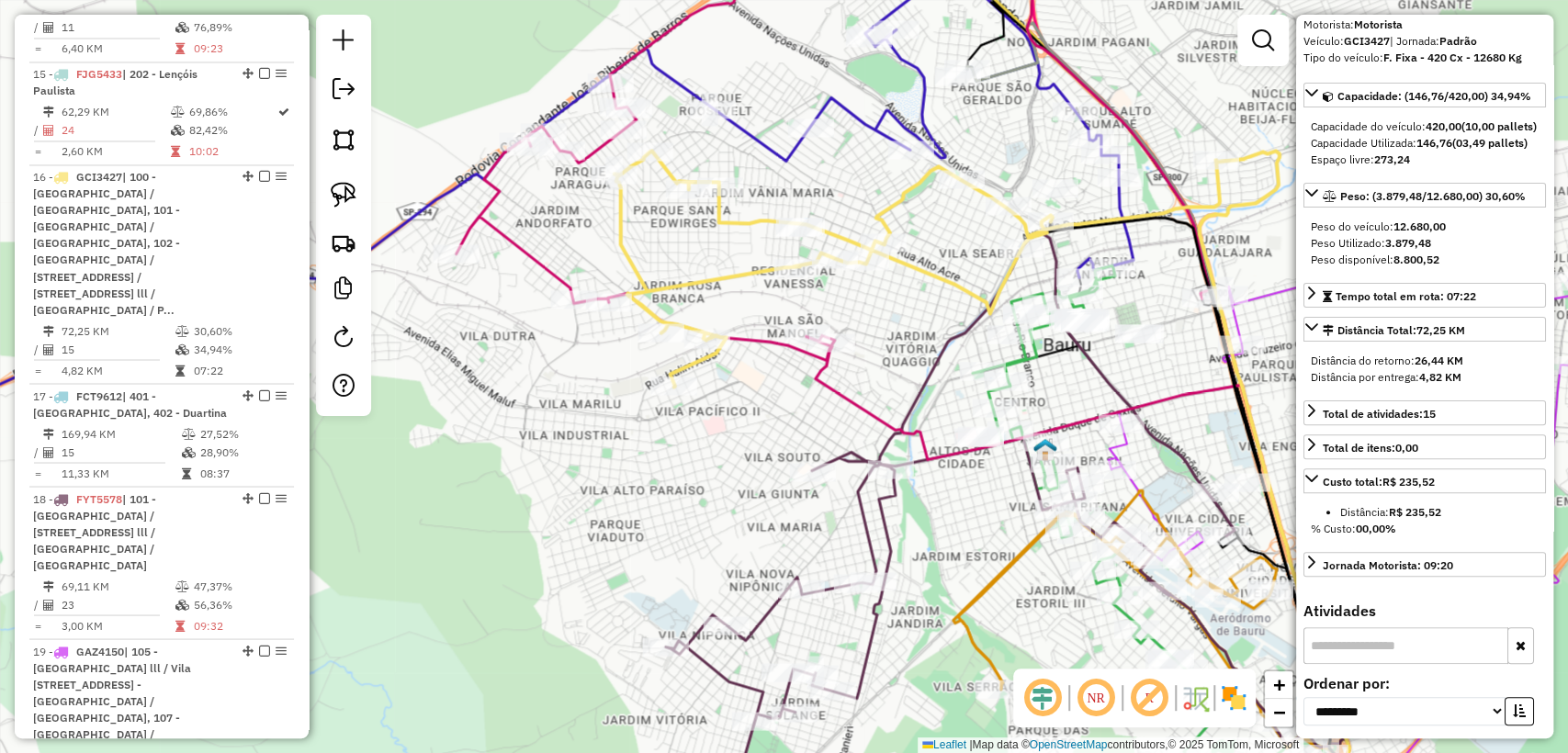
scroll to position [0, 0]
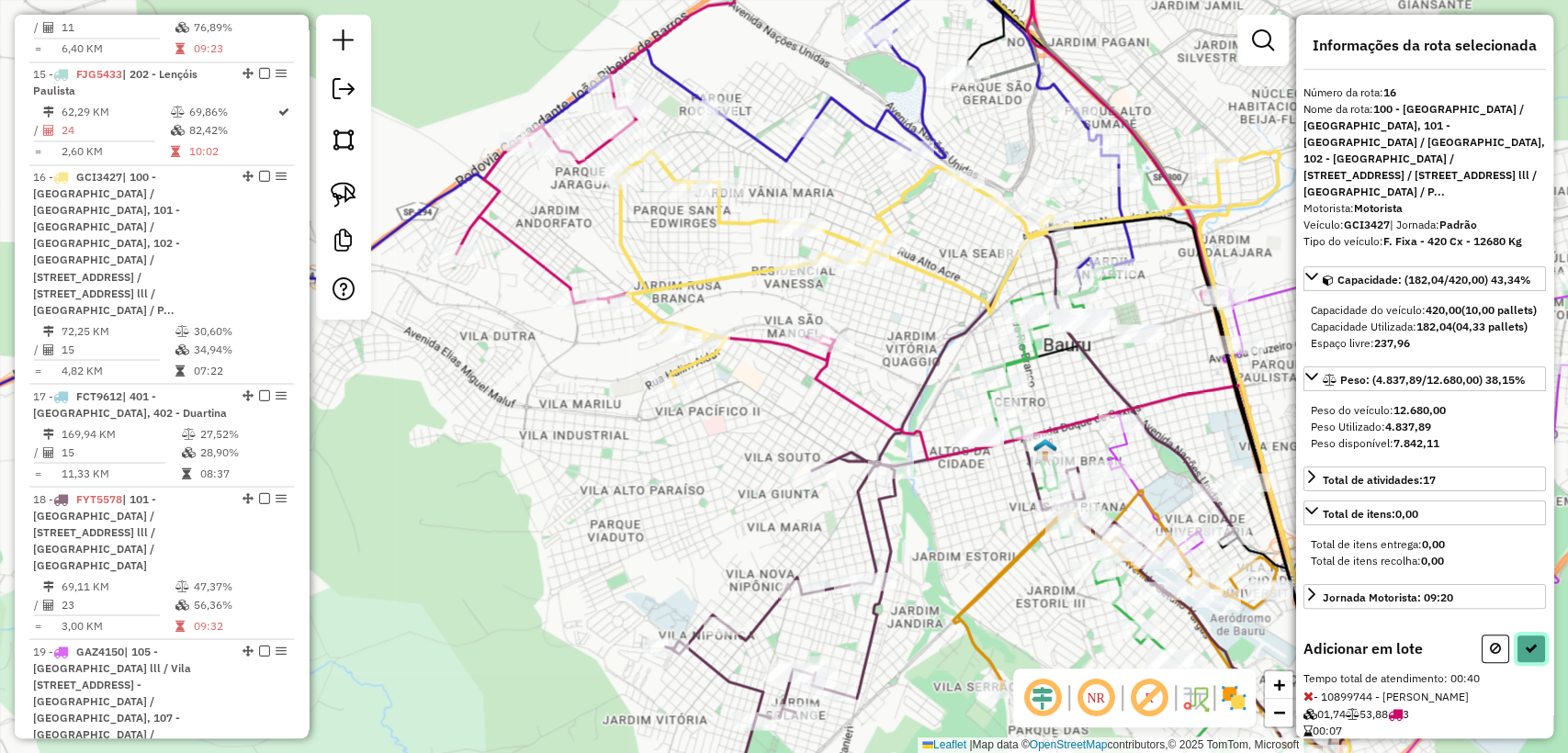
click at [1535, 663] on button at bounding box center [1531, 649] width 30 height 29
select select "**********"
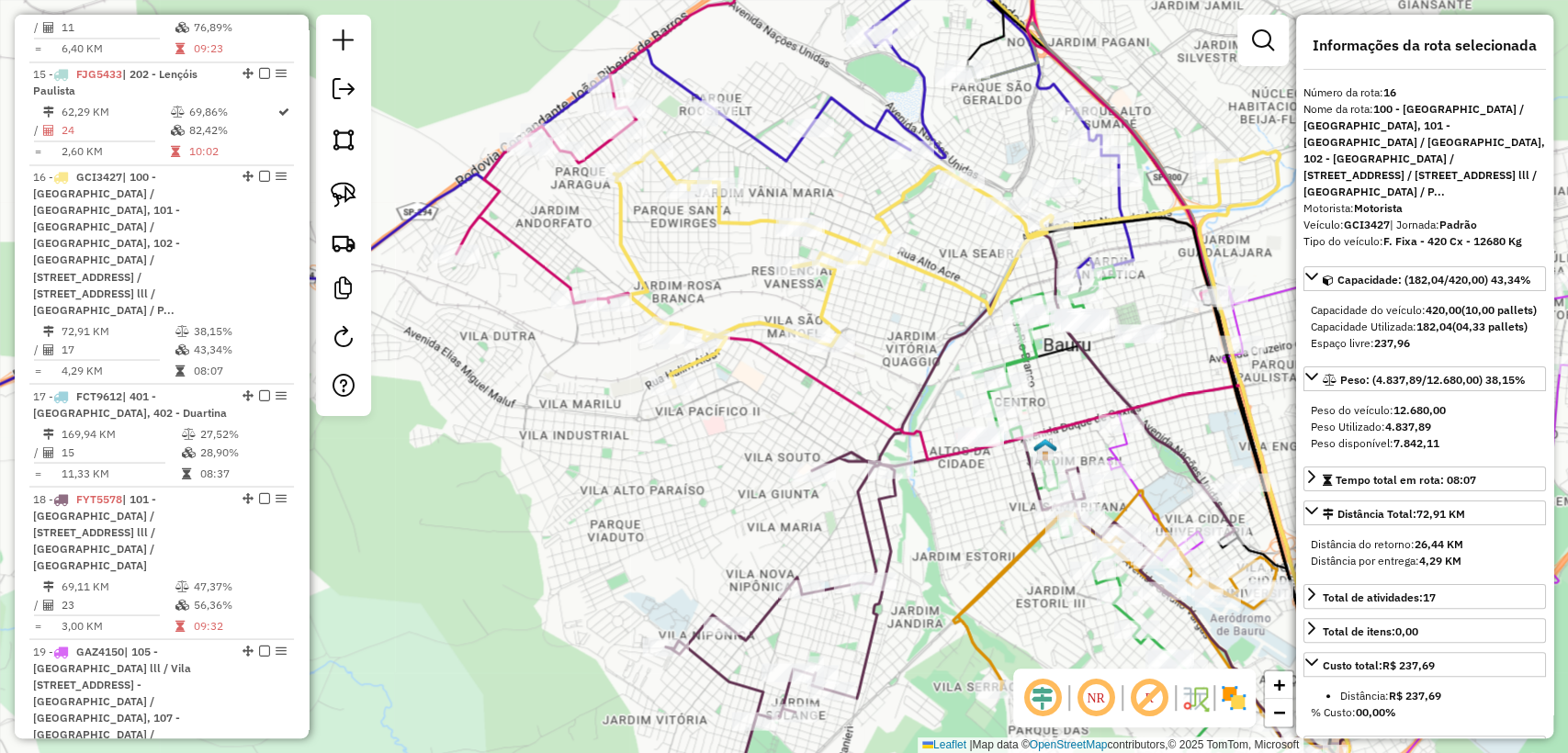
click at [760, 314] on icon at bounding box center [916, 269] width 605 height 236
click at [760, 318] on icon at bounding box center [916, 269] width 605 height 236
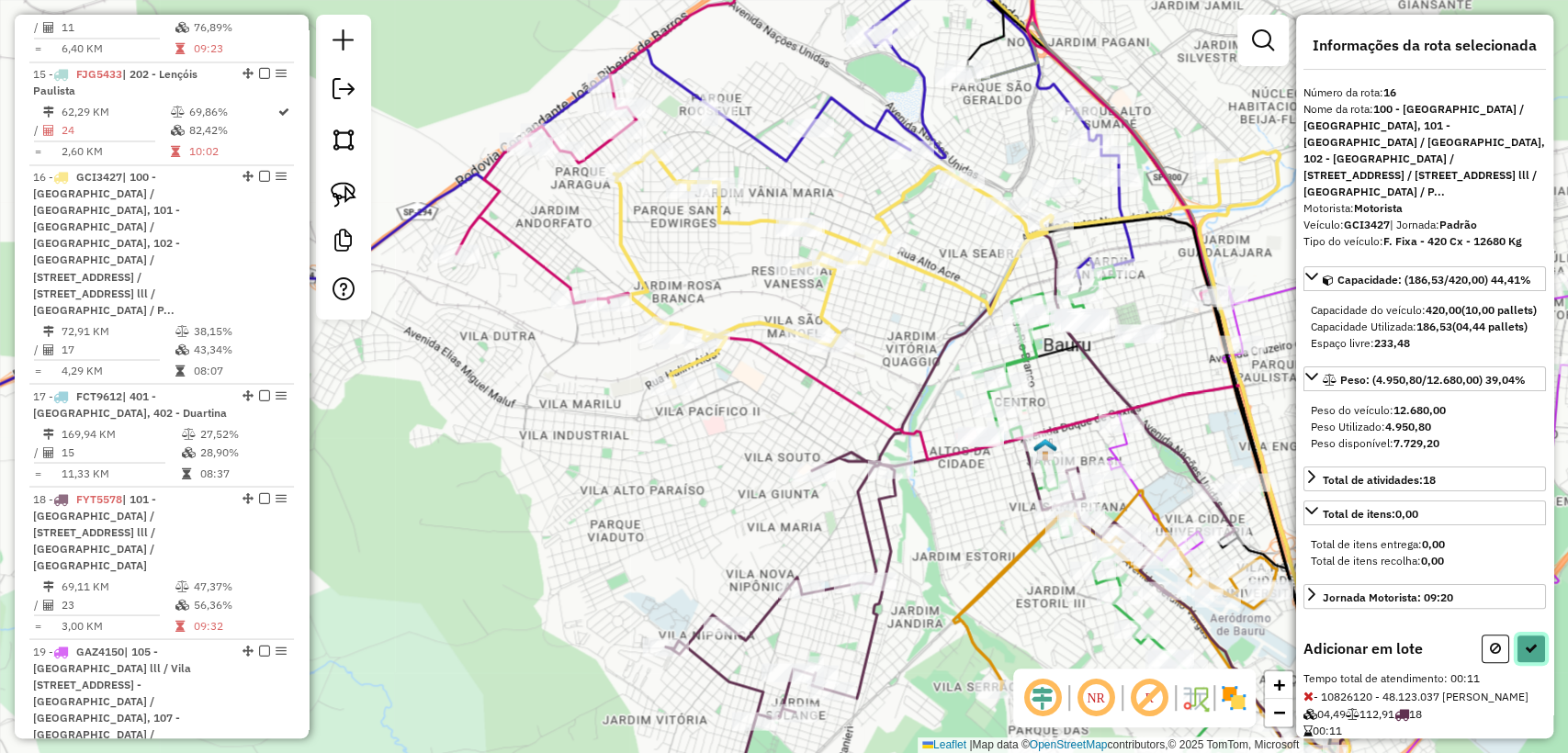
click at [1524, 655] on icon at bounding box center [1530, 648] width 12 height 12
select select "**********"
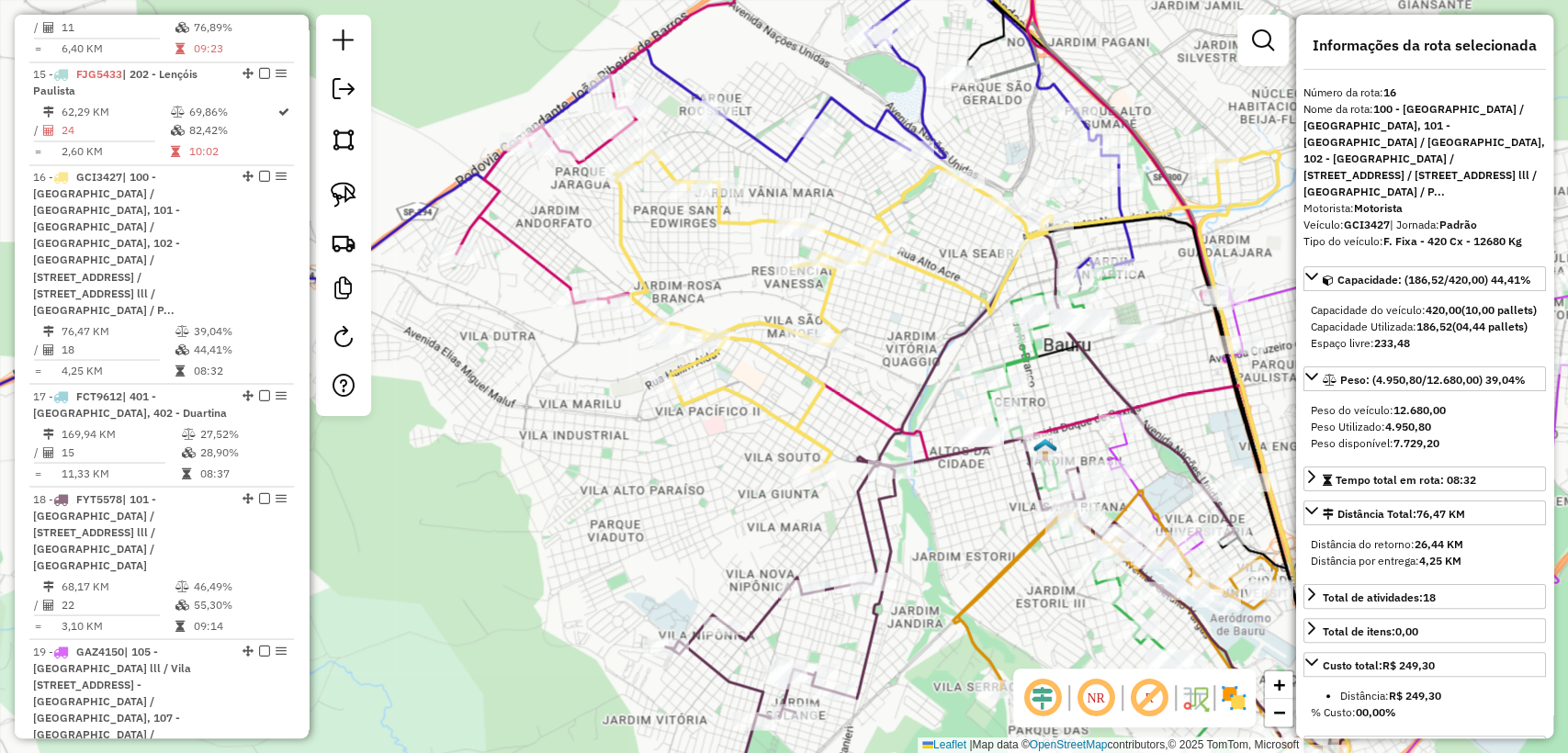
click at [802, 399] on icon at bounding box center [916, 310] width 605 height 319
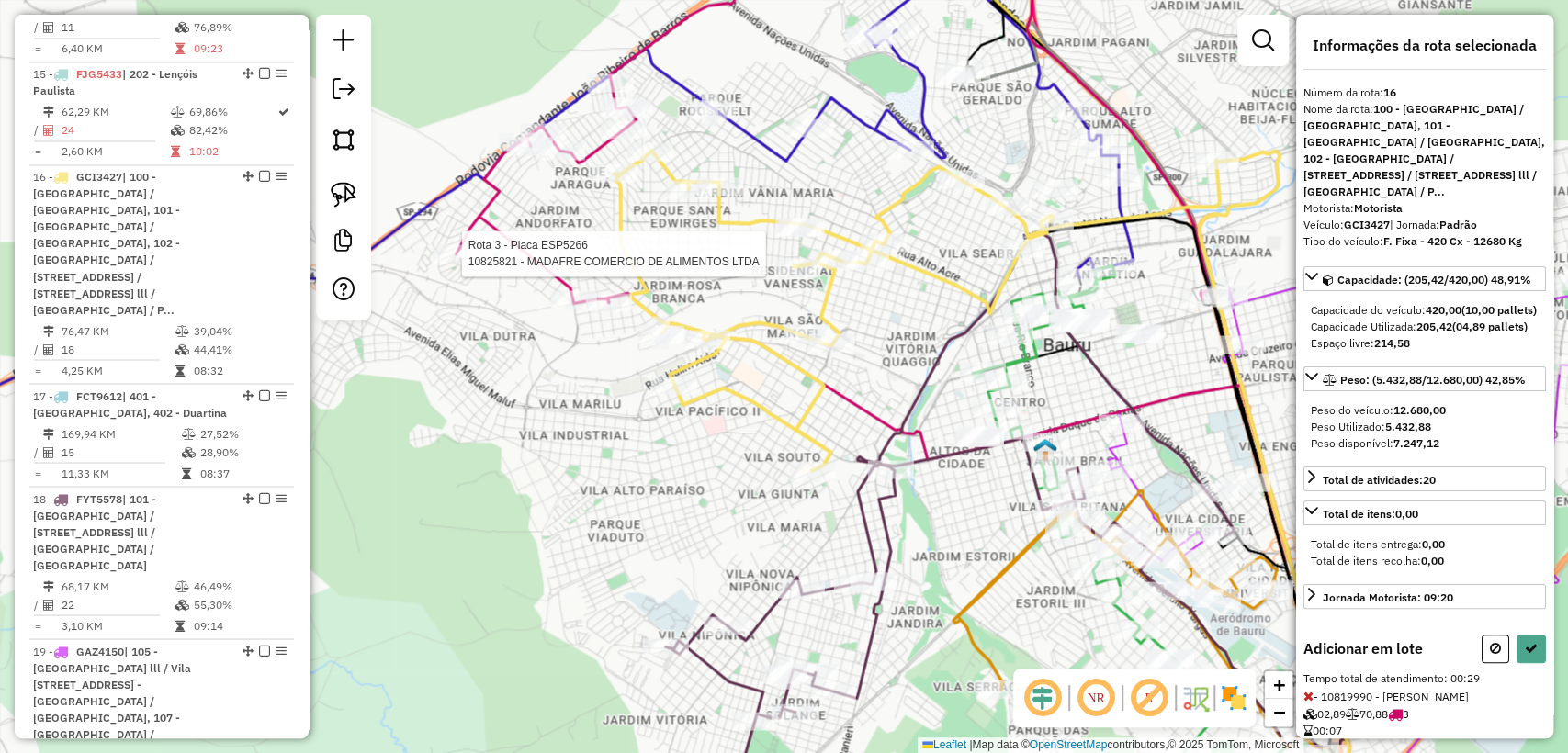
click at [456, 263] on div at bounding box center [456, 253] width 46 height 18
click at [1528, 655] on icon at bounding box center [1530, 648] width 12 height 12
select select "**********"
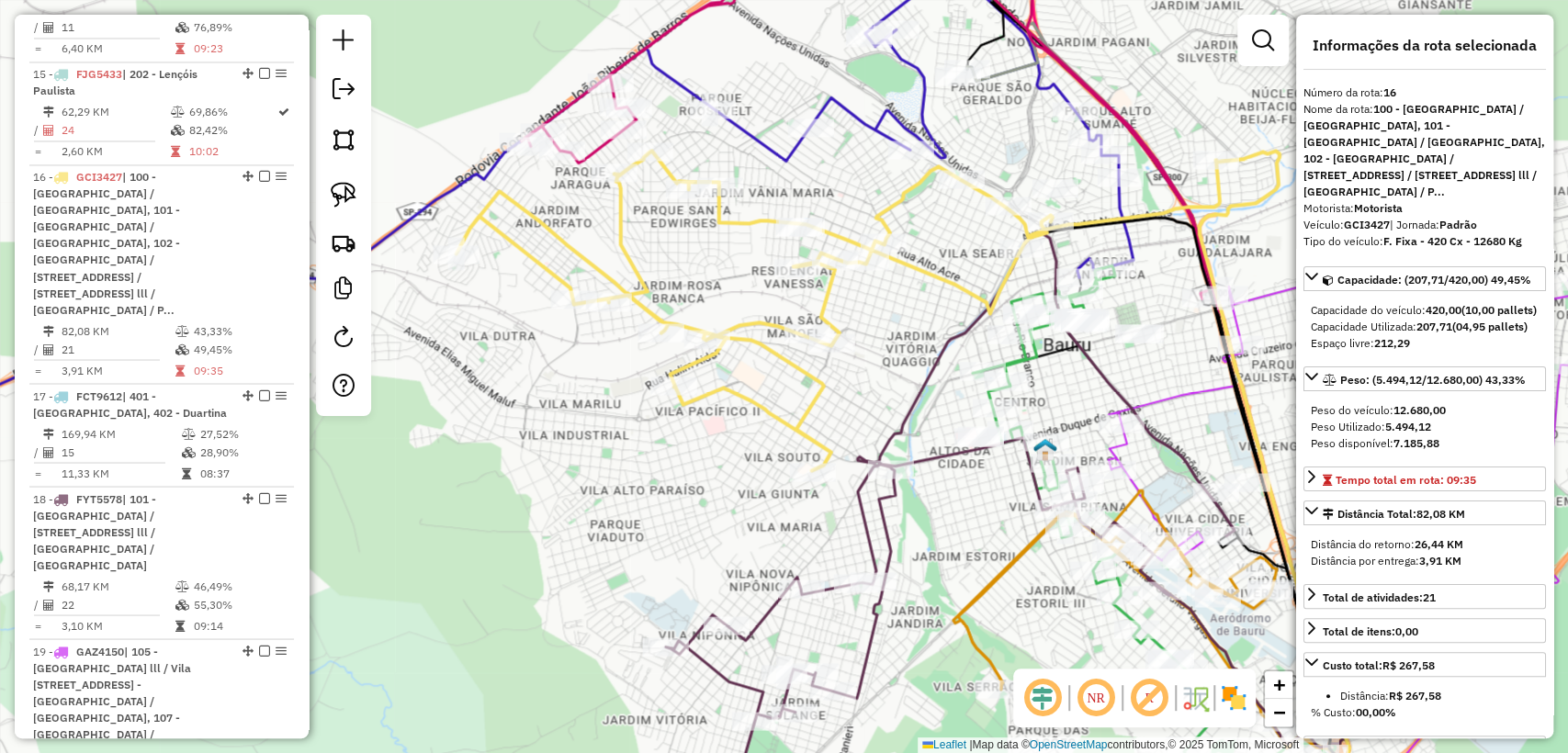
click at [856, 513] on icon at bounding box center [985, 504] width 638 height 542
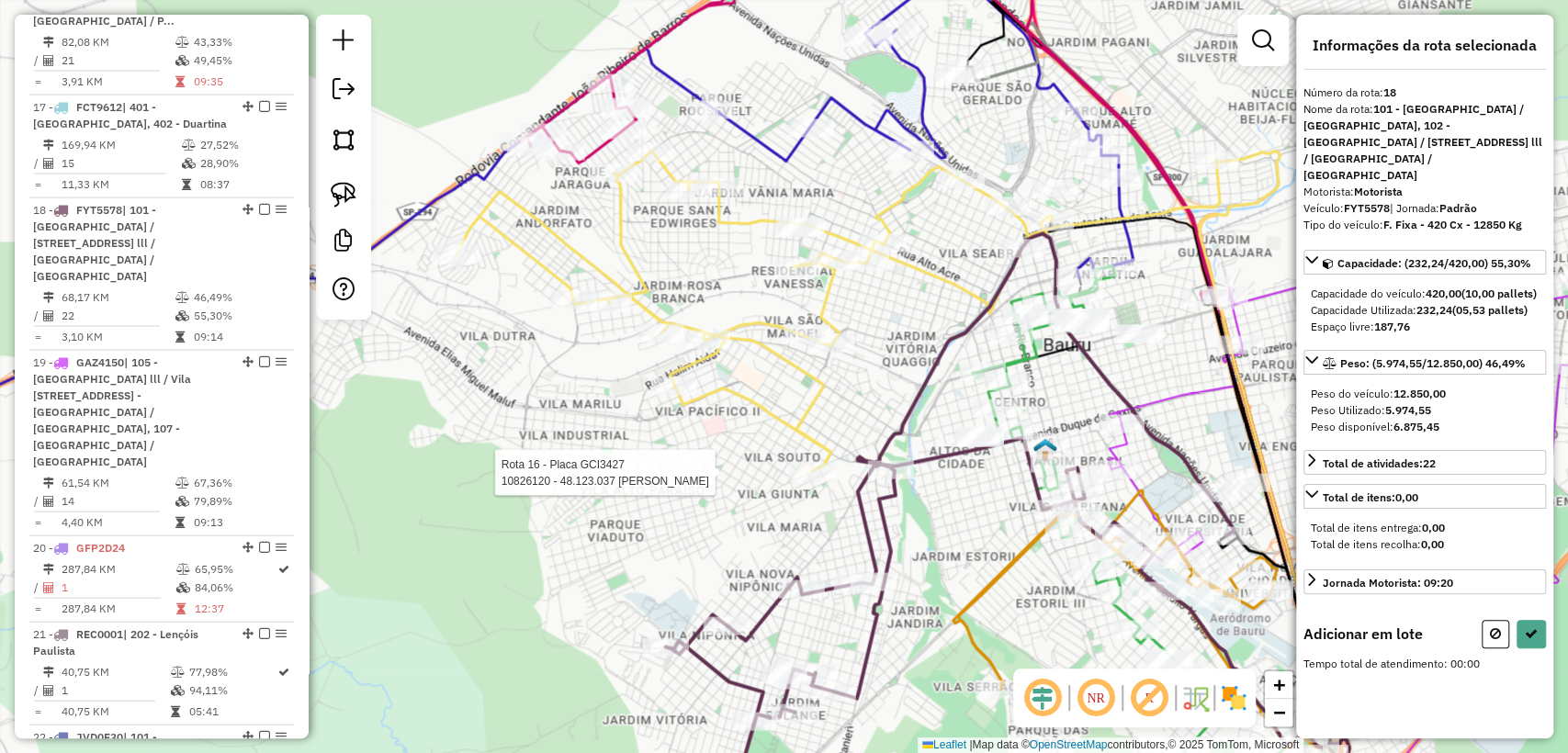
scroll to position [2389, 0]
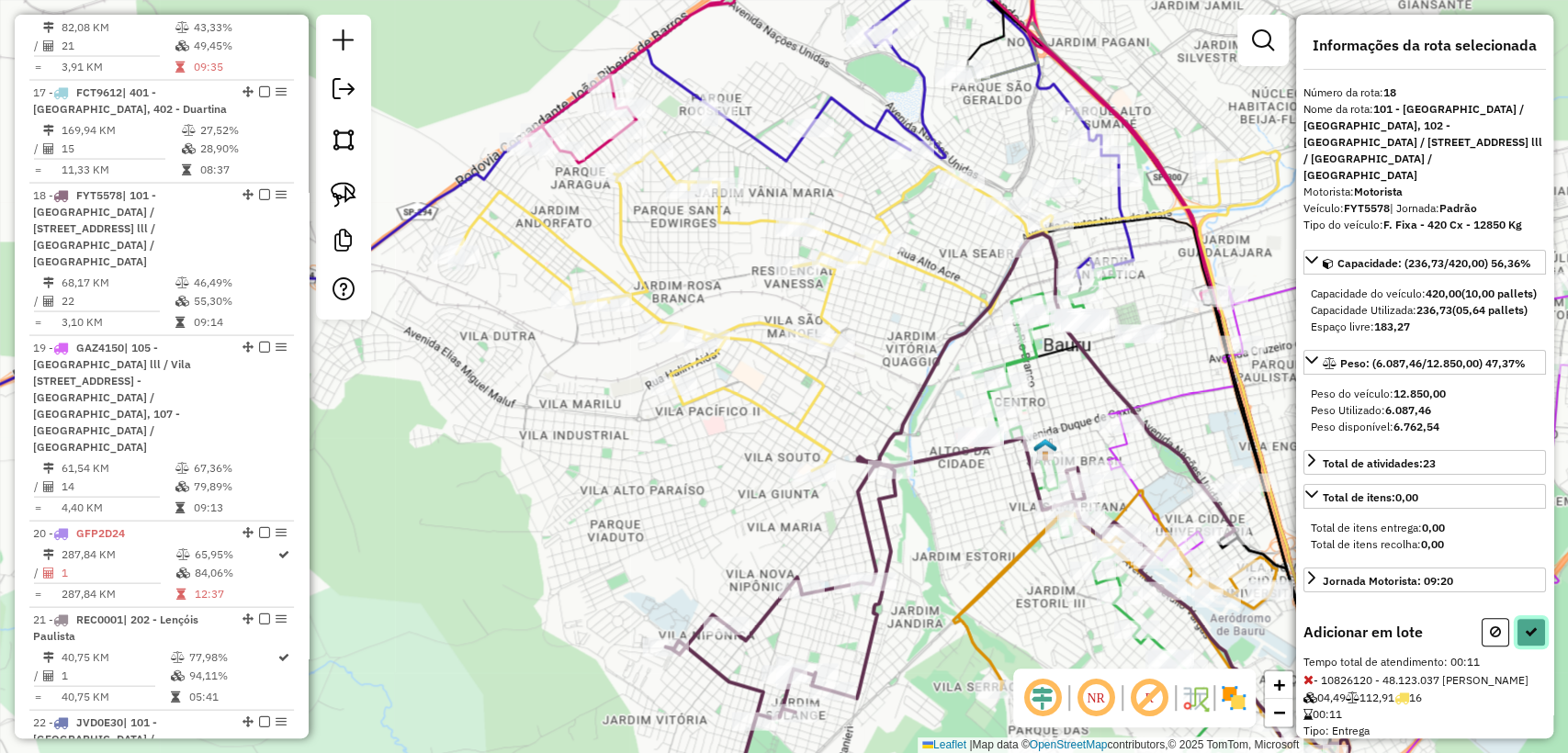
click at [1537, 647] on button at bounding box center [1531, 633] width 30 height 29
select select "**********"
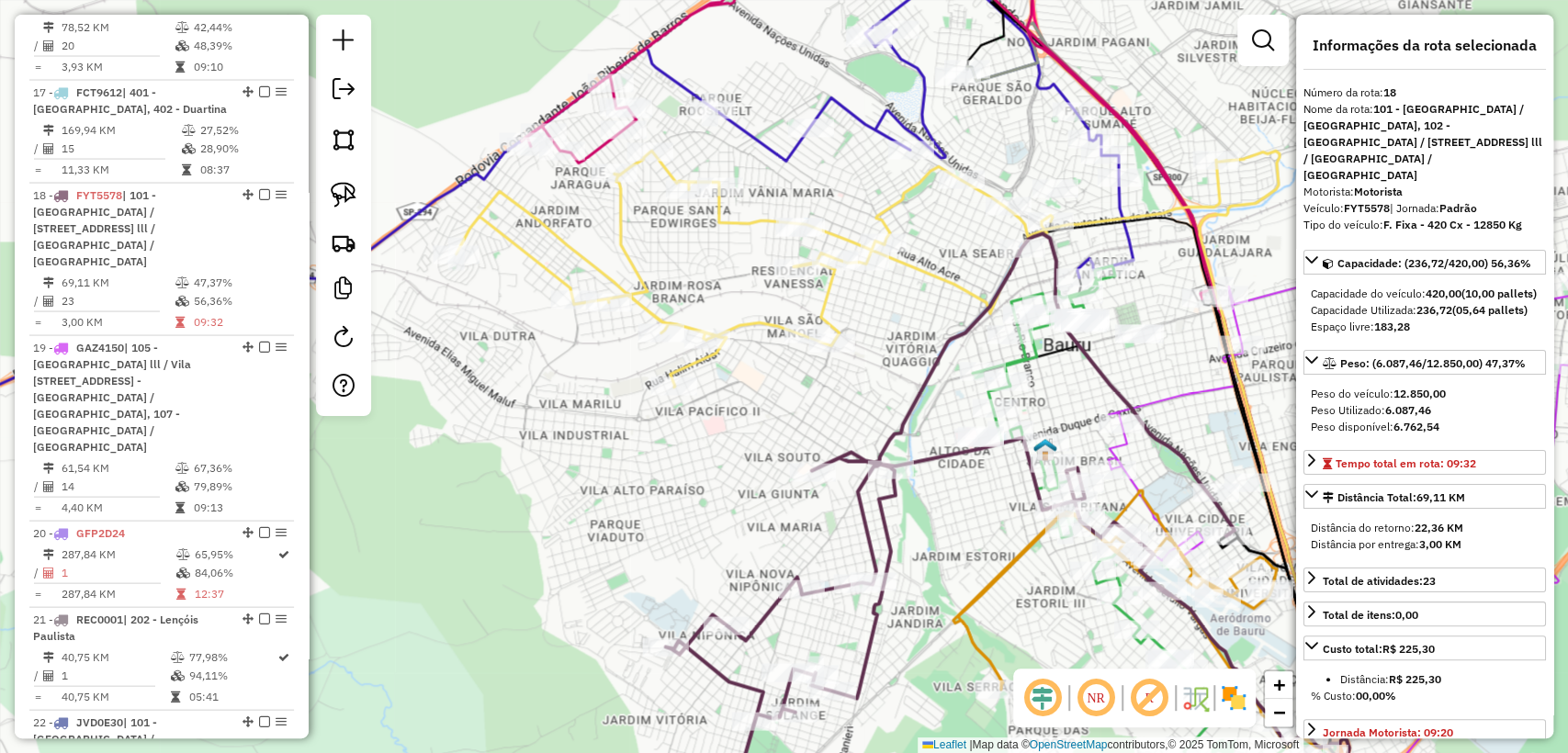
click at [753, 331] on icon at bounding box center [837, 269] width 763 height 236
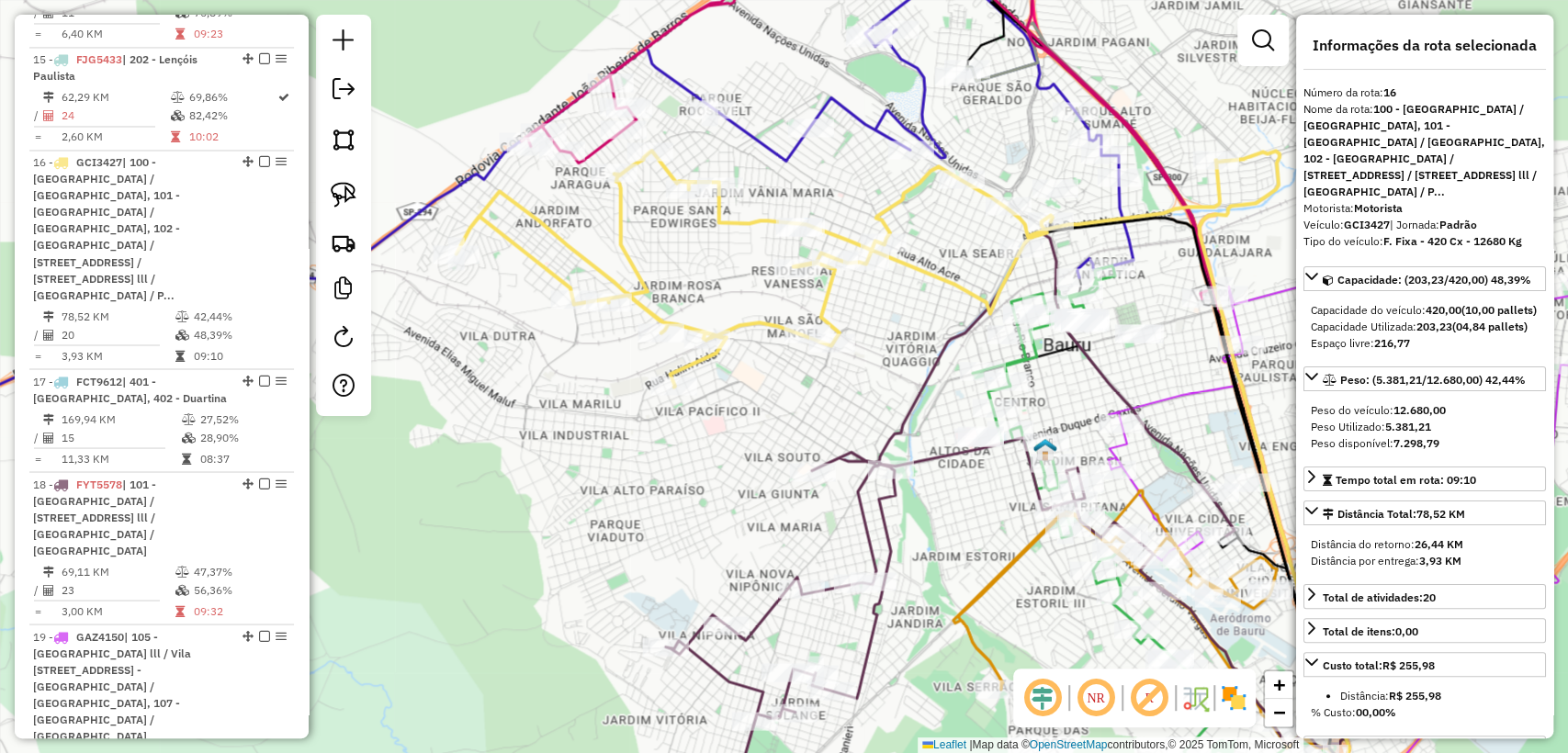
scroll to position [2086, 0]
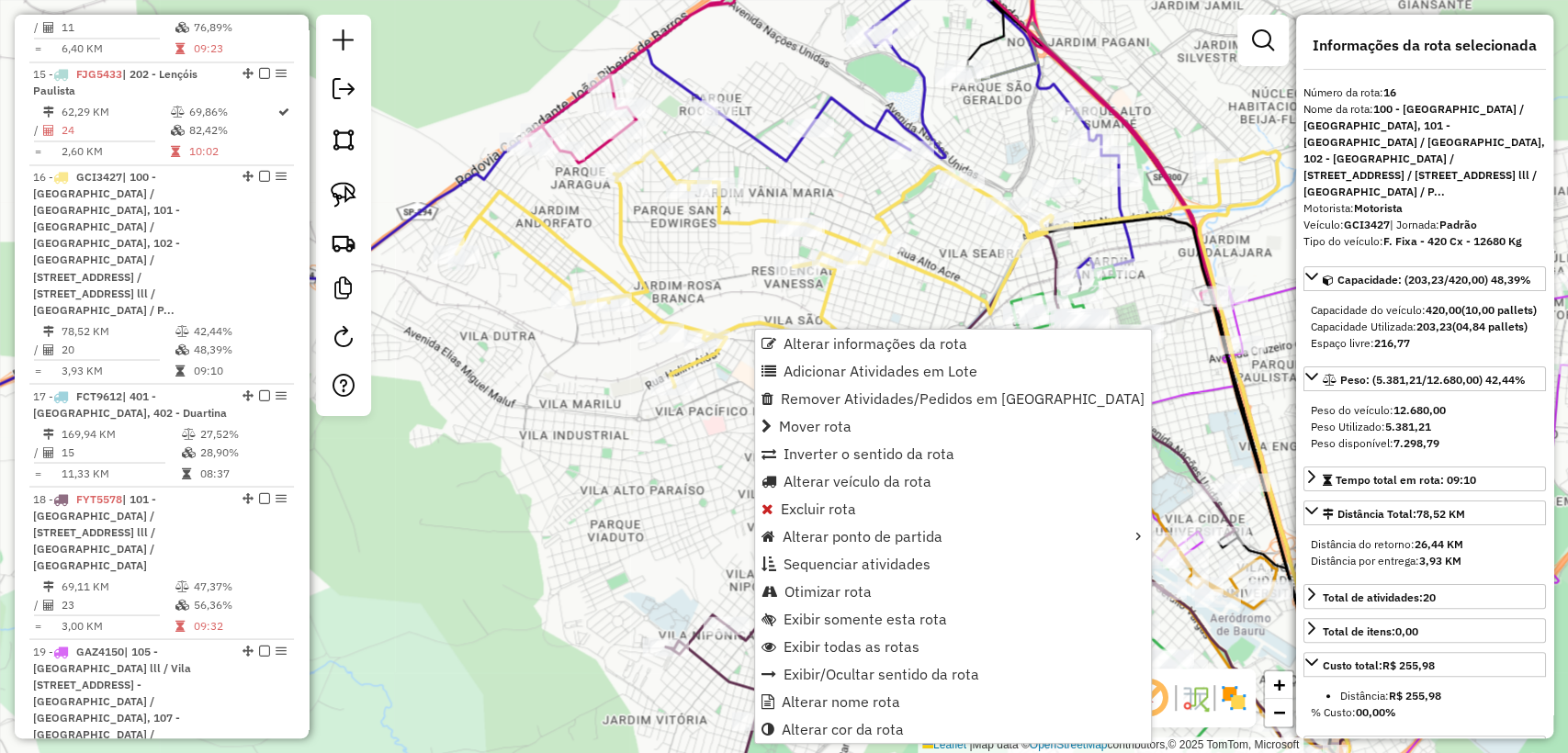
click at [743, 311] on div "Janela de atendimento Grade de atendimento Capacidade Transportadoras Veículos …" at bounding box center [784, 376] width 1568 height 753
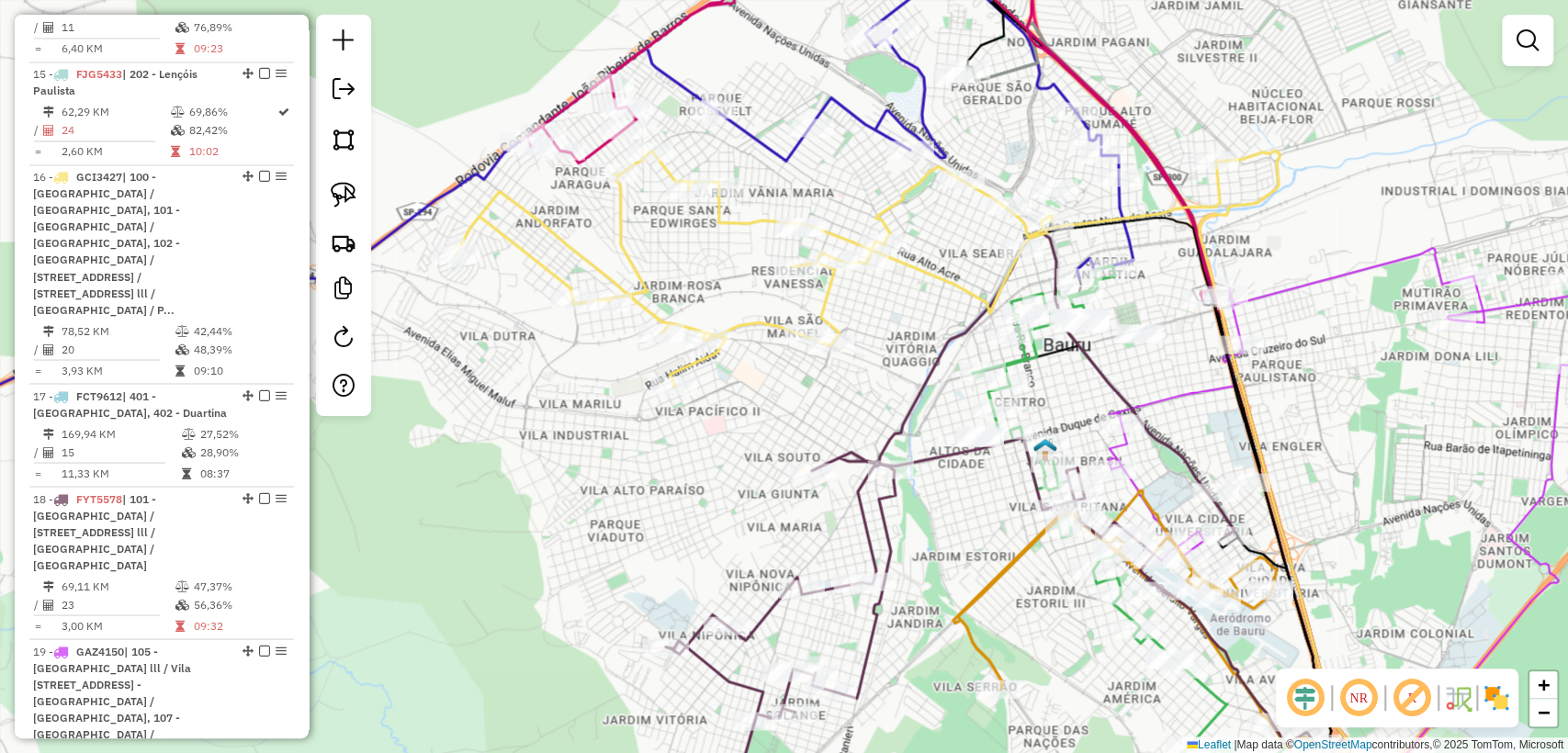
click at [747, 324] on icon at bounding box center [837, 269] width 763 height 236
select select "**********"
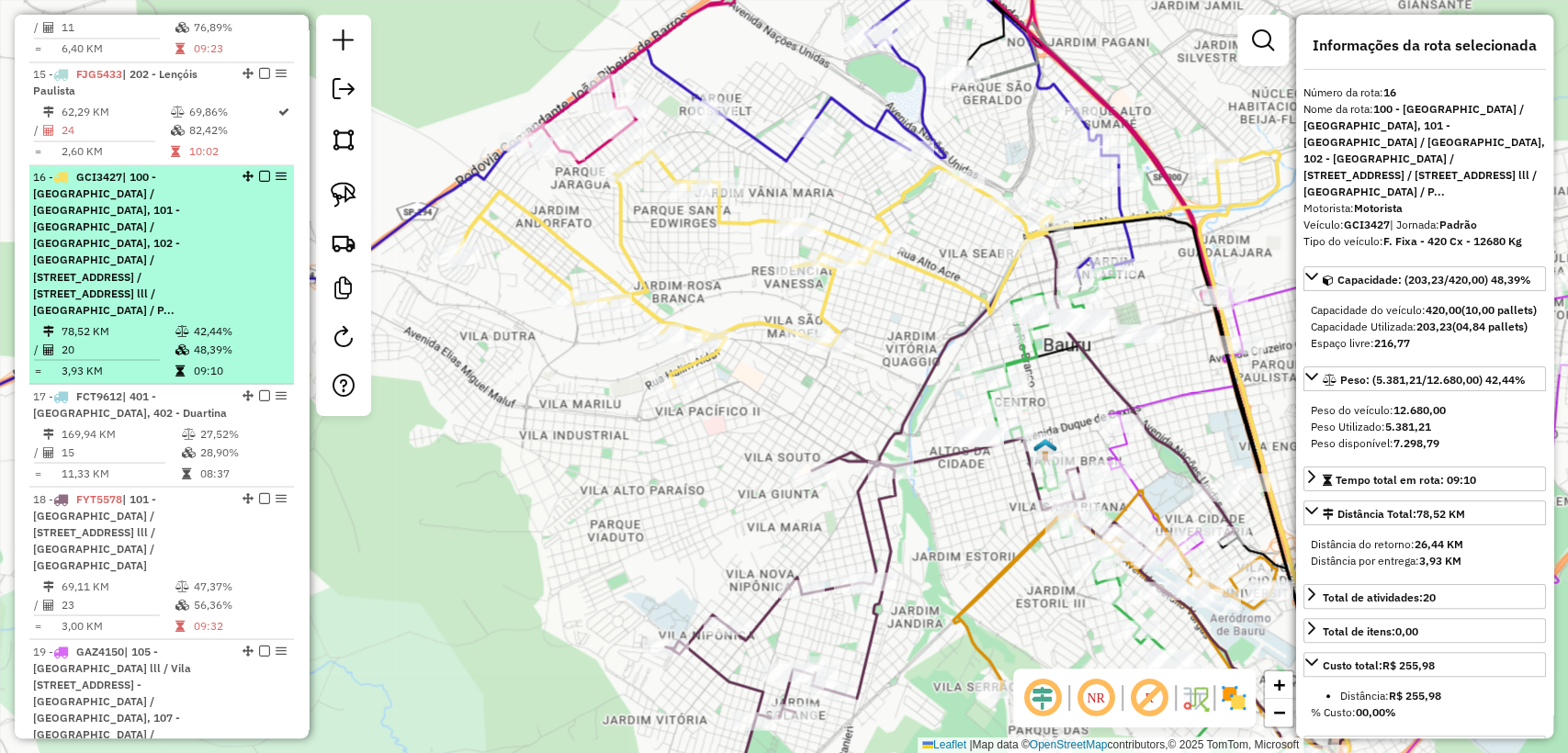
click at [260, 171] on em at bounding box center [265, 176] width 11 height 11
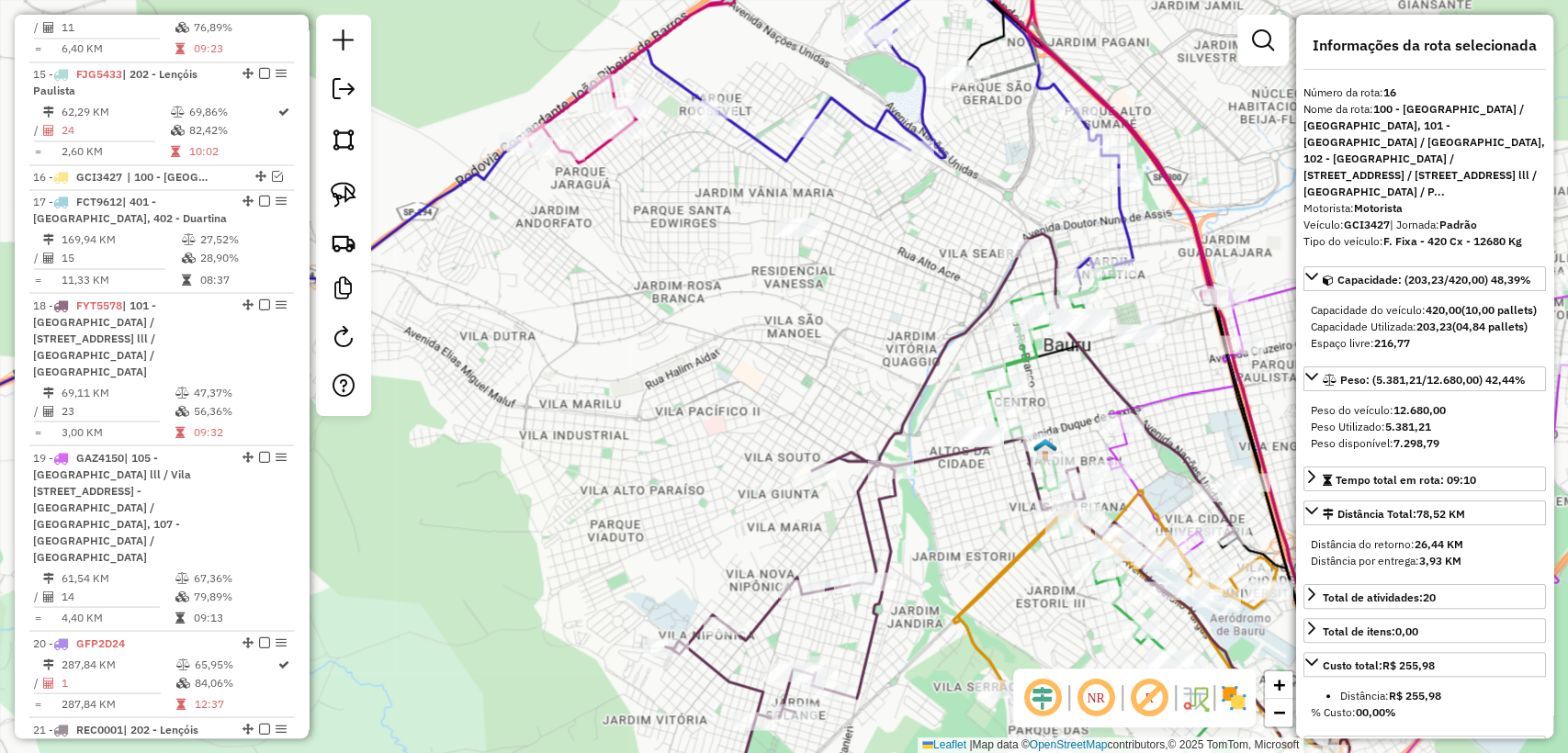
click at [593, 149] on icon at bounding box center [865, 112] width 687 height 374
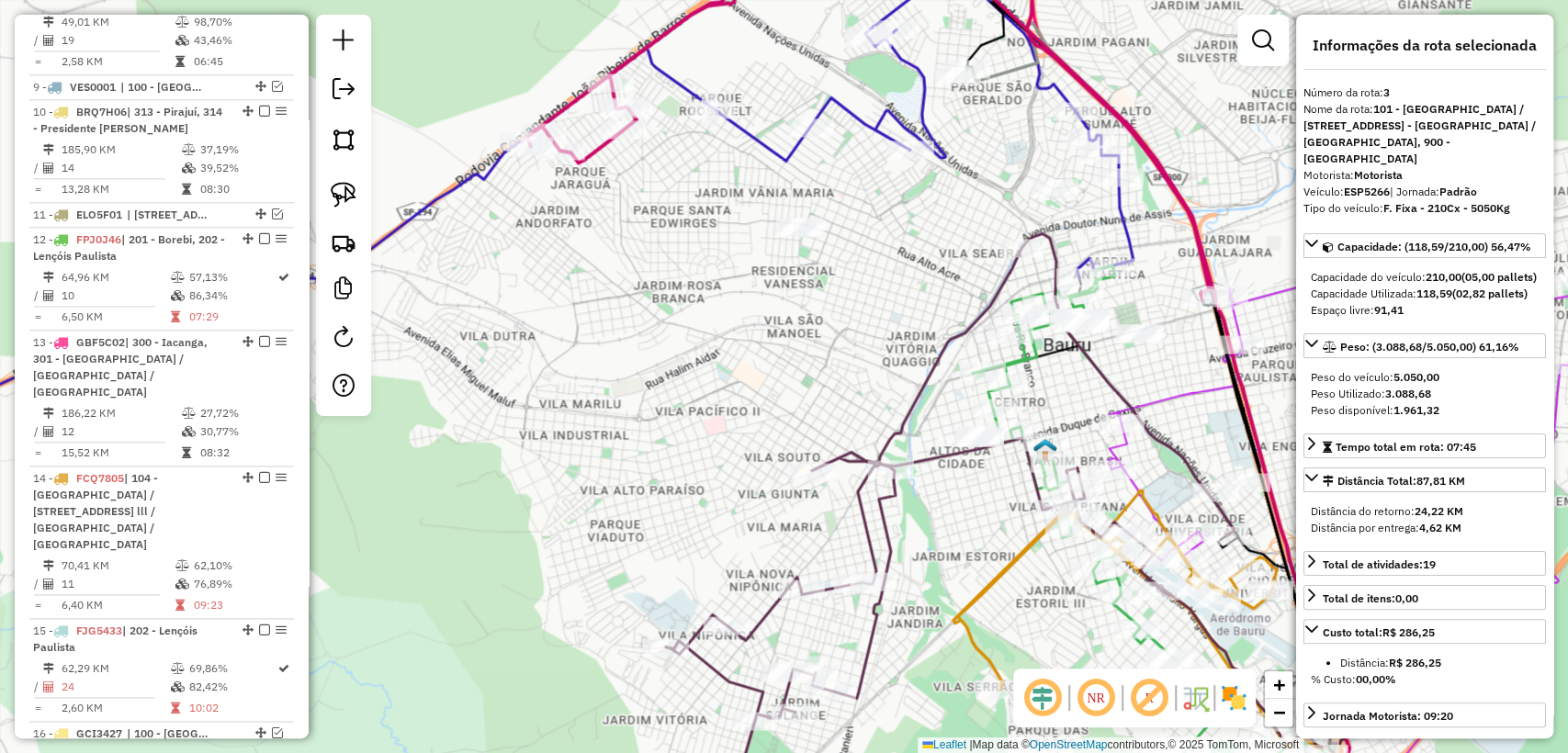
scroll to position [851, 0]
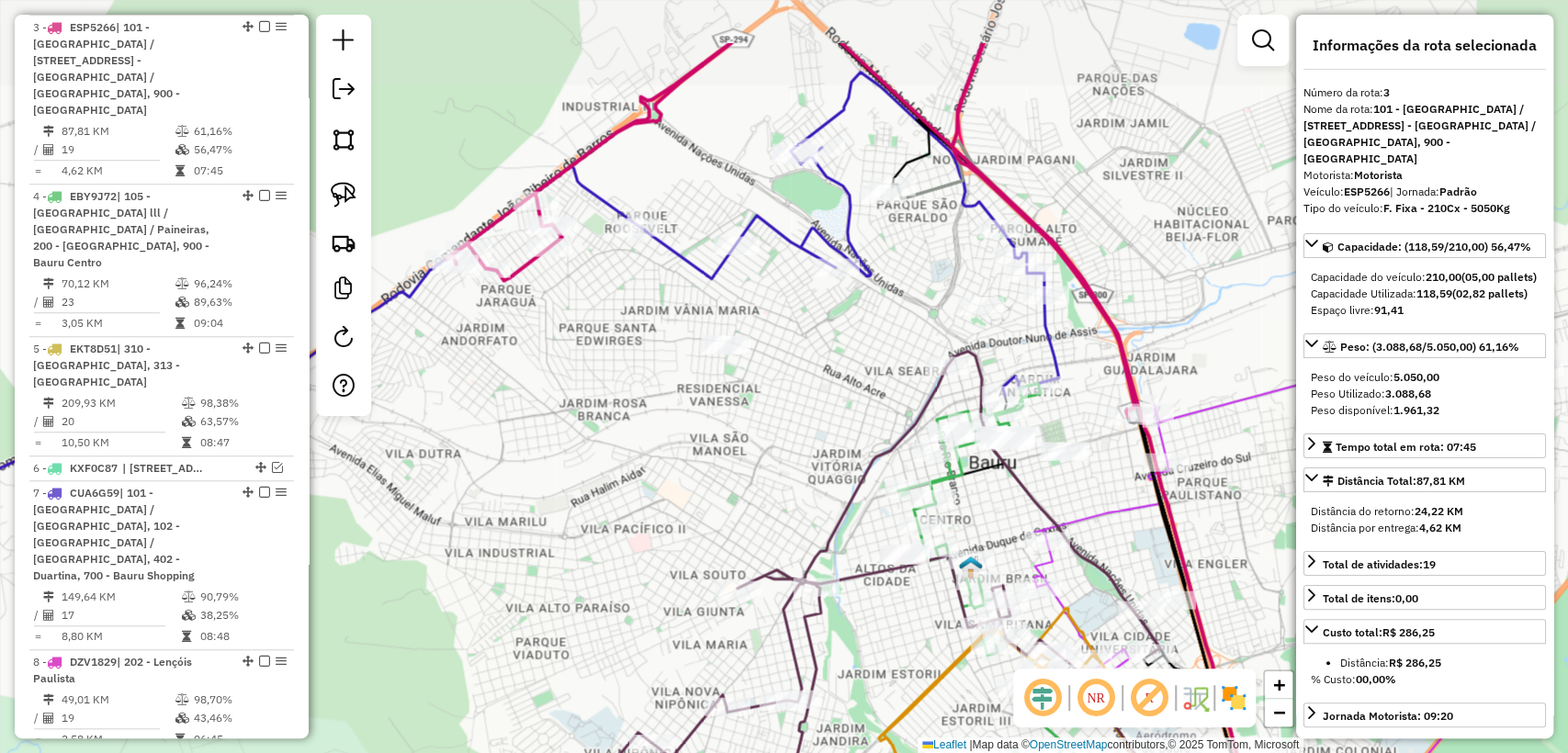
drag, startPoint x: 657, startPoint y: 280, endPoint x: 626, endPoint y: 319, distance: 49.8
click at [626, 319] on div "Janela de atendimento Grade de atendimento Capacidade Transportadoras Veículos …" at bounding box center [784, 376] width 1568 height 753
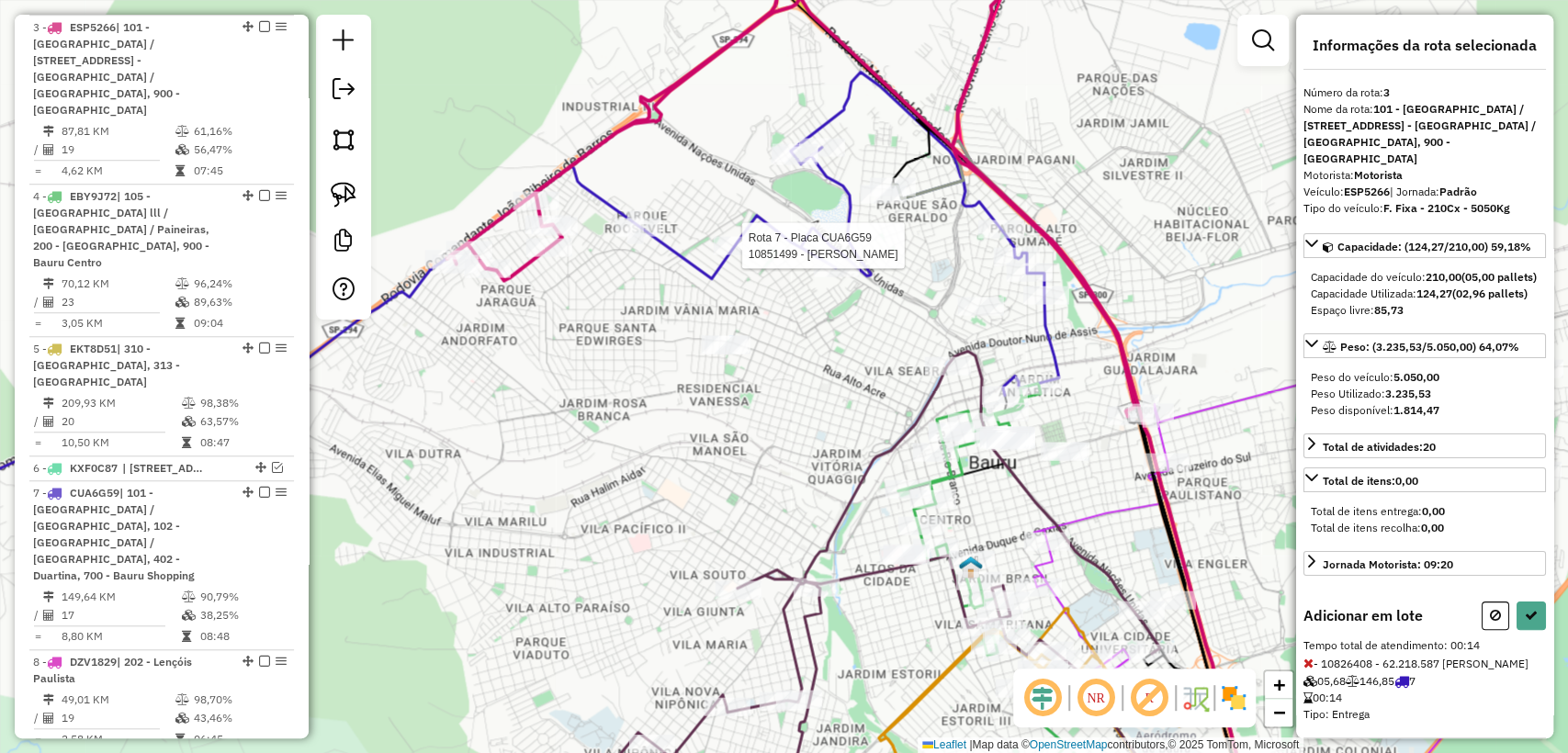
click at [734, 255] on div at bounding box center [736, 246] width 46 height 18
click at [1524, 630] on button at bounding box center [1531, 616] width 30 height 29
select select "**********"
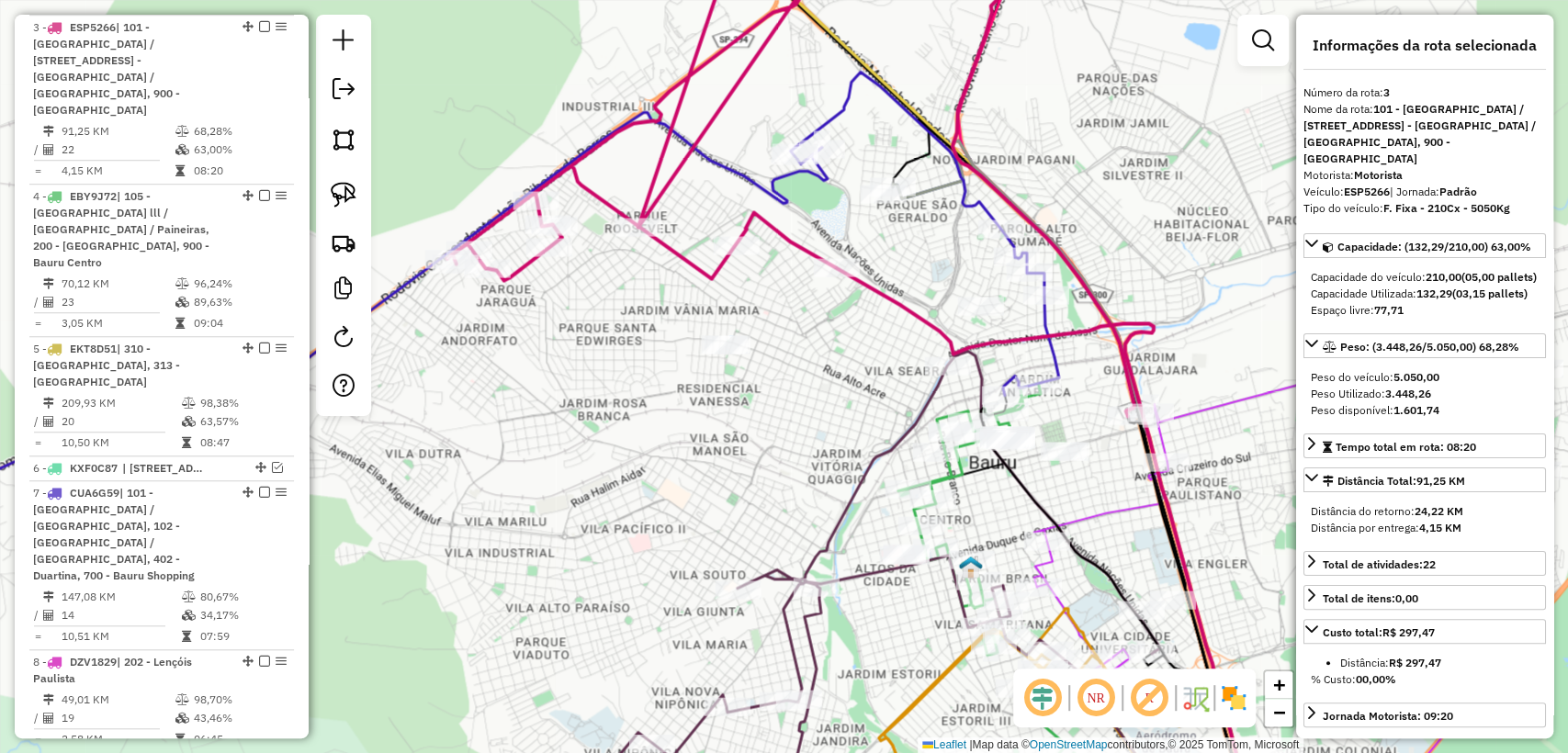
click at [786, 250] on icon at bounding box center [790, 171] width 687 height 493
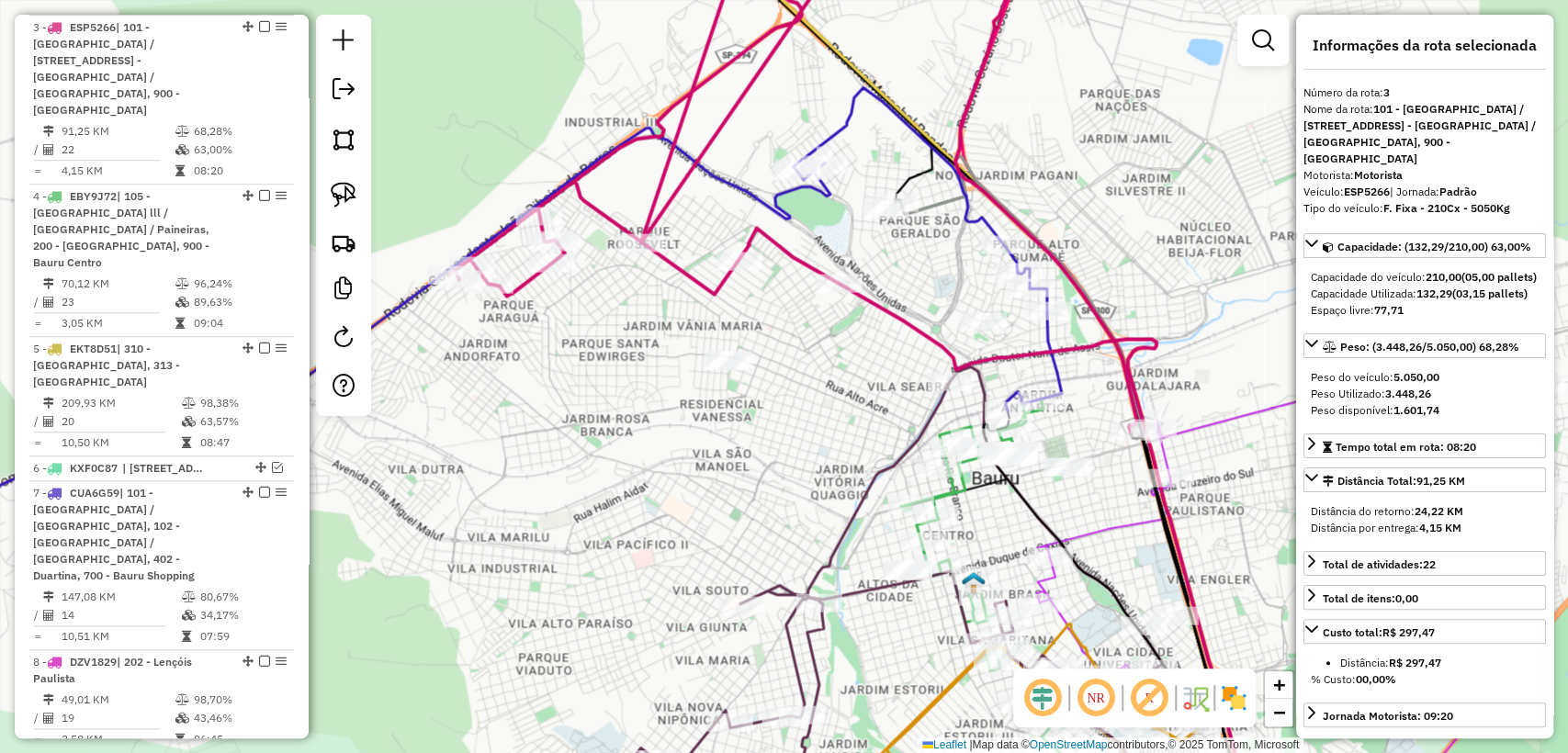
drag, startPoint x: 778, startPoint y: 323, endPoint x: 825, endPoint y: 525, distance: 207.4
click at [825, 525] on div "Janela de atendimento Grade de atendimento Capacidade Transportadoras Veículos …" at bounding box center [784, 376] width 1568 height 753
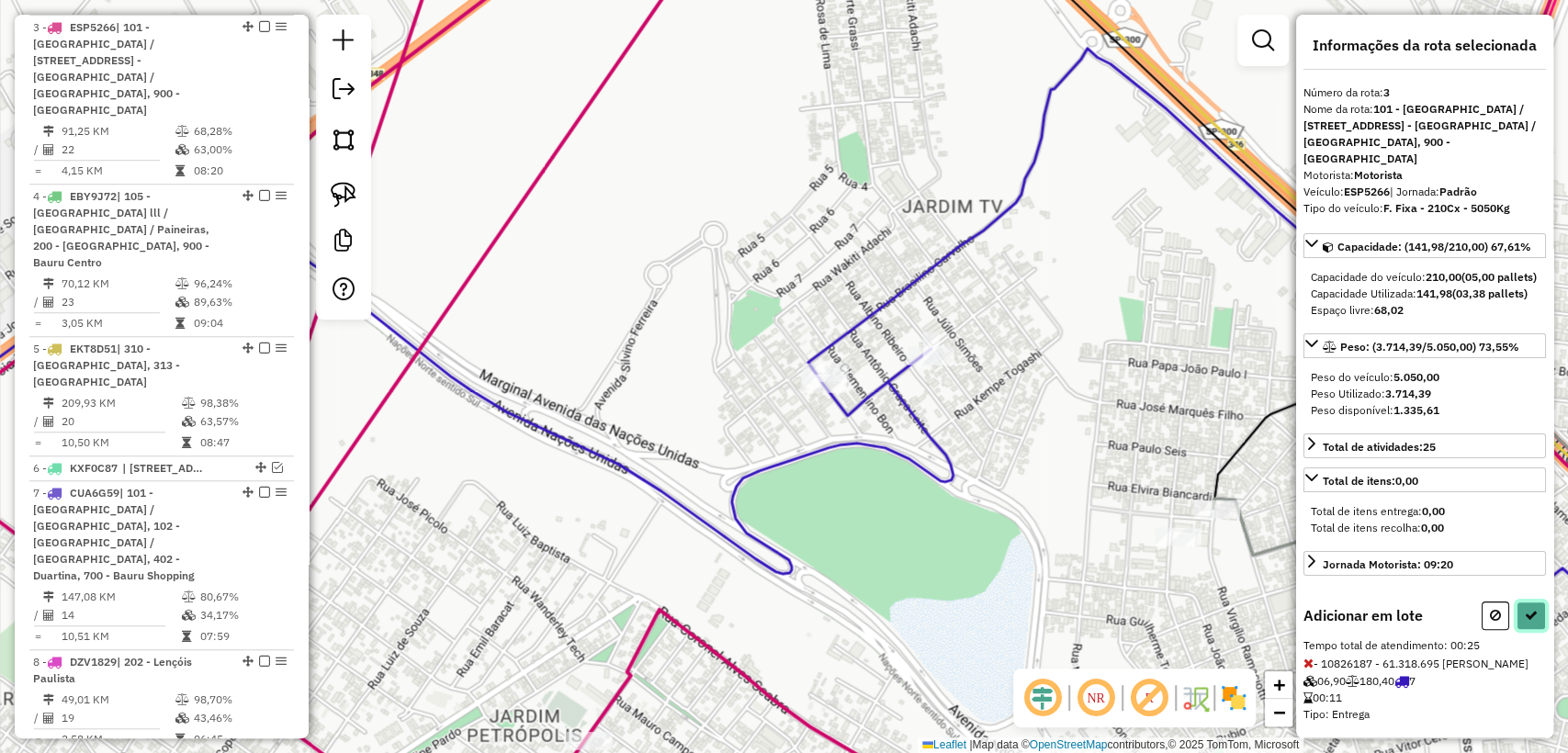
click at [1538, 630] on button at bounding box center [1531, 616] width 30 height 29
select select "**********"
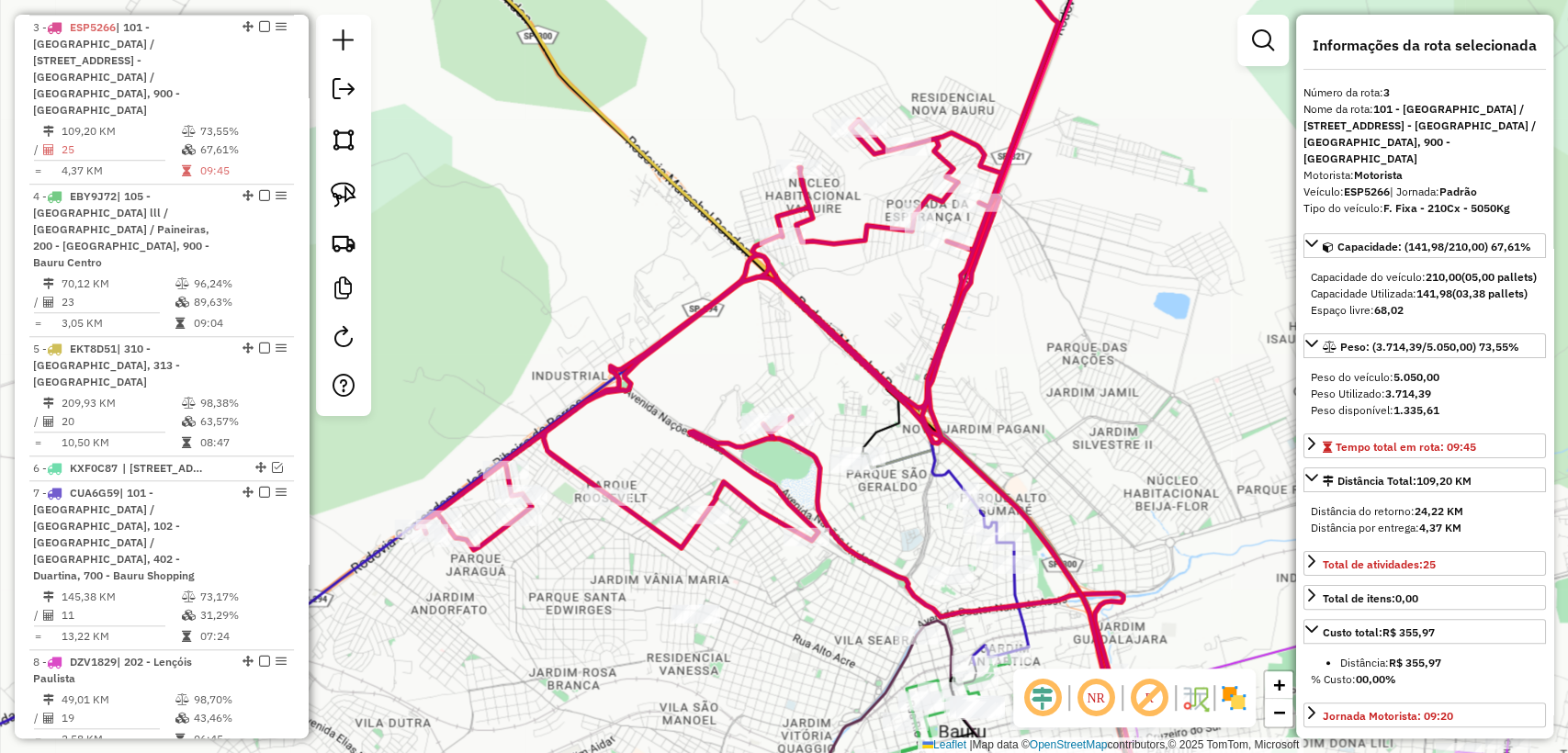
click at [734, 496] on icon at bounding box center [760, 305] width 687 height 762
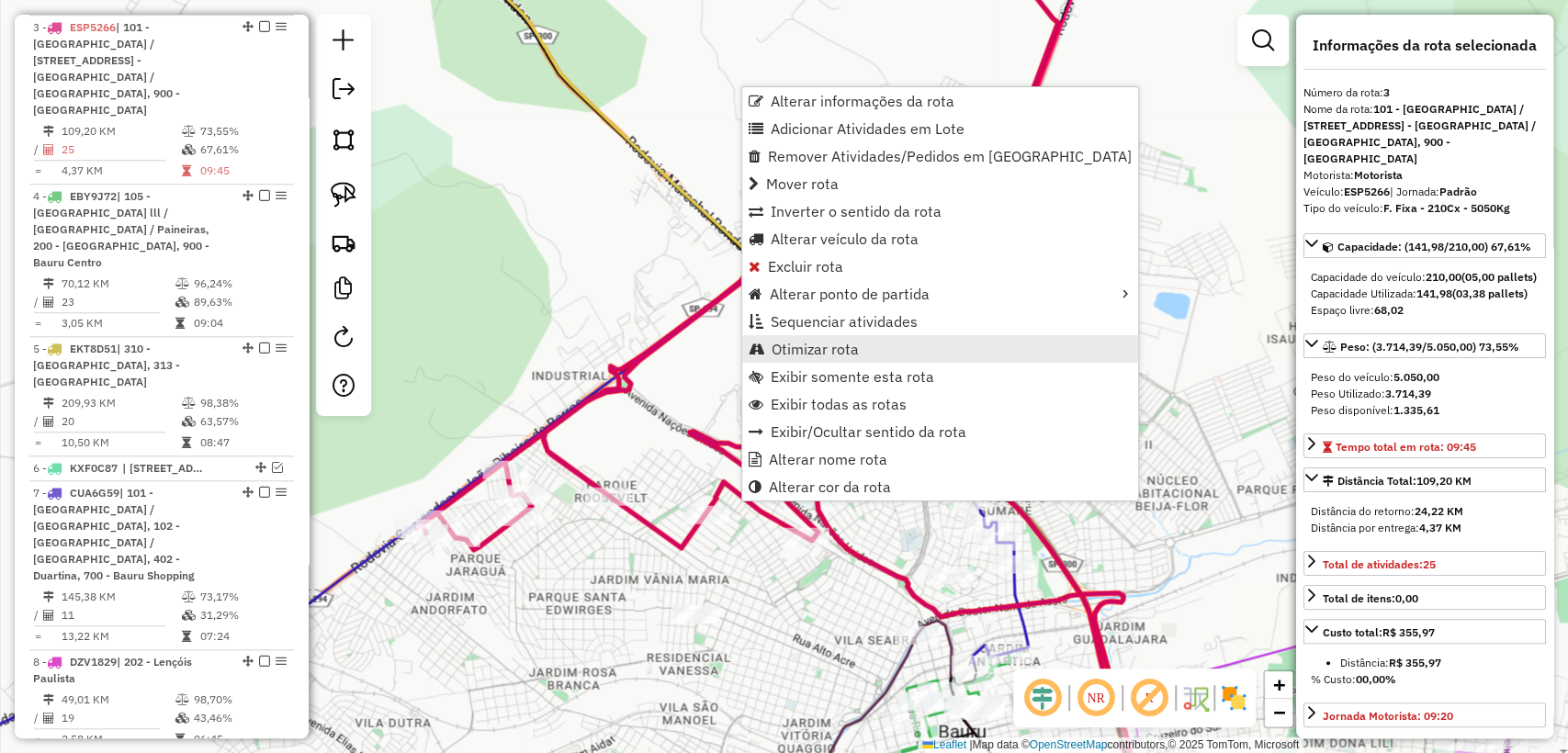
click at [835, 353] on span "Otimizar rota" at bounding box center [815, 349] width 88 height 14
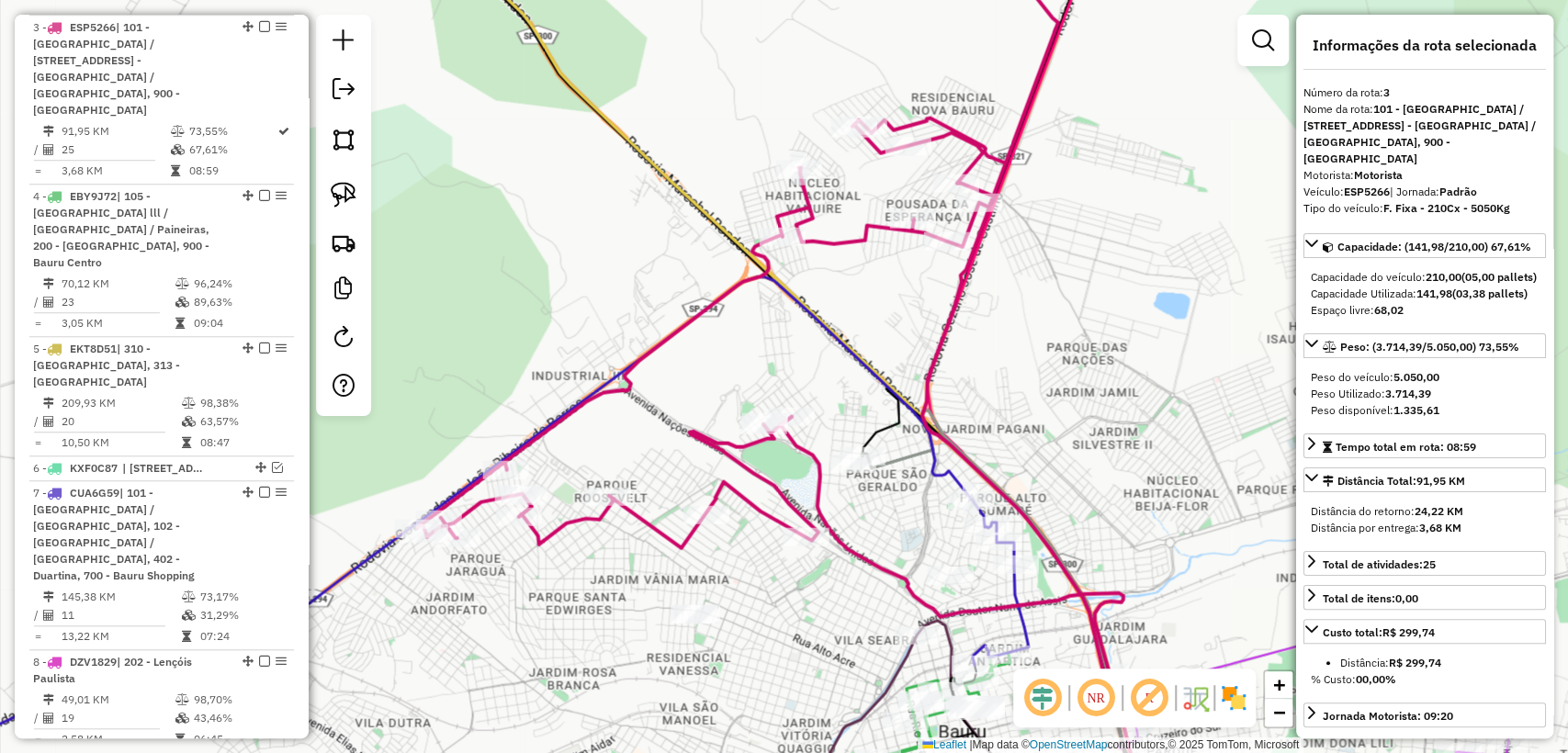
click at [633, 550] on div "Janela de atendimento Grade de atendimento Capacidade Transportadoras Veículos …" at bounding box center [784, 376] width 1568 height 753
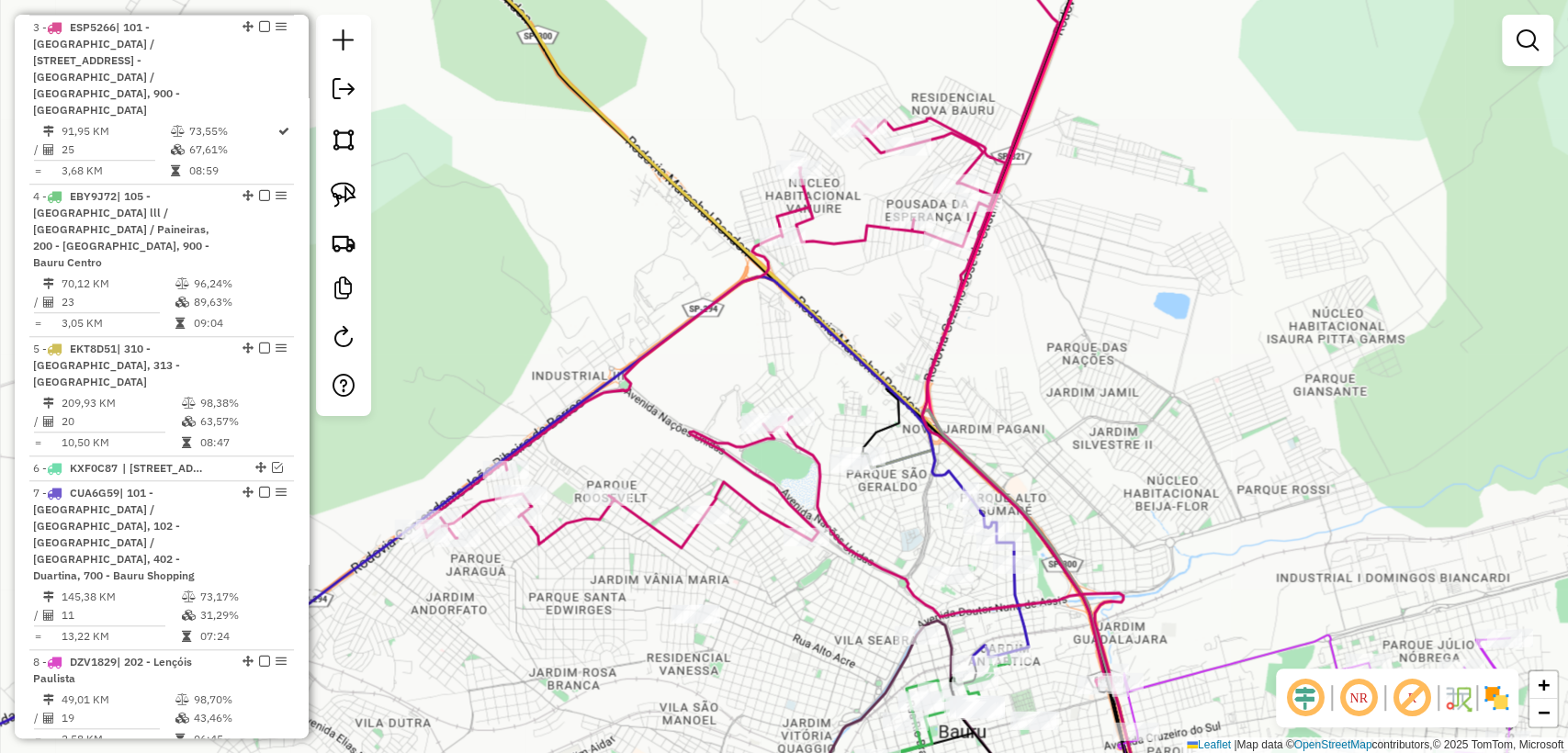
click at [650, 525] on icon at bounding box center [760, 305] width 687 height 762
select select "**********"
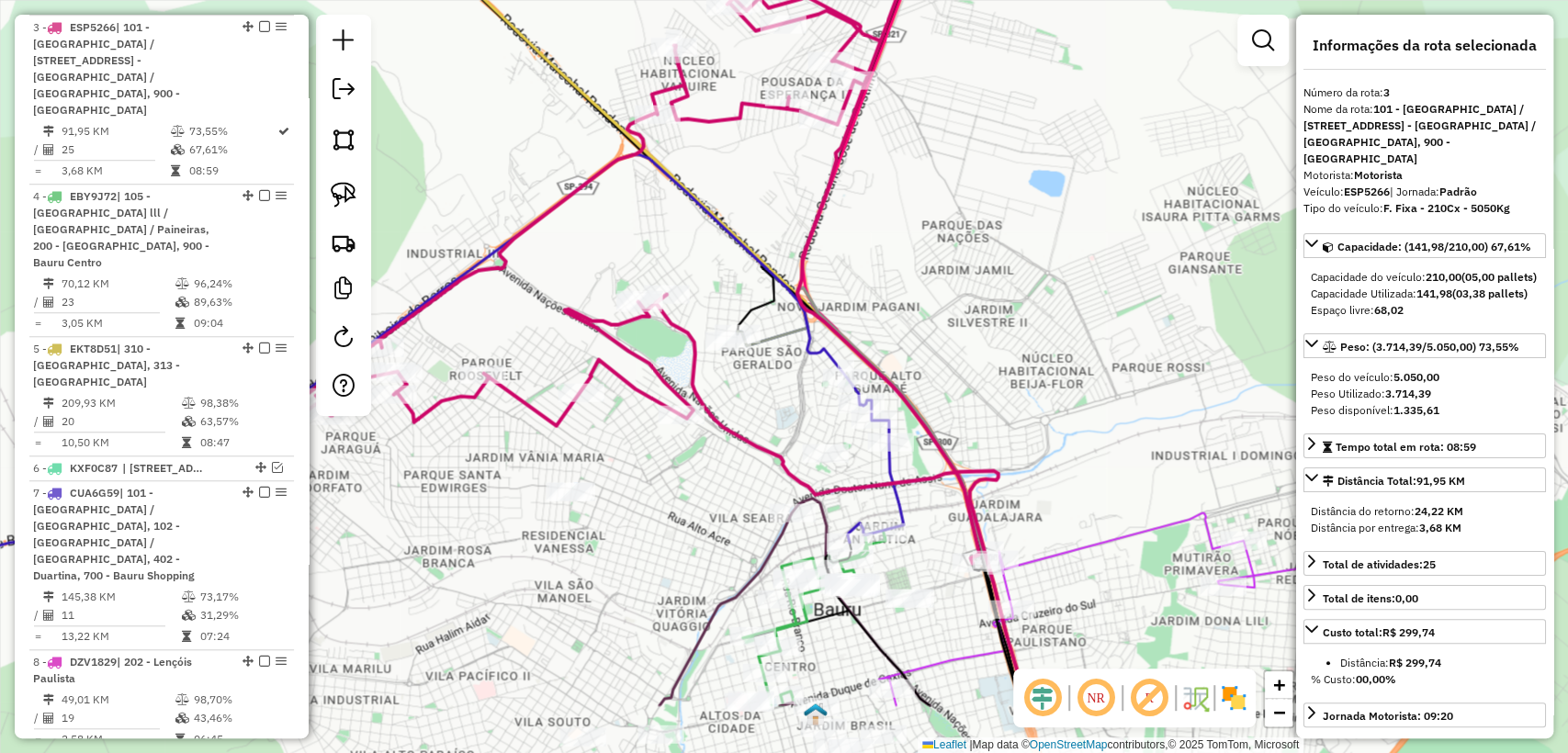
drag, startPoint x: 614, startPoint y: 570, endPoint x: 505, endPoint y: 460, distance: 154.9
click at [505, 460] on div "Janela de atendimento Grade de atendimento Capacidade Transportadoras Veículos …" at bounding box center [784, 376] width 1568 height 753
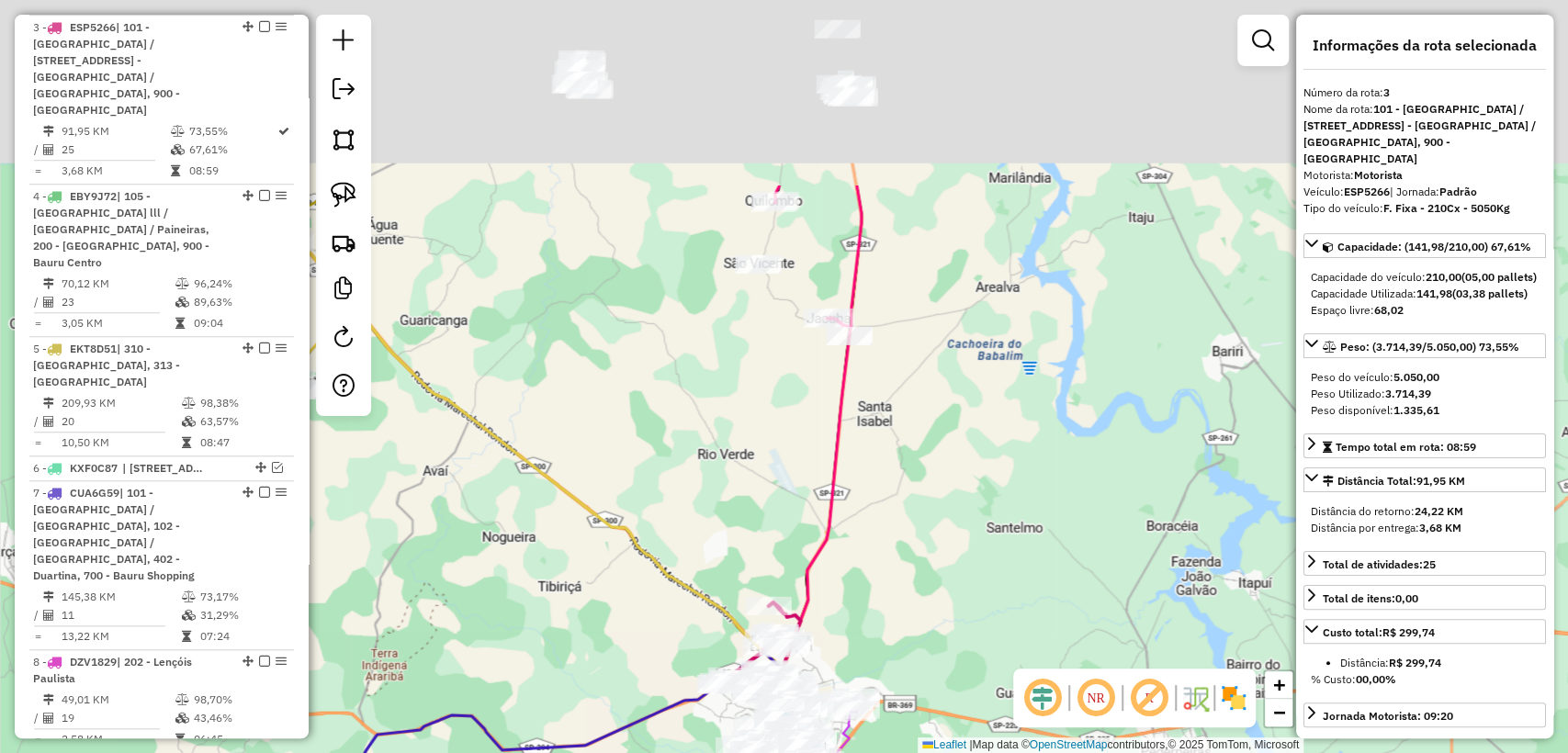
drag, startPoint x: 840, startPoint y: 244, endPoint x: 857, endPoint y: 375, distance: 132.1
click at [853, 499] on div "Janela de atendimento Grade de atendimento Capacidade Transportadoras Veículos …" at bounding box center [784, 376] width 1568 height 753
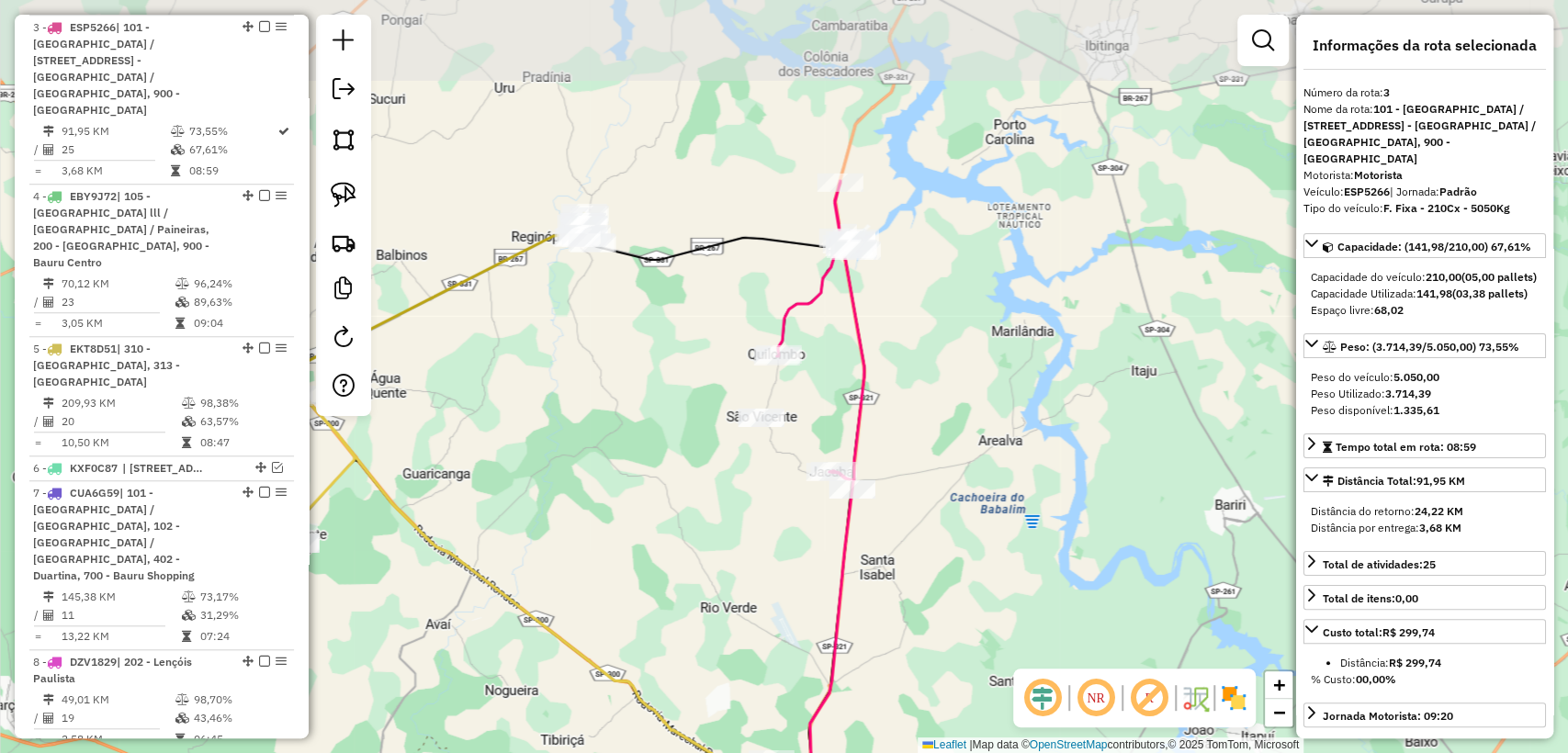
click at [877, 296] on div "Janela de atendimento Grade de atendimento Capacidade Transportadoras Veículos …" at bounding box center [784, 376] width 1568 height 753
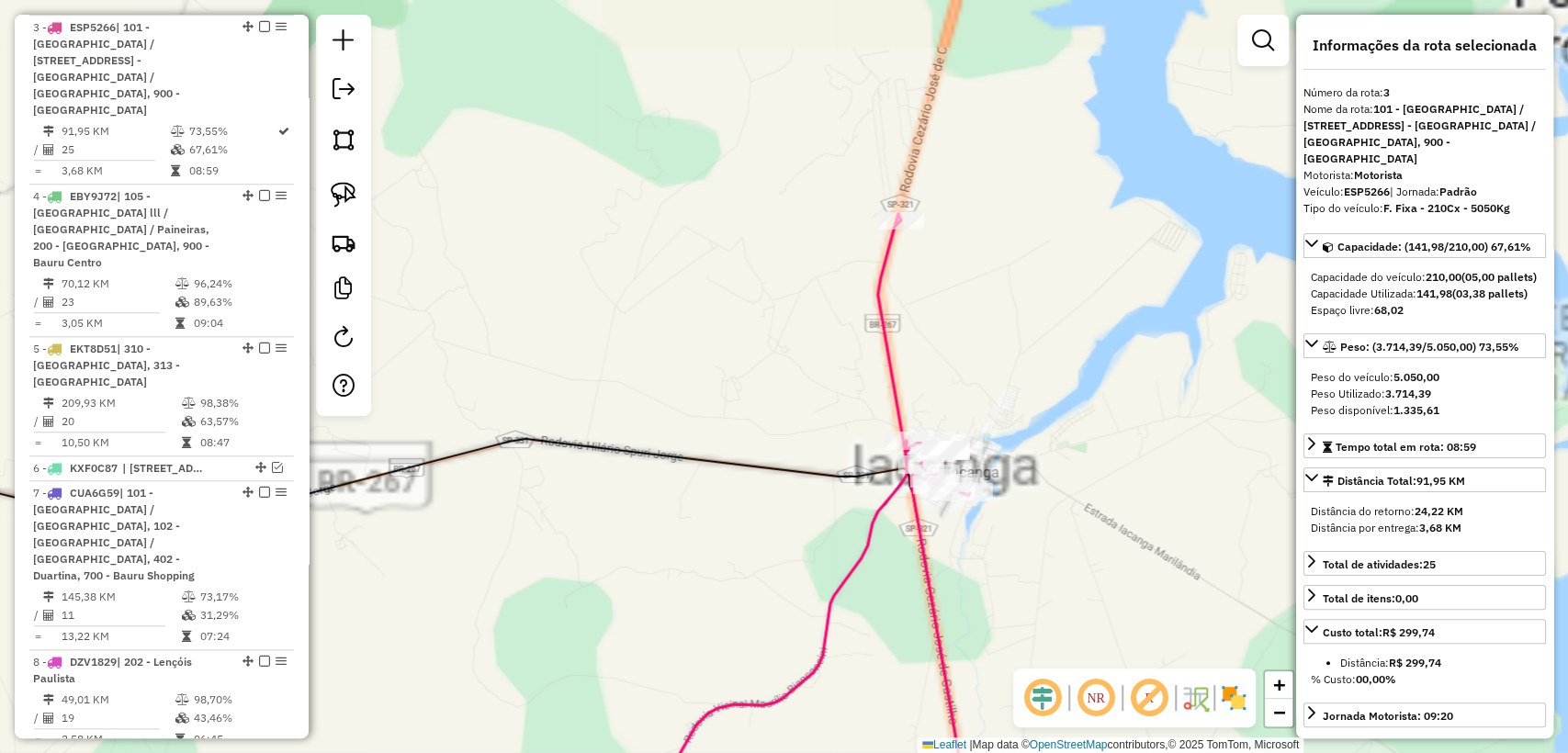
click at [877, 274] on icon at bounding box center [820, 521] width 302 height 615
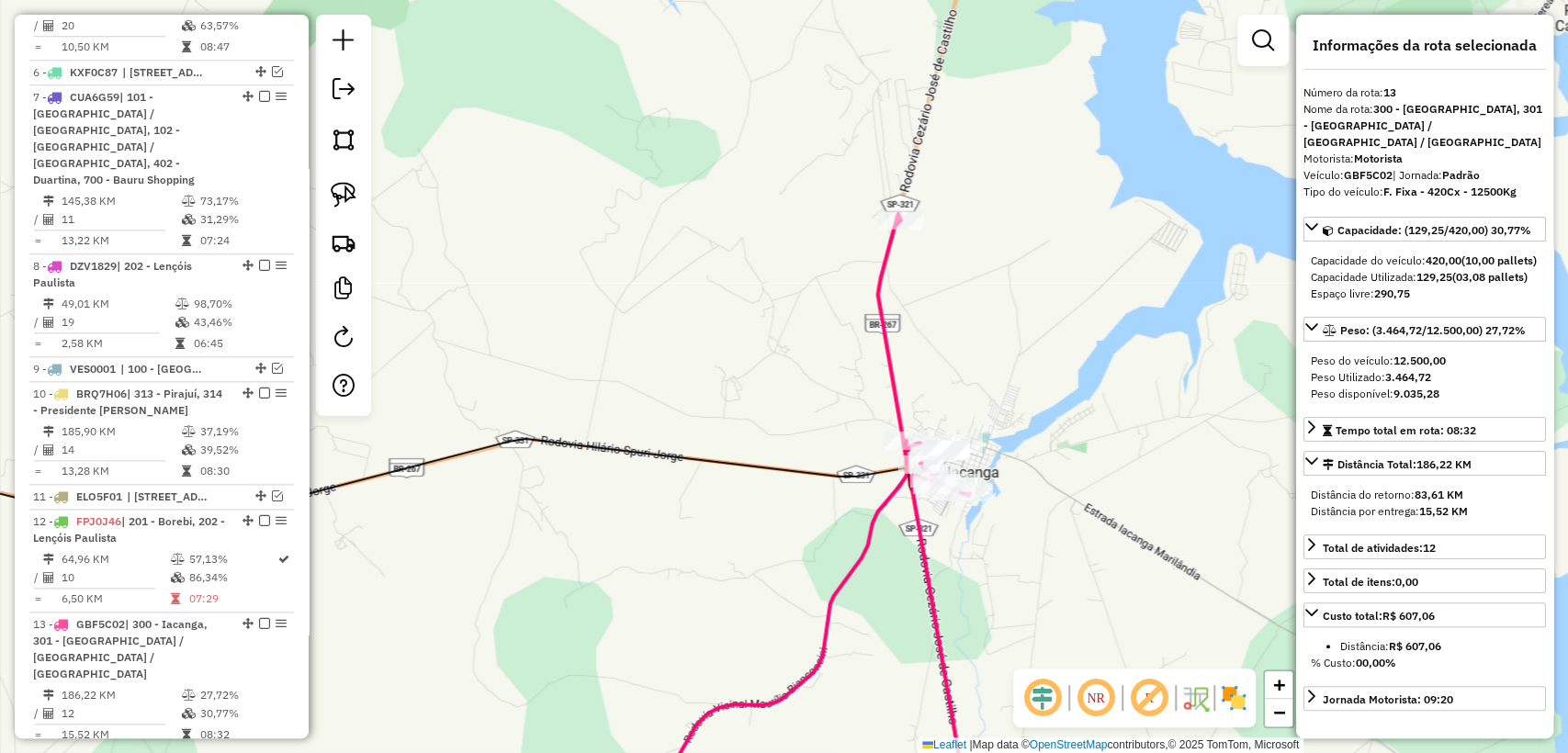
scroll to position [1727, 0]
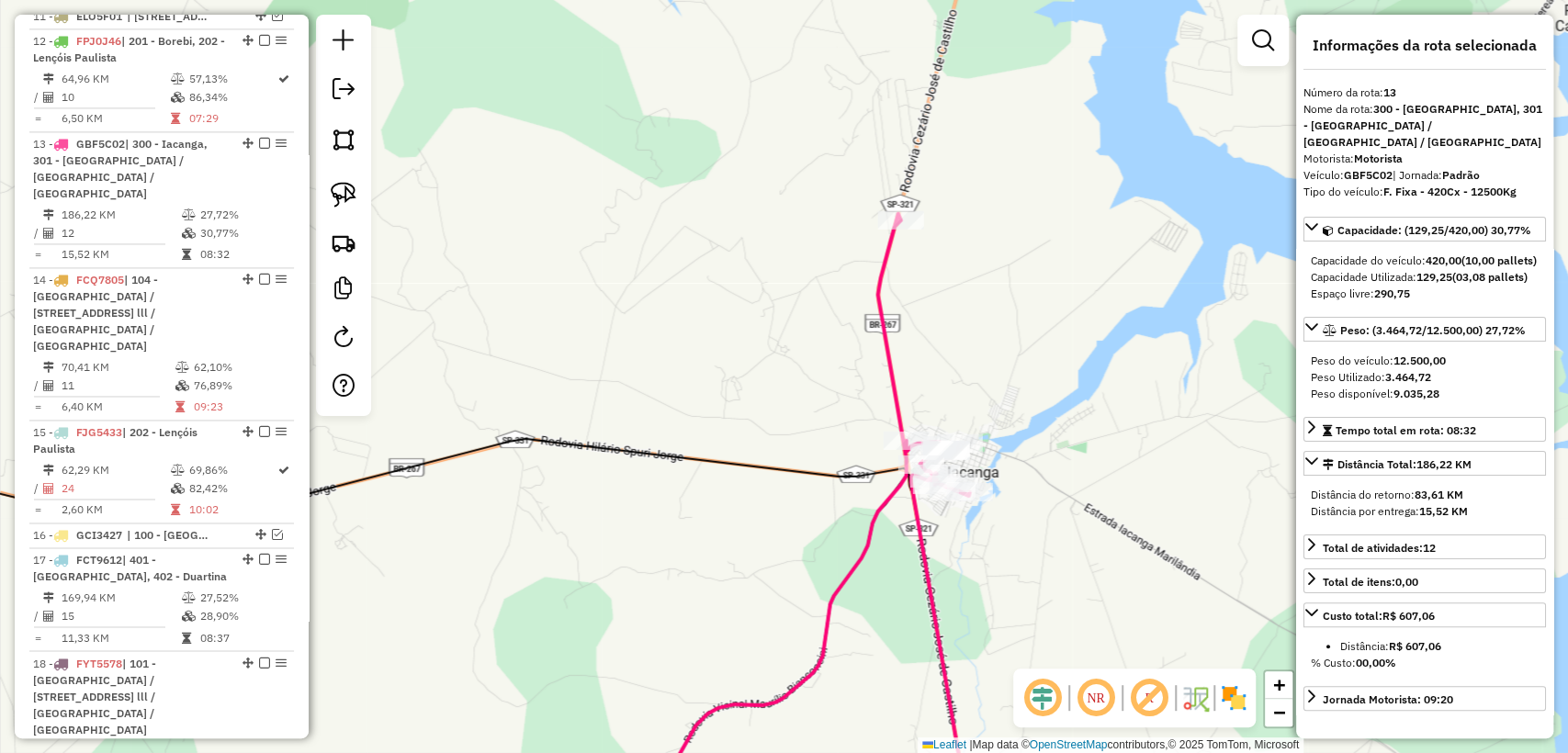
drag, startPoint x: 931, startPoint y: 342, endPoint x: 912, endPoint y: 264, distance: 80.3
click at [912, 264] on div "Janela de atendimento Grade de atendimento Capacidade Transportadoras Veículos …" at bounding box center [784, 376] width 1568 height 753
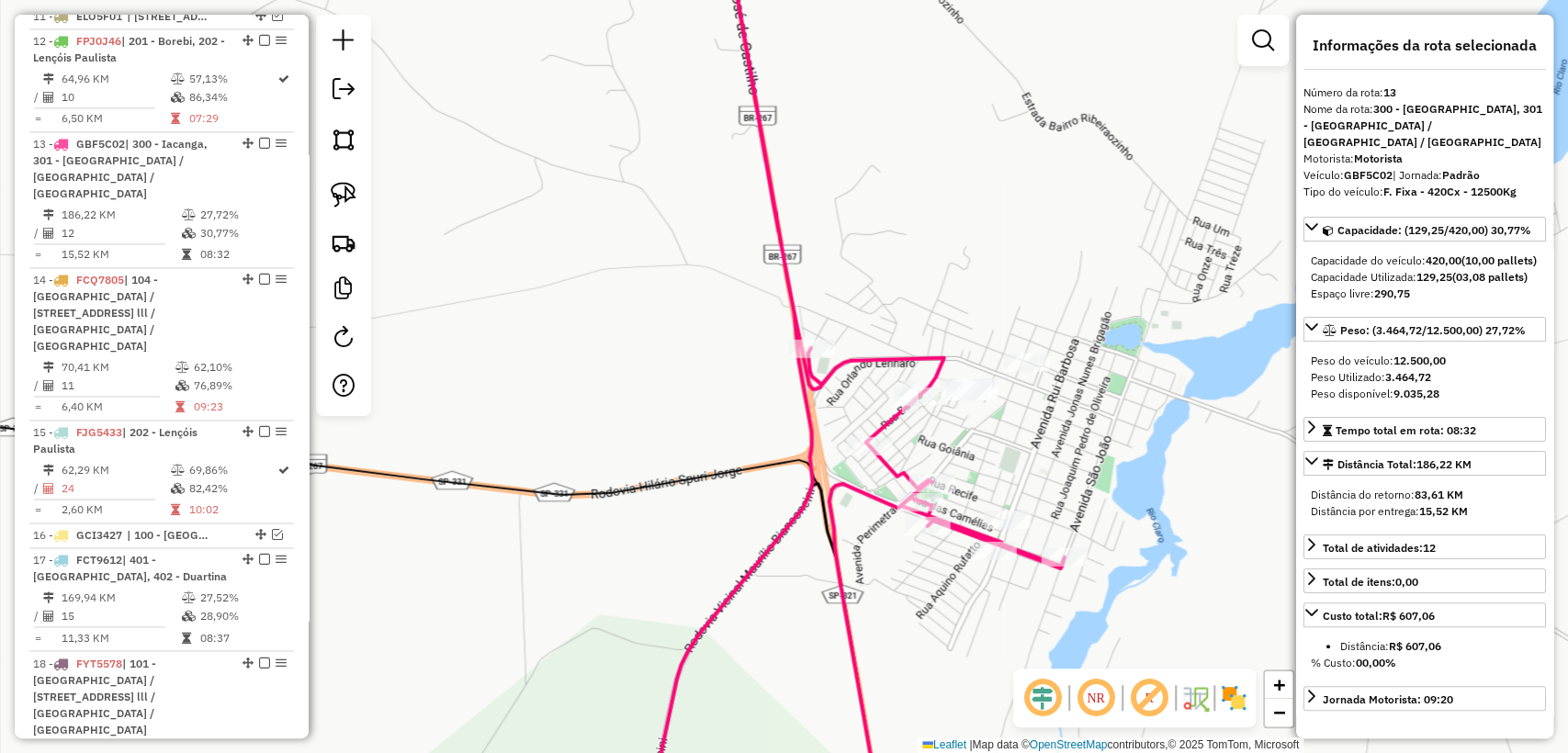
click at [890, 421] on icon at bounding box center [845, 376] width 438 height 905
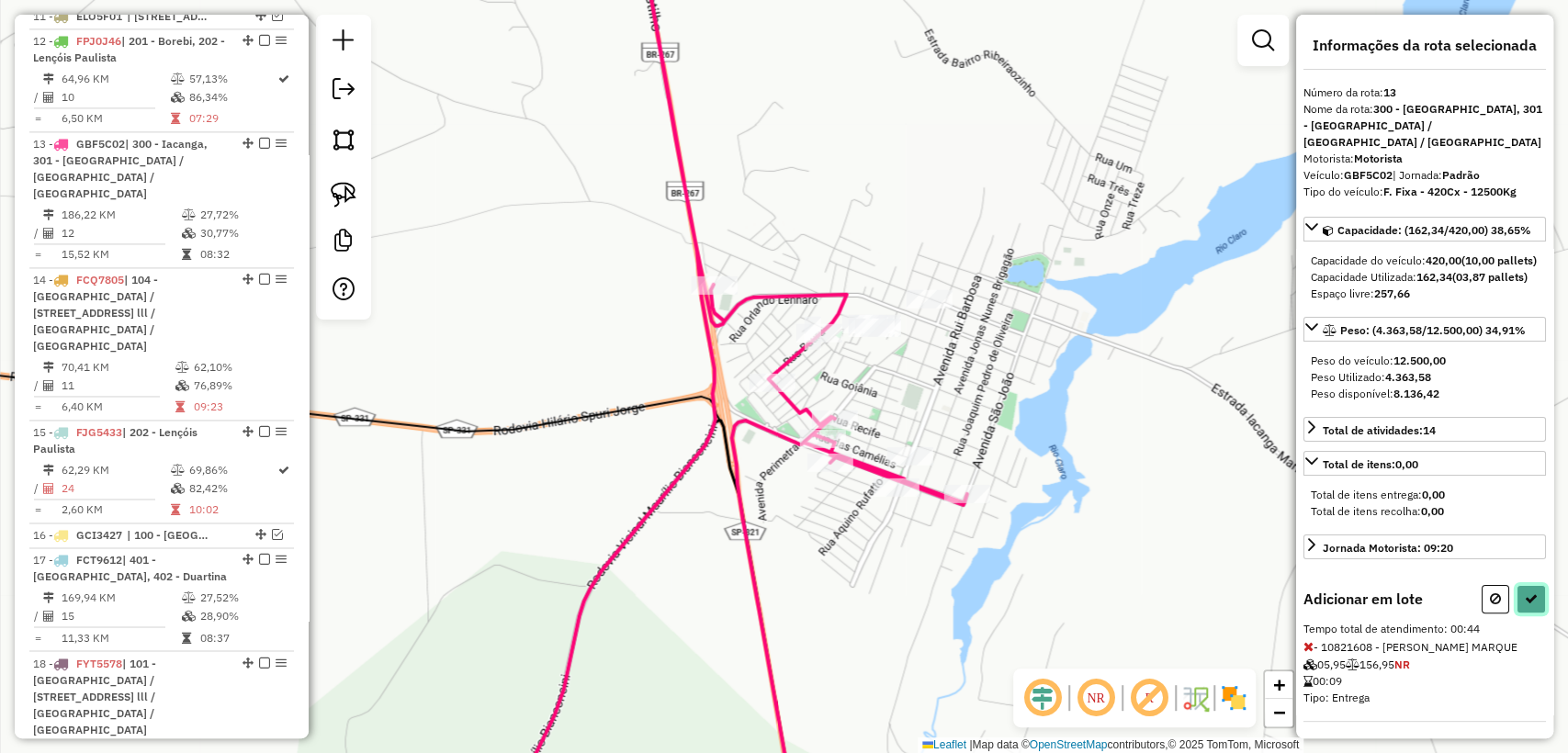
click at [1524, 605] on icon at bounding box center [1530, 599] width 12 height 12
select select "**********"
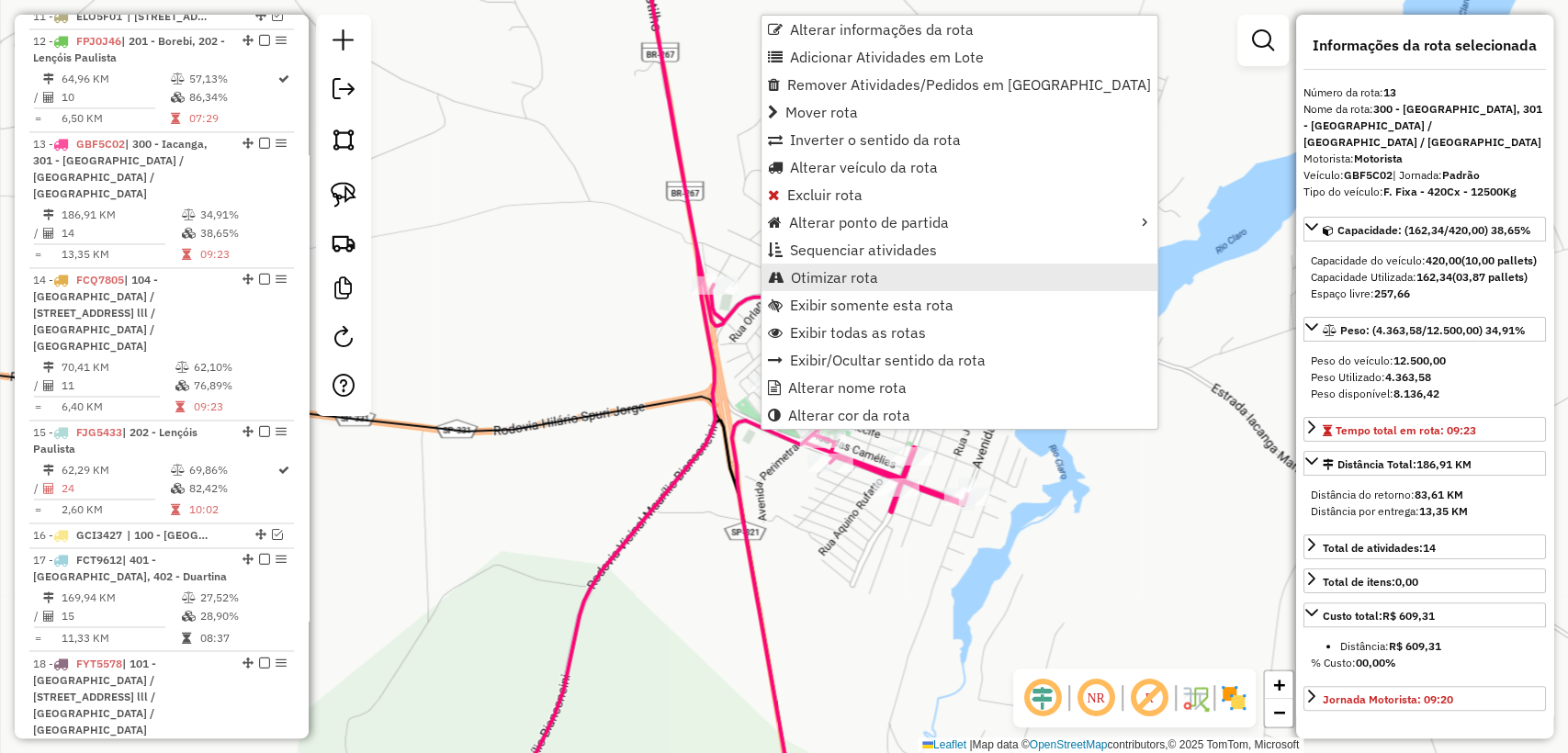
click at [835, 276] on span "Otimizar rota" at bounding box center [834, 276] width 88 height 14
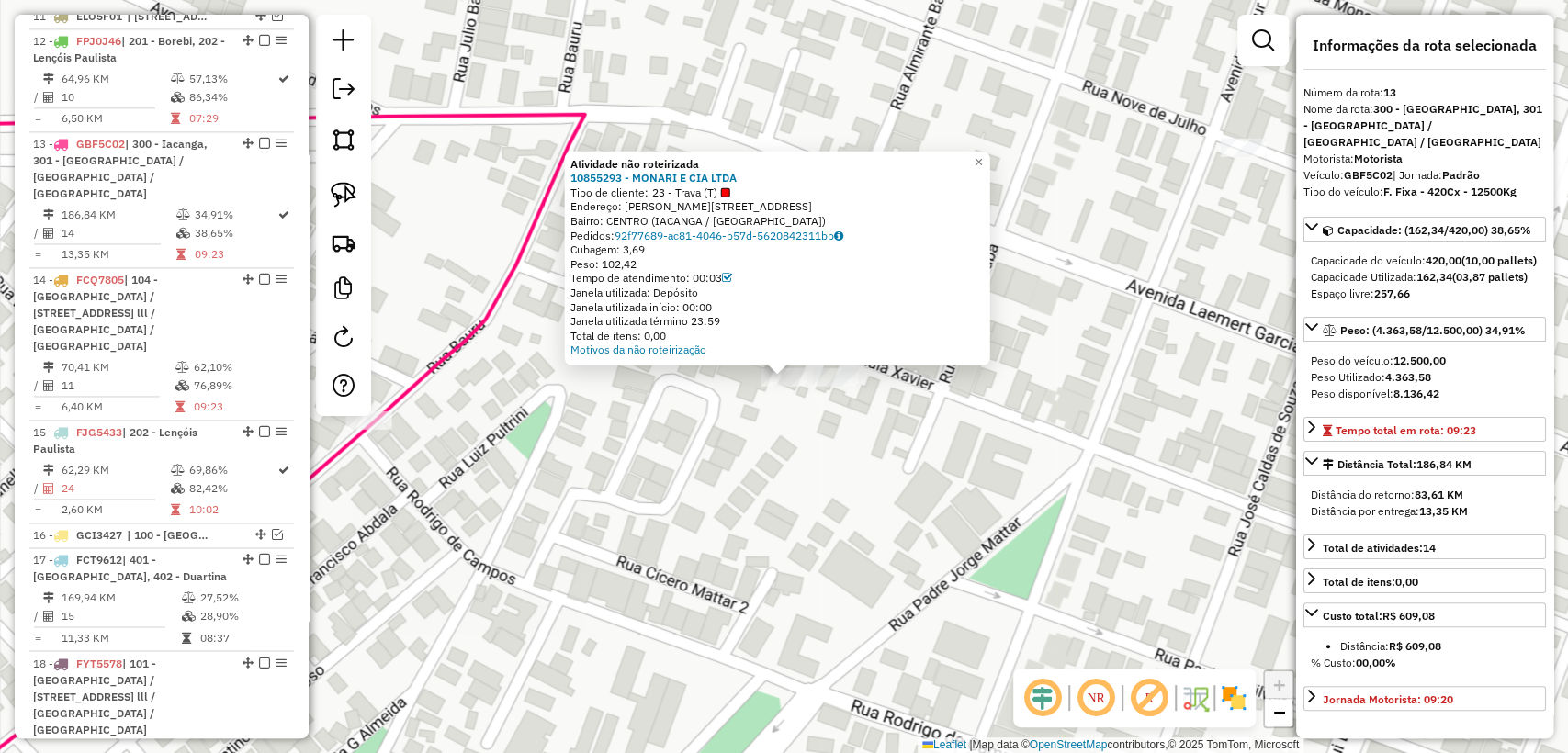
click at [831, 467] on div "Atividade não roteirizada 10855293 - MONARI E CIA LTDA Tipo de cliente: 23 - Tr…" at bounding box center [784, 376] width 1568 height 753
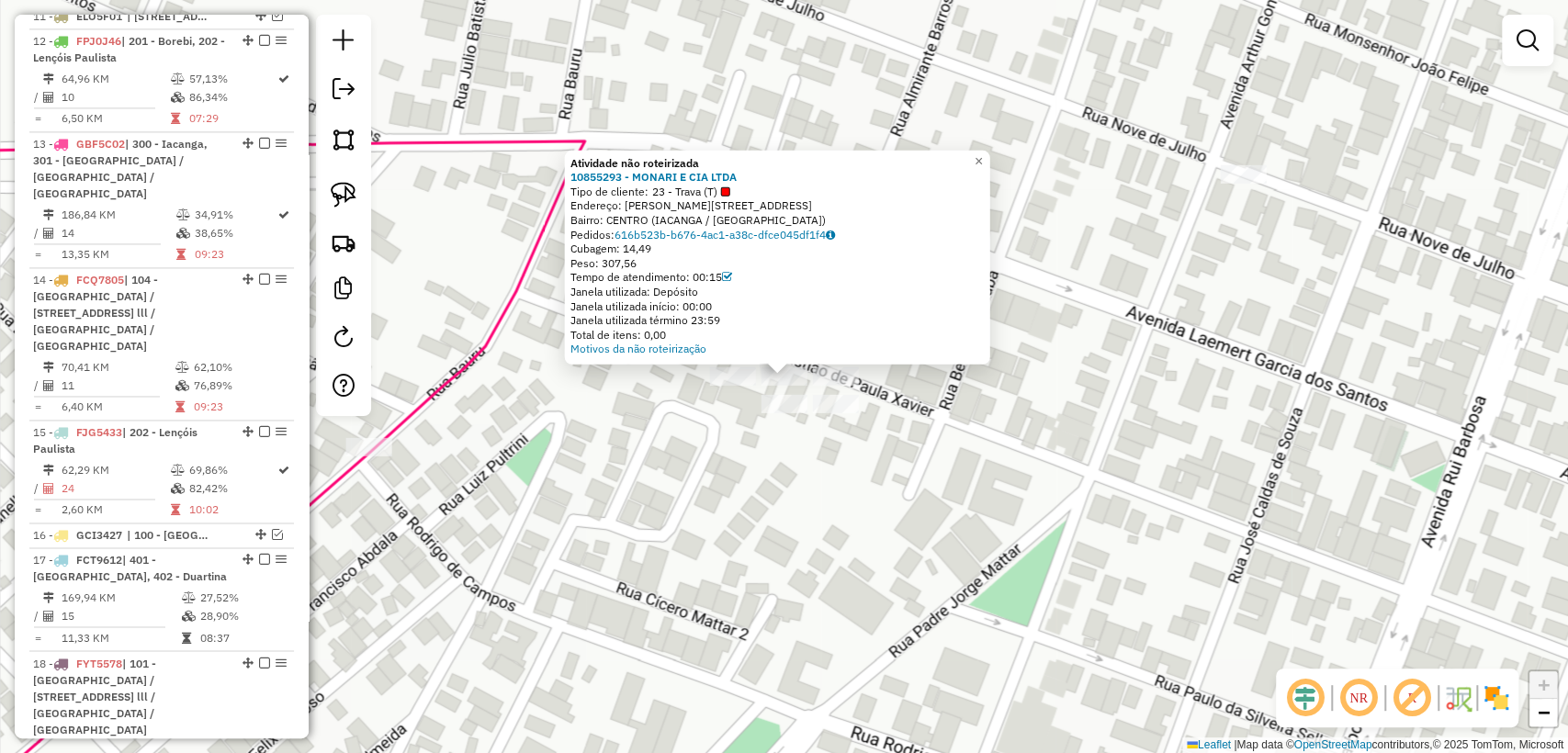
click at [801, 451] on div "Atividade não roteirizada 10855293 - MONARI E CIA LTDA Tipo de cliente: 23 - Tr…" at bounding box center [784, 376] width 1568 height 753
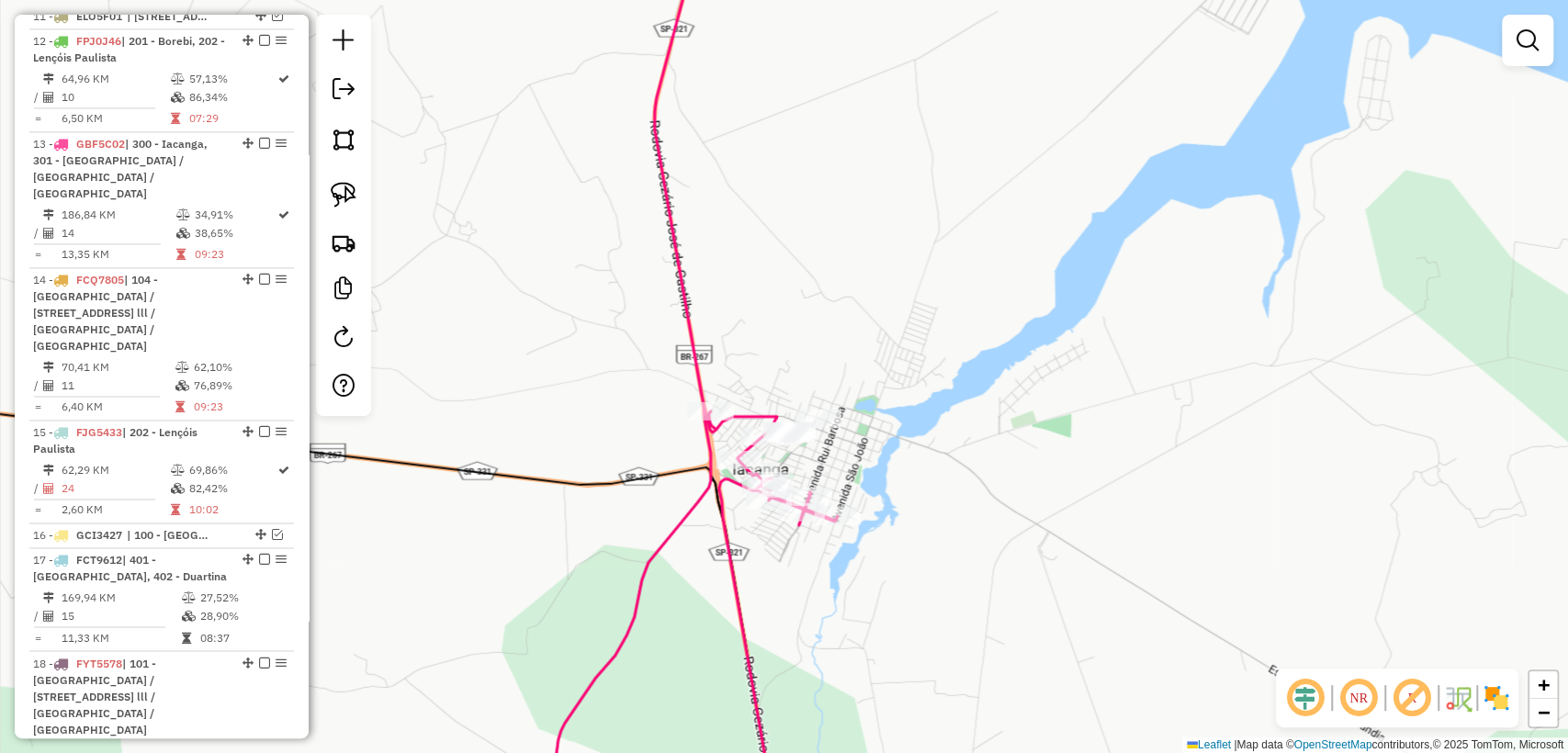
click at [704, 373] on icon at bounding box center [692, 393] width 292 height 872
select select "**********"
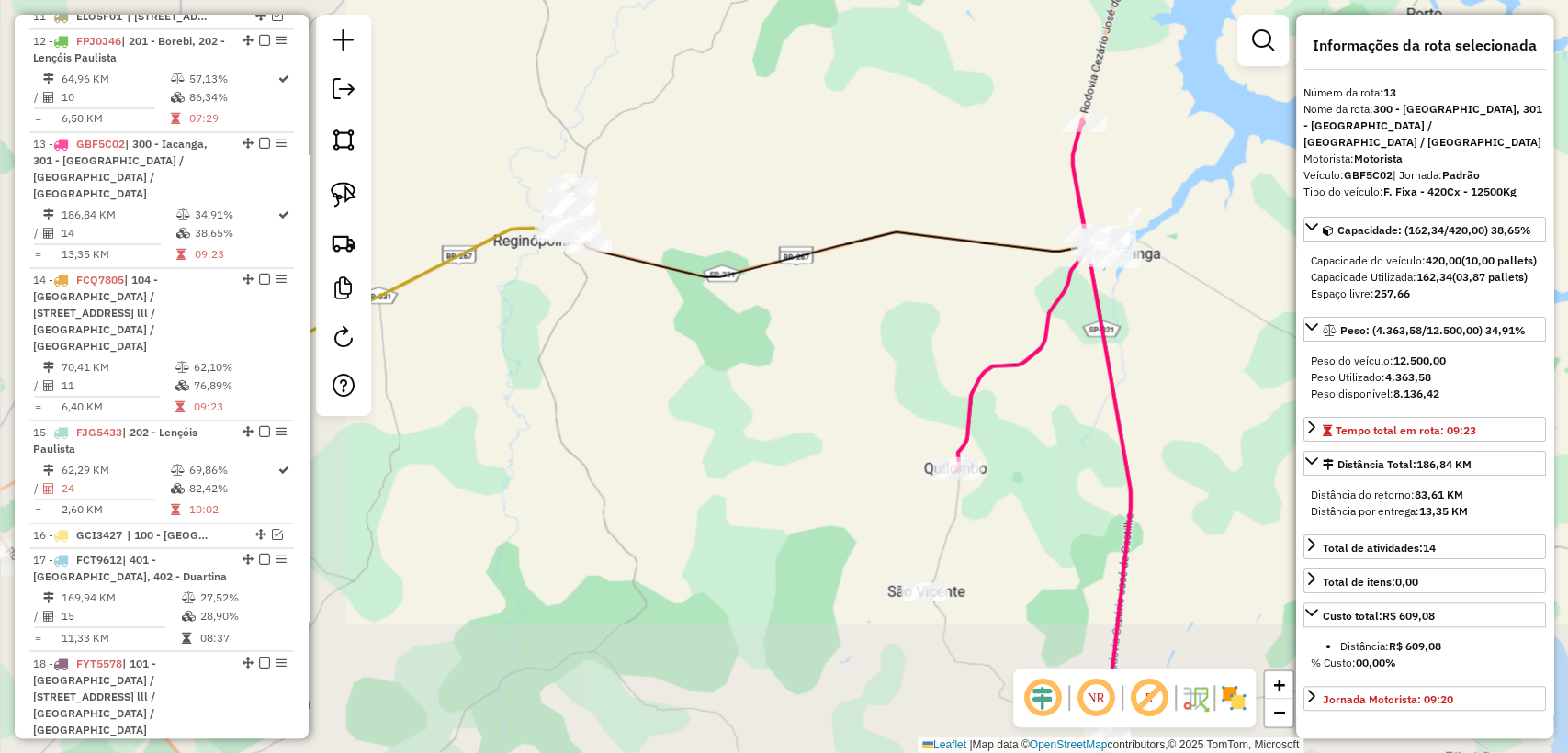
drag, startPoint x: 1052, startPoint y: 201, endPoint x: 1107, endPoint y: 171, distance: 62.6
click at [1107, 171] on div "Janela de atendimento Grade de atendimento Capacidade Transportadoras Veículos …" at bounding box center [784, 376] width 1568 height 753
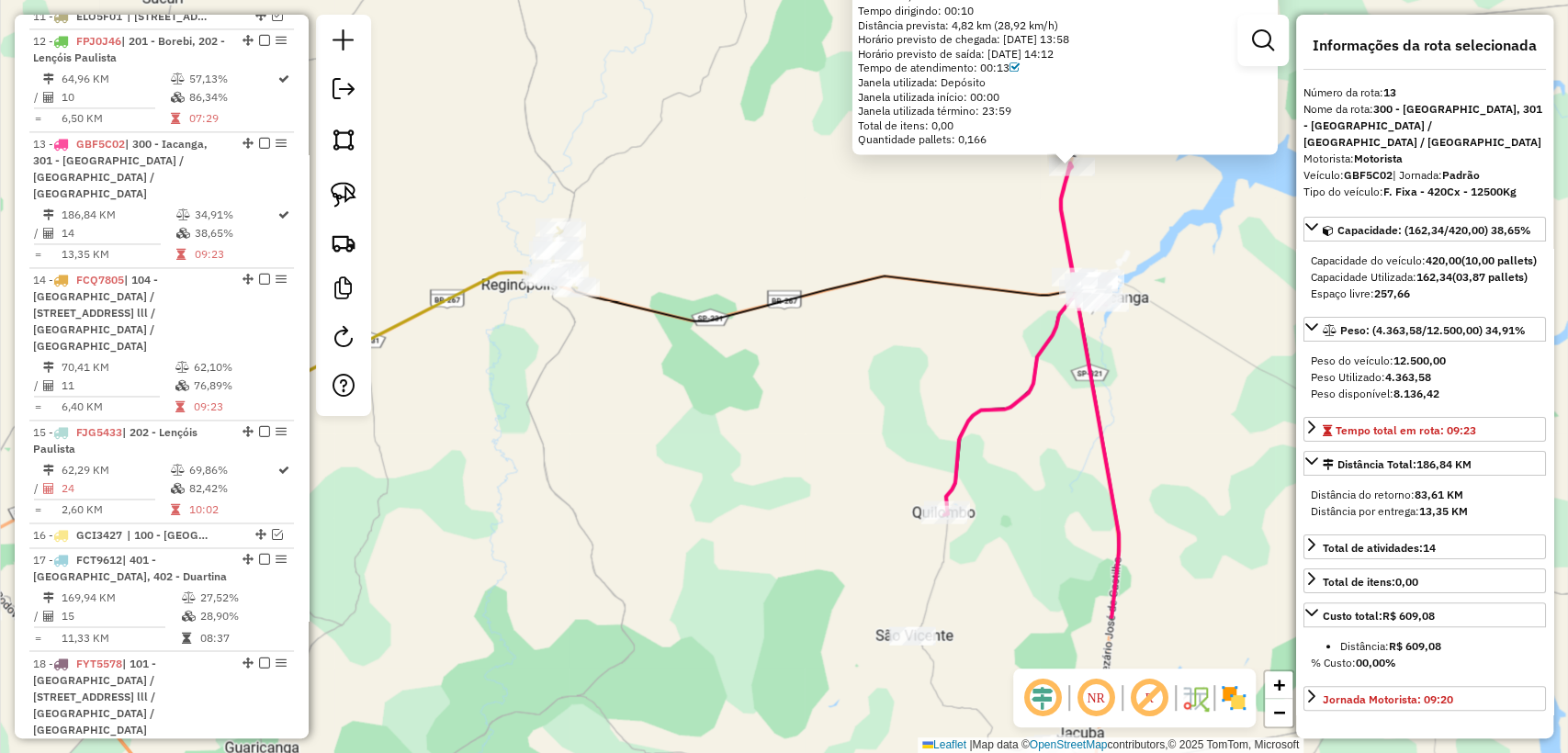
drag, startPoint x: 852, startPoint y: 612, endPoint x: 1138, endPoint y: 402, distance: 354.8
click at [1138, 402] on div "10881847 - VALMIR DIAS DOS REIS Endereço: ROD SP 321 - BAURU IBITINGA KM 395 Ba…" at bounding box center [784, 376] width 1568 height 753
click at [724, 416] on div "10881847 - VALMIR DIAS DOS REIS Endereço: ROD SP 321 - BAURU IBITINGA KM 395 Ba…" at bounding box center [784, 376] width 1568 height 753
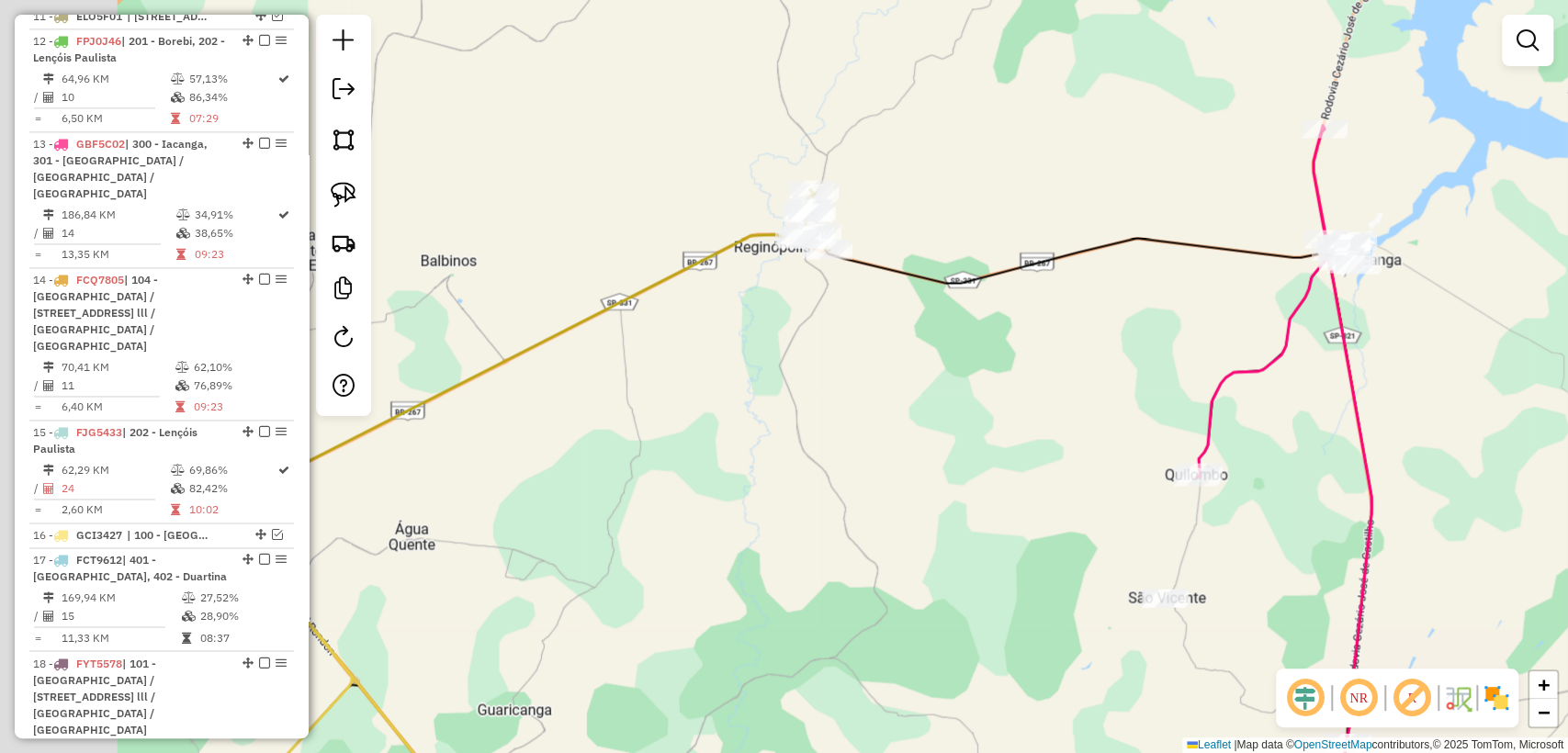
drag, startPoint x: 645, startPoint y: 444, endPoint x: 905, endPoint y: 404, distance: 263.1
click at [904, 405] on div "Janela de atendimento Grade de atendimento Capacidade Transportadoras Veículos …" at bounding box center [784, 376] width 1568 height 753
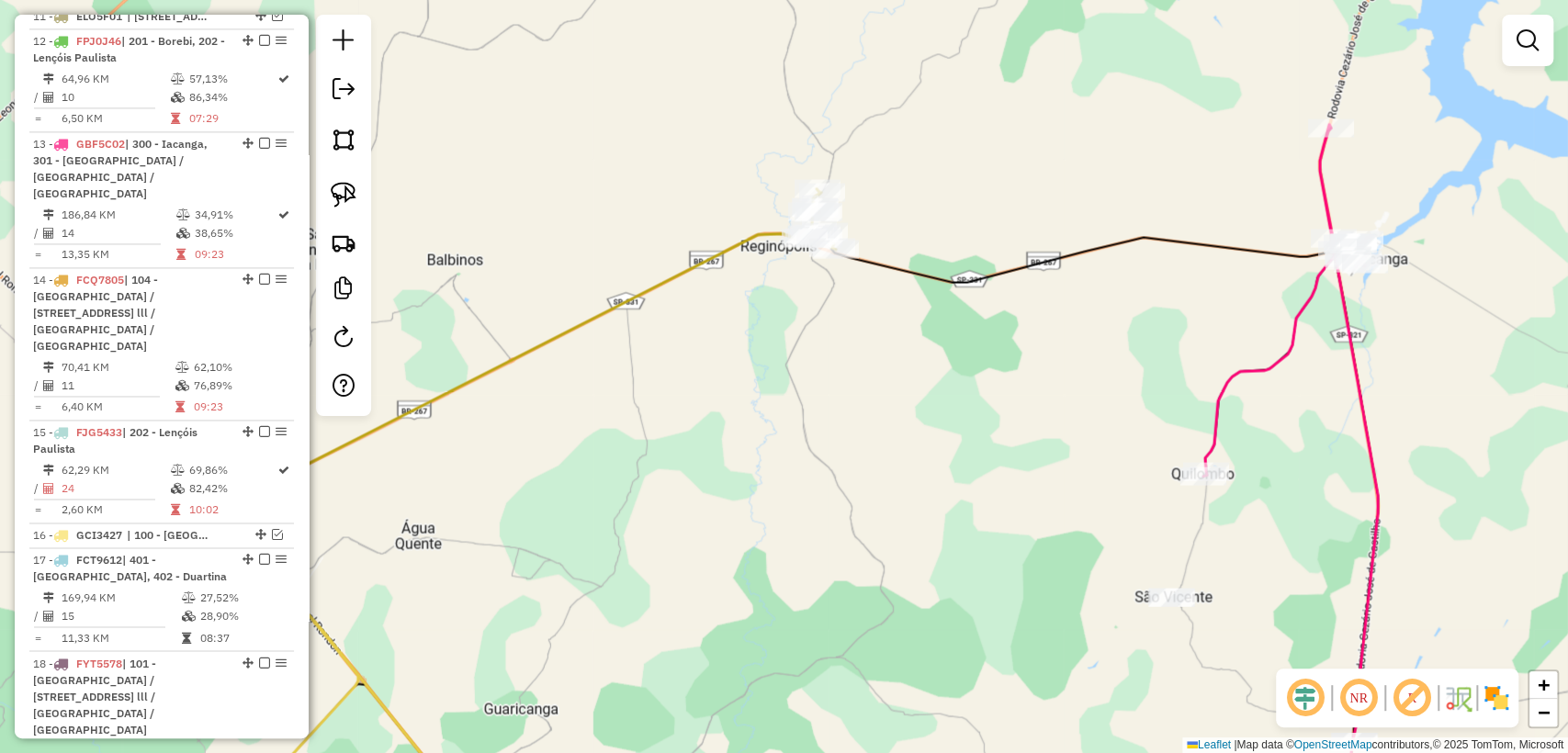
drag, startPoint x: 731, startPoint y: 455, endPoint x: 718, endPoint y: 423, distance: 34.5
click at [729, 450] on div "Janela de atendimento Grade de atendimento Capacidade Transportadoras Veículos …" at bounding box center [784, 376] width 1568 height 753
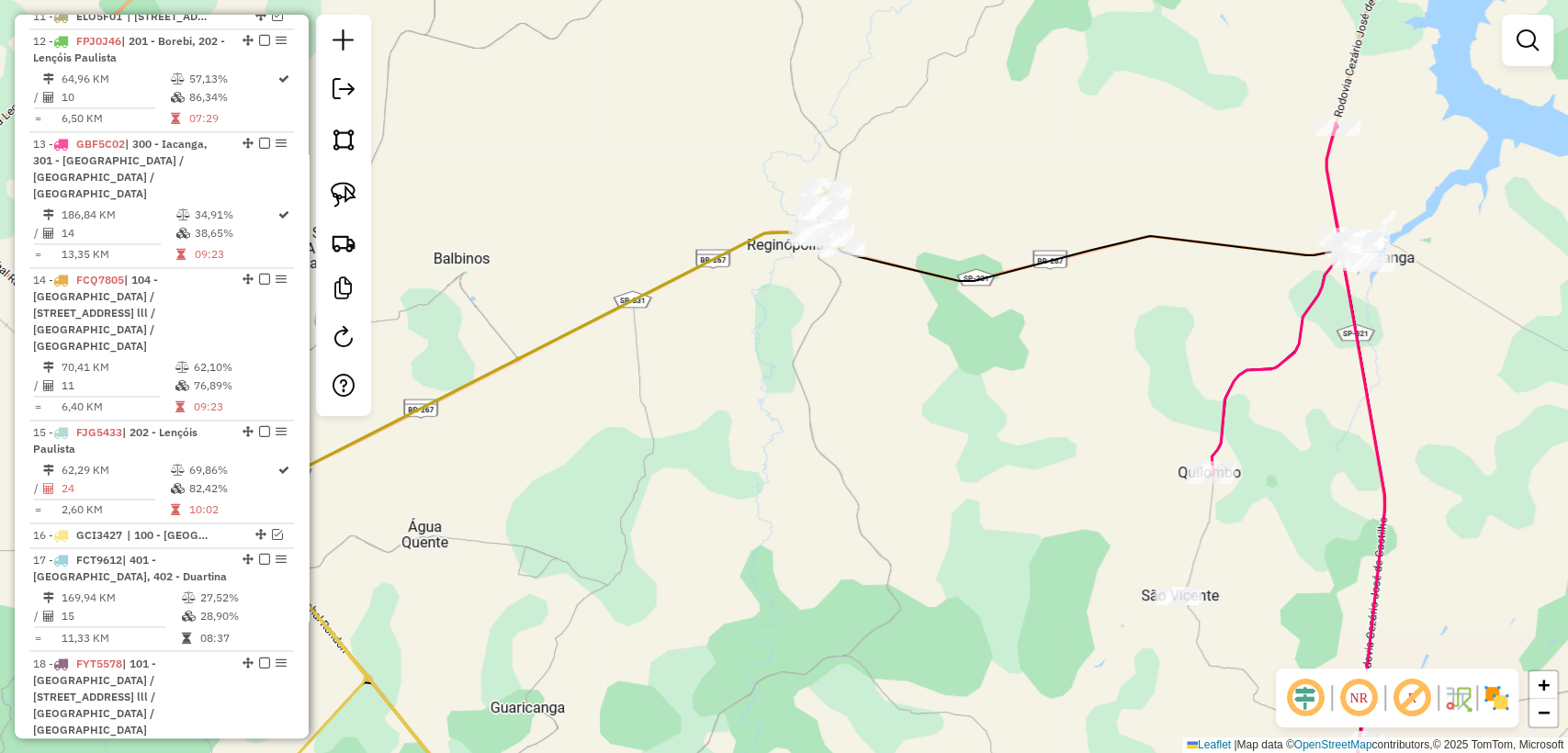
click at [654, 282] on icon at bounding box center [520, 360] width 643 height 345
select select "**********"
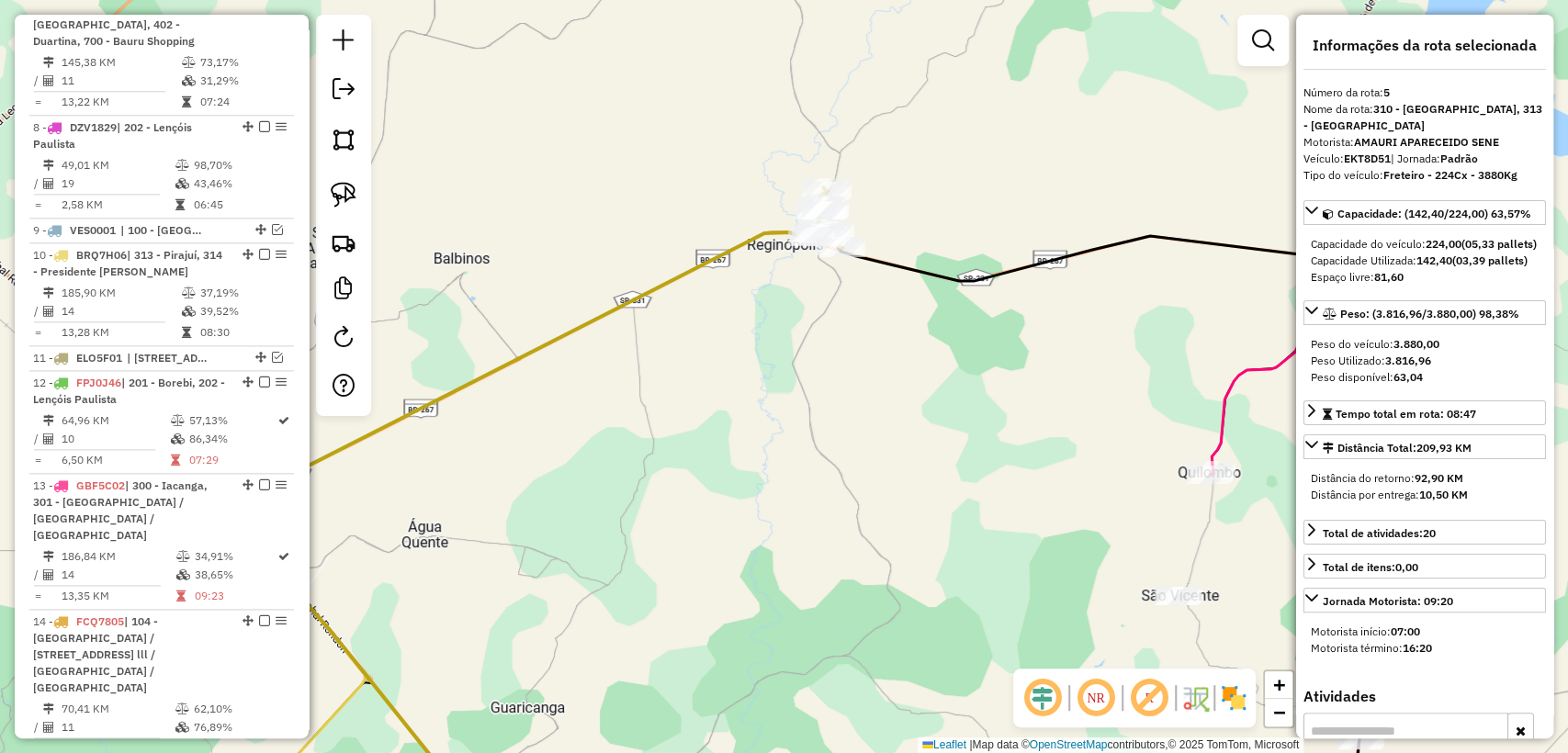
scroll to position [1107, 0]
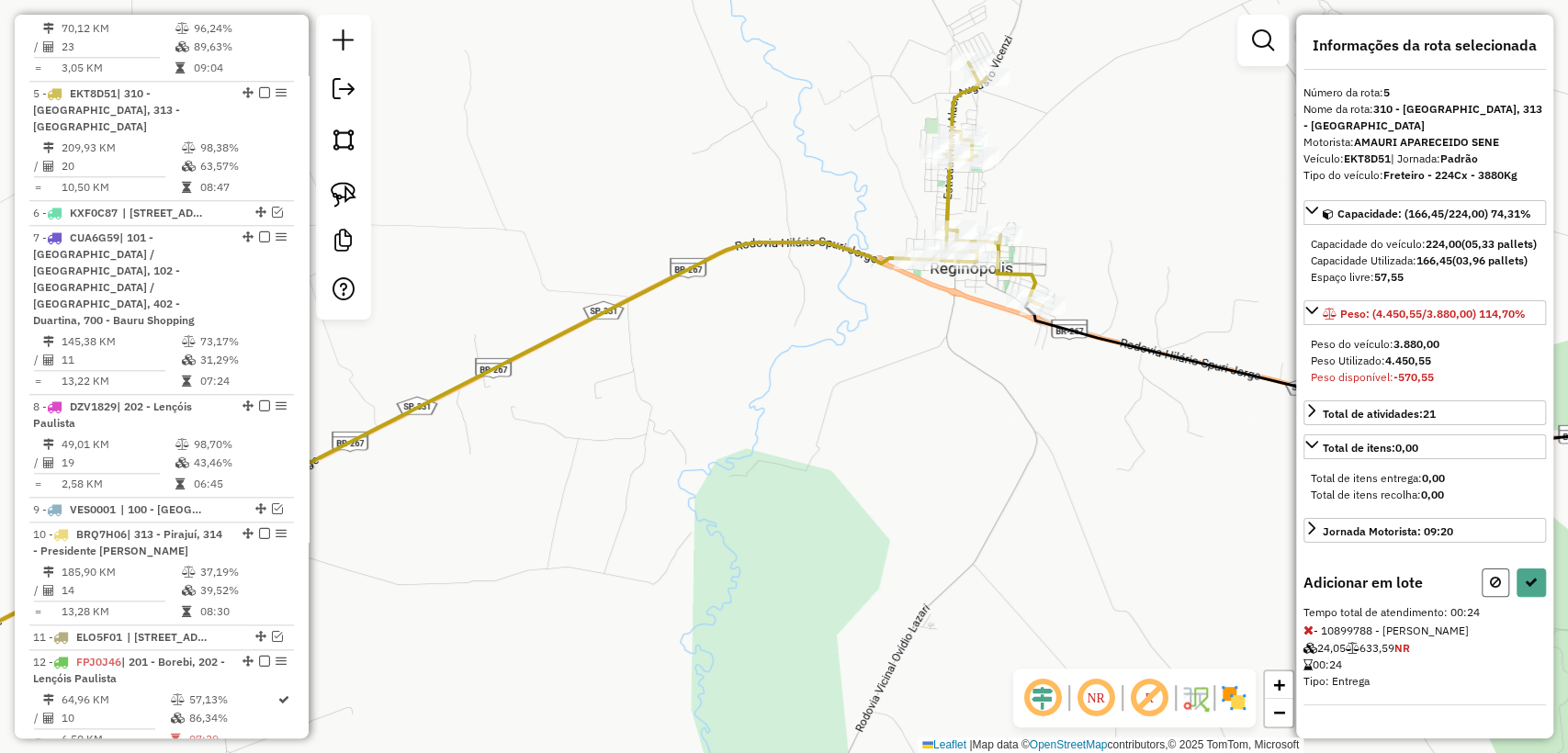
click at [1486, 574] on button at bounding box center [1495, 583] width 28 height 29
select select "**********"
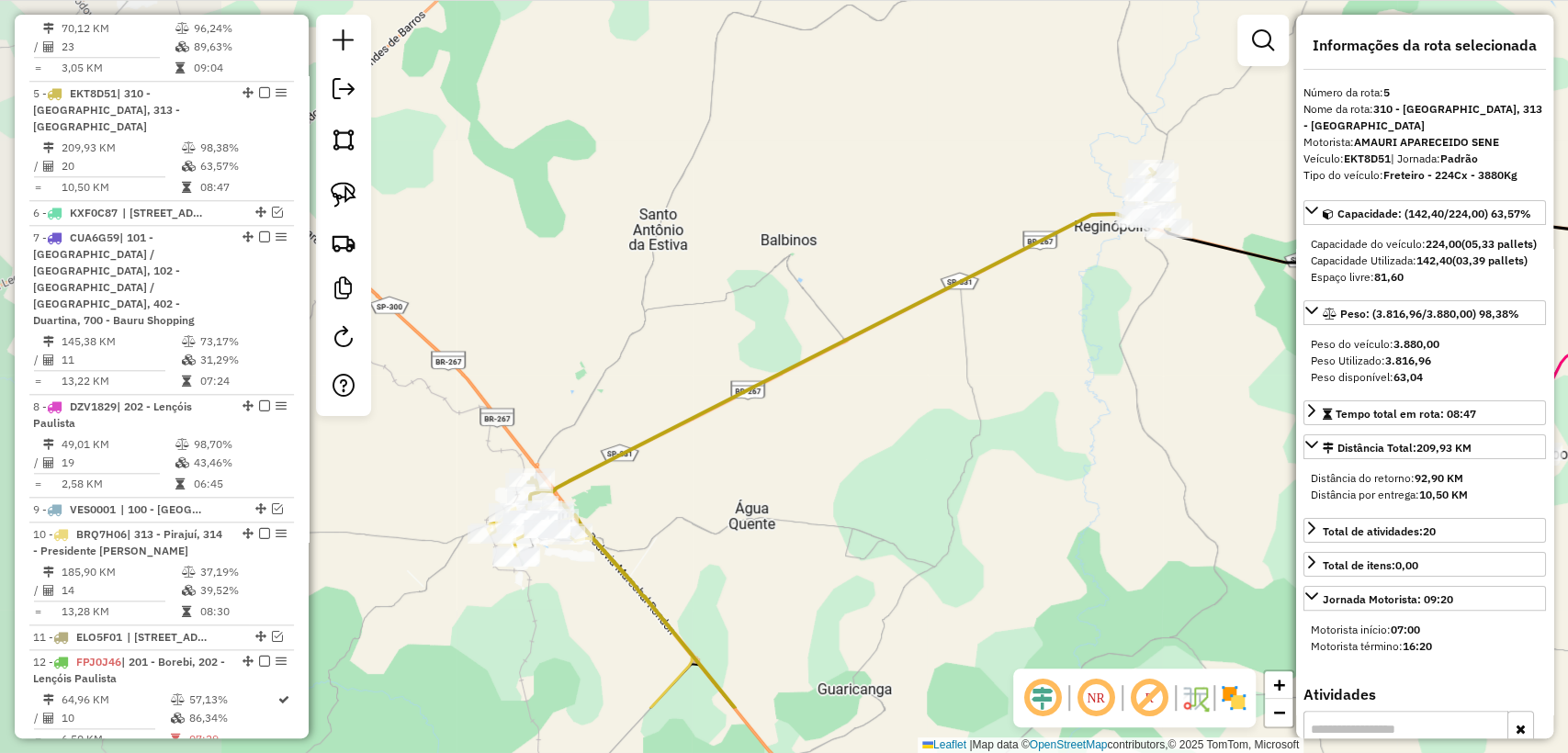
drag, startPoint x: 838, startPoint y: 467, endPoint x: 1052, endPoint y: 353, distance: 242.5
click at [1052, 353] on div "Janela de atendimento Grade de atendimento Capacidade Transportadoras Veículos …" at bounding box center [784, 376] width 1568 height 753
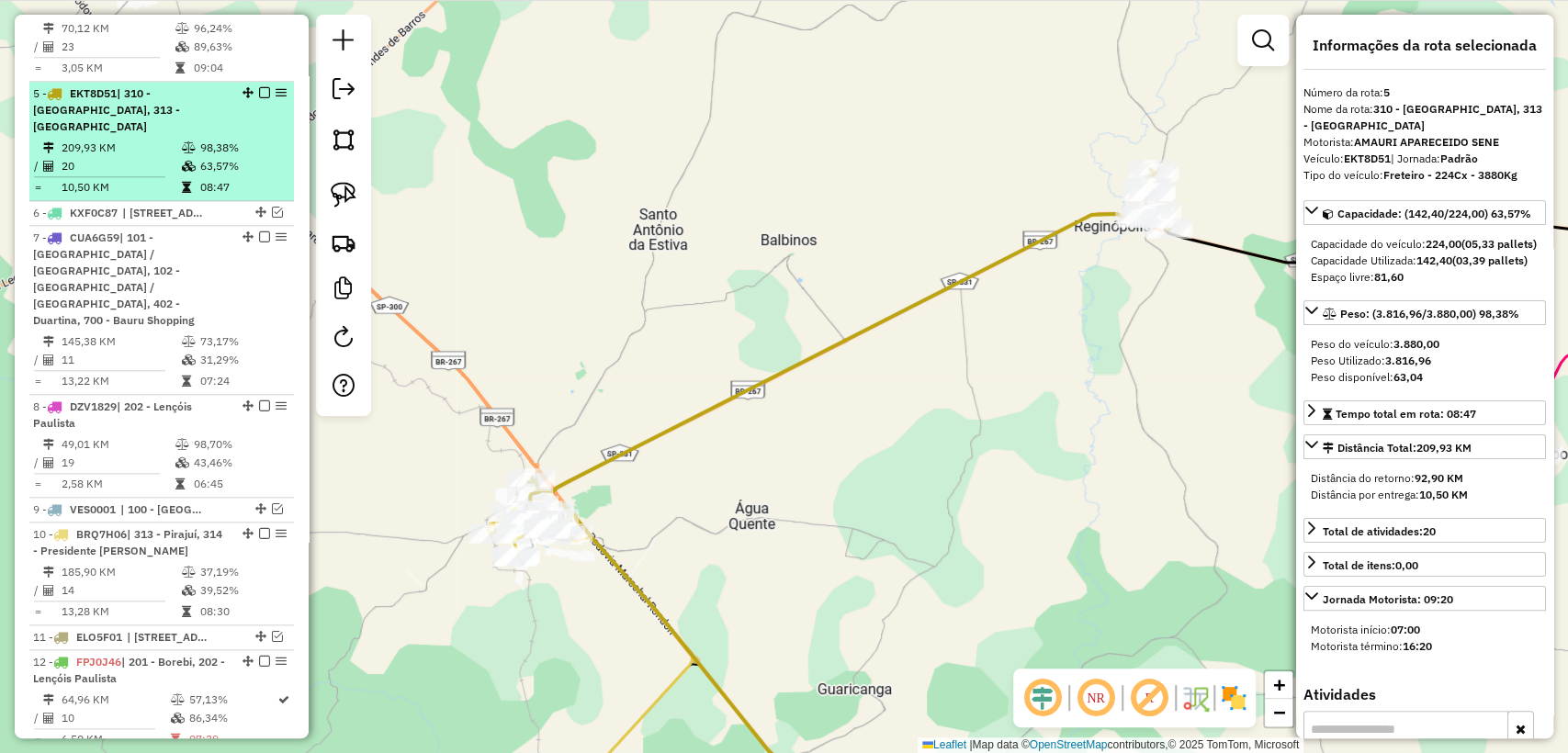
click at [259, 88] on em at bounding box center [265, 93] width 11 height 11
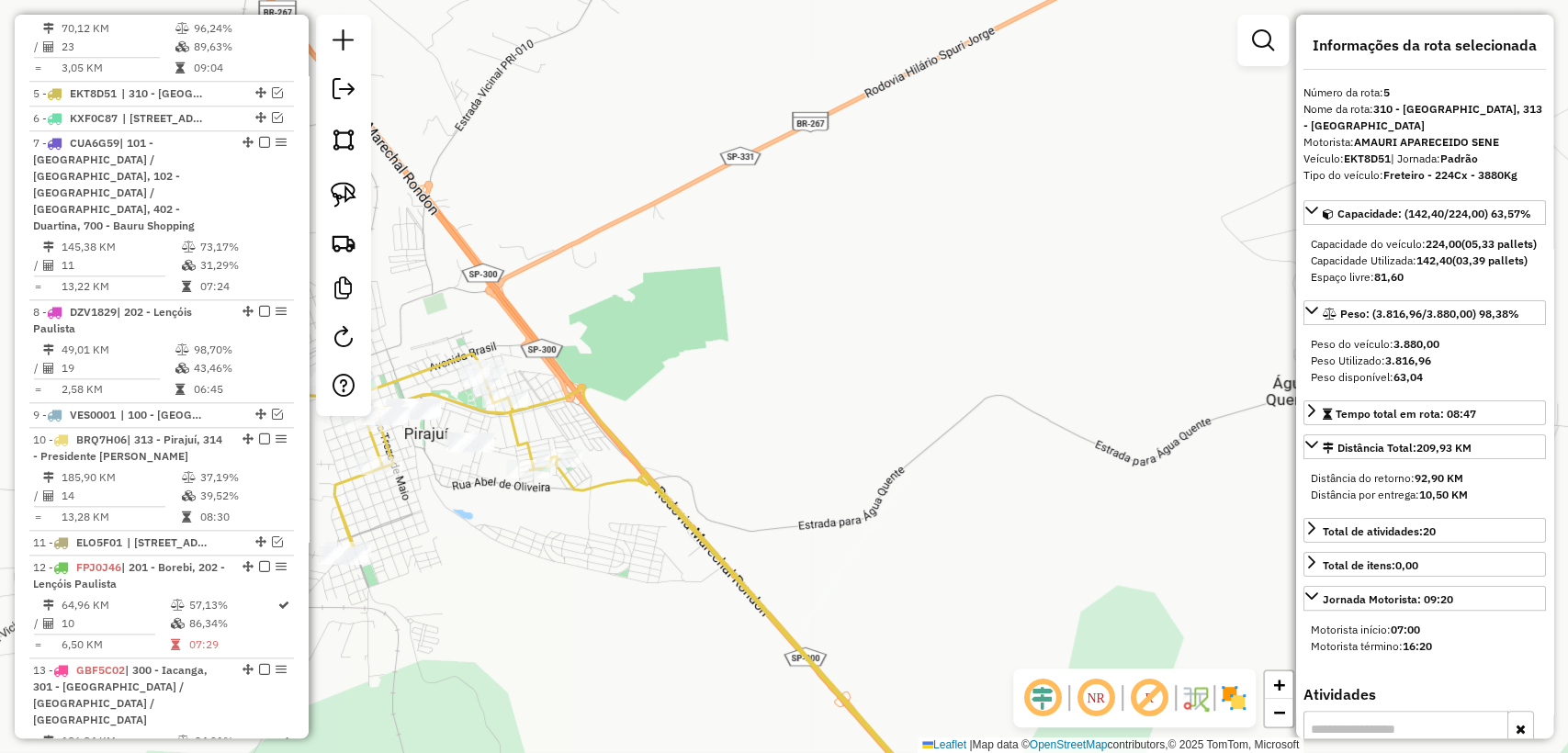
click at [551, 397] on icon at bounding box center [669, 608] width 569 height 442
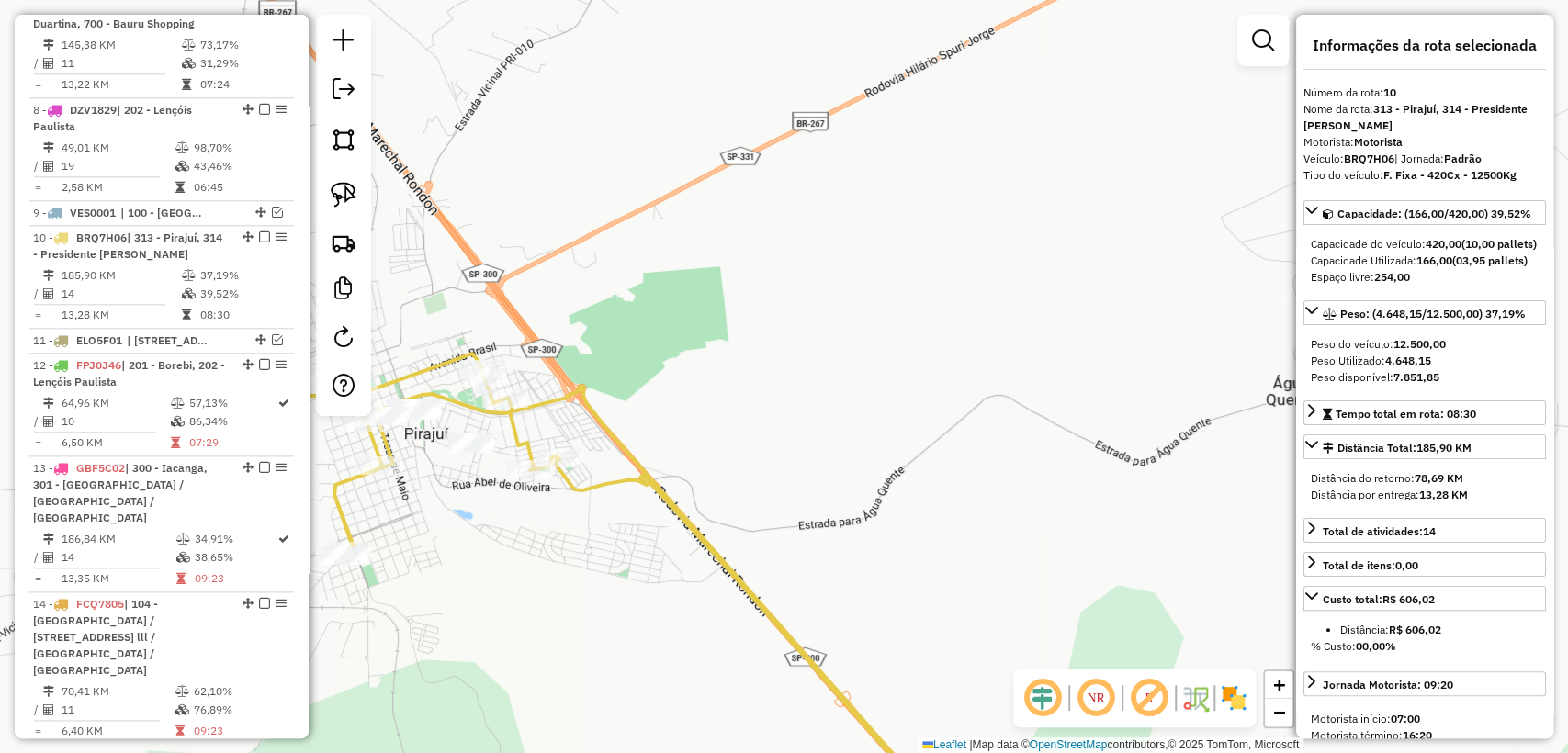
scroll to position [1418, 0]
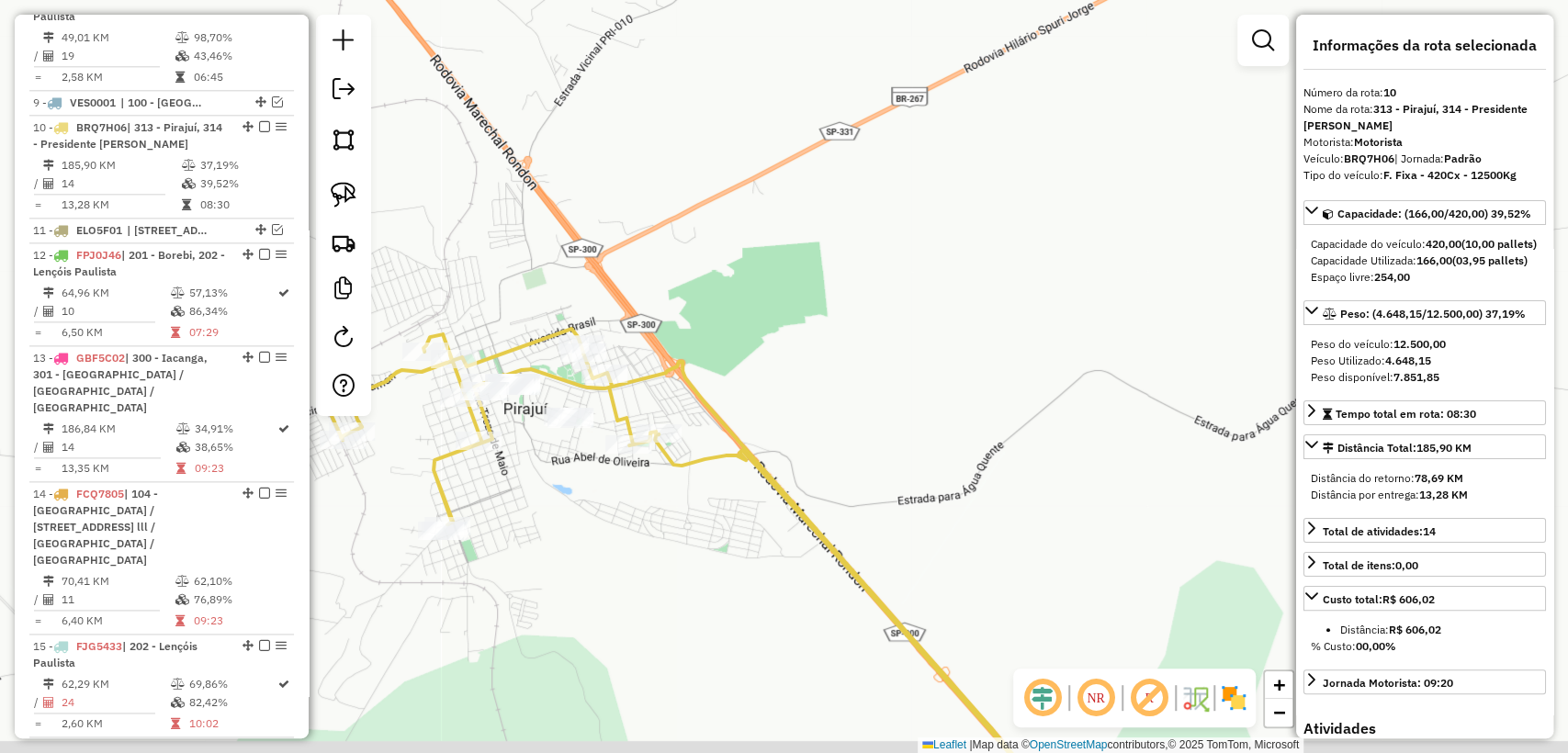
drag, startPoint x: 771, startPoint y: 374, endPoint x: 904, endPoint y: 331, distance: 139.8
click at [904, 331] on div "Janela de atendimento Grade de atendimento Capacidade Transportadoras Veículos …" at bounding box center [784, 376] width 1568 height 753
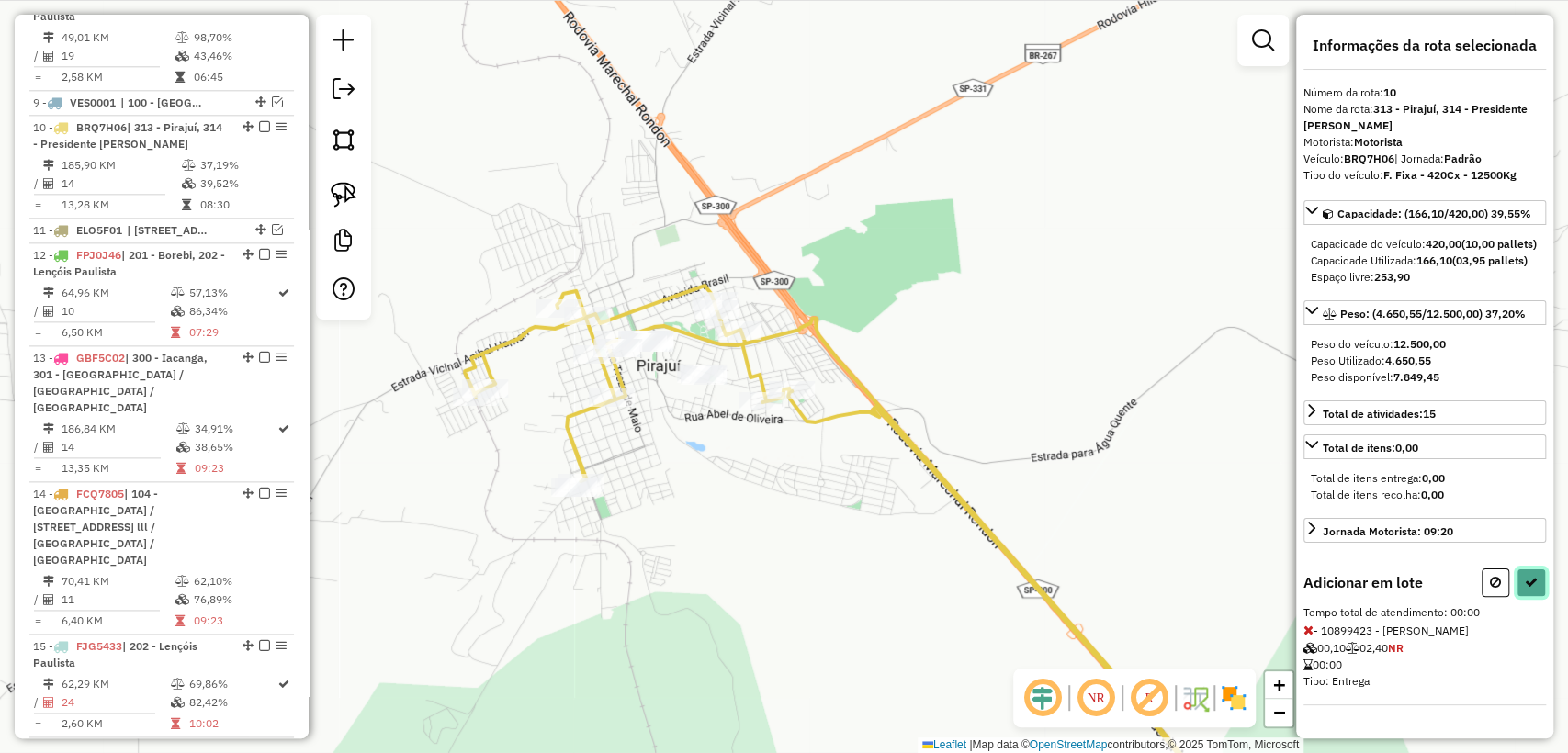
click at [1532, 598] on button at bounding box center [1531, 583] width 30 height 29
select select "**********"
click at [1528, 589] on icon at bounding box center [1530, 581] width 12 height 12
select select "**********"
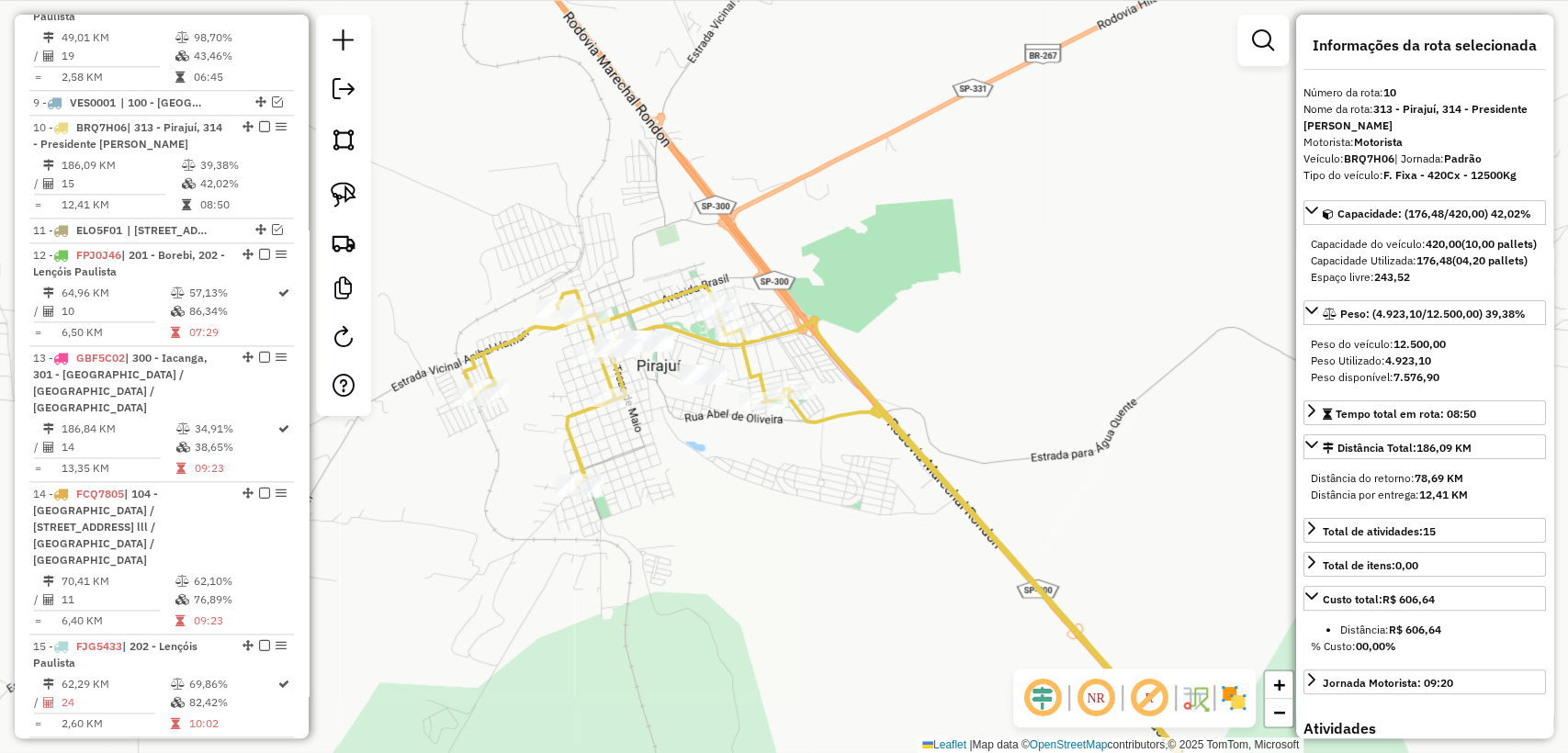
click at [571, 421] on icon at bounding box center [852, 558] width 774 height 543
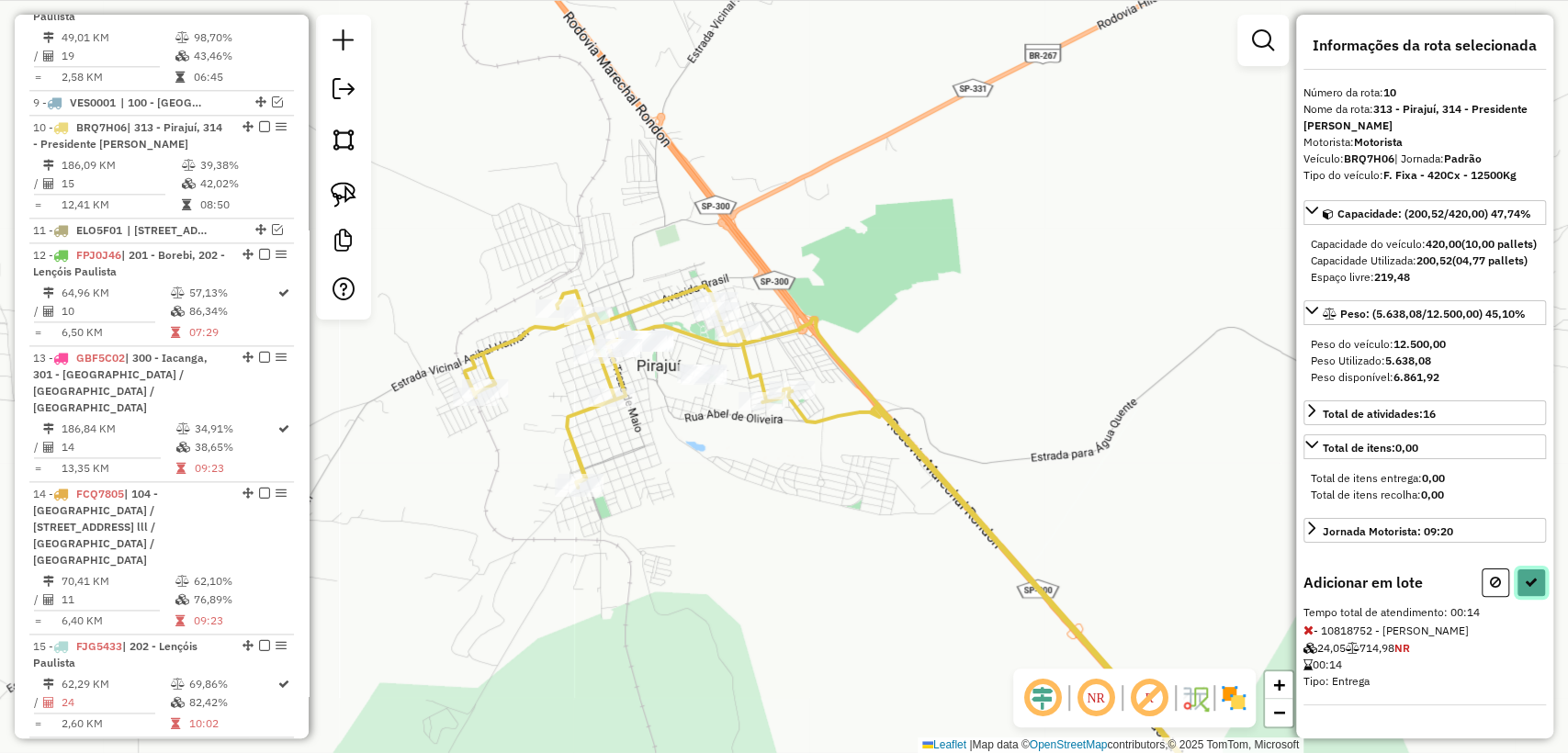
click at [1527, 598] on button at bounding box center [1531, 583] width 30 height 29
select select "**********"
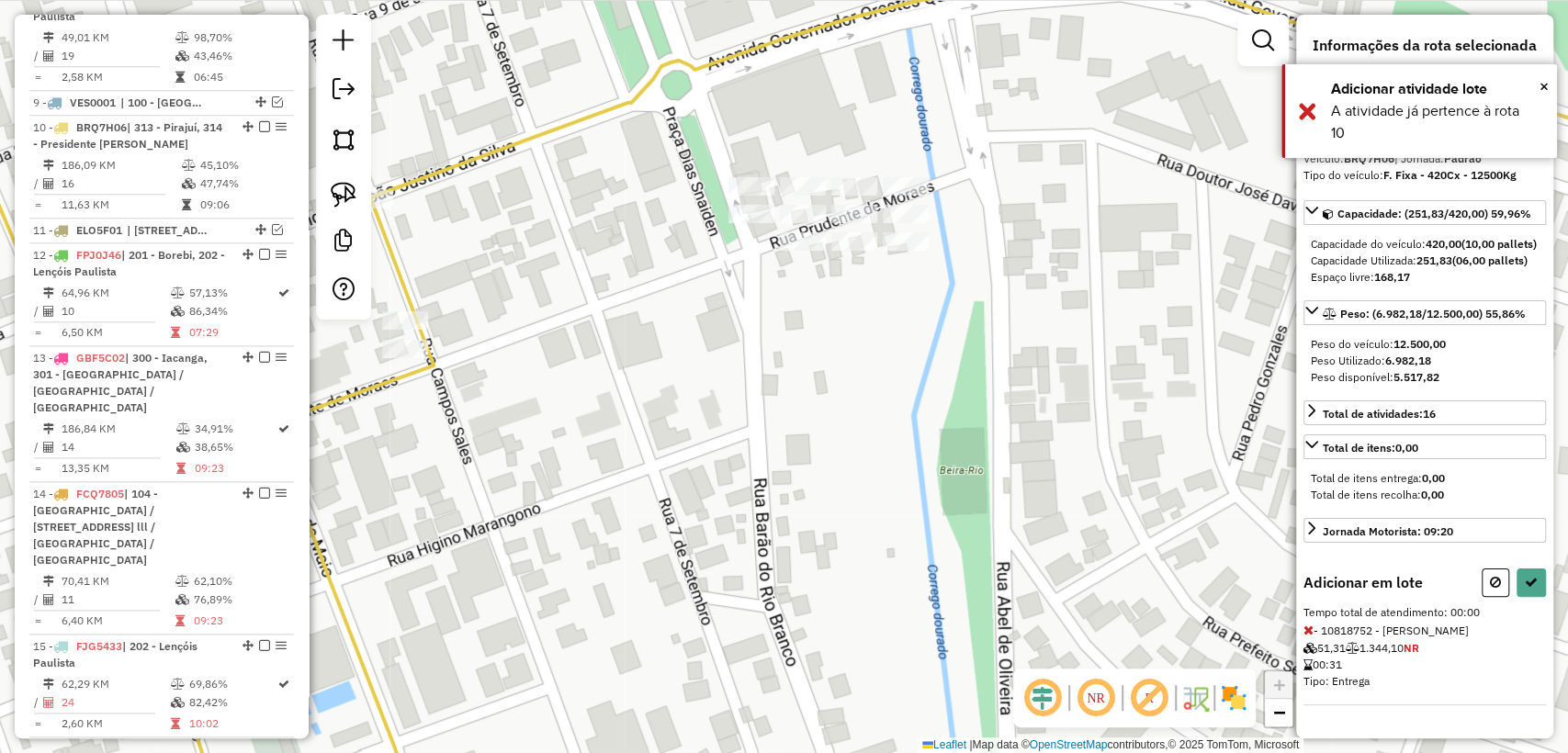
click at [1492, 589] on icon at bounding box center [1496, 581] width 11 height 12
select select "**********"
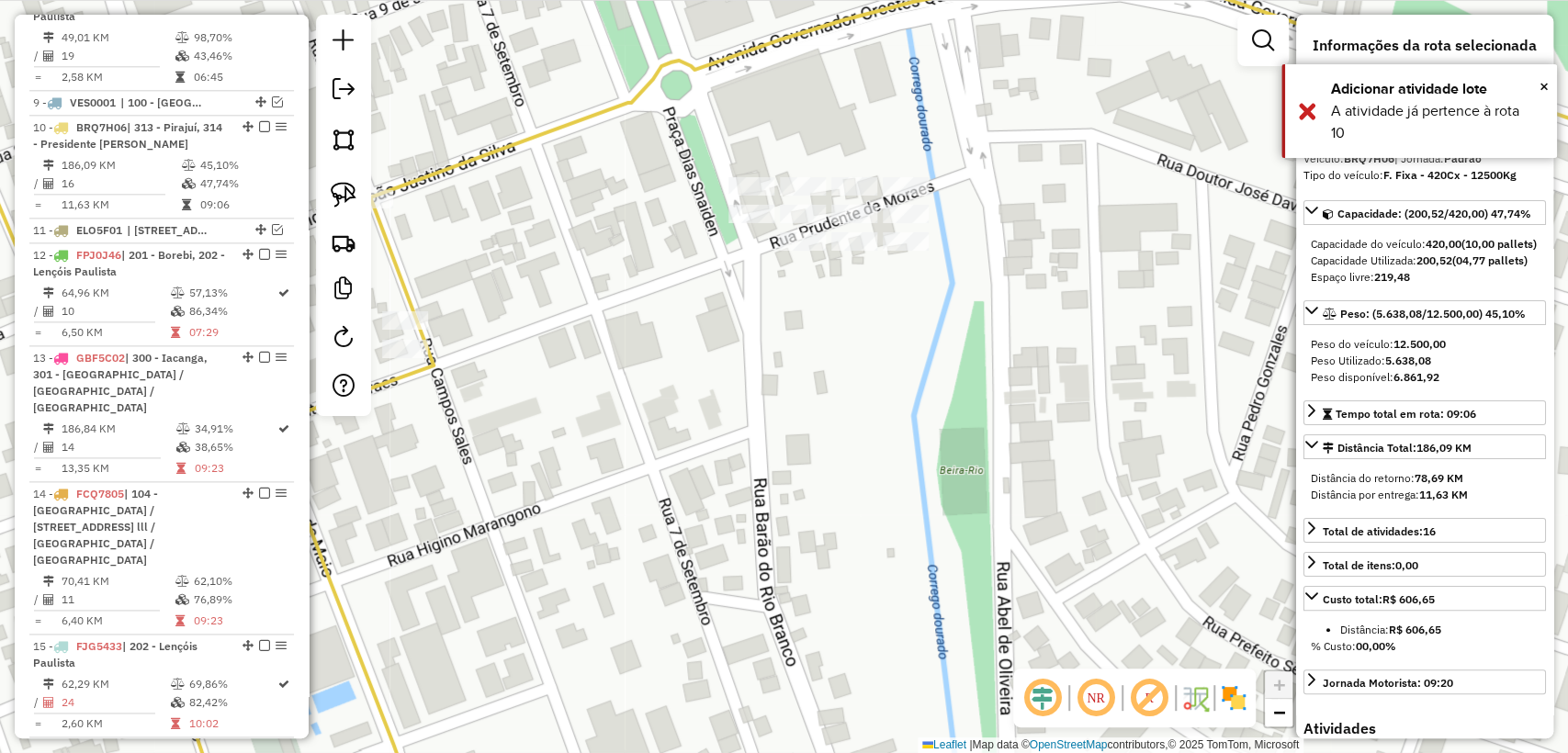
click at [644, 421] on div "Janela de atendimento Grade de atendimento Capacidade Transportadoras Veículos …" at bounding box center [784, 376] width 1568 height 753
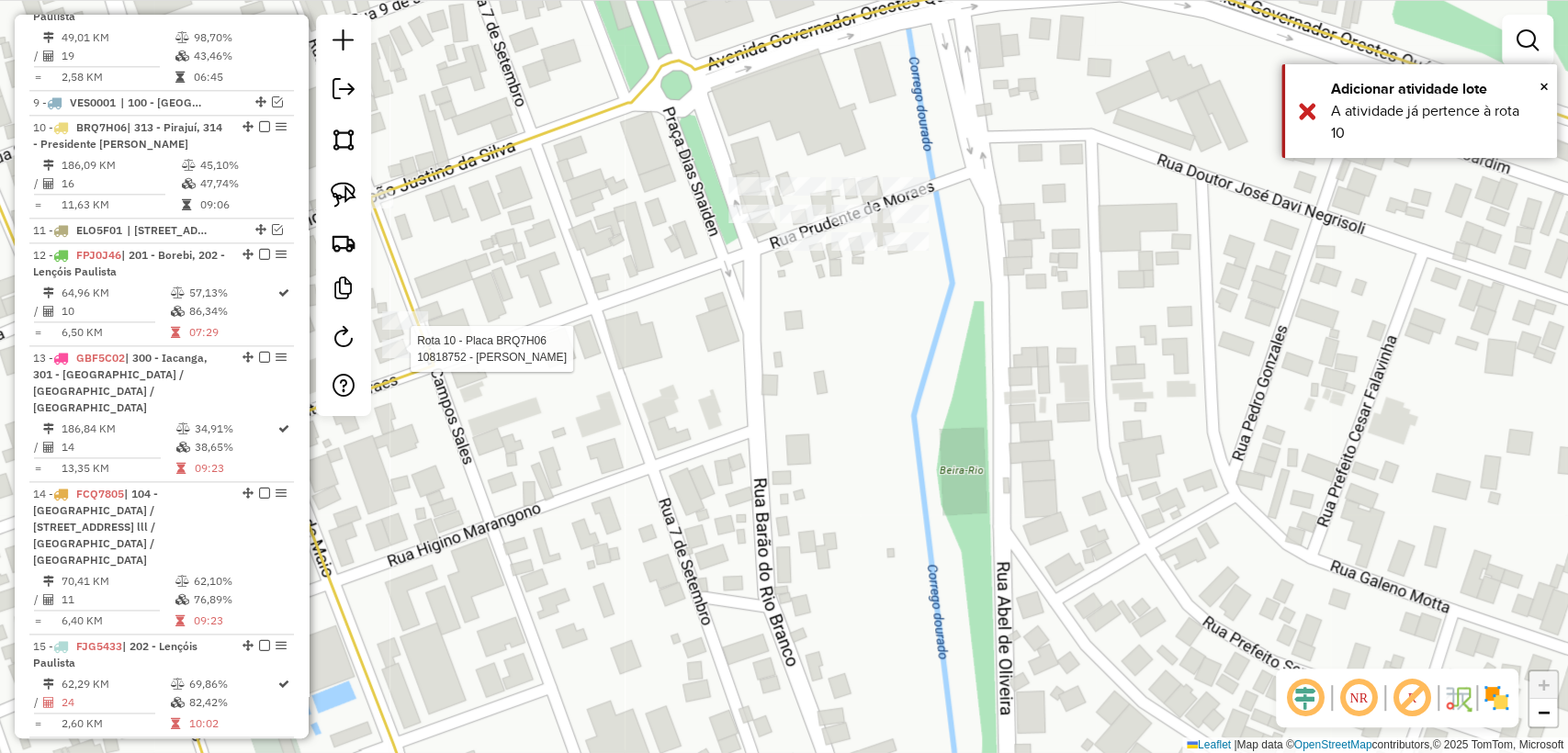
select select "**********"
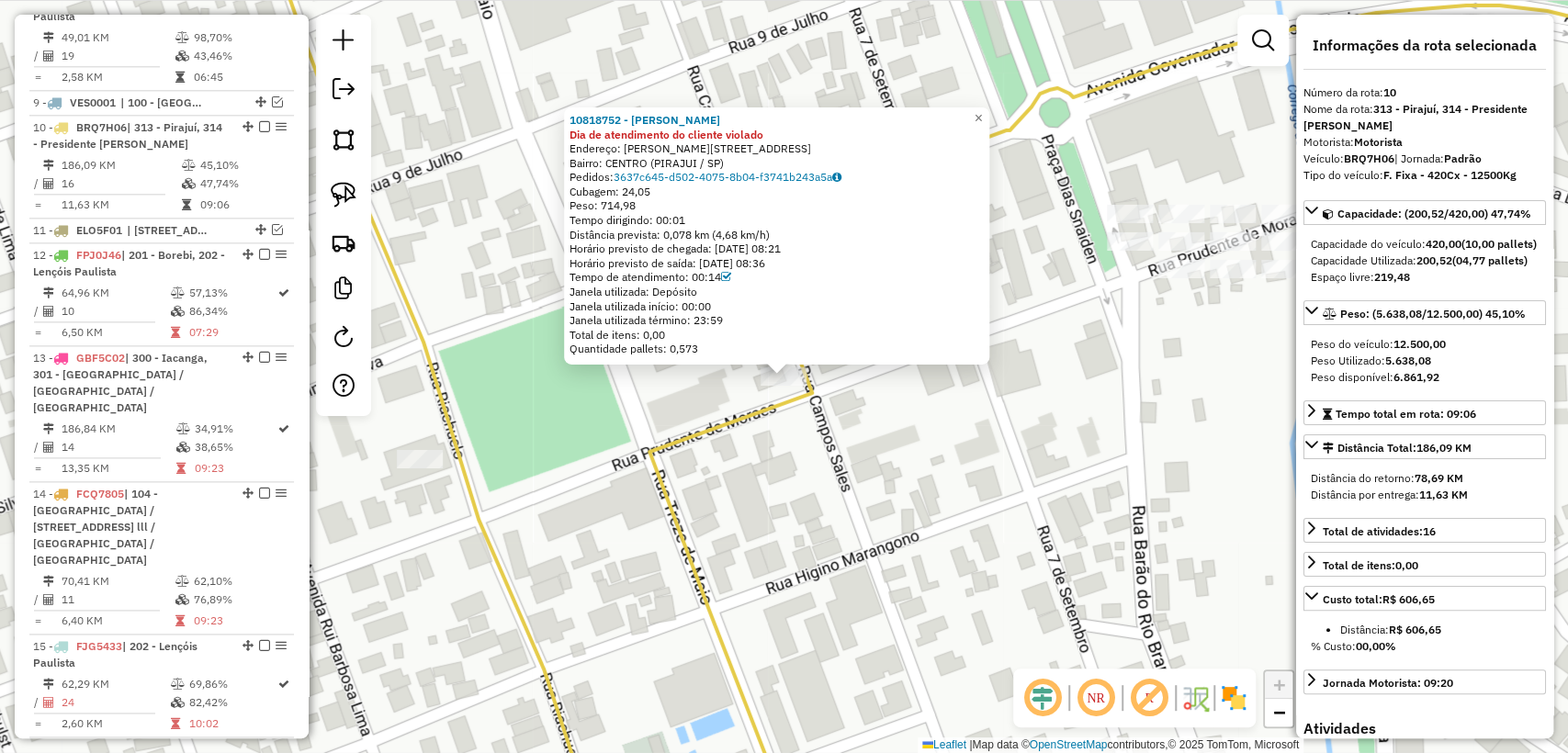
click at [889, 460] on div "10818752 - VITOR AMARAL TOLEDO Dia de atendimento do cliente violado Endereço: …" at bounding box center [784, 376] width 1568 height 753
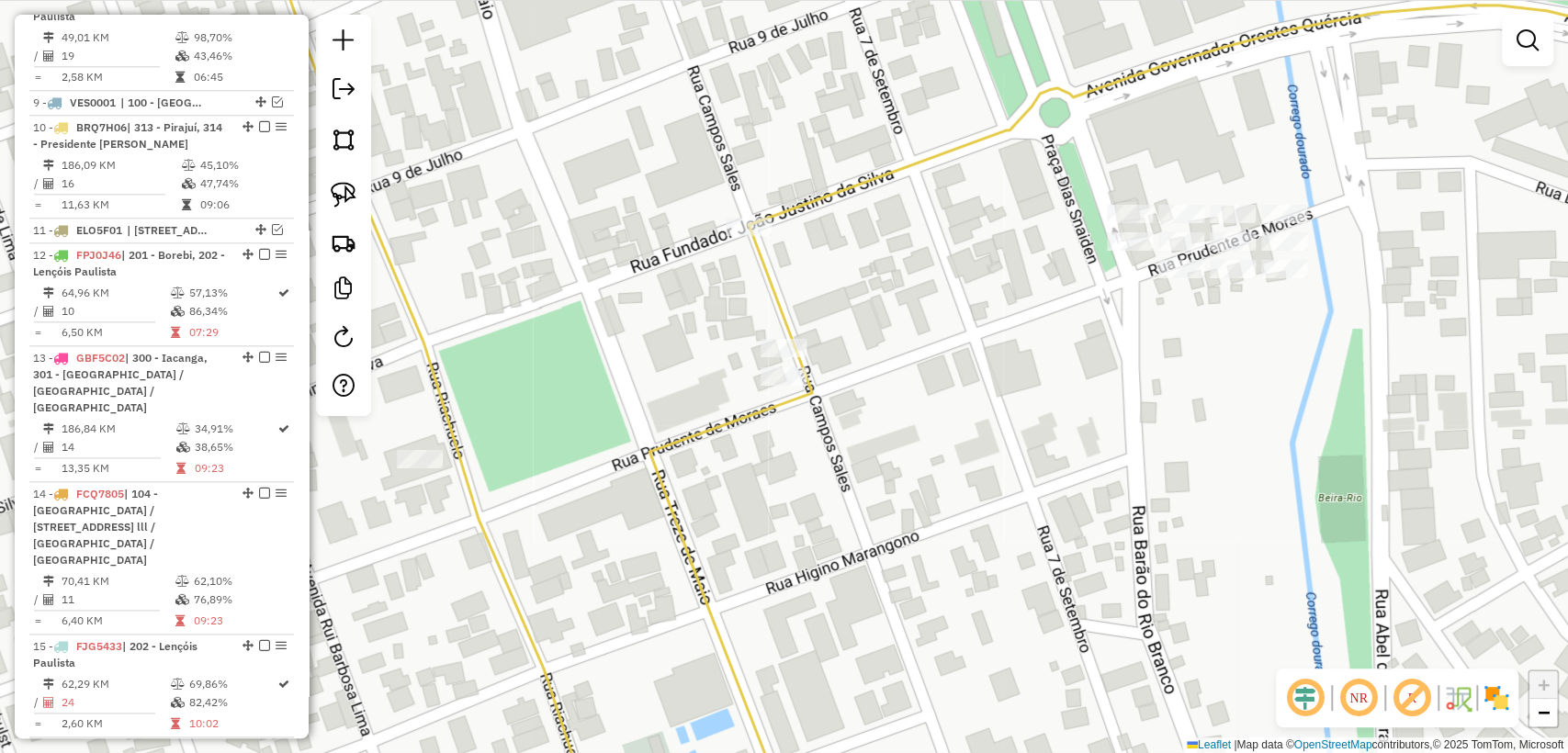
click at [784, 357] on div at bounding box center [783, 348] width 46 height 18
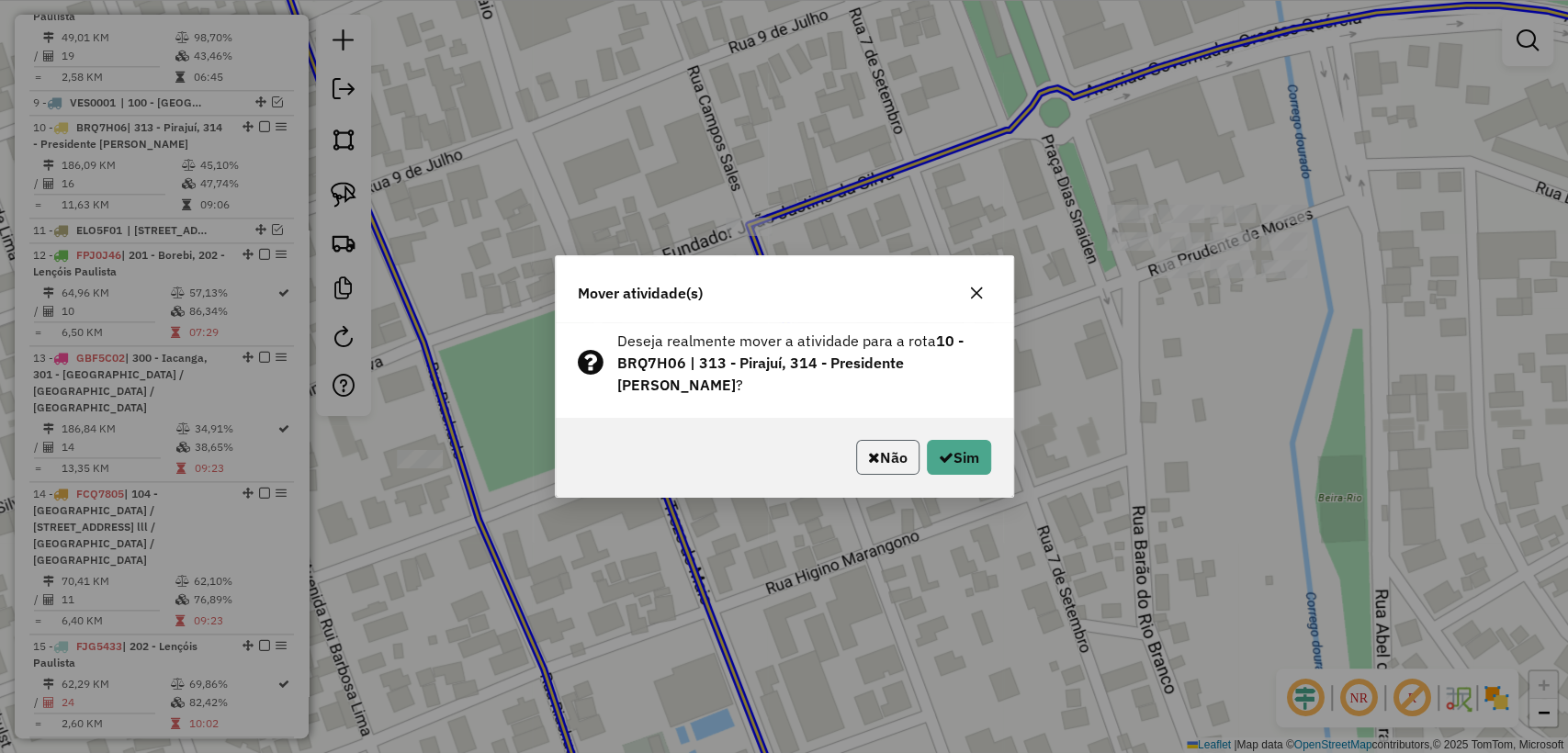
click at [887, 450] on button "Não" at bounding box center [887, 458] width 64 height 35
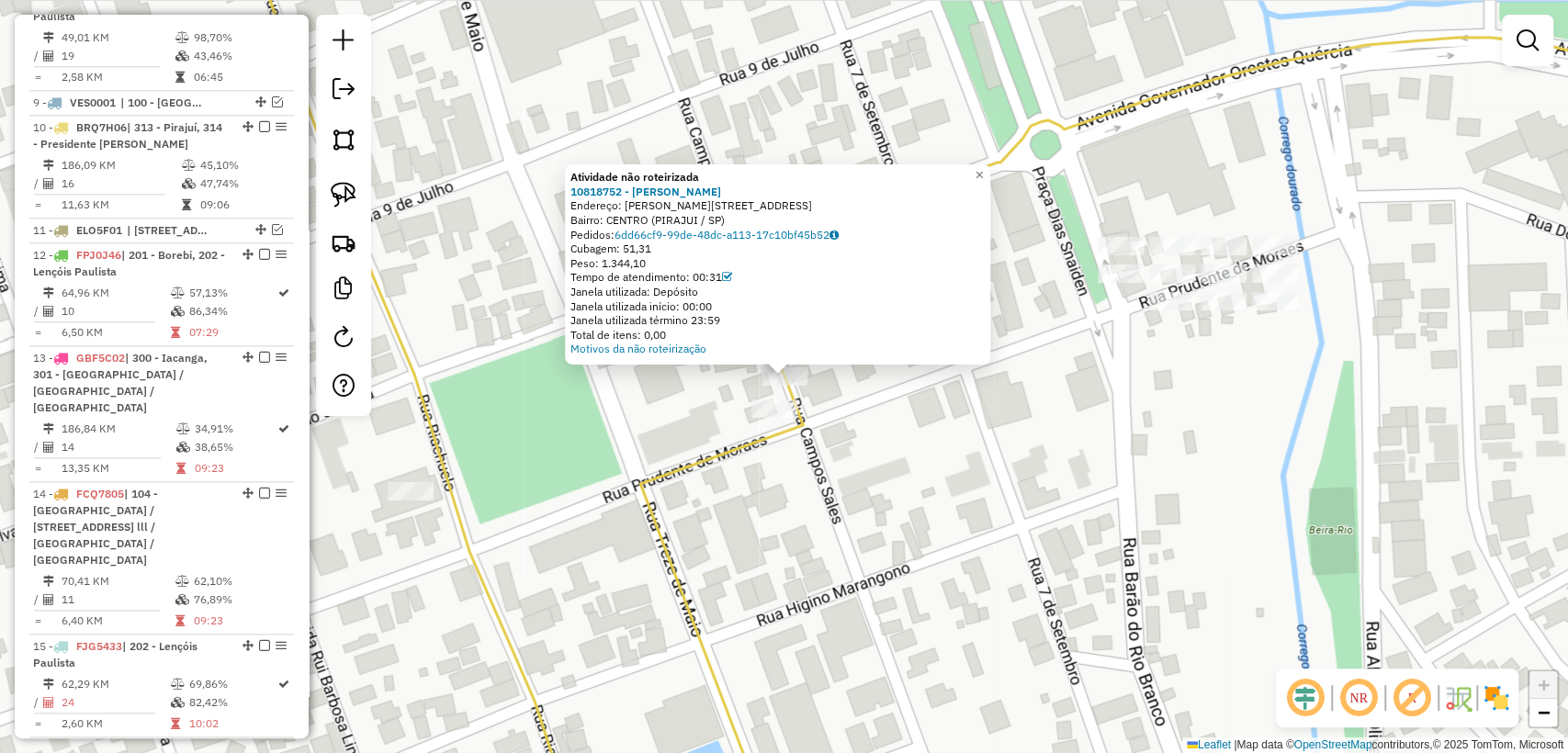
click at [853, 414] on div "Atividade não roteirizada 10818752 - VITOR AMARAL TOLEDO Endereço: R CAMPOS SAL…" at bounding box center [784, 376] width 1568 height 753
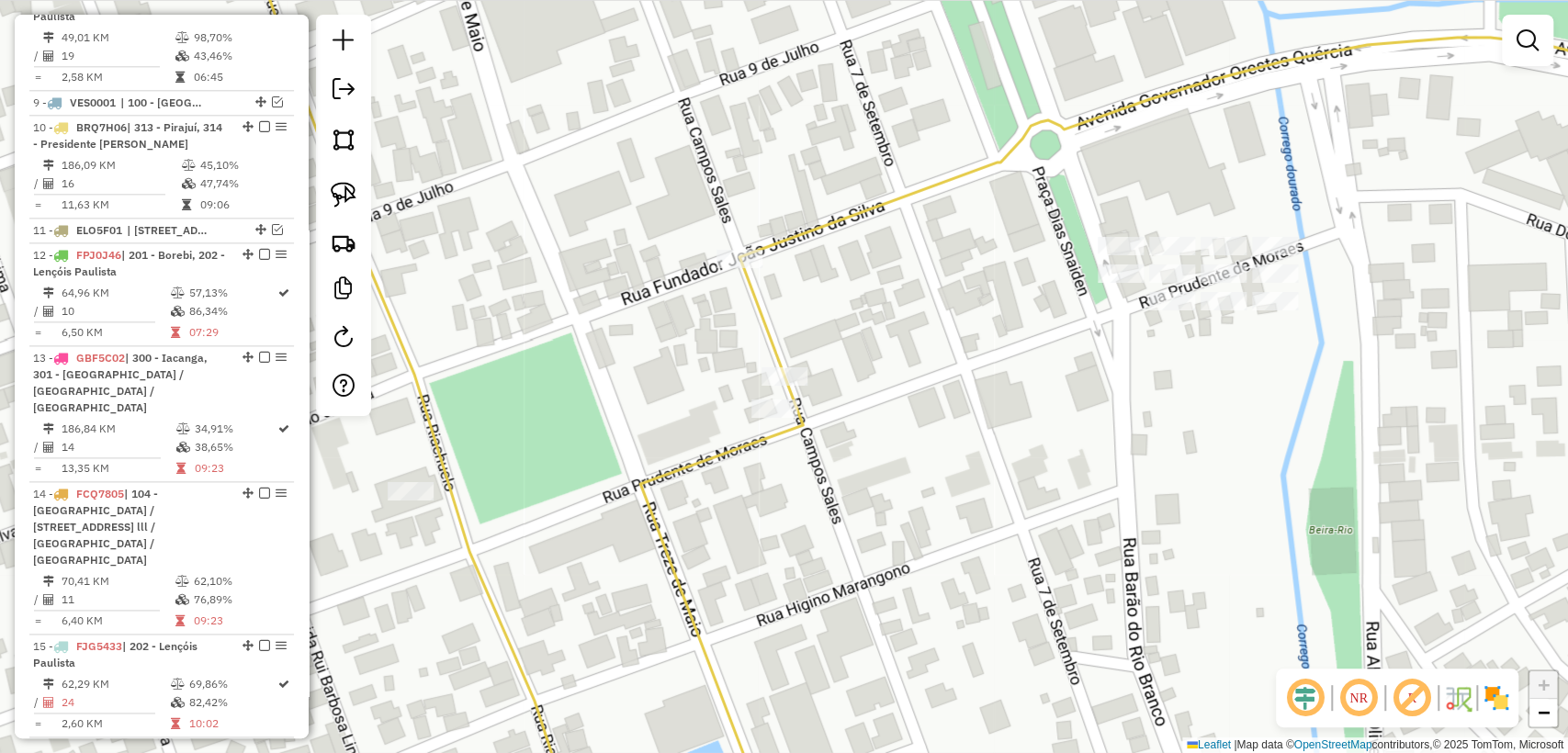
click at [762, 422] on div "Janela de atendimento Grade de atendimento Capacidade Transportadoras Veículos …" at bounding box center [784, 376] width 1568 height 753
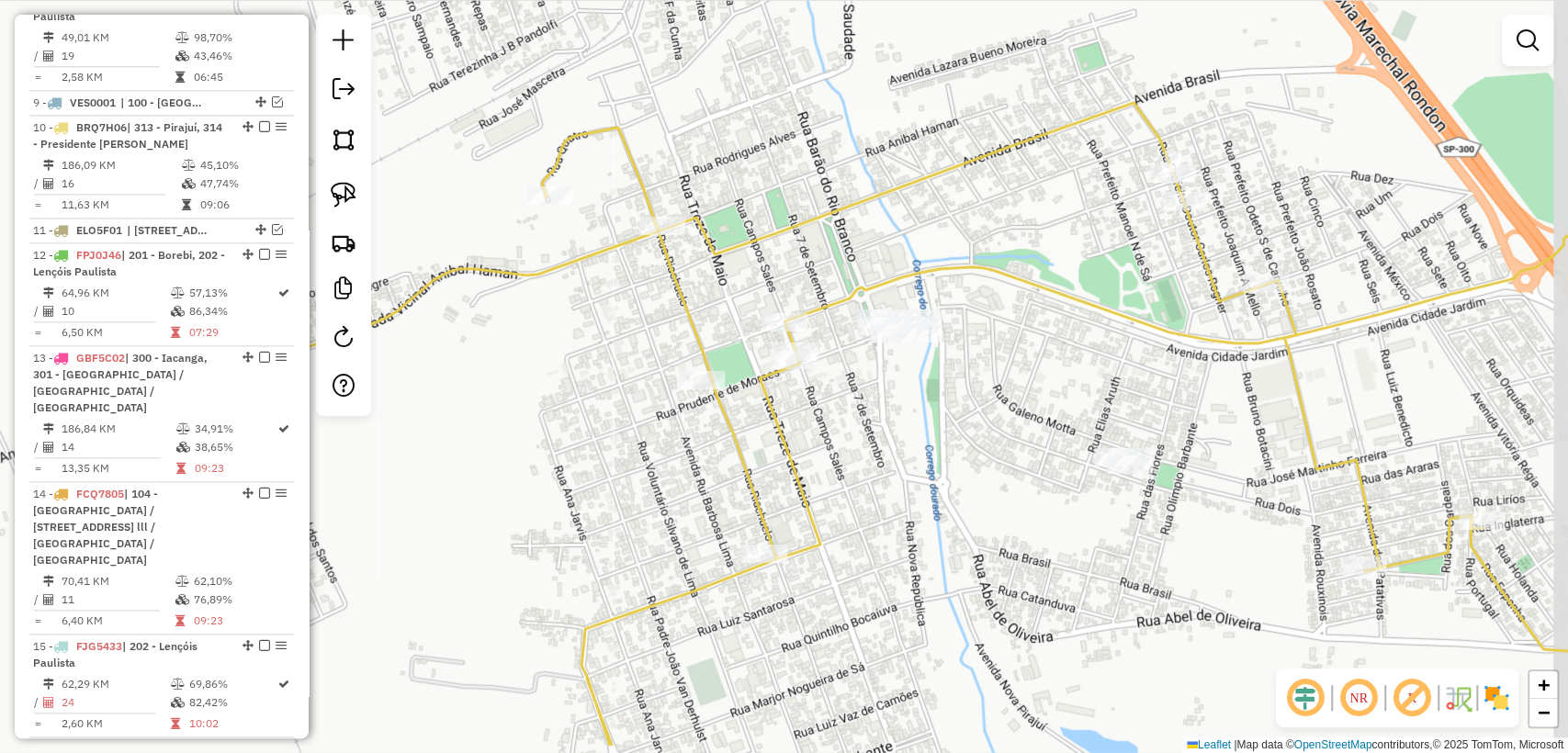
drag, startPoint x: 1094, startPoint y: 516, endPoint x: 937, endPoint y: 434, distance: 177.1
click at [937, 434] on div "Janela de atendimento Grade de atendimento Capacidade Transportadoras Veículos …" at bounding box center [784, 376] width 1568 height 753
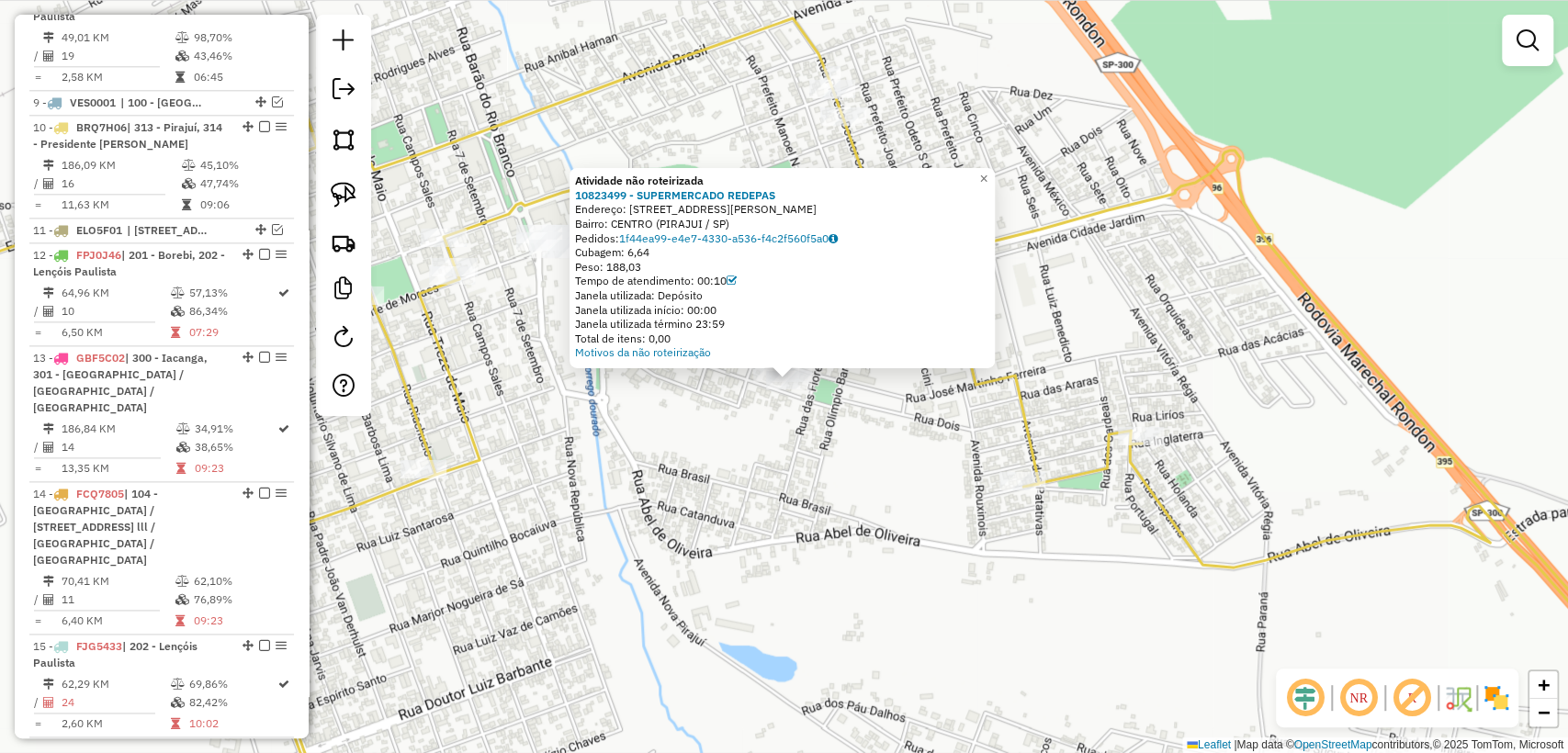
drag, startPoint x: 648, startPoint y: 452, endPoint x: 821, endPoint y: 483, distance: 175.8
click at [821, 483] on div "Atividade não roteirizada 10823499 - SUPERMERCADO REDEPAS Endereço: RUA GALENO …" at bounding box center [784, 376] width 1568 height 753
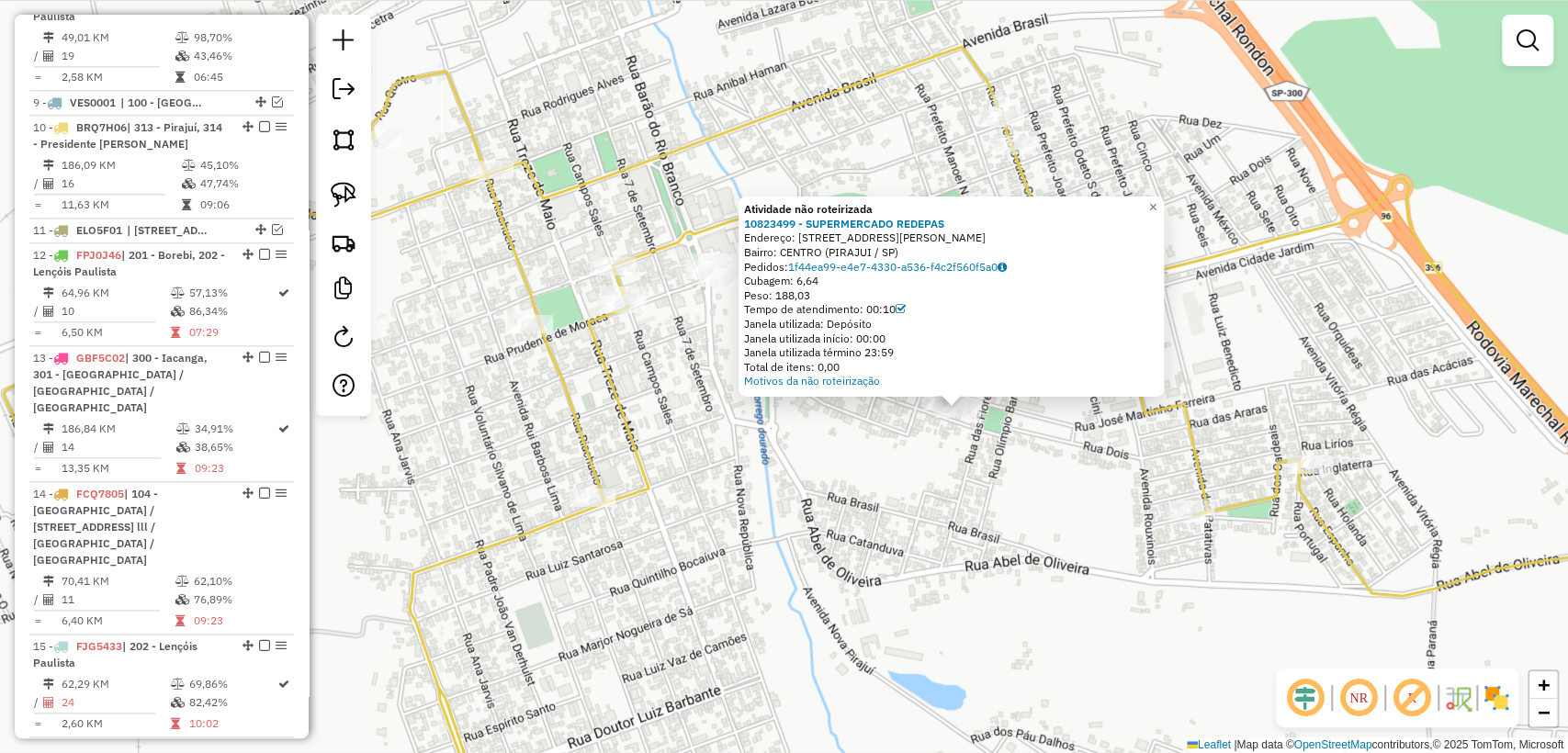
click at [637, 441] on icon at bounding box center [864, 438] width 1720 height 782
select select "**********"
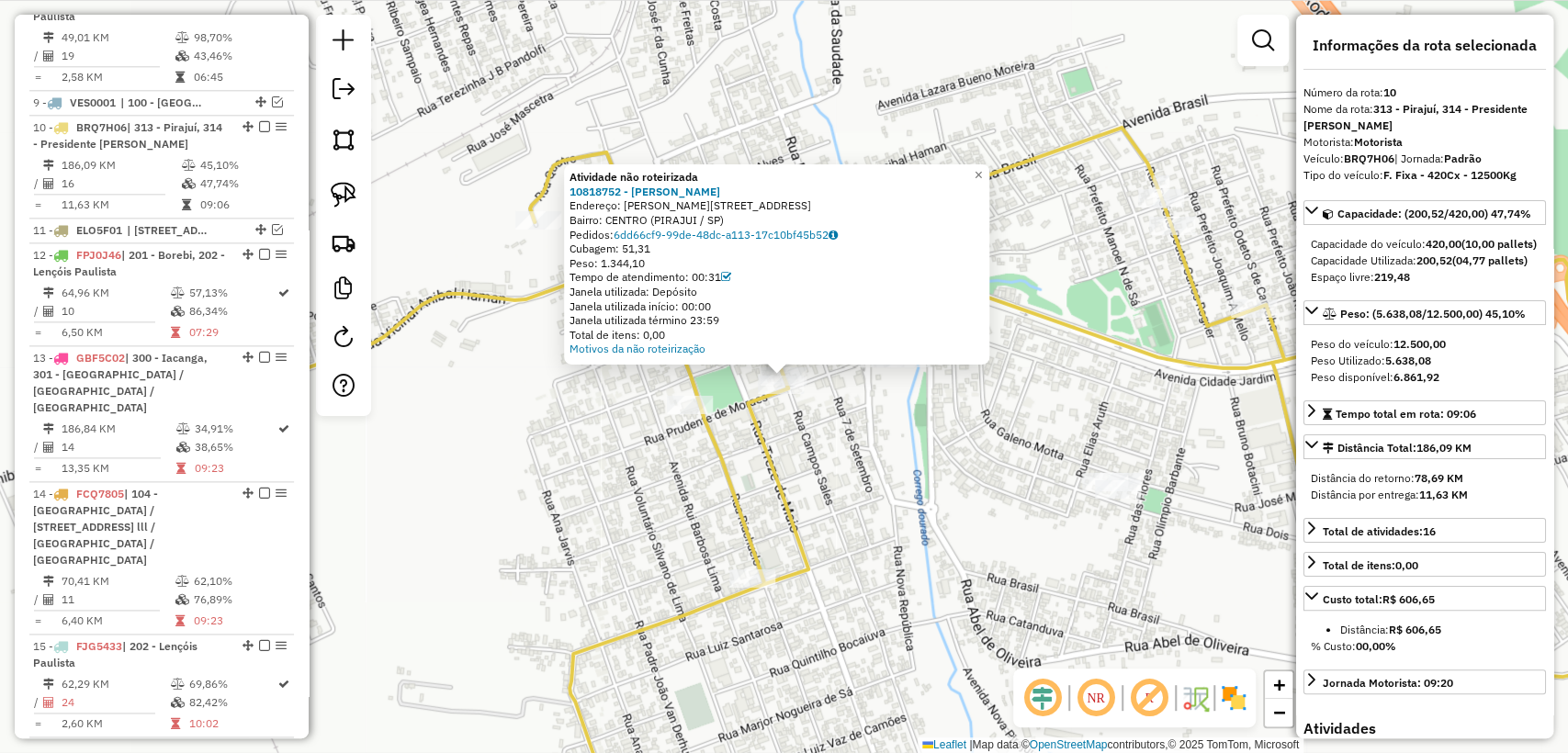
click at [823, 425] on div "Atividade não roteirizada 10818752 - VITOR AMARAL TOLEDO Endereço: R CAMPOS SAL…" at bounding box center [784, 376] width 1568 height 753
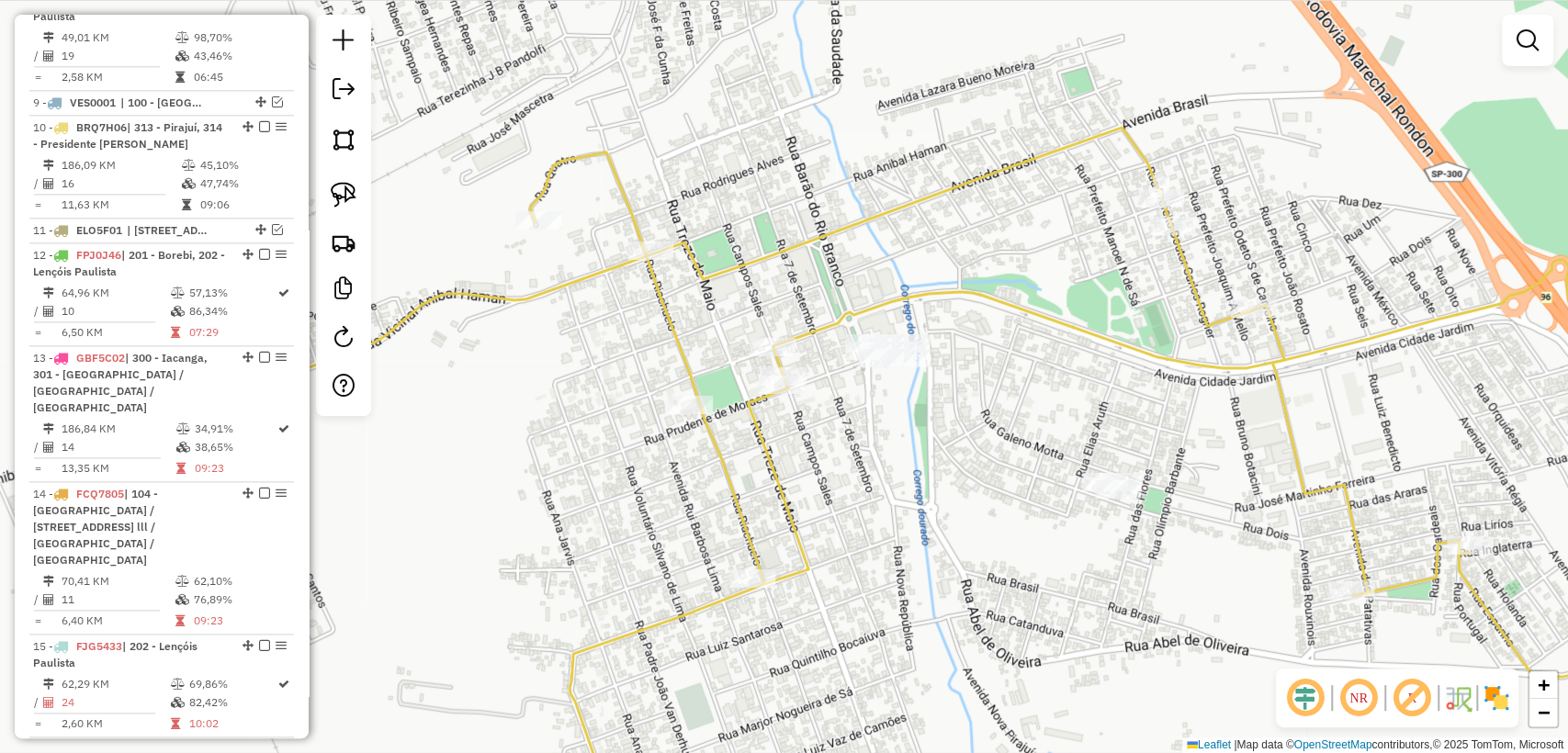
click at [781, 386] on div at bounding box center [783, 376] width 46 height 18
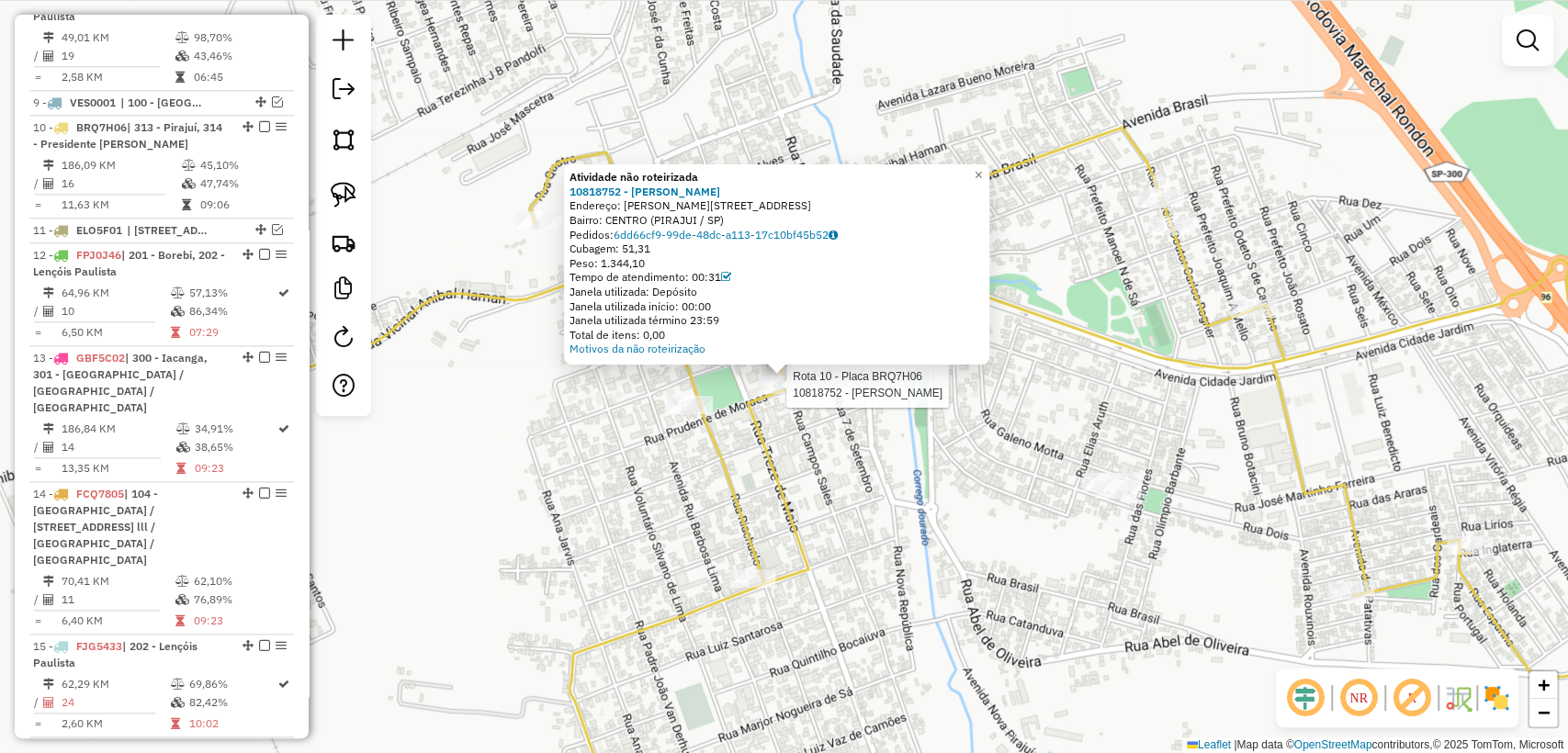
click at [785, 395] on div at bounding box center [780, 384] width 46 height 18
select select "**********"
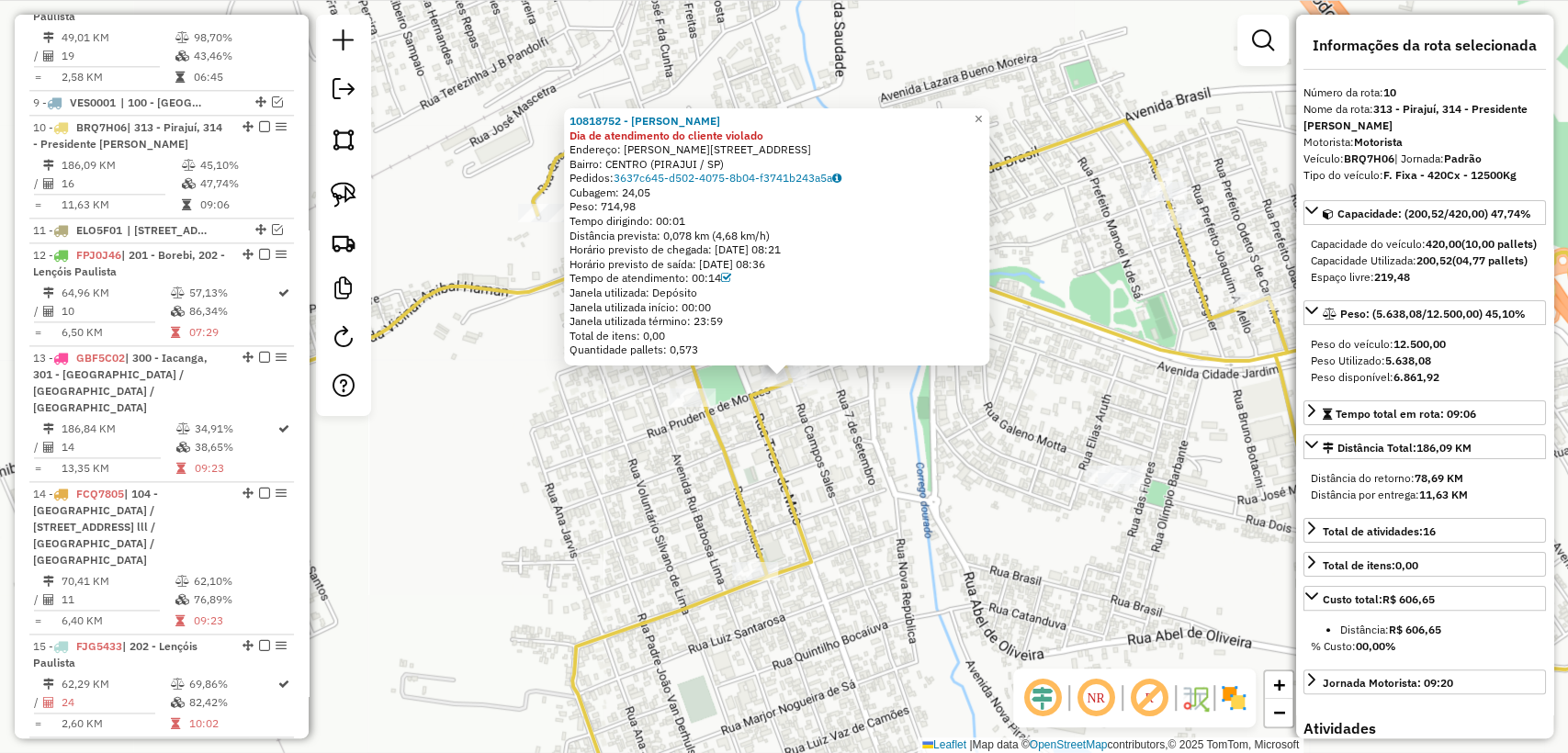
click at [801, 440] on div "10818752 - VITOR AMARAL TOLEDO Dia de atendimento do cliente violado Endereço: …" at bounding box center [784, 376] width 1568 height 753
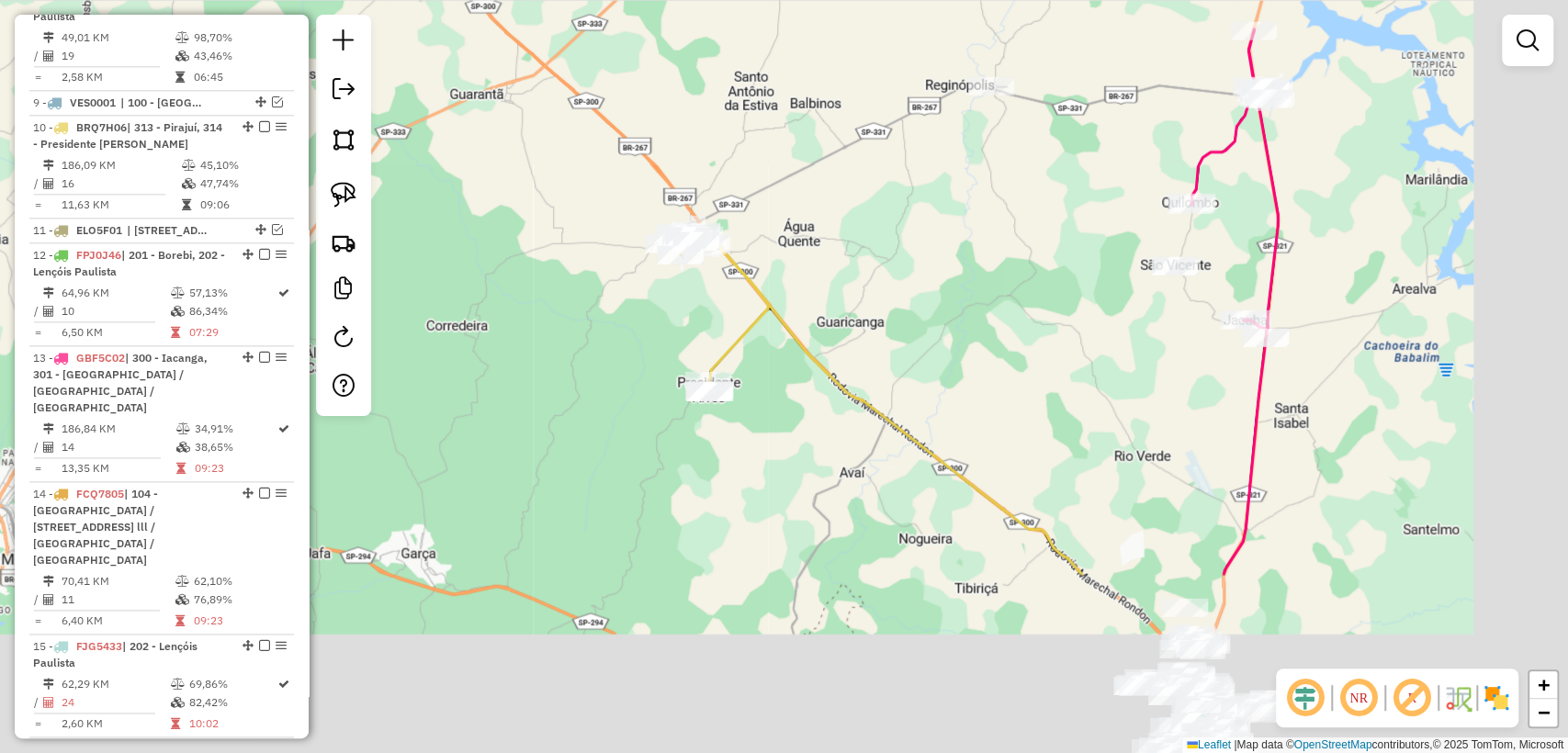
drag, startPoint x: 1035, startPoint y: 546, endPoint x: 877, endPoint y: 293, distance: 298.3
click at [877, 293] on div "Janela de atendimento Grade de atendimento Capacidade Transportadoras Veículos …" at bounding box center [784, 376] width 1568 height 753
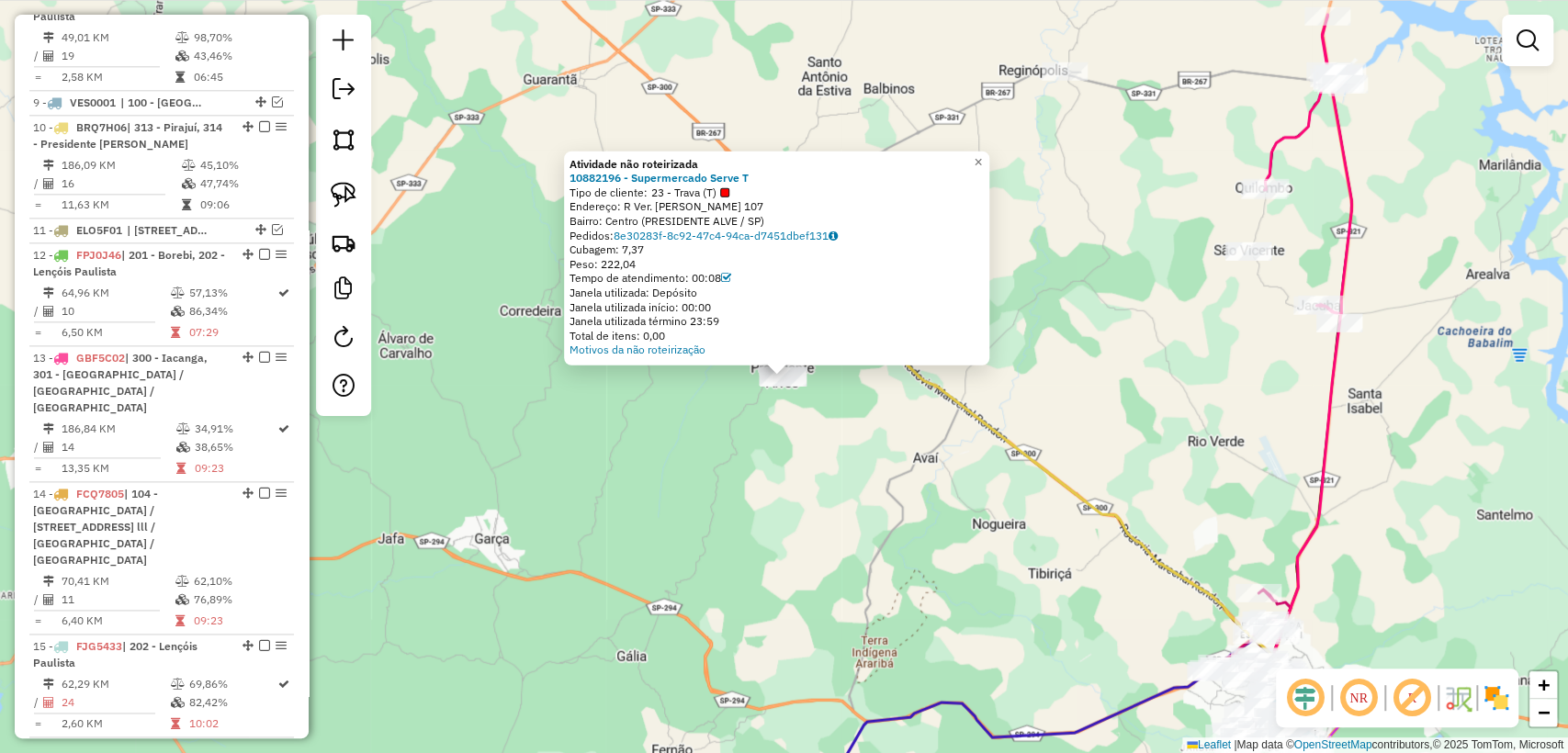
drag, startPoint x: 808, startPoint y: 410, endPoint x: 797, endPoint y: 393, distance: 20.2
click at [808, 408] on div "Atividade não roteirizada 10882196 - Supermercado Serve T Tipo de cliente: 23 -…" at bounding box center [784, 376] width 1568 height 753
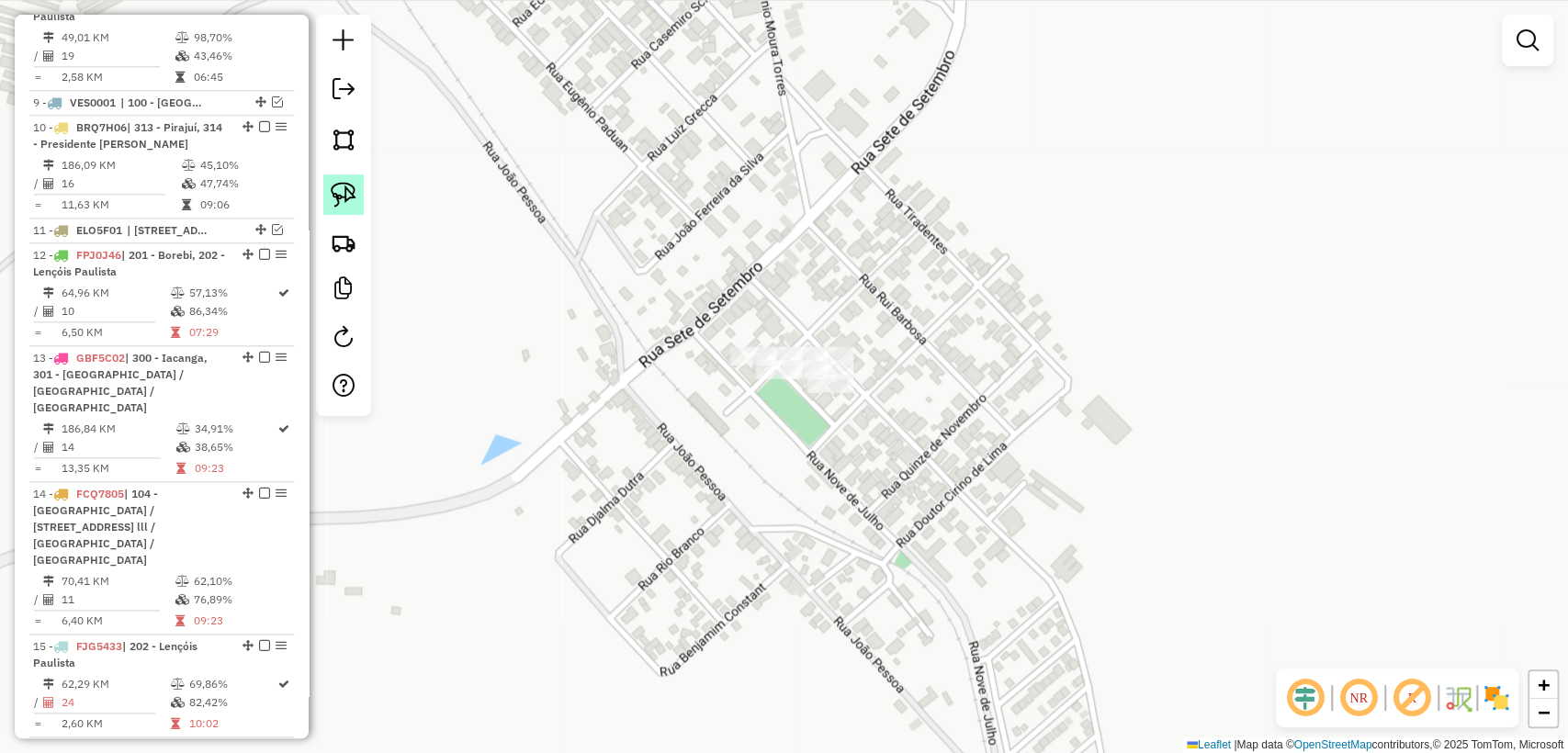
click at [338, 195] on img at bounding box center [343, 194] width 26 height 26
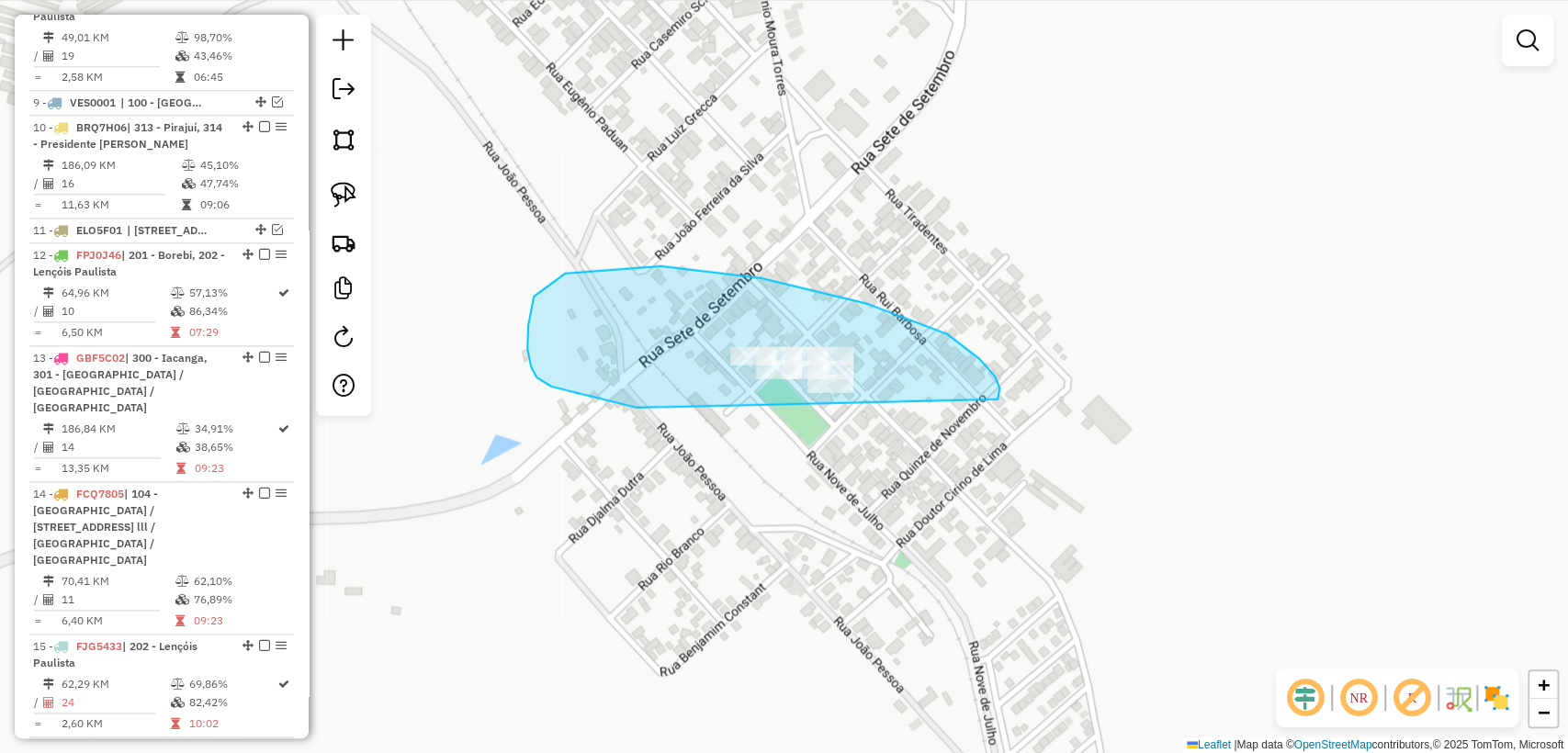
drag, startPoint x: 999, startPoint y: 388, endPoint x: 647, endPoint y: 410, distance: 352.7
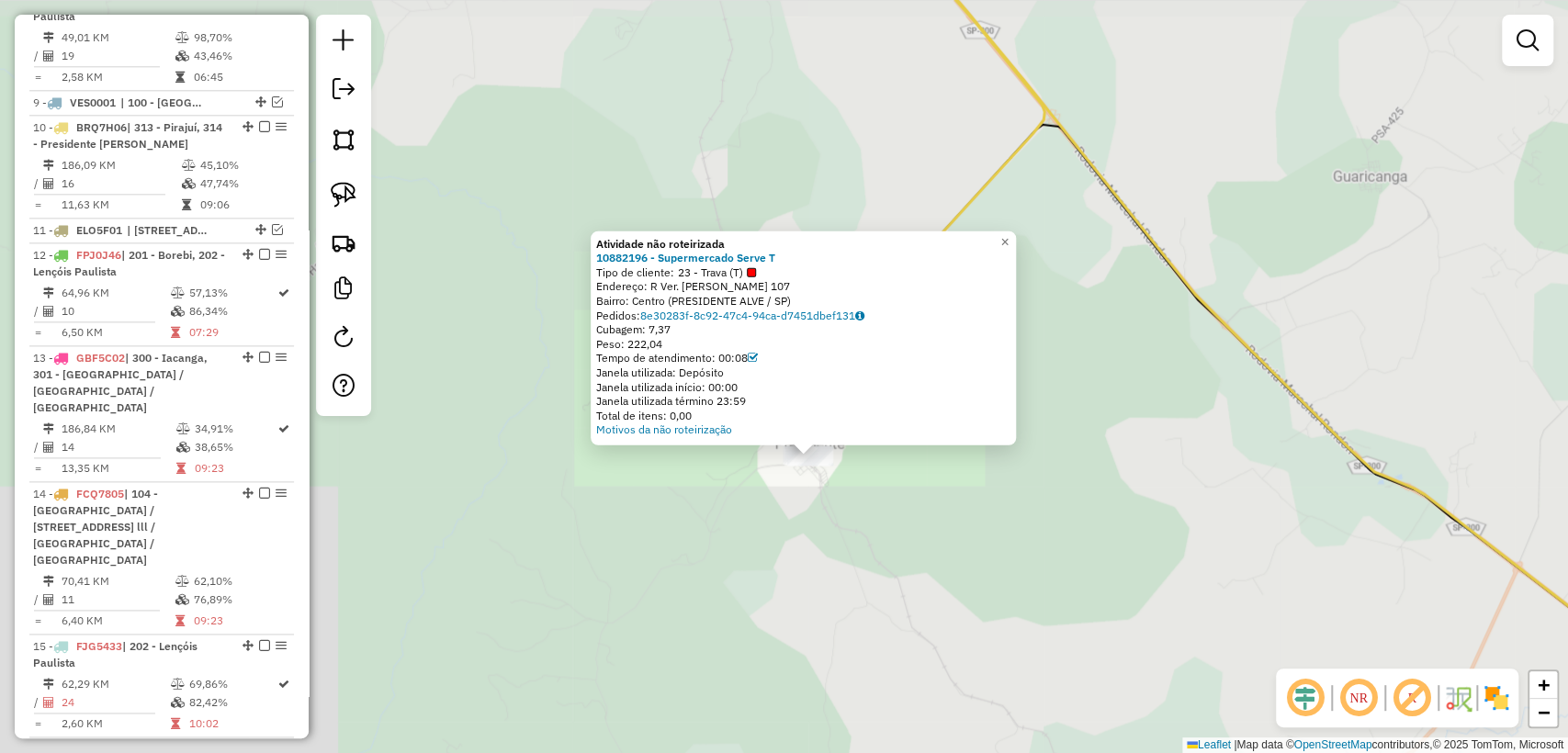
click at [820, 499] on div "Atividade não roteirizada 10882196 - Supermercado Serve T Tipo de cliente: 23 -…" at bounding box center [784, 376] width 1568 height 753
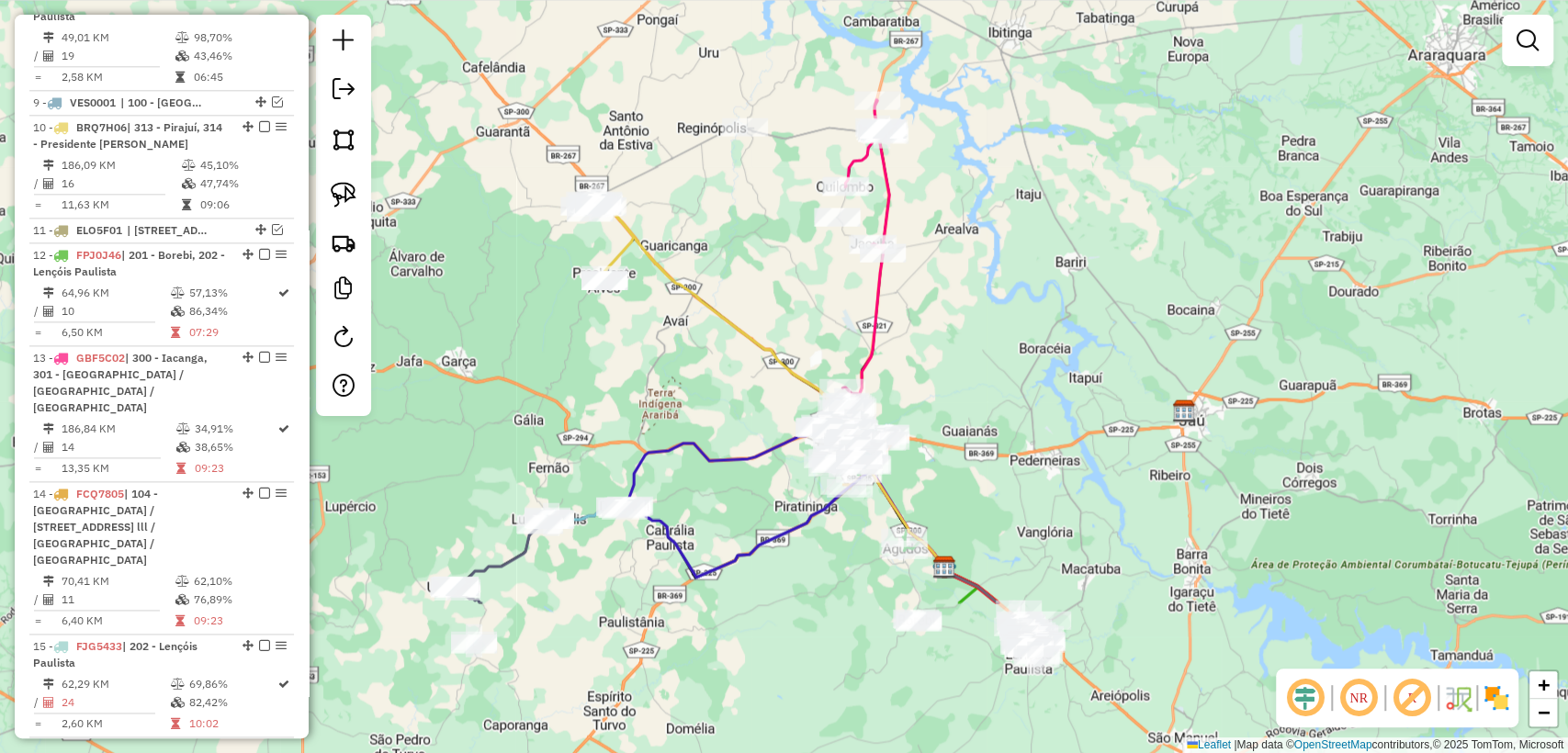
drag, startPoint x: 969, startPoint y: 586, endPoint x: 712, endPoint y: 359, distance: 342.9
click at [712, 359] on div "Janela de atendimento Grade de atendimento Capacidade Transportadoras Veículos …" at bounding box center [784, 376] width 1568 height 753
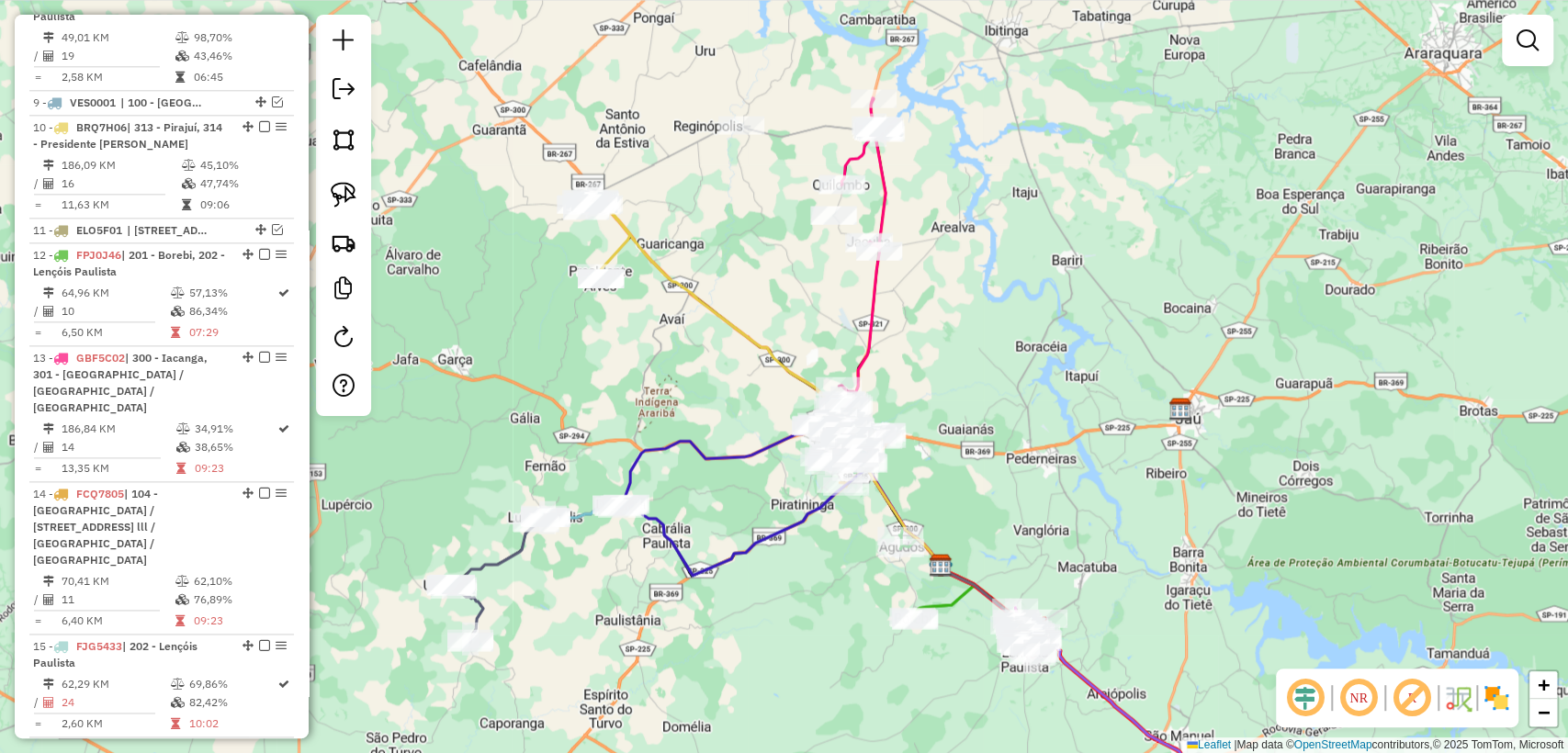
click at [647, 263] on icon at bounding box center [764, 383] width 352 height 365
select select "**********"
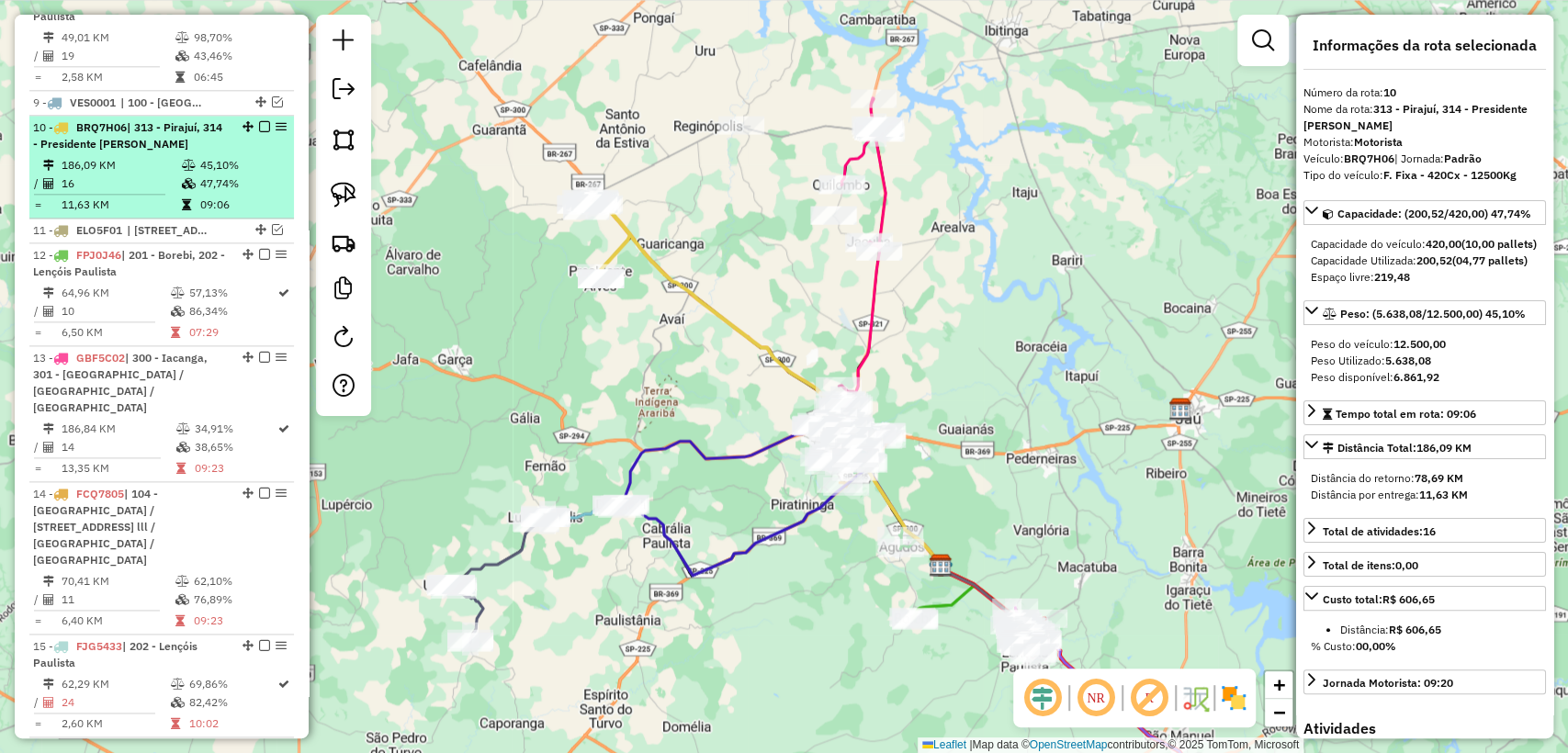
click at [262, 121] on em at bounding box center [265, 127] width 11 height 11
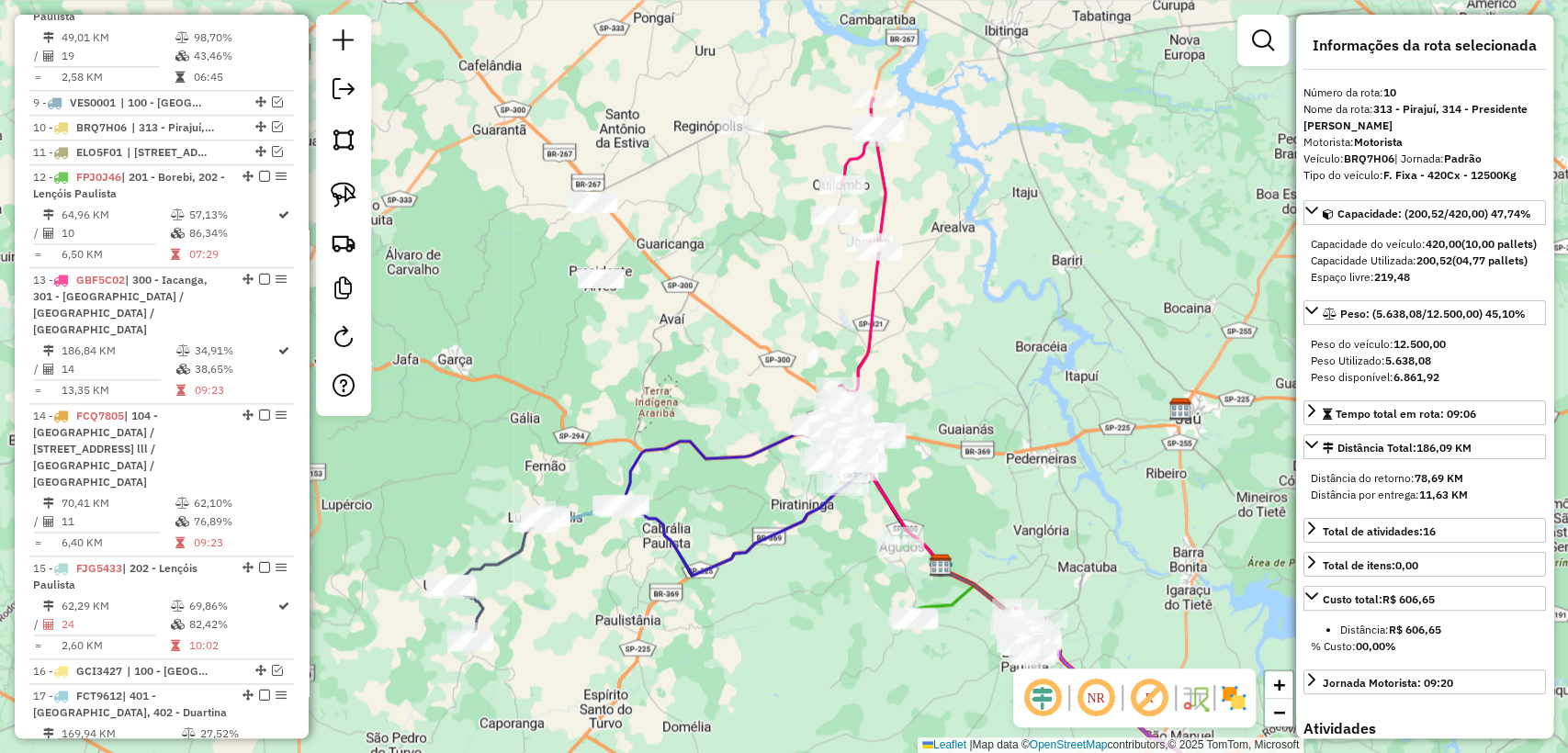
click at [853, 156] on icon at bounding box center [863, 173] width 44 height 150
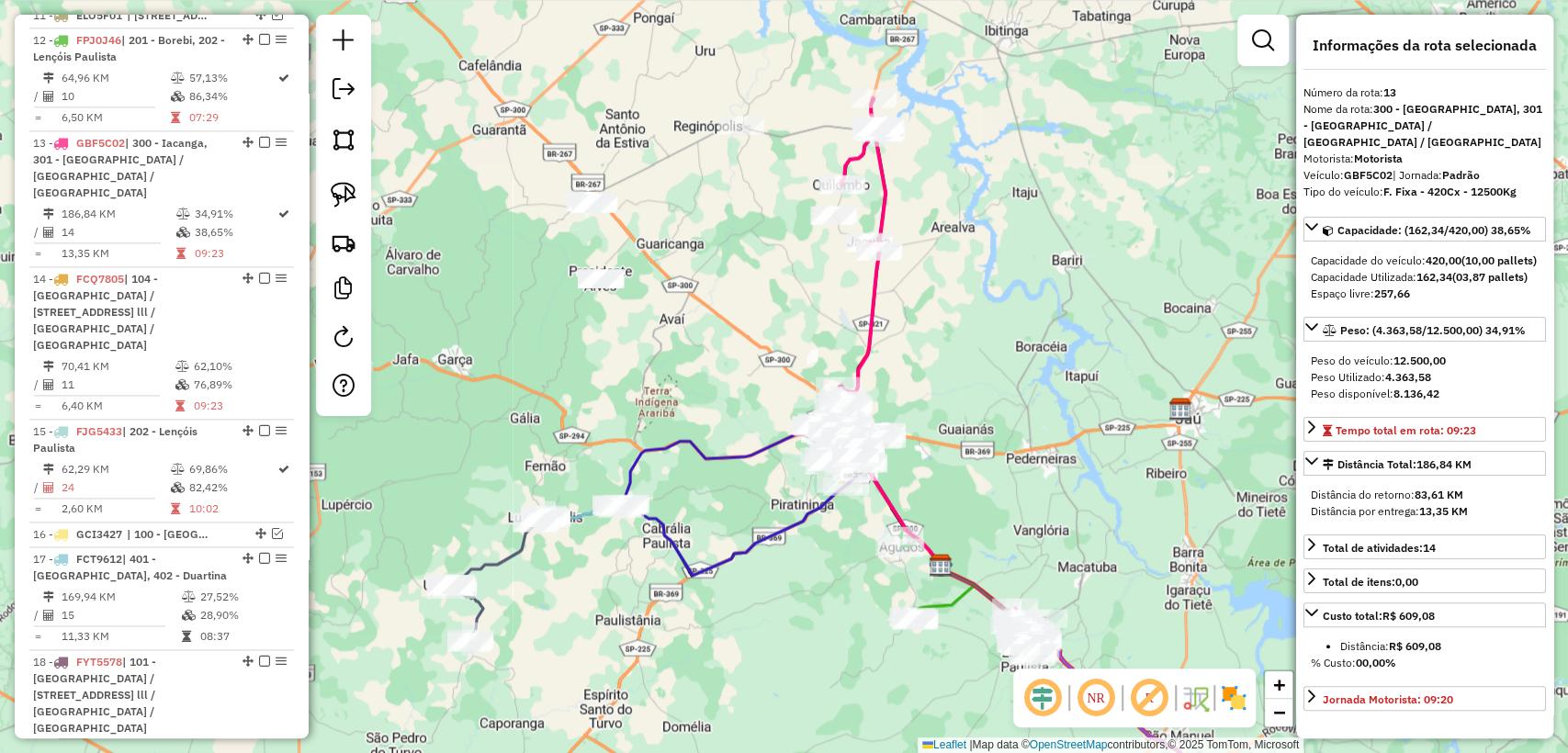
scroll to position [1571, 0]
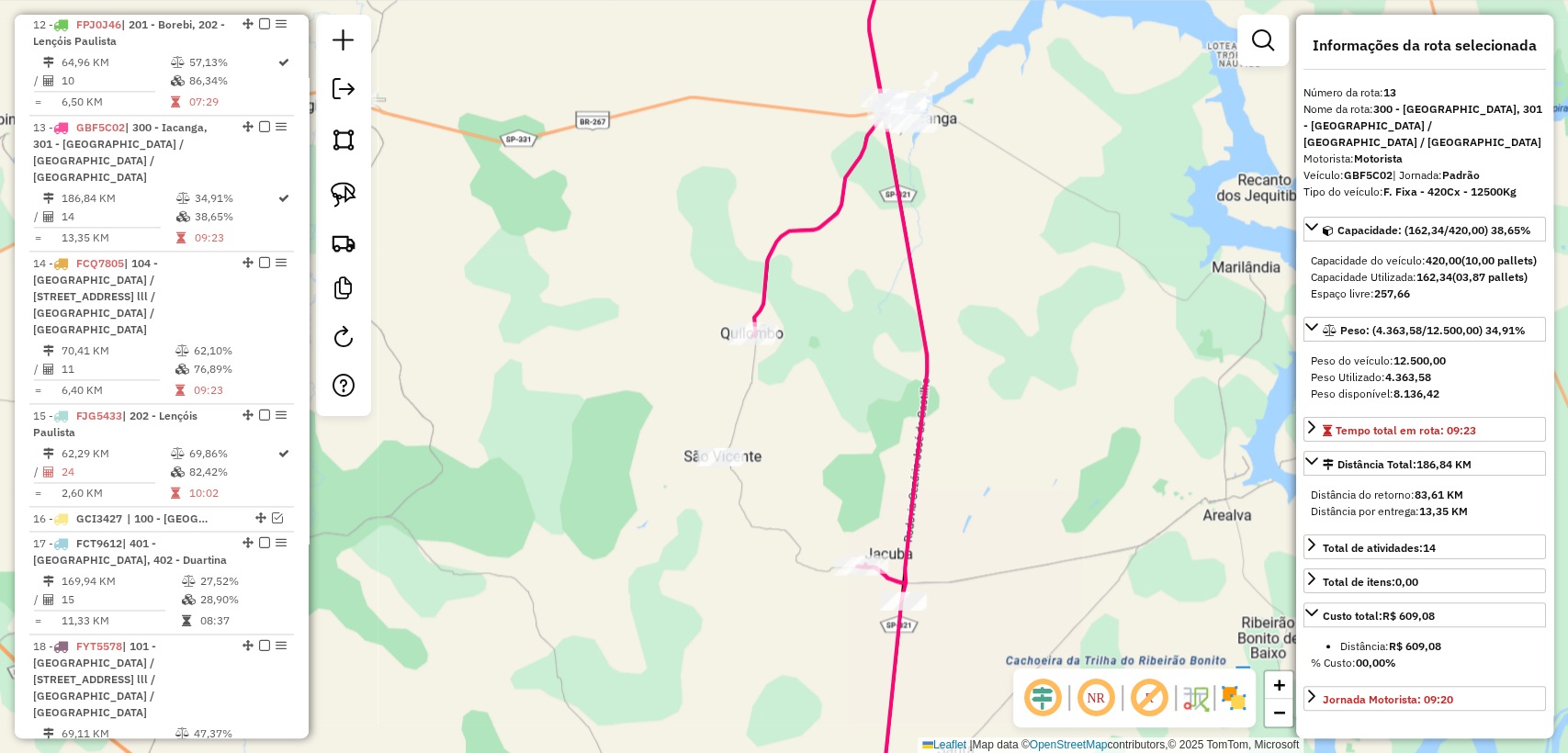
click at [893, 582] on icon at bounding box center [839, 285] width 174 height 600
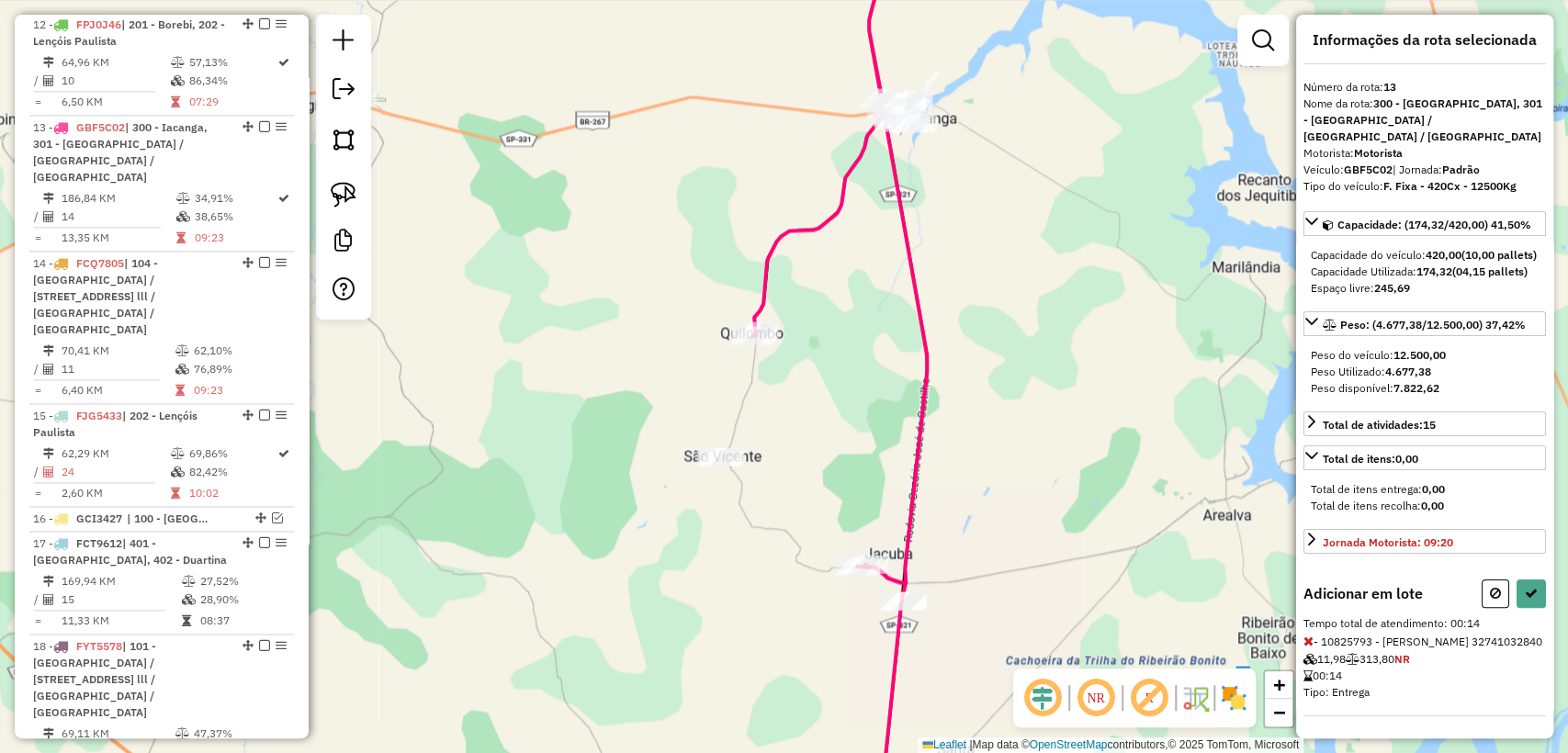
scroll to position [36, 0]
click at [1538, 580] on button at bounding box center [1531, 594] width 30 height 29
select select "**********"
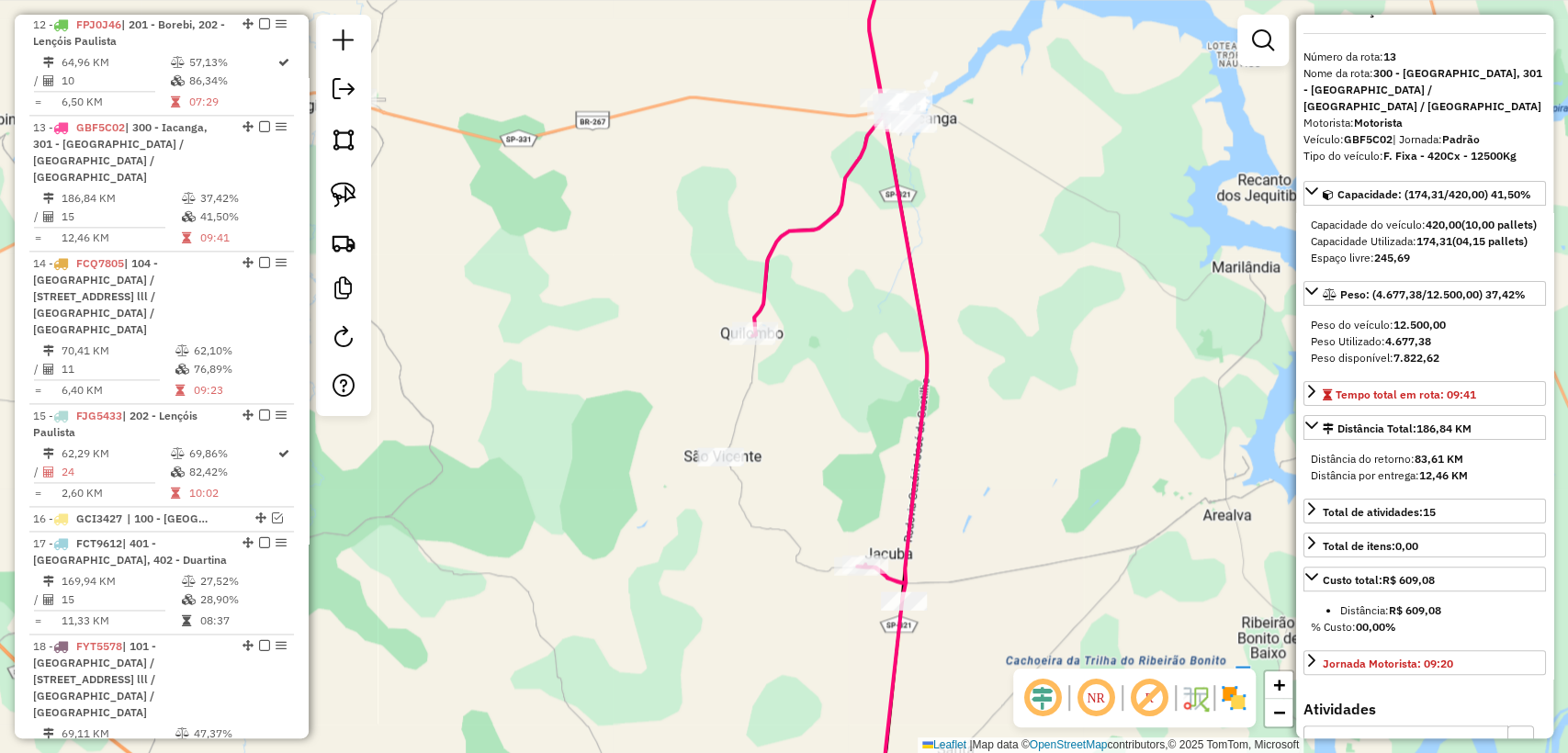
scroll to position [0, 0]
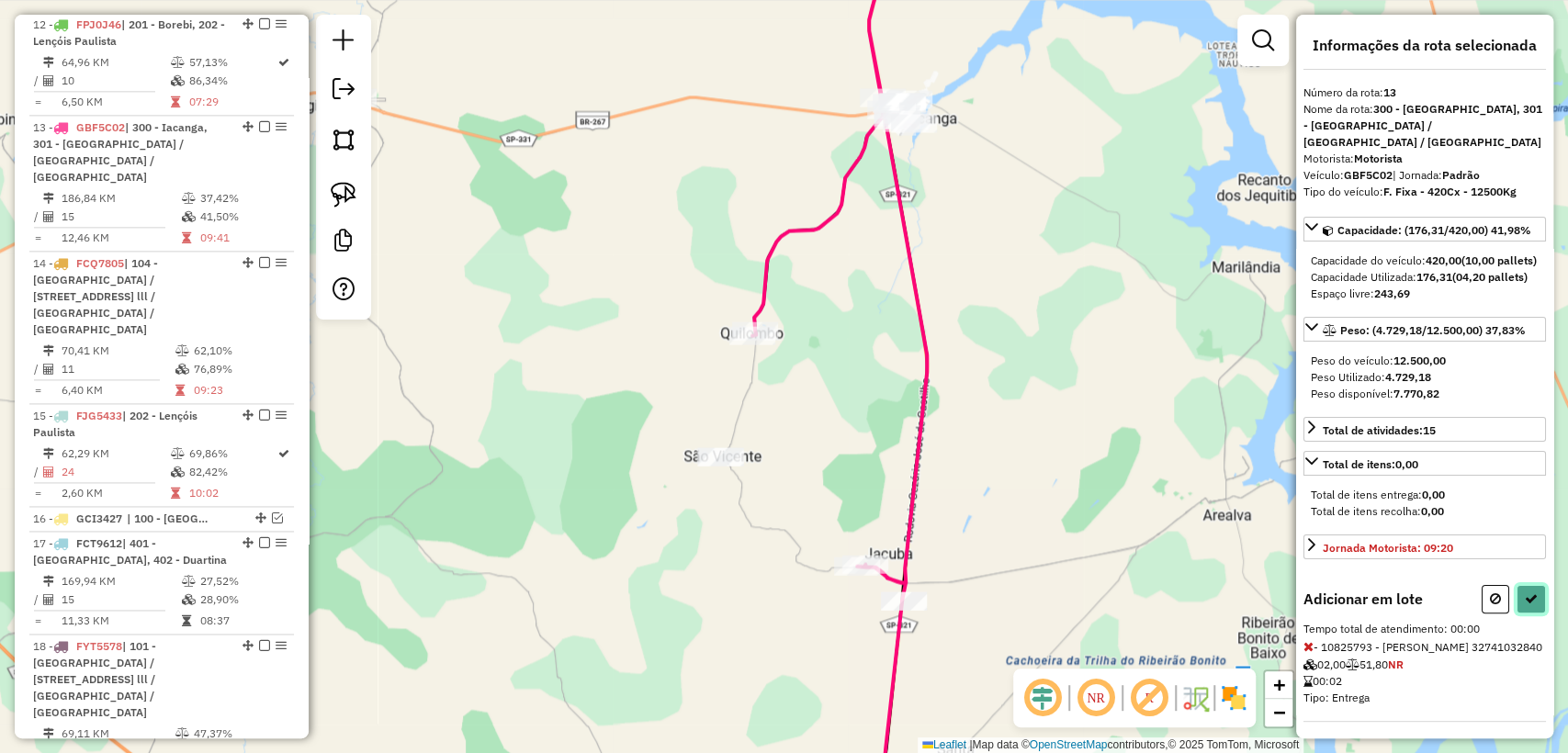
click at [1538, 614] on button at bounding box center [1531, 600] width 30 height 29
select select "**********"
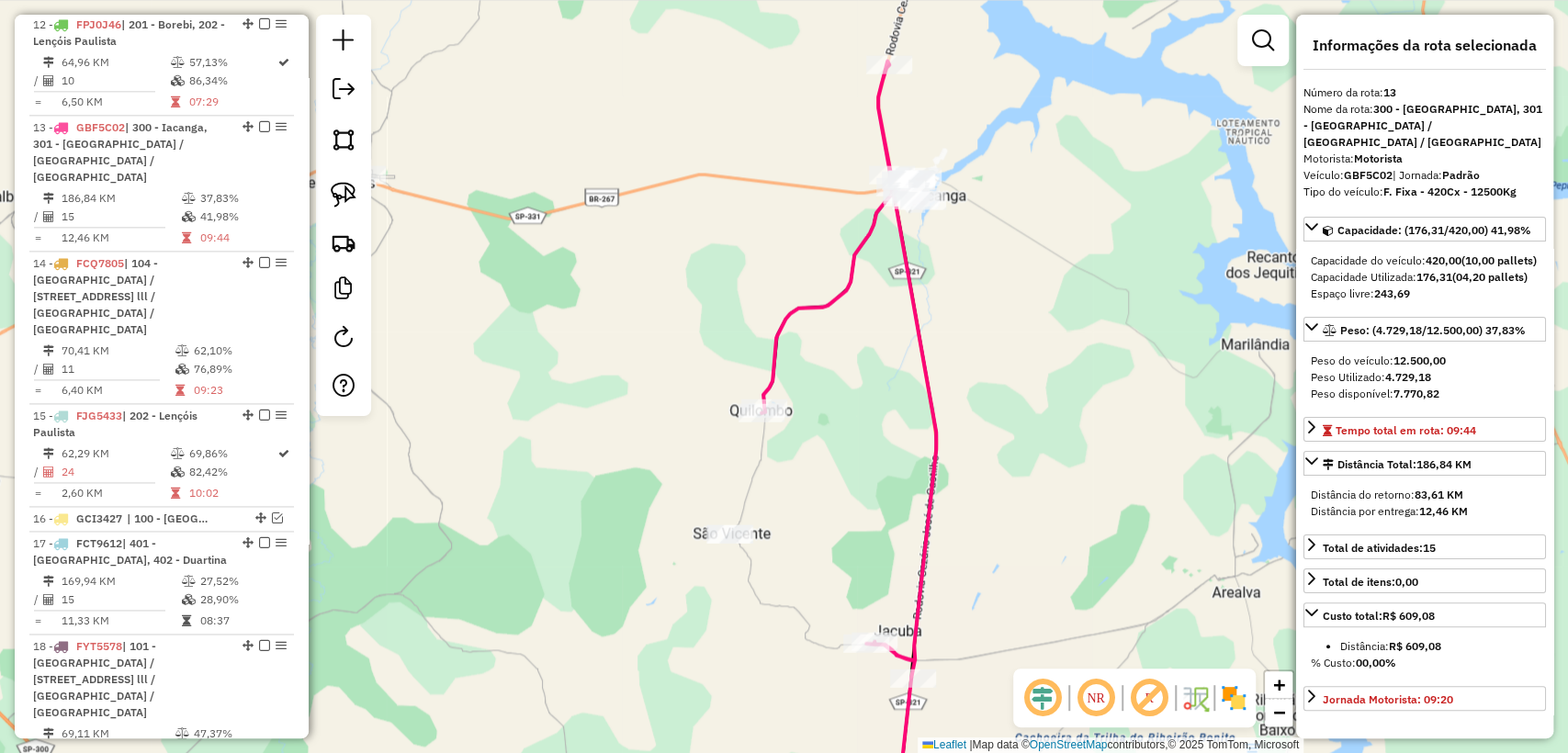
drag, startPoint x: 1007, startPoint y: 316, endPoint x: 987, endPoint y: 280, distance: 41.2
click at [1029, 417] on div "Janela de atendimento Grade de atendimento Capacidade Transportadoras Veículos …" at bounding box center [784, 376] width 1568 height 753
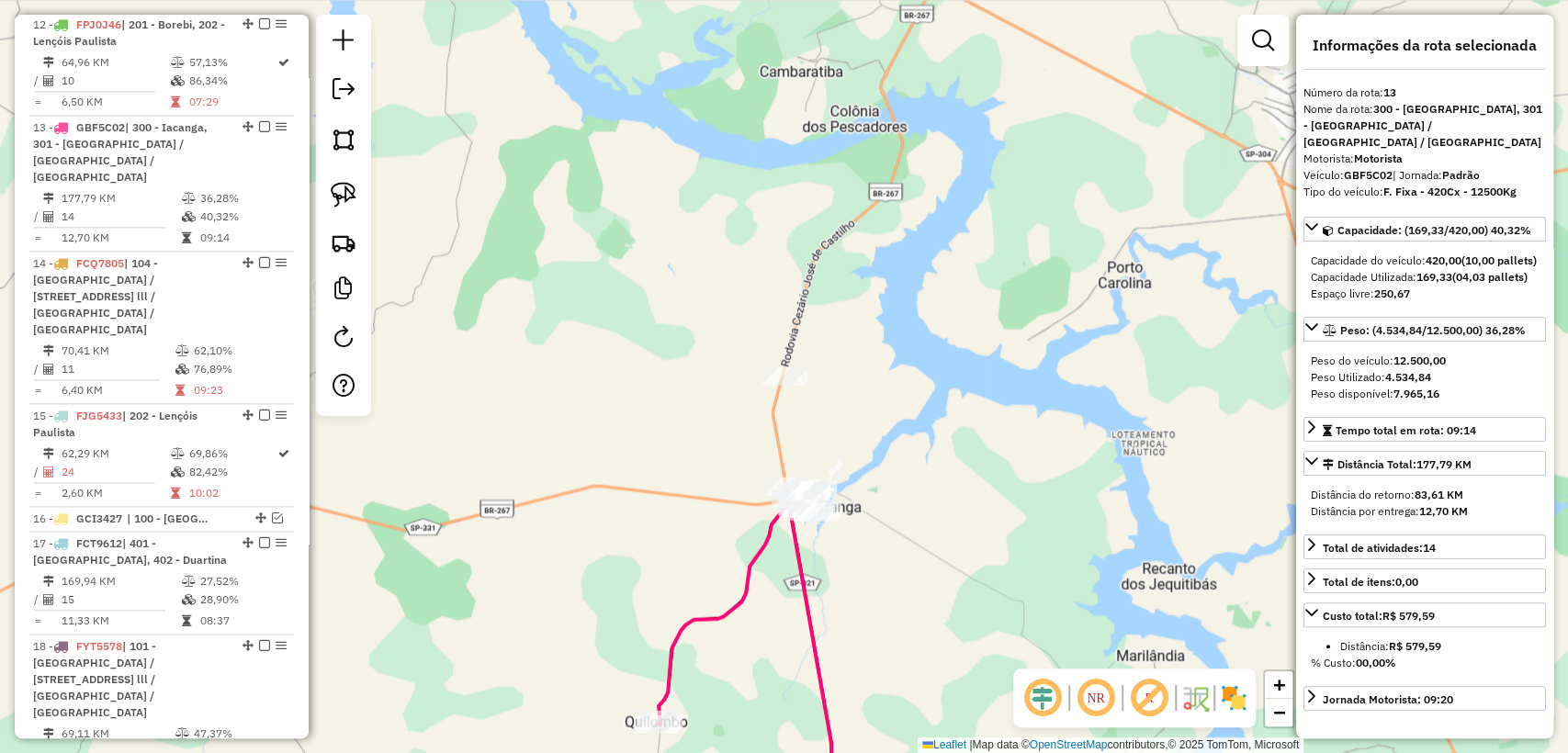
click at [809, 568] on icon at bounding box center [743, 658] width 174 height 342
click at [808, 602] on icon at bounding box center [743, 658] width 174 height 342
click at [808, 628] on icon at bounding box center [743, 658] width 174 height 342
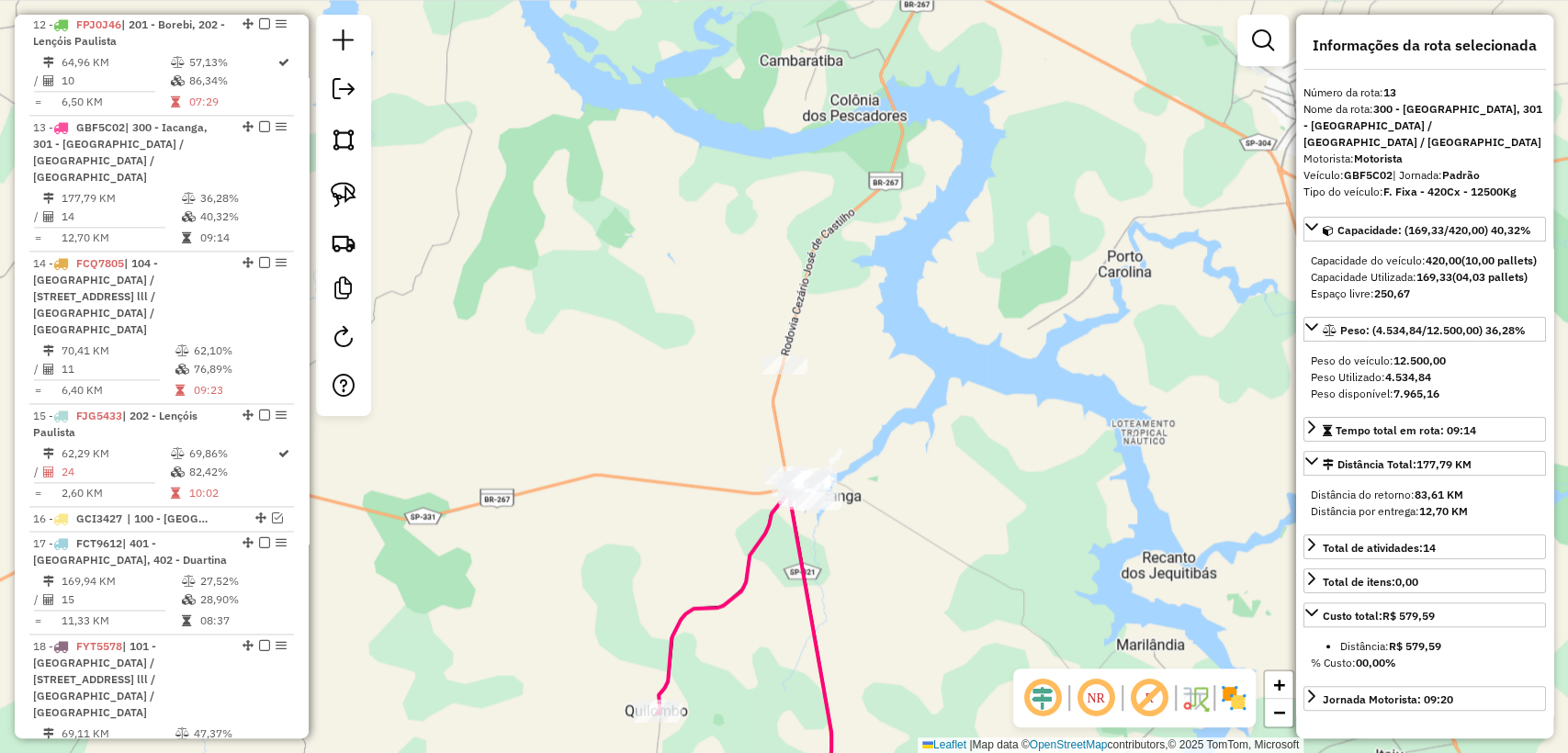
drag, startPoint x: 895, startPoint y: 660, endPoint x: 891, endPoint y: 399, distance: 261.0
click at [890, 399] on div "Janela de atendimento Grade de atendimento Capacidade Transportadoras Veículos …" at bounding box center [784, 376] width 1568 height 753
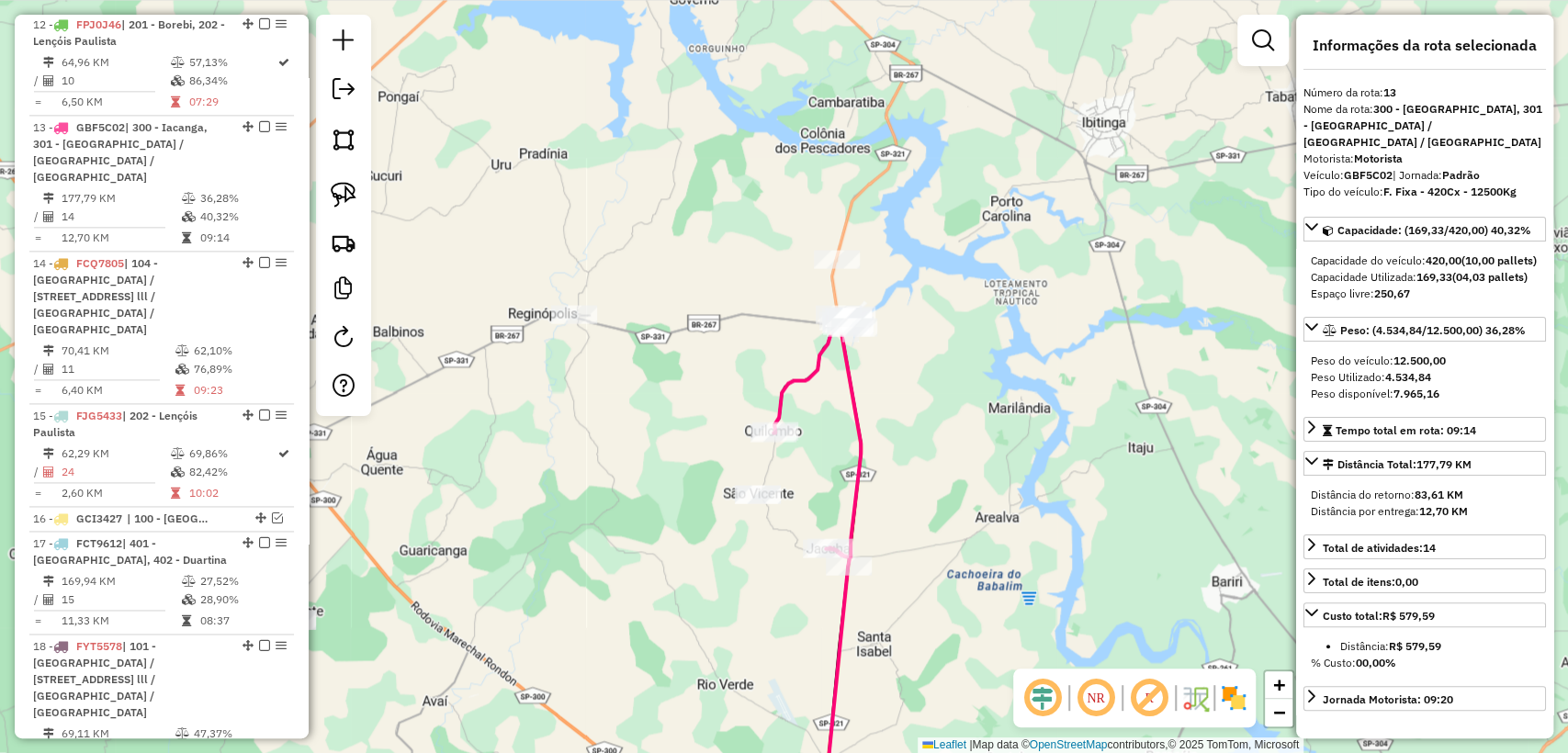
click at [791, 393] on icon at bounding box center [817, 441] width 88 height 252
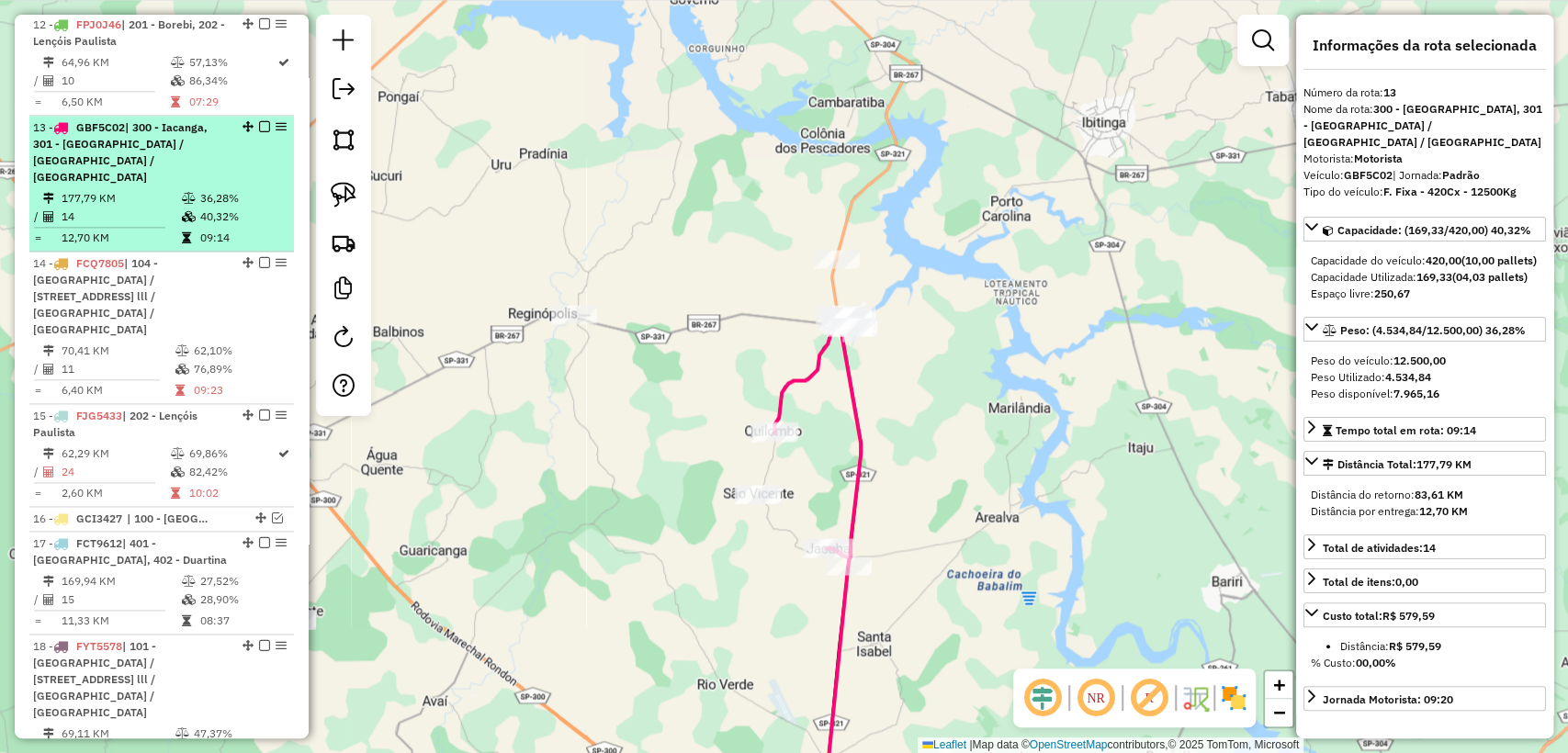
click at [259, 121] on em at bounding box center [265, 127] width 11 height 11
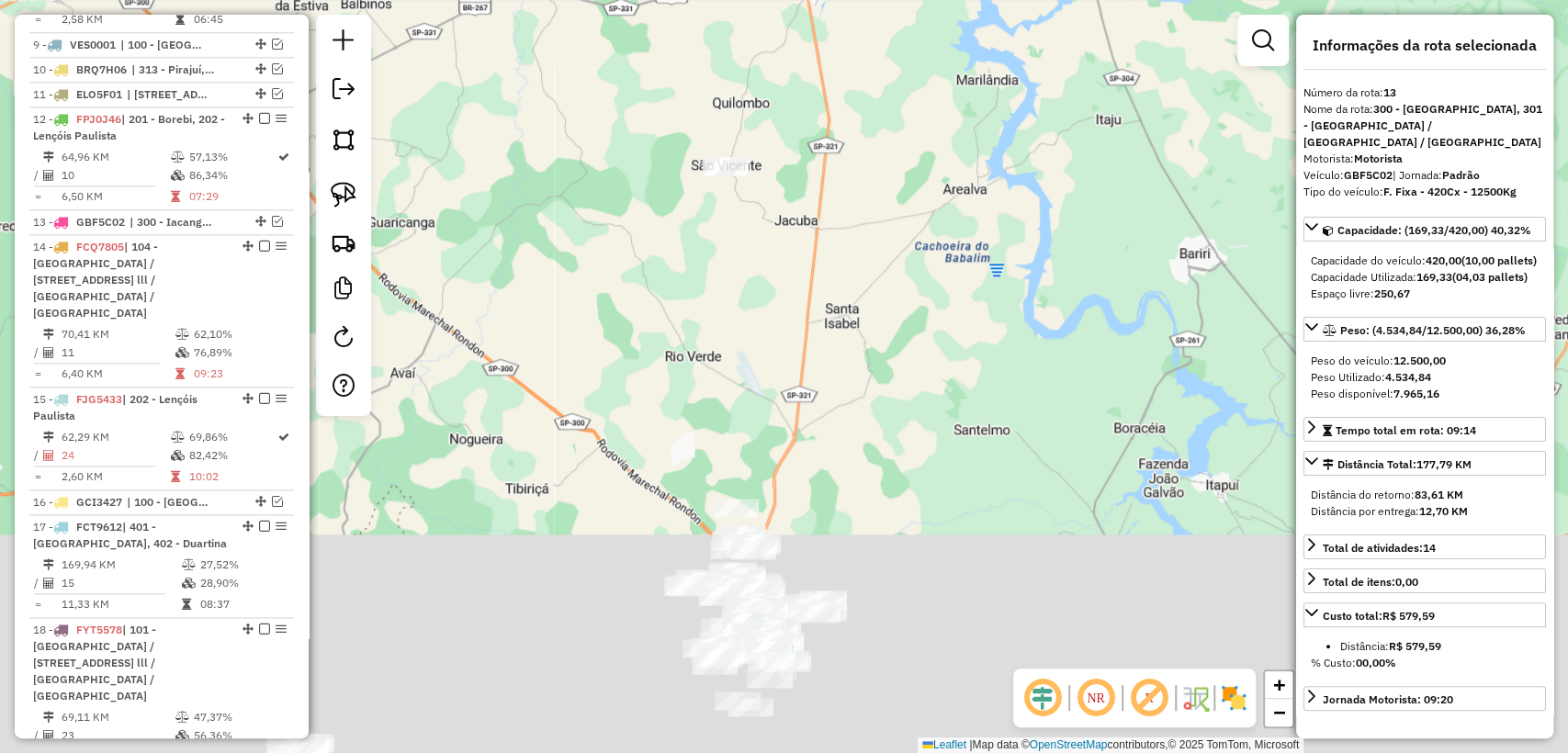
drag, startPoint x: 937, startPoint y: 550, endPoint x: 906, endPoint y: 218, distance: 333.4
click at [906, 218] on div "Janela de atendimento Grade de atendimento Capacidade Transportadoras Veículos …" at bounding box center [784, 376] width 1568 height 753
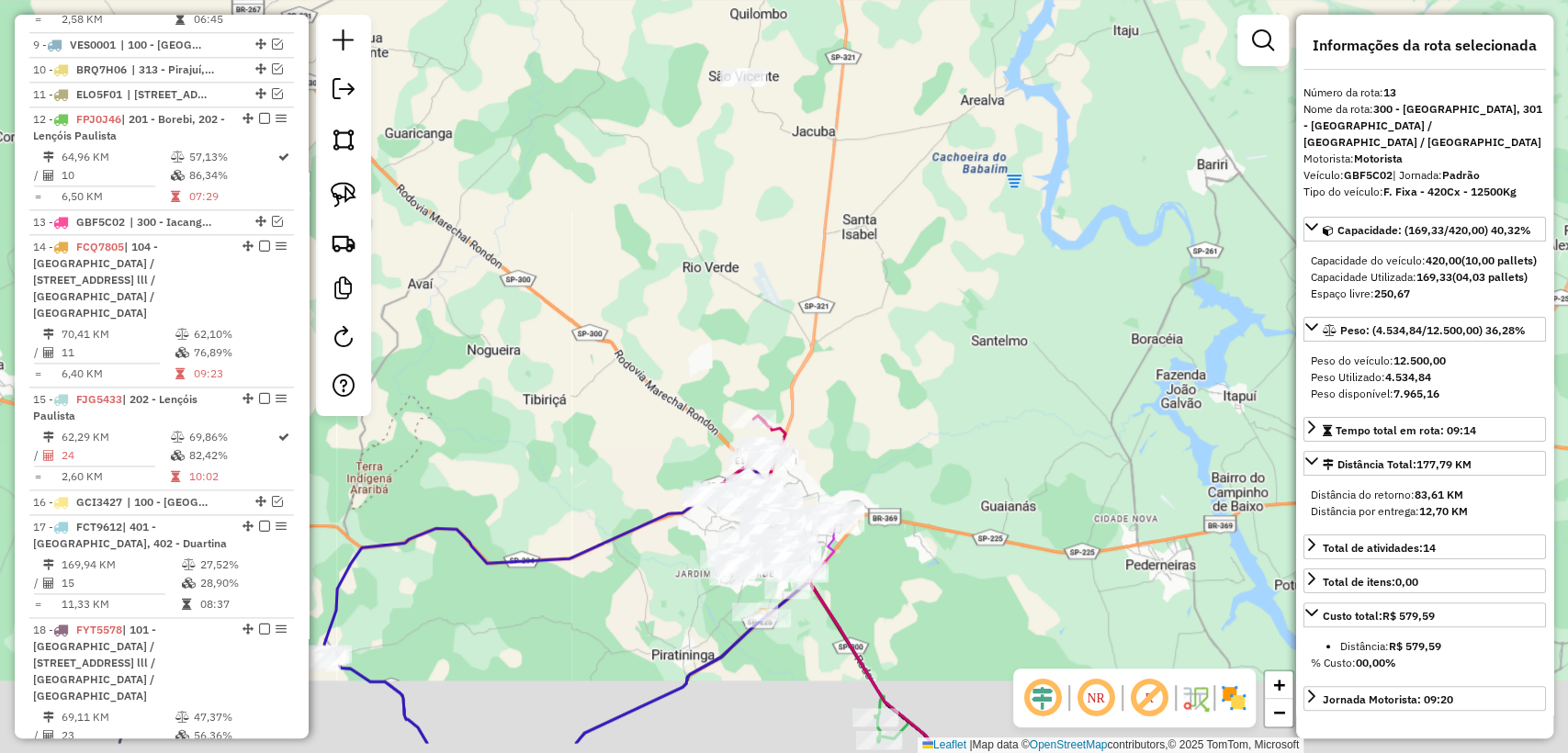
drag, startPoint x: 874, startPoint y: 465, endPoint x: 895, endPoint y: 433, distance: 38.3
click at [895, 433] on div "Janela de atendimento Grade de atendimento Capacidade Transportadoras Veículos …" at bounding box center [784, 376] width 1568 height 753
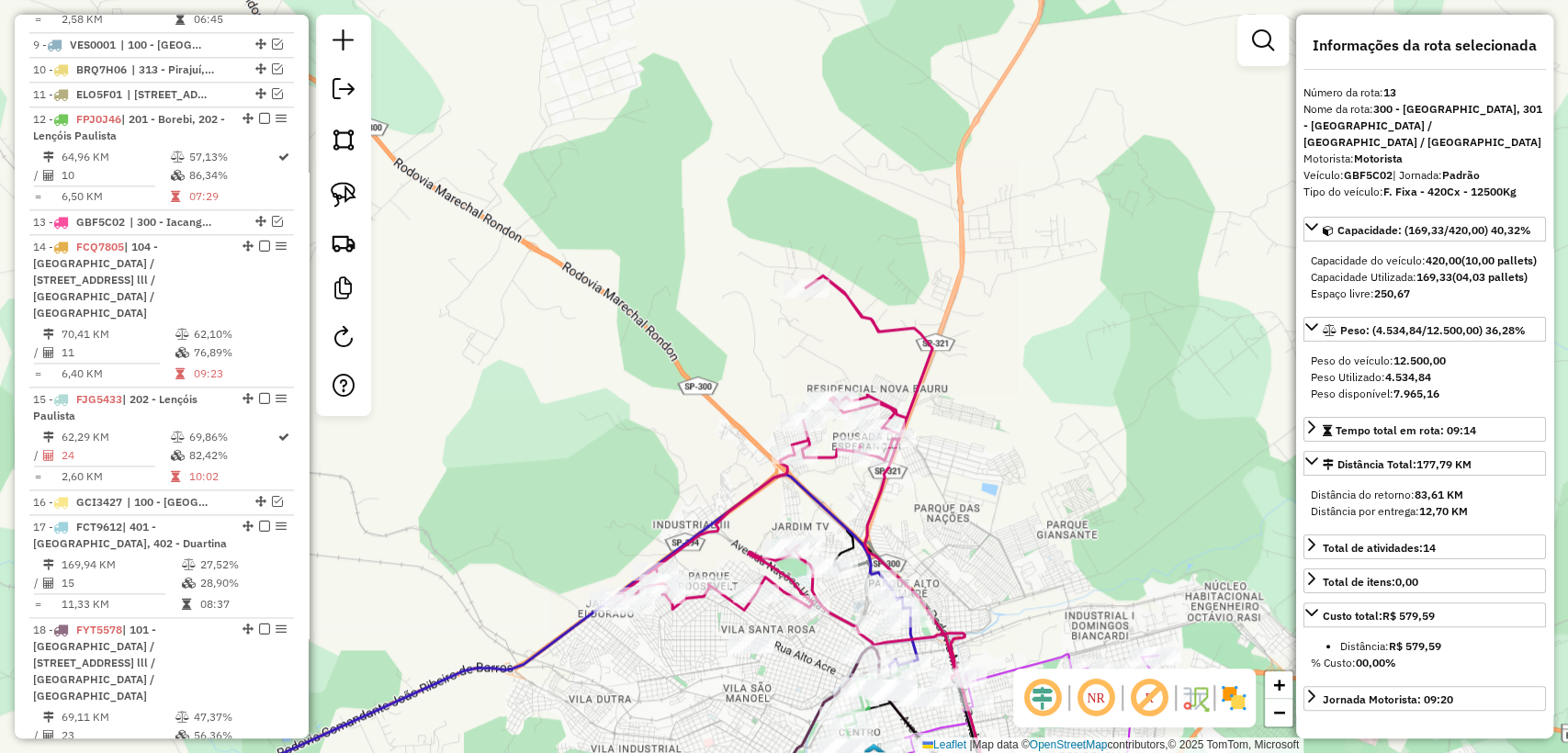
click at [920, 378] on icon at bounding box center [783, 477] width 344 height 403
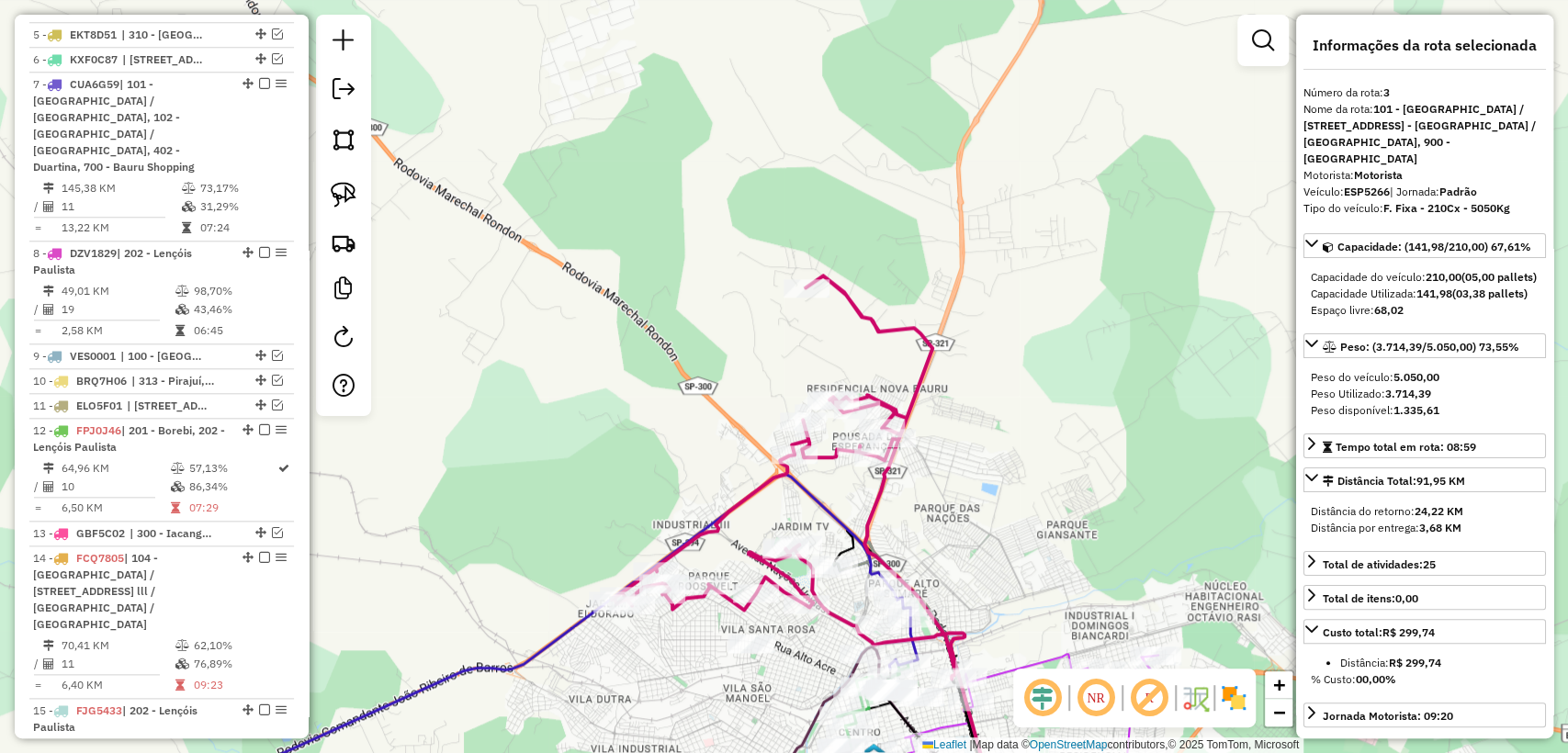
scroll to position [851, 0]
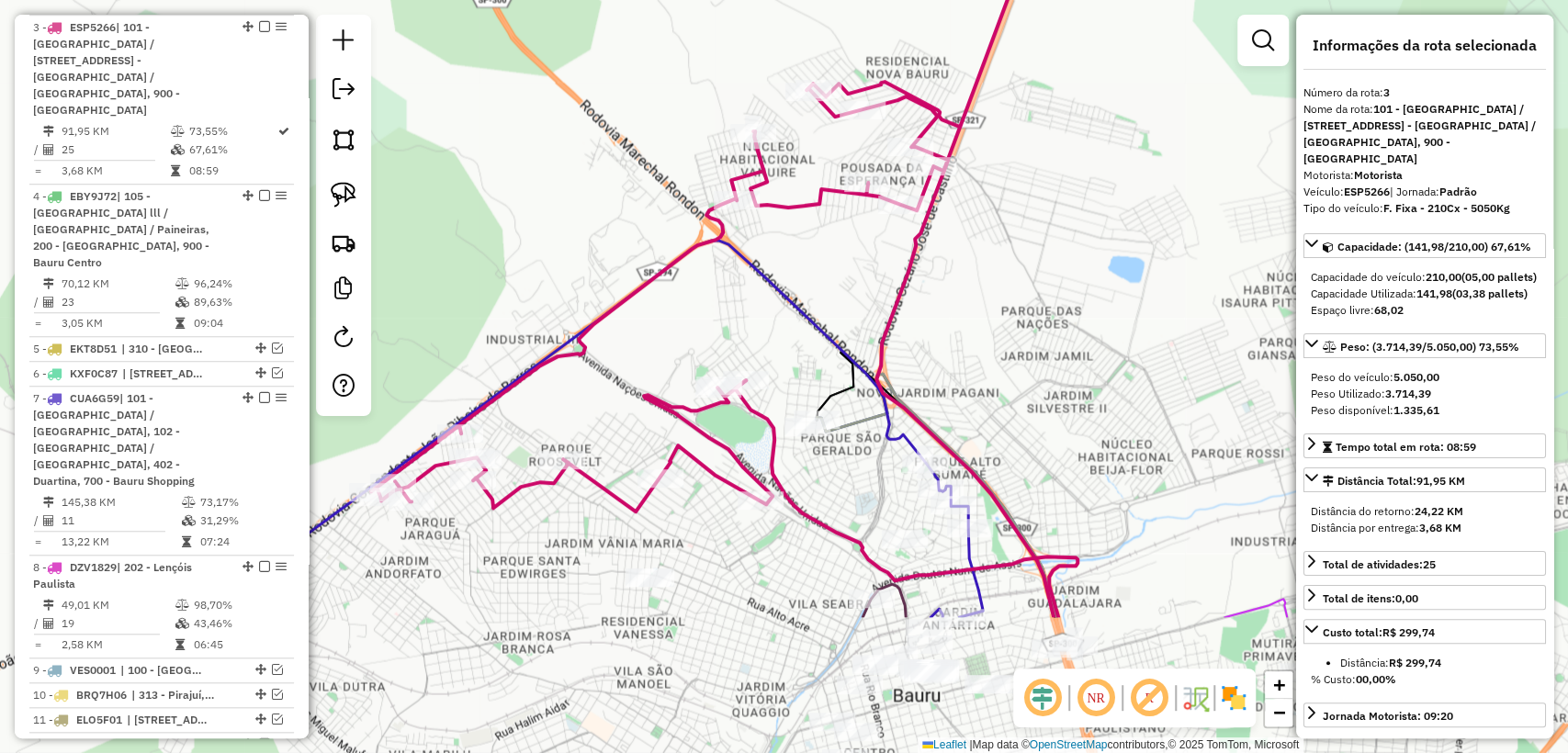
drag, startPoint x: 927, startPoint y: 546, endPoint x: 953, endPoint y: 335, distance: 212.6
click at [953, 335] on div "Janela de atendimento Grade de atendimento Capacidade Transportadoras Veículos …" at bounding box center [784, 376] width 1568 height 753
click at [811, 519] on icon at bounding box center [925, 604] width 381 height 448
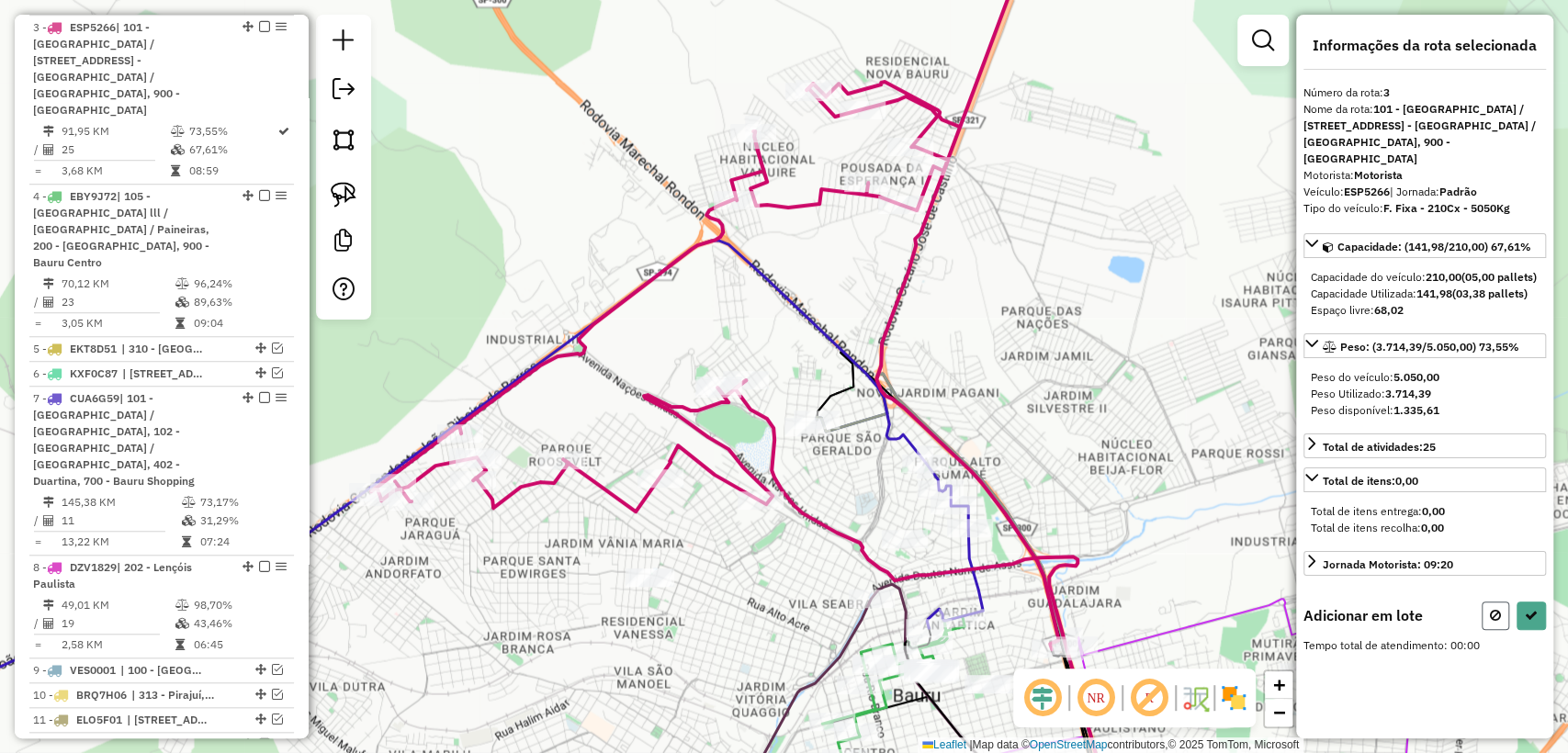
click at [1488, 613] on button at bounding box center [1495, 616] width 28 height 29
select select "**********"
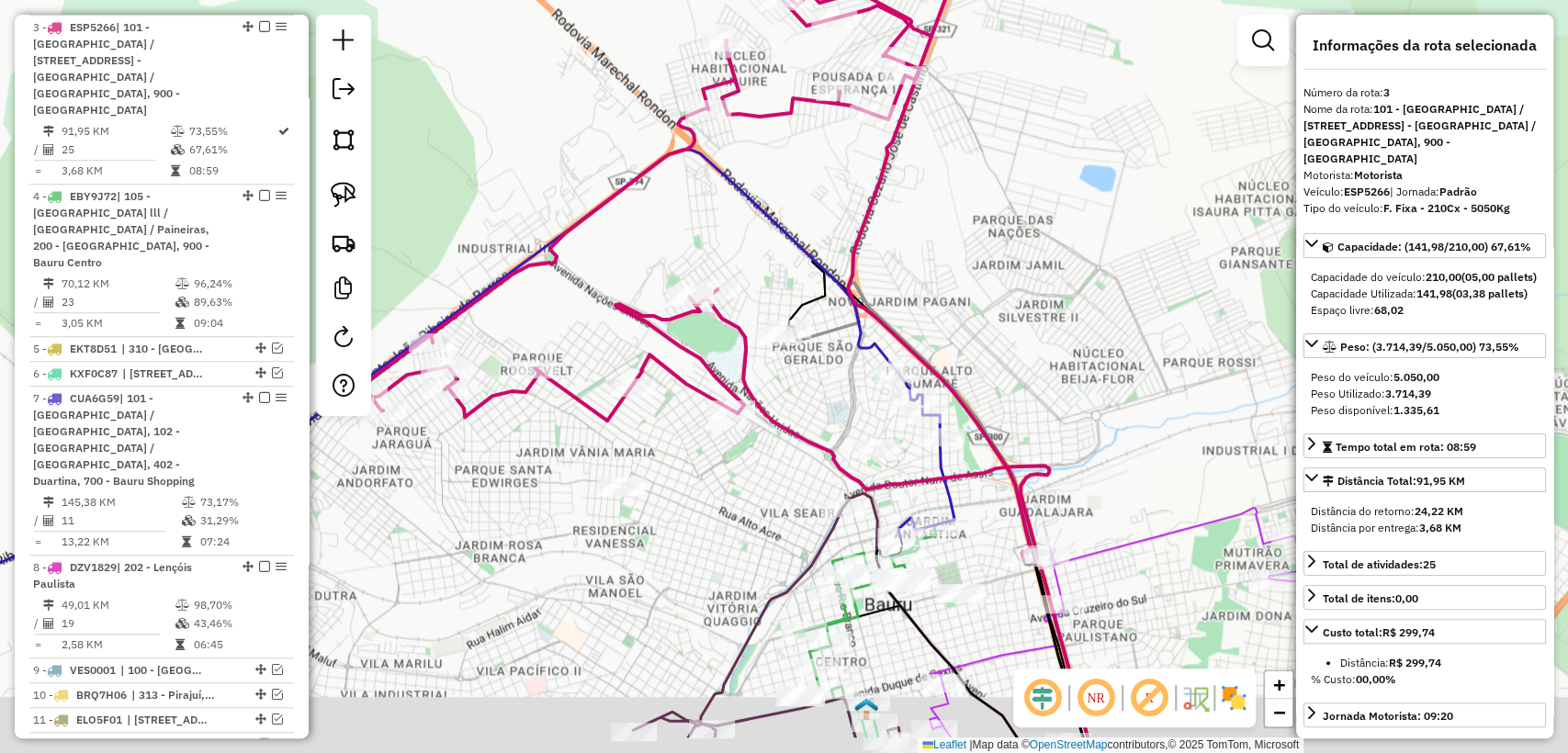
drag, startPoint x: 1085, startPoint y: 452, endPoint x: 1058, endPoint y: 363, distance: 93.0
click at [1058, 363] on div "Janela de atendimento Grade de atendimento Capacidade Transportadoras Veículos …" at bounding box center [784, 376] width 1568 height 753
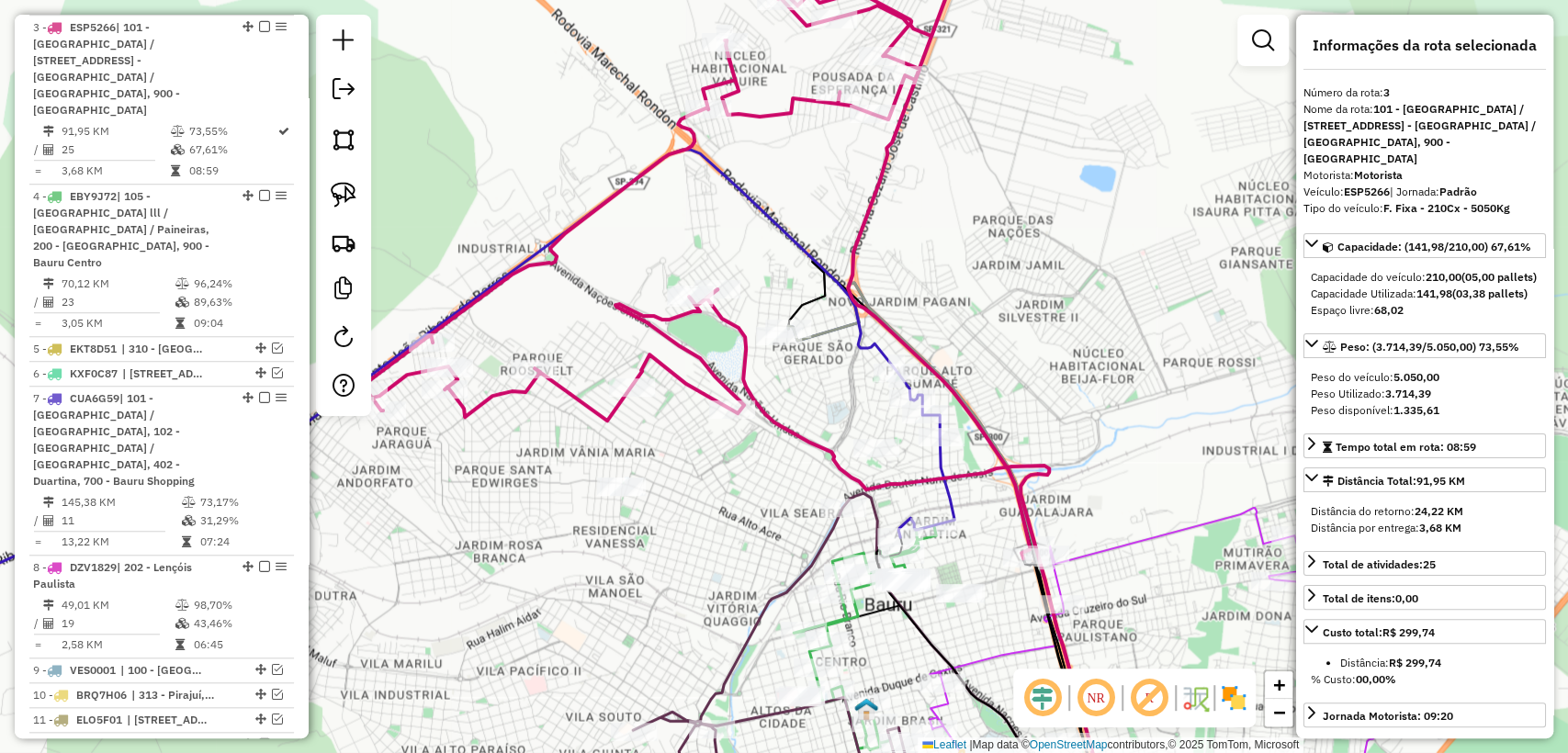
click at [927, 454] on div "Janela de atendimento Grade de atendimento Capacidade Transportadoras Veículos …" at bounding box center [784, 376] width 1568 height 753
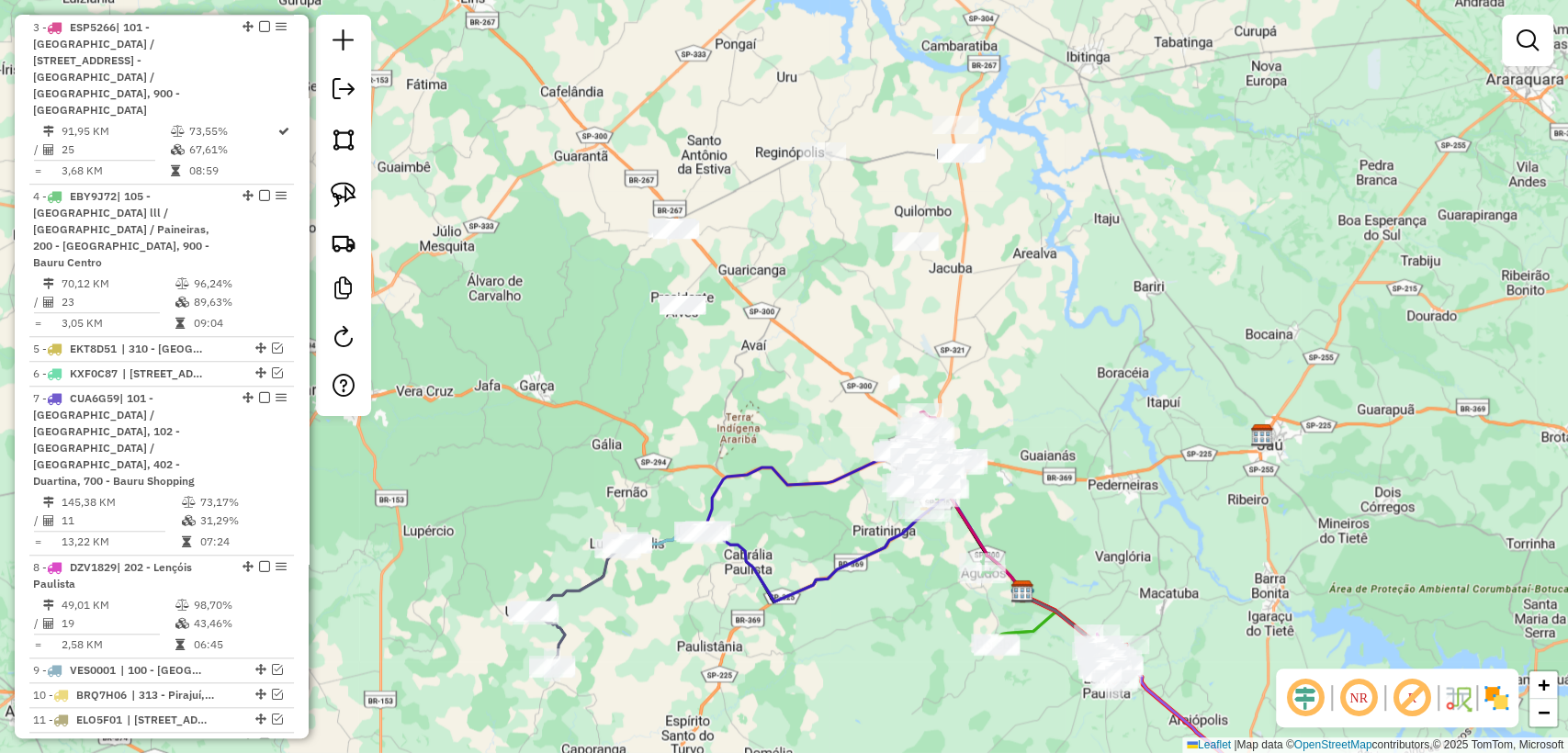
click at [755, 573] on icon at bounding box center [865, 547] width 314 height 110
select select "**********"
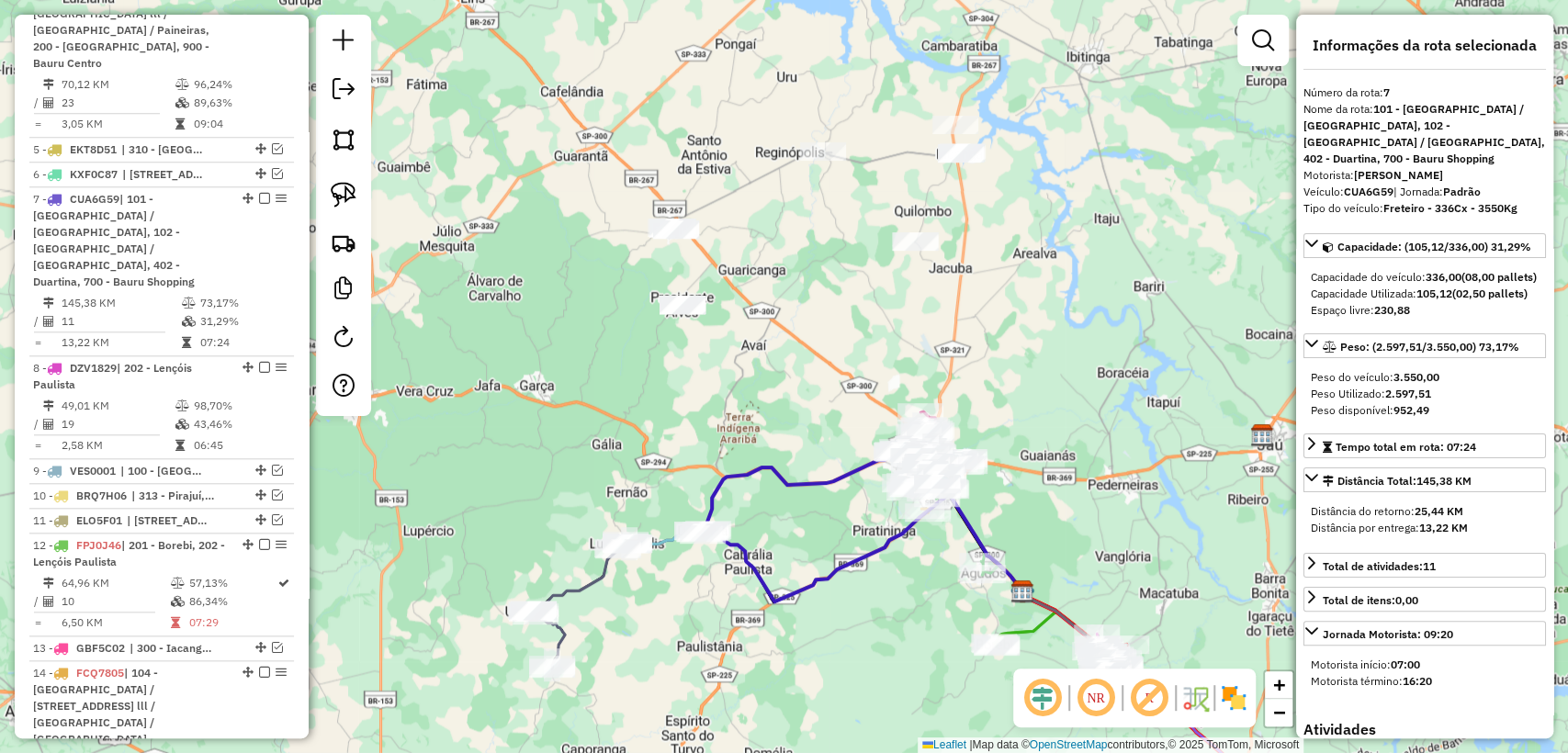
scroll to position [1155, 0]
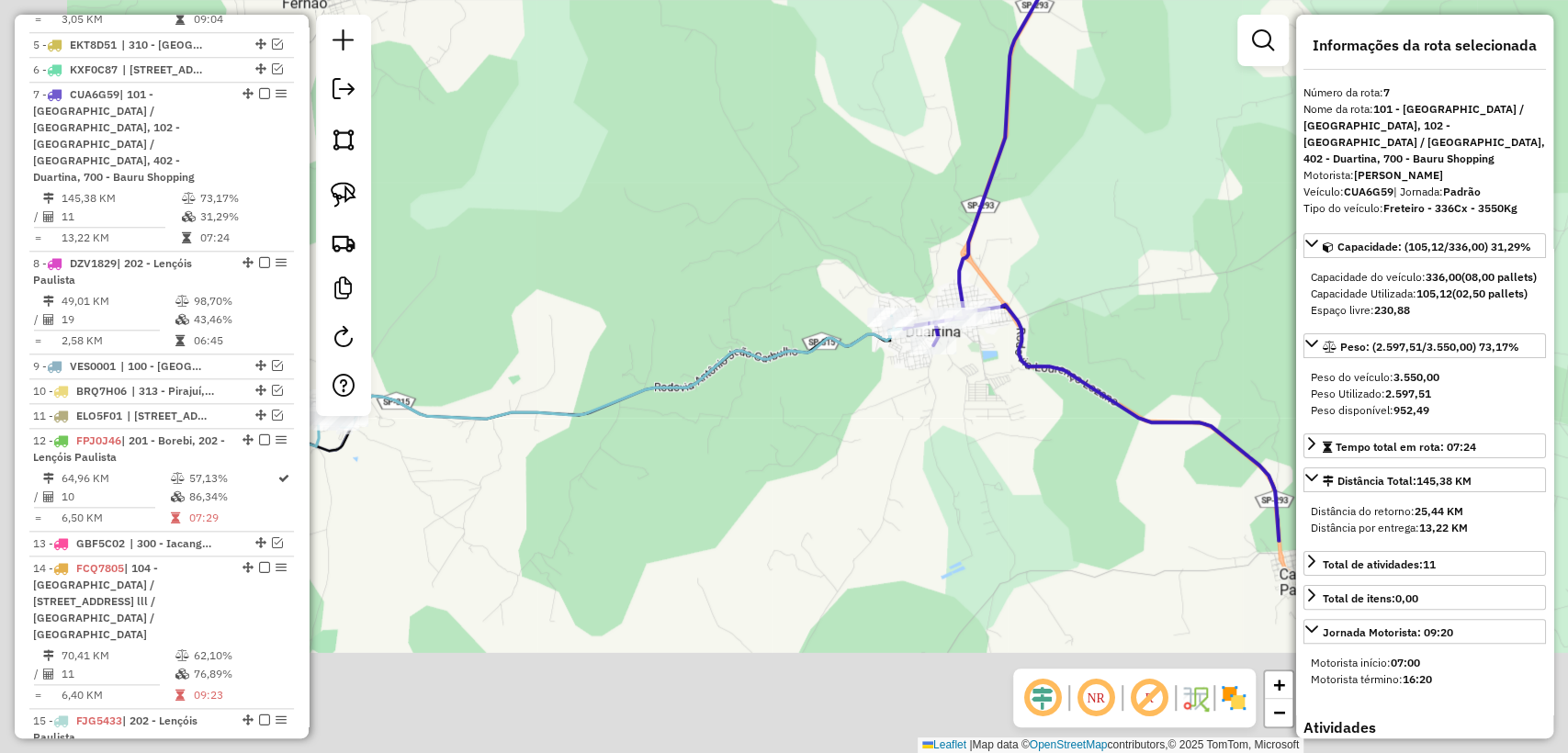
drag, startPoint x: 691, startPoint y: 671, endPoint x: 1047, endPoint y: 333, distance: 490.9
click at [1042, 319] on div "Janela de atendimento Grade de atendimento Capacidade Transportadoras Veículos …" at bounding box center [784, 376] width 1568 height 753
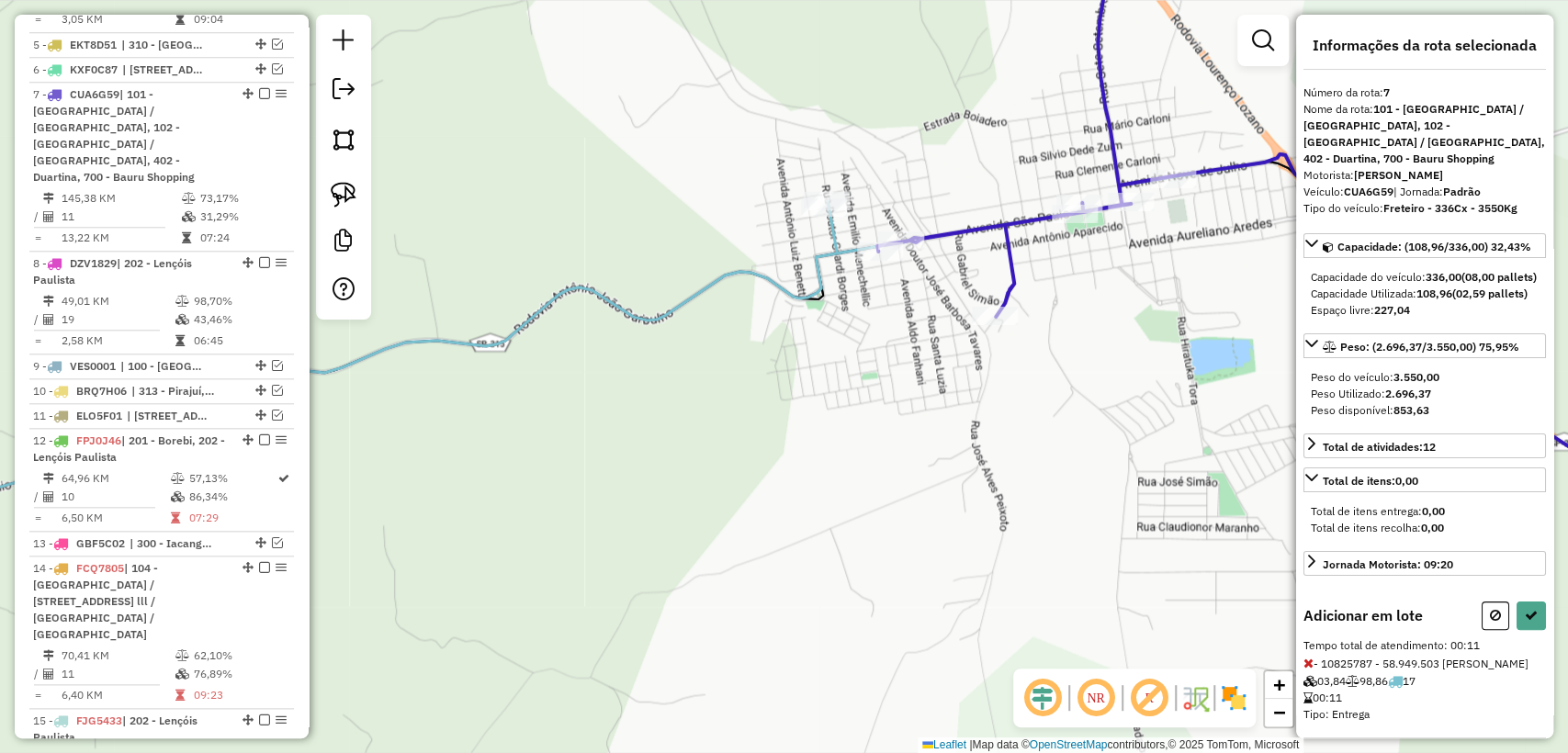
click at [823, 222] on icon at bounding box center [458, 348] width 1232 height 294
click at [1524, 622] on icon at bounding box center [1530, 615] width 12 height 12
select select "**********"
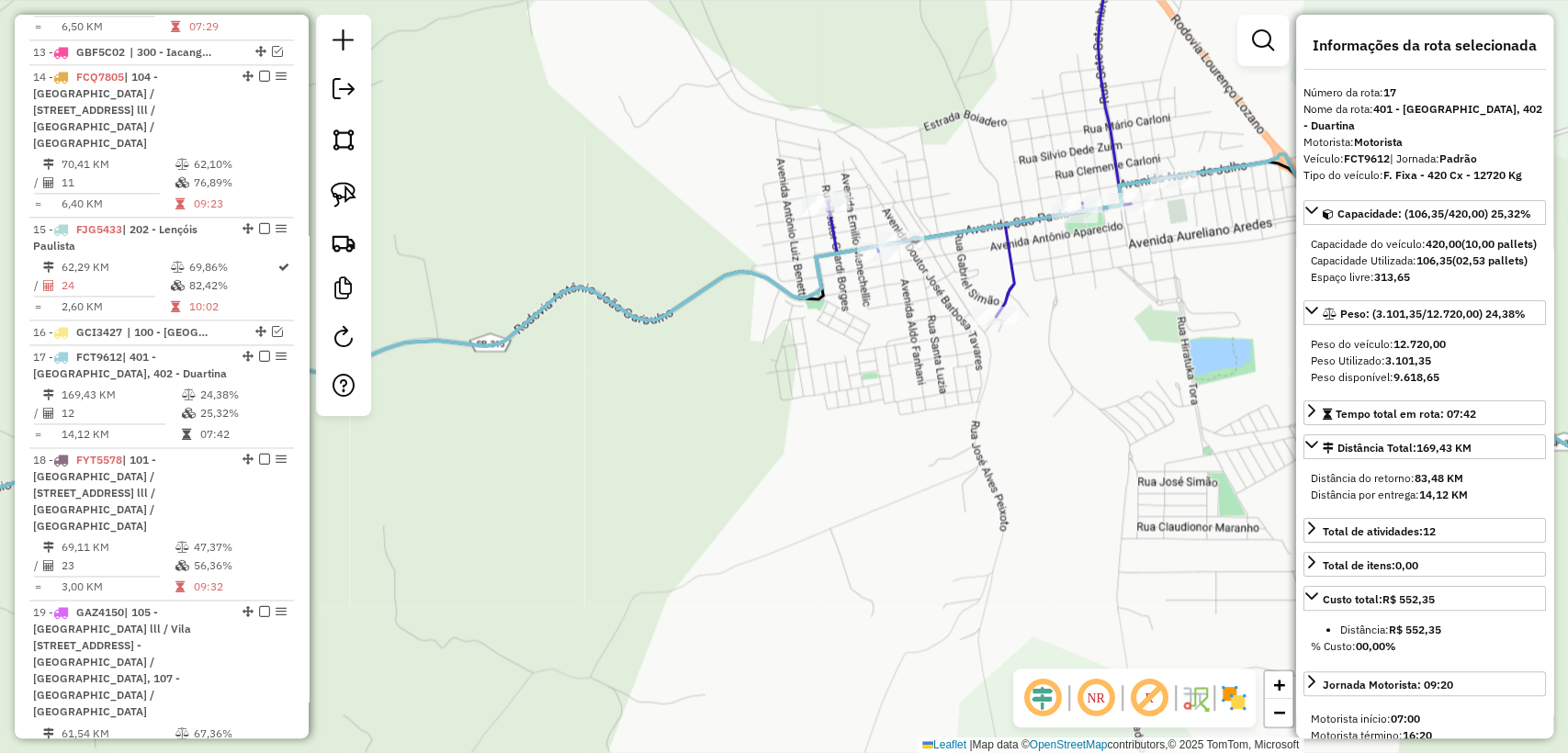
scroll to position [1860, 0]
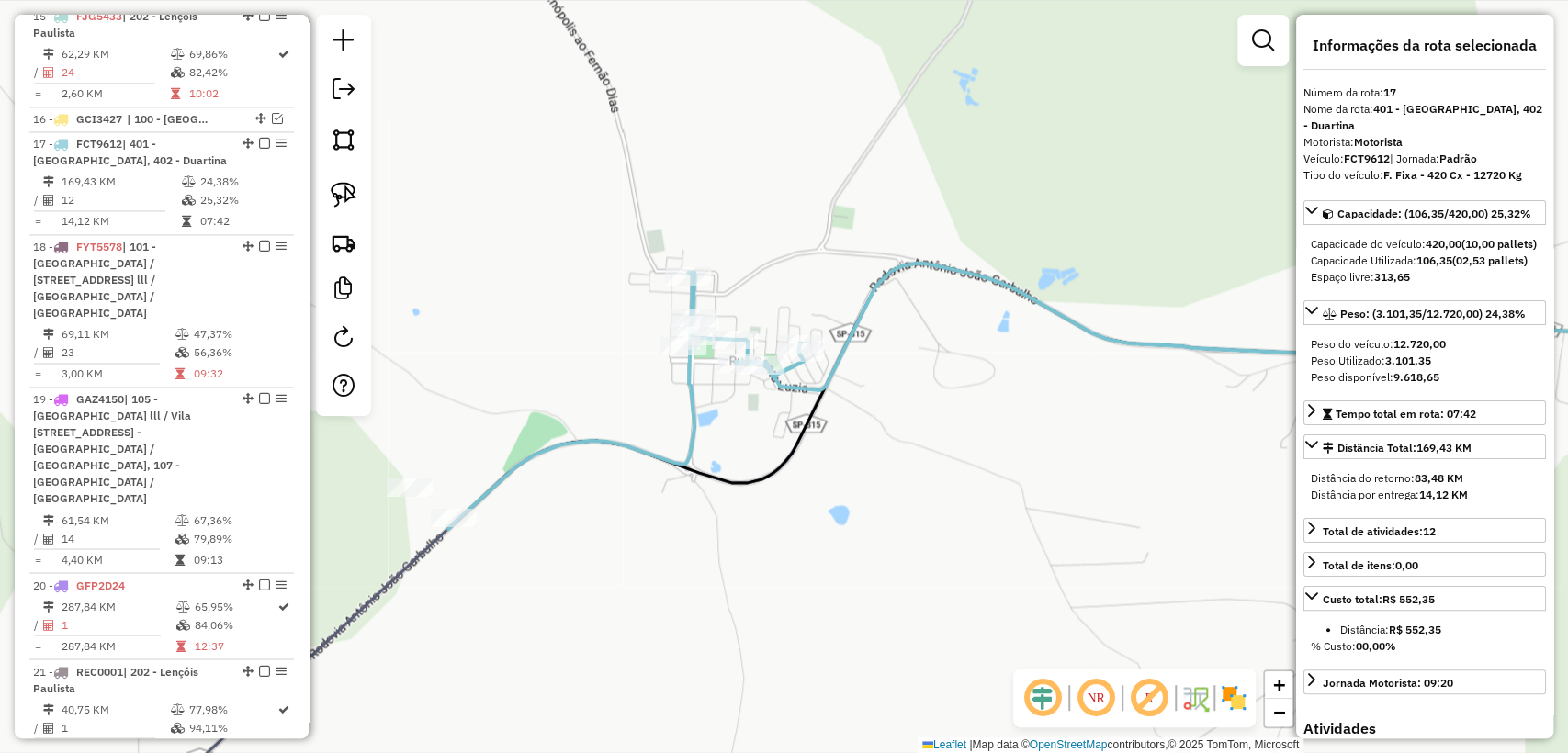
click at [694, 403] on icon at bounding box center [625, 400] width 355 height 256
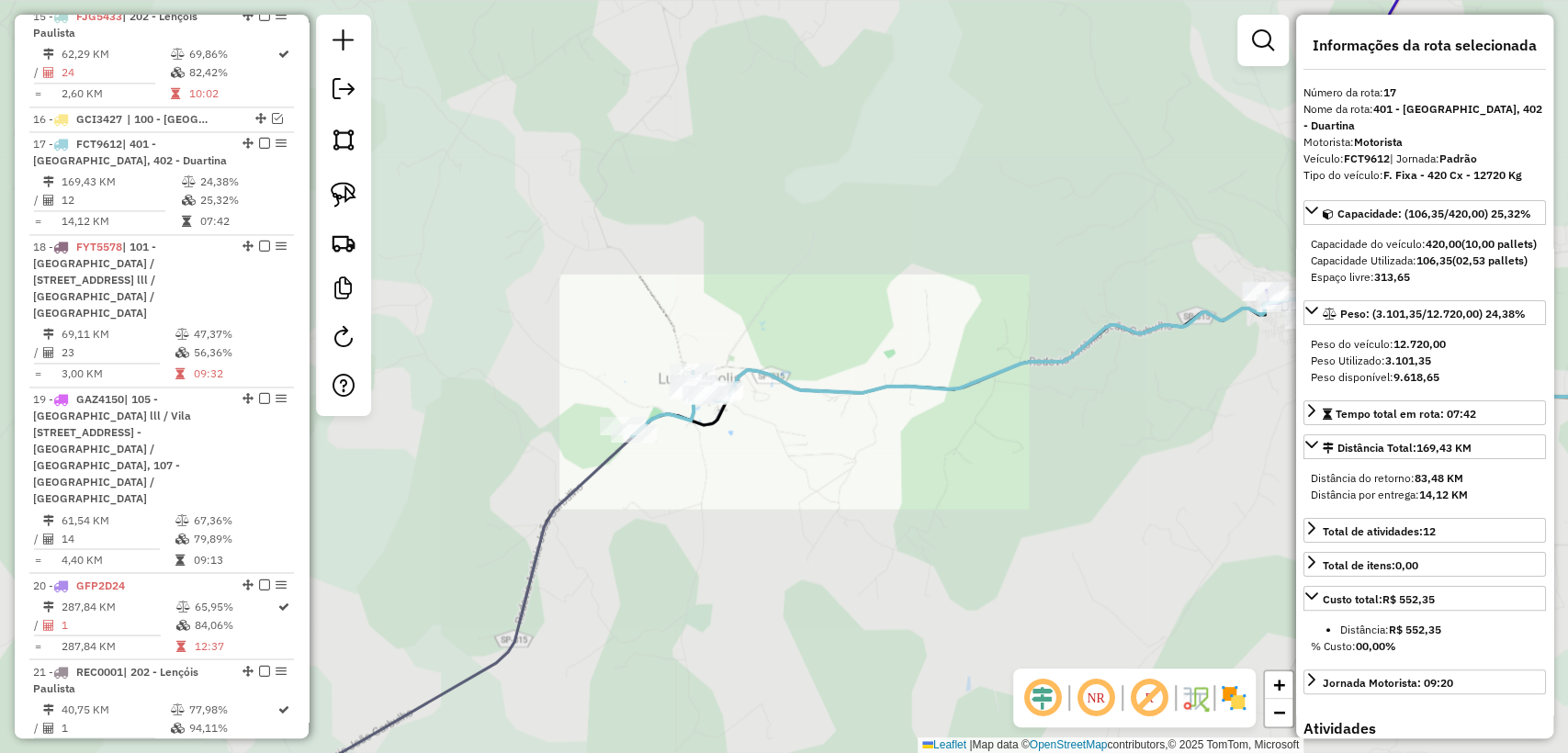
click at [705, 469] on div "Janela de atendimento Grade de atendimento Capacidade Transportadoras Veículos …" at bounding box center [784, 376] width 1568 height 753
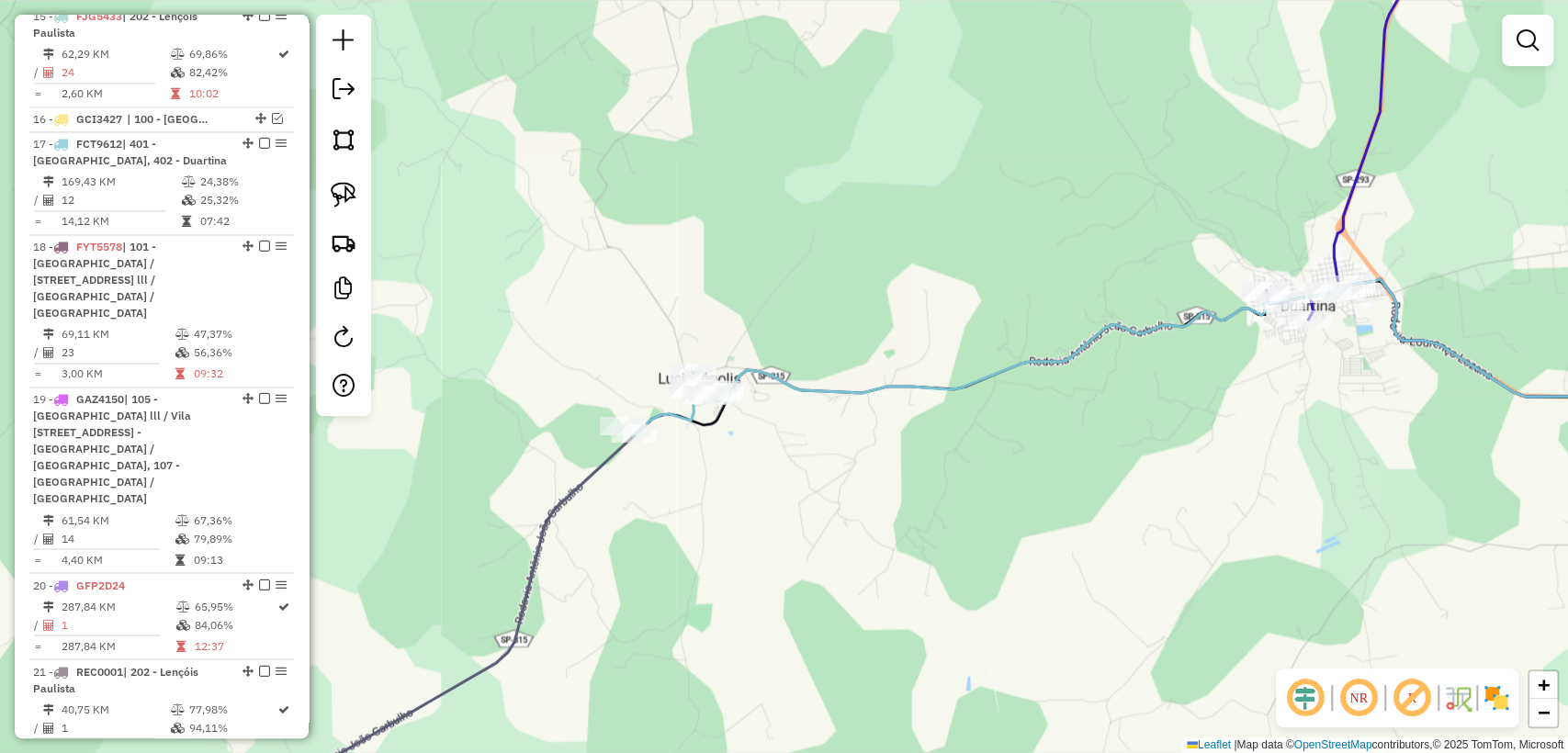
click at [695, 421] on icon at bounding box center [676, 403] width 90 height 64
select select "**********"
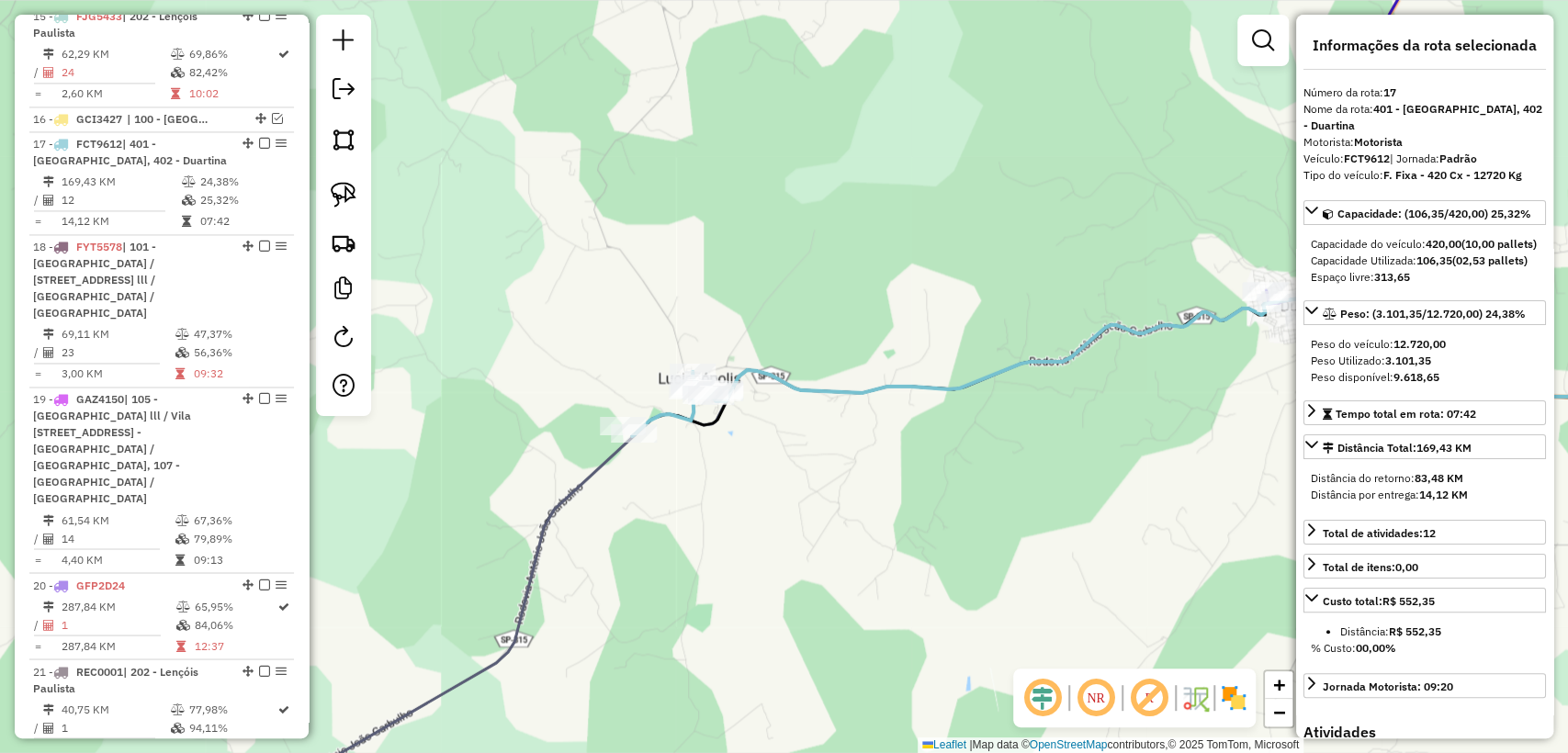
drag, startPoint x: 814, startPoint y: 460, endPoint x: 971, endPoint y: 384, distance: 174.4
click at [971, 384] on div "Janela de atendimento Grade de atendimento Capacidade Transportadoras Veículos …" at bounding box center [784, 376] width 1568 height 753
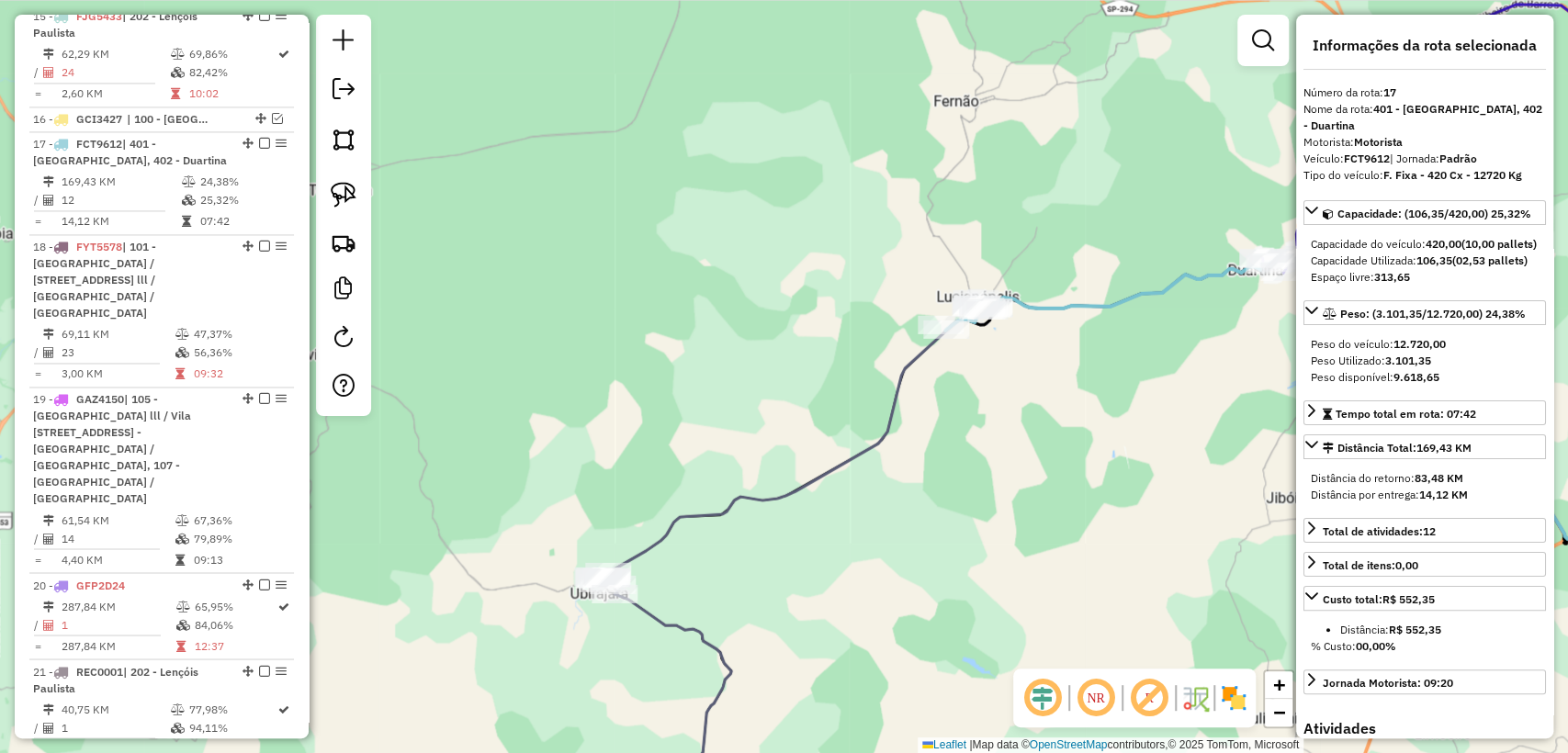
click at [742, 539] on div "Janela de atendimento Grade de atendimento Capacidade Transportadoras Veículos …" at bounding box center [784, 376] width 1568 height 753
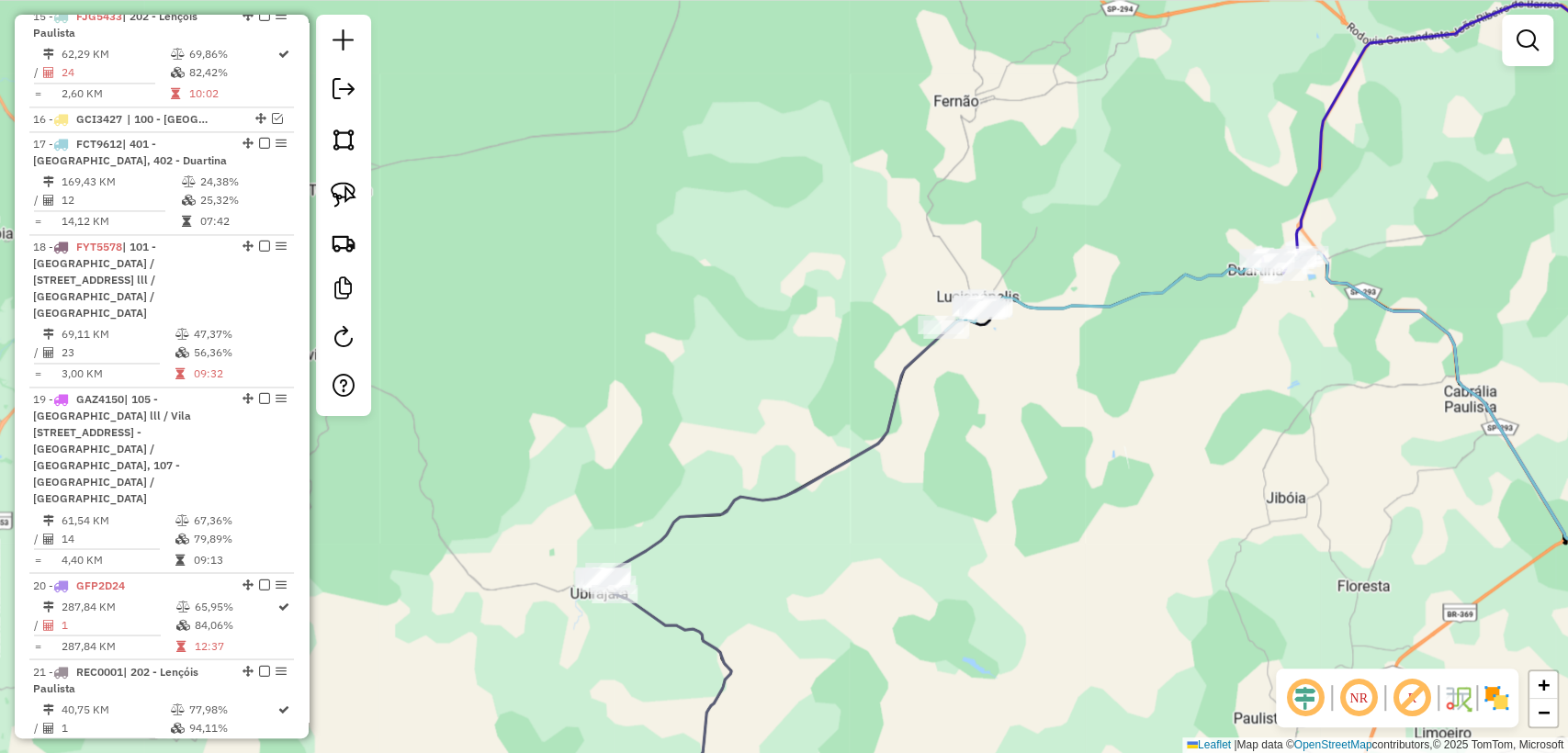
click at [704, 512] on icon at bounding box center [1166, 412] width 1115 height 319
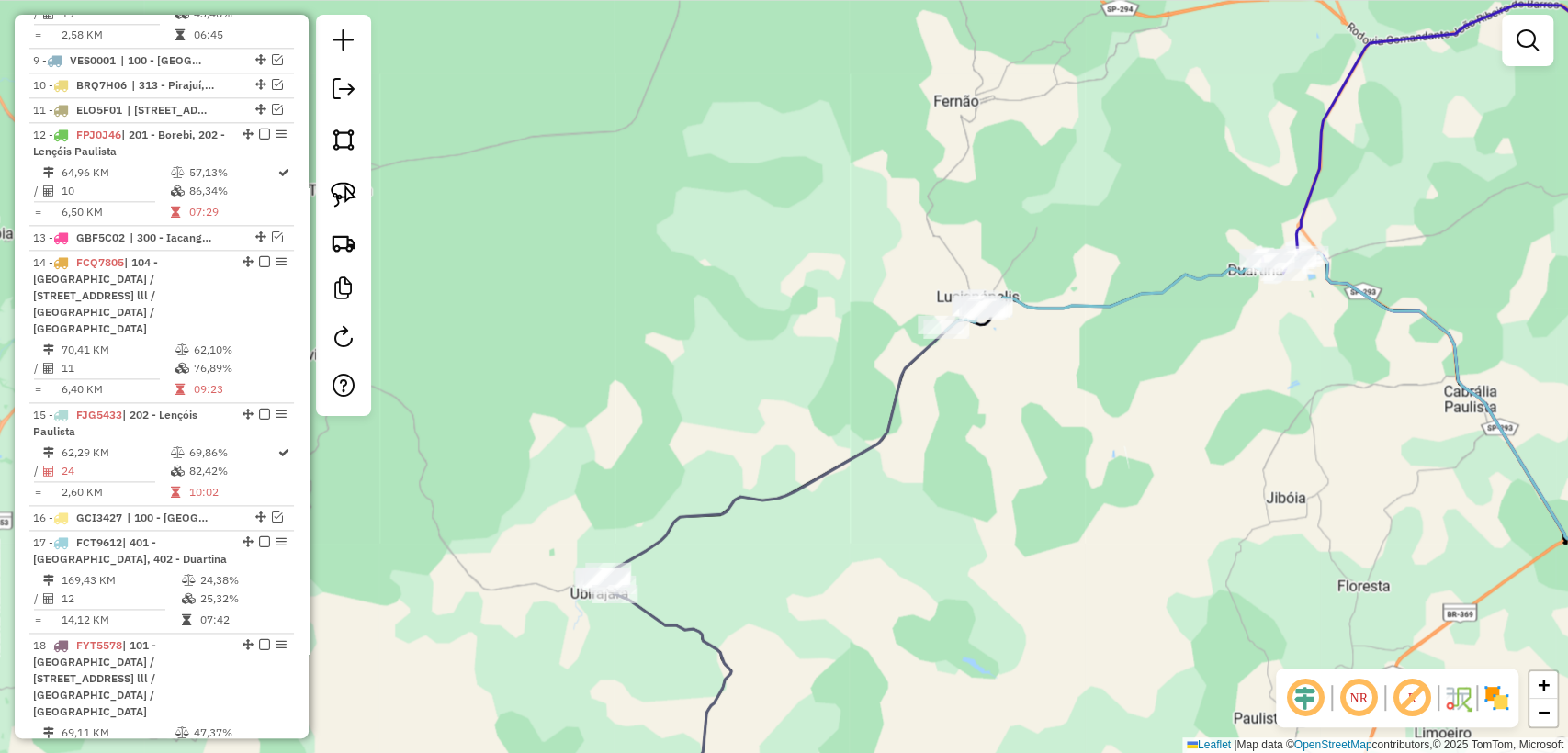
select select "**********"
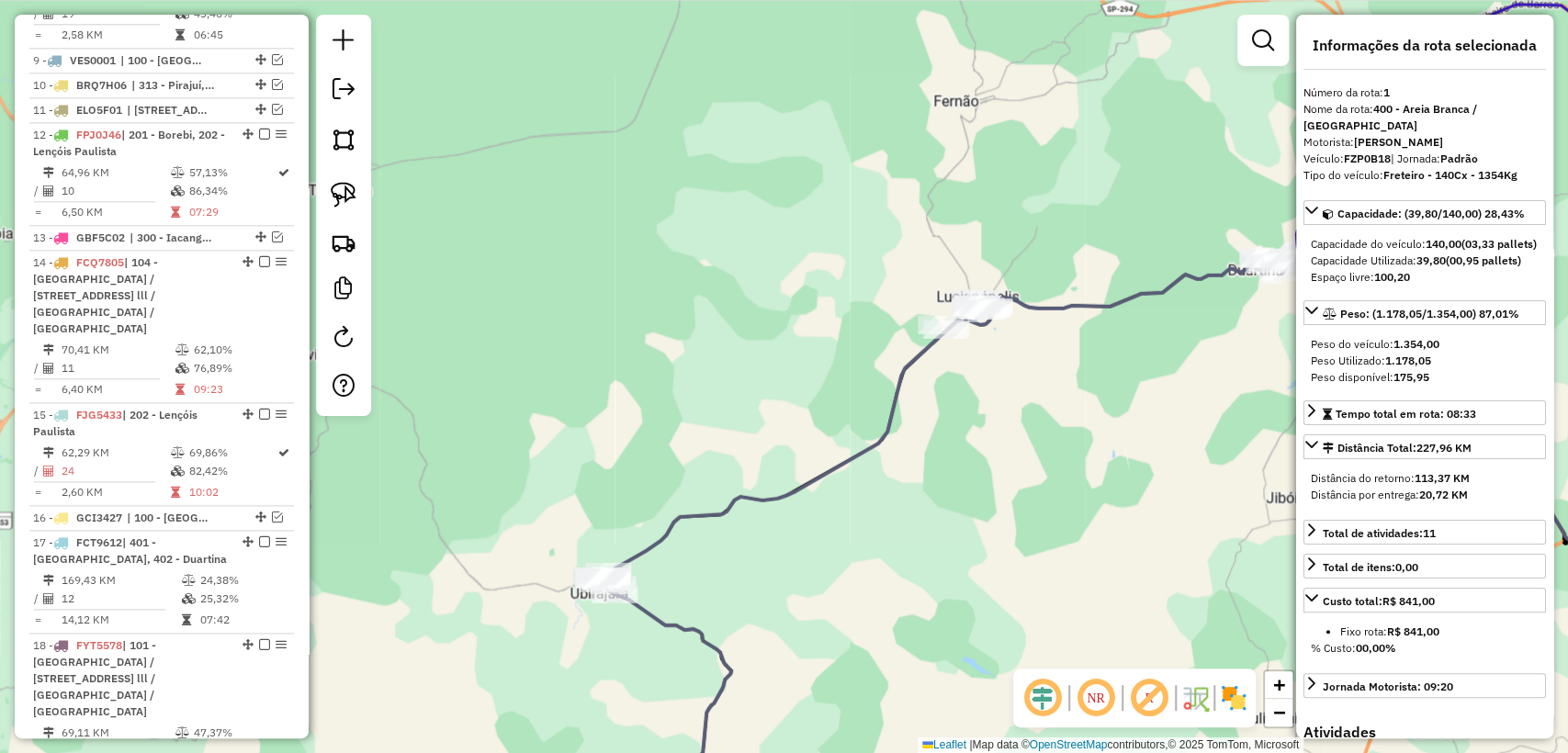
scroll to position [722, 0]
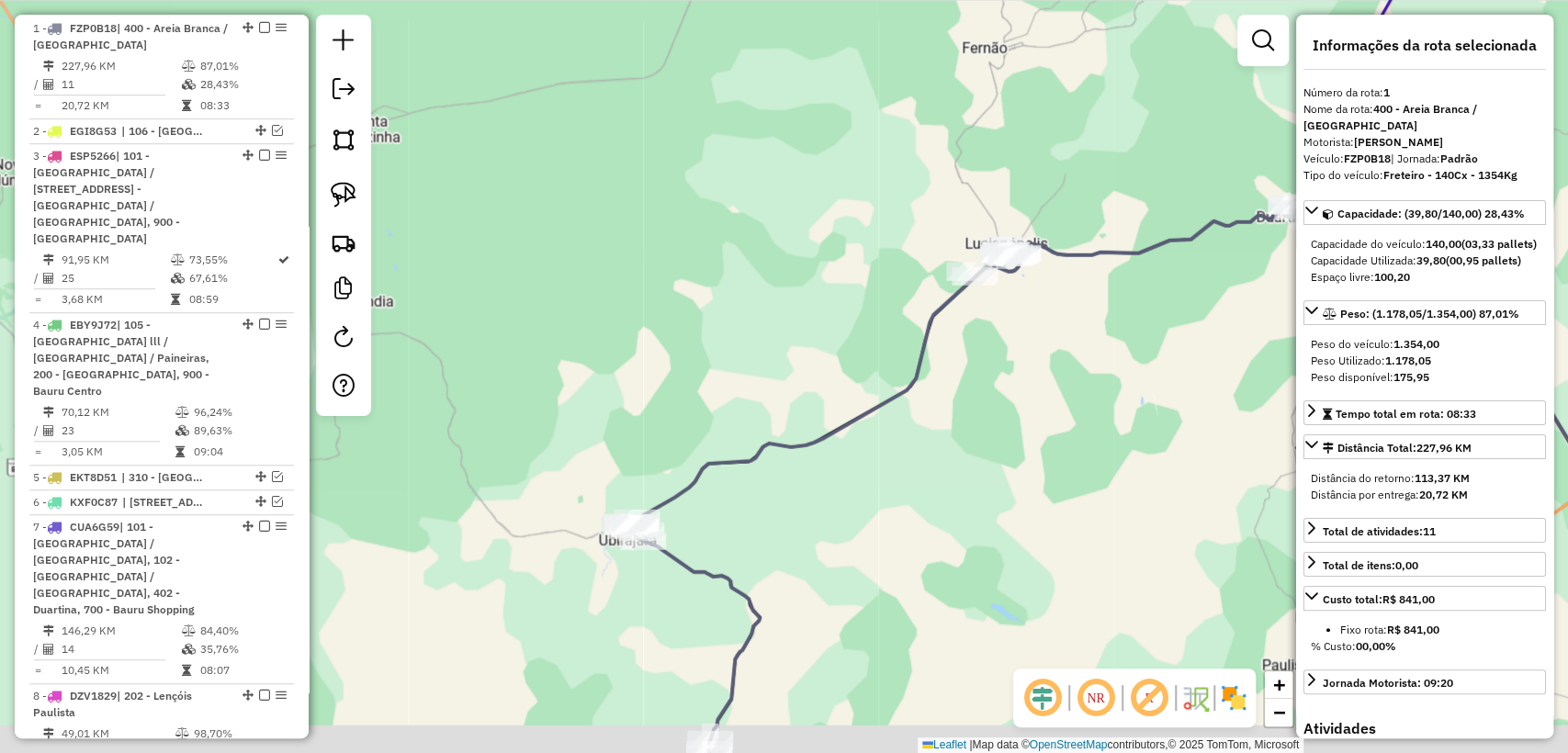
drag, startPoint x: 732, startPoint y: 564, endPoint x: 760, endPoint y: 511, distance: 59.9
click at [760, 511] on div "Janela de atendimento Grade de atendimento Capacidade Transportadoras Veículos …" at bounding box center [784, 376] width 1568 height 753
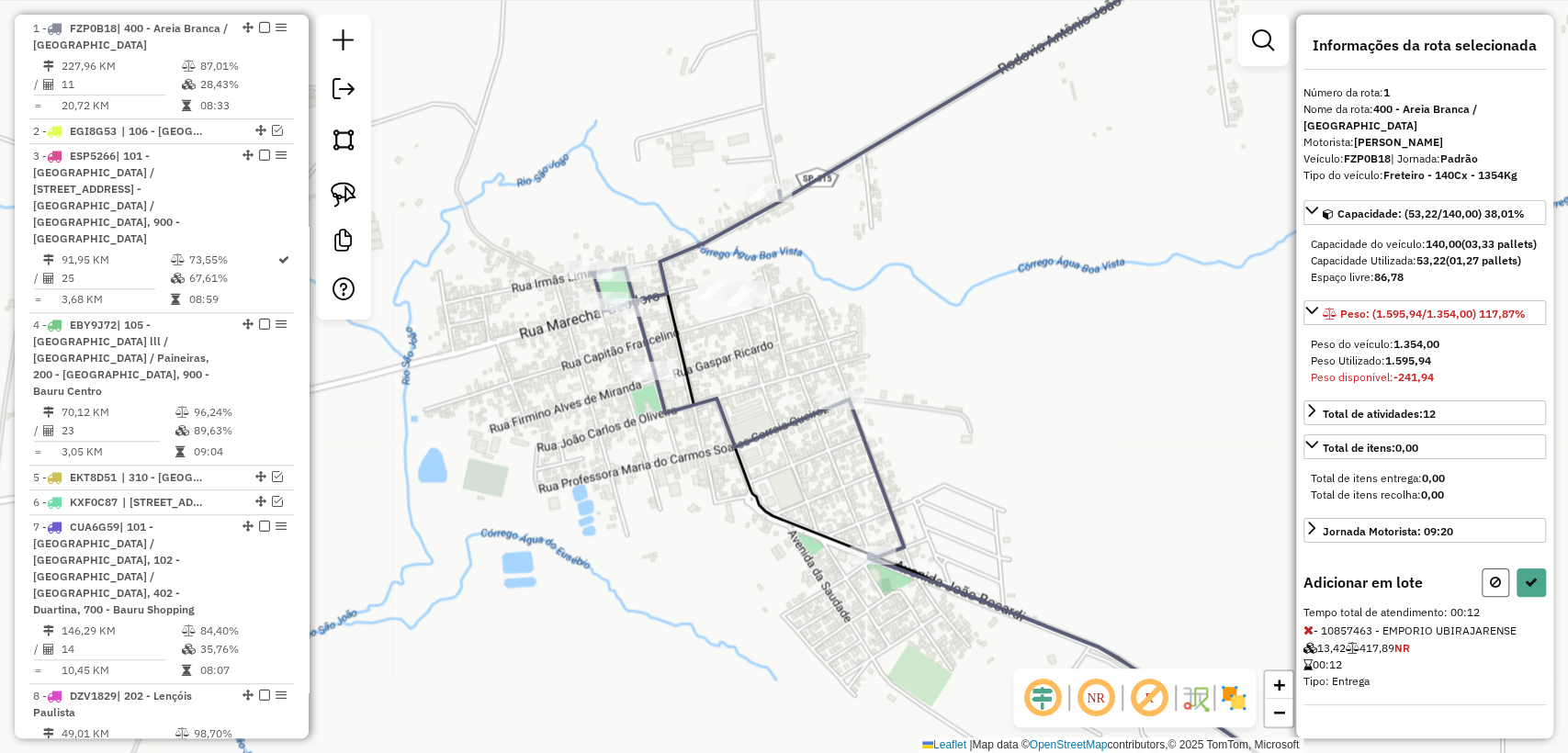
click at [1497, 581] on icon at bounding box center [1496, 581] width 11 height 12
select select "**********"
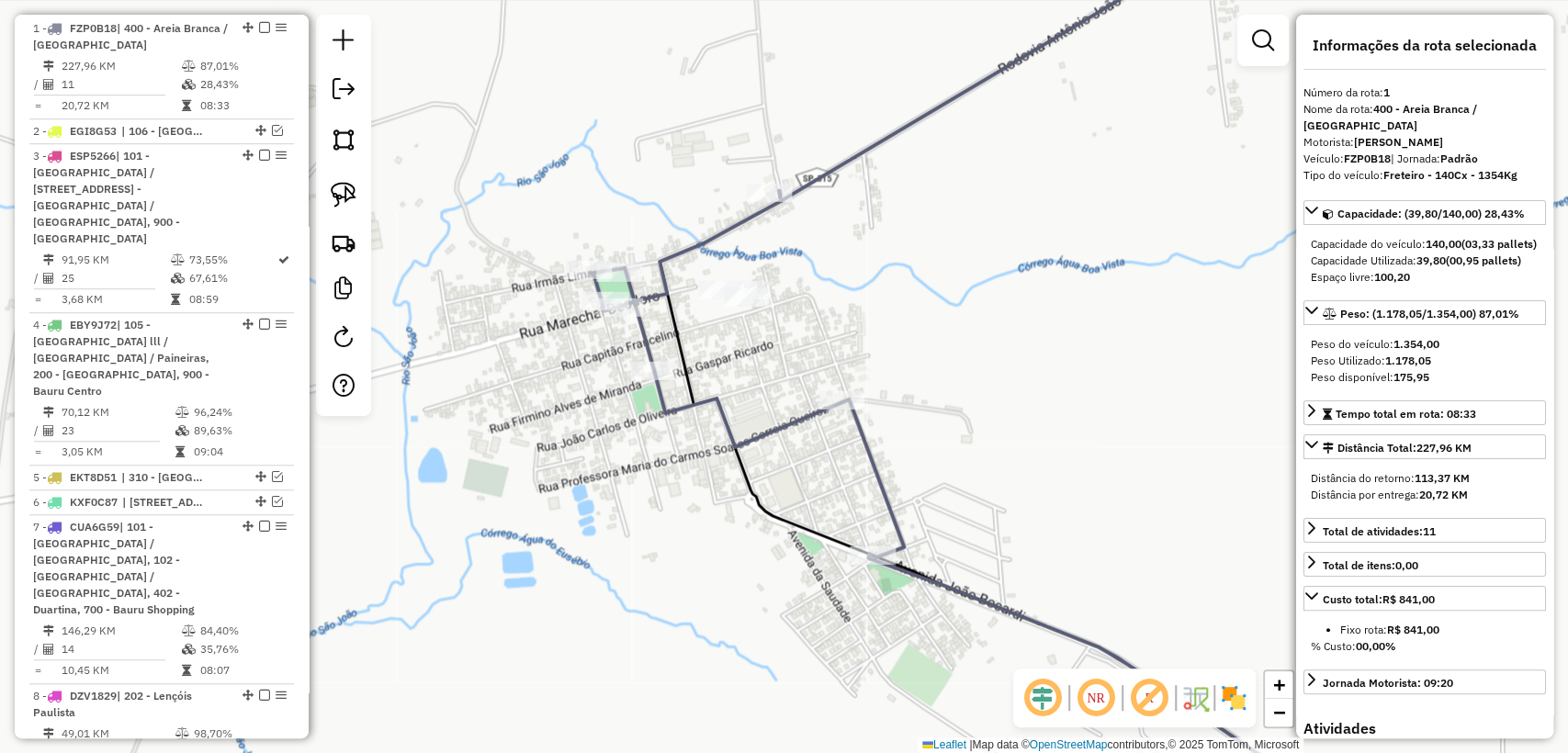
click at [784, 431] on div "Janela de atendimento Grade de atendimento Capacidade Transportadoras Veículos …" at bounding box center [784, 376] width 1568 height 753
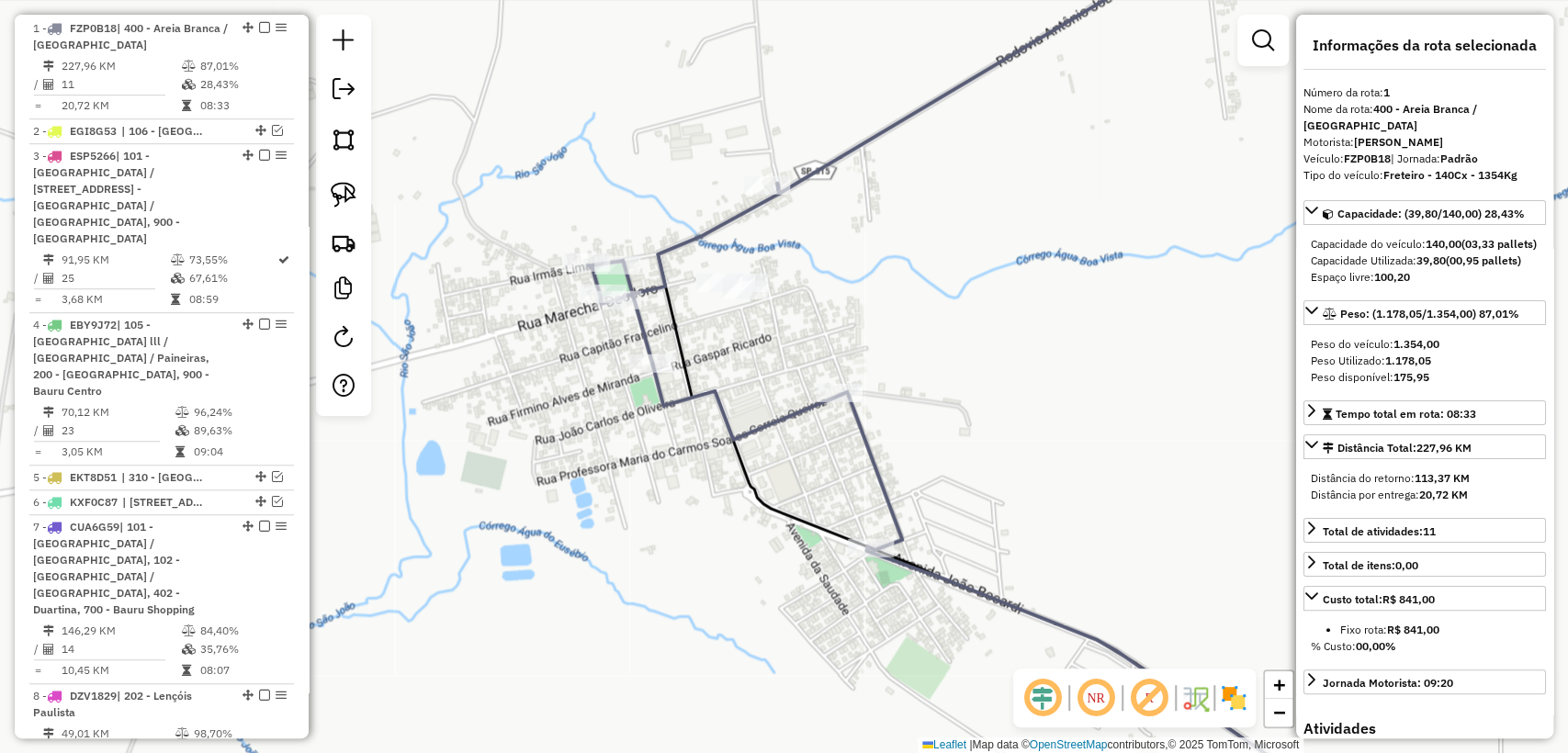
click at [780, 427] on icon at bounding box center [979, 506] width 784 height 645
click at [771, 413] on icon at bounding box center [979, 506] width 784 height 645
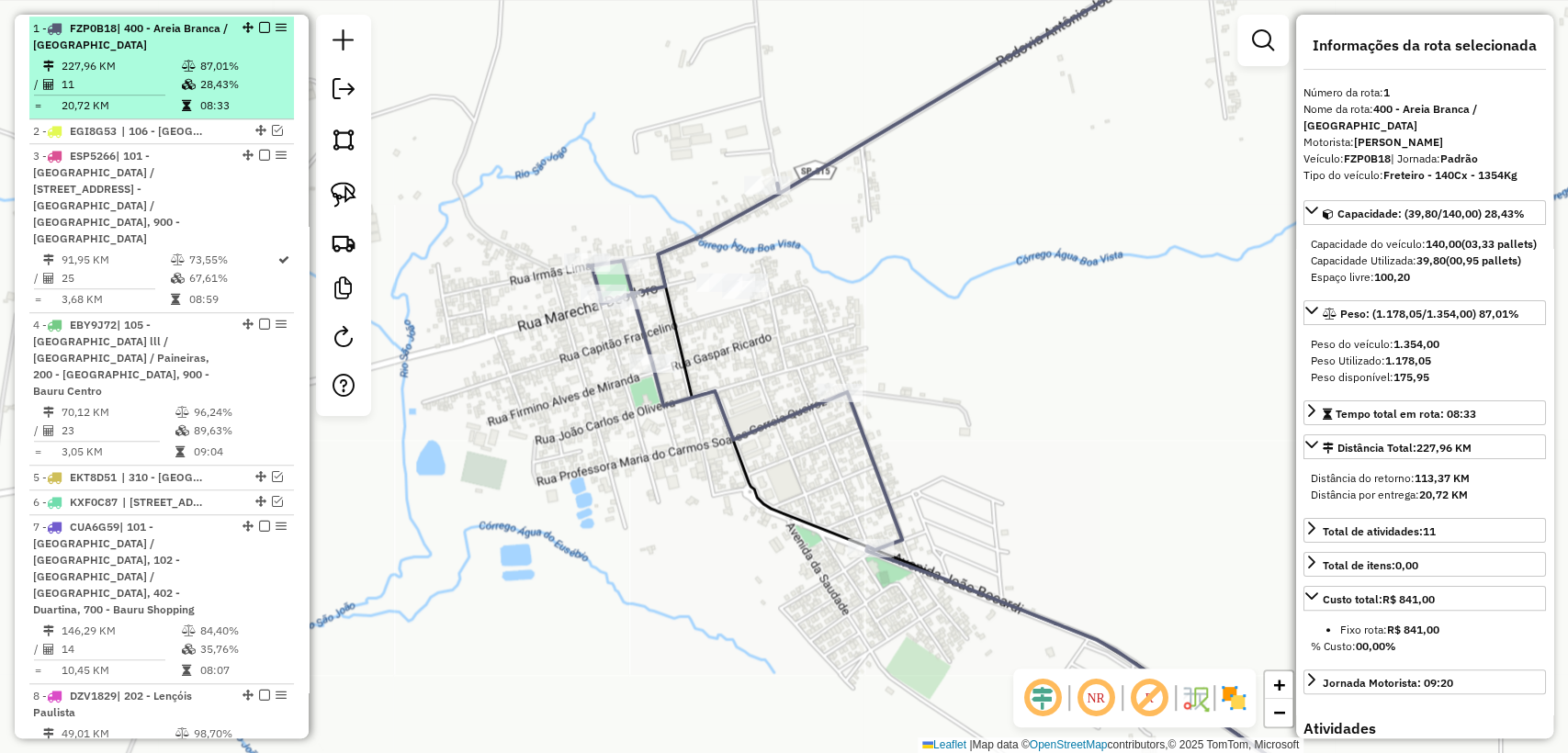
click at [261, 24] on em at bounding box center [265, 28] width 11 height 11
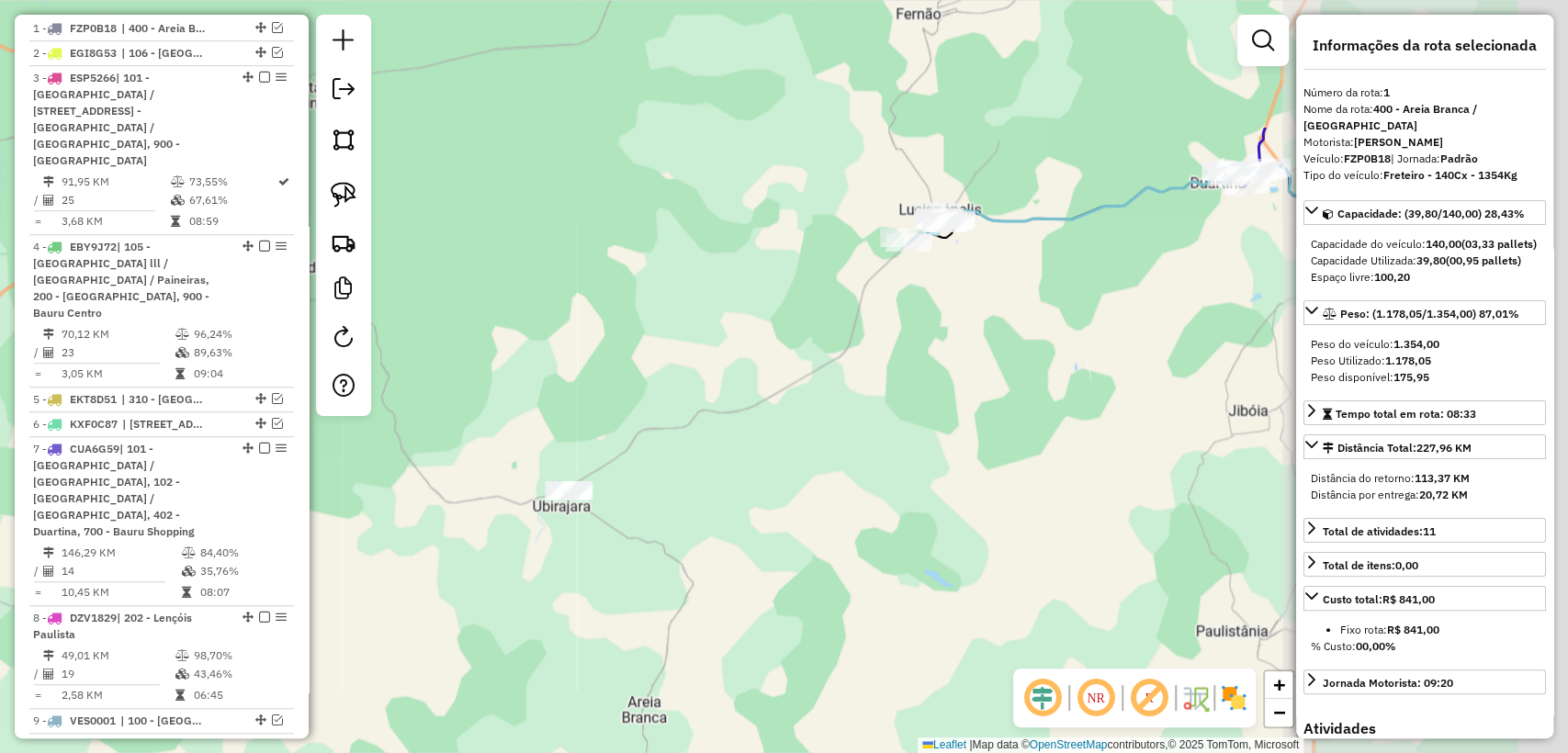
drag, startPoint x: 995, startPoint y: 274, endPoint x: 682, endPoint y: 477, distance: 373.1
click at [682, 477] on div "Janela de atendimento Grade de atendimento Capacidade Transportadoras Veículos …" at bounding box center [784, 376] width 1568 height 753
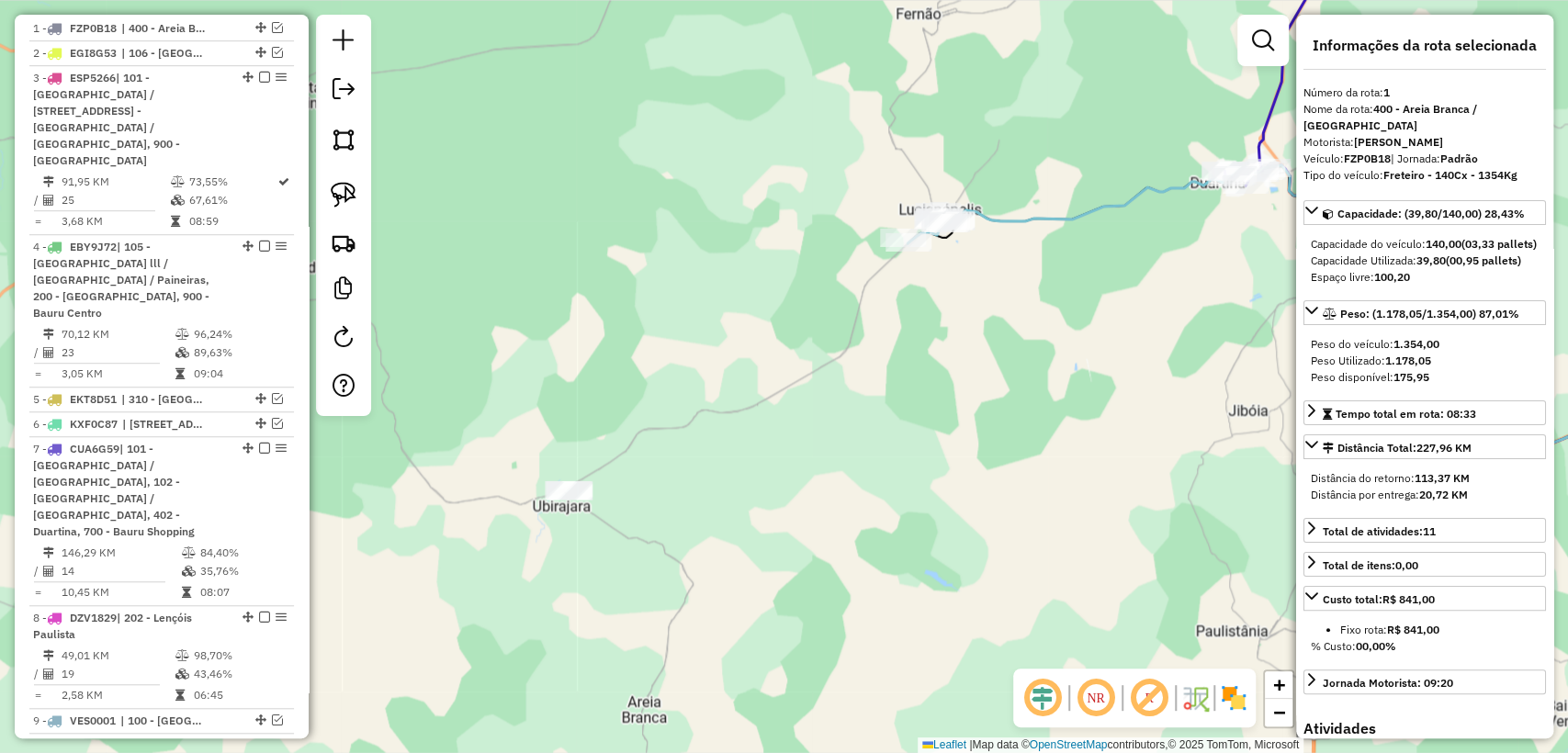
click at [1074, 188] on div "Janela de atendimento Grade de atendimento Capacidade Transportadoras Veículos …" at bounding box center [784, 376] width 1568 height 753
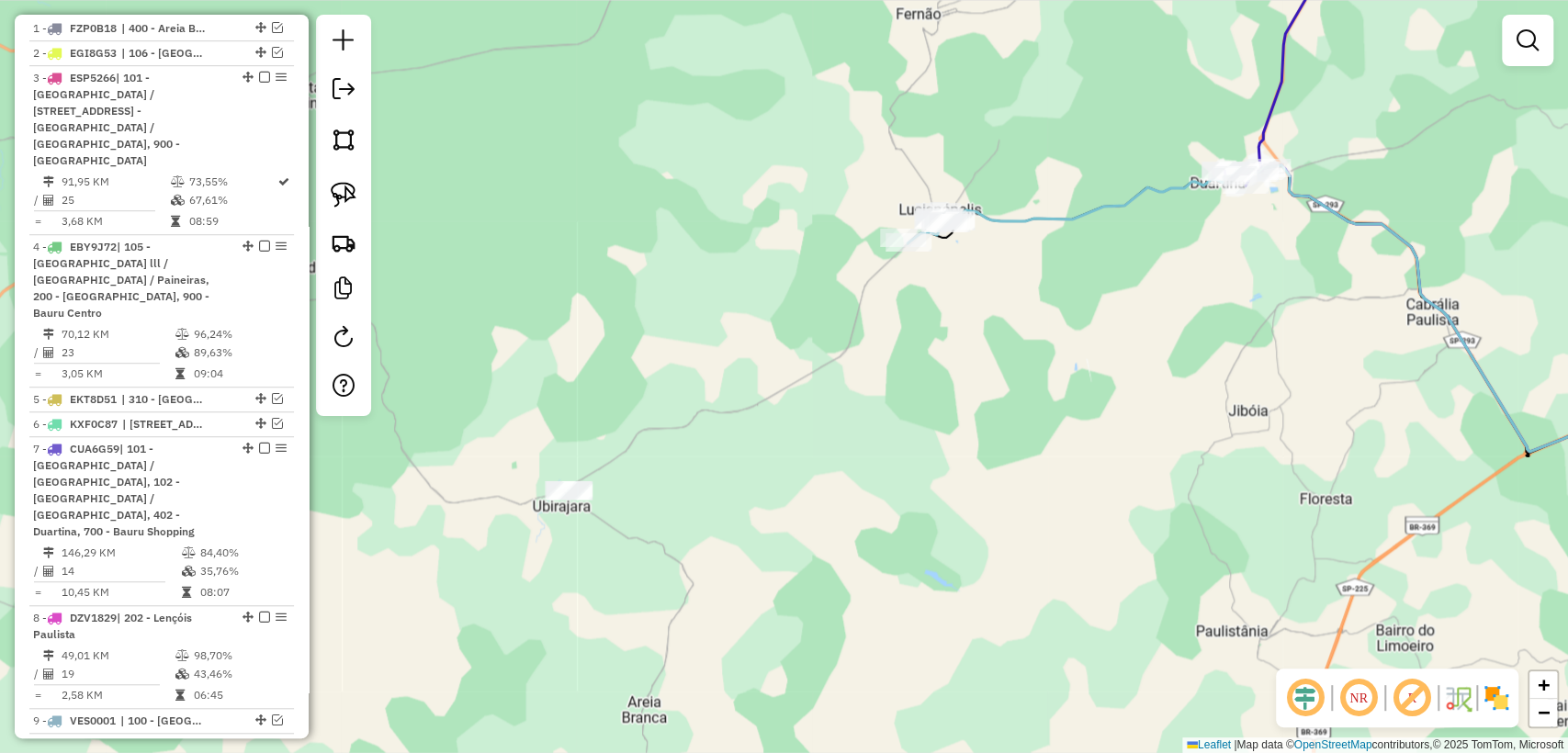
click at [1073, 217] on icon at bounding box center [1333, 309] width 780 height 287
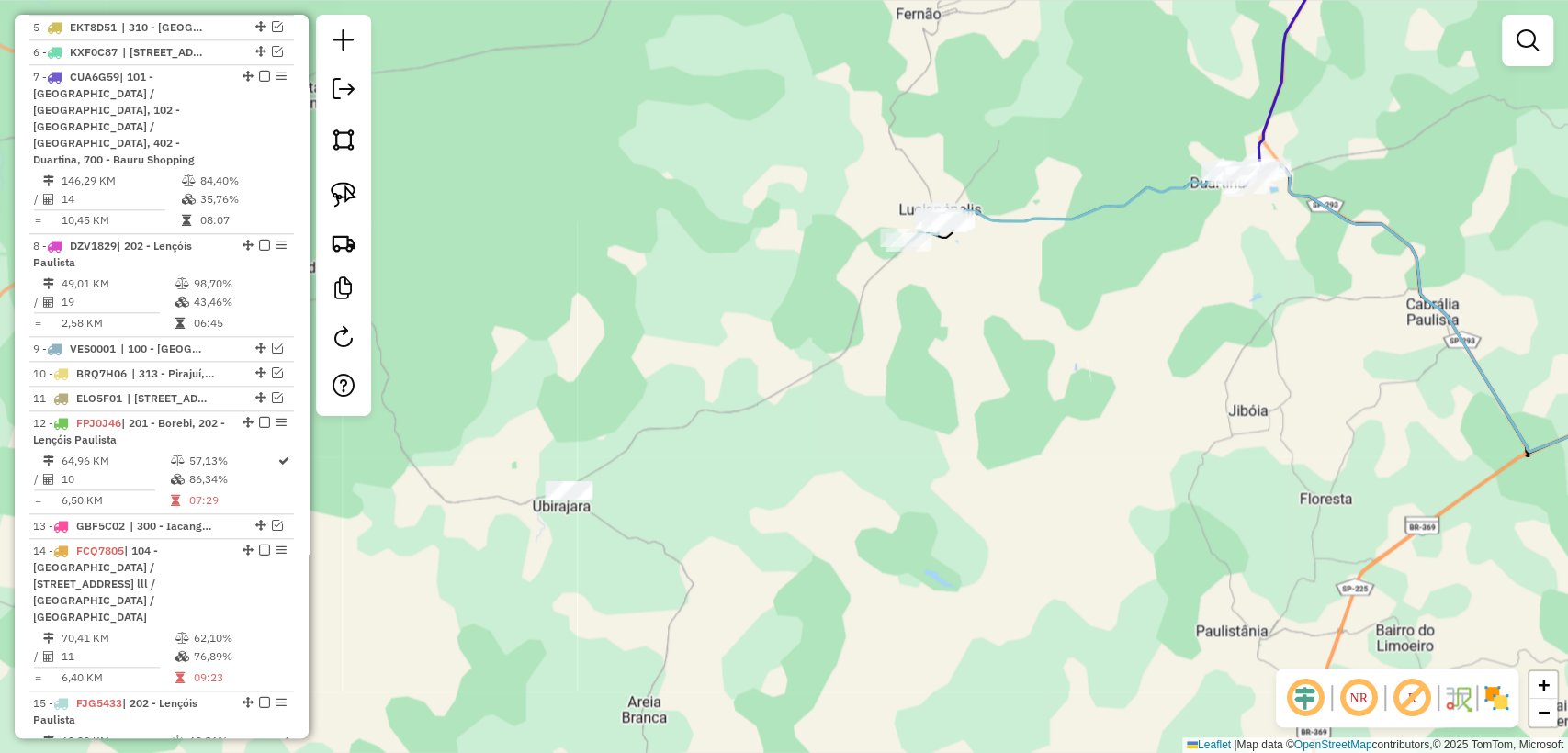
select select "**********"
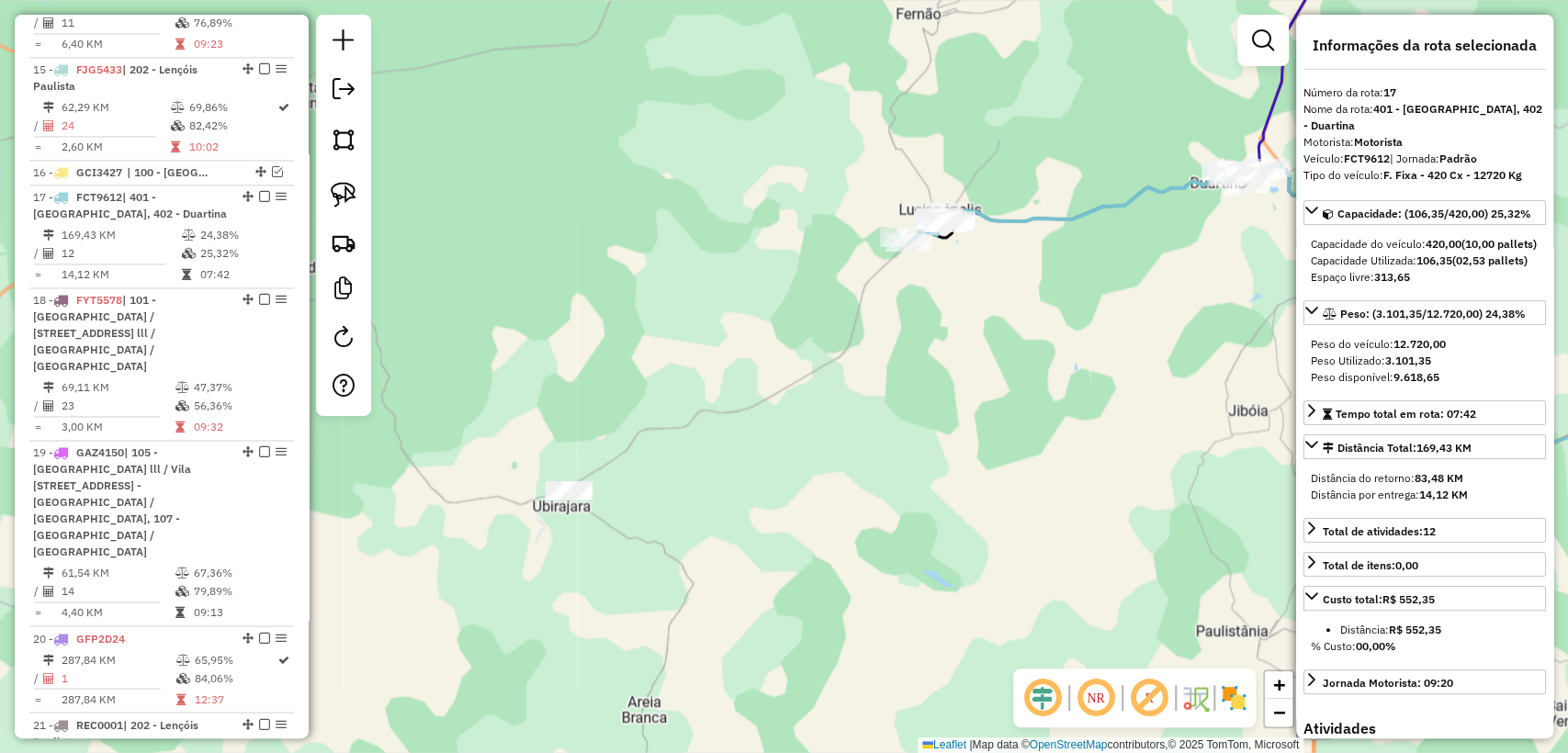
scroll to position [1781, 0]
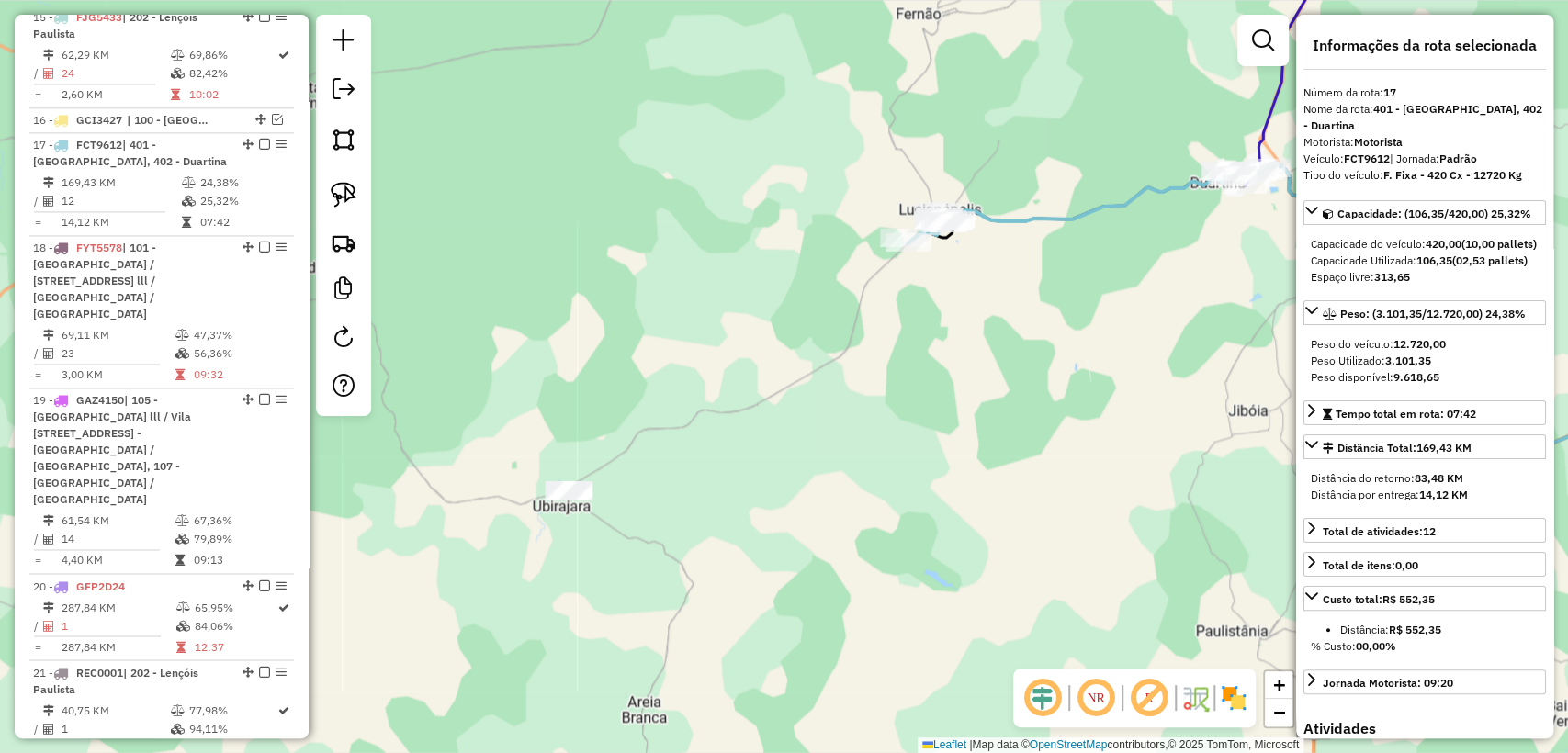
click at [1260, 134] on icon at bounding box center [1474, 55] width 499 height 261
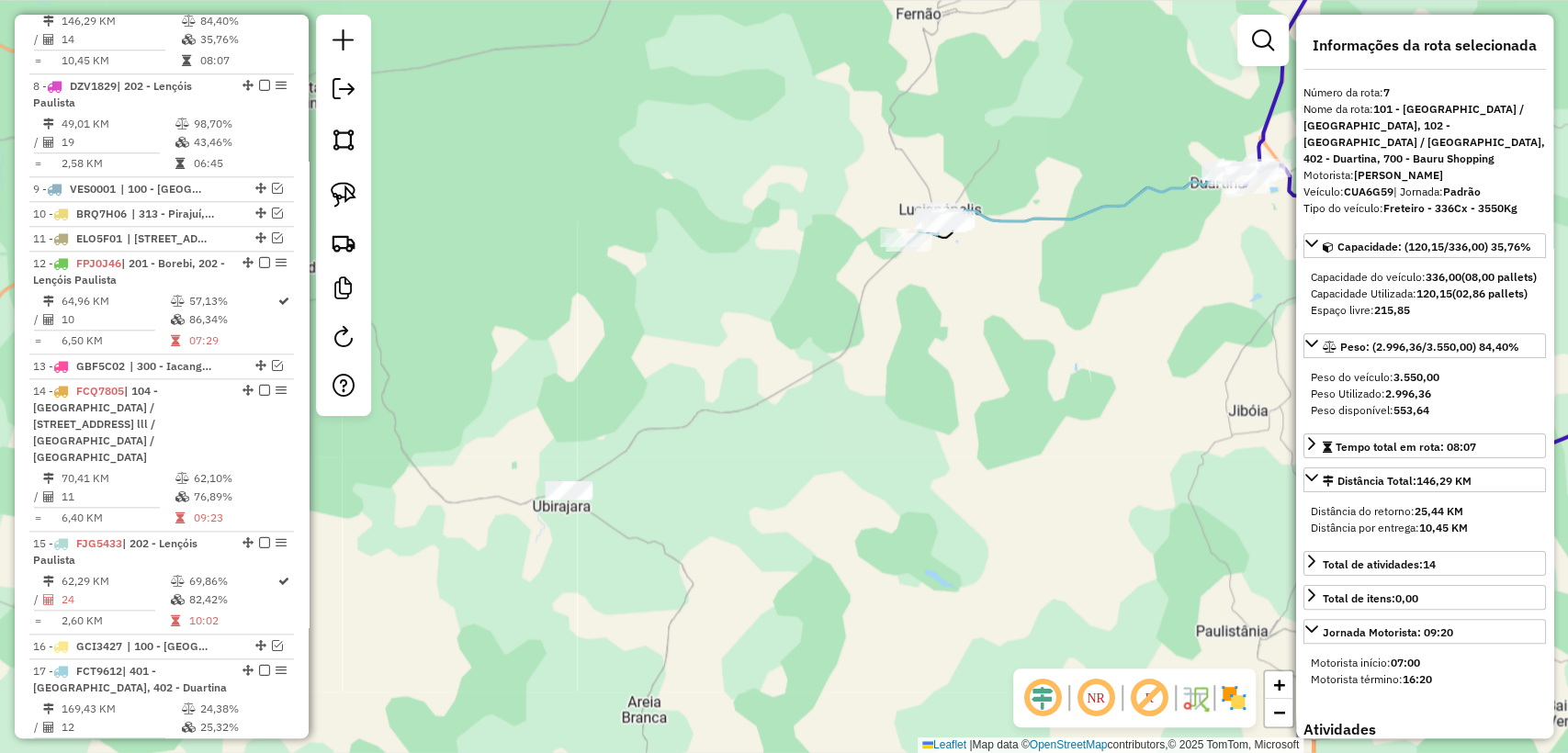
scroll to position [1078, 0]
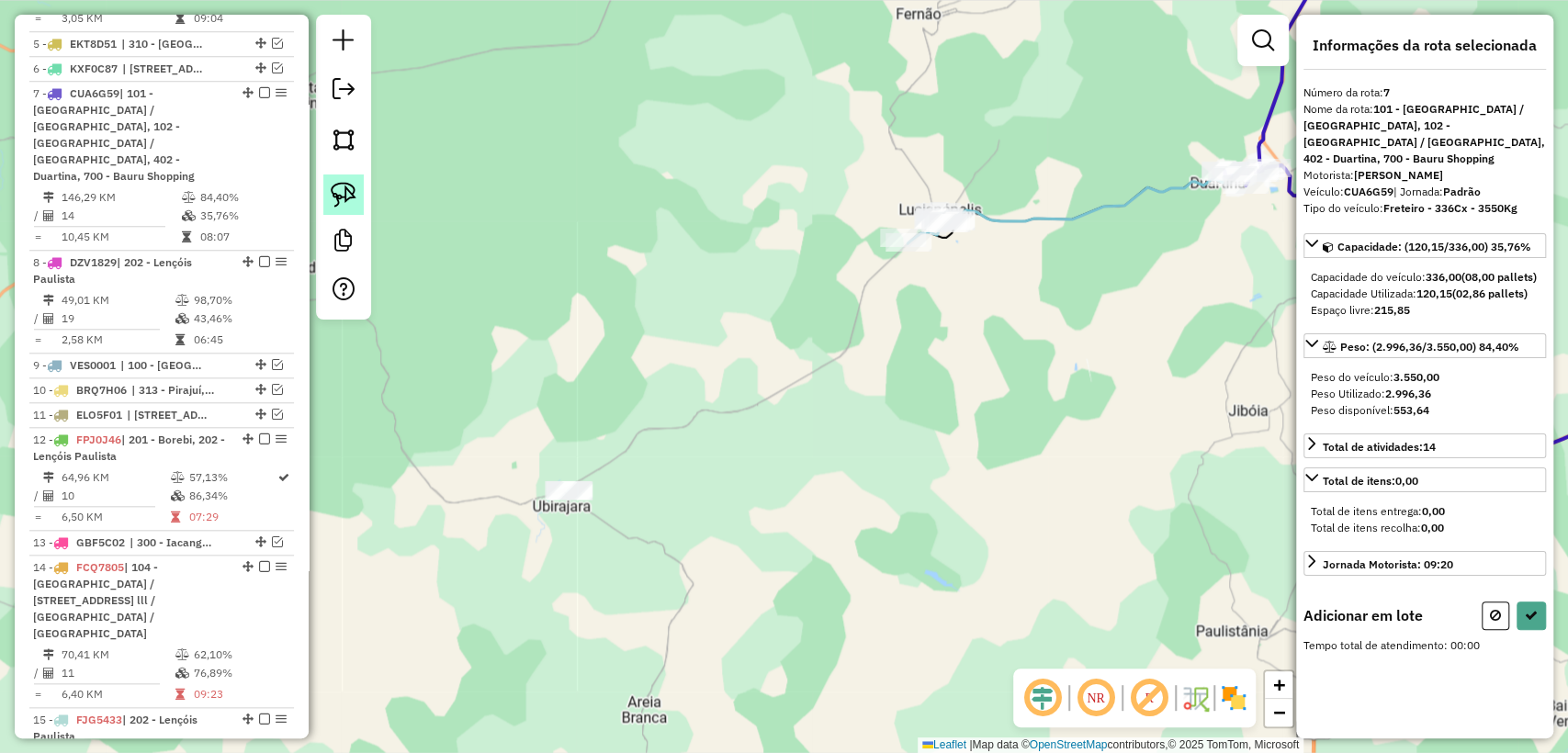
click at [342, 186] on img at bounding box center [343, 194] width 26 height 26
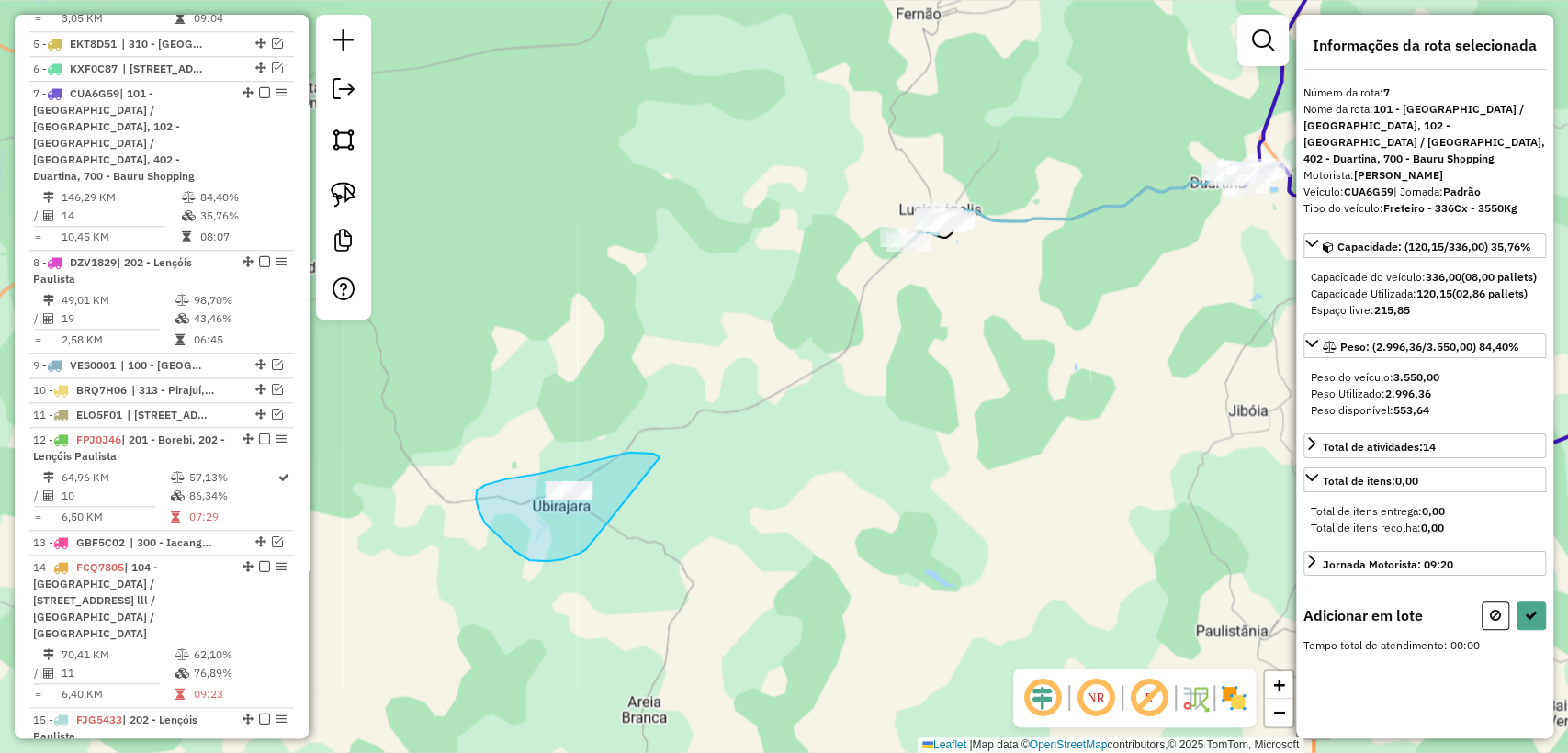
drag, startPoint x: 628, startPoint y: 453, endPoint x: 591, endPoint y: 547, distance: 101.0
click at [589, 547] on div "Janela de atendimento Grade de atendimento Capacidade Transportadoras Veículos …" at bounding box center [784, 376] width 1568 height 753
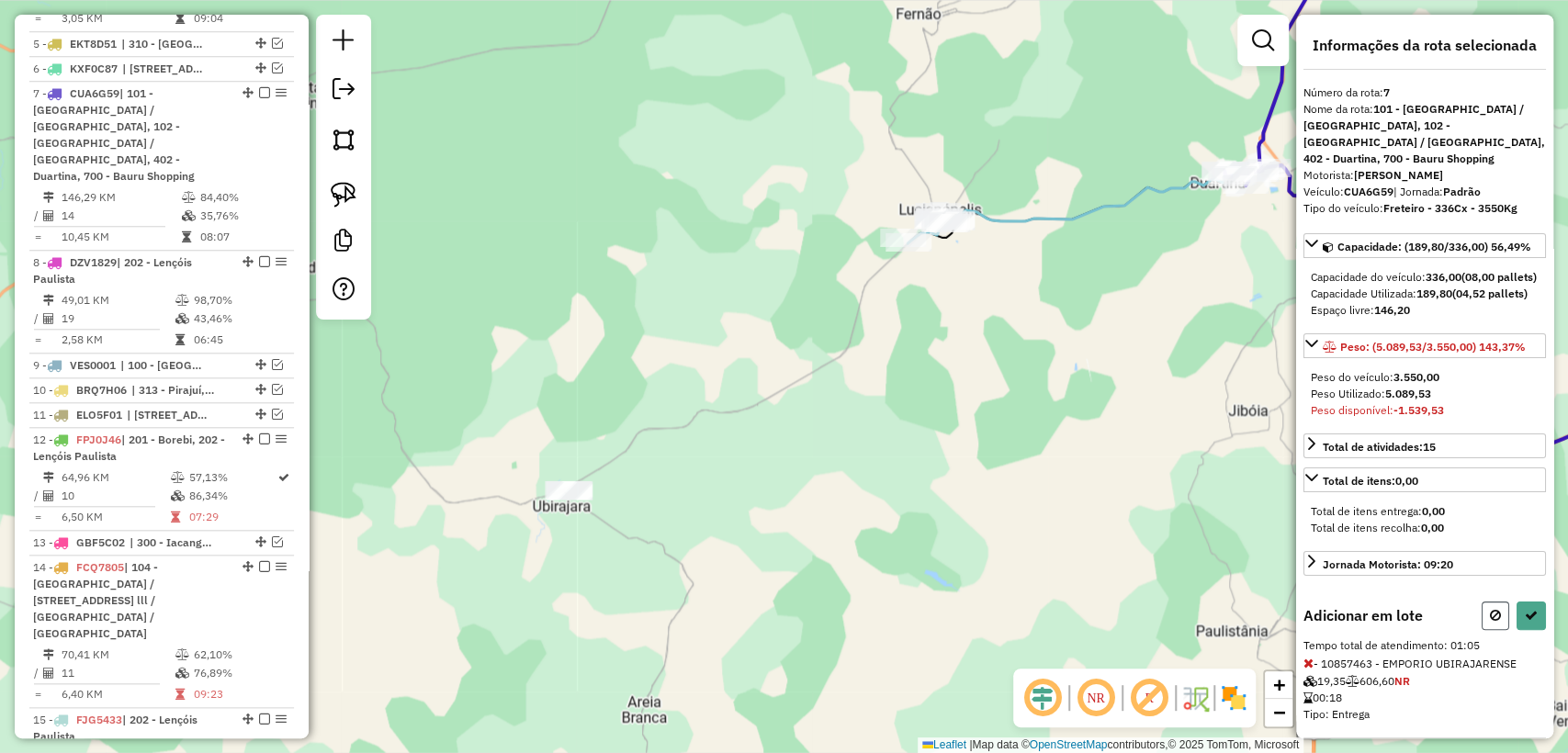
click at [1481, 630] on button at bounding box center [1495, 616] width 28 height 29
select select "**********"
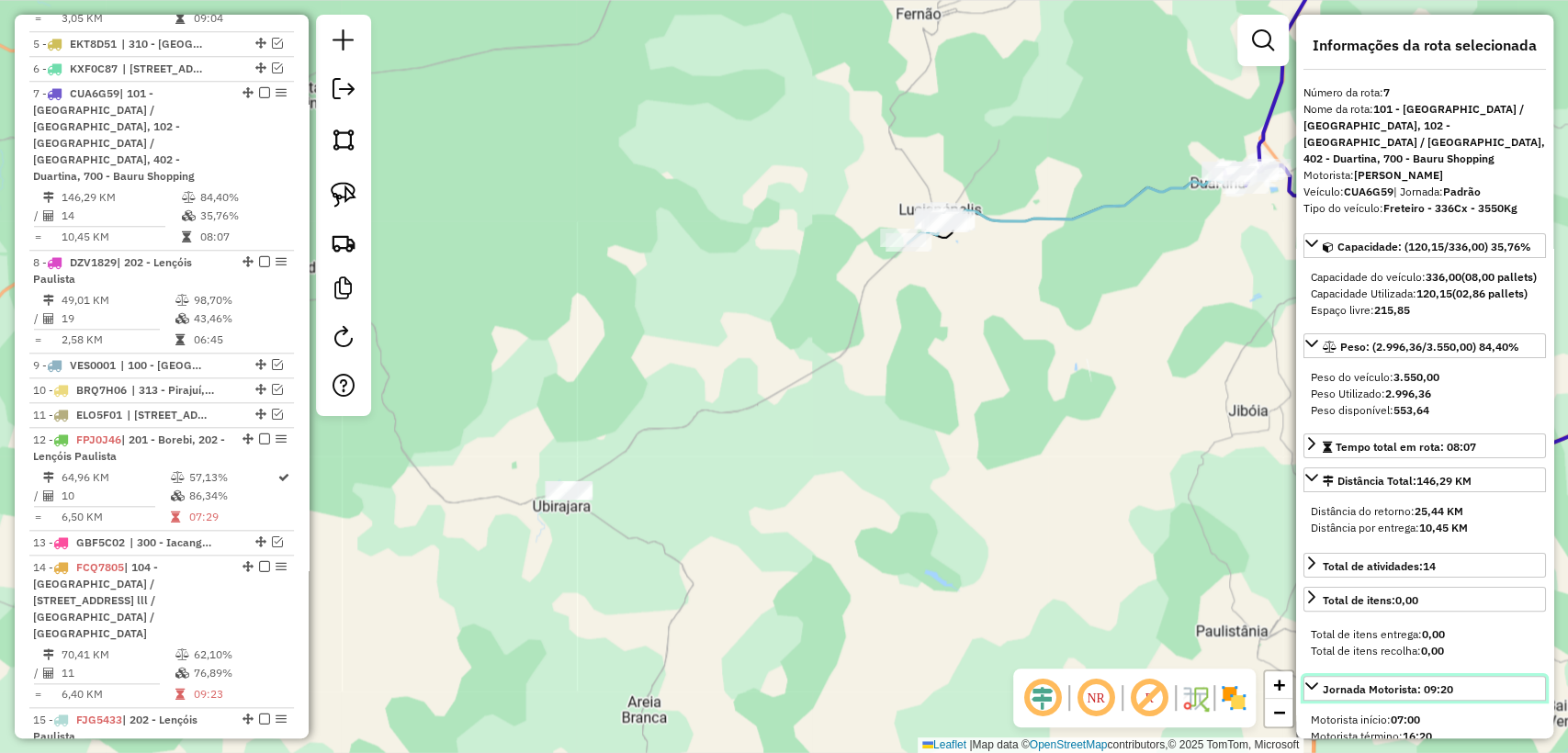
click at [1483, 677] on link "Jornada Motorista: 09:20" at bounding box center [1424, 689] width 243 height 25
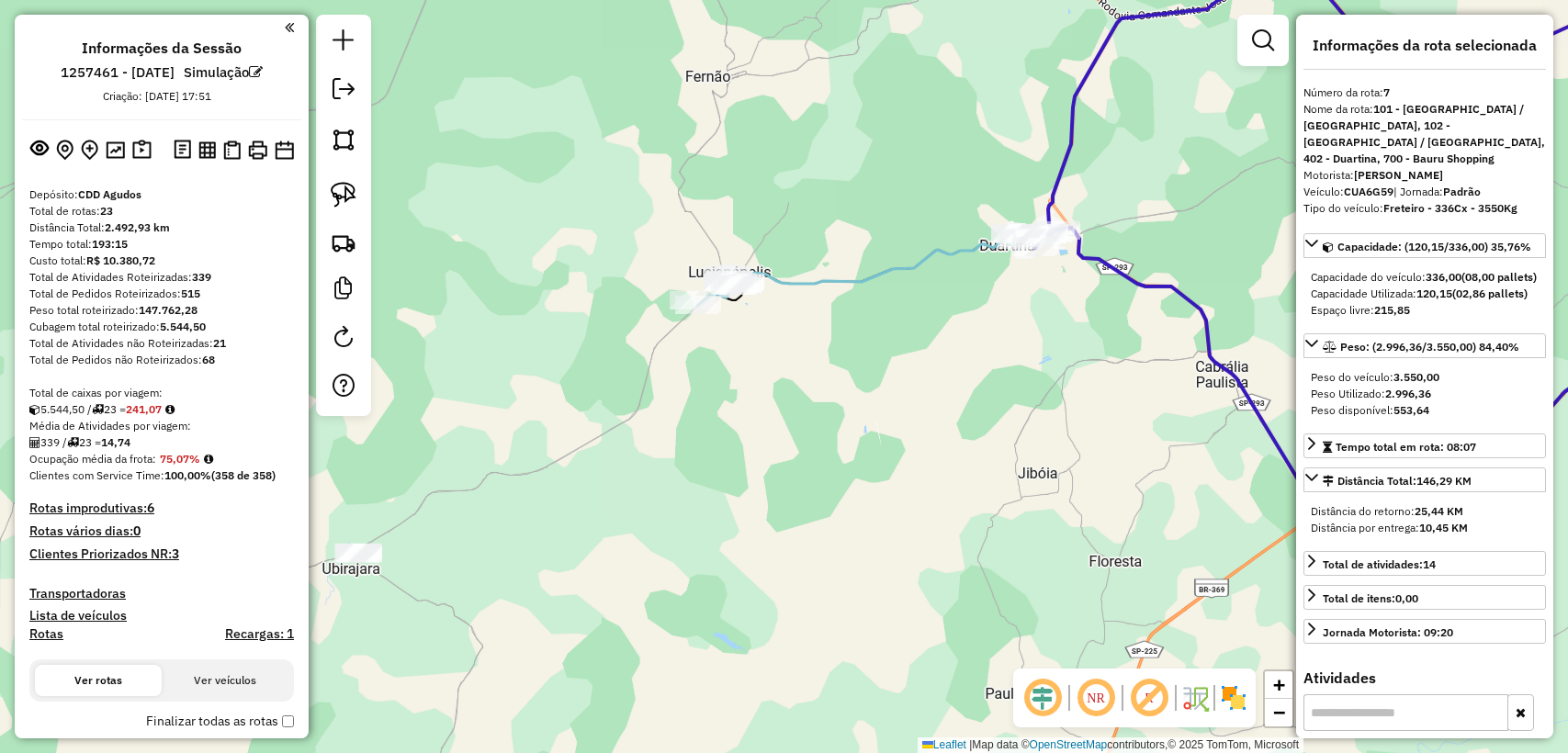
select select "**********"
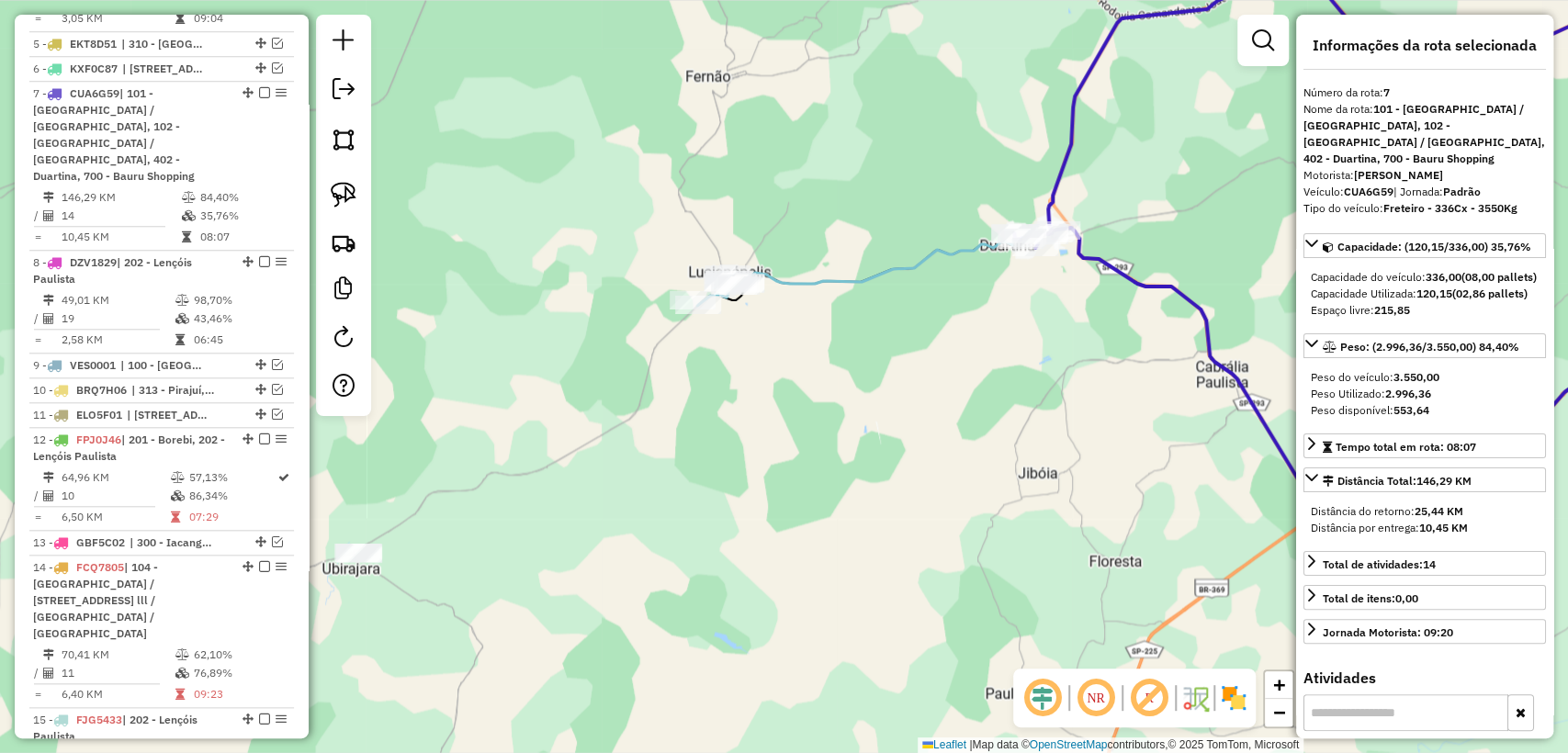
click at [1053, 153] on div "Rota 7 - Placa CUA6G59 10825513 - 41.066.699 [PERSON_NAME] de atendimento Grade…" at bounding box center [784, 376] width 1568 height 753
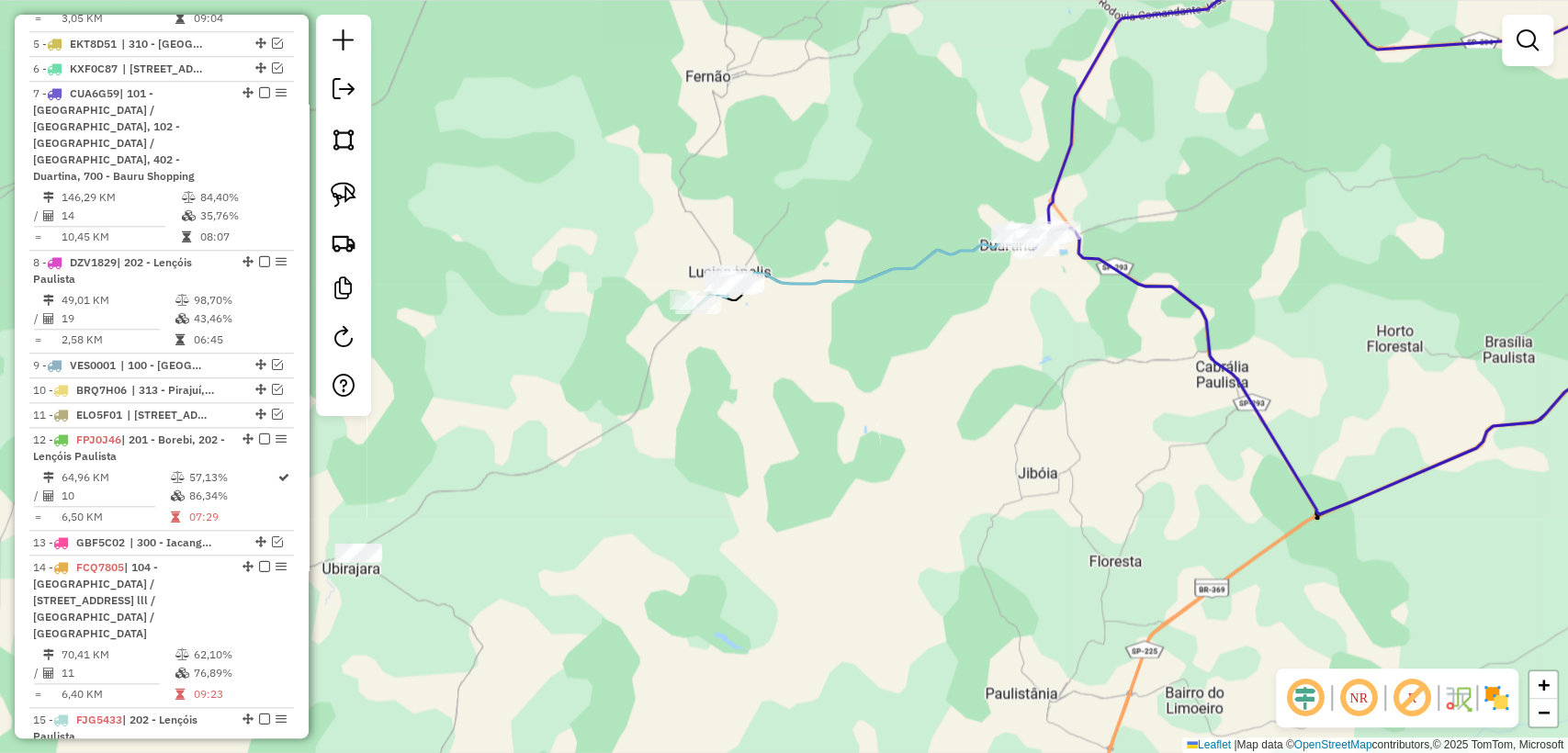
click at [881, 280] on icon at bounding box center [1228, 371] width 991 height 287
select select "**********"
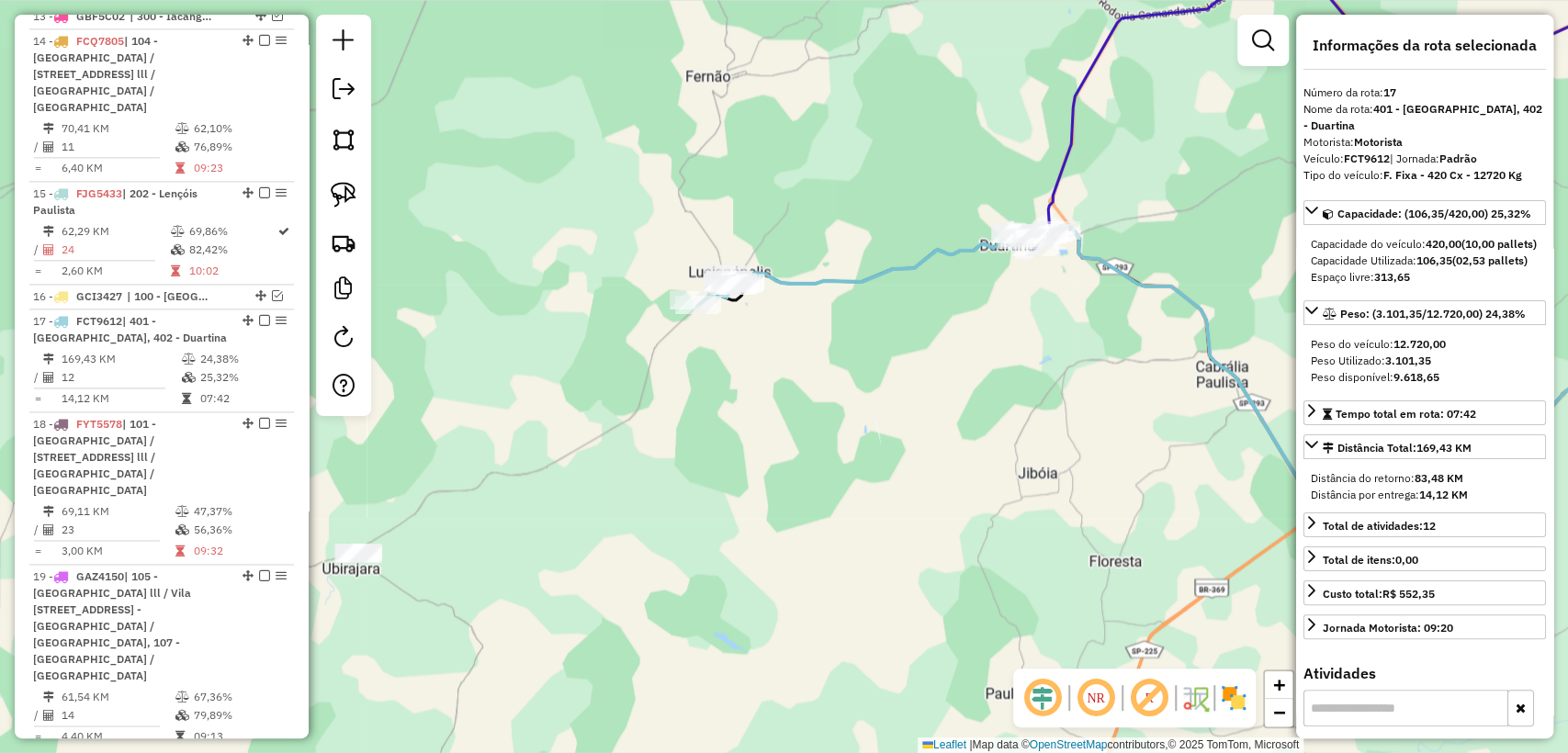
scroll to position [1781, 0]
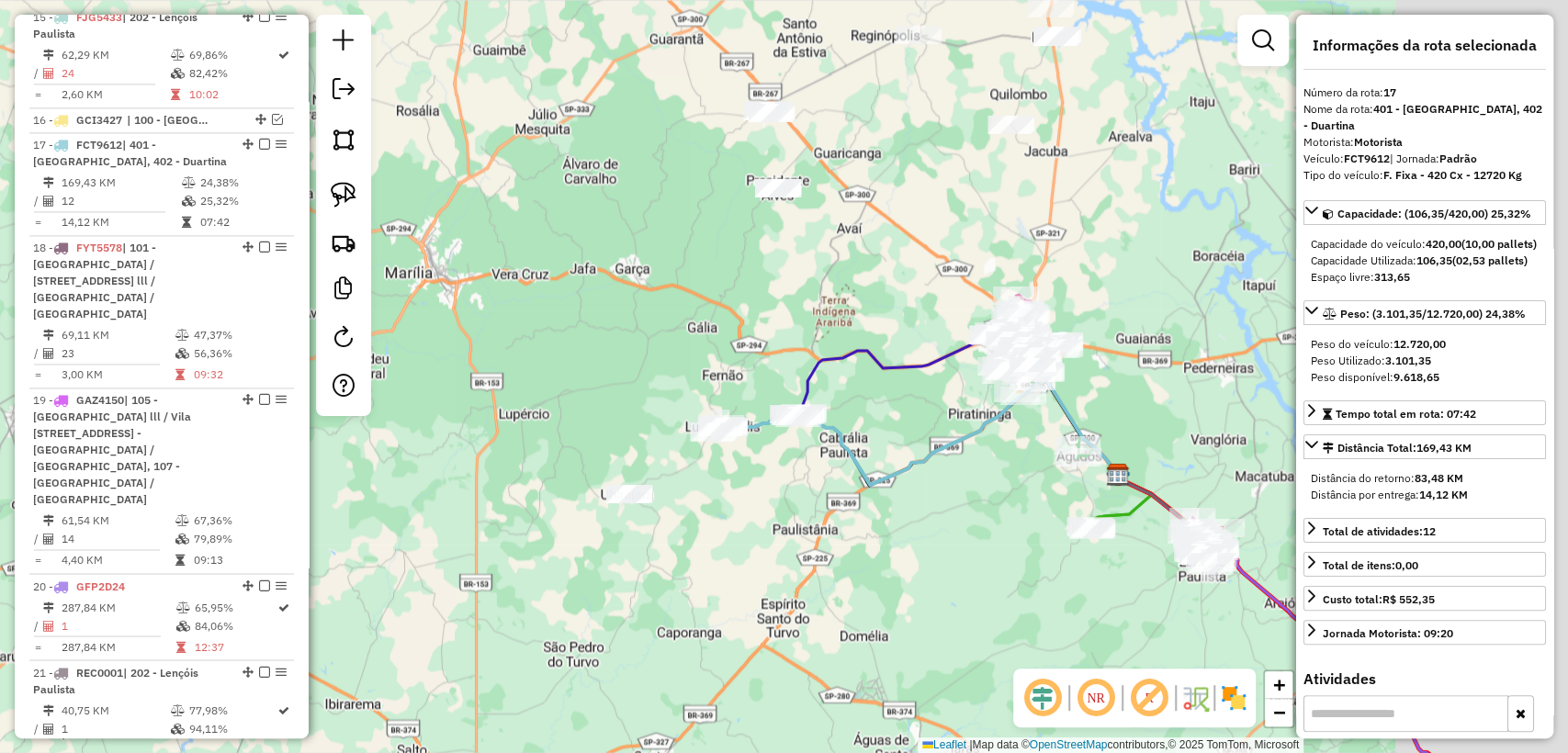
drag, startPoint x: 1013, startPoint y: 461, endPoint x: 764, endPoint y: 506, distance: 253.0
click at [764, 506] on div "Janela de atendimento Grade de atendimento Capacidade Transportadoras Veículos …" at bounding box center [784, 376] width 1568 height 753
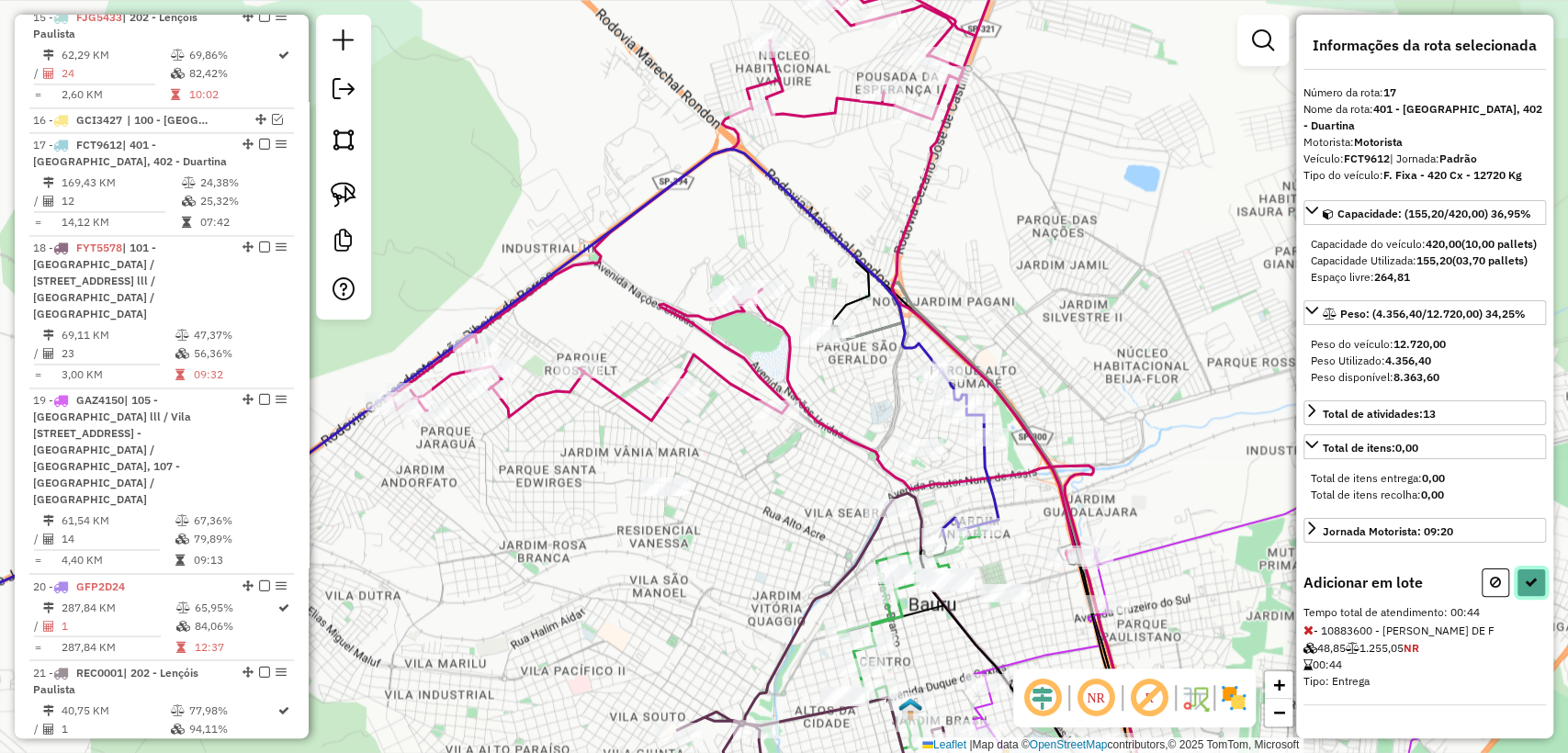
click at [1528, 598] on button at bounding box center [1531, 583] width 30 height 29
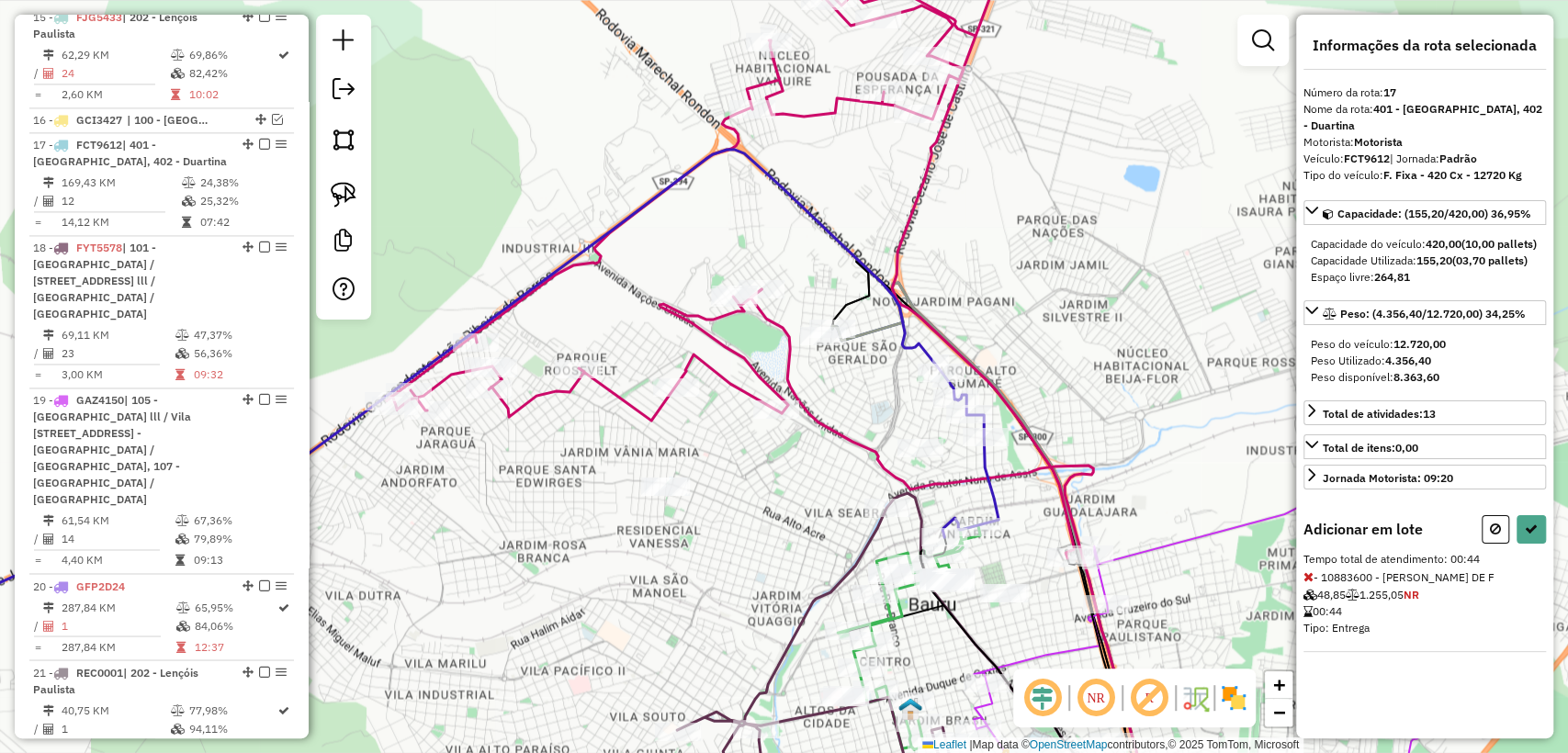
select select "**********"
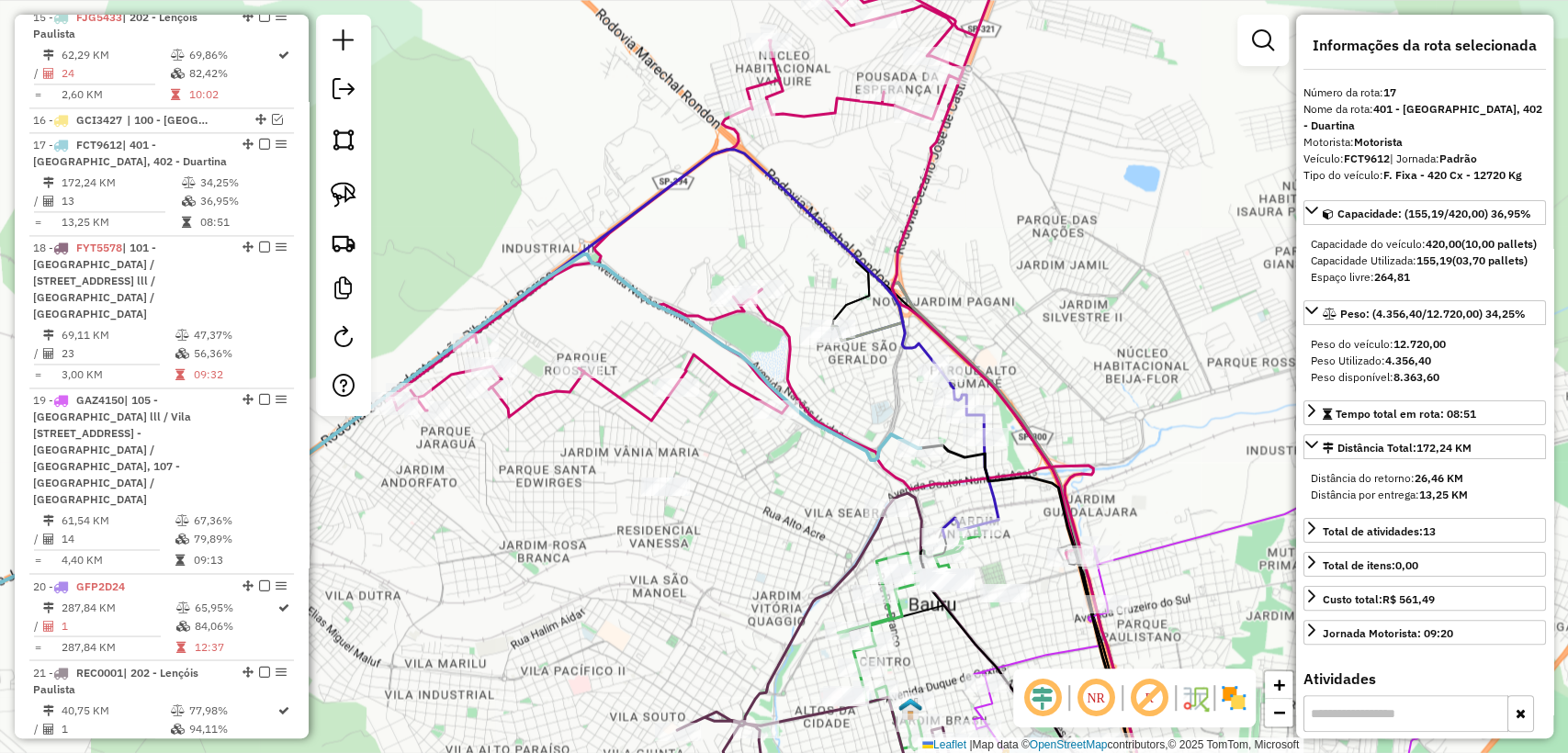
click at [781, 325] on icon at bounding box center [954, 560] width 407 height 539
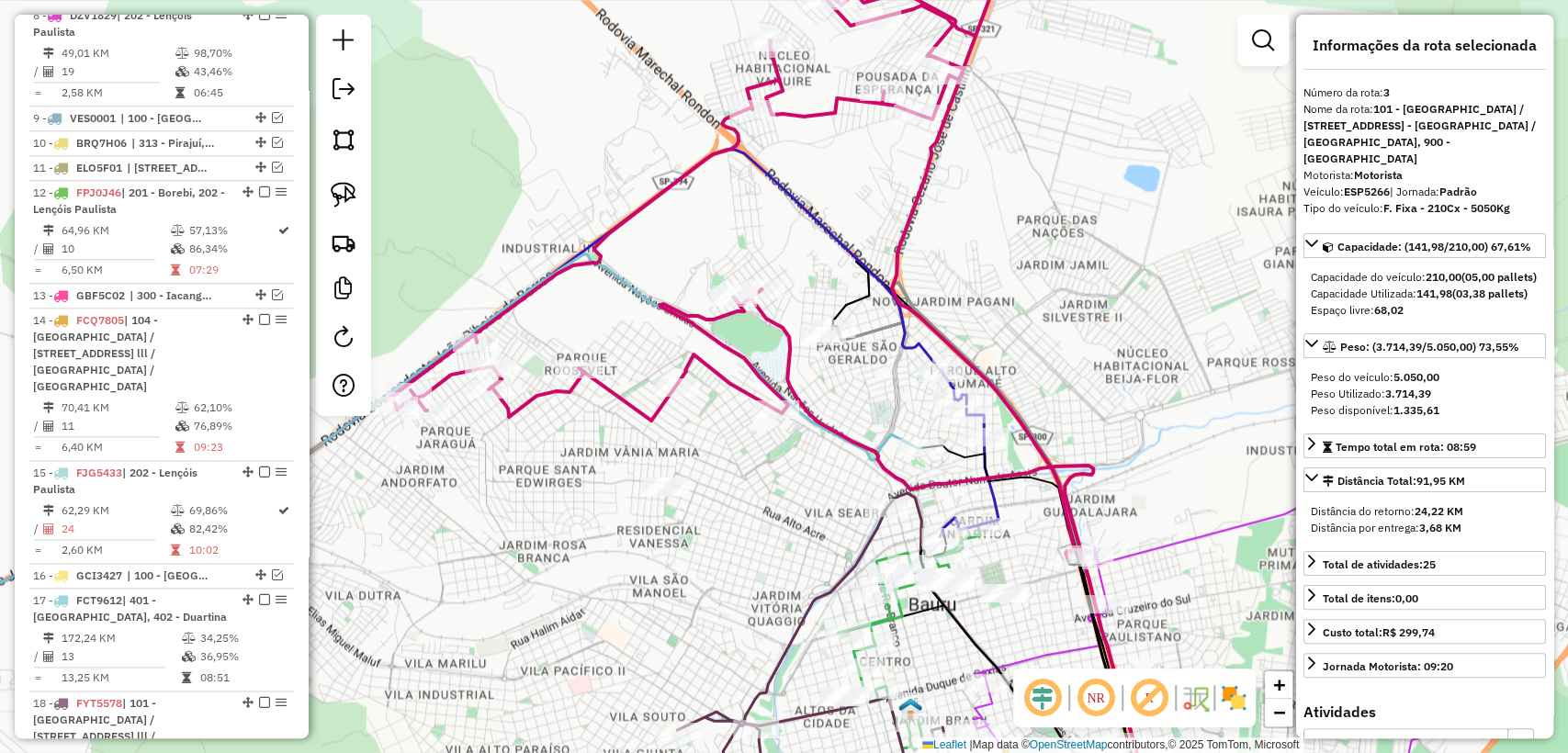
scroll to position [772, 0]
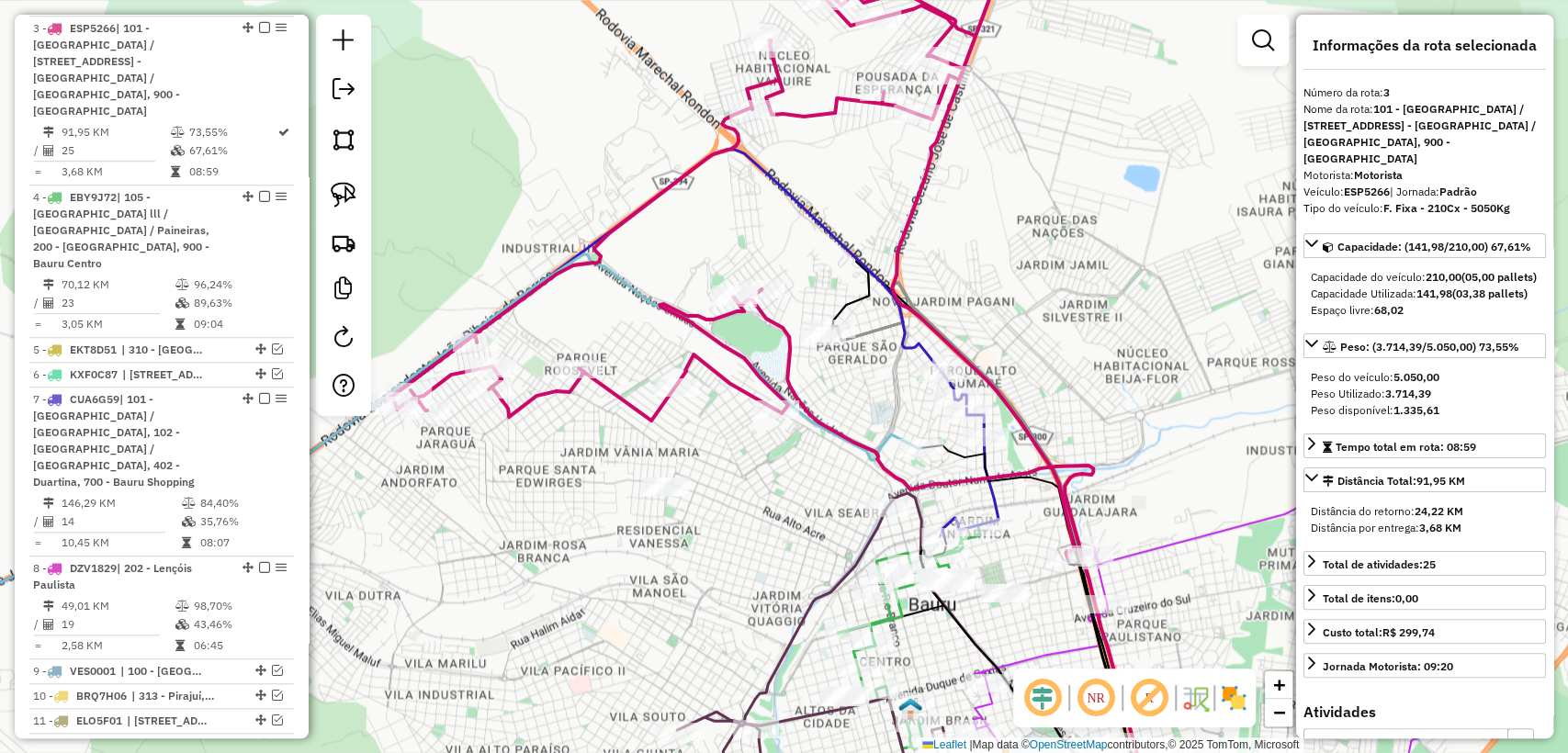
click at [907, 341] on icon at bounding box center [420, 401] width 1156 height 504
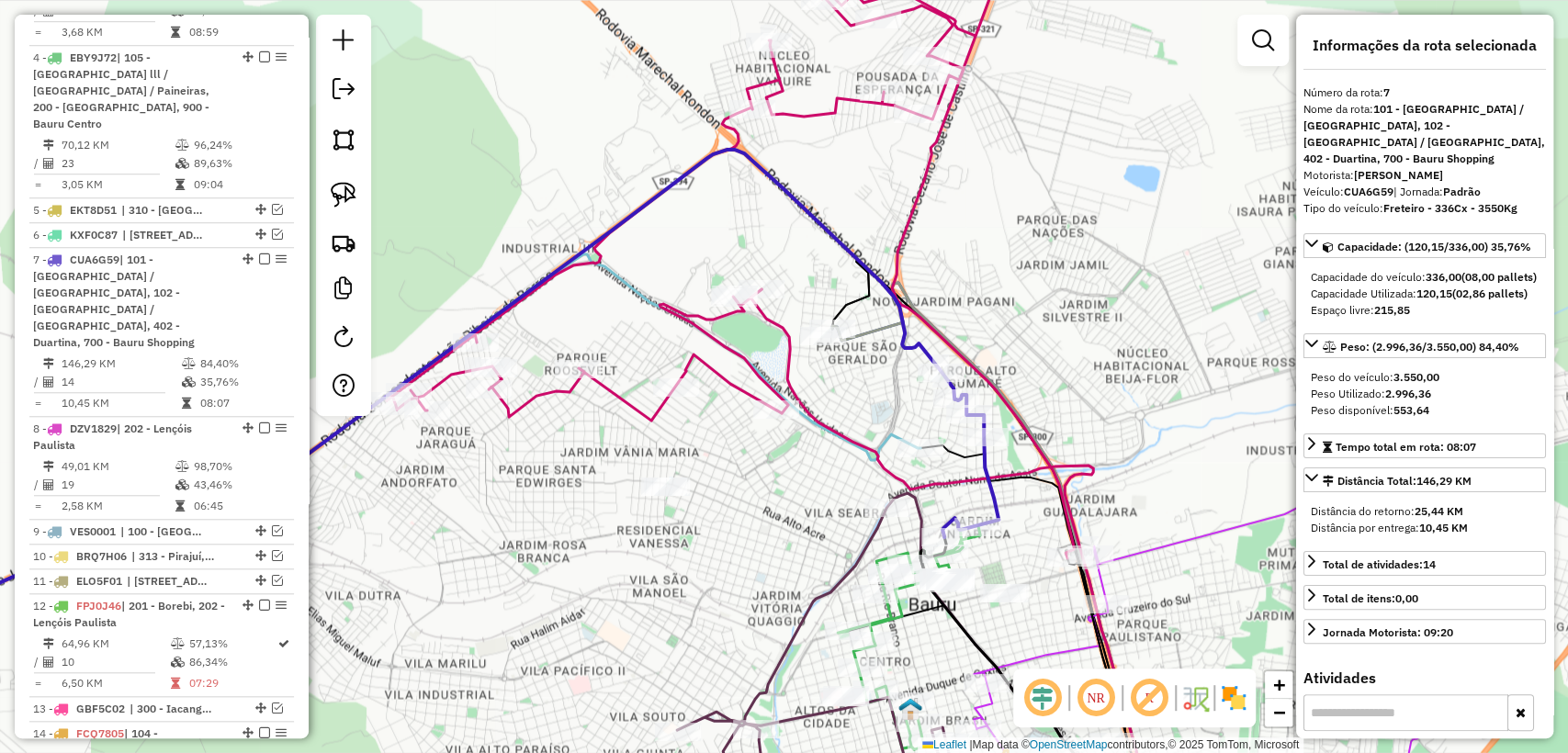
scroll to position [1078, 0]
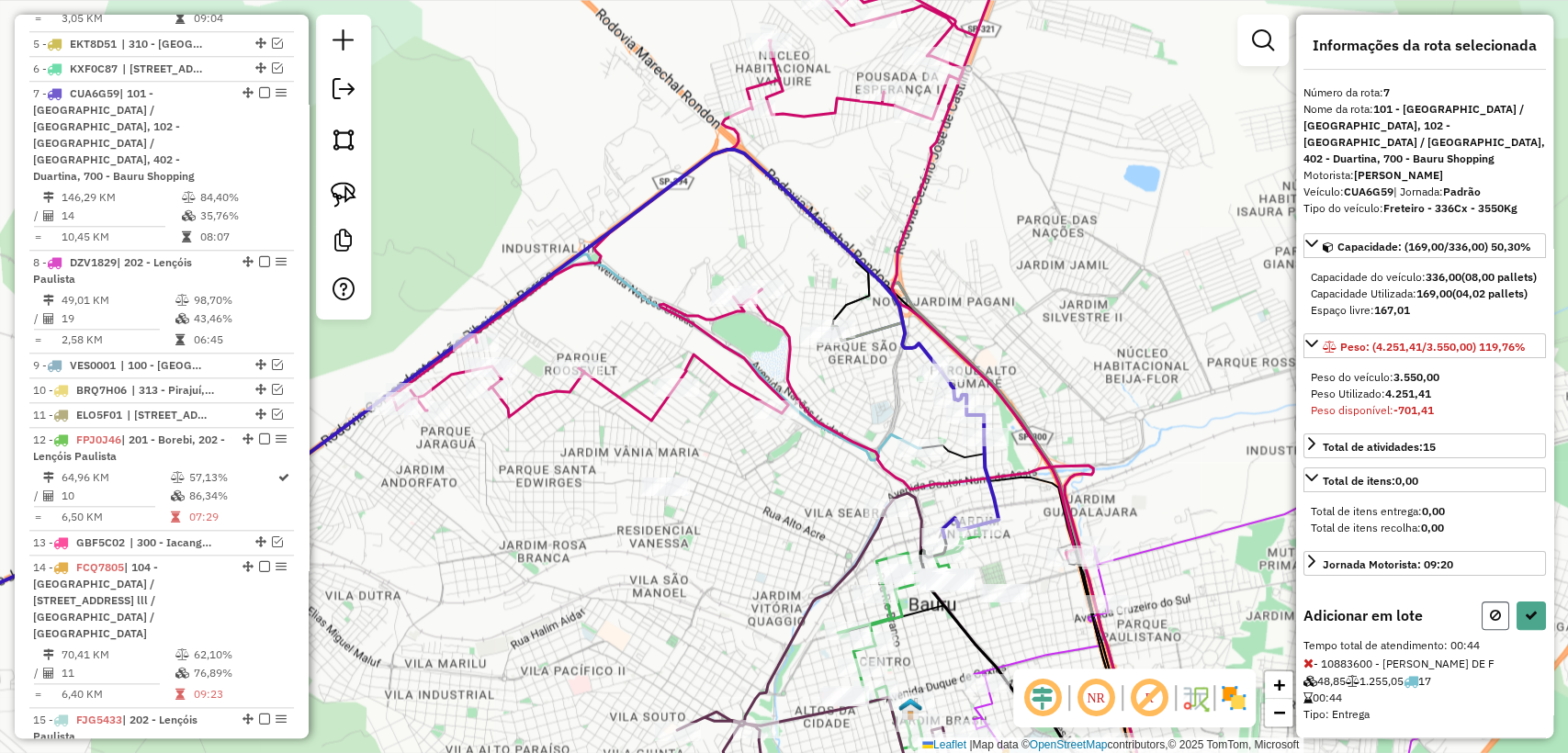
click at [1491, 622] on icon at bounding box center [1496, 615] width 11 height 12
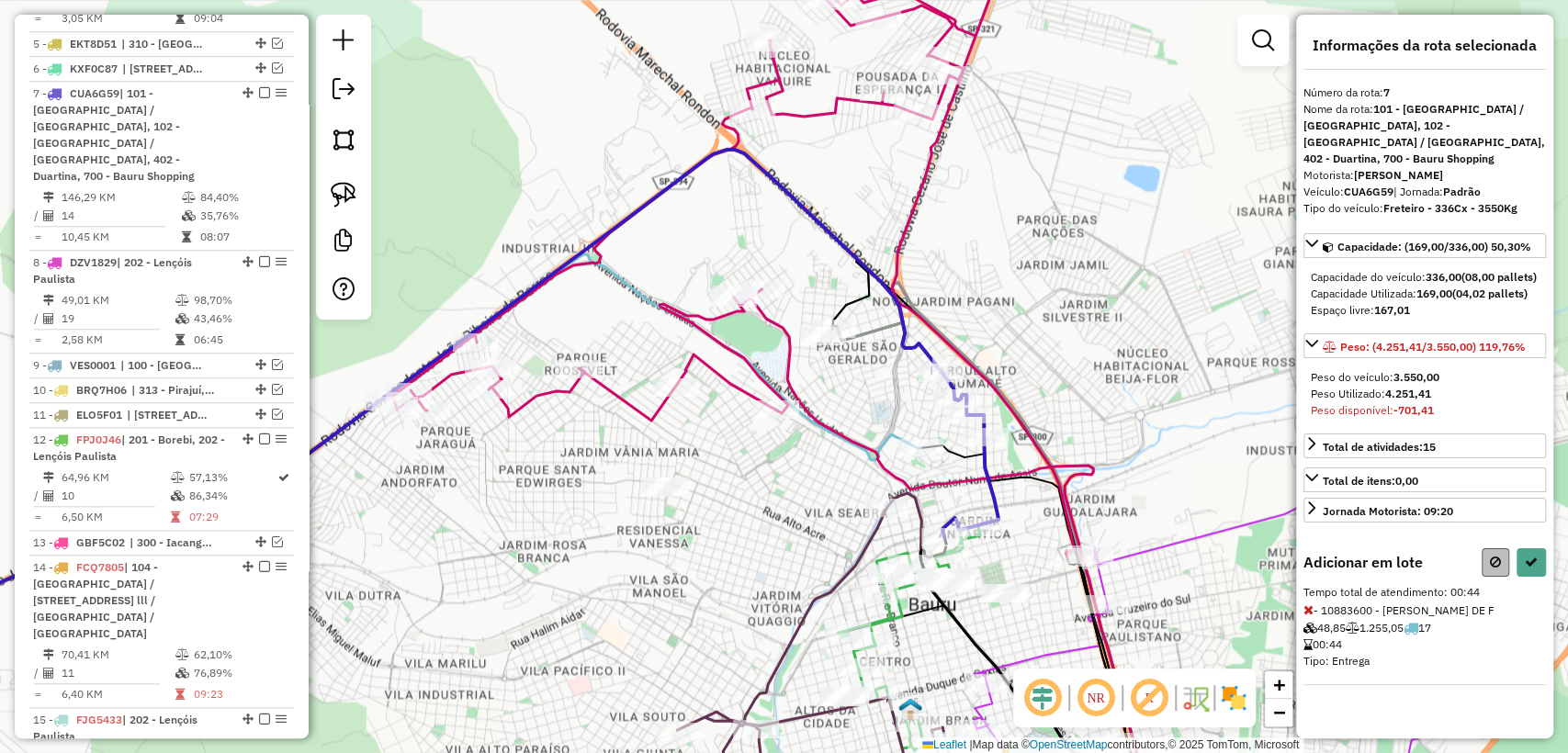
select select "**********"
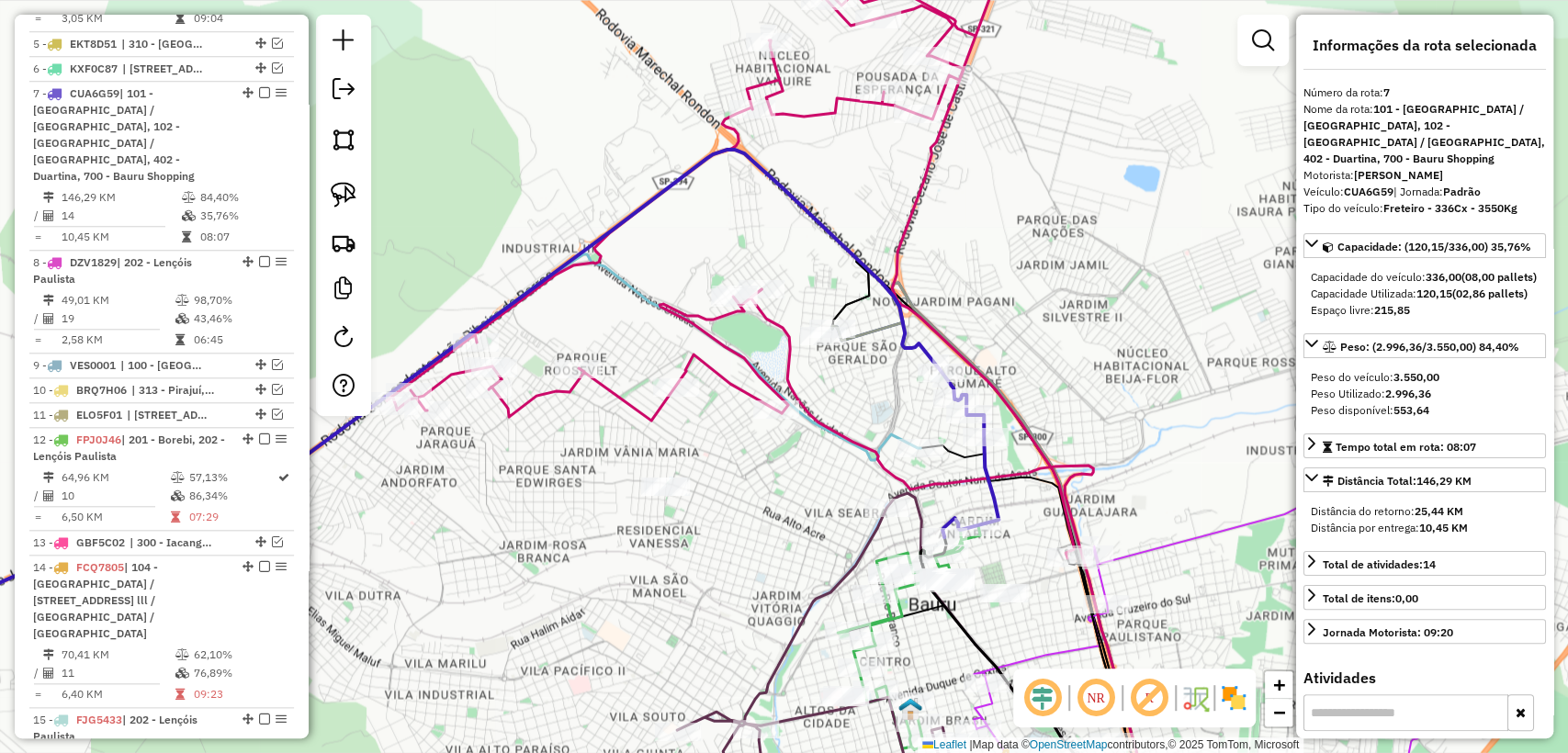
click at [808, 410] on icon at bounding box center [954, 560] width 407 height 539
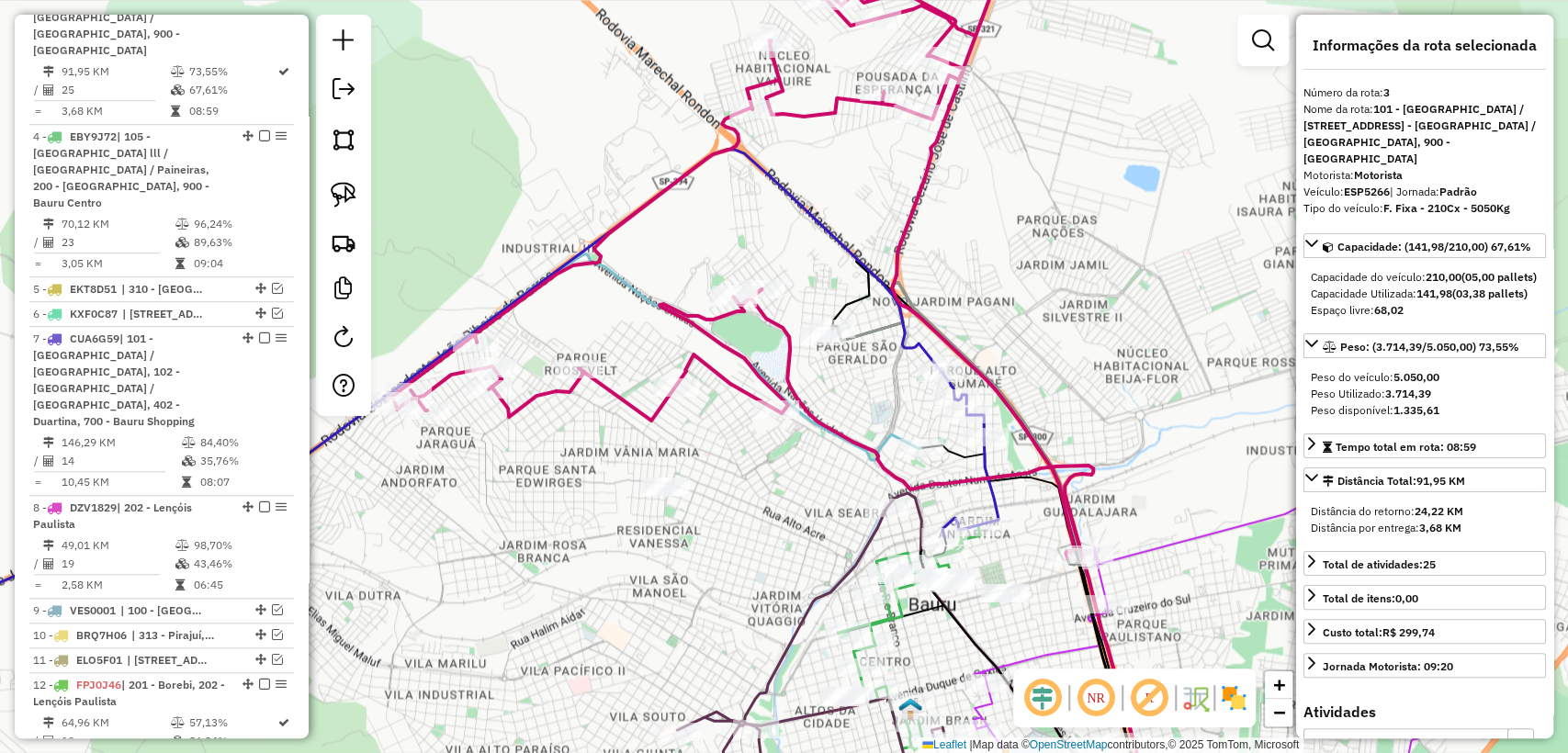
scroll to position [772, 0]
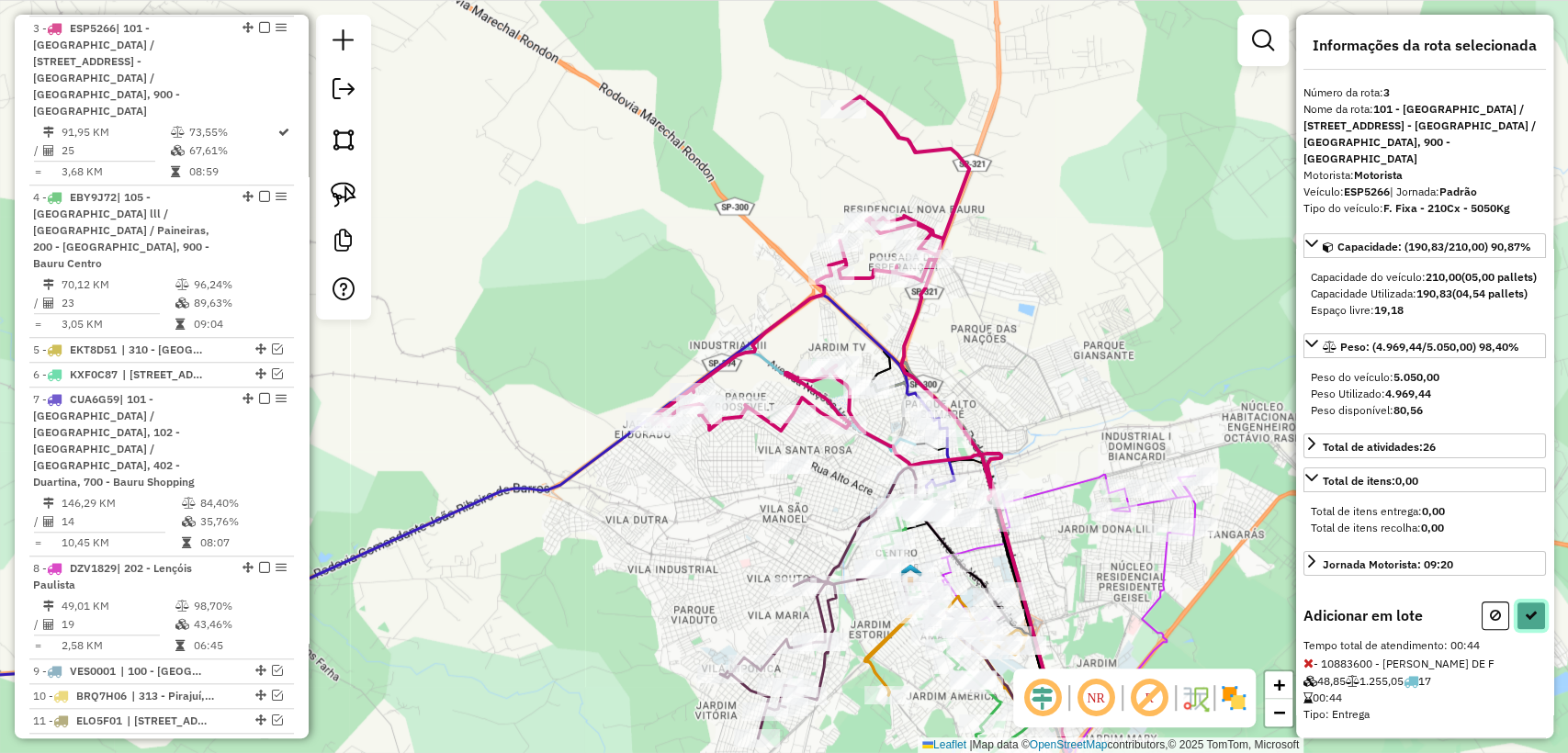
click at [1524, 622] on icon at bounding box center [1530, 615] width 12 height 12
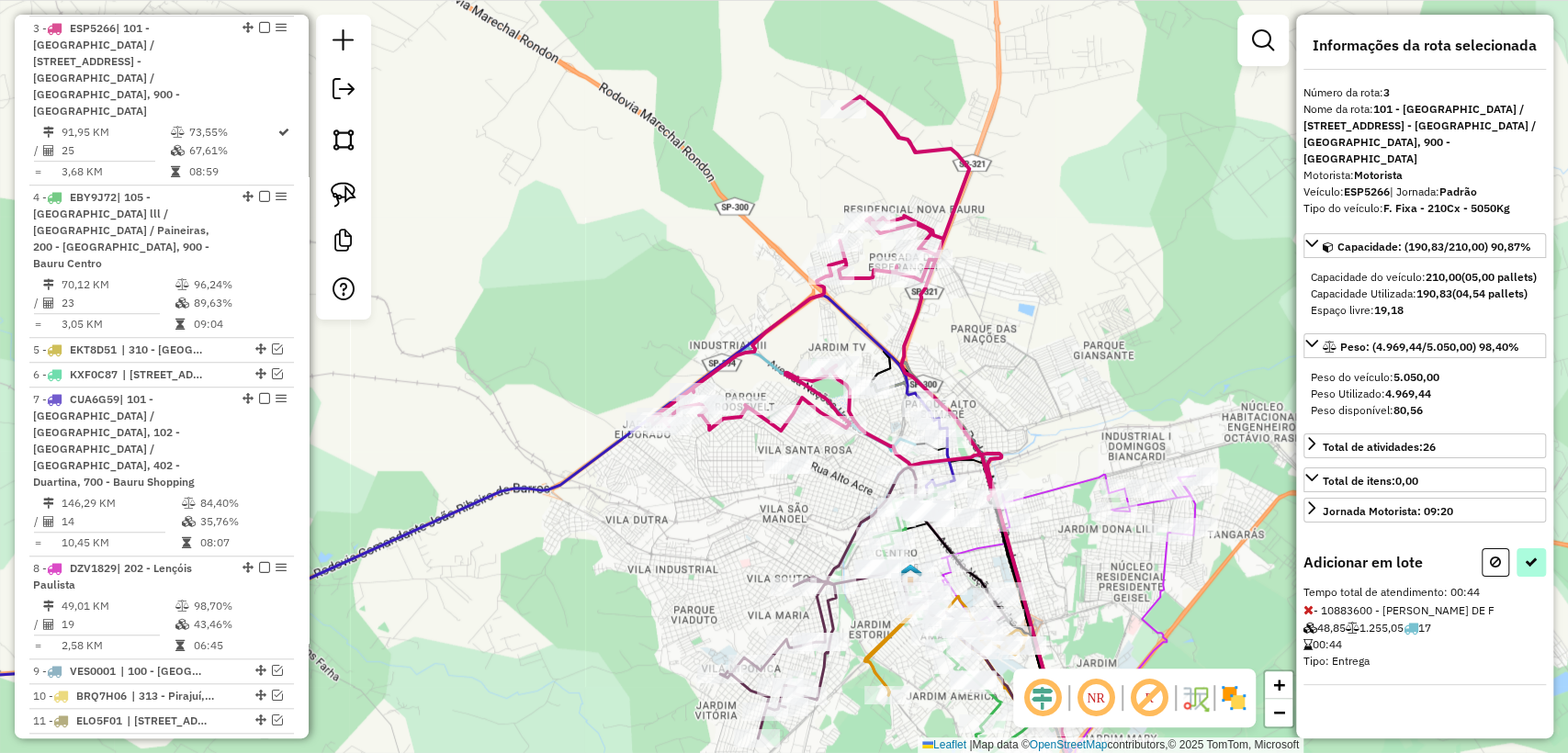
select select "**********"
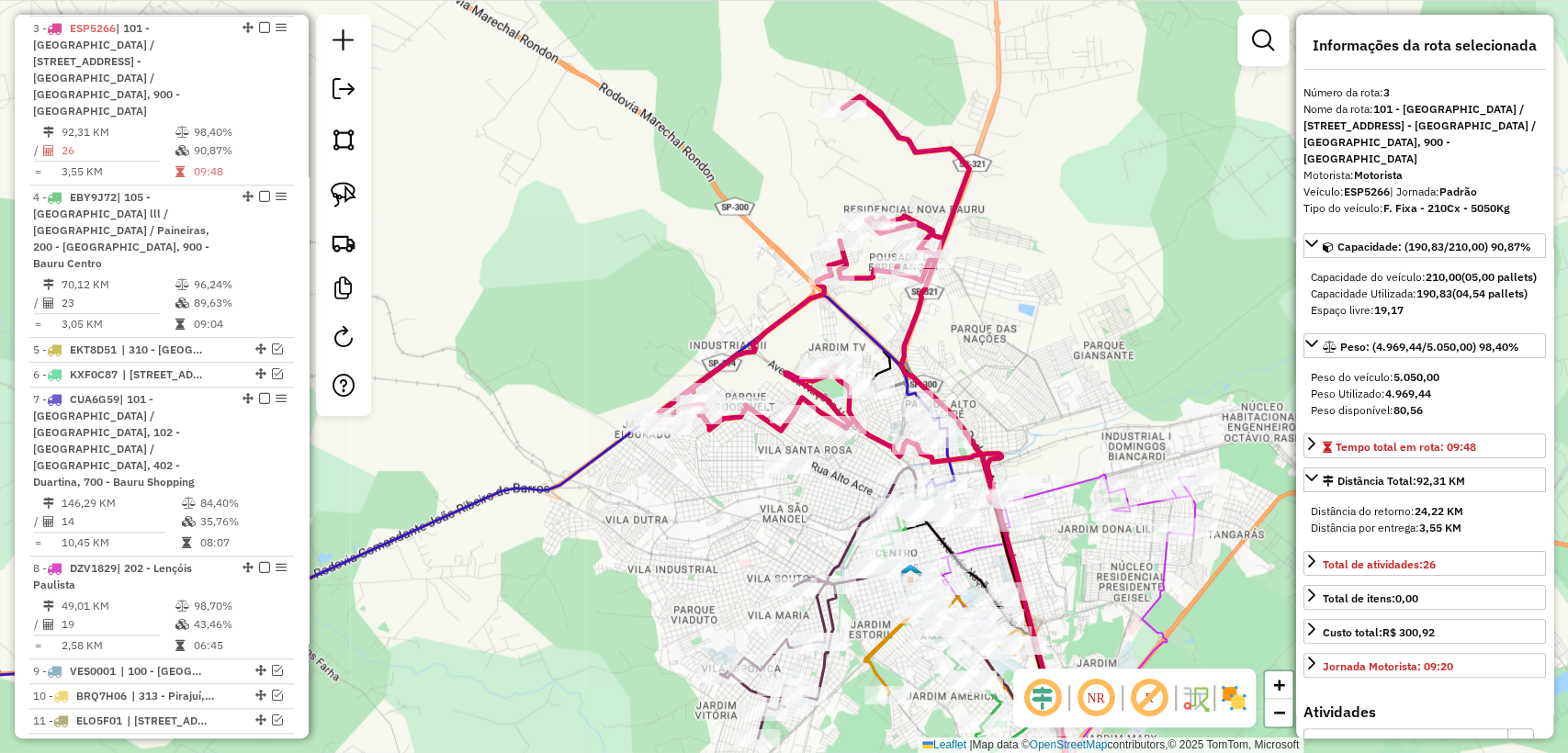
click at [485, 498] on icon at bounding box center [398, 490] width 1111 height 390
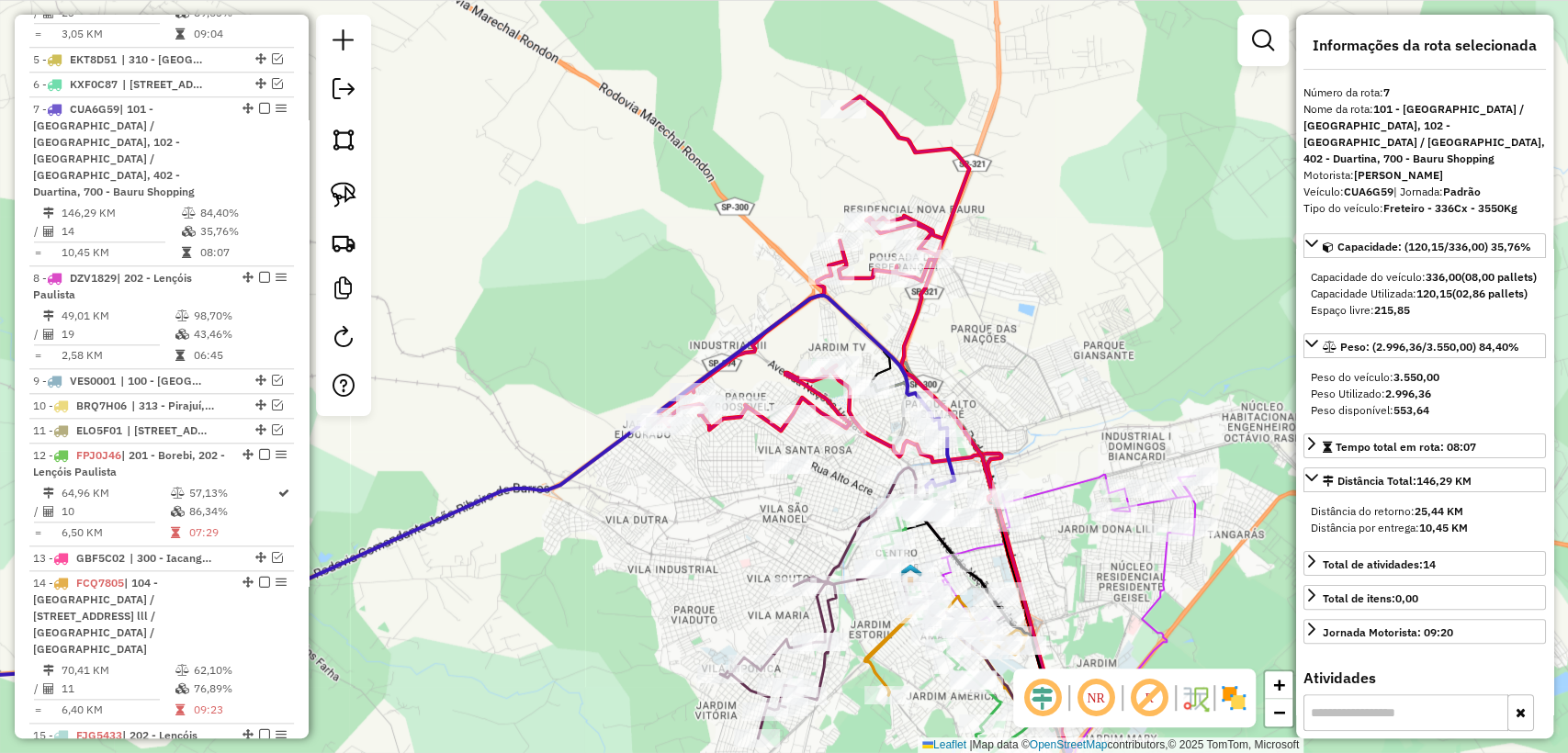
scroll to position [1078, 0]
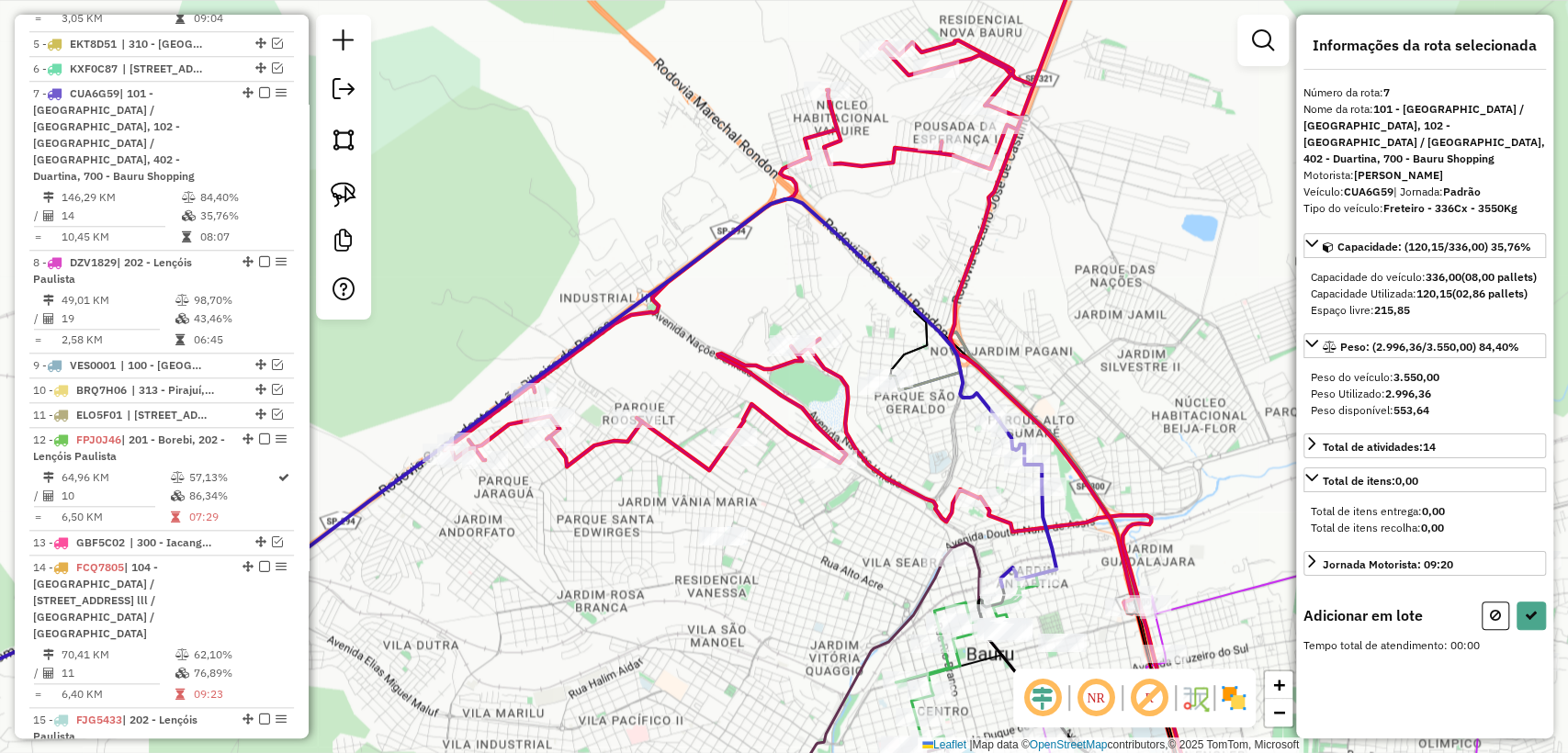
drag, startPoint x: 597, startPoint y: 392, endPoint x: 682, endPoint y: 355, distance: 92.7
click at [702, 337] on div "Janela de atendimento Grade de atendimento Capacidade Transportadoras Veículos …" at bounding box center [784, 376] width 1568 height 753
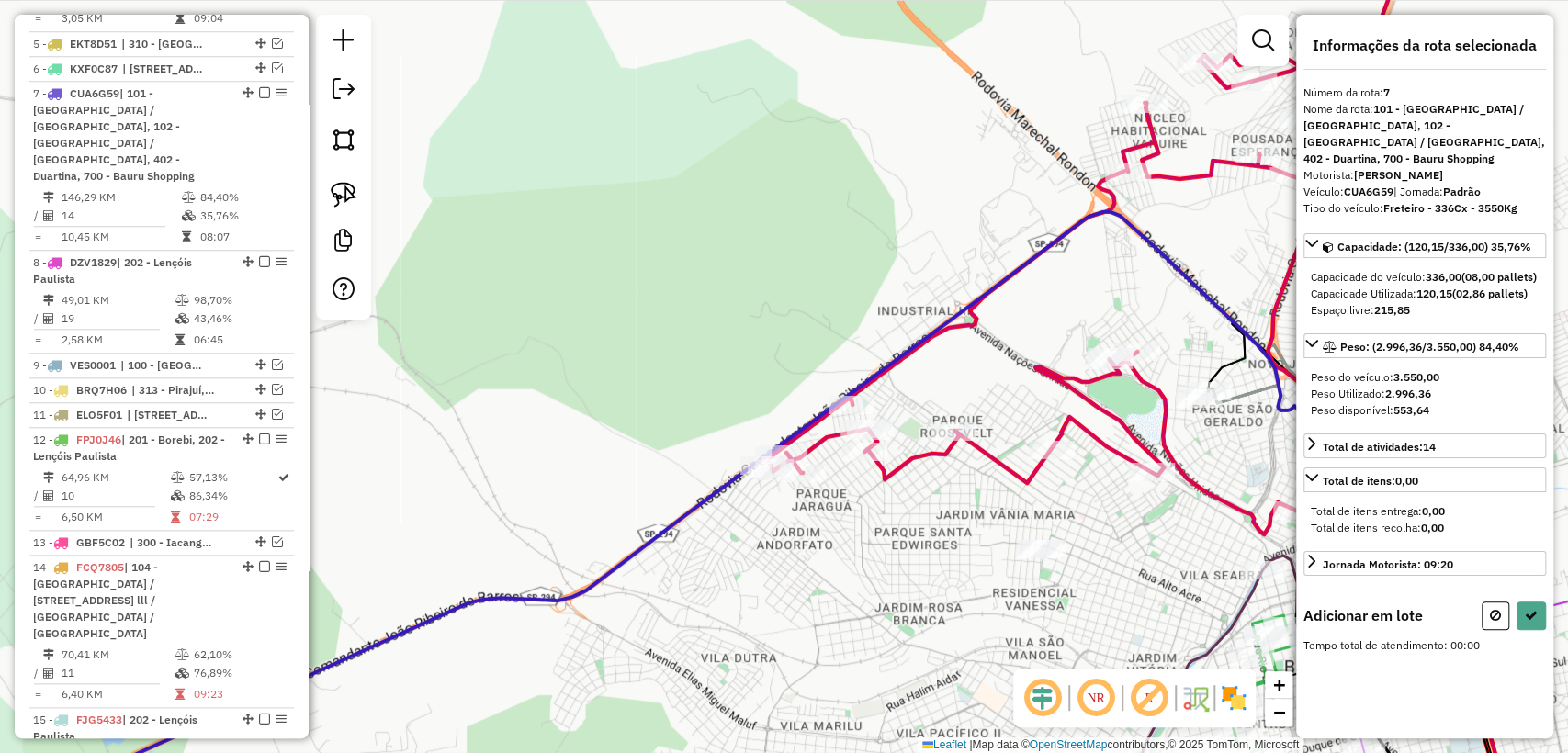
drag, startPoint x: 864, startPoint y: 609, endPoint x: 768, endPoint y: 307, distance: 316.9
click at [768, 307] on div "Janela de atendimento Grade de atendimento Capacidade Transportadoras Veículos …" at bounding box center [784, 376] width 1568 height 753
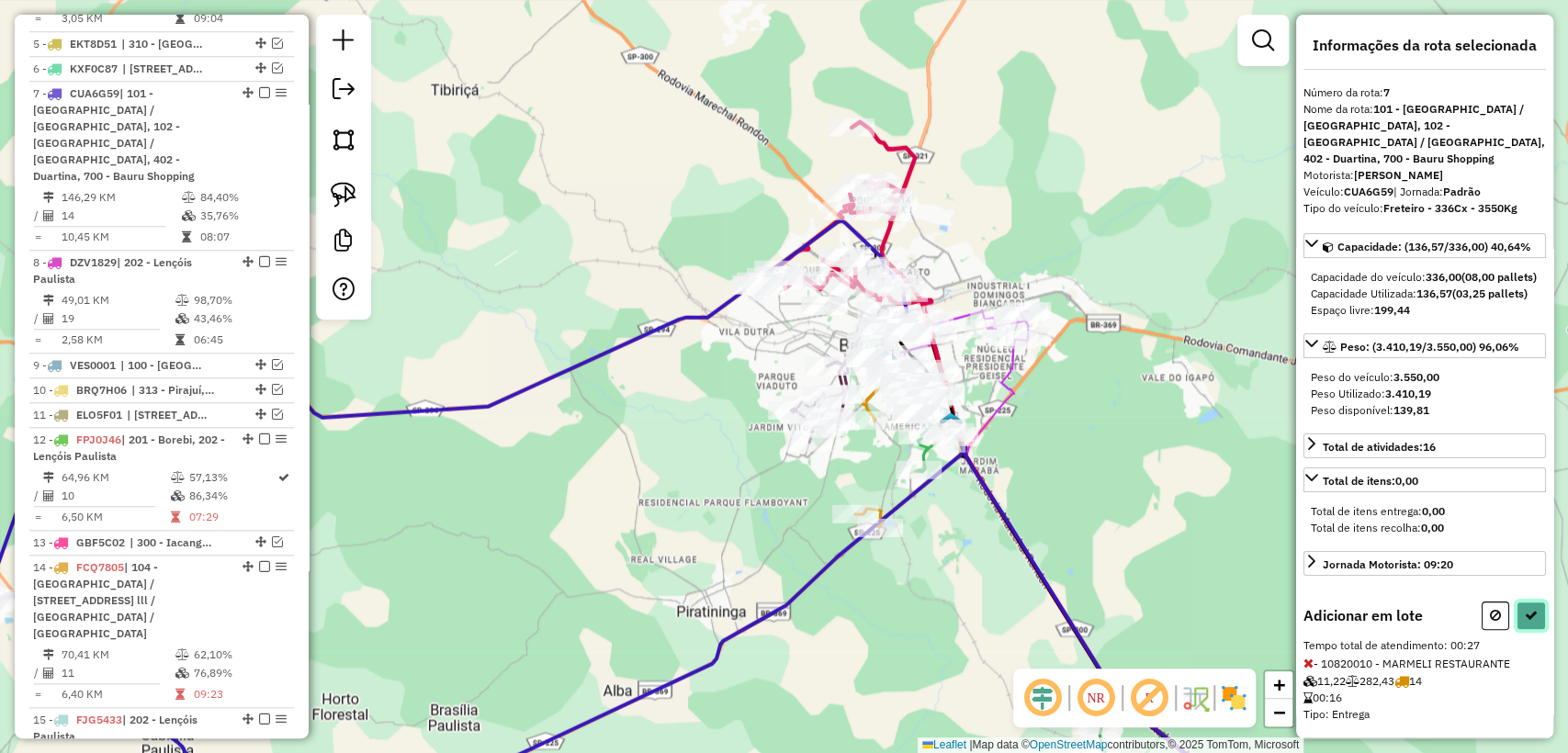
click at [1526, 622] on icon at bounding box center [1530, 615] width 12 height 12
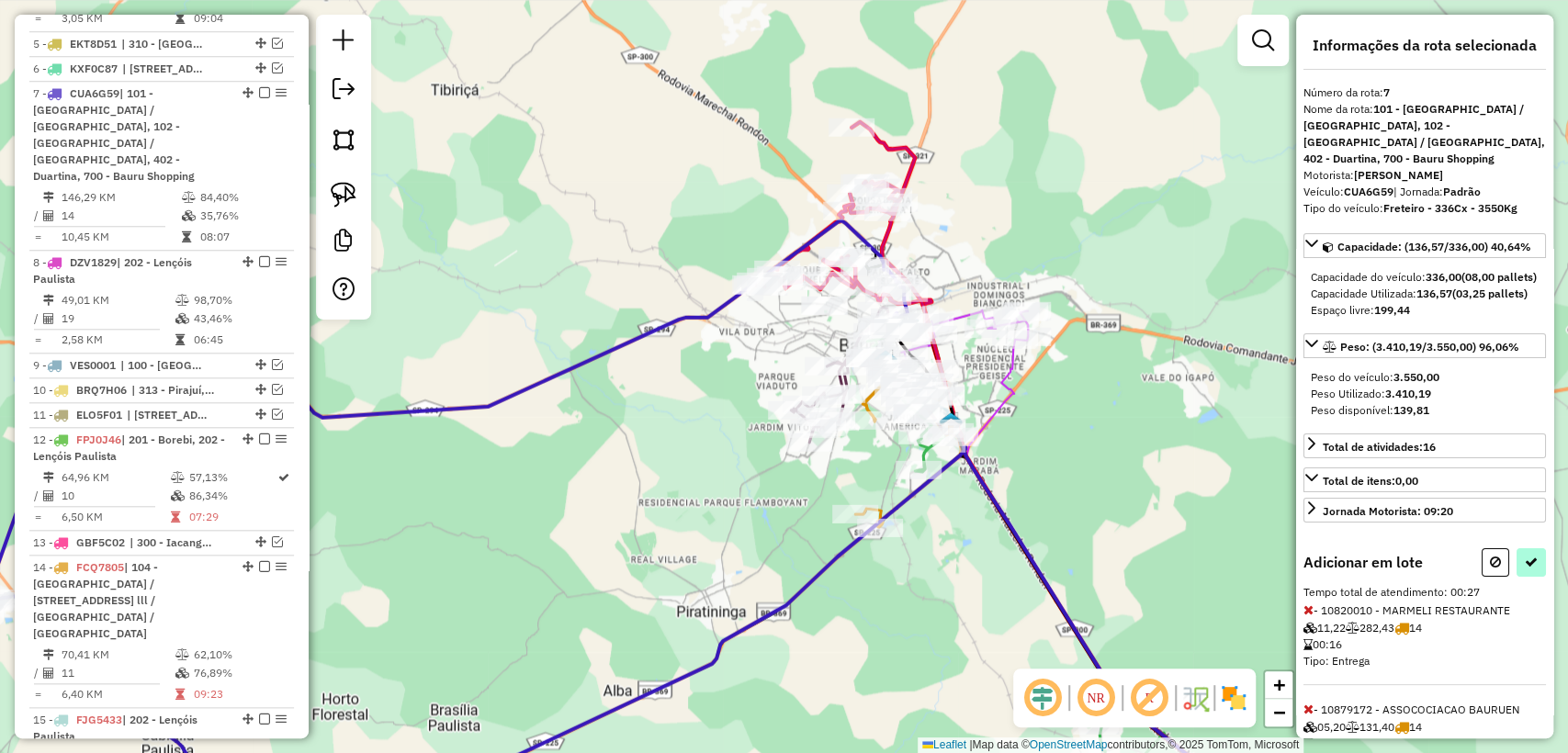
select select "**********"
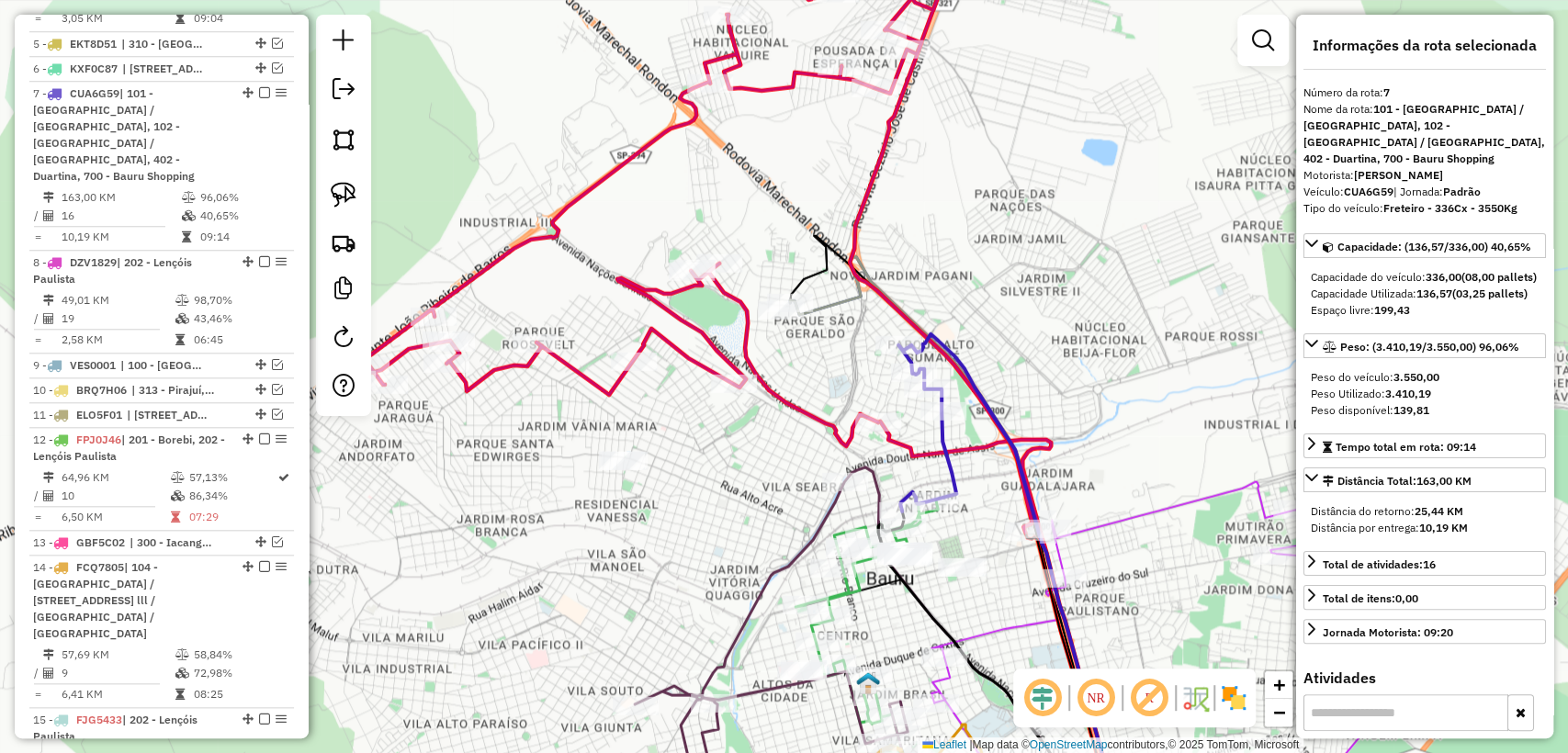
click at [812, 421] on icon at bounding box center [688, 229] width 687 height 608
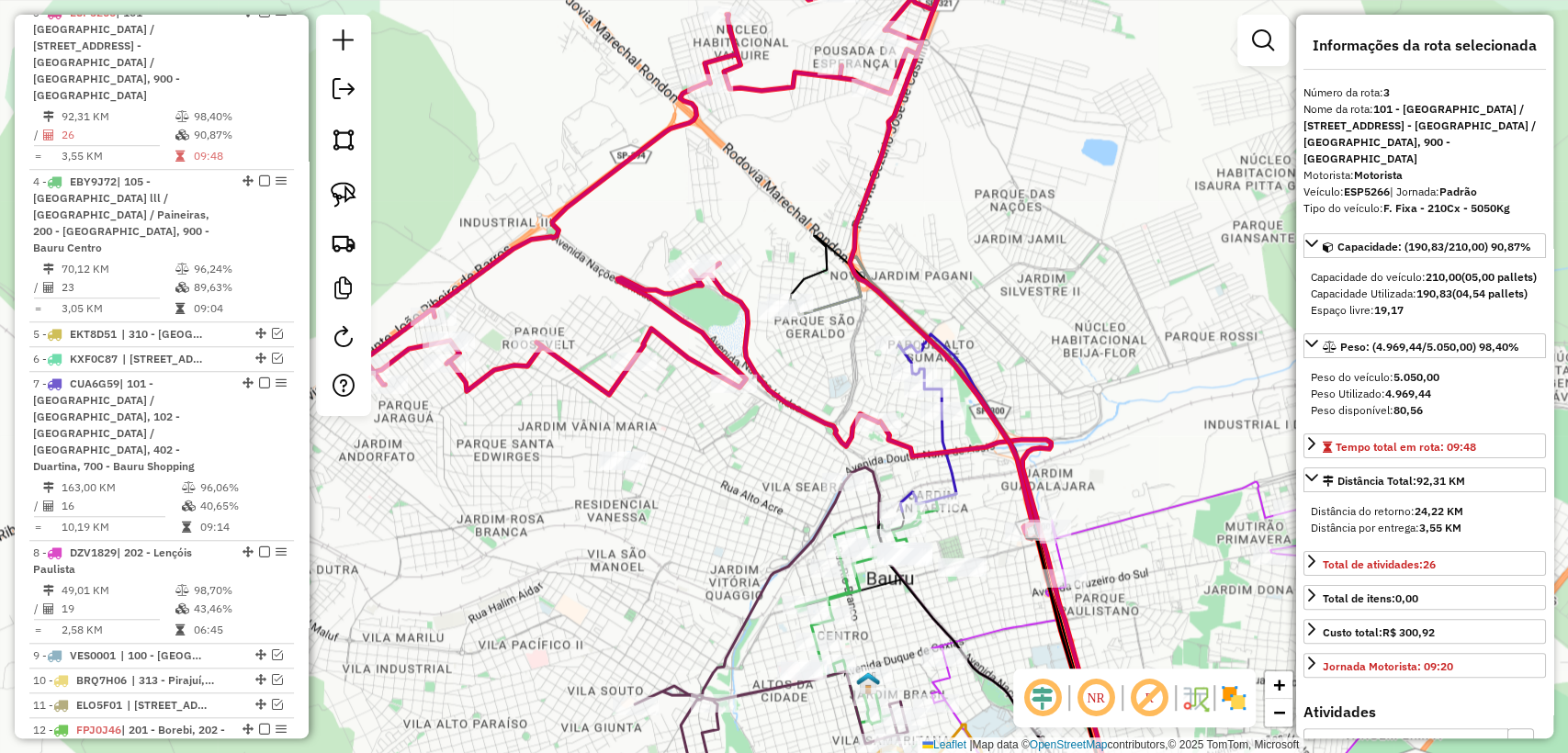
scroll to position [772, 0]
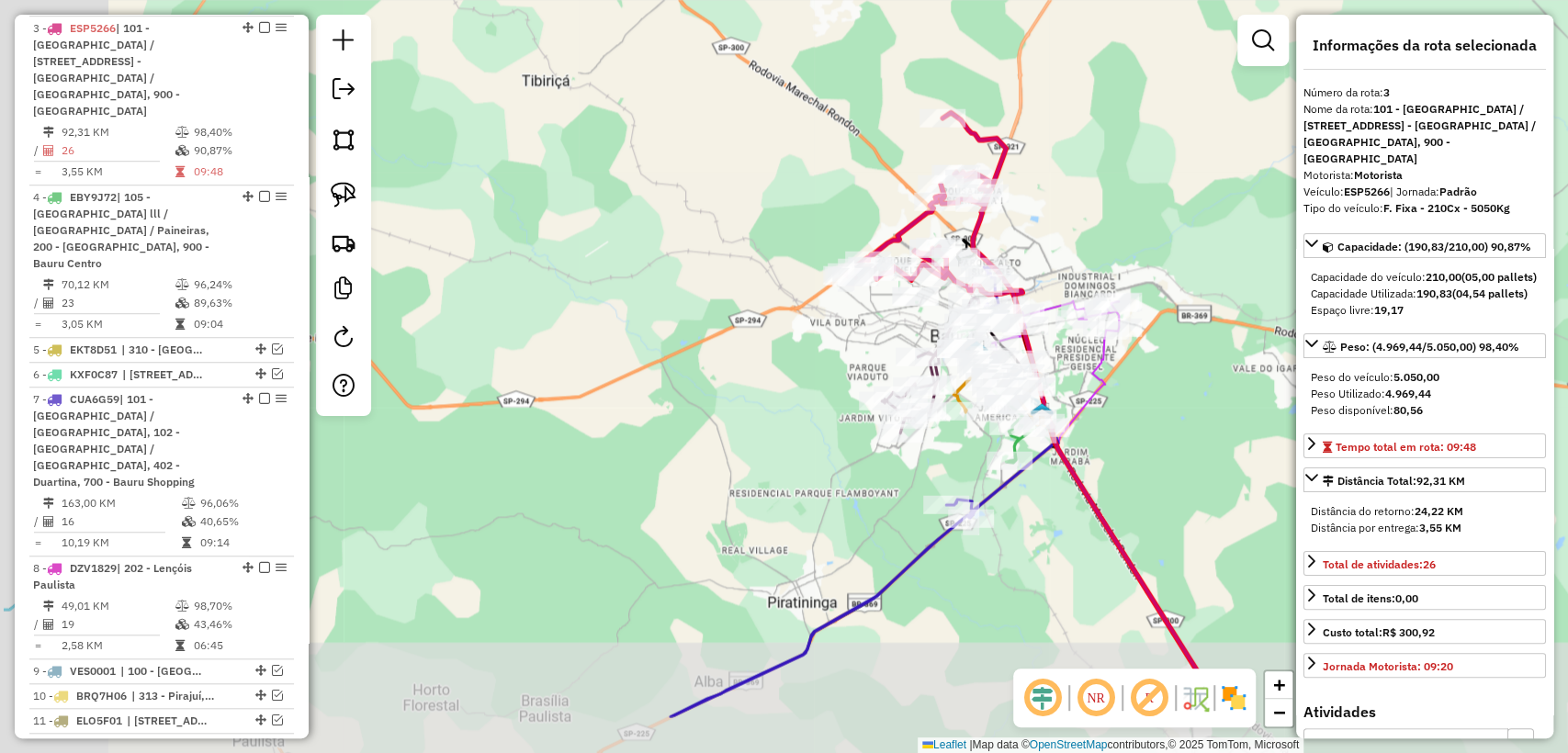
drag, startPoint x: 682, startPoint y: 476, endPoint x: 1044, endPoint y: 241, distance: 431.6
click at [1065, 224] on div "Janela de atendimento Grade de atendimento Capacidade Transportadoras Veículos …" at bounding box center [784, 376] width 1568 height 753
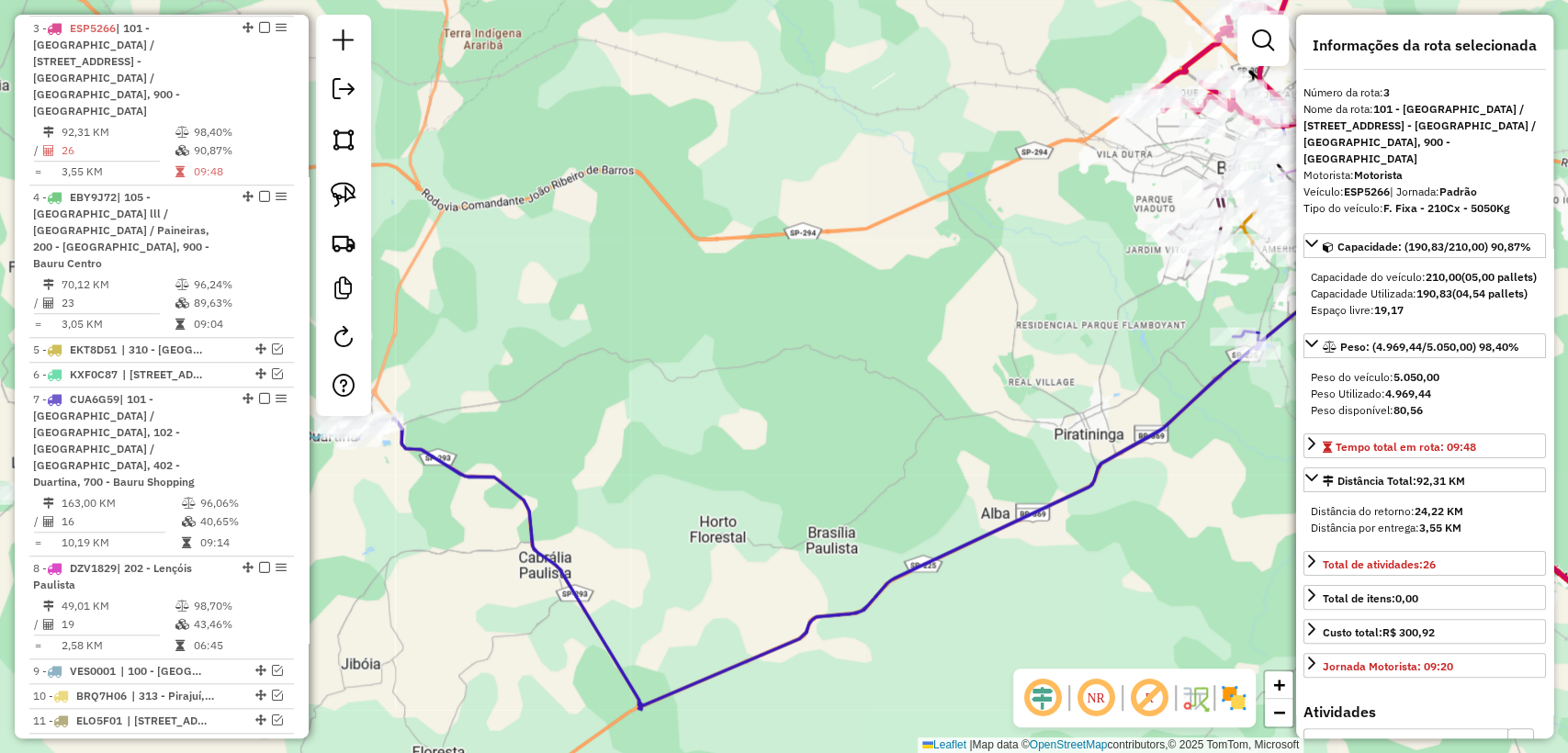
drag, startPoint x: 791, startPoint y: 364, endPoint x: 1035, endPoint y: 315, distance: 248.9
click at [1035, 315] on div "Janela de atendimento Grade de atendimento Capacidade Transportadoras Veículos …" at bounding box center [784, 376] width 1568 height 753
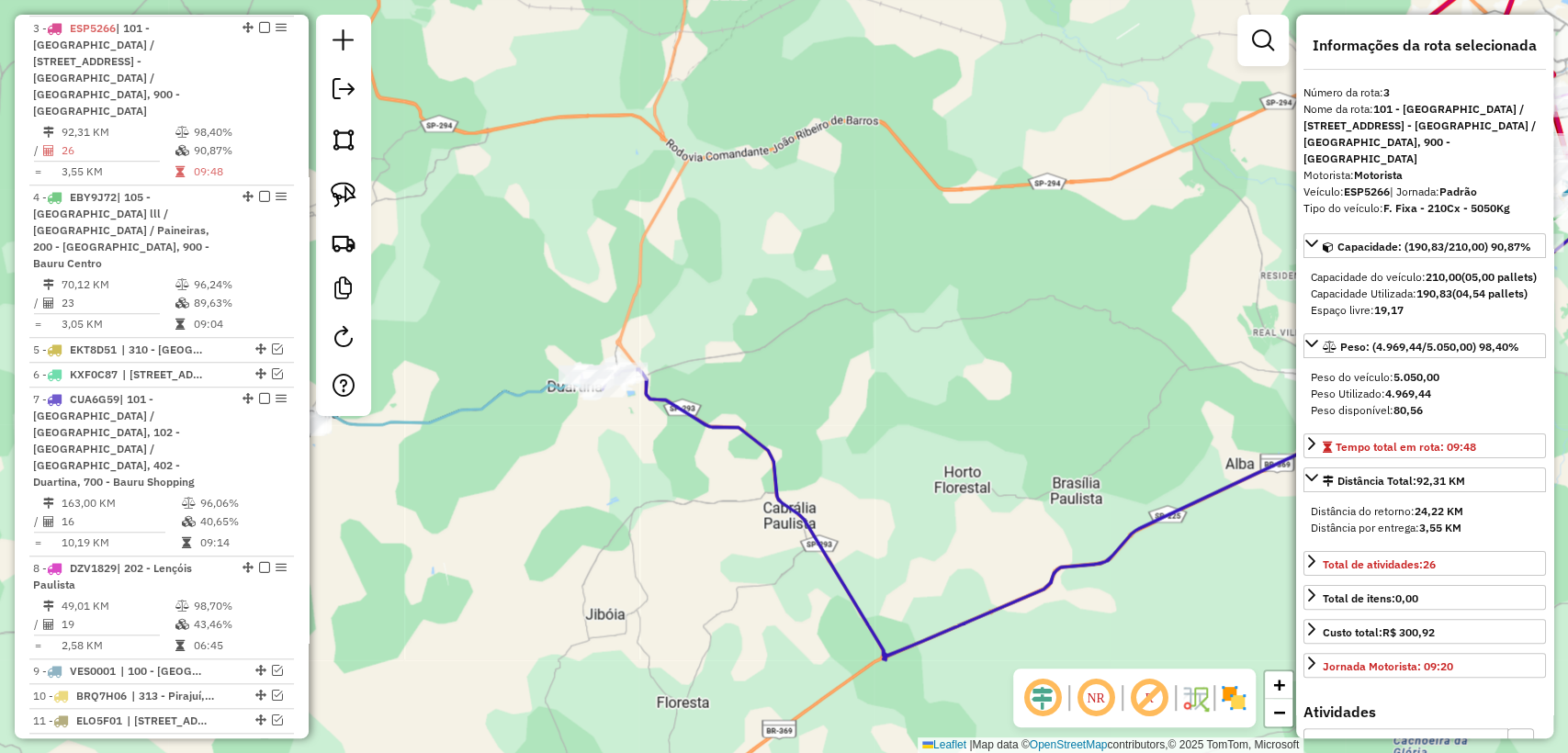
click at [499, 406] on icon at bounding box center [1012, 438] width 1423 height 436
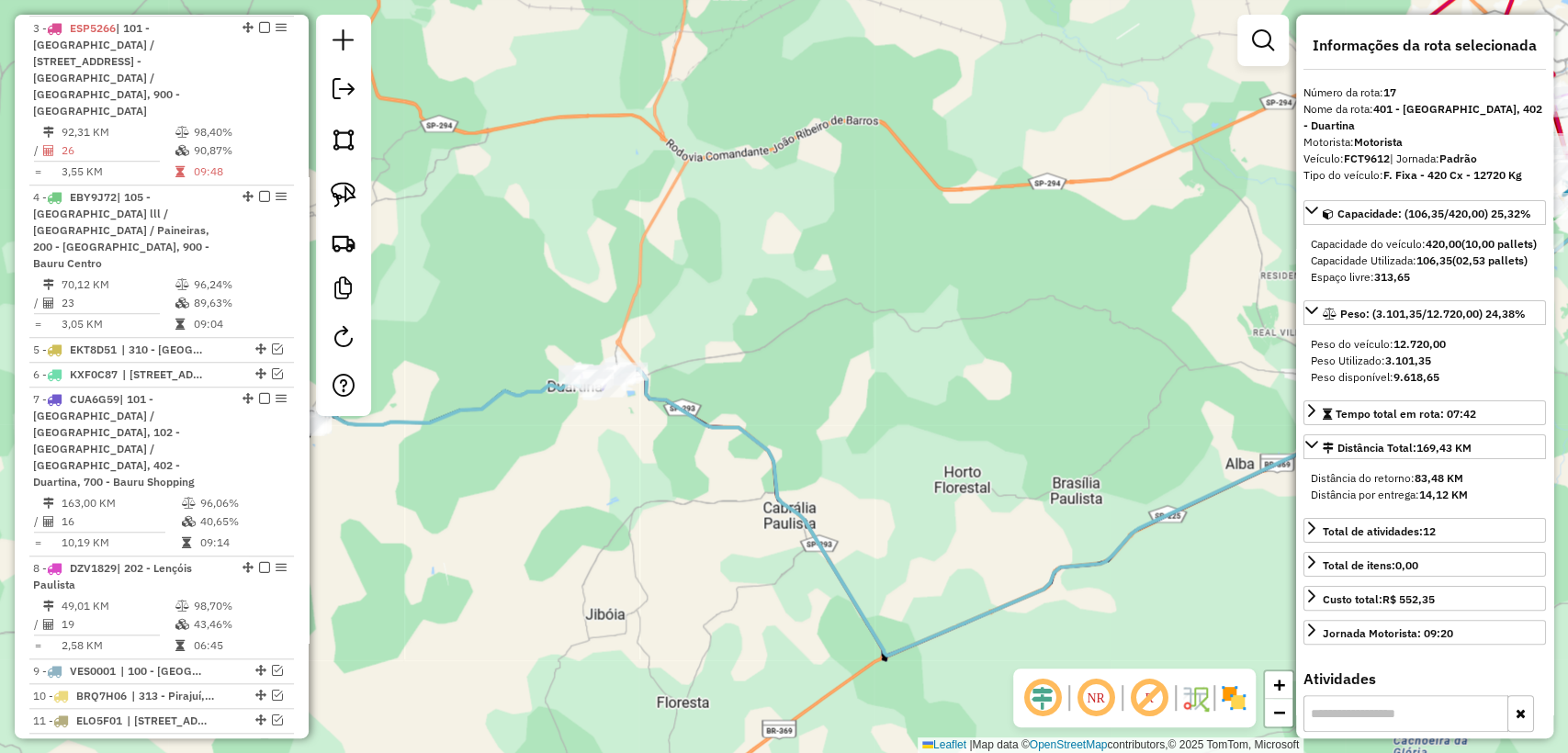
scroll to position [1781, 0]
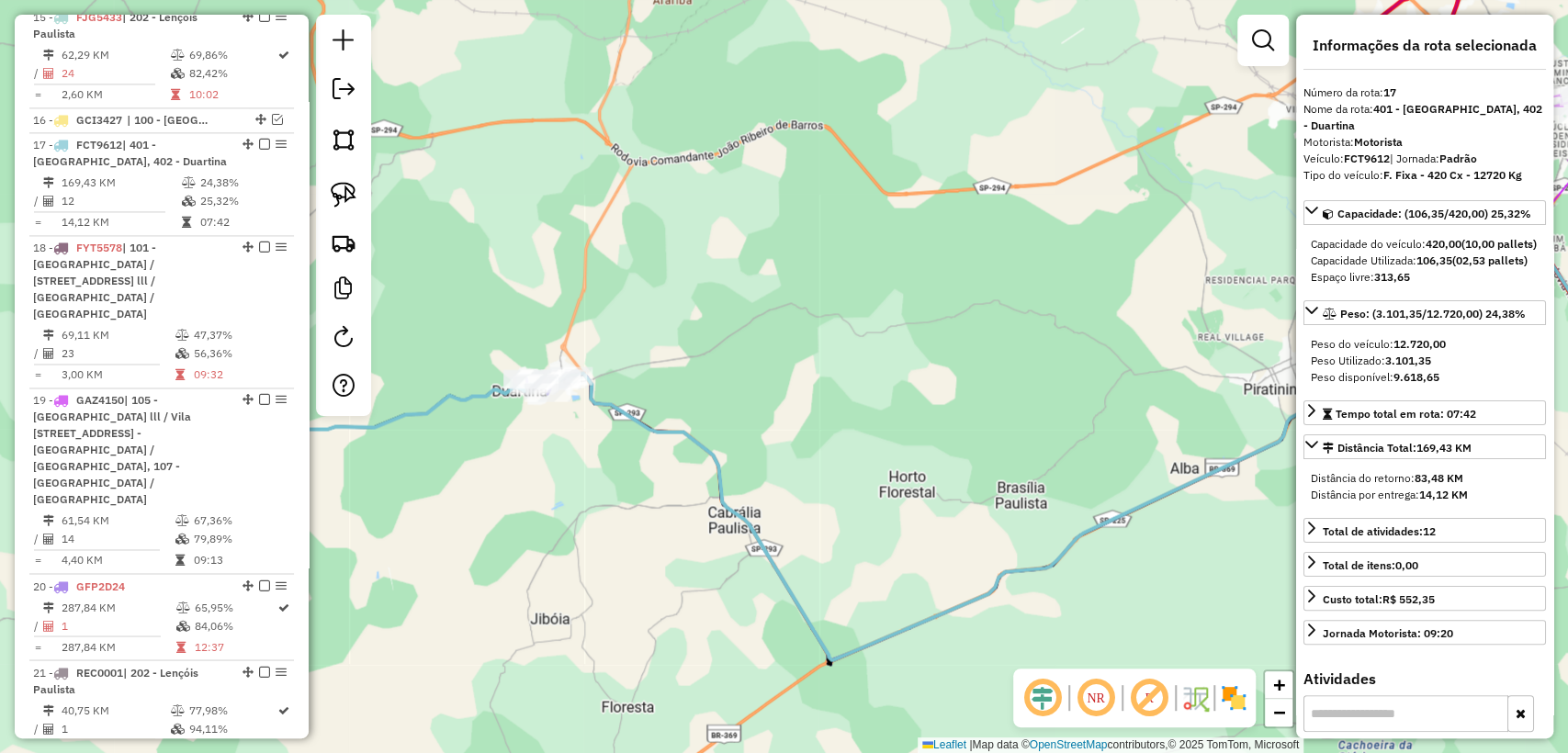
drag, startPoint x: 958, startPoint y: 371, endPoint x: 570, endPoint y: 348, distance: 388.7
click at [564, 345] on div "Janela de atendimento Grade de atendimento Capacidade Transportadoras Veículos …" at bounding box center [784, 376] width 1568 height 753
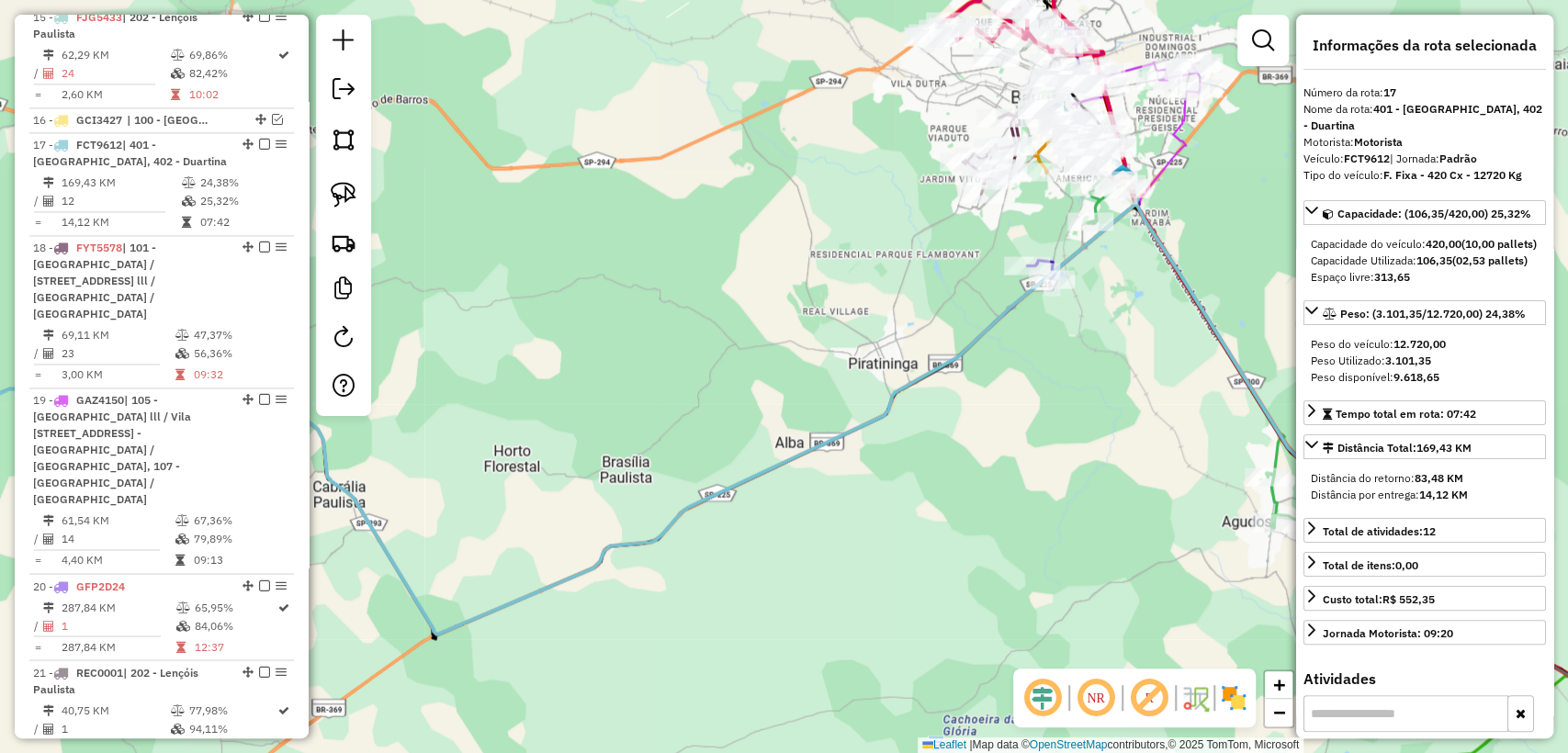
drag, startPoint x: 958, startPoint y: 403, endPoint x: 993, endPoint y: 322, distance: 88.2
click at [963, 399] on div "Janela de atendimento Grade de atendimento Capacidade Transportadoras Veículos …" at bounding box center [784, 376] width 1568 height 753
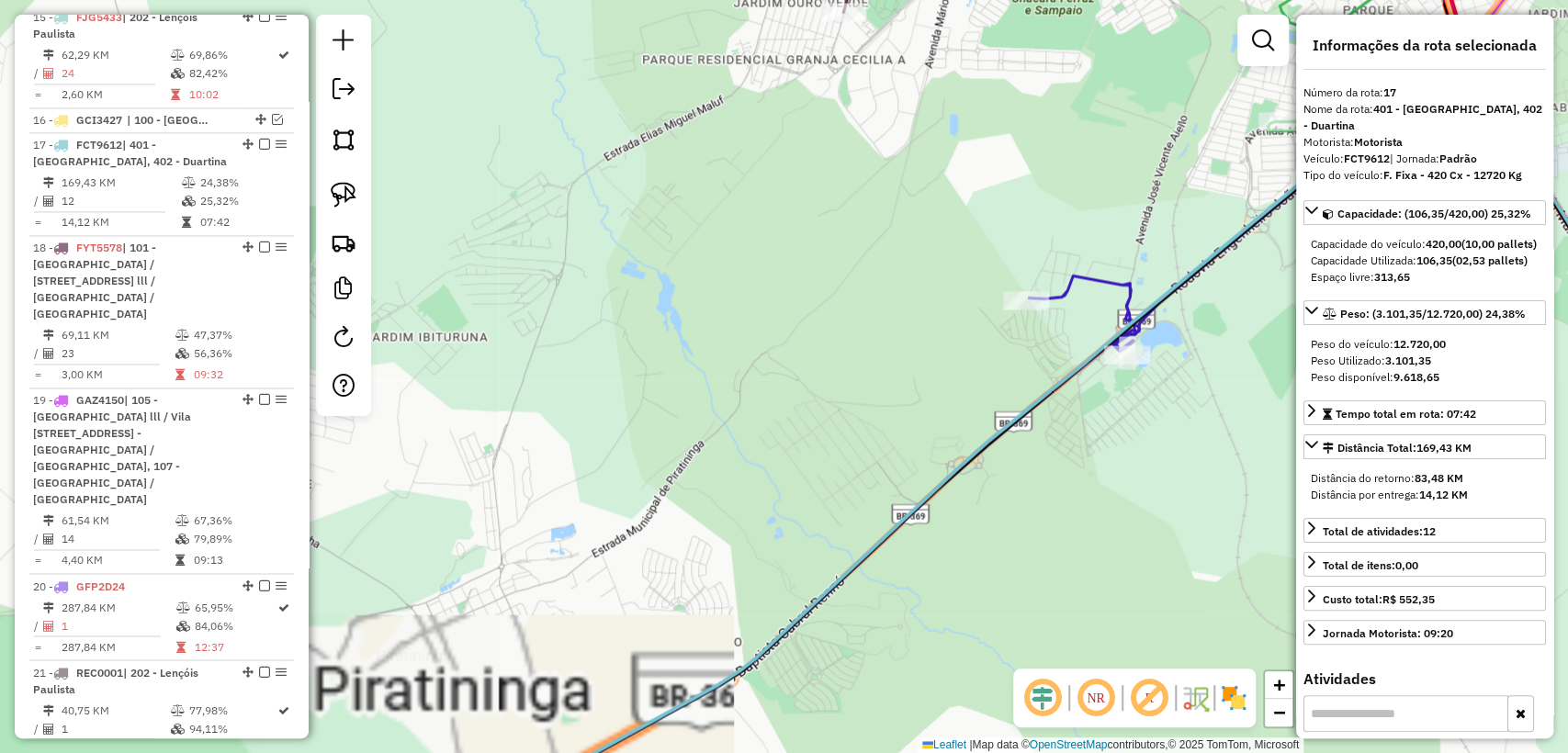
click at [1101, 286] on icon at bounding box center [981, 376] width 988 height 905
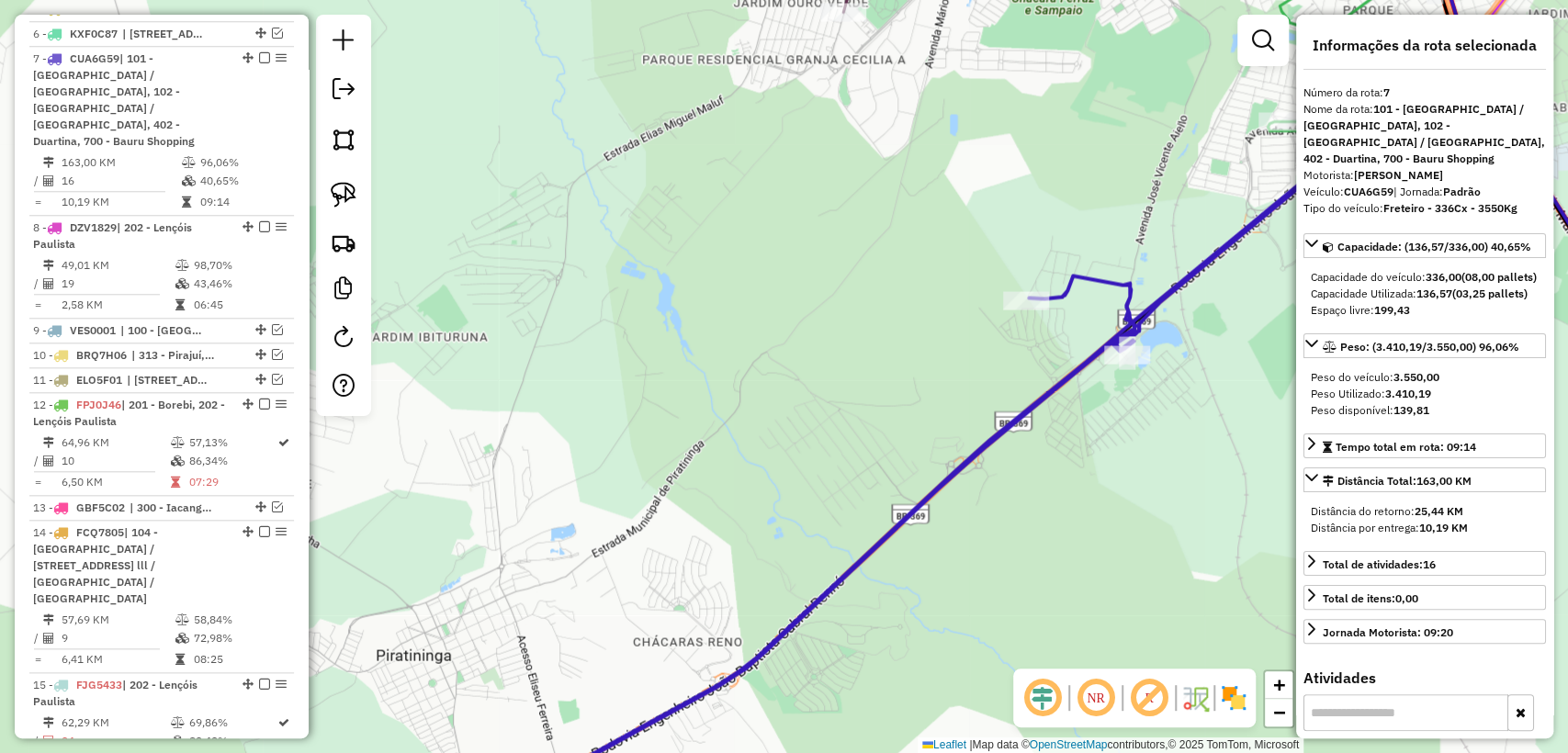
scroll to position [1078, 0]
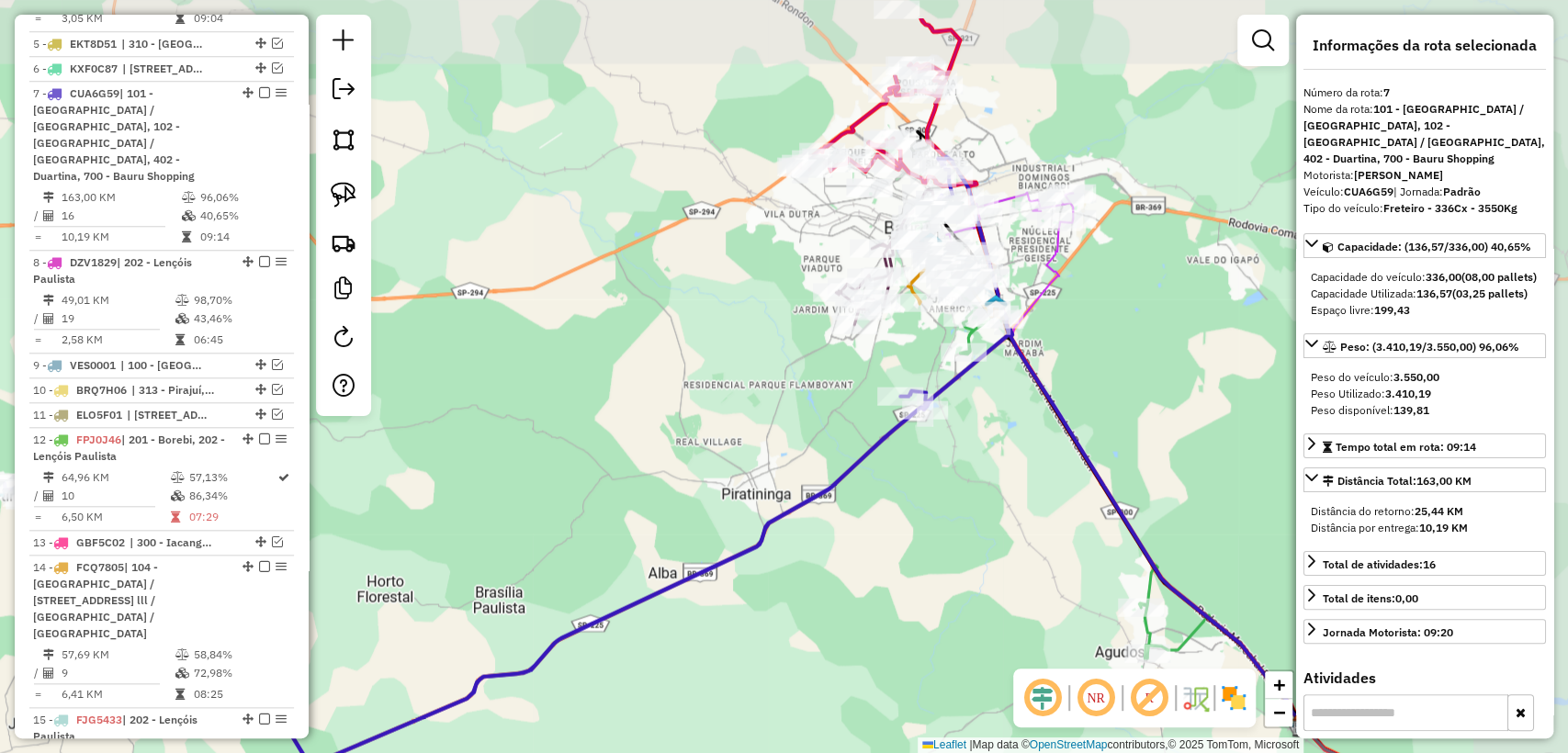
drag, startPoint x: 1033, startPoint y: 465, endPoint x: 864, endPoint y: 549, distance: 188.7
click at [864, 549] on div "Janela de atendimento Grade de atendimento Capacidade Transportadoras Veículos …" at bounding box center [784, 376] width 1568 height 753
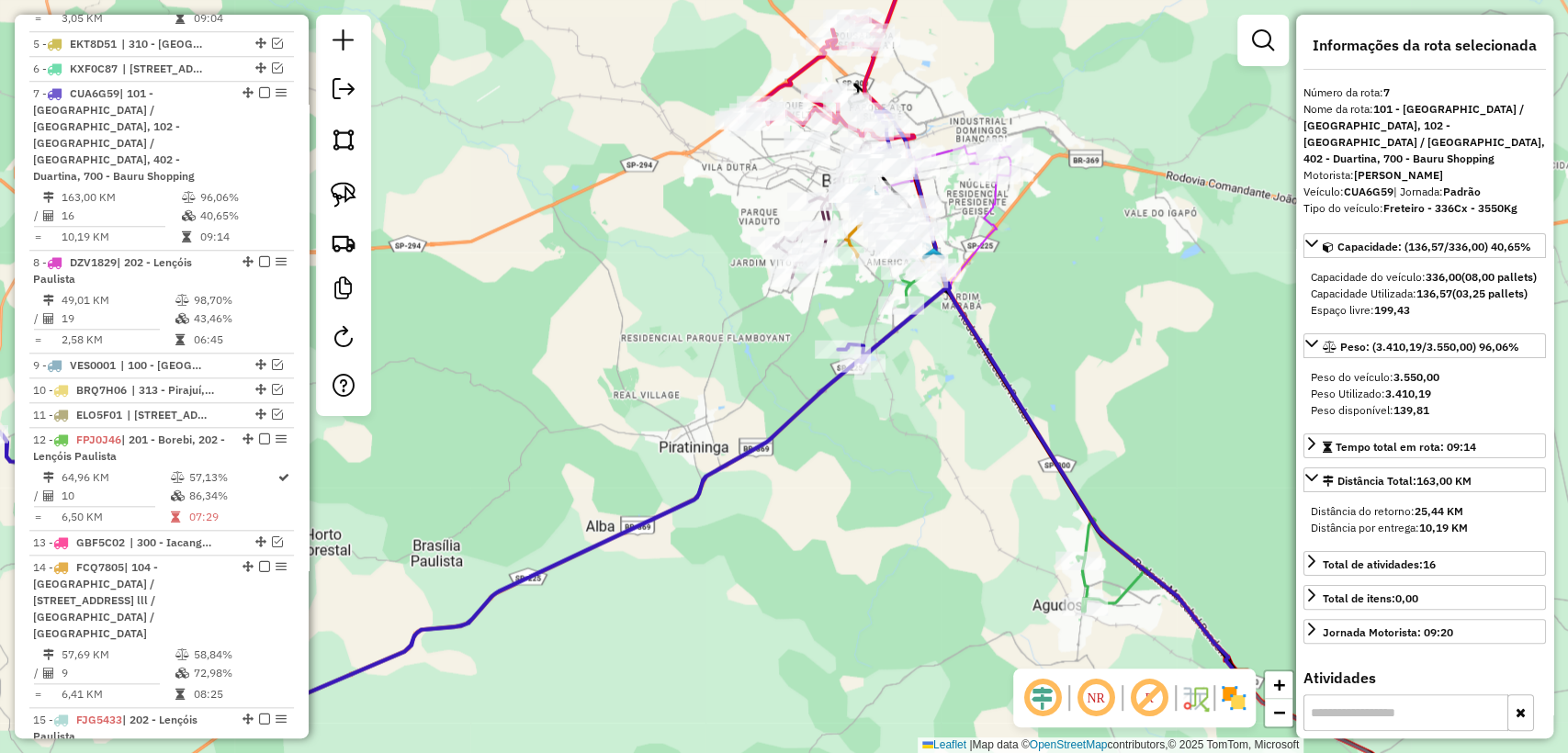
drag, startPoint x: 969, startPoint y: 524, endPoint x: 845, endPoint y: 394, distance: 179.7
click at [833, 386] on div "Janela de atendimento Grade de atendimento Capacidade Transportadoras Veículos …" at bounding box center [784, 376] width 1568 height 753
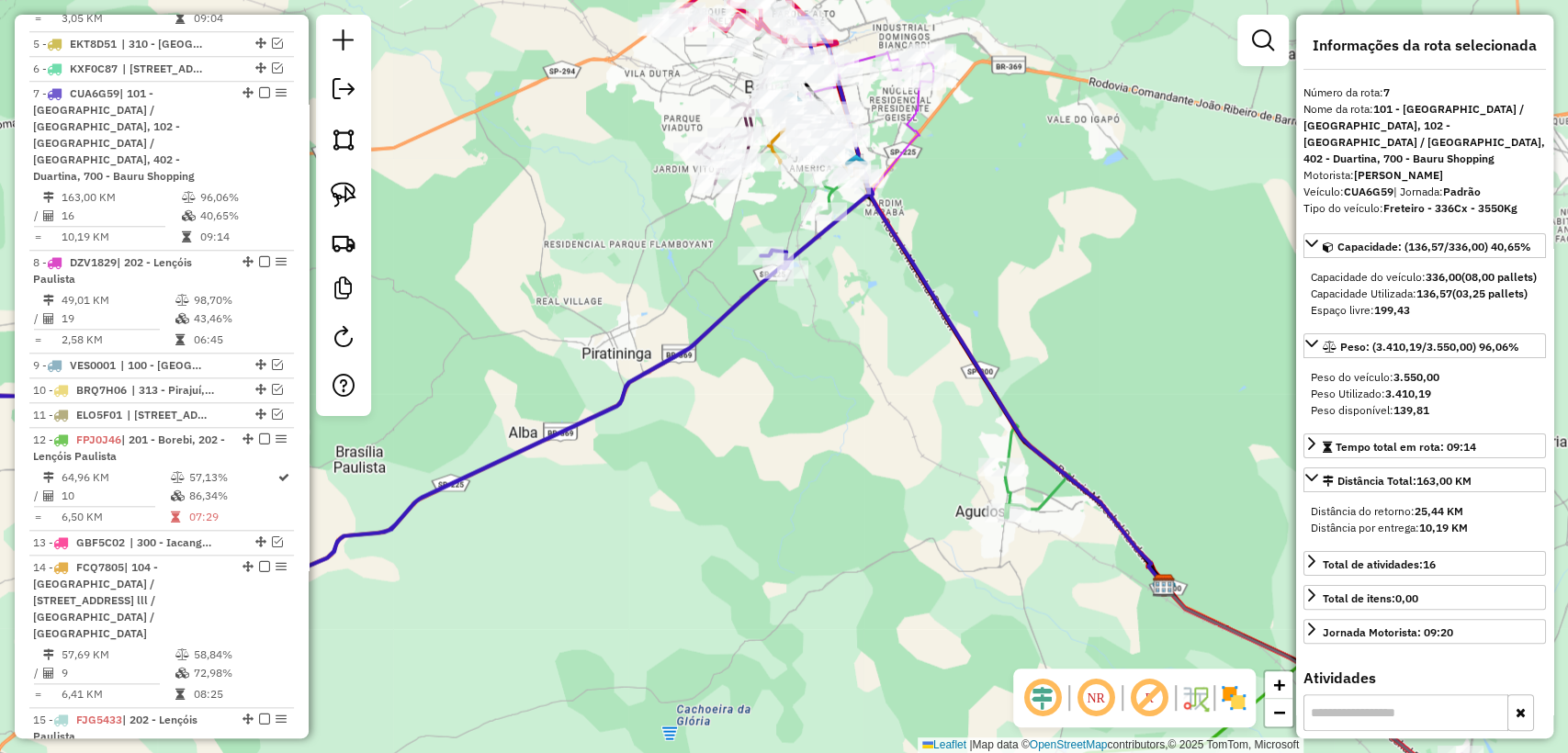
click at [1035, 503] on icon at bounding box center [1084, 529] width 159 height 112
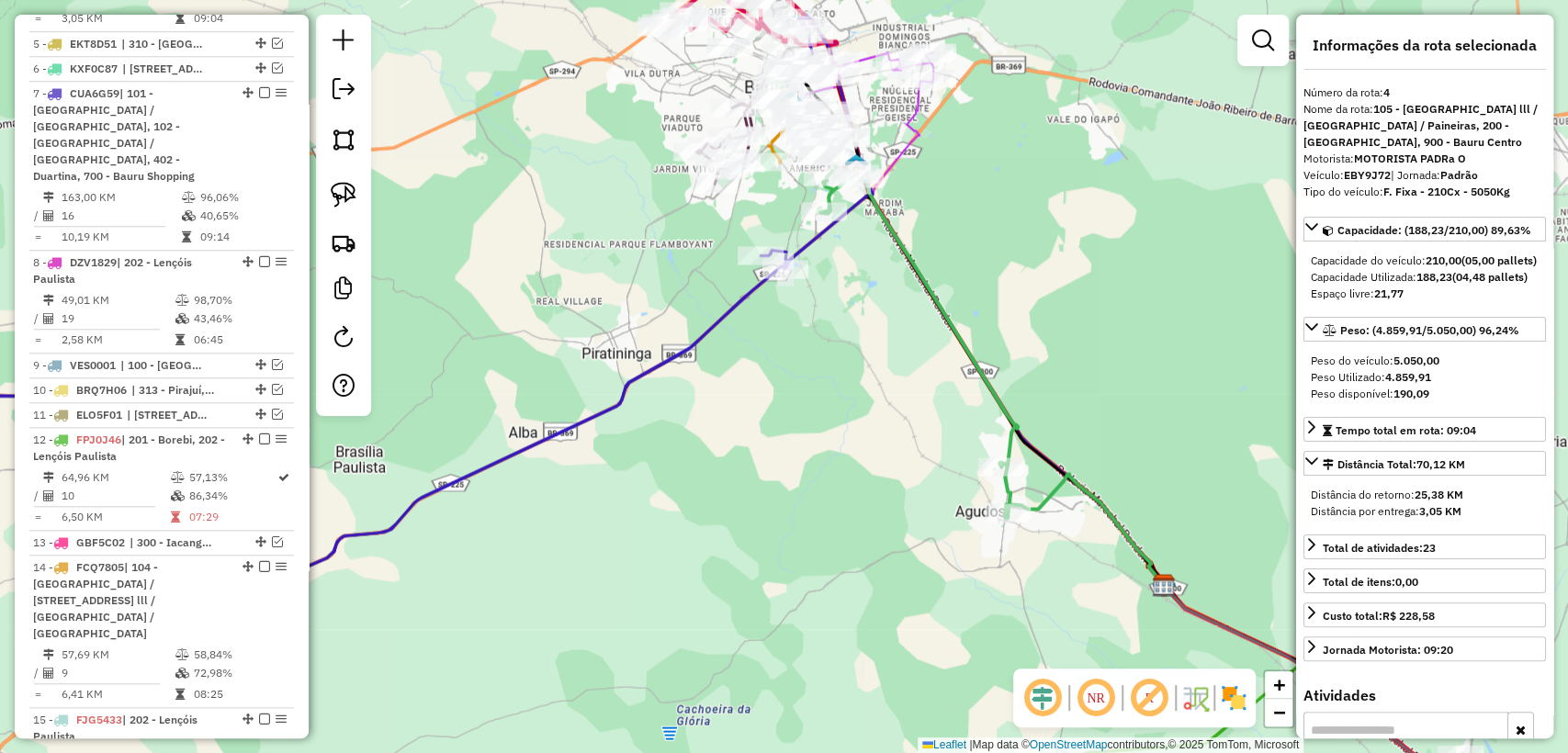
scroll to position [908, 0]
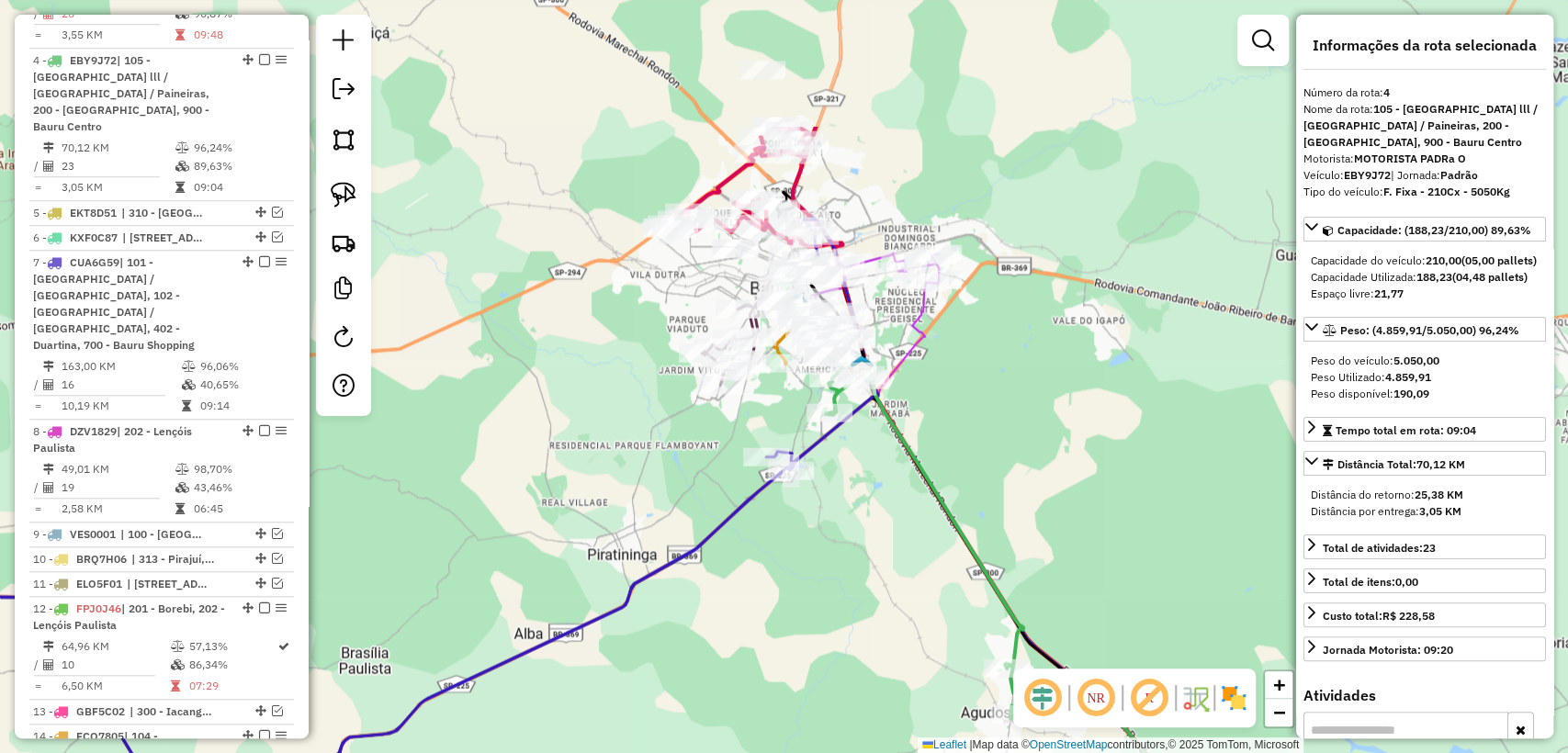
drag, startPoint x: 1051, startPoint y: 268, endPoint x: 1056, endPoint y: 470, distance: 202.1
click at [1056, 470] on div "Janela de atendimento Grade de atendimento Capacidade Transportadoras Veículos …" at bounding box center [784, 376] width 1568 height 753
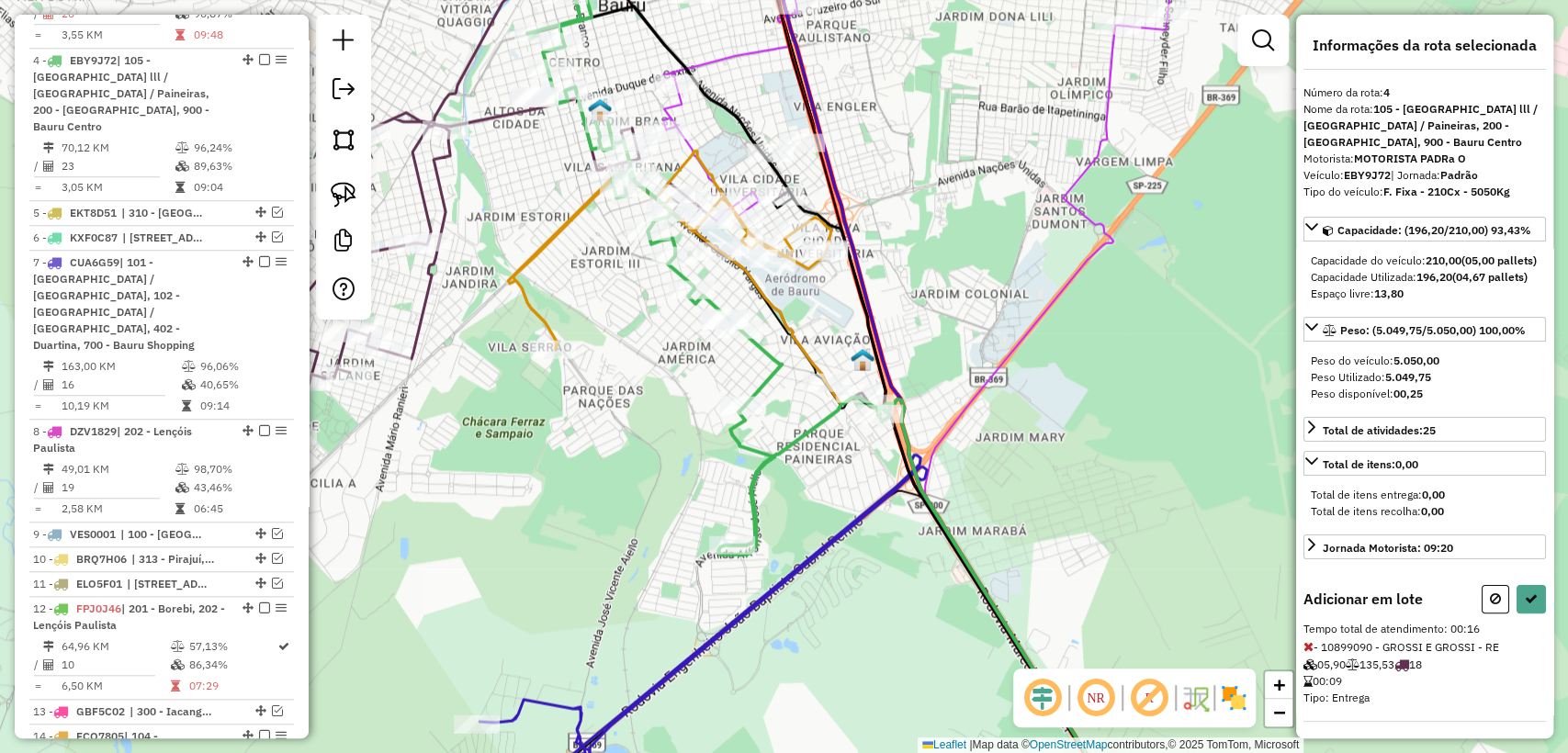
scroll to position [152, 0]
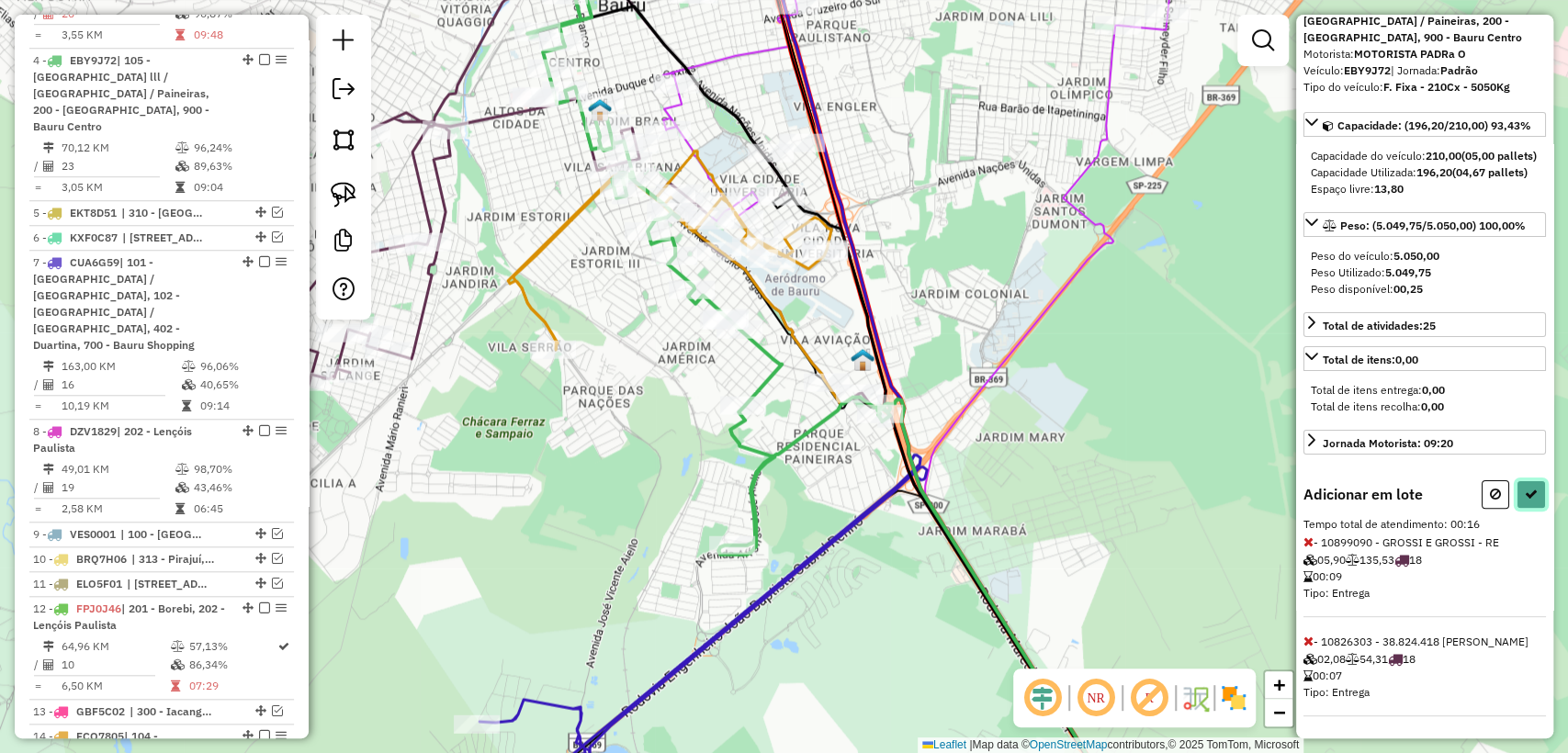
click at [1526, 488] on icon at bounding box center [1530, 494] width 12 height 12
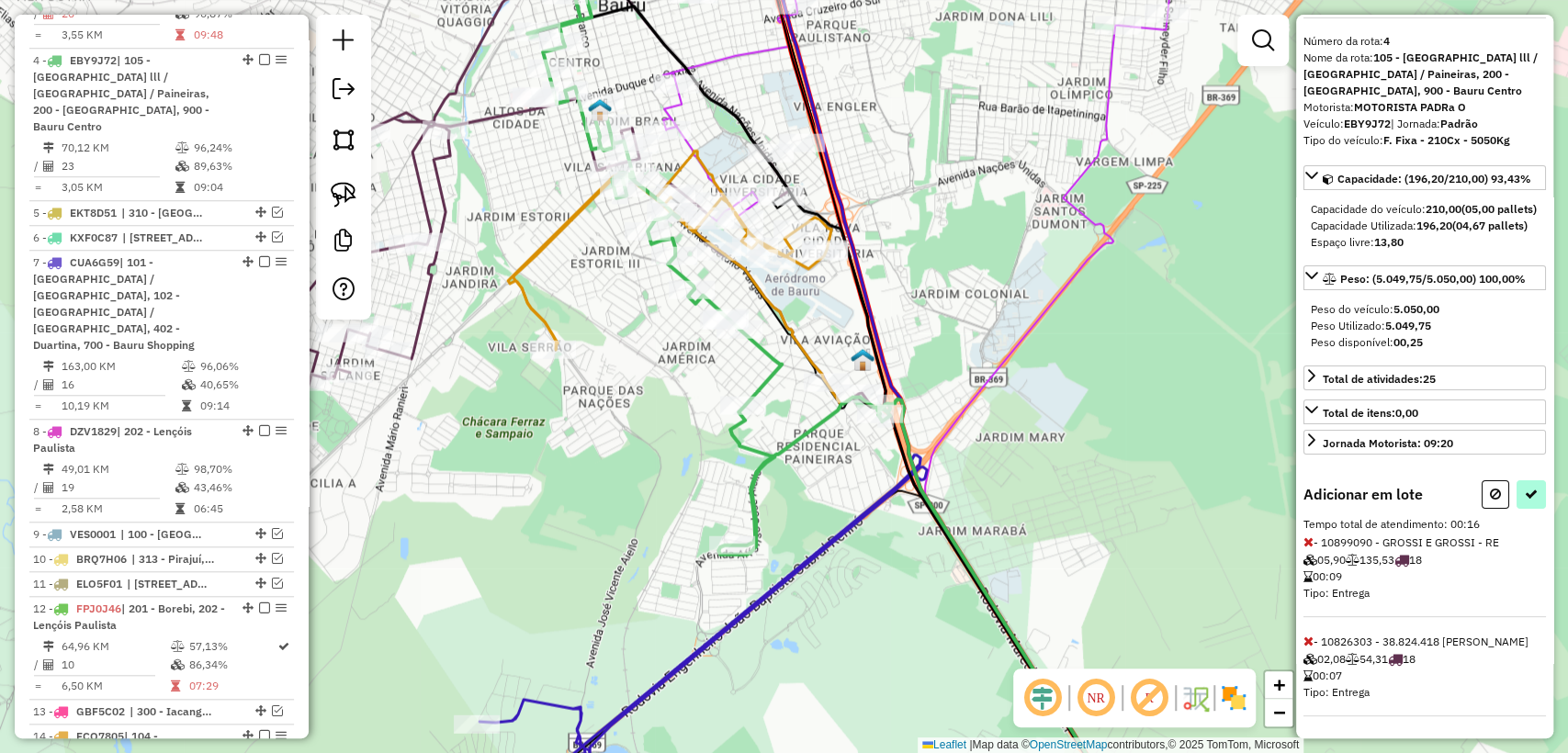
select select "**********"
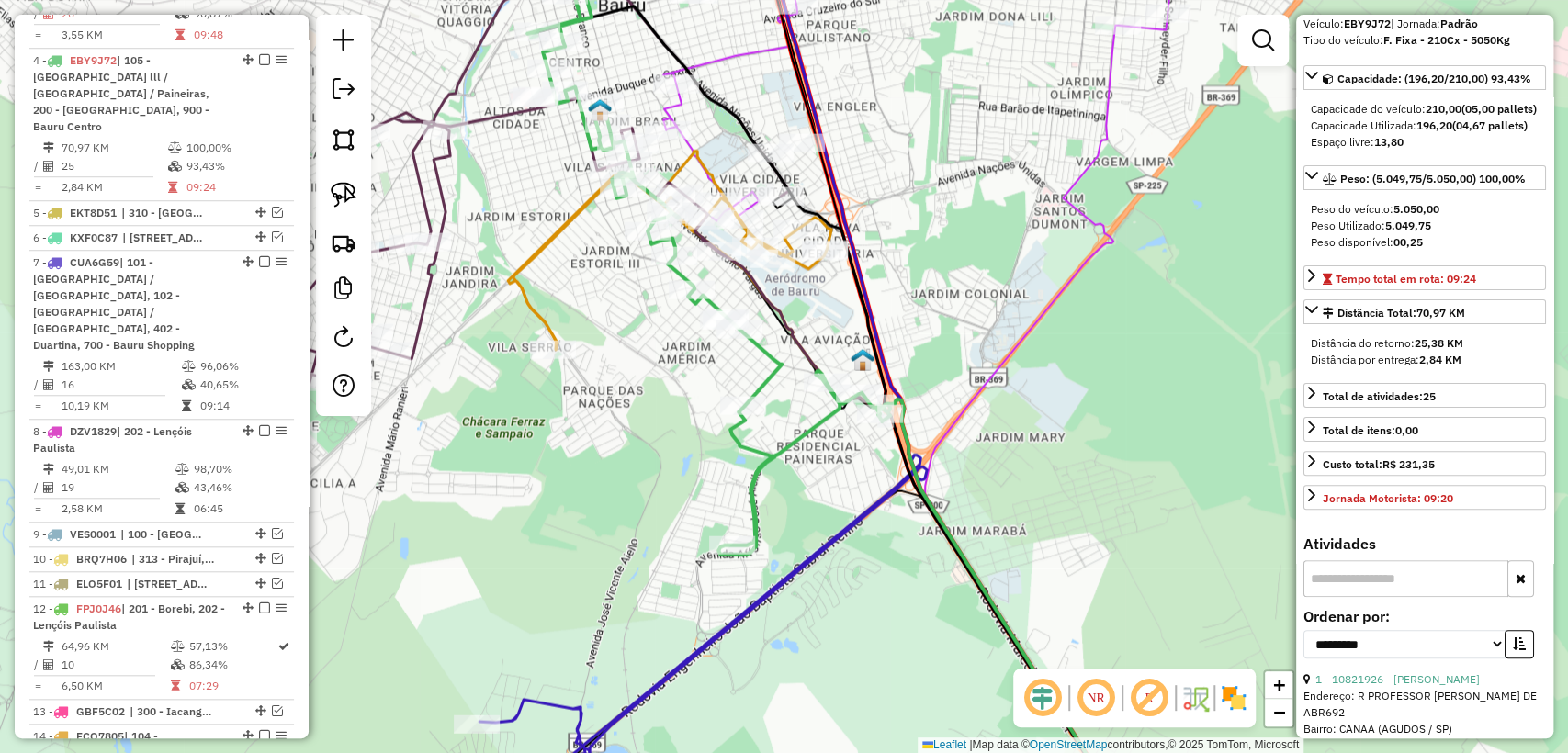
click at [814, 435] on icon at bounding box center [829, 377] width 605 height 903
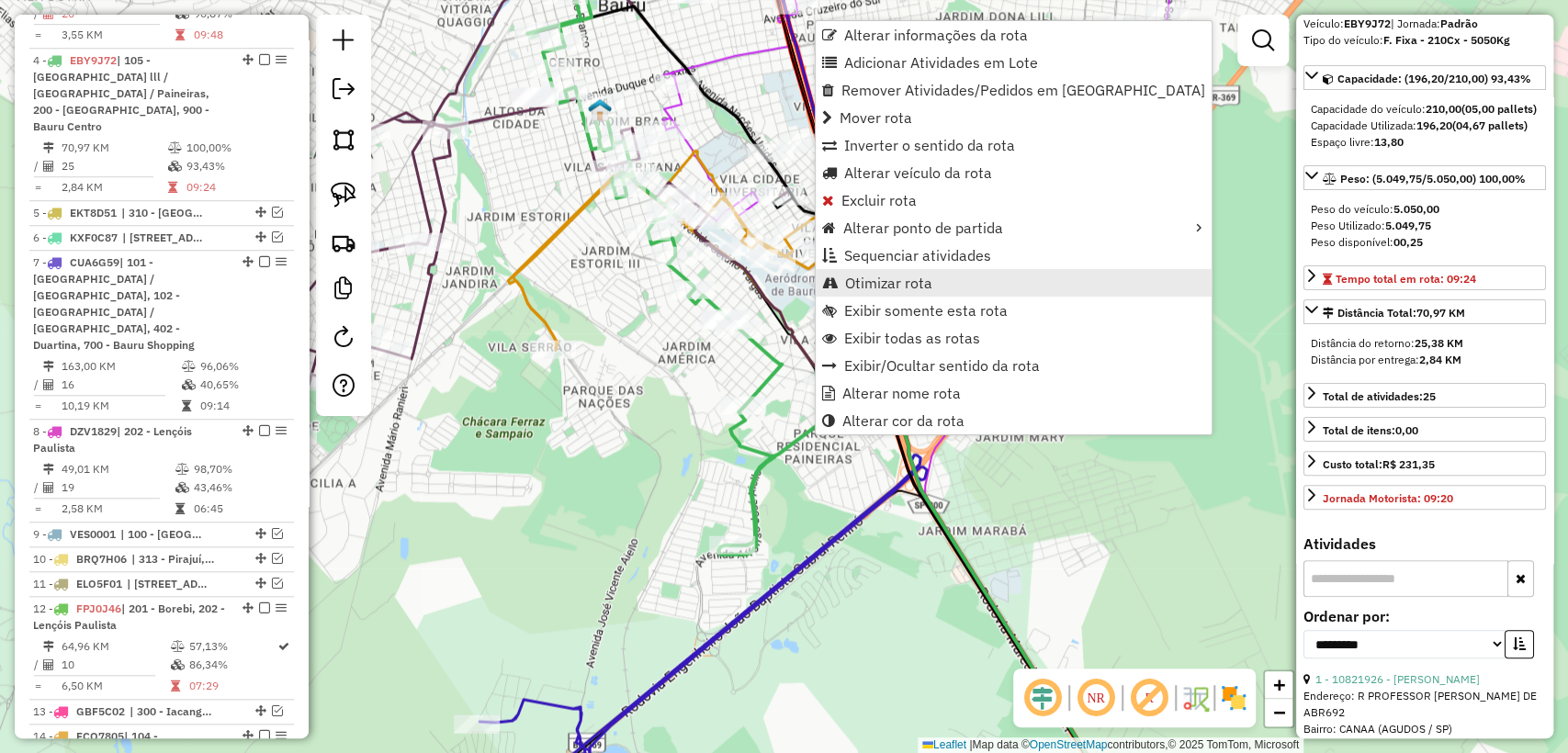
click at [900, 286] on span "Otimizar rota" at bounding box center [889, 282] width 88 height 14
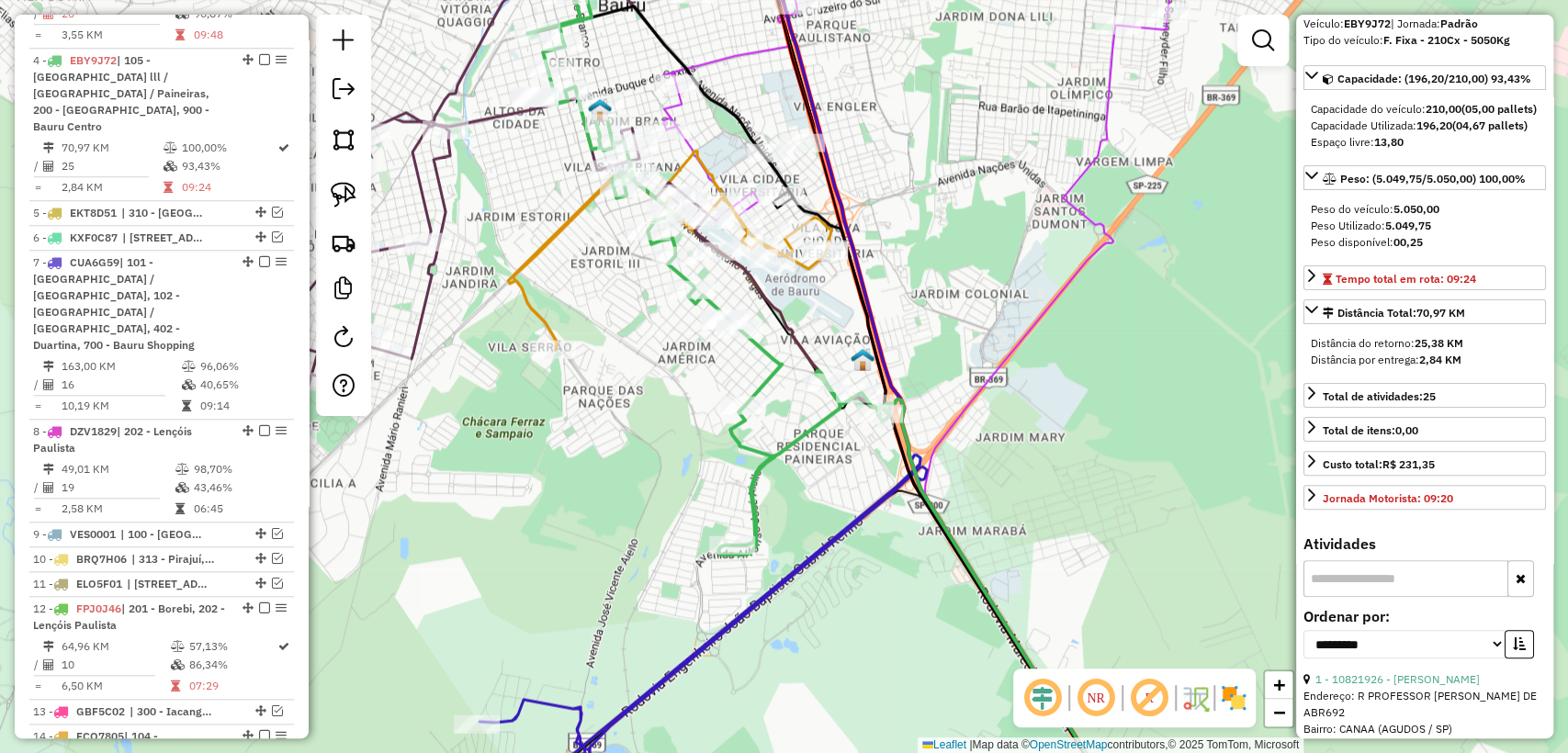
click at [811, 437] on icon at bounding box center [829, 377] width 605 height 903
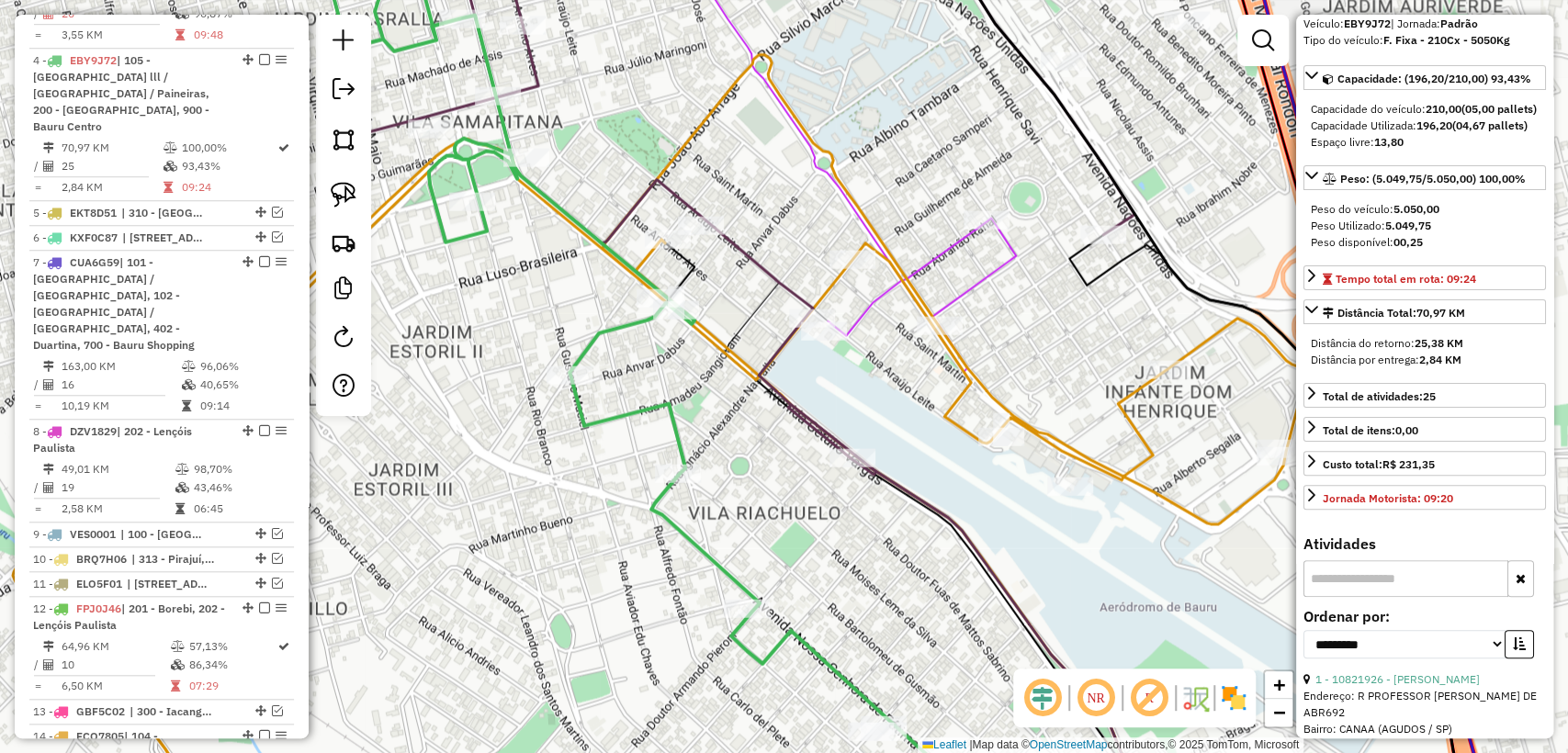
click at [702, 208] on icon at bounding box center [488, 199] width 1291 height 550
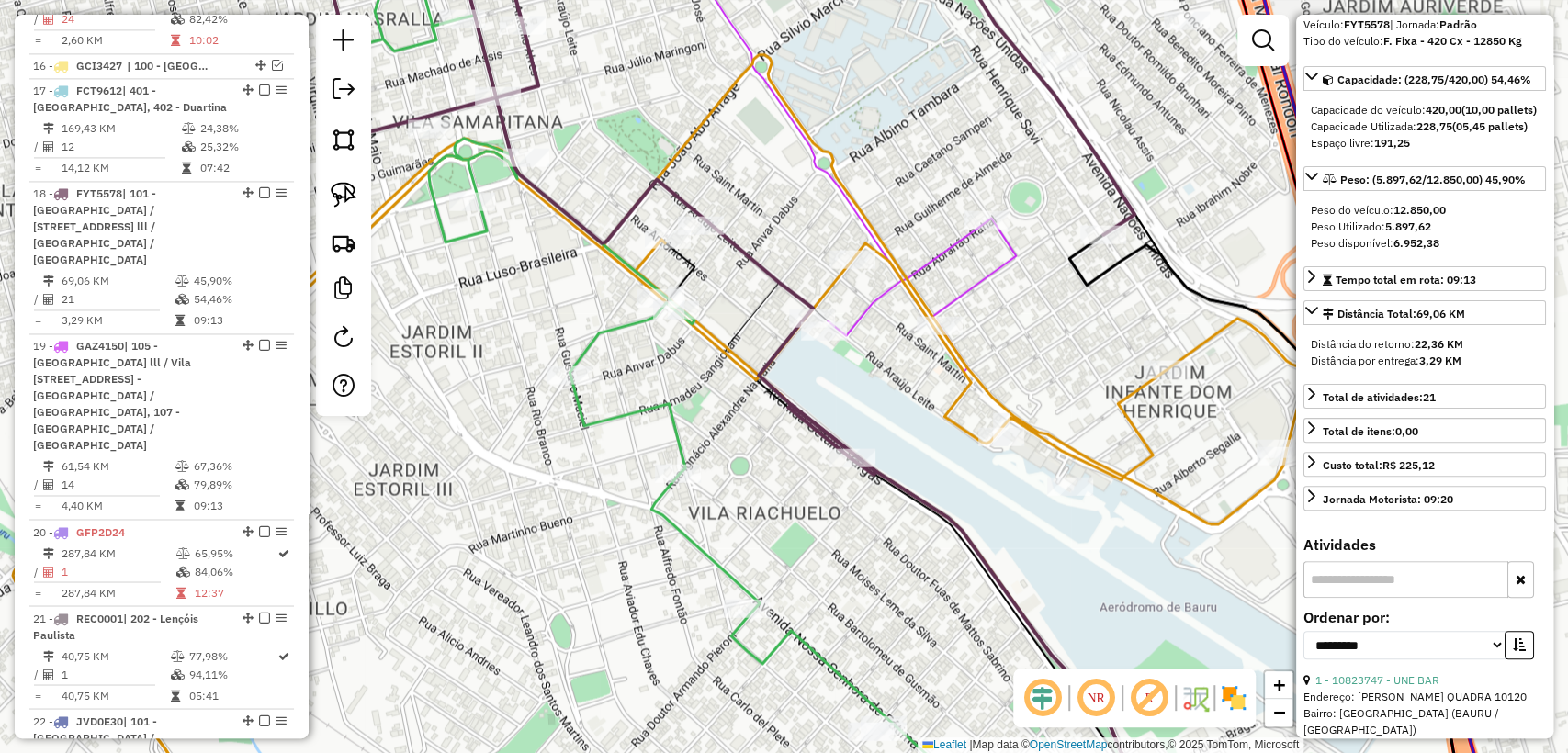
scroll to position [1882, 0]
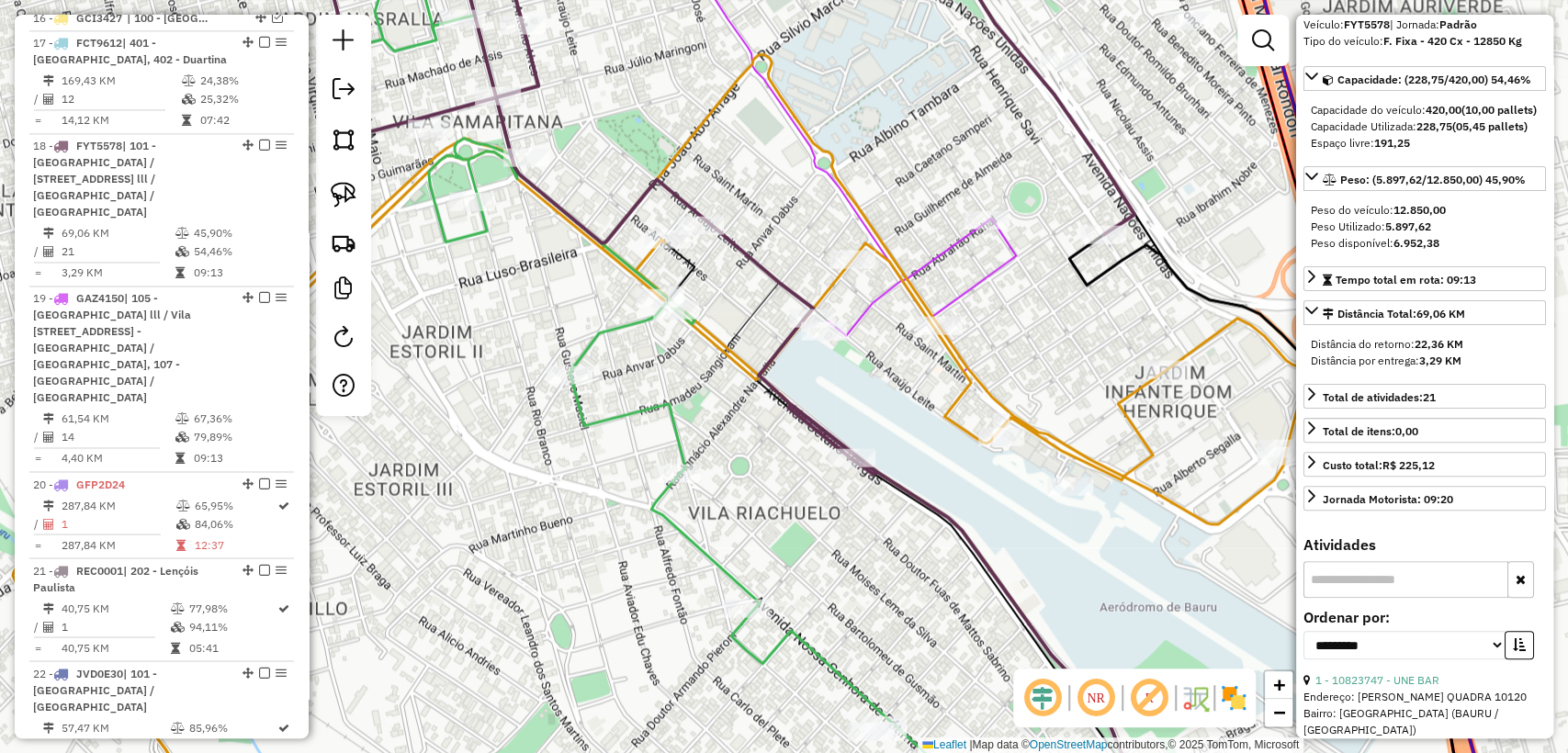
click at [645, 249] on div at bounding box center [668, 239] width 46 height 18
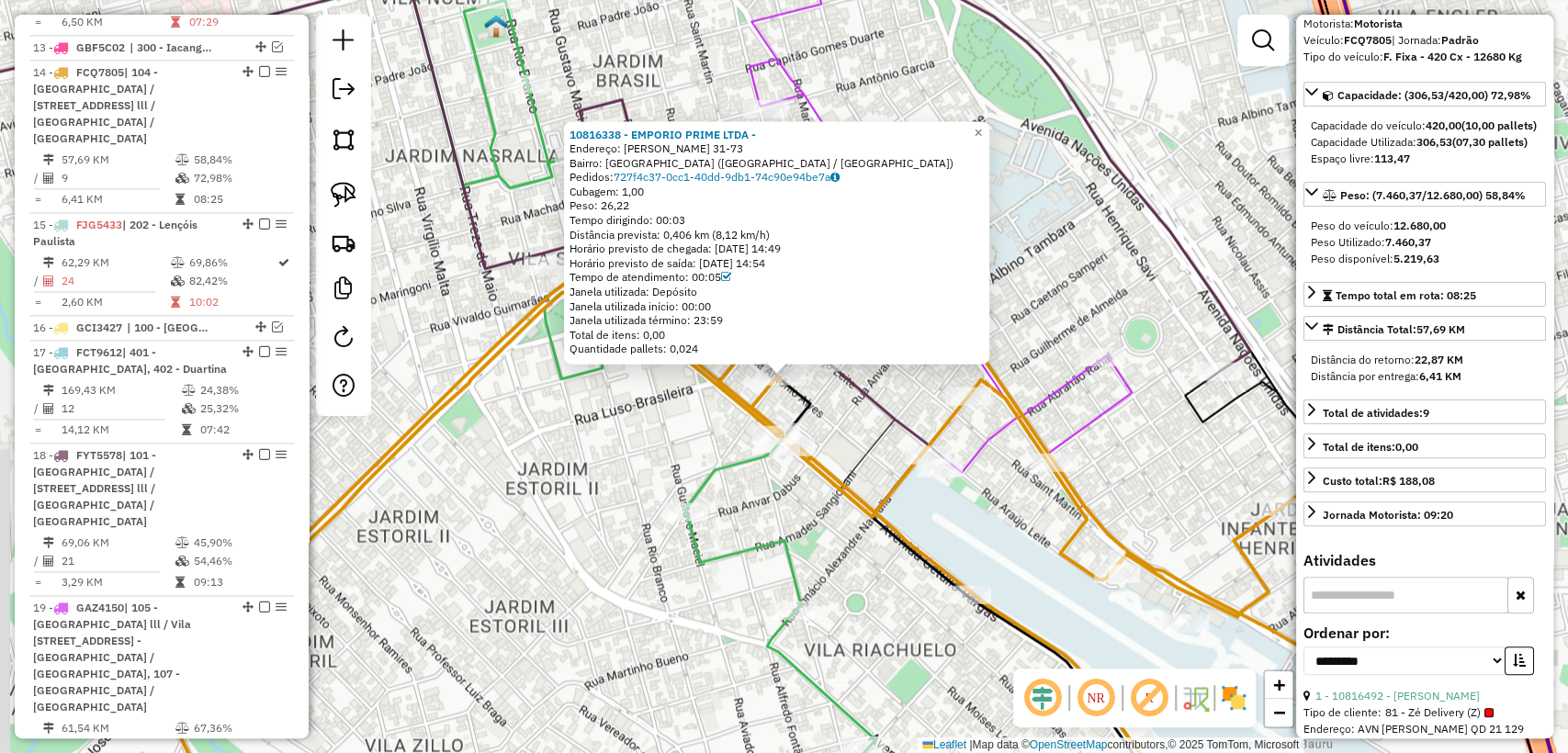
scroll to position [1518, 0]
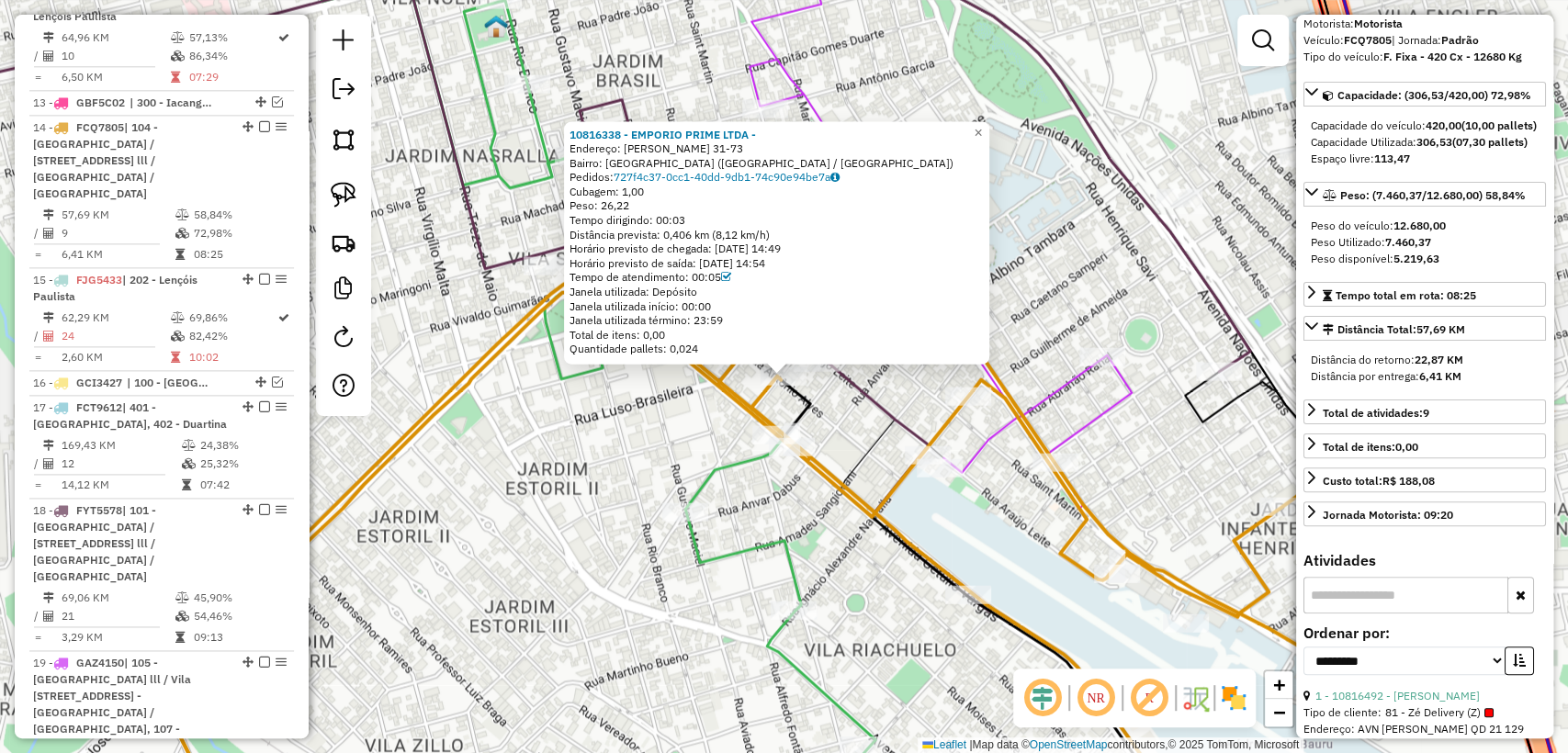
click at [875, 438] on icon at bounding box center [1013, 624] width 345 height 409
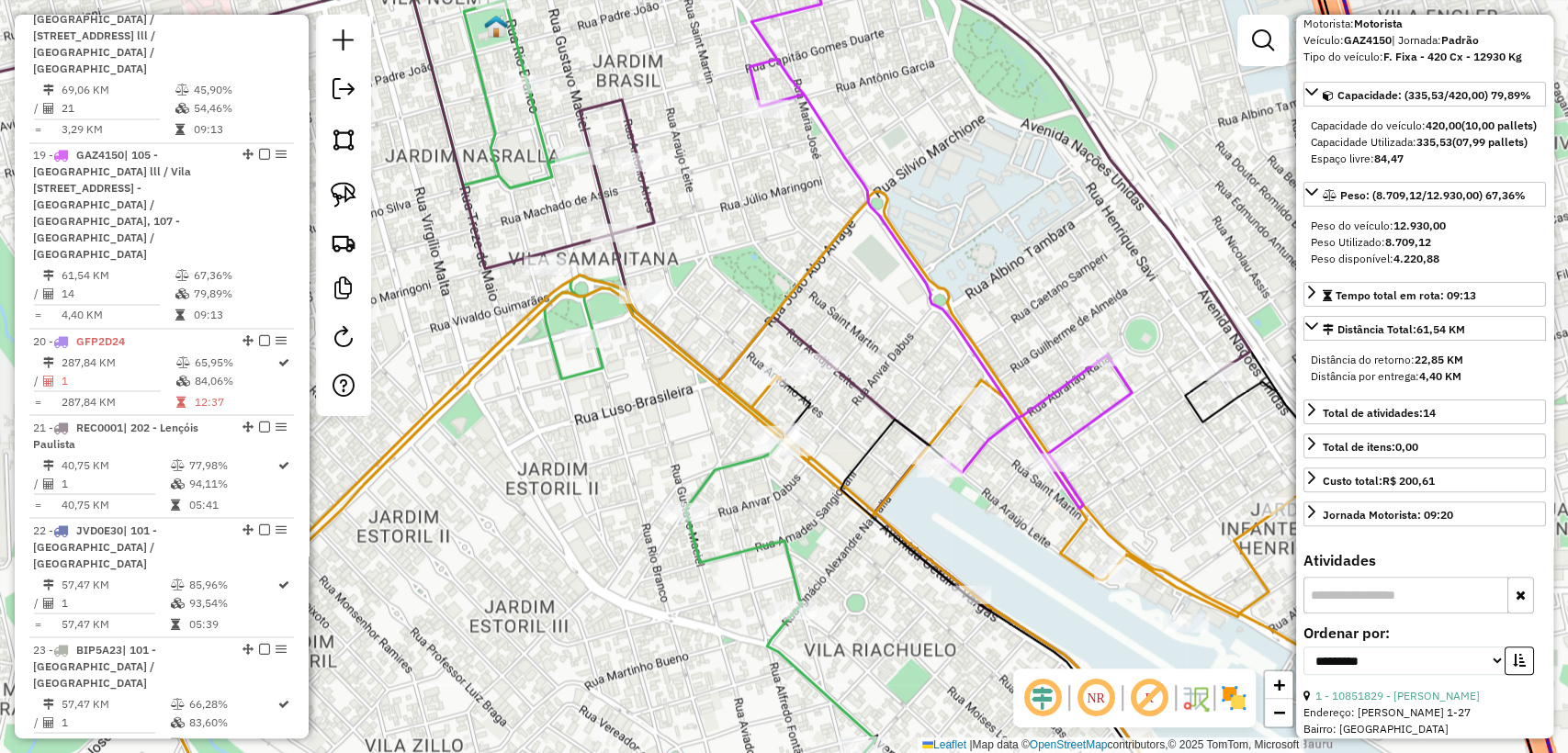
scroll to position [2052, 0]
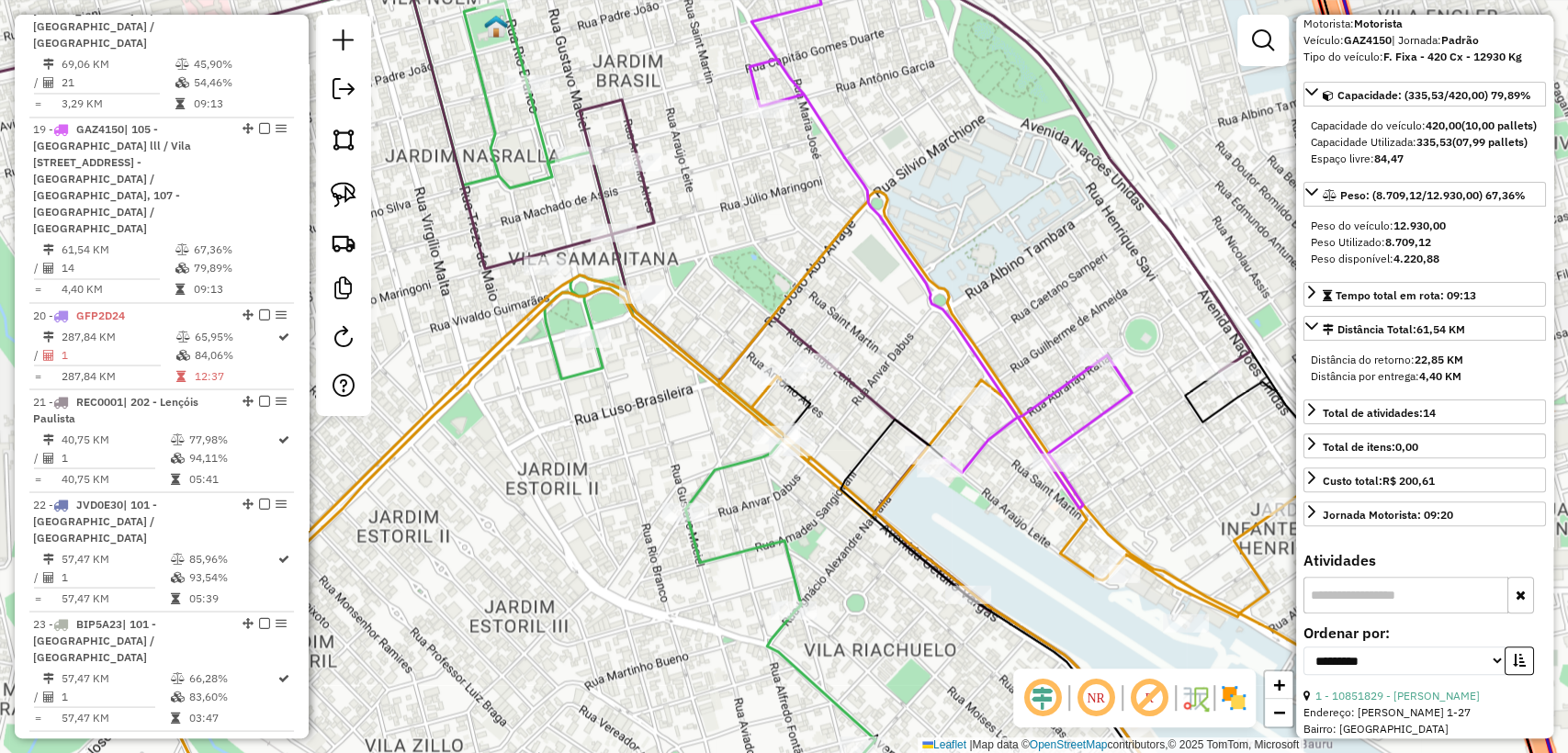
click at [943, 417] on icon at bounding box center [786, 510] width 1273 height 637
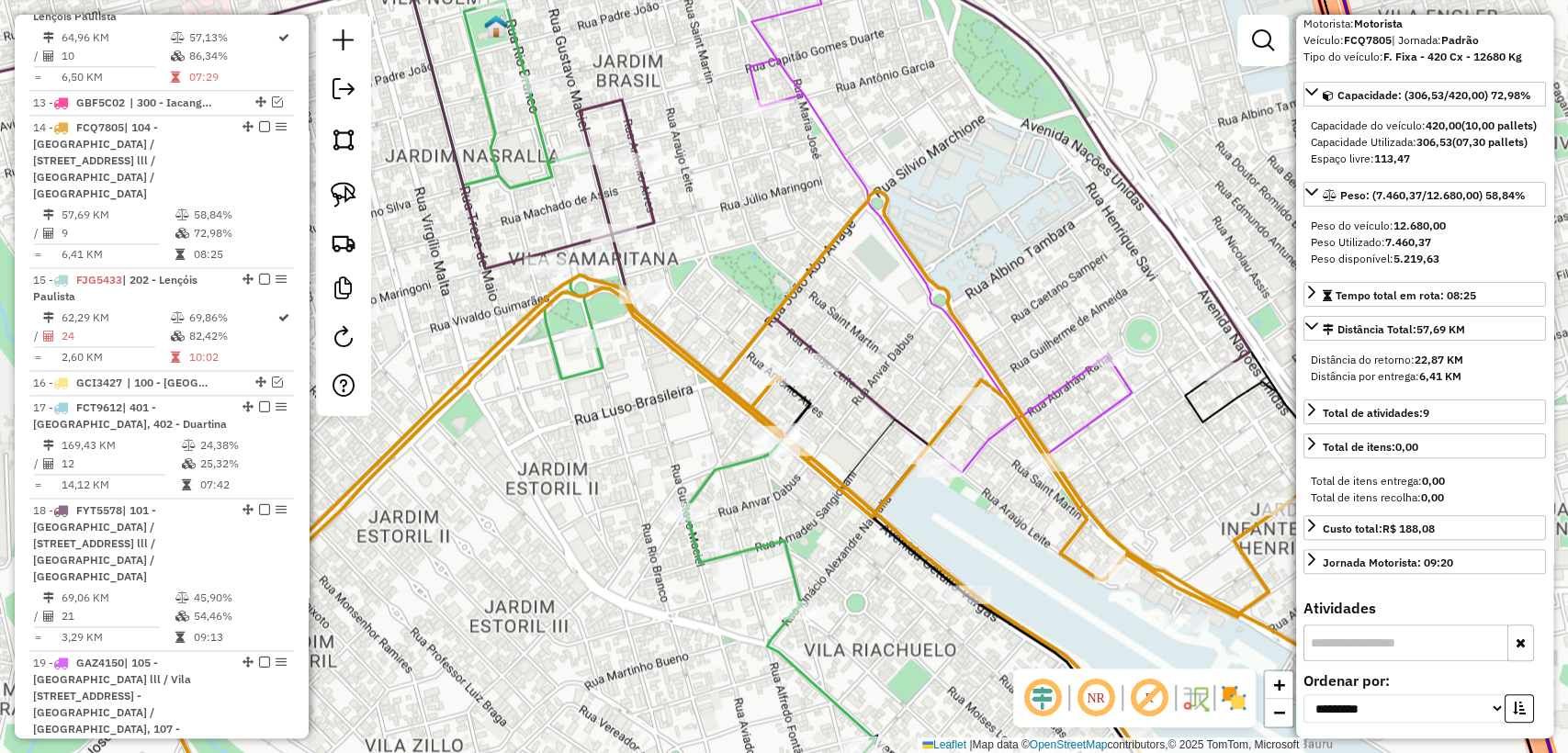
scroll to position [0, 0]
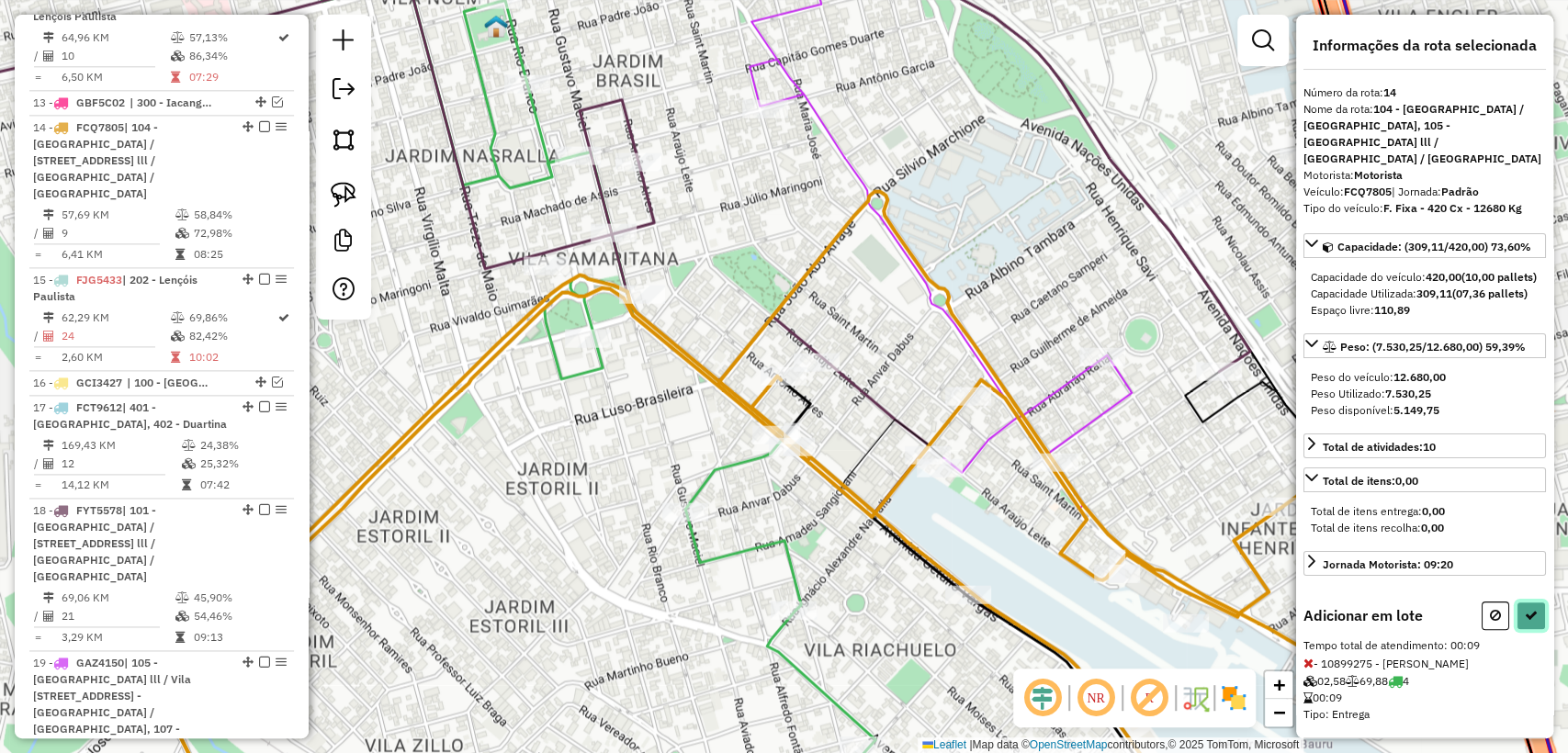
click at [1528, 622] on icon at bounding box center [1530, 615] width 12 height 12
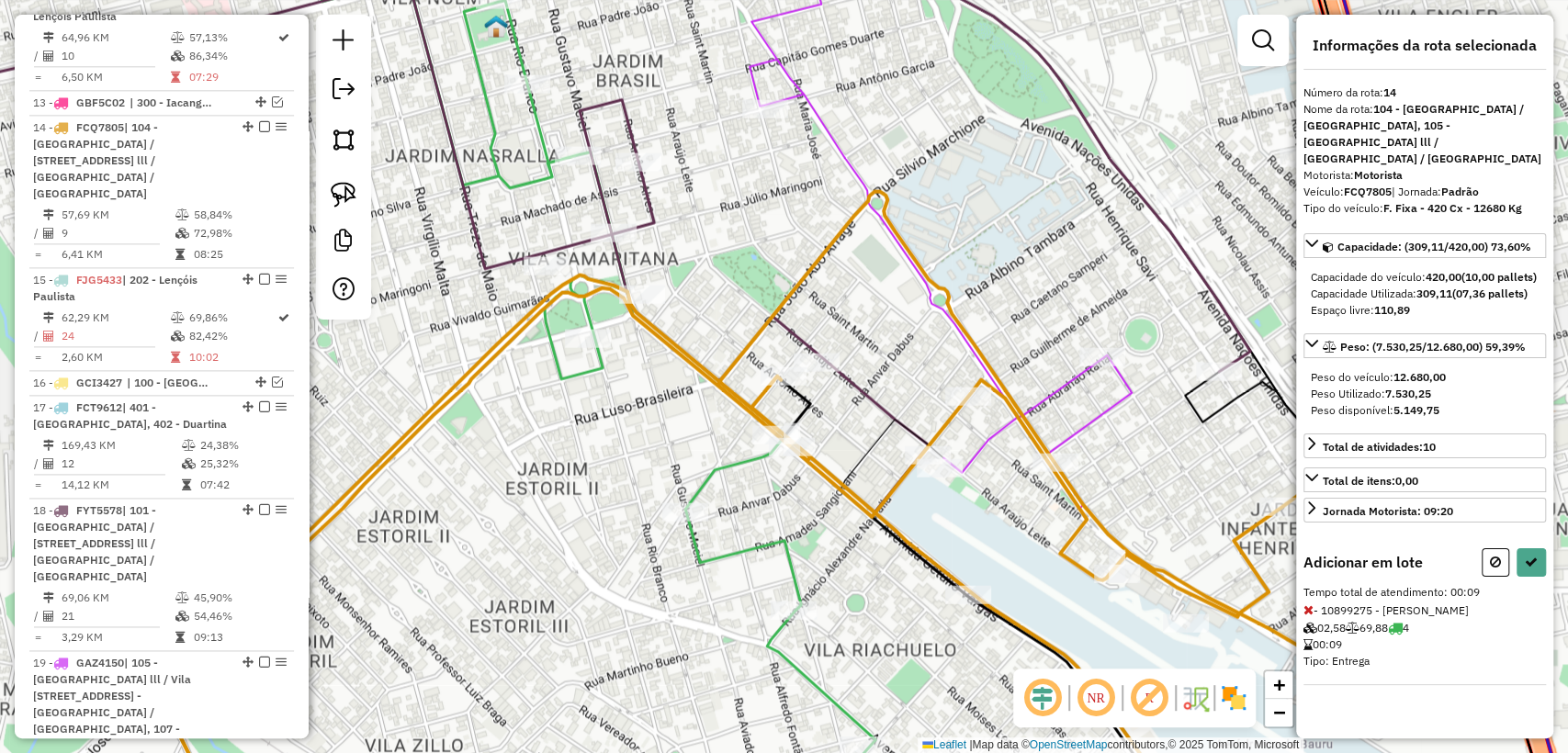
select select "**********"
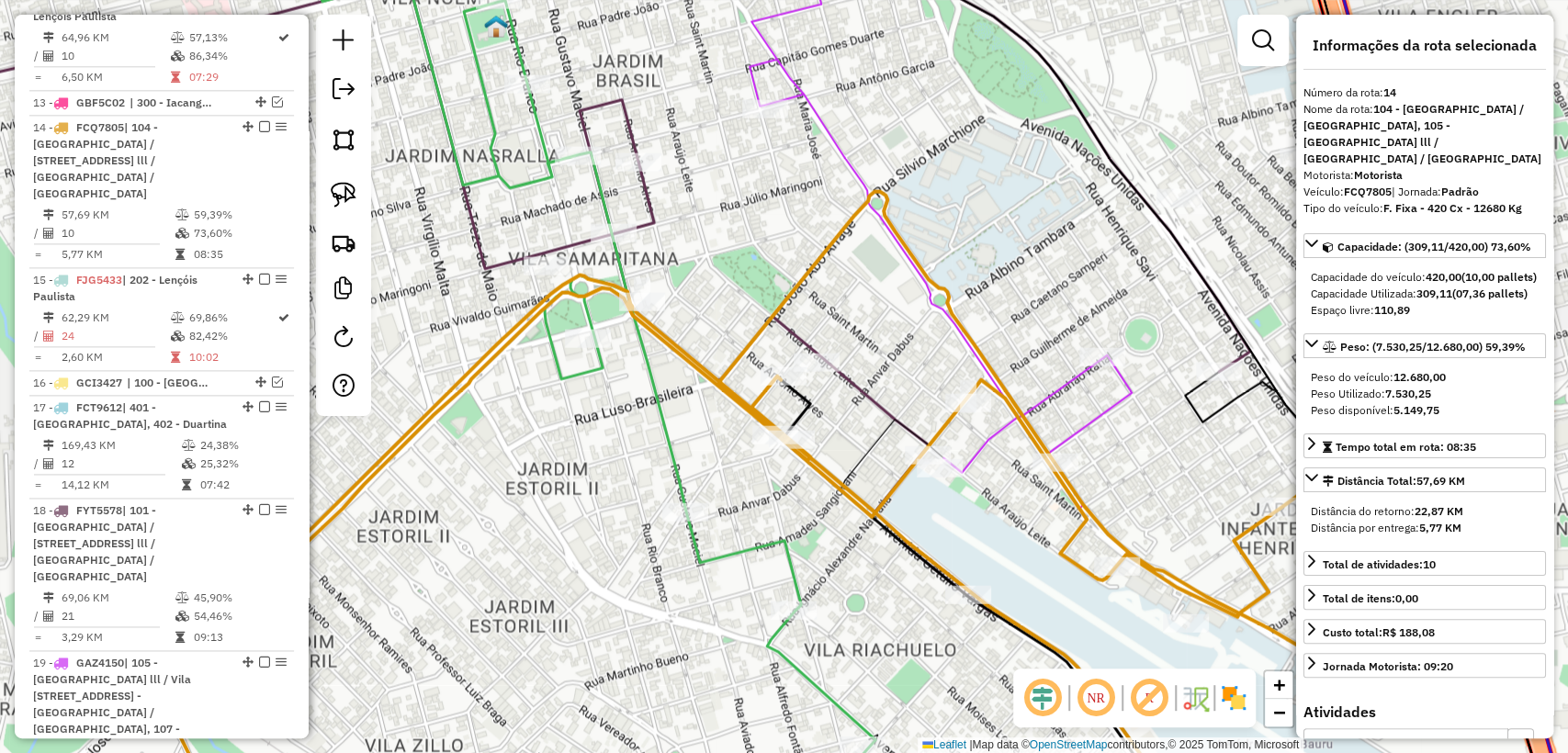
click at [732, 467] on div "Janela de atendimento Grade de atendimento Capacidade Transportadoras Veículos …" at bounding box center [784, 376] width 1568 height 753
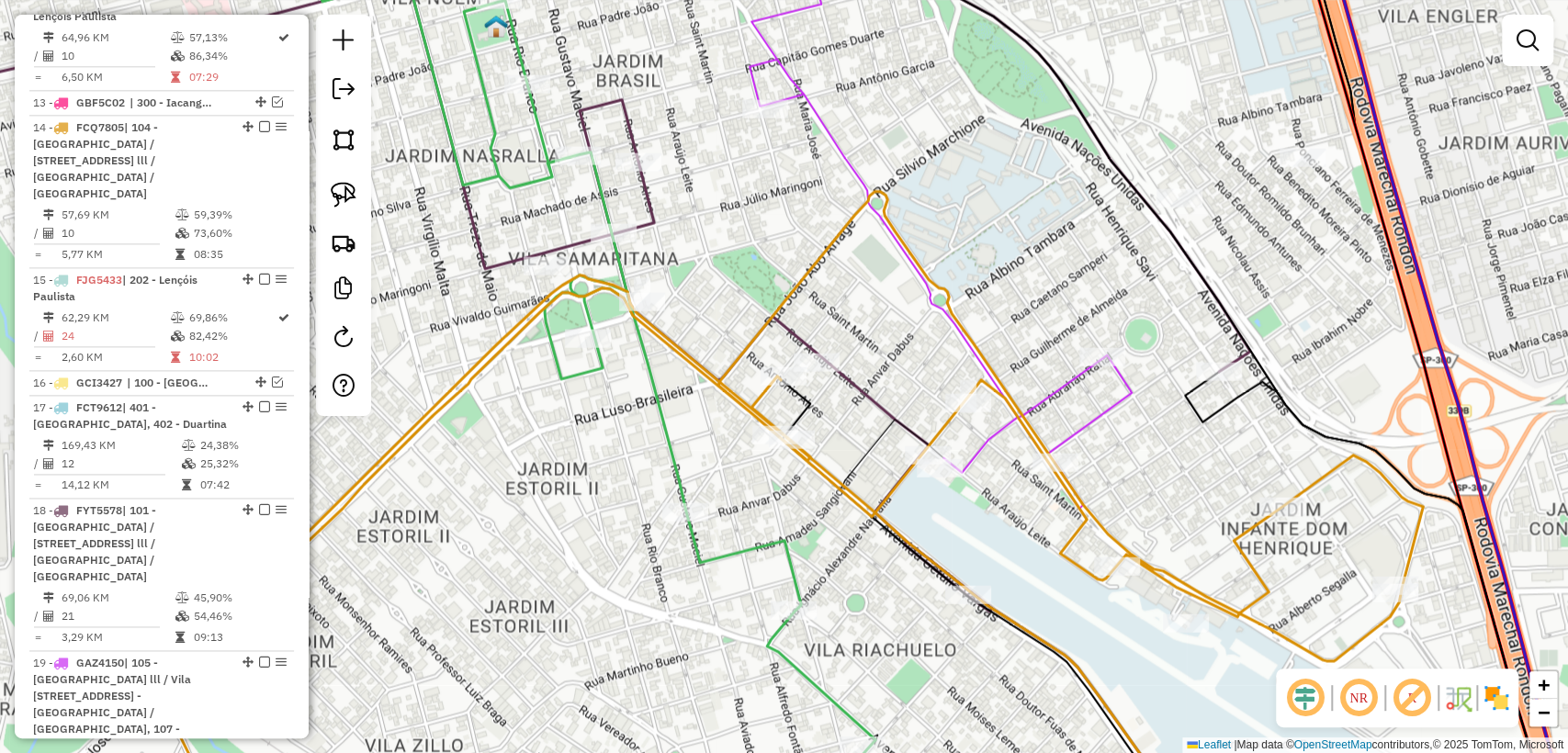
click at [664, 444] on icon at bounding box center [637, 376] width 671 height 905
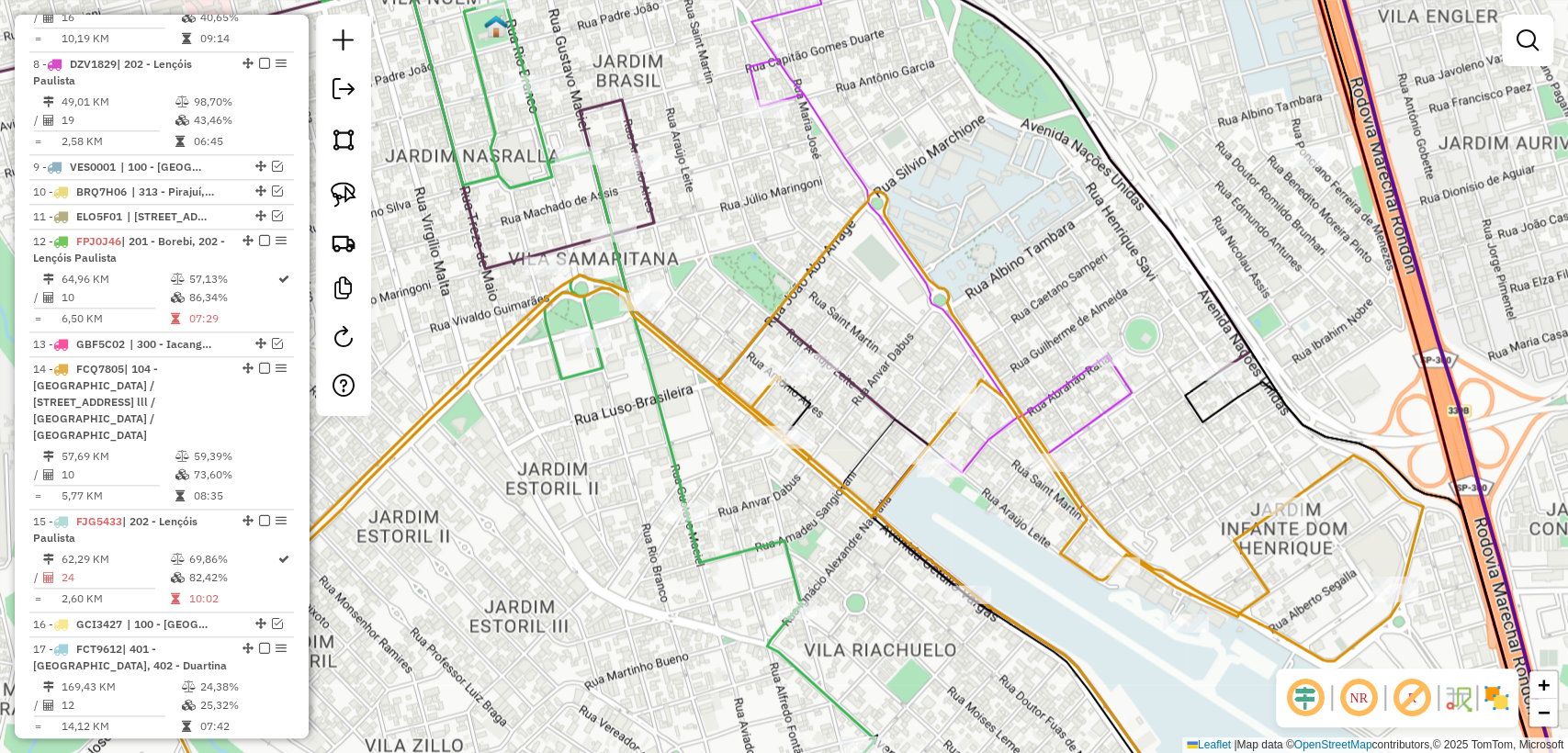
select select "**********"
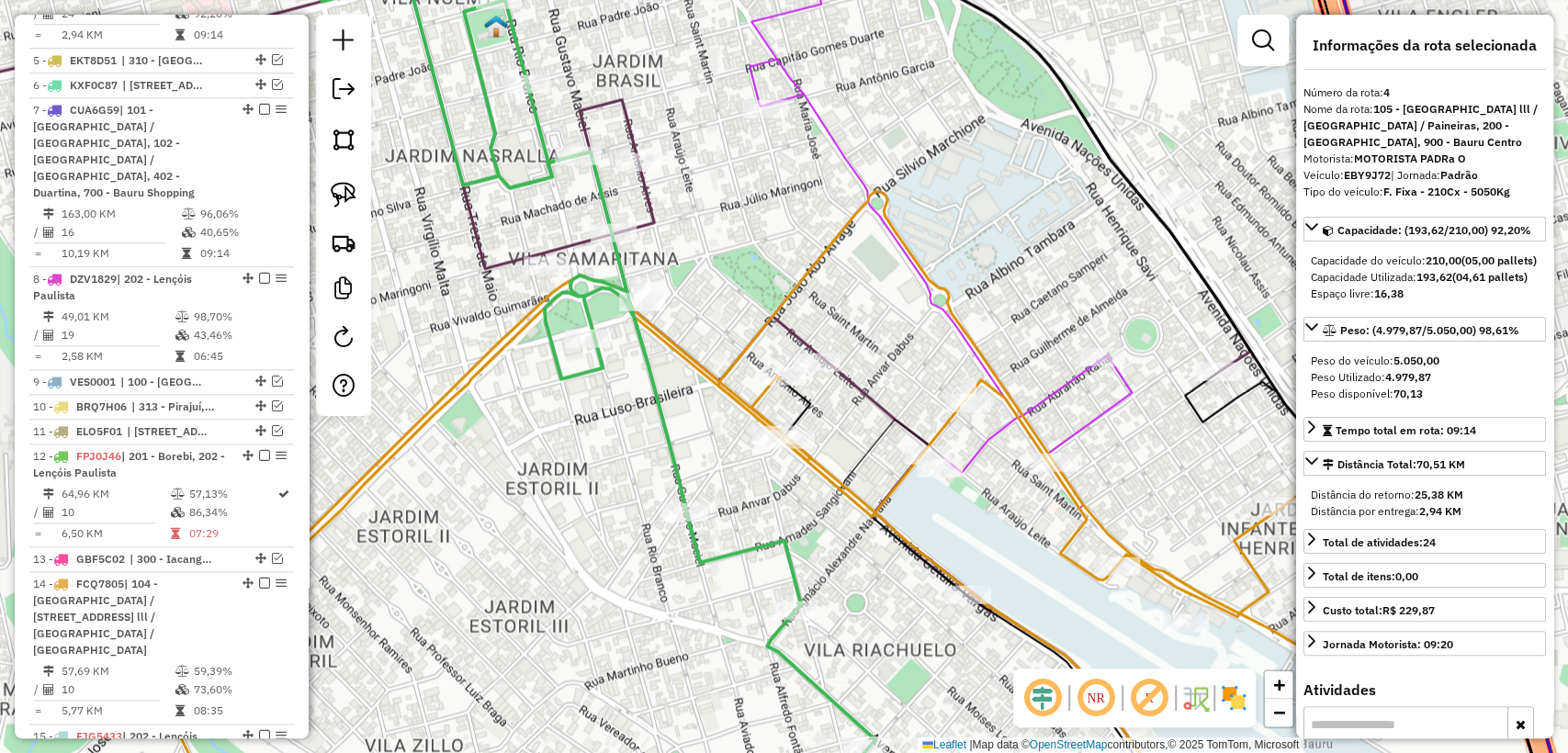
scroll to position [908, 0]
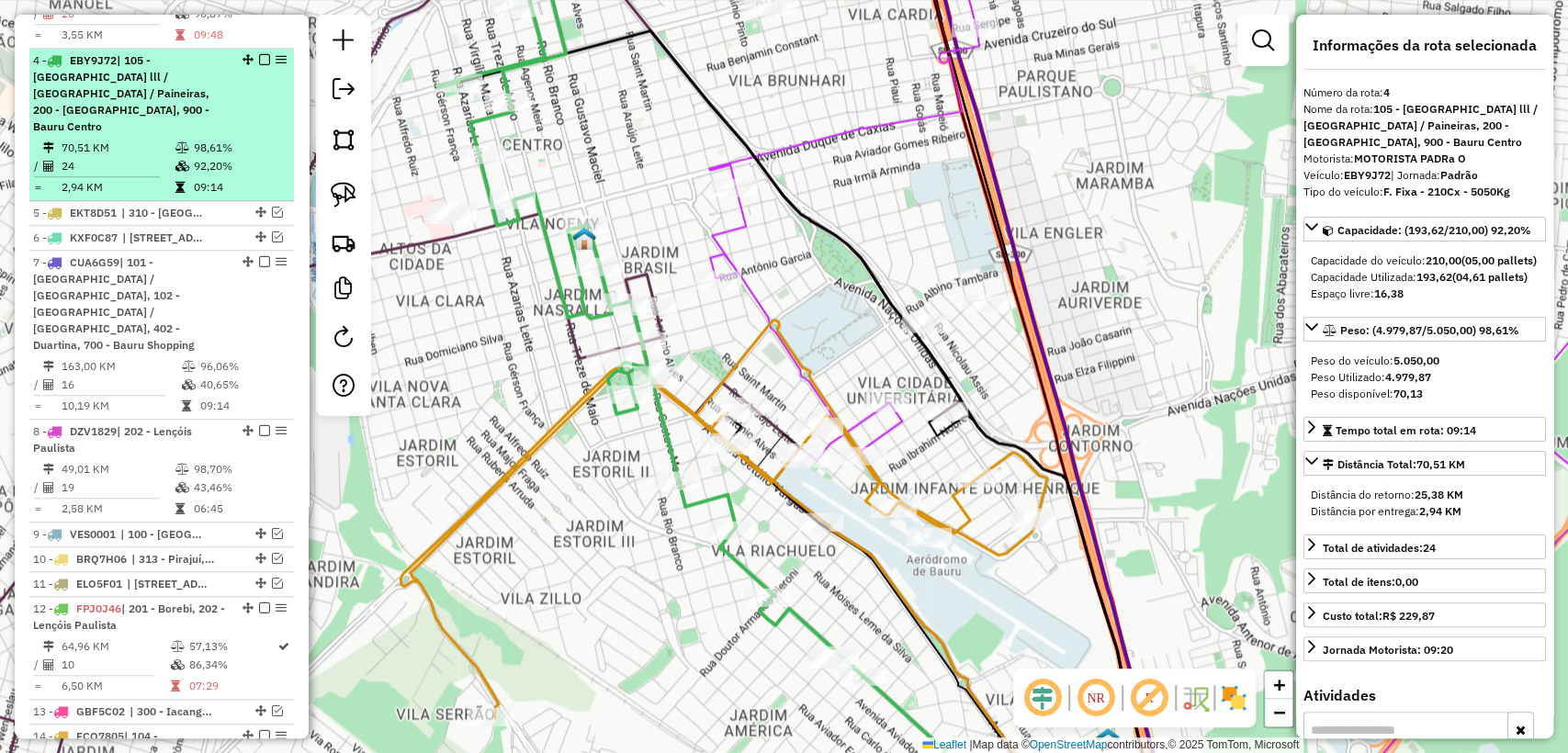
click at [259, 54] on em at bounding box center [265, 60] width 11 height 11
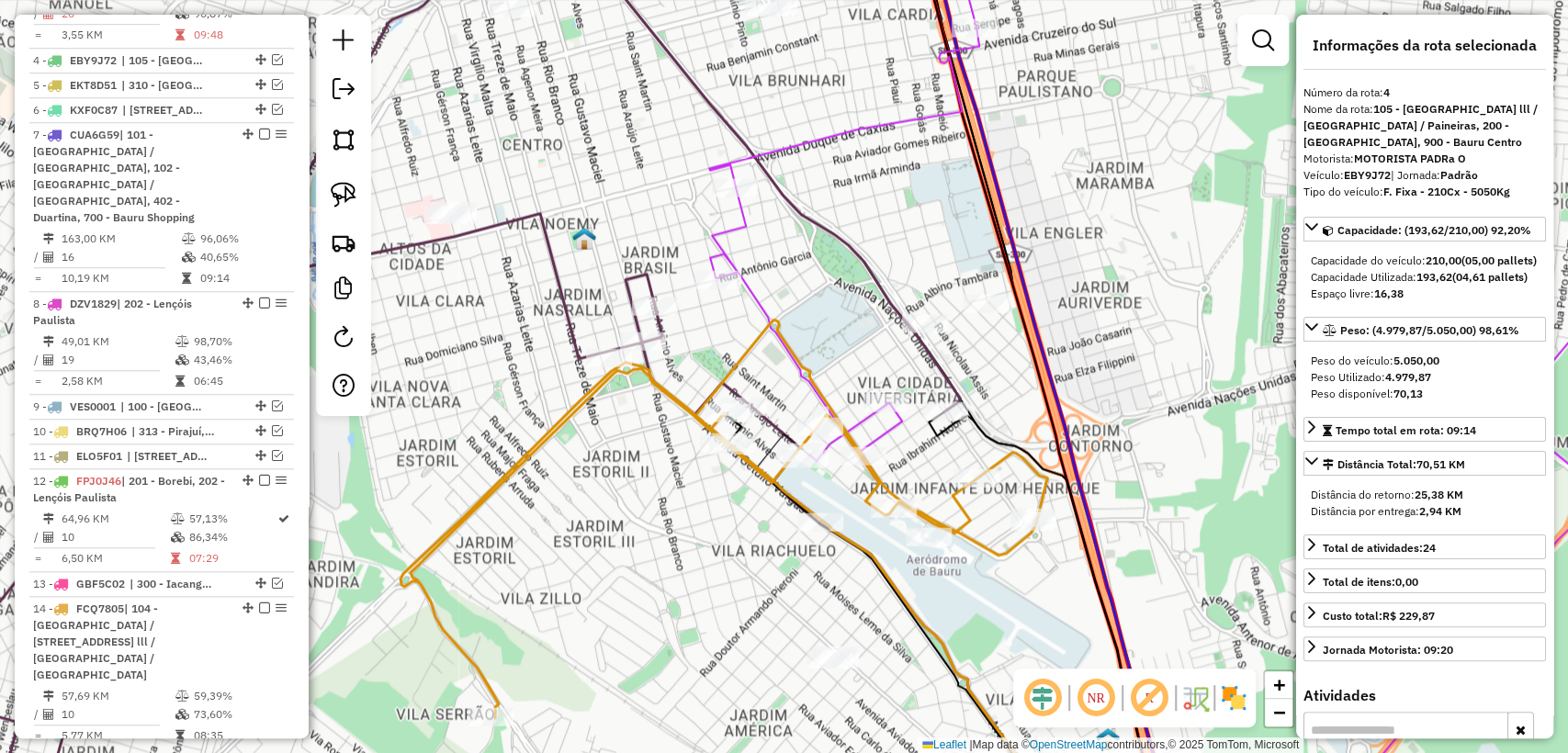
click at [561, 301] on icon at bounding box center [401, 376] width 1116 height 905
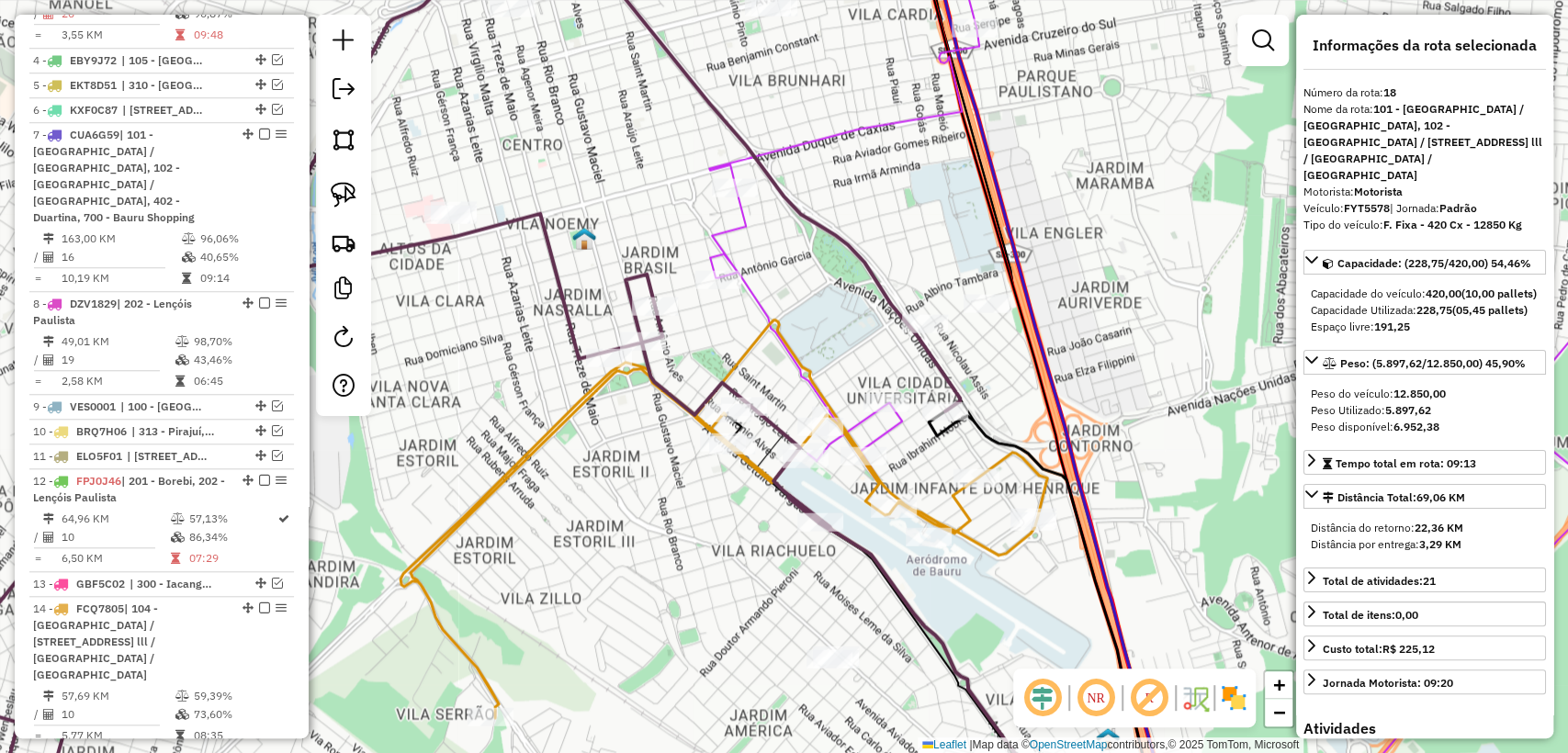
scroll to position [1788, 0]
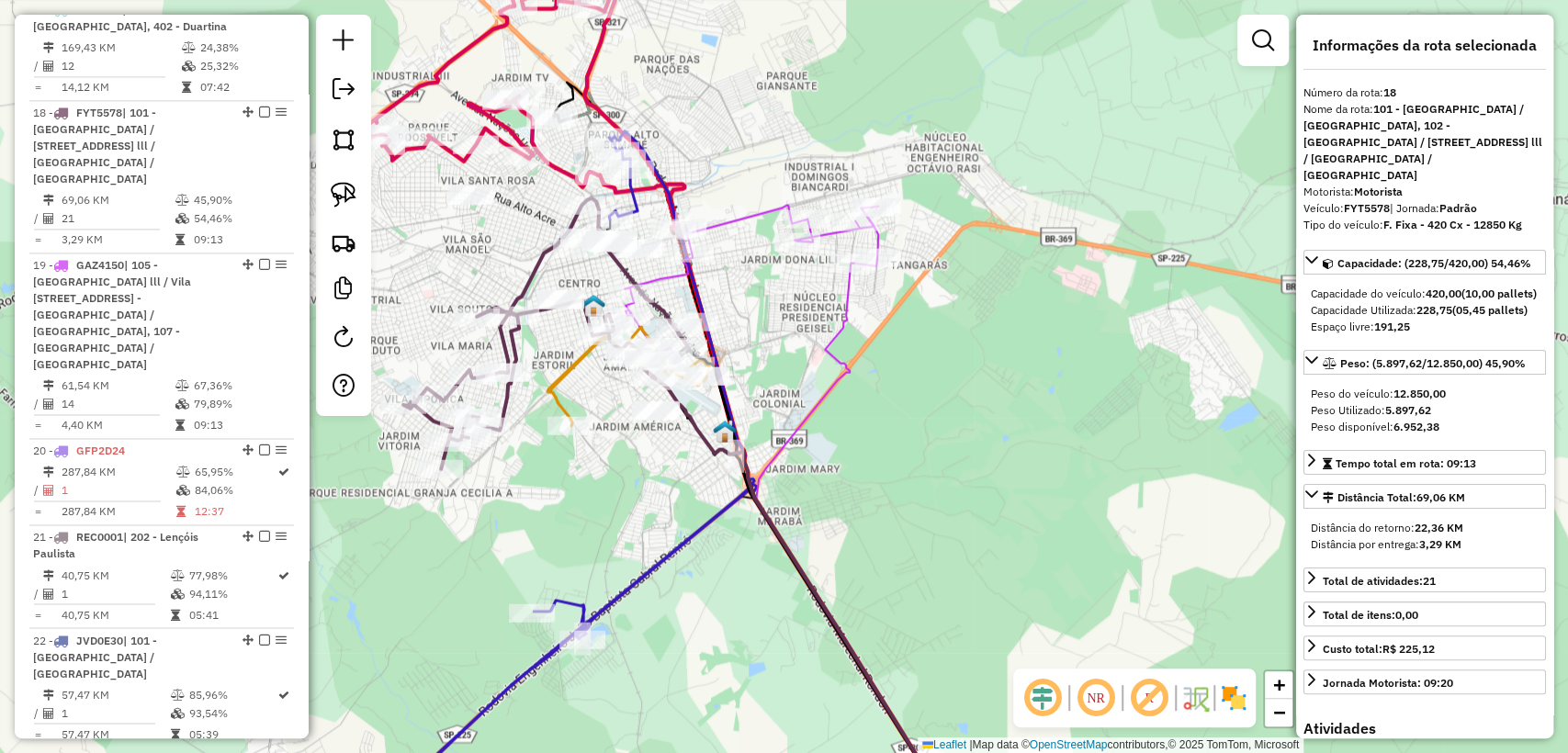
drag, startPoint x: 513, startPoint y: 511, endPoint x: 584, endPoint y: 539, distance: 76.3
click at [581, 539] on div "Janela de atendimento Grade de atendimento Capacidade Transportadoras Veículos …" at bounding box center [784, 376] width 1568 height 753
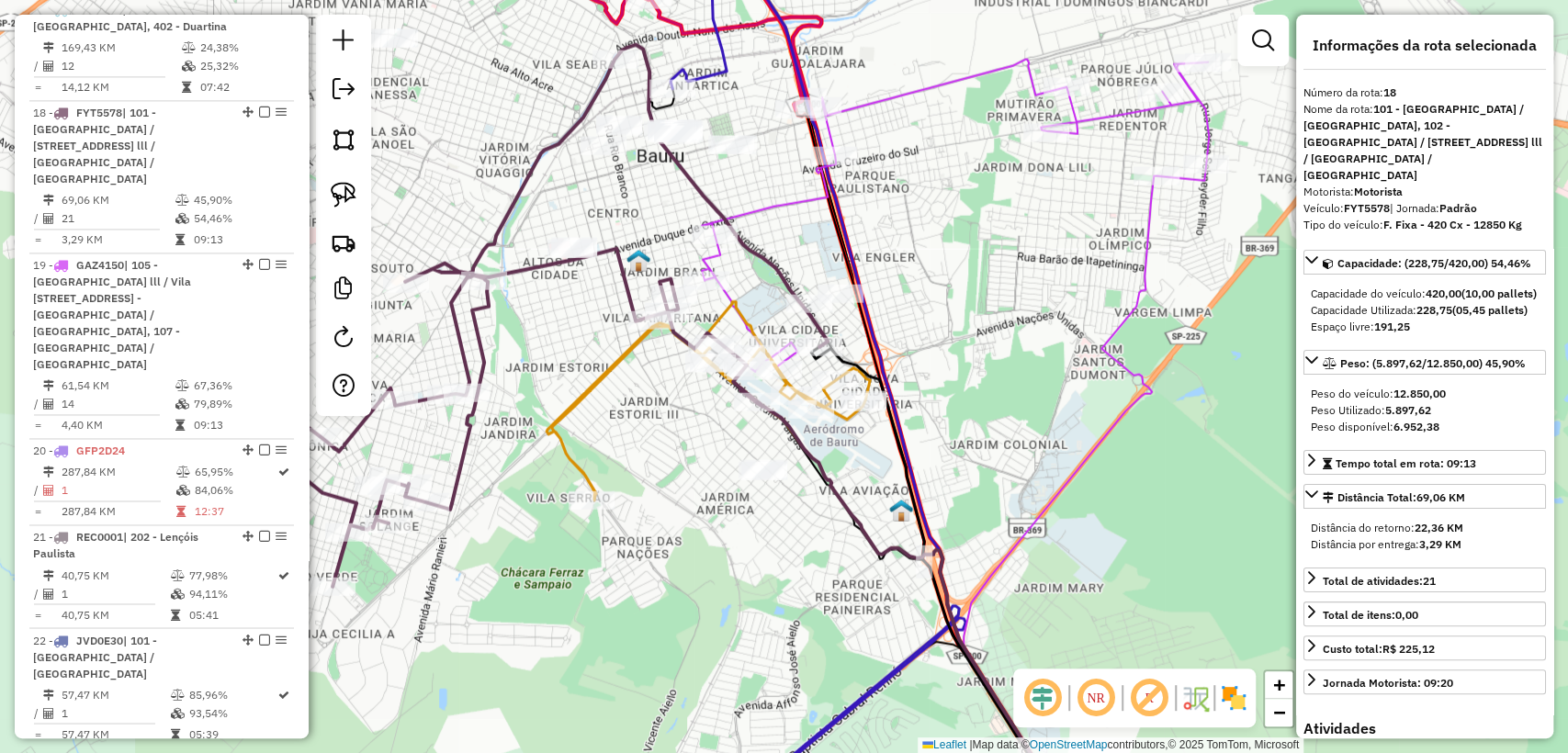
click at [614, 380] on icon at bounding box center [708, 401] width 323 height 198
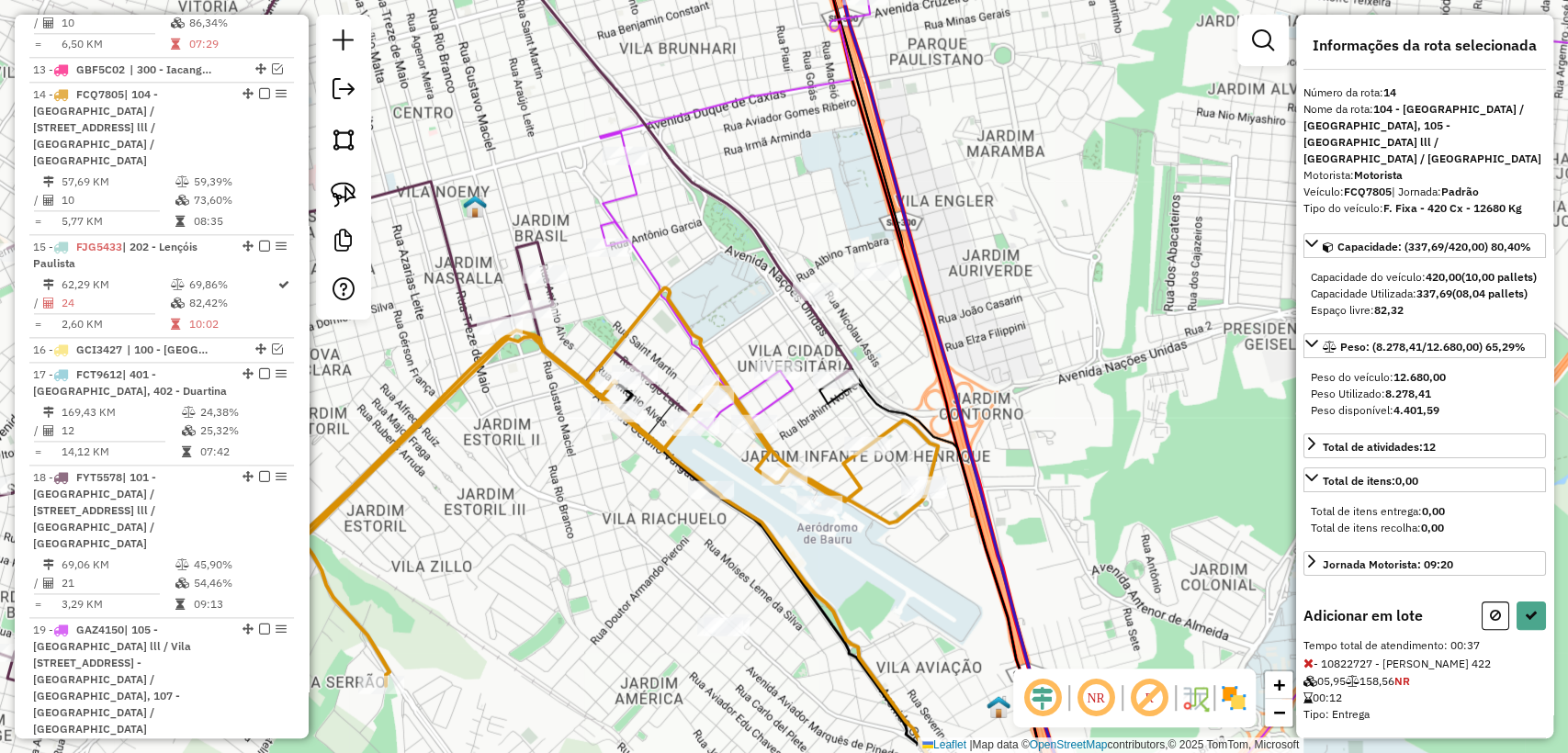
scroll to position [135, 0]
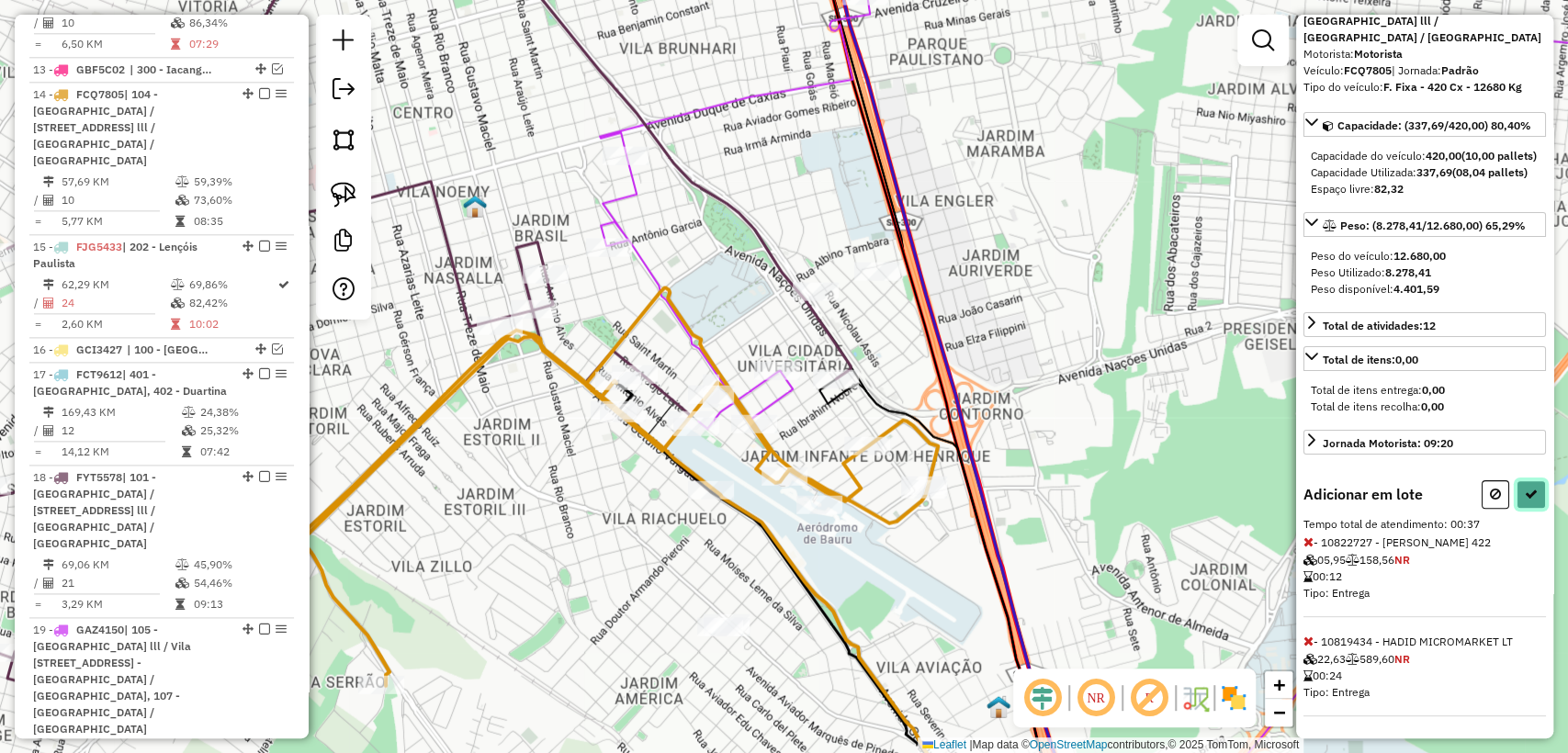
click at [1524, 488] on icon at bounding box center [1530, 494] width 12 height 12
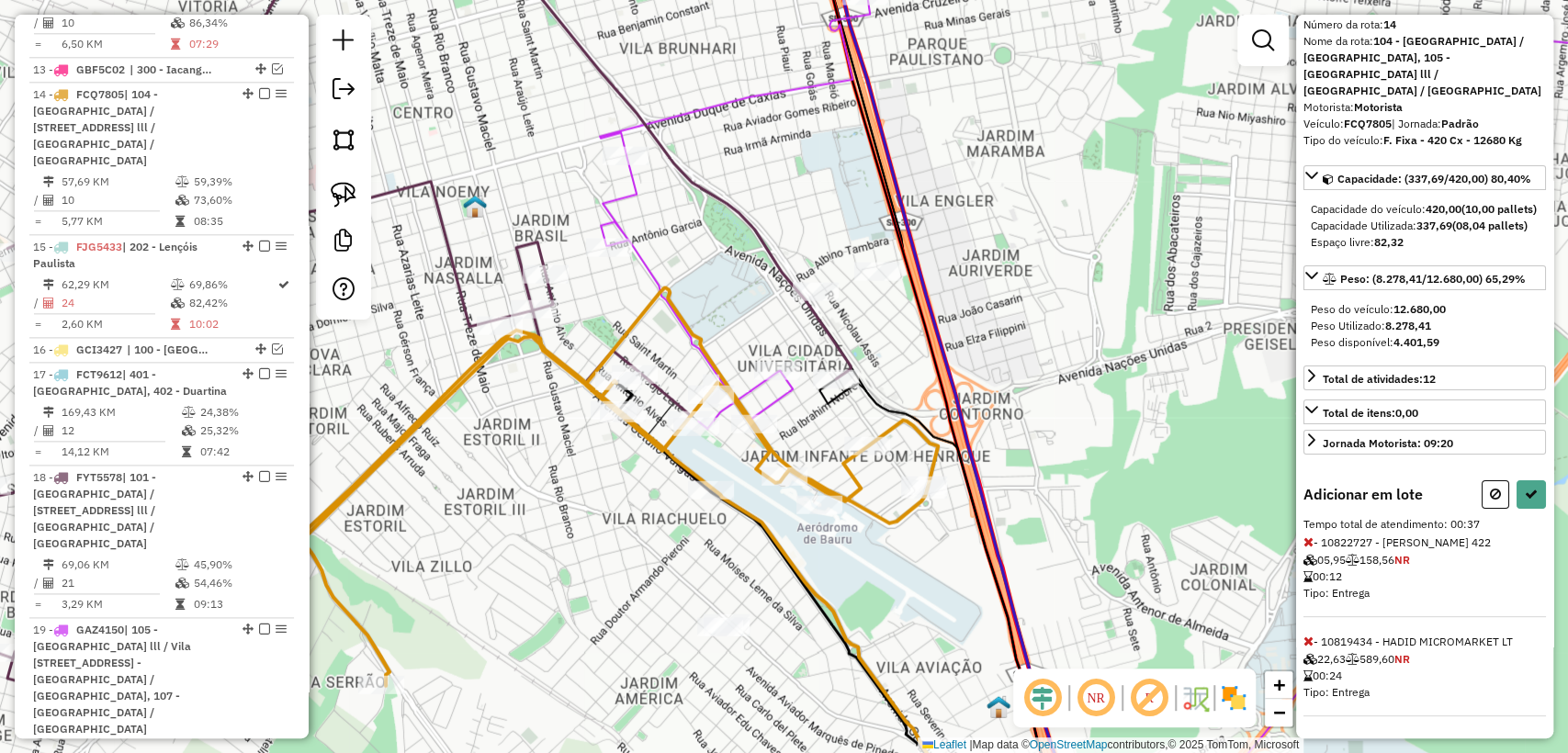
select select "**********"
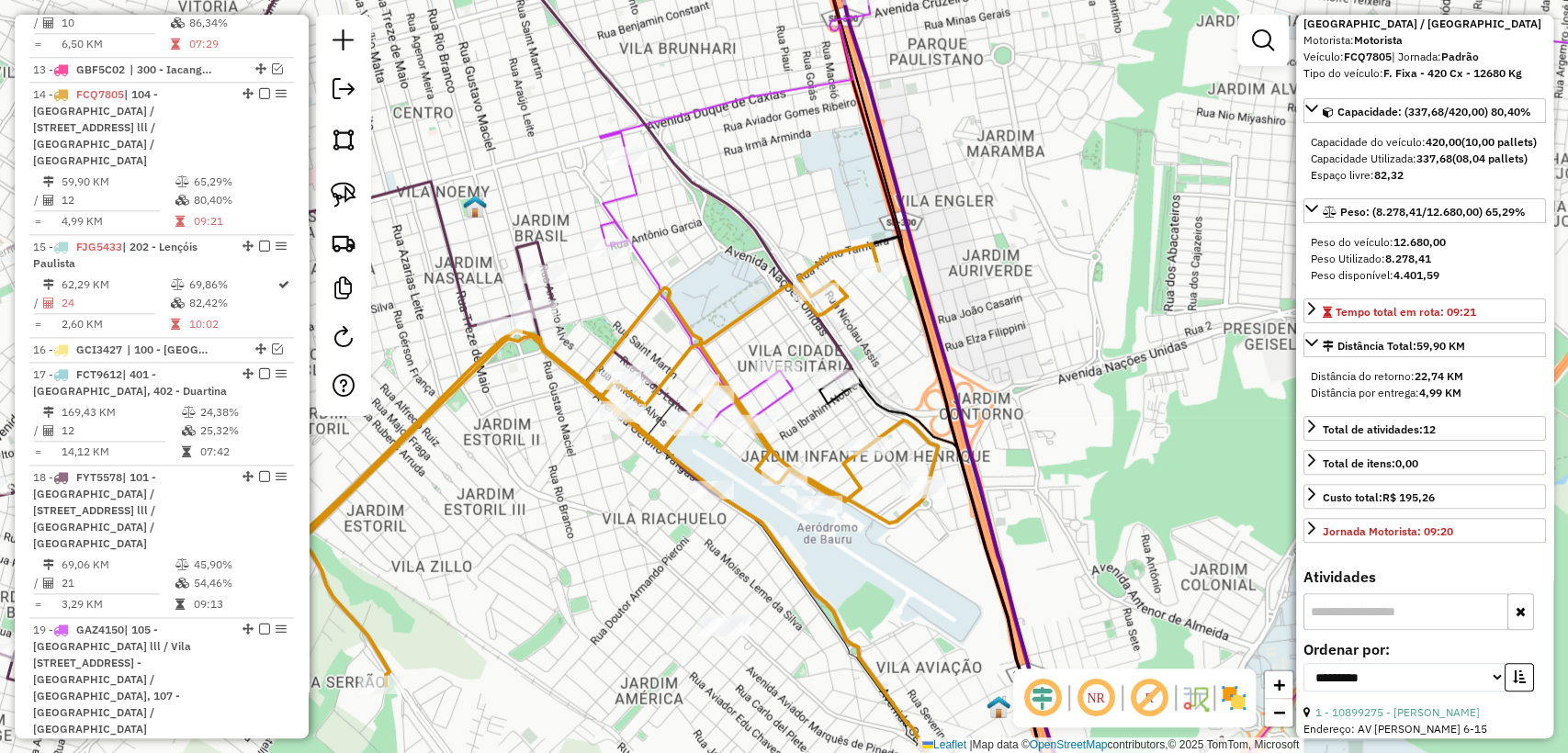
click at [859, 487] on icon at bounding box center [614, 465] width 647 height 442
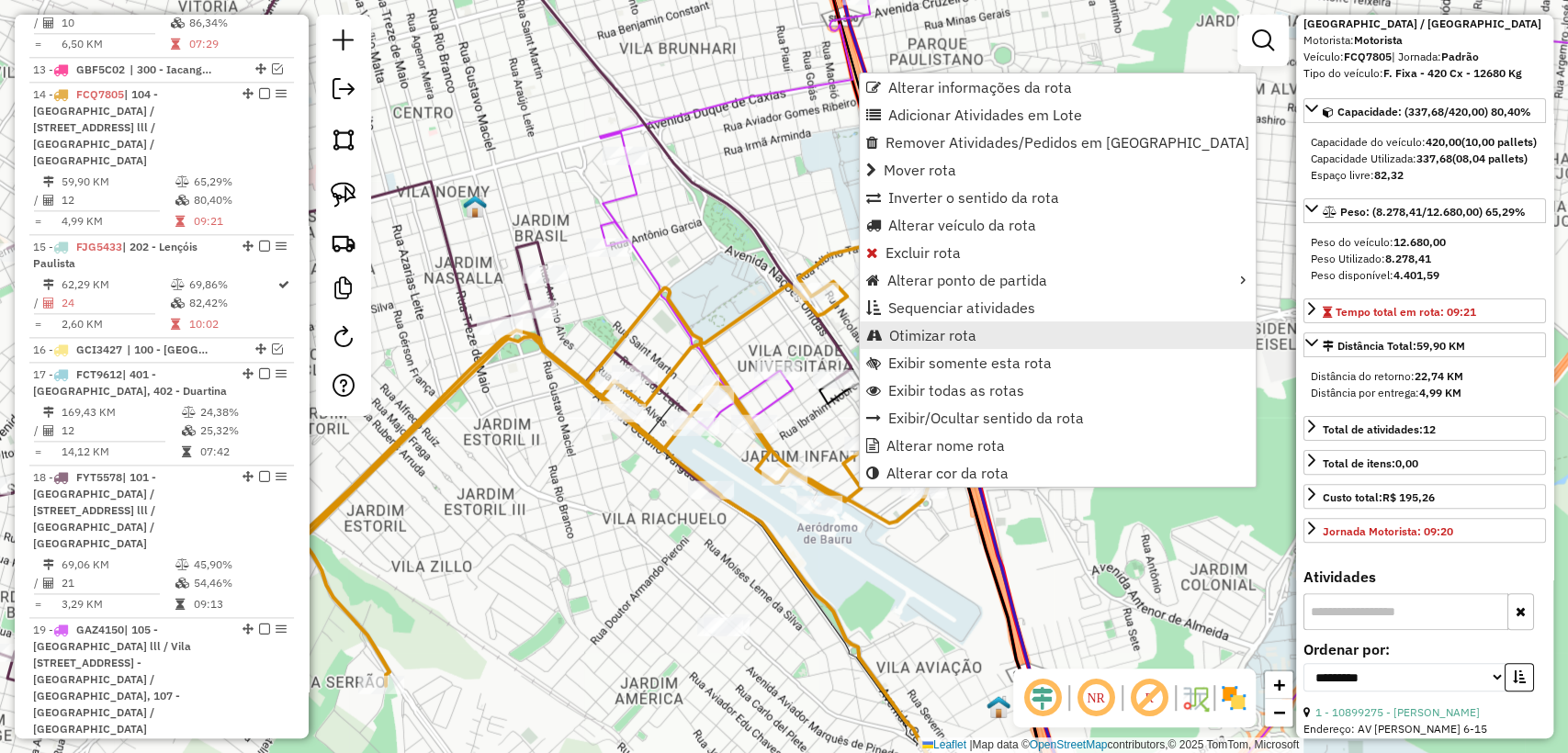
click at [939, 336] on span "Otimizar rota" at bounding box center [933, 335] width 88 height 14
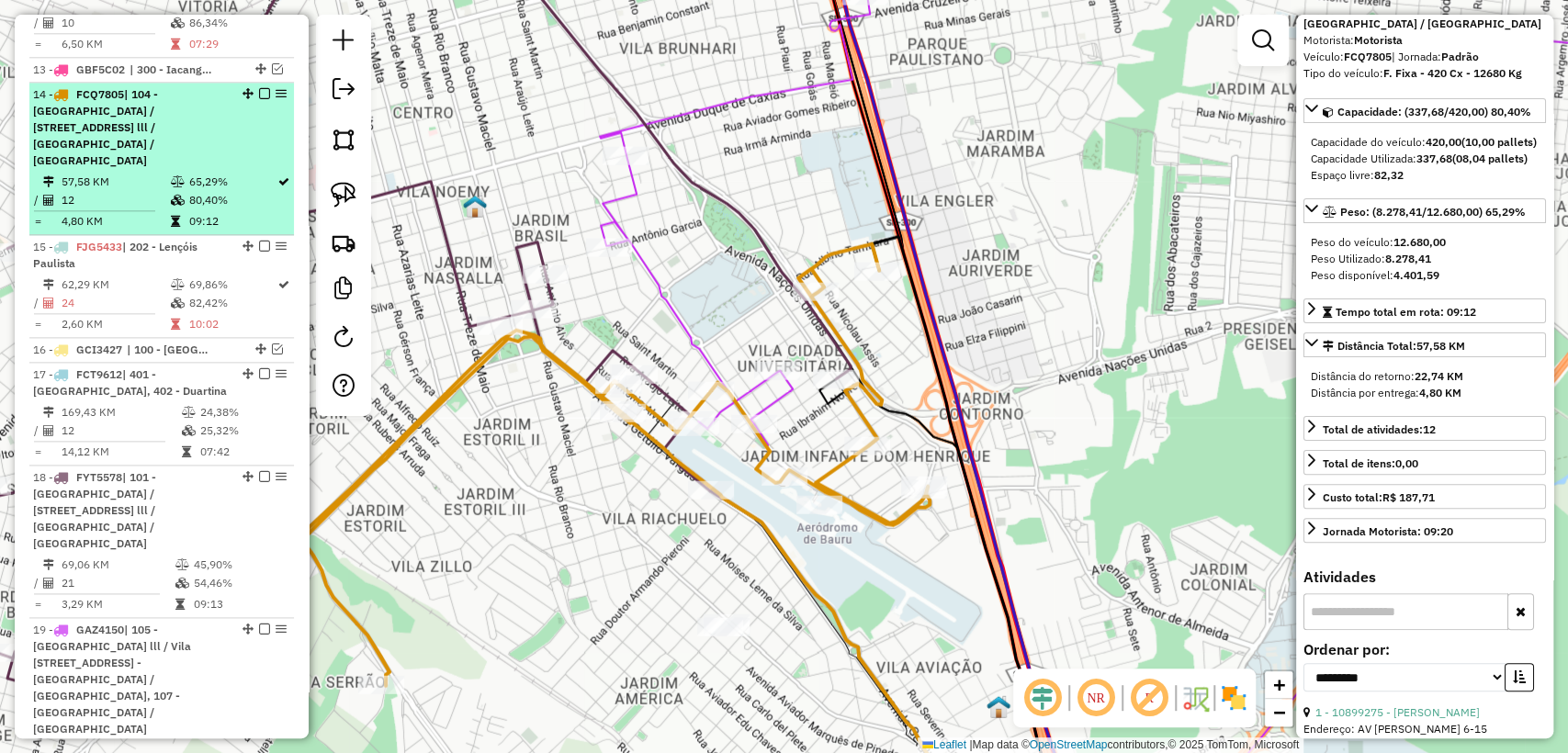
click at [259, 89] on em at bounding box center [265, 94] width 11 height 11
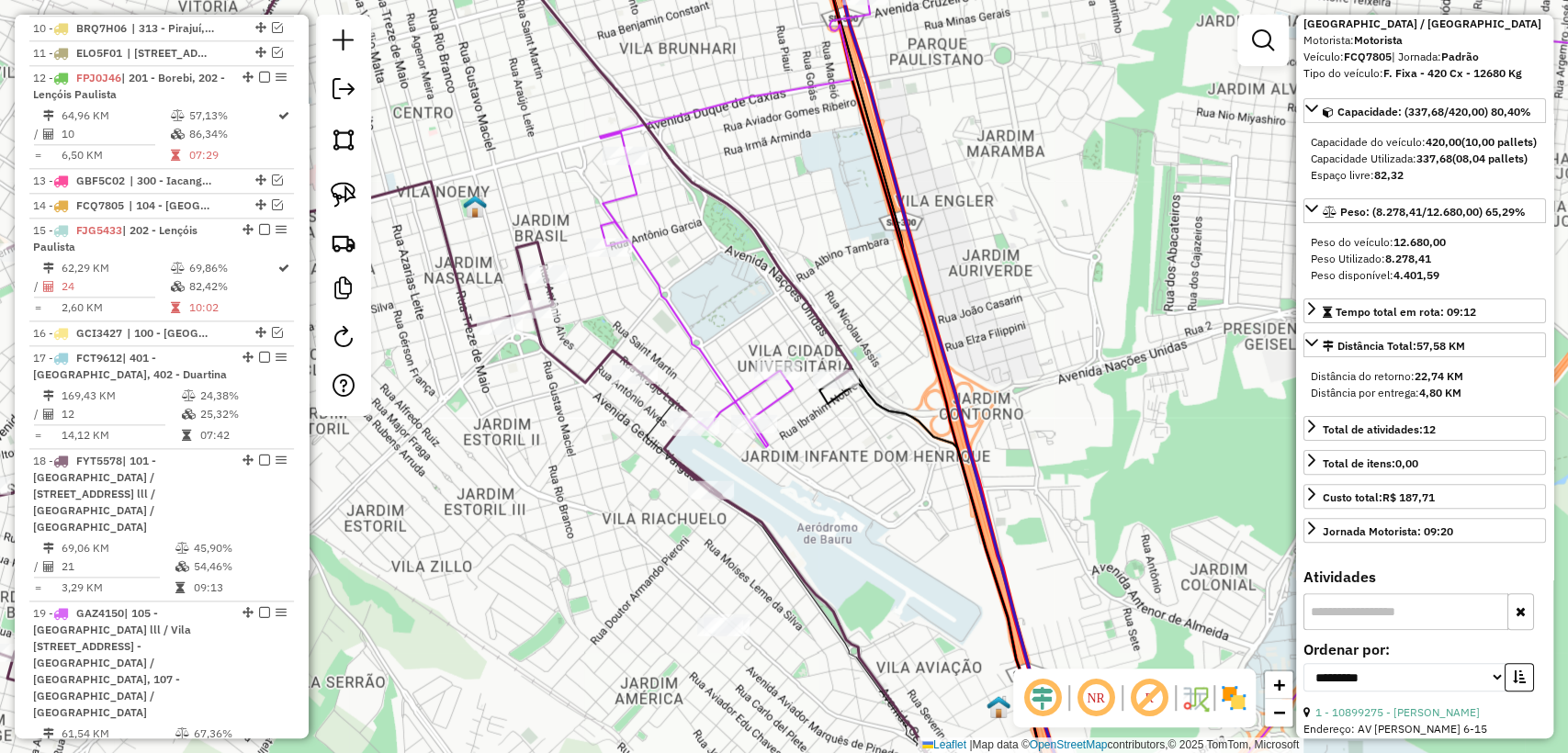
click at [713, 372] on icon at bounding box center [1107, 186] width 1014 height 523
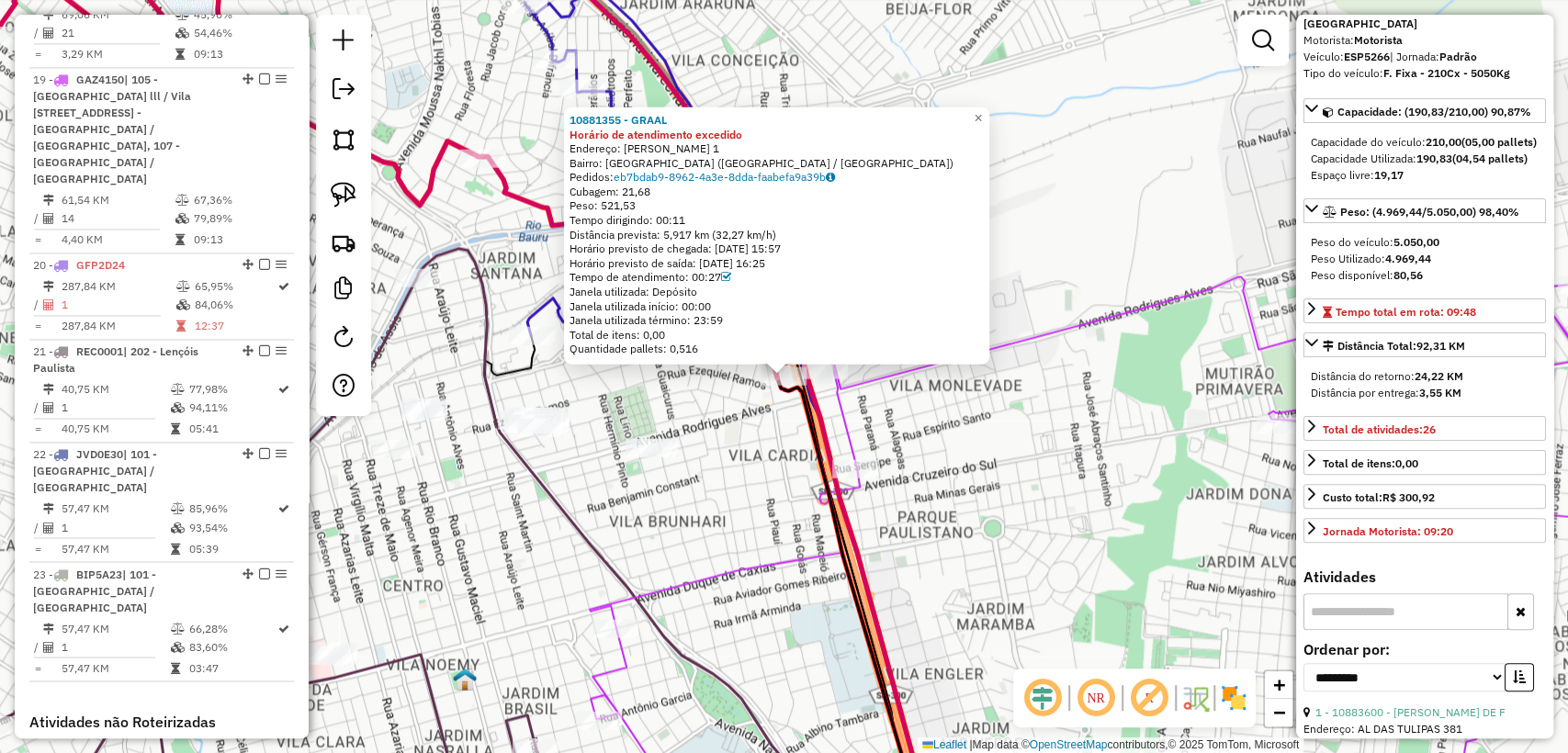
scroll to position [772, 0]
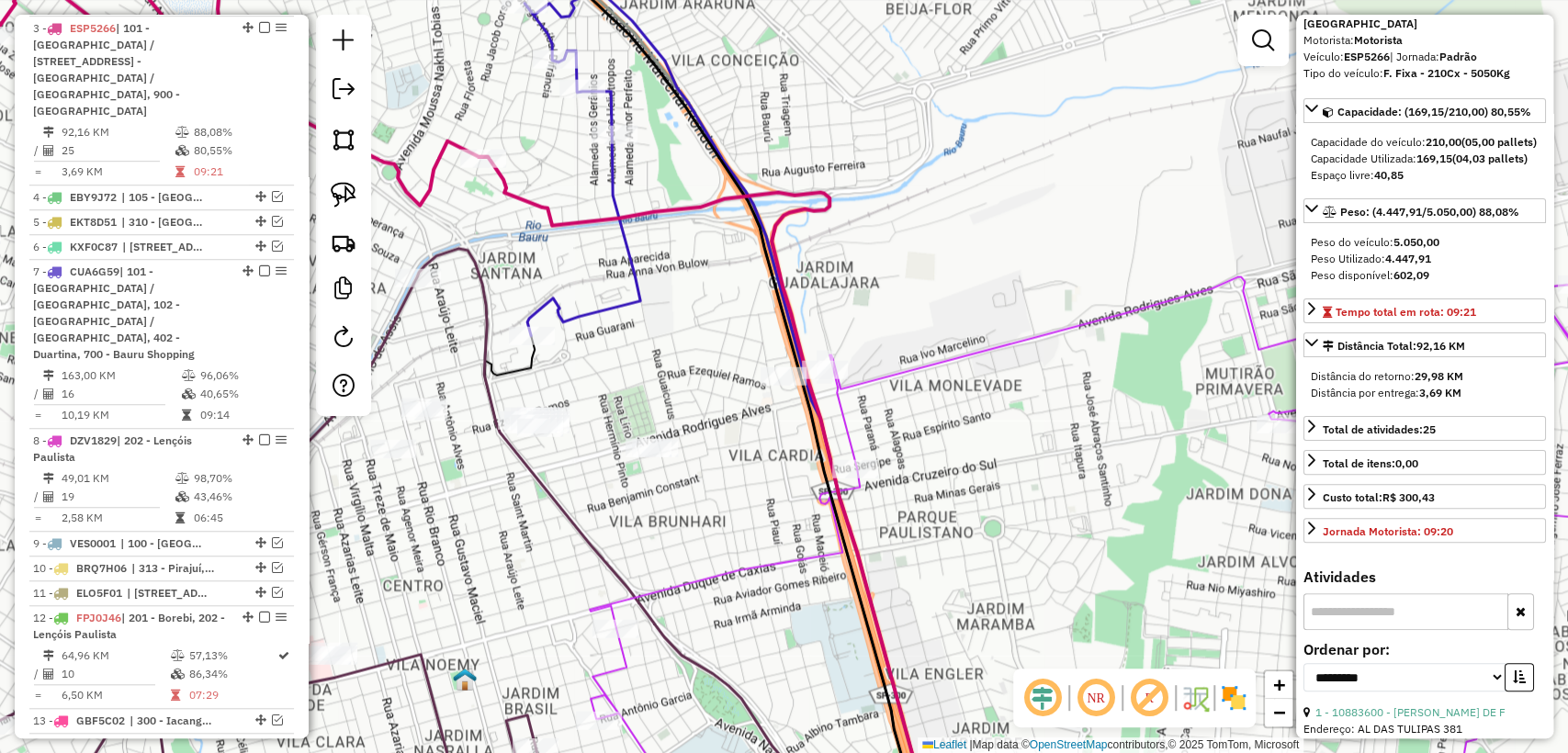
click at [543, 218] on icon at bounding box center [707, 493] width 449 height 672
click at [546, 214] on icon at bounding box center [707, 493] width 449 height 672
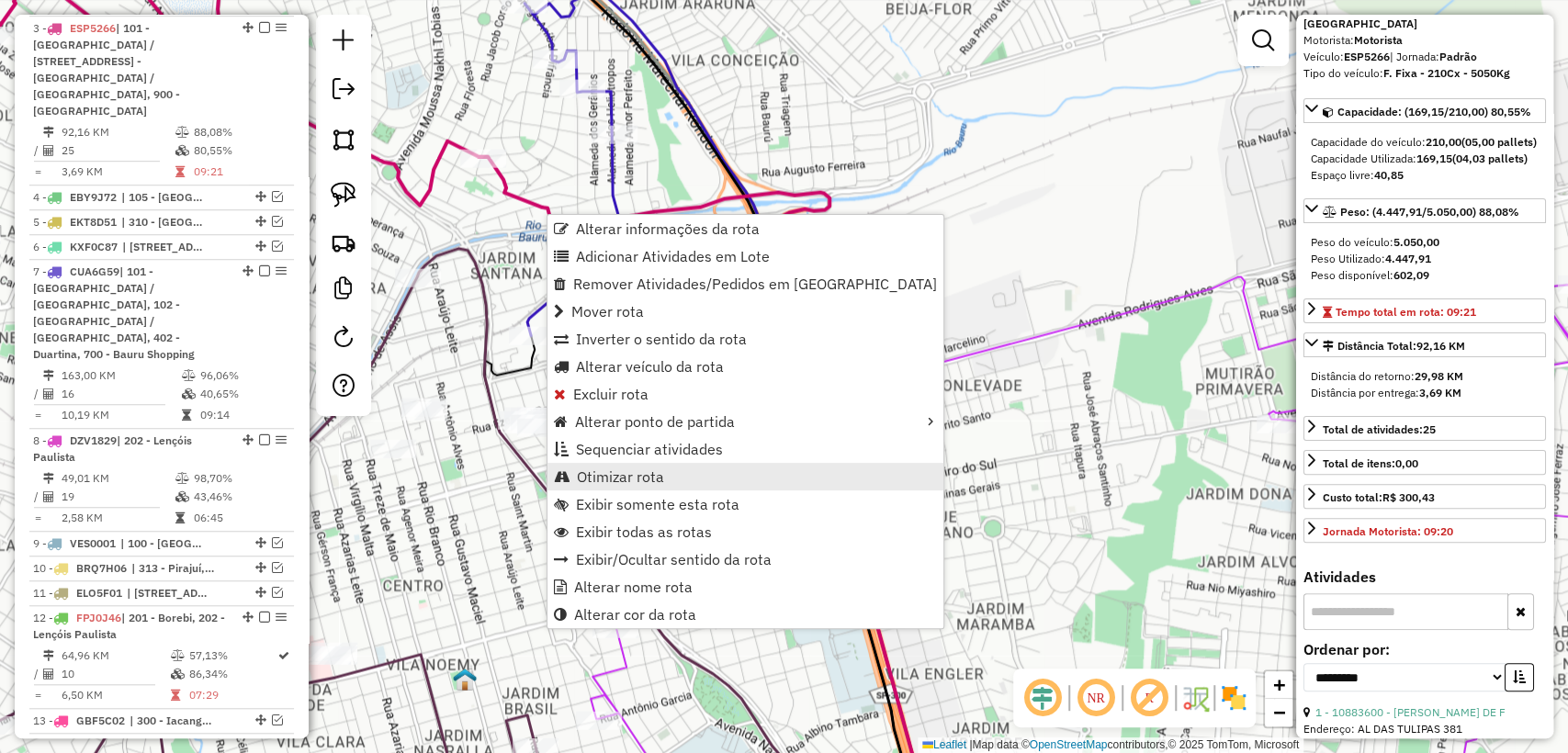
click at [624, 488] on link "Otimizar rota" at bounding box center [745, 477] width 395 height 28
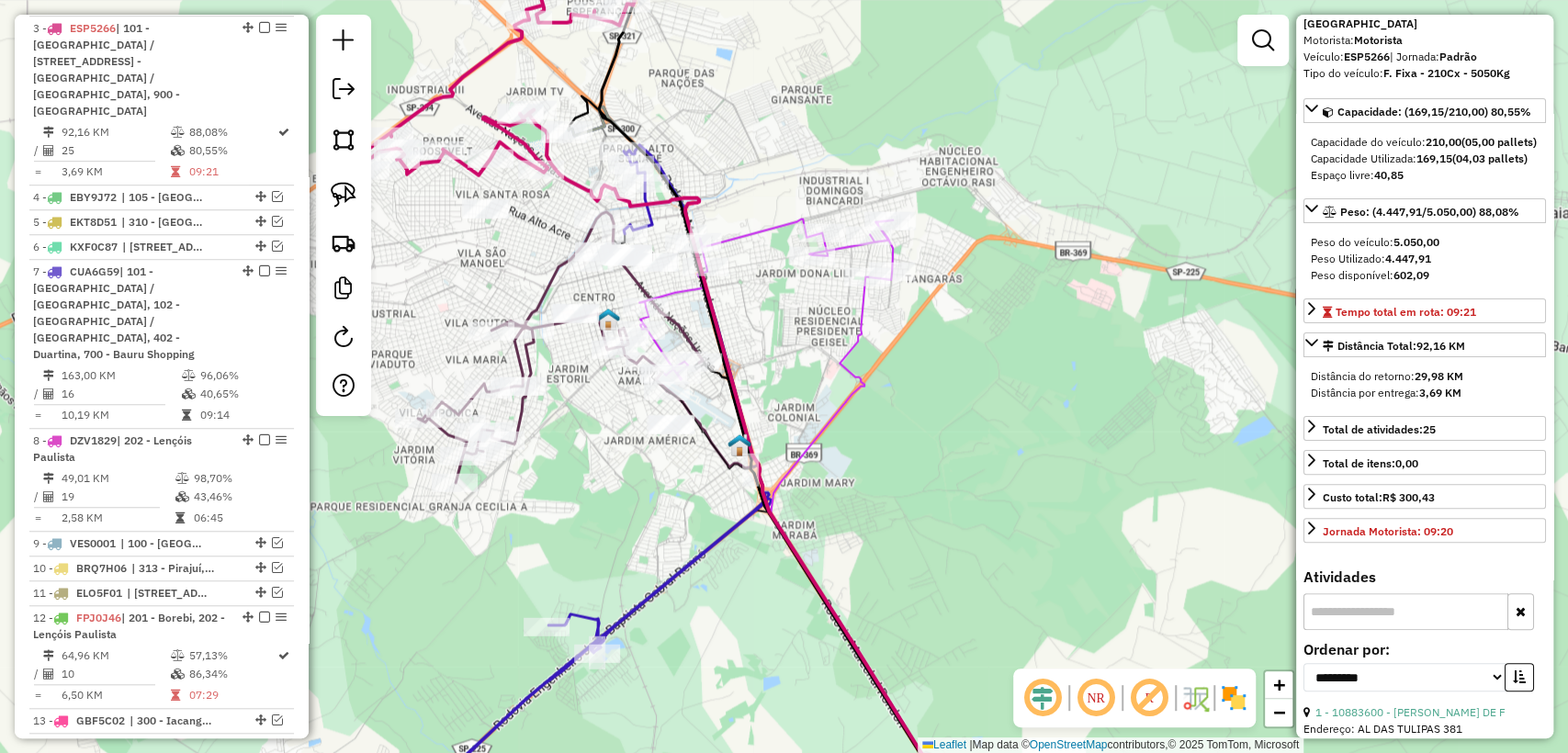
drag, startPoint x: 728, startPoint y: 154, endPoint x: 896, endPoint y: 186, distance: 171.0
click at [896, 186] on div "Janela de atendimento Grade de atendimento Capacidade Transportadoras Veículos …" at bounding box center [784, 376] width 1568 height 753
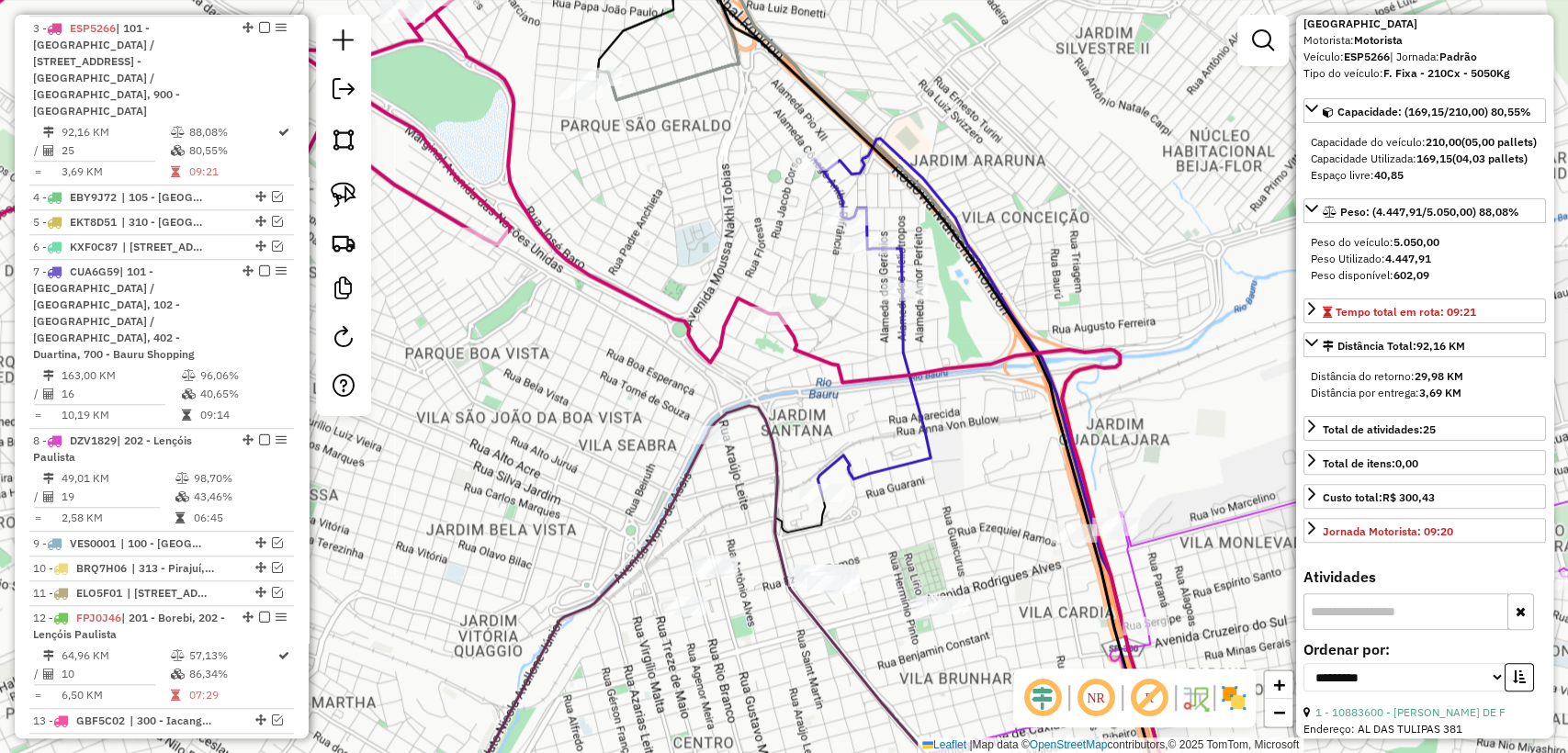
click at [906, 336] on icon at bounding box center [996, 484] width 365 height 690
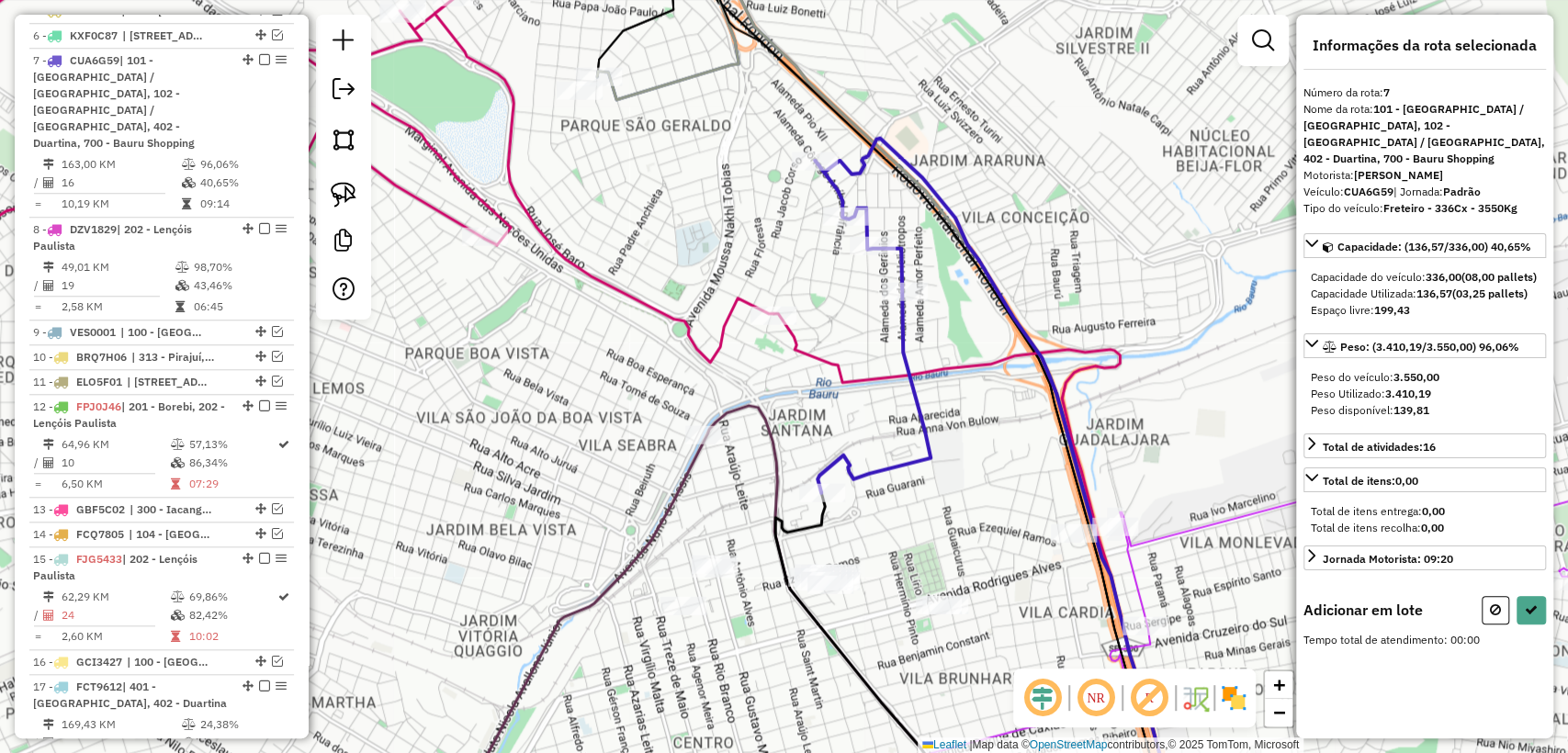
scroll to position [0, 0]
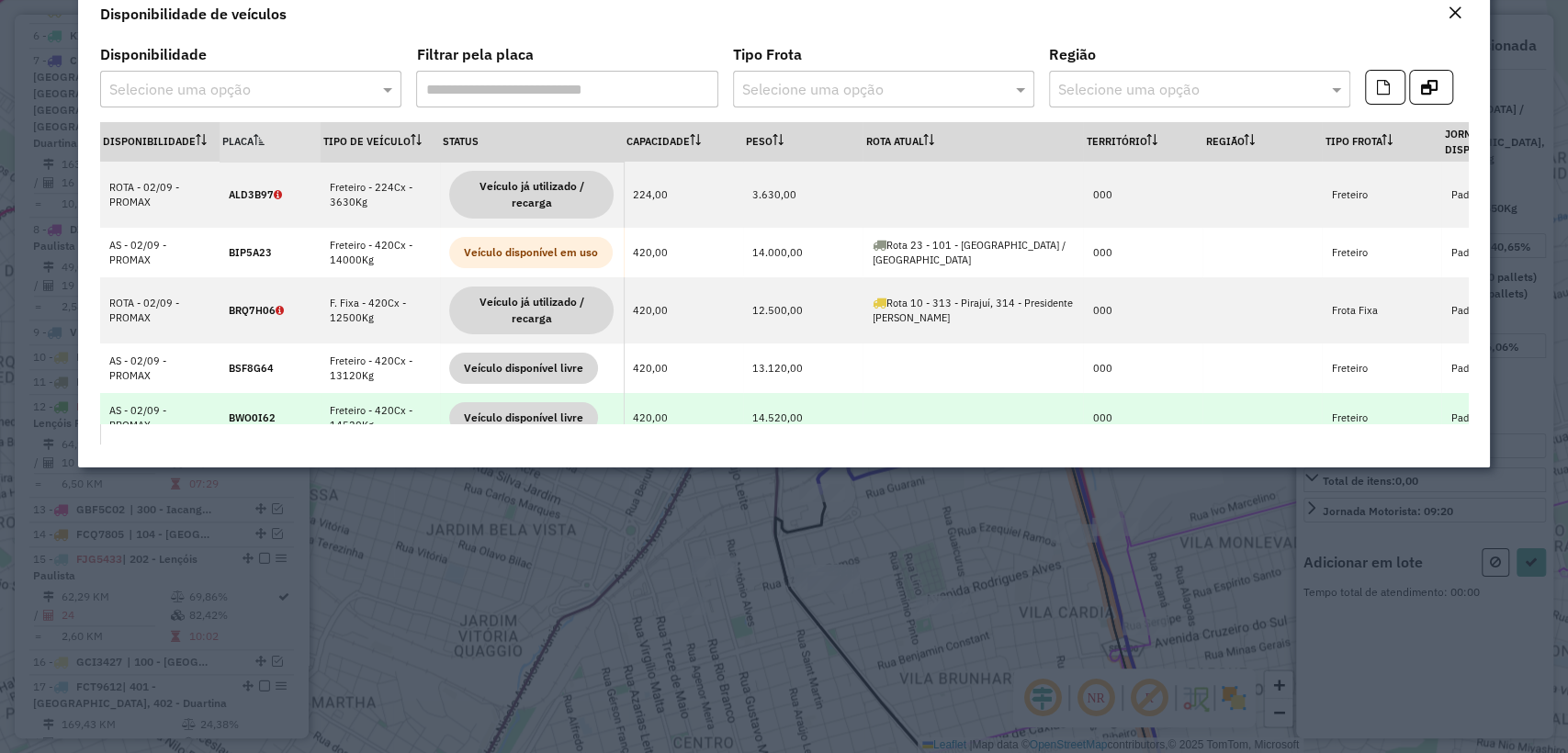
select select "**********"
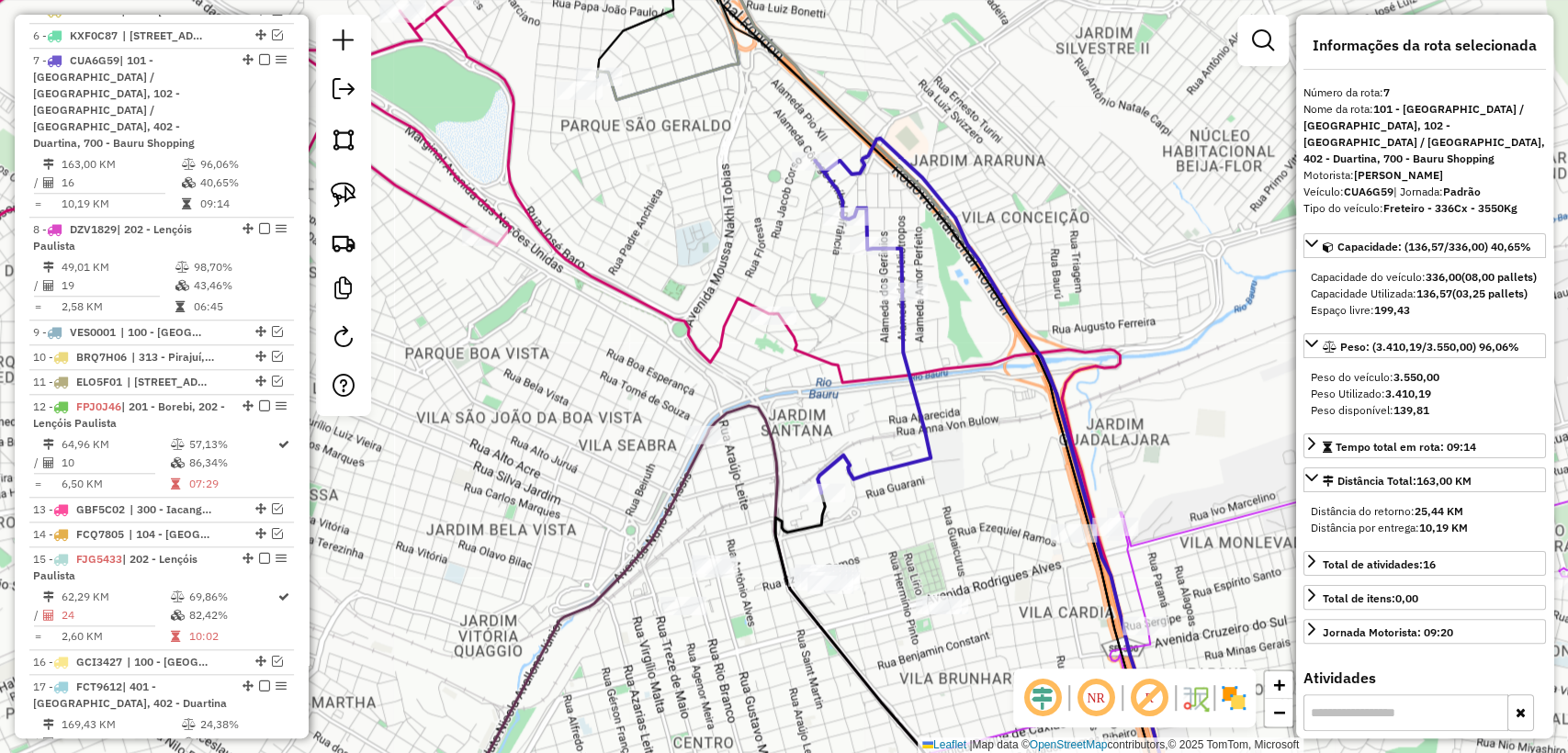
click at [794, 427] on div "Janela de atendimento Grade de atendimento Capacidade Transportadoras Veículos …" at bounding box center [784, 376] width 1568 height 753
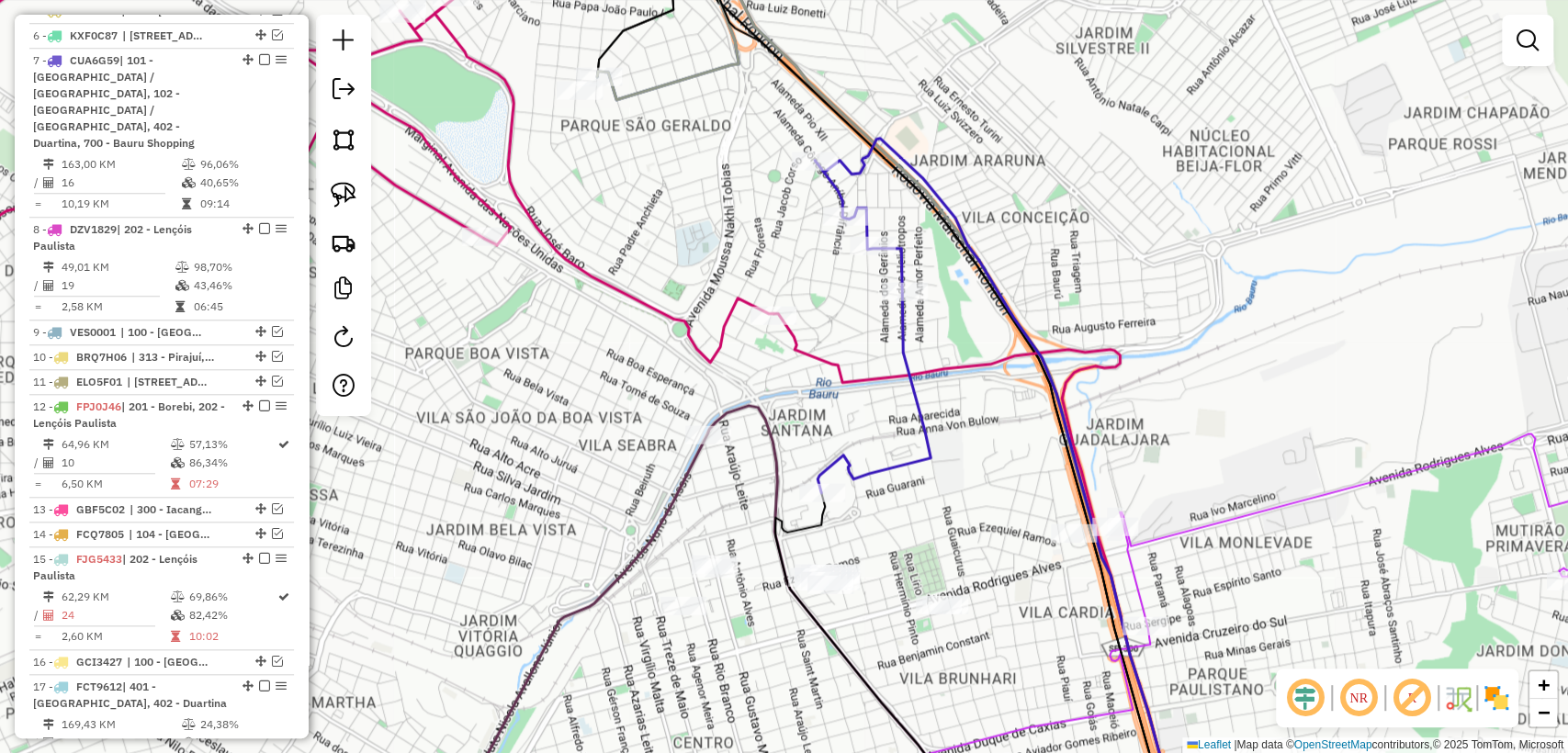
click at [772, 438] on icon at bounding box center [717, 617] width 560 height 422
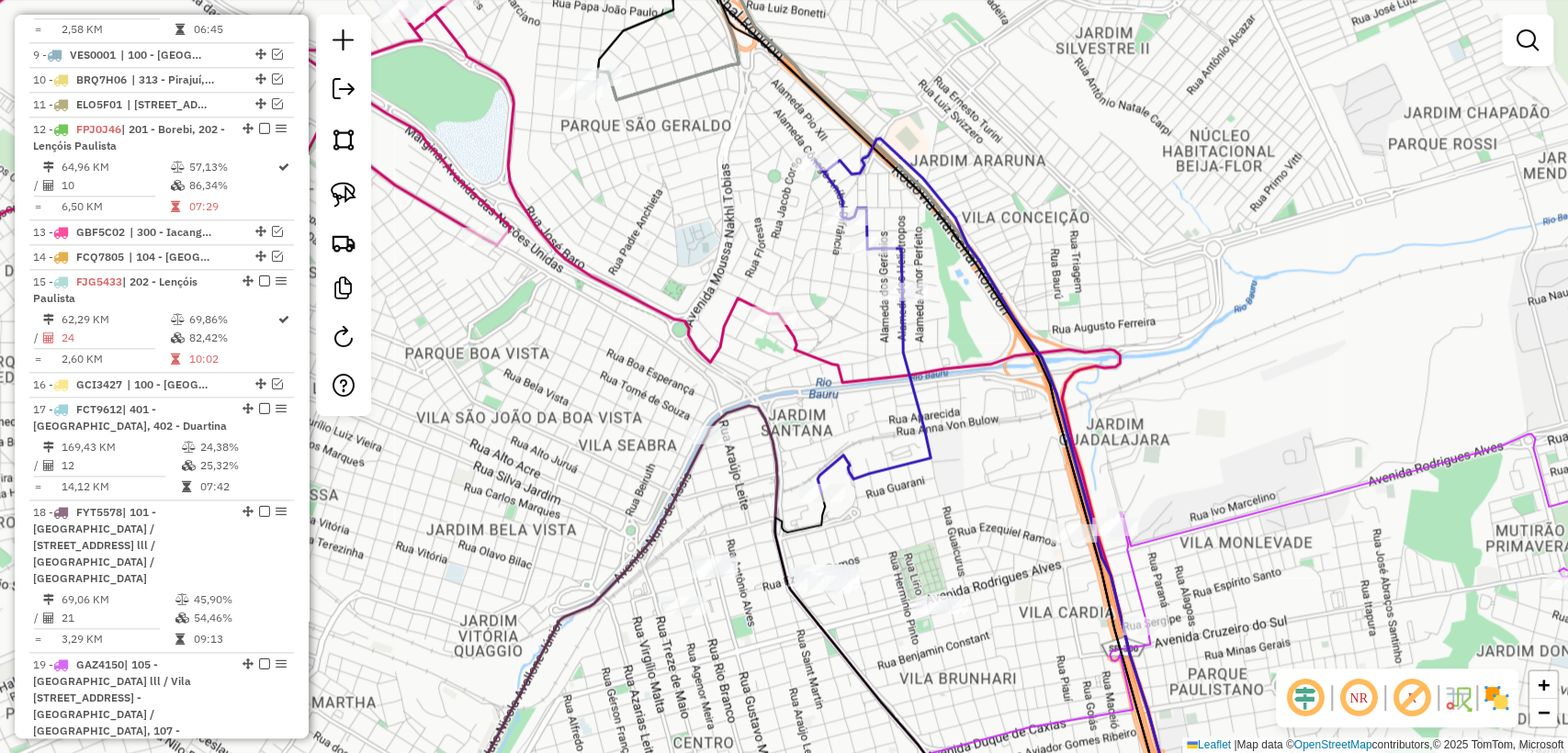
select select "**********"
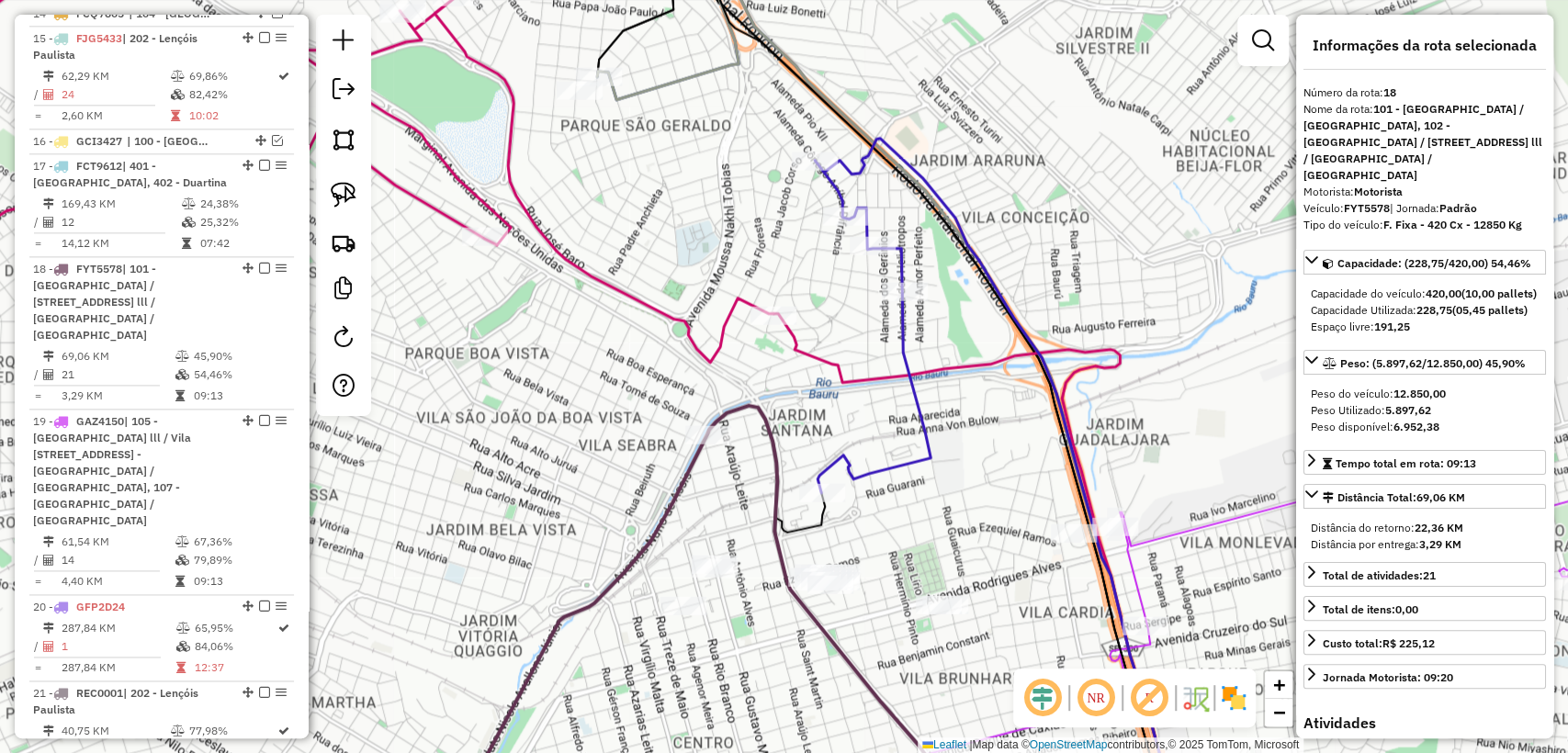
scroll to position [1677, 0]
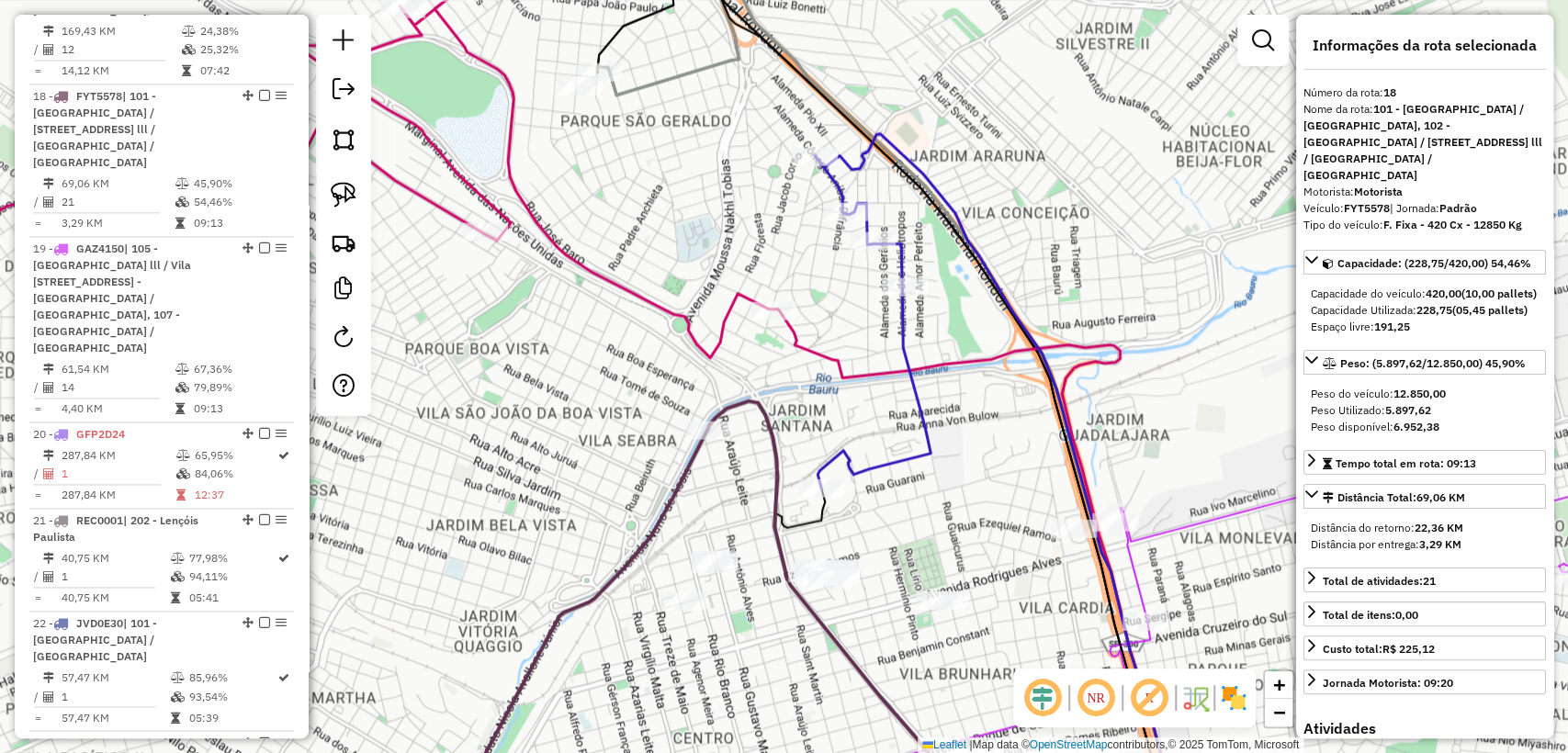
drag, startPoint x: 926, startPoint y: 532, endPoint x: 919, endPoint y: 507, distance: 26.0
click at [919, 507] on div "Janela de atendimento Grade de atendimento Capacidade Transportadoras Veículos …" at bounding box center [784, 376] width 1568 height 753
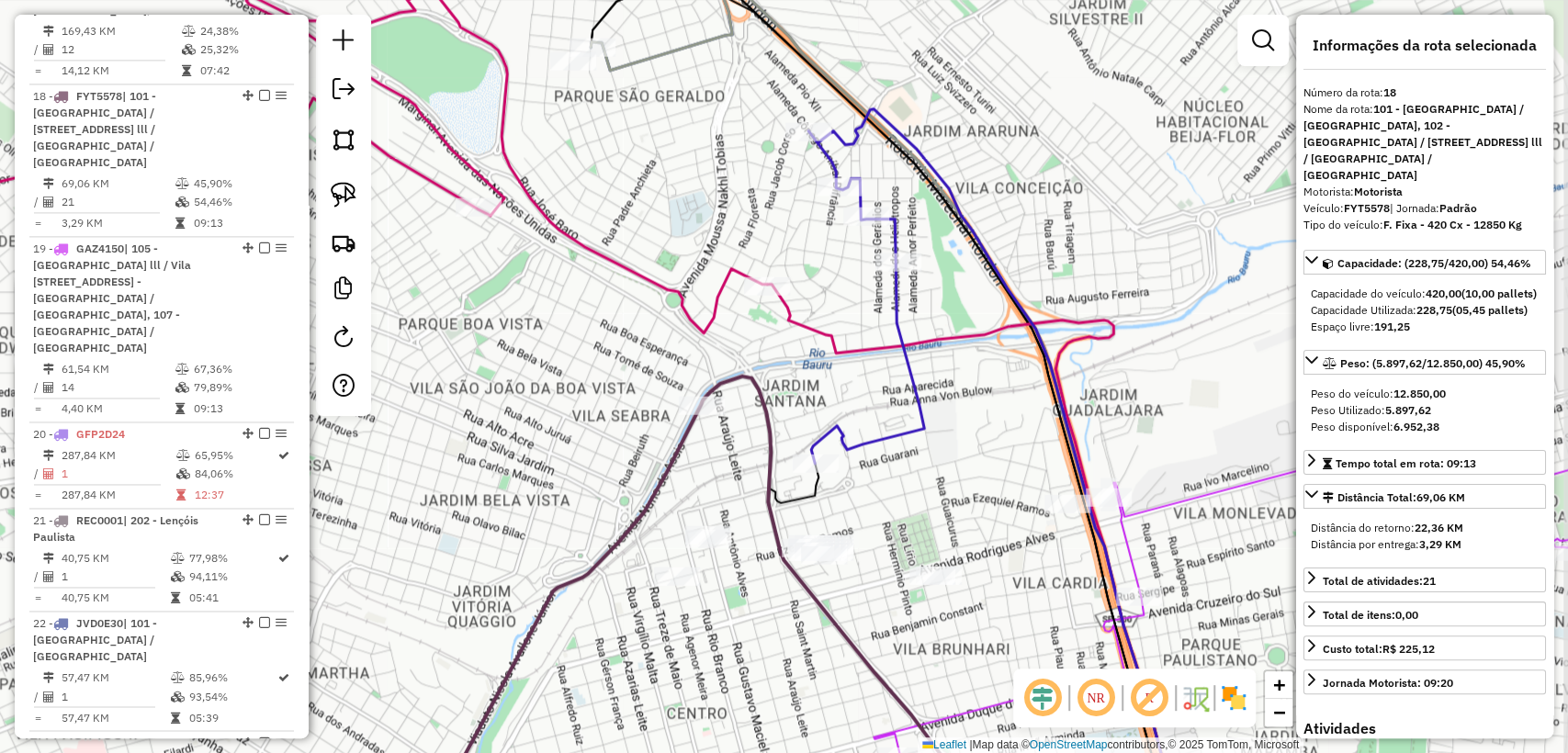
click at [916, 498] on div "Janela de atendimento Grade de atendimento Capacidade Transportadoras Veículos …" at bounding box center [784, 376] width 1568 height 753
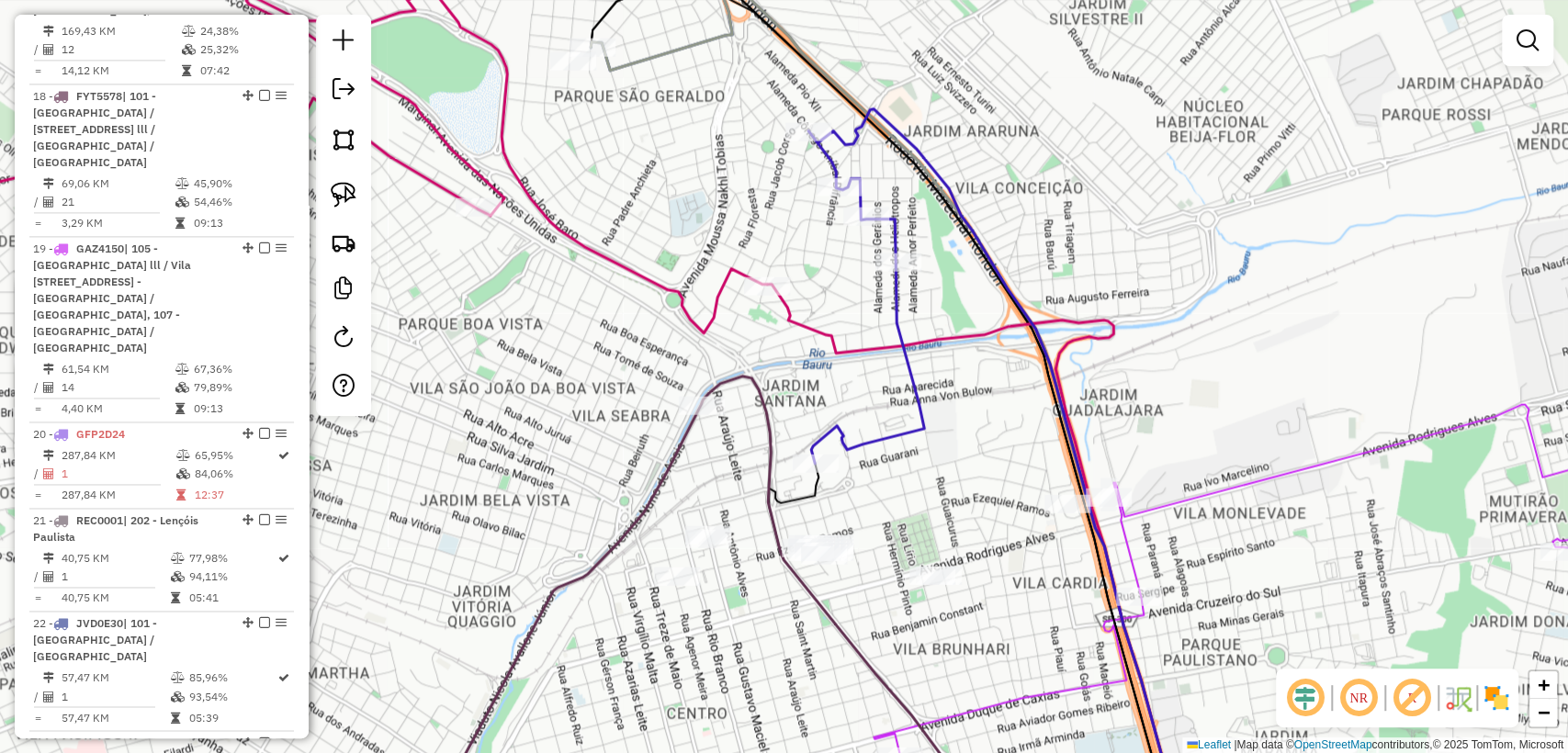
click at [888, 440] on icon at bounding box center [994, 469] width 372 height 720
select select "**********"
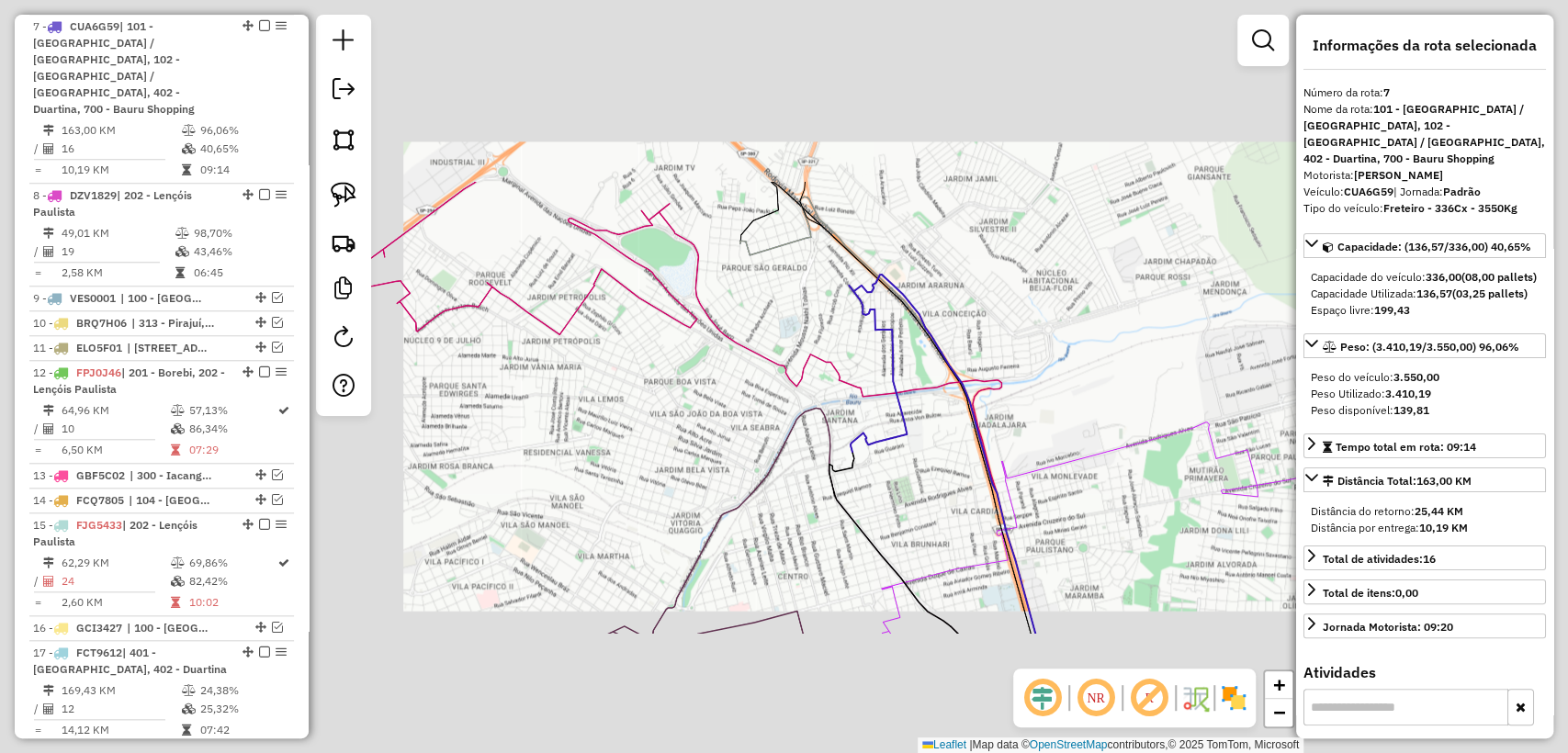
scroll to position [984, 0]
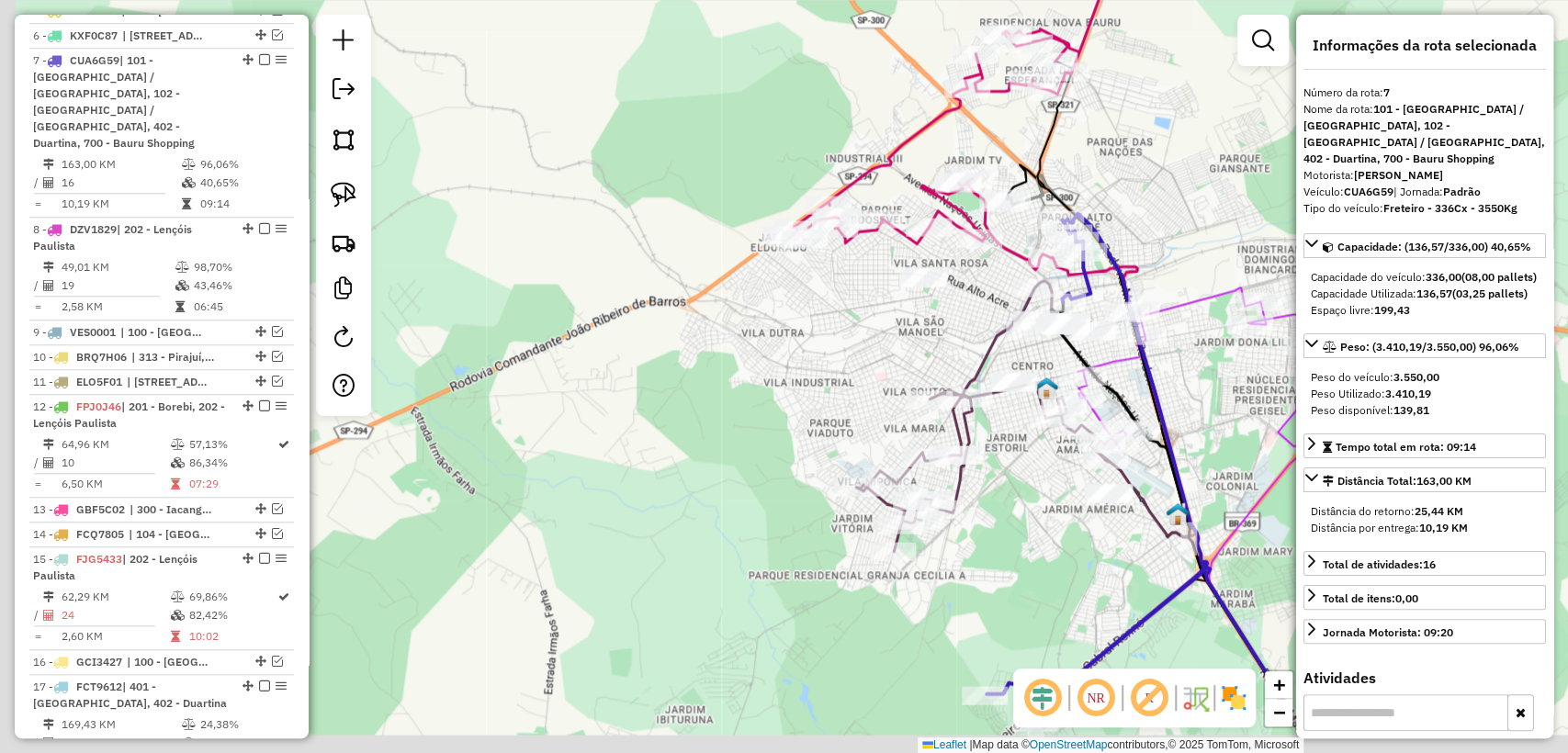
drag, startPoint x: 714, startPoint y: 449, endPoint x: 1116, endPoint y: 226, distance: 459.7
click at [1203, 153] on div "Janela de atendimento Grade de atendimento Capacidade Transportadoras Veículos …" at bounding box center [784, 376] width 1568 height 753
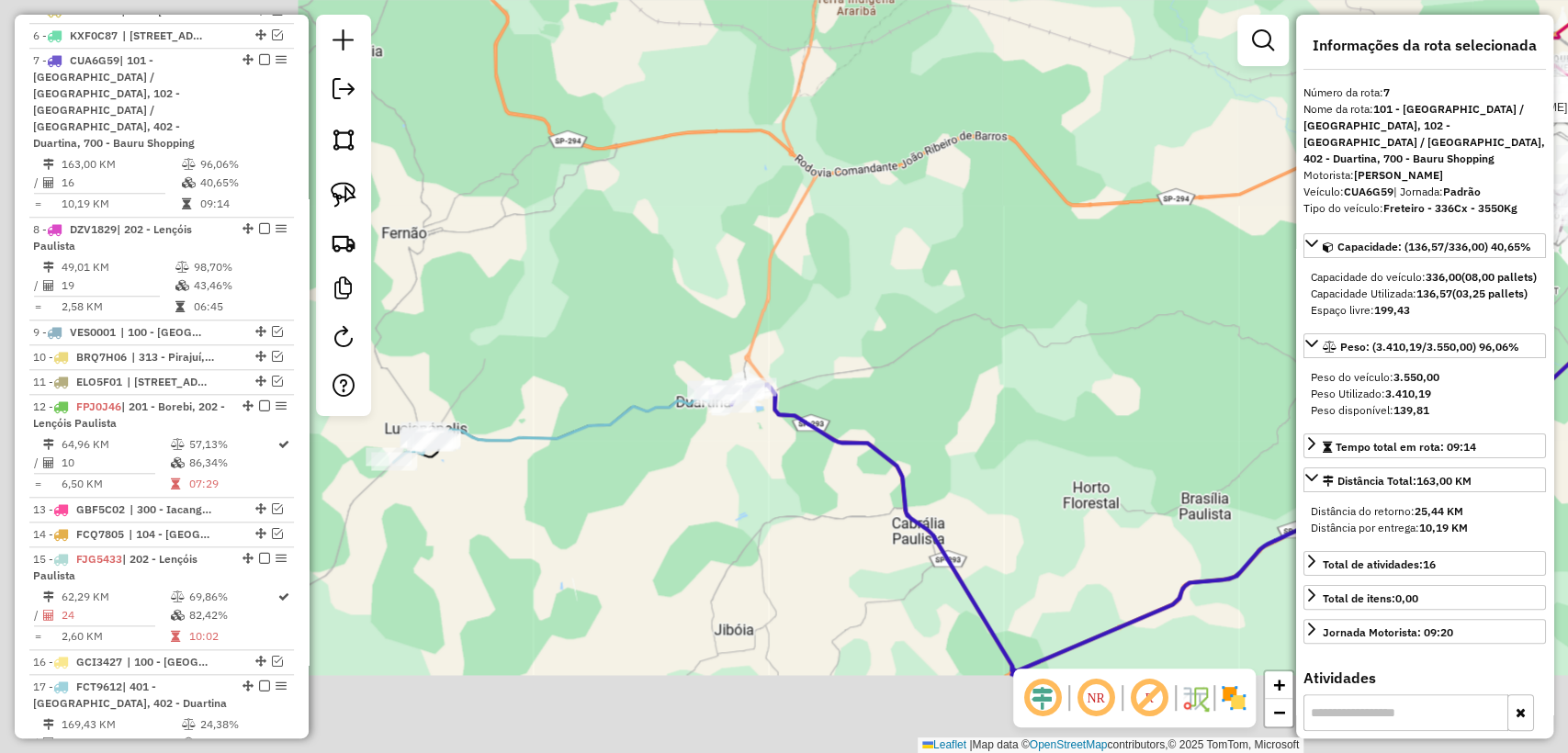
drag, startPoint x: 672, startPoint y: 448, endPoint x: 830, endPoint y: 377, distance: 173.2
click at [1167, 326] on div "Rota 18 - Placa FYT5578 10824918 - PETRO NUNO CONVENIEN Janela de atendimento G…" at bounding box center [784, 376] width 1568 height 753
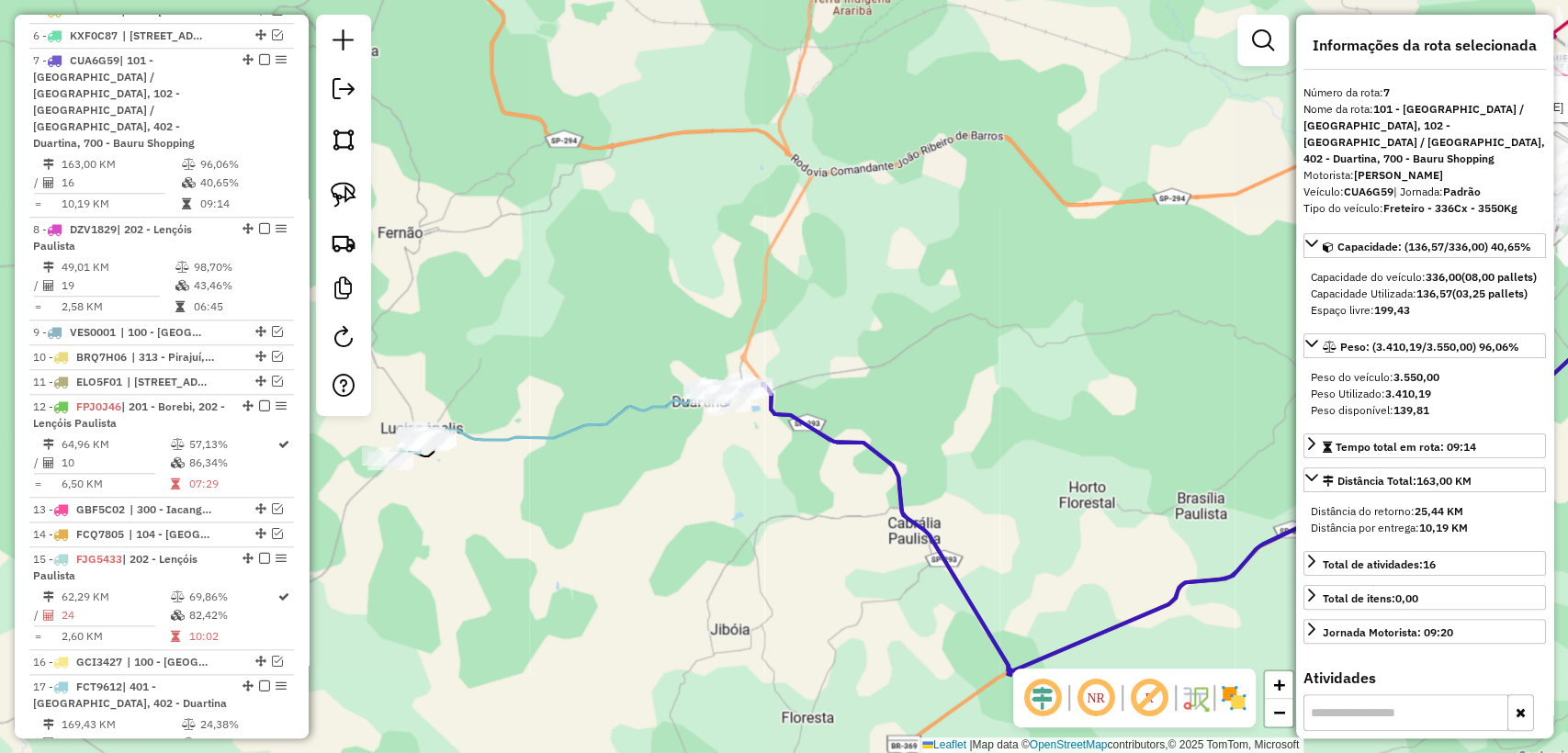
click at [620, 415] on icon at bounding box center [1074, 453] width 1298 height 436
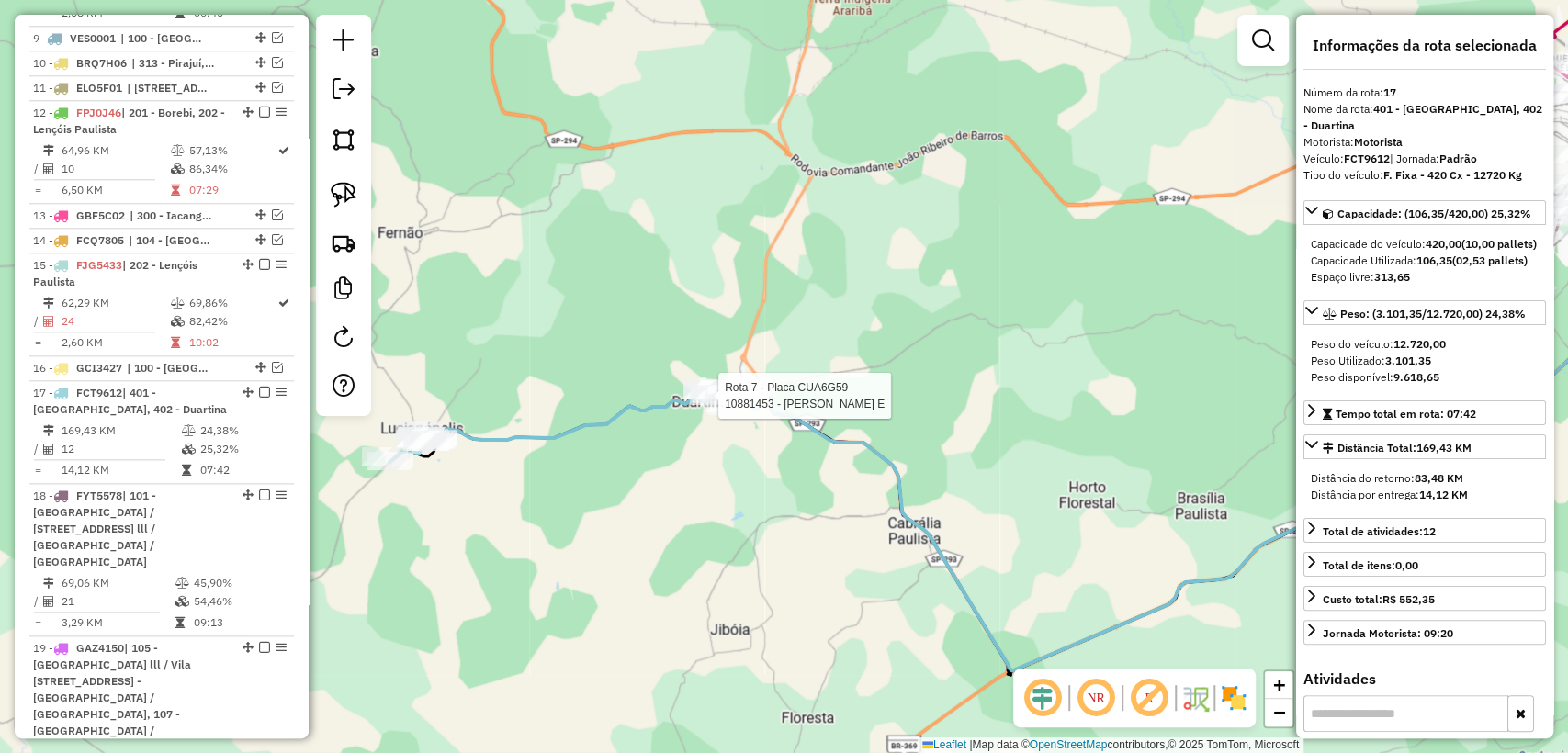
scroll to position [1575, 0]
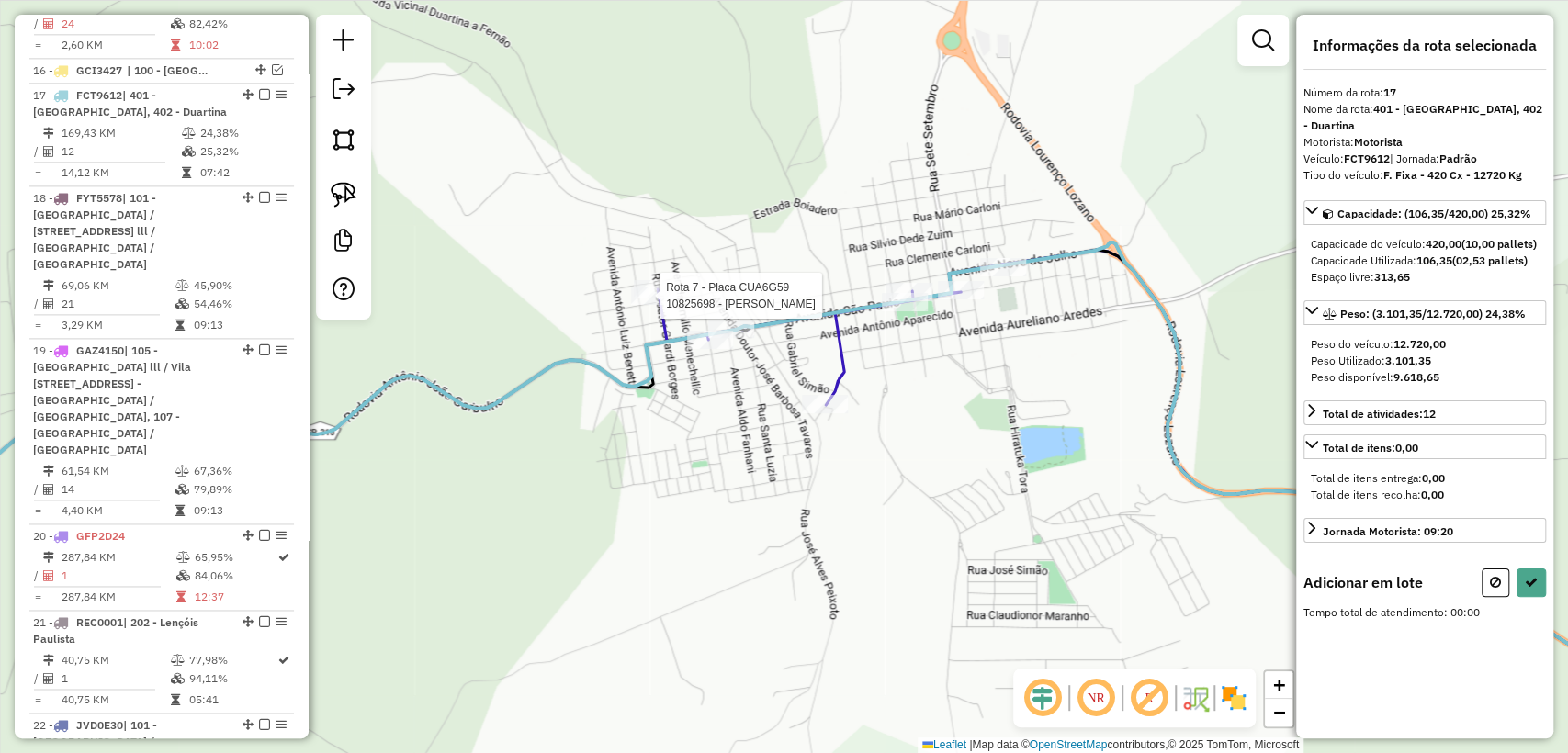
click at [656, 305] on div at bounding box center [653, 295] width 46 height 18
click at [1524, 589] on icon at bounding box center [1530, 581] width 12 height 12
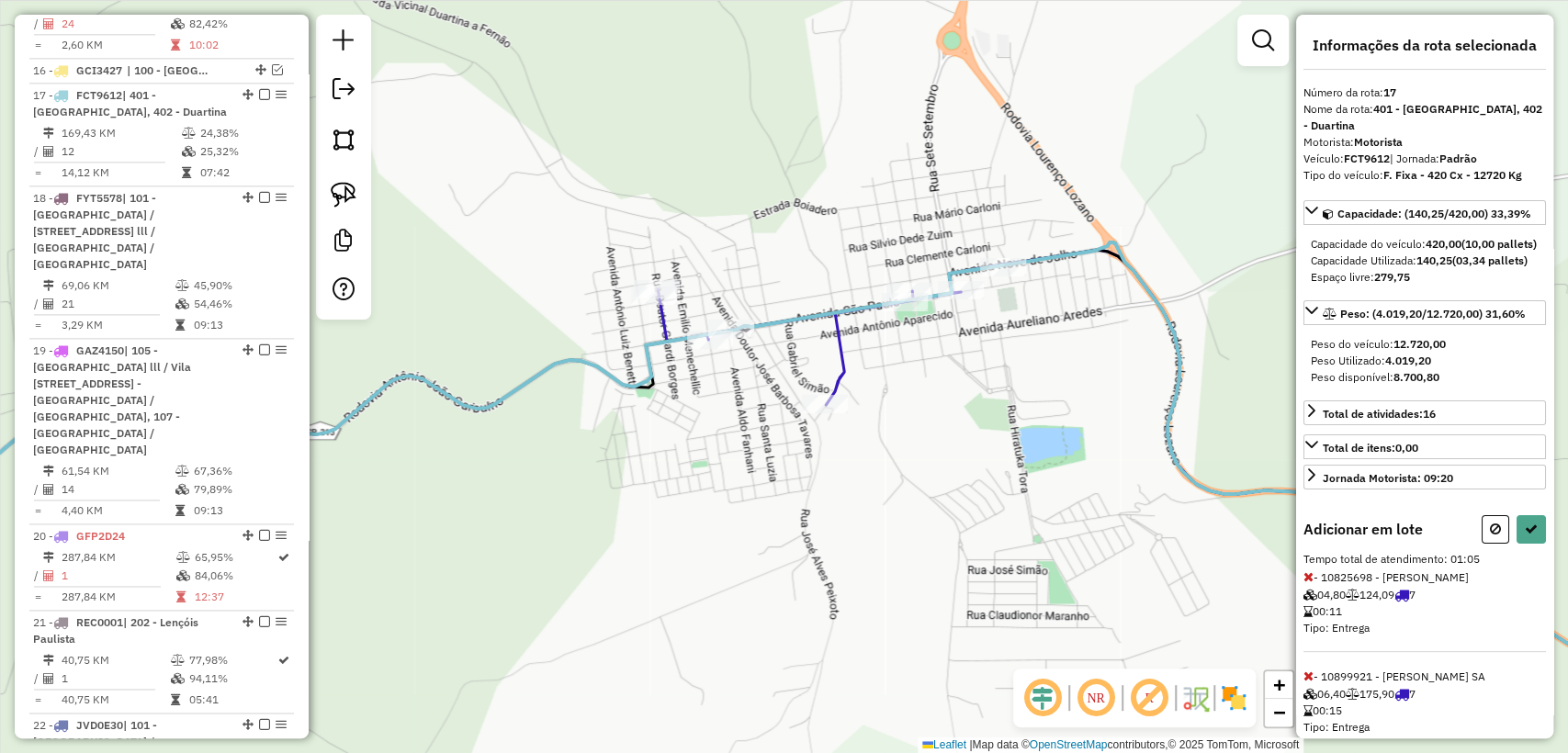
select select "**********"
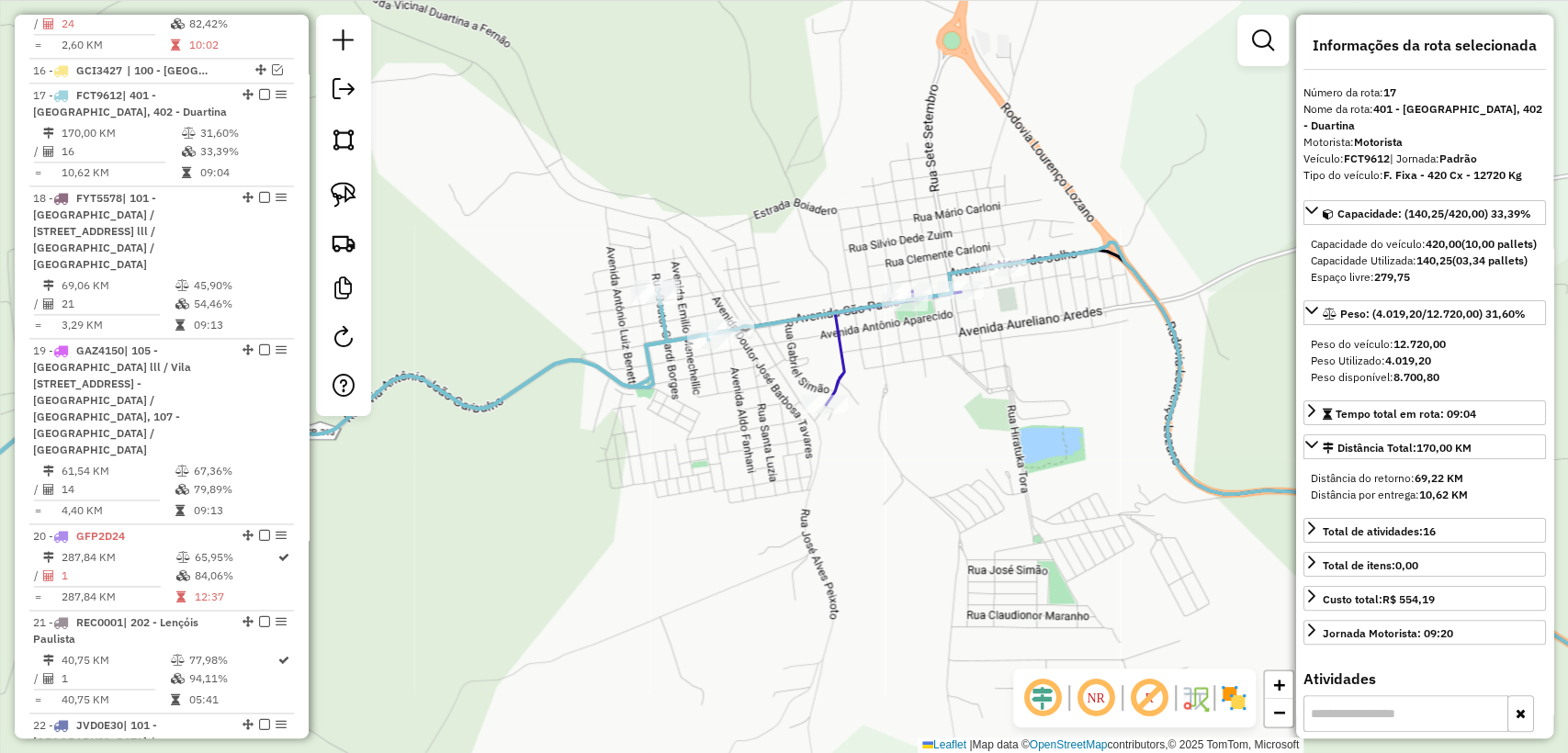
click at [788, 323] on icon at bounding box center [783, 479] width 1880 height 473
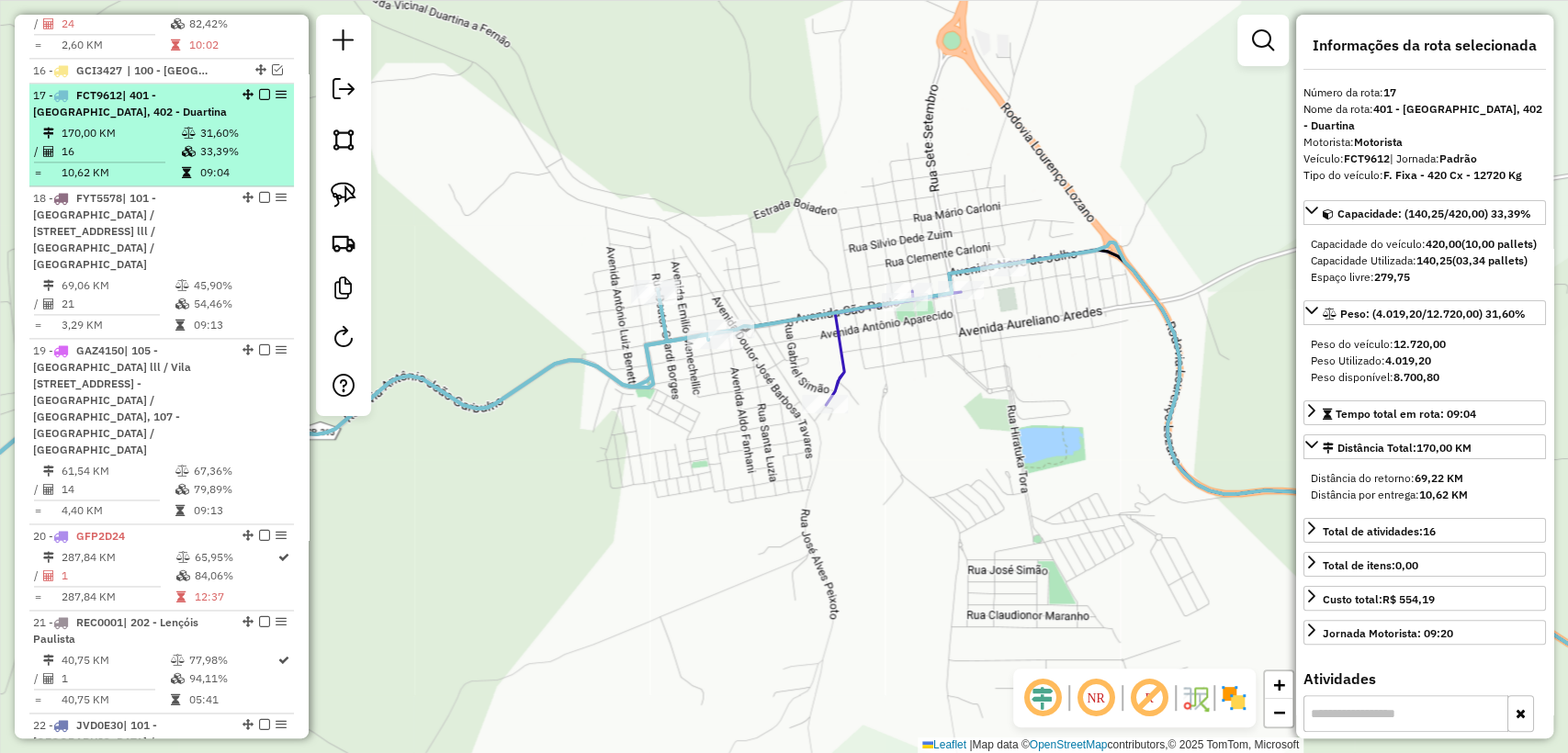
click at [260, 90] on em at bounding box center [265, 95] width 11 height 11
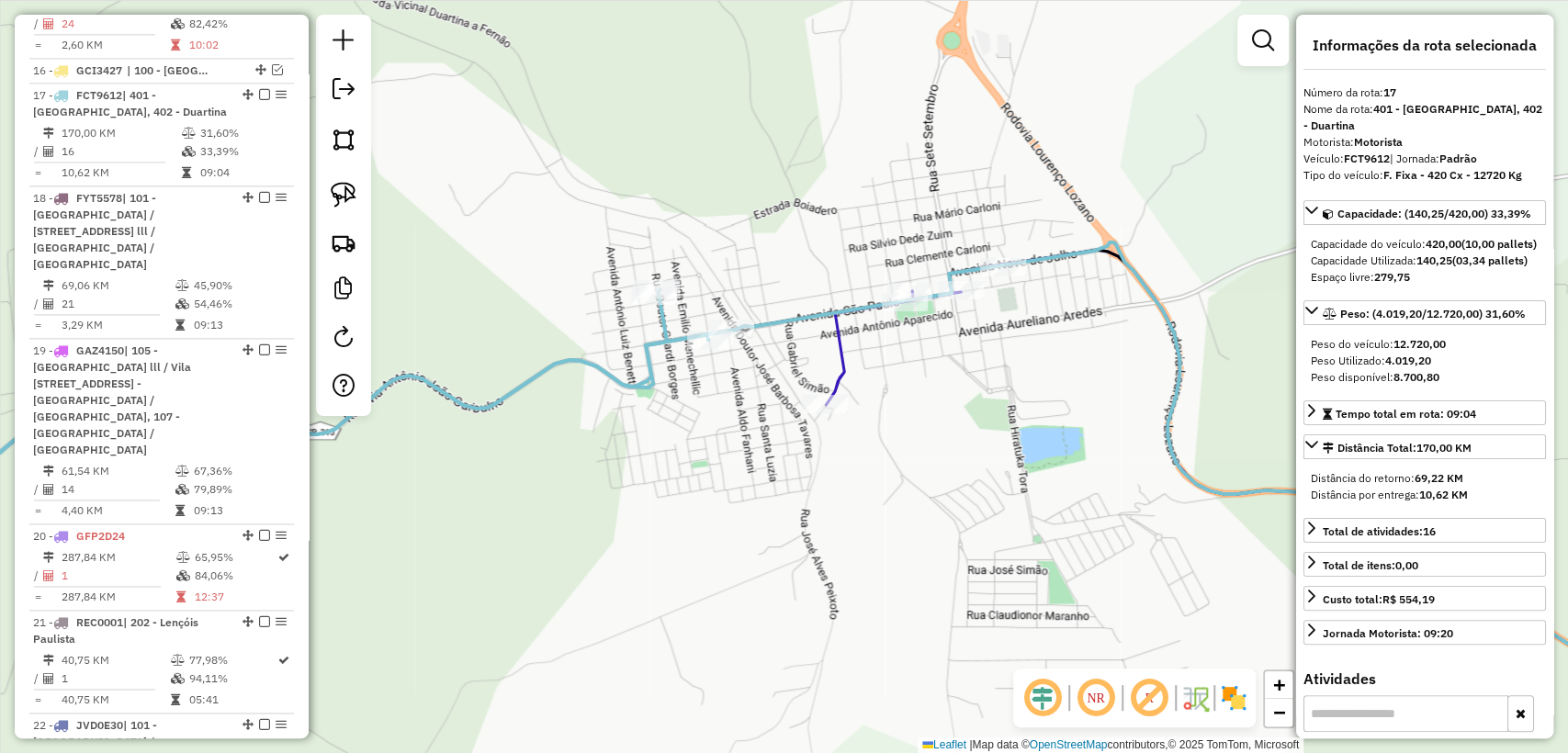
scroll to position [1496, 0]
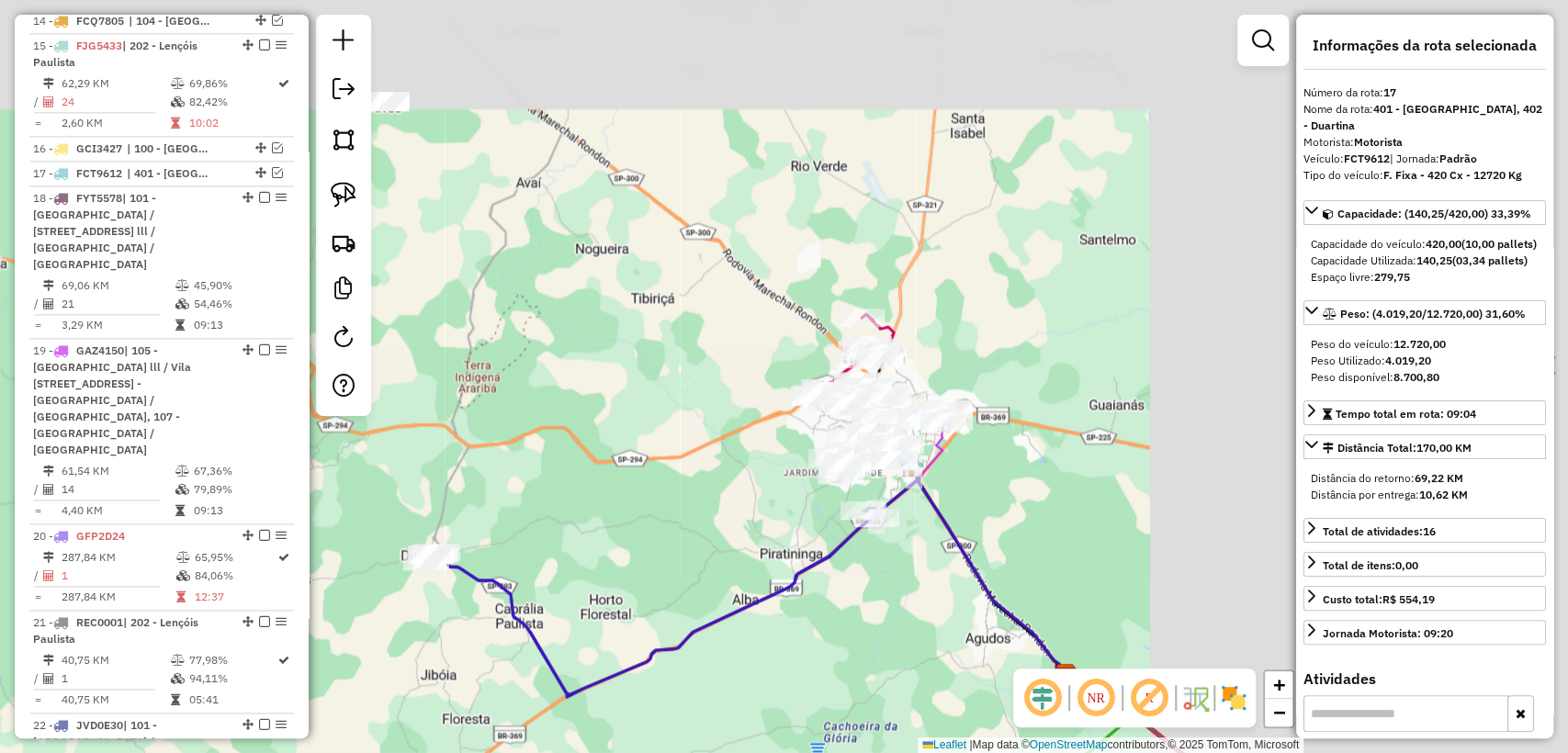
drag, startPoint x: 1088, startPoint y: 289, endPoint x: 594, endPoint y: 489, distance: 533.0
click at [594, 489] on div "Janela de atendimento Grade de atendimento Capacidade Transportadoras Veículos …" at bounding box center [784, 376] width 1568 height 753
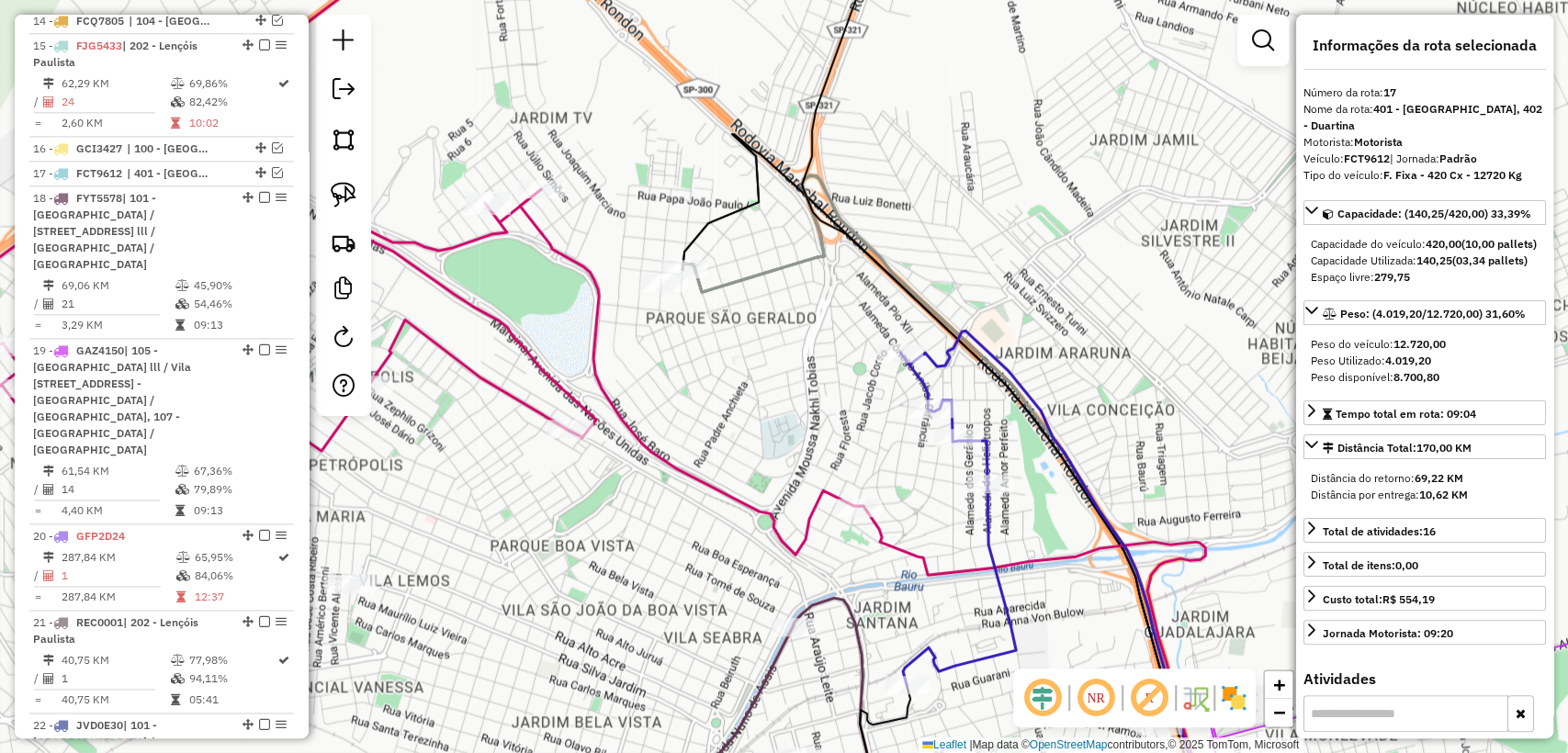
click at [920, 384] on icon at bounding box center [1055, 580] width 311 height 498
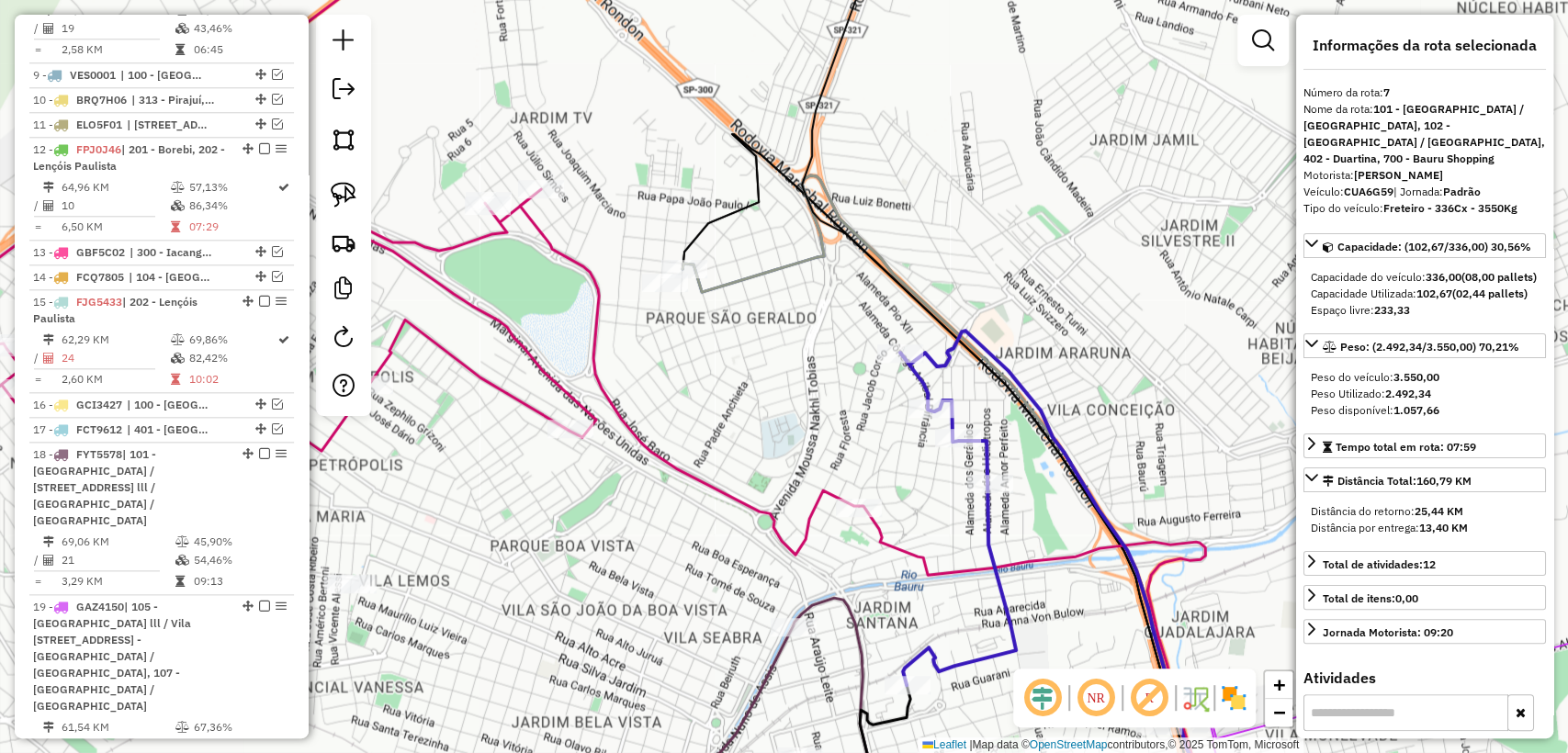
scroll to position [984, 0]
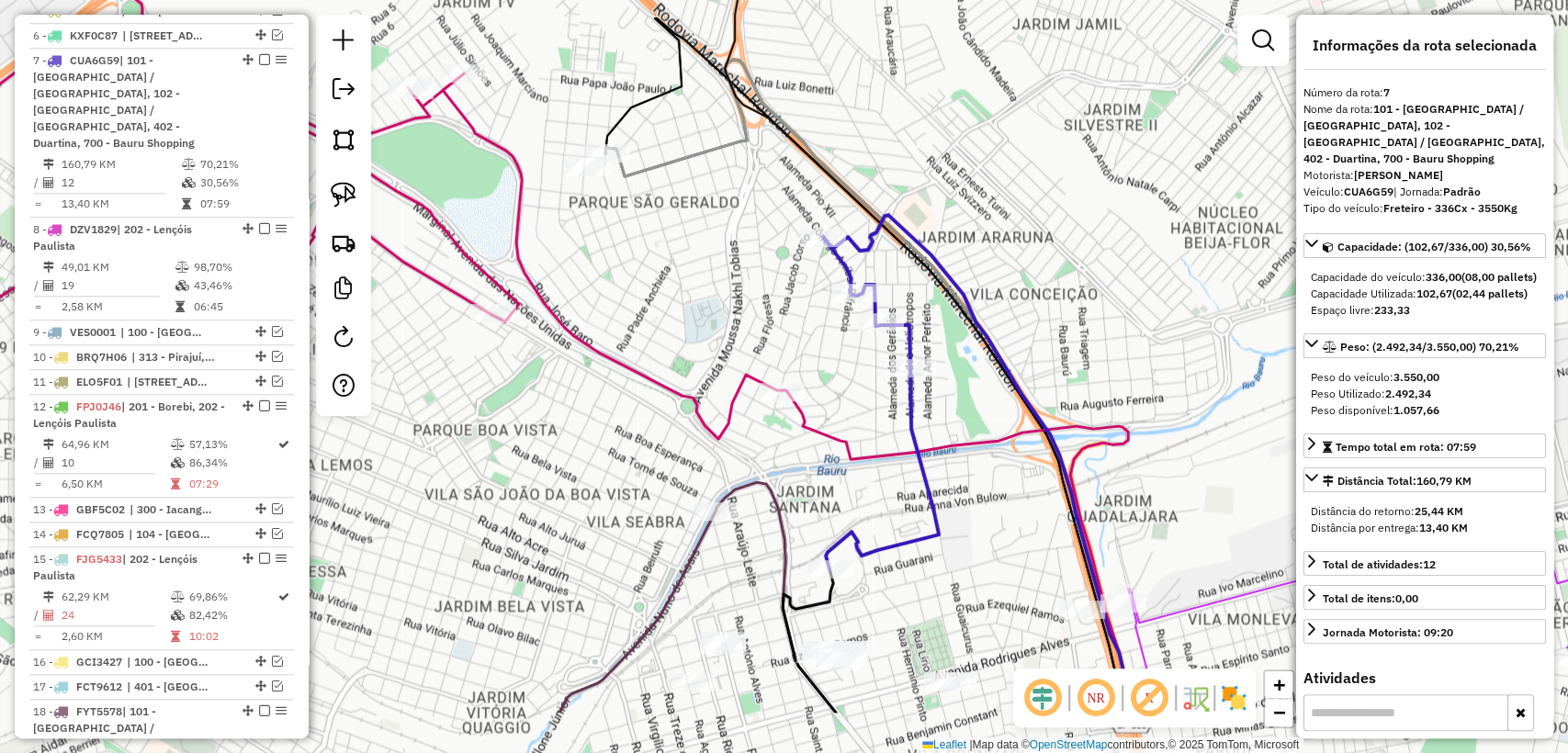
drag, startPoint x: 790, startPoint y: 405, endPoint x: 774, endPoint y: 367, distance: 41.2
click at [774, 367] on div "Janela de atendimento Grade de atendimento Capacidade Transportadoras Veículos …" at bounding box center [784, 376] width 1568 height 753
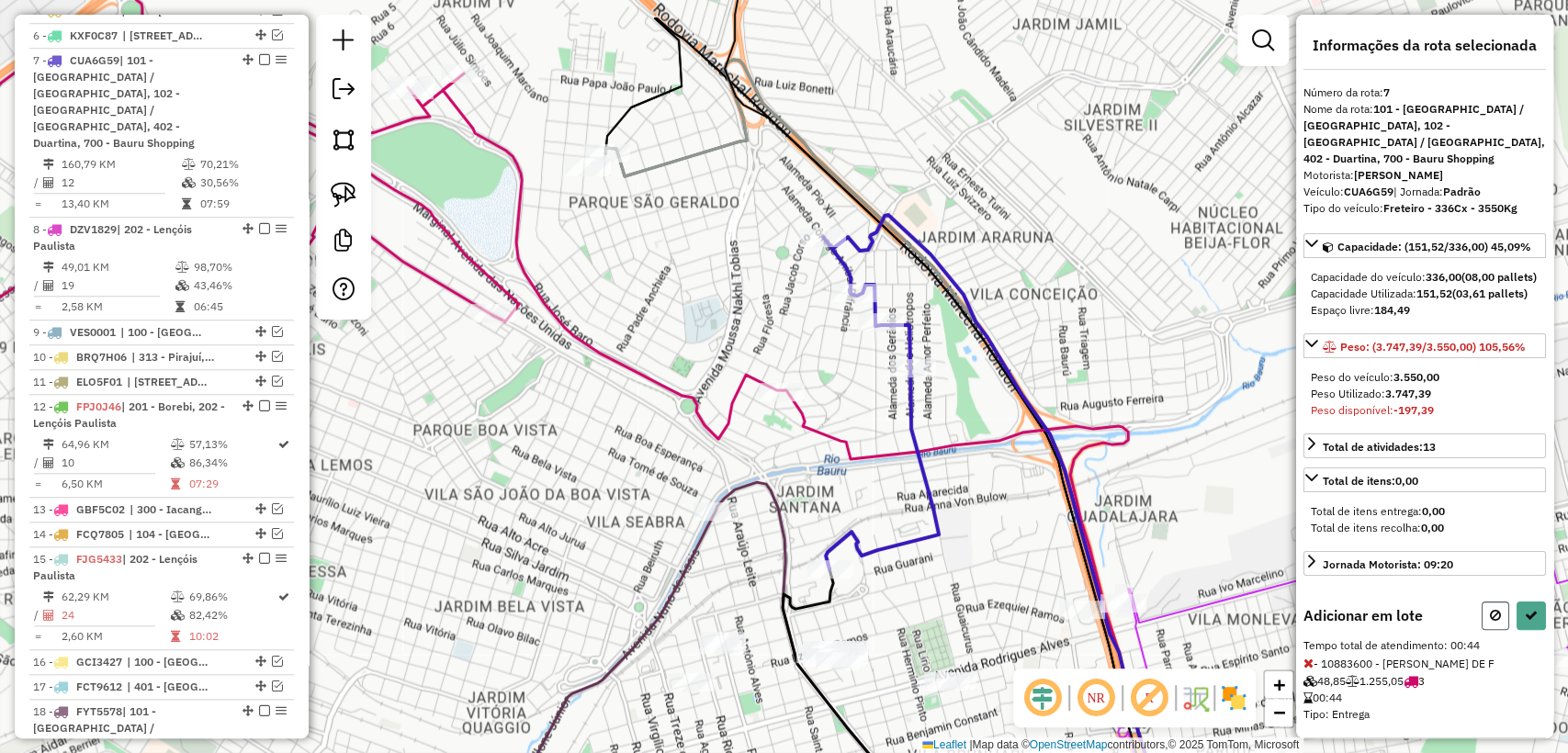
click at [1490, 622] on icon at bounding box center [1496, 615] width 11 height 12
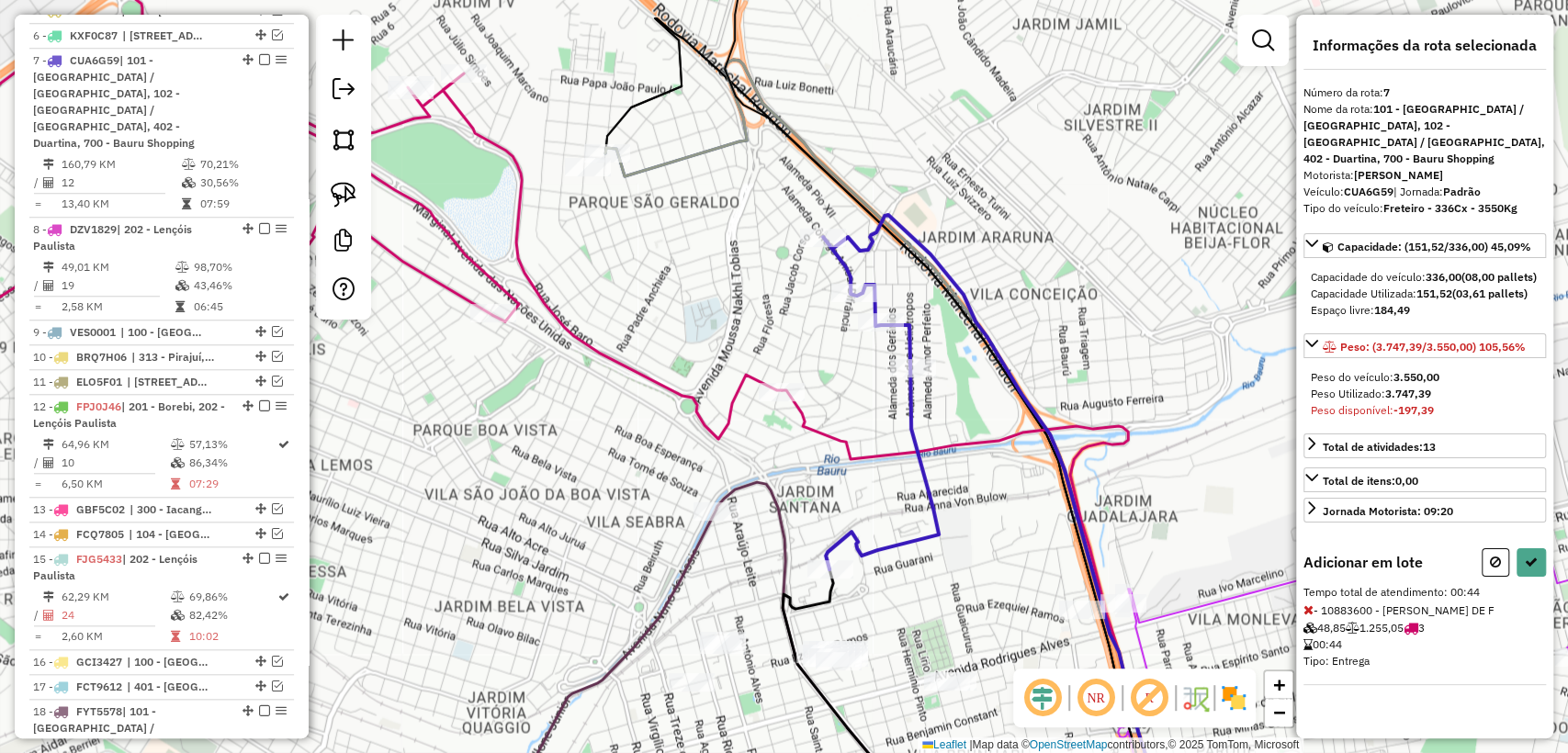
select select "**********"
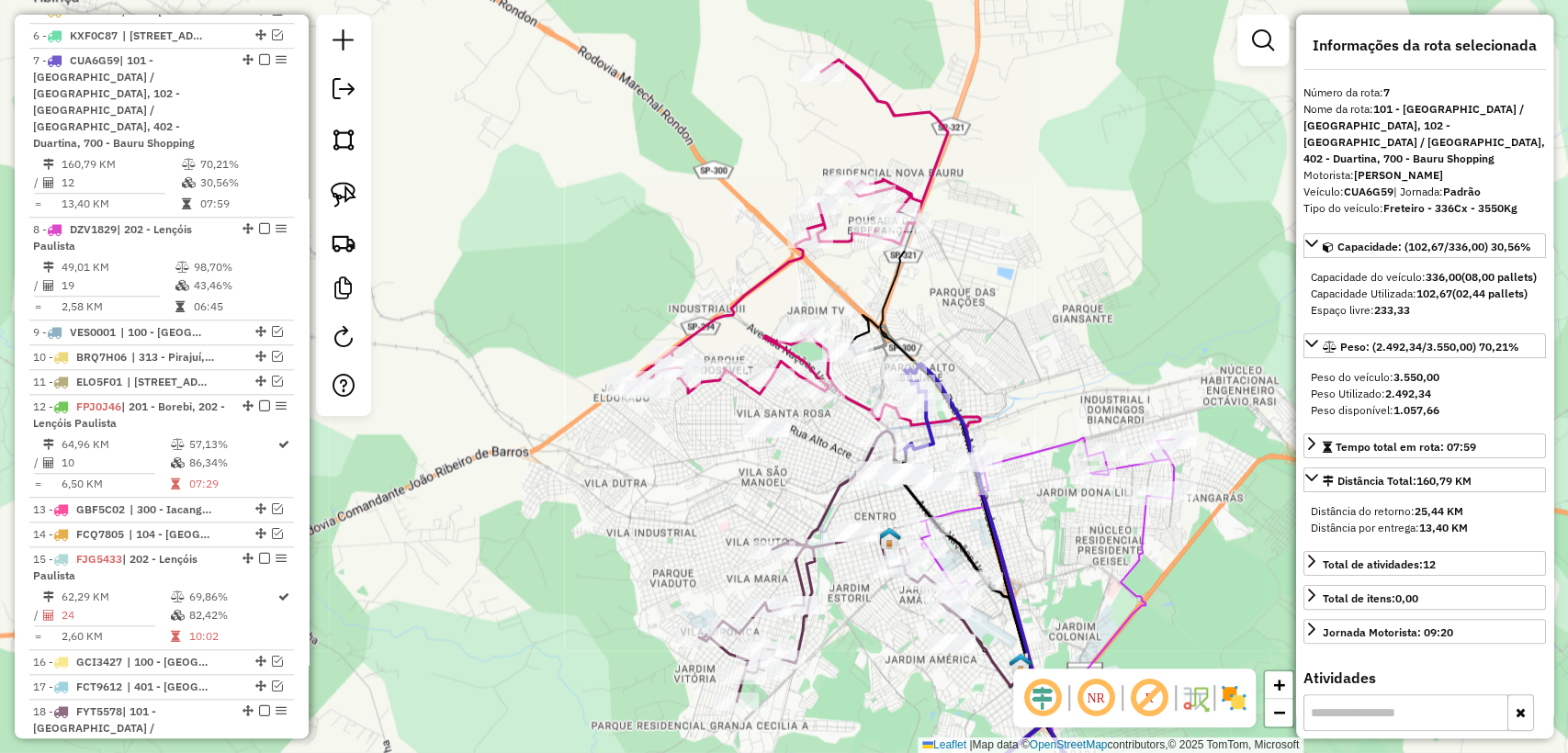
click at [1365, 186] on strong "CUA6G59" at bounding box center [1368, 192] width 50 height 13
copy div "CUA6G59"
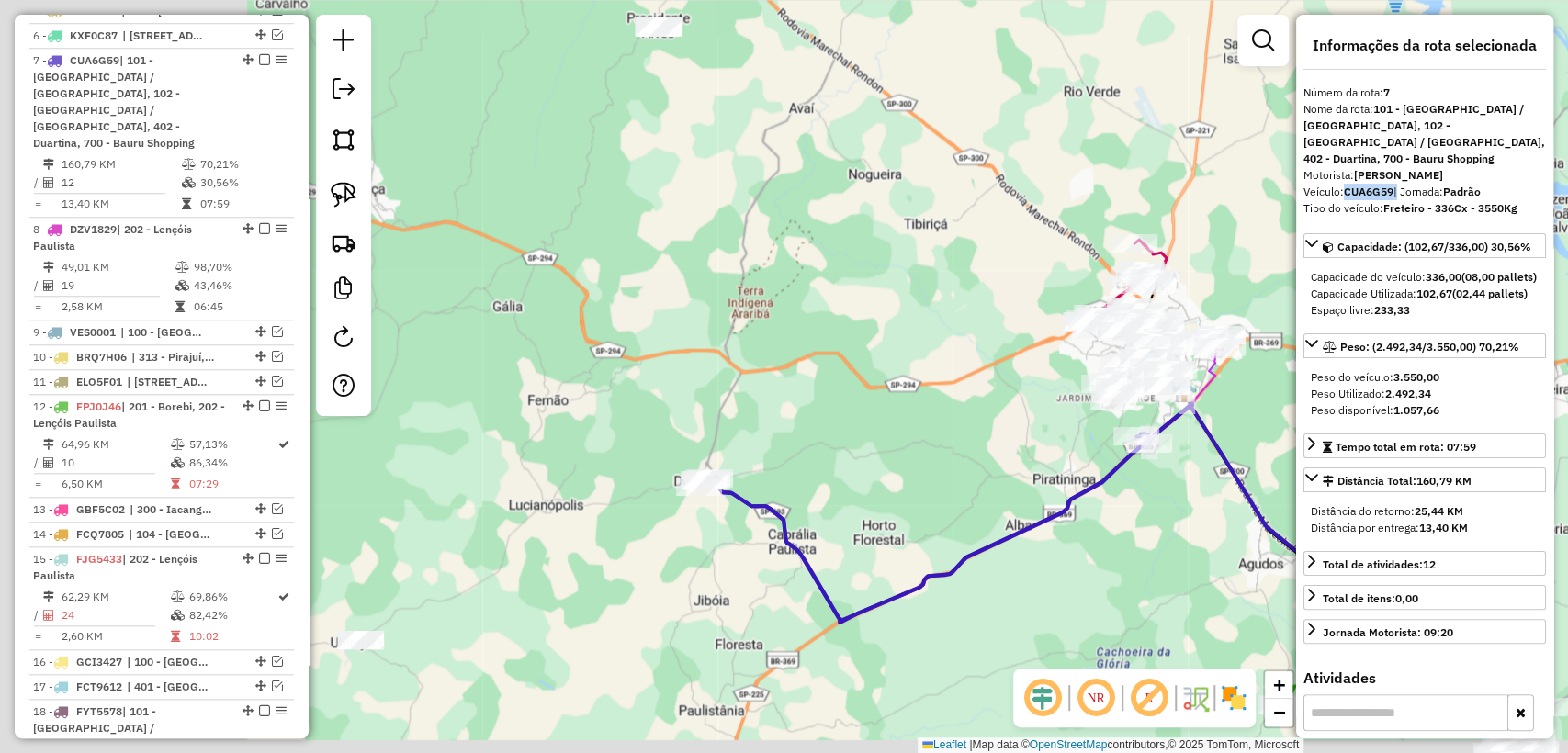
drag, startPoint x: 577, startPoint y: 494, endPoint x: 790, endPoint y: 475, distance: 213.8
click at [931, 374] on div "Janela de atendimento Grade de atendimento Capacidade Transportadoras Veículos …" at bounding box center [784, 376] width 1568 height 753
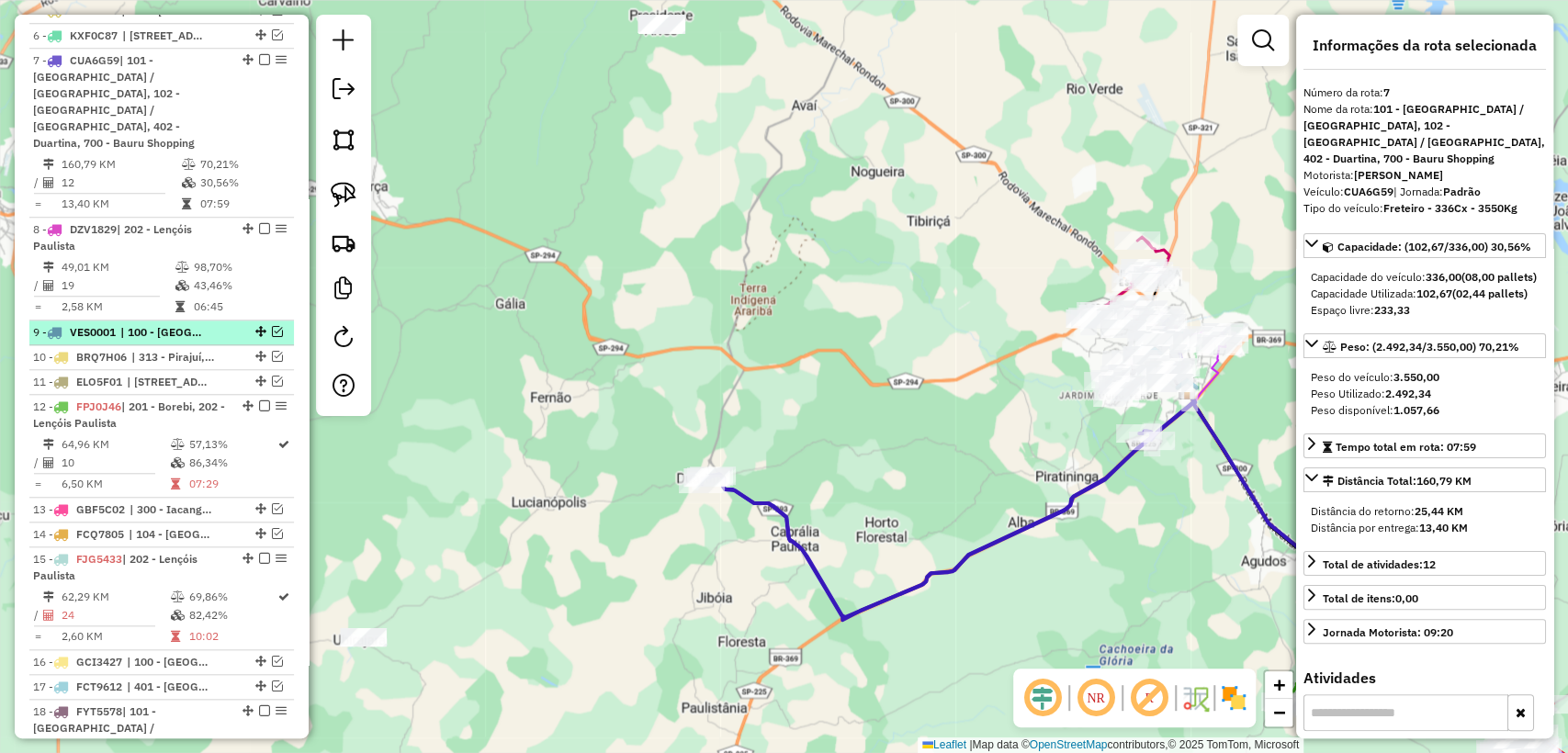
click at [271, 326] on em at bounding box center [277, 332] width 11 height 11
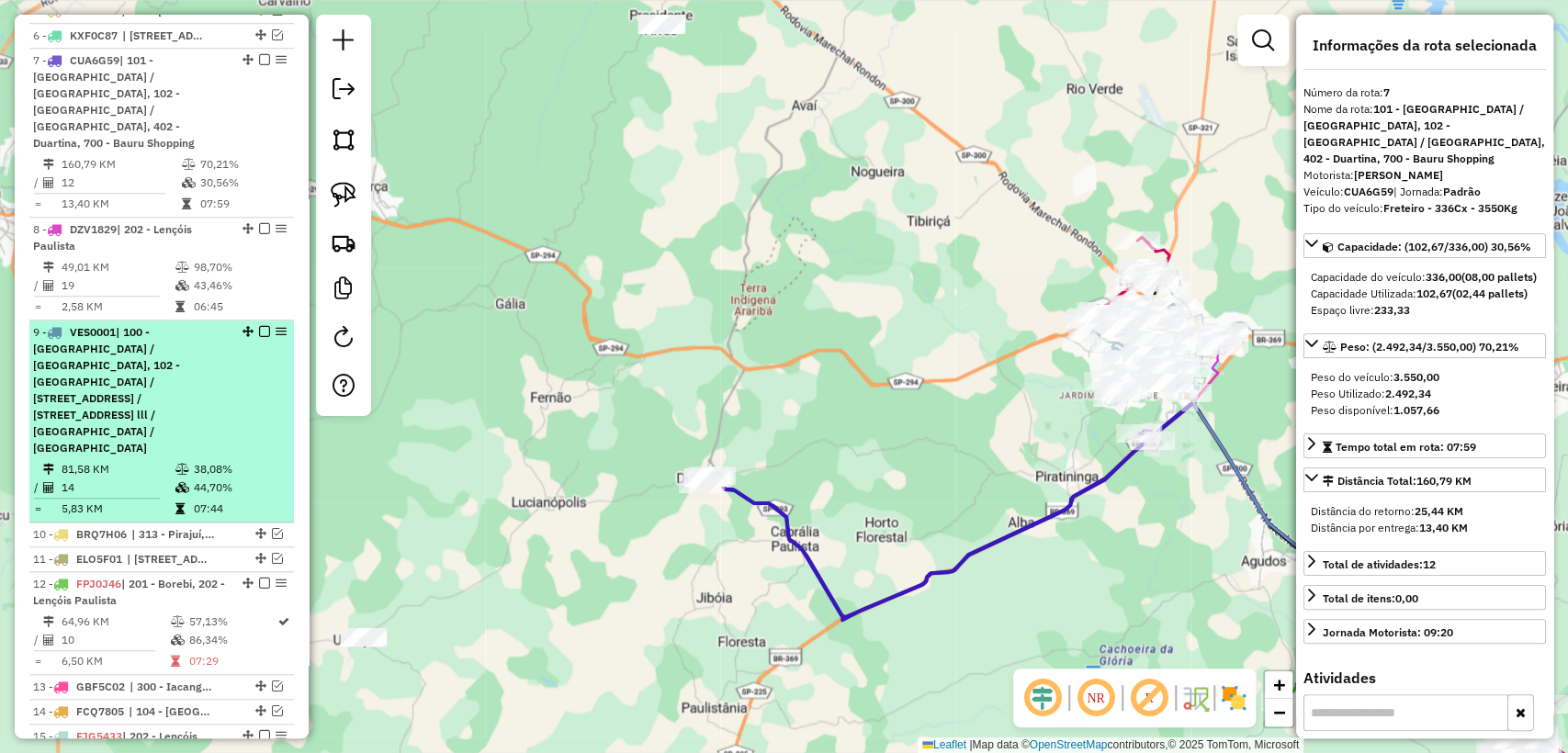
click at [264, 326] on em at bounding box center [265, 332] width 11 height 11
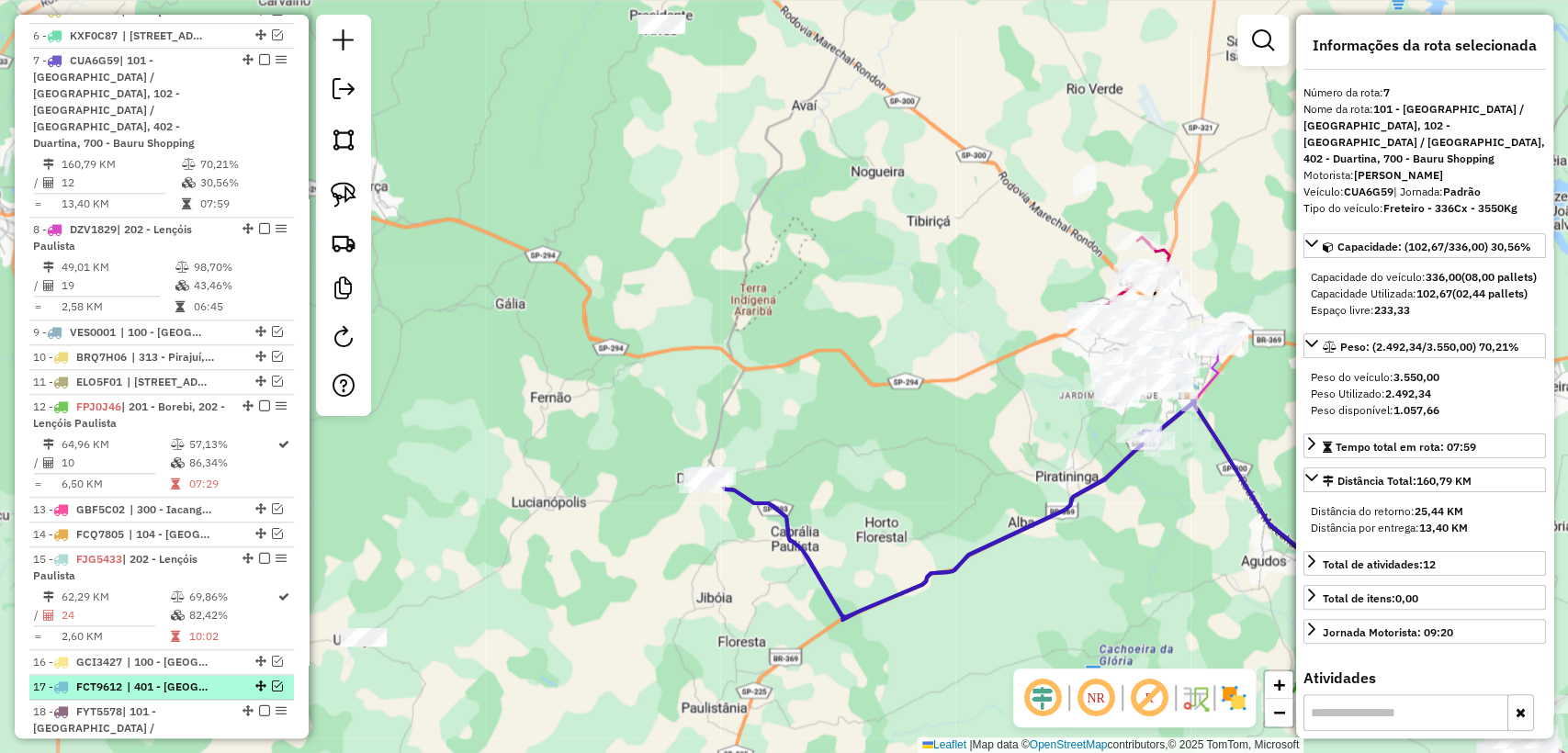
click at [272, 681] on em at bounding box center [277, 686] width 11 height 11
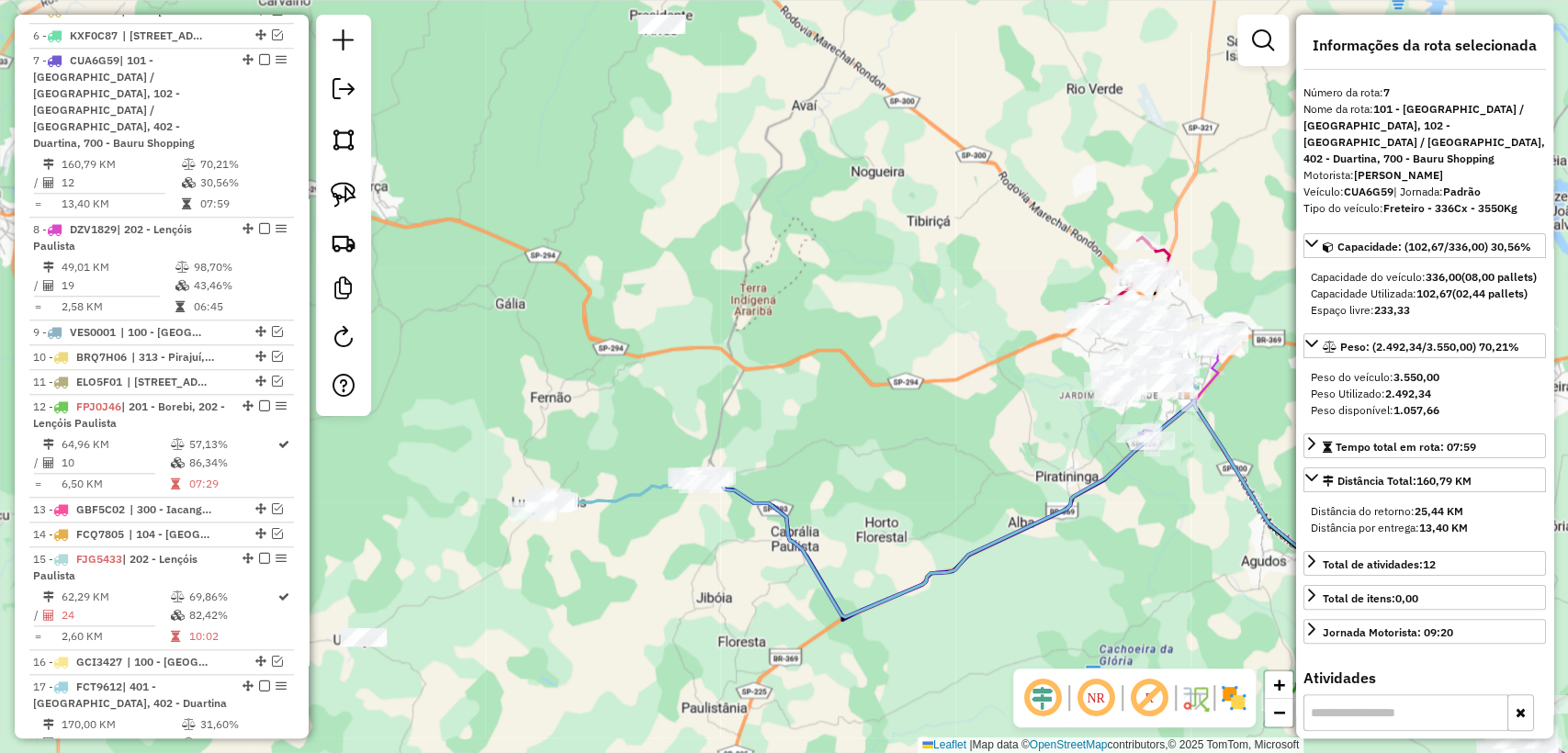
drag, startPoint x: 618, startPoint y: 486, endPoint x: 625, endPoint y: 499, distance: 14.8
click at [618, 487] on div "Janela de atendimento Grade de atendimento Capacidade Transportadoras Veículos …" at bounding box center [784, 376] width 1568 height 753
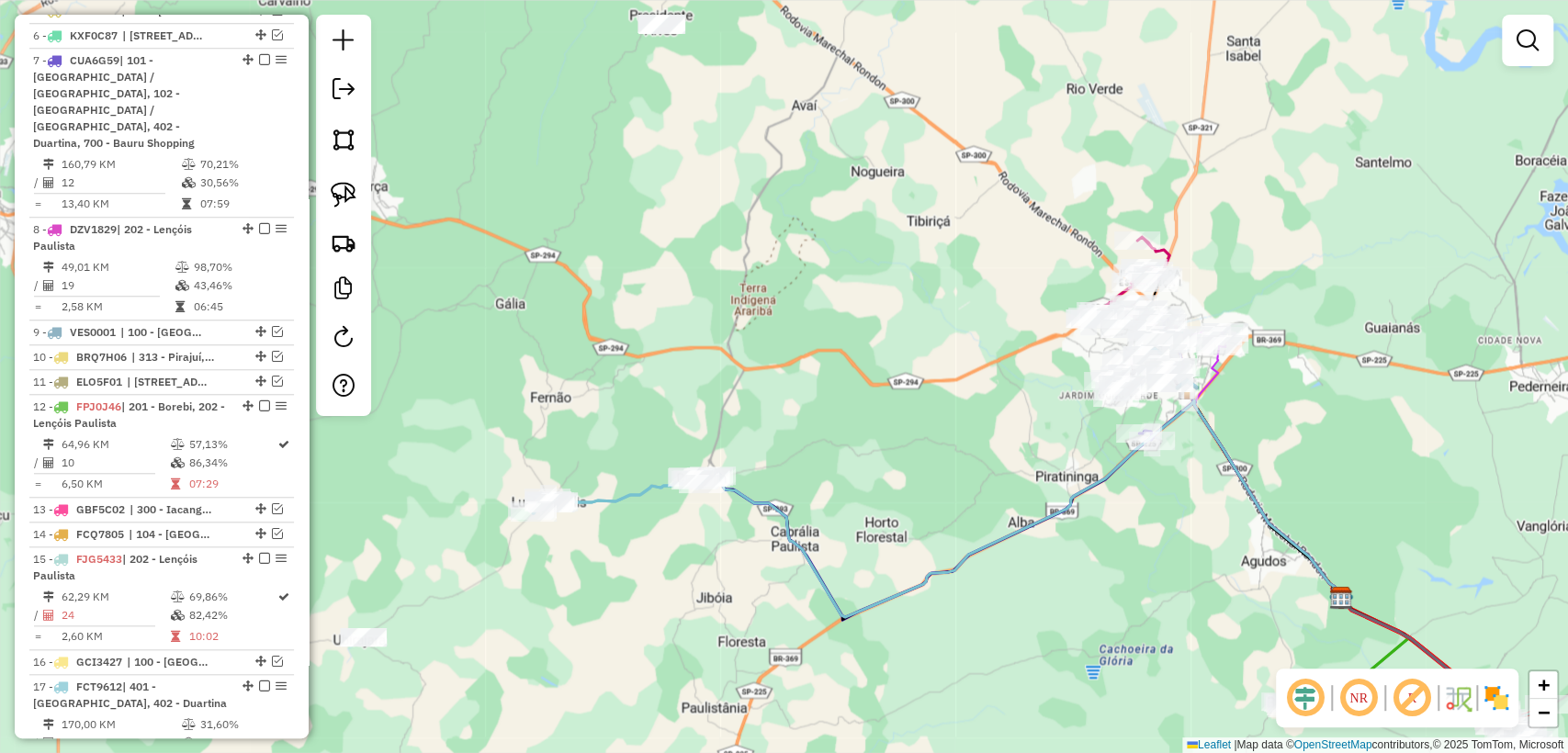
click at [625, 499] on icon at bounding box center [614, 495] width 164 height 37
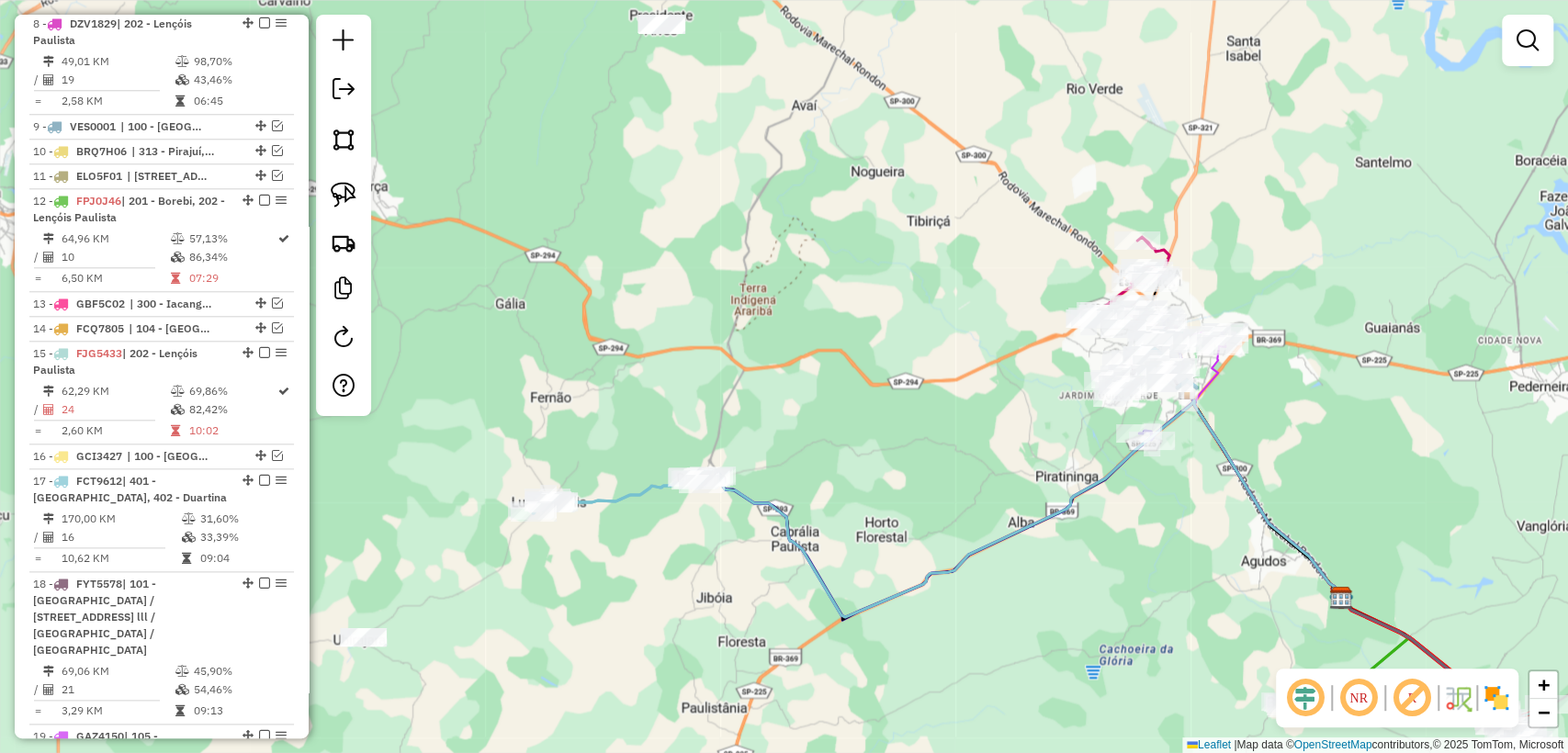
select select "**********"
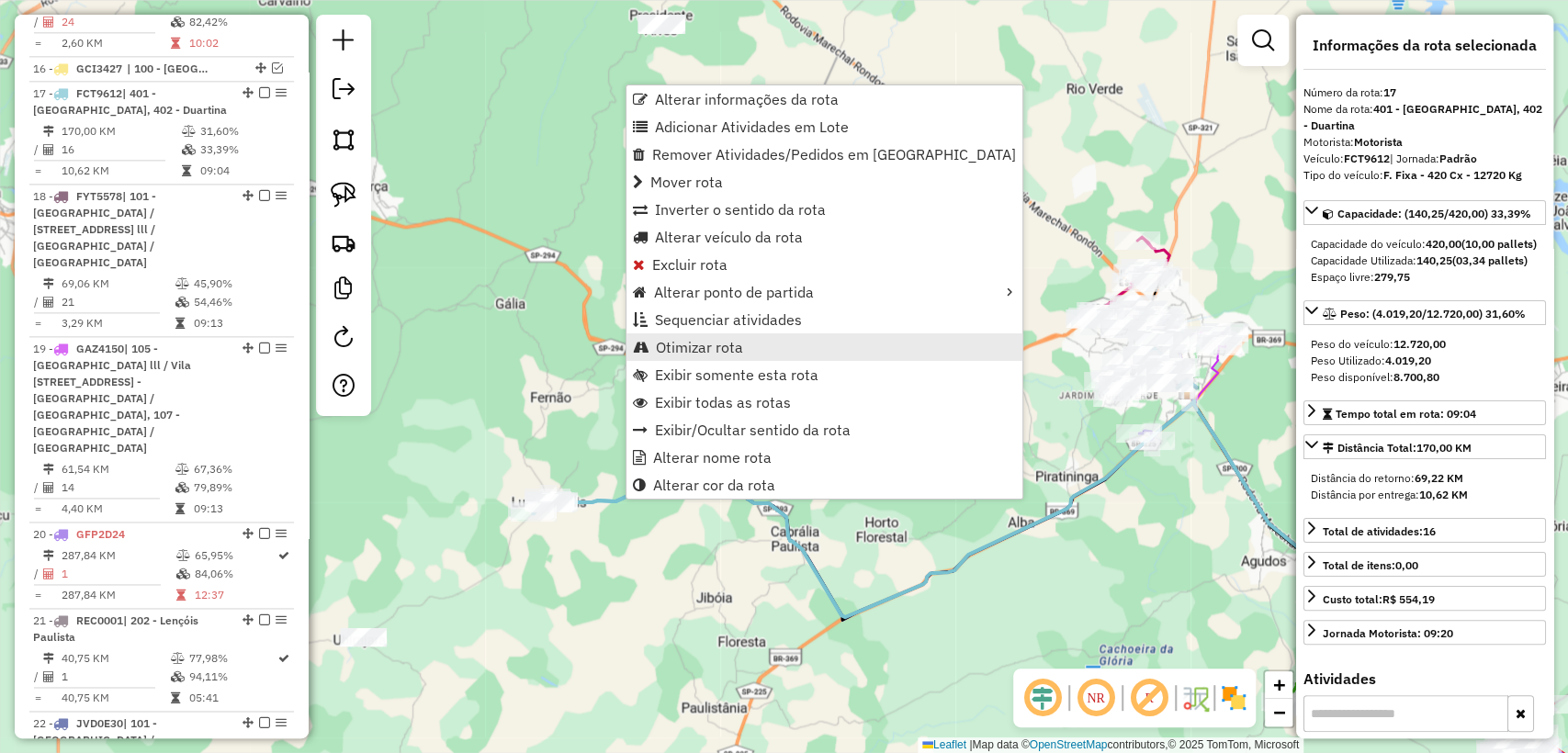
scroll to position [1575, 0]
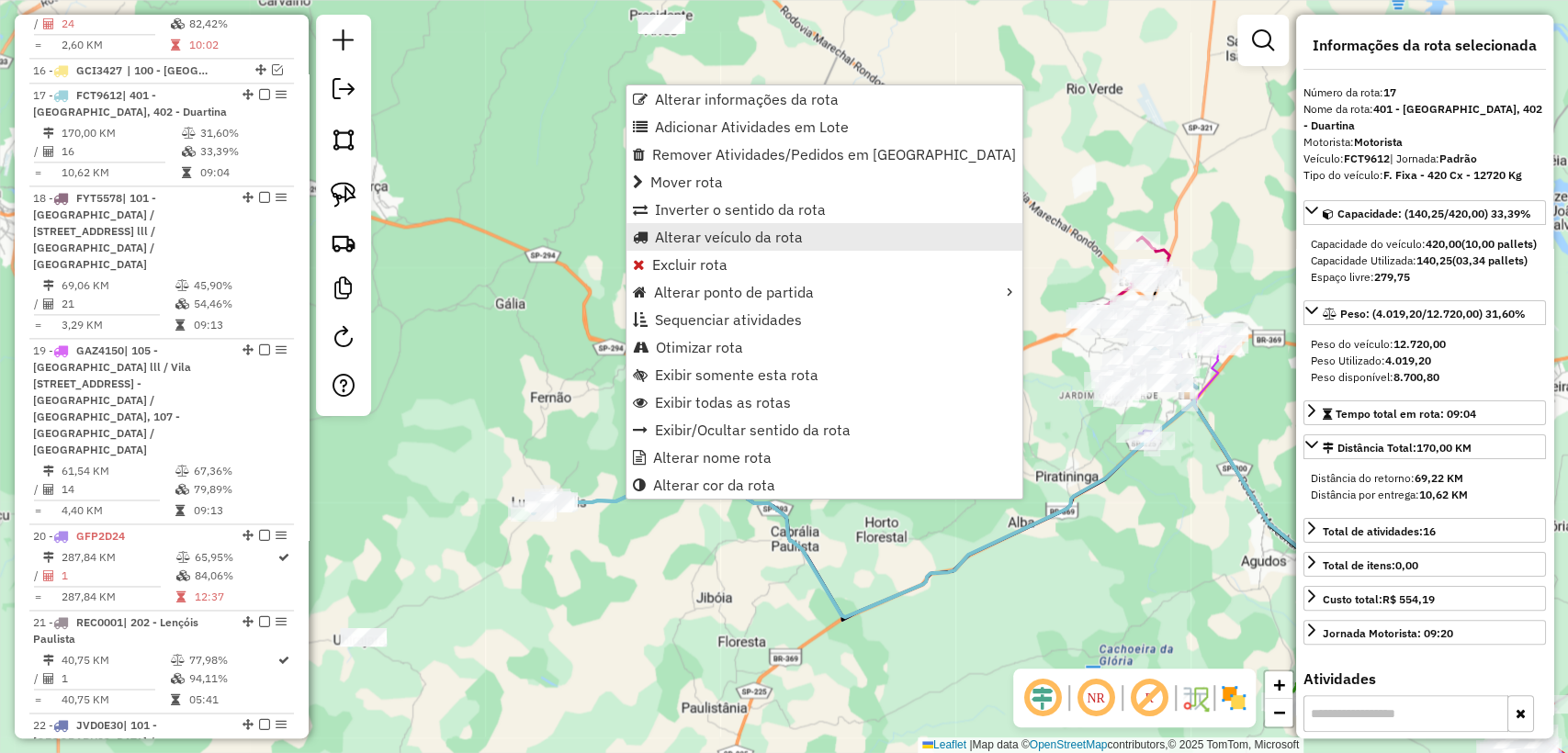
click at [742, 236] on span "Alterar veículo da rota" at bounding box center [728, 236] width 148 height 14
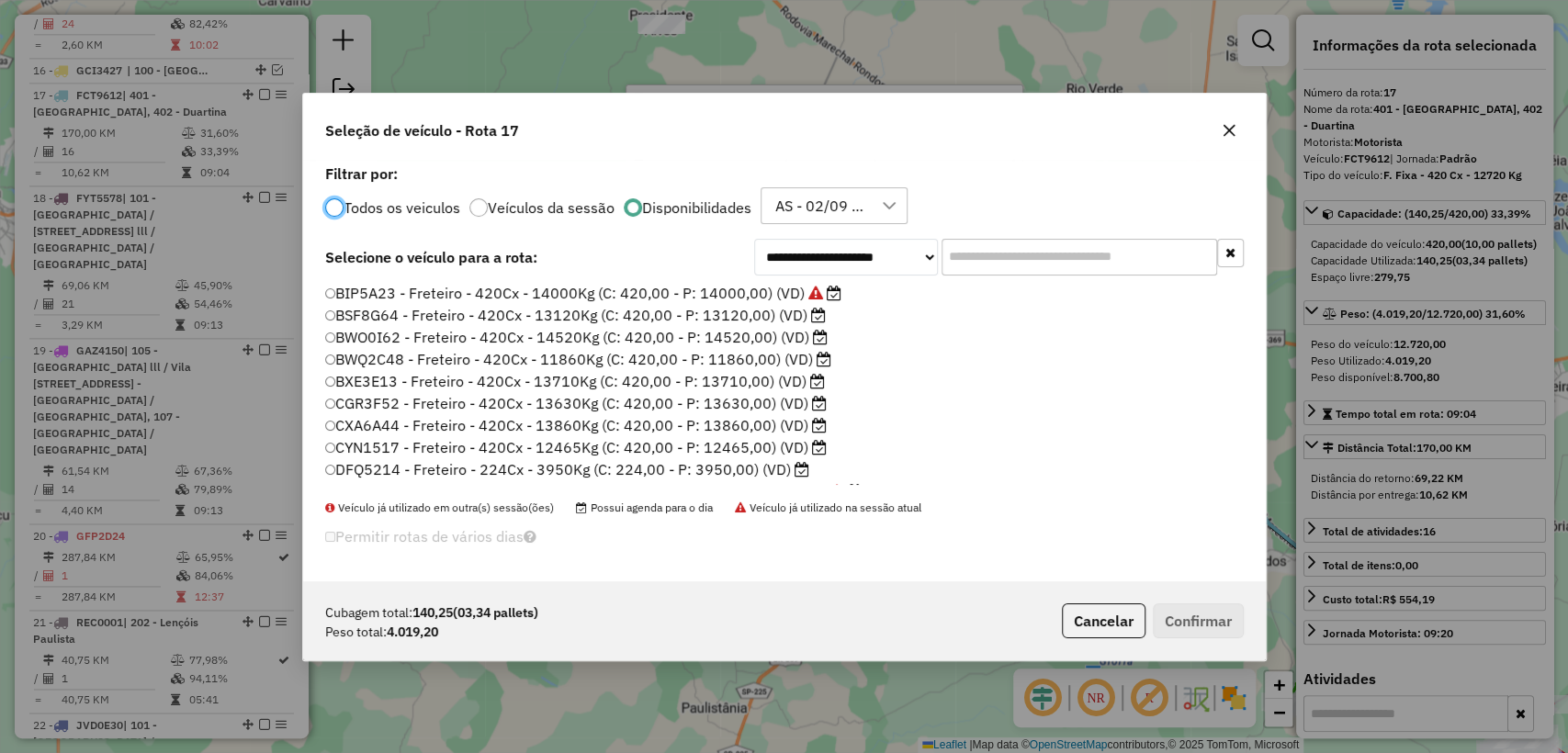
scroll to position [10, 6]
click at [857, 214] on div "AS - 02/09 - PROMAX" at bounding box center [820, 206] width 103 height 35
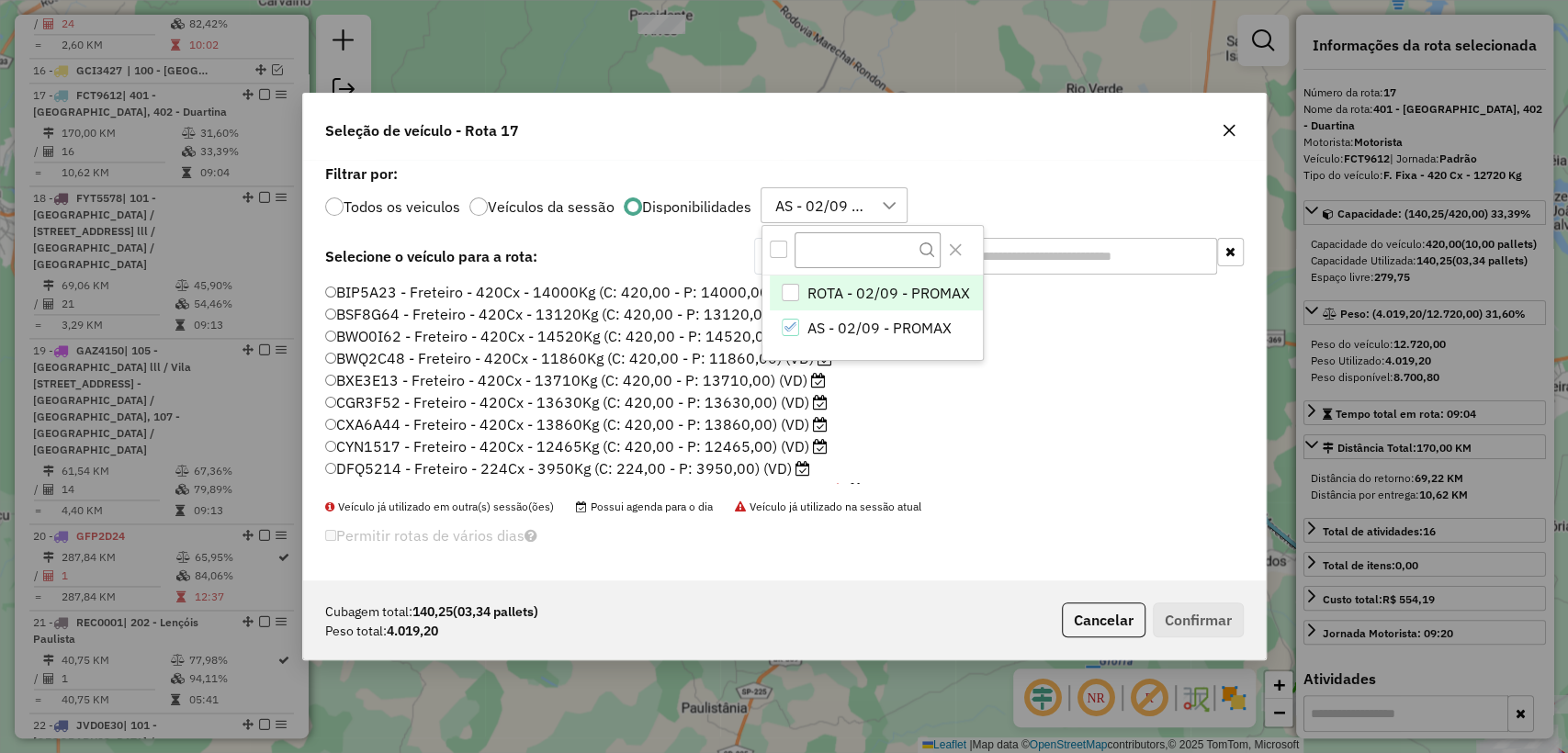
click at [785, 293] on div "ROTA - 02/09 - PROMAX" at bounding box center [790, 293] width 17 height 17
click at [790, 322] on icon "AS - 02/09 - PROMAX" at bounding box center [790, 326] width 12 height 12
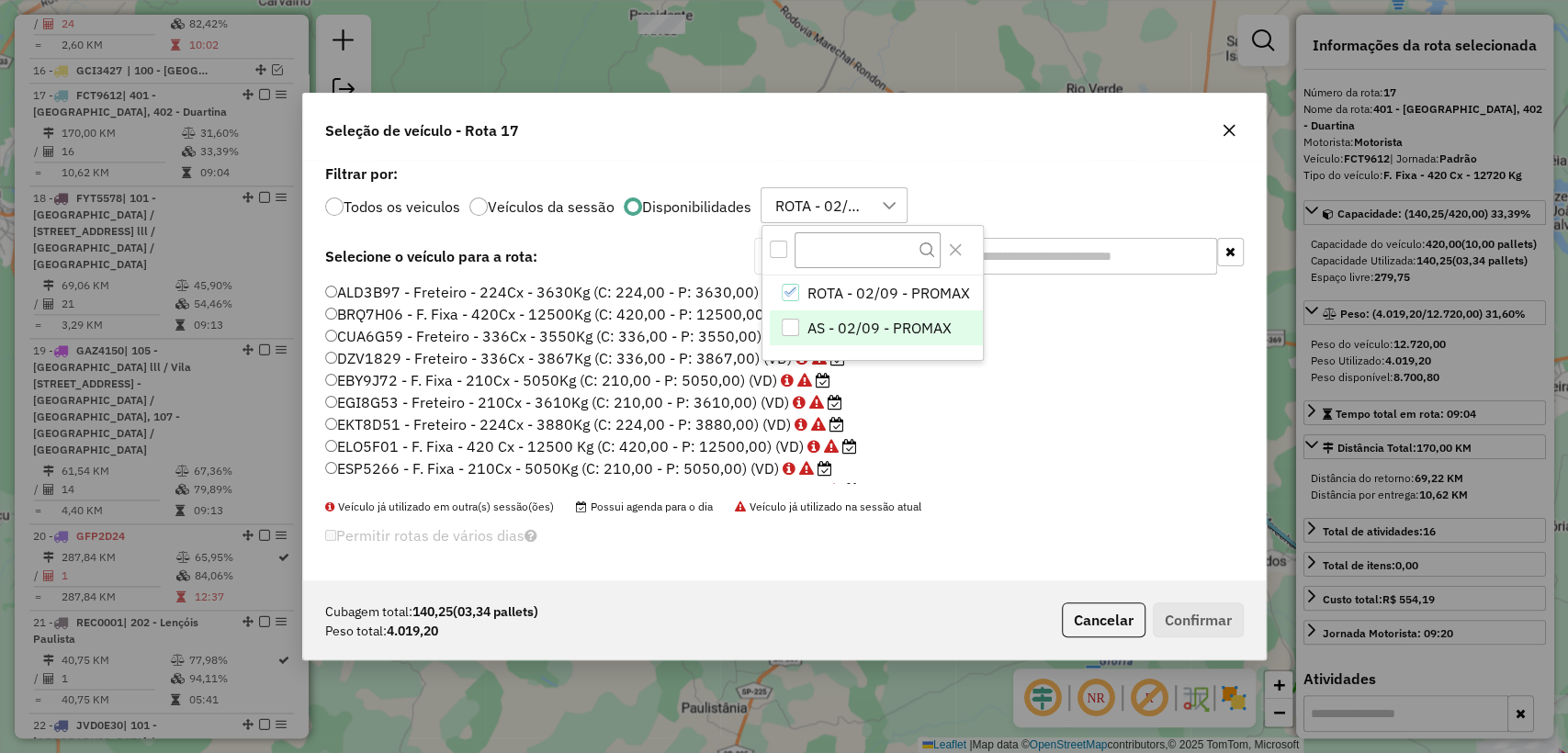
click at [1007, 193] on div "Todos os veiculos Veículos da sessão Disponibilidades ROTA - 02/09 - PROMAX ROT…" at bounding box center [784, 206] width 918 height 37
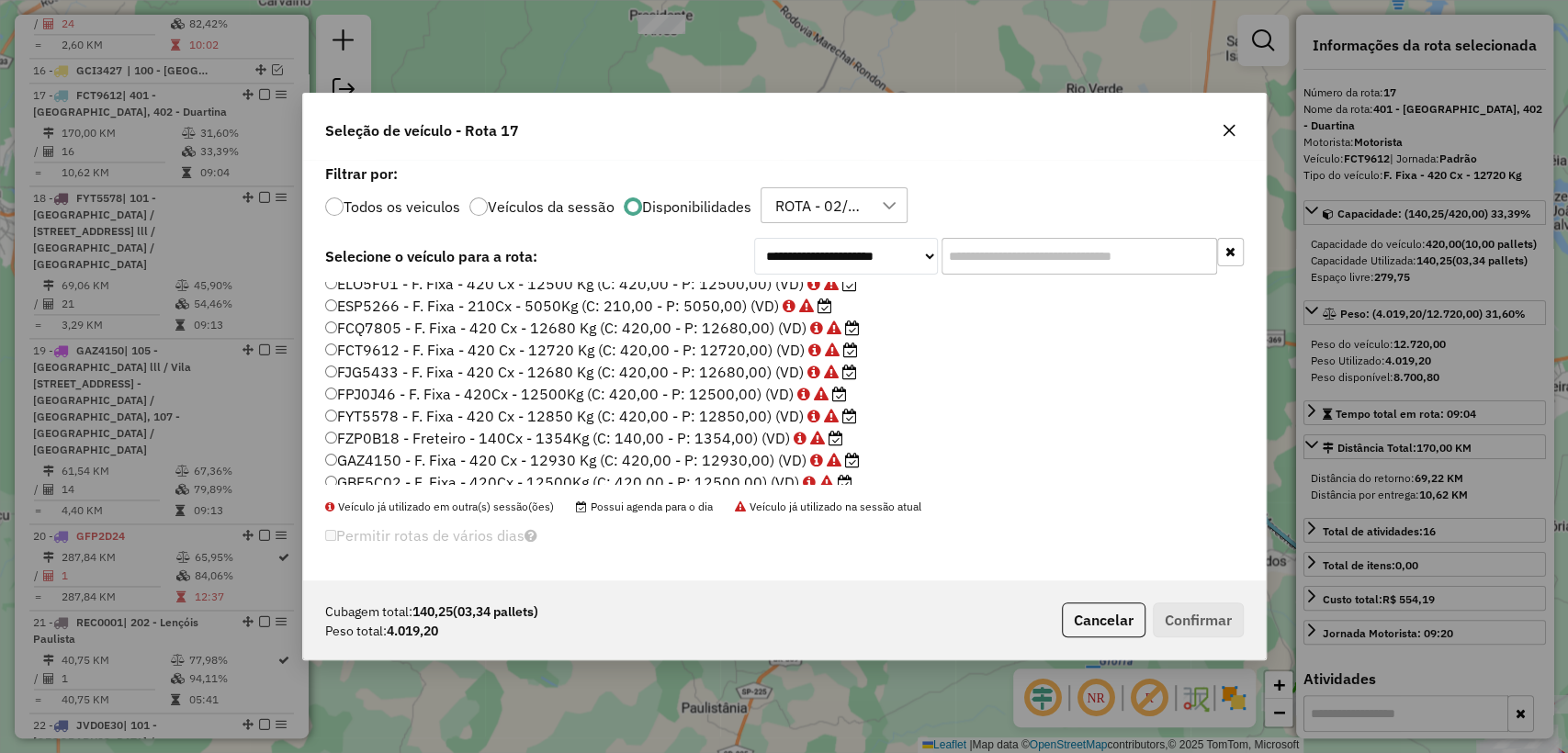
scroll to position [260, 0]
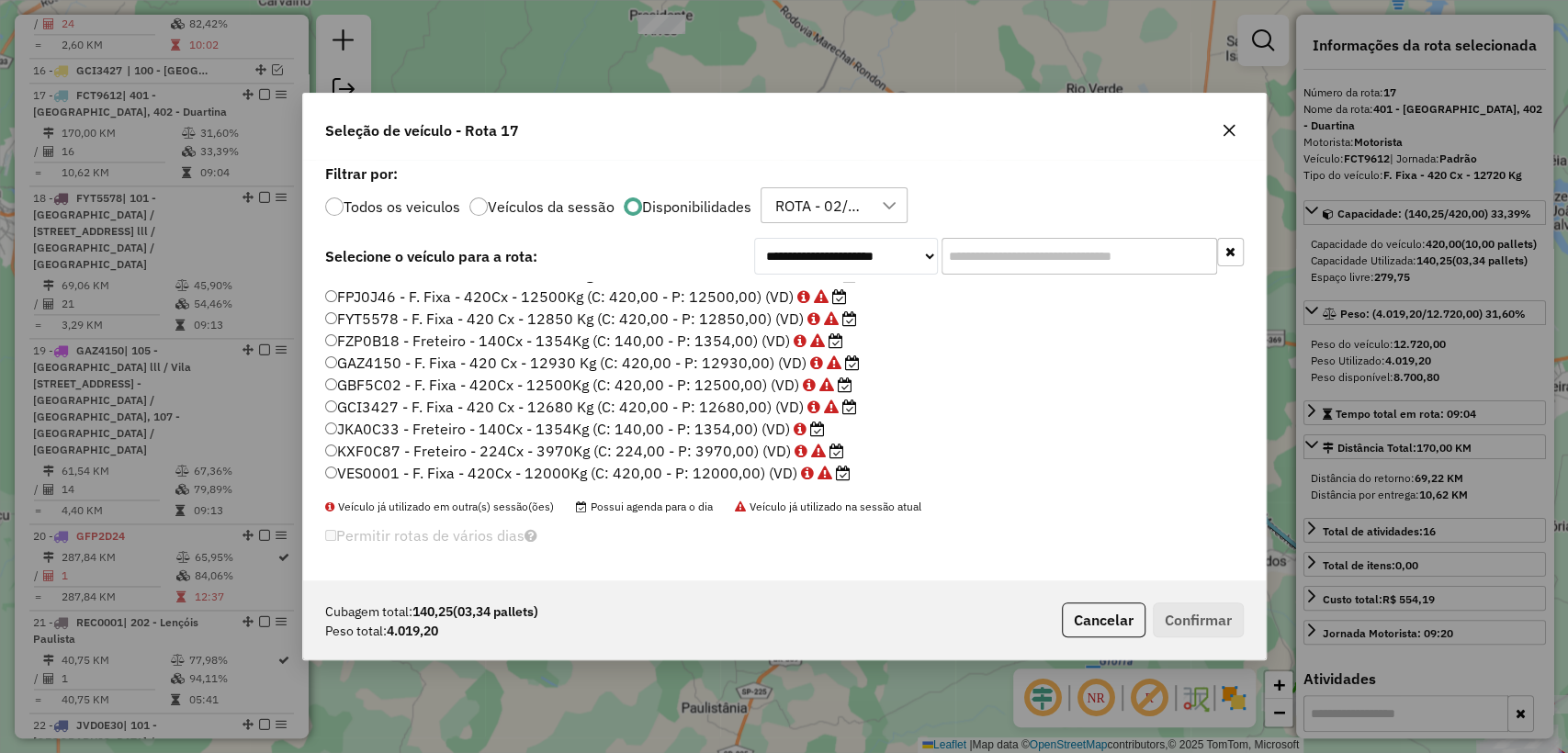
click at [993, 264] on input "text" at bounding box center [1078, 256] width 275 height 37
paste input "*******"
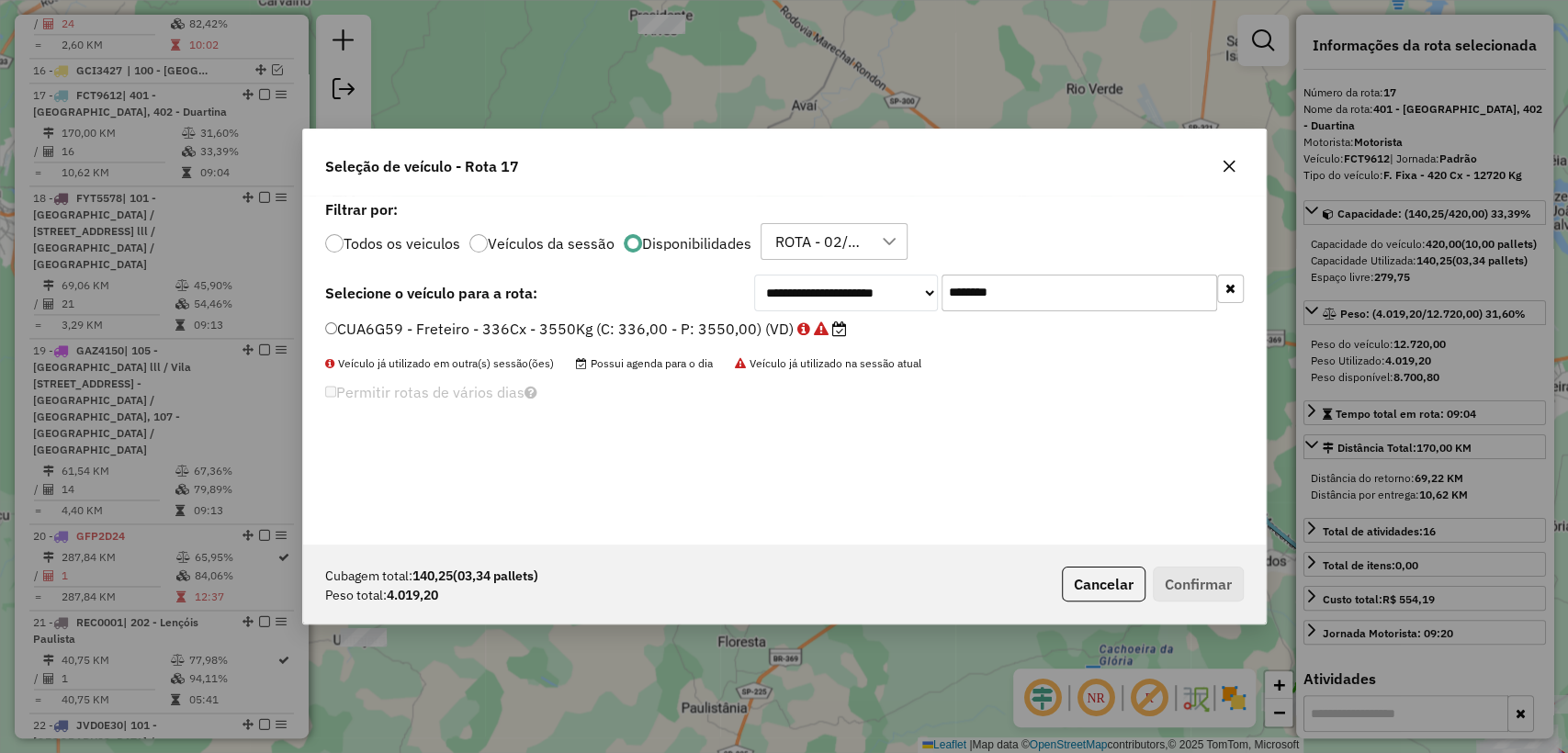
type input "*******"
click at [642, 325] on label "CUA6G59 - Freteiro - 336Cx - 3550Kg (C: 336,00 - P: 3550,00) (VD)" at bounding box center [586, 329] width 522 height 22
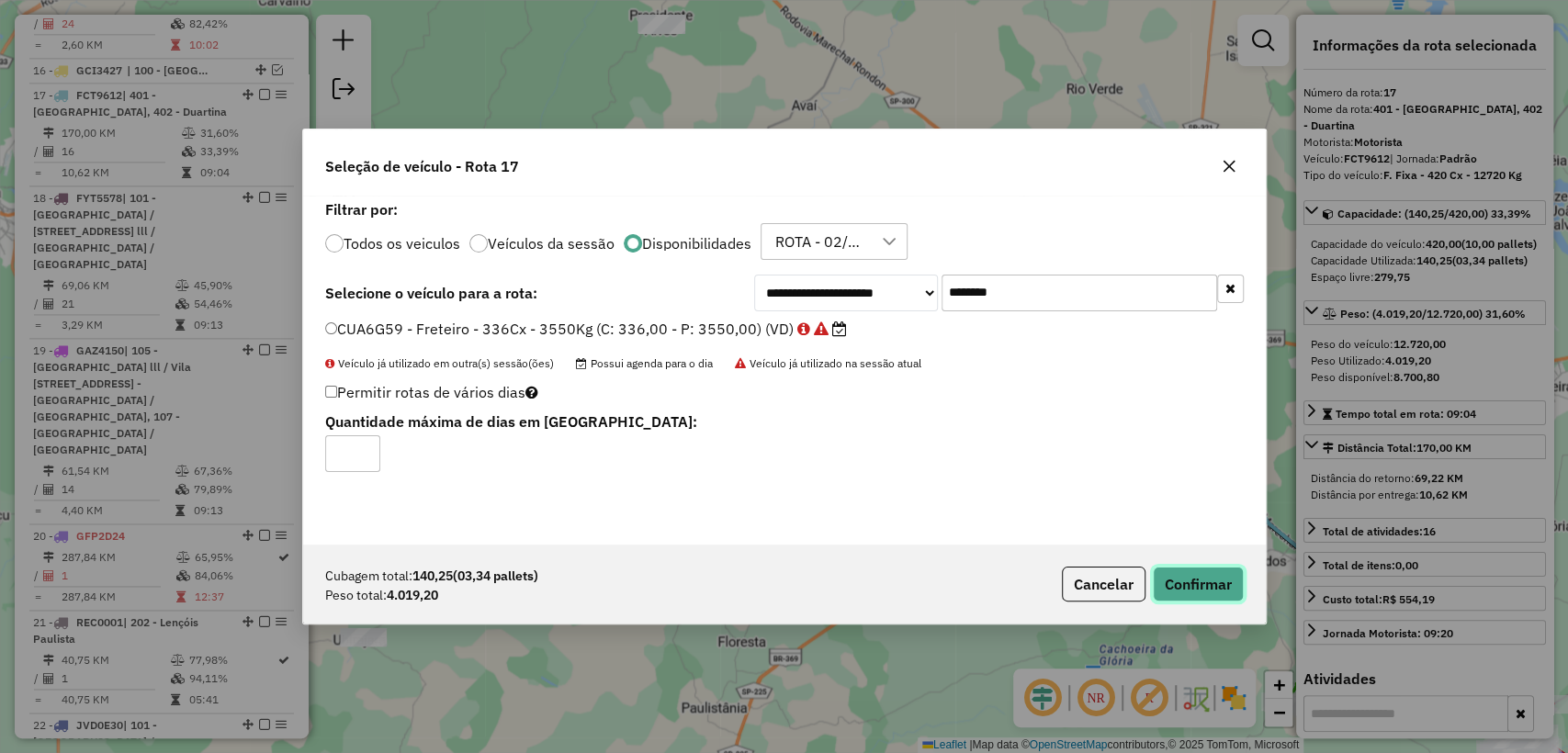
click at [1206, 590] on button "Confirmar" at bounding box center [1197, 584] width 90 height 35
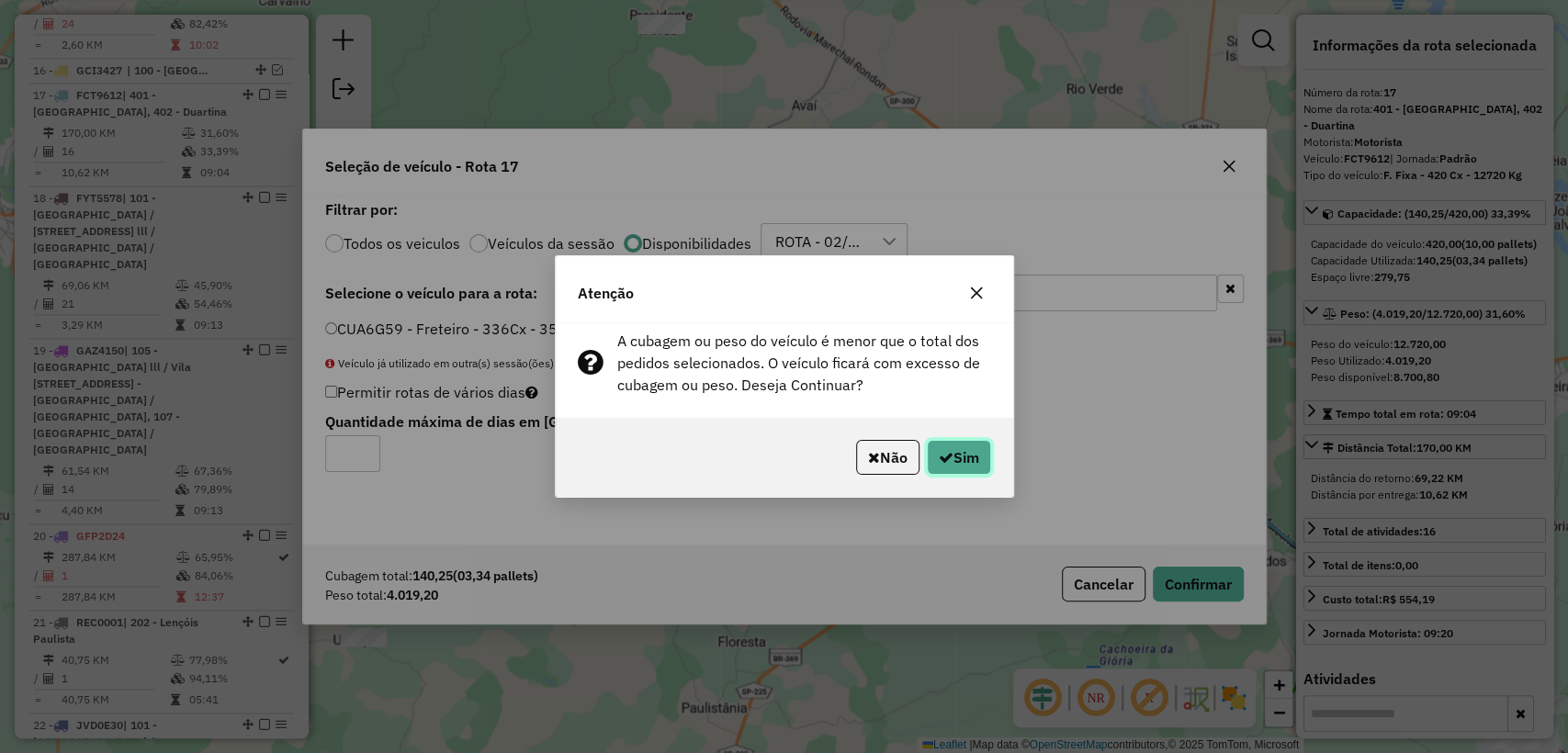
click at [945, 454] on icon "button" at bounding box center [945, 457] width 14 height 14
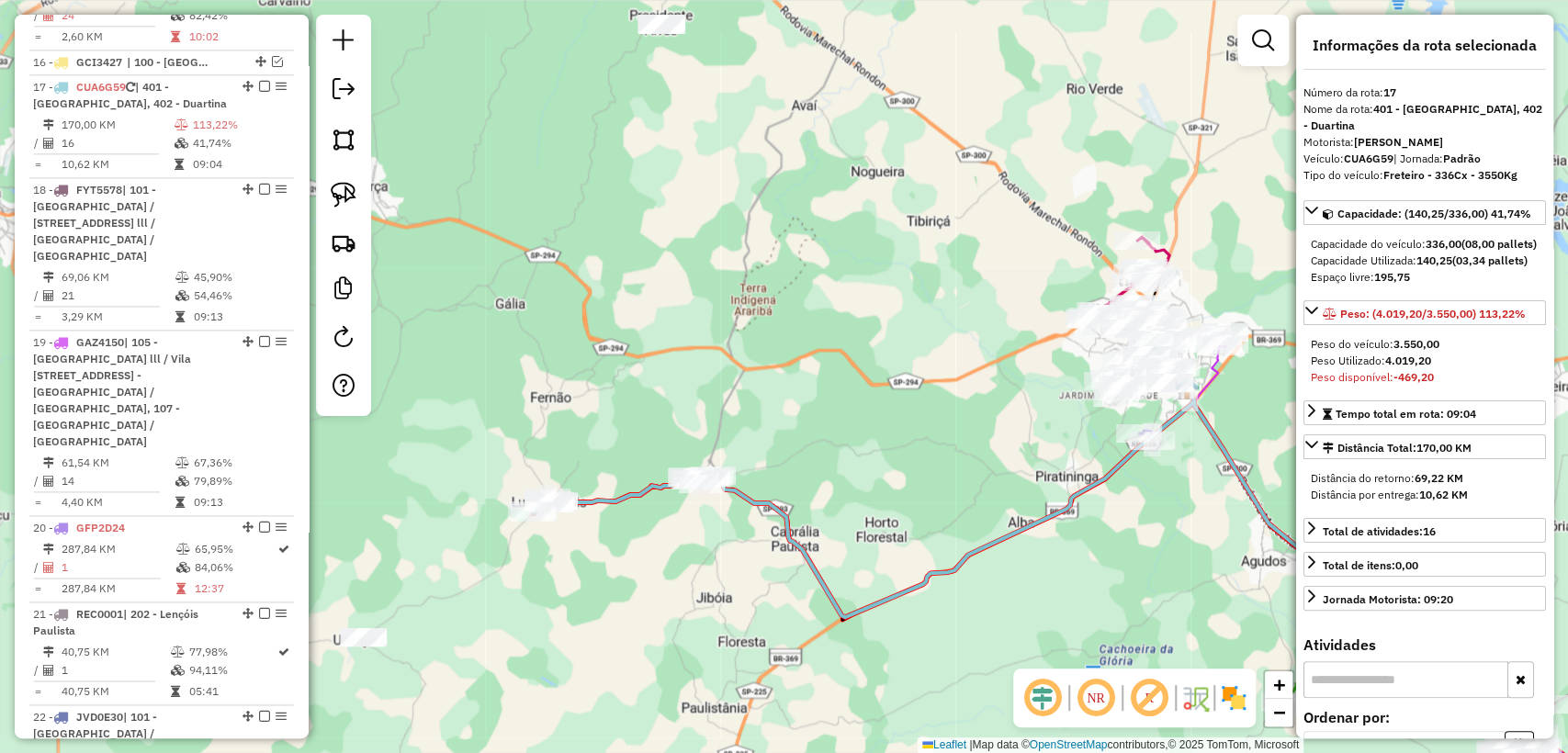
scroll to position [1575, 0]
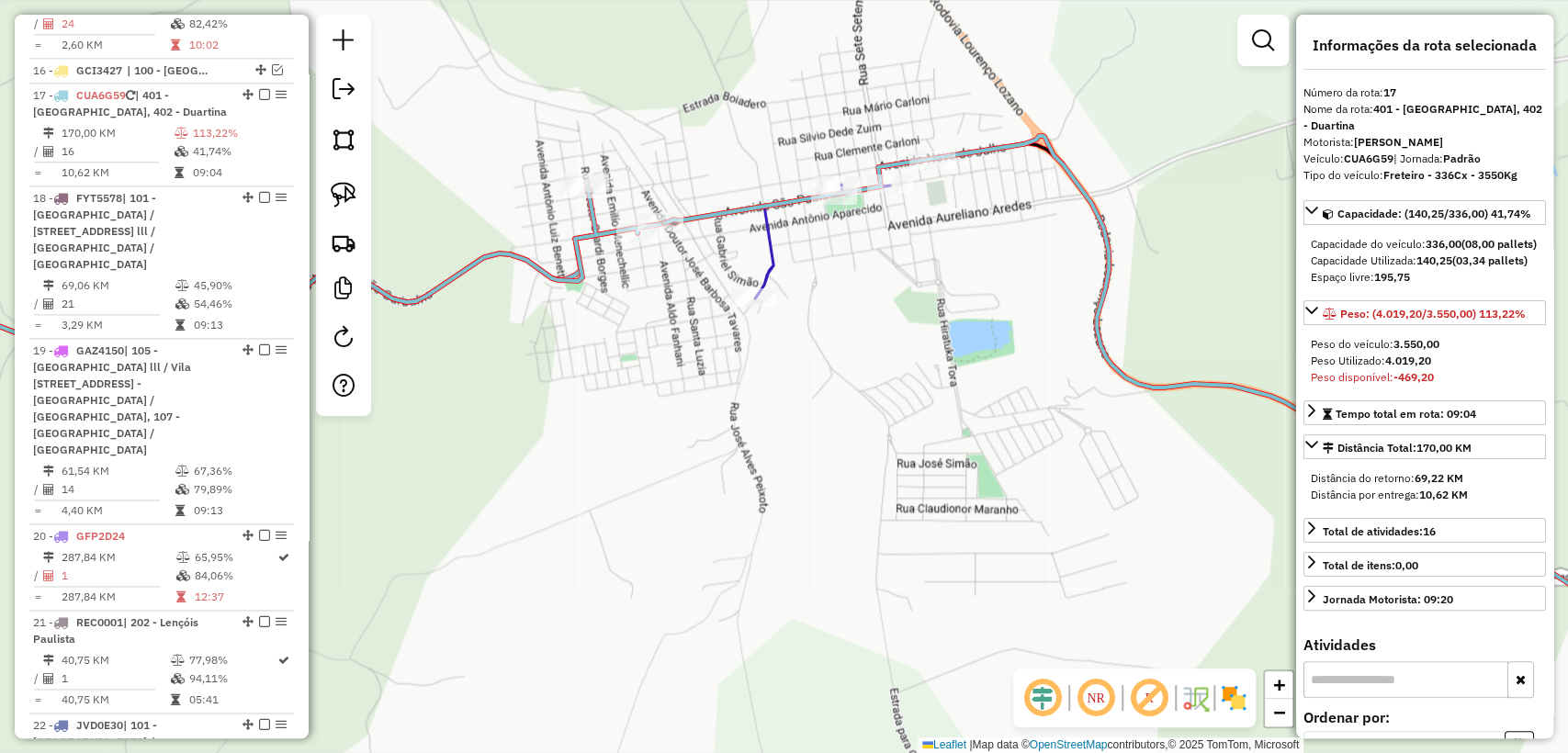
click at [770, 269] on icon at bounding box center [1238, 376] width 969 height 465
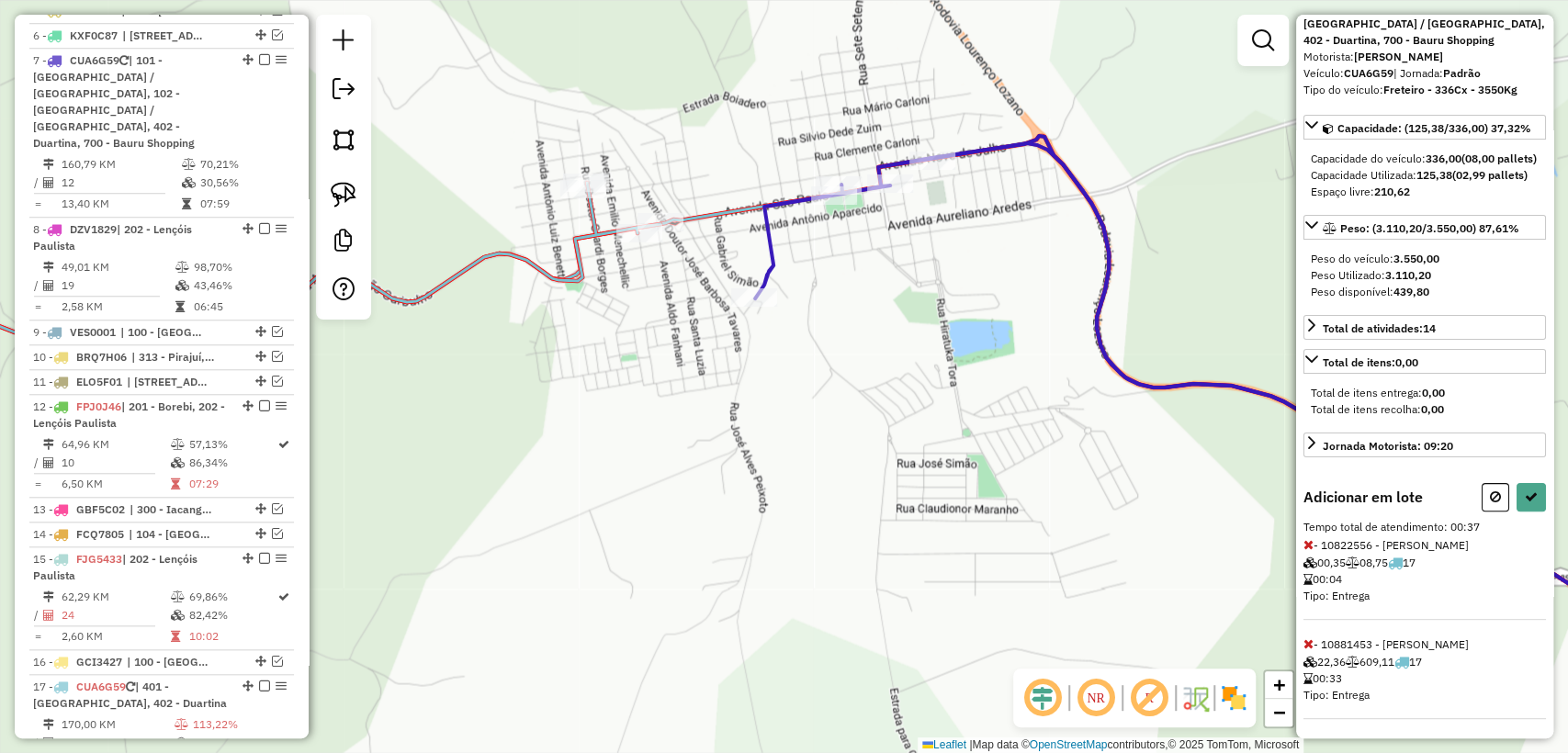
scroll to position [152, 0]
click at [1308, 545] on icon at bounding box center [1308, 541] width 10 height 12
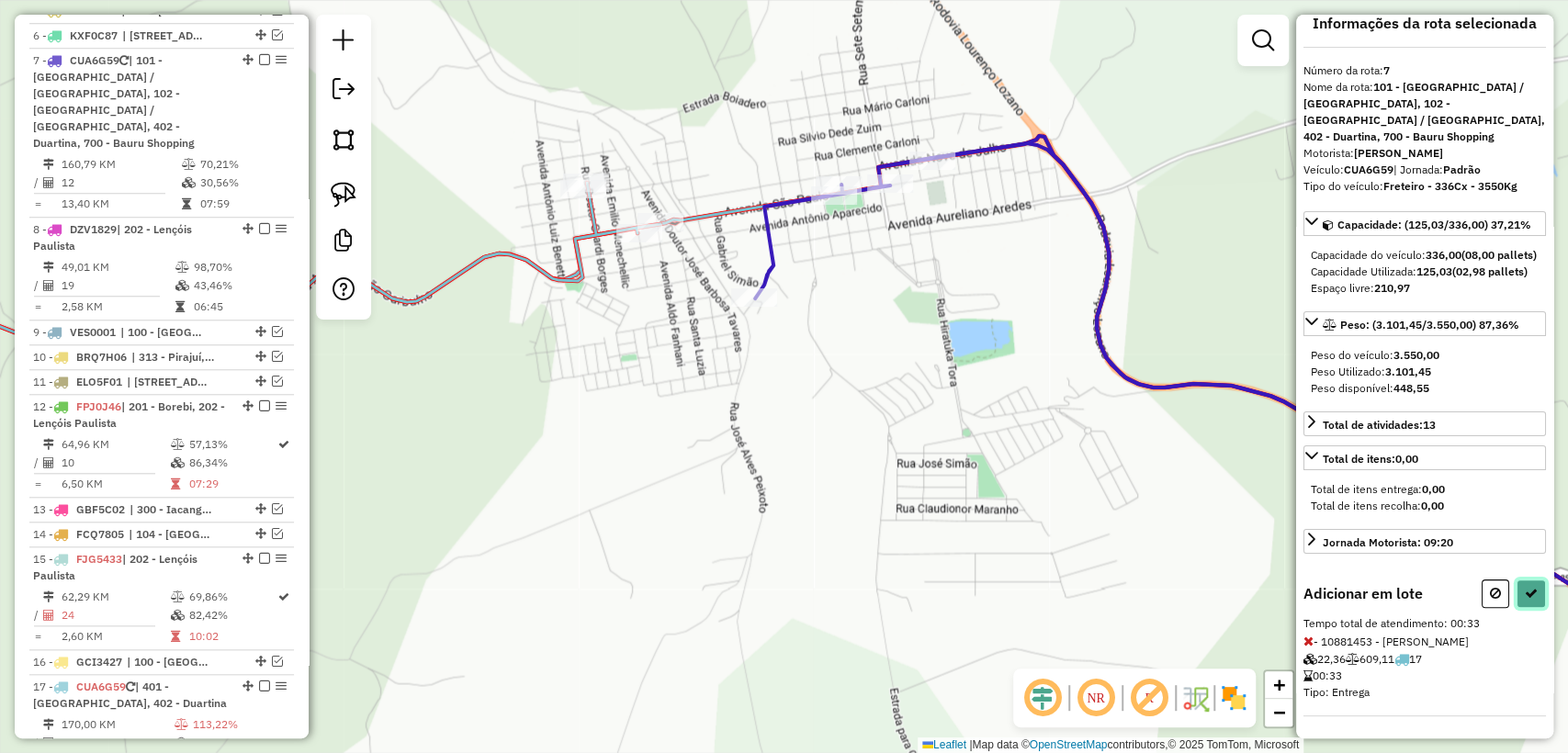
click at [1530, 602] on button at bounding box center [1531, 594] width 30 height 29
select select "**********"
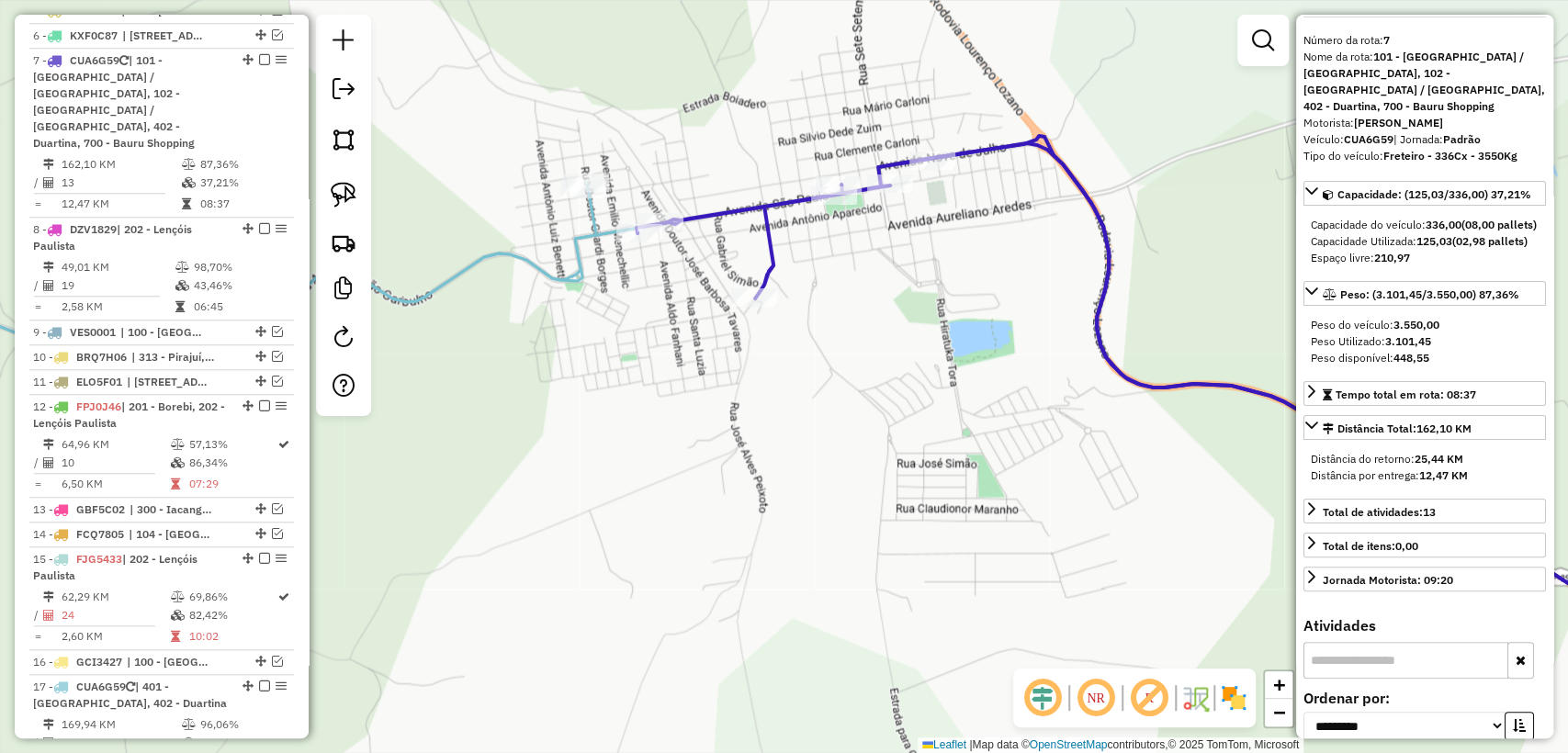
click at [575, 269] on icon at bounding box center [251, 300] width 817 height 235
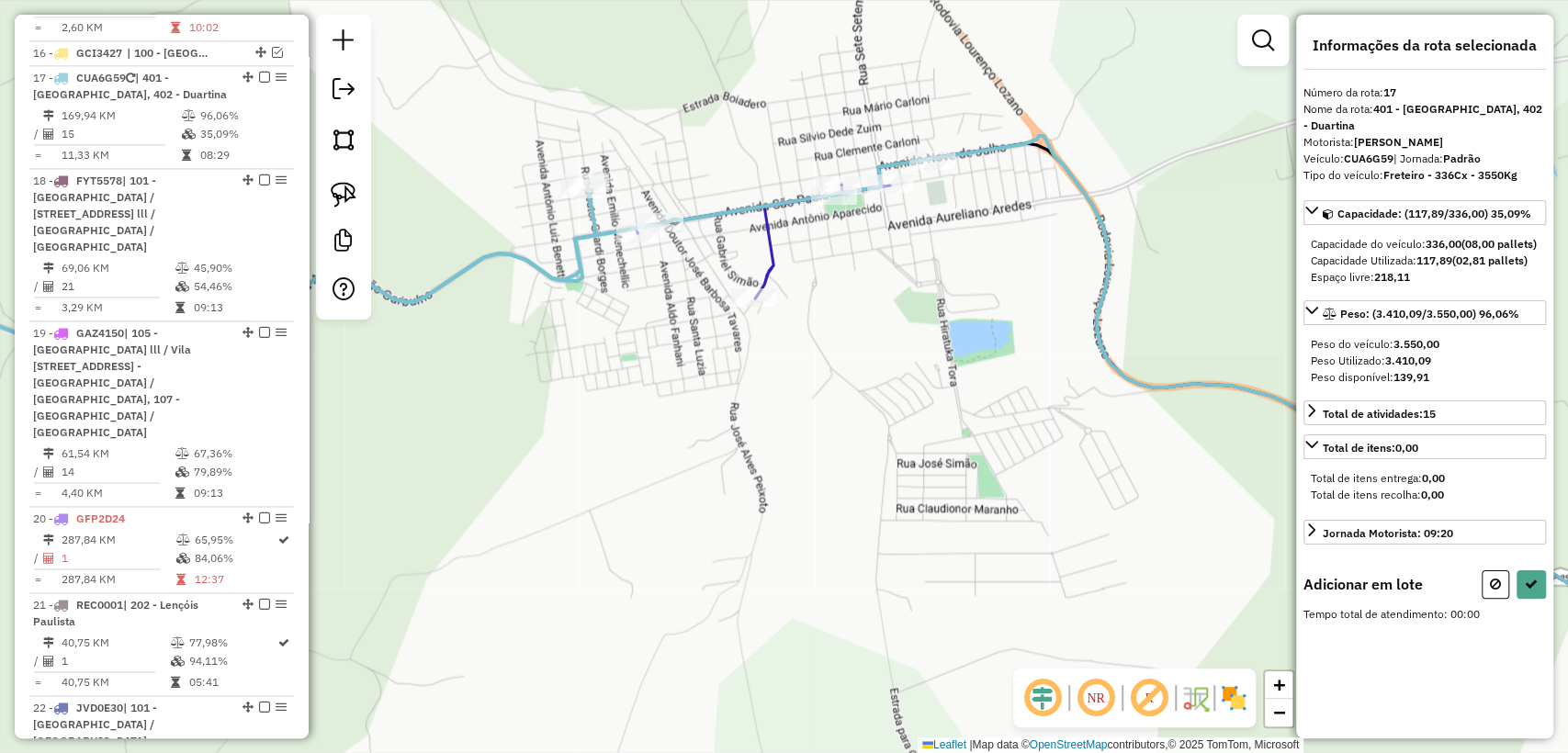
scroll to position [0, 0]
click at [1533, 598] on button at bounding box center [1531, 583] width 30 height 29
select select "**********"
click at [832, 176] on div "Rota 7 - Placa CUA6G59 10825787 - 58.949.503 MARCO ANTONIO CANEDO BERTAO Rota 7…" at bounding box center [784, 376] width 1568 height 753
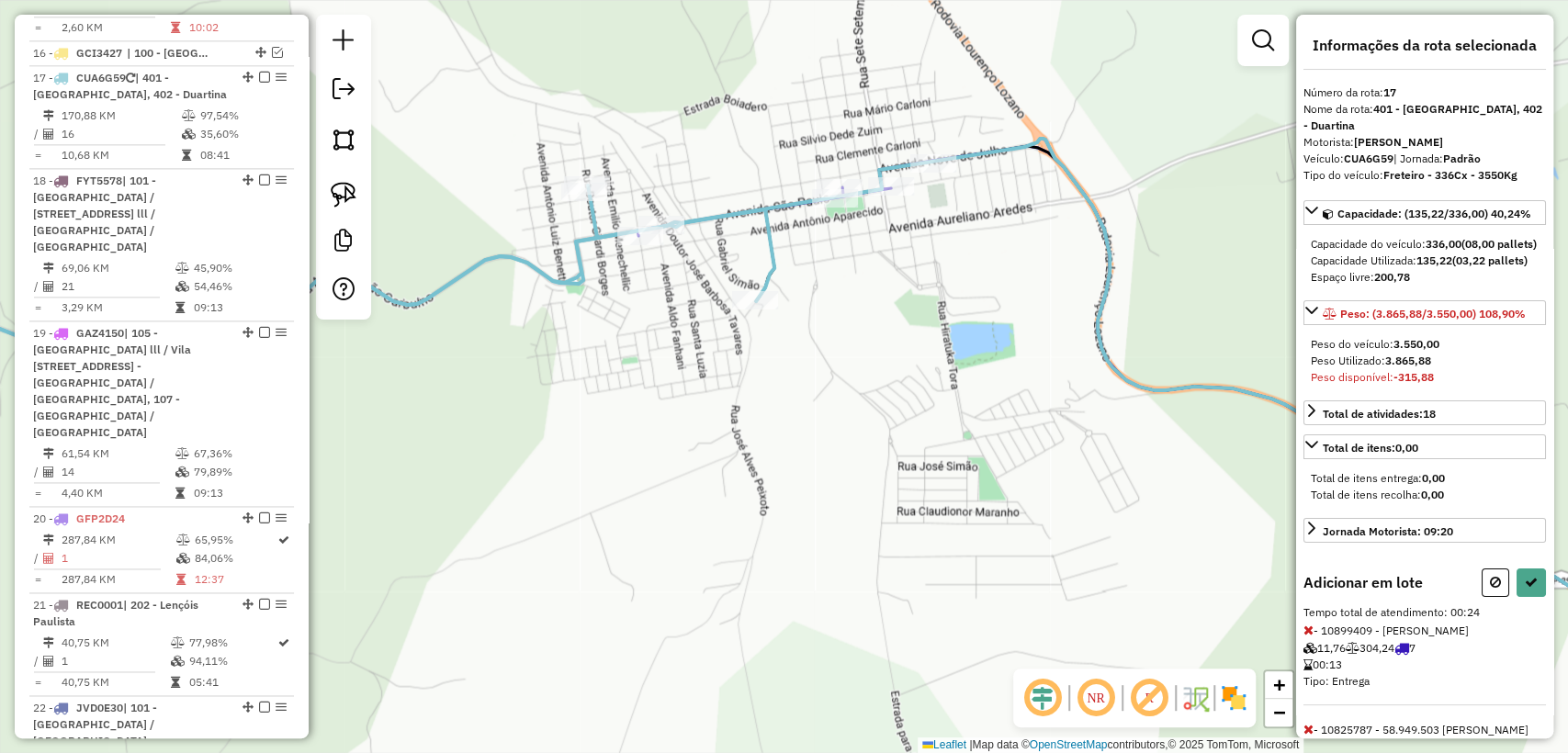
click at [1310, 637] on icon at bounding box center [1308, 630] width 10 height 12
click at [1308, 637] on icon at bounding box center [1308, 630] width 10 height 12
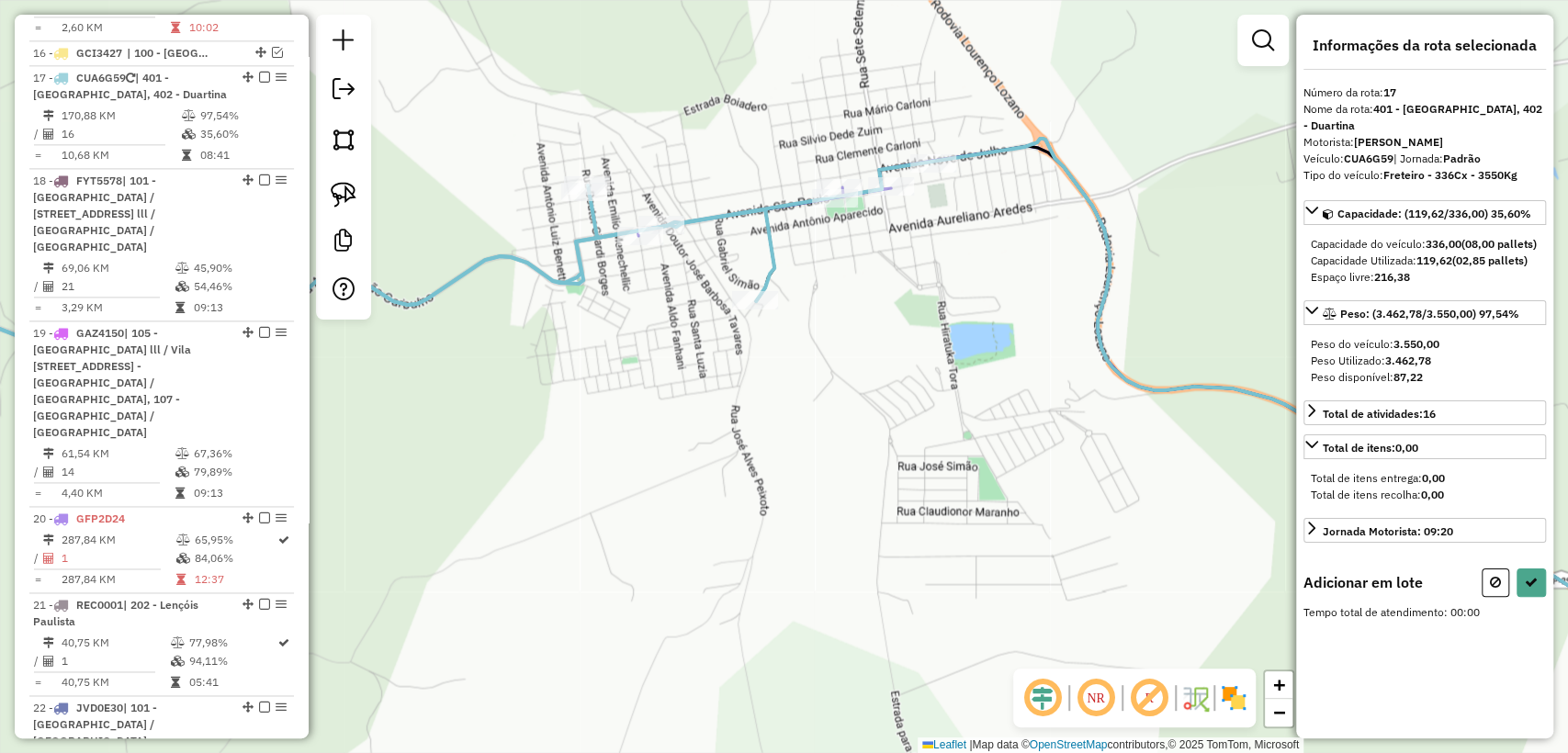
click at [1108, 511] on div "Janela de atendimento Grade de atendimento Capacidade Transportadoras Veículos …" at bounding box center [784, 376] width 1568 height 753
select select "**********"
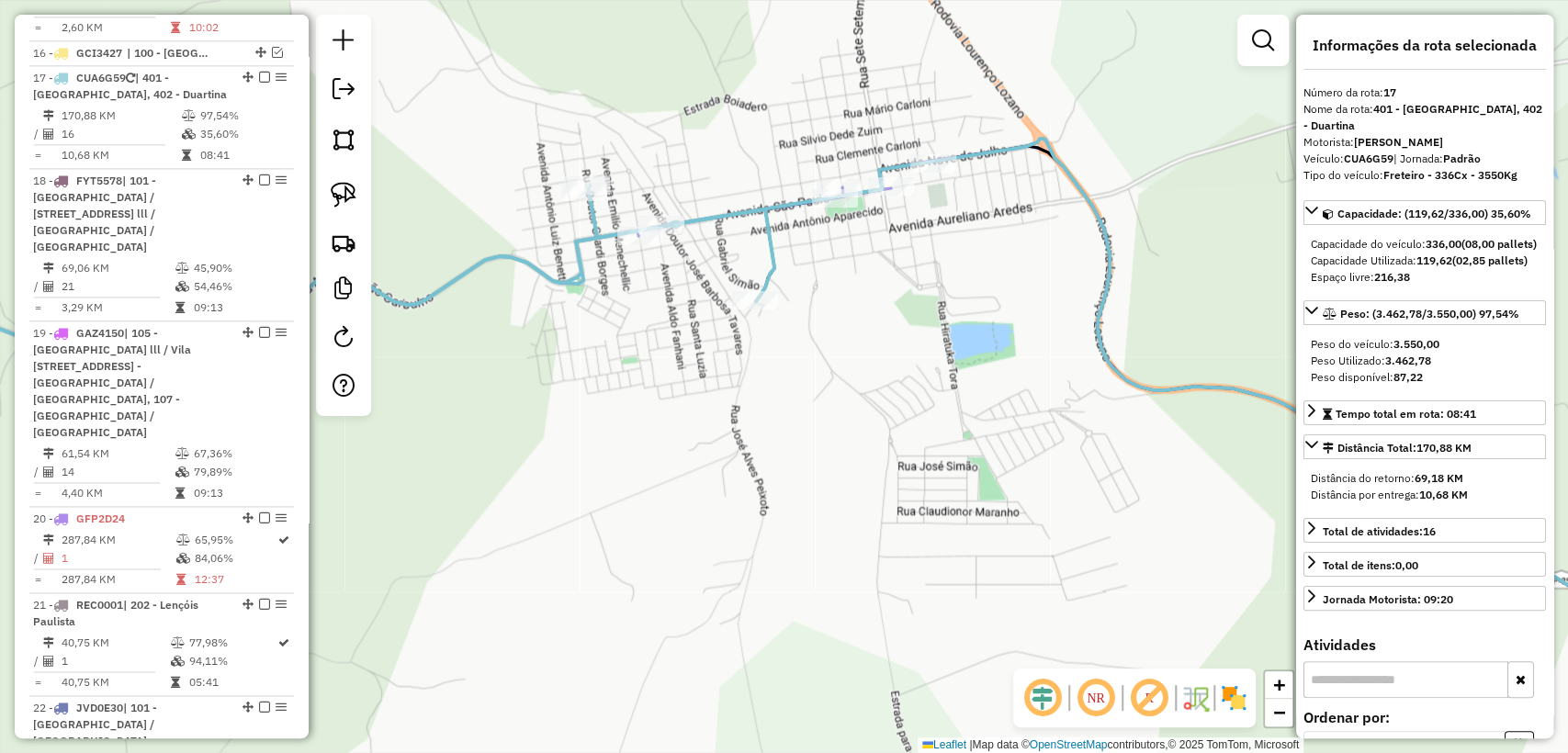
click at [569, 274] on icon at bounding box center [309, 304] width 932 height 236
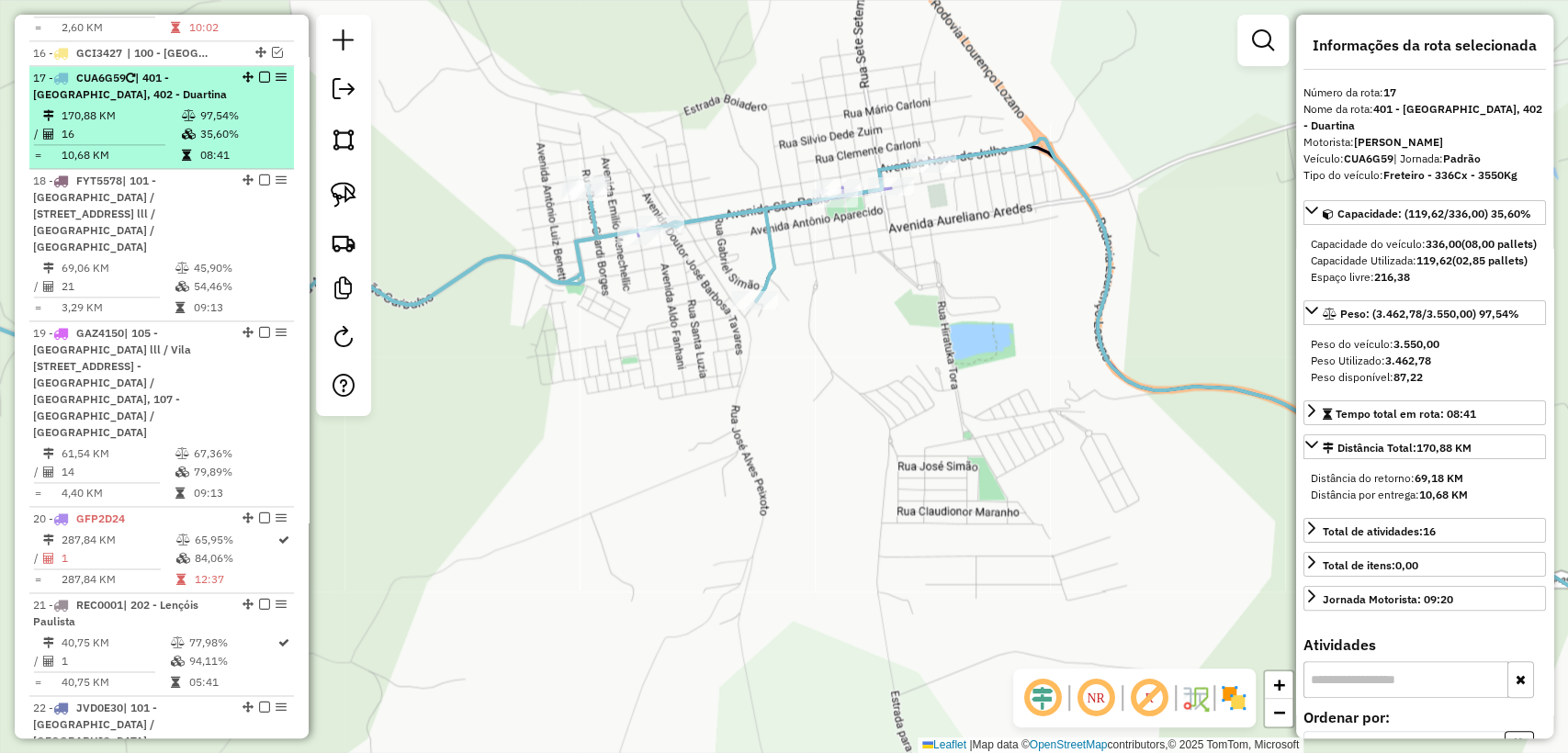
click at [259, 70] on div "17 - CUA6G59 | 401 - Lucianópolis, 402 - Duartina" at bounding box center [162, 86] width 257 height 33
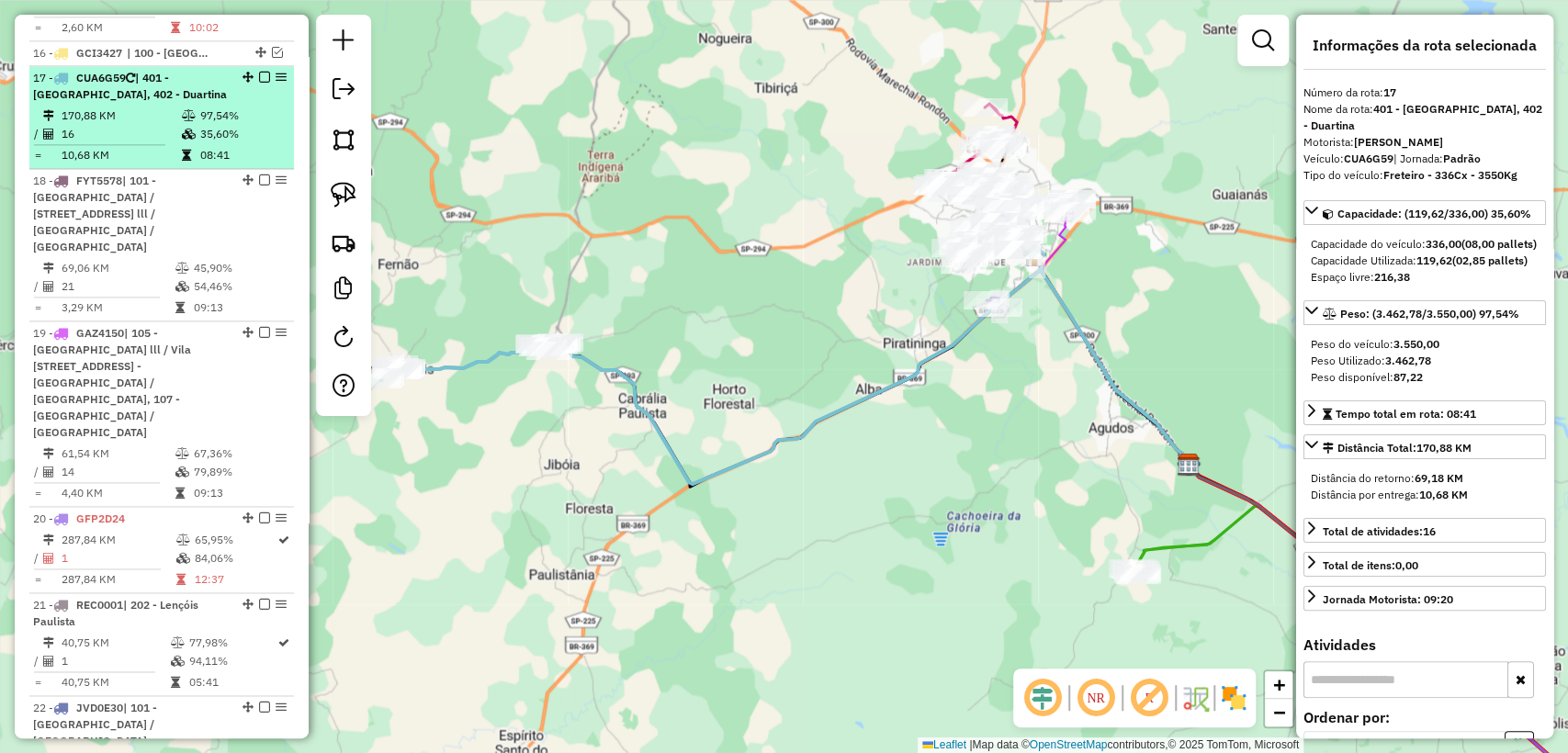
click at [260, 71] on em at bounding box center [265, 77] width 11 height 11
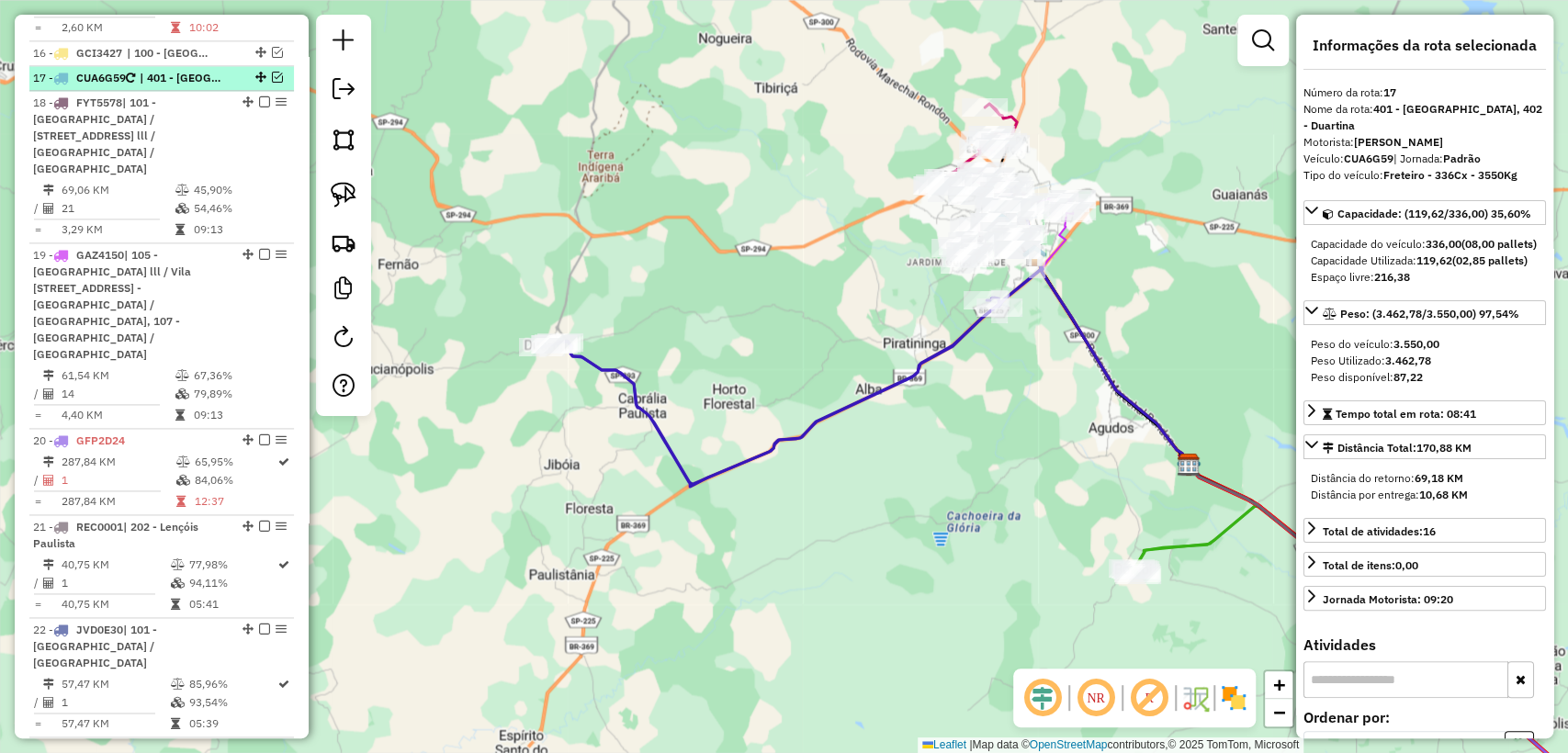
scroll to position [1515, 0]
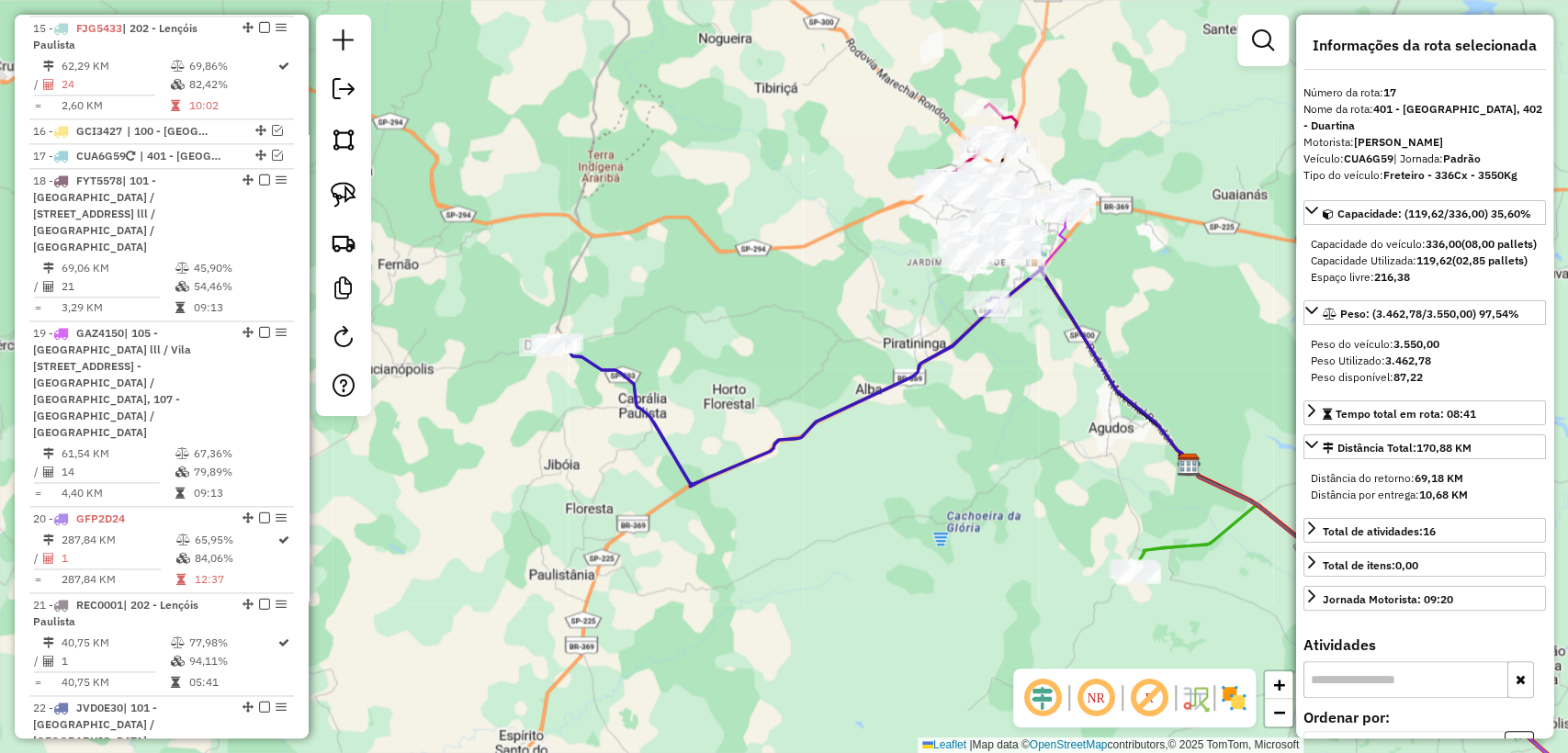
click at [695, 450] on div "Janela de atendimento Grade de atendimento Capacidade Transportadoras Veículos …" at bounding box center [784, 376] width 1568 height 753
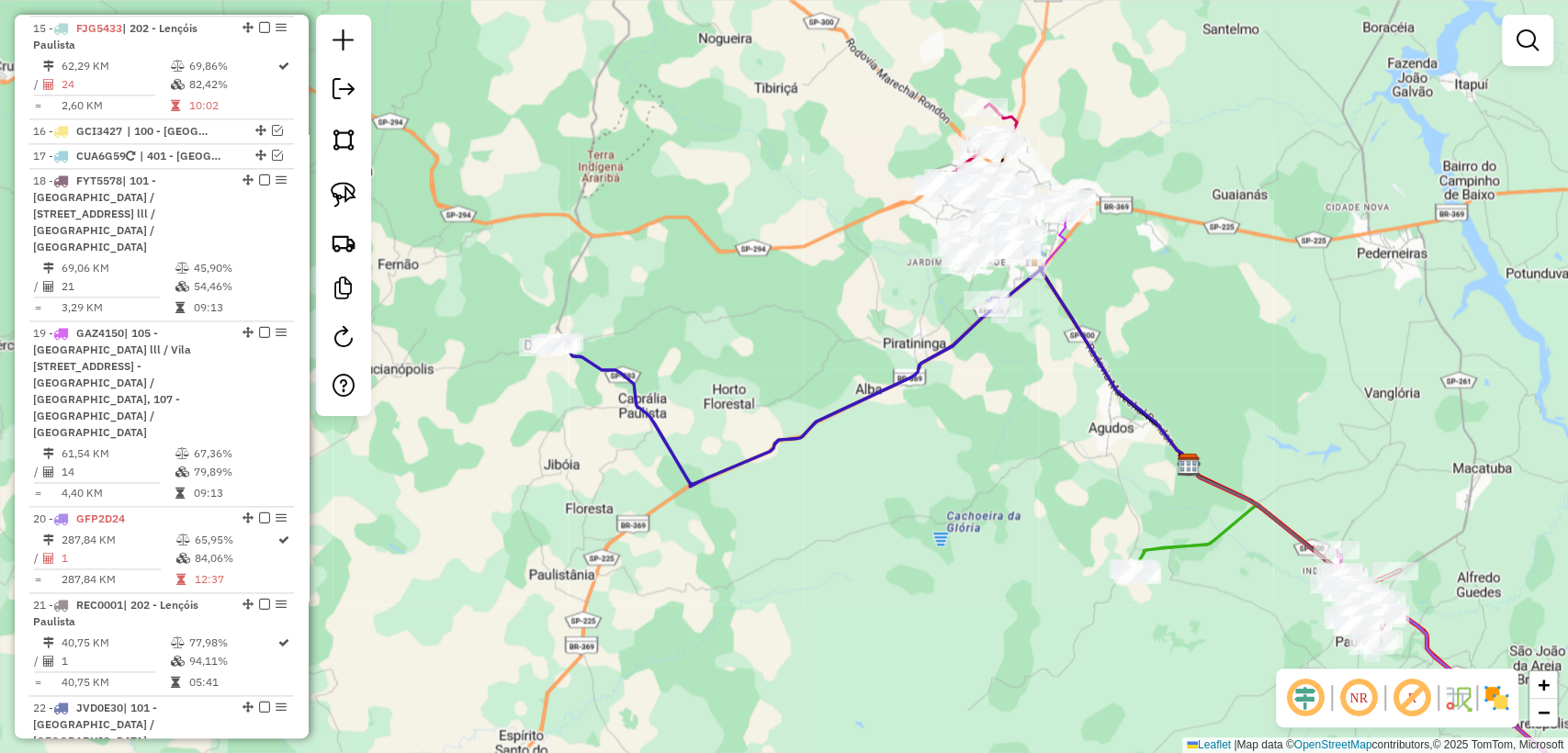
click at [675, 458] on icon at bounding box center [792, 334] width 500 height 307
select select "**********"
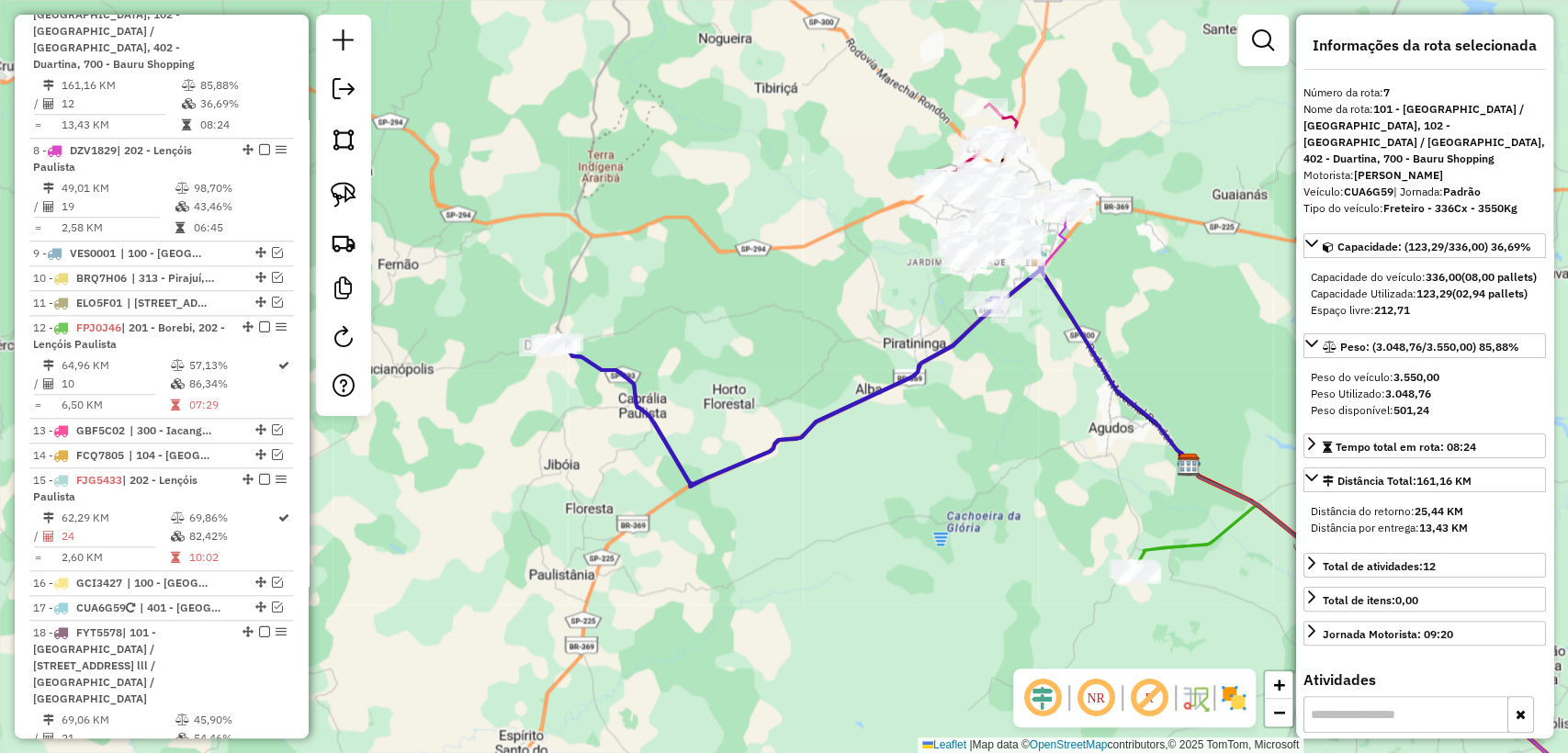
scroll to position [984, 0]
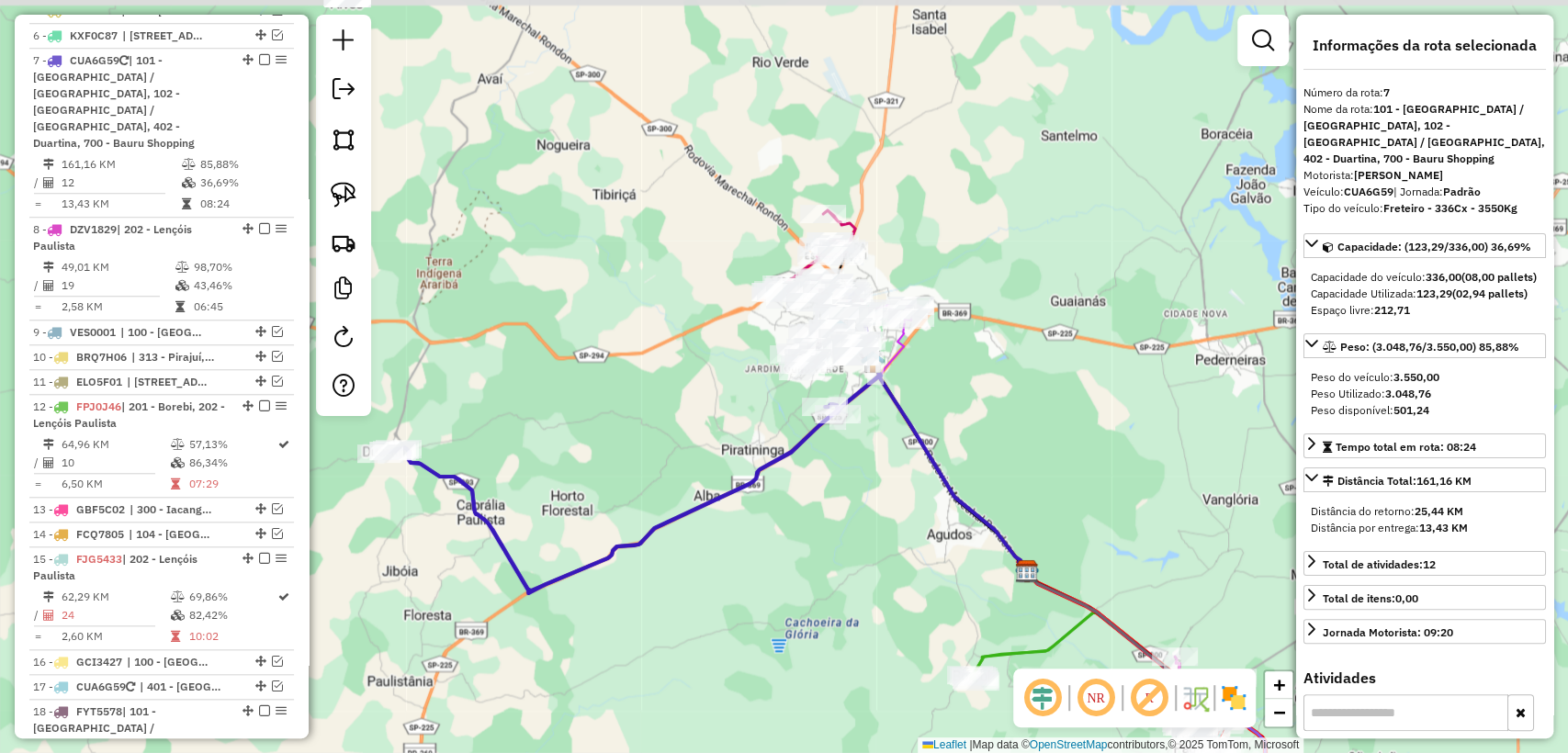
drag, startPoint x: 1037, startPoint y: 531, endPoint x: 962, endPoint y: 564, distance: 81.9
click at [962, 564] on div "Janela de atendimento Grade de atendimento Capacidade Transportadoras Veículos …" at bounding box center [784, 376] width 1568 height 753
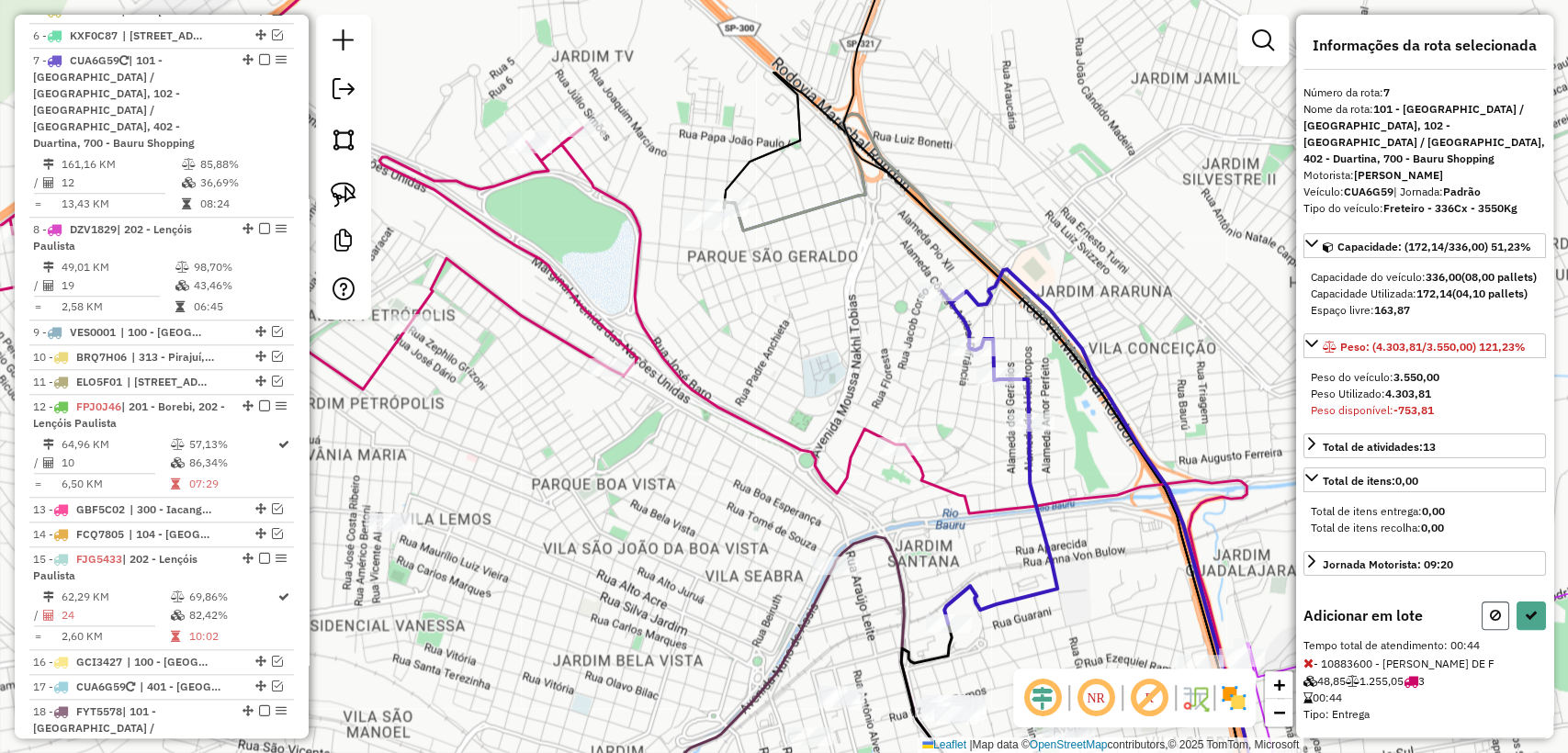
click at [1490, 622] on icon at bounding box center [1496, 615] width 11 height 12
select select "**********"
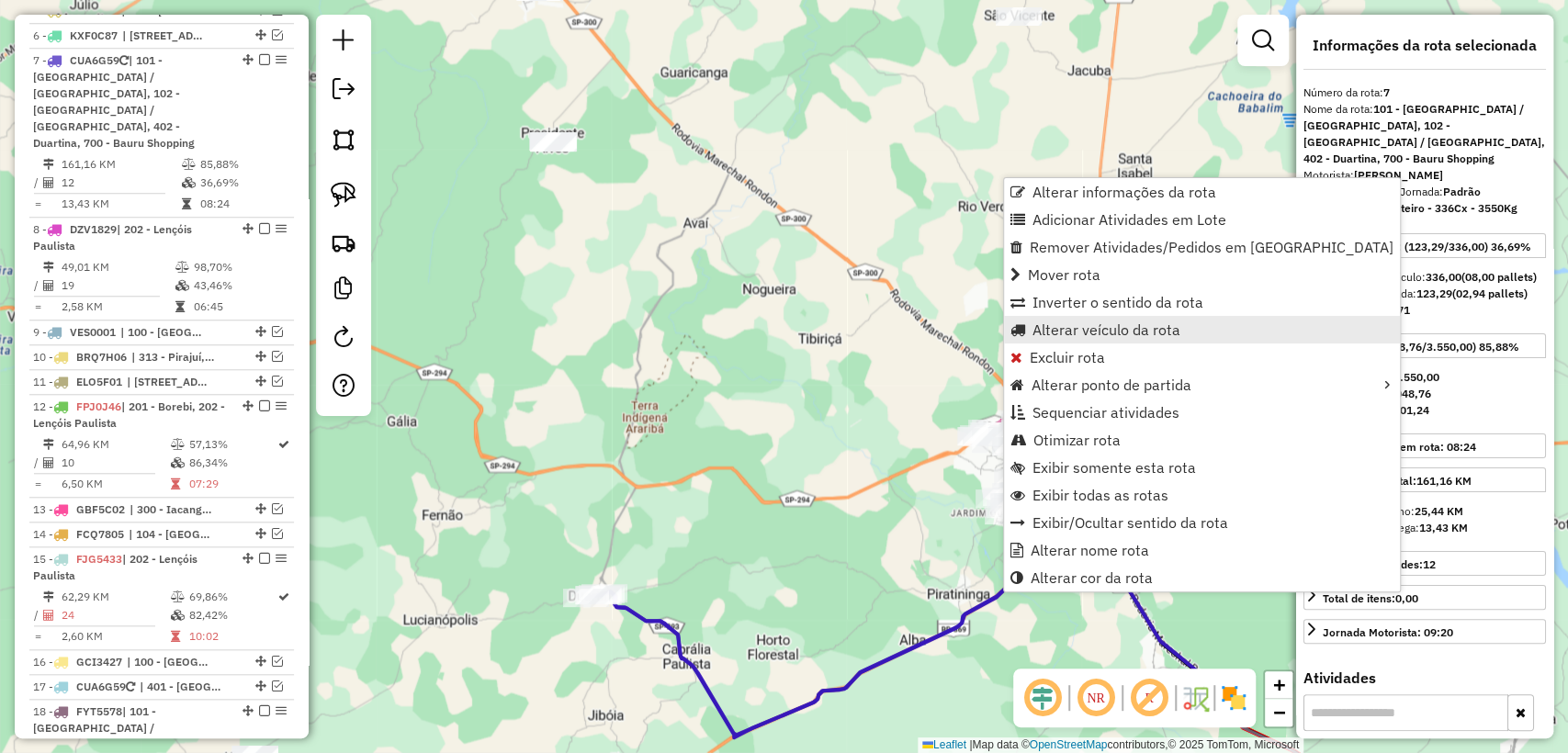
click at [1124, 333] on span "Alterar veículo da rota" at bounding box center [1106, 329] width 148 height 14
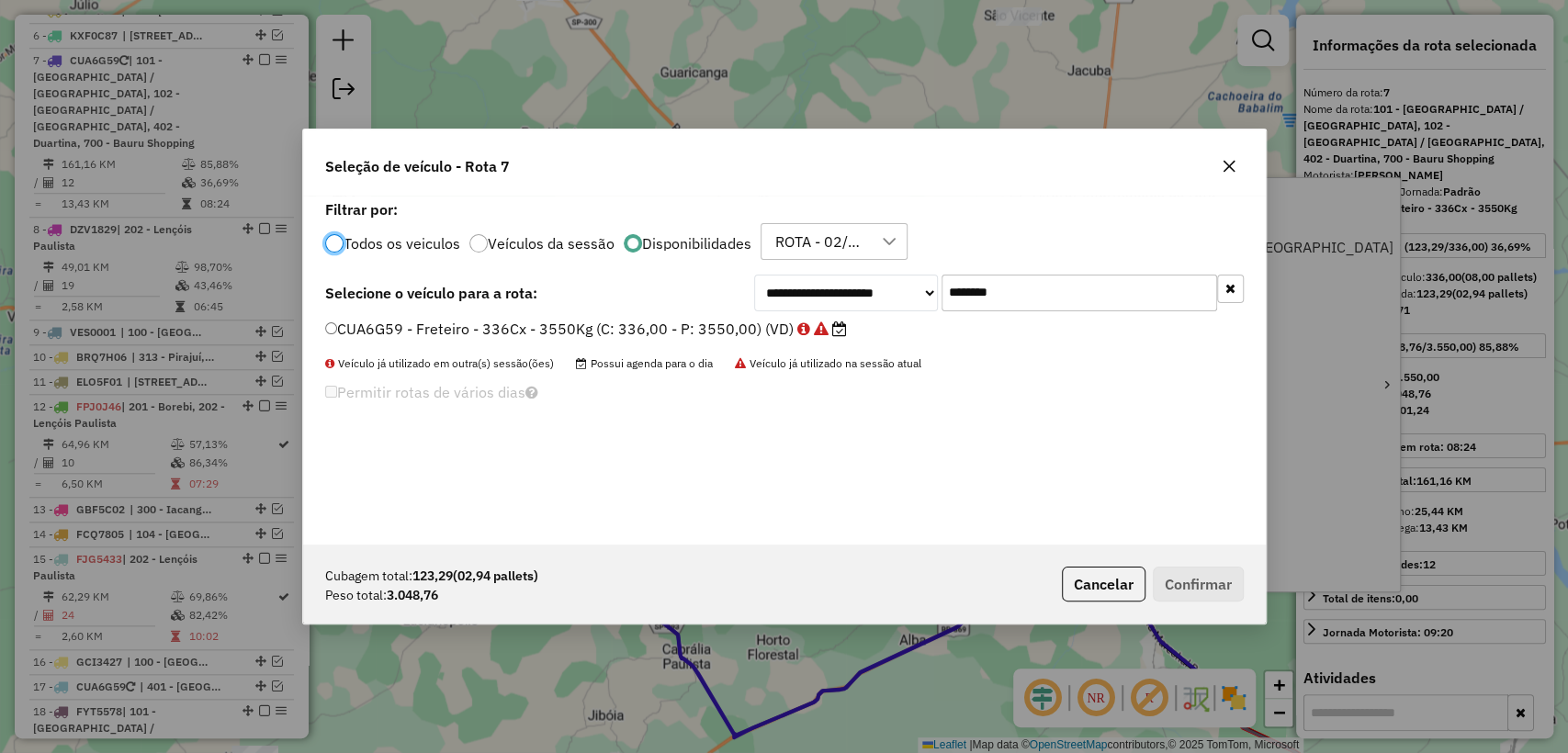
scroll to position [10, 6]
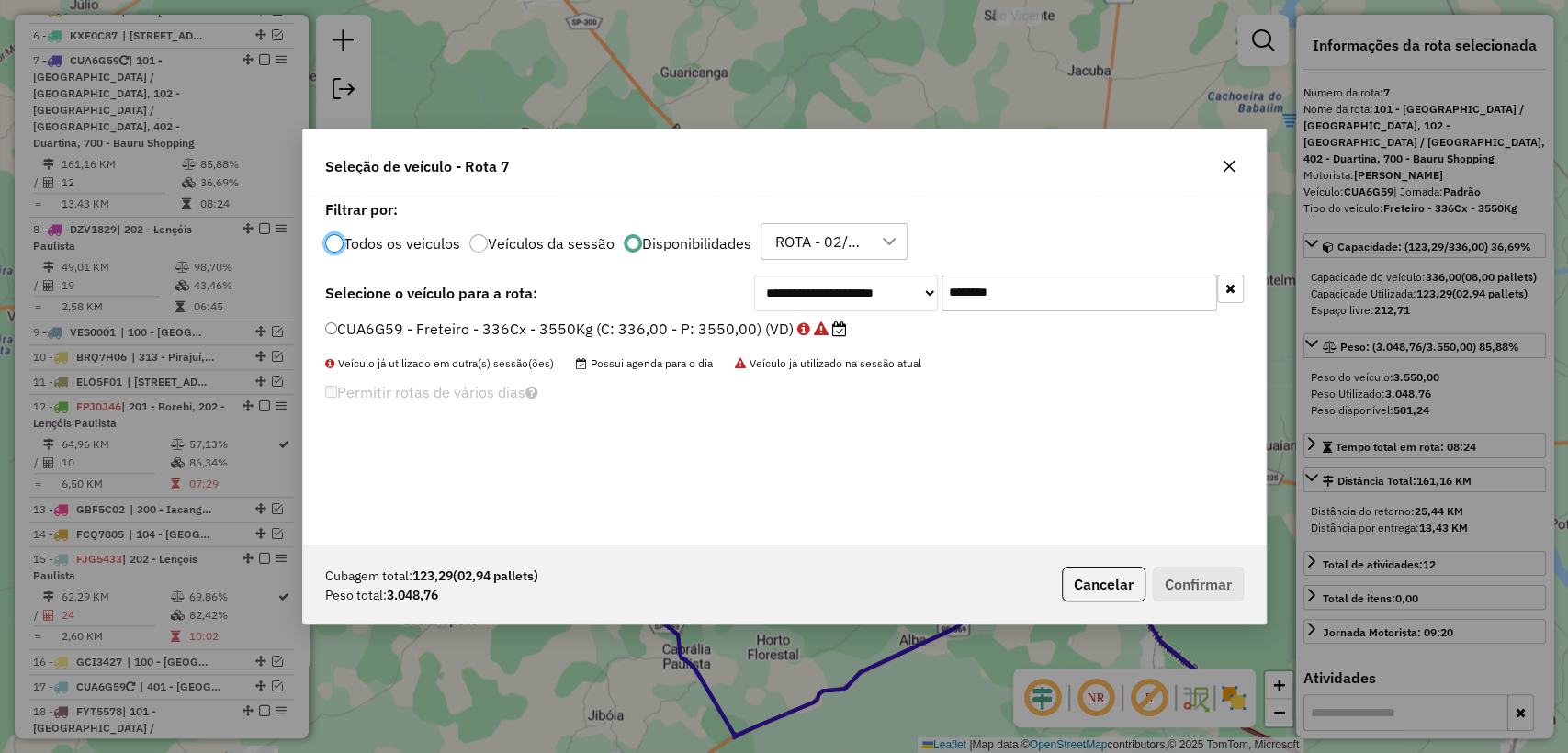
click at [1227, 286] on icon "button" at bounding box center [1230, 288] width 10 height 12
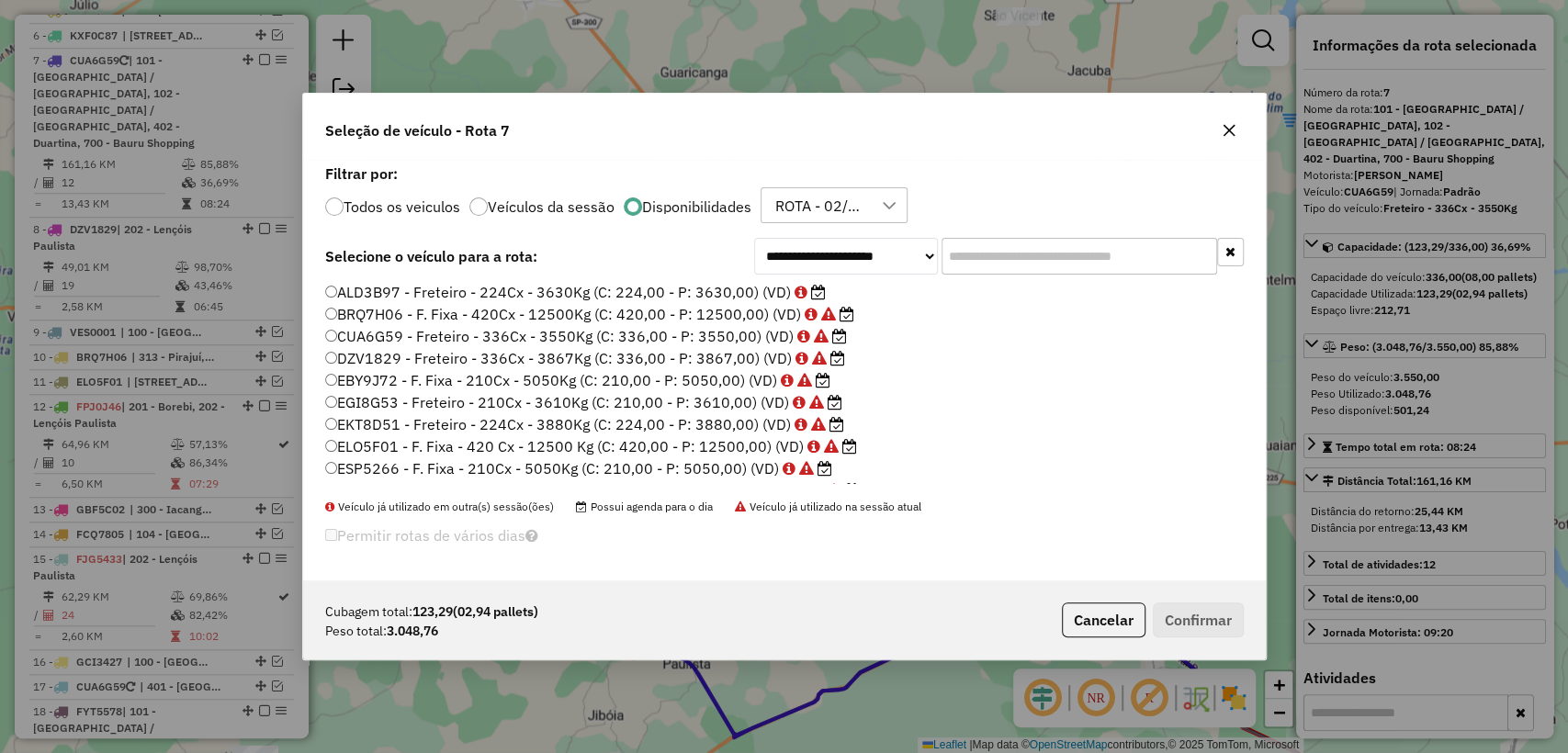
scroll to position [102, 0]
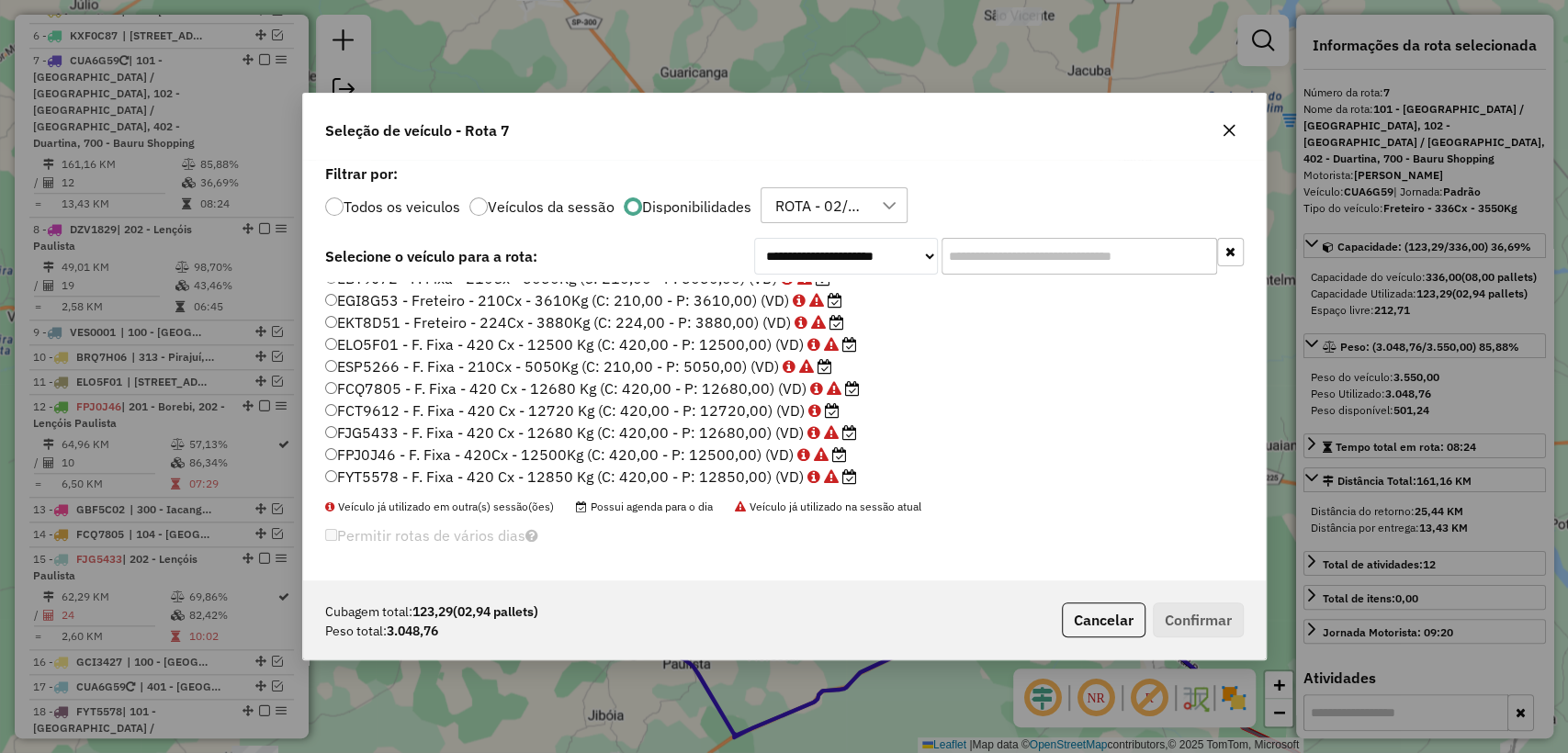
click at [713, 409] on label "FCT9612 - F. Fixa - 420 Cx - 12720 Kg (C: 420,00 - P: 12720,00) (VD)" at bounding box center [582, 410] width 514 height 22
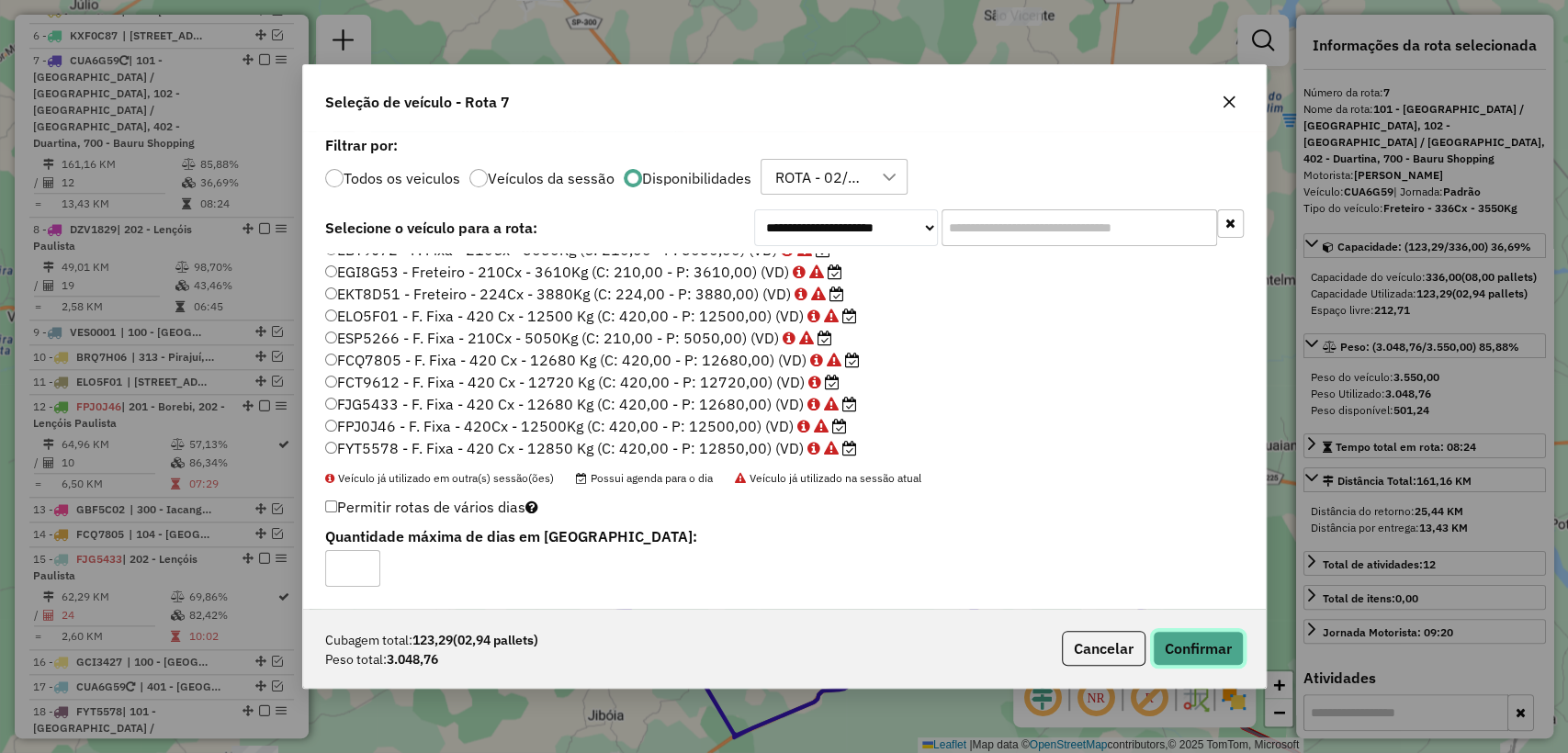
click at [1213, 654] on button "Confirmar" at bounding box center [1197, 648] width 90 height 35
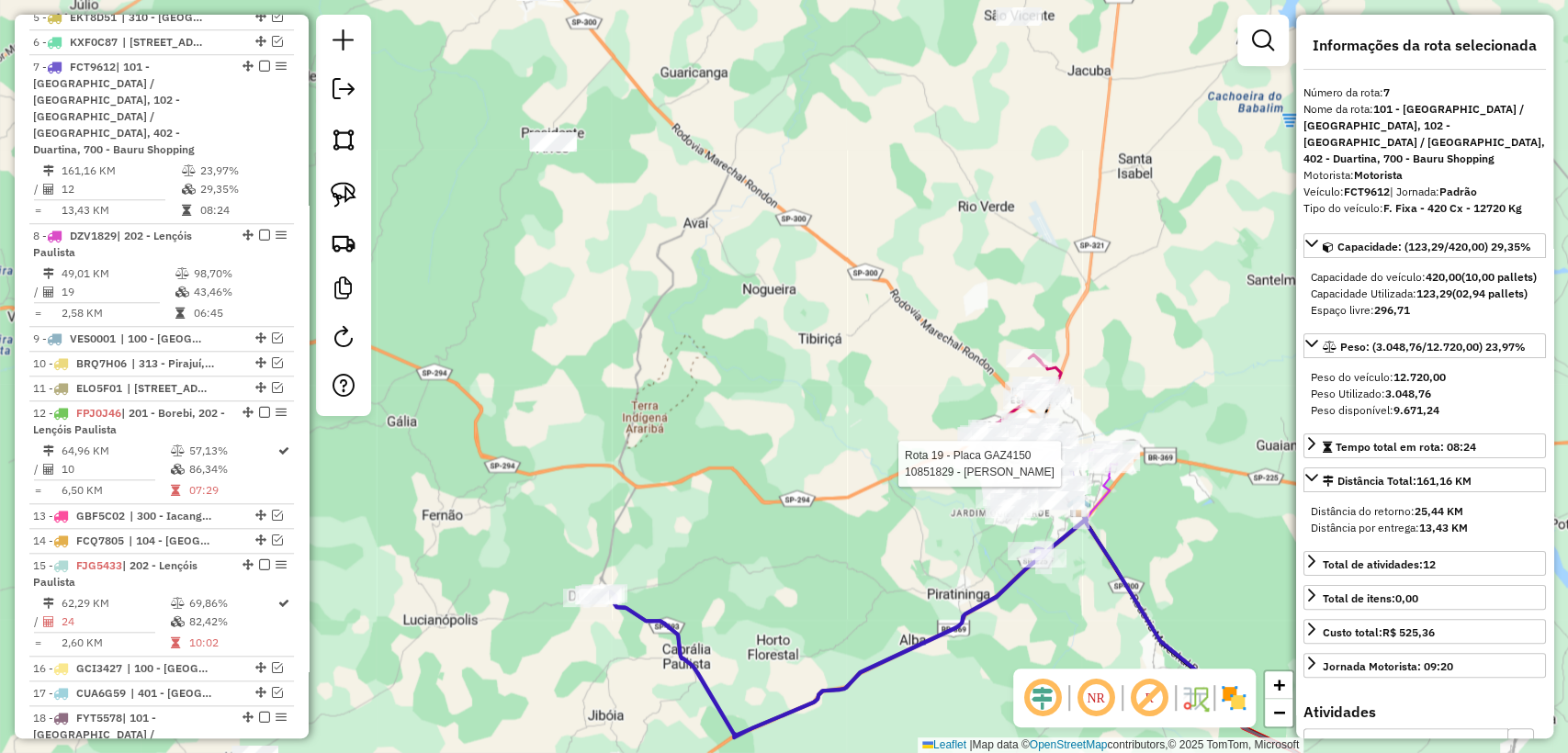
scroll to position [984, 0]
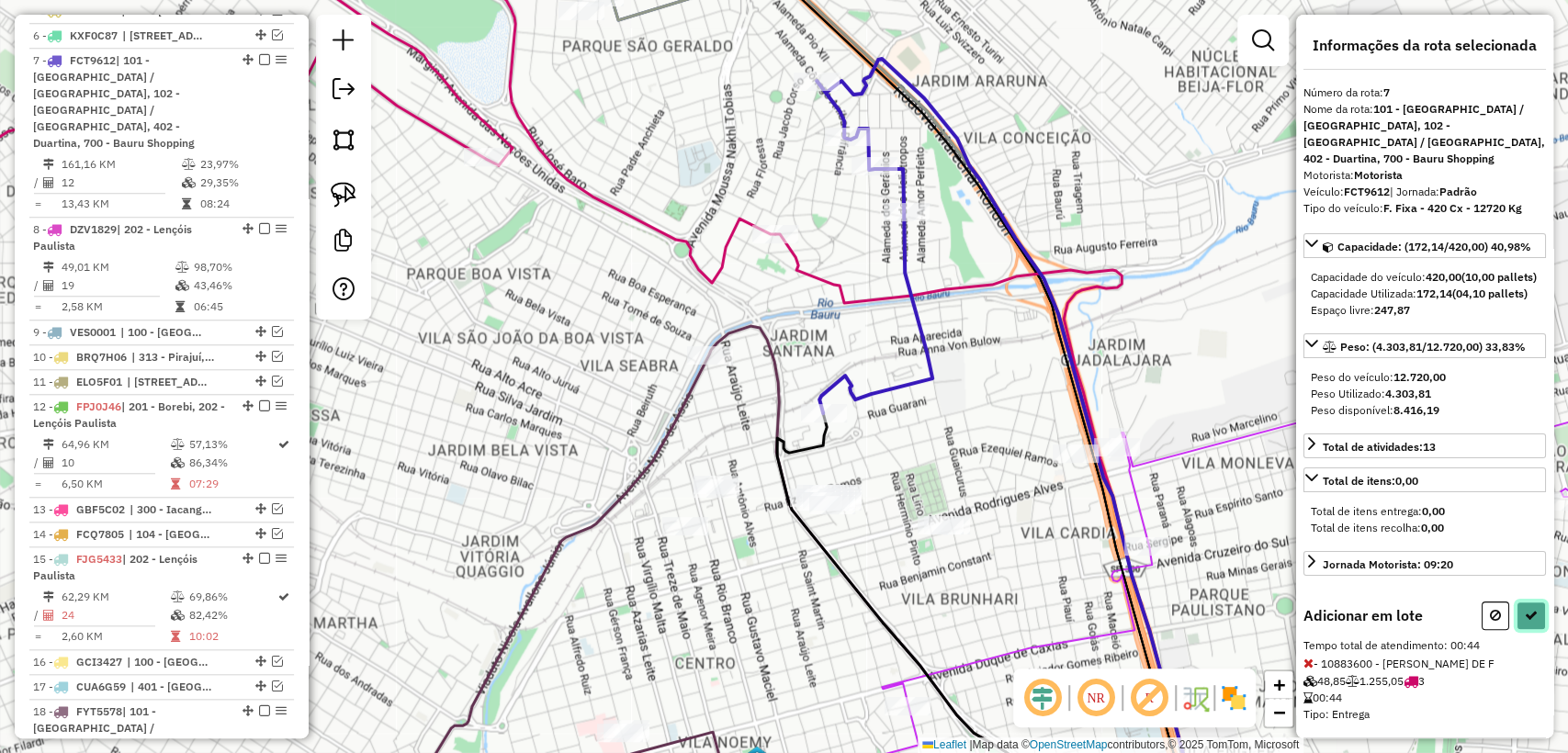
click at [1524, 622] on icon at bounding box center [1530, 615] width 12 height 12
select select "**********"
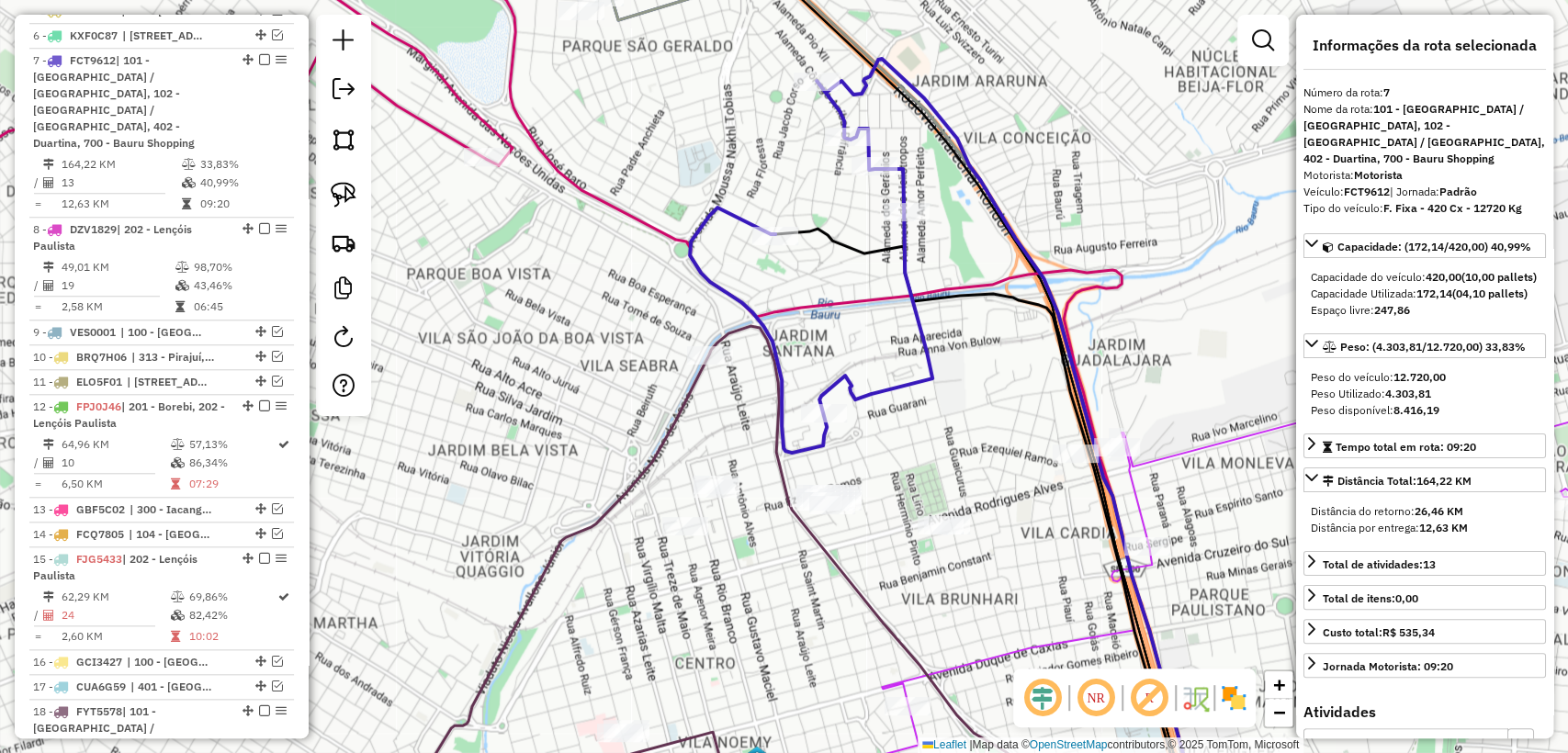
click at [728, 290] on icon at bounding box center [946, 444] width 513 height 770
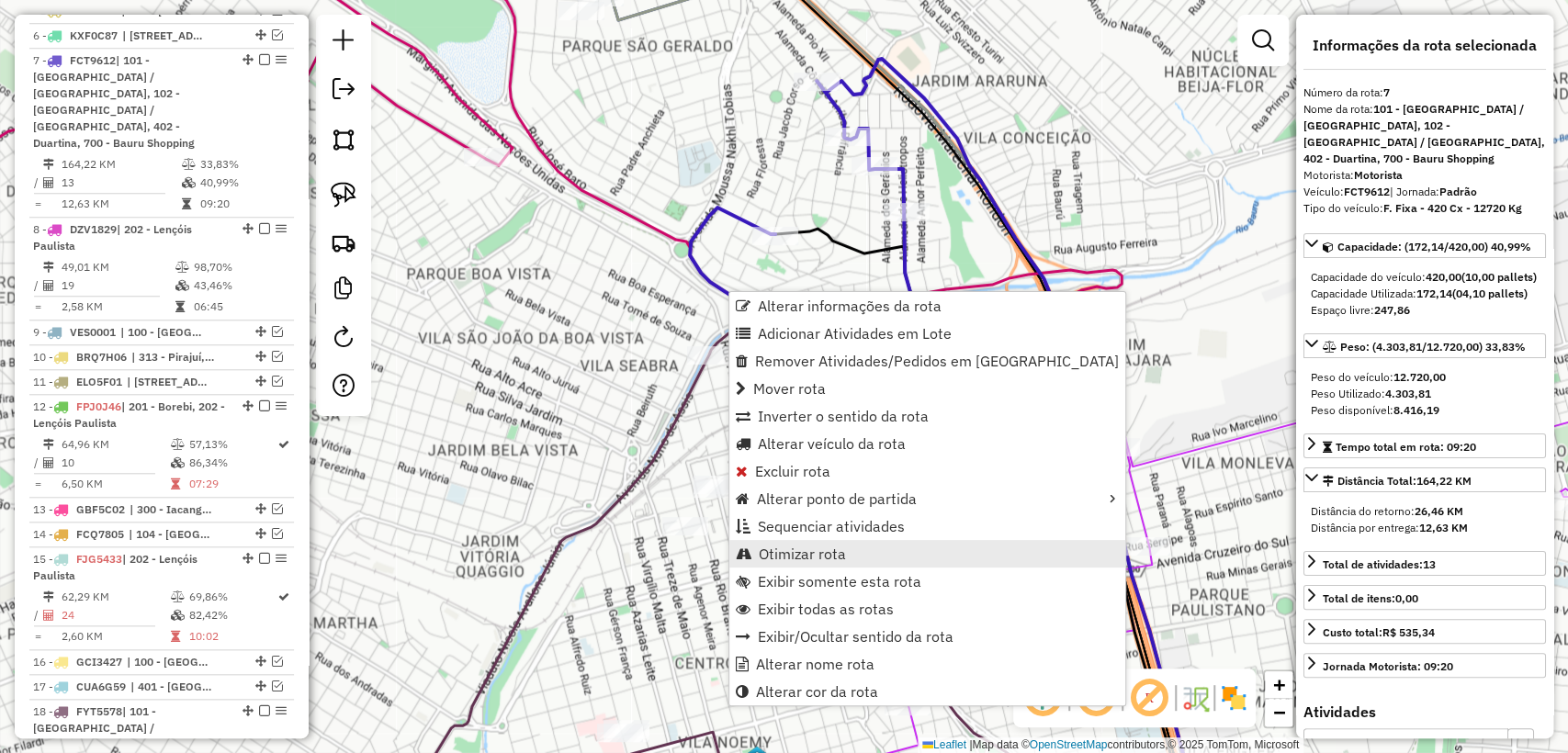
click at [823, 560] on span "Otimizar rota" at bounding box center [802, 554] width 88 height 14
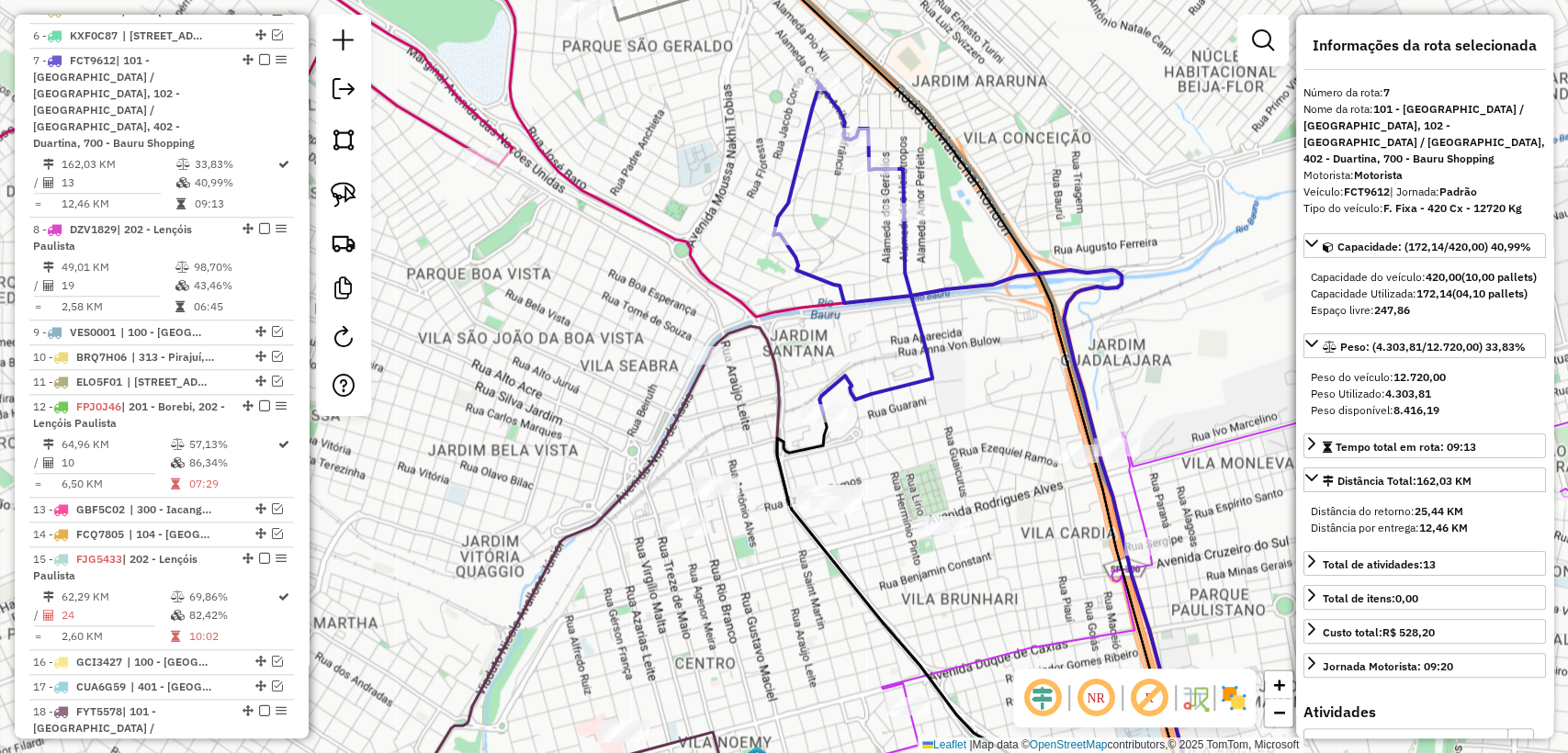
click at [921, 323] on icon at bounding box center [988, 455] width 430 height 748
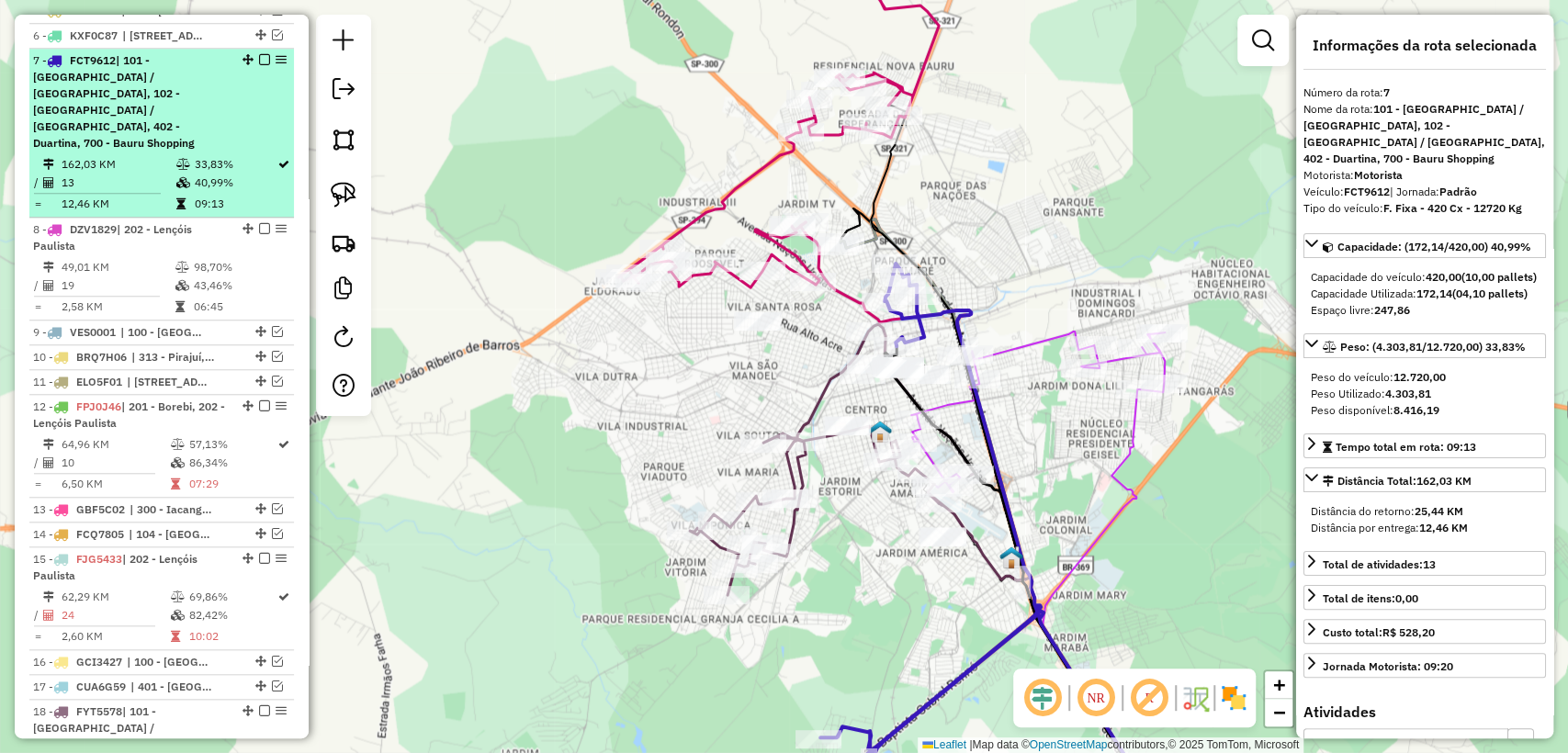
click at [259, 54] on em at bounding box center [265, 60] width 11 height 11
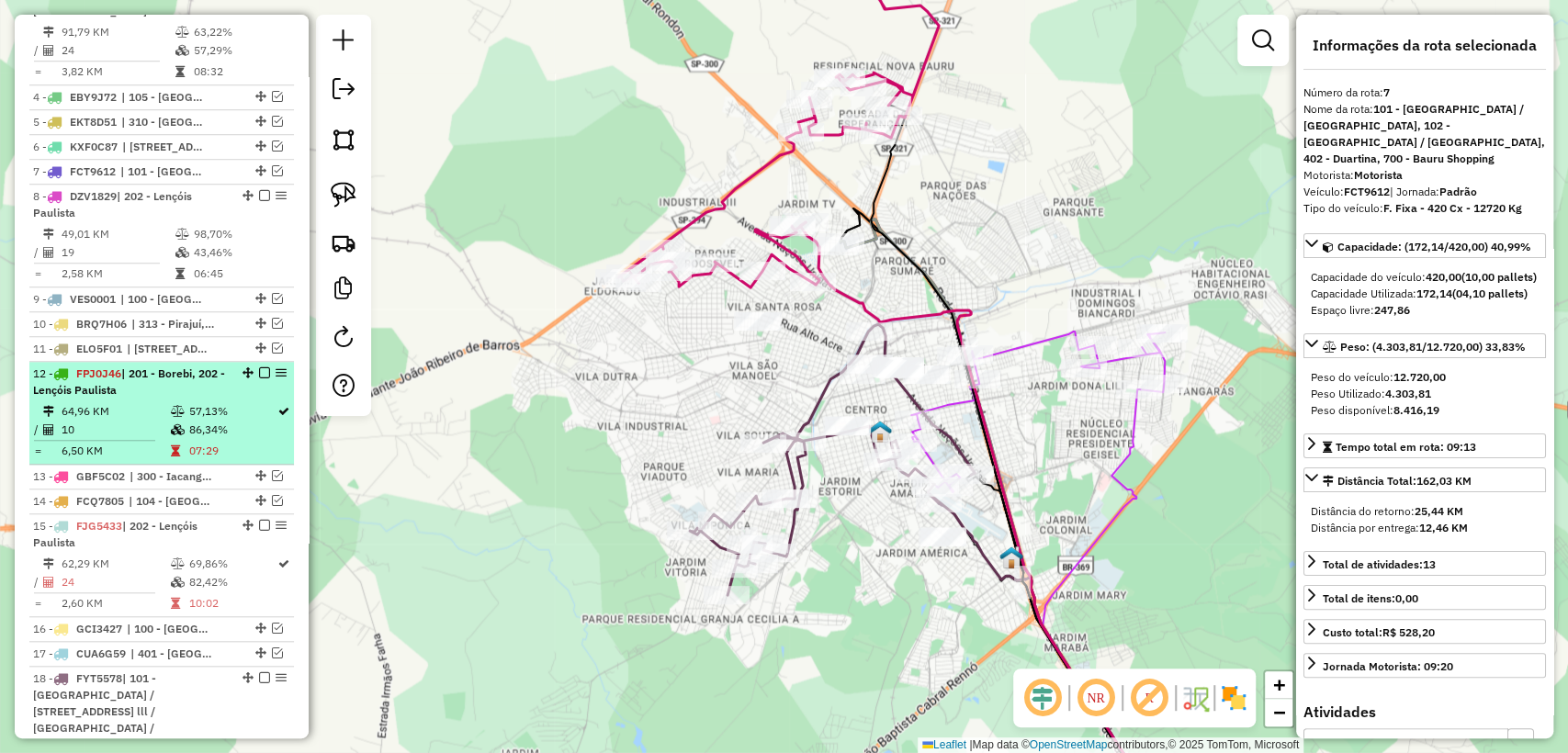
click at [194, 402] on td "57,13%" at bounding box center [232, 411] width 90 height 18
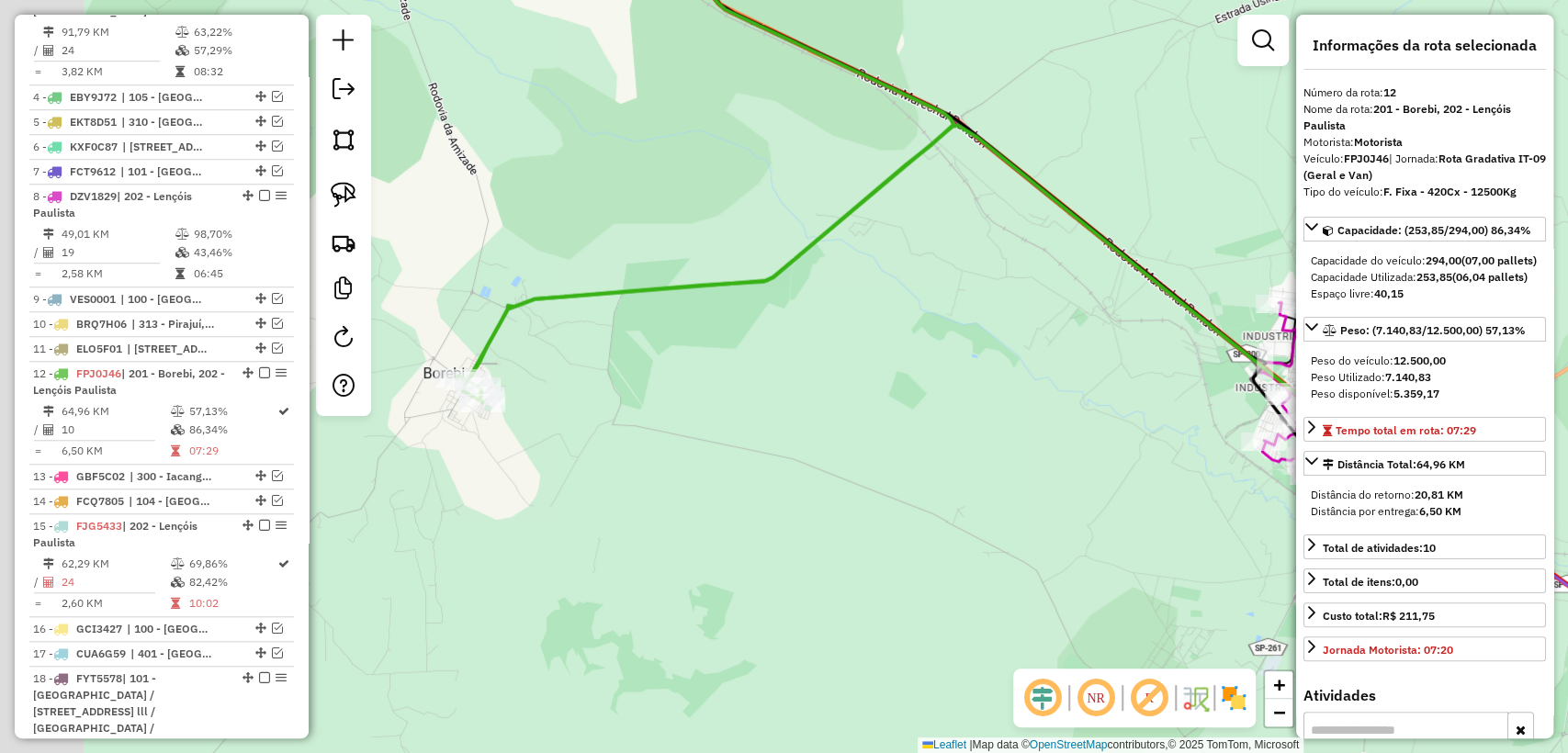
click at [955, 421] on div "Janela de atendimento Grade de atendimento Capacidade Transportadoras Veículos …" at bounding box center [784, 376] width 1568 height 753
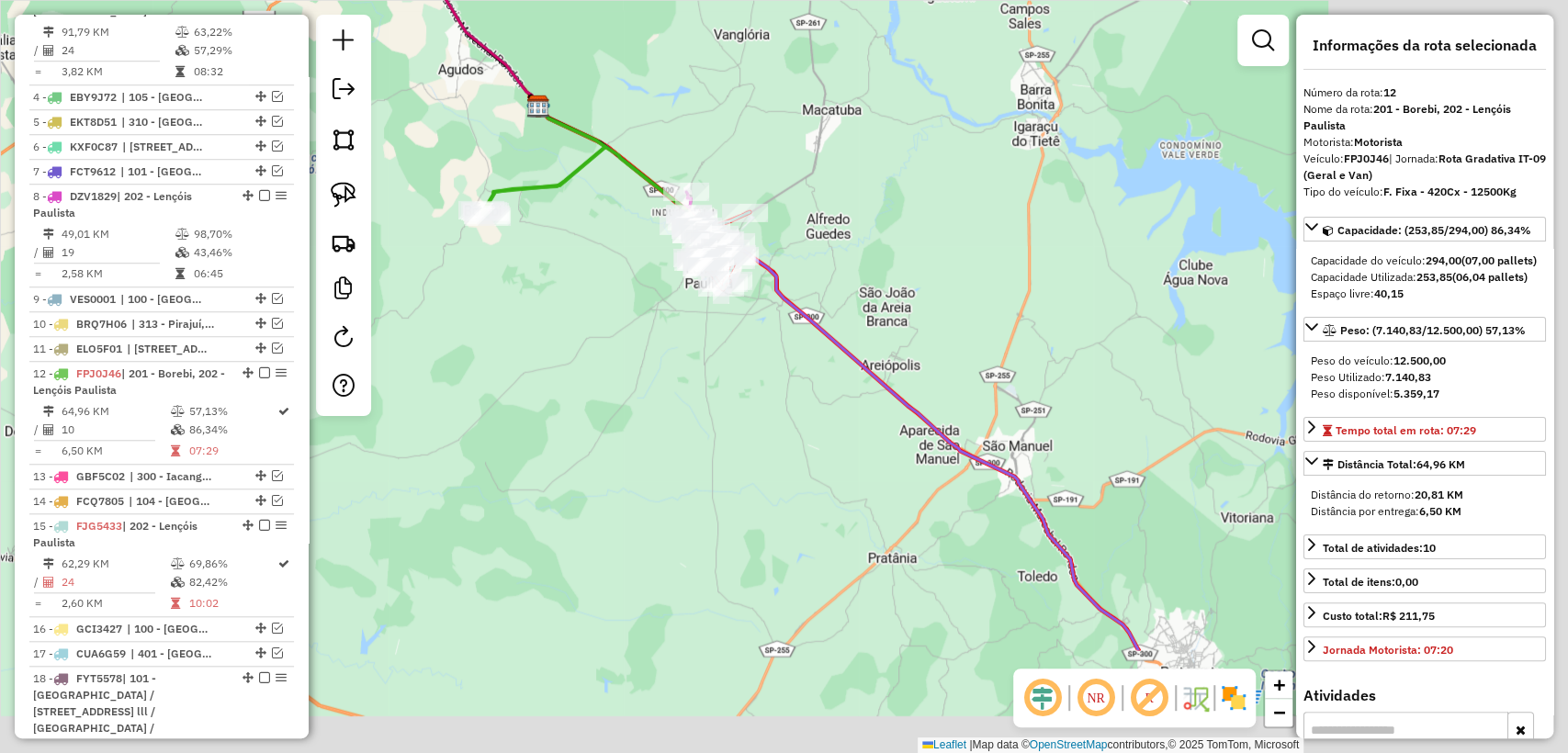
drag, startPoint x: 778, startPoint y: 385, endPoint x: 573, endPoint y: 308, distance: 219.0
click at [573, 308] on div "Janela de atendimento Grade de atendimento Capacidade Transportadoras Veículos …" at bounding box center [784, 376] width 1568 height 753
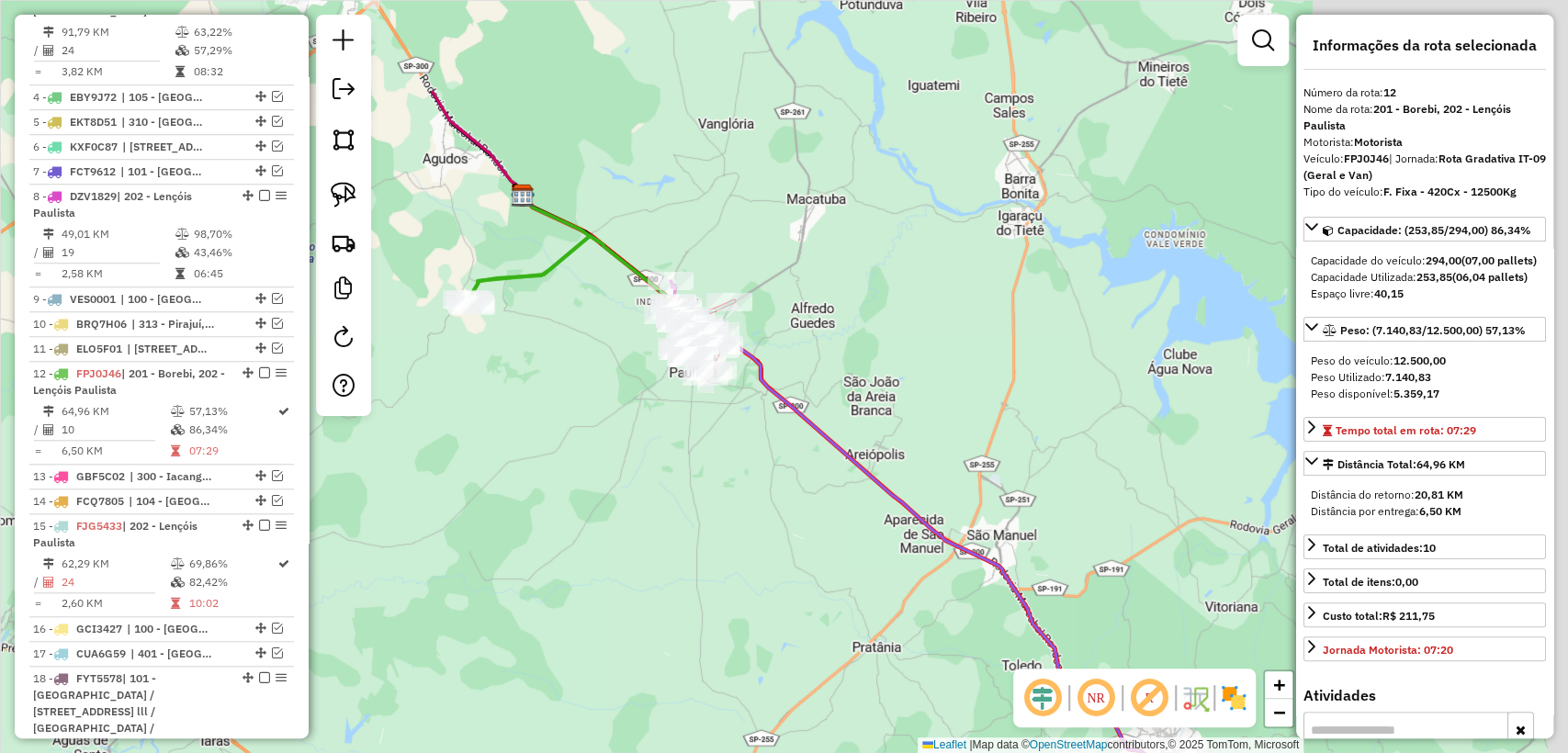
drag, startPoint x: 774, startPoint y: 489, endPoint x: 769, endPoint y: 462, distance: 27.5
click at [785, 490] on div "Janela de atendimento Grade de atendimento Capacidade Transportadoras Veículos …" at bounding box center [784, 376] width 1568 height 753
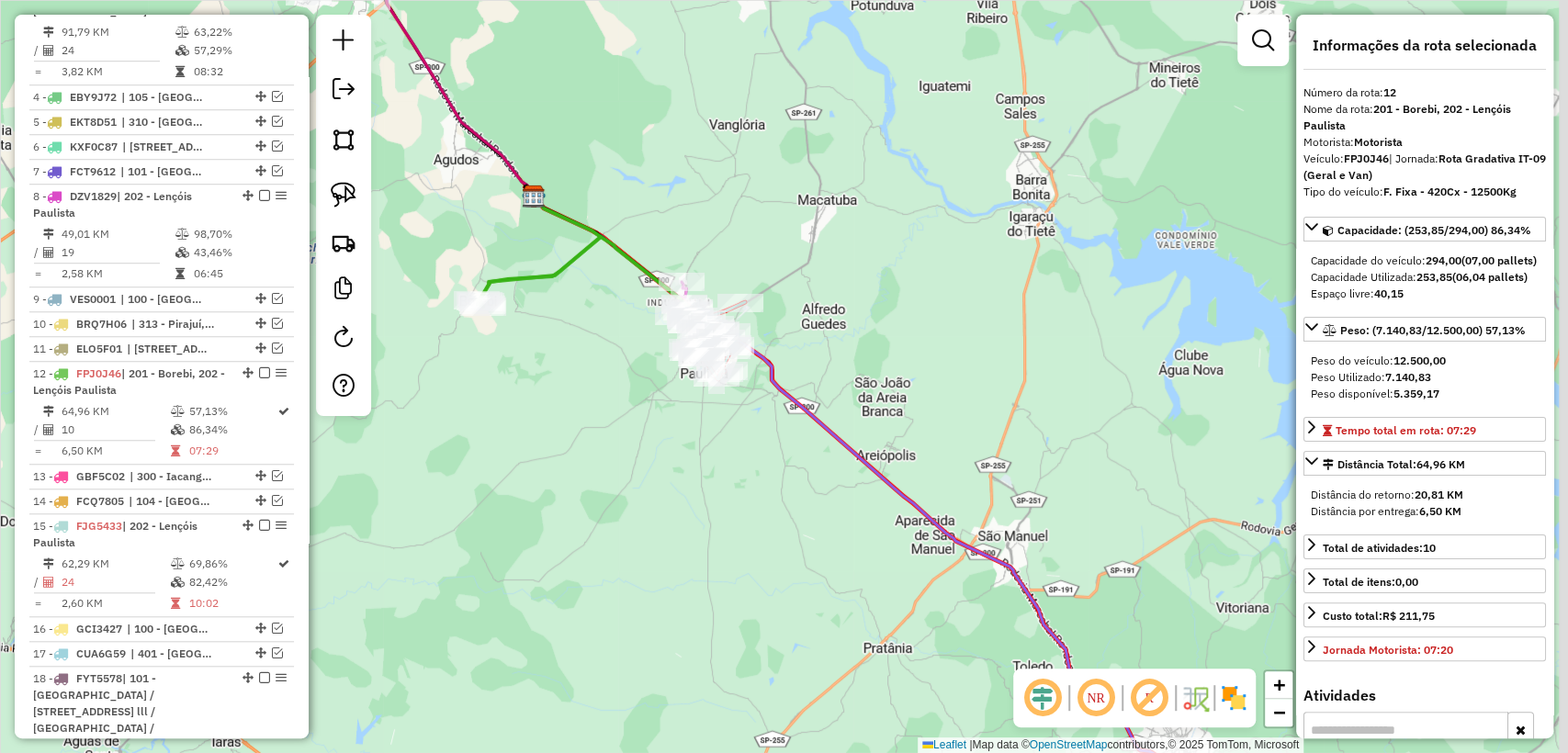
click at [794, 404] on icon at bounding box center [947, 512] width 828 height 632
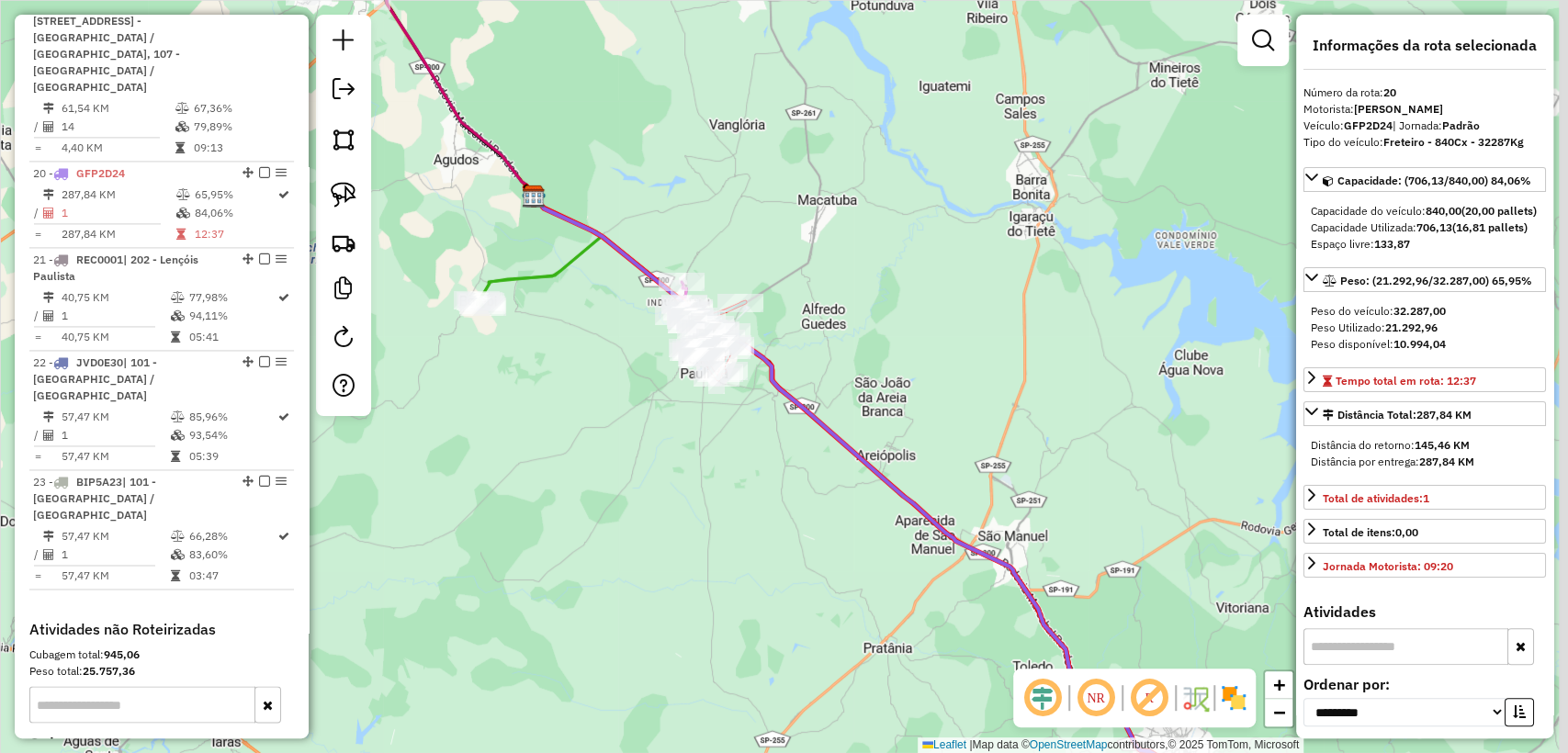
scroll to position [1809, 0]
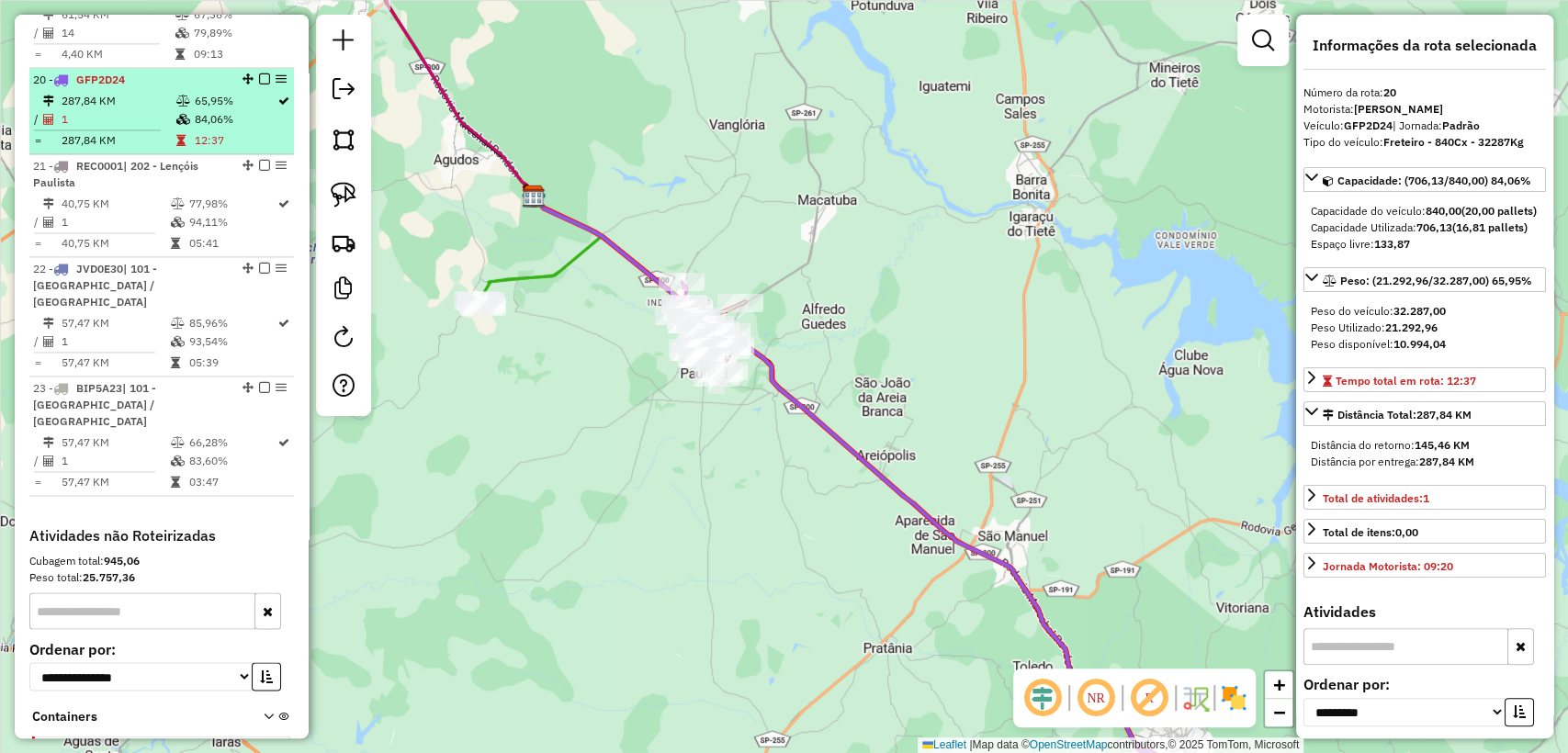
click at [260, 73] on em at bounding box center [265, 79] width 11 height 11
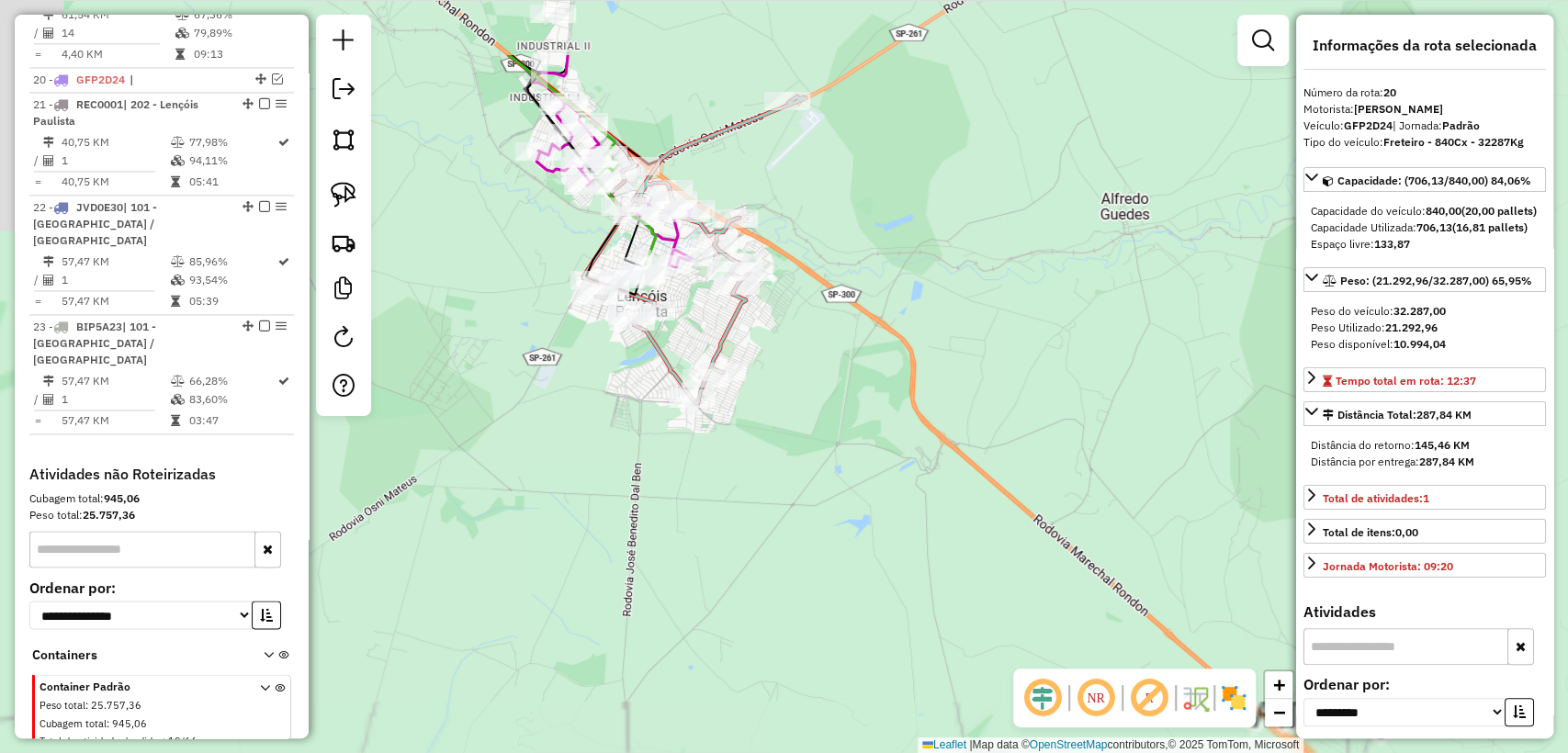
drag, startPoint x: 582, startPoint y: 247, endPoint x: 757, endPoint y: 343, distance: 199.6
click at [794, 362] on div "Janela de atendimento Grade de atendimento Capacidade Transportadoras Veículos …" at bounding box center [784, 376] width 1568 height 753
click at [728, 327] on icon at bounding box center [694, 248] width 222 height 307
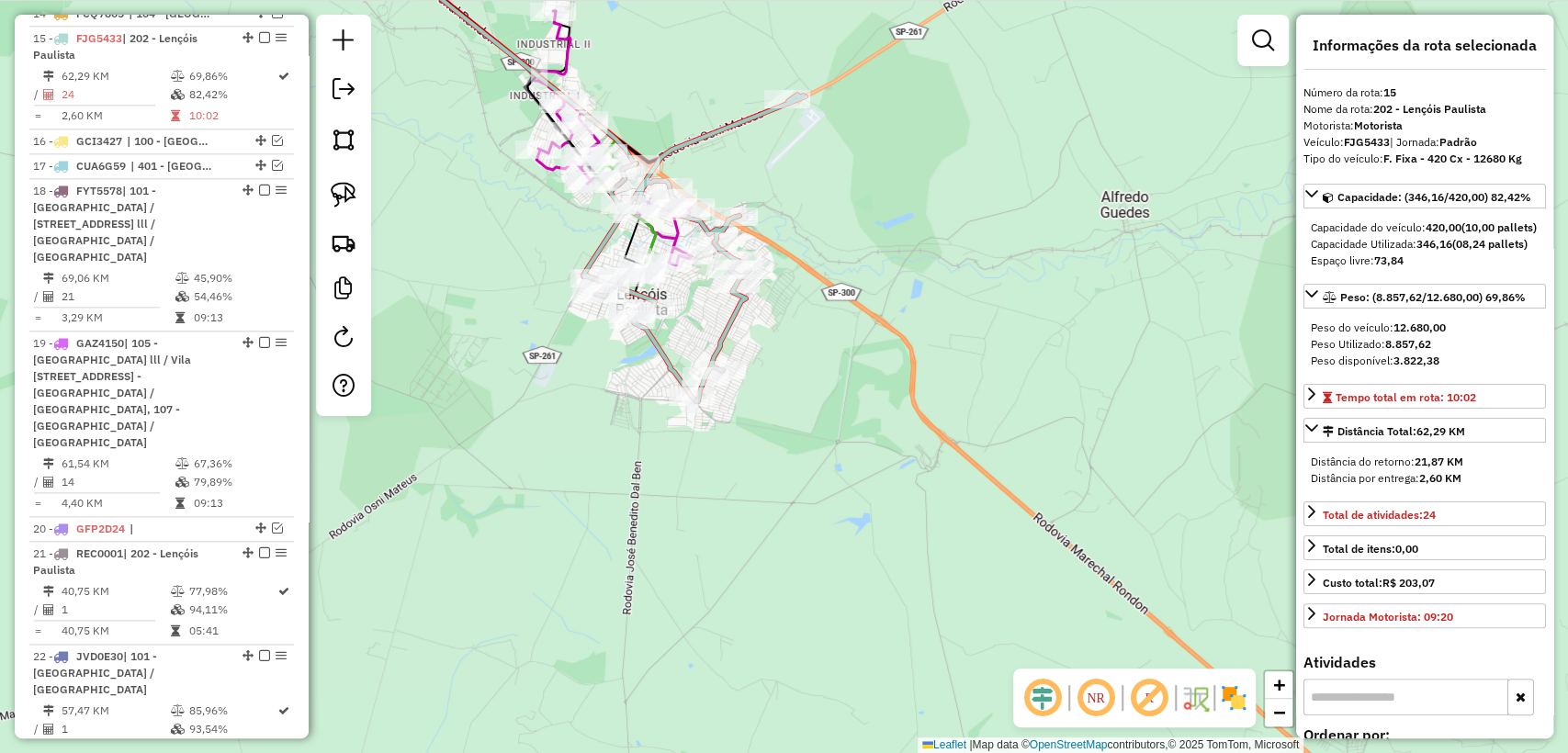
scroll to position [1337, 0]
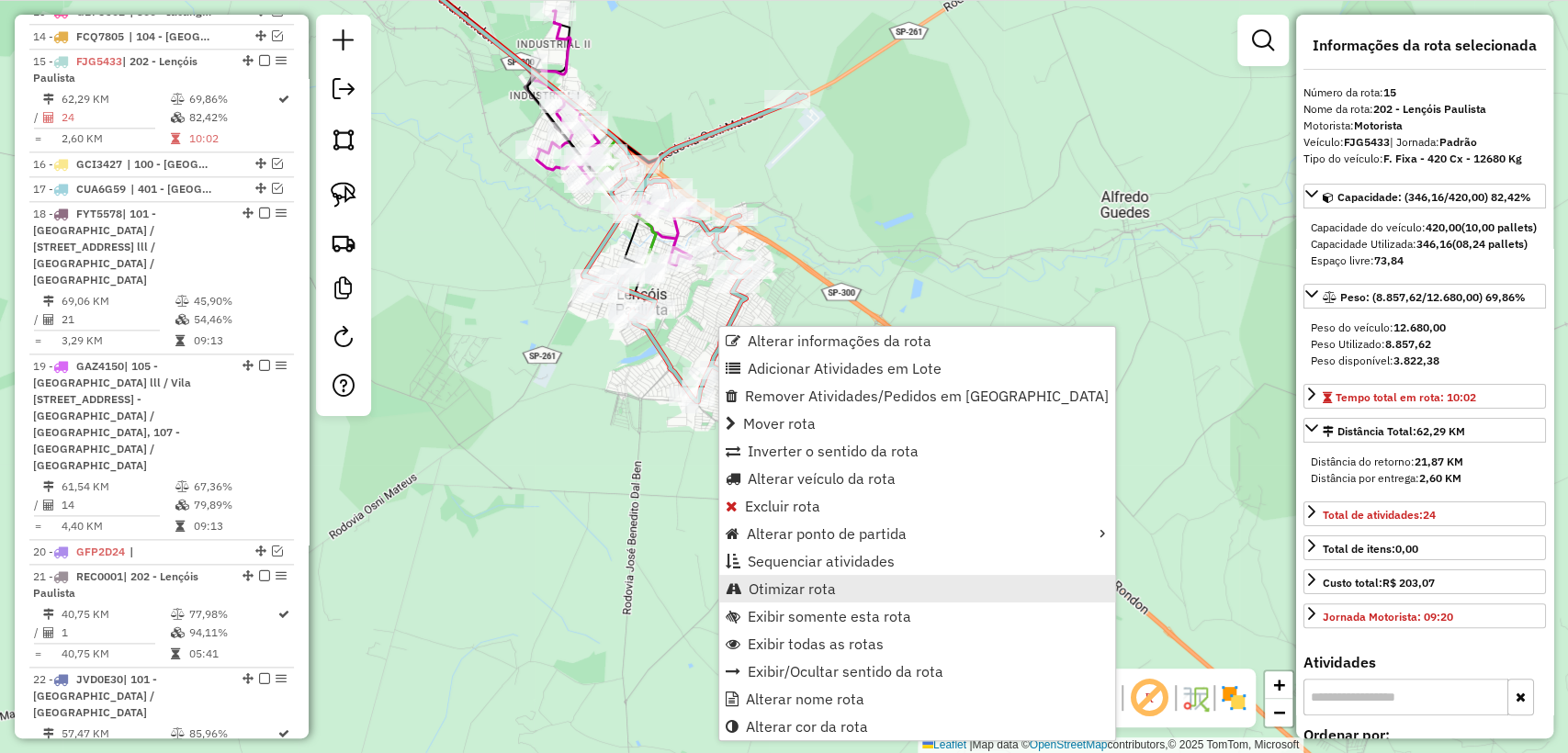
click at [808, 597] on span "Otimizar rota" at bounding box center [793, 588] width 88 height 14
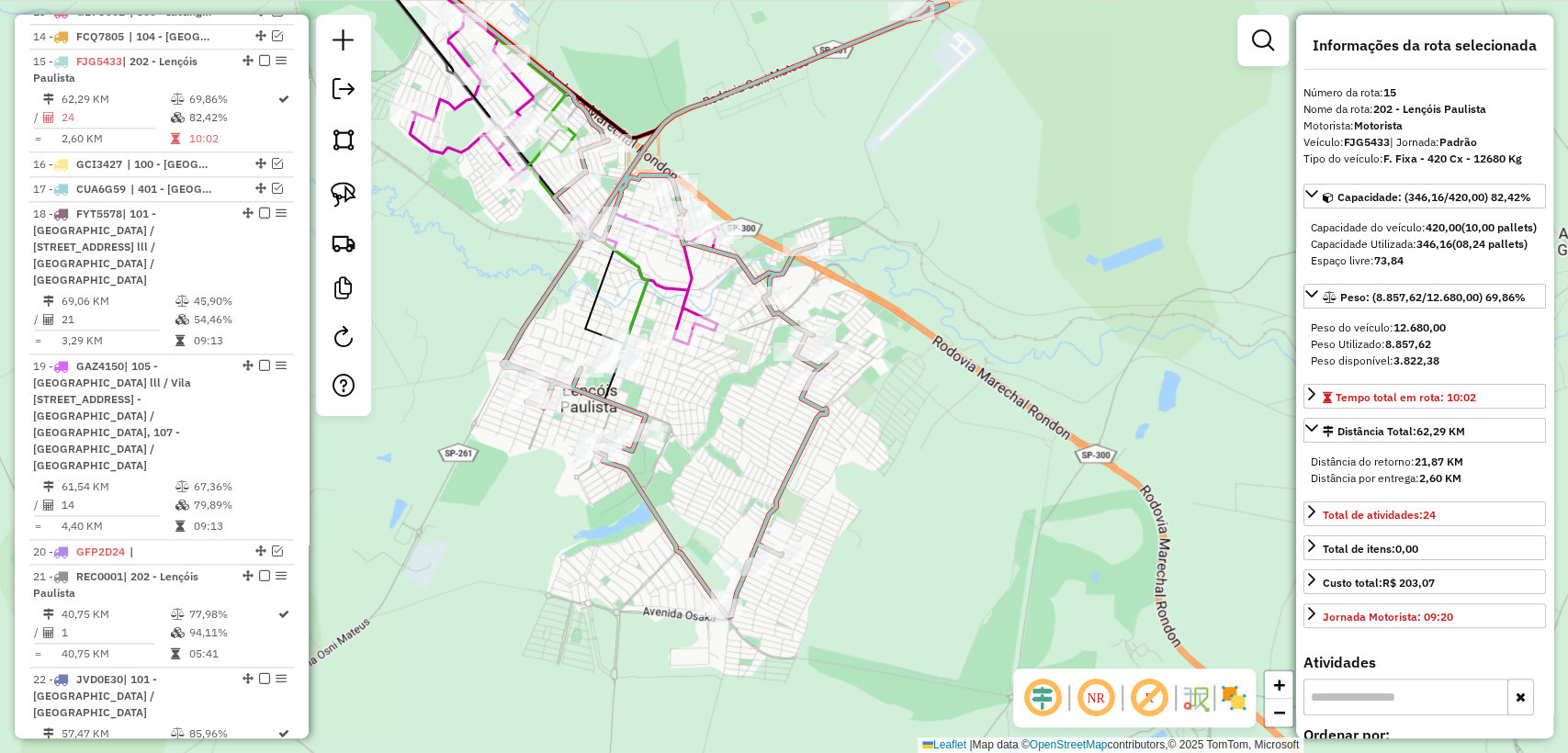
drag, startPoint x: 861, startPoint y: 258, endPoint x: 874, endPoint y: 232, distance: 29.1
click at [861, 259] on div "Rota 15 - Placa FJG5433 10884509 - GILMAR ALVES DE BARR Janela de atendimento G…" at bounding box center [784, 376] width 1568 height 753
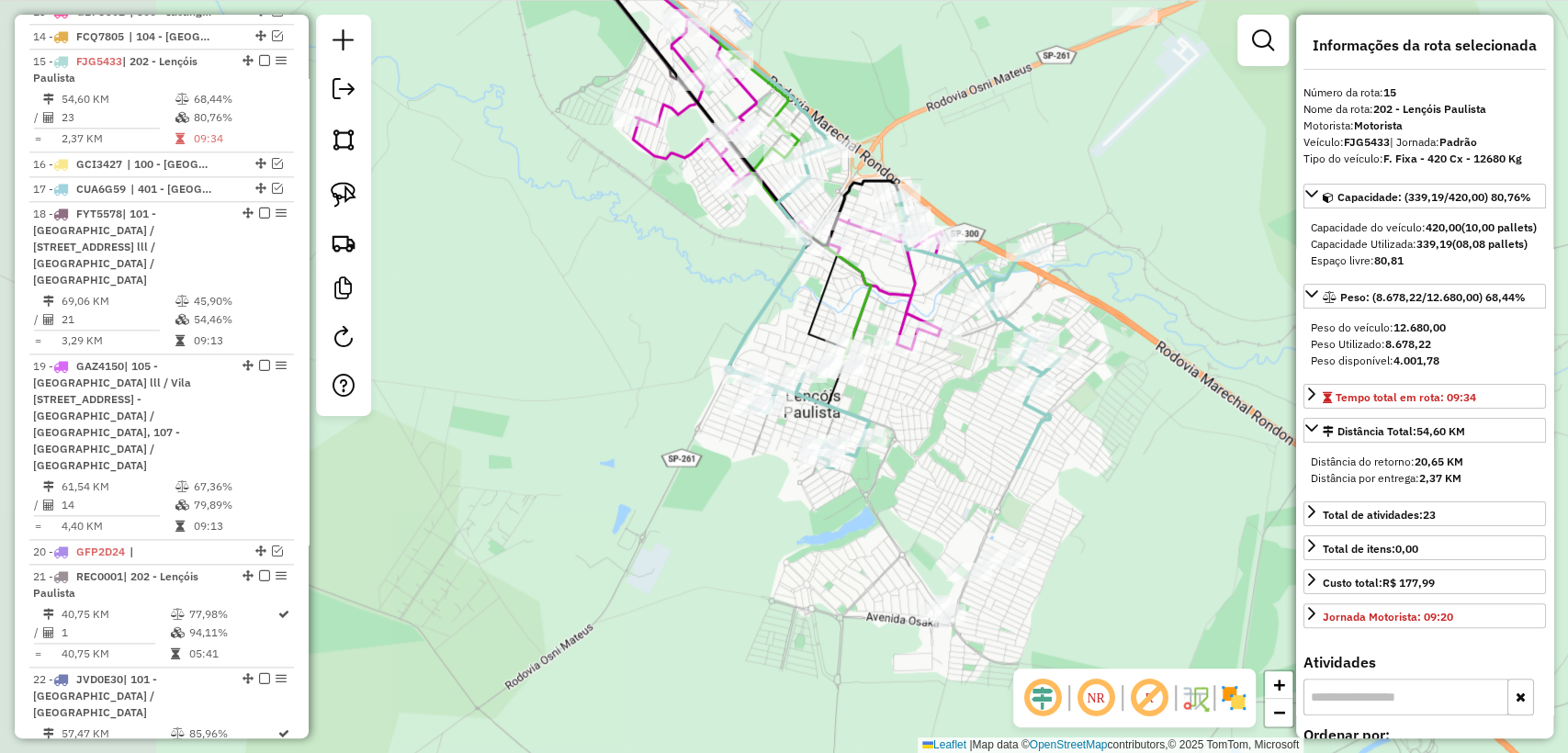
drag, startPoint x: 831, startPoint y: 502, endPoint x: 1143, endPoint y: 184, distance: 445.5
click at [1143, 184] on div "Janela de atendimento Grade de atendimento Capacidade Transportadoras Veículos …" at bounding box center [784, 376] width 1568 height 753
click at [679, 156] on icon at bounding box center [783, 137] width 316 height 425
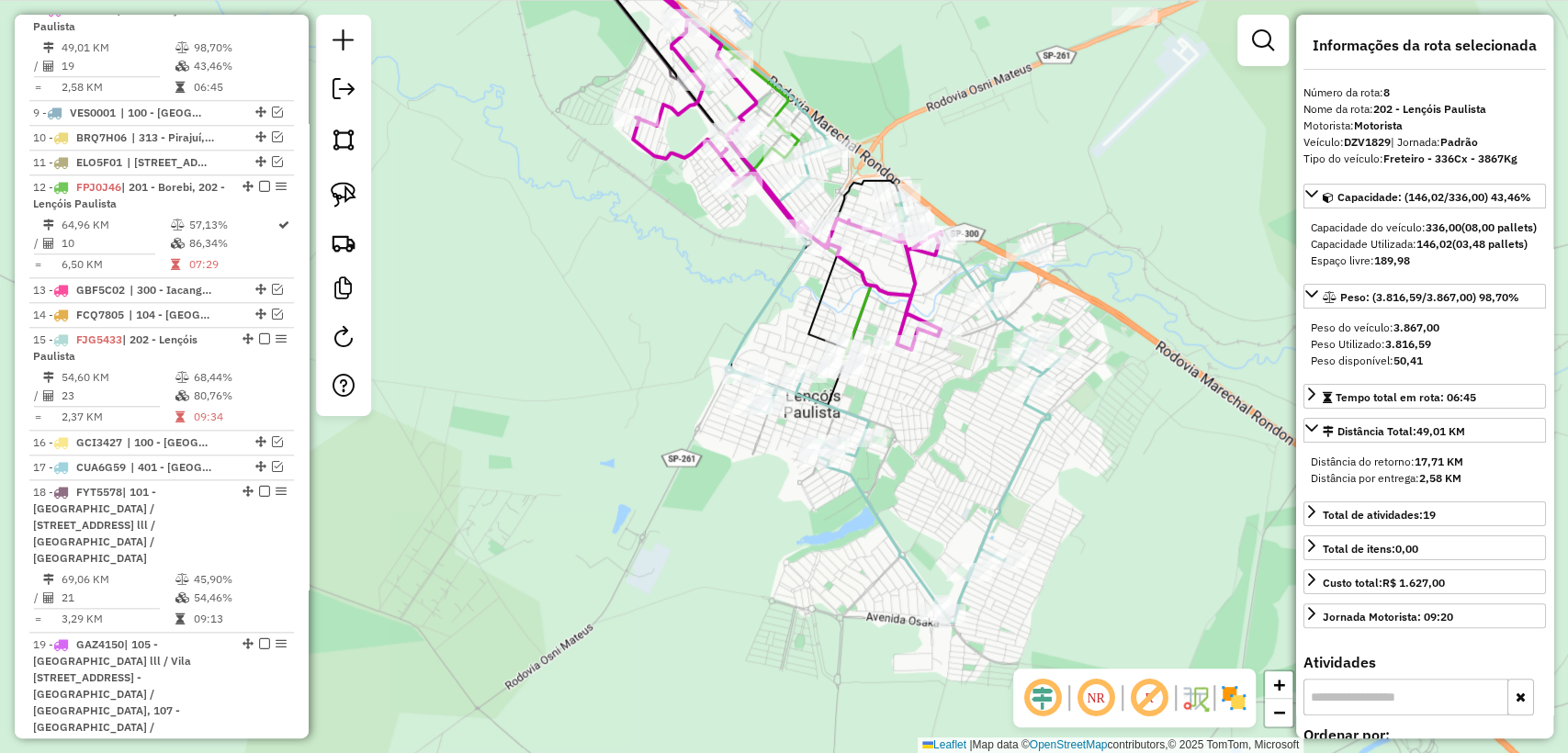
scroll to position [1007, 0]
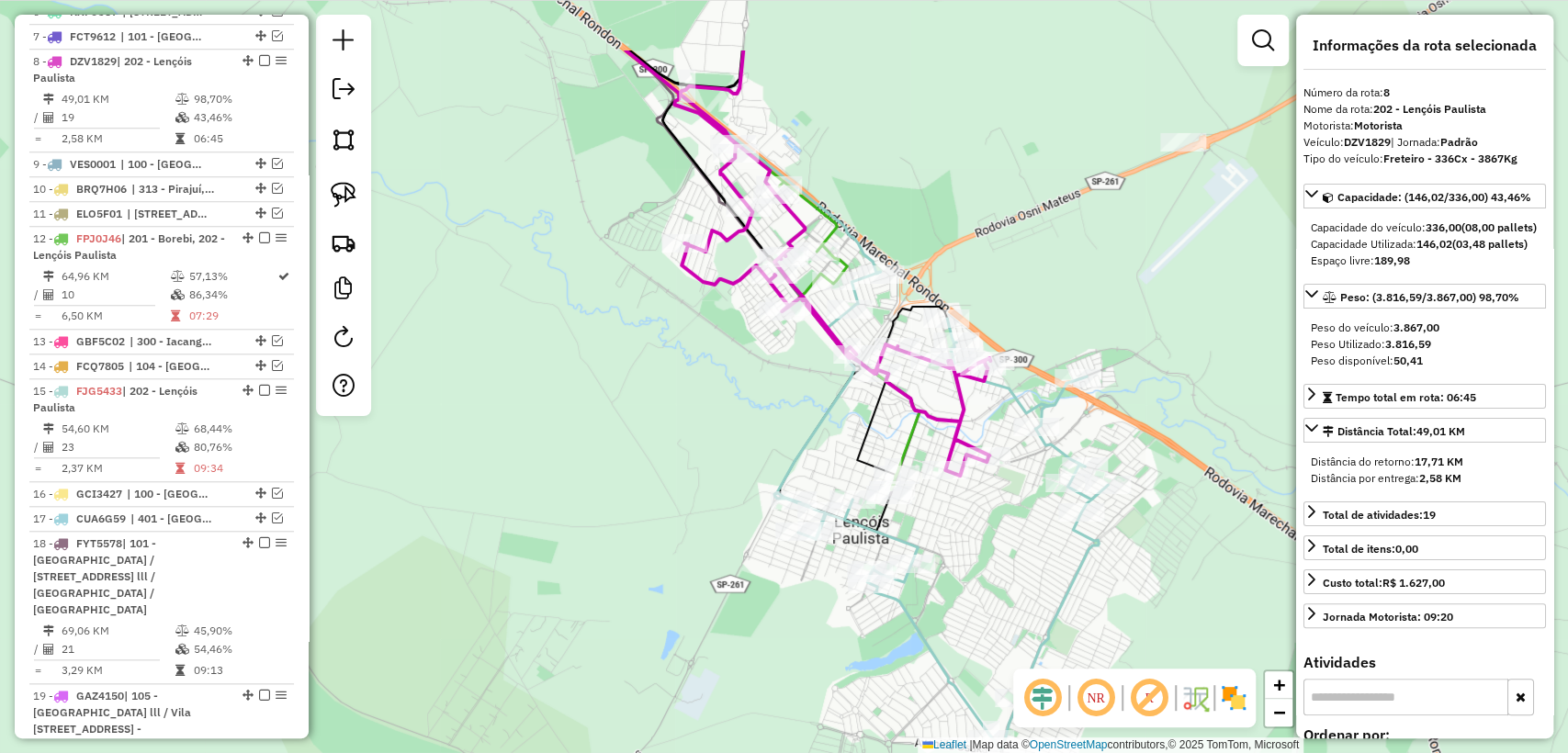
drag, startPoint x: 853, startPoint y: 47, endPoint x: 895, endPoint y: 165, distance: 125.3
click at [895, 165] on div "Janela de atendimento Grade de atendimento Capacidade Transportadoras Veículos …" at bounding box center [784, 376] width 1568 height 753
click at [913, 441] on icon at bounding box center [694, 207] width 452 height 565
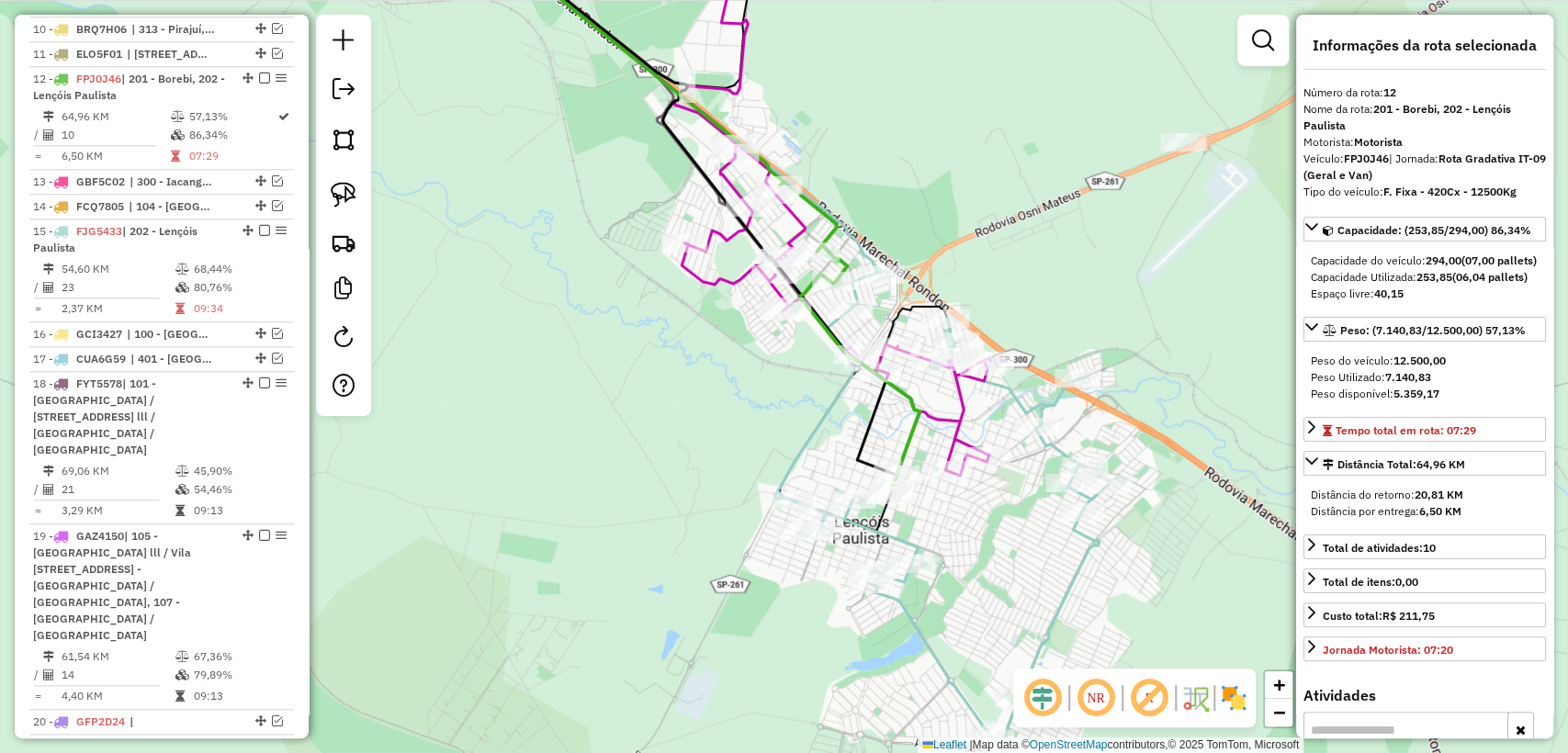
scroll to position [1184, 0]
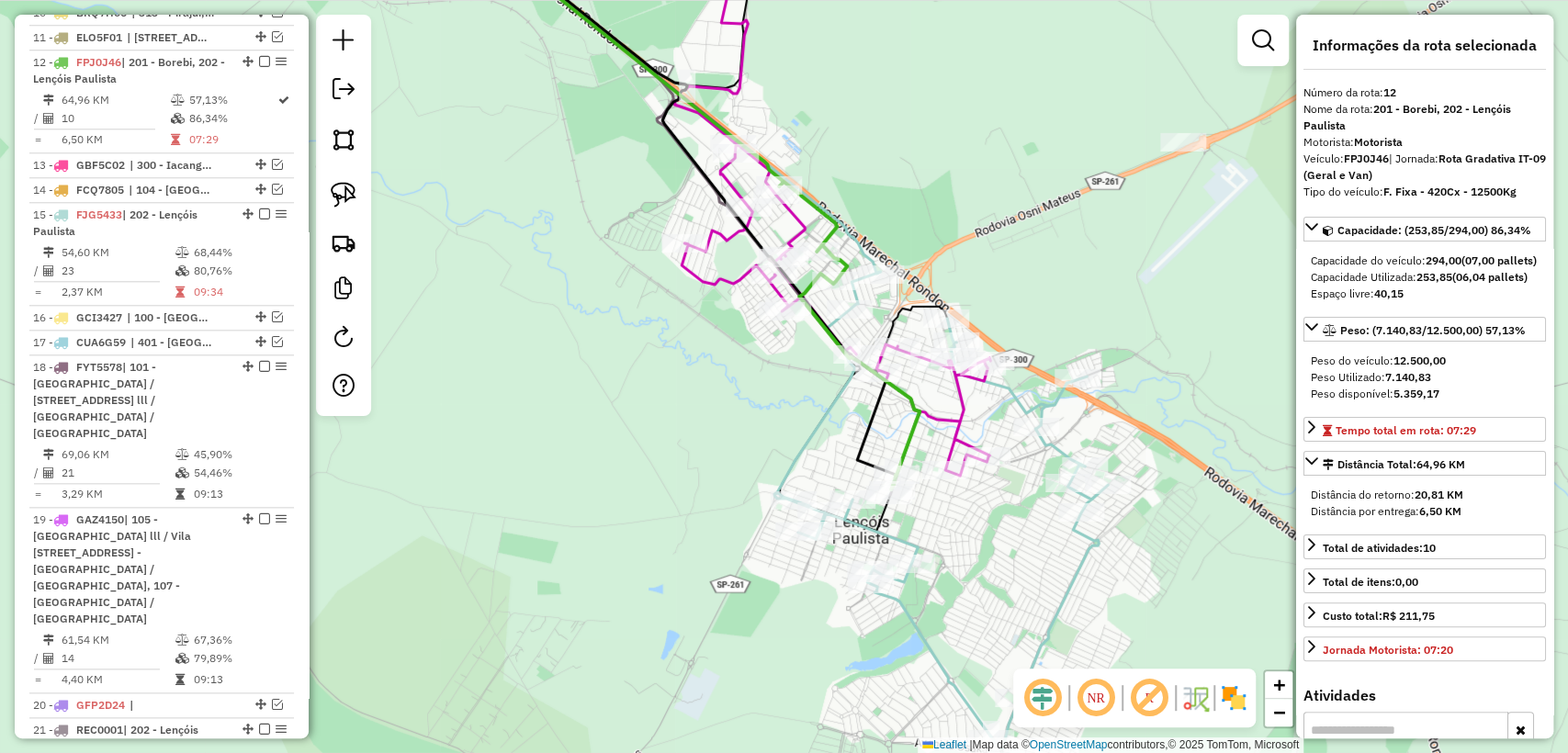
click at [732, 271] on icon at bounding box center [833, 221] width 316 height 509
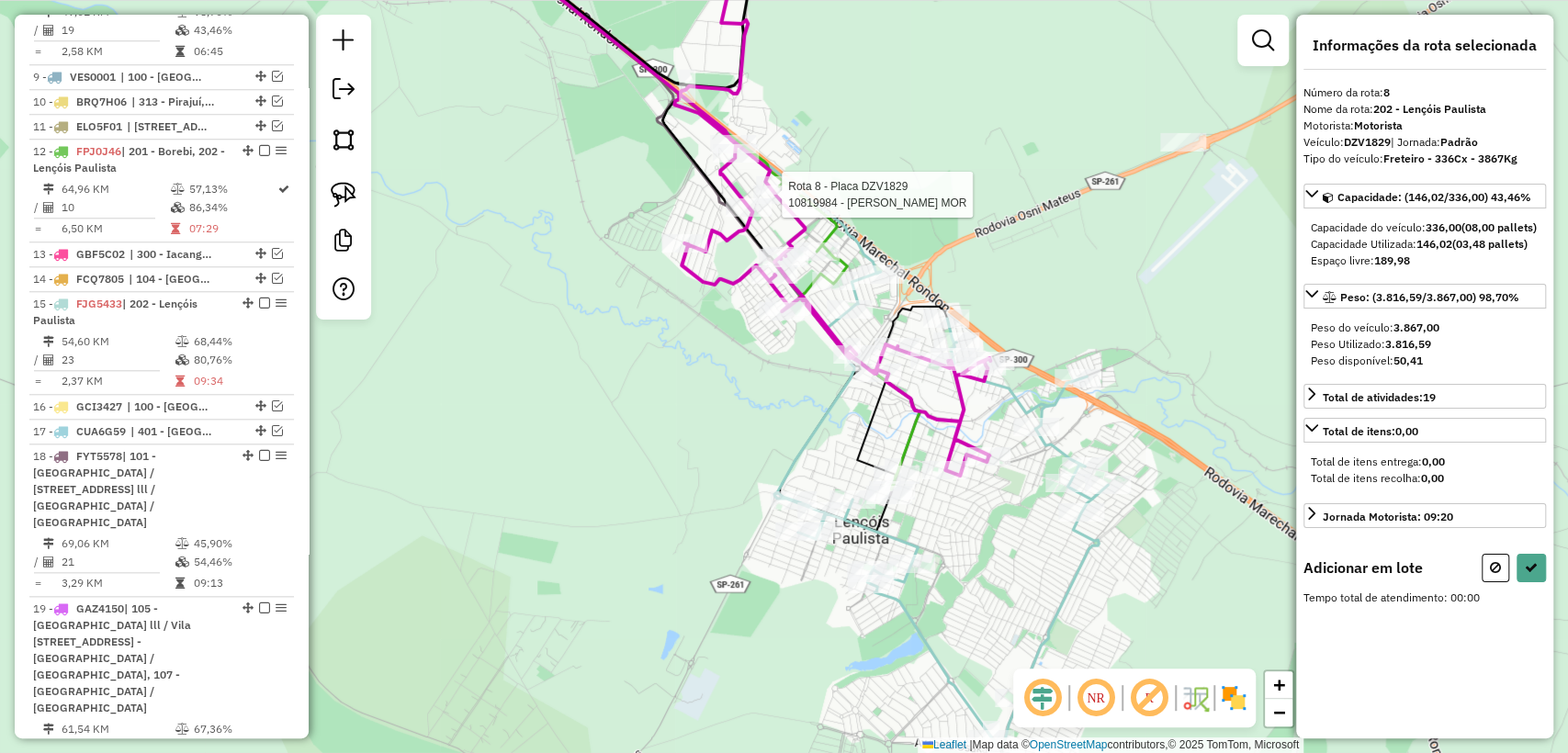
scroll to position [1007, 0]
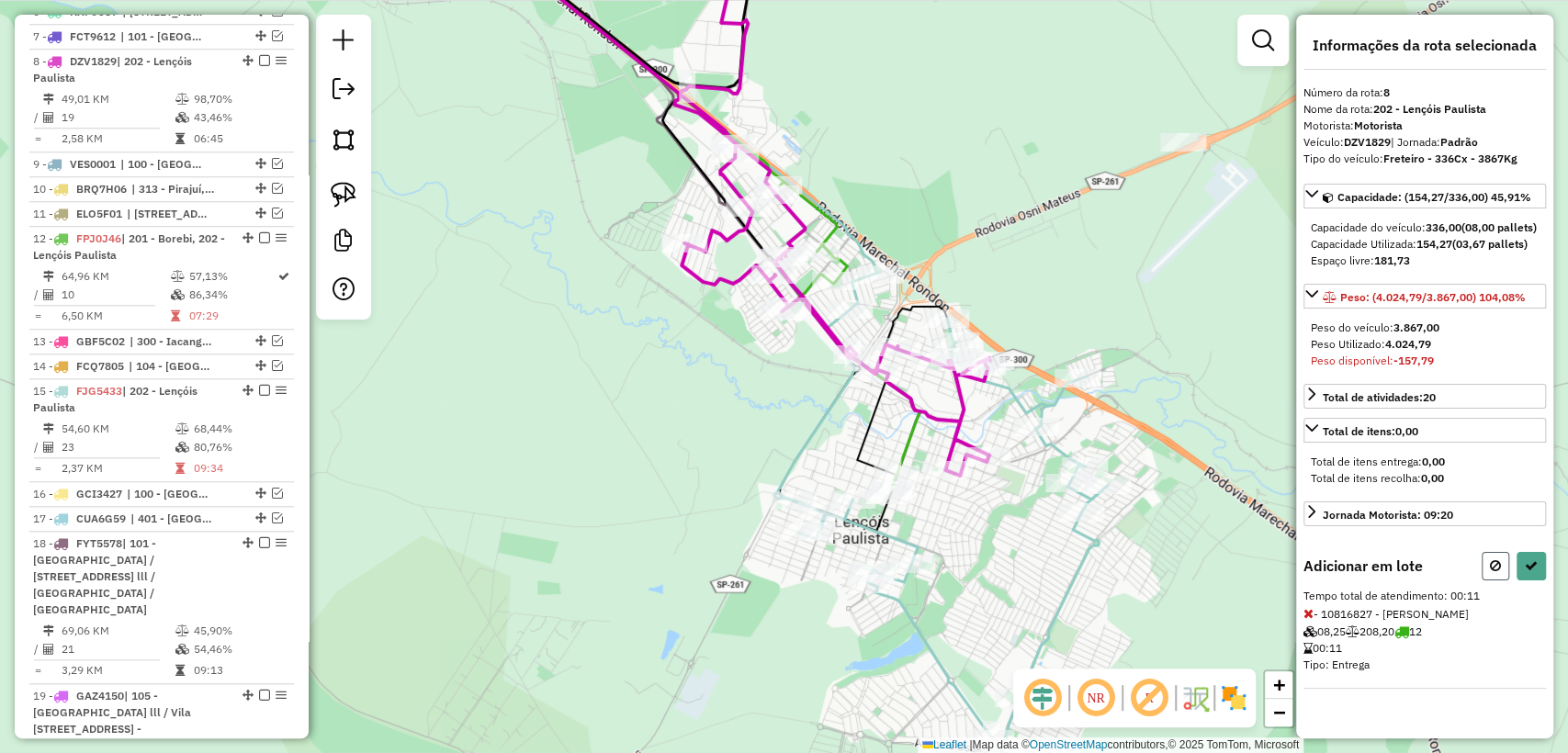
click at [1484, 580] on button at bounding box center [1495, 566] width 28 height 29
select select "**********"
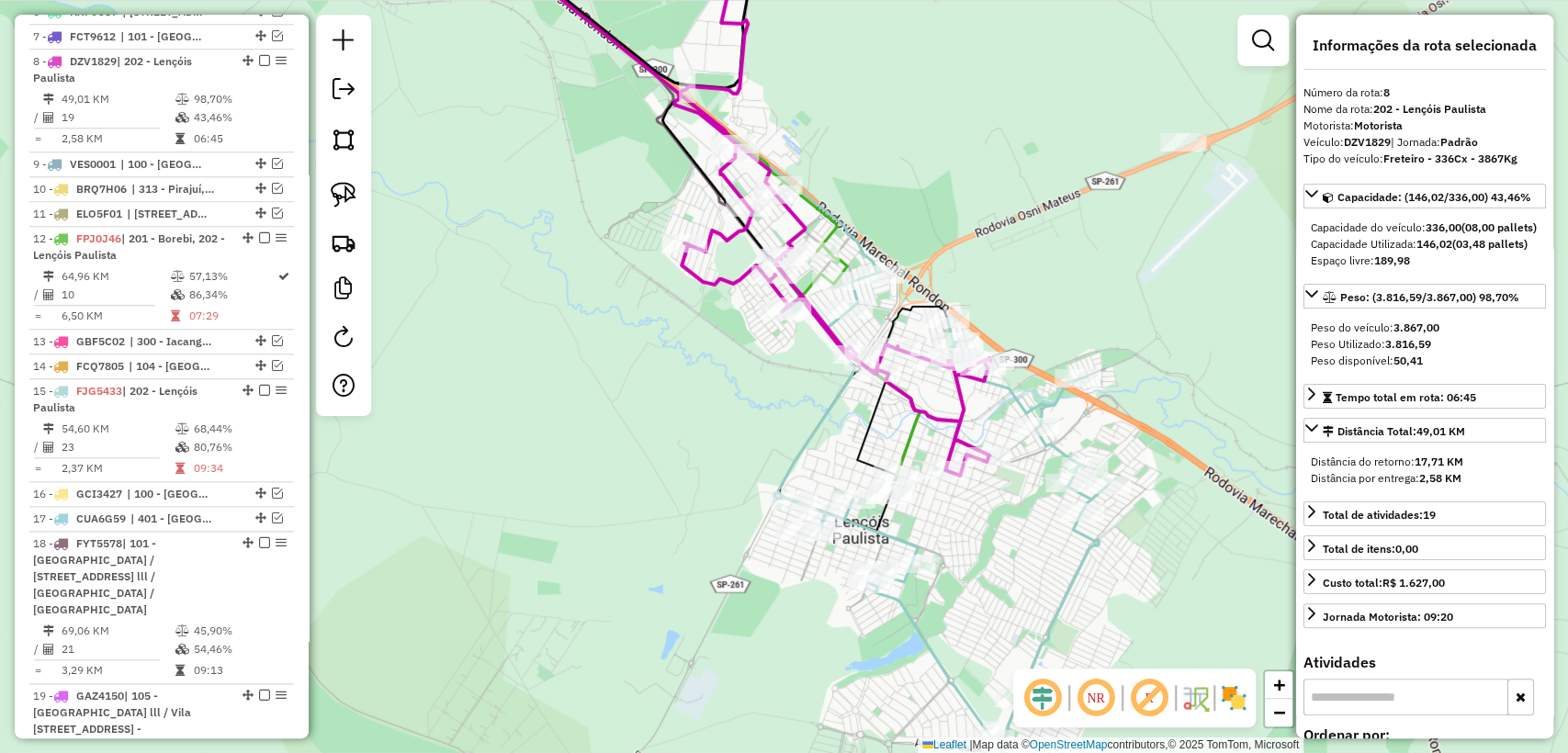
click at [728, 273] on icon at bounding box center [833, 221] width 316 height 509
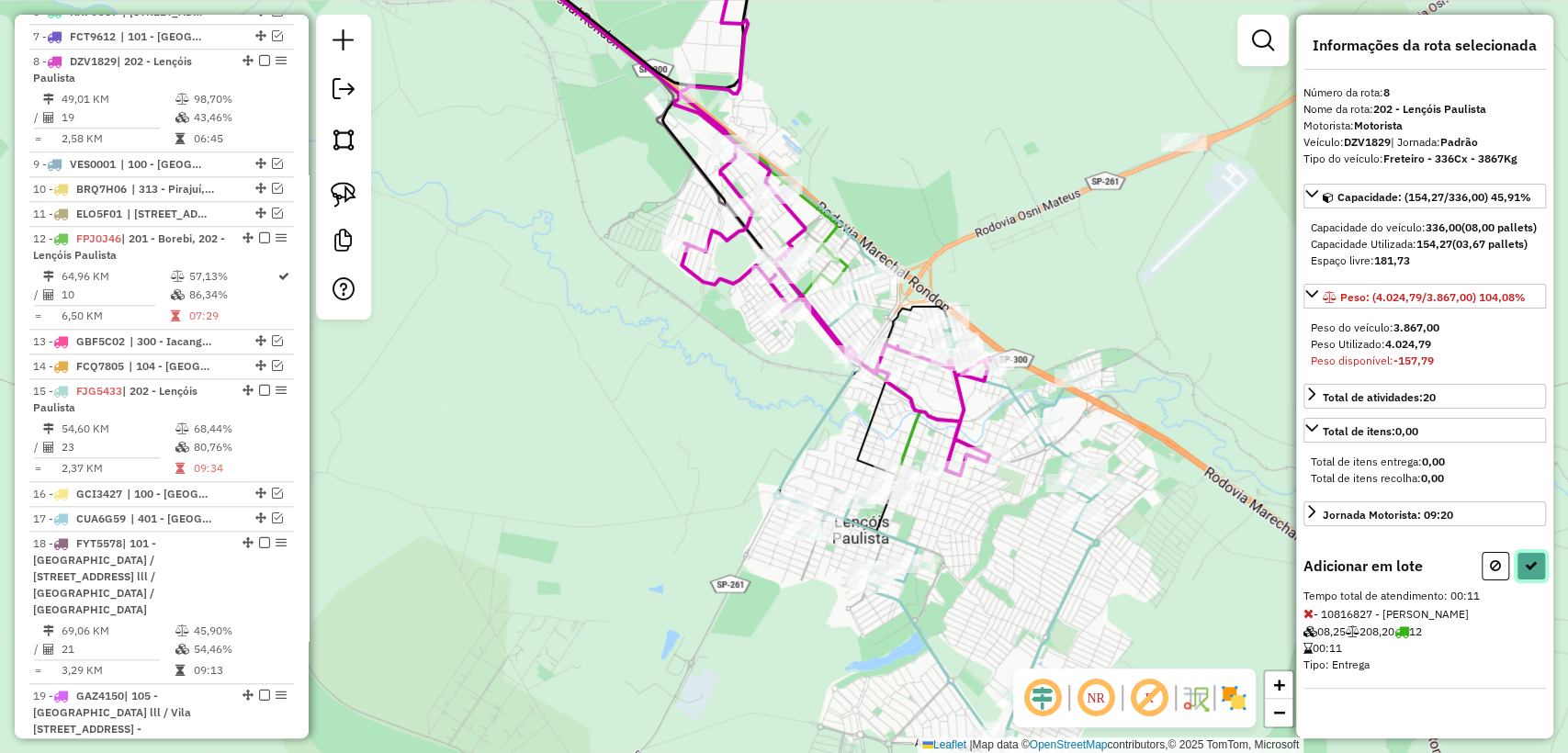
click at [1521, 580] on button at bounding box center [1531, 566] width 30 height 29
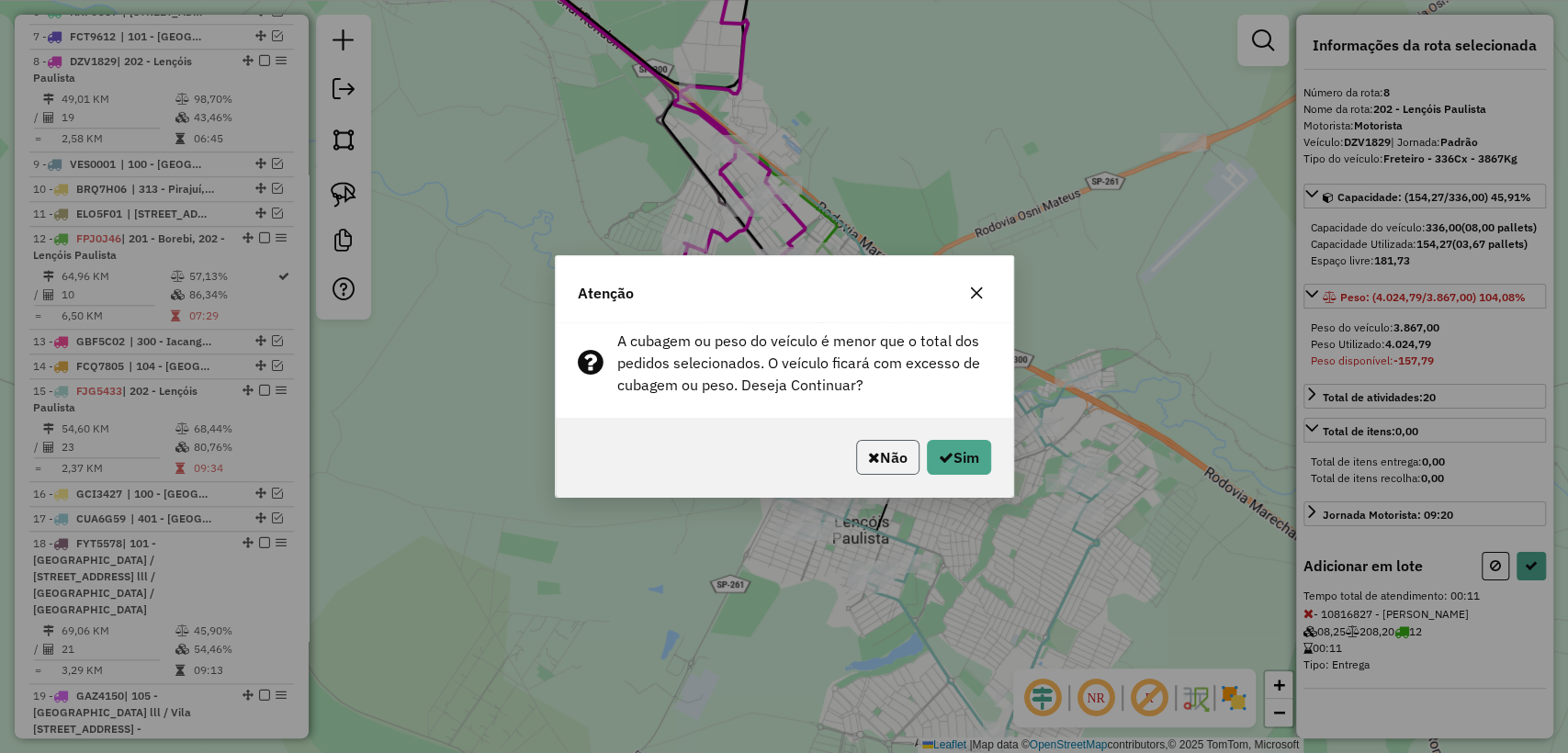
click at [900, 450] on button "Não" at bounding box center [887, 458] width 64 height 35
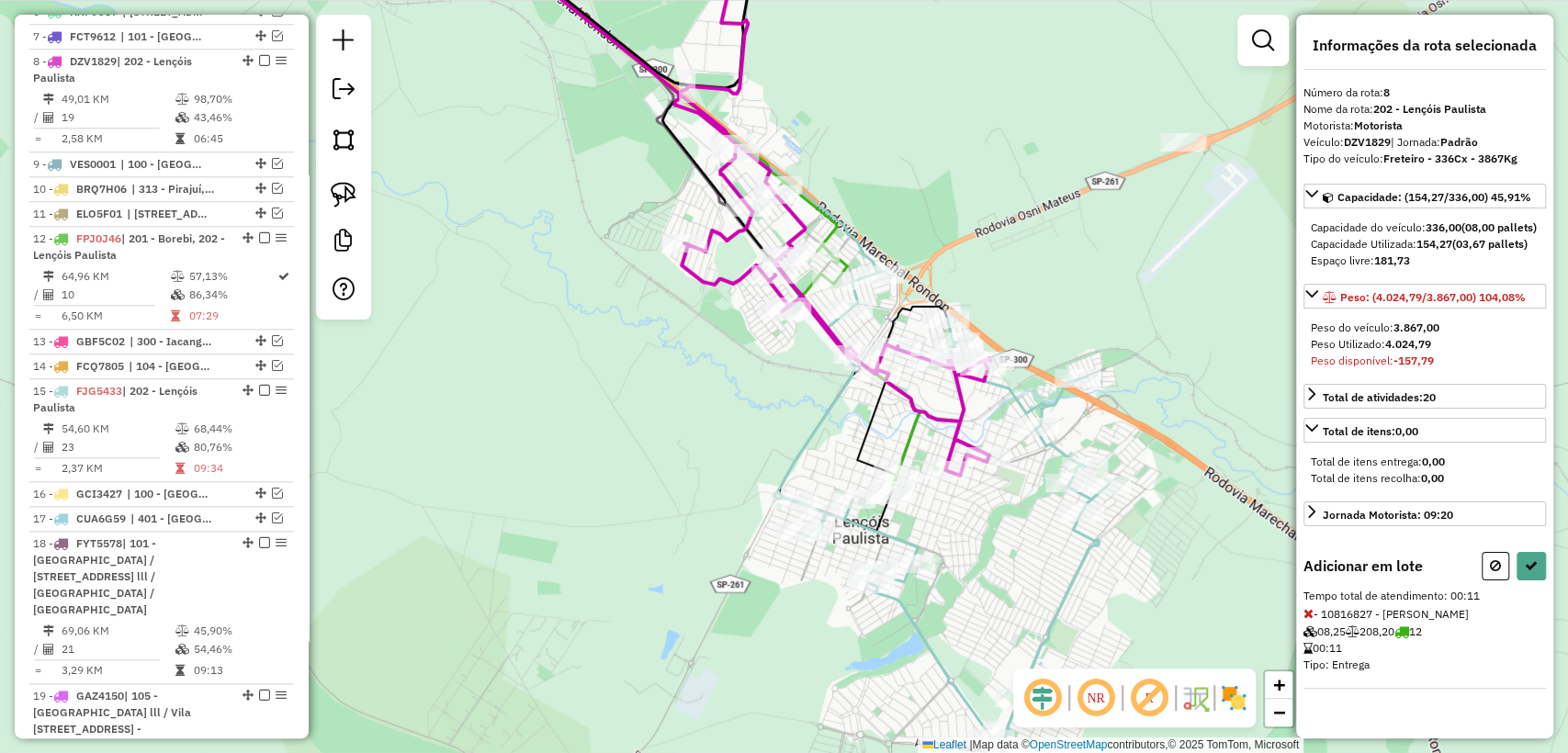
click at [834, 421] on icon at bounding box center [941, 510] width 333 height 477
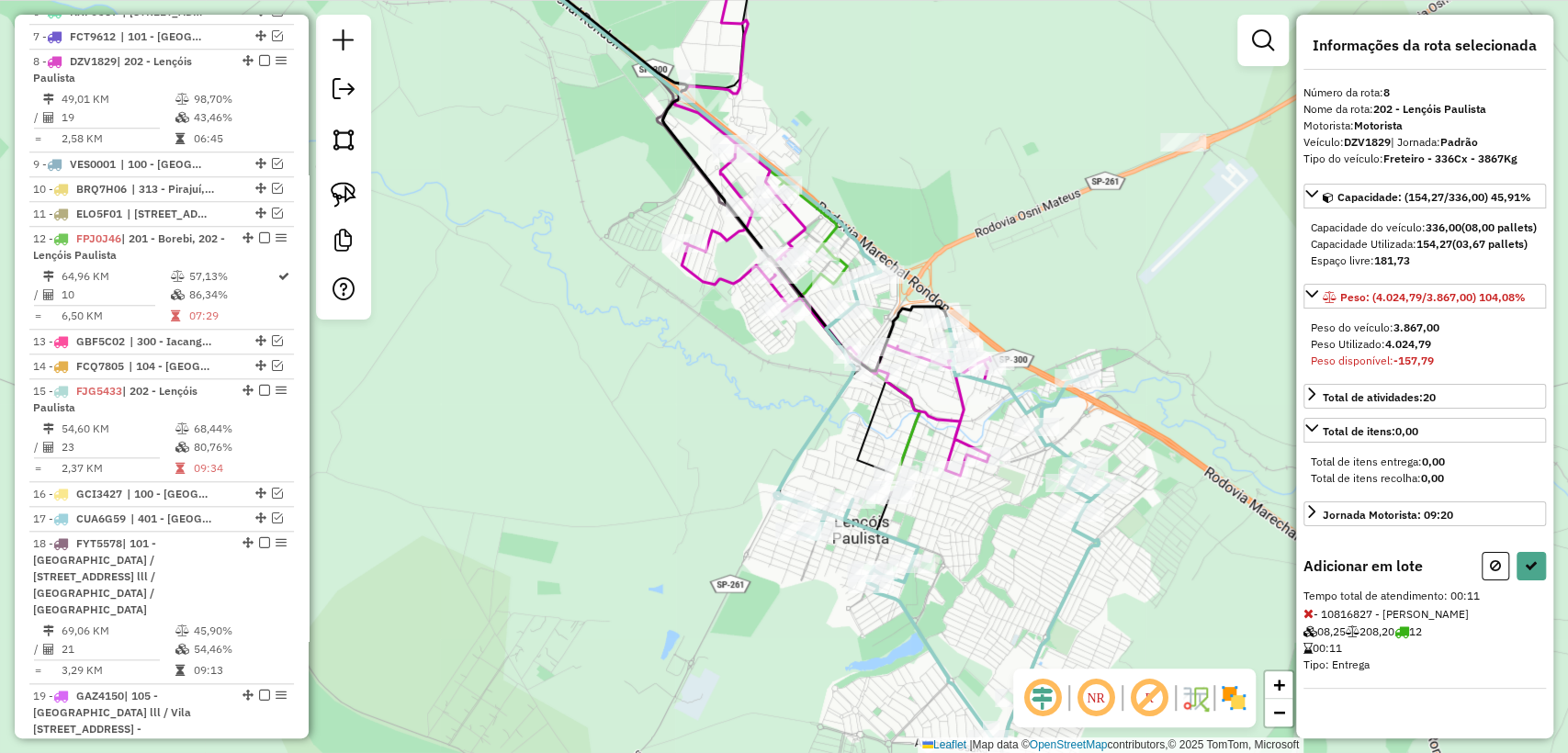
click at [1052, 451] on icon at bounding box center [941, 510] width 333 height 477
click at [1487, 579] on button at bounding box center [1495, 566] width 28 height 29
select select "**********"
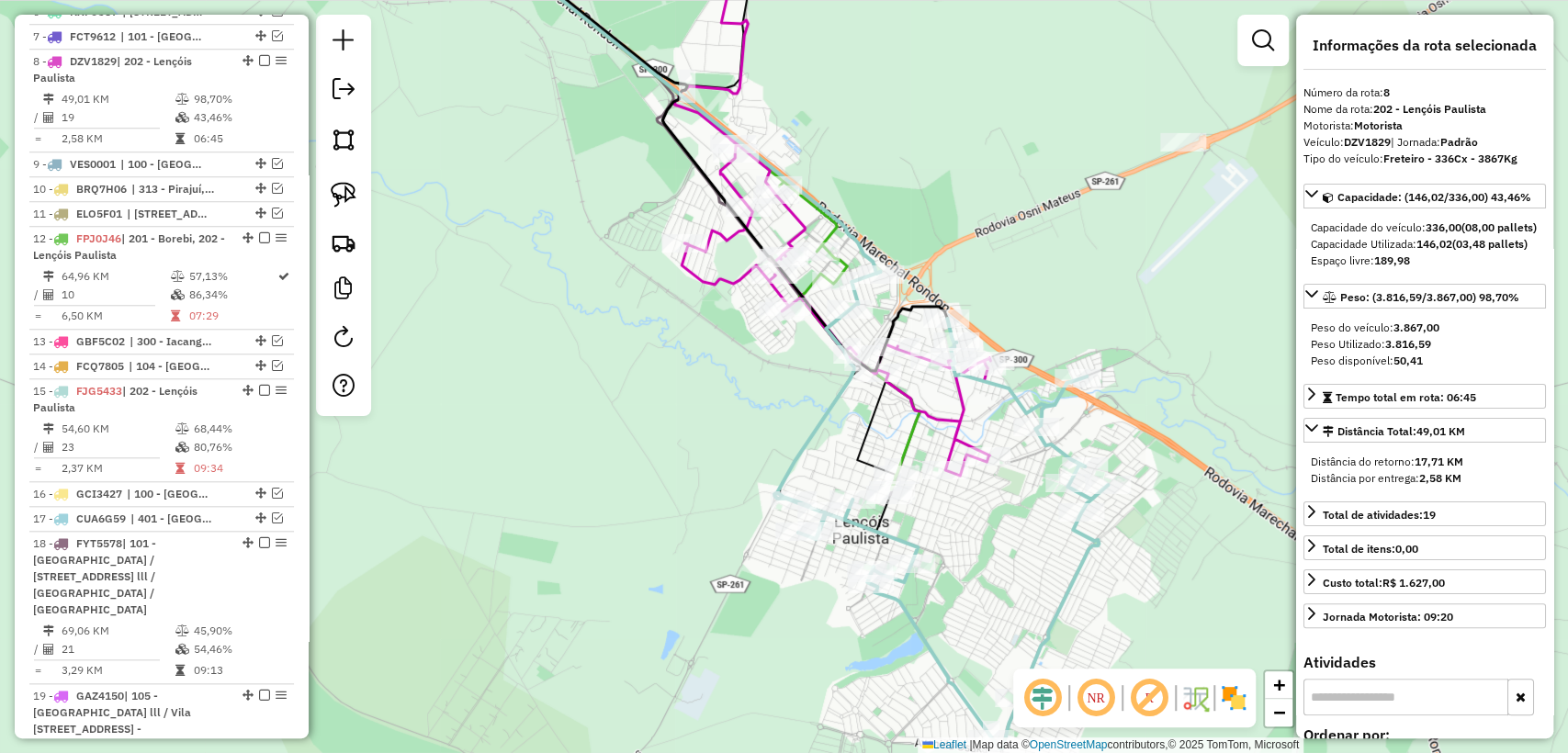
click at [1146, 358] on div "Janela de atendimento Grade de atendimento Capacidade Transportadoras Veículos …" at bounding box center [784, 376] width 1568 height 753
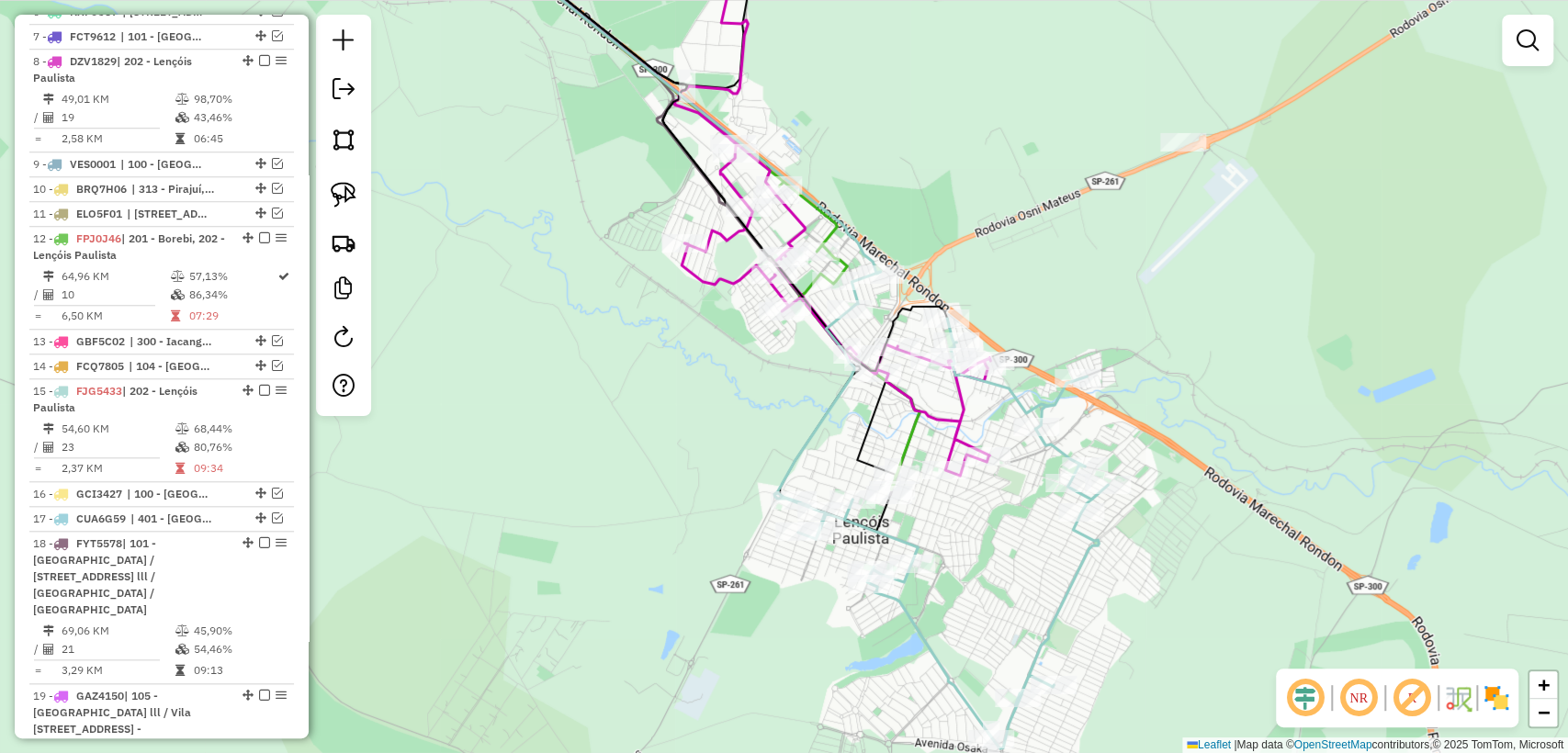
click at [1061, 450] on icon at bounding box center [941, 510] width 333 height 477
select select "**********"
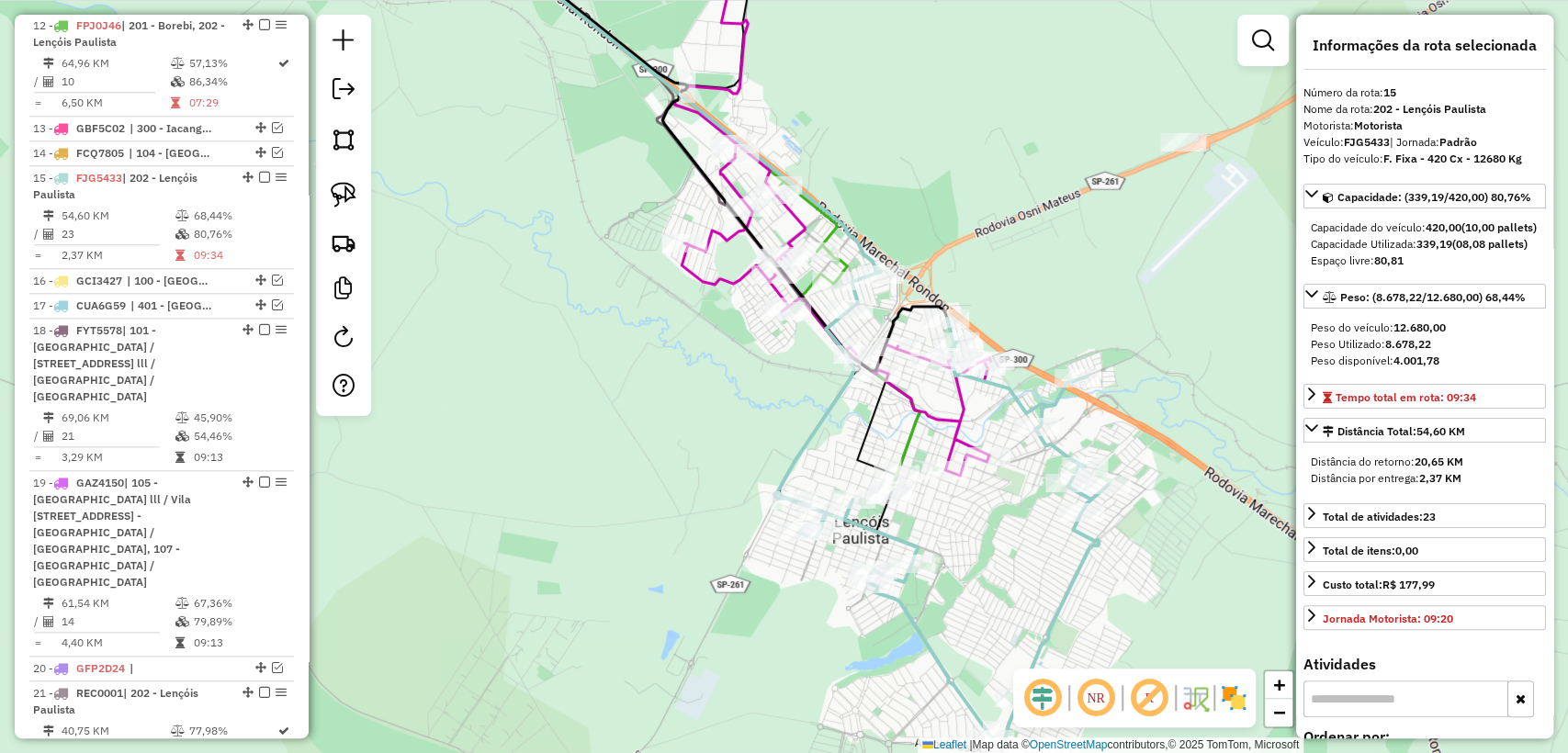
scroll to position [1337, 0]
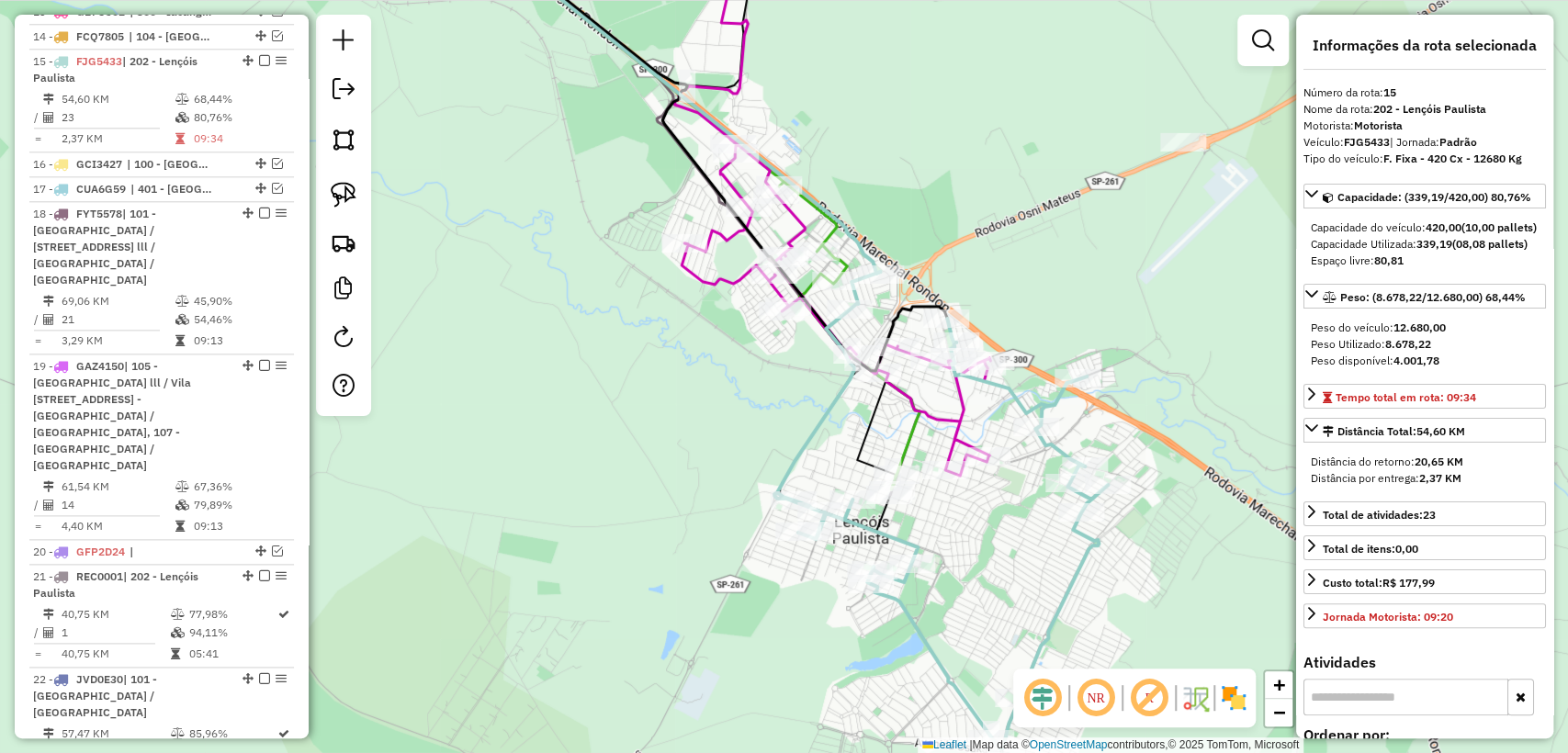
click at [728, 282] on icon at bounding box center [833, 221] width 316 height 509
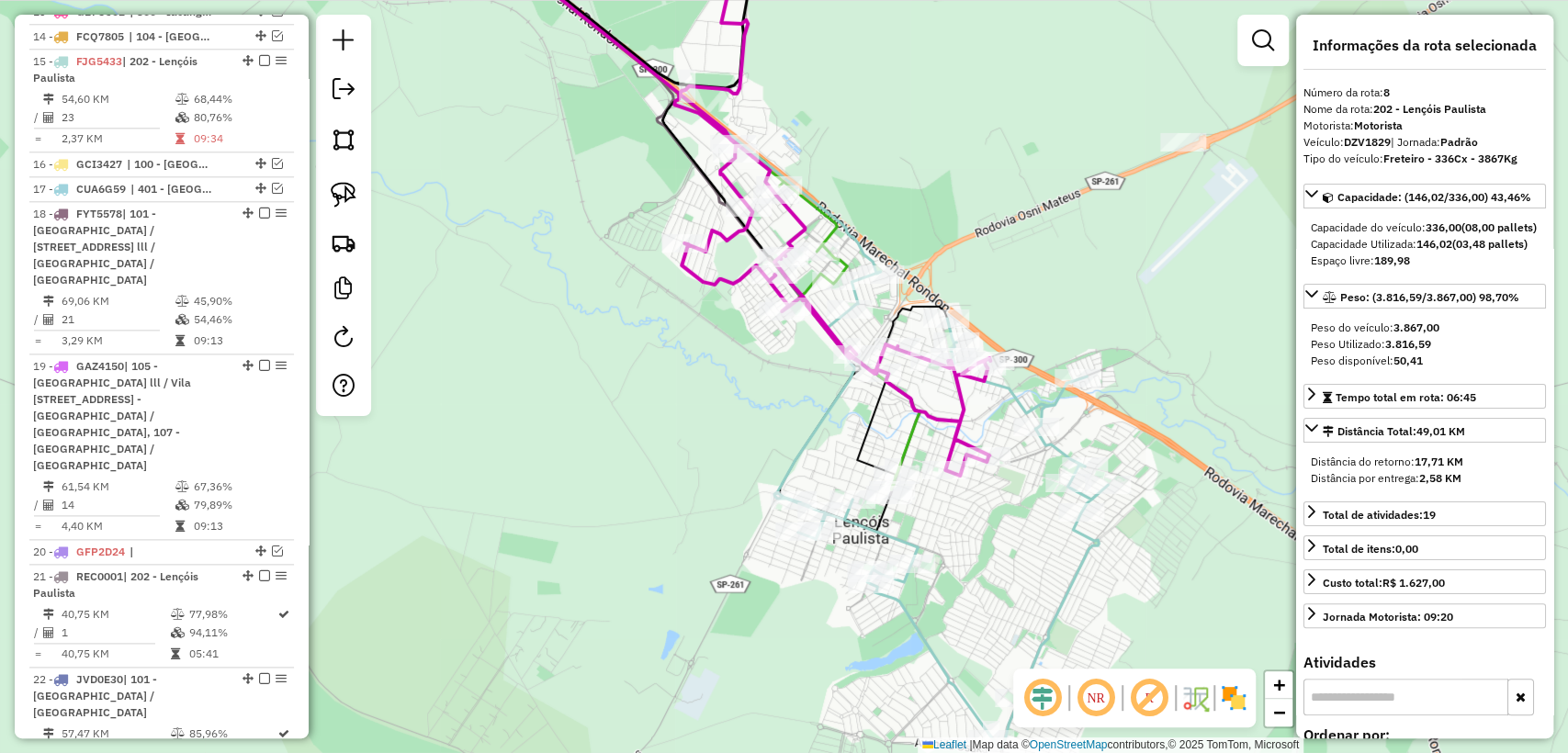
scroll to position [1007, 0]
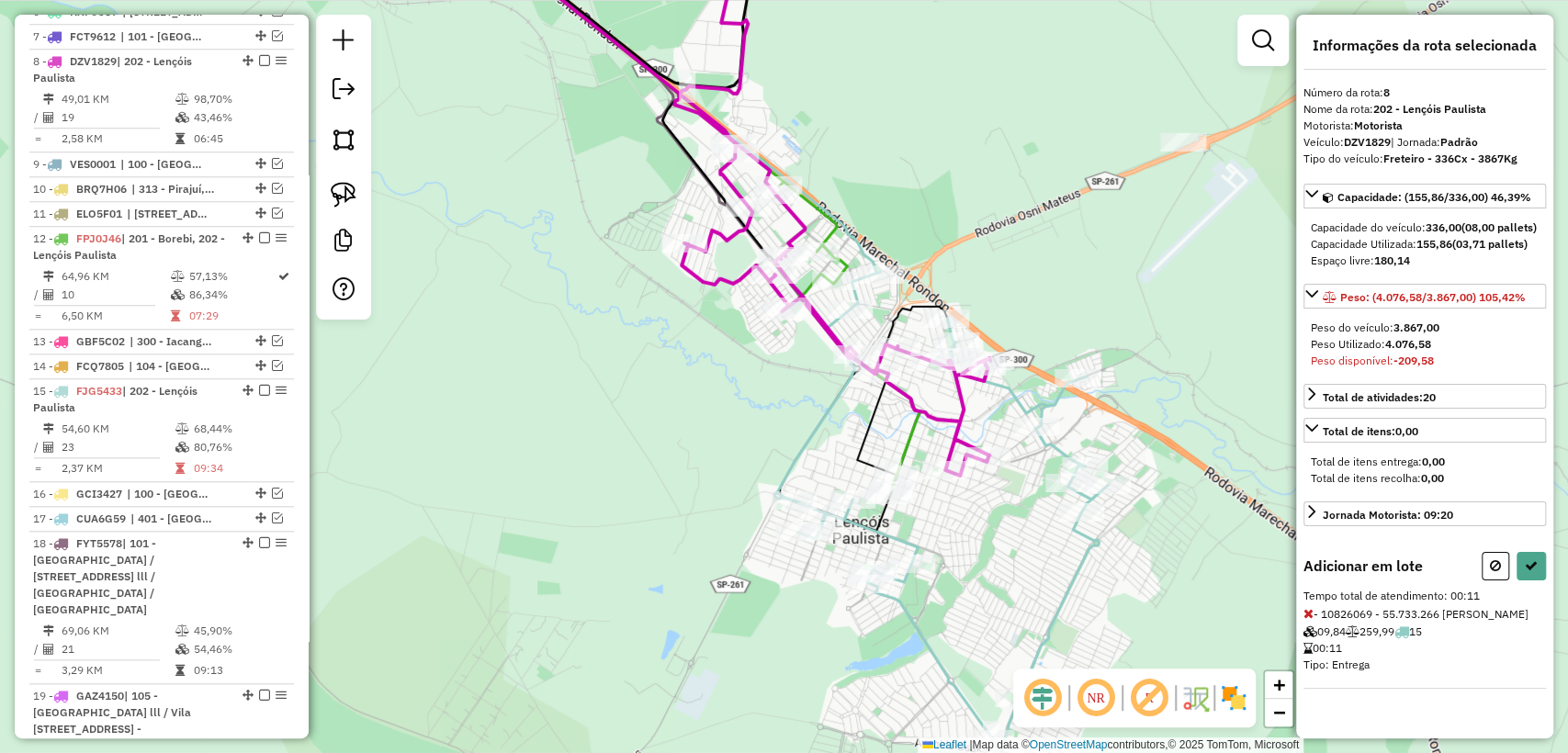
click at [861, 298] on icon at bounding box center [941, 510] width 333 height 477
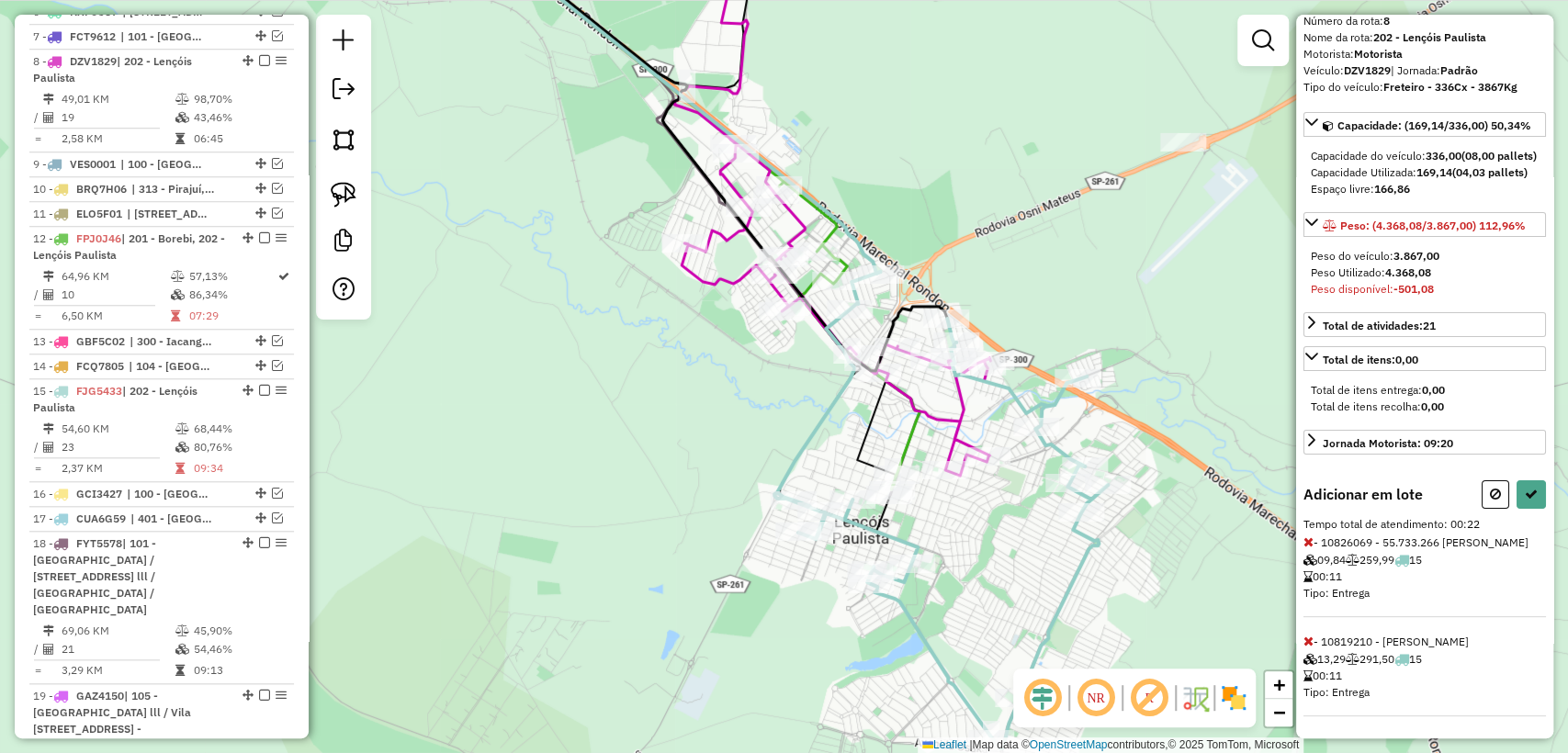
scroll to position [117, 0]
click at [1490, 488] on icon at bounding box center [1496, 494] width 11 height 12
select select "**********"
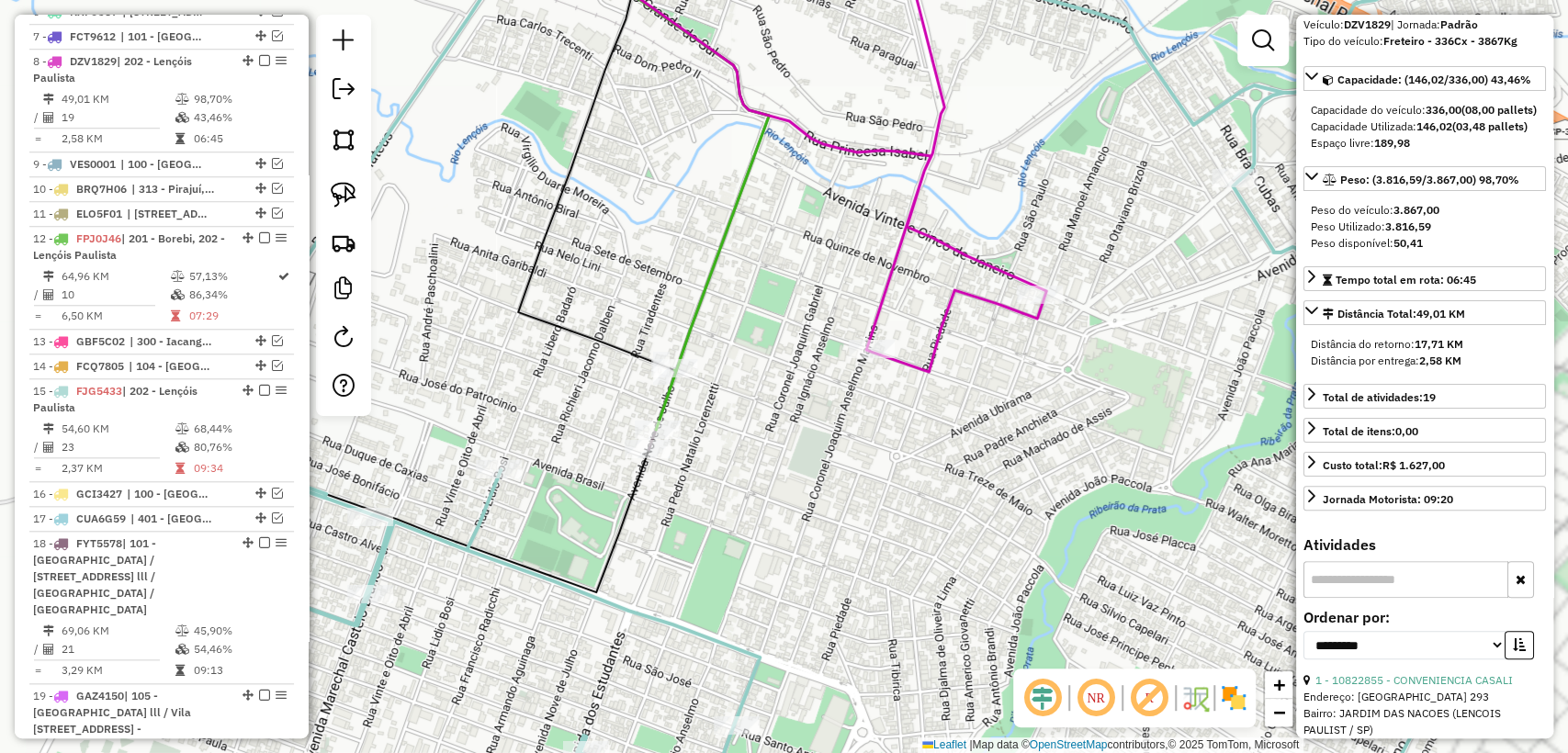
click at [728, 440] on div "Janela de atendimento Grade de atendimento Capacidade Transportadoras Veículos …" at bounding box center [784, 376] width 1568 height 753
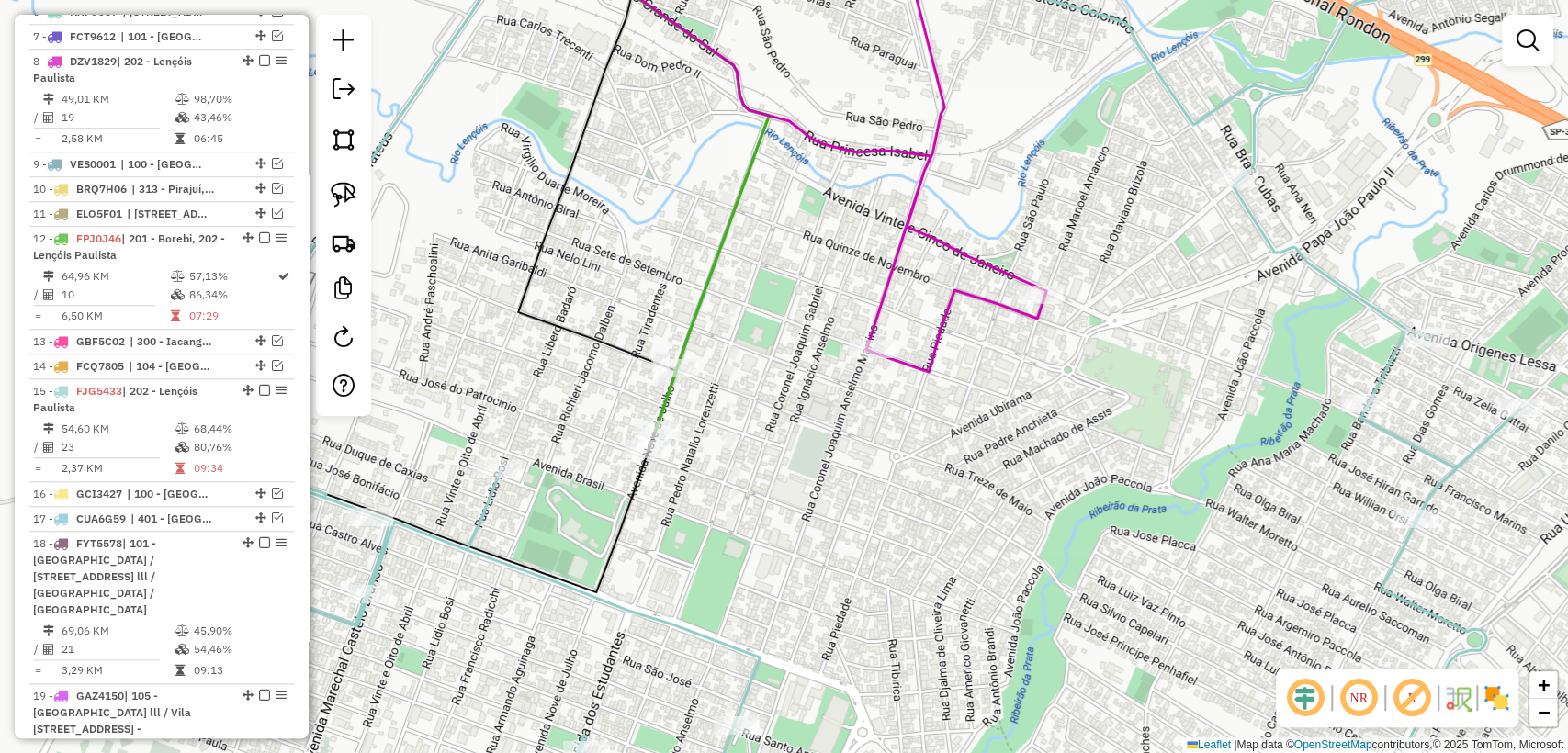
click at [661, 400] on icon at bounding box center [652, 177] width 234 height 505
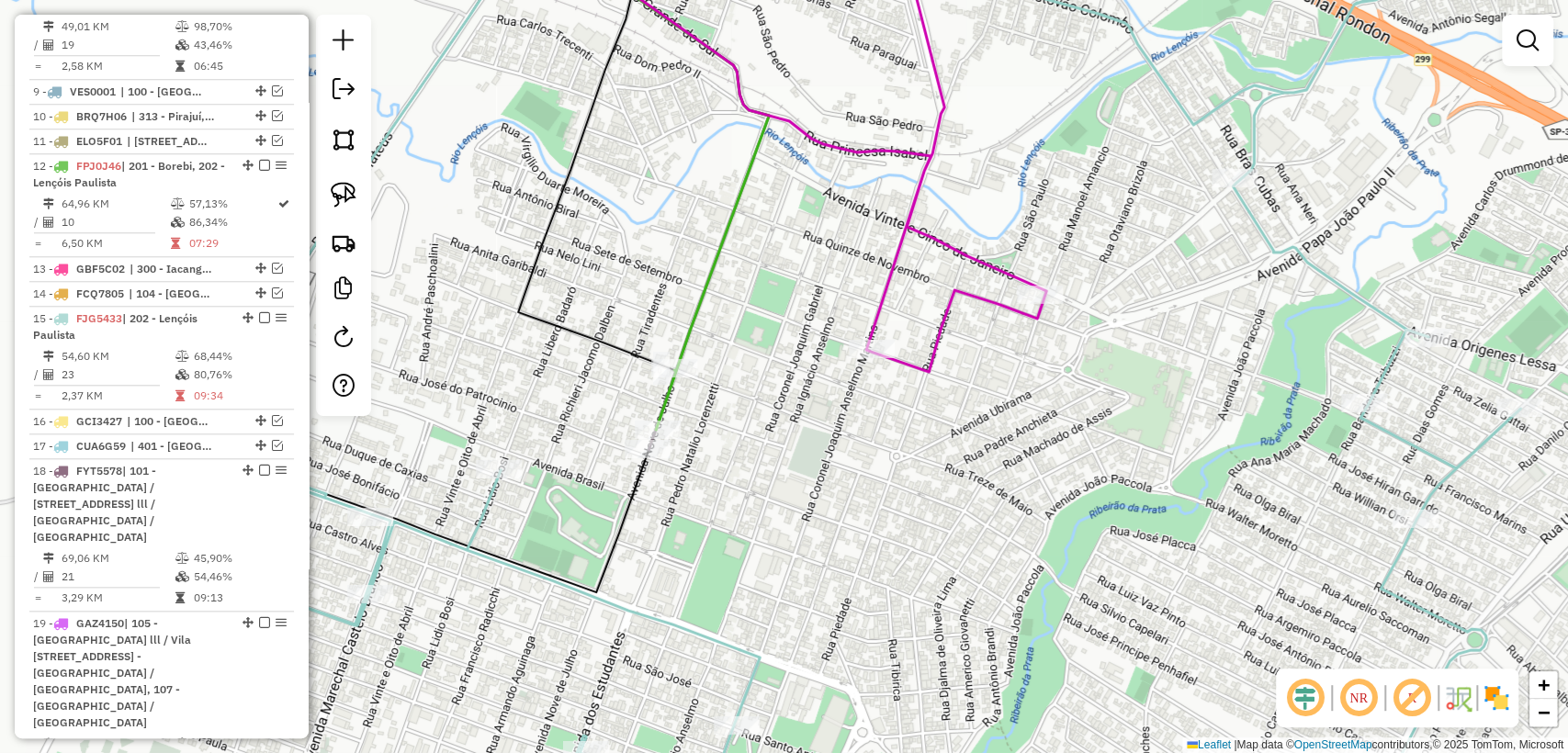
select select "**********"
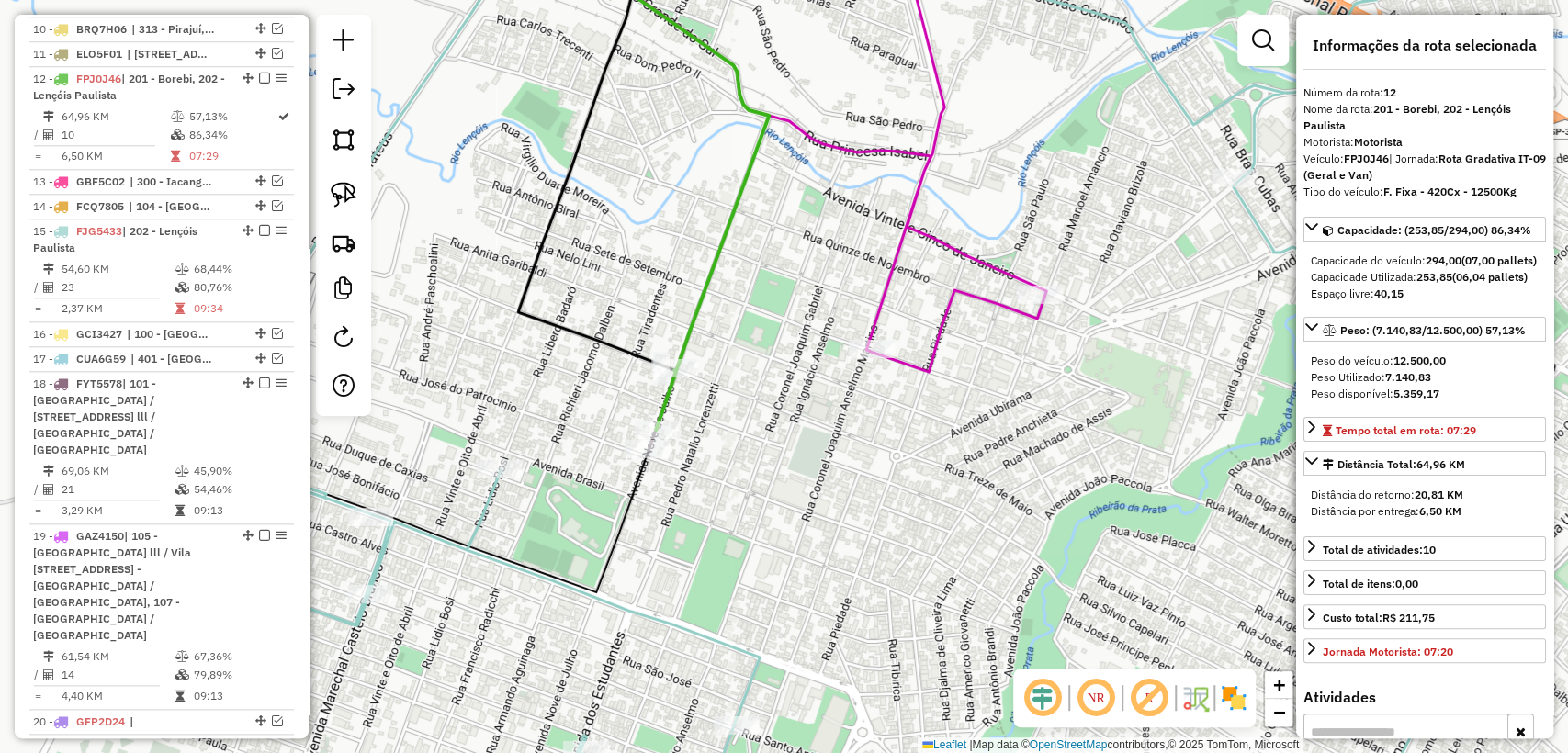
scroll to position [1184, 0]
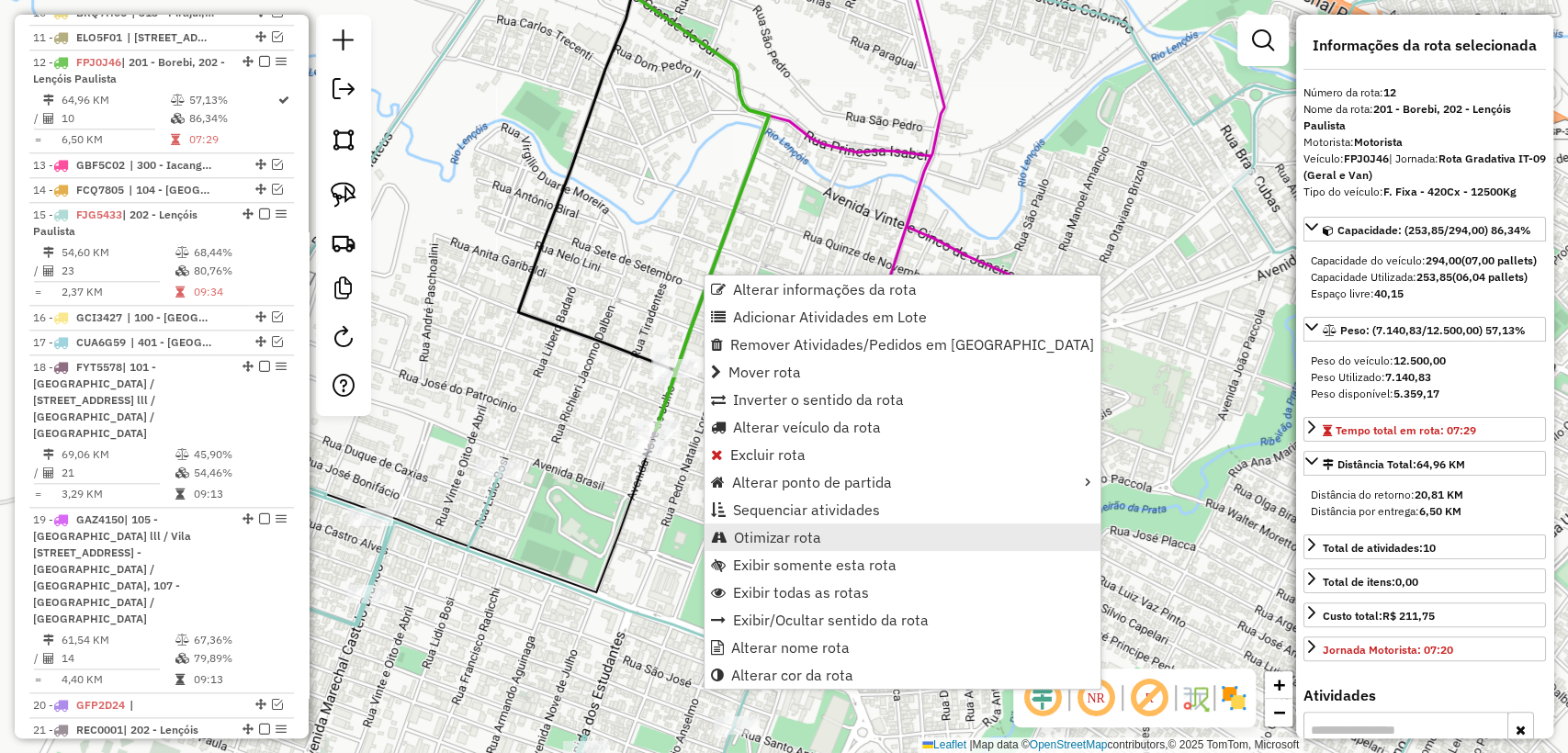
click at [806, 531] on span "Otimizar rota" at bounding box center [777, 537] width 88 height 14
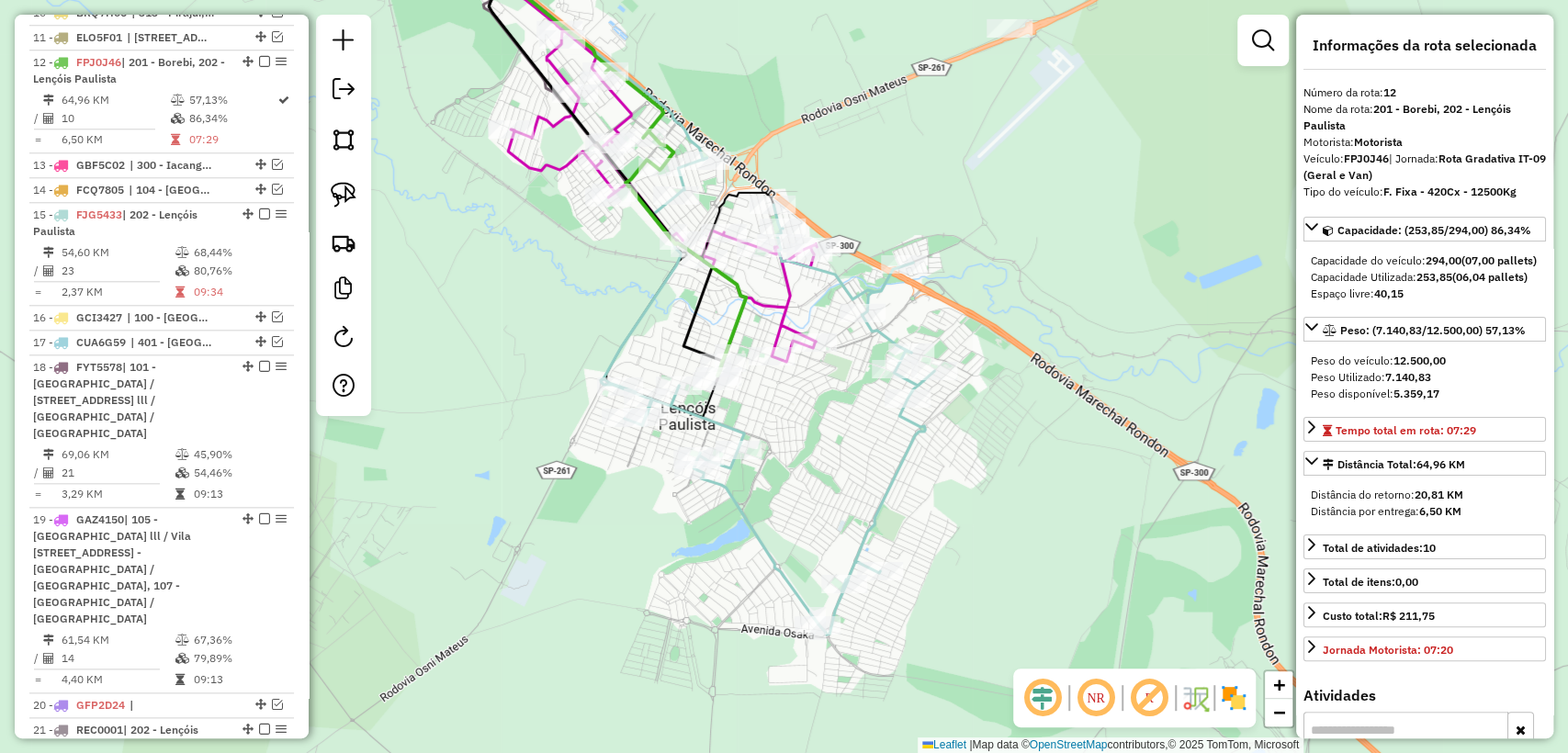
click at [783, 308] on icon at bounding box center [658, 143] width 316 height 438
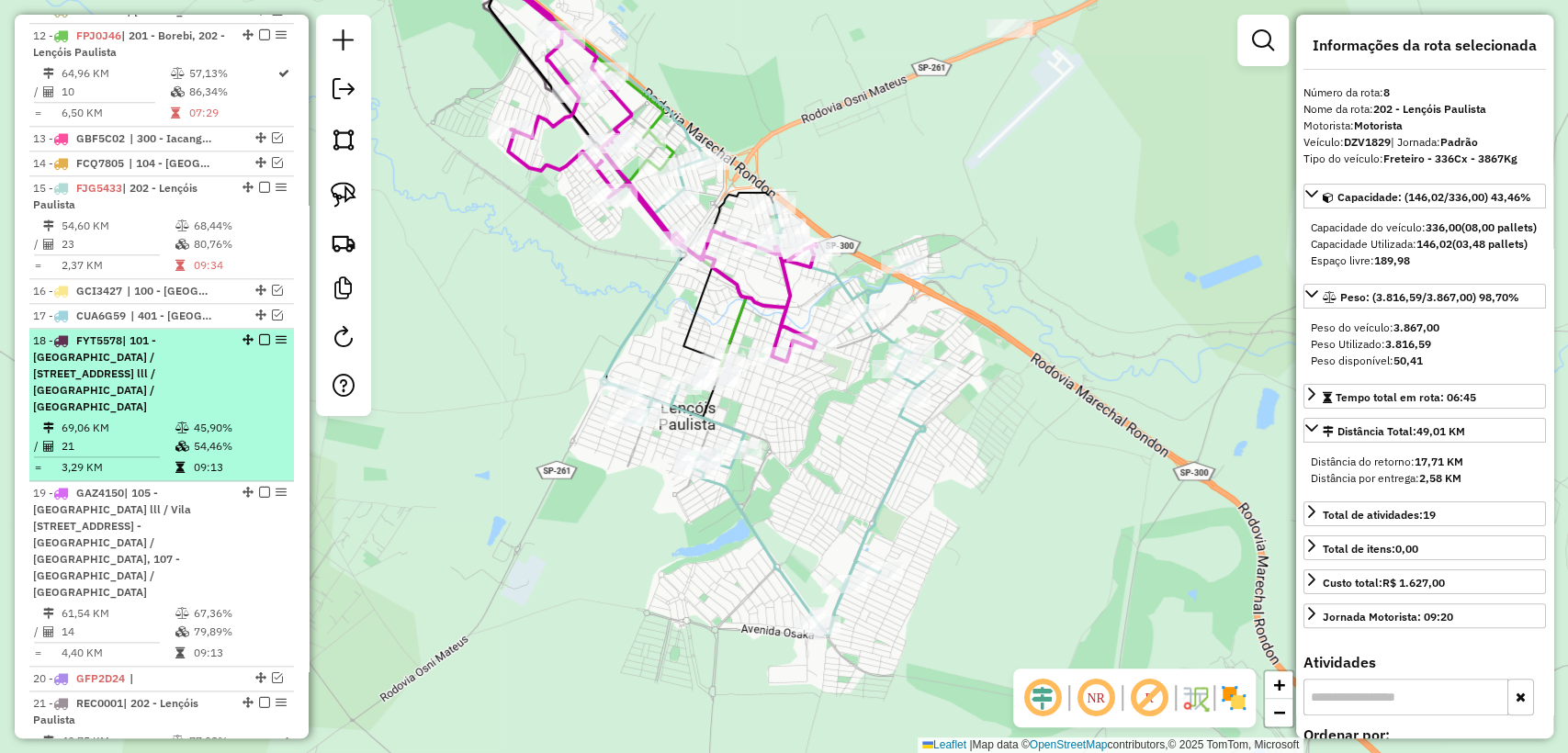
scroll to position [1212, 0]
click at [140, 436] on td "21" at bounding box center [118, 444] width 114 height 18
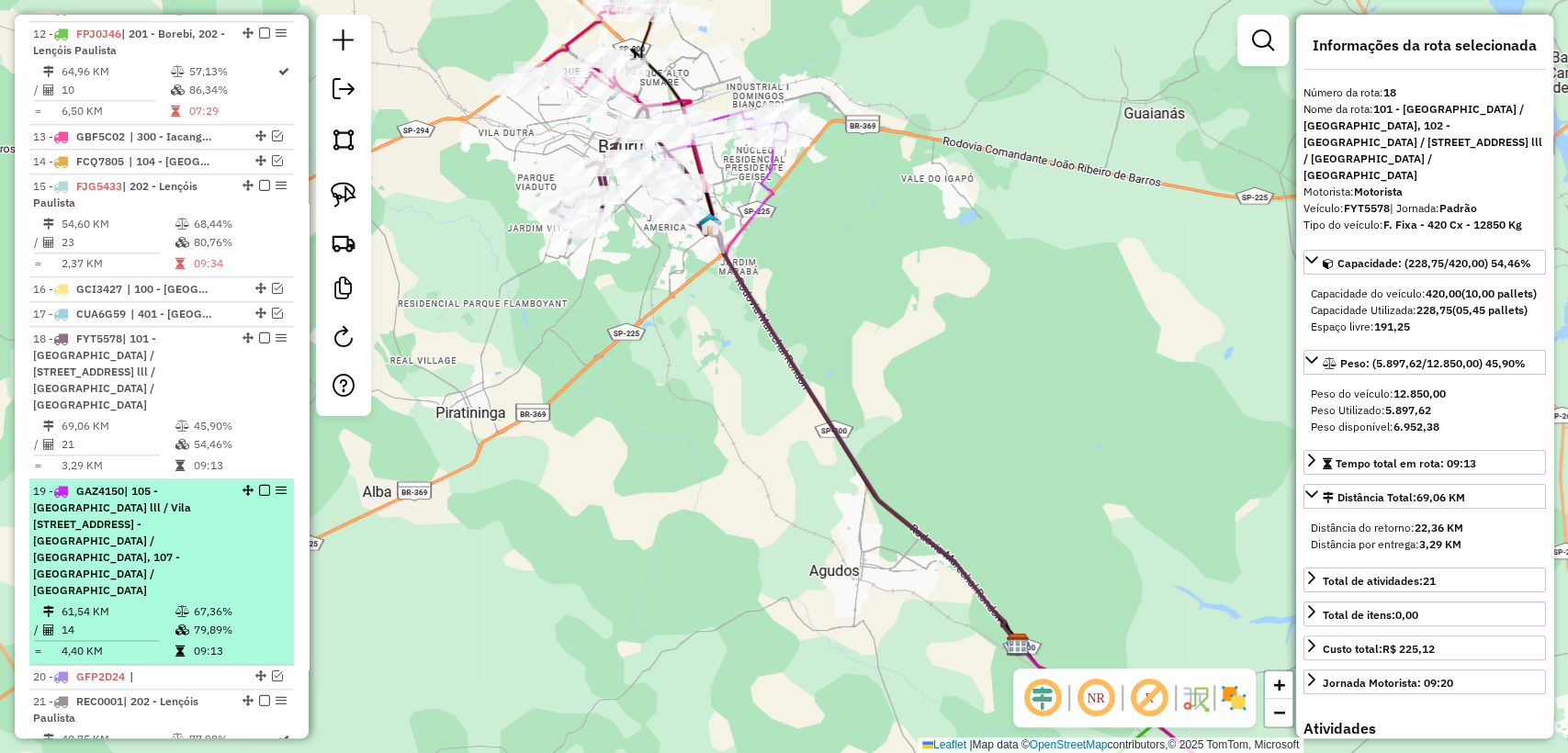
click at [152, 498] on span "| 105 - Jardim Estoril lll / Vila Aviação / Paineiras, 106 - Parque Paulistano …" at bounding box center [112, 540] width 158 height 113
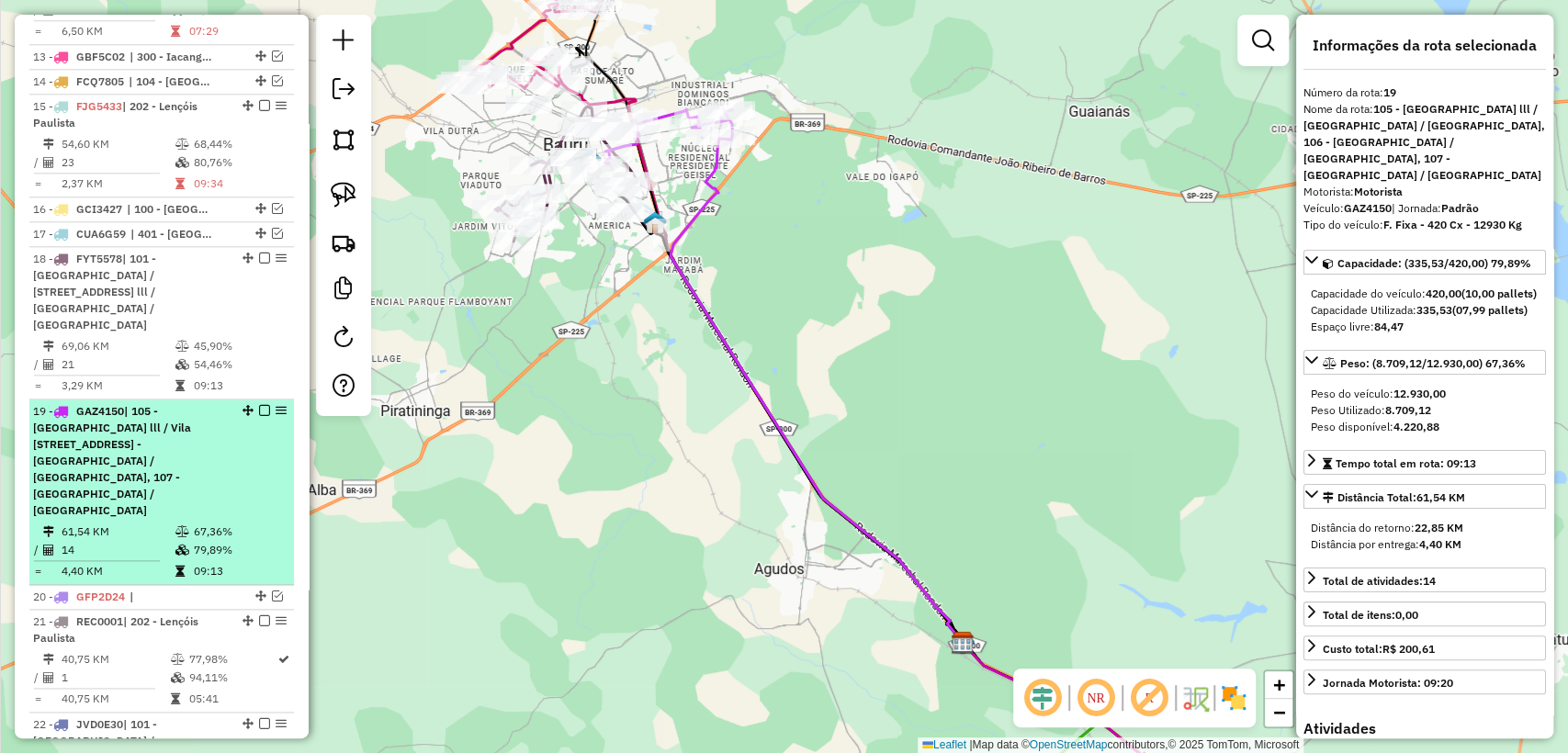
scroll to position [1416, 0]
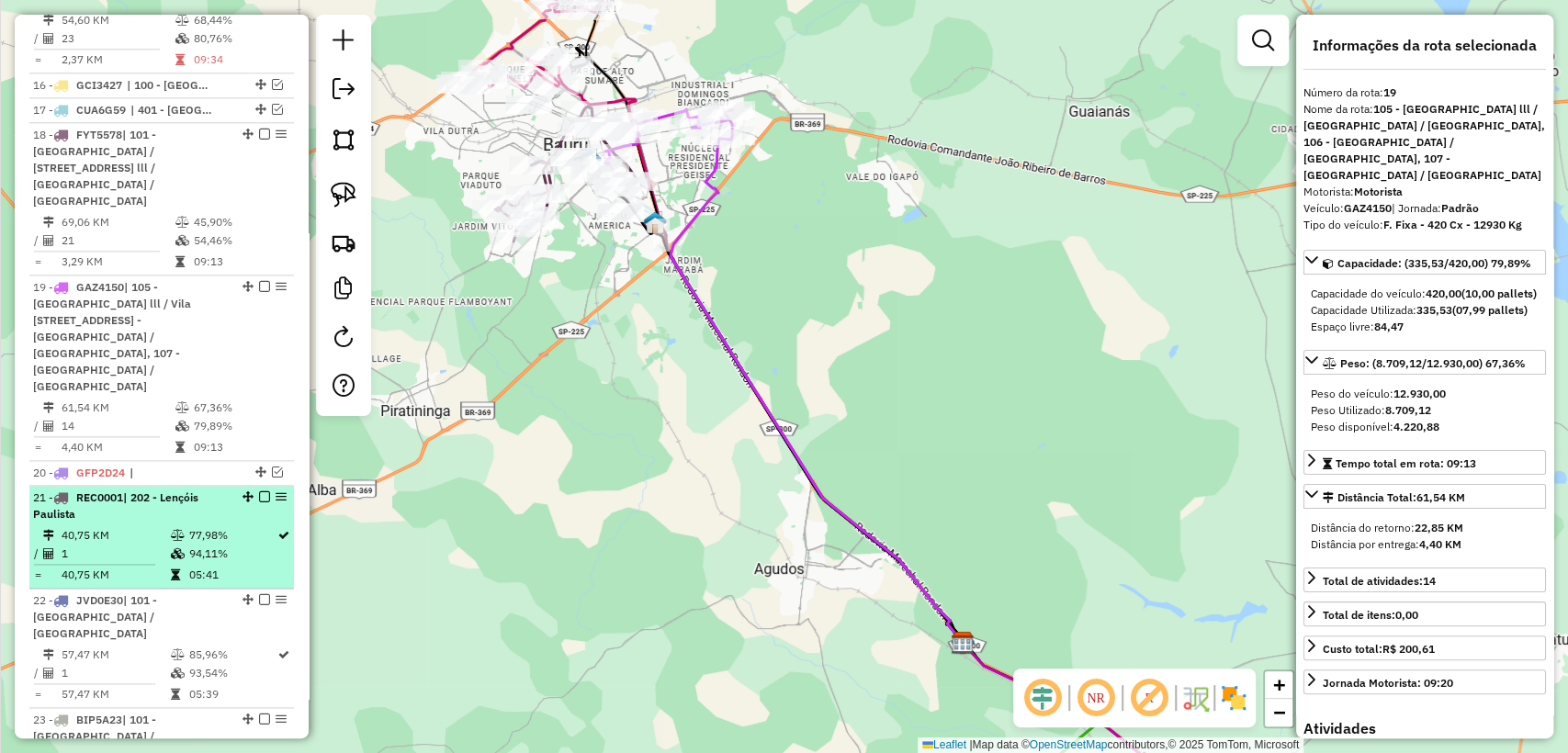
click at [151, 566] on td "40,75 KM" at bounding box center [115, 575] width 109 height 18
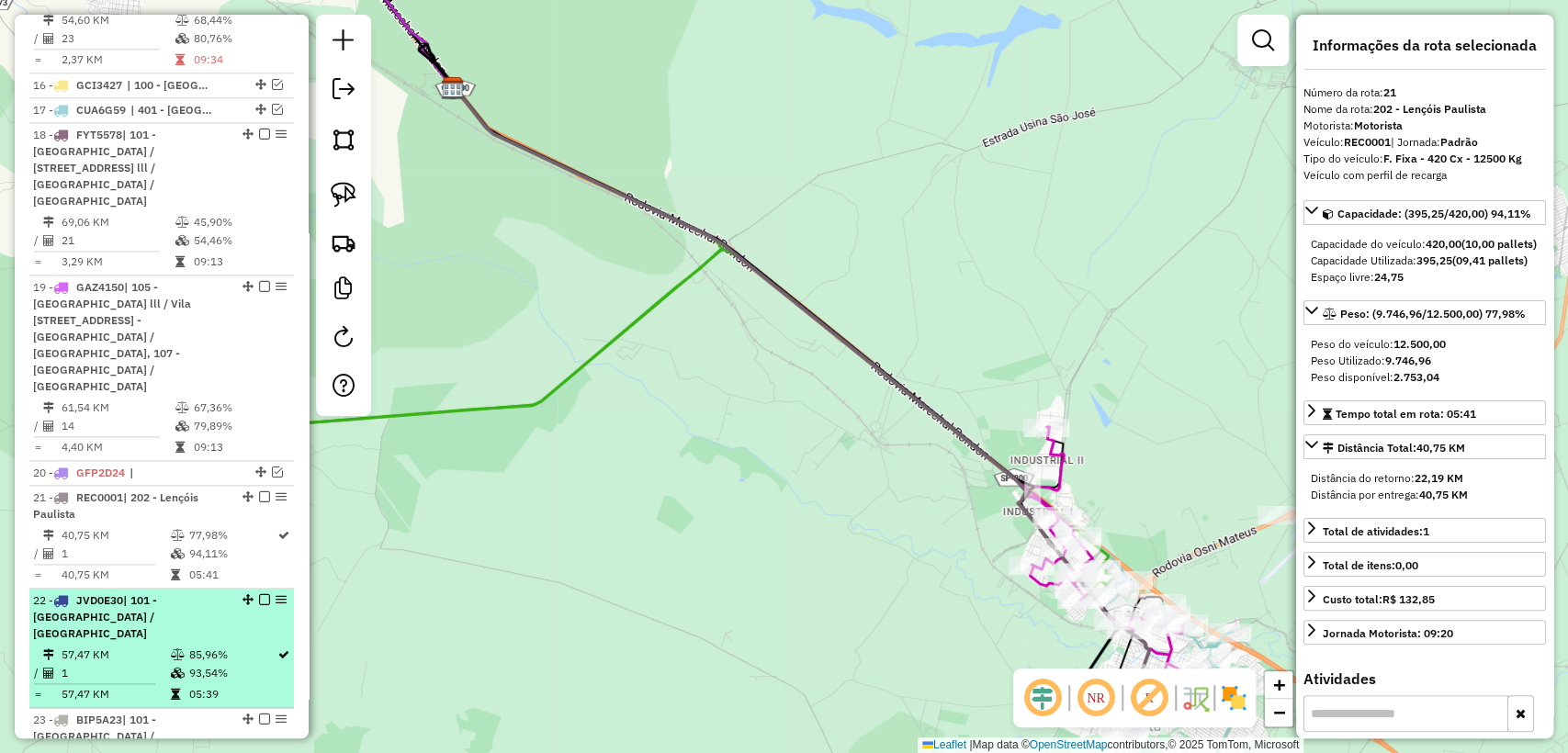
click at [157, 594] on span "| 101 - Nova Bauru / Parque São Geraldo" at bounding box center [95, 617] width 124 height 47
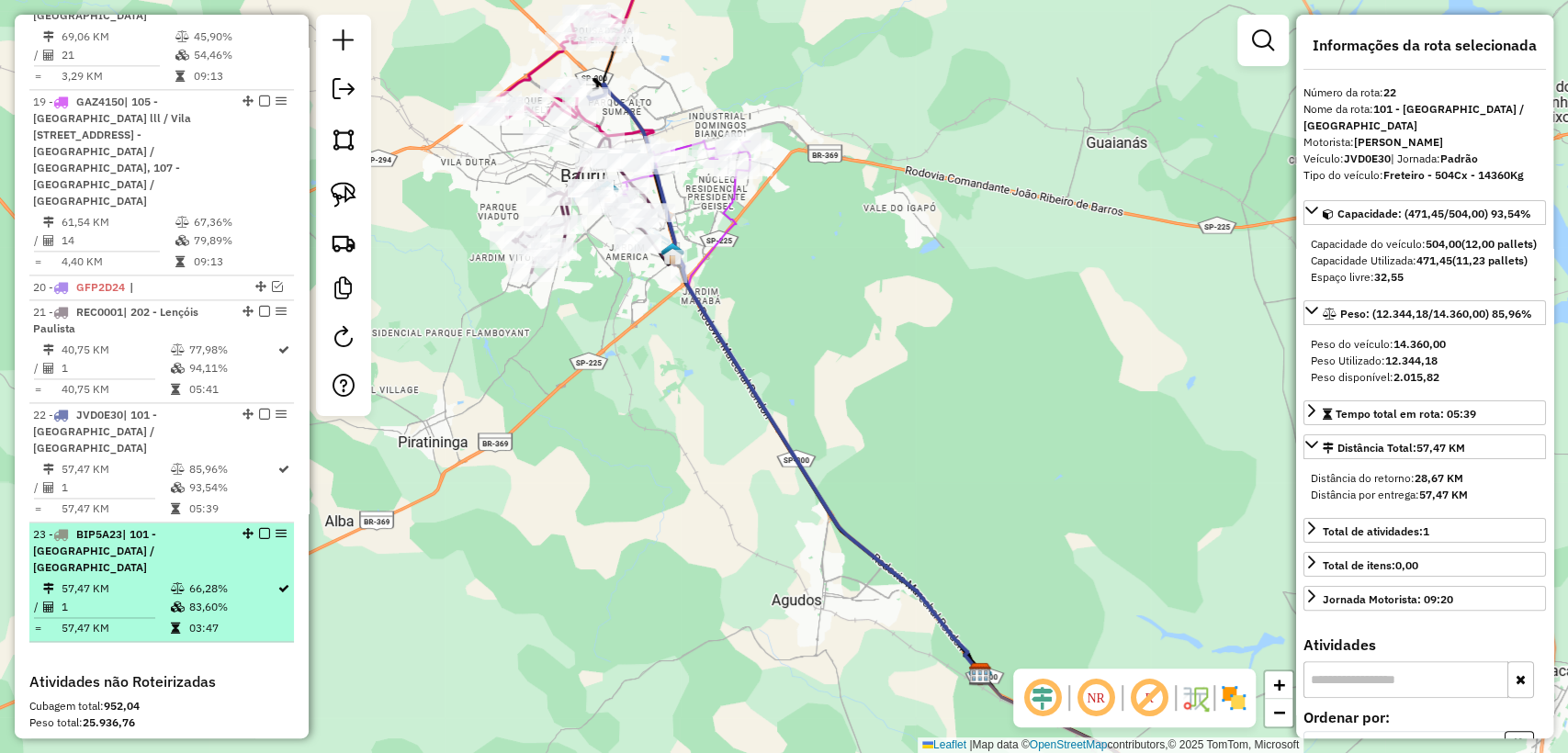
scroll to position [1620, 0]
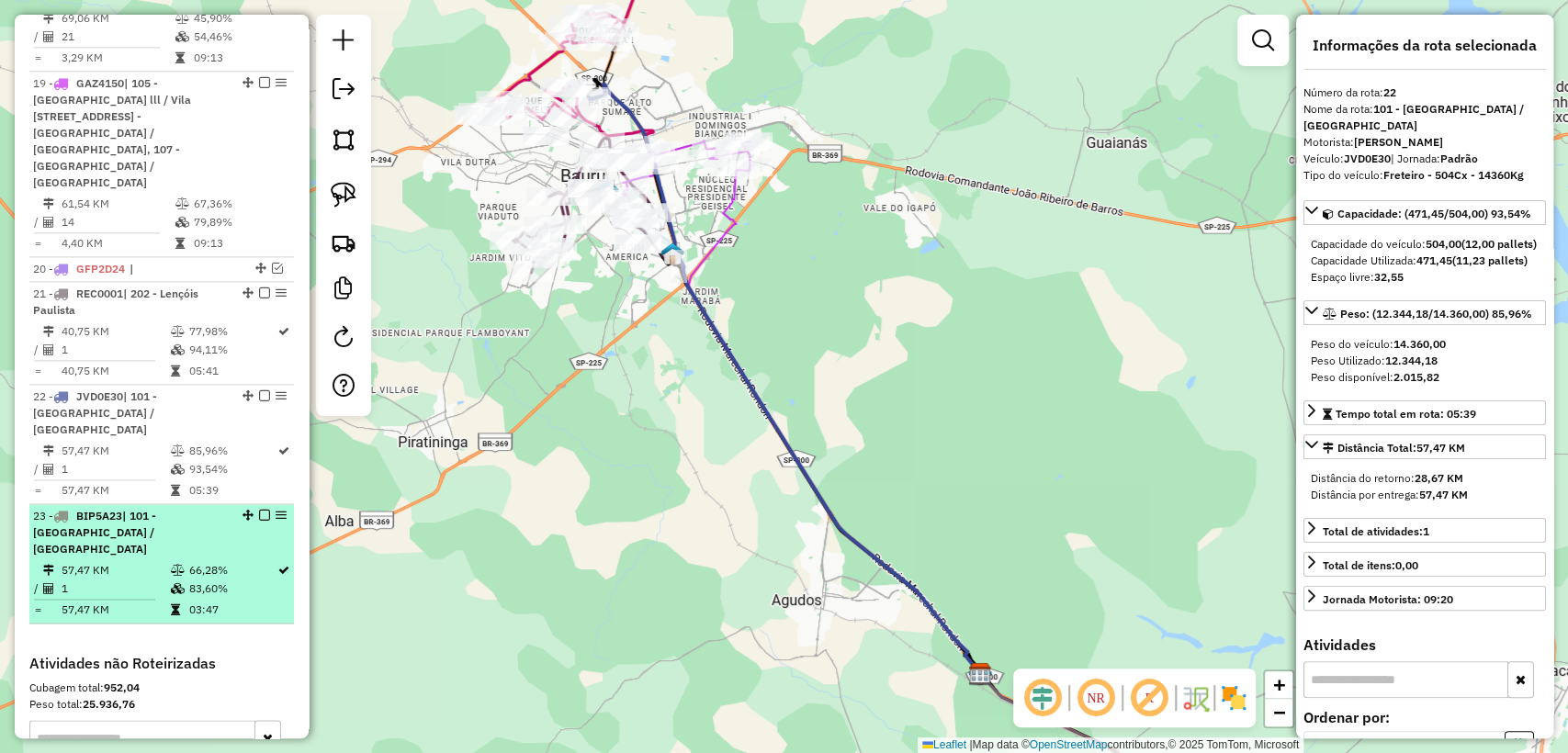
click at [174, 583] on icon at bounding box center [176, 589] width 13 height 11
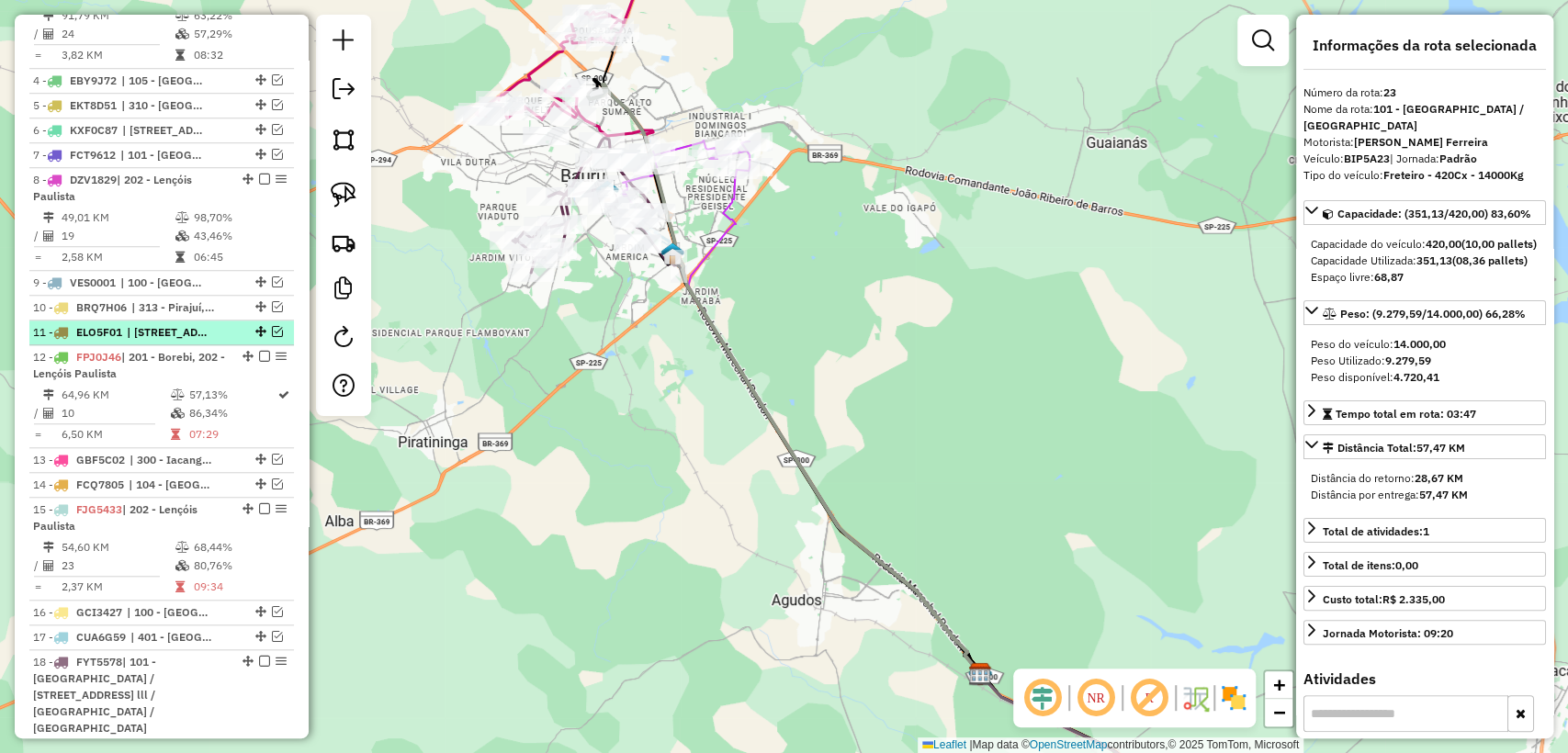
scroll to position [804, 0]
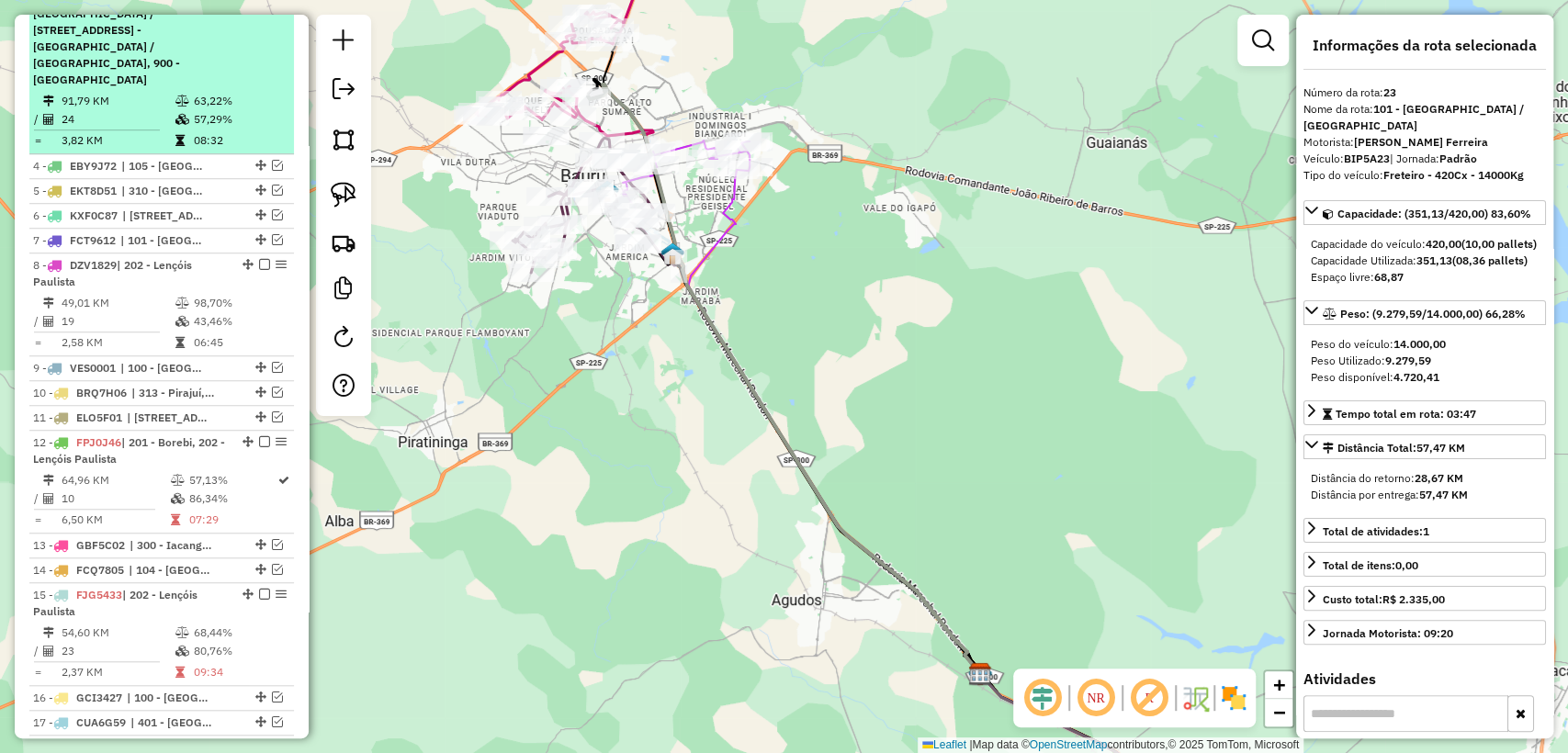
click at [140, 92] on td "91,79 KM" at bounding box center [118, 100] width 114 height 18
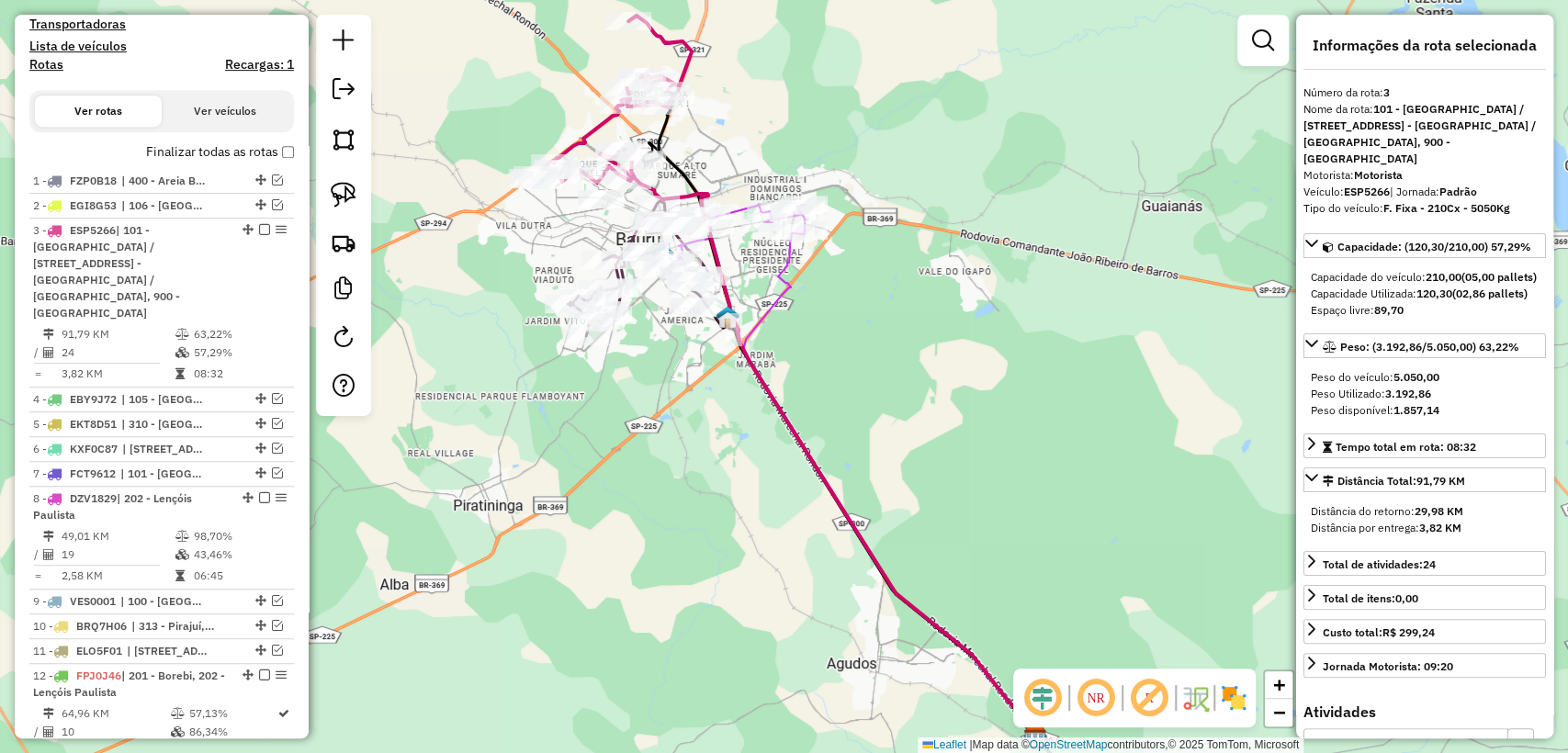
scroll to position [396, 0]
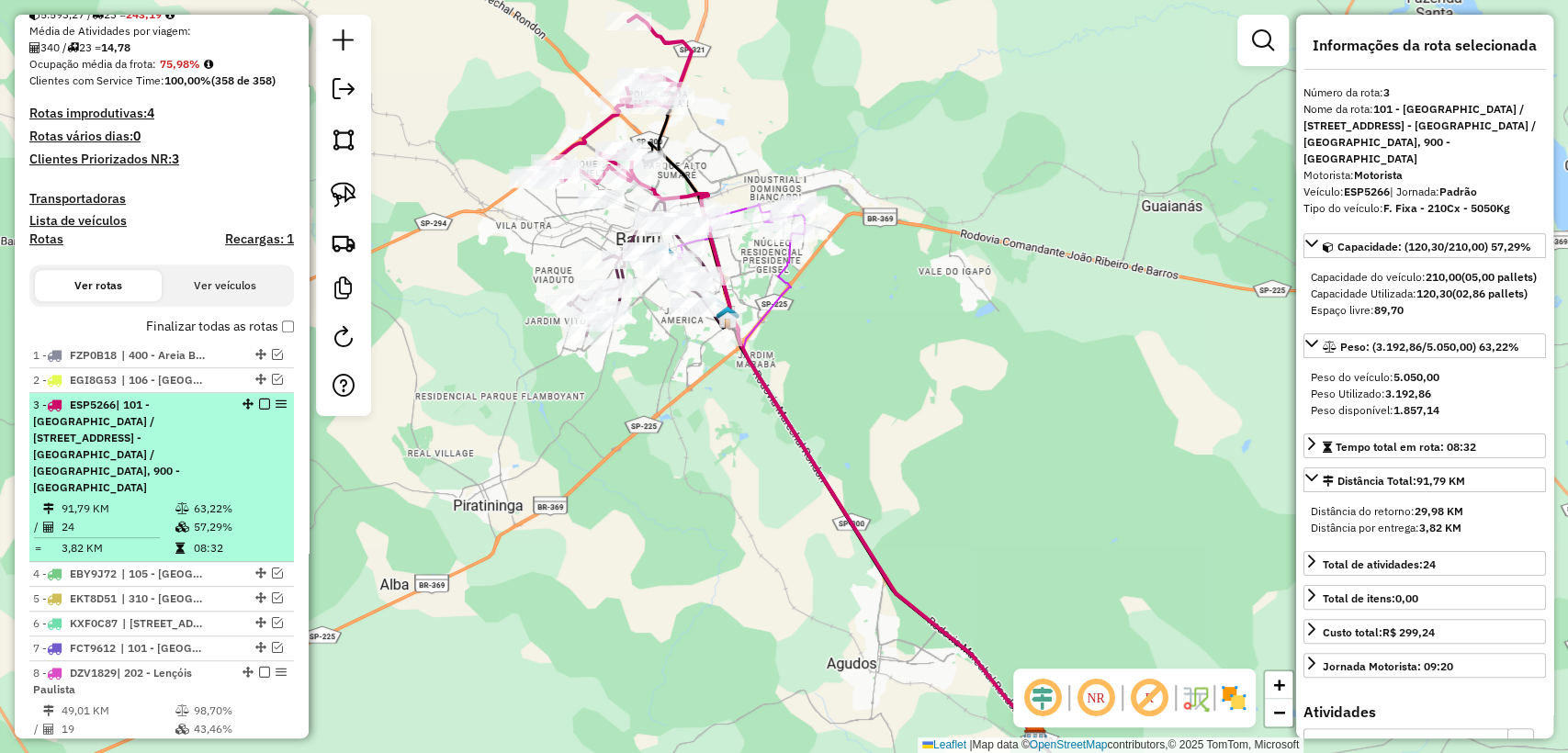
click at [236, 435] on div "3 - ESP5266 | 101 - Nova Bauru / Parque São Geraldo, 102 - Parque Roosevelt / J…" at bounding box center [162, 446] width 257 height 99
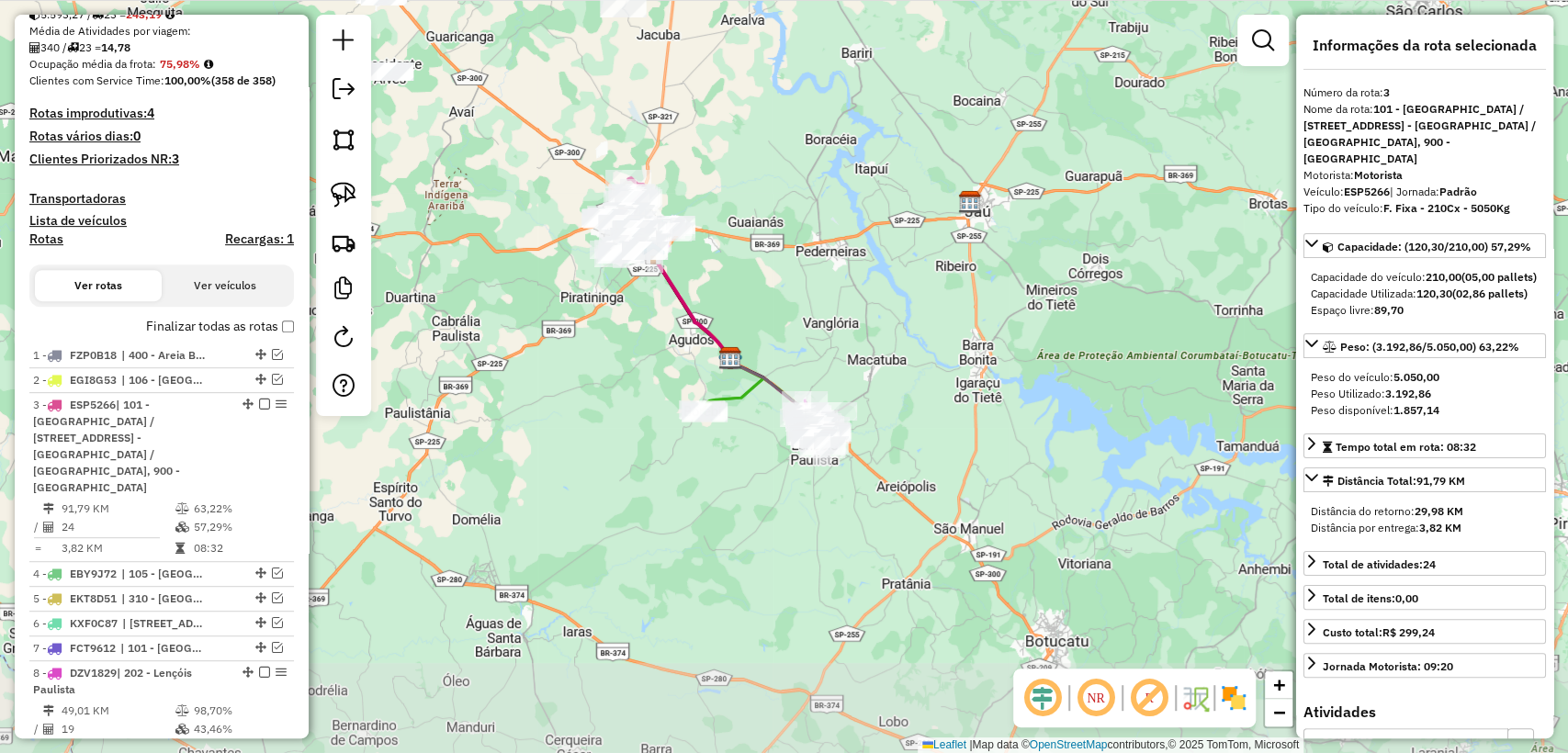
drag, startPoint x: 909, startPoint y: 438, endPoint x: 835, endPoint y: 318, distance: 141.0
click at [835, 318] on div "Janela de atendimento Grade de atendimento Capacidade Transportadoras Veículos …" at bounding box center [784, 376] width 1568 height 753
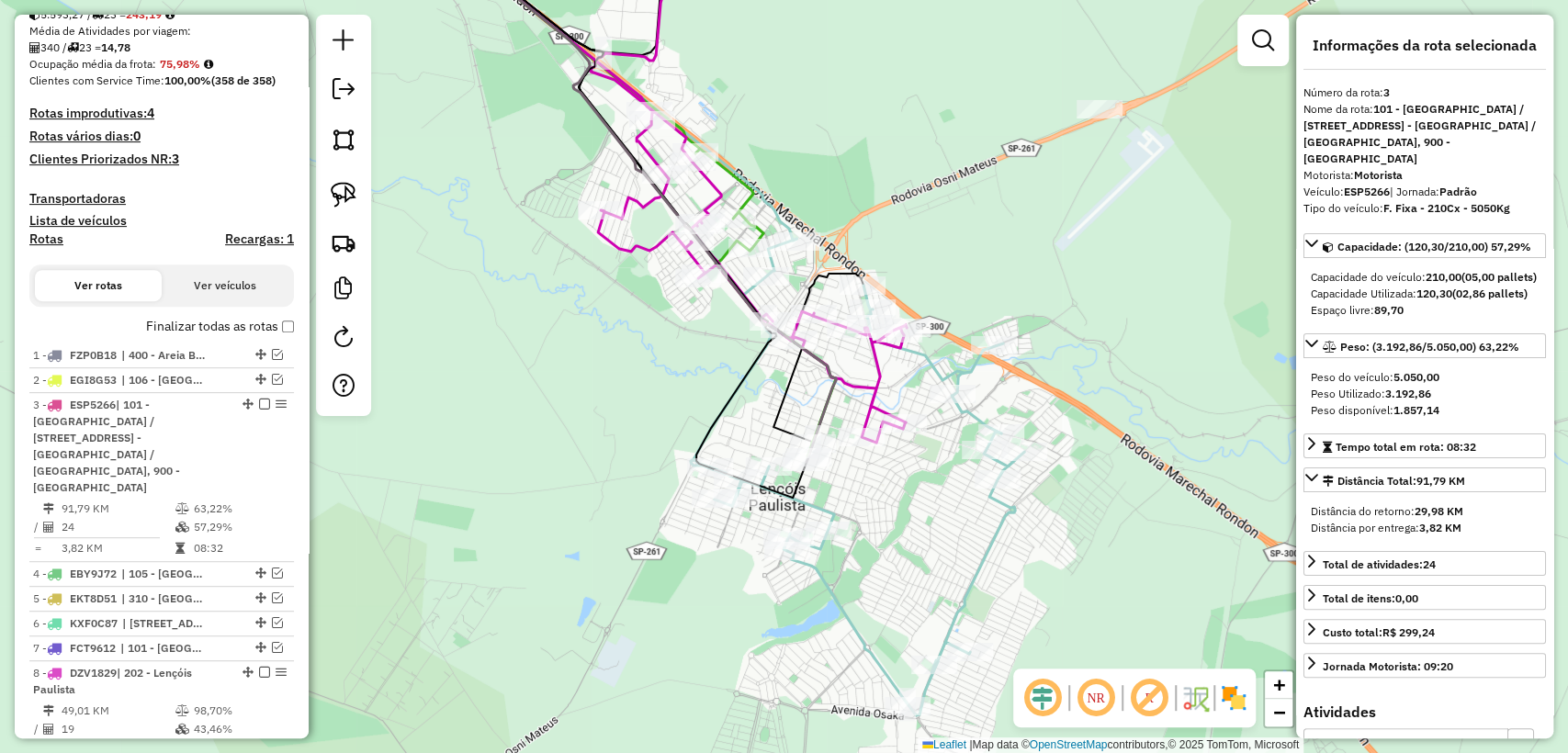
click at [632, 244] on icon at bounding box center [749, 189] width 316 height 509
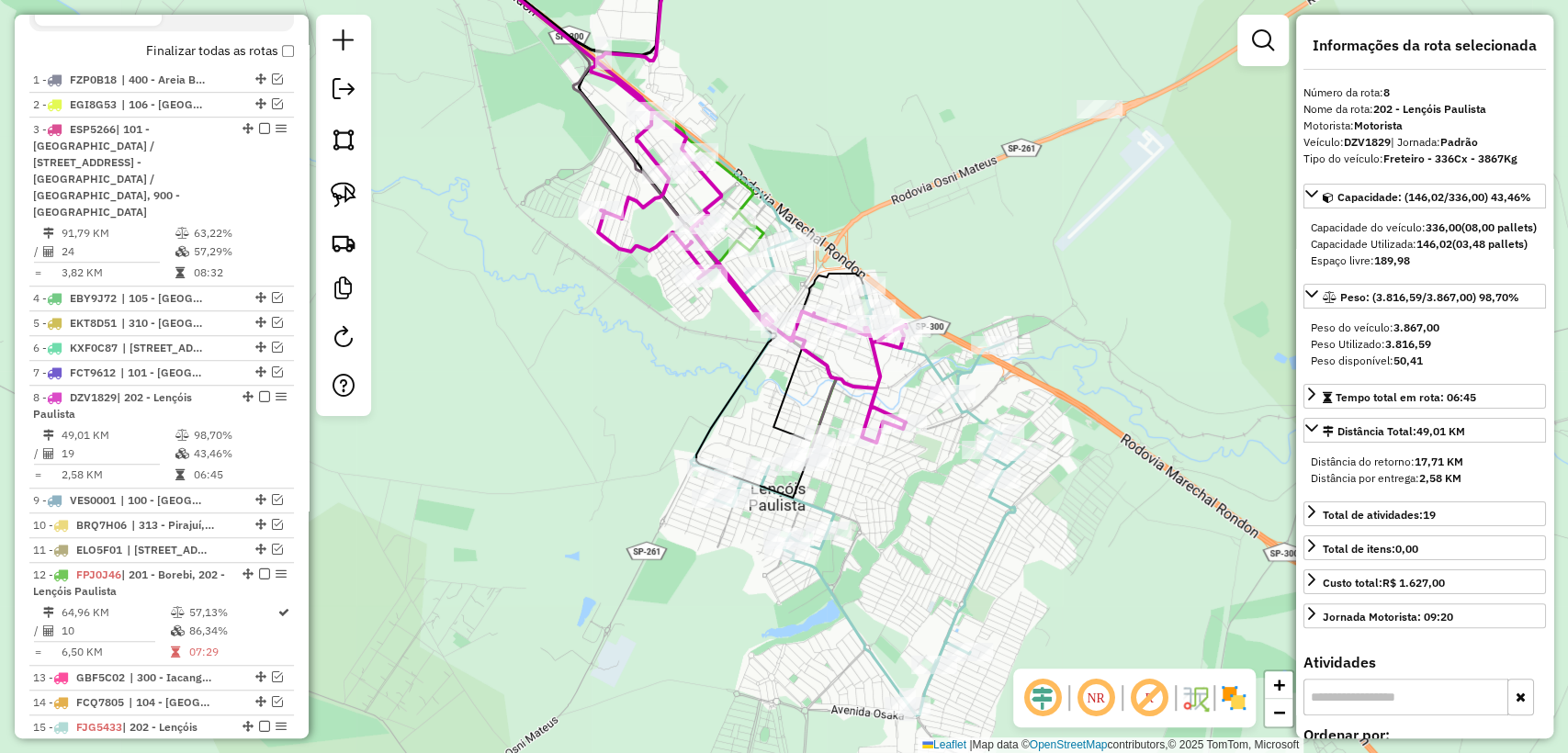
scroll to position [1007, 0]
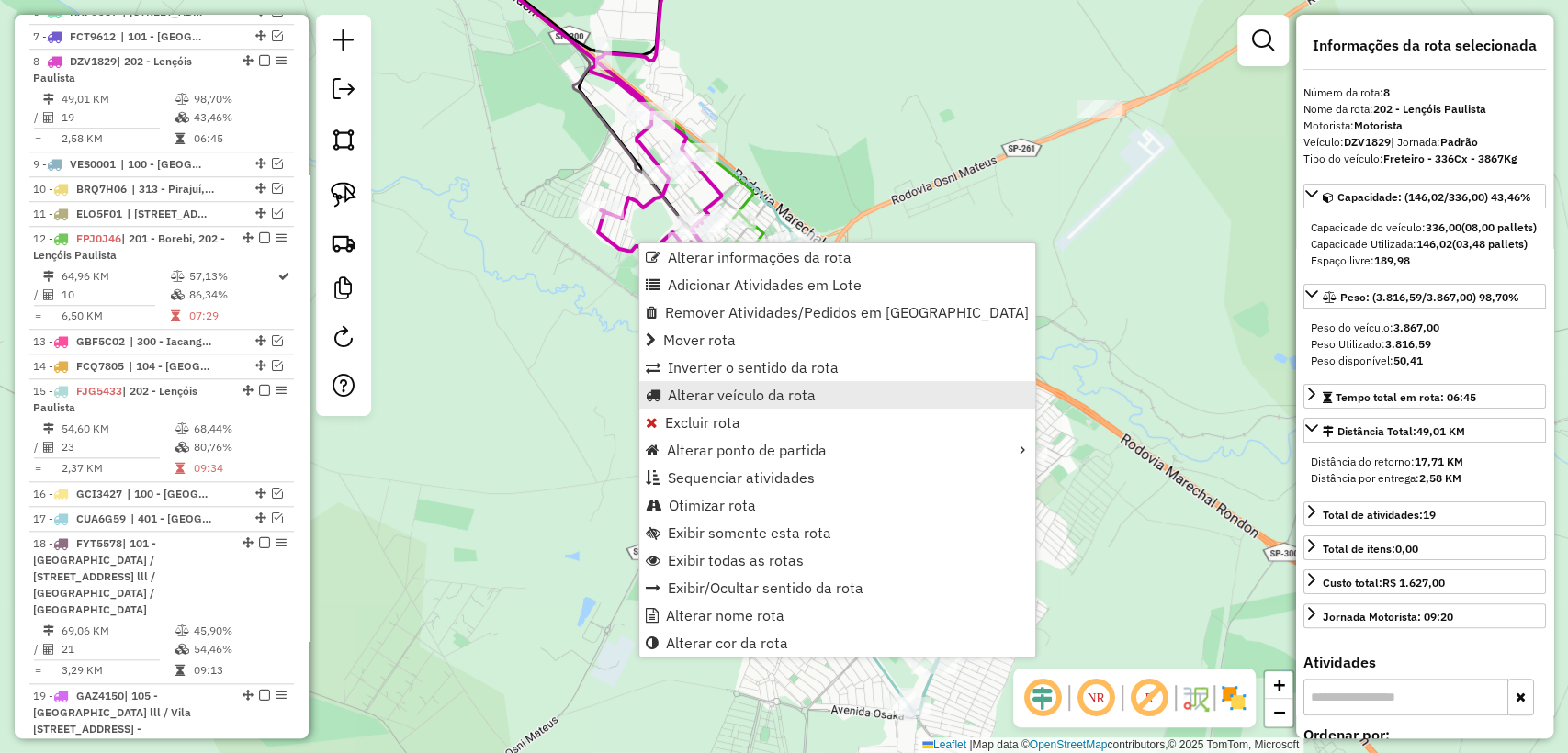
click at [704, 396] on span "Alterar veículo da rota" at bounding box center [741, 395] width 148 height 14
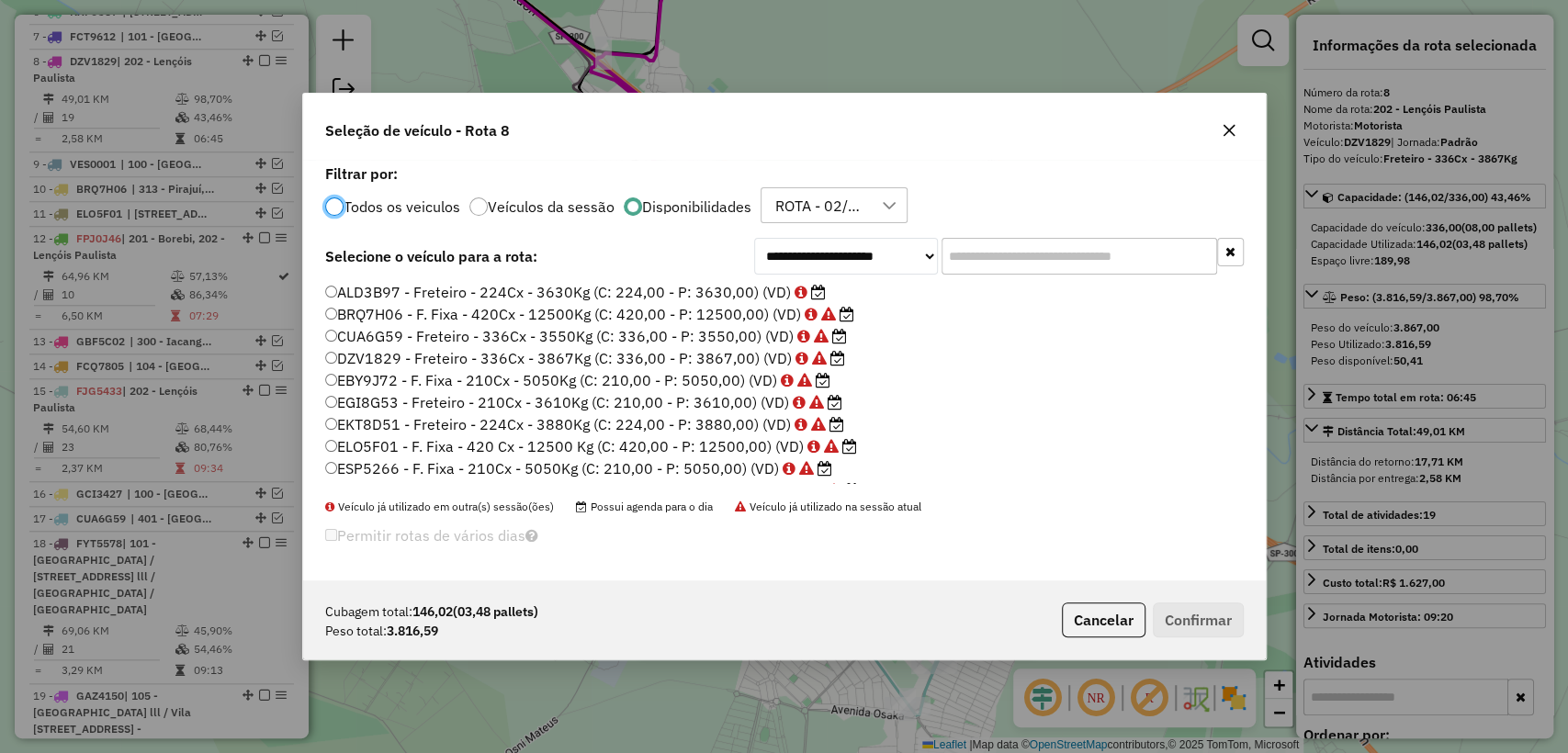
scroll to position [10, 6]
click at [1227, 132] on icon "button" at bounding box center [1228, 130] width 14 height 14
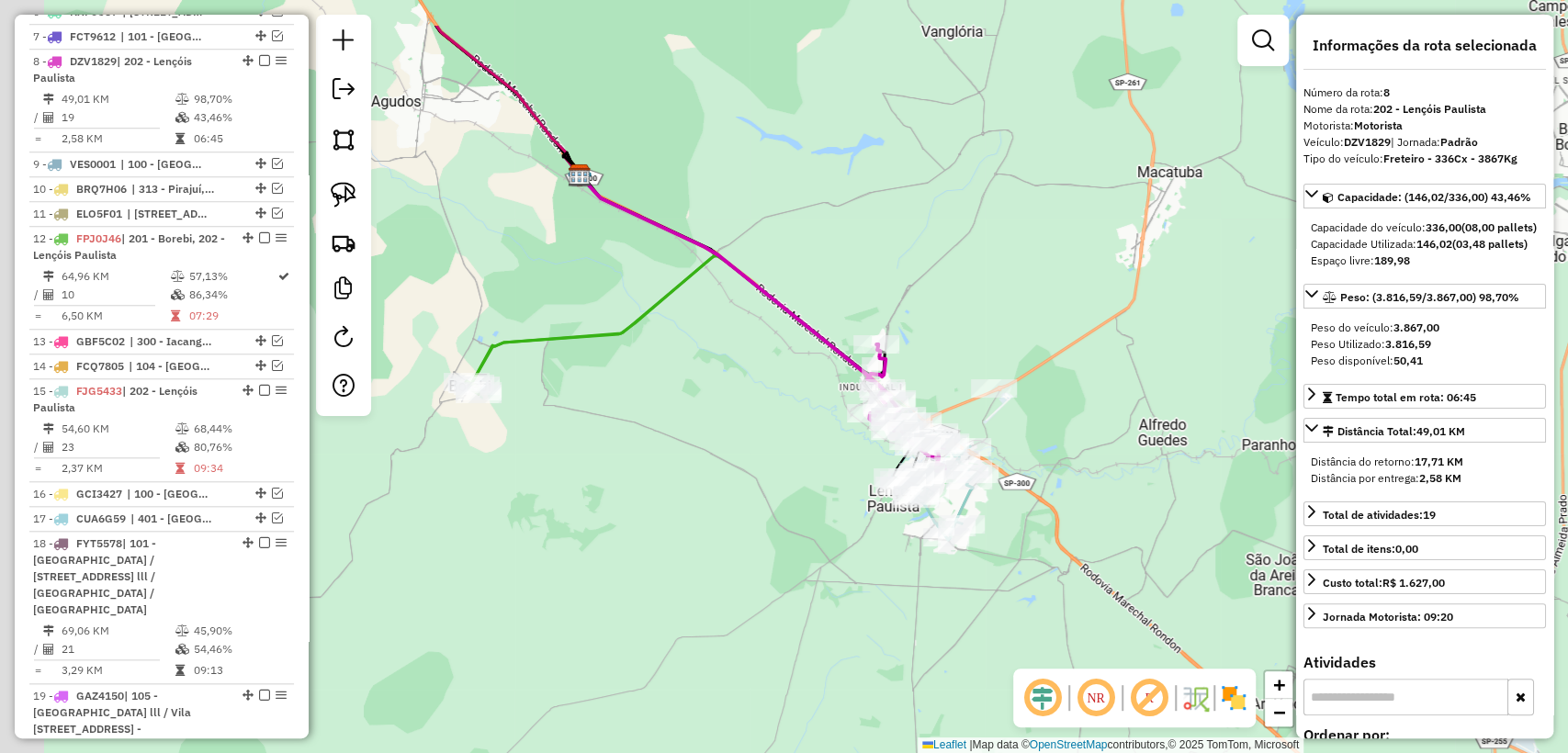
drag, startPoint x: 719, startPoint y: 335, endPoint x: 834, endPoint y: 438, distance: 154.4
click at [834, 438] on div "Rota 8 - Placa DZV1829 10819739 - CICERO DE SOUZA RODR Janela de atendimento Gr…" at bounding box center [784, 376] width 1568 height 753
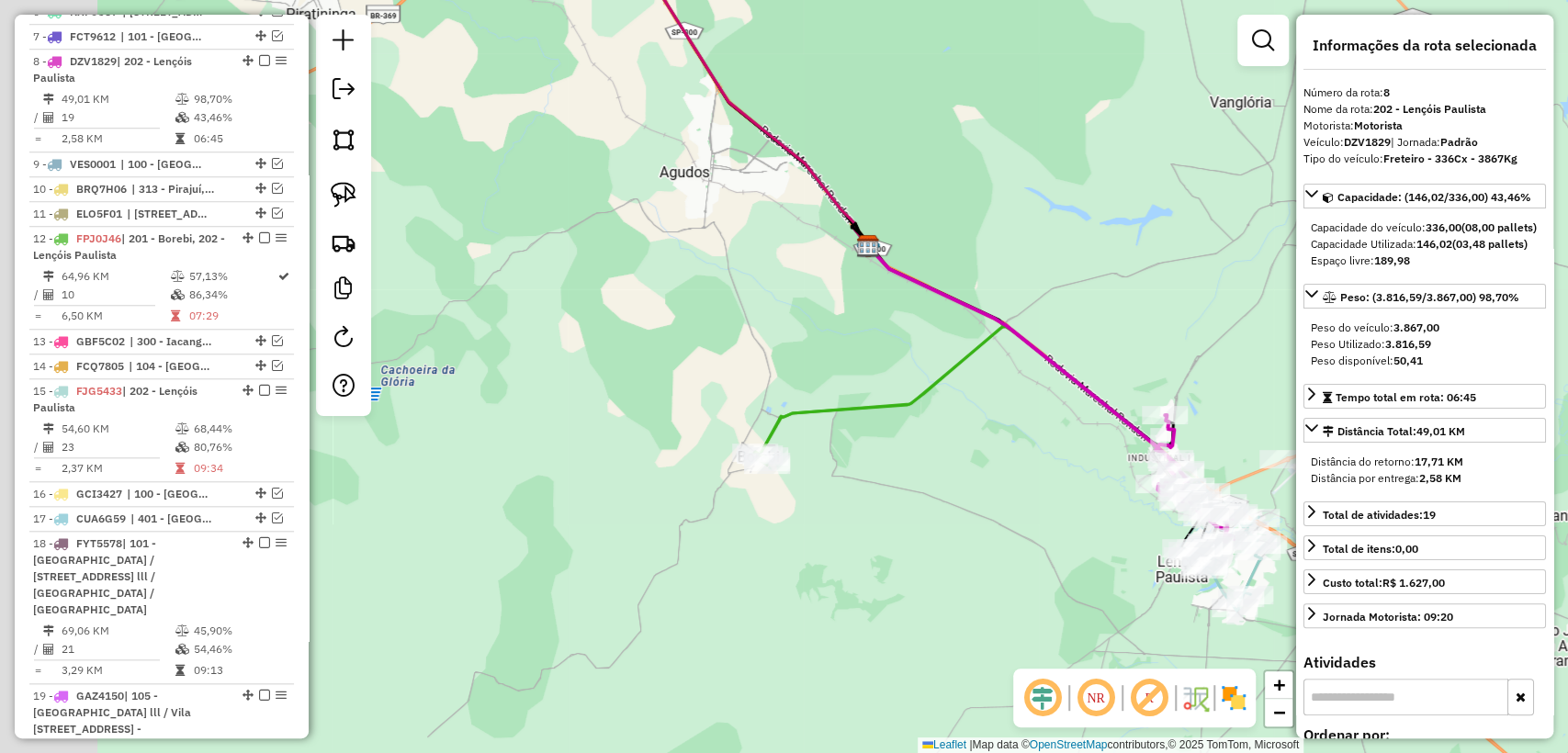
drag, startPoint x: 843, startPoint y: 478, endPoint x: 869, endPoint y: 423, distance: 60.8
click at [839, 474] on div "Janela de atendimento Grade de atendimento Capacidade Transportadoras Veículos …" at bounding box center [784, 376] width 1568 height 753
click at [874, 404] on icon at bounding box center [983, 434] width 462 height 218
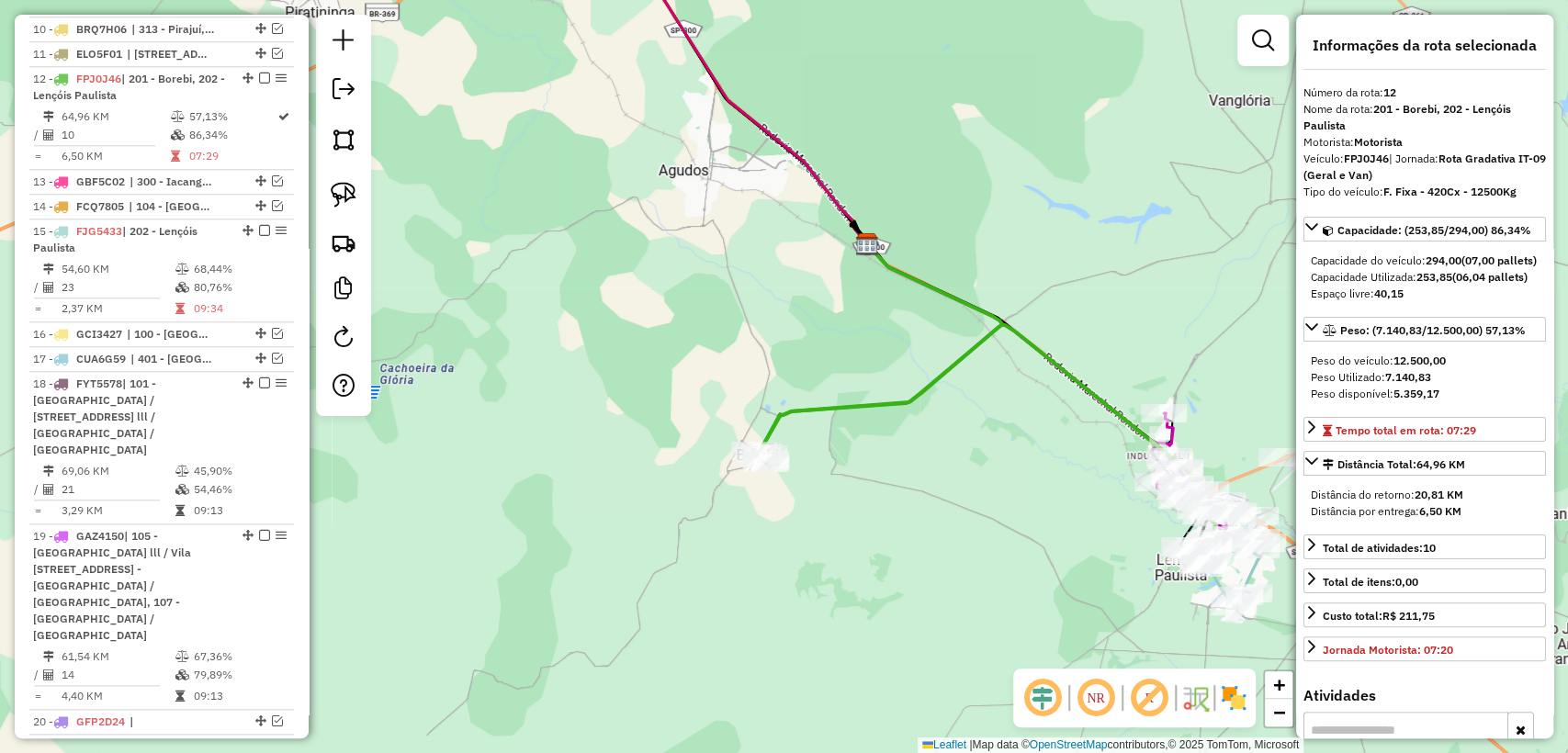
scroll to position [1184, 0]
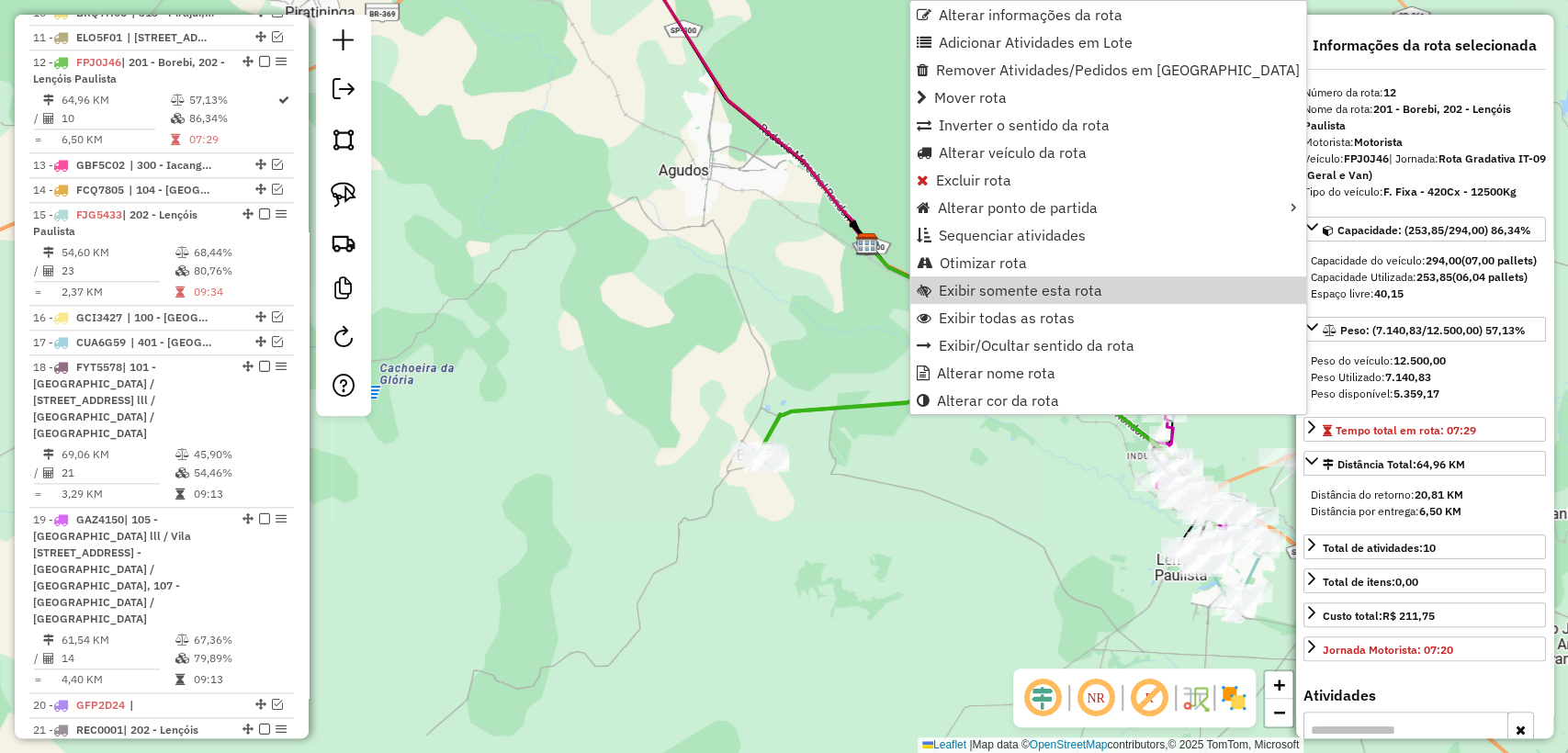
click at [1006, 478] on div "Janela de atendimento Grade de atendimento Capacidade Transportadoras Veículos …" at bounding box center [784, 376] width 1568 height 753
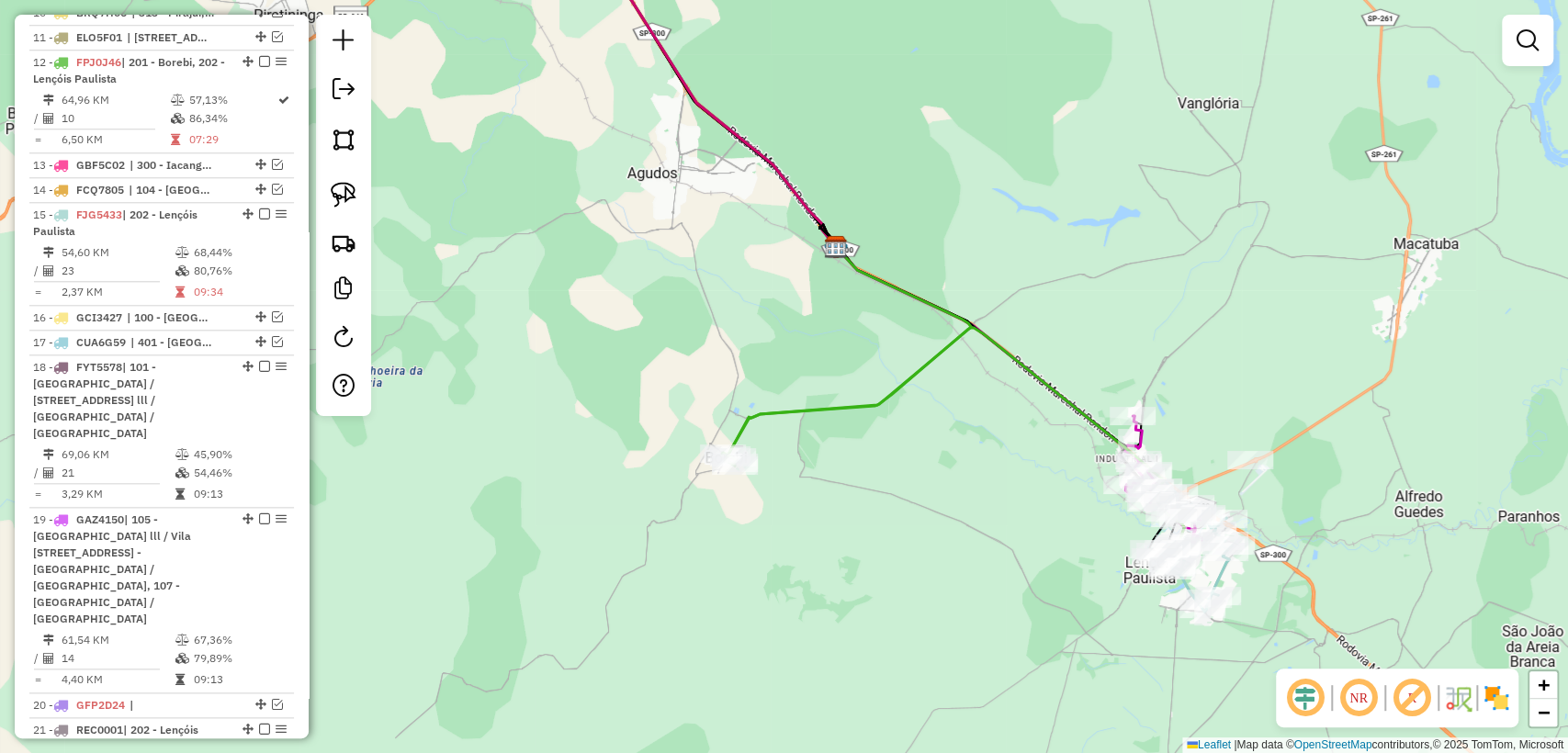
drag, startPoint x: 1036, startPoint y: 509, endPoint x: 834, endPoint y: 480, distance: 204.1
click at [832, 481] on div "Janela de atendimento Grade de atendimento Capacidade Transportadoras Veículos …" at bounding box center [784, 376] width 1568 height 753
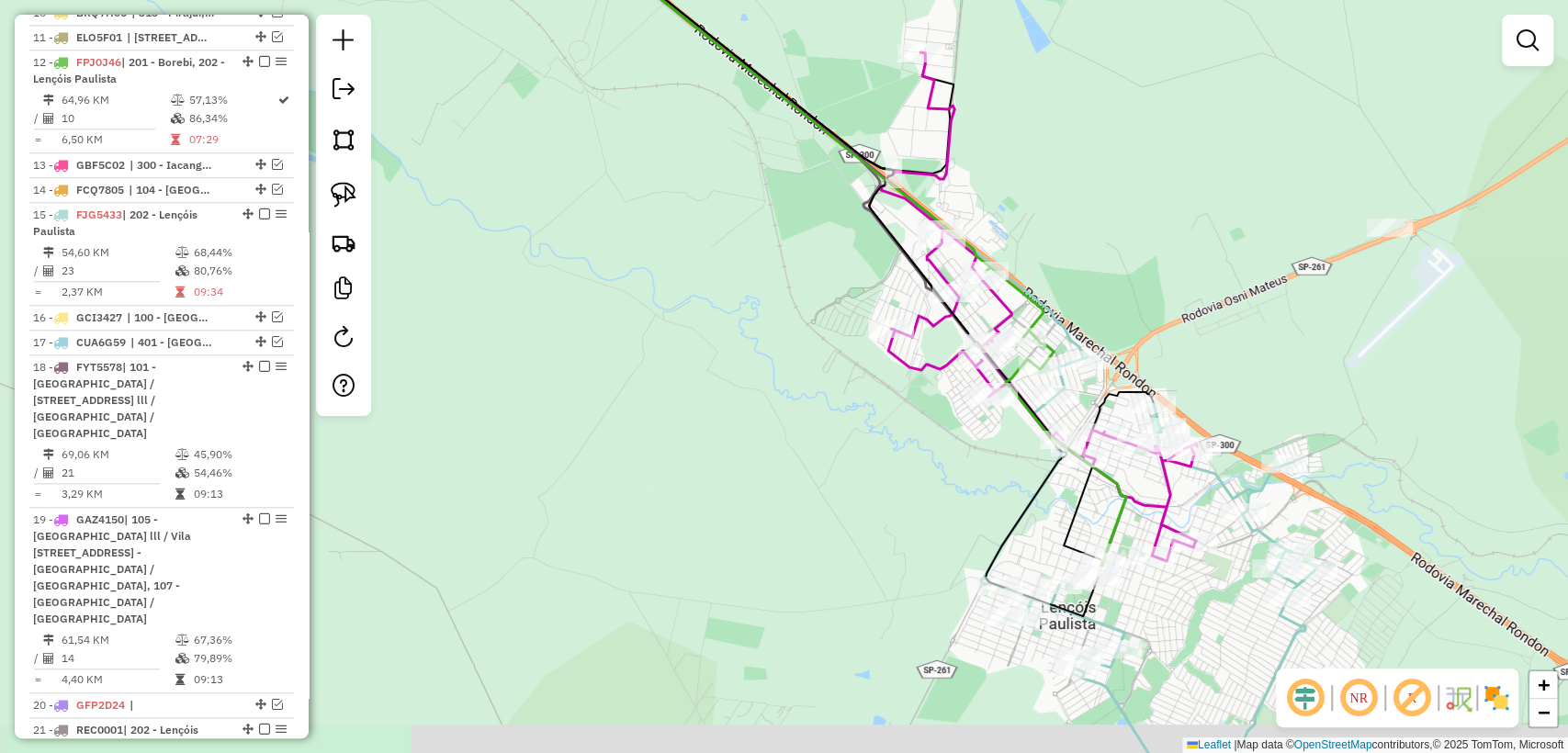
click at [786, 447] on div "Janela de atendimento Grade de atendimento Capacidade Transportadoras Veículos …" at bounding box center [784, 376] width 1568 height 753
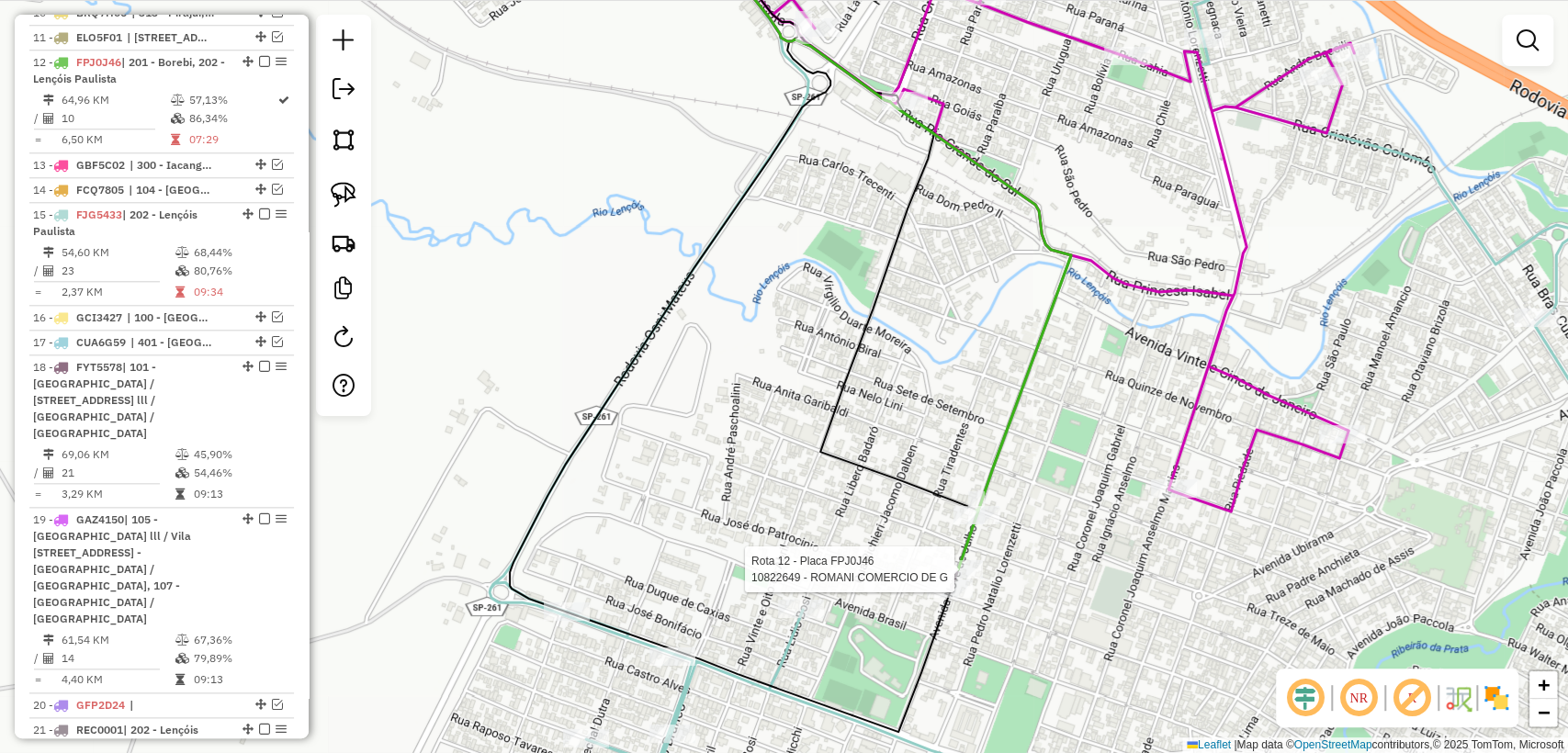
select select "**********"
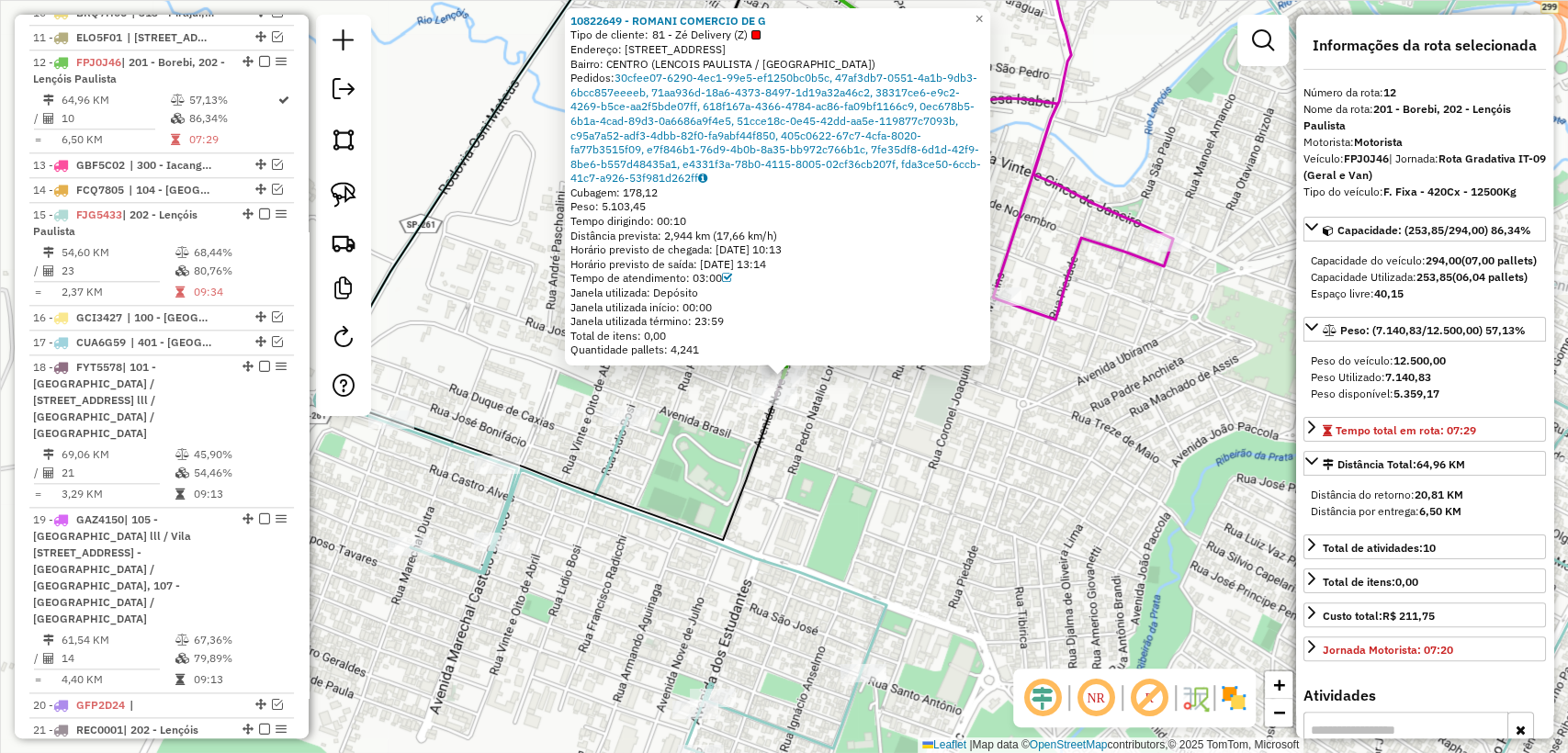
click at [983, 527] on div "10822649 - ROMANI COMERCIO DE G Tipo de cliente: 81 - Zé Delivery (Z) Endereço:…" at bounding box center [784, 376] width 1568 height 753
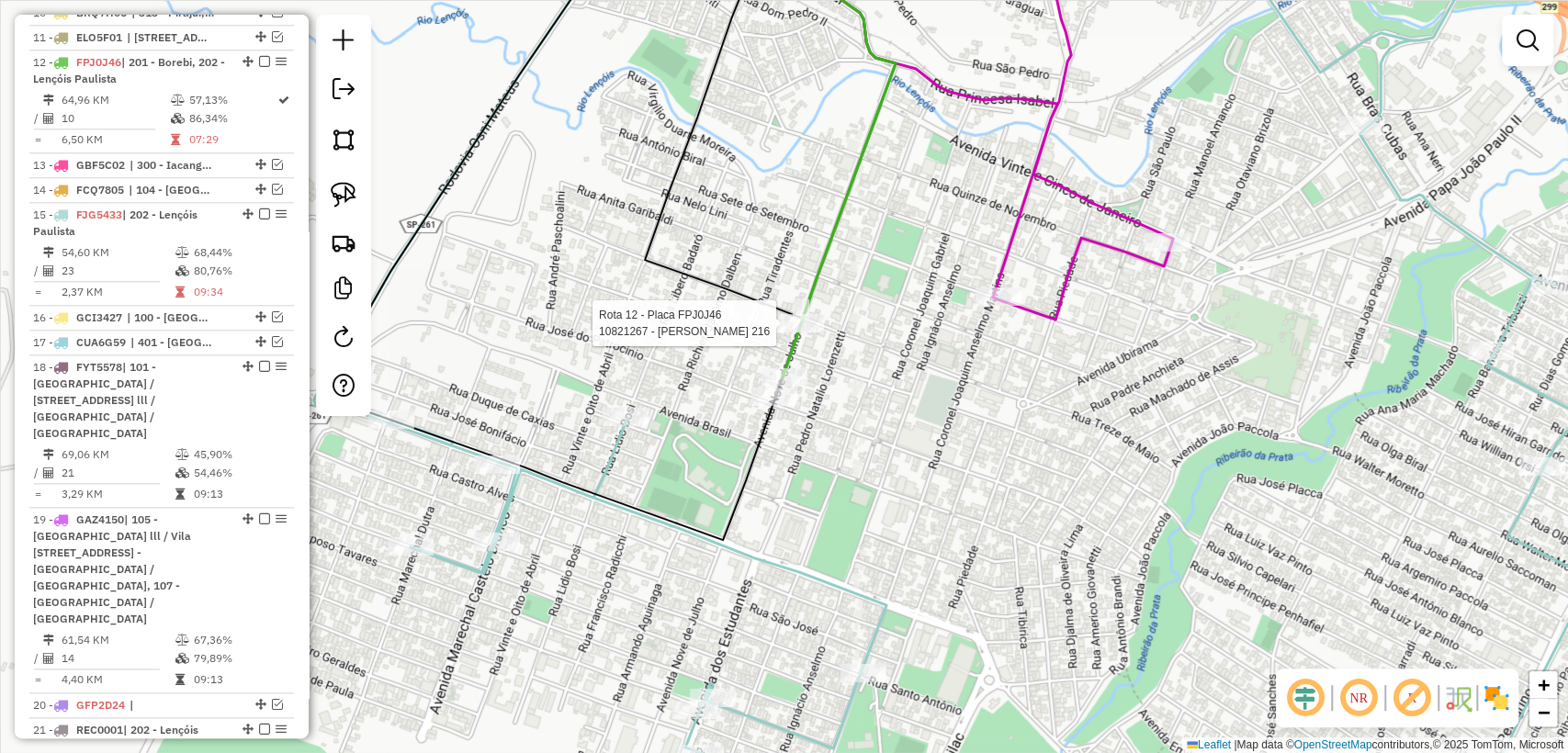
select select "**********"
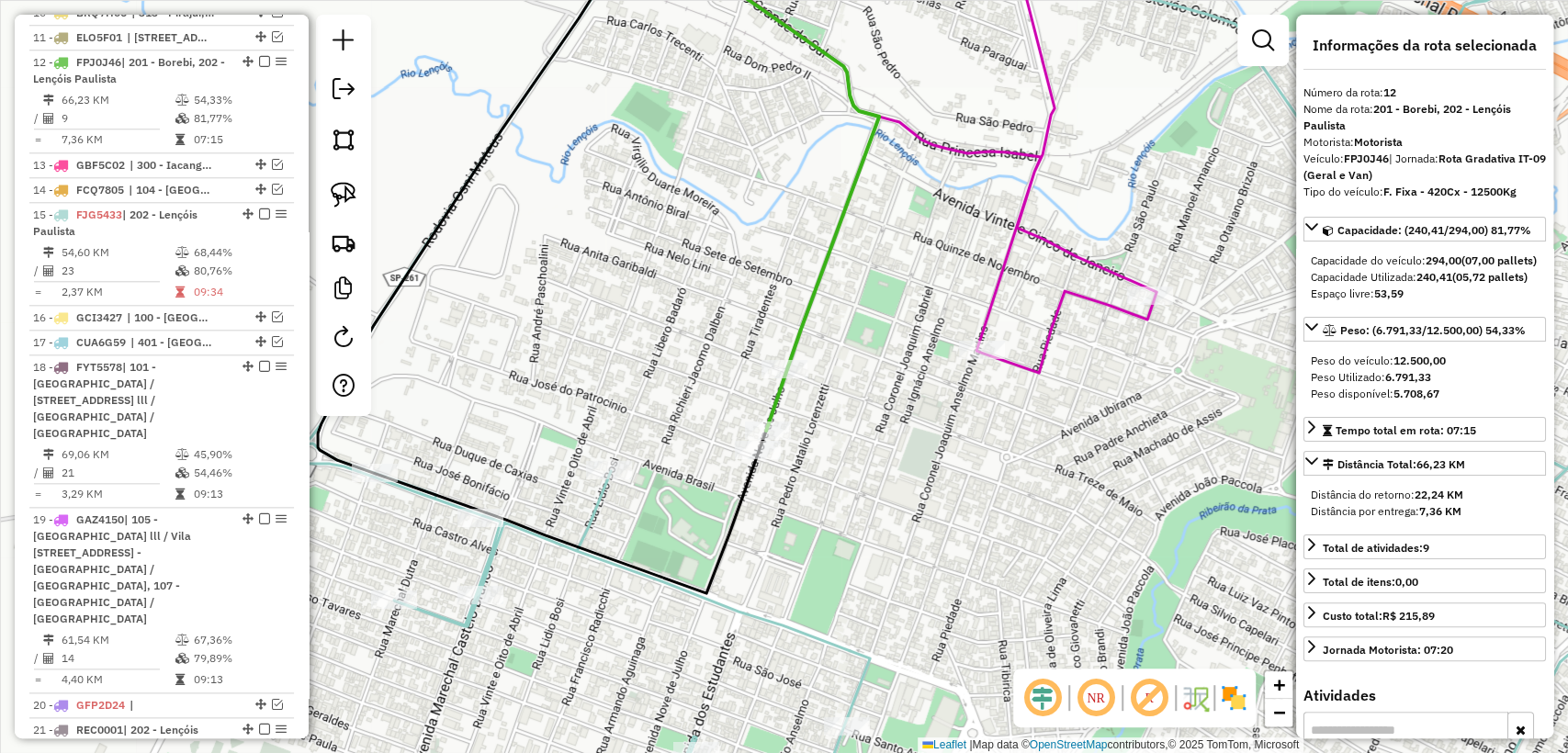
click at [778, 398] on icon at bounding box center [761, 177] width 236 height 506
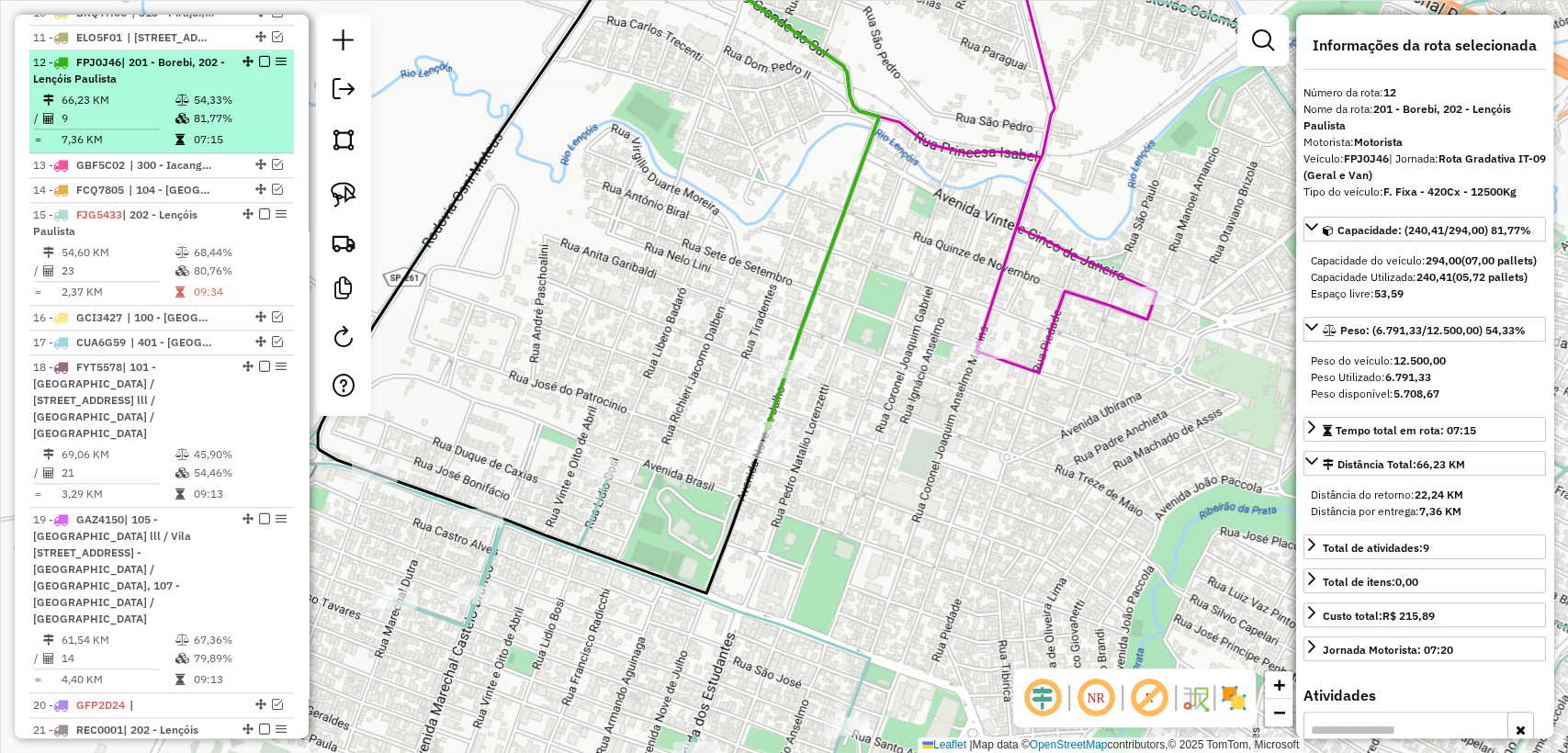
click at [259, 56] on em at bounding box center [265, 62] width 11 height 11
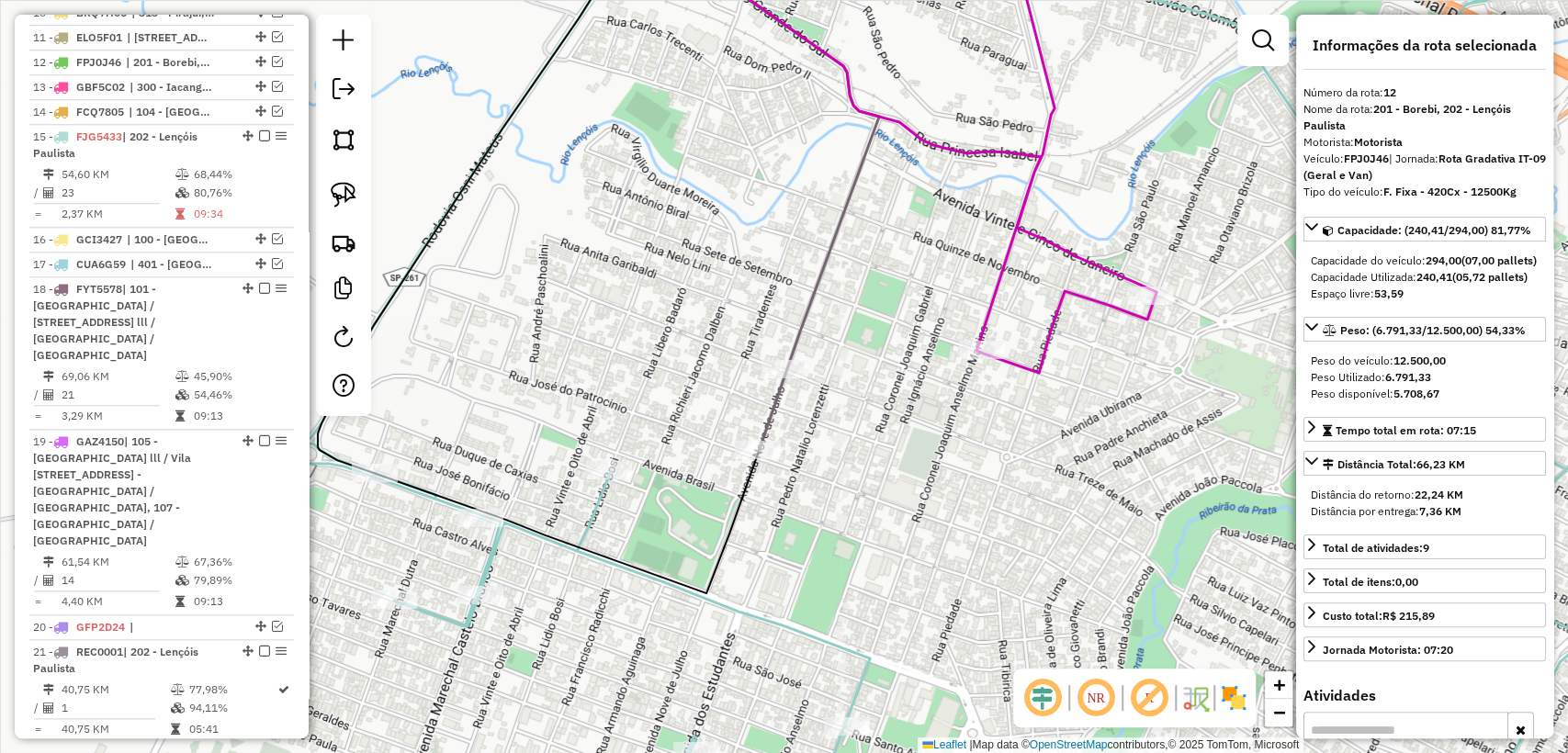
click at [586, 520] on icon at bounding box center [963, 376] width 1333 height 905
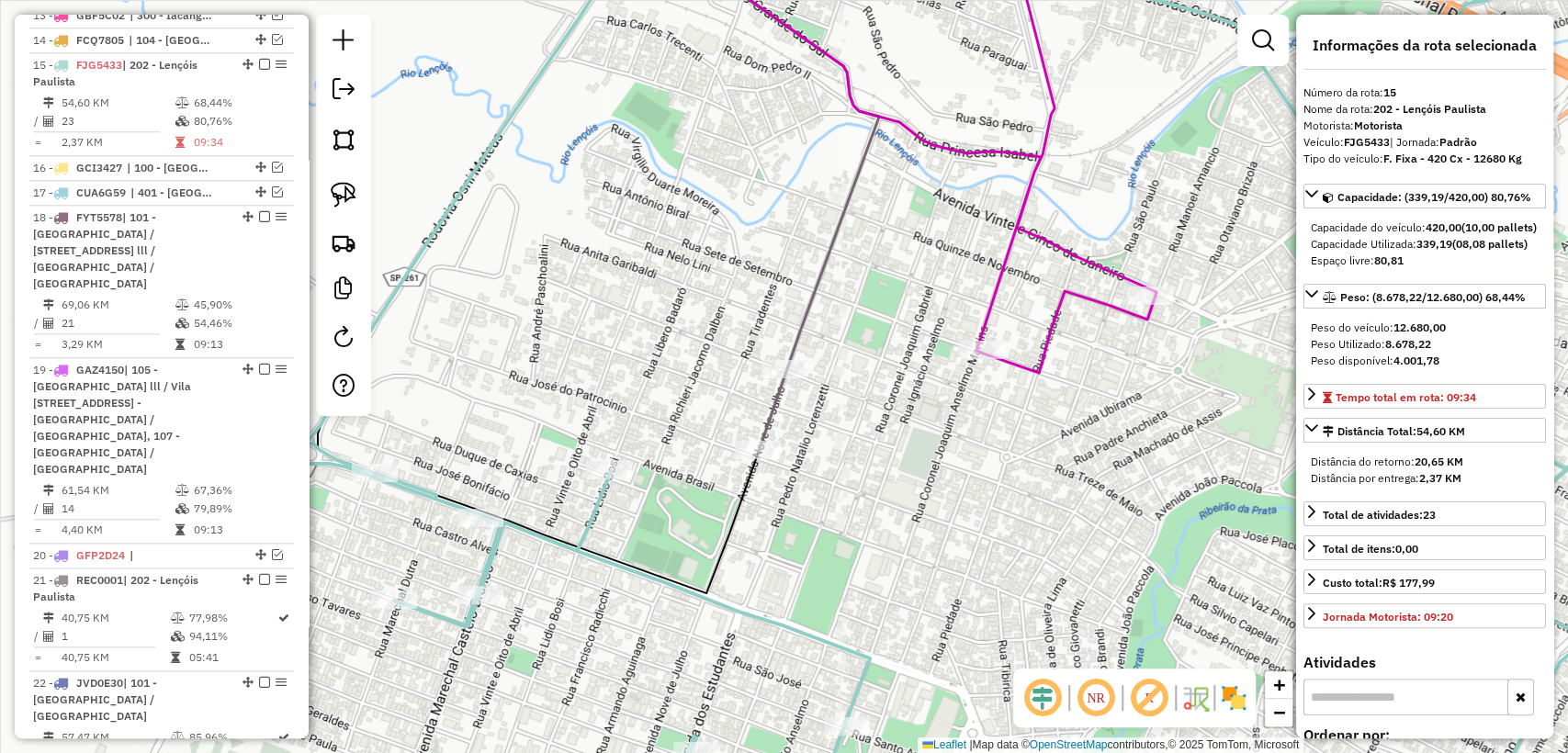
scroll to position [1258, 0]
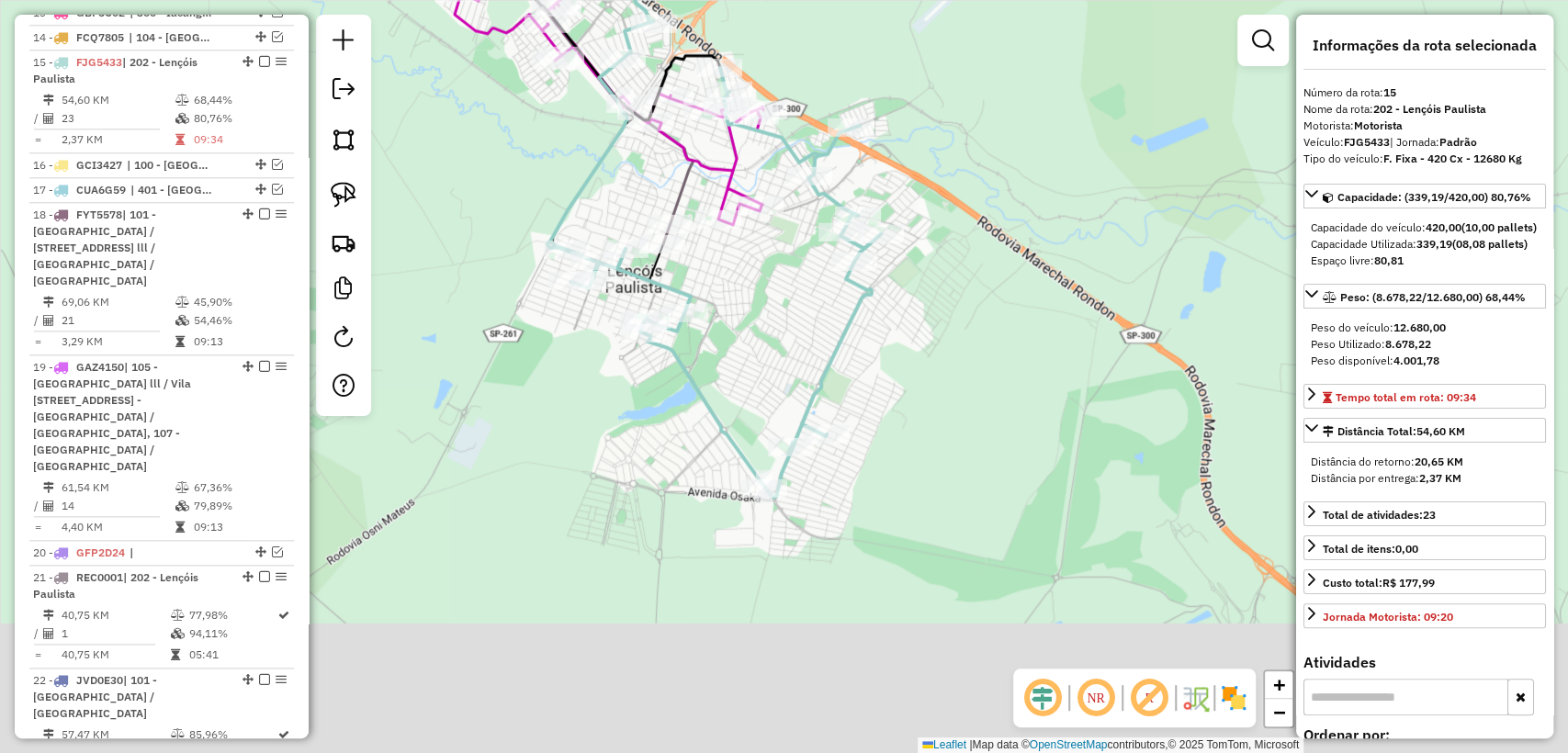
drag, startPoint x: 801, startPoint y: 499, endPoint x: 788, endPoint y: 305, distance: 194.4
click at [788, 305] on div "Janela de atendimento Grade de atendimento Capacidade Transportadoras Veículos …" at bounding box center [784, 376] width 1568 height 753
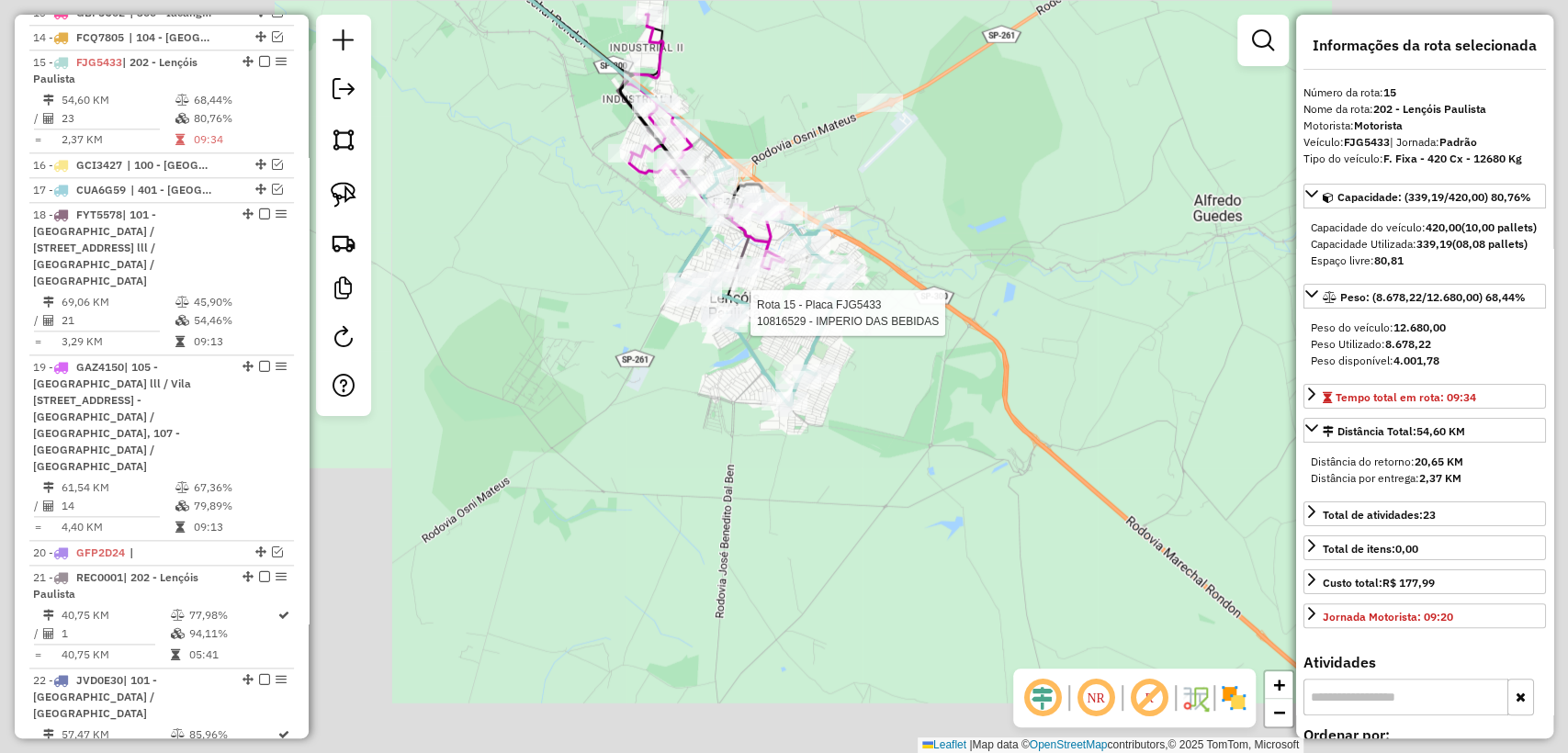
drag, startPoint x: 736, startPoint y: 276, endPoint x: 765, endPoint y: 366, distance: 94.6
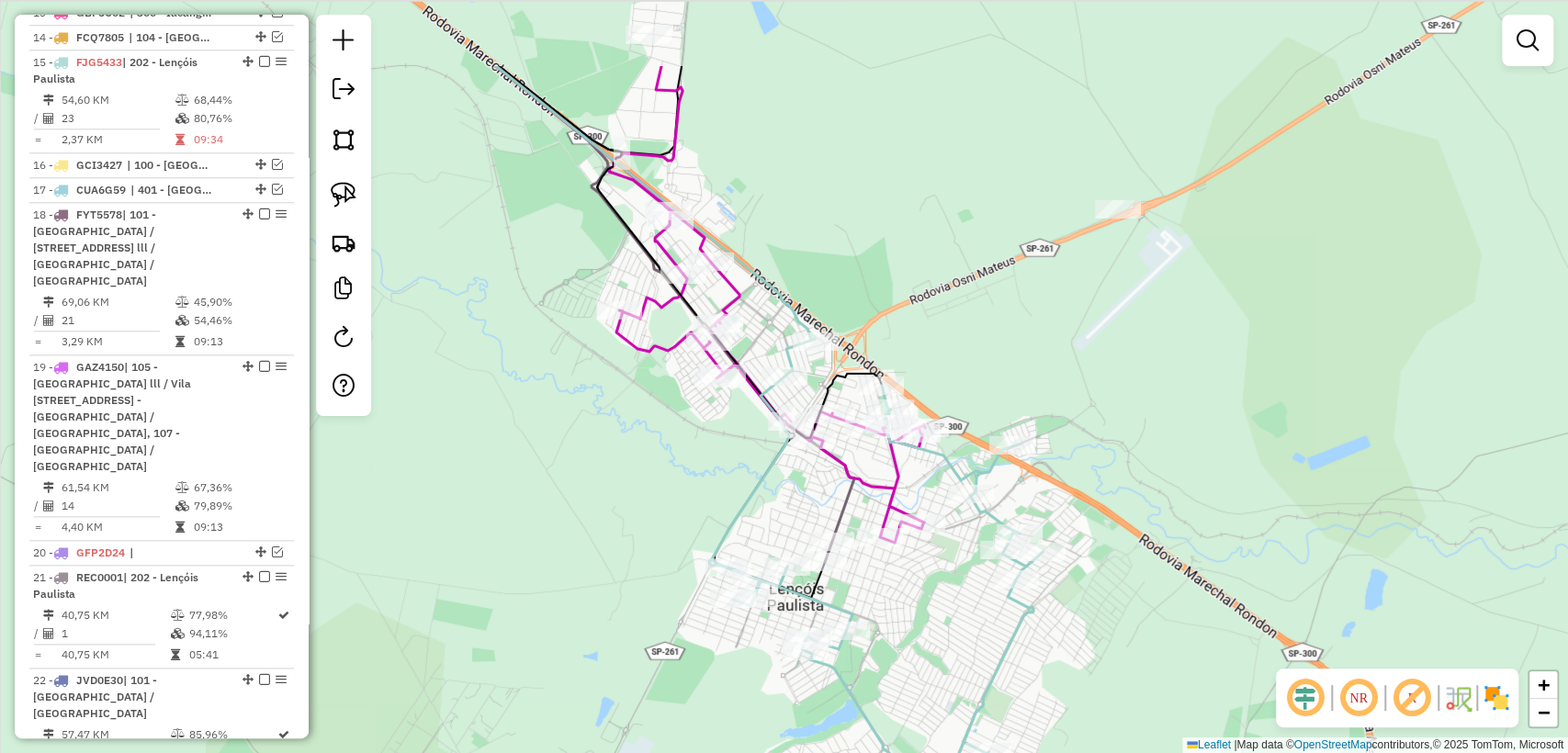
drag, startPoint x: 816, startPoint y: 228, endPoint x: 824, endPoint y: 260, distance: 33.0
click at [824, 260] on div "Janela de atendimento Grade de atendimento Capacidade Transportadoras Veículos …" at bounding box center [784, 376] width 1568 height 753
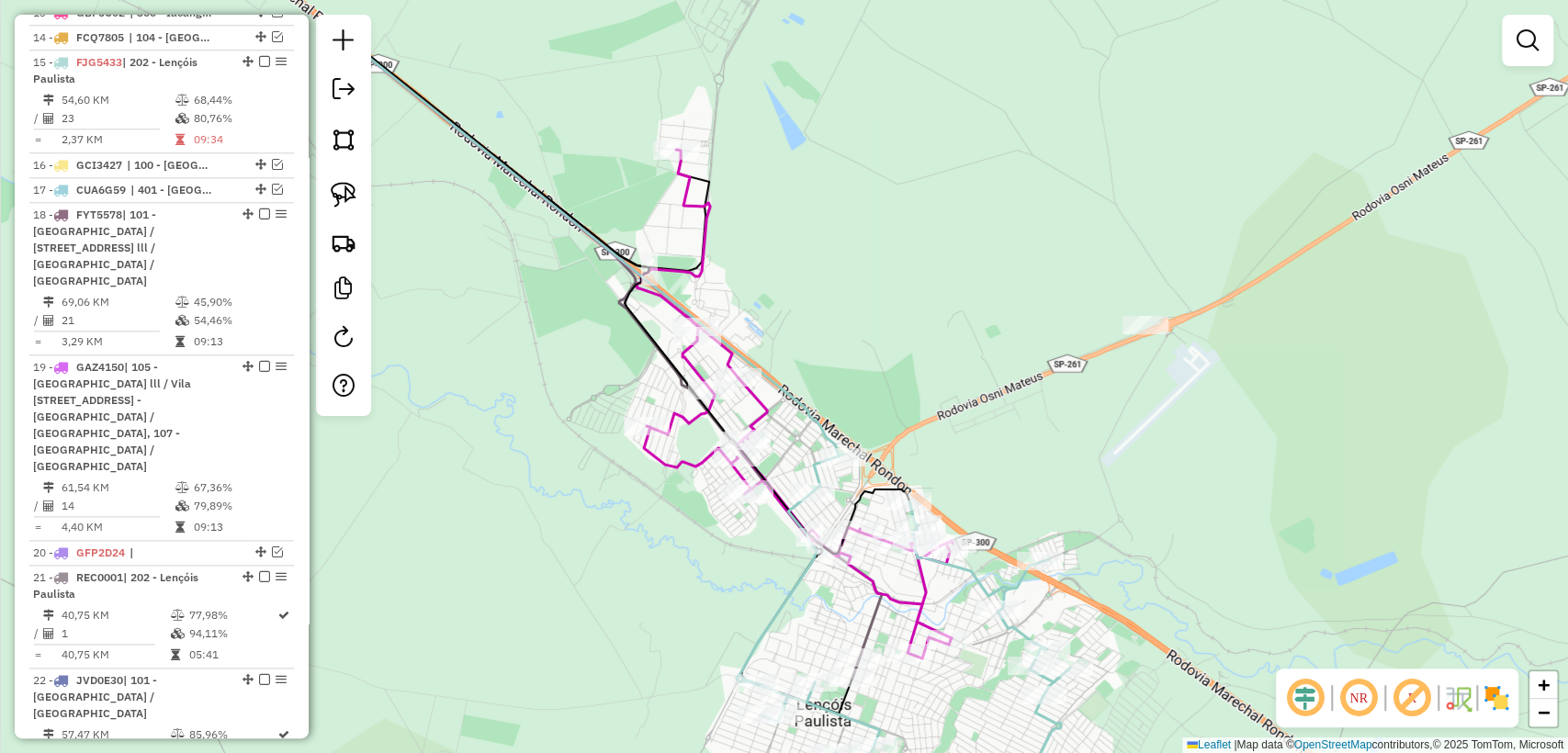
drag, startPoint x: 726, startPoint y: 131, endPoint x: 753, endPoint y: 245, distance: 117.2
click at [753, 245] on div "Janela de atendimento Grade de atendimento Capacidade Transportadoras Veículos …" at bounding box center [784, 376] width 1568 height 753
click at [814, 426] on icon at bounding box center [522, 191] width 638 height 532
select select "**********"
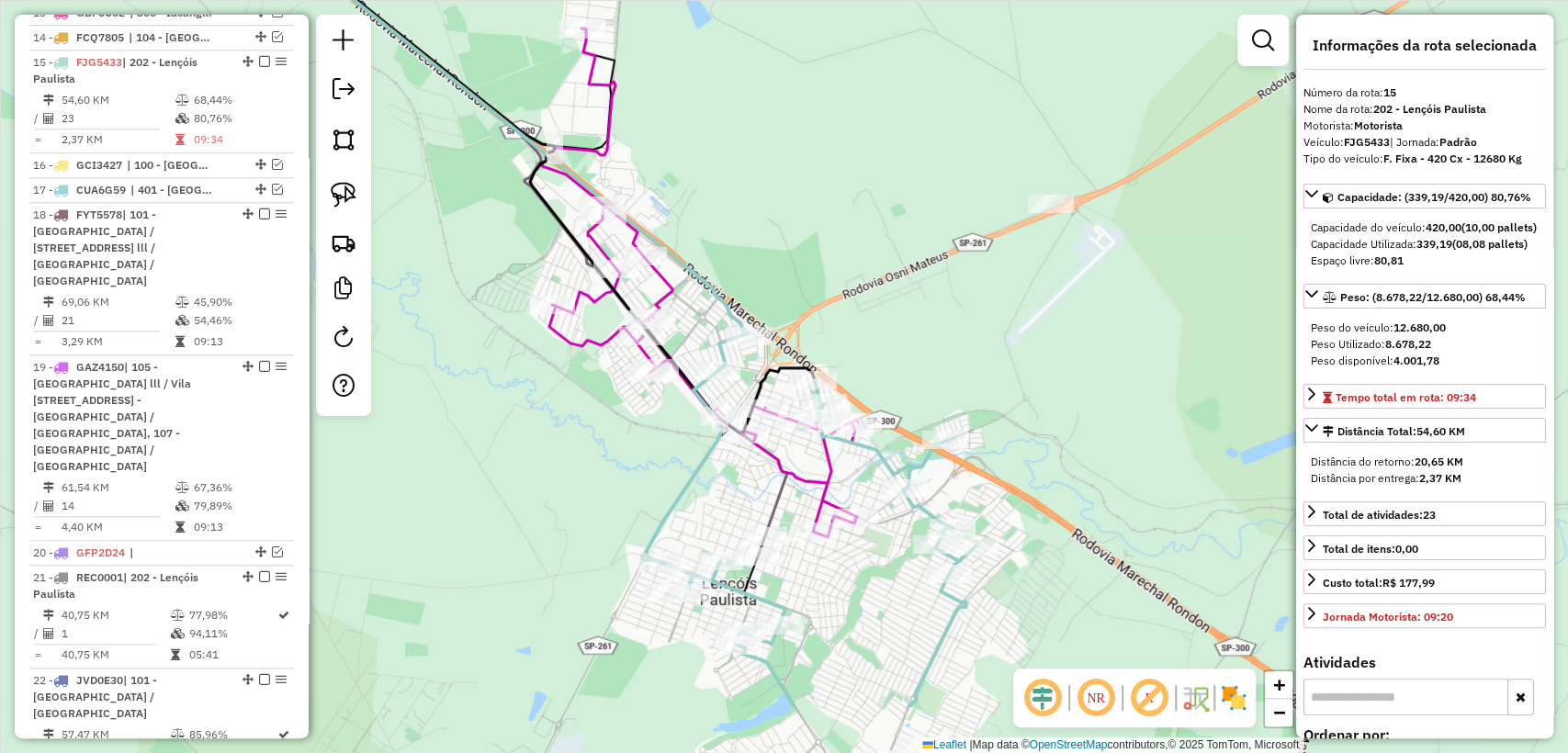
drag, startPoint x: 1002, startPoint y: 454, endPoint x: 920, endPoint y: 352, distance: 130.9
click at [920, 352] on div "Janela de atendimento Grade de atendimento Capacidade Transportadoras Veículos …" at bounding box center [784, 376] width 1568 height 753
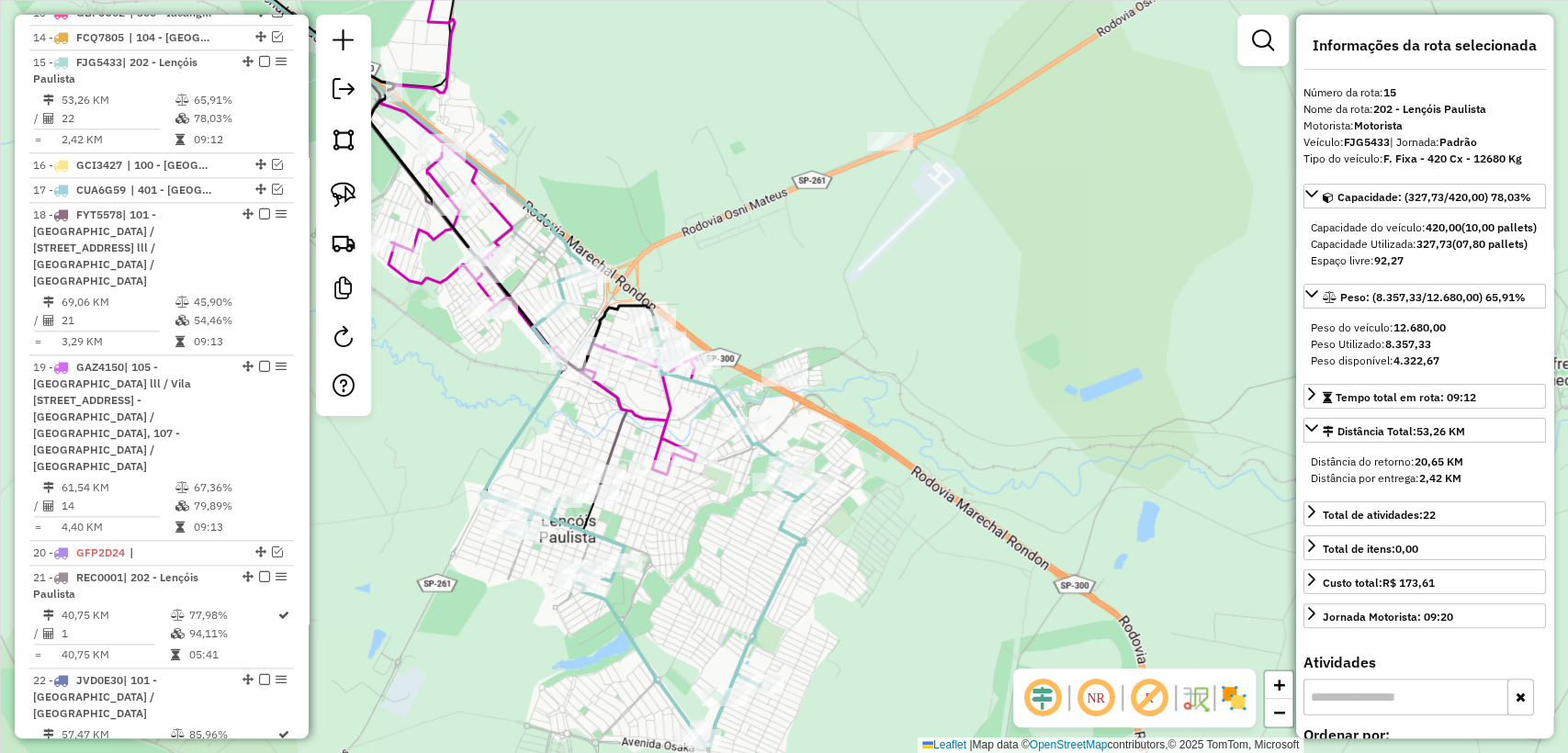
click at [570, 523] on icon at bounding box center [648, 509] width 333 height 477
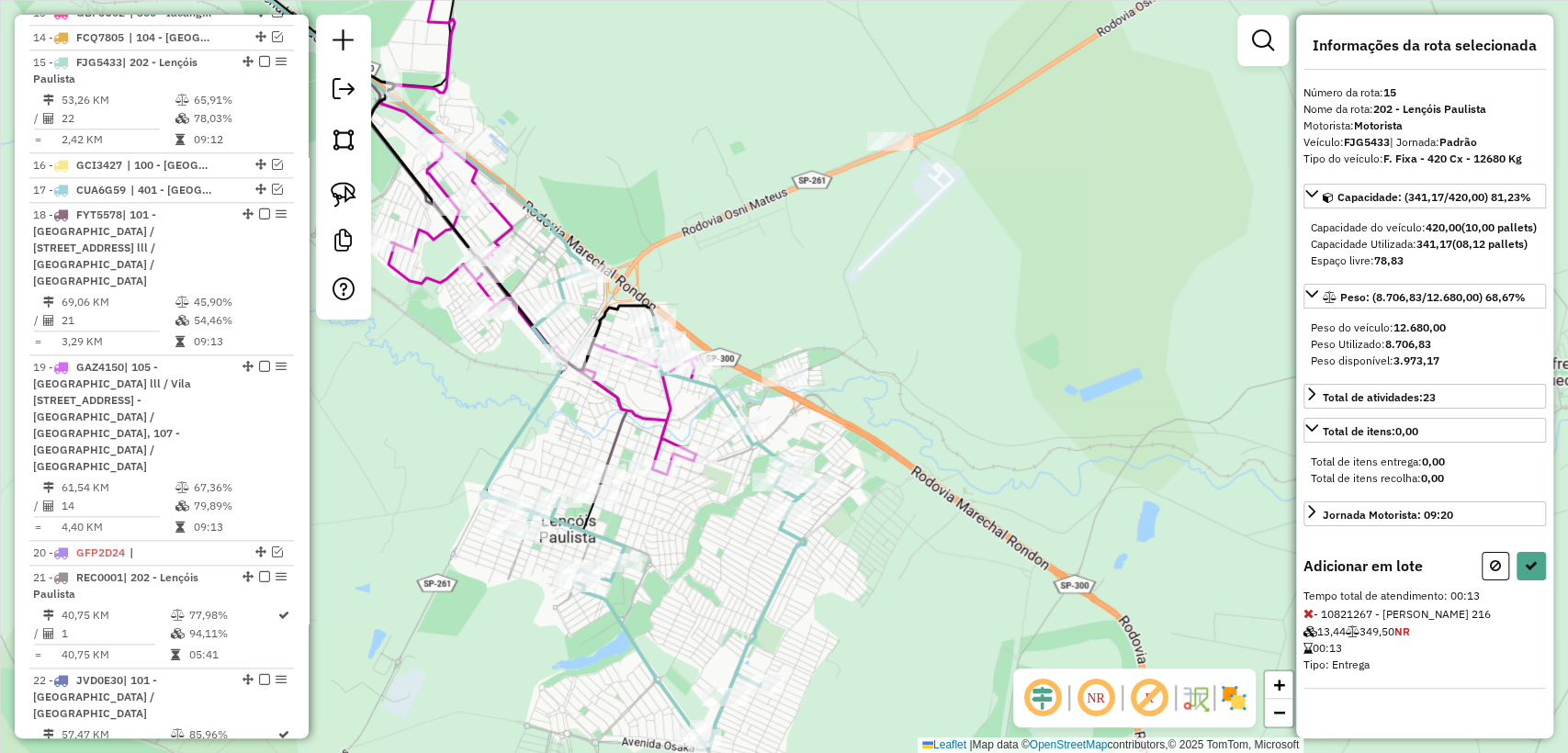
click at [1505, 580] on button at bounding box center [1495, 566] width 28 height 29
select select "**********"
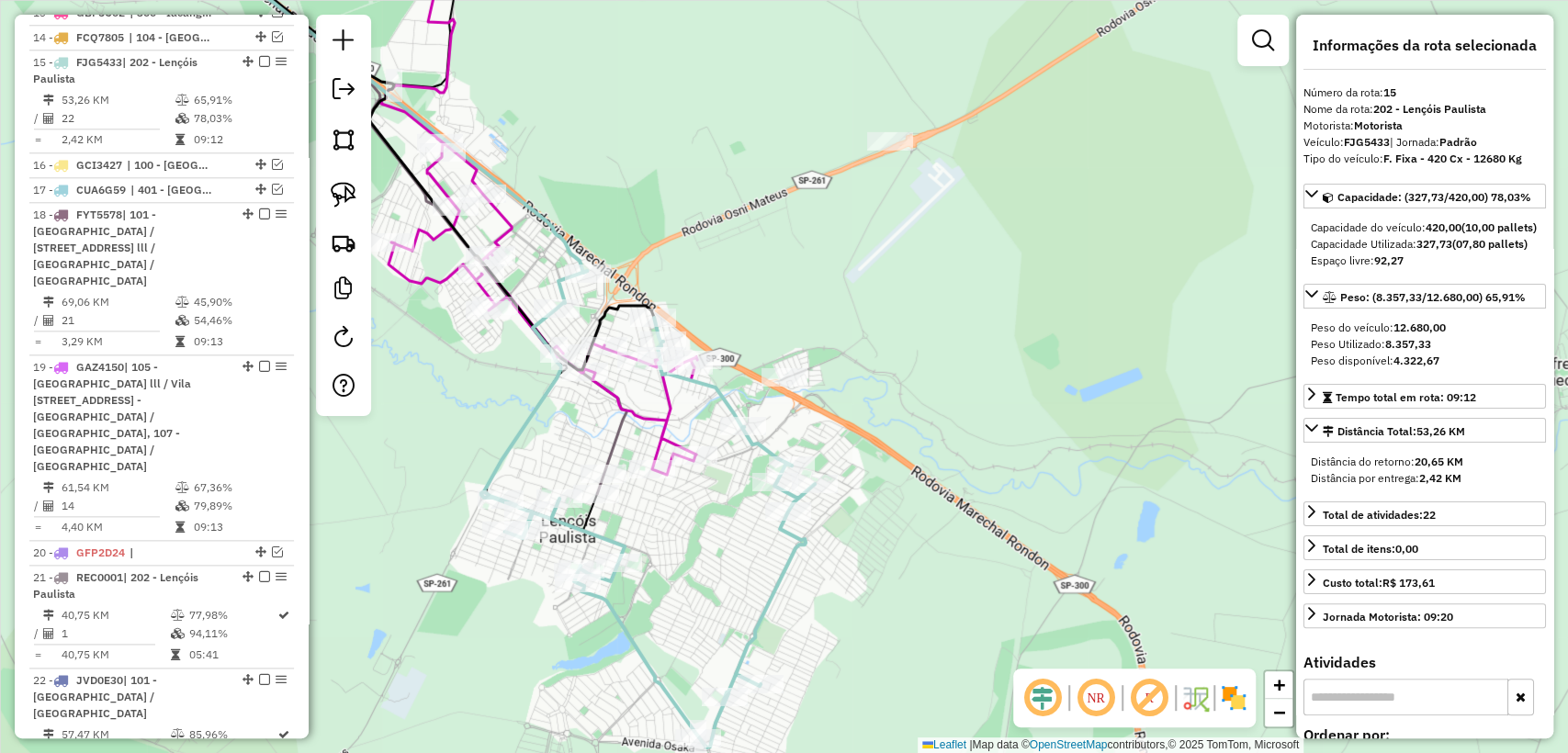
click at [588, 616] on div "Janela de atendimento Grade de atendimento Capacidade Transportadoras Veículos …" at bounding box center [784, 376] width 1568 height 753
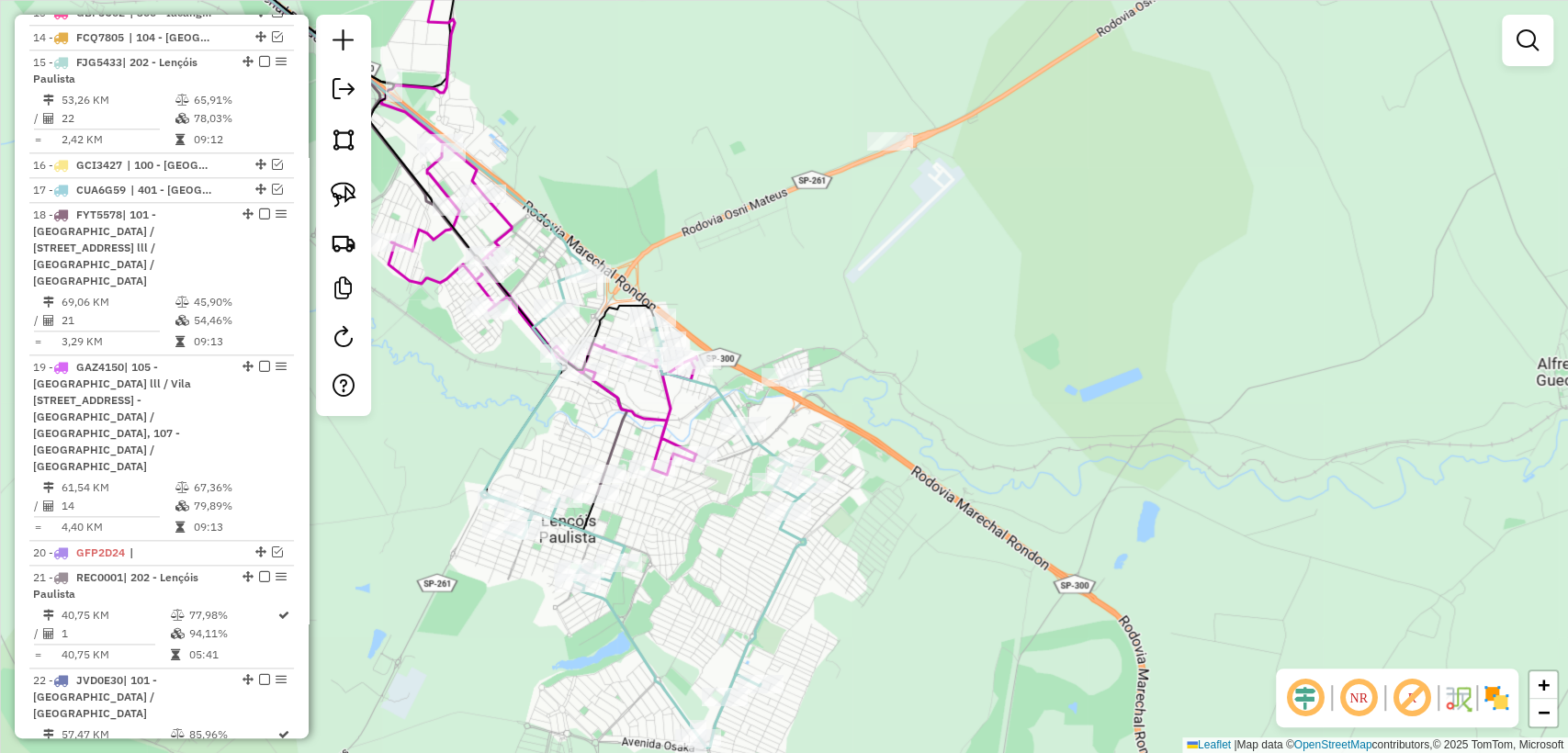
click at [608, 606] on icon at bounding box center [648, 509] width 333 height 477
select select "**********"
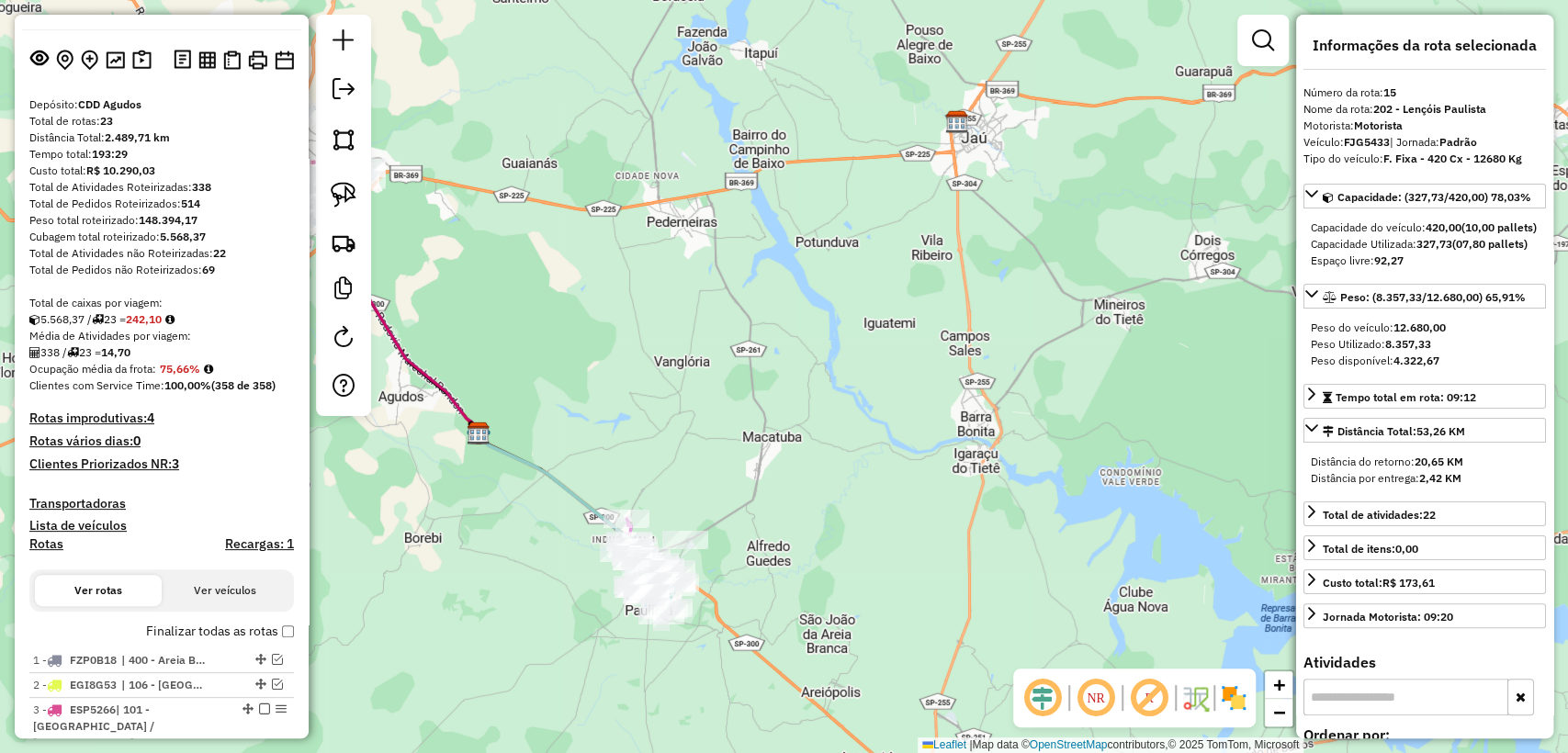
scroll to position [0, 0]
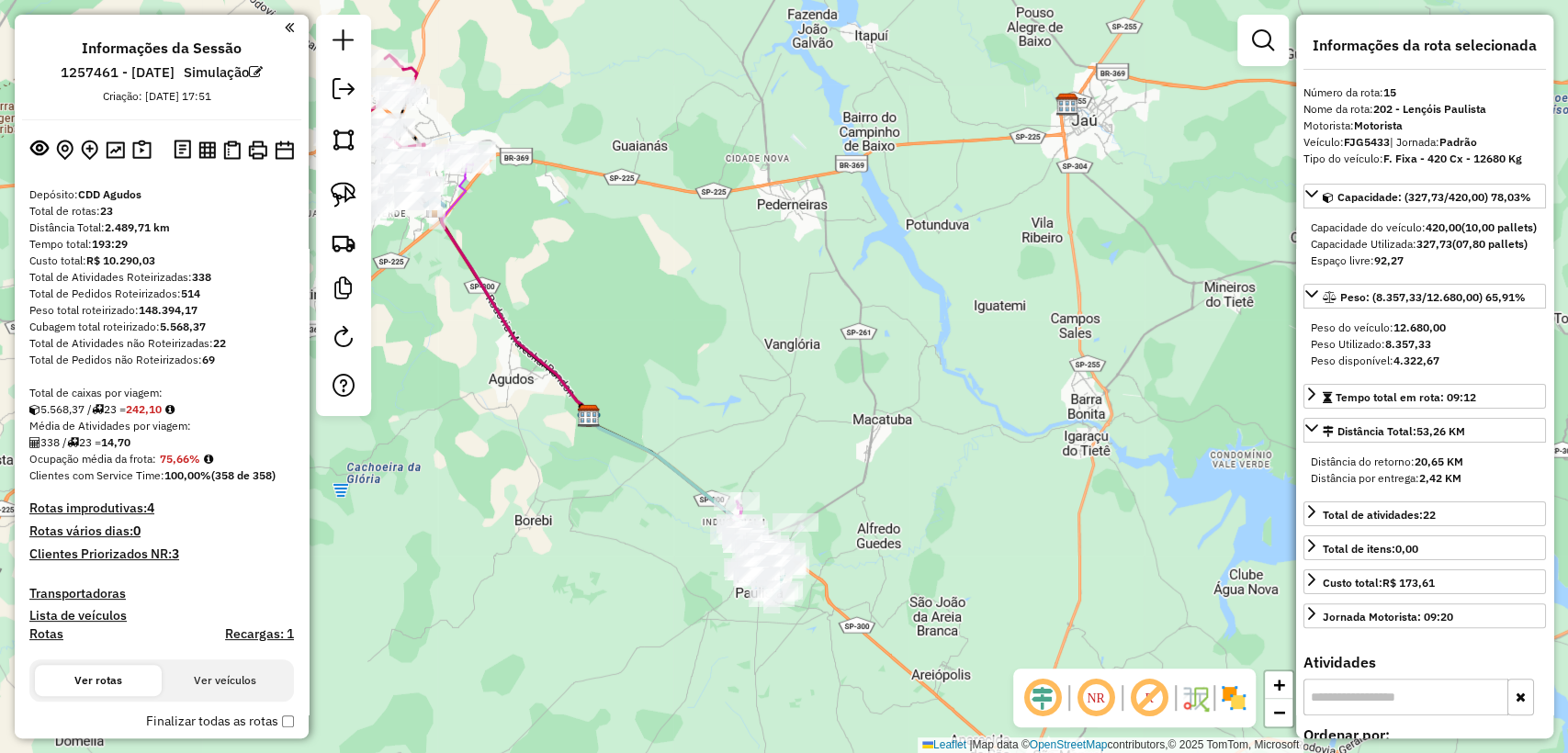
drag, startPoint x: 433, startPoint y: 563, endPoint x: 407, endPoint y: 562, distance: 26.0
click at [584, 539] on div "Janela de atendimento Grade de atendimento Capacidade Transportadoras Veículos …" at bounding box center [784, 376] width 1568 height 753
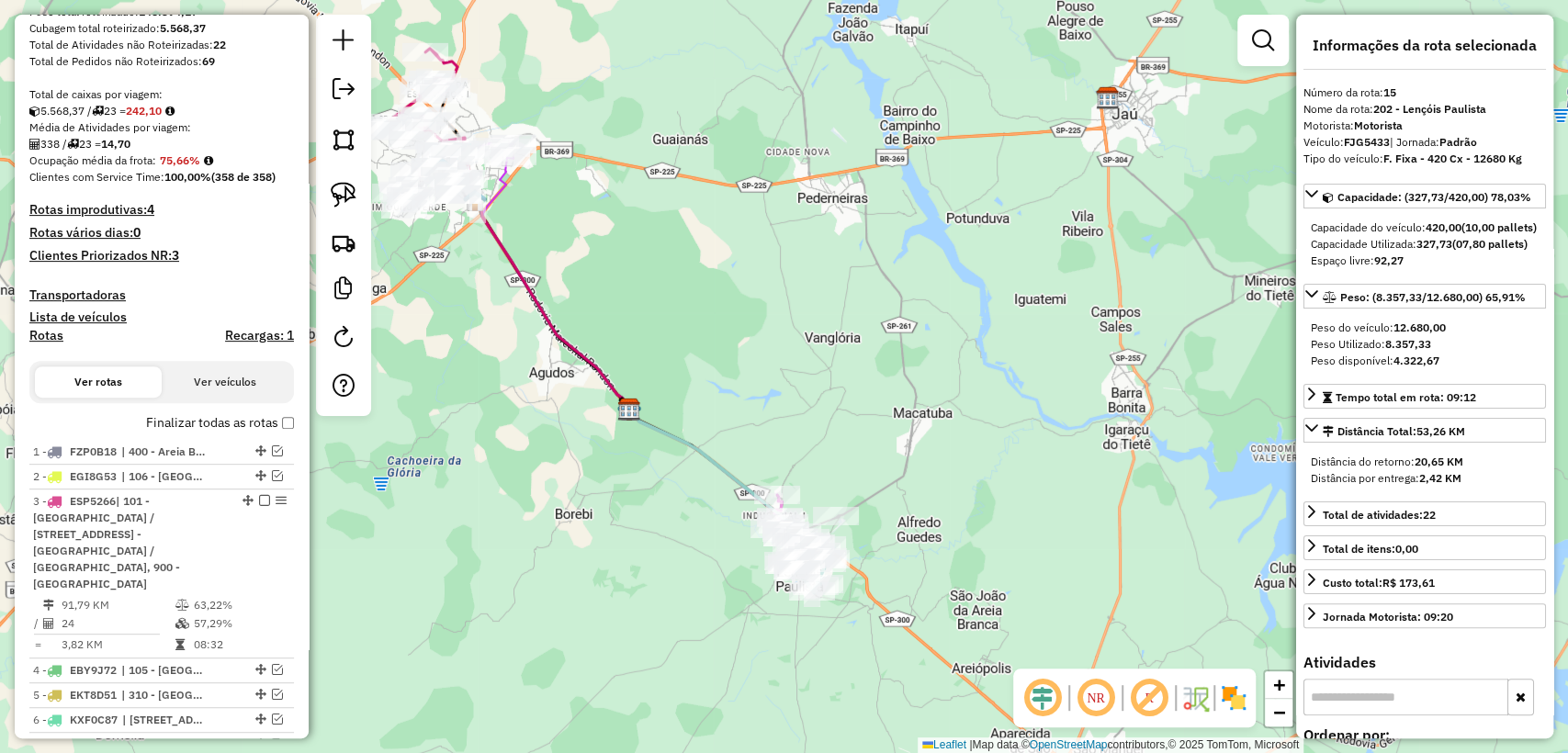
scroll to position [102, 0]
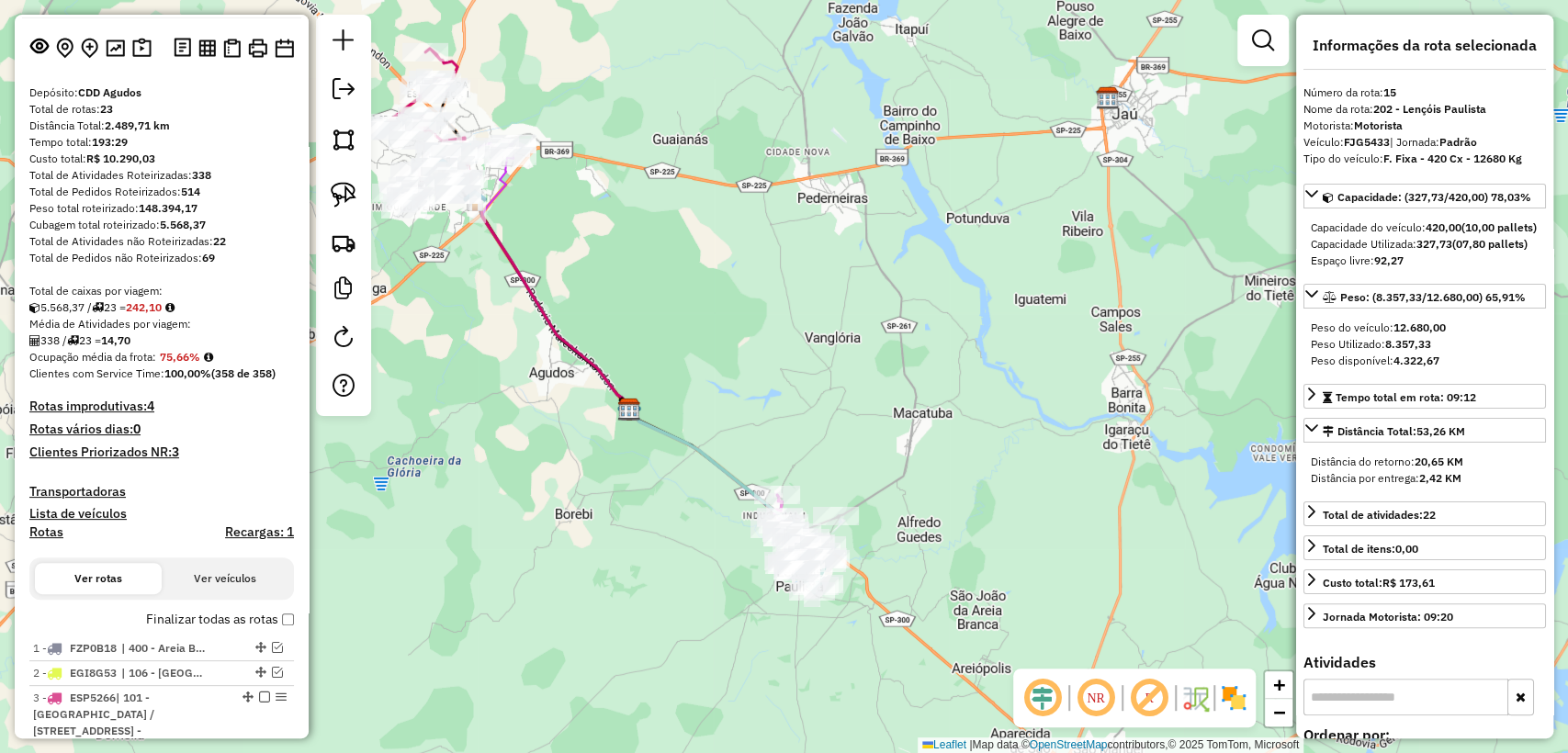
click at [284, 623] on body "Aguarde... Pop-up bloqueado! Seu navegador bloqueou automáticamente a abertura …" at bounding box center [784, 376] width 1568 height 753
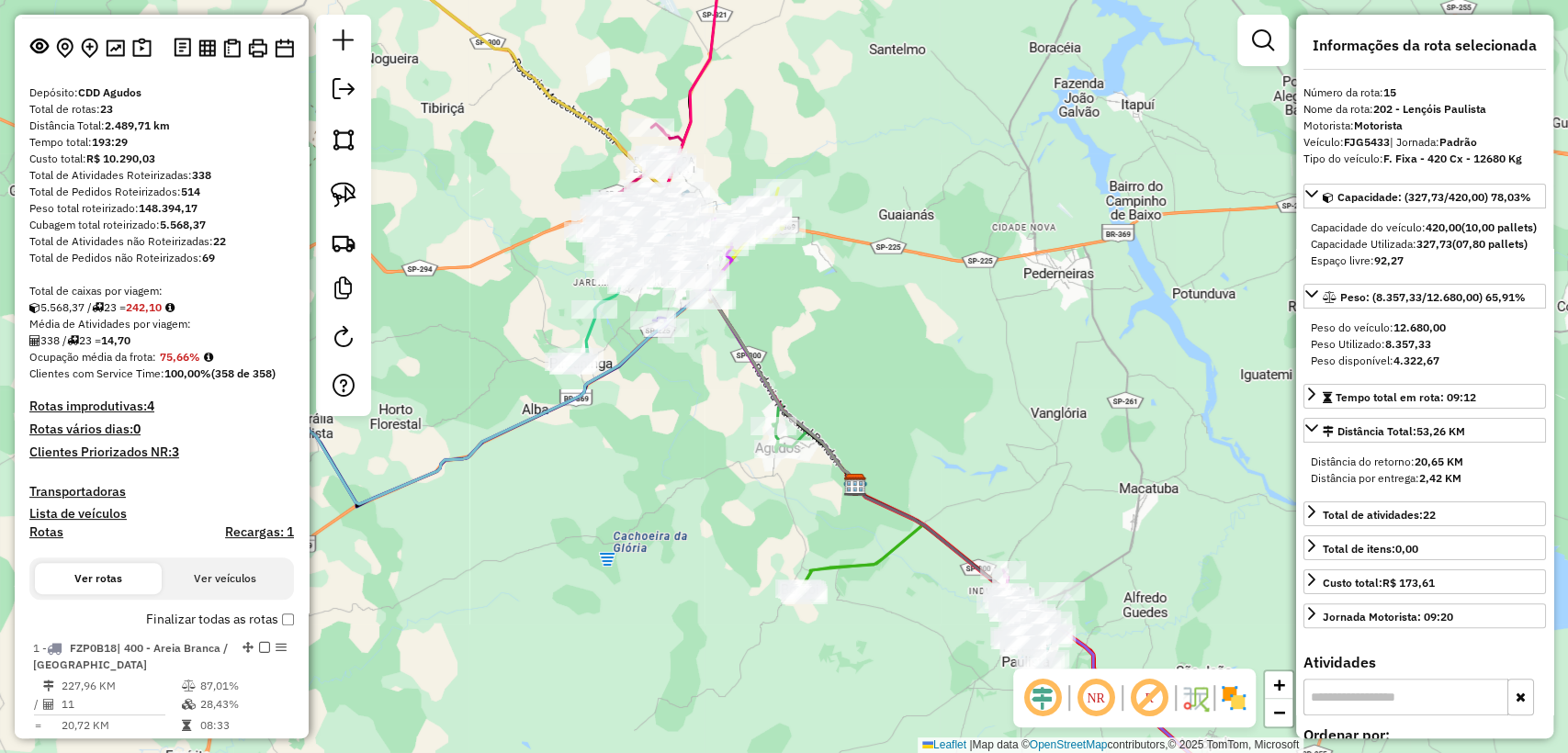
drag, startPoint x: 646, startPoint y: 533, endPoint x: 713, endPoint y: 544, distance: 67.9
click at [713, 544] on div "Janela de atendimento Grade de atendimento Capacidade Transportadoras Veículos …" at bounding box center [784, 376] width 1568 height 753
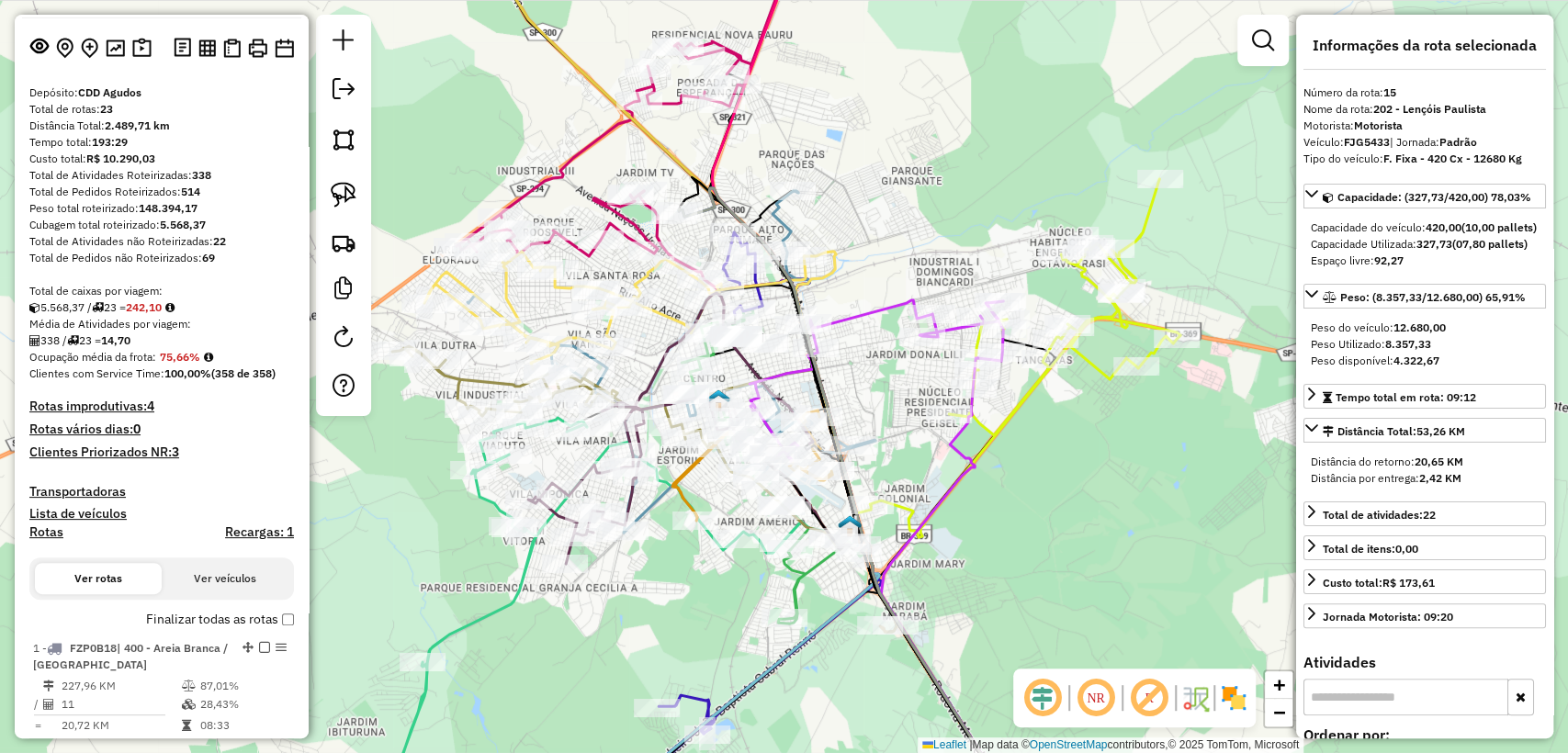
drag, startPoint x: 1110, startPoint y: 544, endPoint x: 1147, endPoint y: 579, distance: 50.9
click at [1147, 579] on div "Janela de atendimento Grade de atendimento Capacidade Transportadoras Veículos …" at bounding box center [784, 376] width 1568 height 753
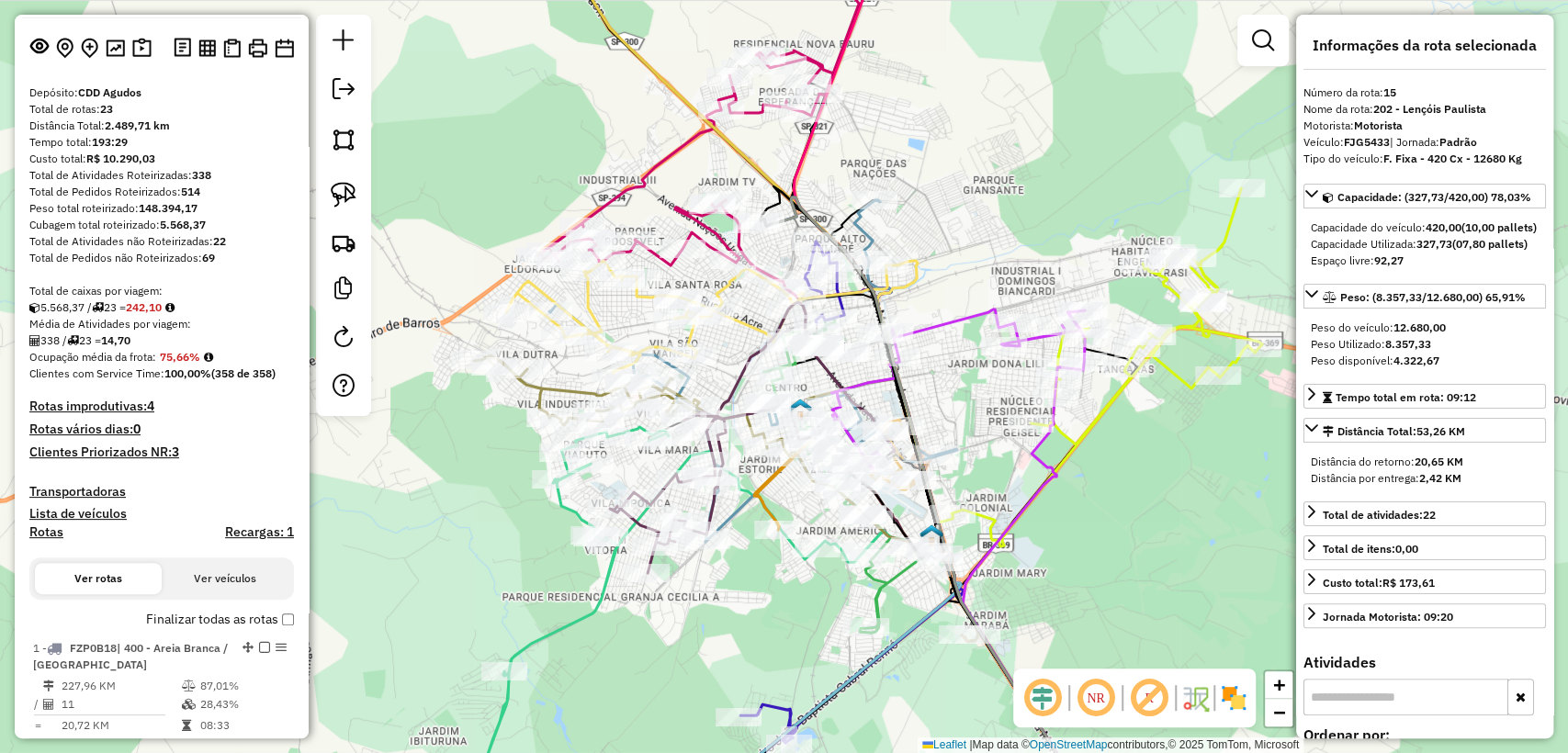
drag, startPoint x: 1087, startPoint y: 529, endPoint x: 1129, endPoint y: 531, distance: 42.0
click at [1129, 531] on div "Janela de atendimento Grade de atendimento Capacidade Transportadoras Veículos …" at bounding box center [784, 376] width 1568 height 753
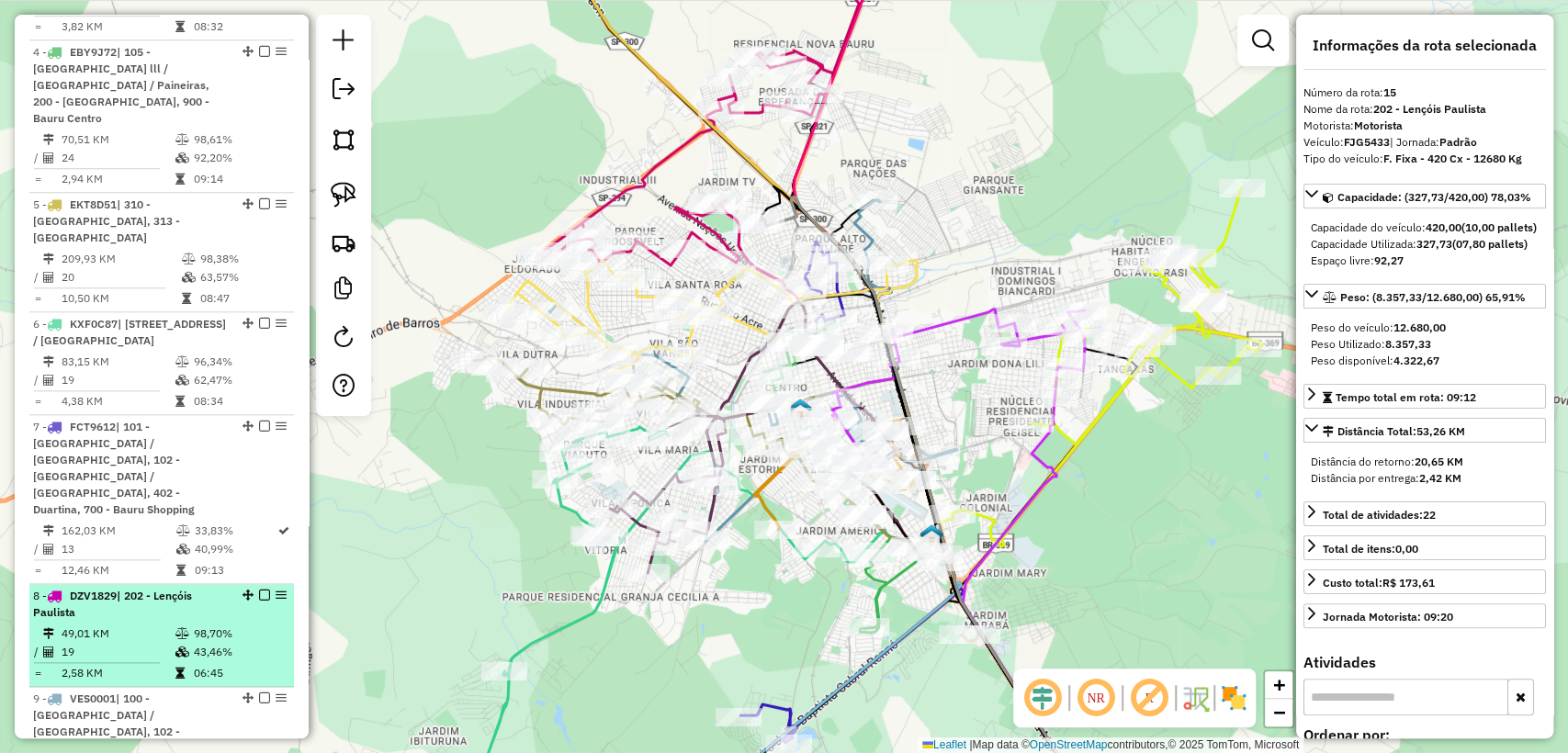
scroll to position [1225, 0]
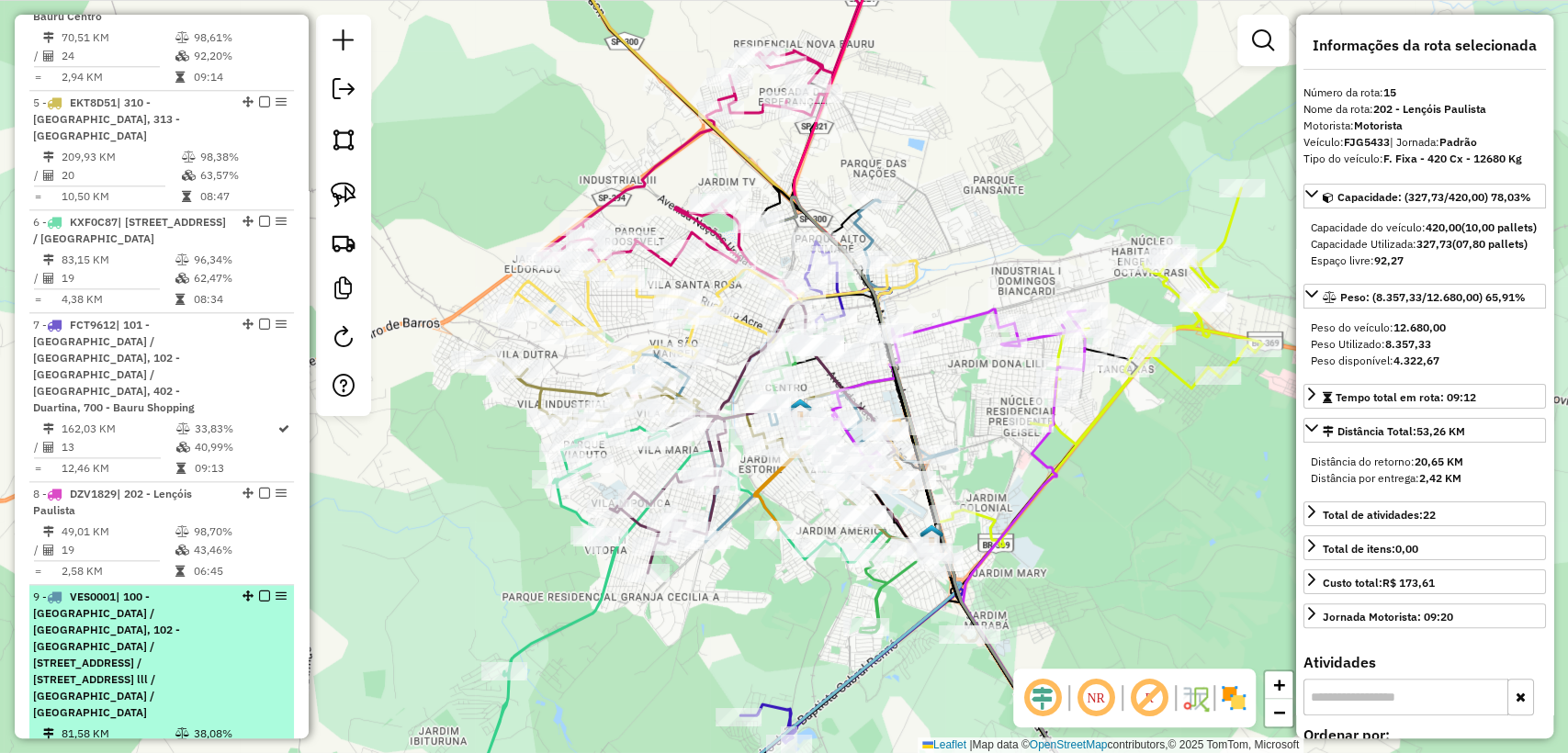
click at [261, 591] on em at bounding box center [265, 597] width 11 height 11
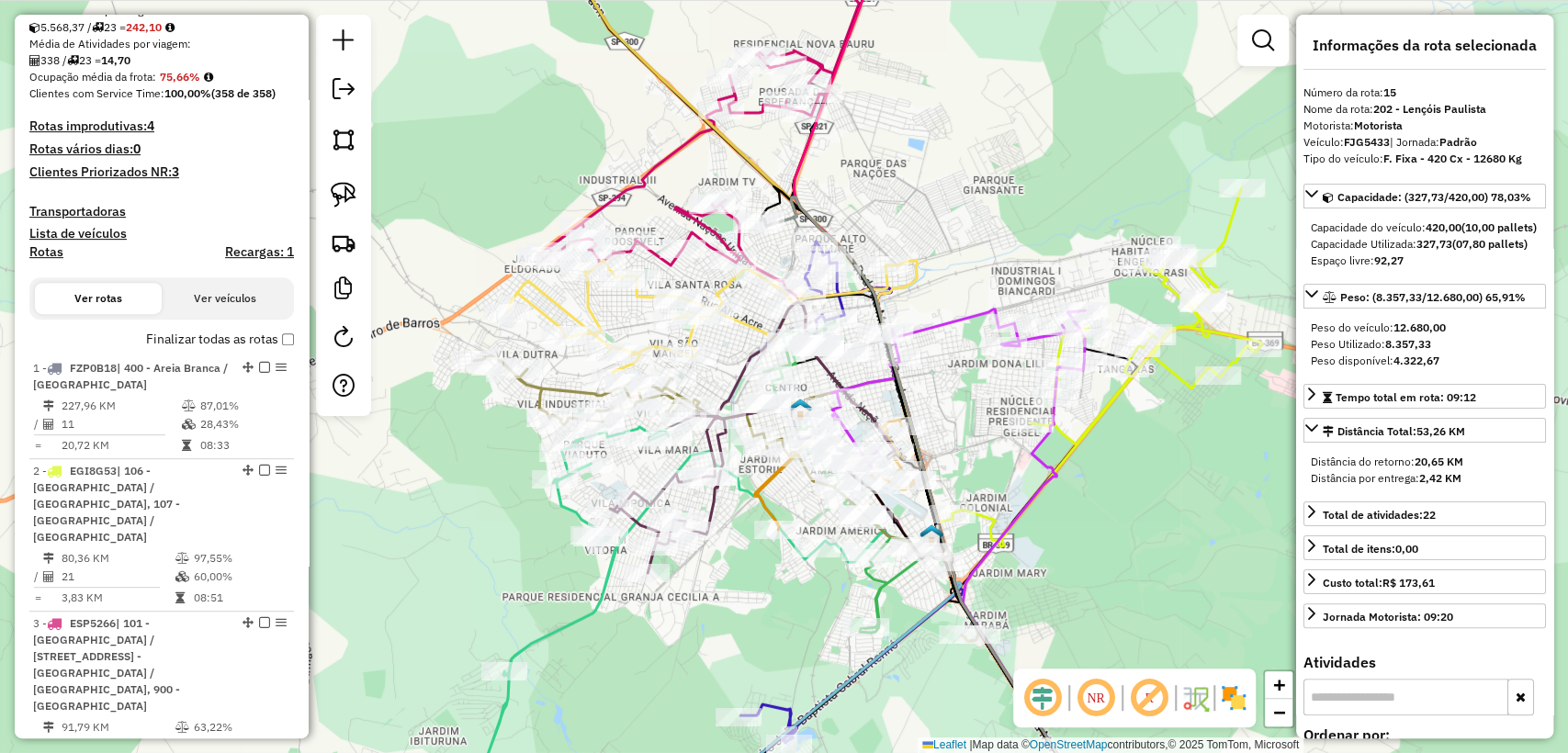
scroll to position [102, 0]
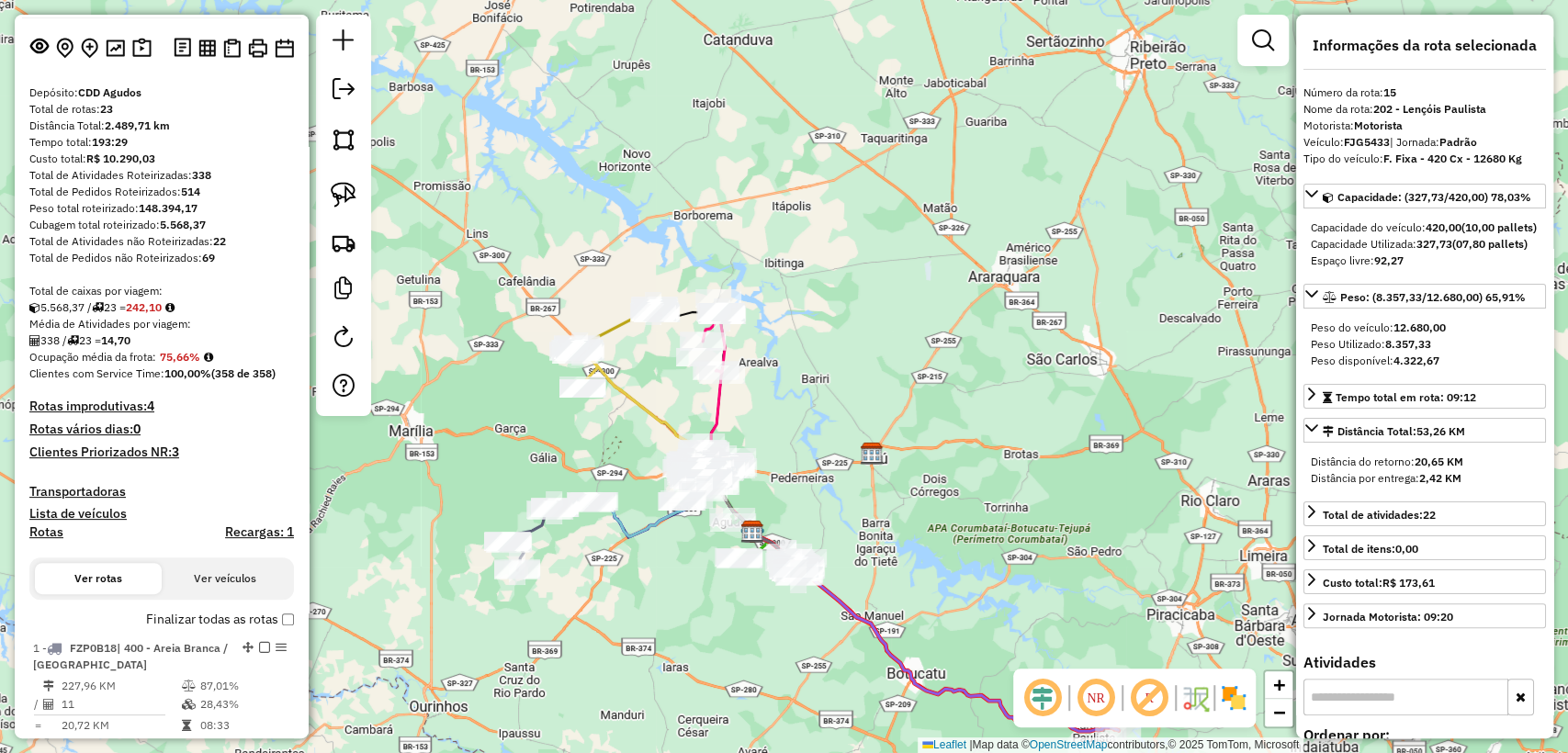
drag, startPoint x: 610, startPoint y: 590, endPoint x: 693, endPoint y: 511, distance: 114.6
click at [693, 511] on div "Janela de atendimento Grade de atendimento Capacidade Transportadoras Veículos …" at bounding box center [784, 376] width 1568 height 753
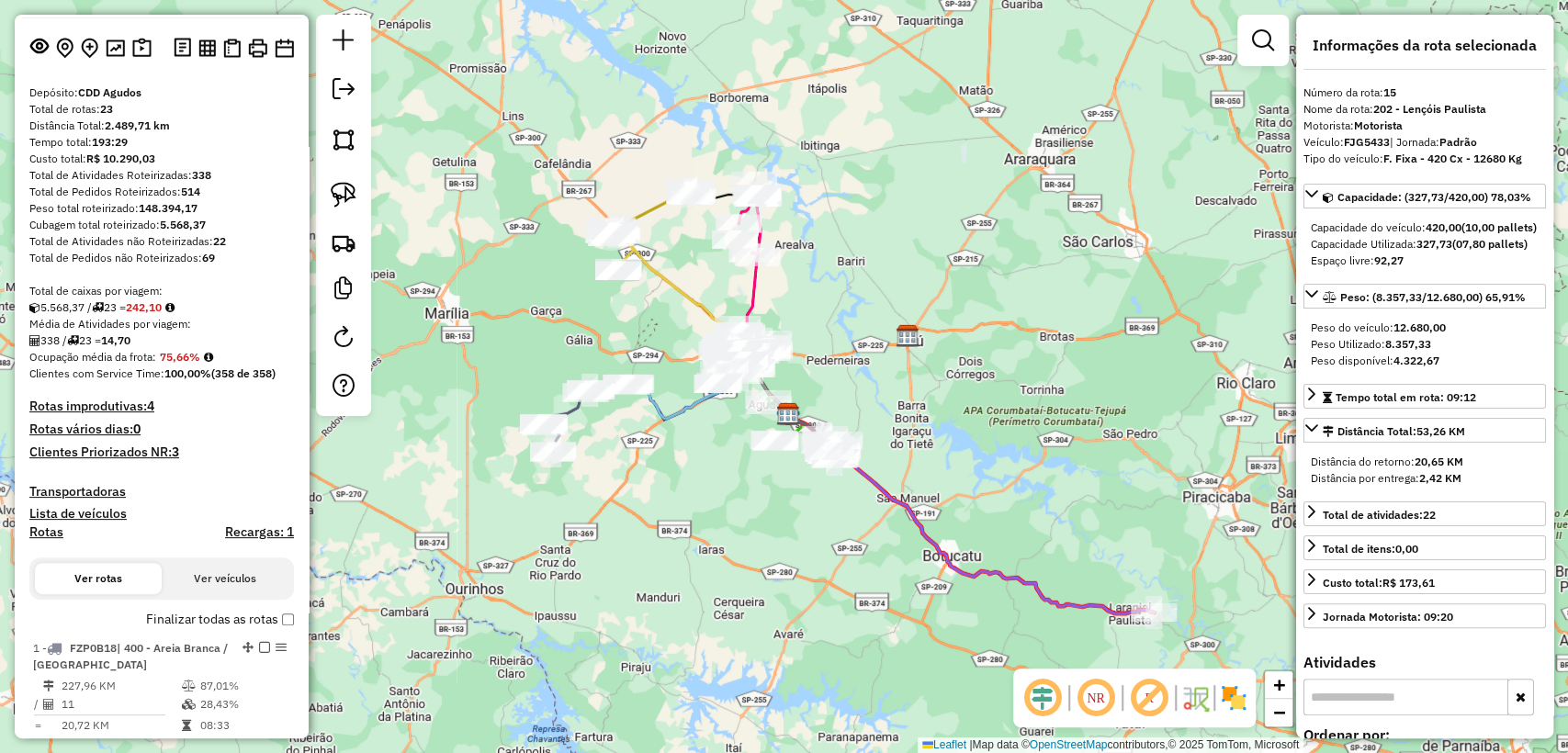
drag, startPoint x: 764, startPoint y: 544, endPoint x: 734, endPoint y: 501, distance: 52.4
click at [734, 501] on div "Janela de atendimento Grade de atendimento Capacidade Transportadoras Veículos …" at bounding box center [784, 376] width 1568 height 753
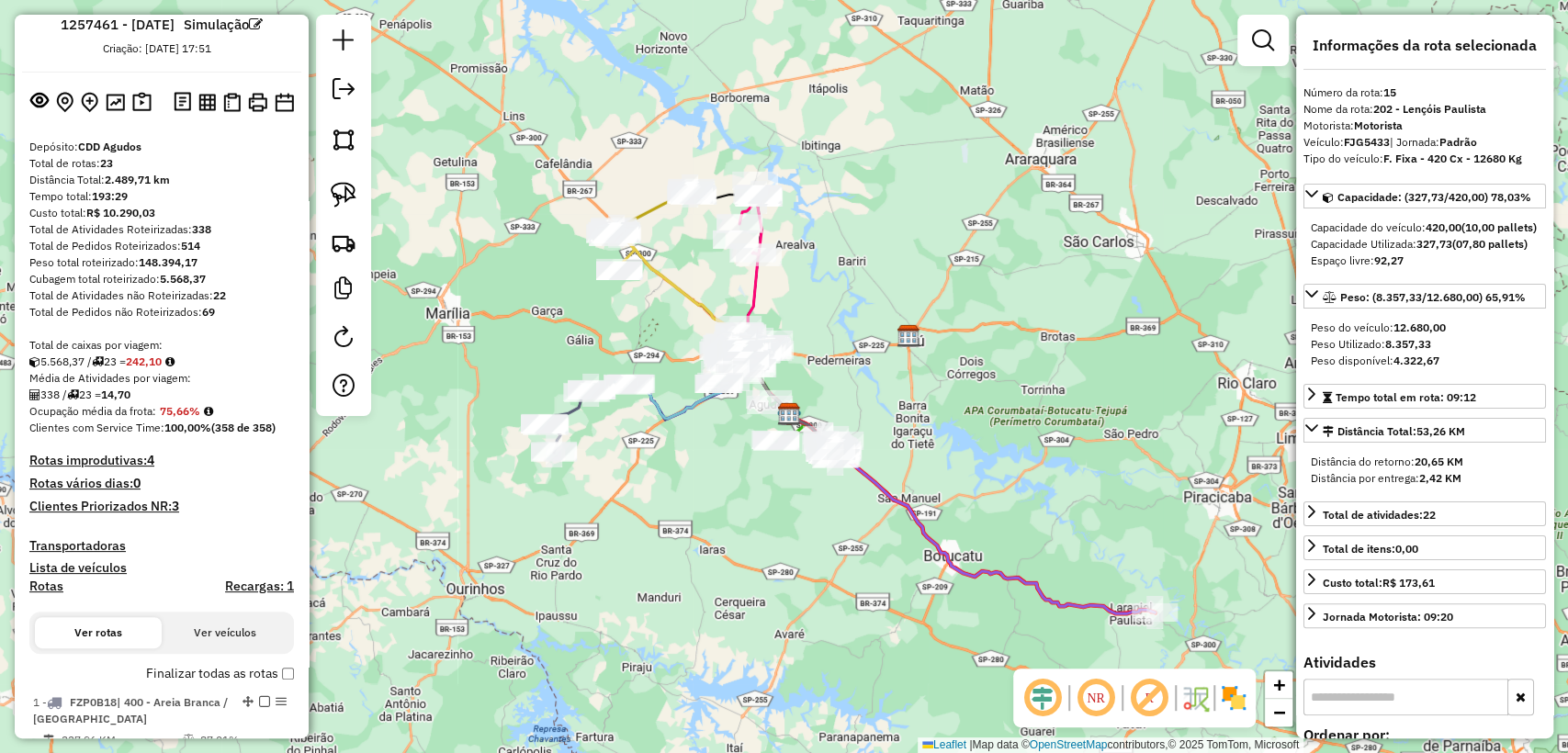
scroll to position [0, 0]
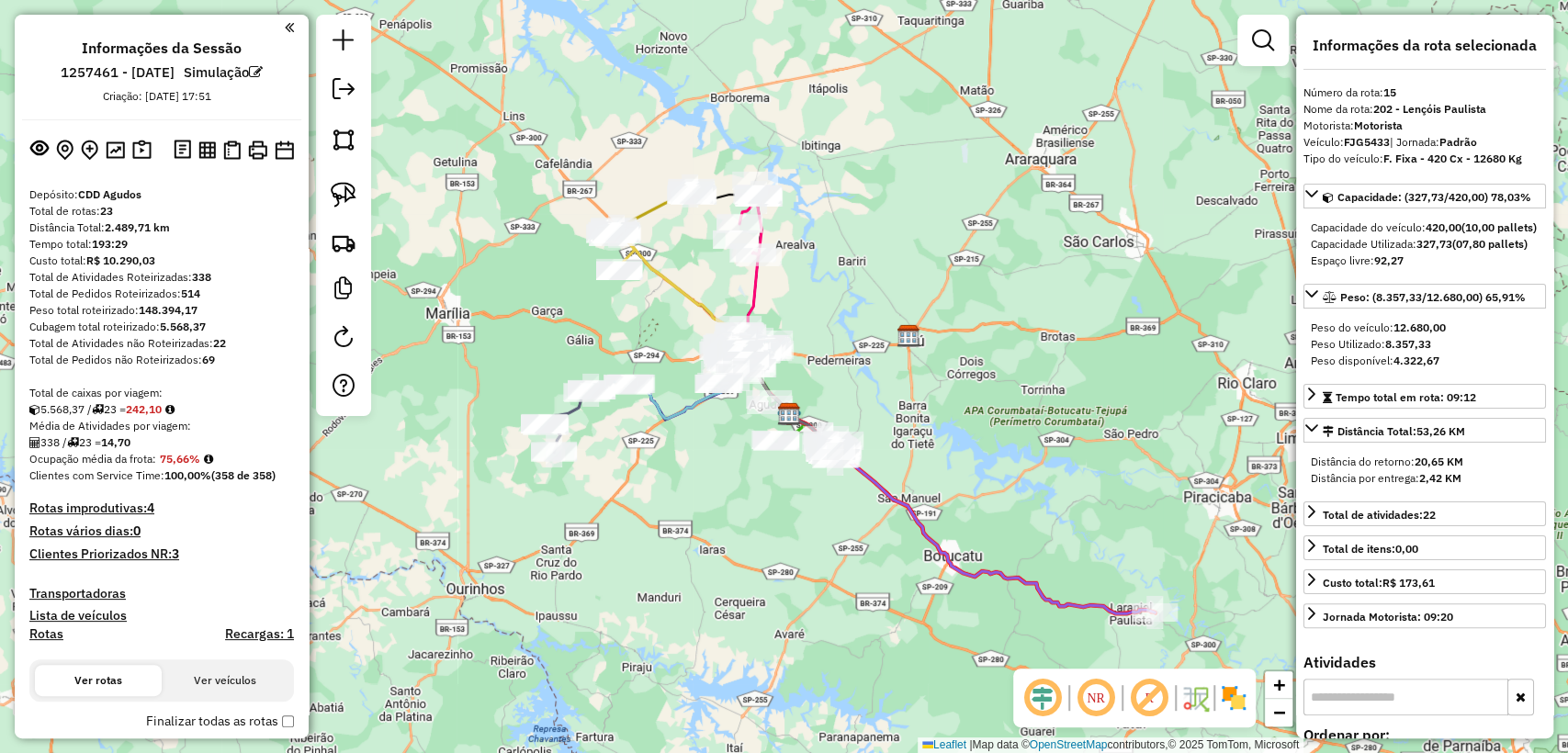
click at [880, 498] on icon at bounding box center [972, 514] width 366 height 199
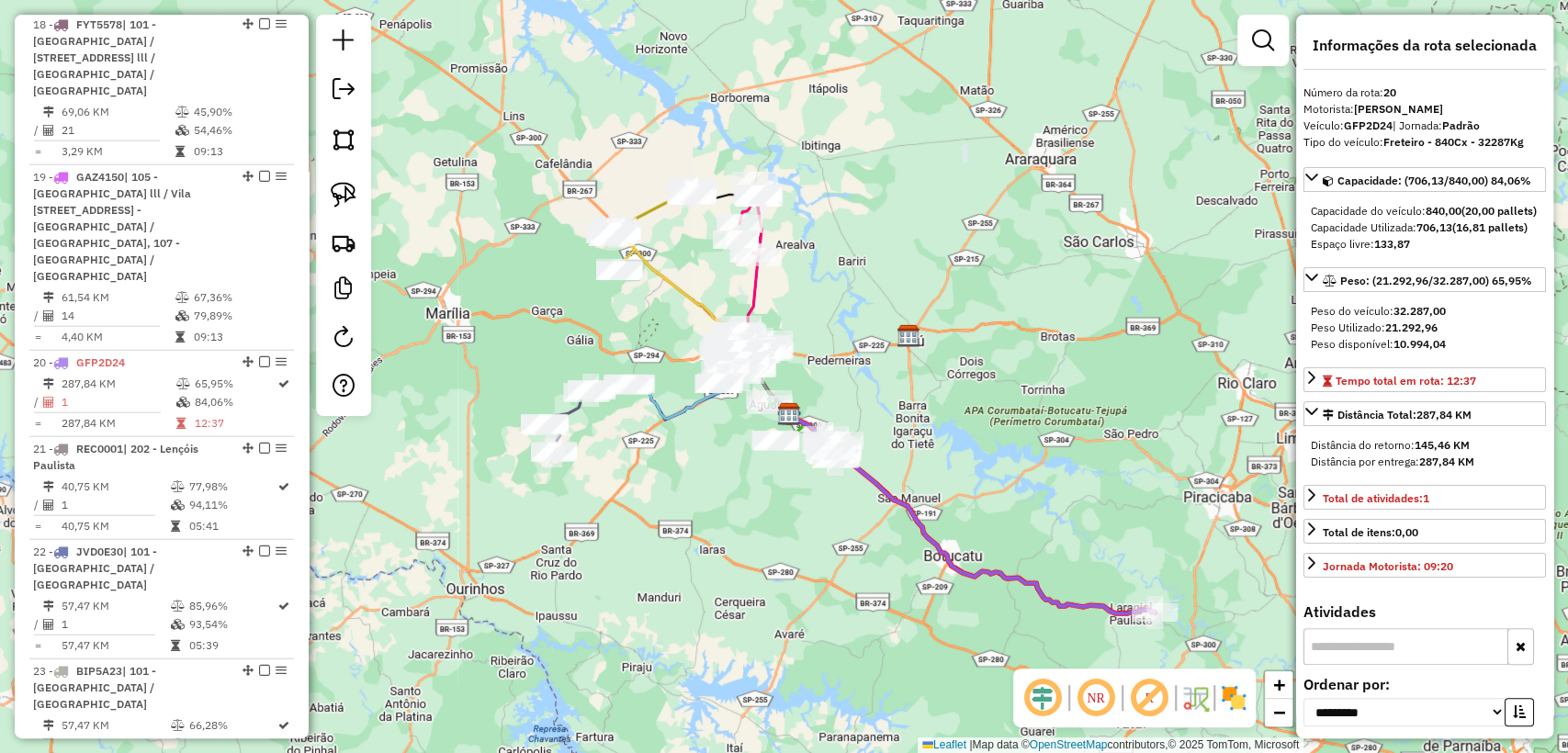
scroll to position [3028, 0]
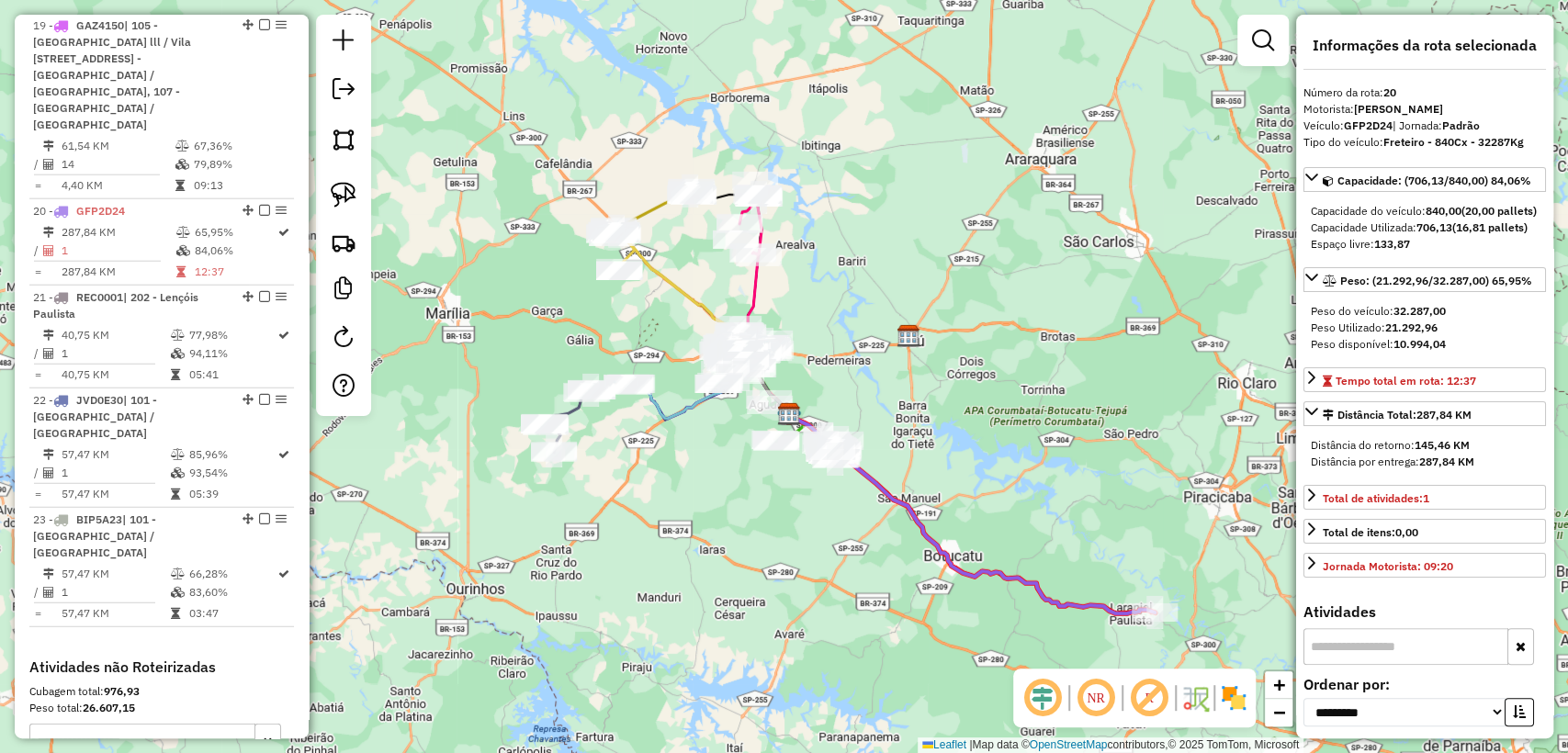
click at [869, 519] on div "Janela de atendimento Grade de atendimento Capacidade Transportadoras Veículos …" at bounding box center [784, 376] width 1568 height 753
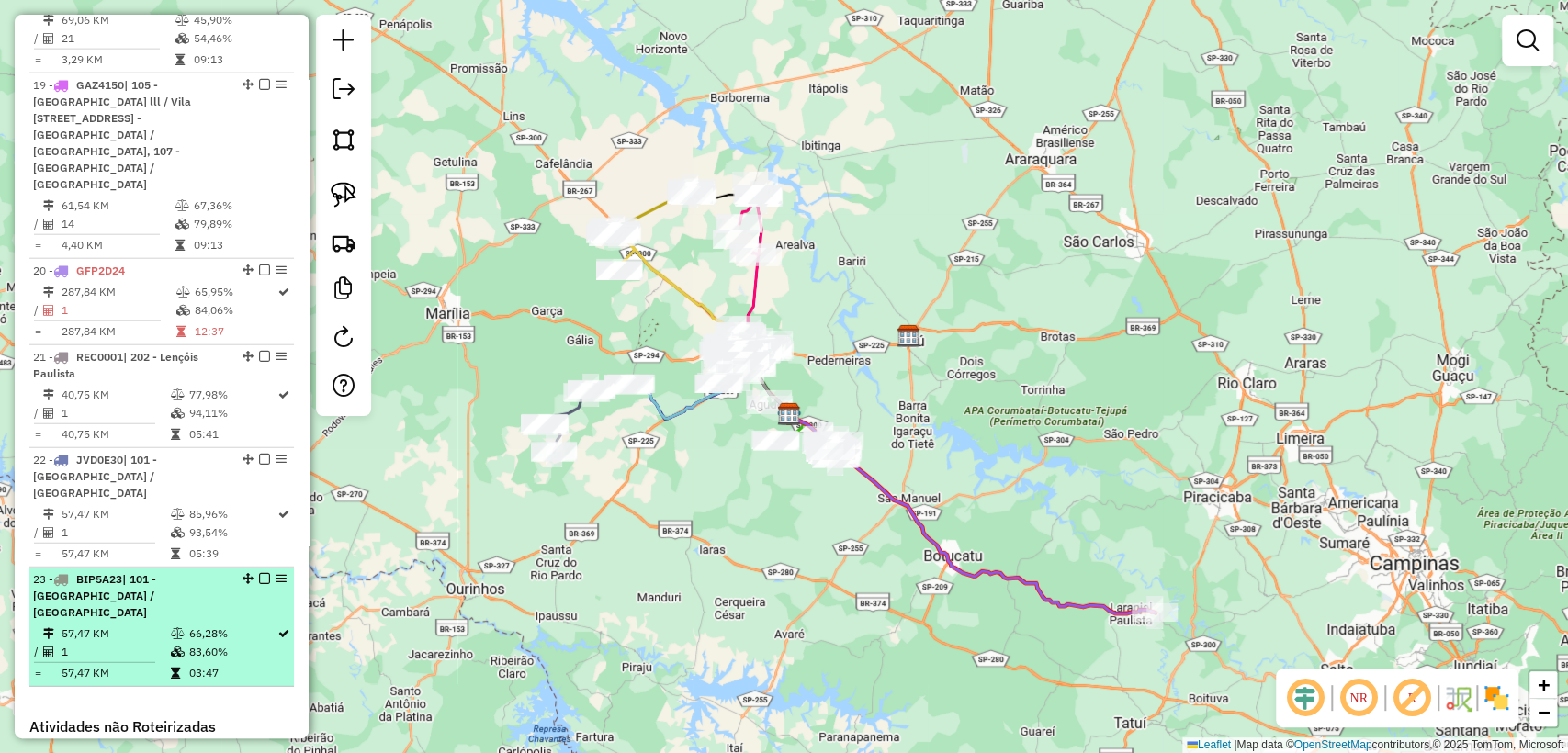
scroll to position [2906, 0]
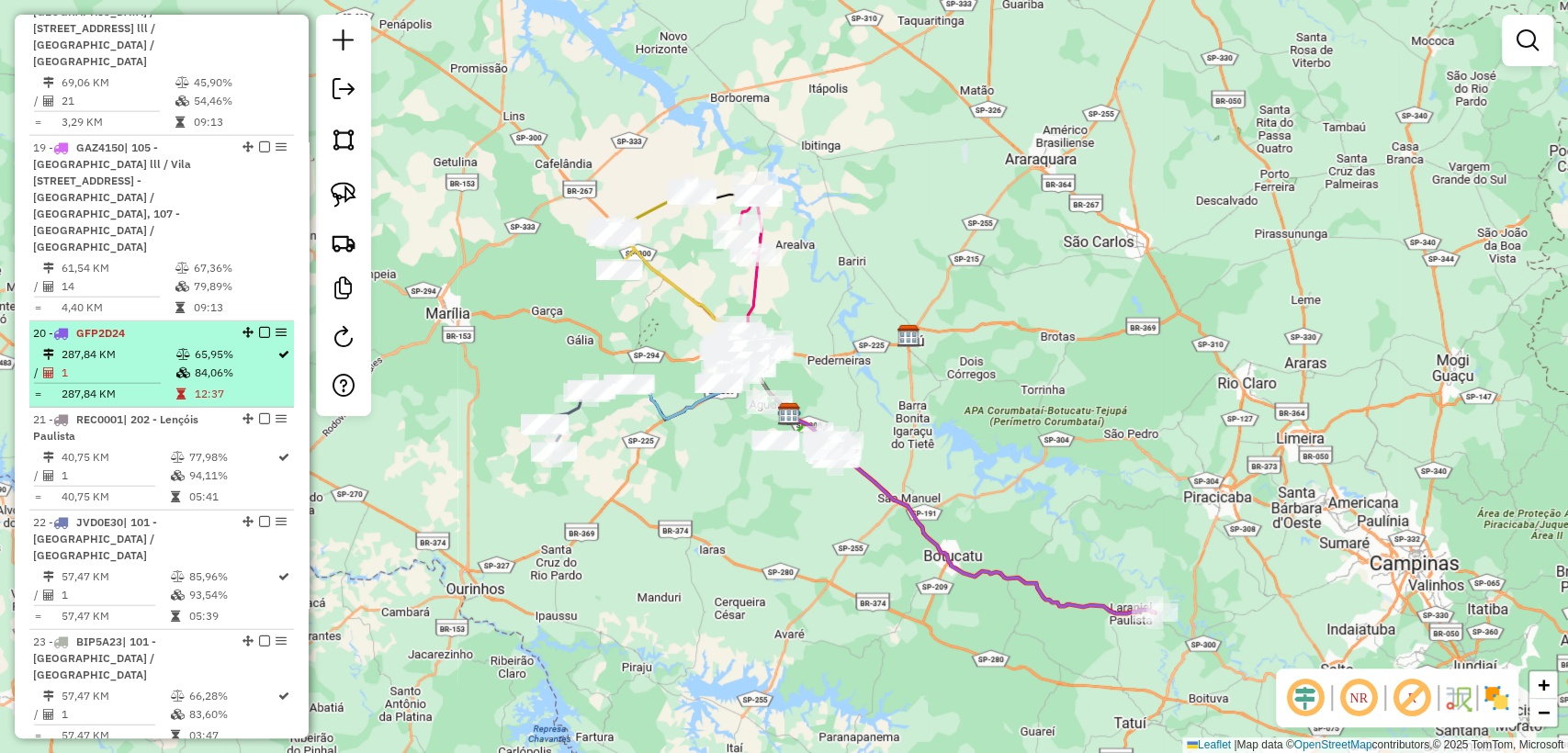
click at [146, 385] on td "287,84 KM" at bounding box center [118, 394] width 115 height 18
select select "**********"
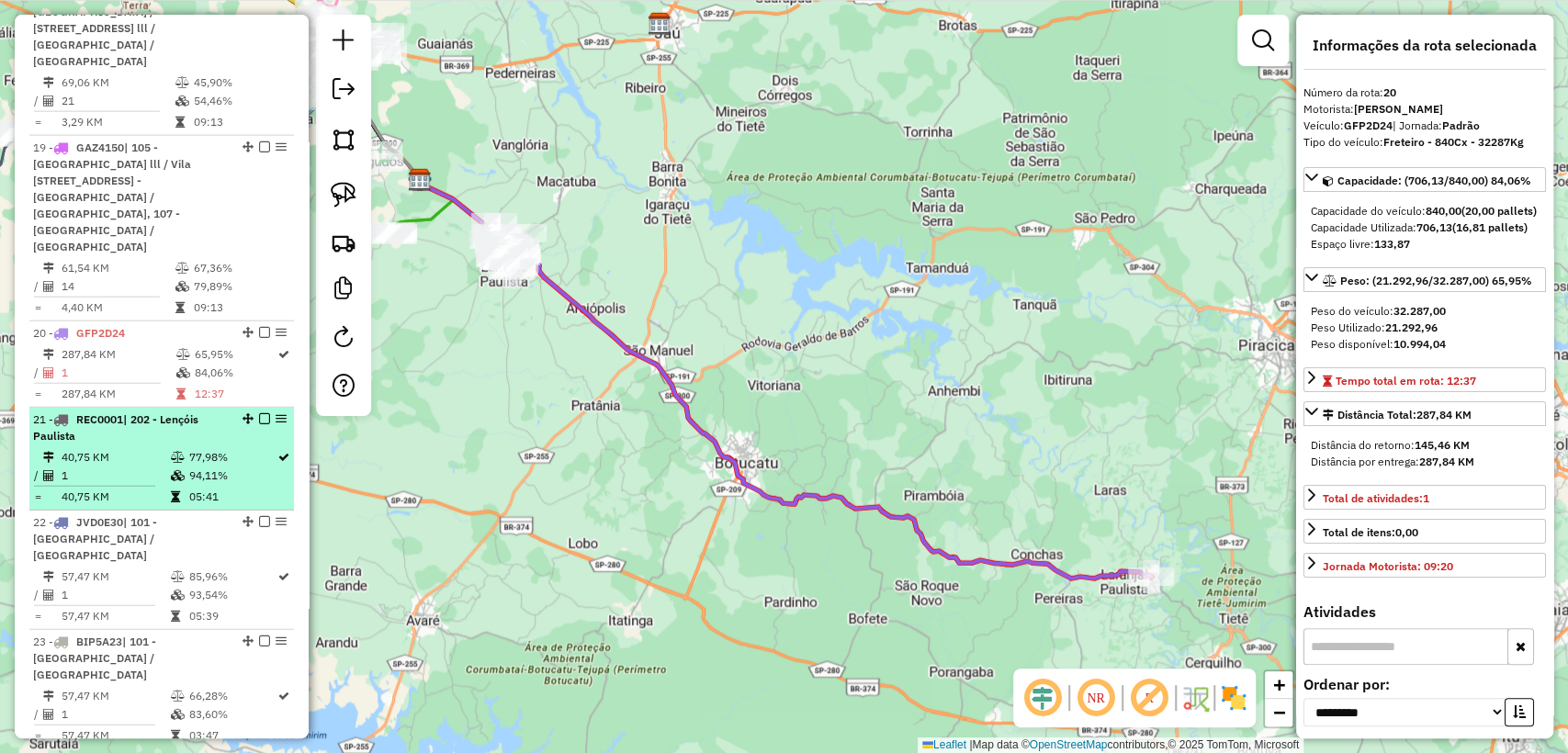
click at [140, 448] on td "40,75 KM" at bounding box center [115, 457] width 109 height 18
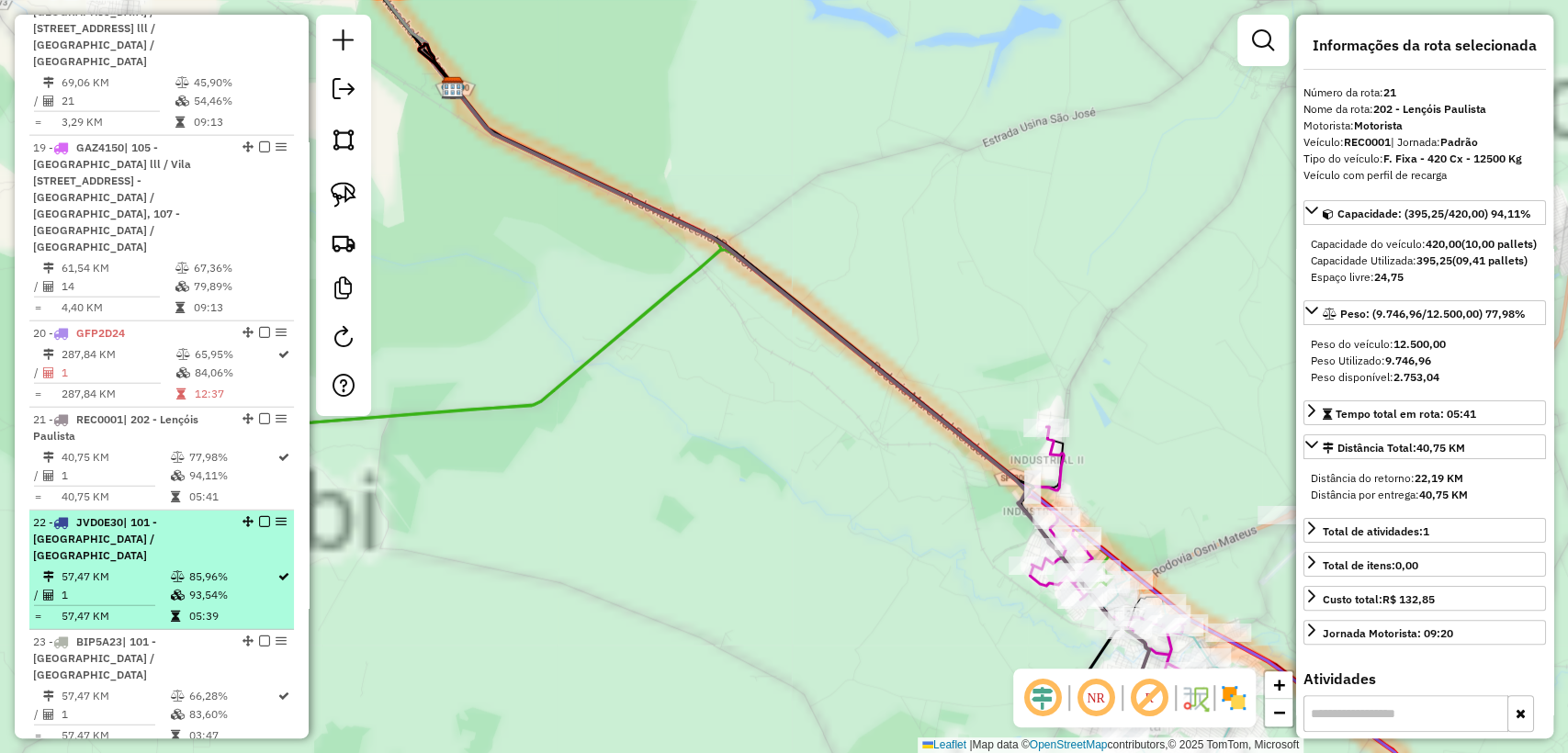
click at [131, 568] on td "57,47 KM" at bounding box center [115, 577] width 109 height 18
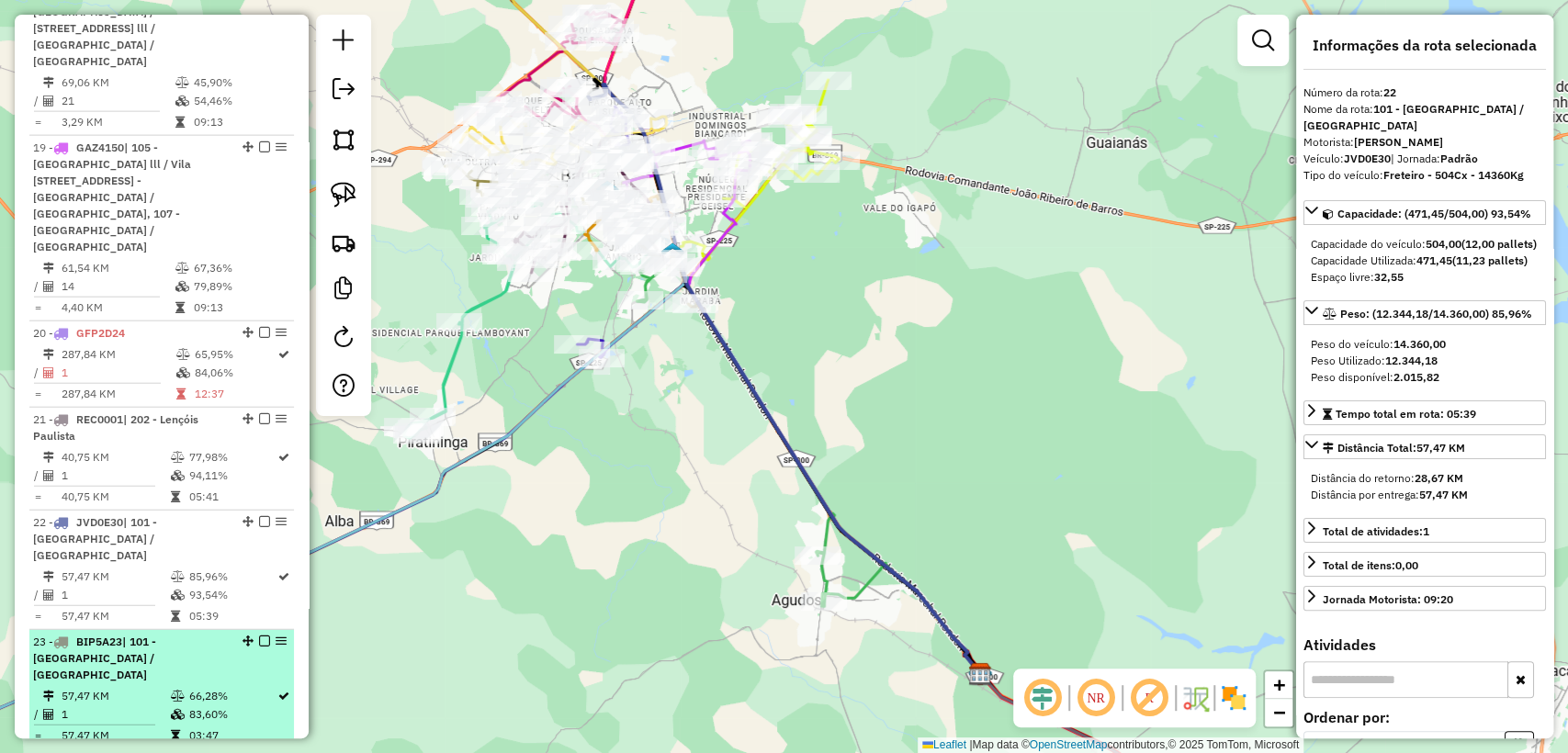
click at [140, 687] on td "57,47 KM" at bounding box center [115, 696] width 109 height 18
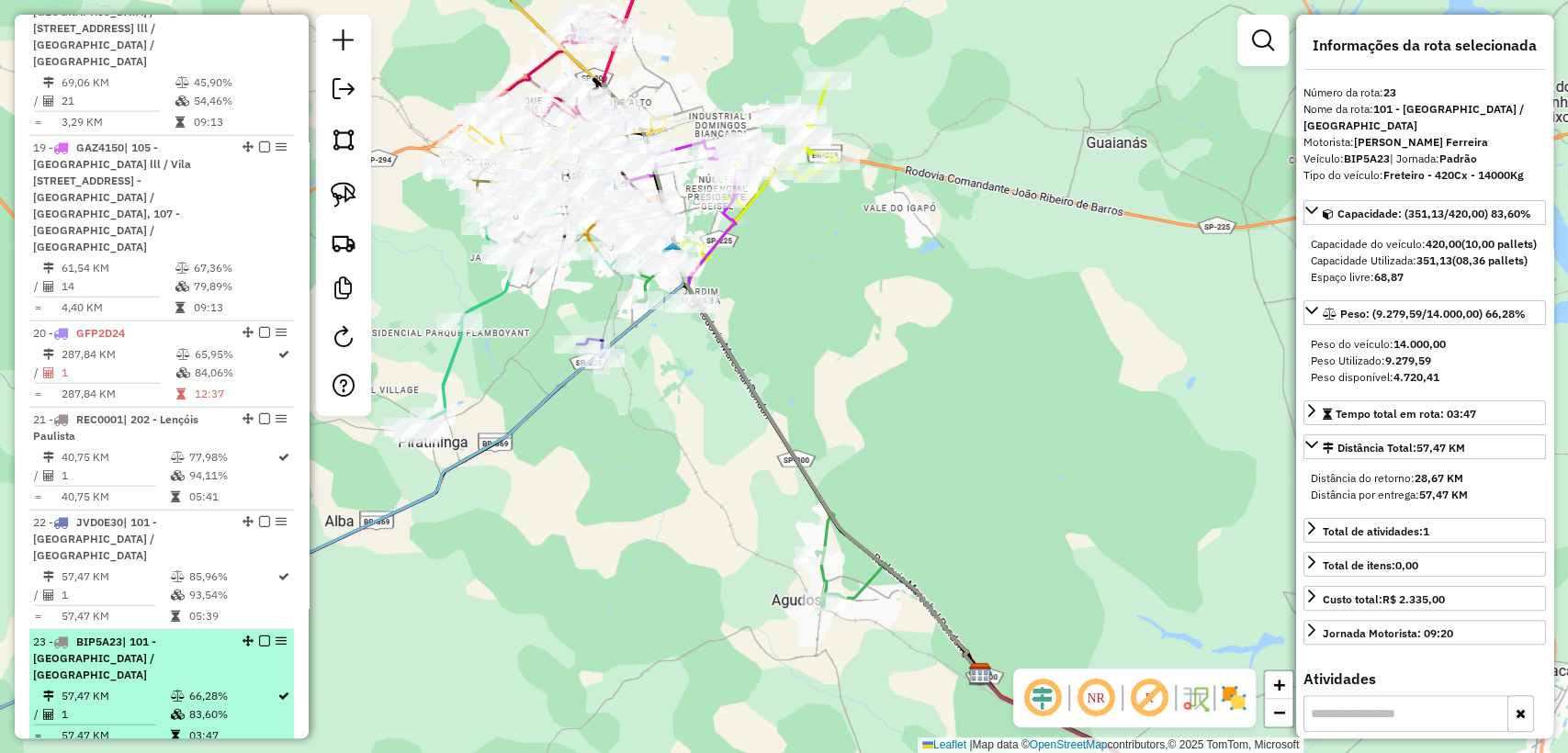
click at [144, 635] on span "| 101 - Nova Bauru / Parque São Geraldo" at bounding box center [94, 658] width 123 height 47
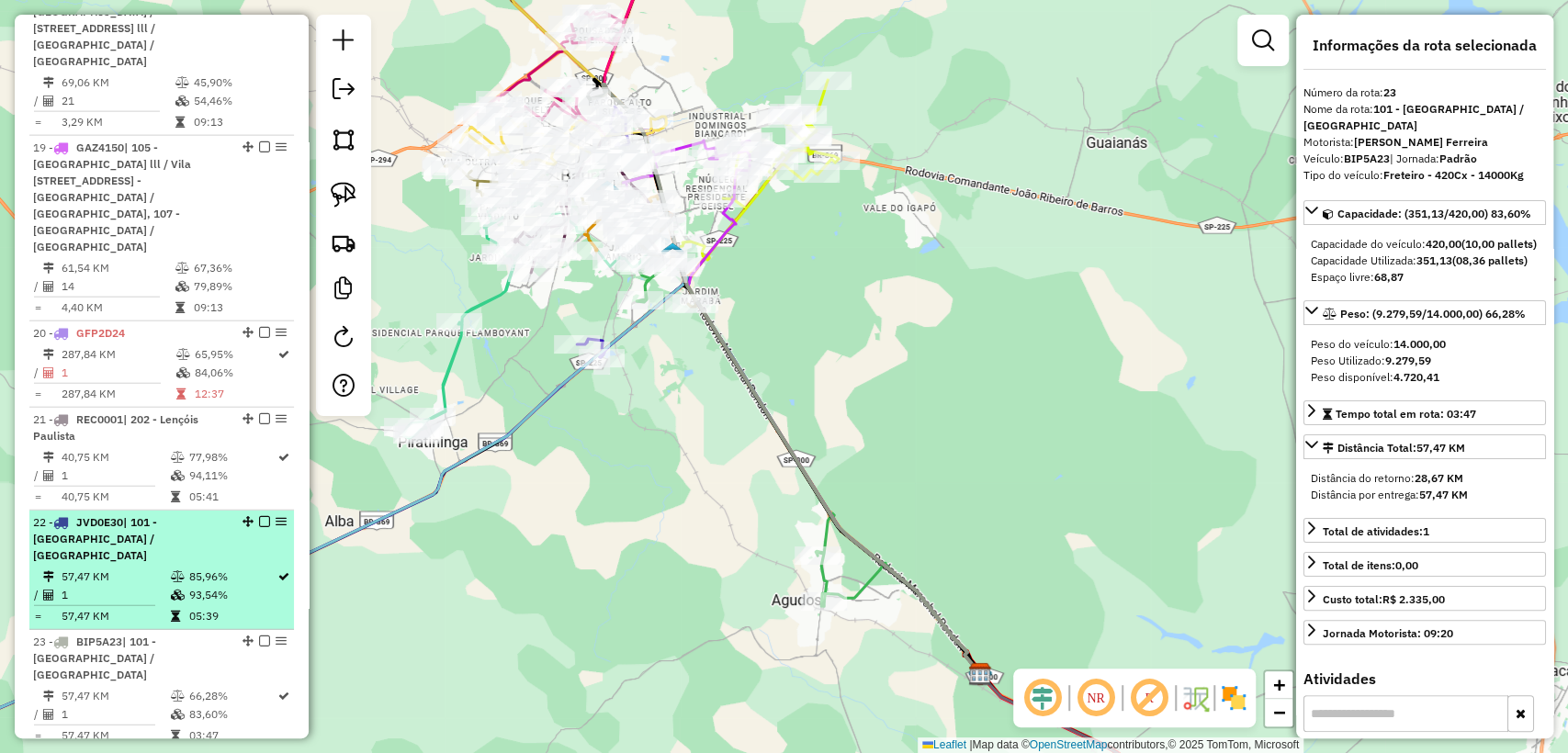
click at [141, 586] on td "1" at bounding box center [115, 595] width 109 height 18
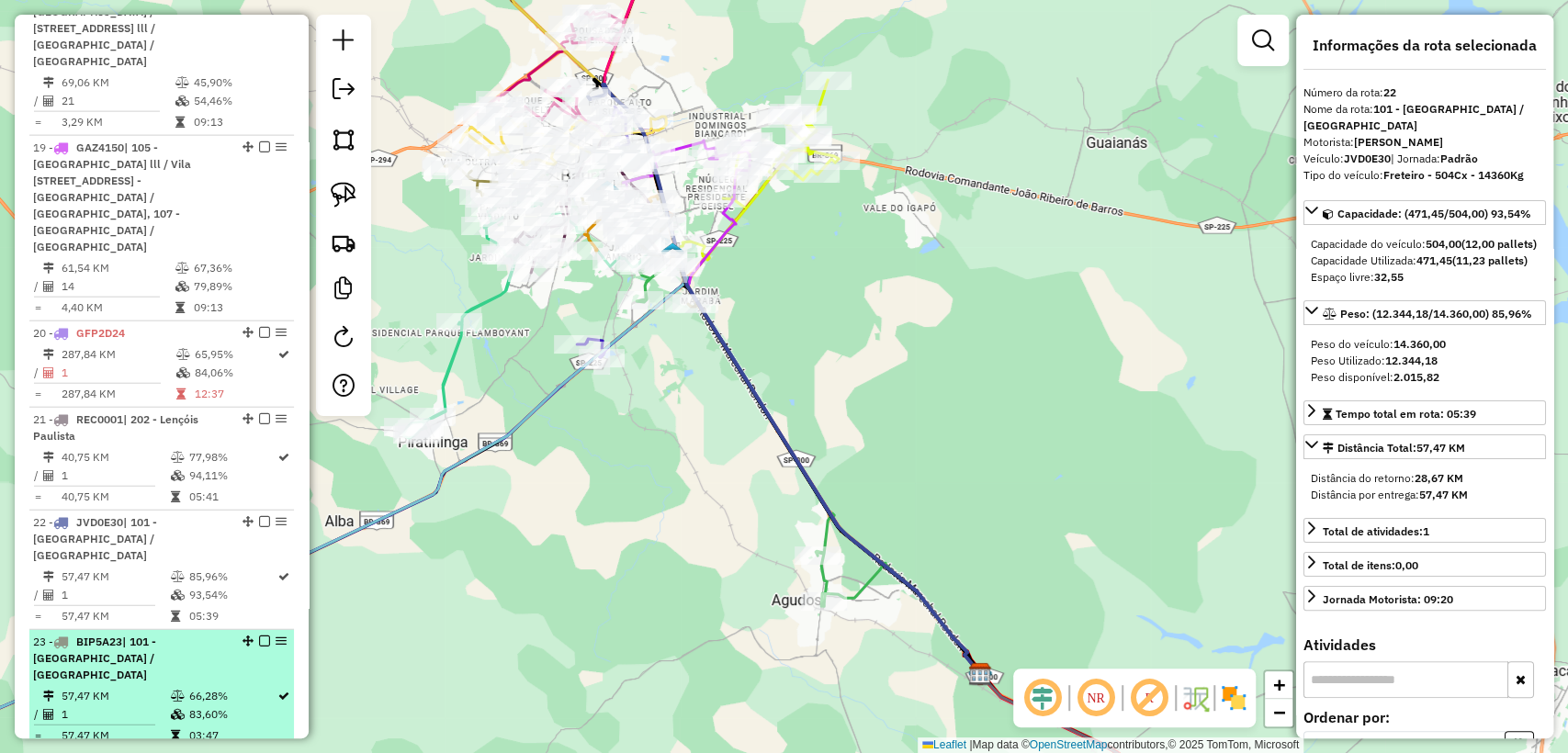
click at [144, 687] on td "57,47 KM" at bounding box center [115, 696] width 109 height 18
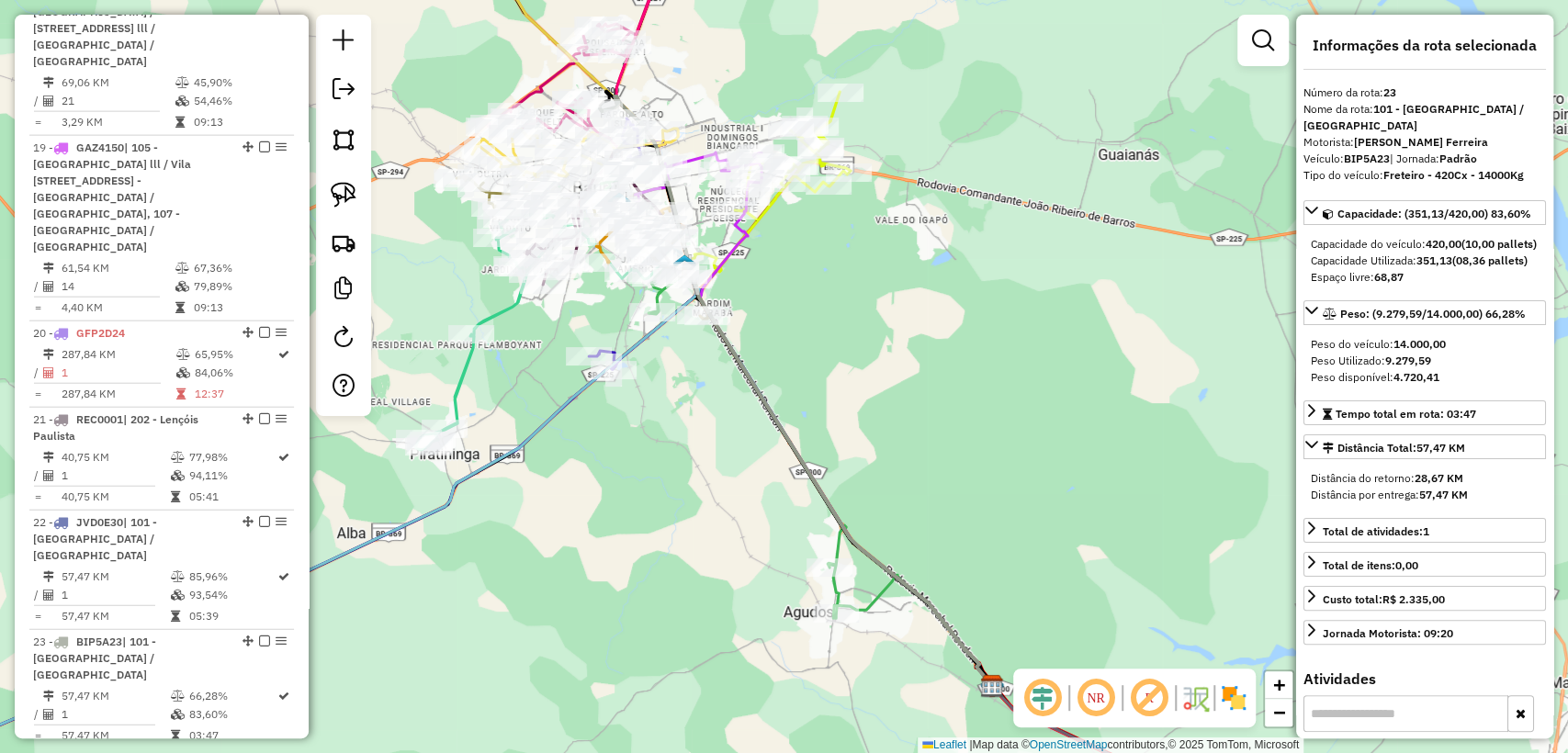
drag, startPoint x: 559, startPoint y: 462, endPoint x: 605, endPoint y: 480, distance: 49.4
click at [597, 479] on div "Janela de atendimento Grade de atendimento Capacidade Transportadoras Veículos …" at bounding box center [784, 376] width 1568 height 753
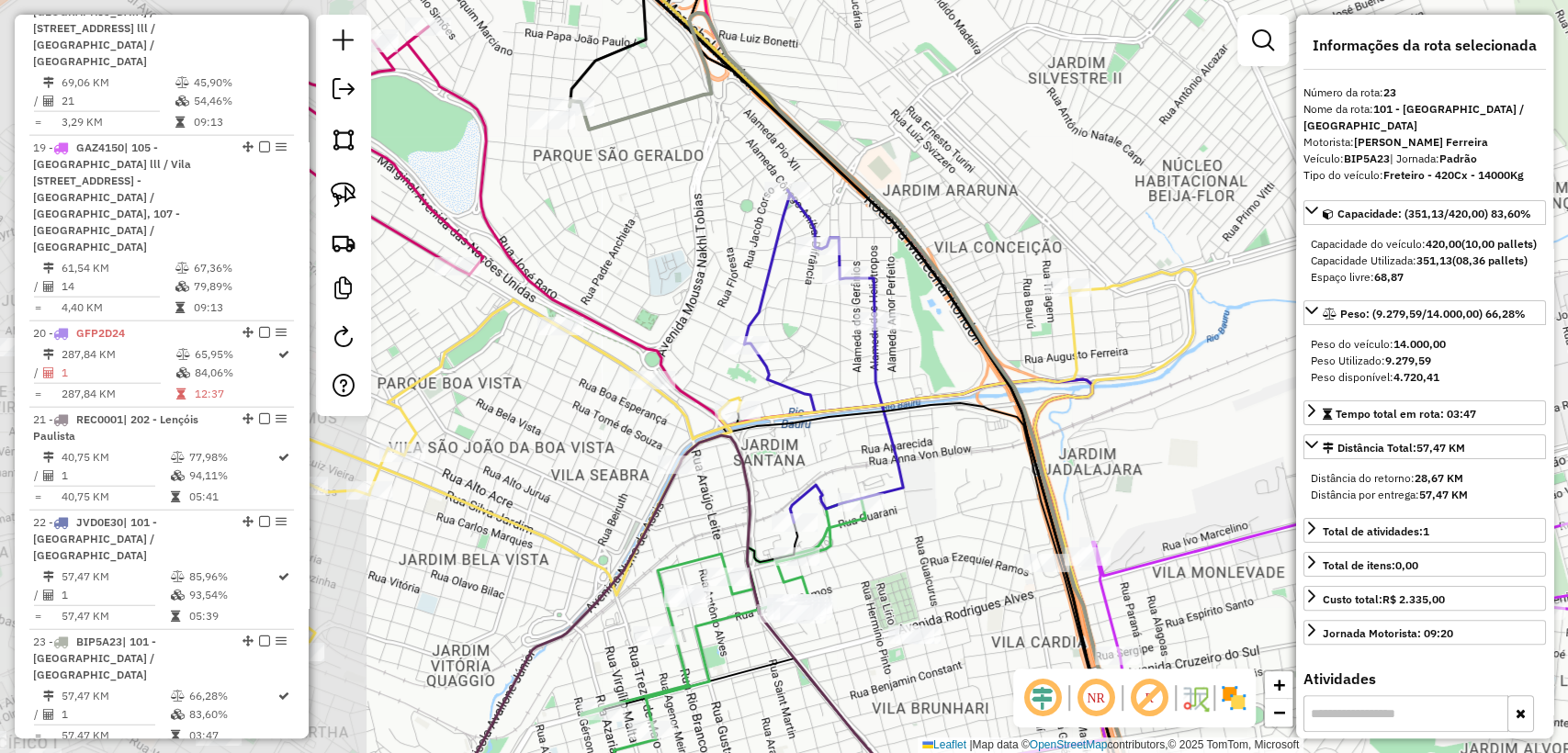
drag, startPoint x: 567, startPoint y: 303, endPoint x: 1000, endPoint y: 358, distance: 436.5
click at [1000, 358] on icon at bounding box center [857, 423] width 575 height 822
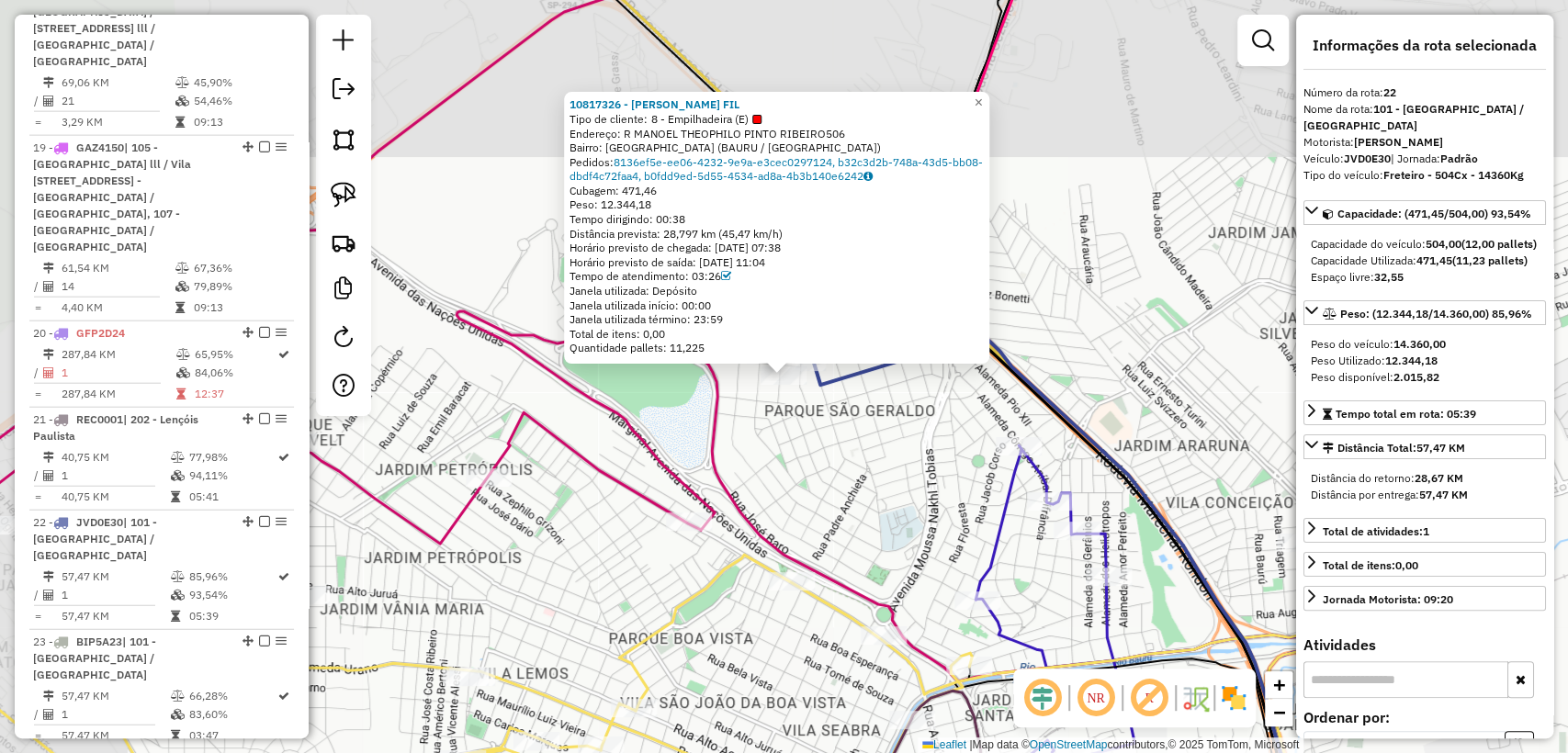
scroll to position [3110, 0]
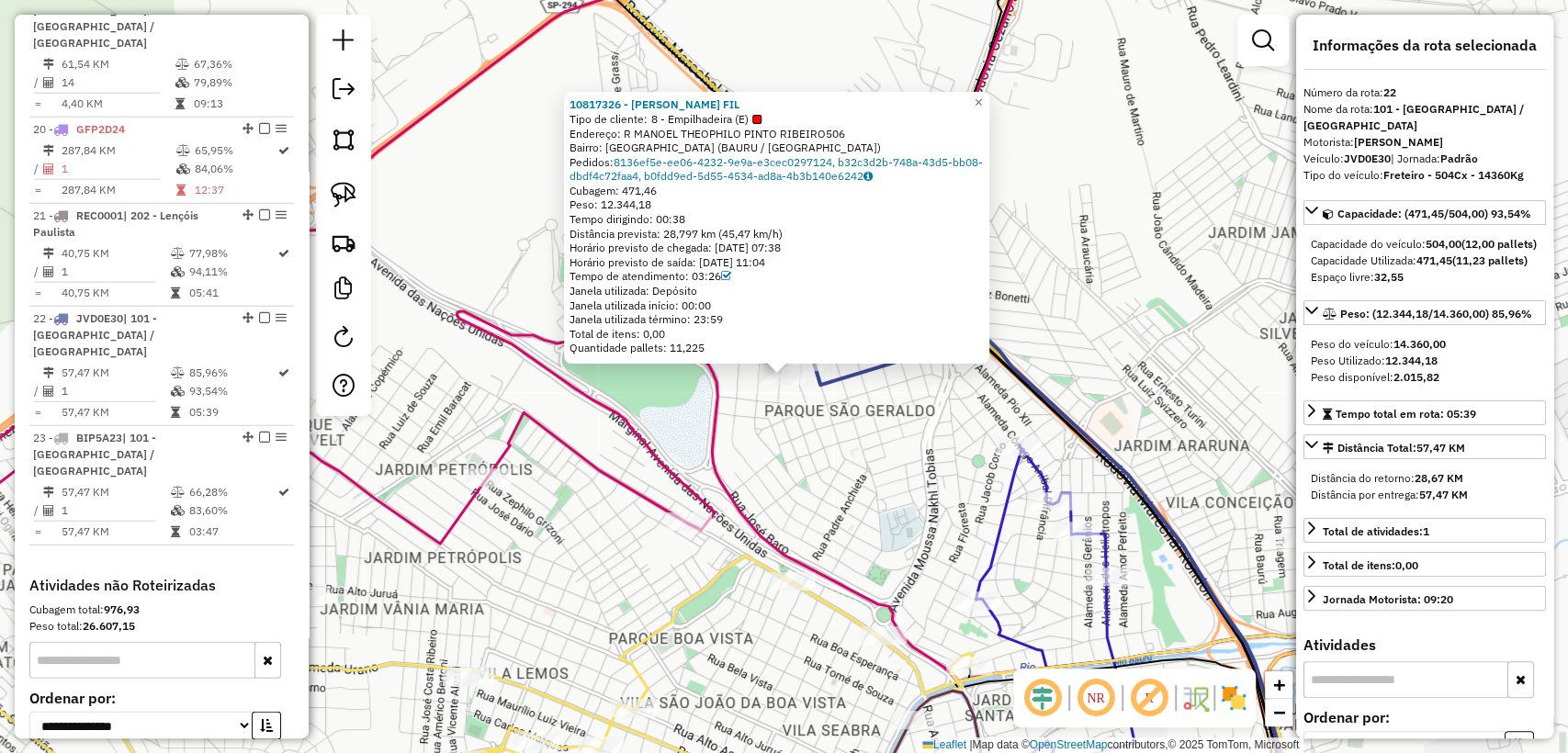
click at [840, 431] on div "10817326 - NELSON GUTIERREZ FIL Tipo de cliente: 8 - Empilhadeira (E) Endereço:…" at bounding box center [784, 376] width 1568 height 753
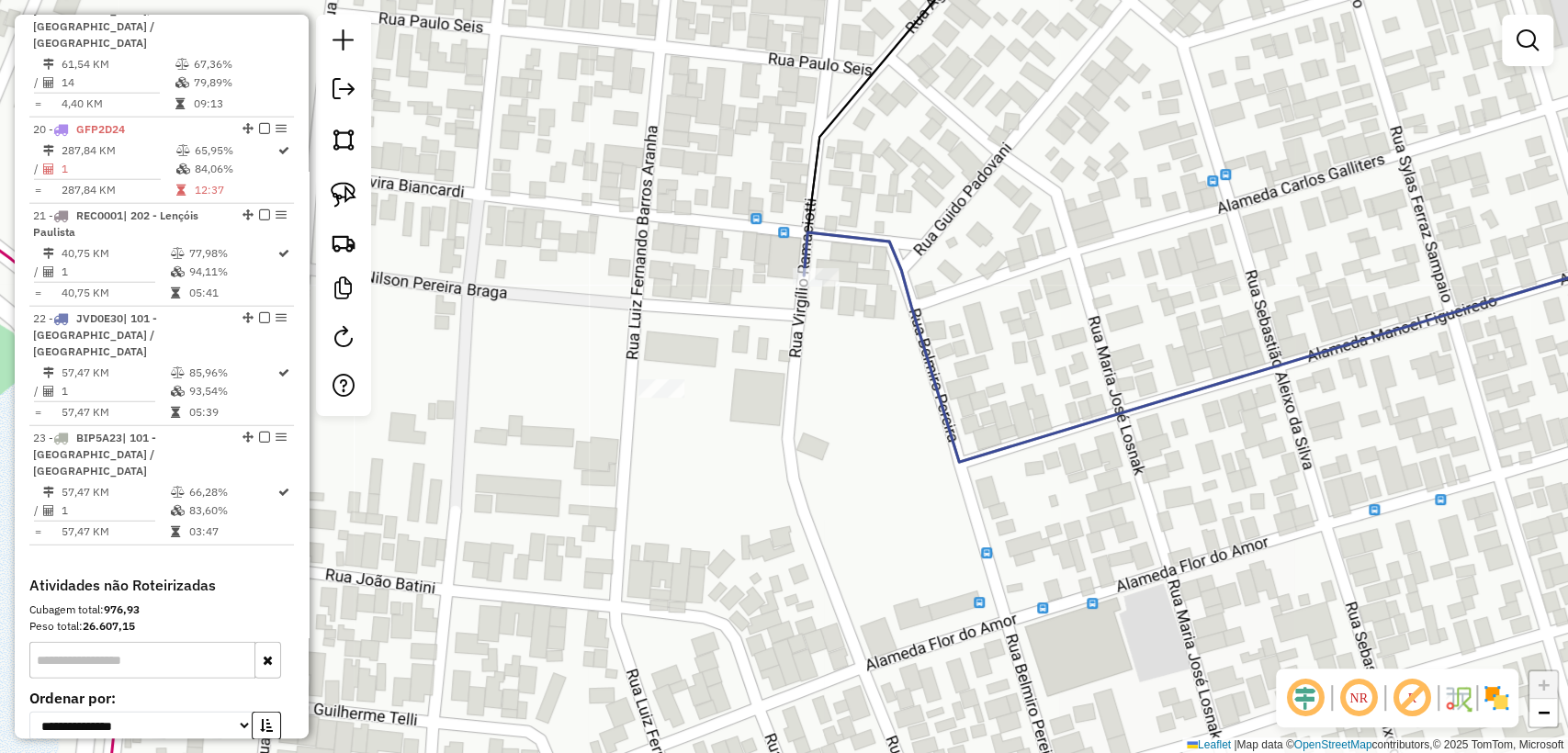
click at [728, 419] on div "Janela de atendimento Grade de atendimento Capacidade Transportadoras Veículos …" at bounding box center [784, 376] width 1568 height 753
click at [873, 347] on div "Rota 22 - Placa JVD0E30 10817326 - NELSON GUTIERREZ FIL Janela de atendimento G…" at bounding box center [784, 376] width 1568 height 753
click at [809, 252] on icon at bounding box center [1264, 346] width 920 height 232
select select "**********"
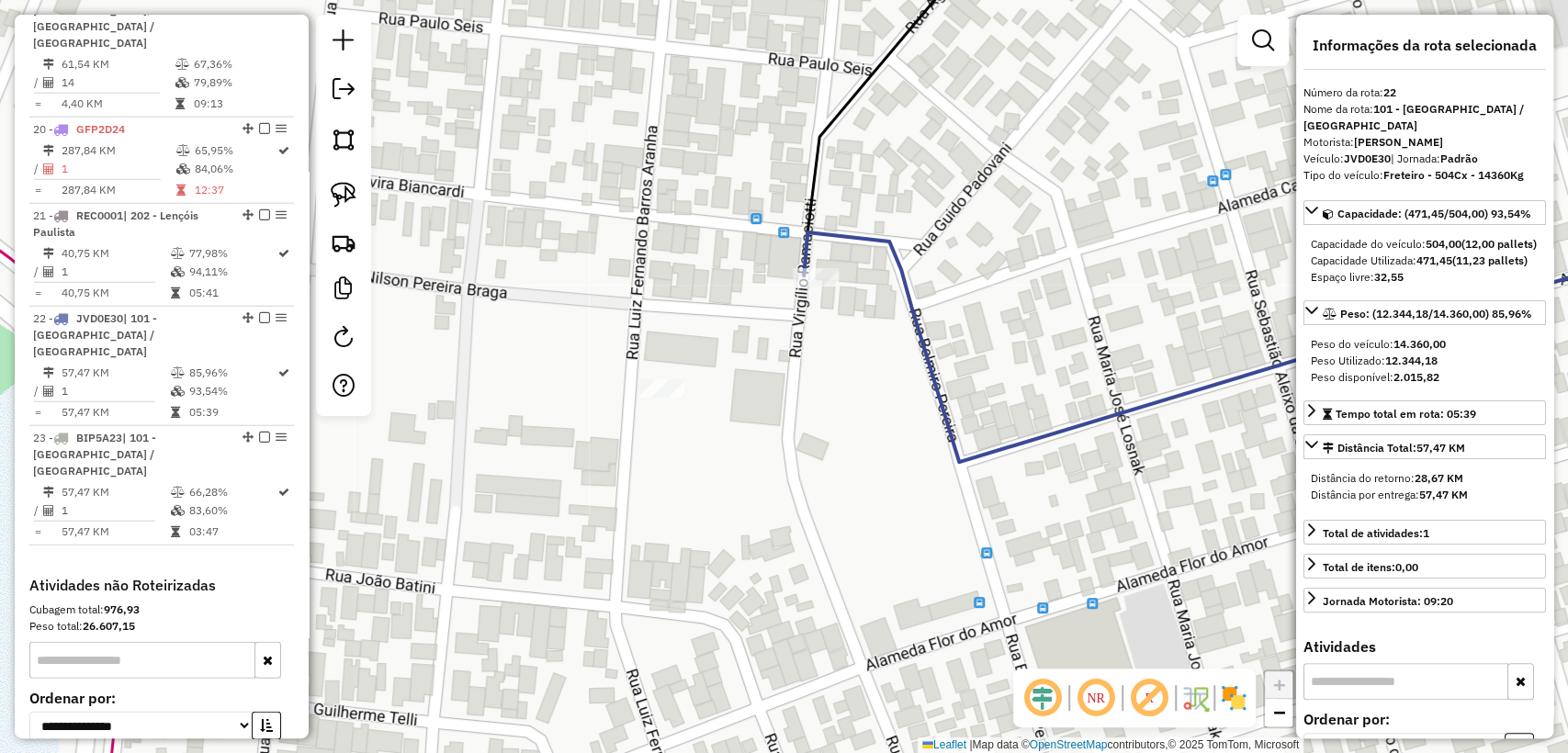
click at [871, 243] on icon at bounding box center [1264, 346] width 920 height 232
click at [853, 307] on div "Janela de atendimento Grade de atendimento Capacidade Transportadoras Veículos …" at bounding box center [784, 376] width 1568 height 753
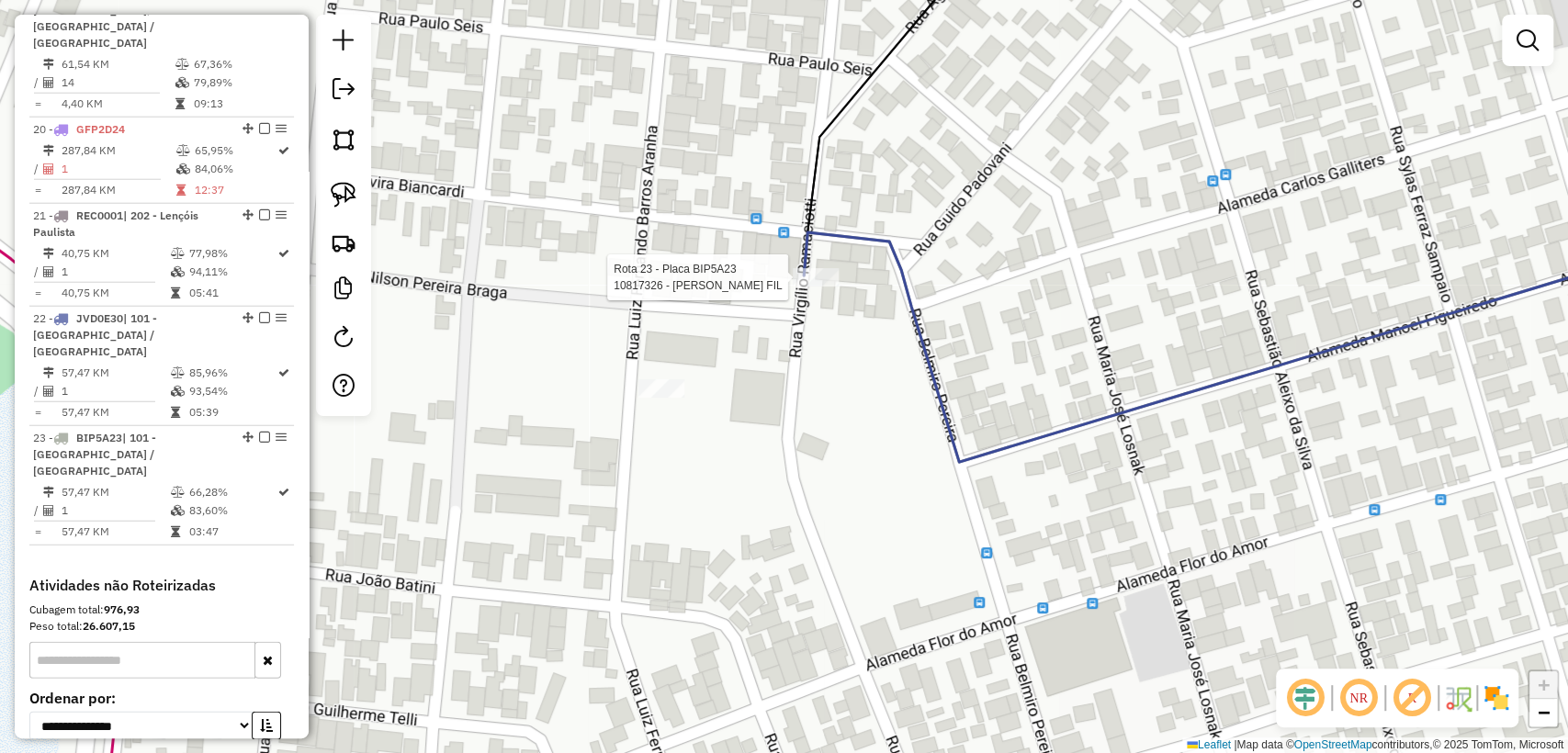
select select "**********"
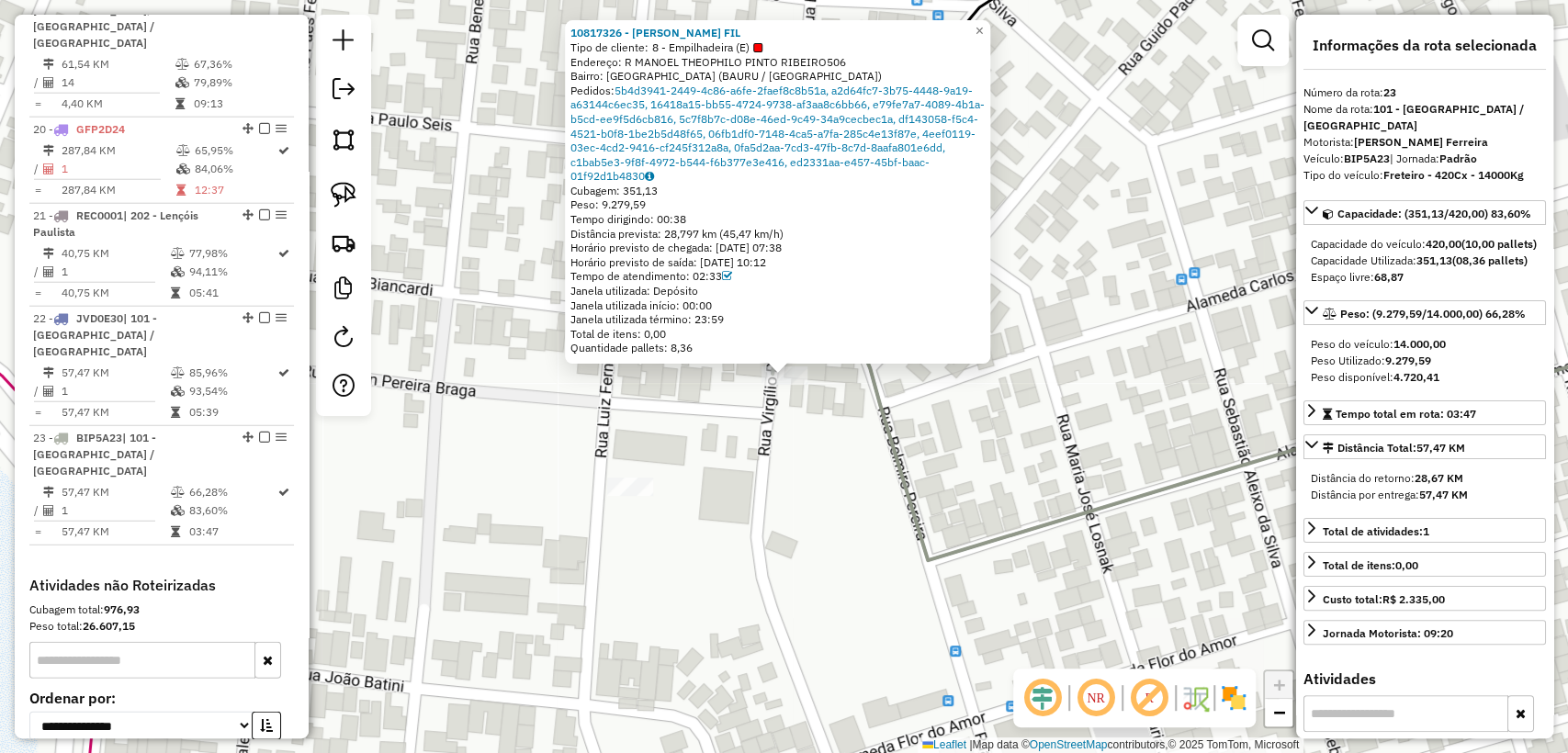
click at [801, 417] on div "10817326 - NELSON GUTIERREZ FIL Tipo de cliente: 8 - Empilhadeira (E) Endereço:…" at bounding box center [784, 376] width 1568 height 753
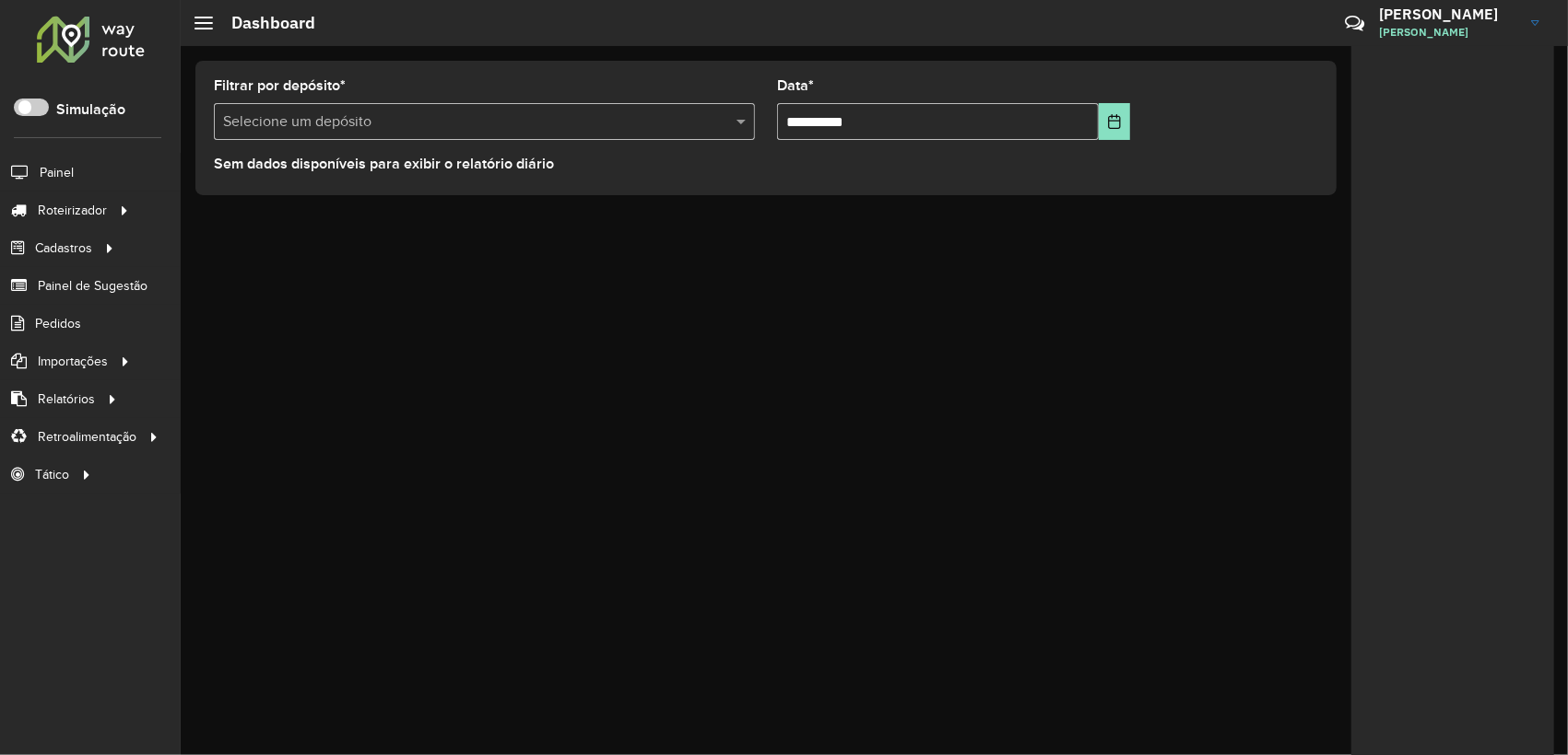
click at [0, 0] on link "Entregas" at bounding box center [0, 0] width 0 height 0
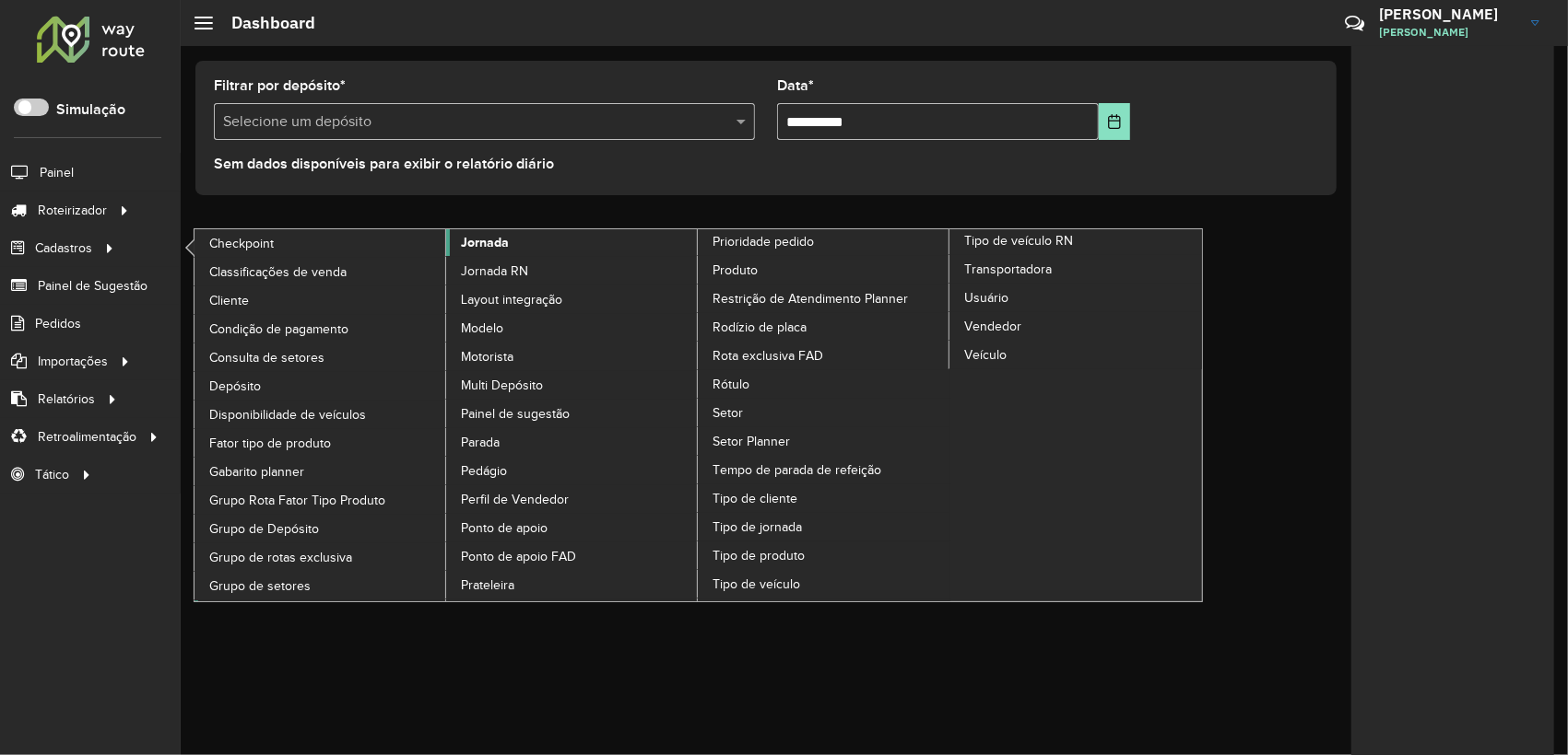
click at [503, 246] on span "Jornada" at bounding box center [485, 243] width 48 height 19
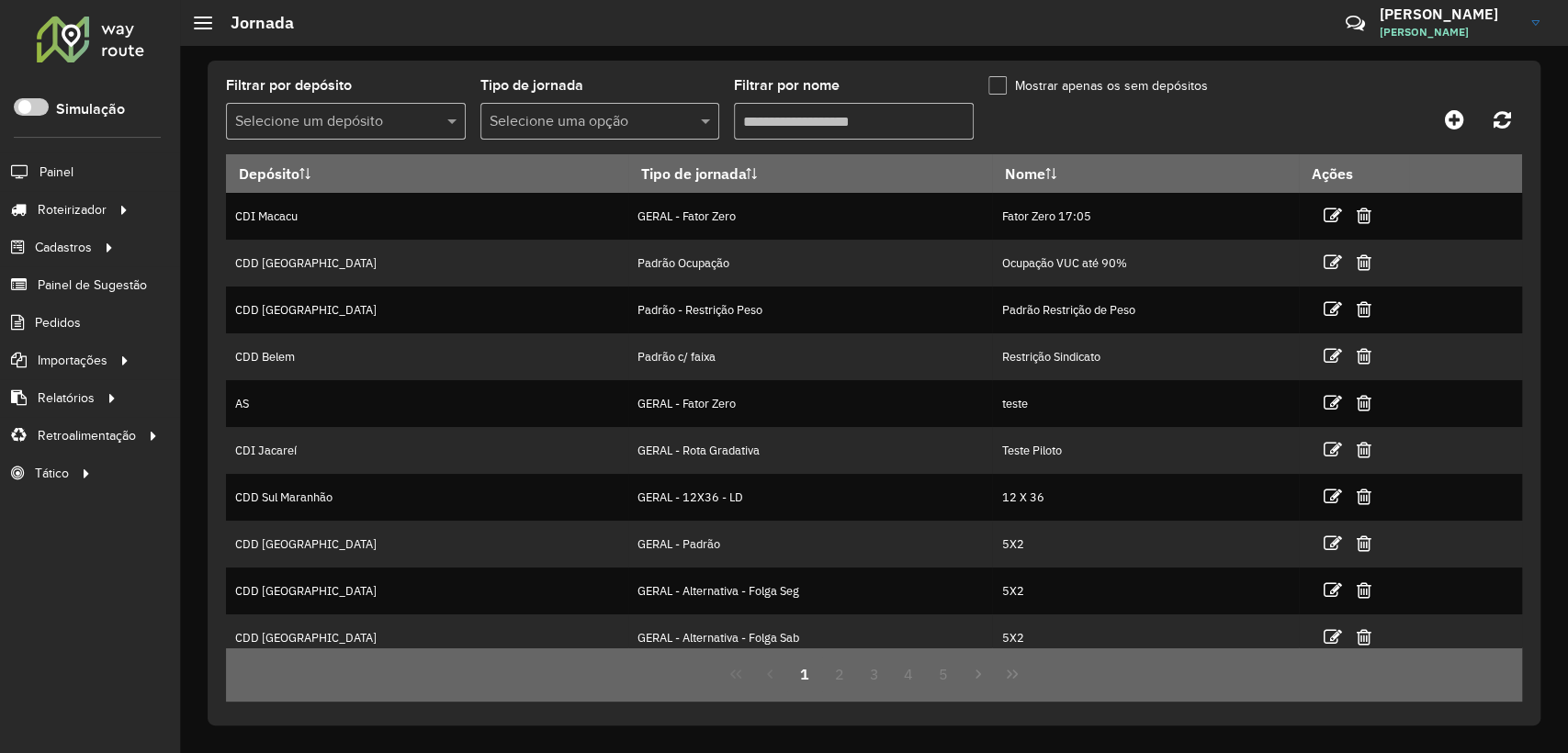
click at [375, 112] on input "text" at bounding box center [328, 122] width 185 height 22
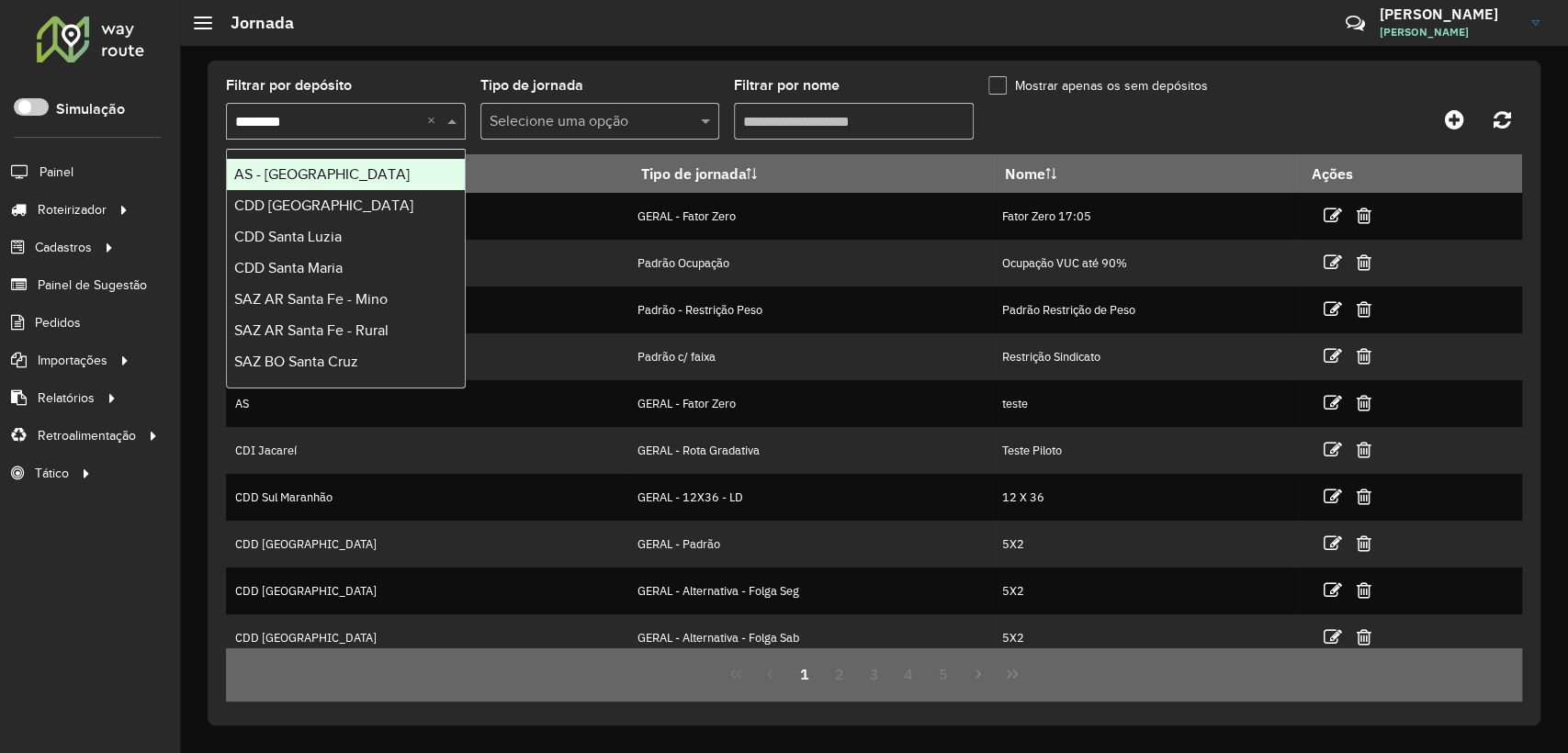
type input "*********"
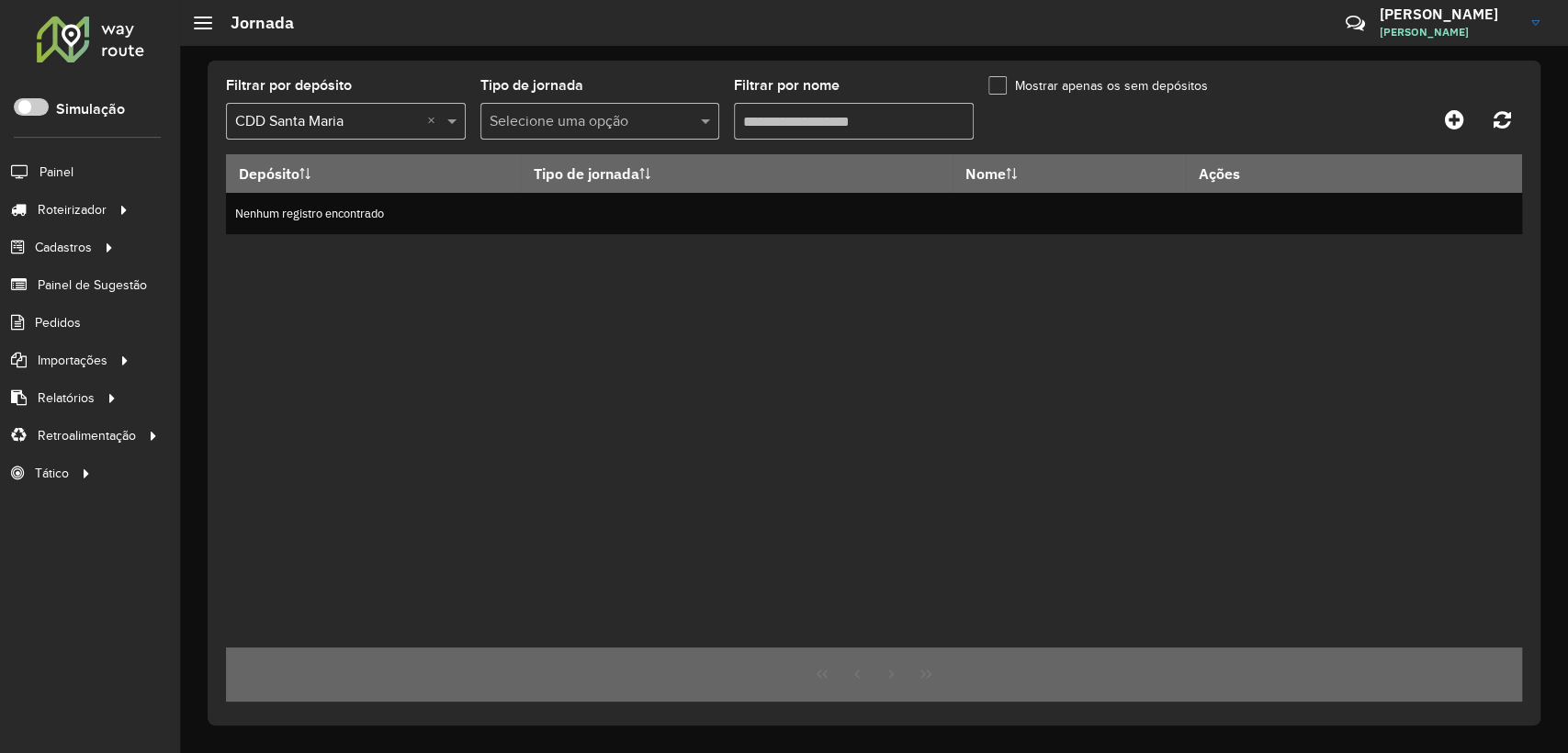
click at [983, 97] on formly-group "Filtrar por depósito Selecione um depósito × CDD Santa Maria × Tipo de jornada …" at bounding box center [704, 116] width 957 height 75
click at [988, 88] on label "Mostrar apenas os sem depósitos" at bounding box center [1097, 86] width 219 height 19
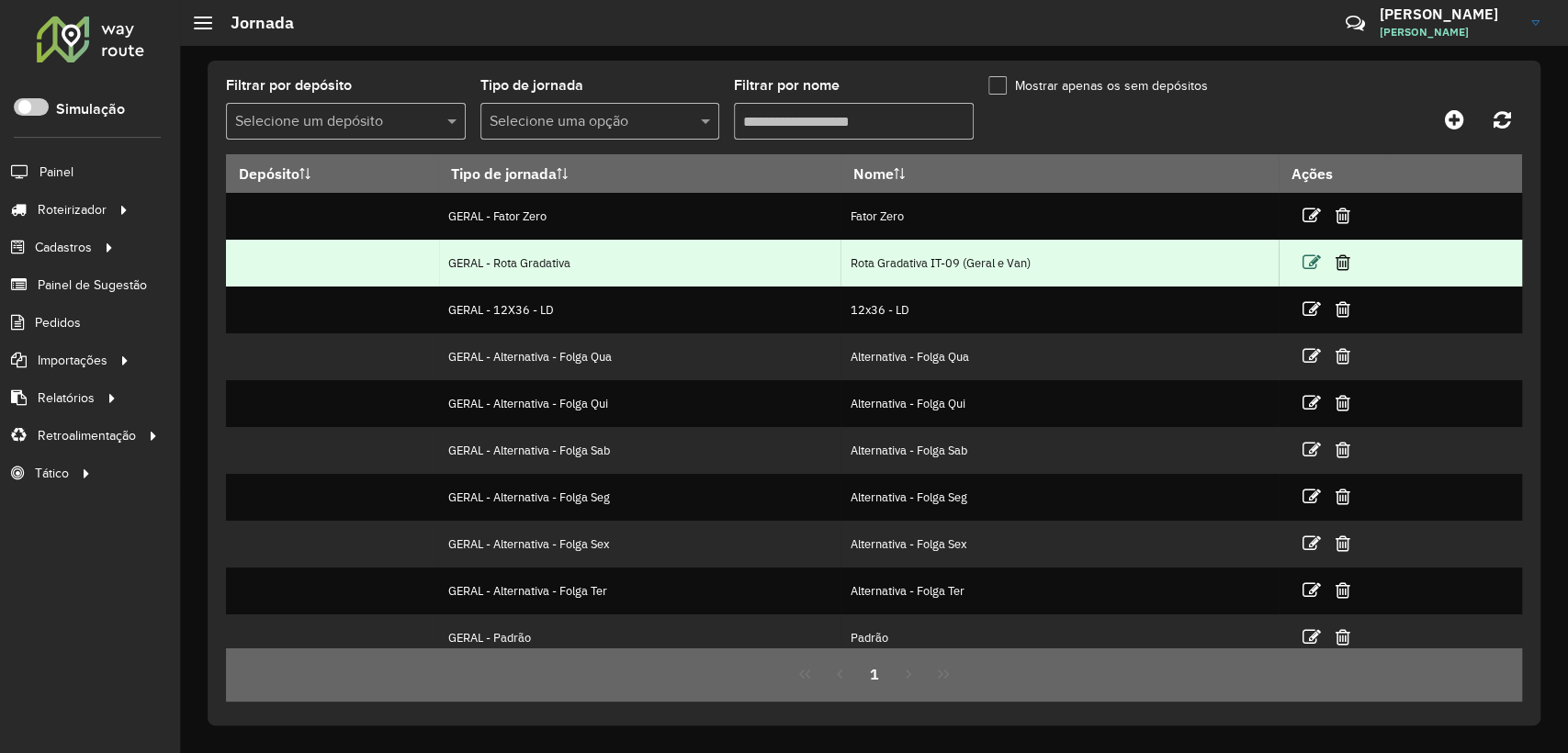
click at [1300, 259] on td at bounding box center [1335, 263] width 111 height 46
click at [1316, 263] on icon at bounding box center [1311, 262] width 18 height 18
click at [1011, 249] on td "Rota Gradativa IT-09 (Geral e Van)" at bounding box center [1059, 263] width 438 height 47
click at [1011, 259] on td "Rota Gradativa IT-09 (Geral e Van)" at bounding box center [1059, 263] width 438 height 47
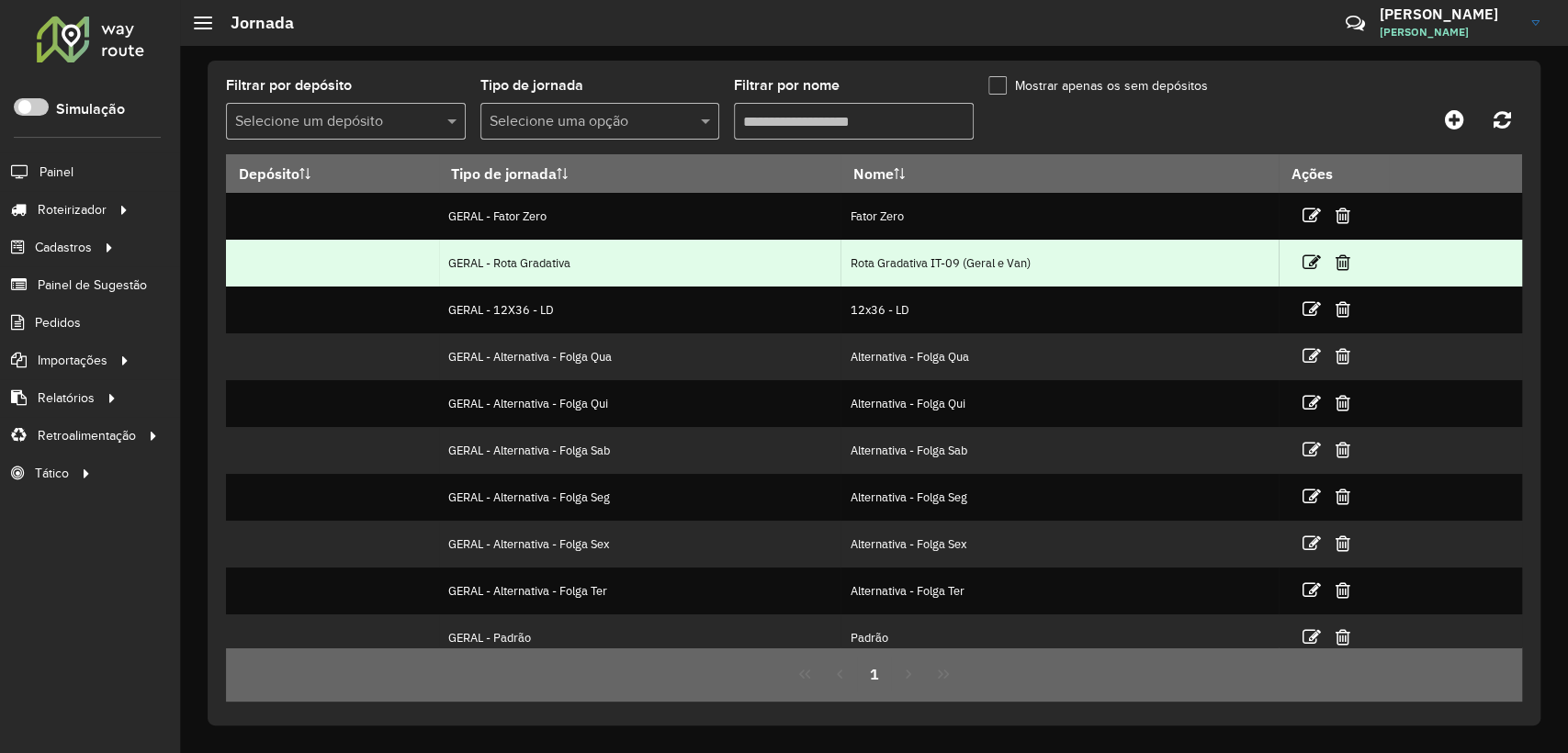
click at [1130, 263] on td "Rota Gradativa IT-09 (Geral e Van)" at bounding box center [1059, 263] width 438 height 47
click at [526, 260] on td "GERAL - Rota Gradativa" at bounding box center [639, 263] width 401 height 47
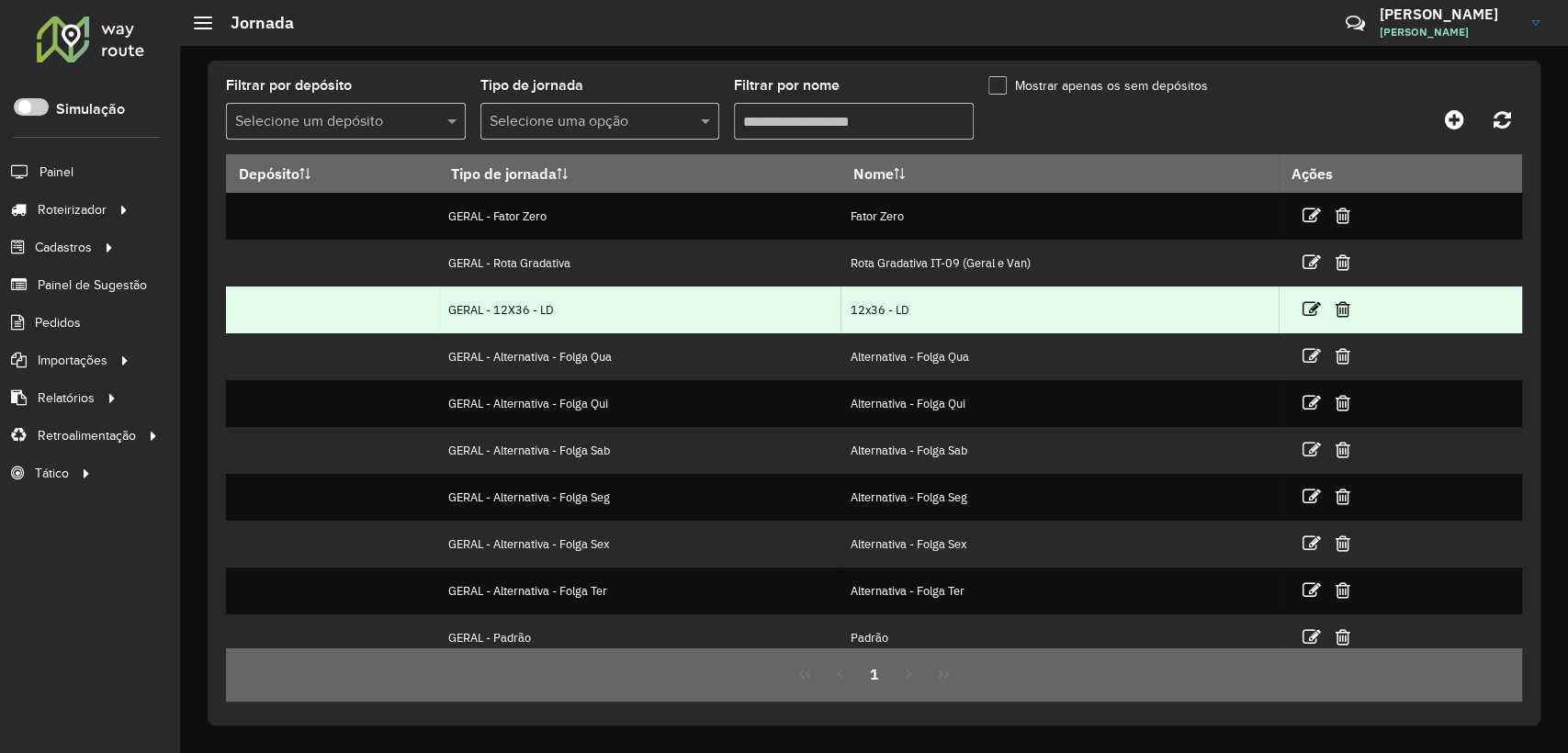
click at [694, 322] on td "GERAL - 12X36 - LD" at bounding box center [639, 310] width 401 height 47
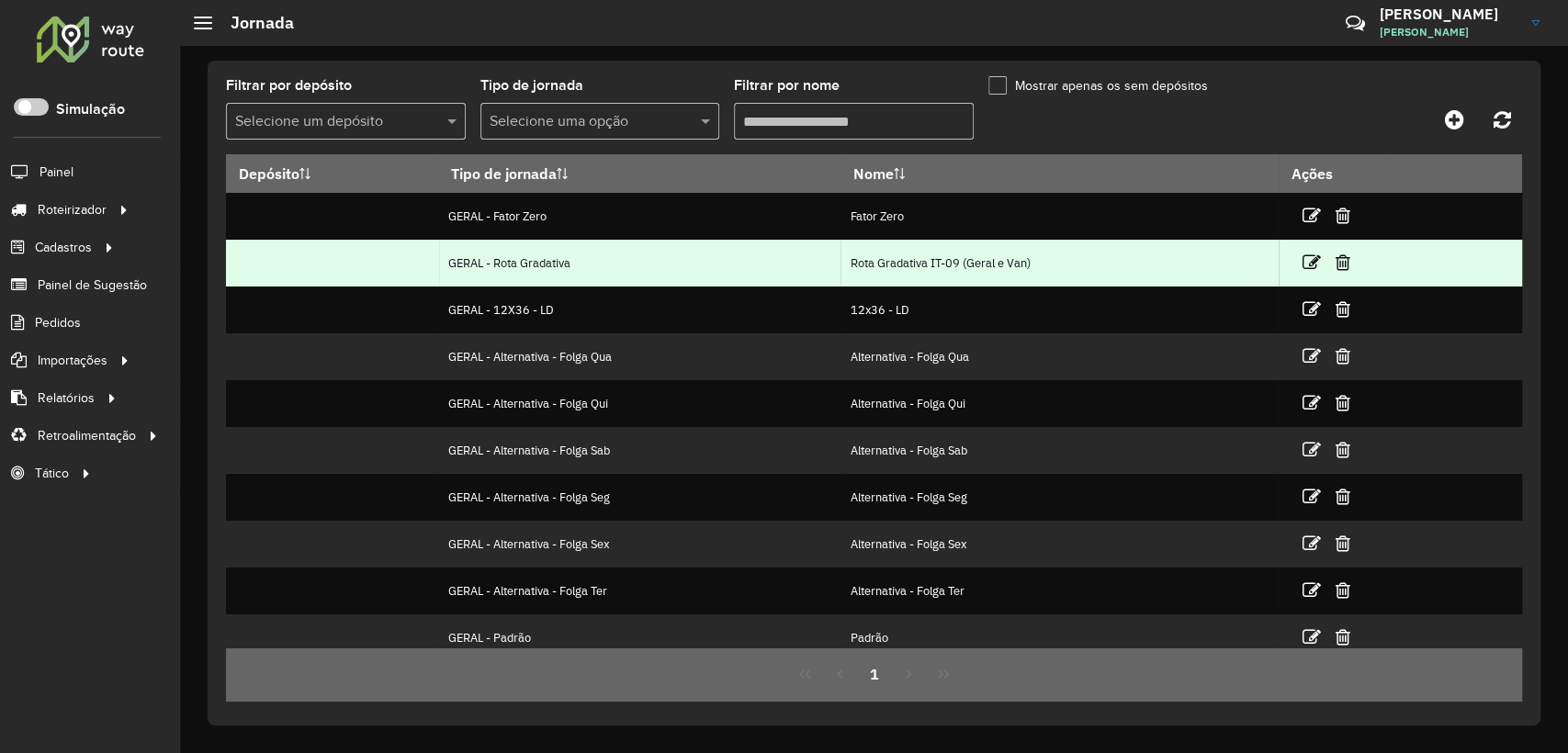
click at [1299, 269] on td at bounding box center [1335, 263] width 111 height 46
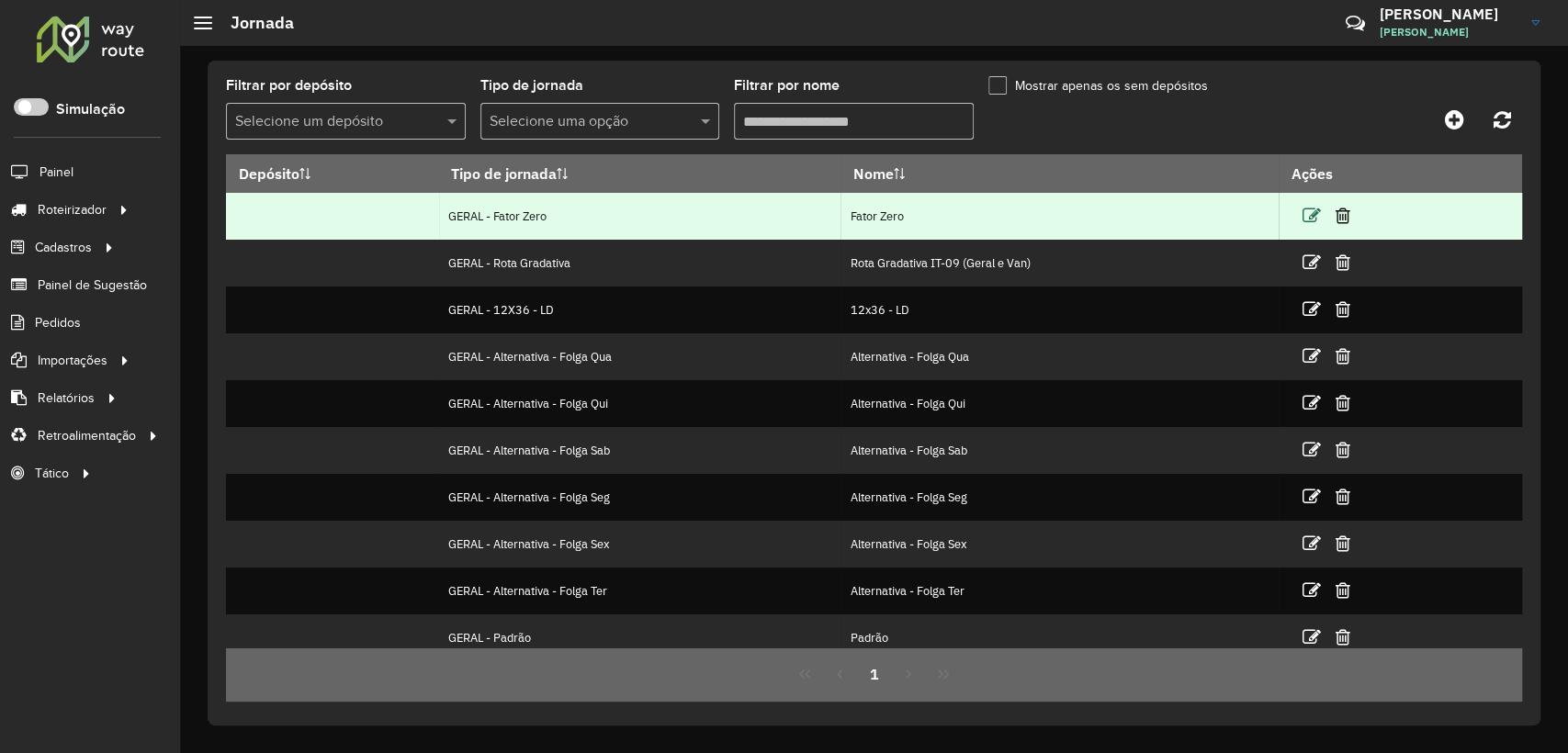
click at [1306, 208] on icon at bounding box center [1311, 215] width 18 height 18
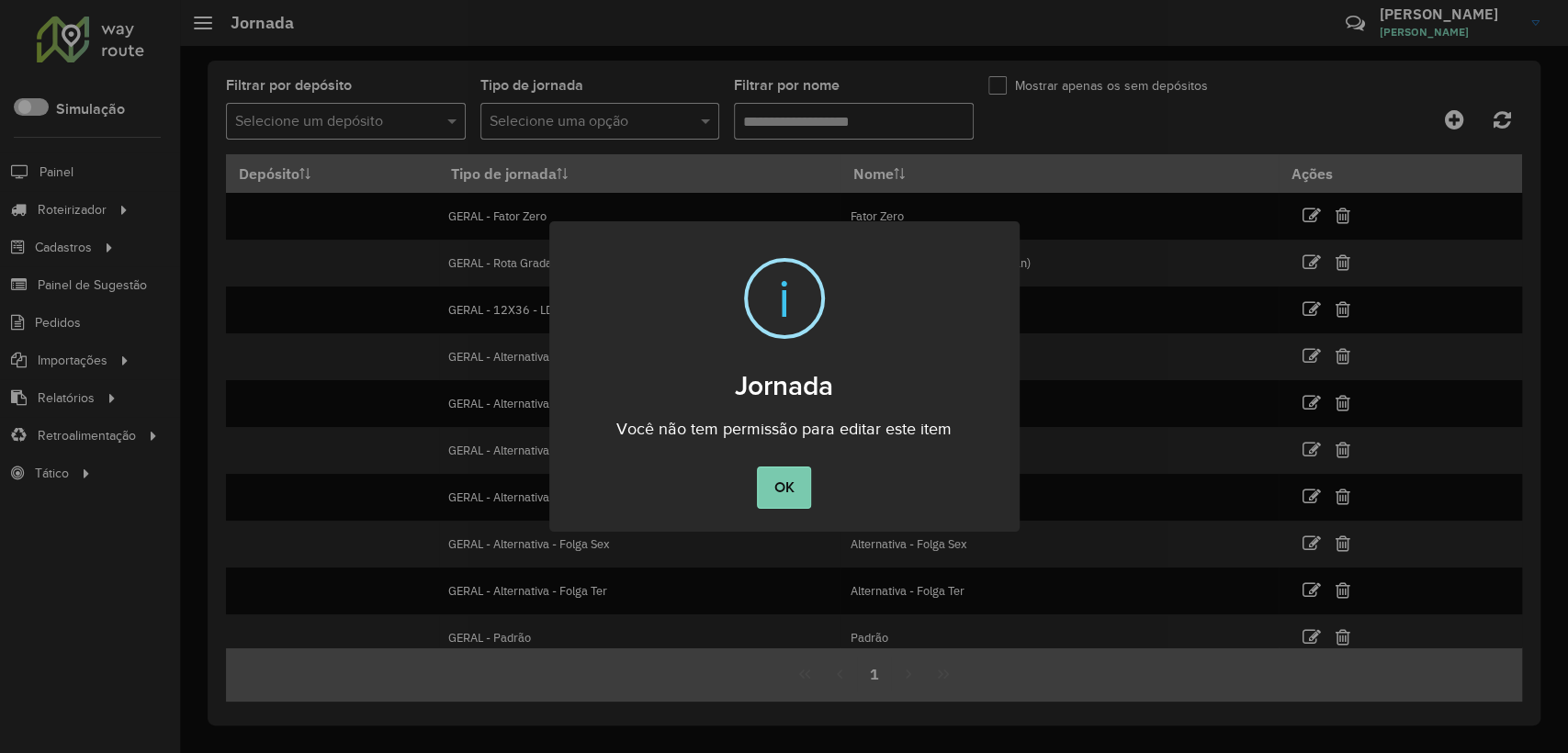
click at [791, 488] on button "OK" at bounding box center [783, 488] width 54 height 42
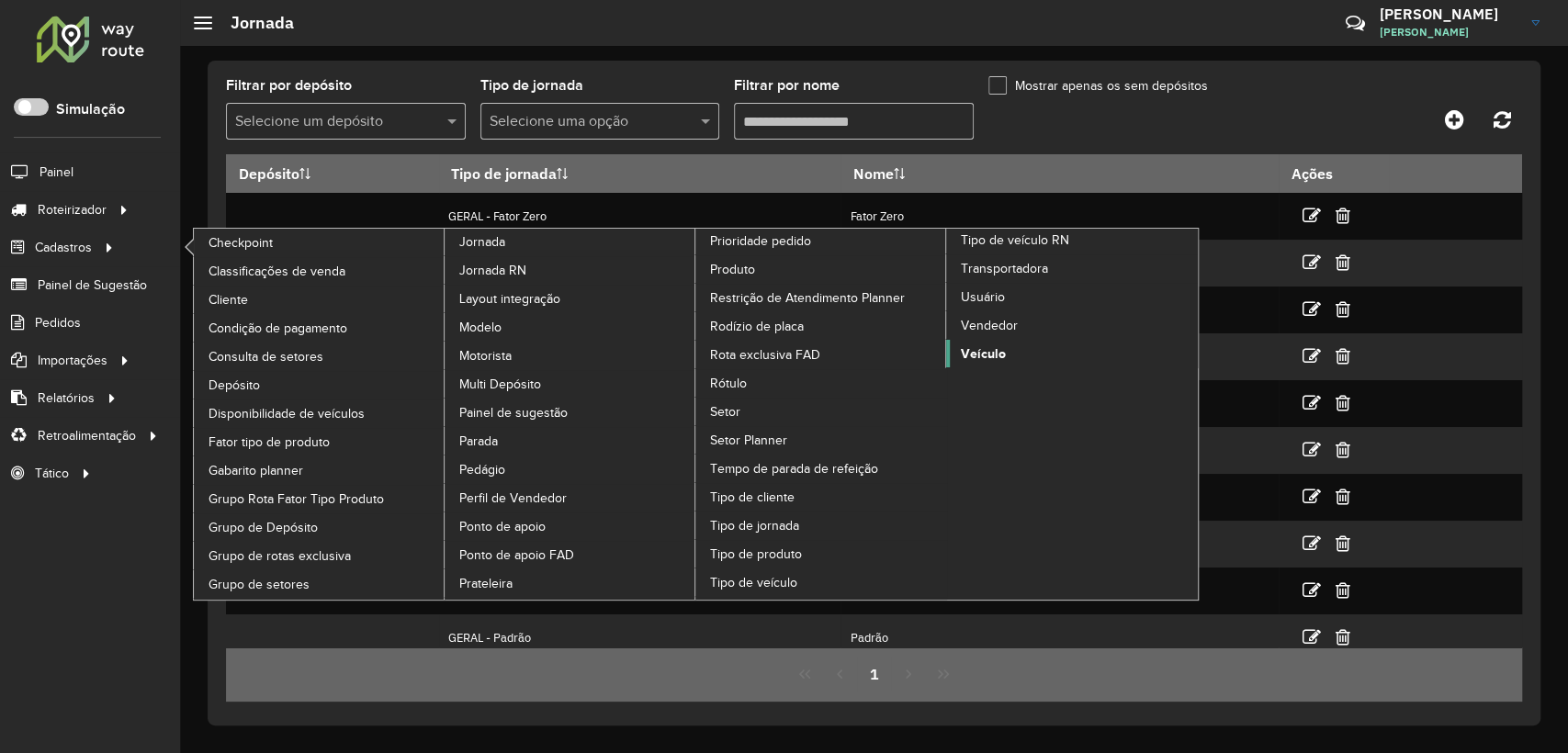
click at [991, 350] on span "Veículo" at bounding box center [982, 355] width 45 height 19
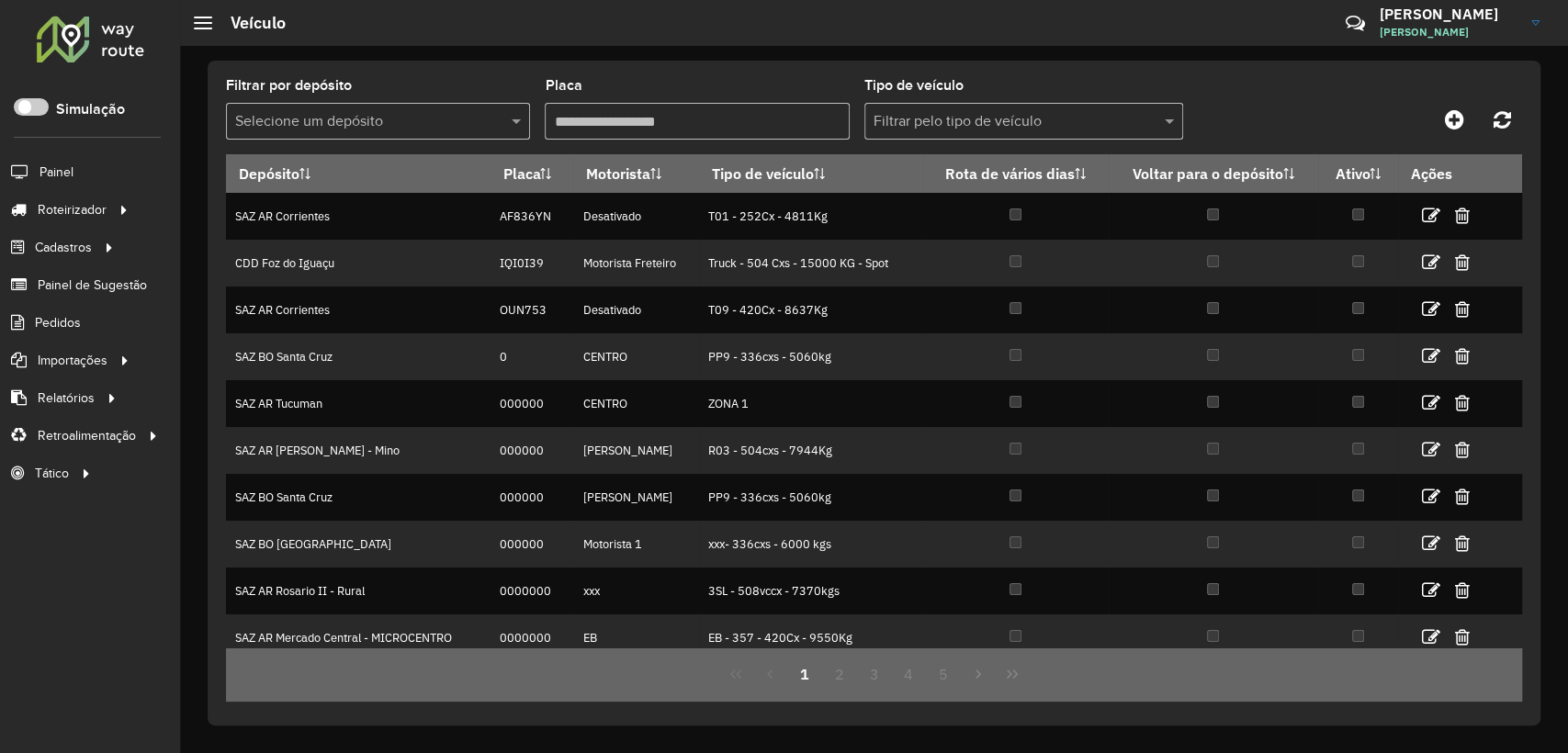
click at [734, 96] on div "Placa" at bounding box center [696, 110] width 304 height 61
click at [728, 112] on input "Placa" at bounding box center [696, 121] width 304 height 37
click at [417, 120] on input "text" at bounding box center [359, 122] width 249 height 22
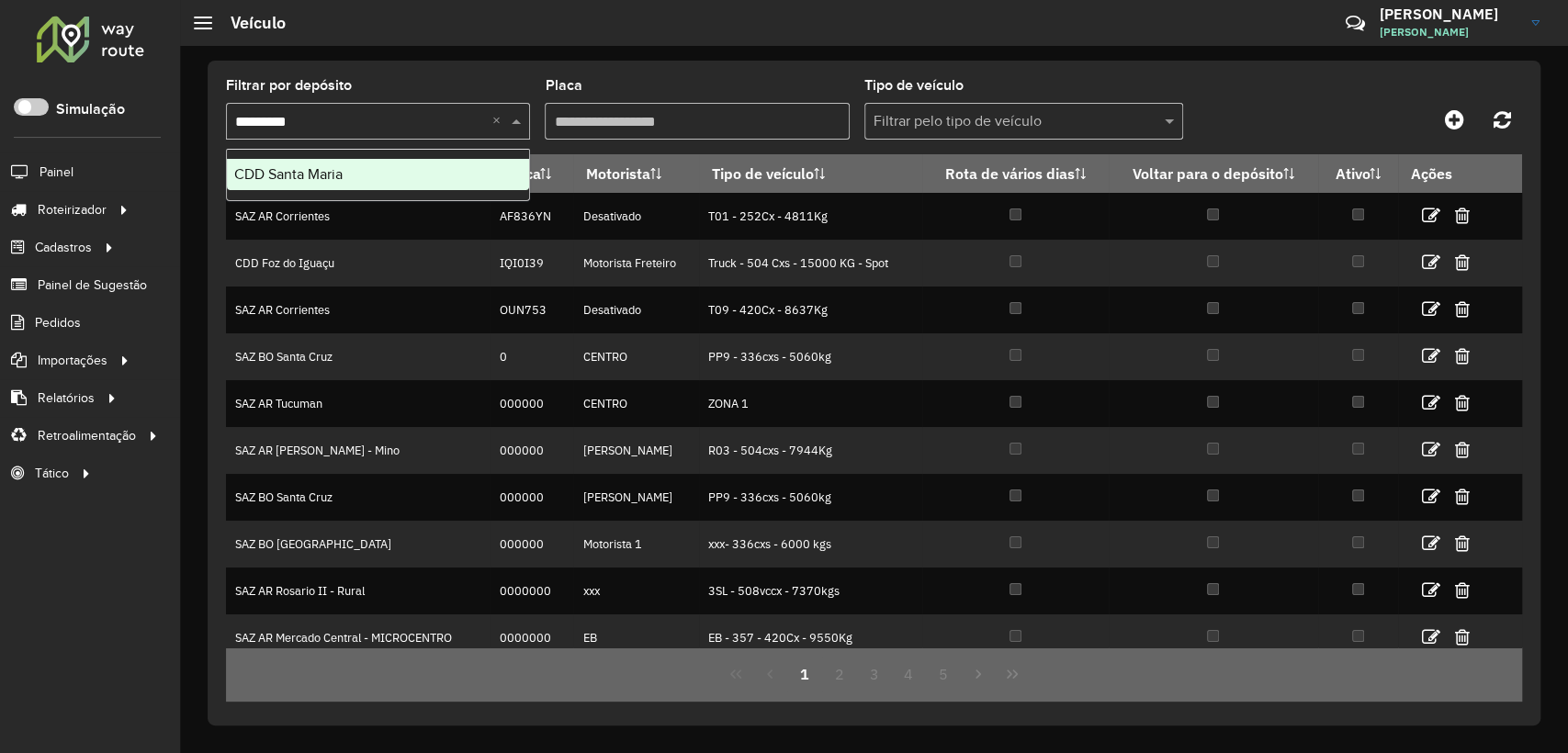
type input "**********"
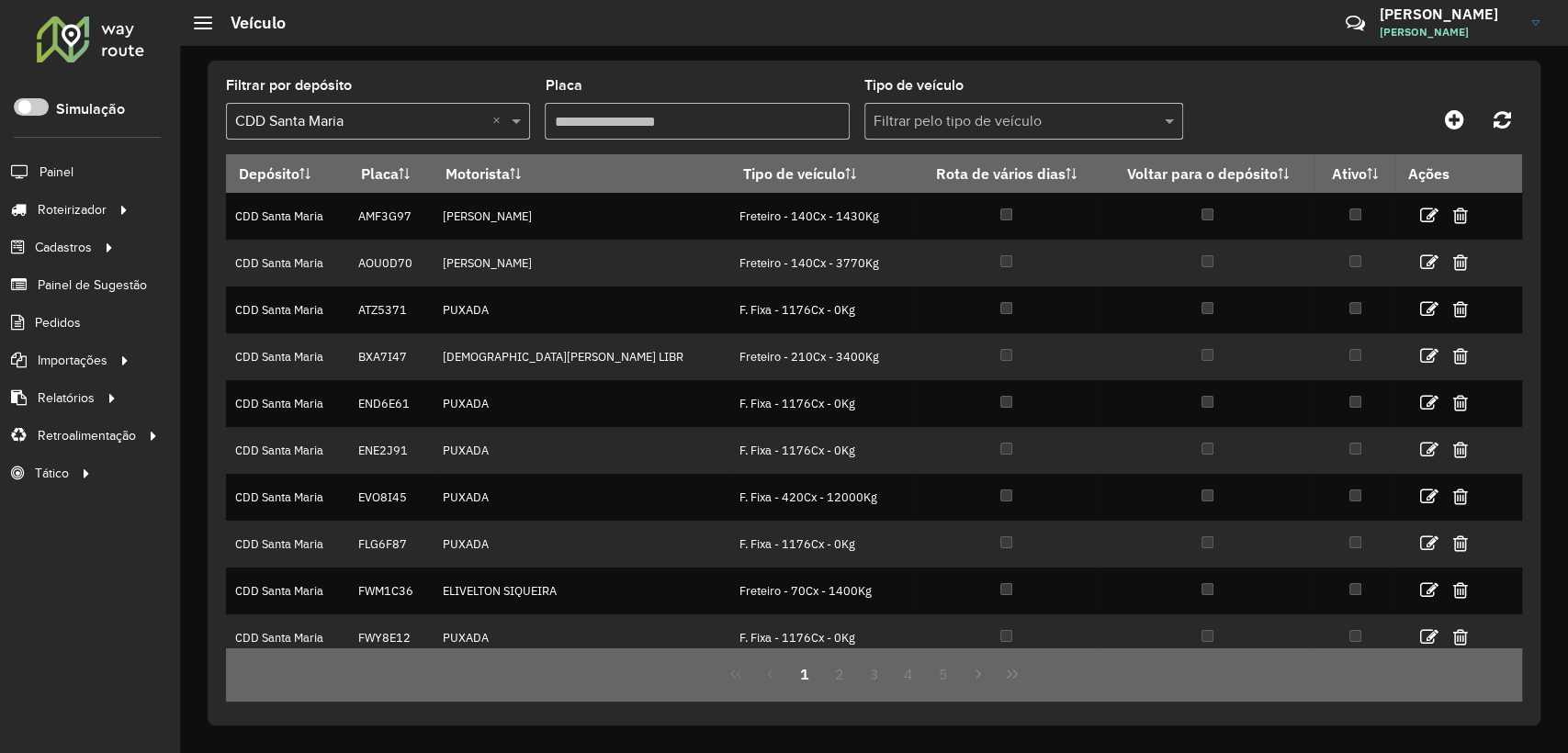
click at [613, 120] on input "Placa" at bounding box center [696, 121] width 304 height 37
paste input "*******"
type input "*******"
click at [711, 84] on div "Placa *******" at bounding box center [696, 110] width 304 height 61
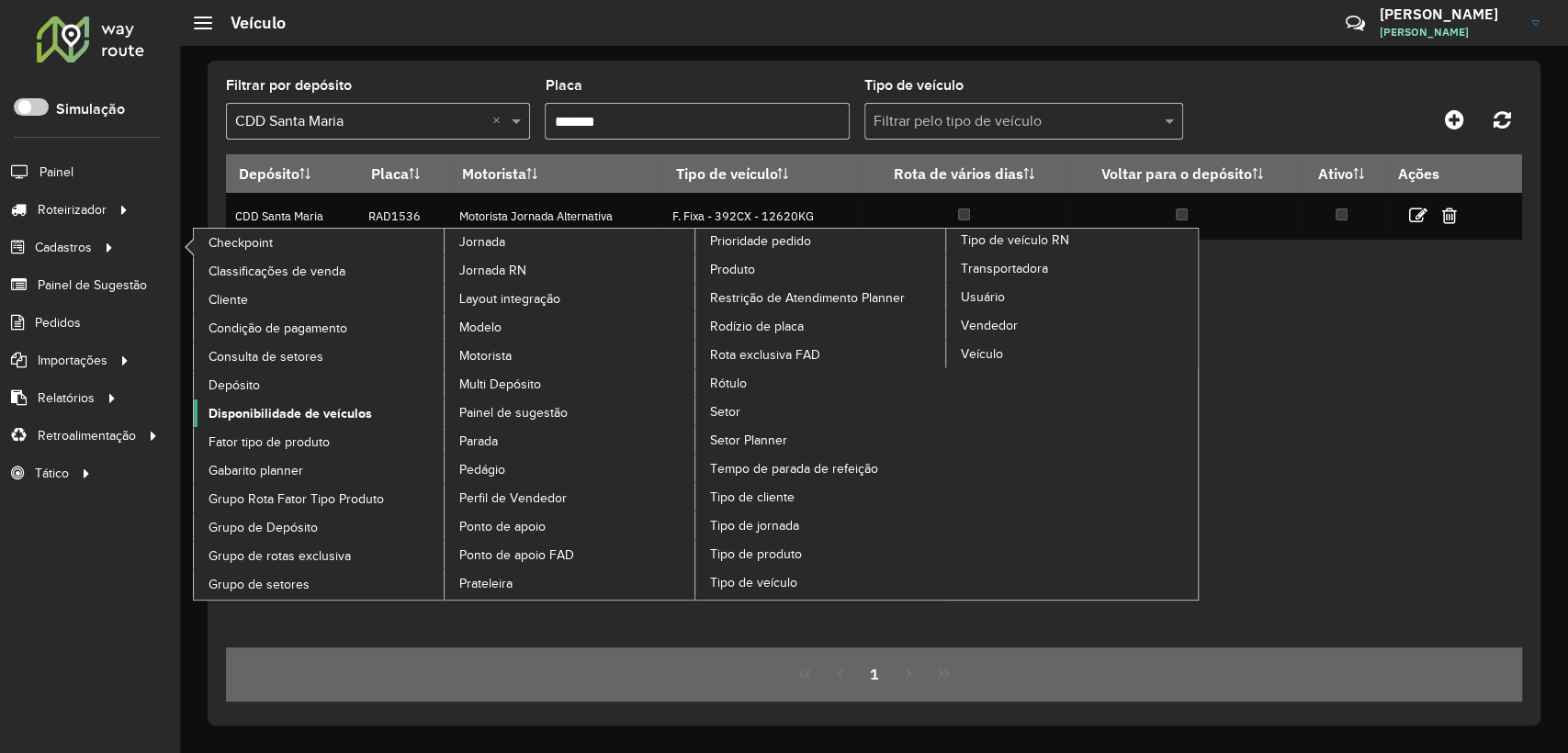
click at [281, 413] on span "Disponibilidade de veículos" at bounding box center [291, 414] width 164 height 19
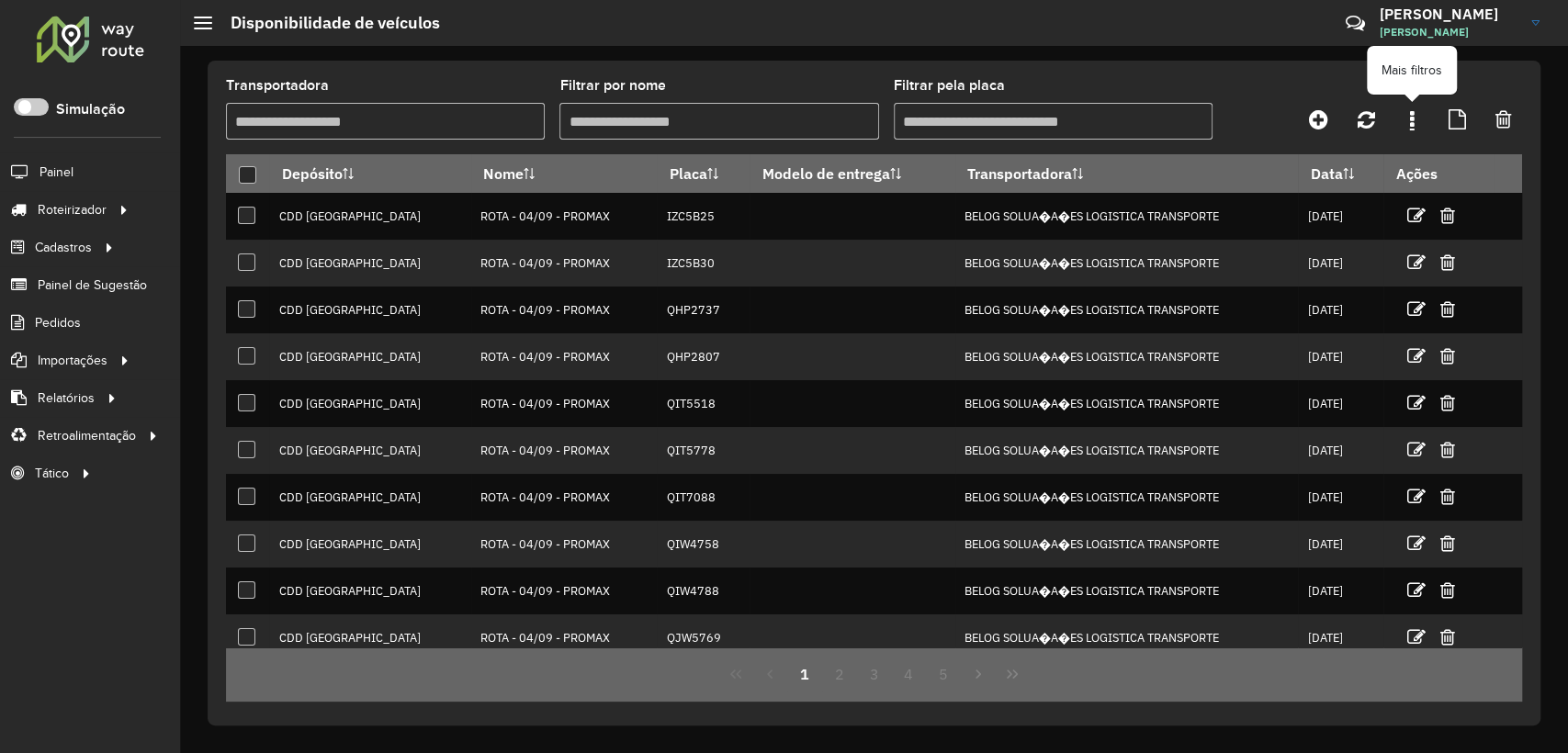
click at [1406, 124] on link at bounding box center [1411, 119] width 37 height 33
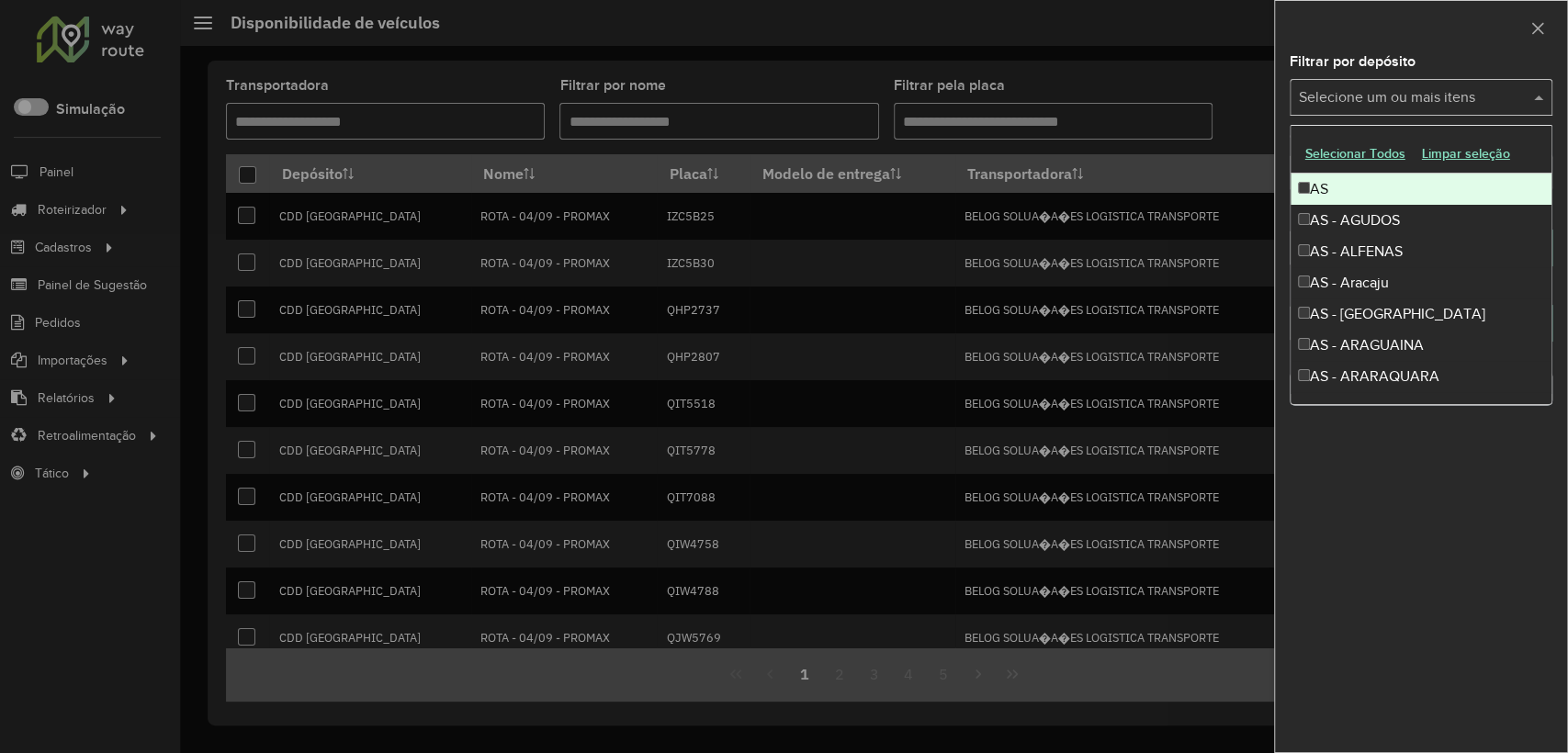
click at [1332, 90] on input "text" at bounding box center [1411, 98] width 235 height 22
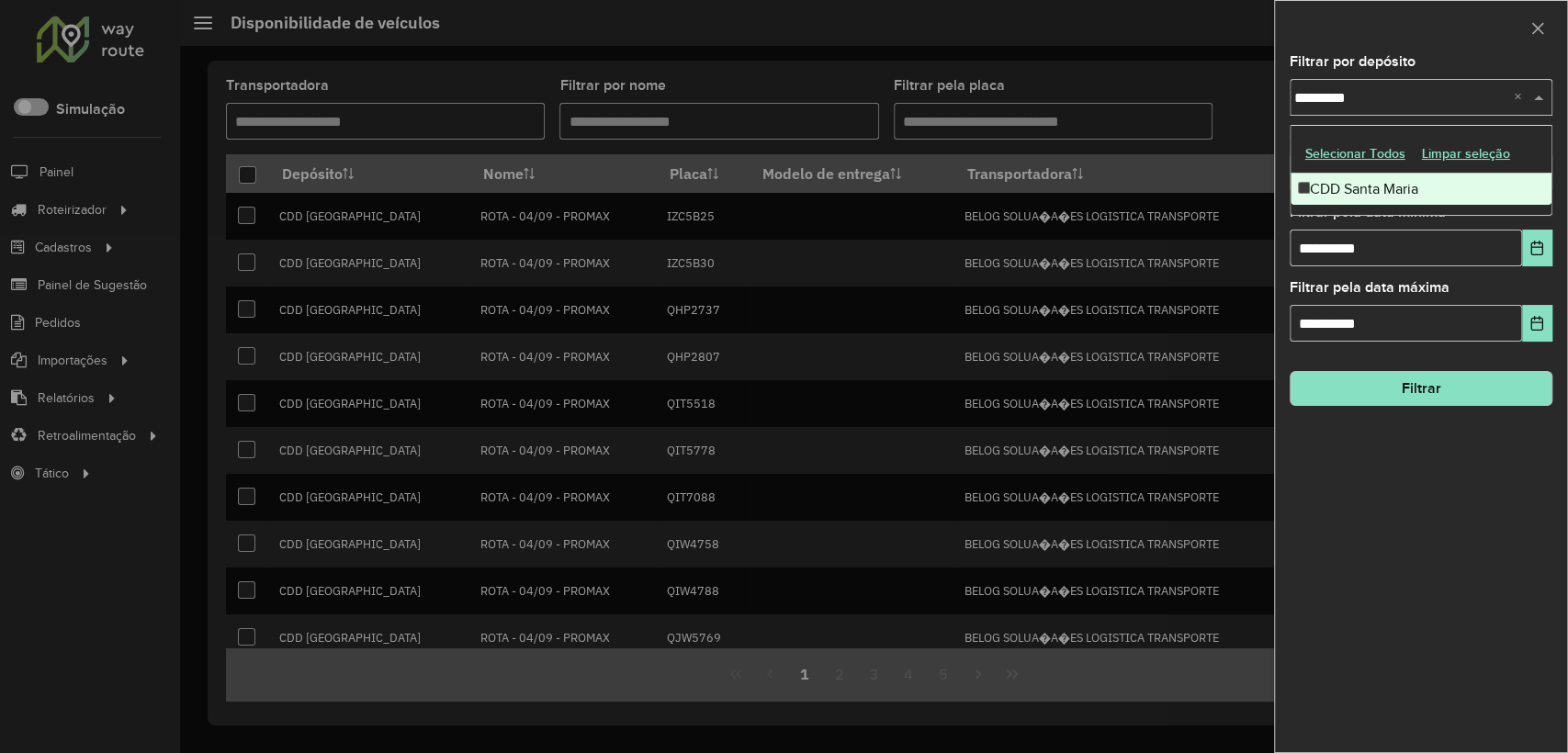
type input "**********"
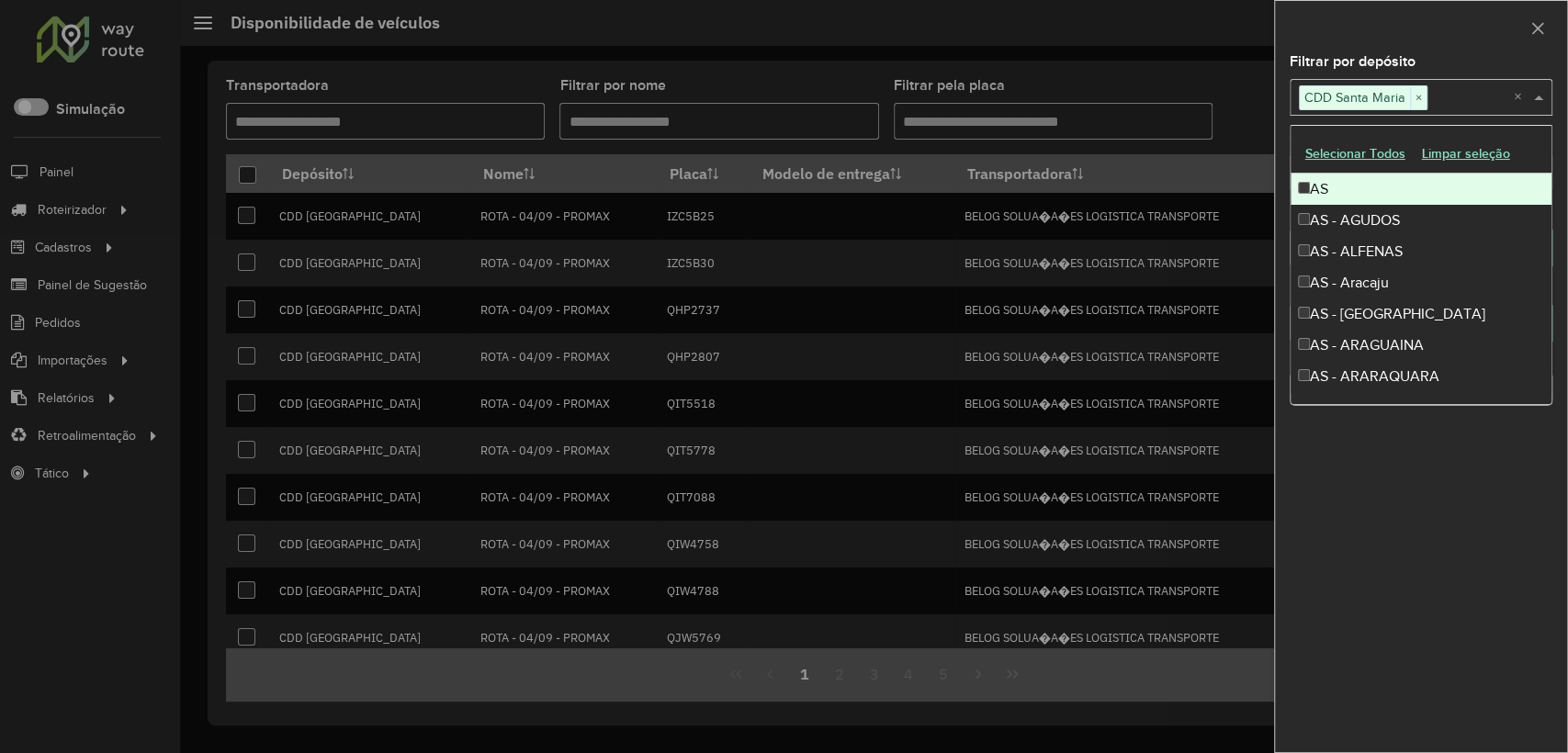
click at [1340, 22] on div at bounding box center [1420, 28] width 292 height 54
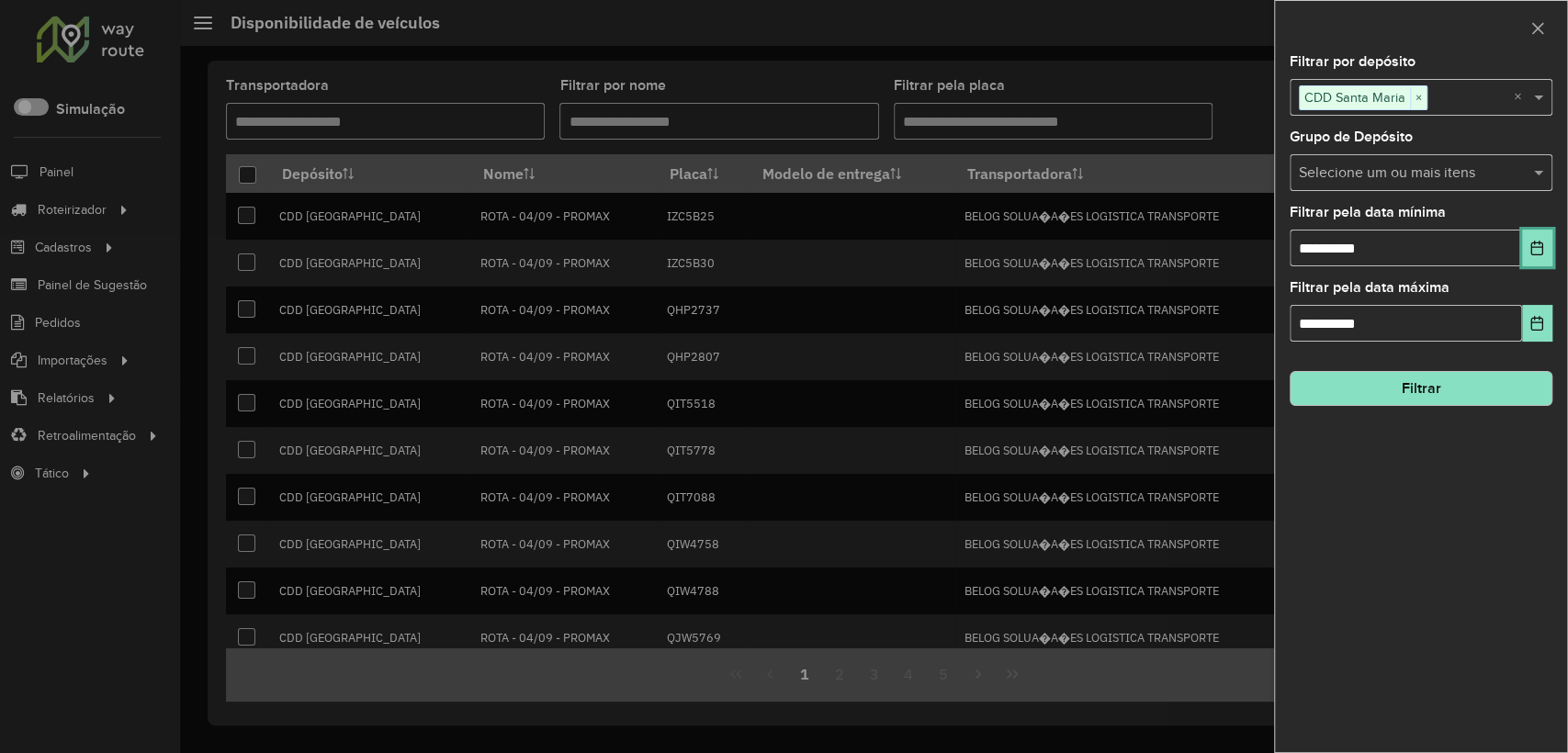
click at [1528, 254] on button "Choose Date" at bounding box center [1537, 248] width 30 height 37
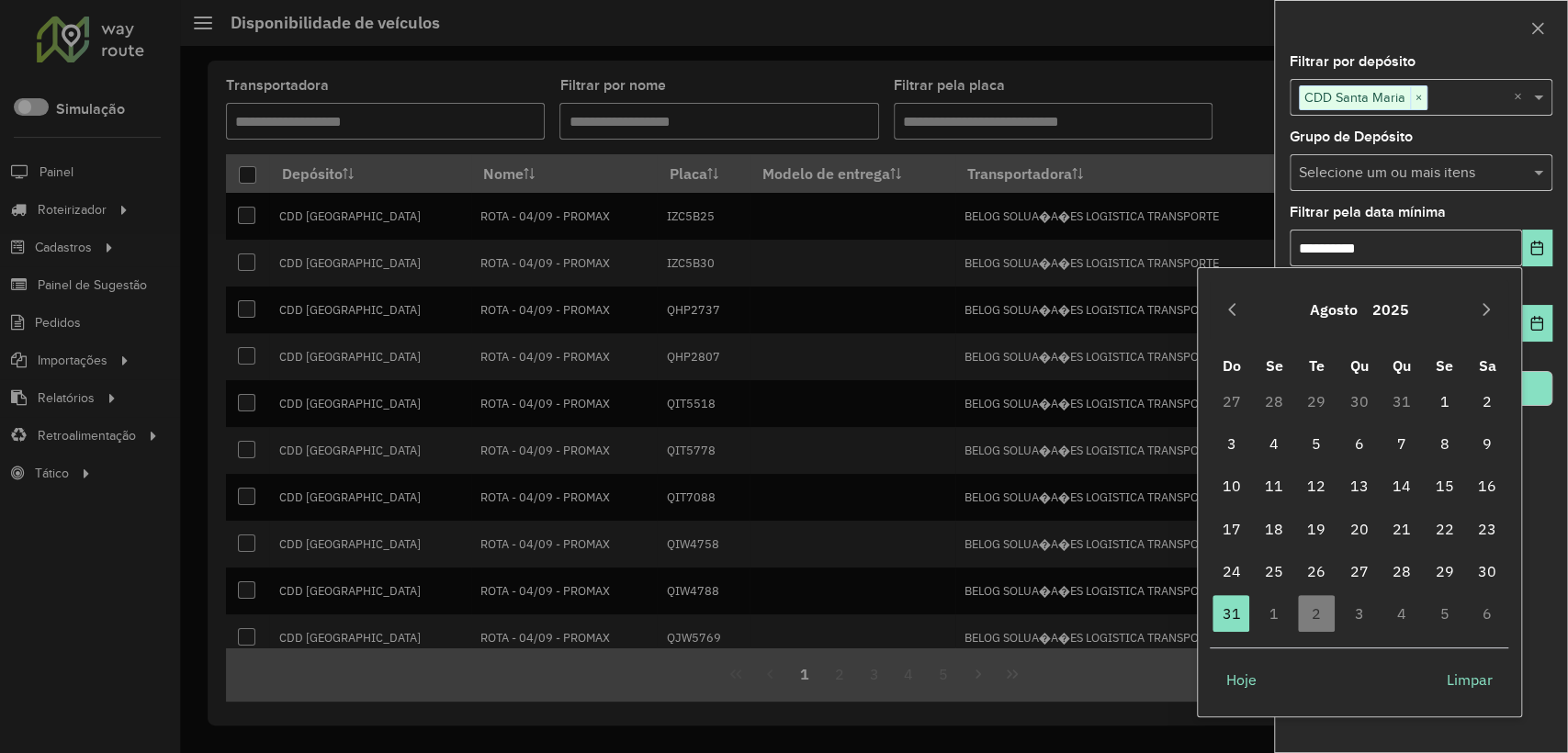
click at [1315, 627] on td "2" at bounding box center [1316, 614] width 42 height 42
click at [1489, 294] on div "[DATE]" at bounding box center [1358, 310] width 298 height 59
click at [1491, 305] on icon "Next Month" at bounding box center [1485, 309] width 14 height 14
click at [1325, 403] on span "2" at bounding box center [1316, 401] width 37 height 37
type input "**********"
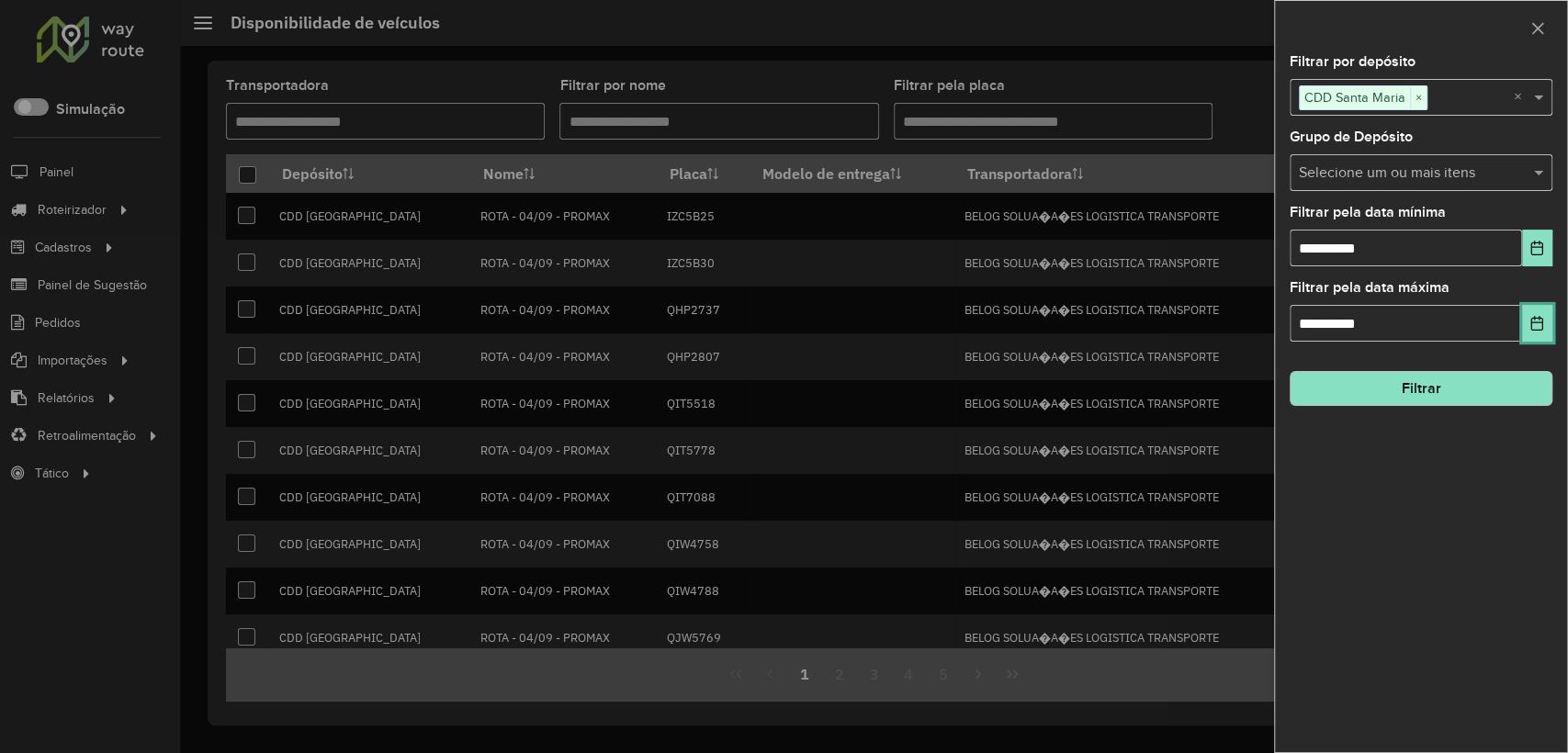
click at [1538, 309] on button "Choose Date" at bounding box center [1537, 323] width 30 height 37
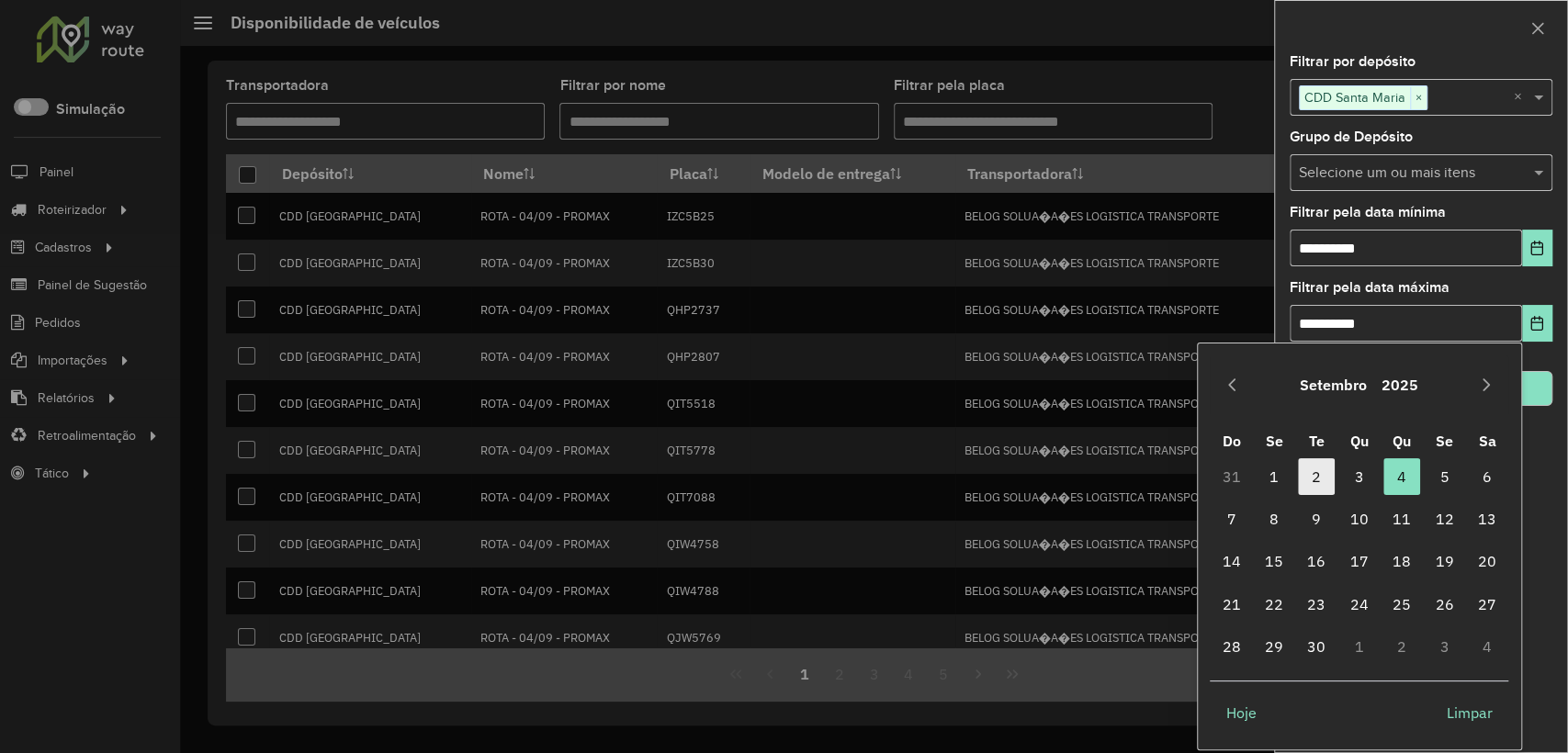
click at [1315, 470] on span "2" at bounding box center [1316, 477] width 37 height 37
type input "**********"
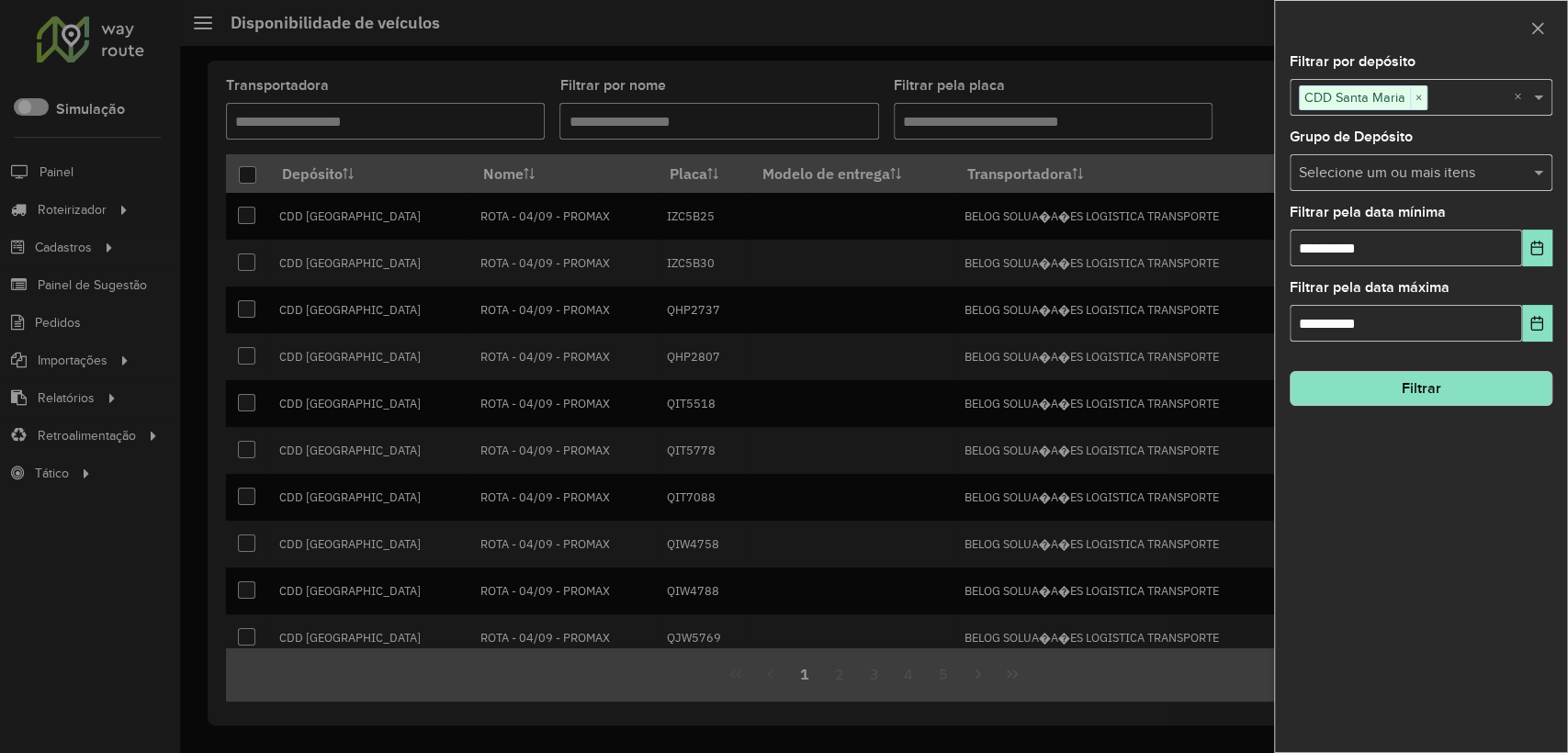
click at [1431, 368] on hb-field-button "Filtrar" at bounding box center [1420, 381] width 263 height 50
drag, startPoint x: 1439, startPoint y: 384, endPoint x: 1455, endPoint y: 398, distance: 21.3
click at [1439, 384] on button "Filtrar" at bounding box center [1420, 388] width 263 height 35
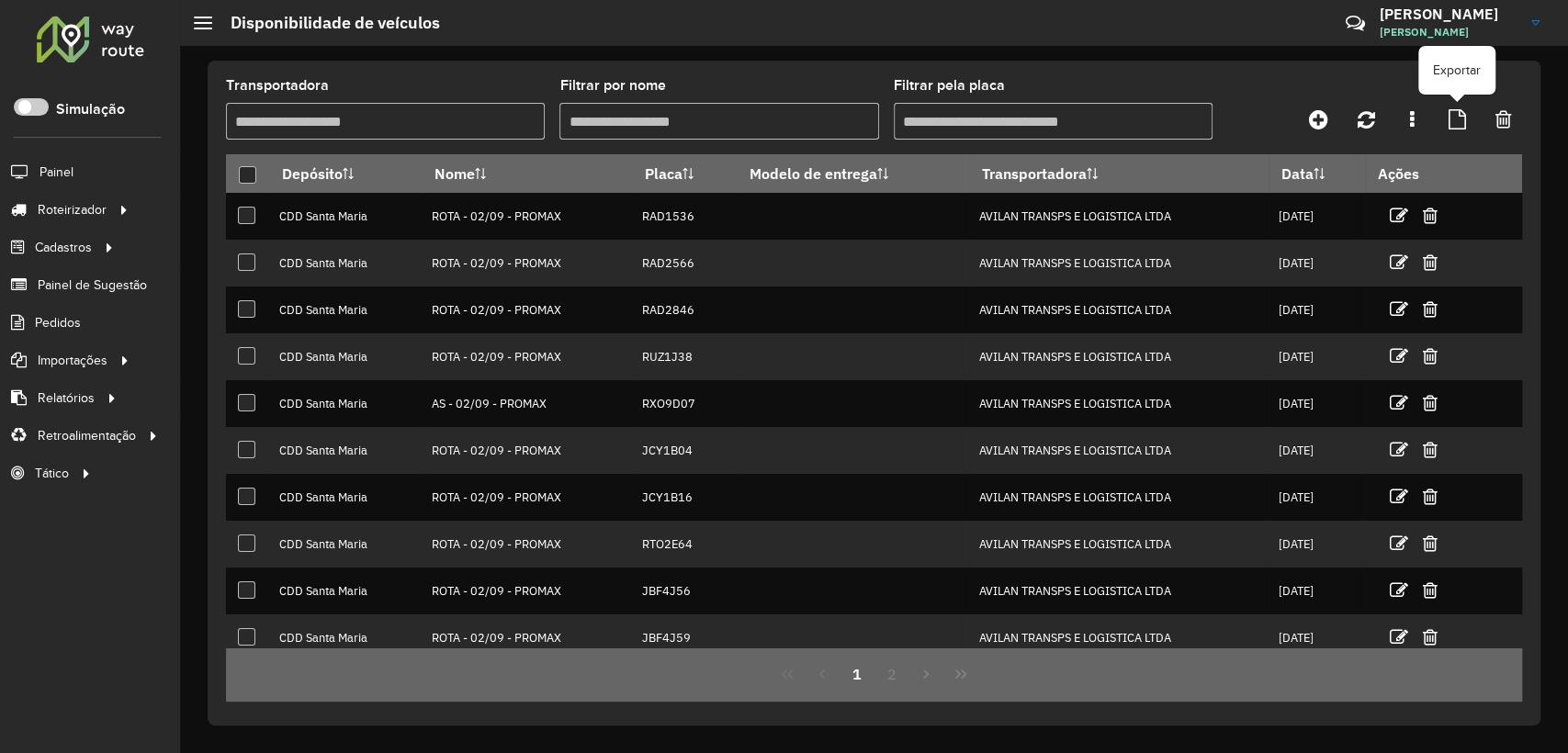
click at [1449, 119] on icon at bounding box center [1457, 119] width 17 height 20
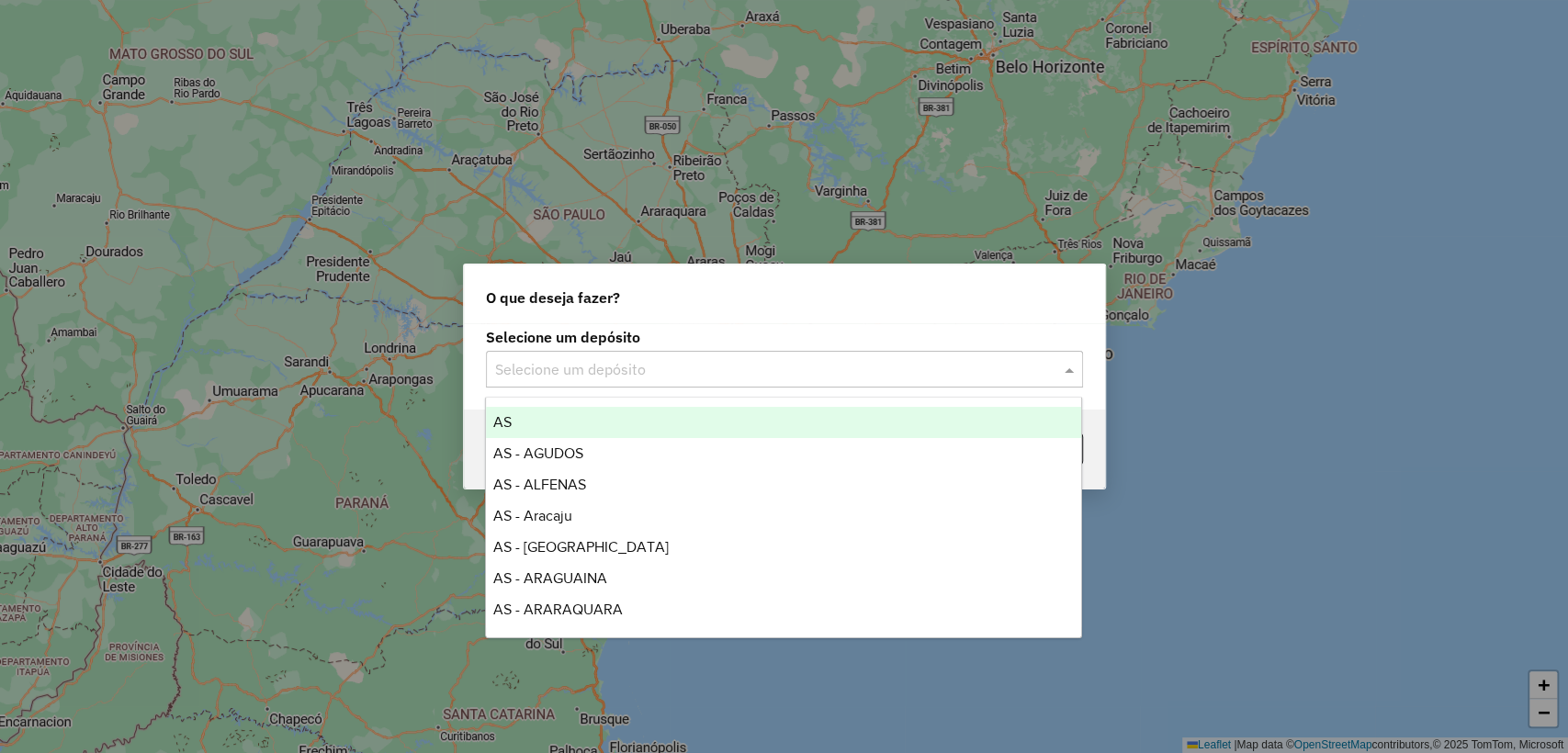
click at [624, 359] on input "text" at bounding box center [766, 370] width 542 height 22
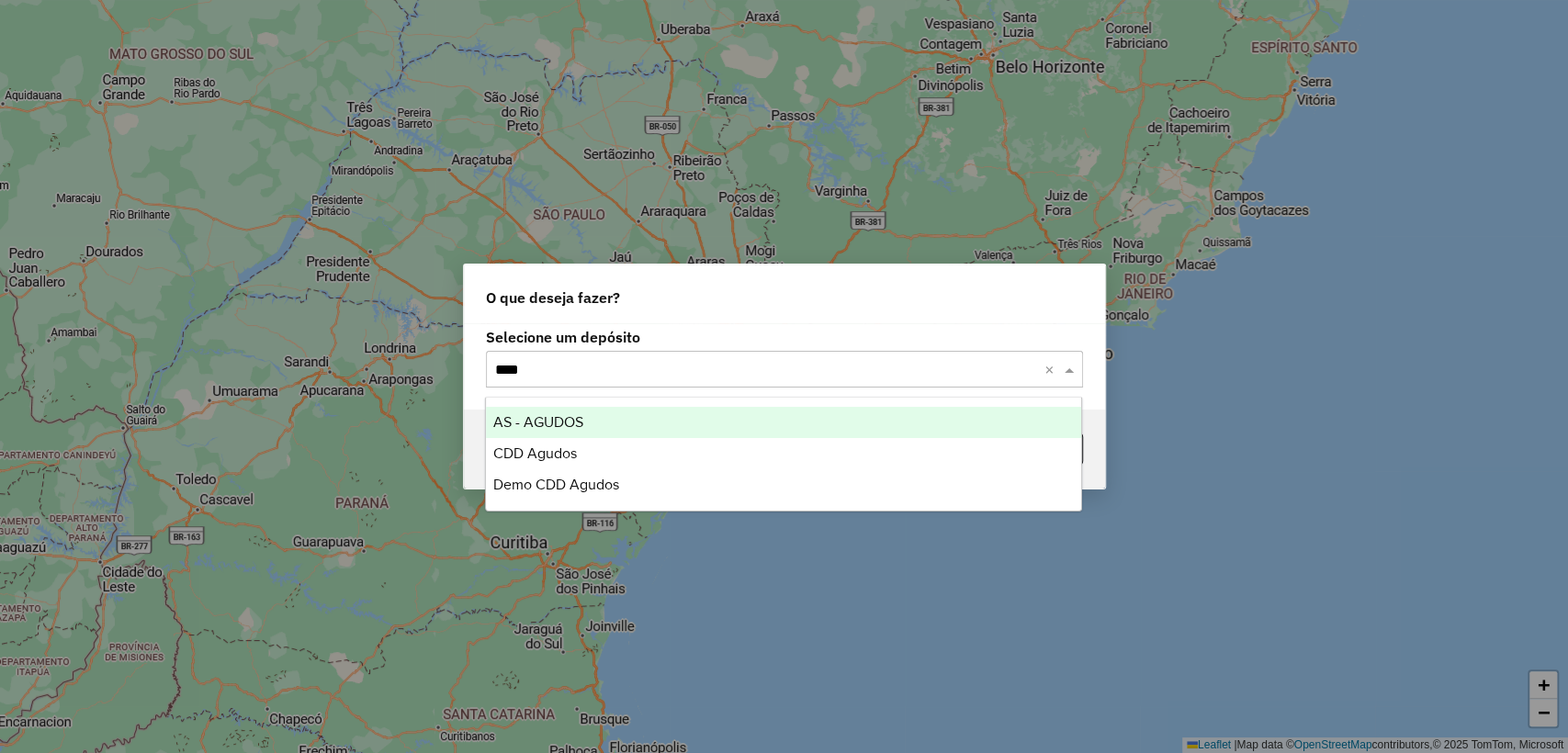
type input "*****"
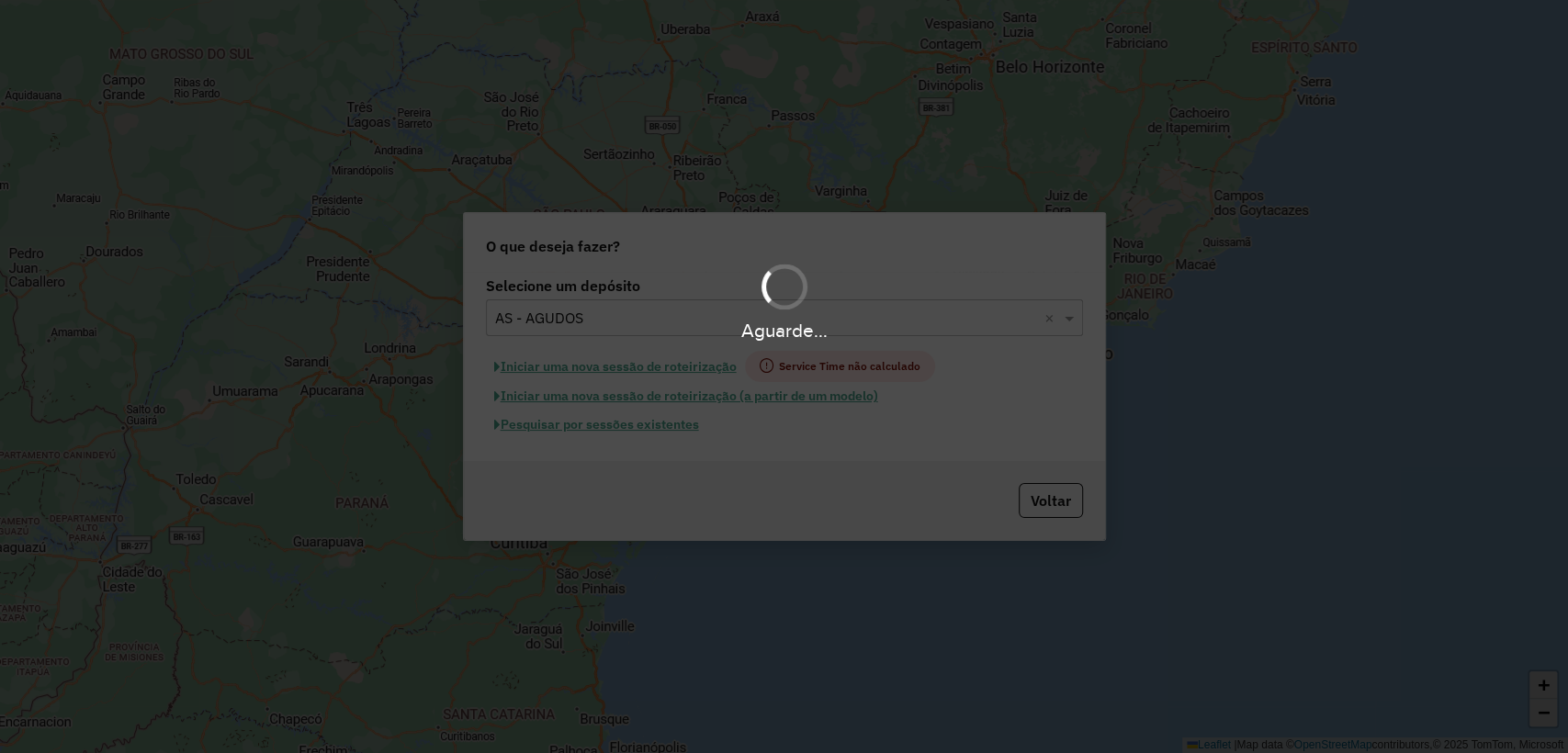
click at [607, 422] on hb-app "Aguarde... Pop-up bloqueado! Seu navegador bloqueou automáticamente a abertura …" at bounding box center [784, 376] width 1568 height 753
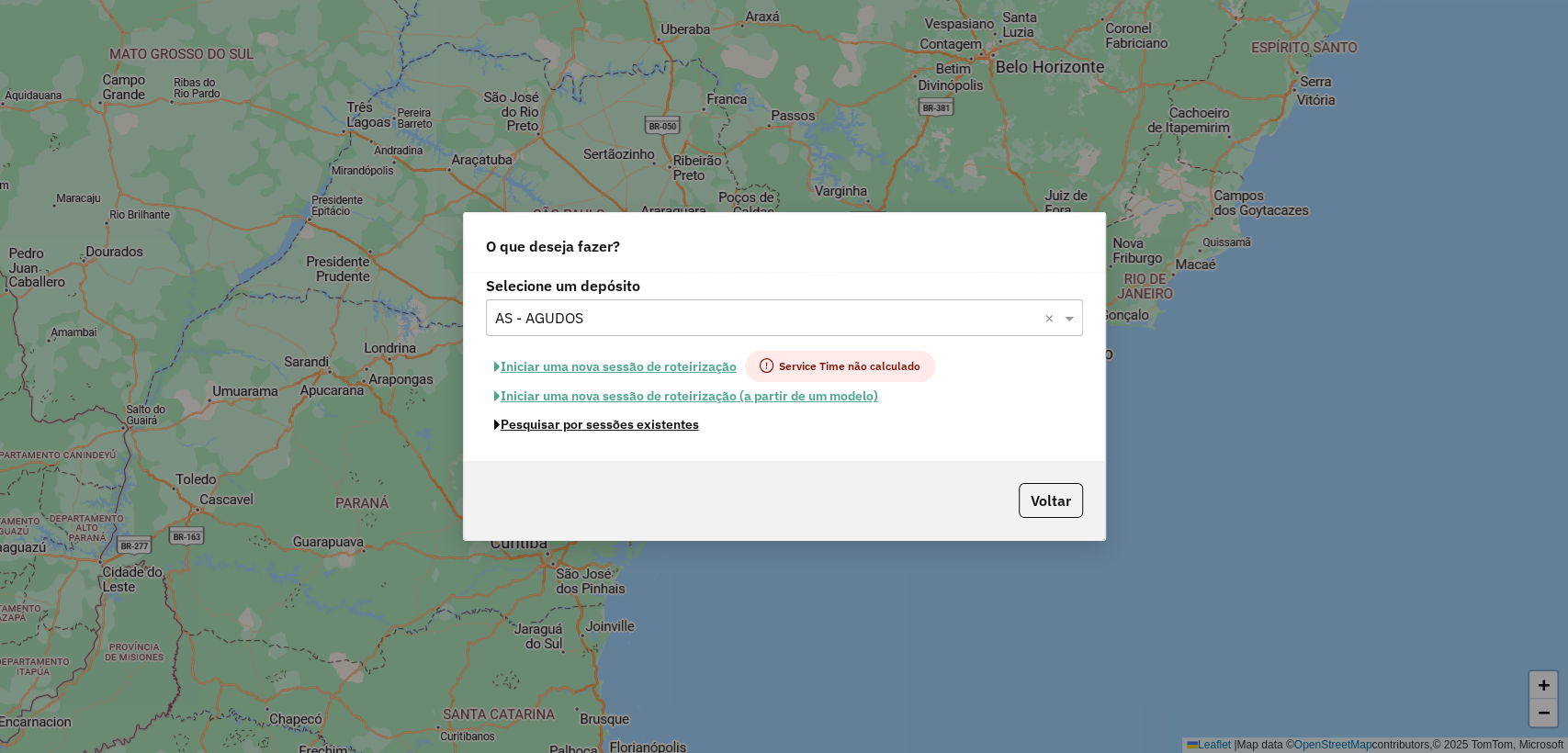
click at [607, 422] on button "Pesquisar por sessões existentes" at bounding box center [596, 425] width 221 height 29
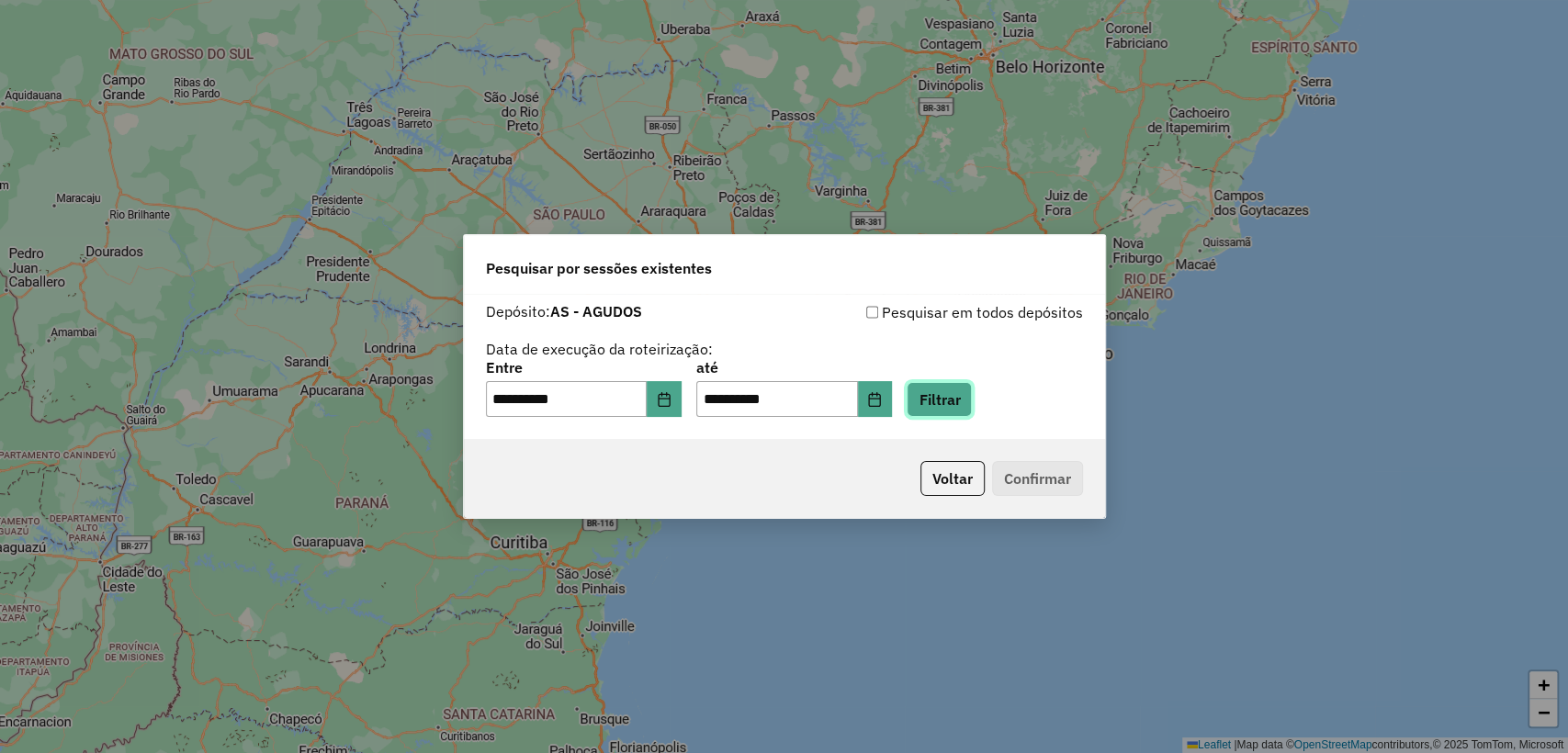
click at [972, 409] on button "Filtrar" at bounding box center [938, 399] width 65 height 35
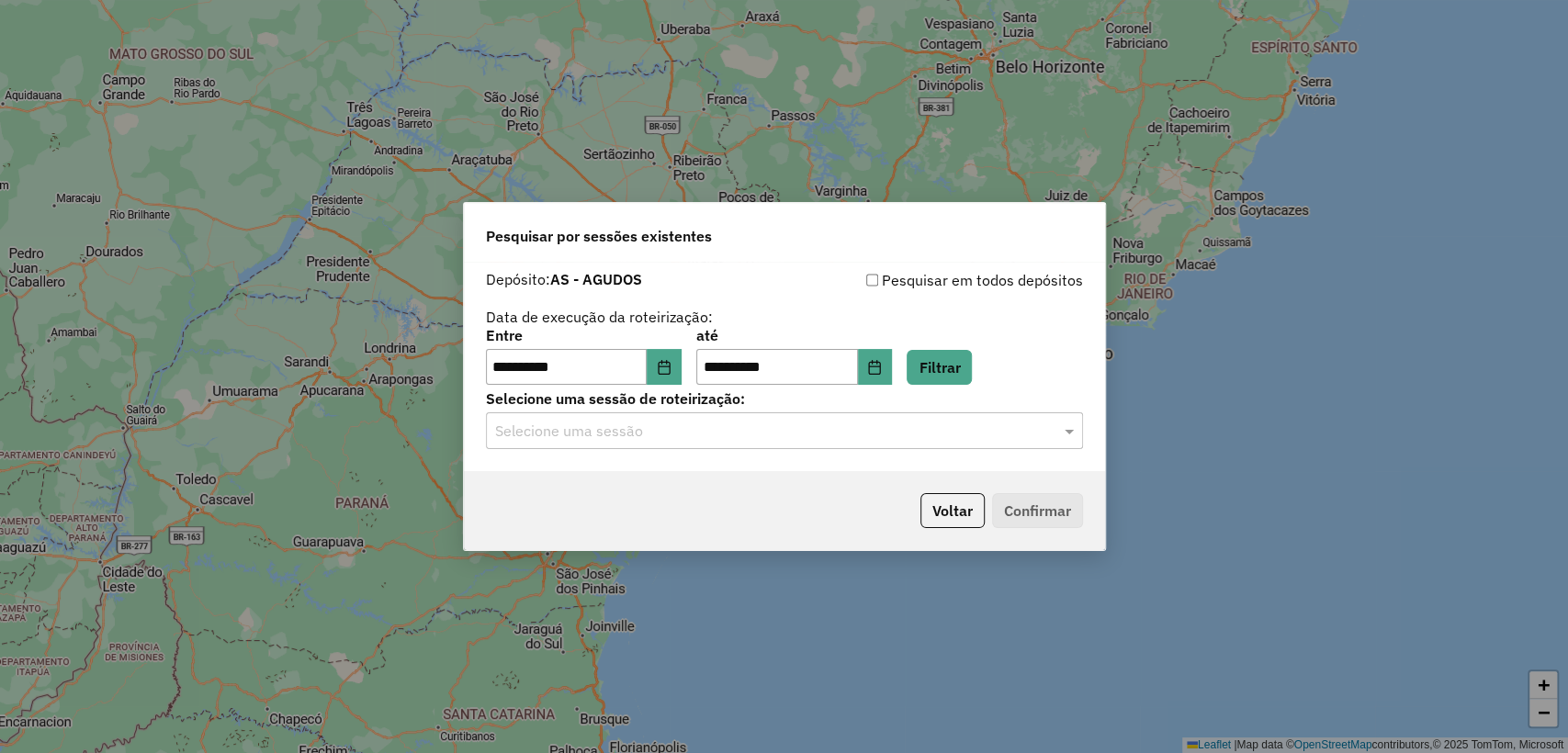
click at [728, 428] on input "text" at bounding box center [766, 432] width 542 height 22
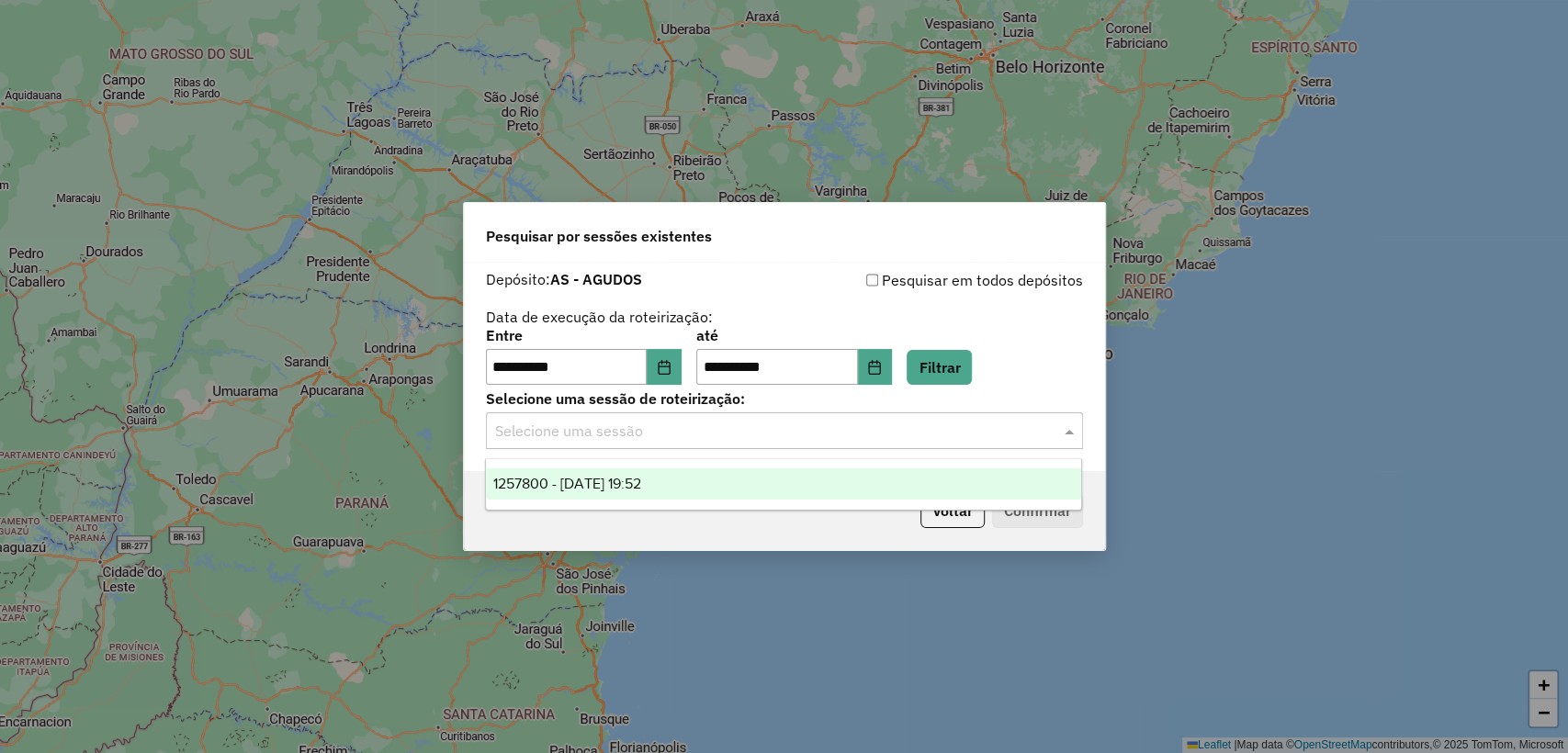
click at [714, 491] on div "1257800 - [DATE] 19:52" at bounding box center [783, 484] width 595 height 31
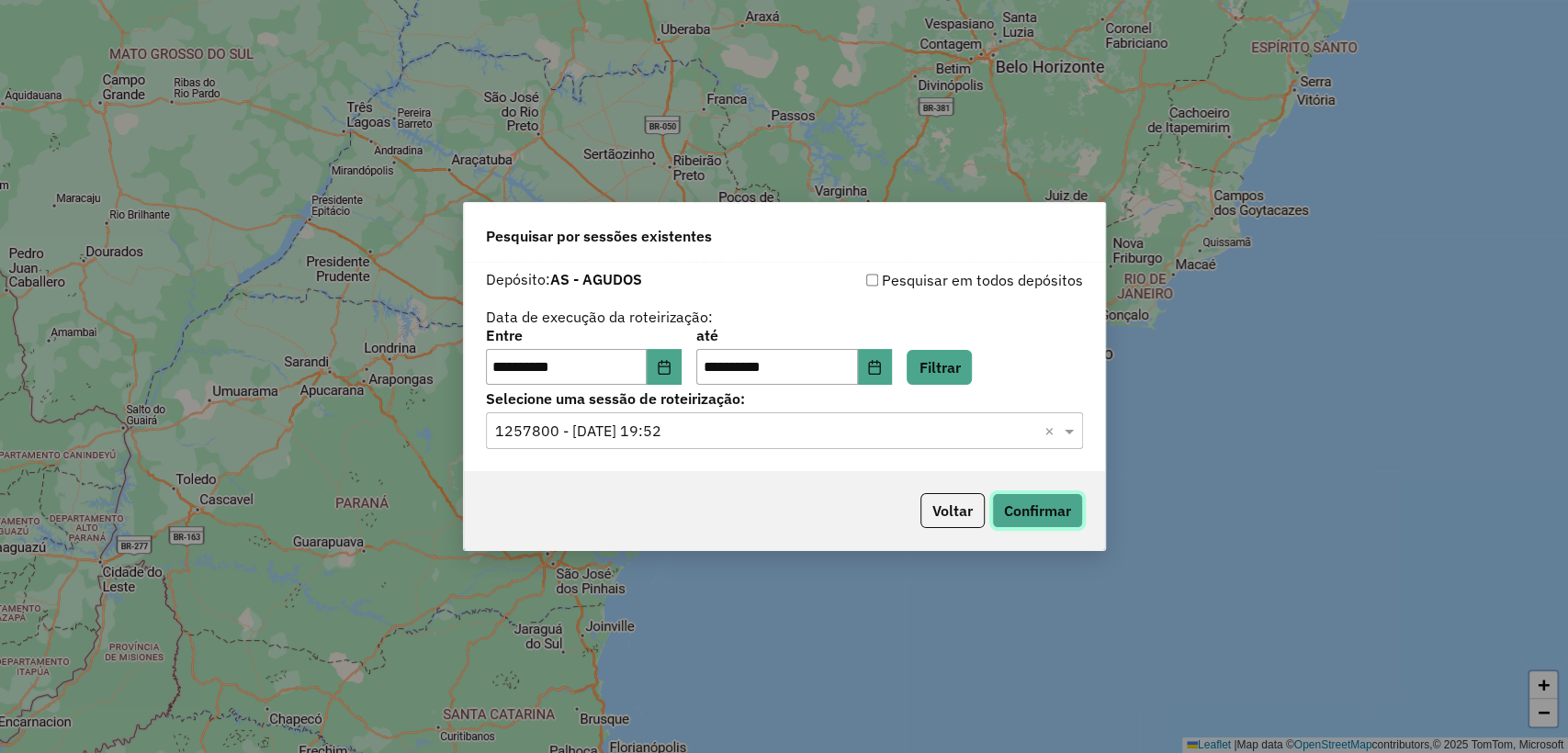
click at [1046, 509] on button "Confirmar" at bounding box center [1036, 511] width 90 height 35
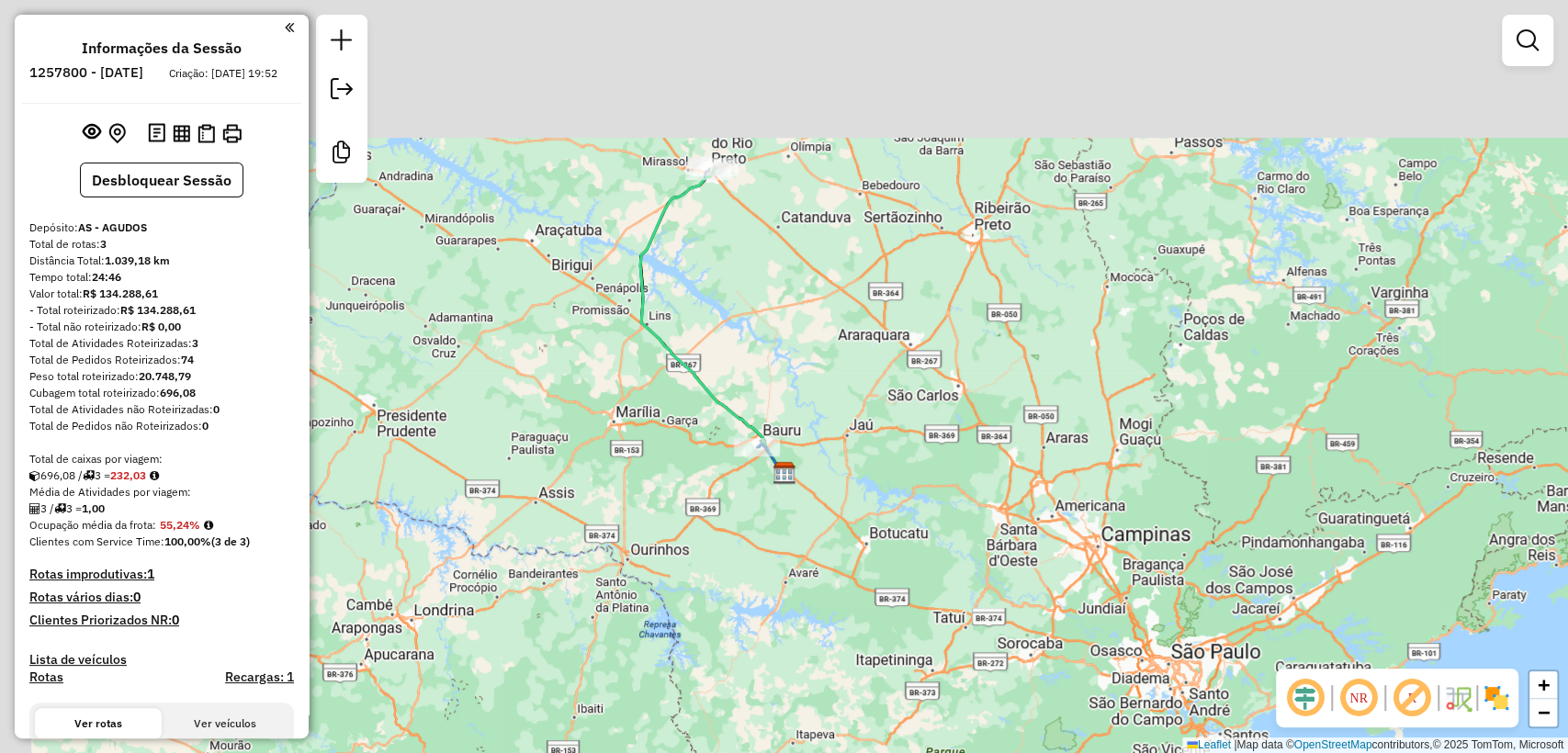
drag, startPoint x: 640, startPoint y: 296, endPoint x: 691, endPoint y: 486, distance: 196.7
click at [691, 486] on div "Janela de atendimento Grade de atendimento Capacidade Transportadoras Veículos …" at bounding box center [784, 376] width 1568 height 753
